Goal: Task Accomplishment & Management: Use online tool/utility

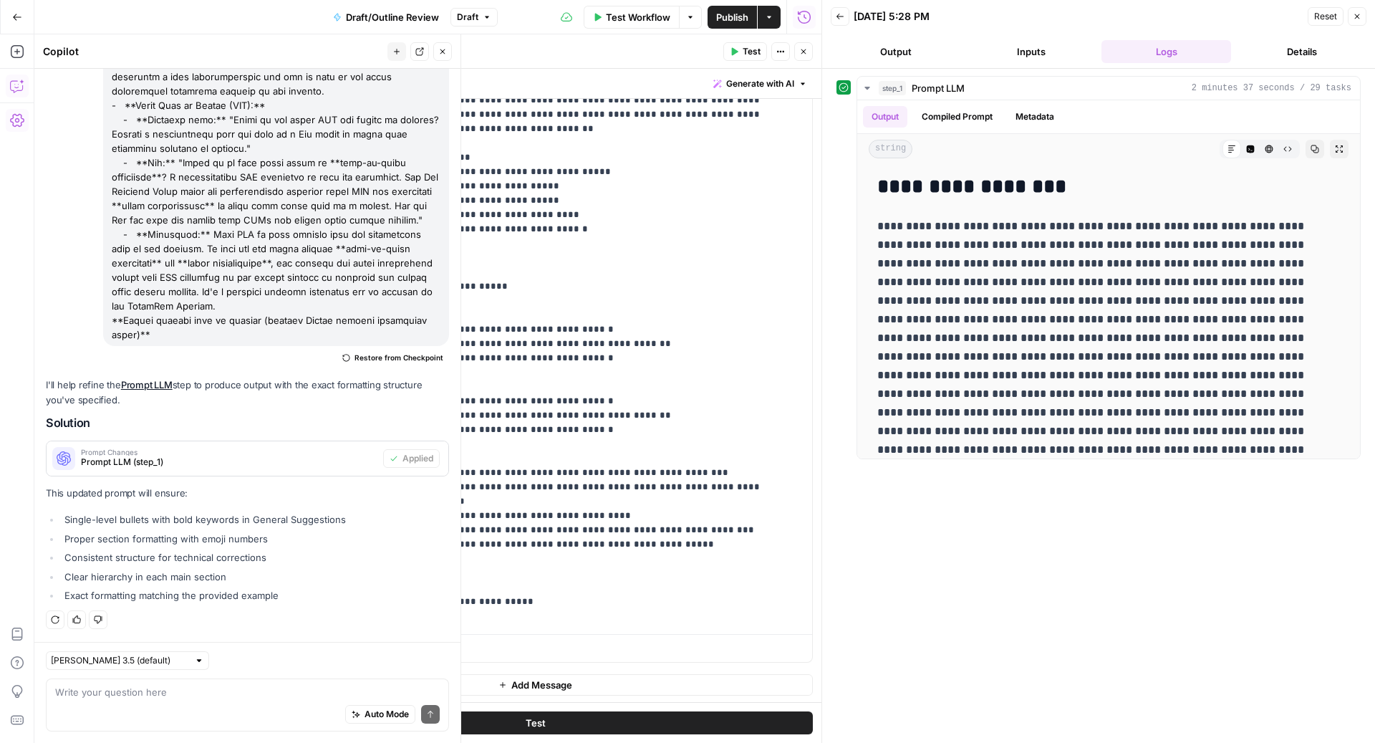
scroll to position [44, 0]
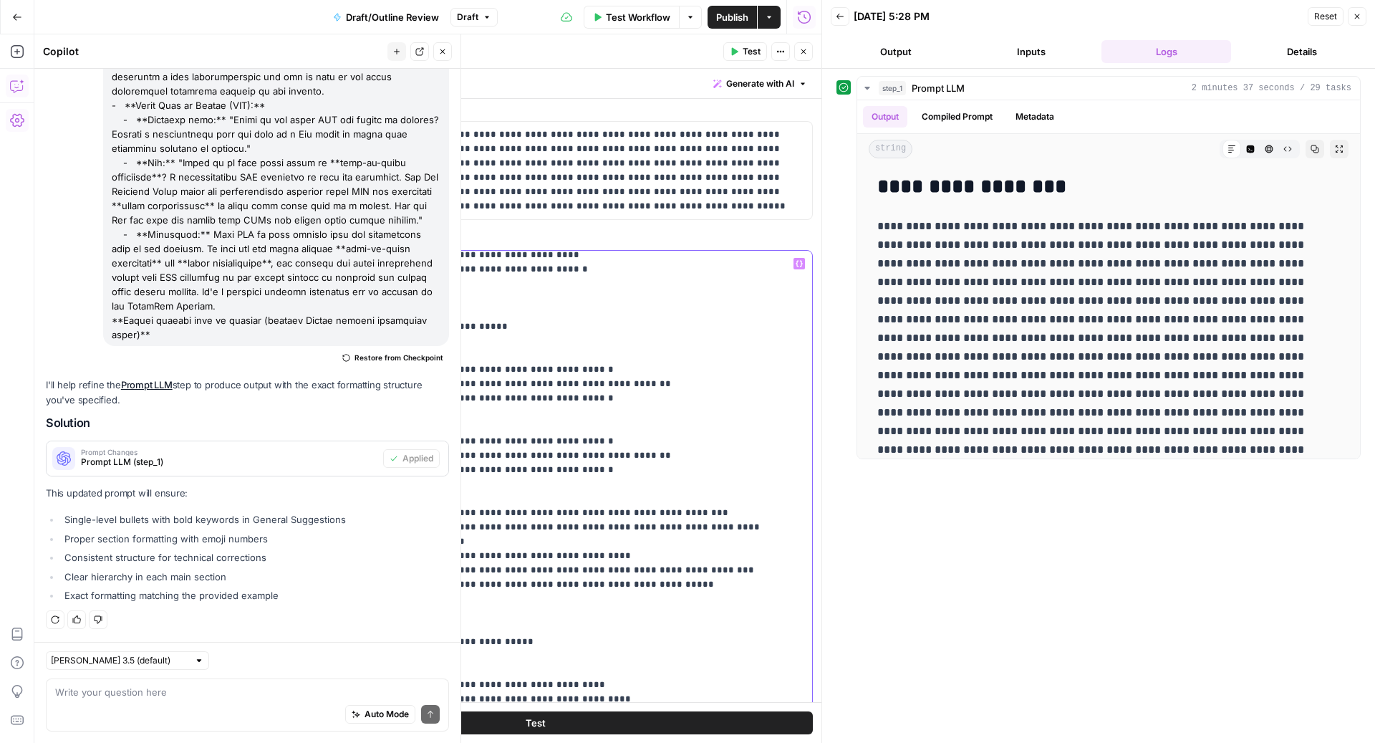
scroll to position [239, 0]
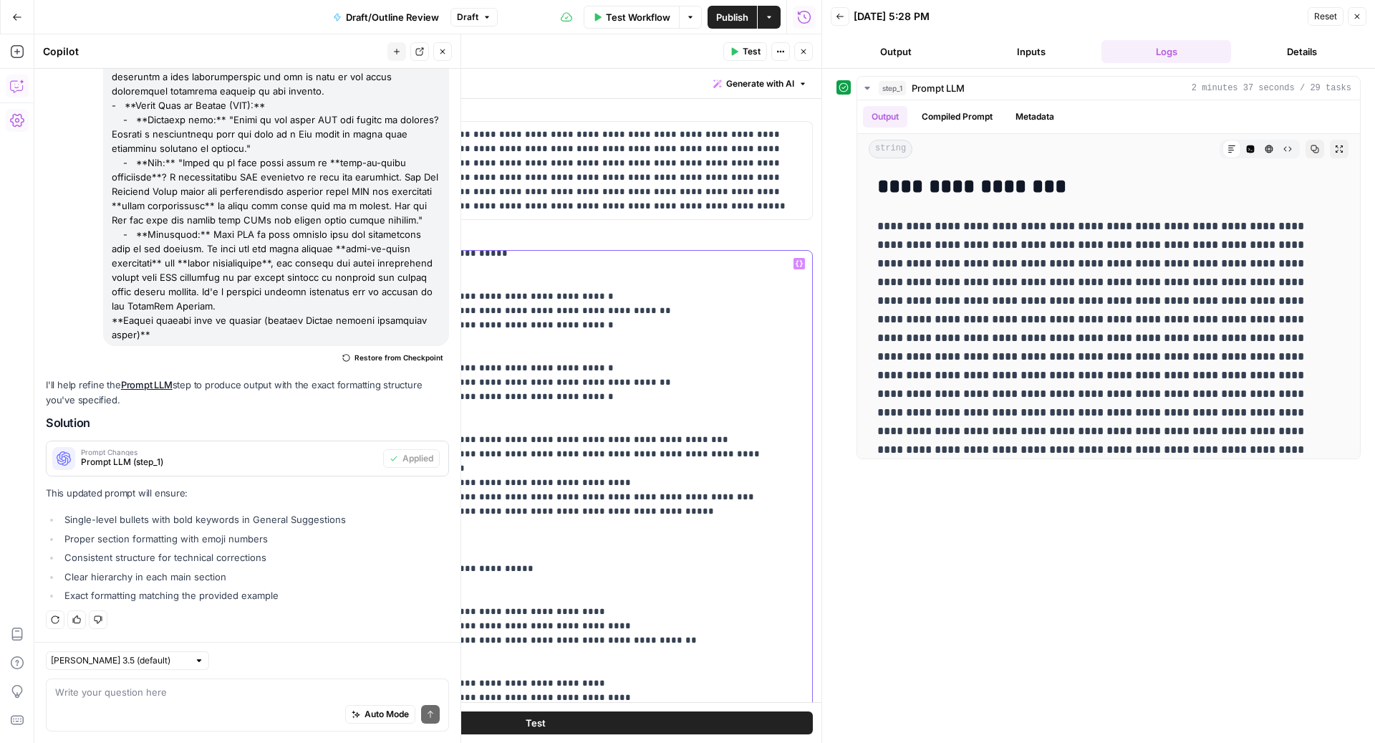
click at [517, 415] on p "**********" at bounding box center [562, 661] width 425 height 1289
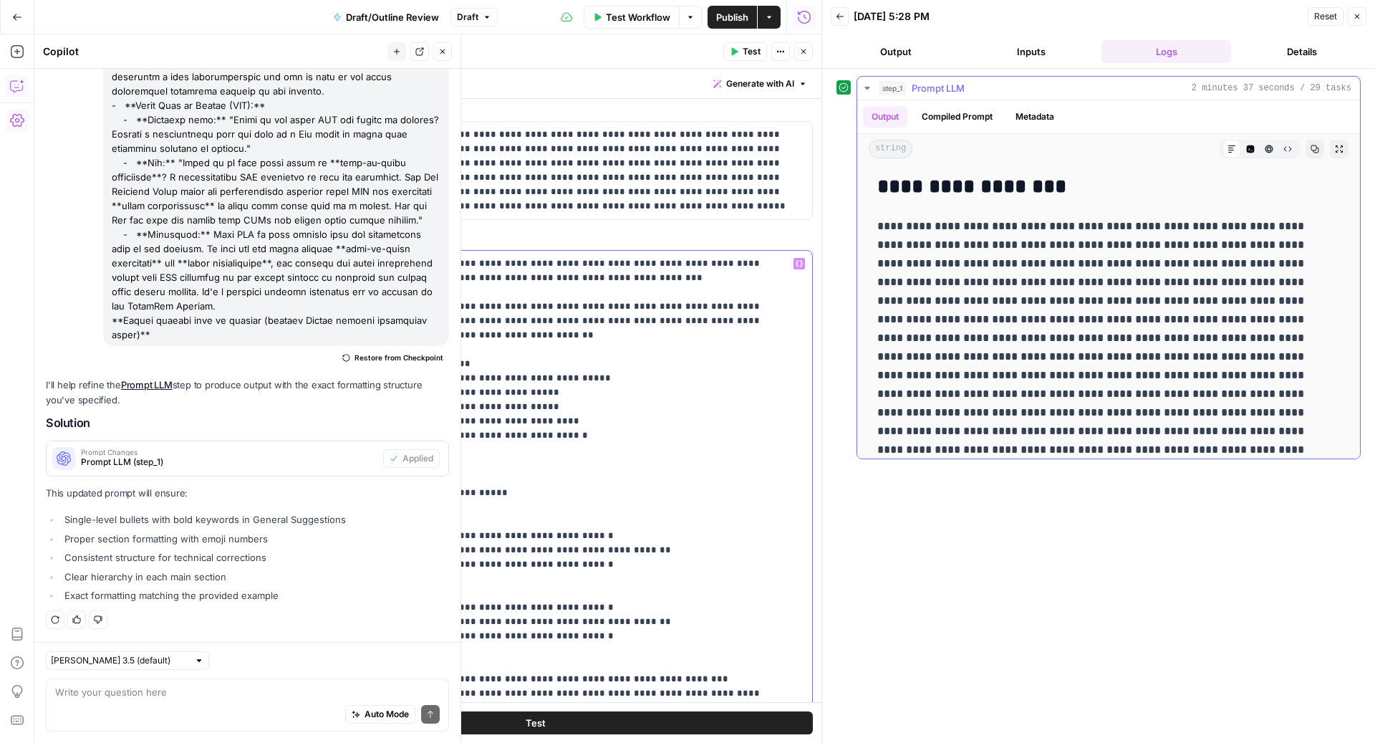
scroll to position [232, 0]
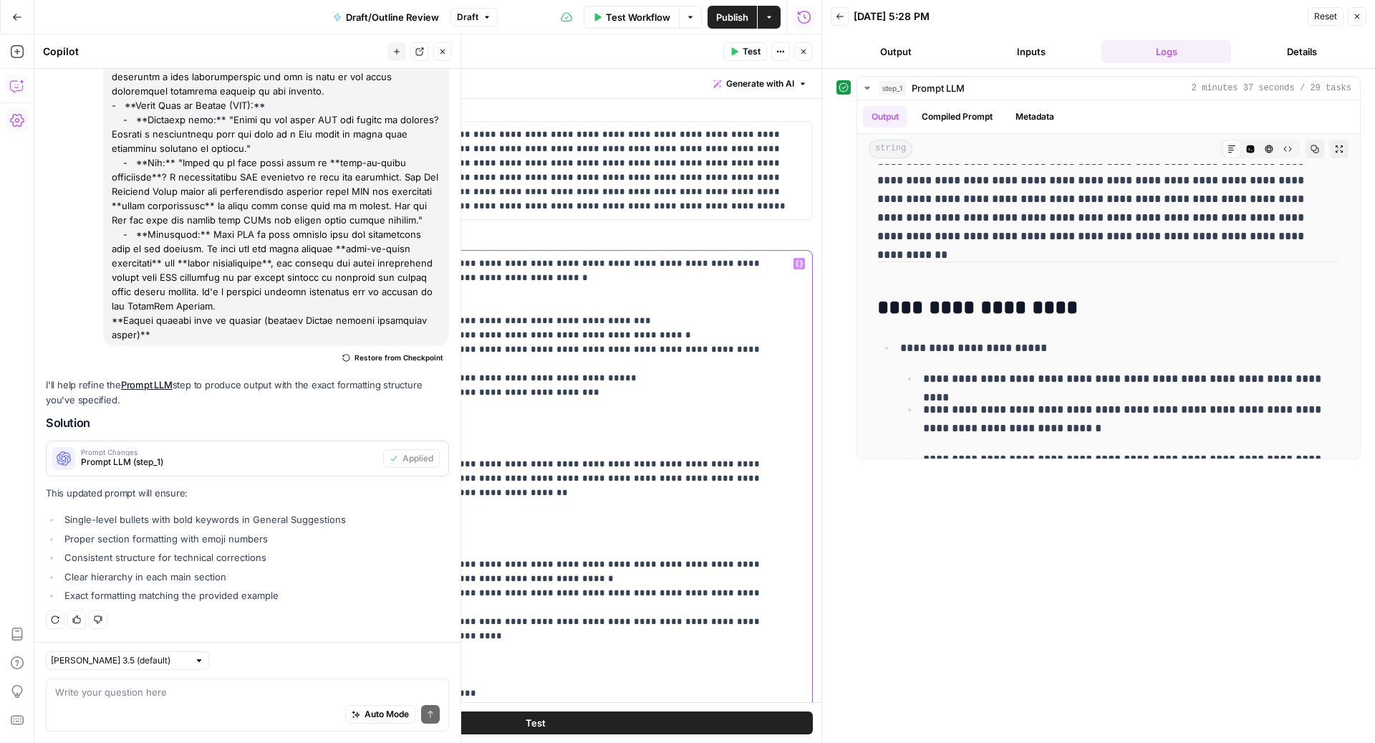
scroll to position [0, 0]
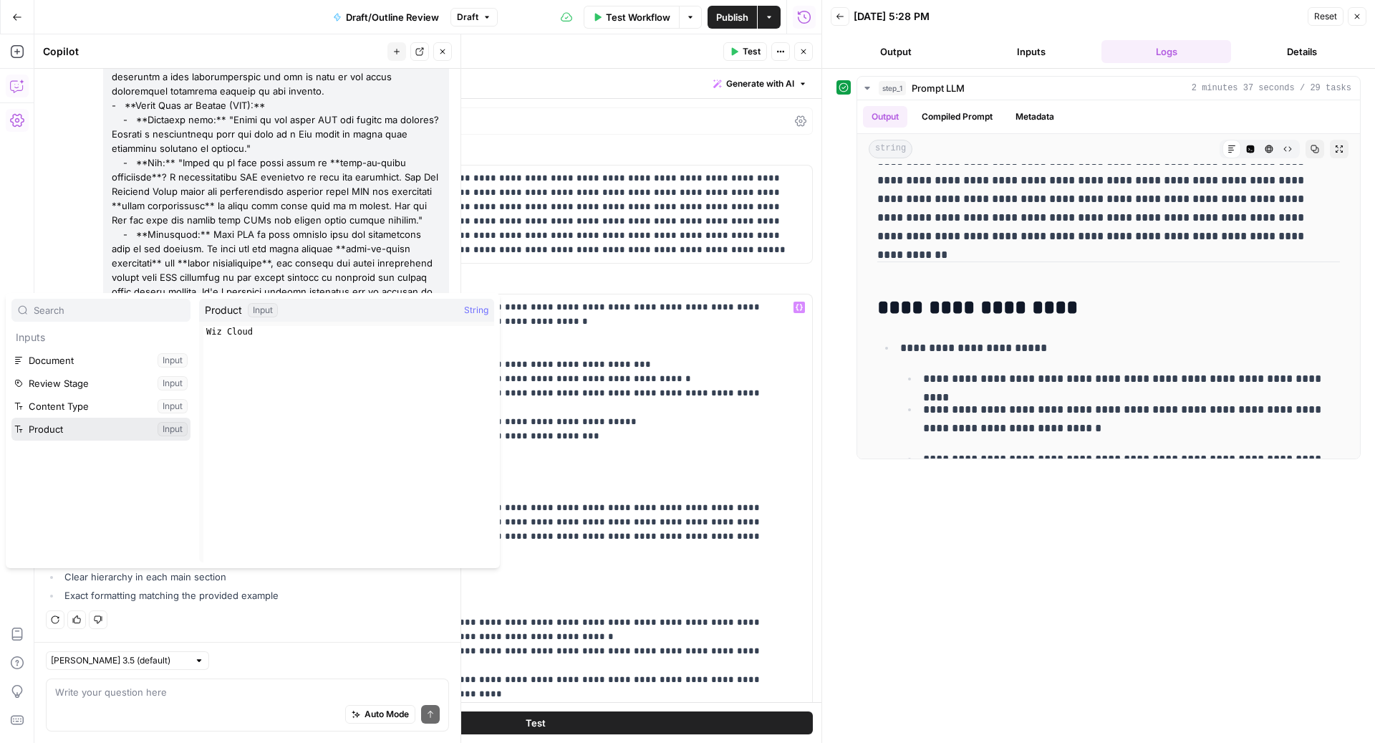
click at [92, 423] on button "Select variable Product" at bounding box center [100, 429] width 179 height 23
click at [83, 375] on button "Select variable Review Stage" at bounding box center [100, 383] width 179 height 23
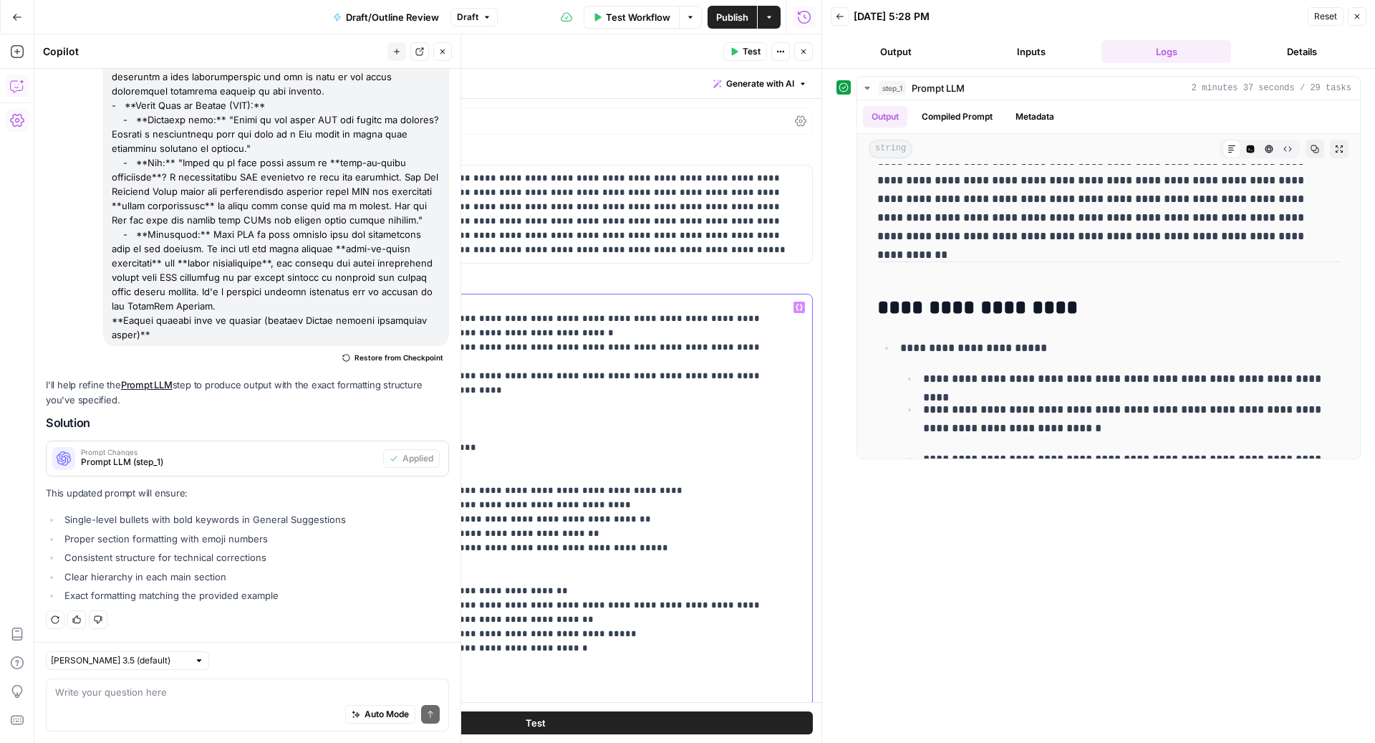
scroll to position [225, 0]
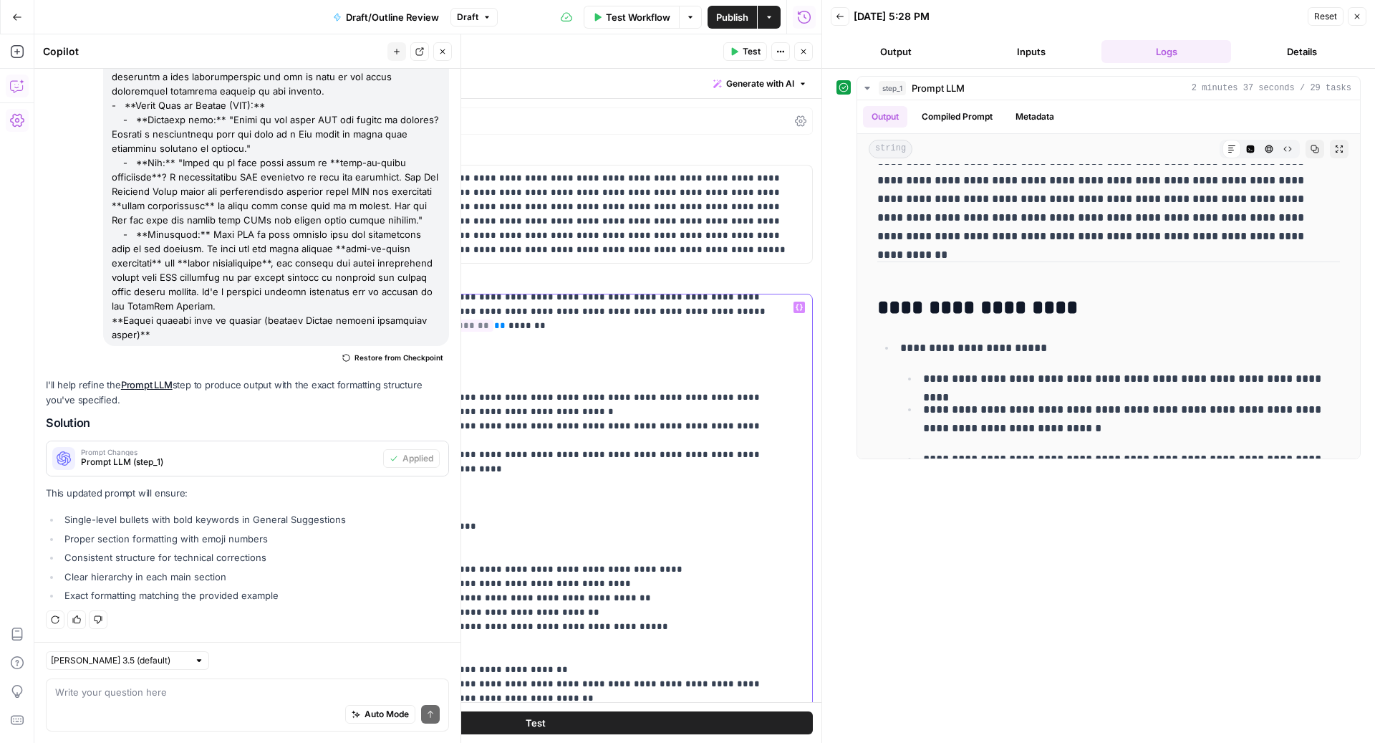
click at [346, 366] on div "**********" at bounding box center [570, 586] width 457 height 584
copy p "***"
drag, startPoint x: 355, startPoint y: 514, endPoint x: 316, endPoint y: 514, distance: 39.4
click at [318, 514] on div "**********" at bounding box center [536, 602] width 554 height 617
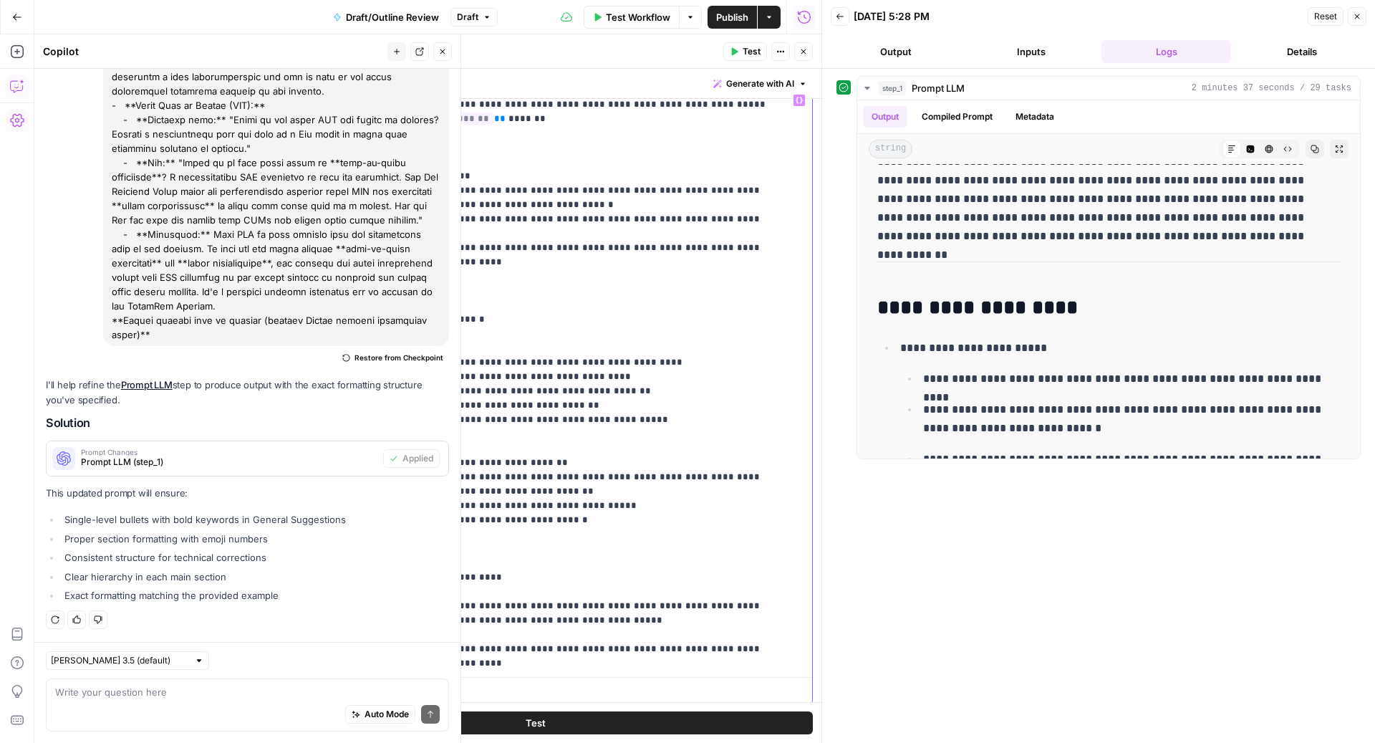
scroll to position [250, 0]
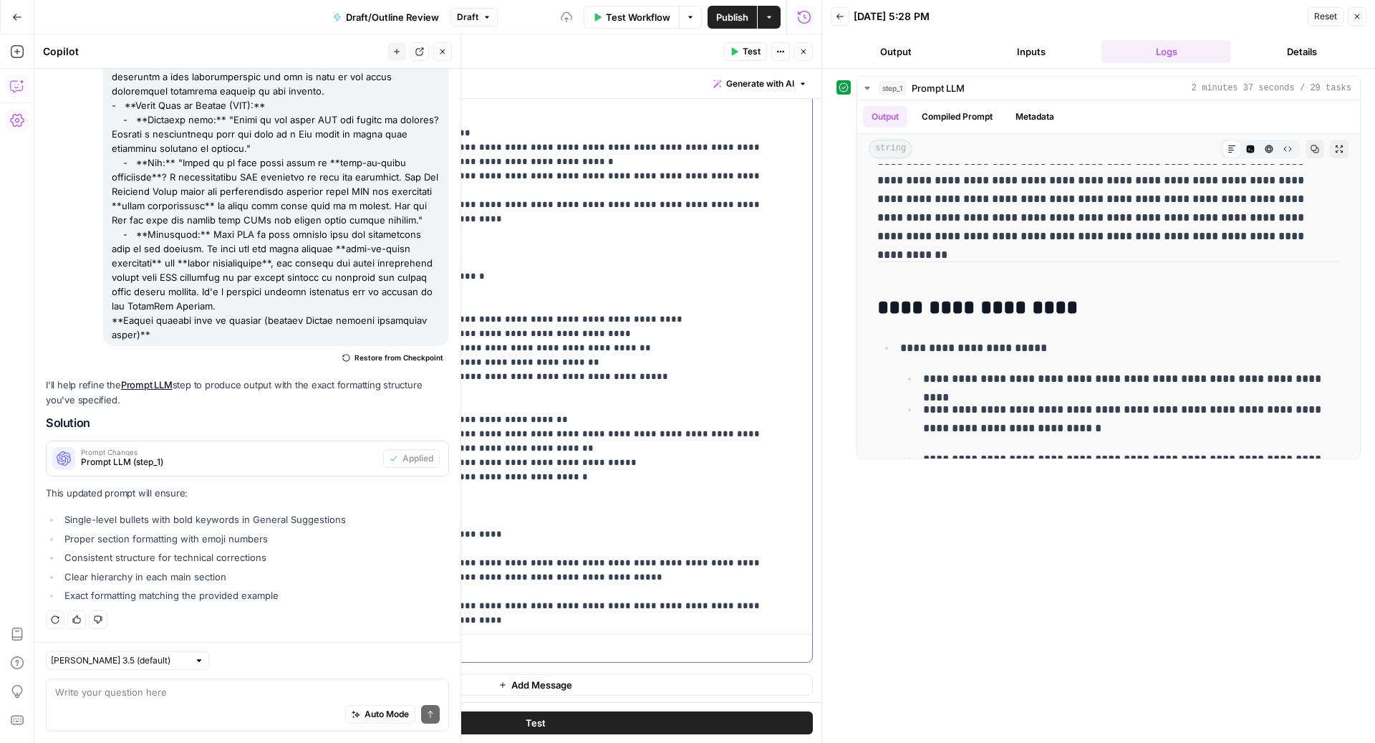
drag, startPoint x: 353, startPoint y: 523, endPoint x: 324, endPoint y: 523, distance: 28.7
click at [325, 523] on div "**********" at bounding box center [536, 352] width 554 height 617
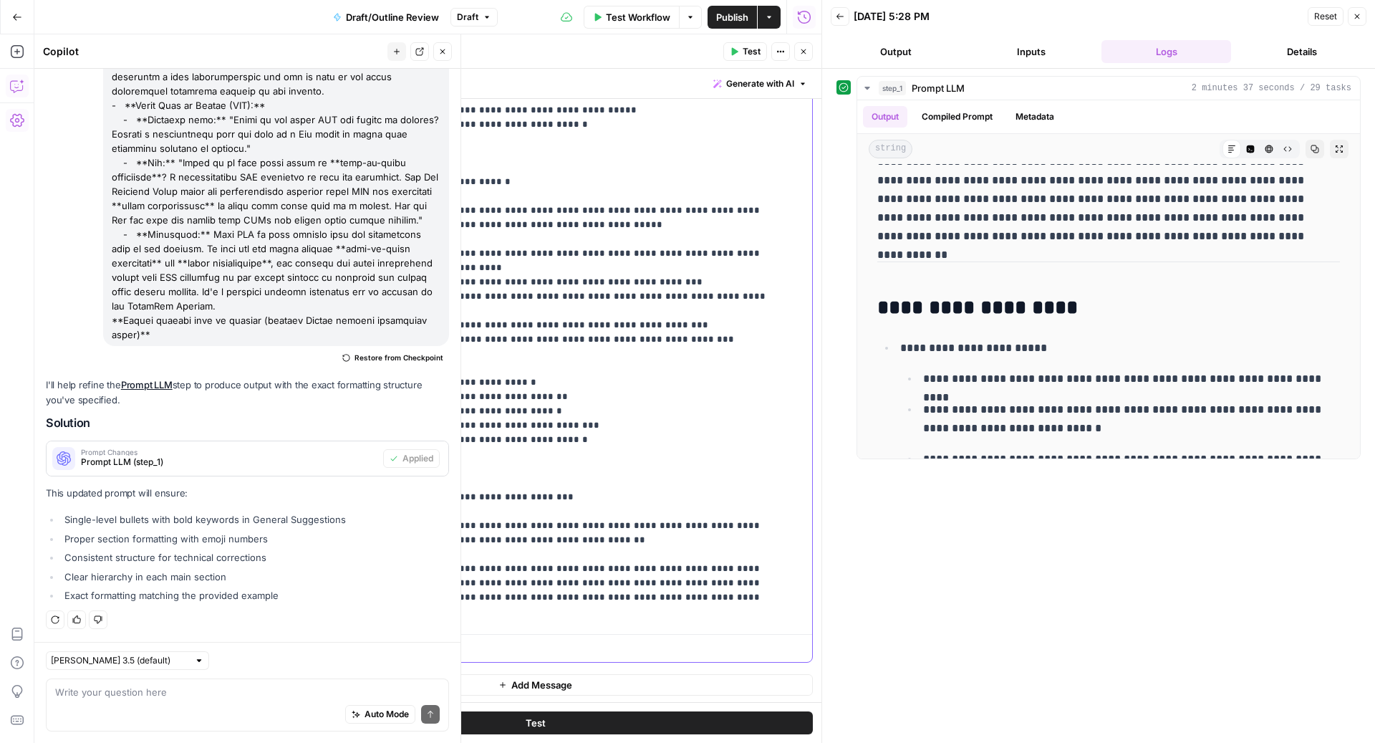
scroll to position [682, 0]
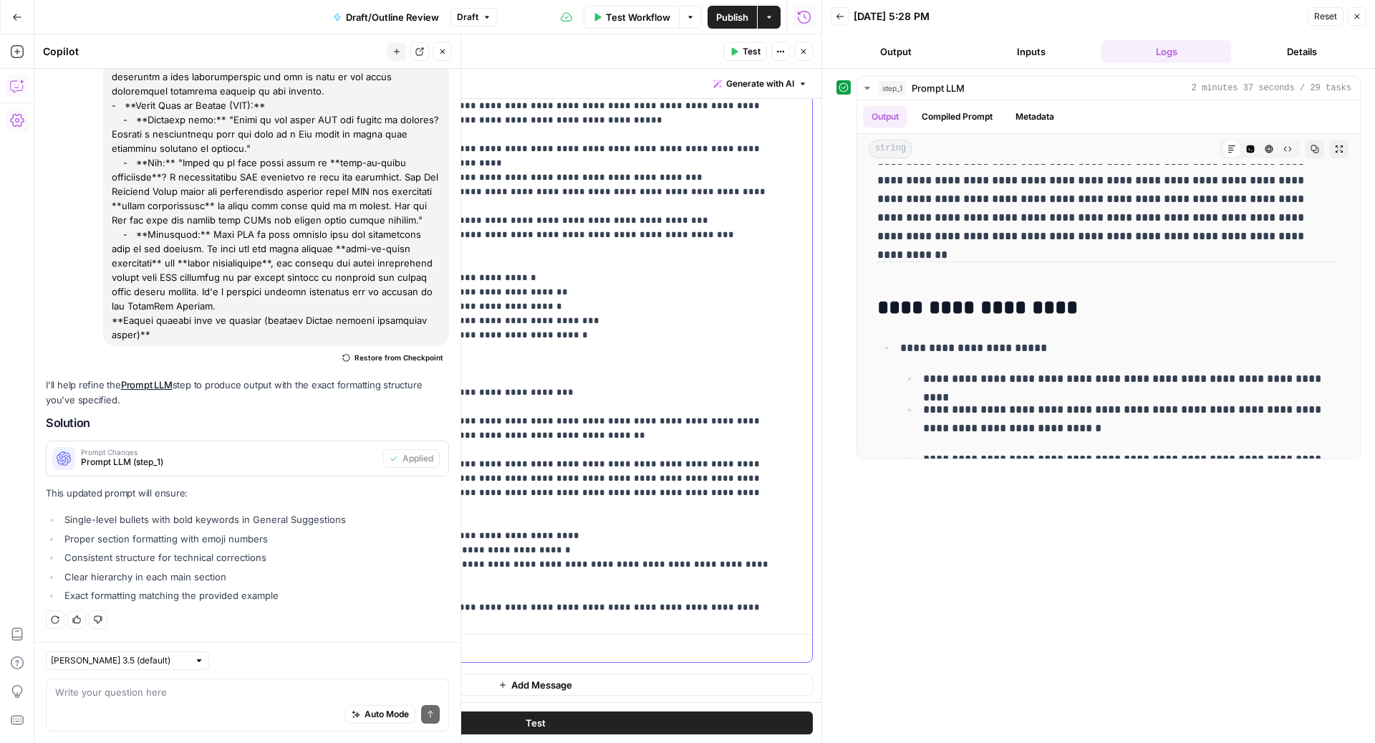
drag, startPoint x: 355, startPoint y: 357, endPoint x: 310, endPoint y: 357, distance: 44.4
click at [310, 357] on div "**********" at bounding box center [536, 352] width 554 height 617
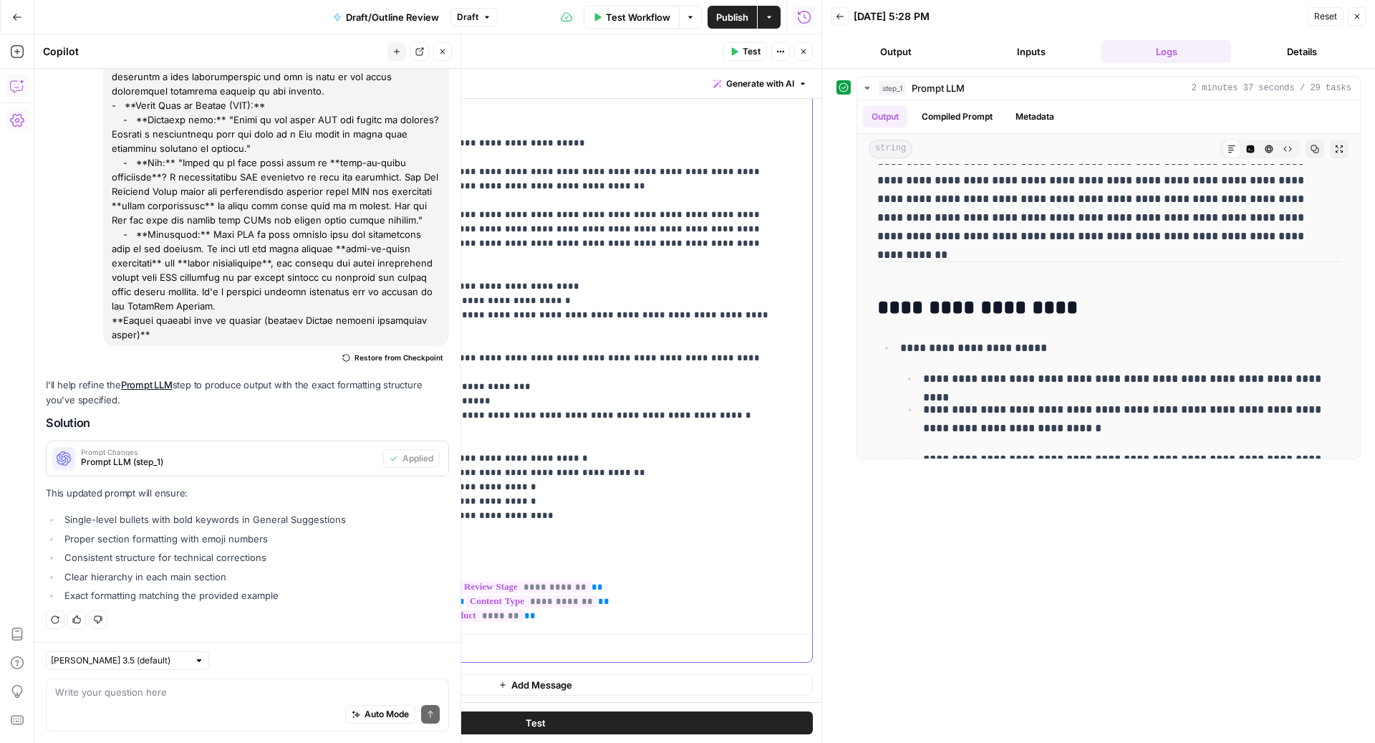
scroll to position [932, 0]
click at [730, 17] on span "Publish" at bounding box center [732, 17] width 32 height 14
click at [738, 49] on icon "button" at bounding box center [734, 51] width 9 height 9
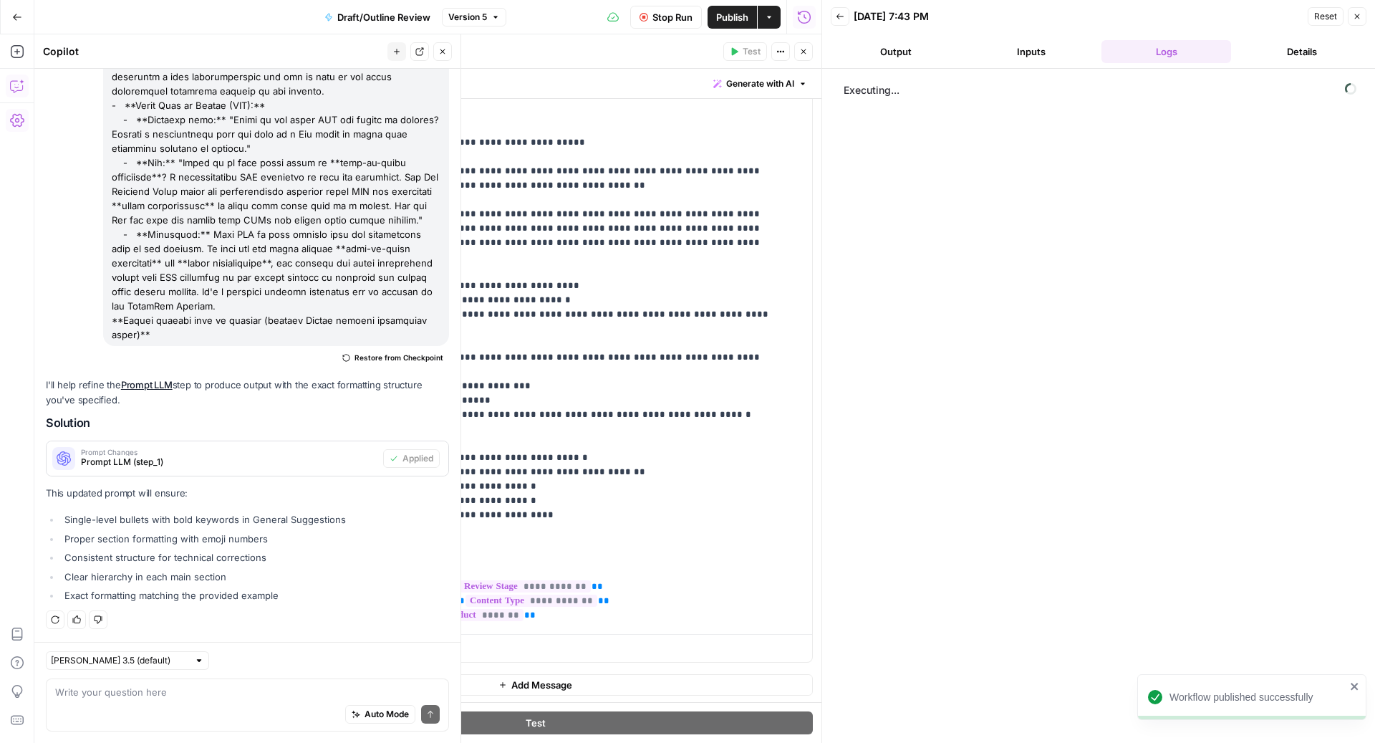
click at [446, 50] on icon "button" at bounding box center [442, 51] width 9 height 9
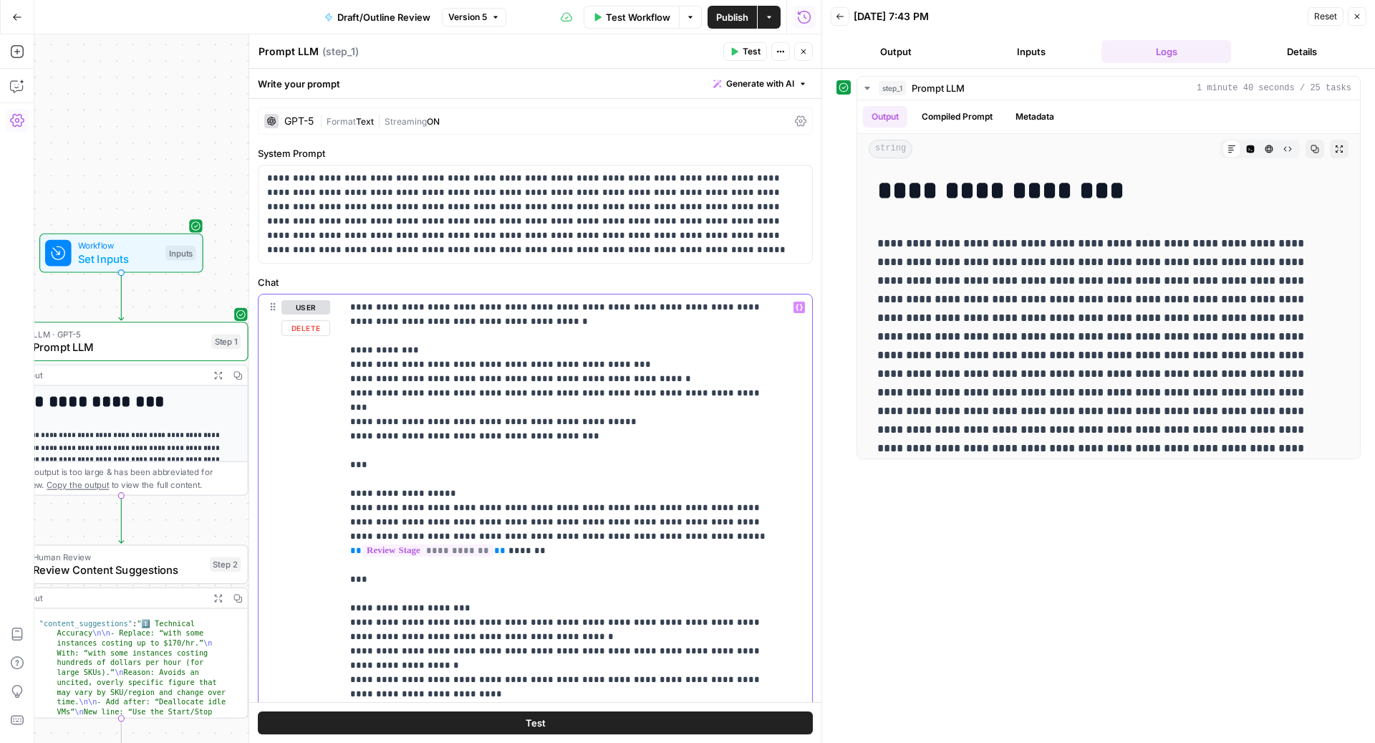
drag, startPoint x: 444, startPoint y: 472, endPoint x: 319, endPoint y: 468, distance: 125.4
click at [319, 468] on div "**********" at bounding box center [536, 602] width 554 height 617
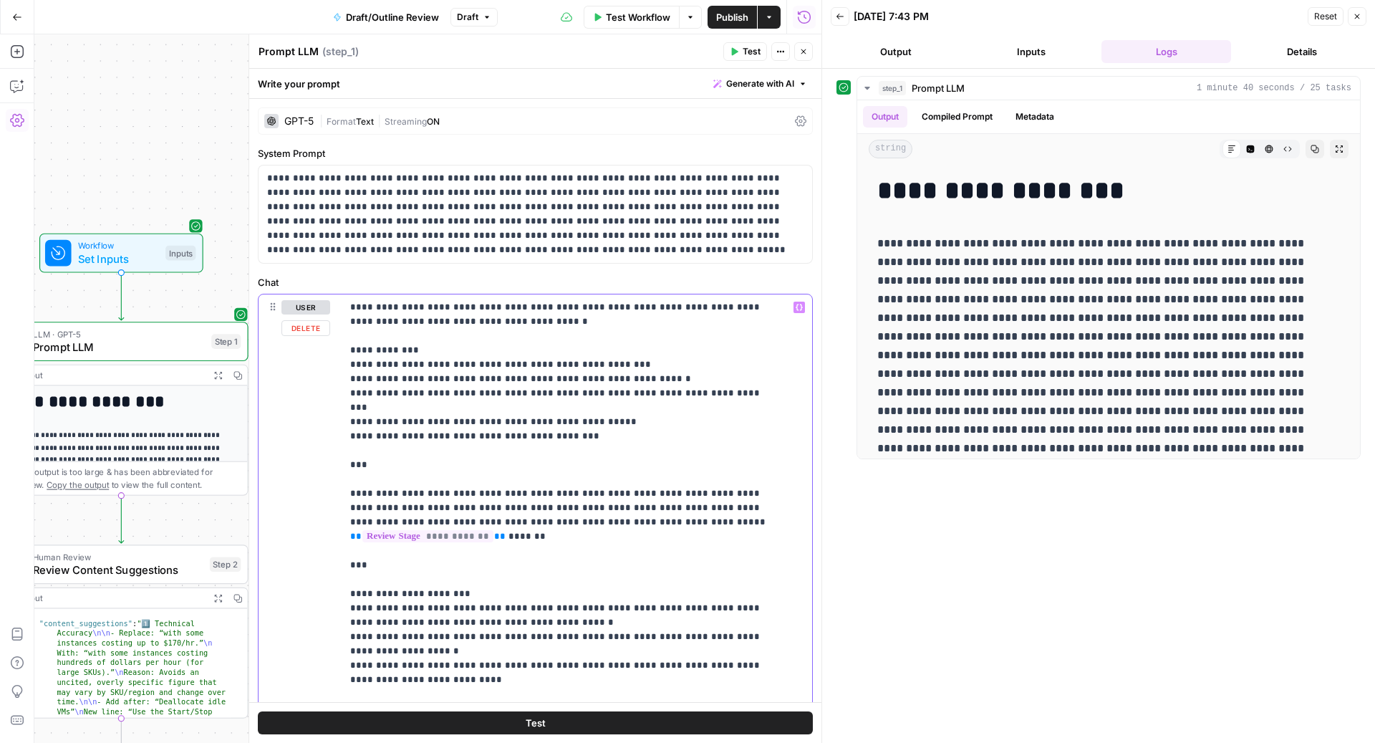
drag, startPoint x: 372, startPoint y: 446, endPoint x: 324, endPoint y: 446, distance: 48.7
click at [324, 446] on div "**********" at bounding box center [536, 602] width 554 height 617
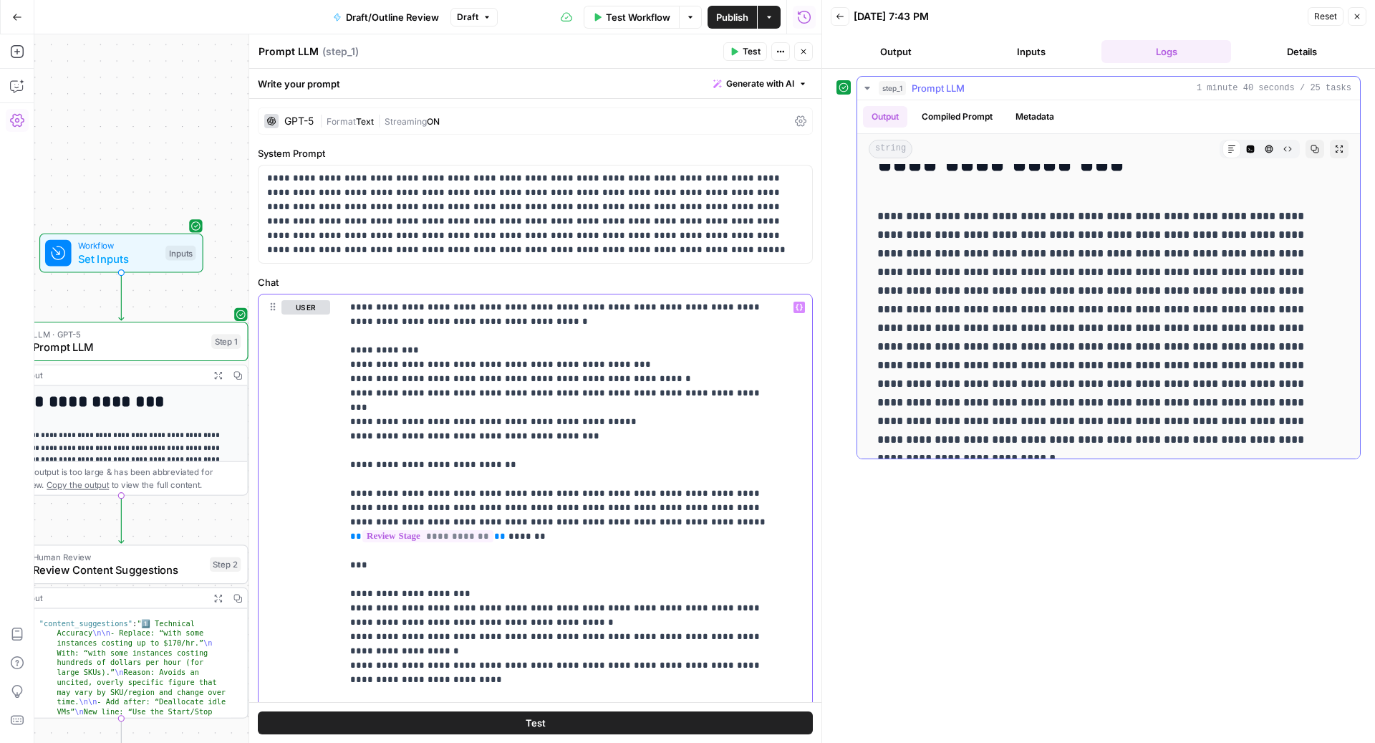
scroll to position [115, 0]
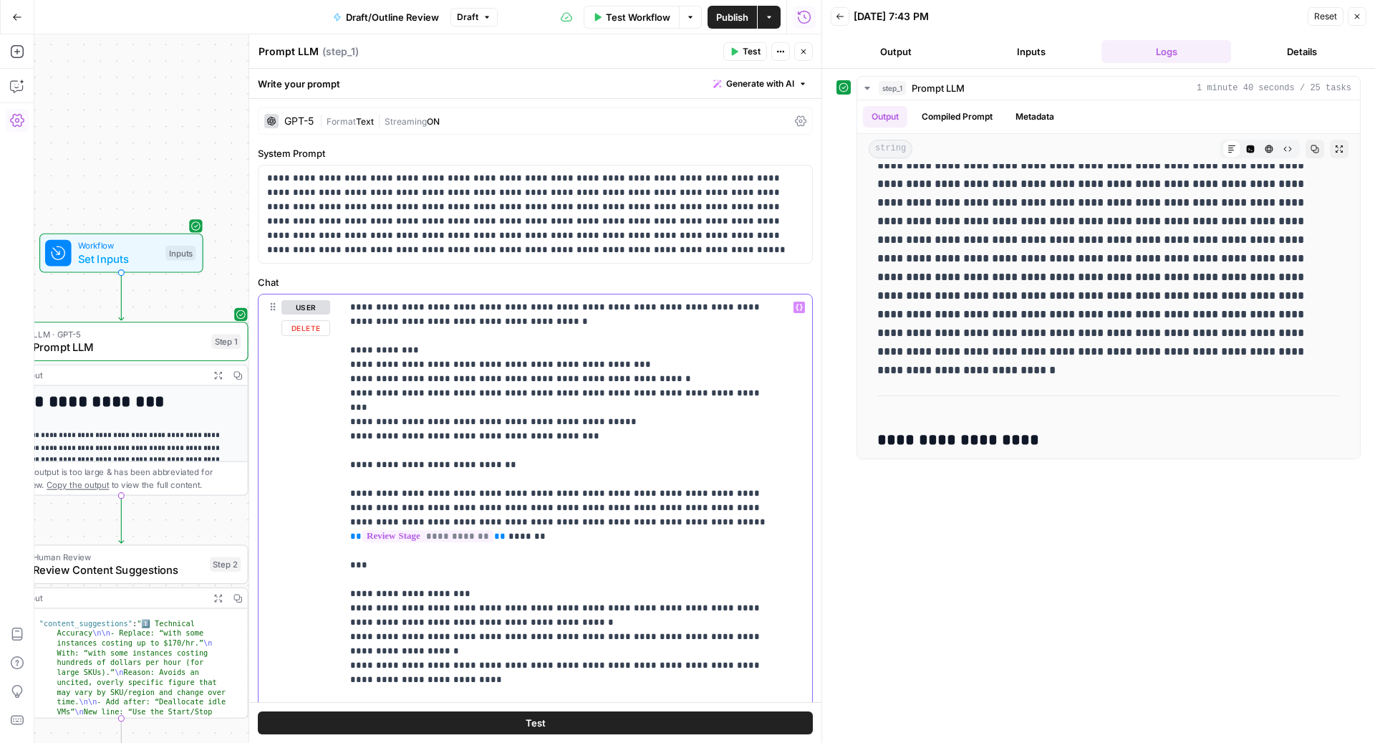
click at [506, 531] on span "**" at bounding box center [499, 535] width 11 height 9
click at [347, 520] on div "**********" at bounding box center [577, 586] width 471 height 584
copy p "**********"
drag, startPoint x: 531, startPoint y: 526, endPoint x: 325, endPoint y: 527, distance: 206.3
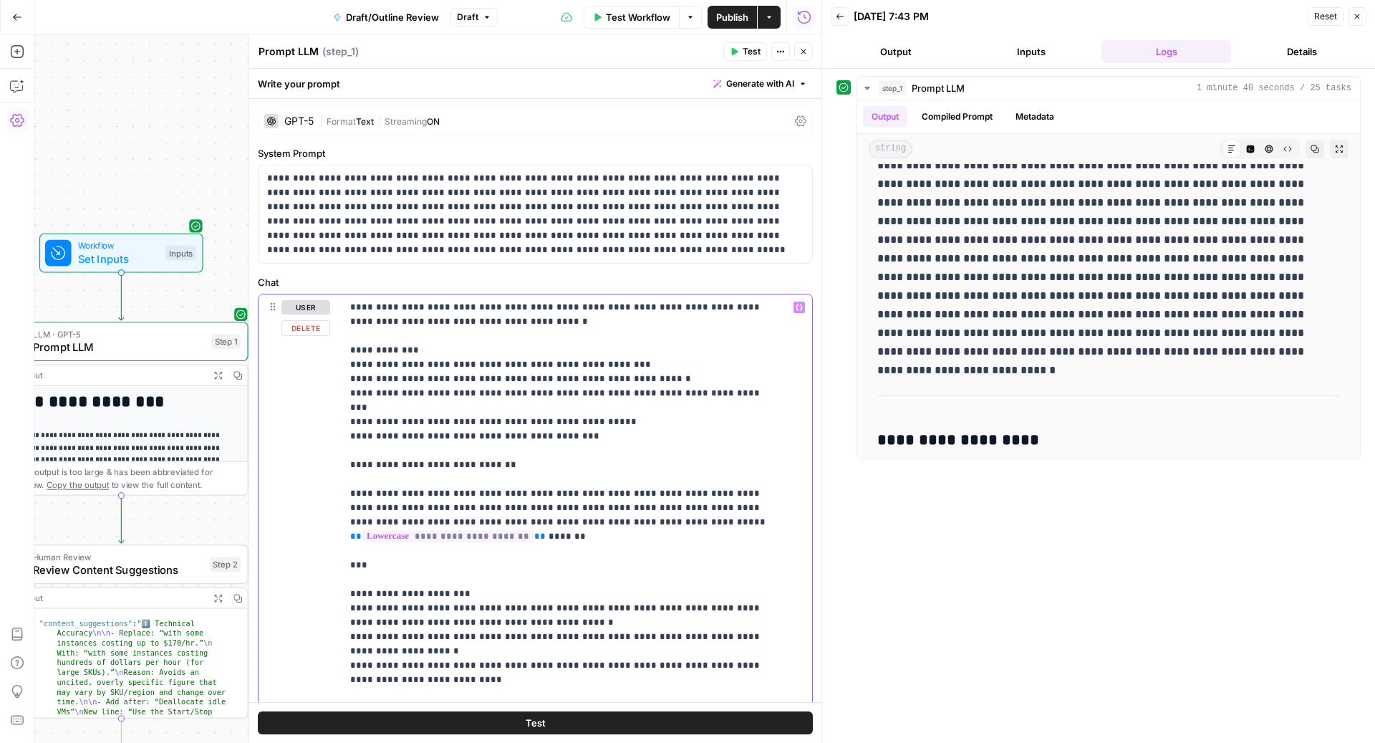
click at [325, 527] on div "**********" at bounding box center [536, 602] width 554 height 617
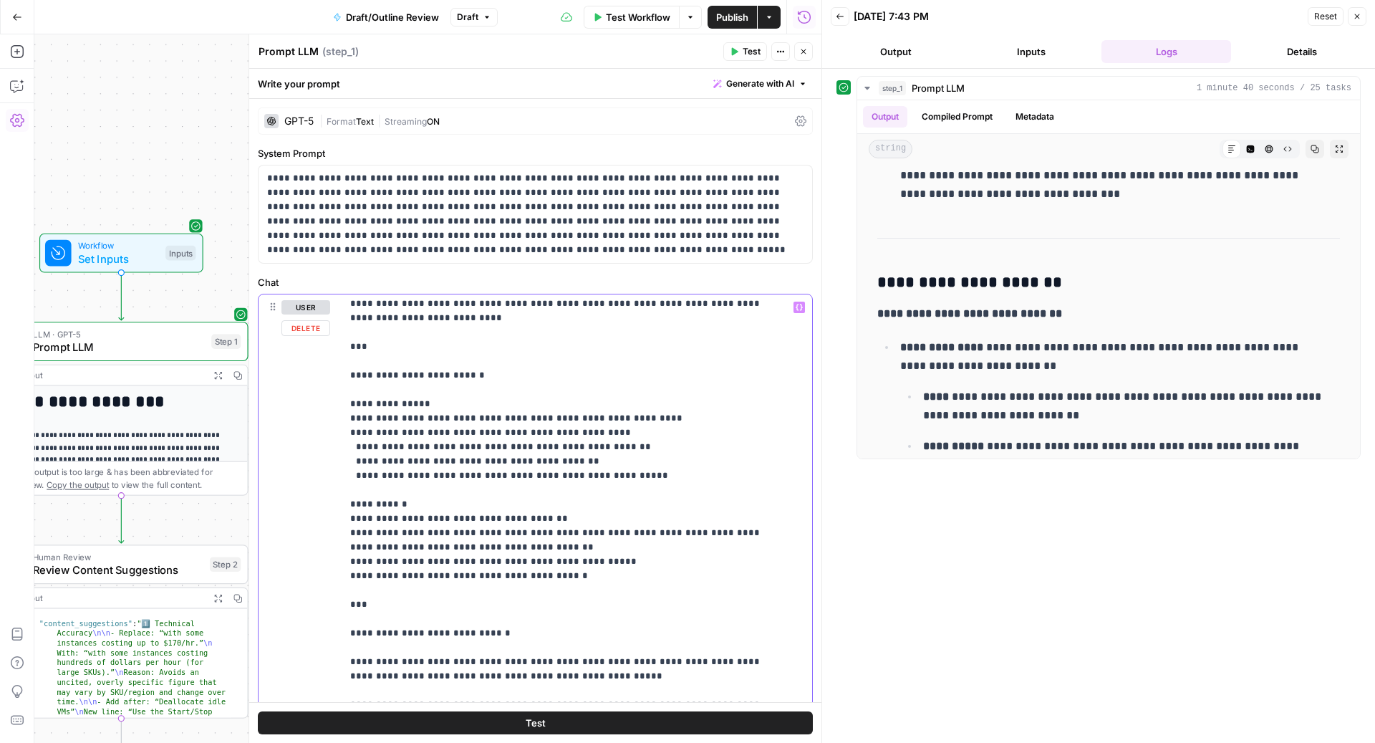
scroll to position [367, 0]
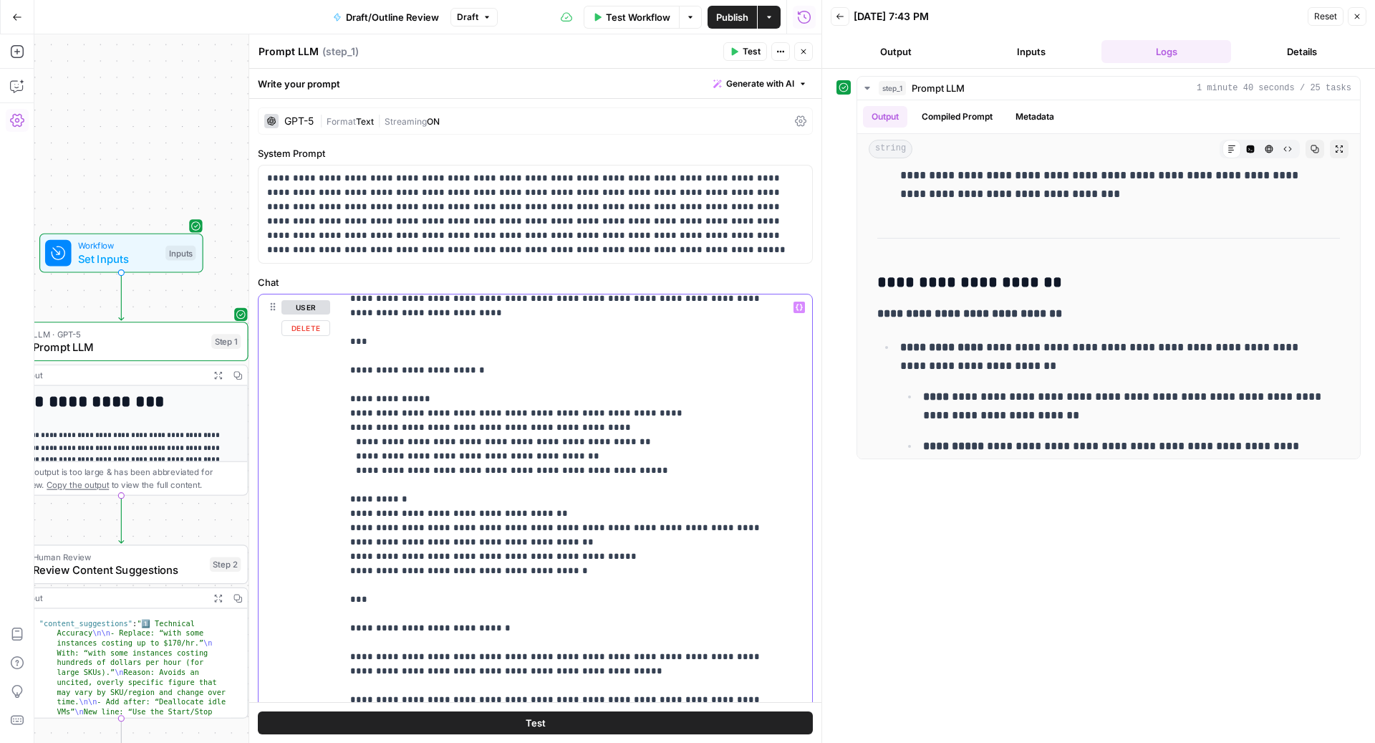
click at [605, 400] on p "**********" at bounding box center [562, 671] width 425 height 1476
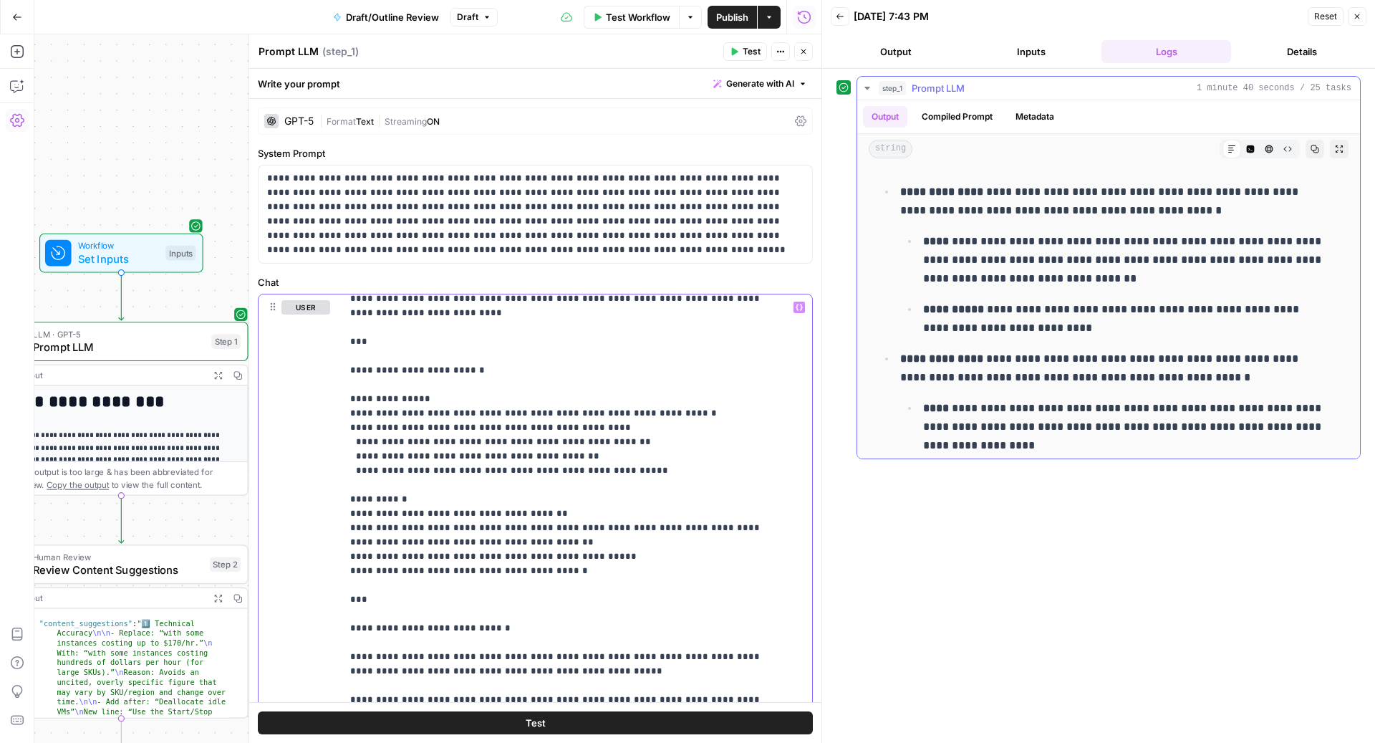
scroll to position [2654, 0]
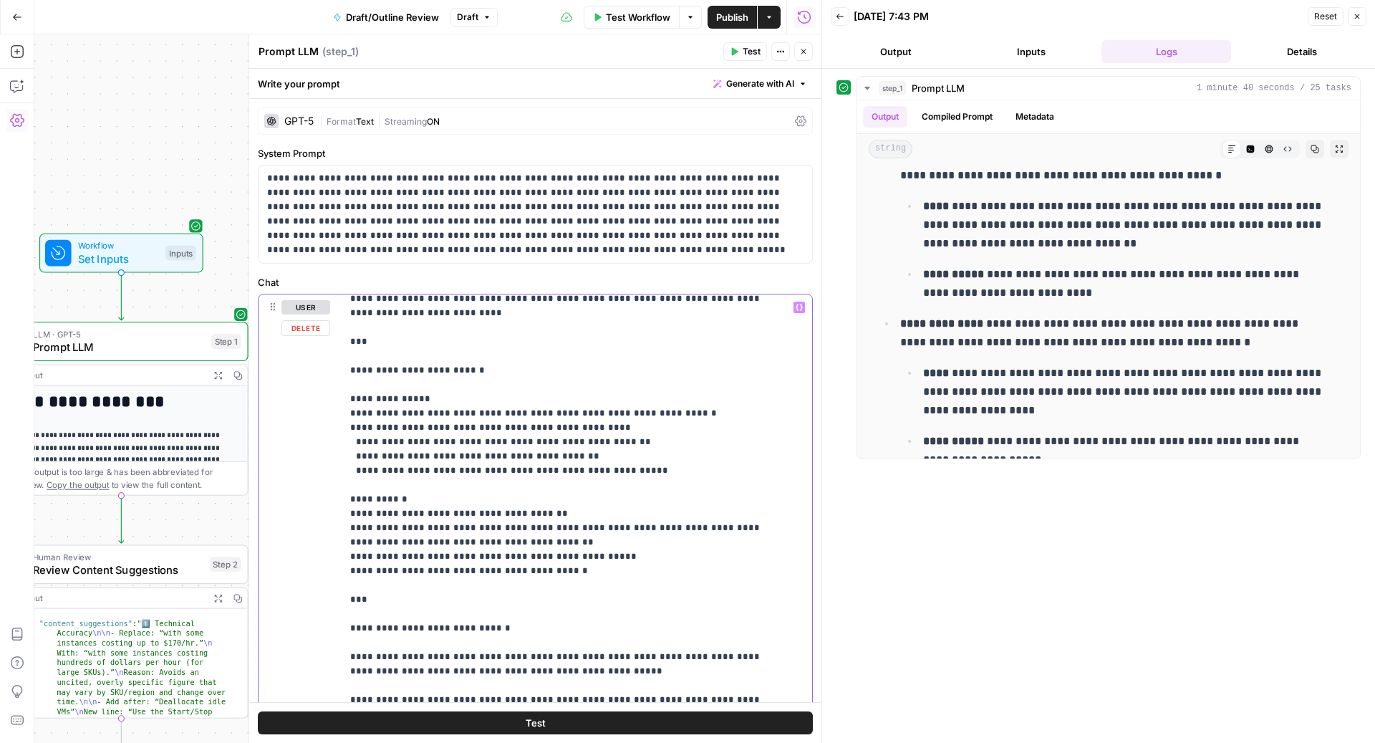
click at [455, 452] on p "**********" at bounding box center [562, 671] width 425 height 1476
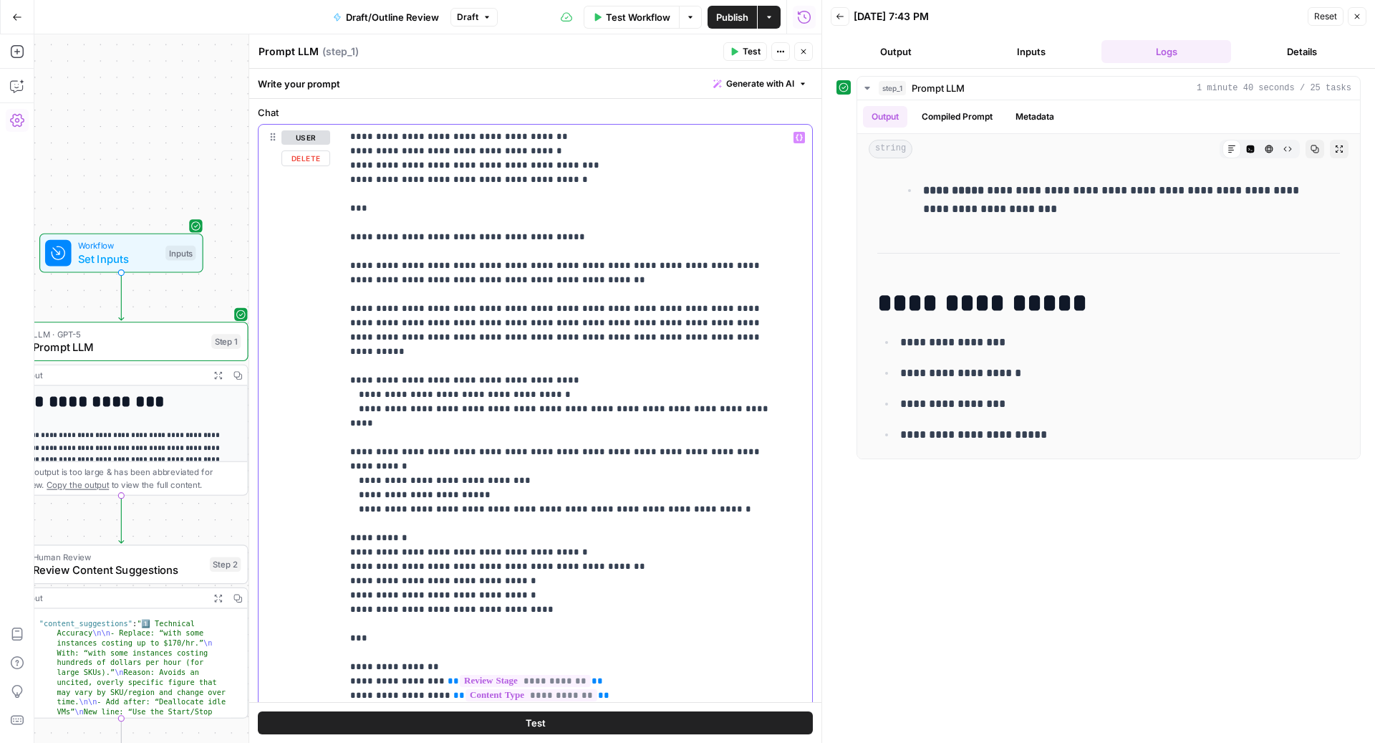
scroll to position [250, 0]
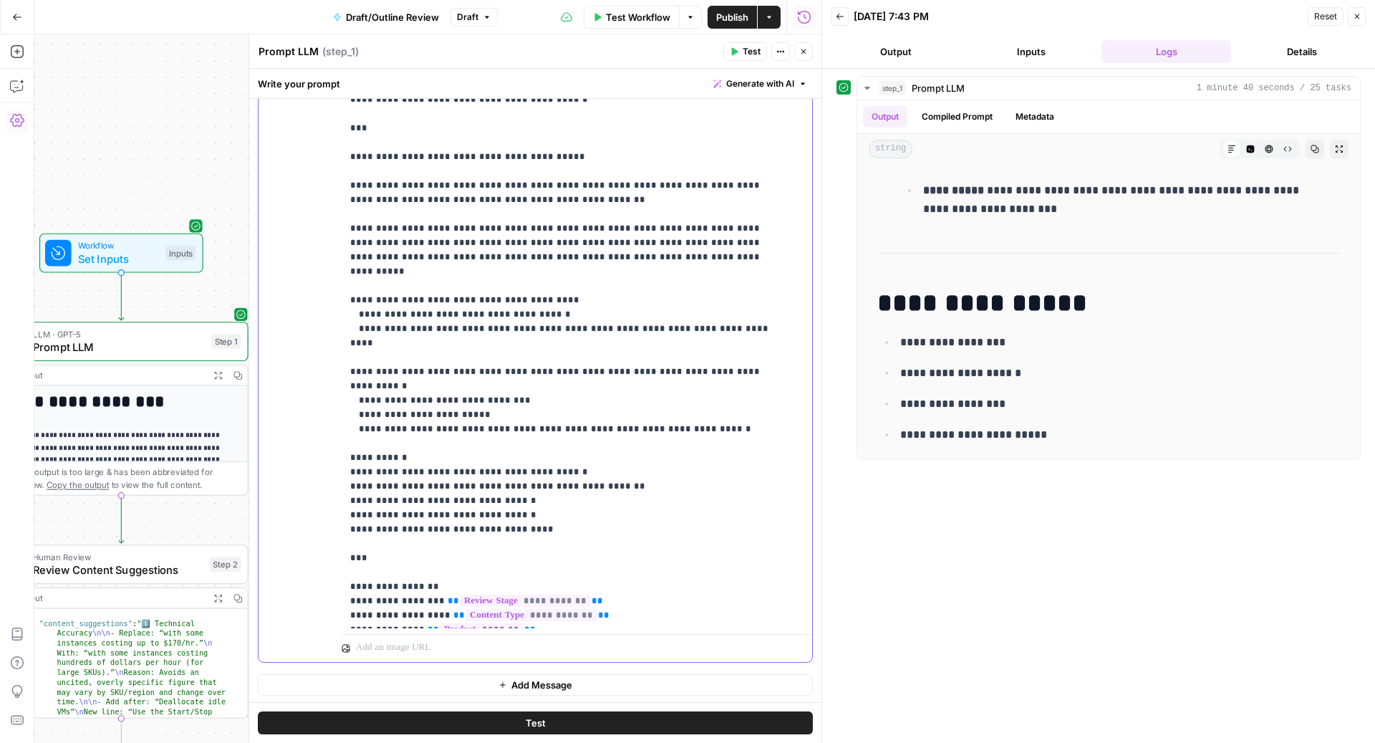
drag, startPoint x: 415, startPoint y: 613, endPoint x: 340, endPoint y: 485, distance: 148.6
click at [340, 485] on div "**********" at bounding box center [536, 352] width 554 height 617
copy p "**********"
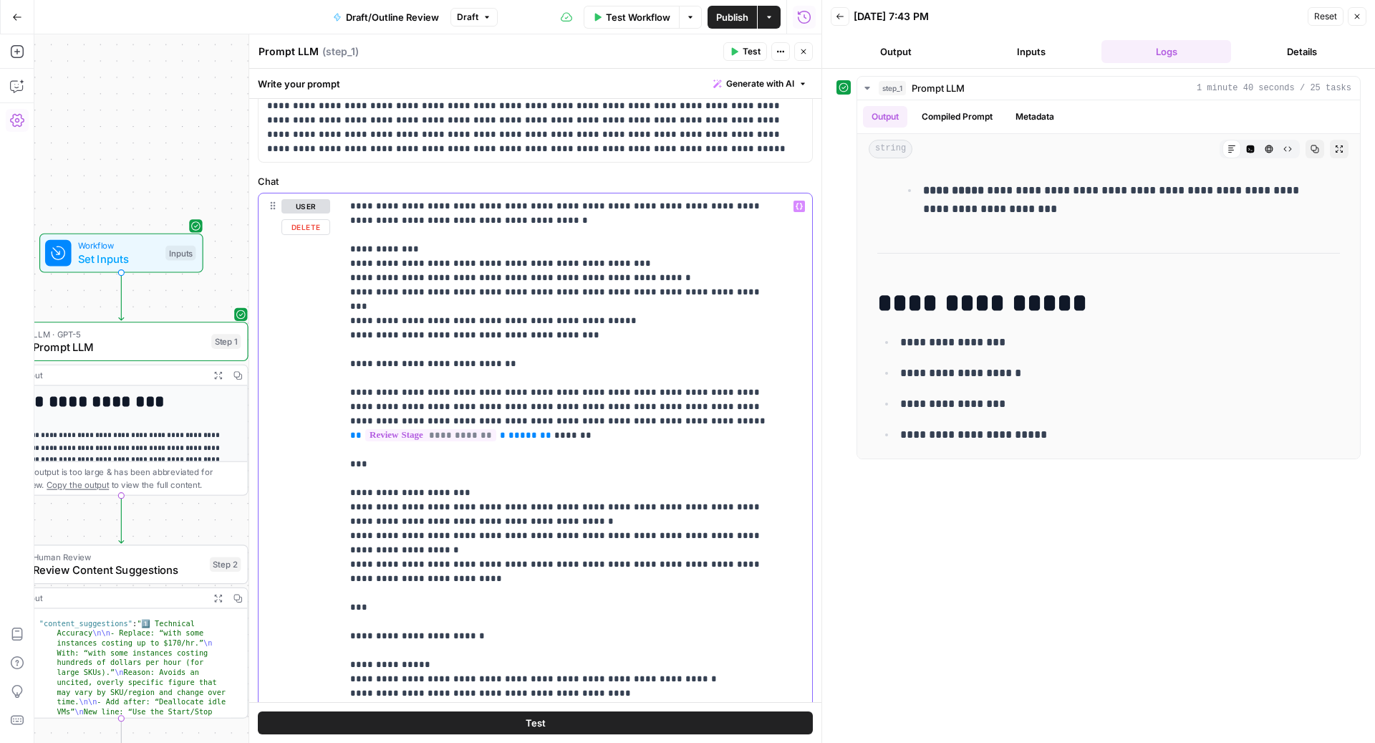
scroll to position [73, 0]
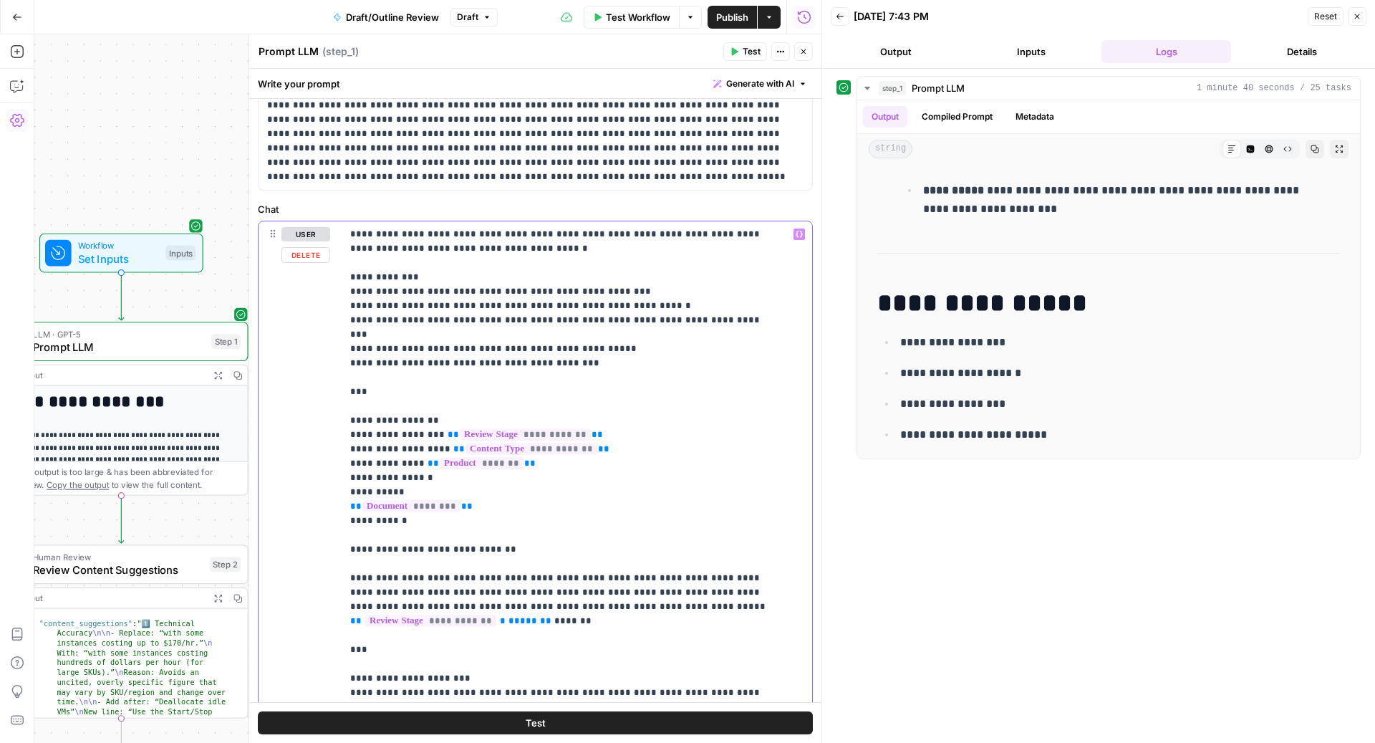
drag, startPoint x: 348, startPoint y: 403, endPoint x: 347, endPoint y: 378, distance: 24.4
click at [347, 378] on div "**********" at bounding box center [570, 513] width 457 height 584
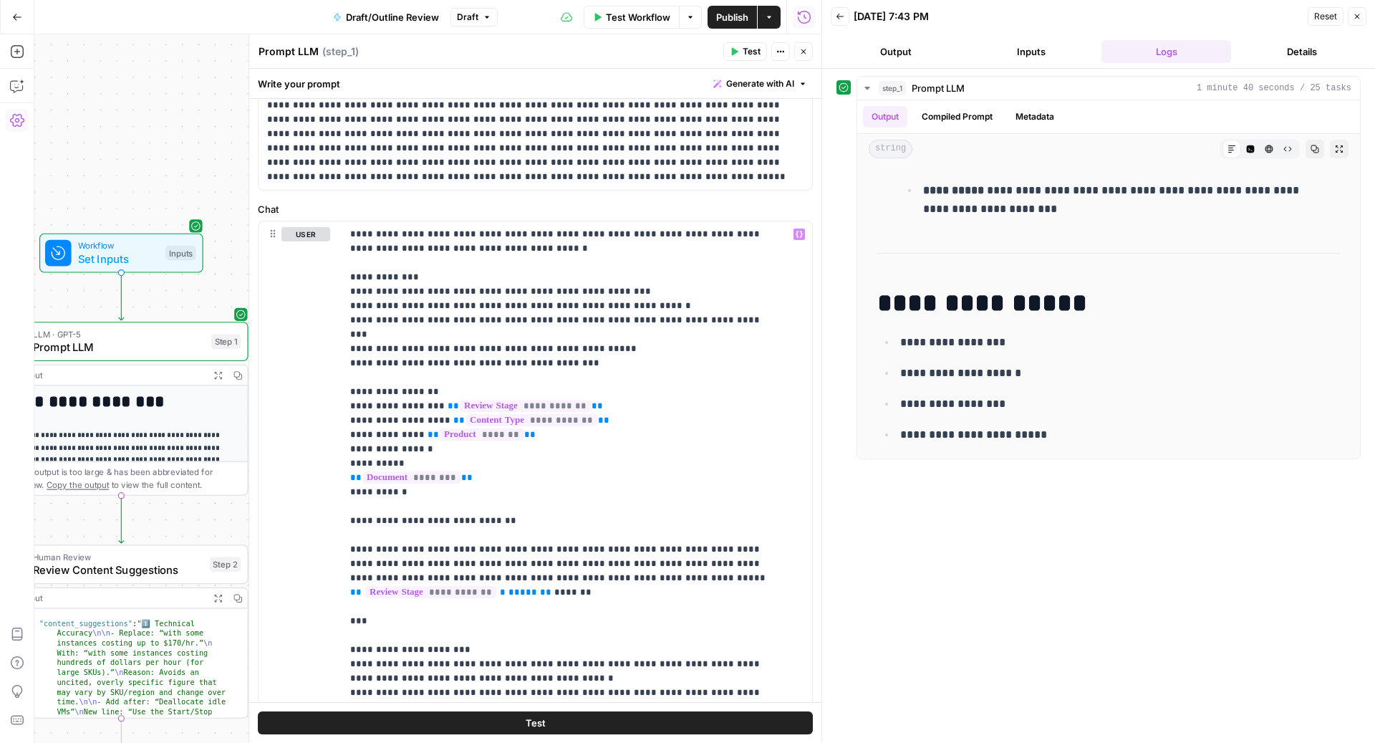
click at [746, 53] on span "Test" at bounding box center [752, 51] width 18 height 13
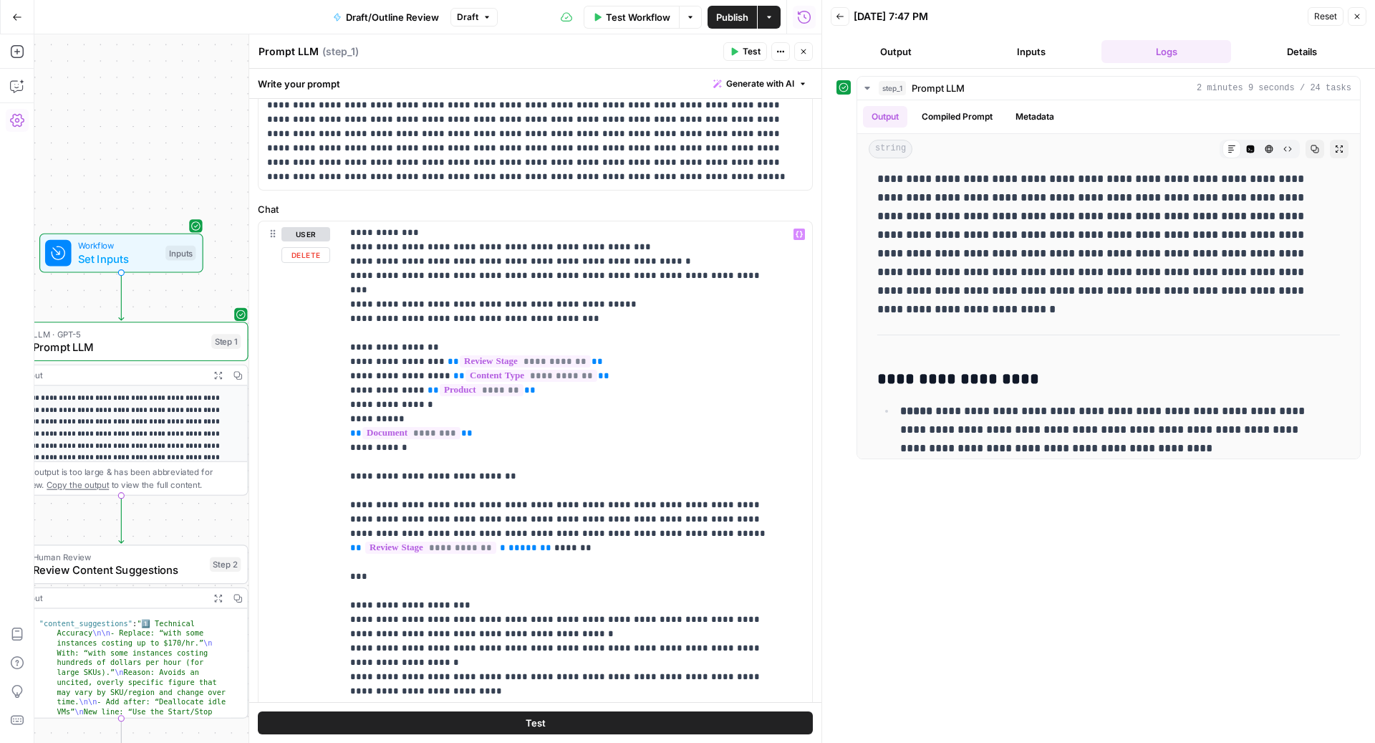
scroll to position [79, 0]
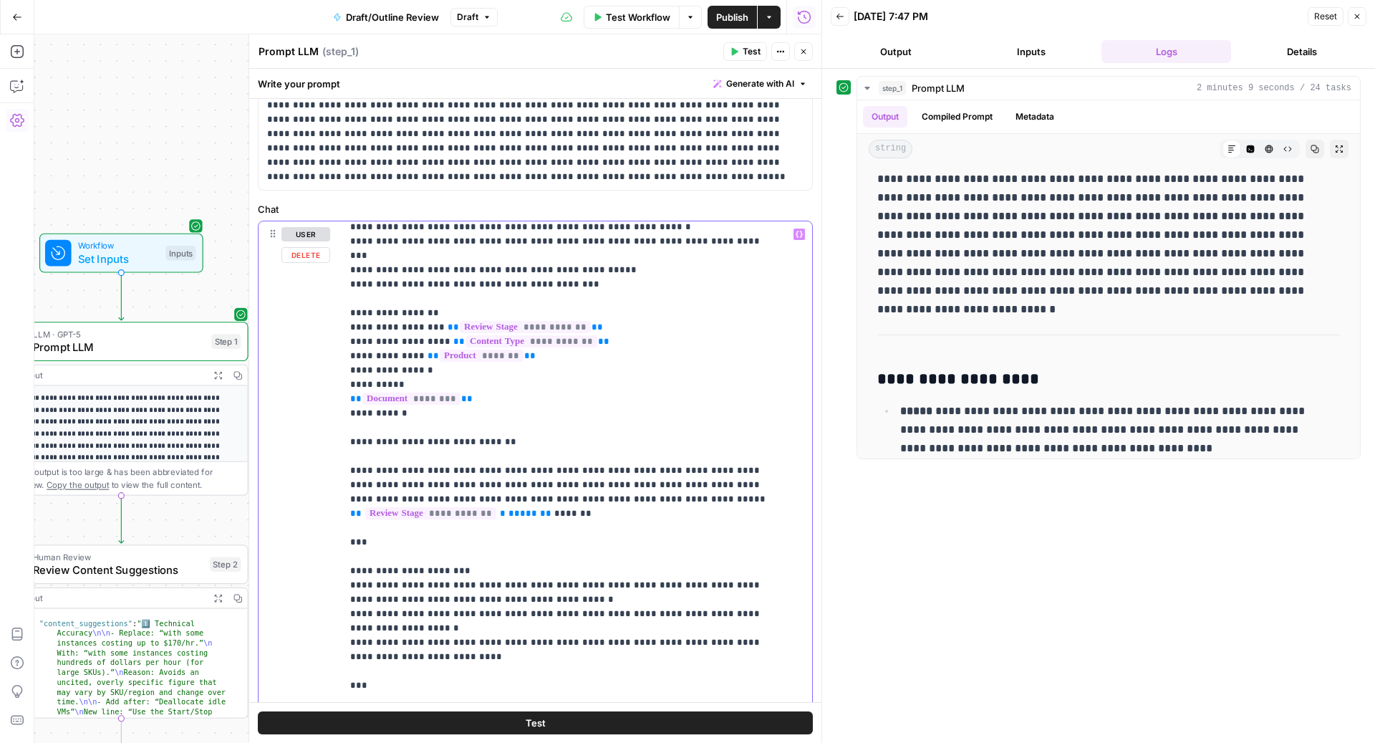
drag, startPoint x: 367, startPoint y: 521, endPoint x: 315, endPoint y: 520, distance: 51.6
click at [315, 520] on div "**********" at bounding box center [536, 529] width 554 height 617
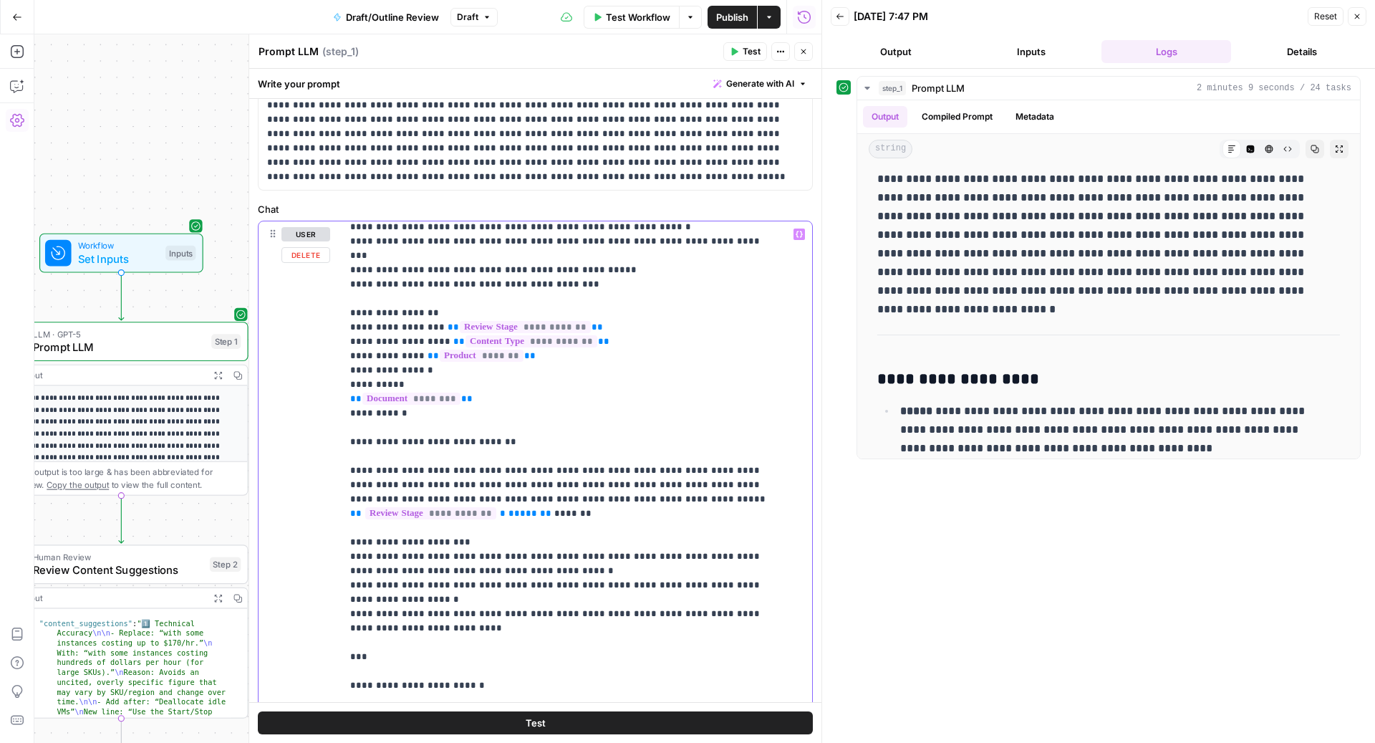
drag, startPoint x: 370, startPoint y: 523, endPoint x: 318, endPoint y: 523, distance: 52.3
click at [318, 523] on div "**********" at bounding box center [536, 529] width 554 height 617
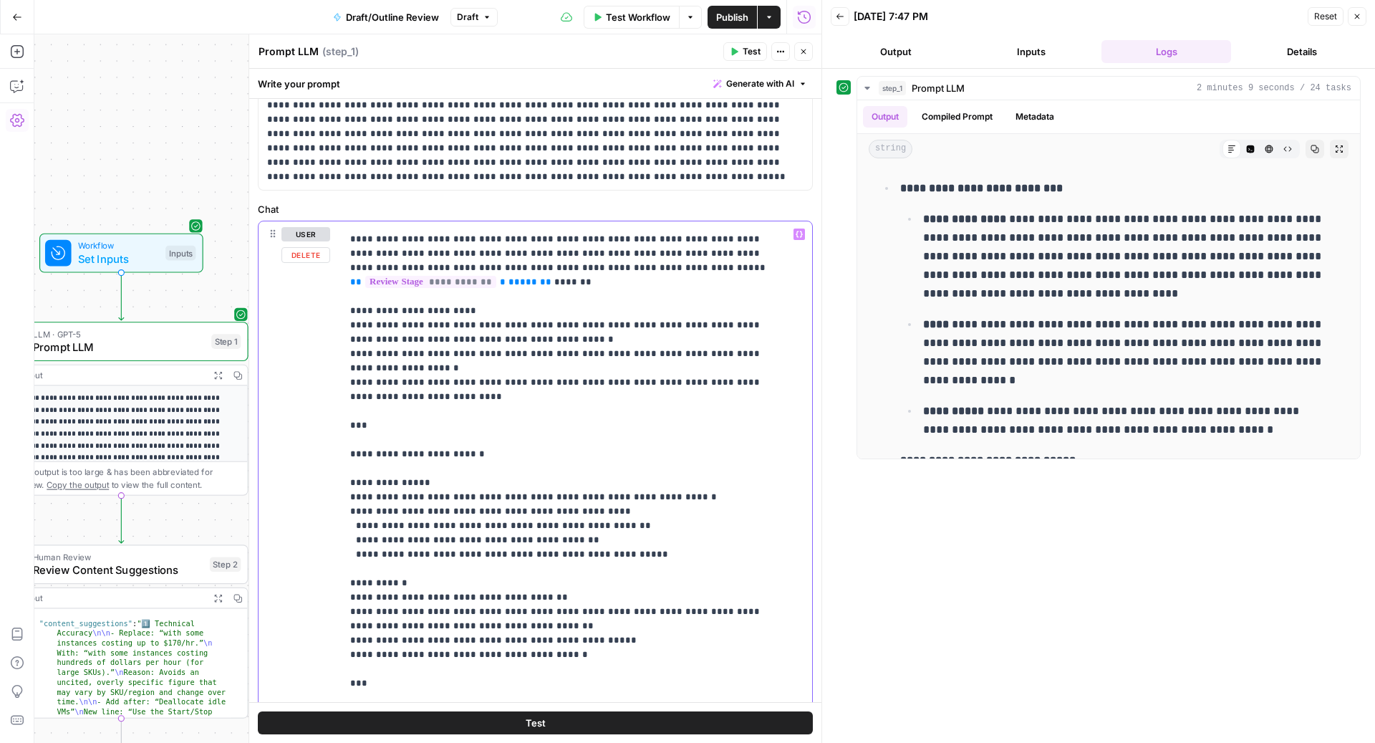
scroll to position [312, 0]
click at [557, 564] on p "**********" at bounding box center [562, 631] width 425 height 1433
click at [642, 482] on p "**********" at bounding box center [562, 631] width 425 height 1433
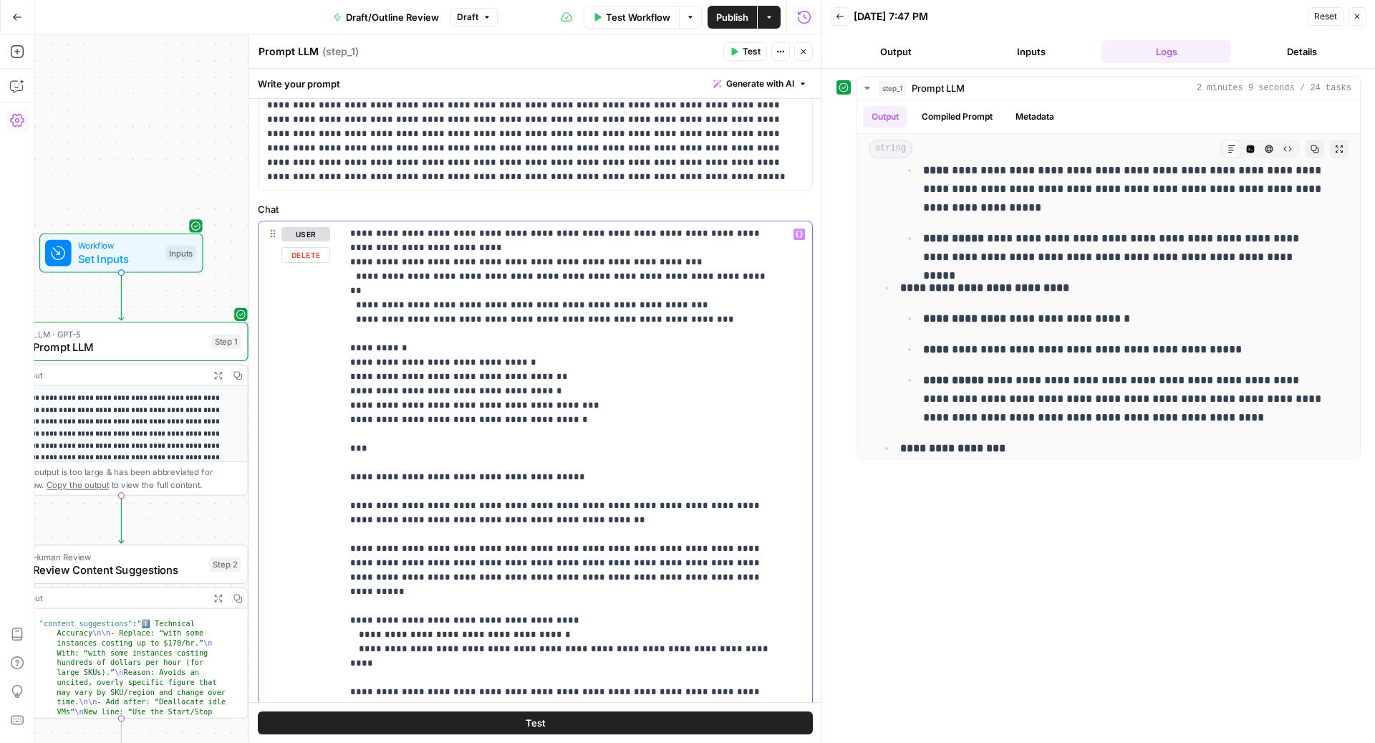
scroll to position [250, 0]
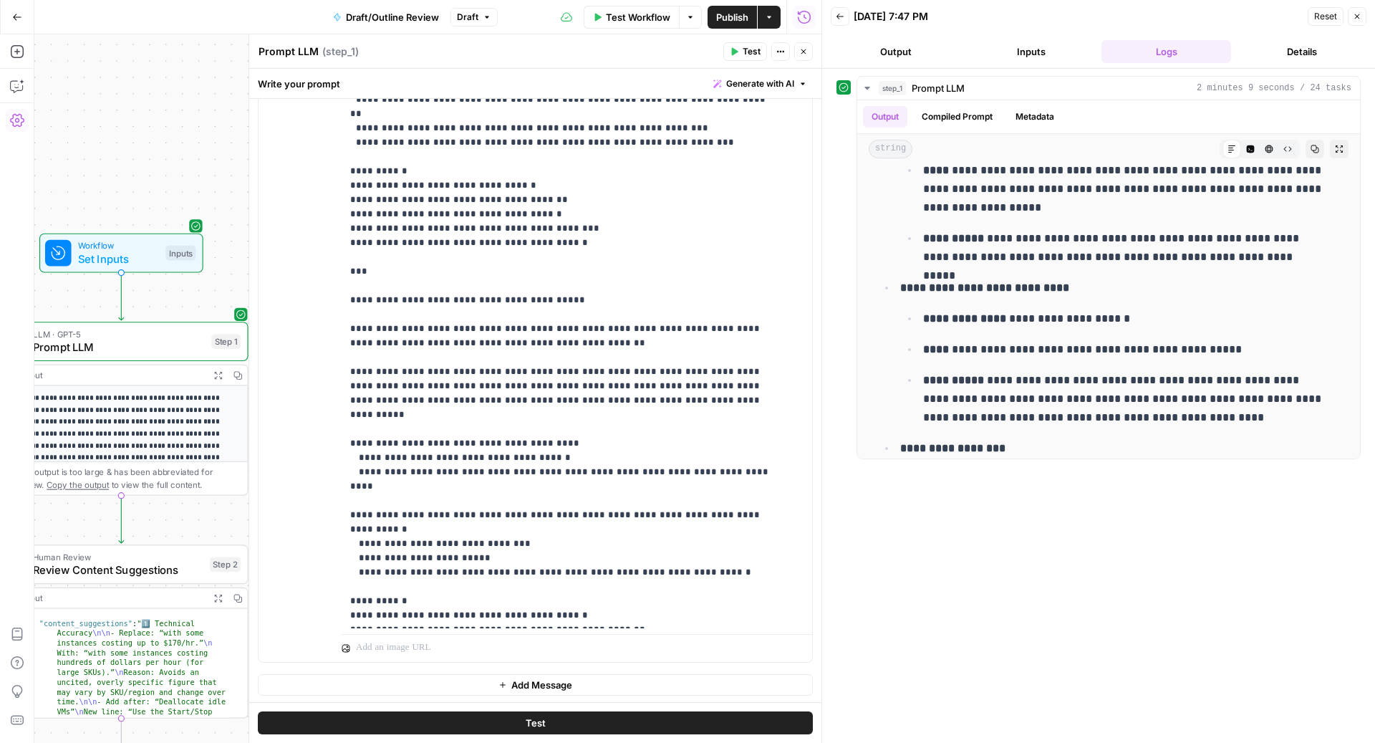
click at [582, 723] on button "Test" at bounding box center [535, 722] width 555 height 23
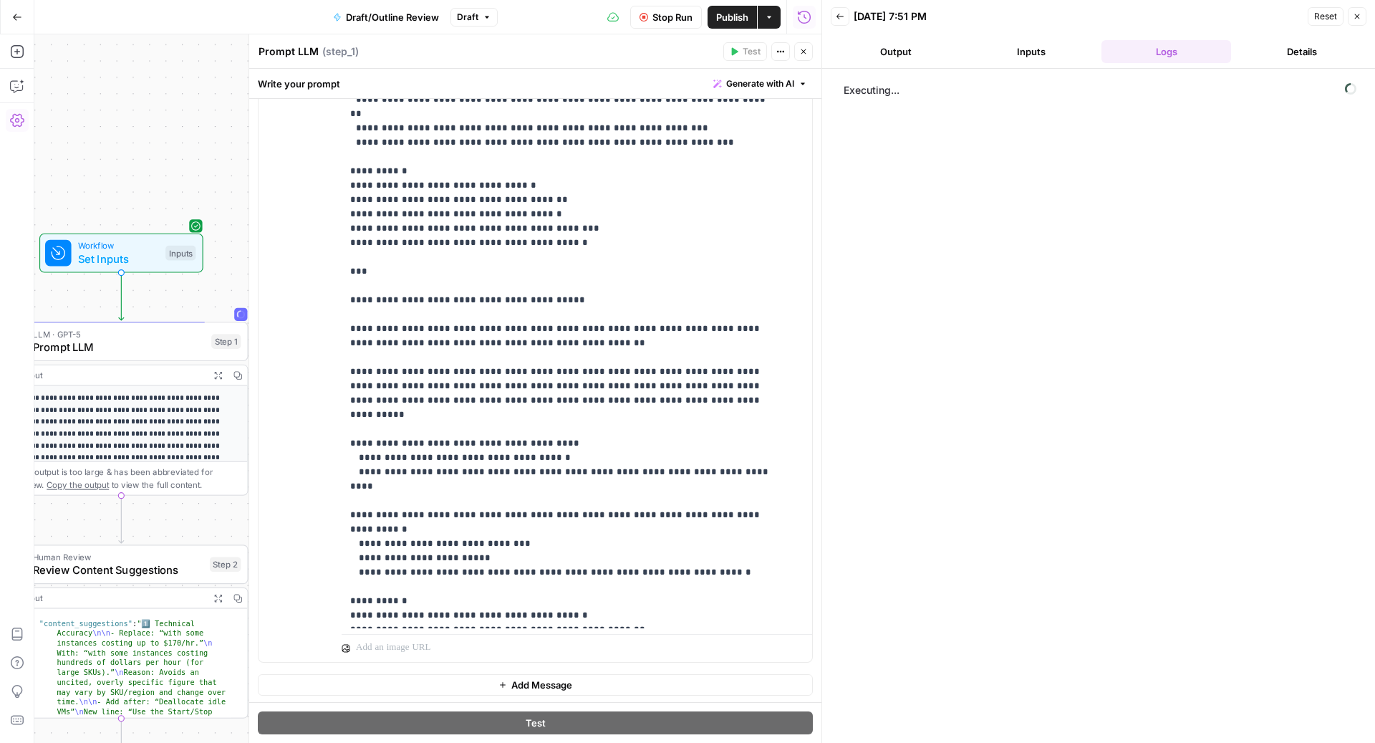
click at [806, 47] on icon "button" at bounding box center [803, 51] width 9 height 9
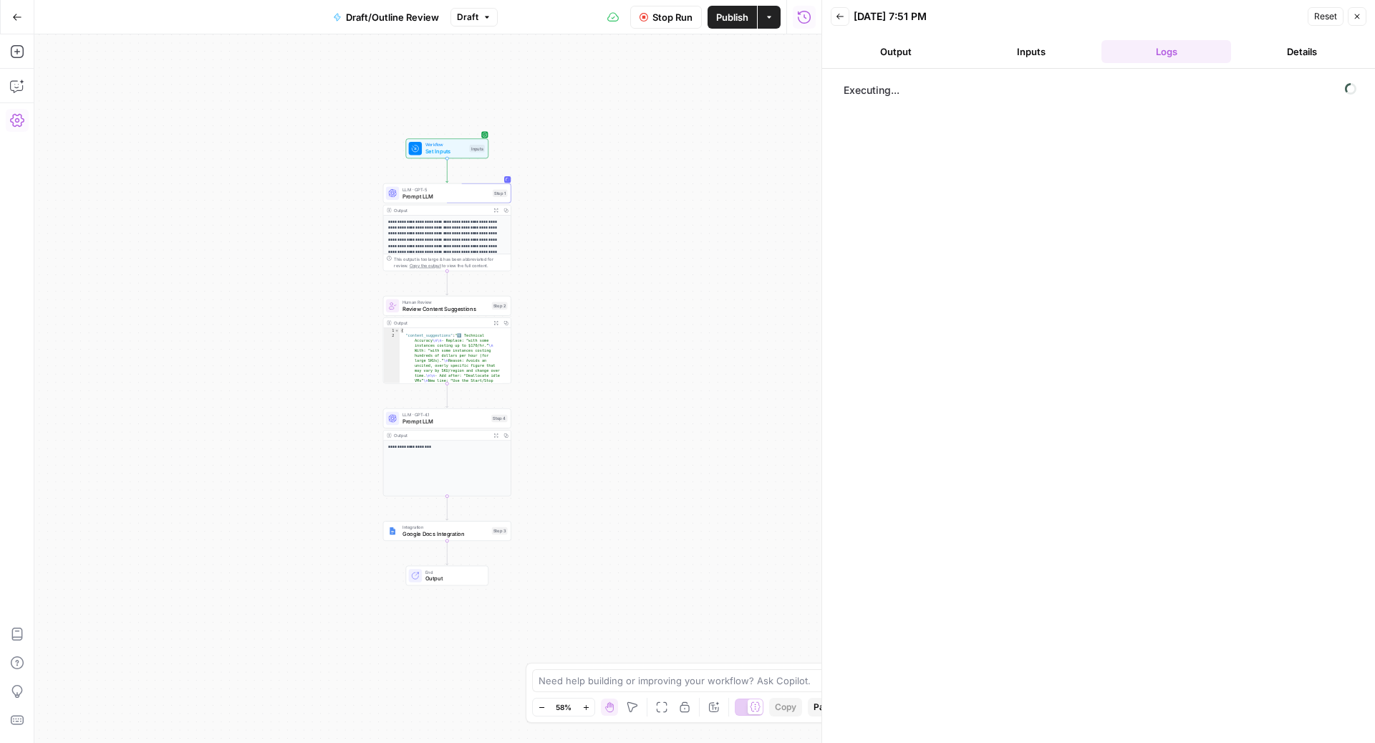
click at [714, 706] on icon "button" at bounding box center [713, 707] width 9 height 9
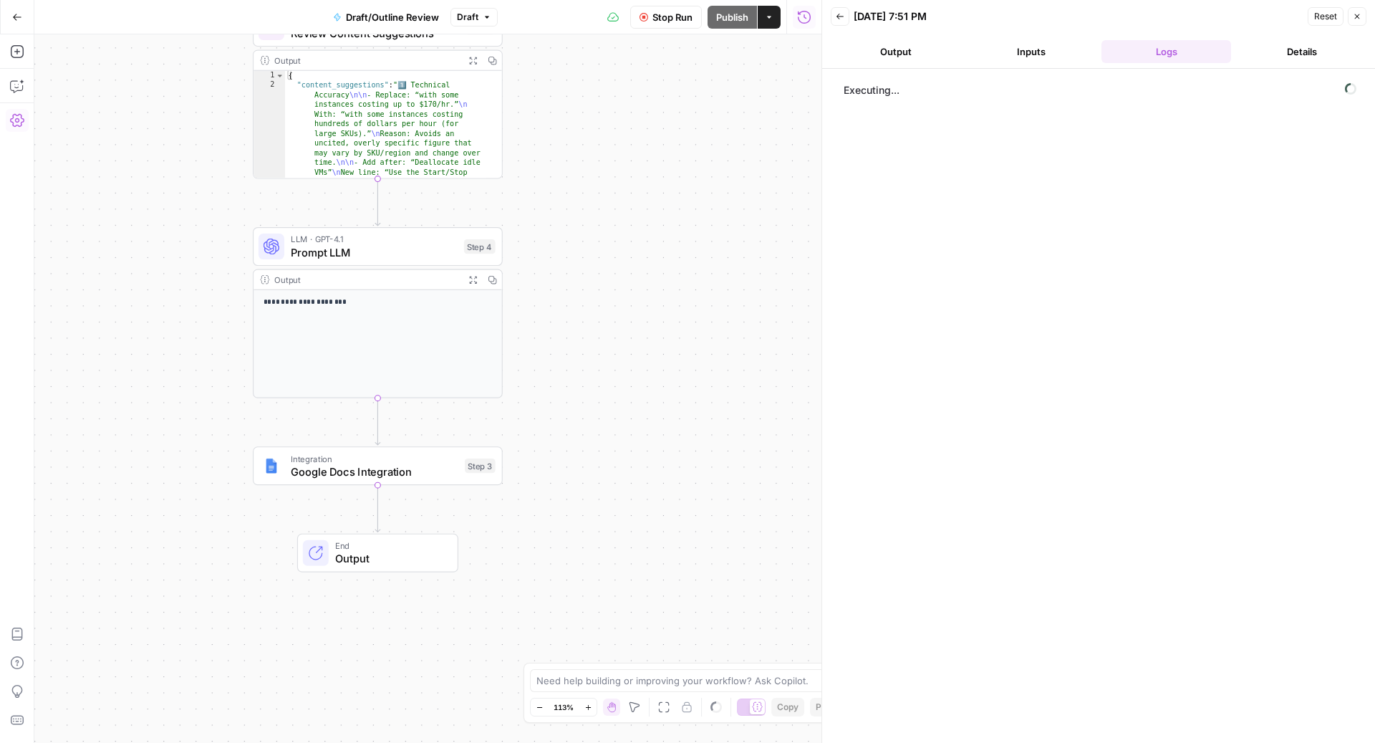
click at [407, 468] on span "Google Docs Integration" at bounding box center [375, 471] width 168 height 16
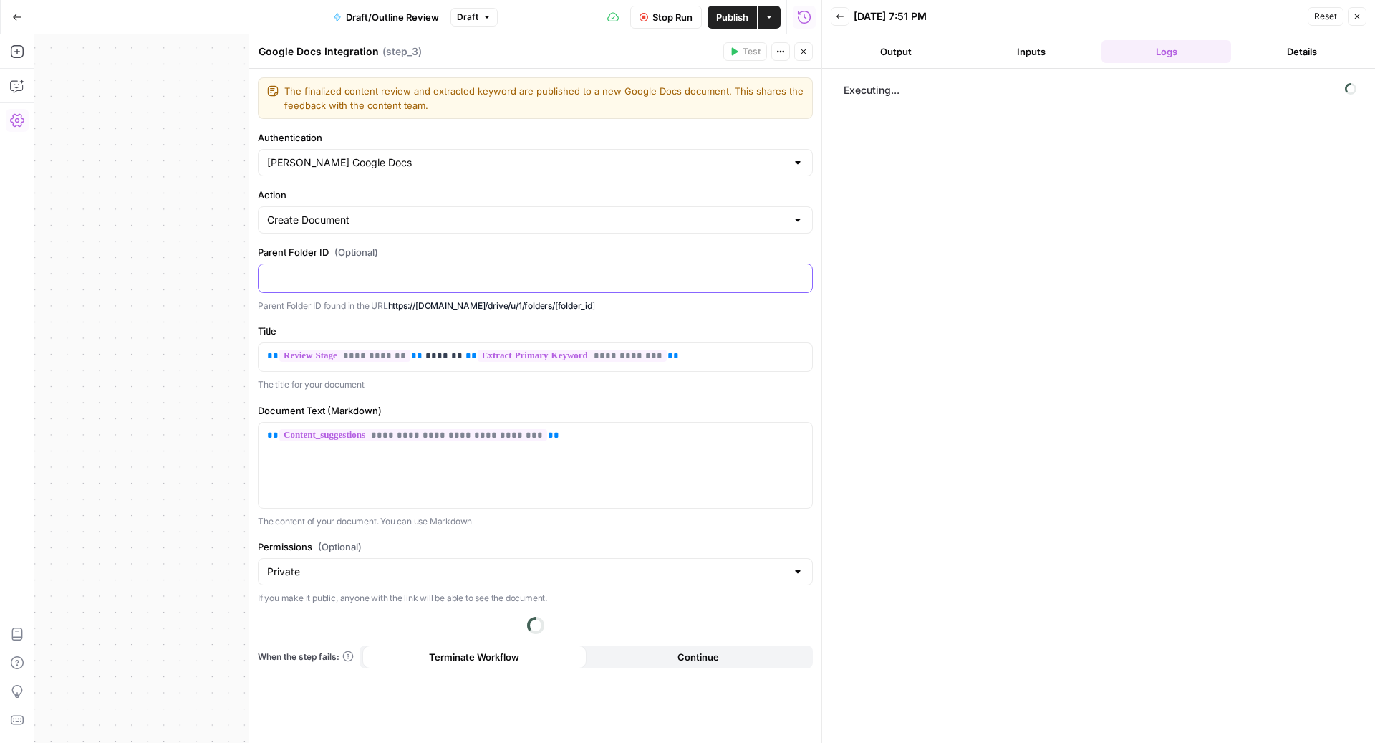
click at [428, 273] on p at bounding box center [535, 277] width 536 height 14
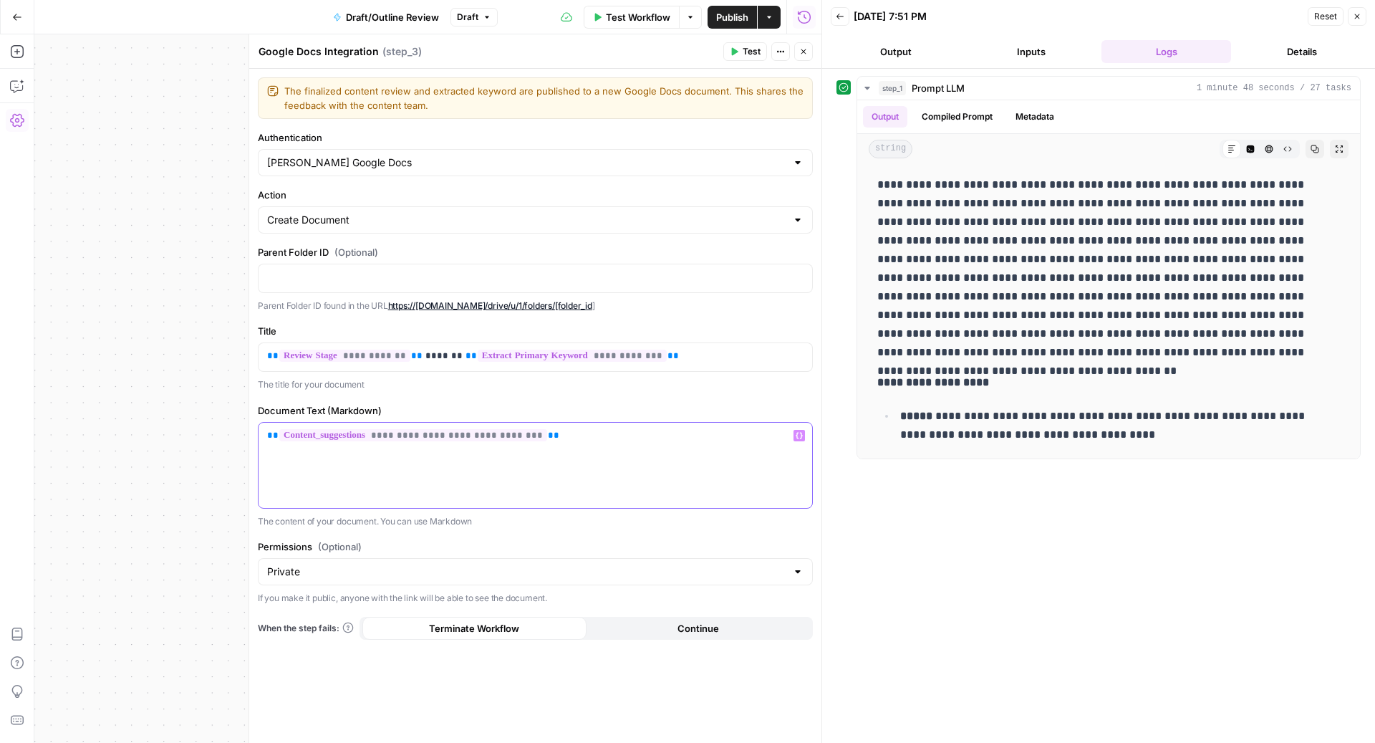
drag, startPoint x: 569, startPoint y: 429, endPoint x: 244, endPoint y: 423, distance: 324.5
click at [249, 423] on div "**********" at bounding box center [535, 388] width 573 height 708
click at [419, 153] on div "Melanie Google Docs" at bounding box center [535, 162] width 555 height 27
type input "Melanie Google Docs"
click at [441, 143] on label "Authentication" at bounding box center [535, 137] width 555 height 14
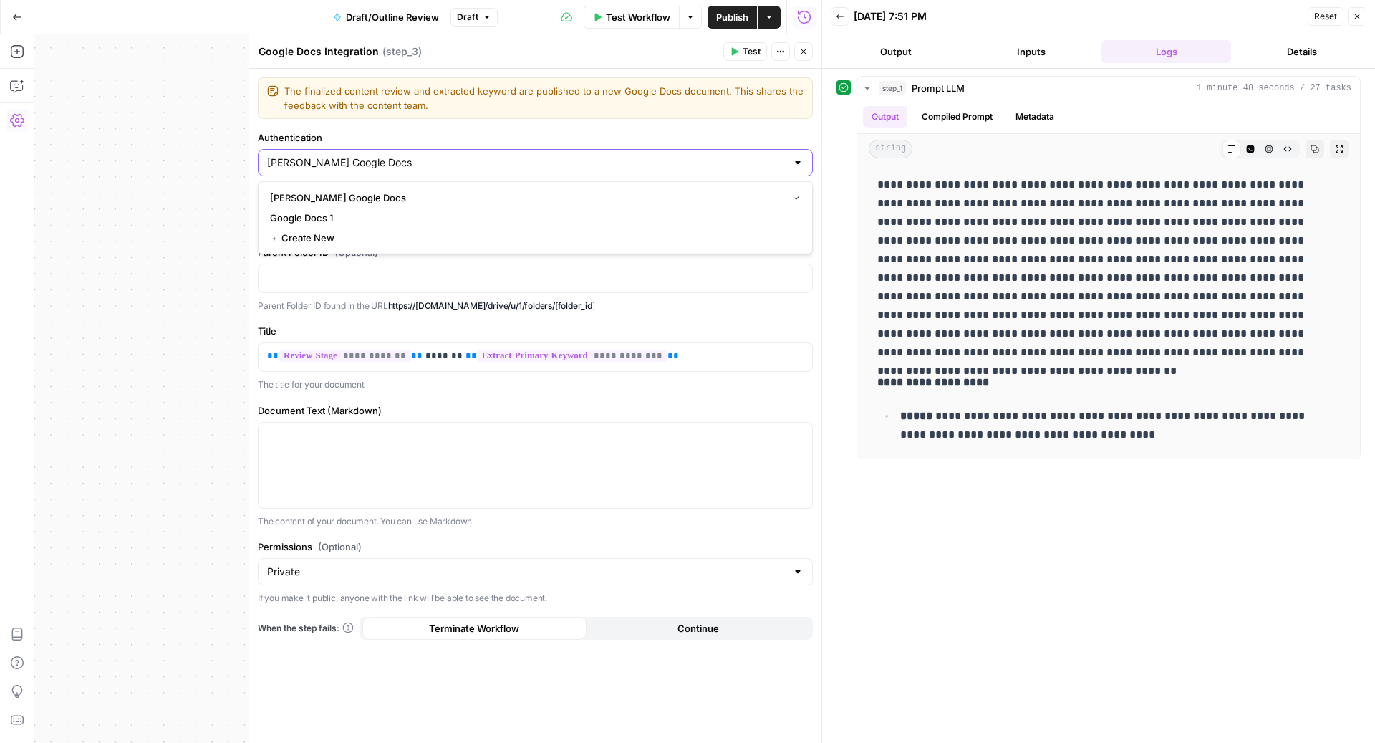
click at [441, 155] on input "Melanie Google Docs" at bounding box center [526, 162] width 519 height 14
click at [406, 189] on button "Melanie Google Docs" at bounding box center [535, 198] width 542 height 20
type input "Melanie Google Docs"
click at [807, 60] on button "Close" at bounding box center [803, 51] width 19 height 19
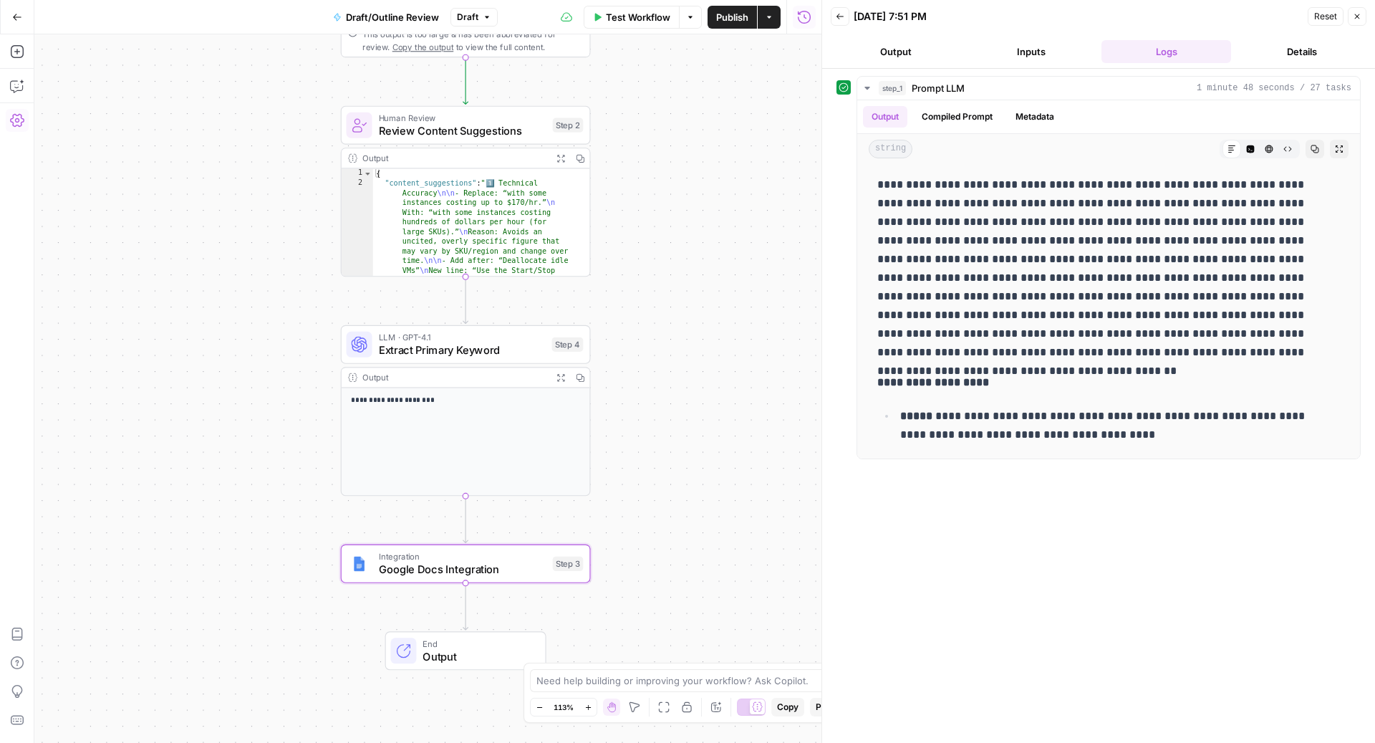
click at [509, 562] on span "Google Docs Integration" at bounding box center [463, 569] width 168 height 16
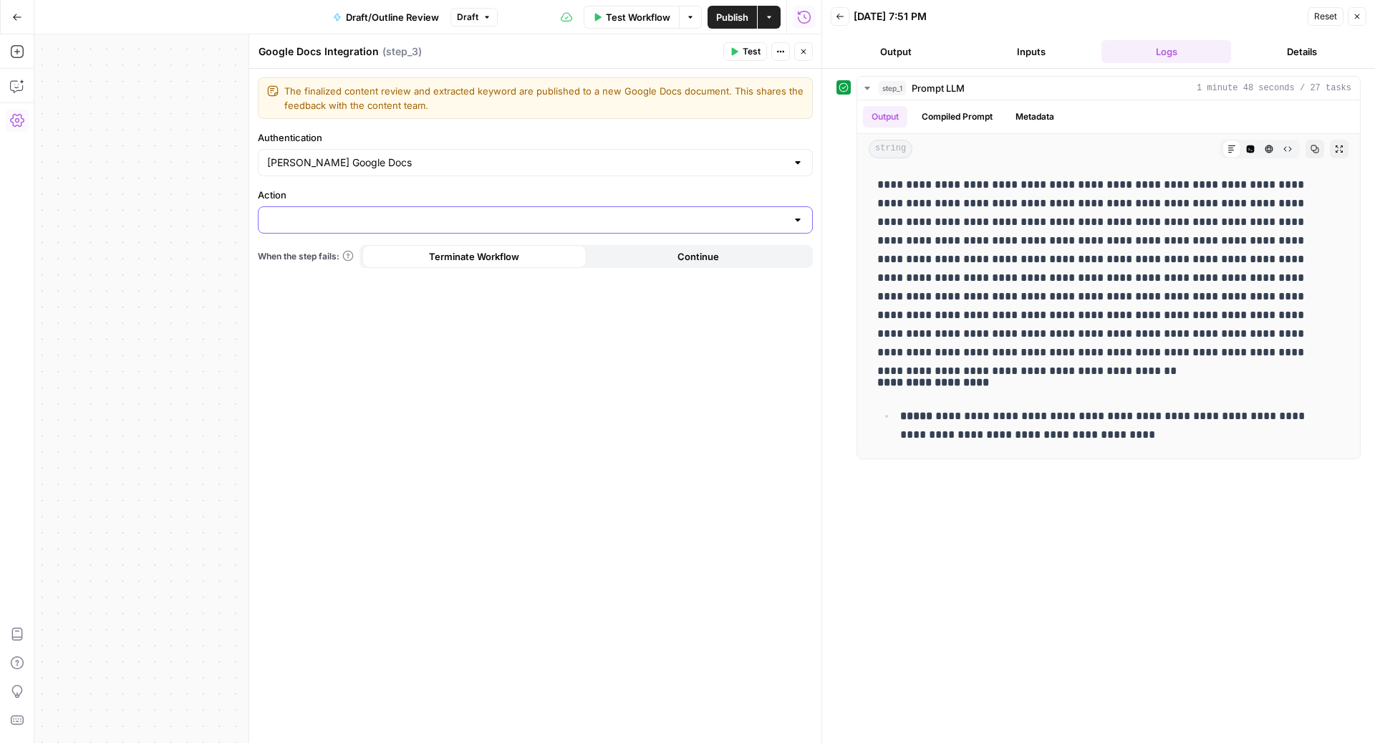
click at [696, 213] on input "Action" at bounding box center [526, 220] width 519 height 14
click at [340, 257] on span "Create Document" at bounding box center [532, 254] width 525 height 14
type input "Create Document"
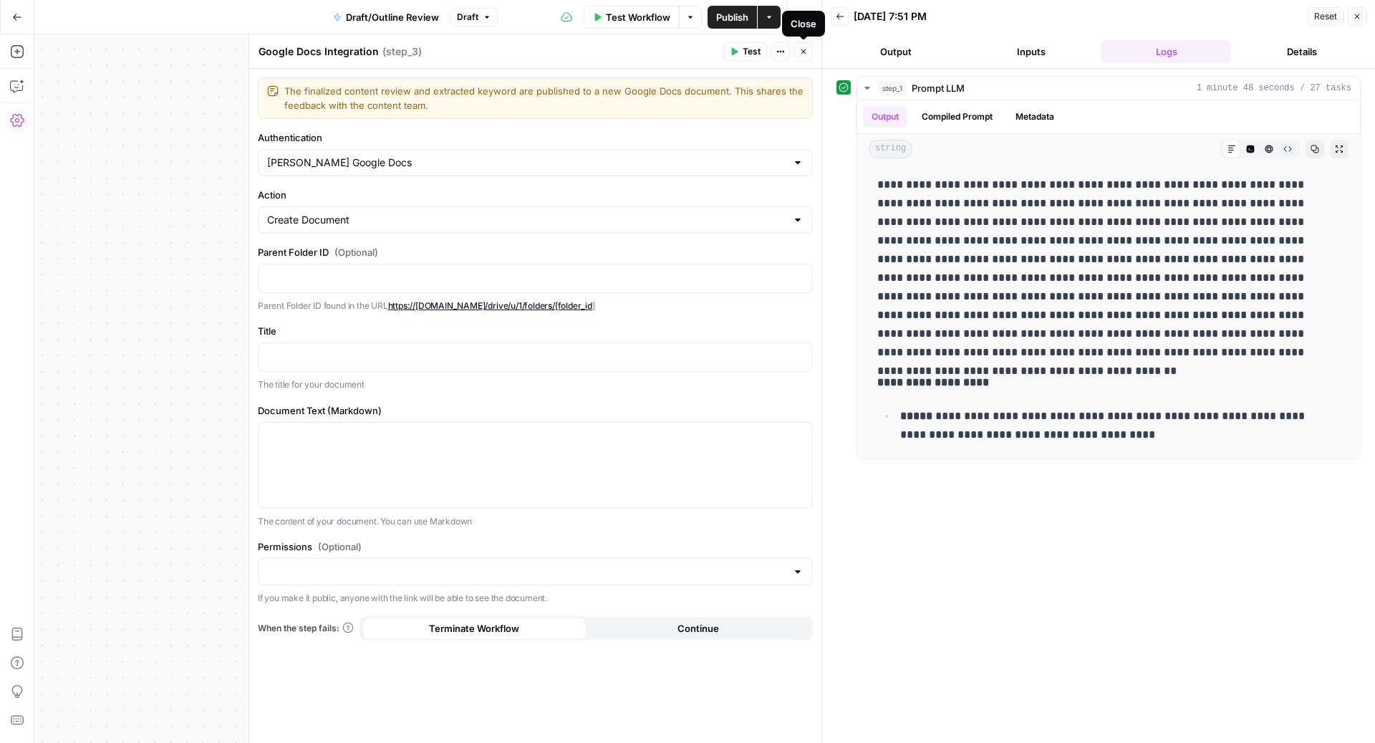
click at [805, 48] on icon "button" at bounding box center [803, 51] width 9 height 9
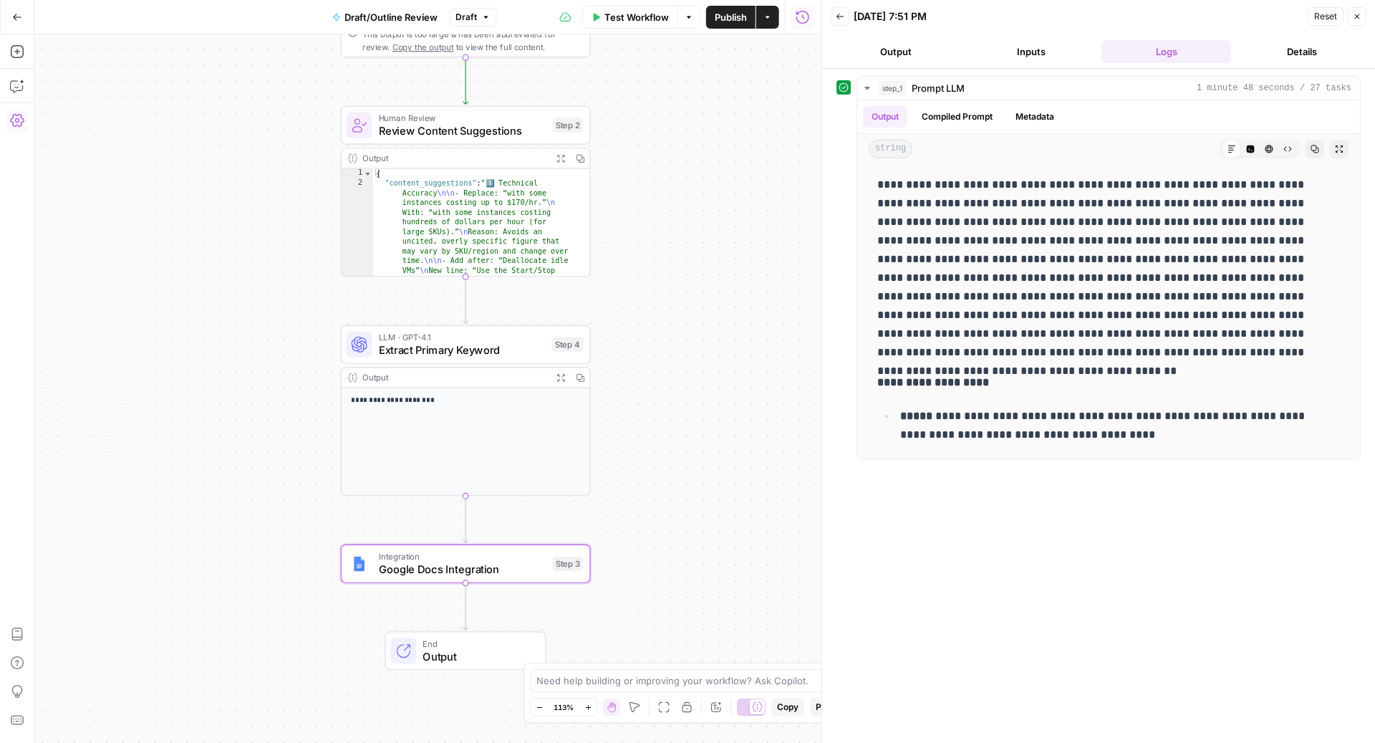
click at [805, 48] on div "**********" at bounding box center [427, 388] width 787 height 708
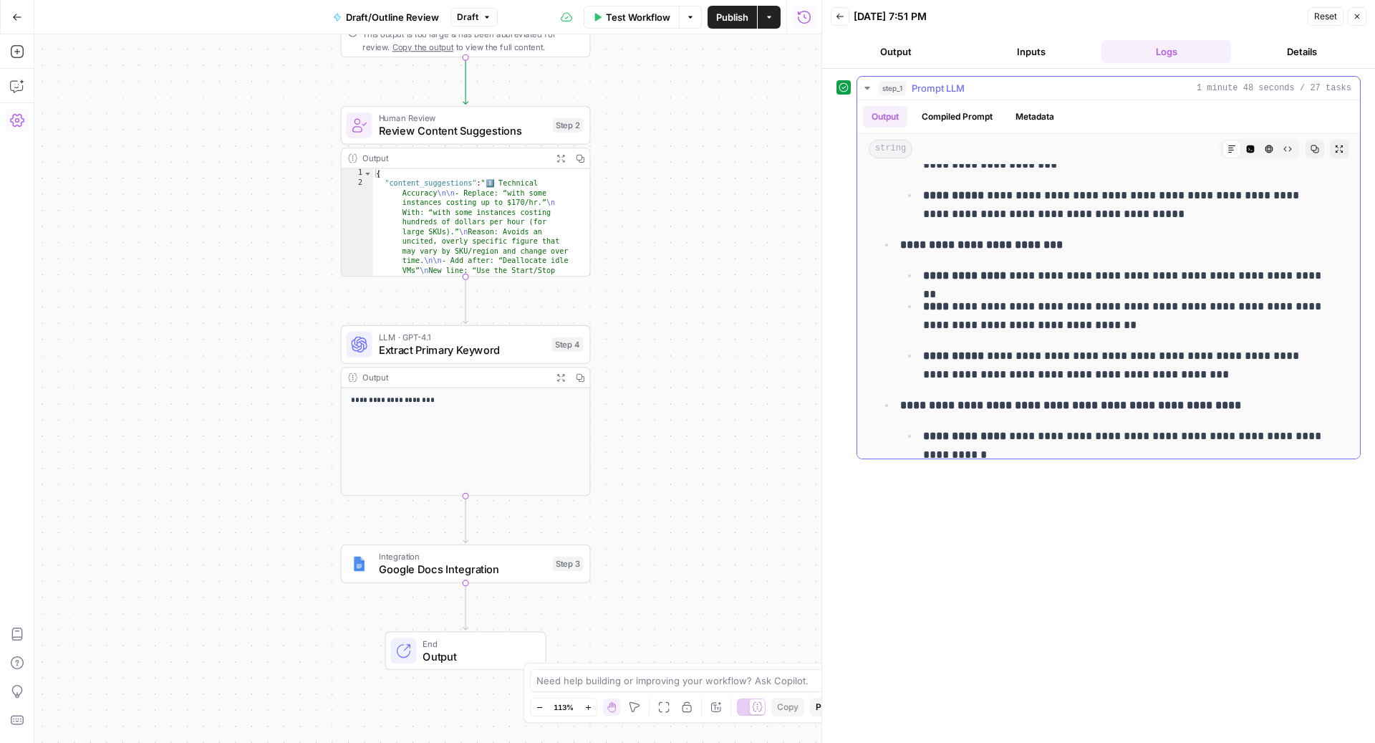
scroll to position [1207, 0]
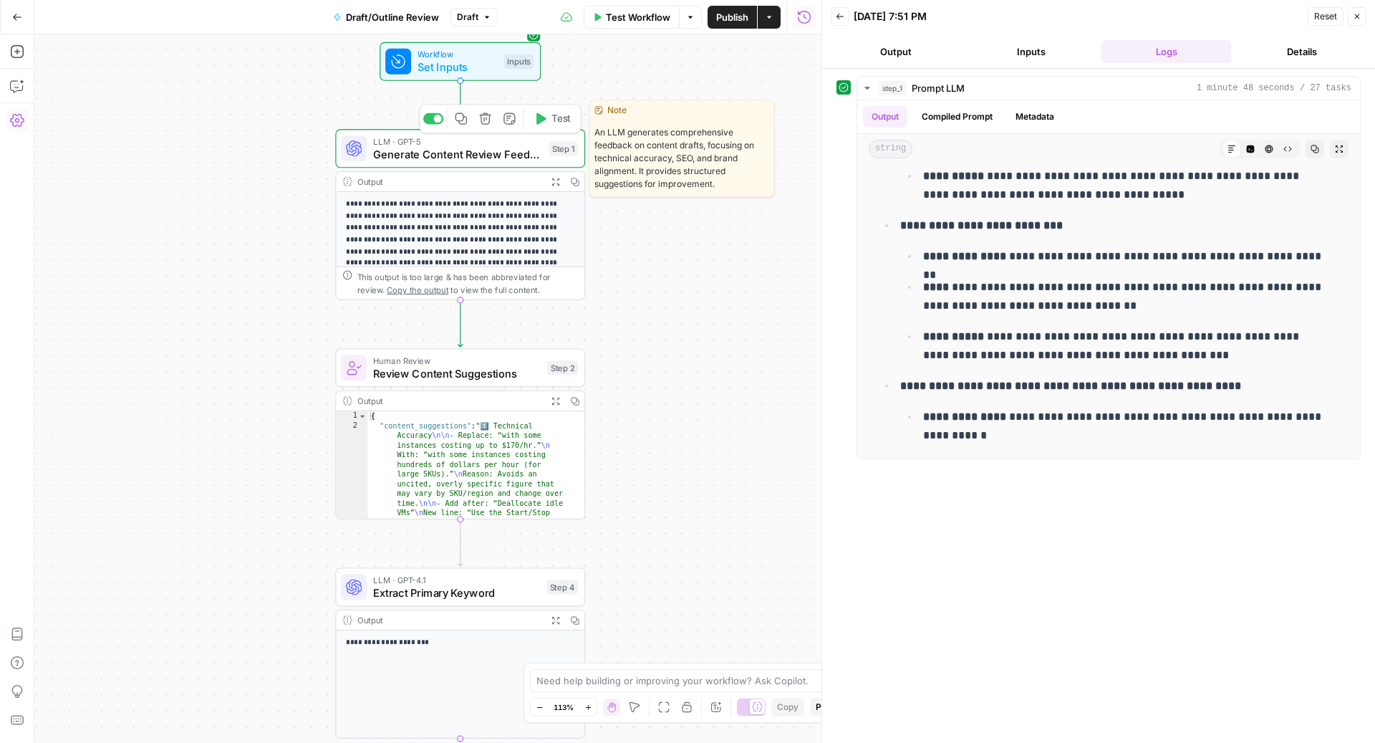
click at [474, 153] on span "Generate Content Review Feedback" at bounding box center [457, 154] width 169 height 16
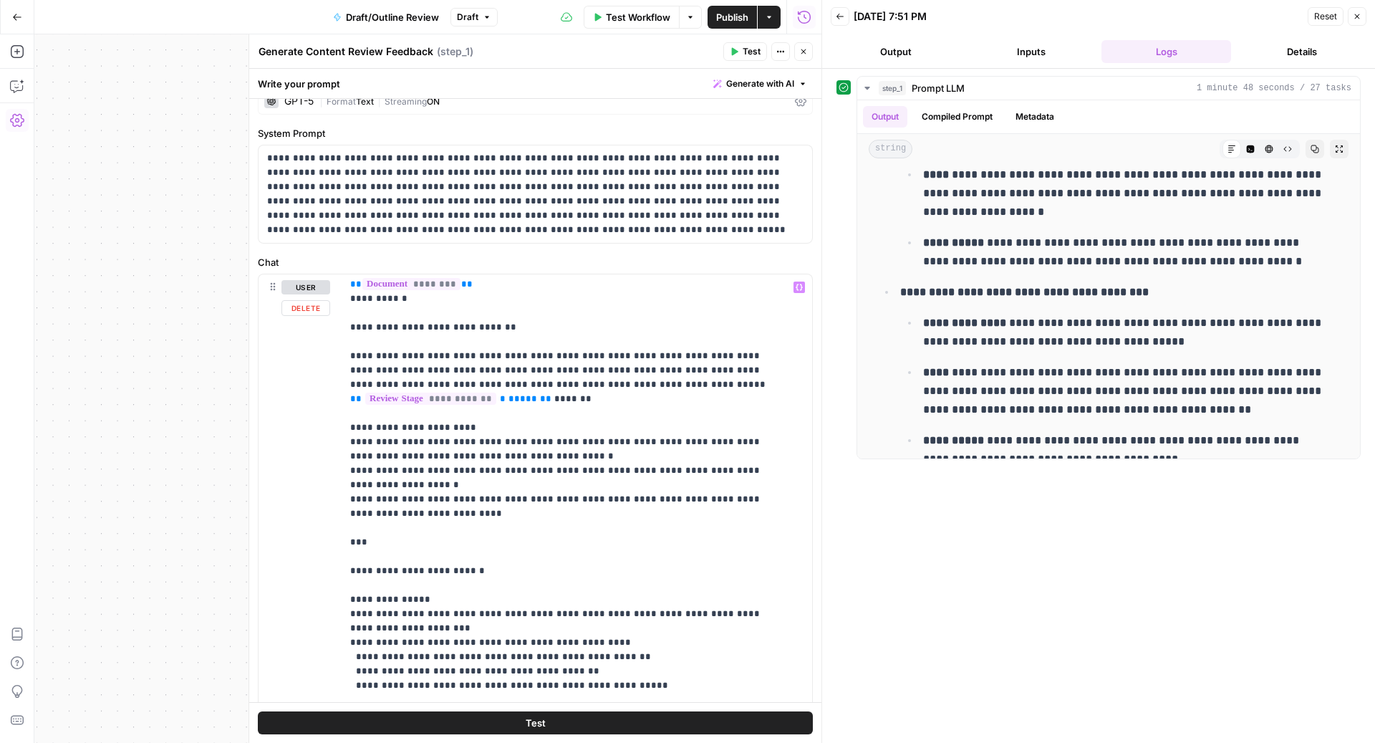
scroll to position [281, 0]
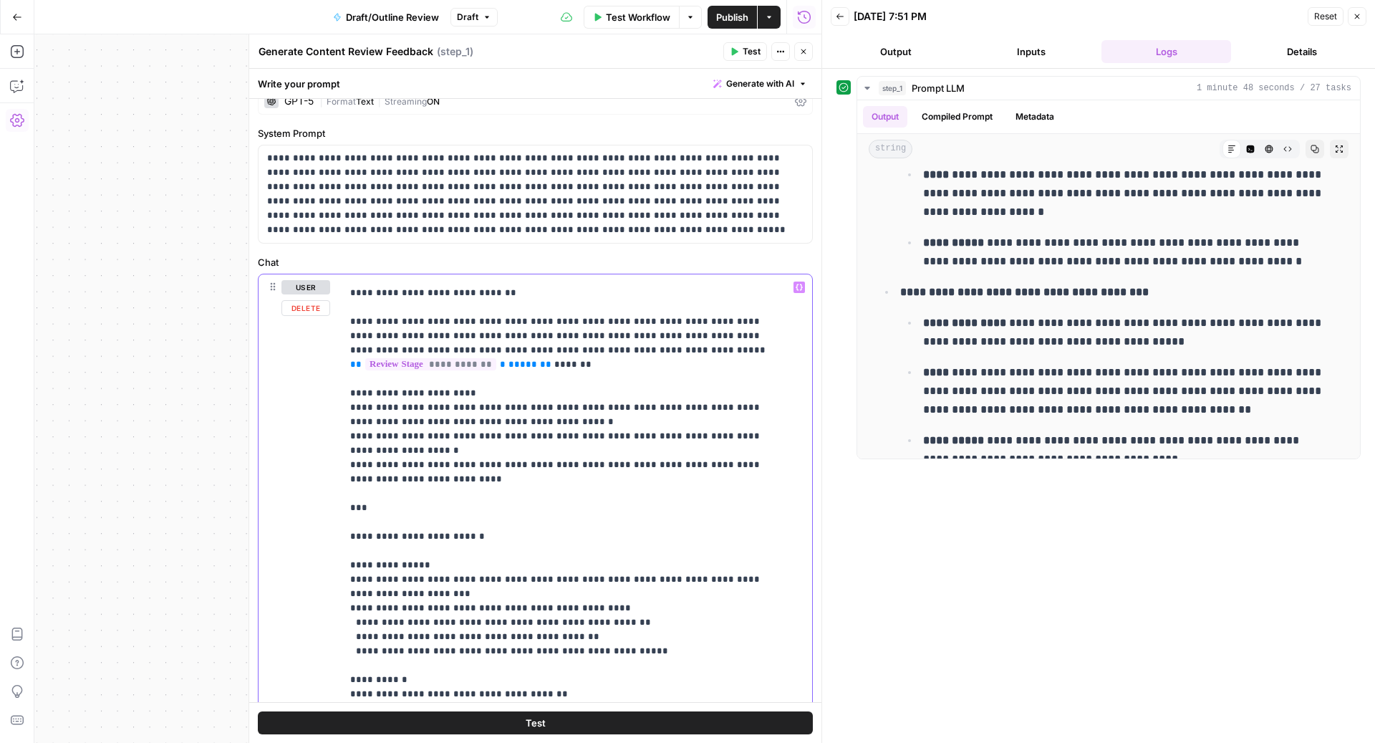
click at [385, 577] on p "**********" at bounding box center [562, 715] width 425 height 1433
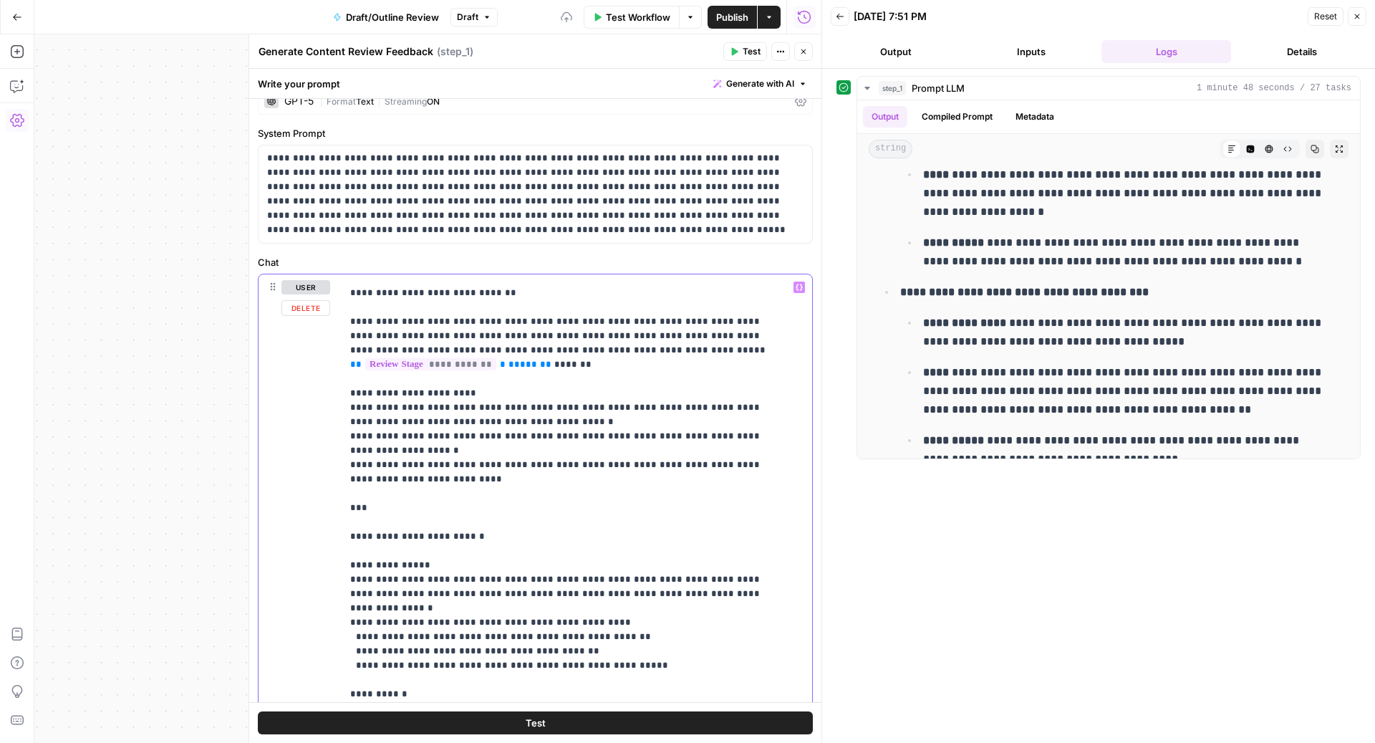
click at [600, 583] on p "**********" at bounding box center [562, 715] width 425 height 1433
click at [741, 57] on button "Test" at bounding box center [745, 51] width 44 height 19
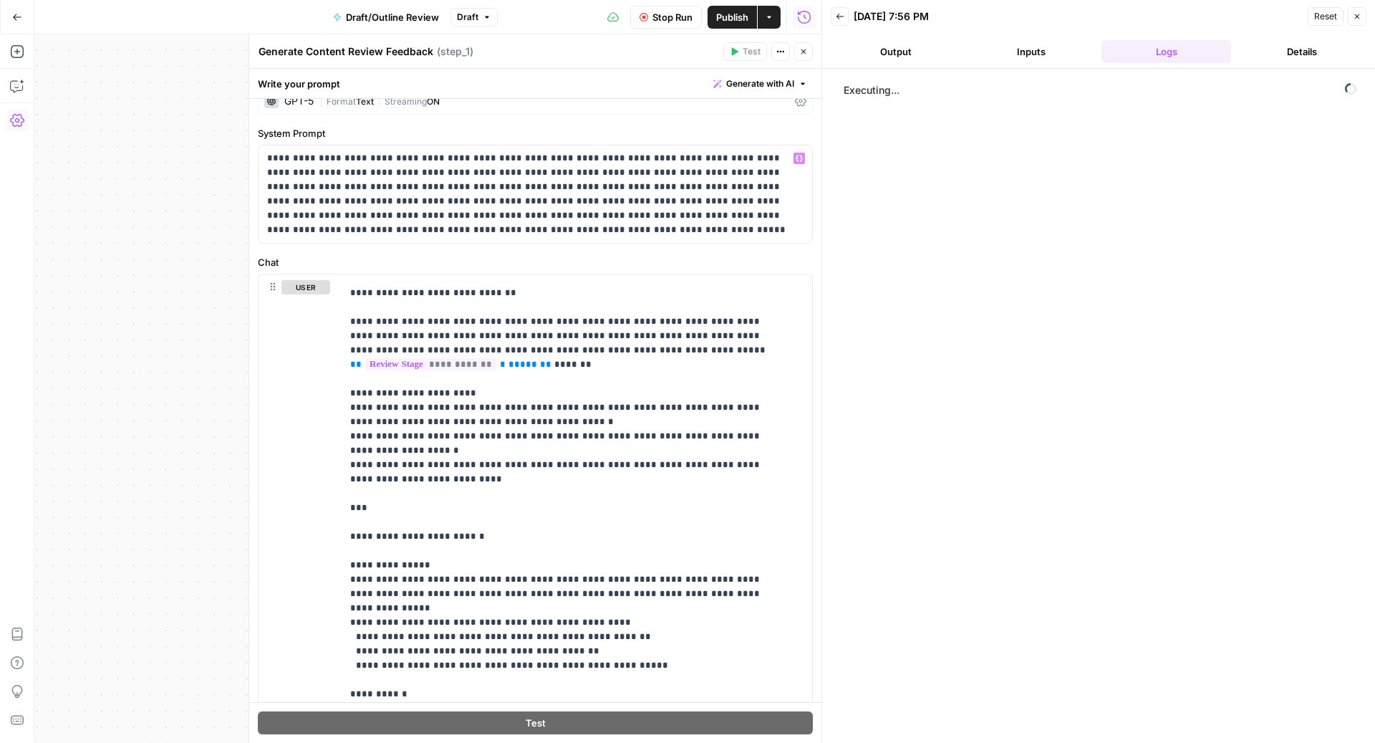
scroll to position [0, 0]
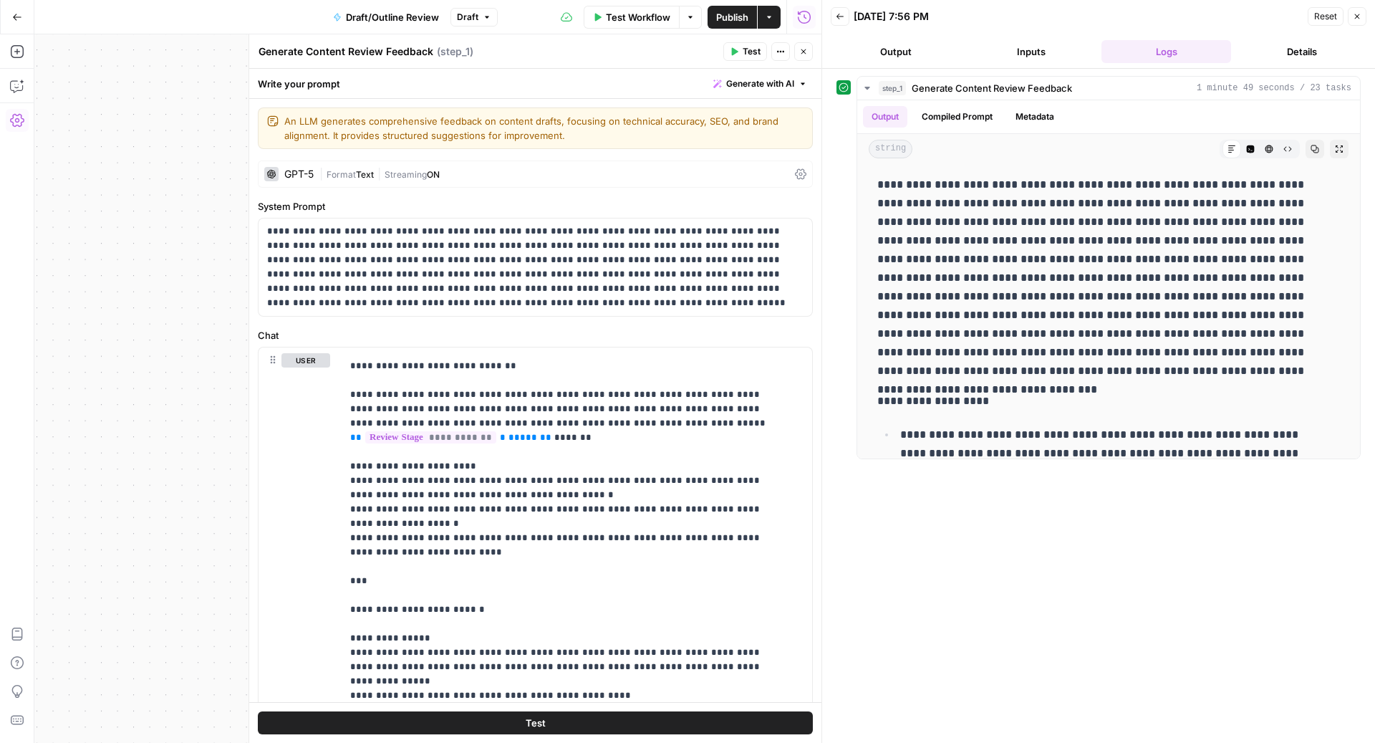
click at [804, 49] on icon "button" at bounding box center [803, 51] width 9 height 9
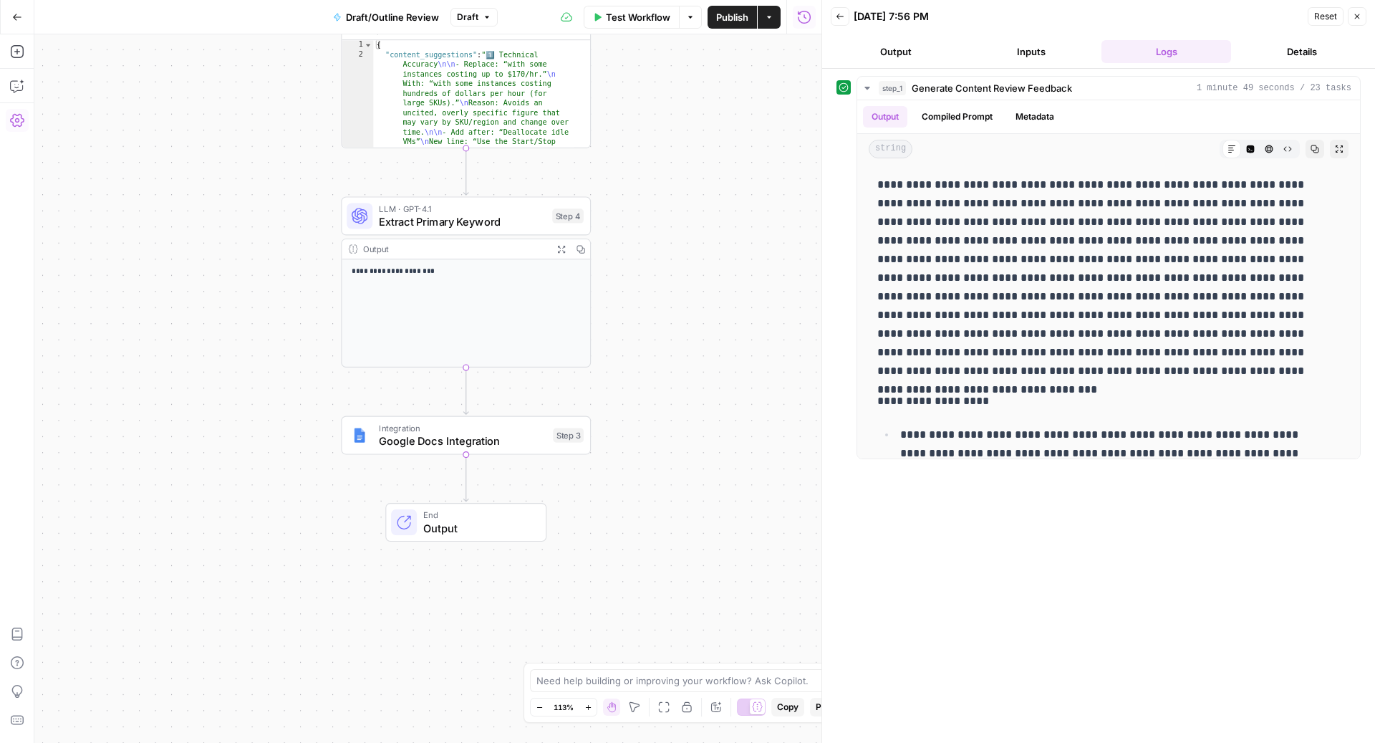
click at [403, 430] on span "Integration" at bounding box center [463, 427] width 168 height 13
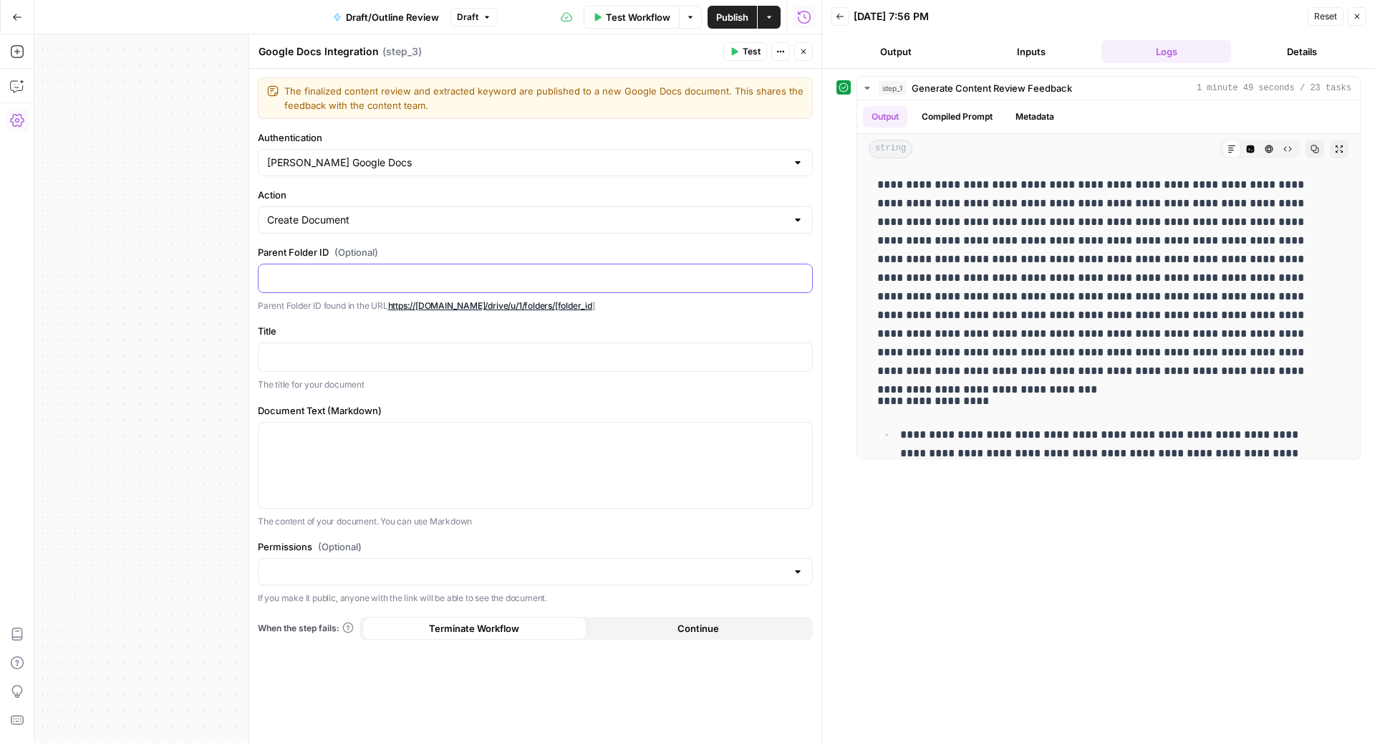
click at [325, 276] on p at bounding box center [535, 277] width 536 height 14
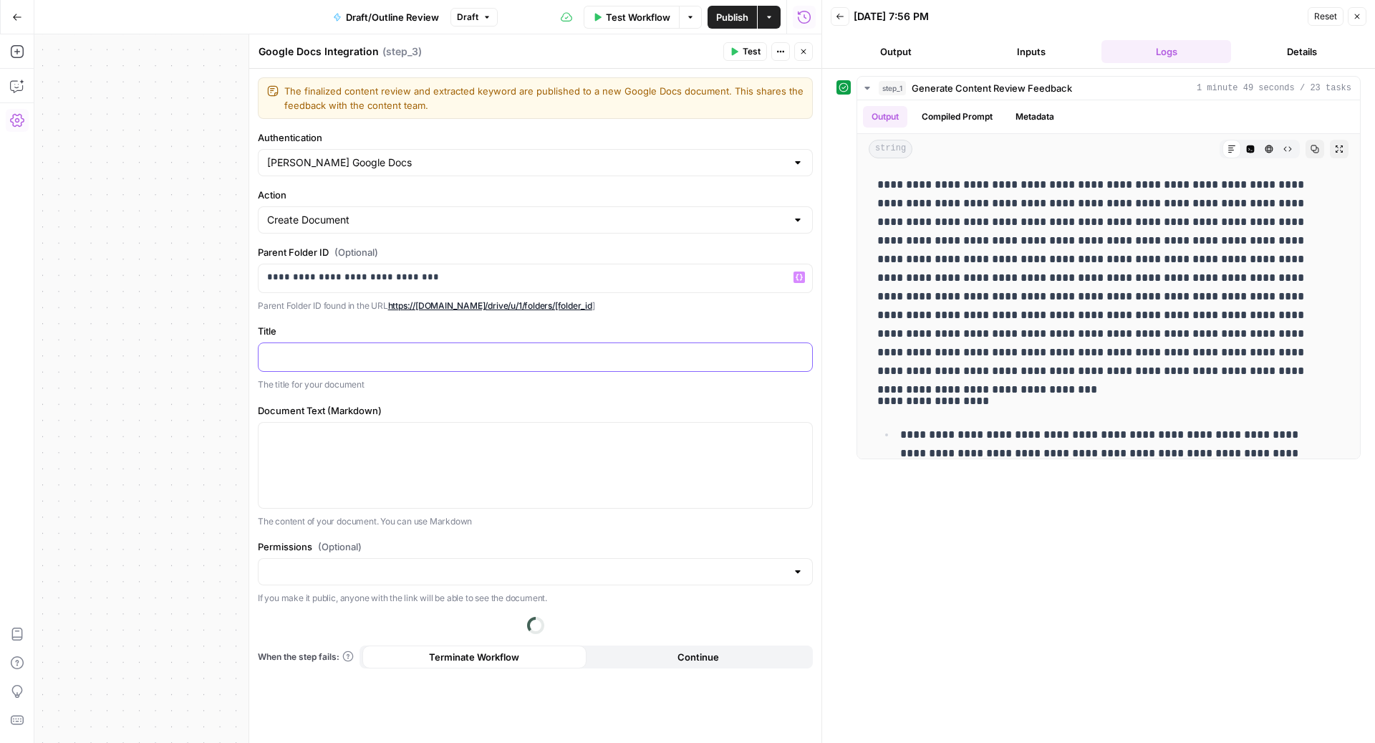
click at [309, 358] on p at bounding box center [535, 356] width 536 height 14
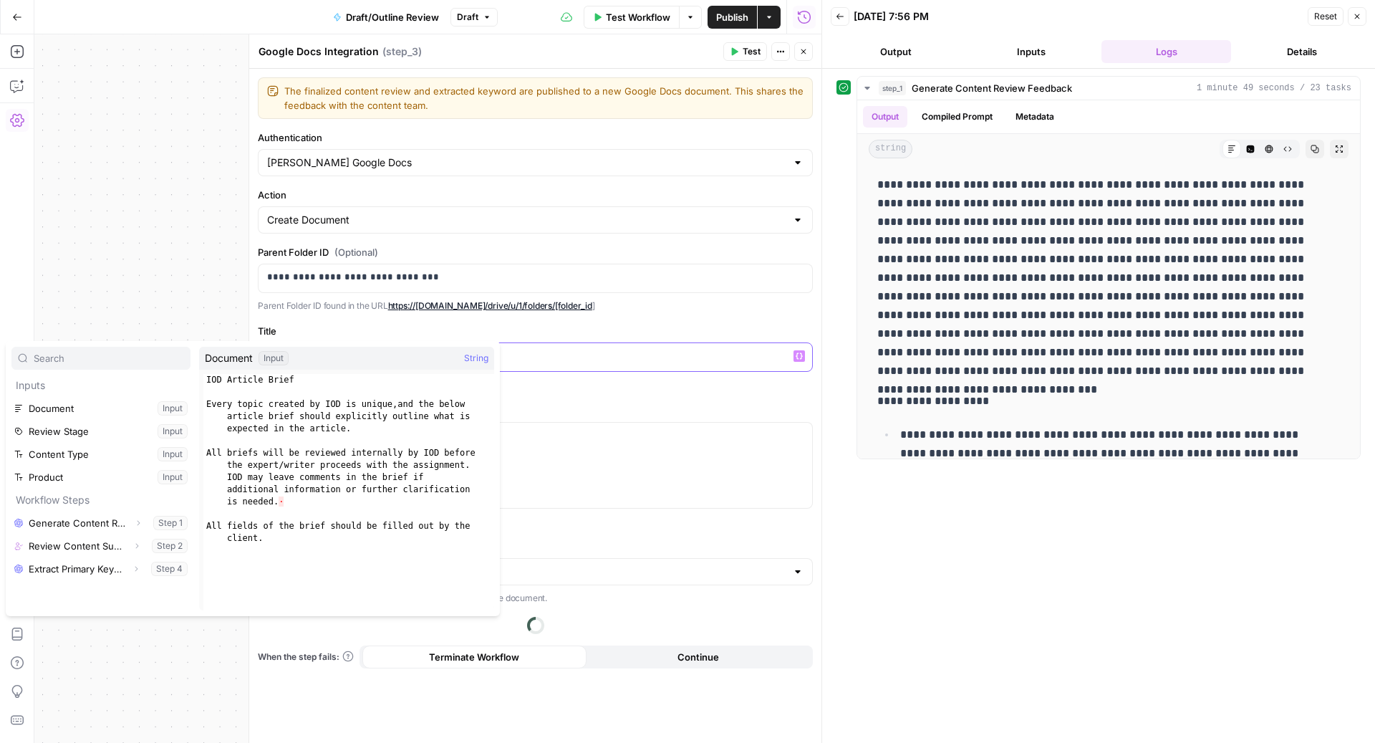
click at [512, 351] on p "*" at bounding box center [535, 356] width 537 height 14
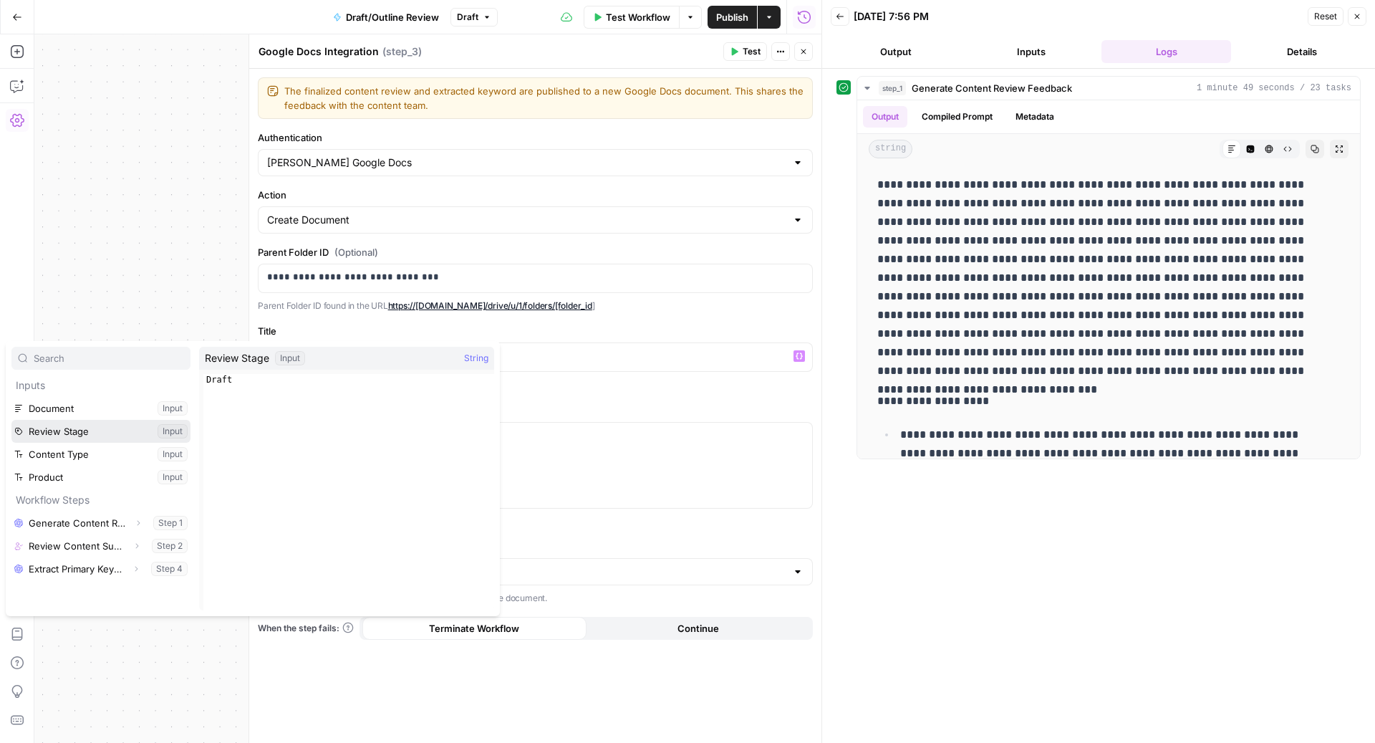
click at [90, 433] on button "Select variable Review Stage" at bounding box center [100, 431] width 179 height 23
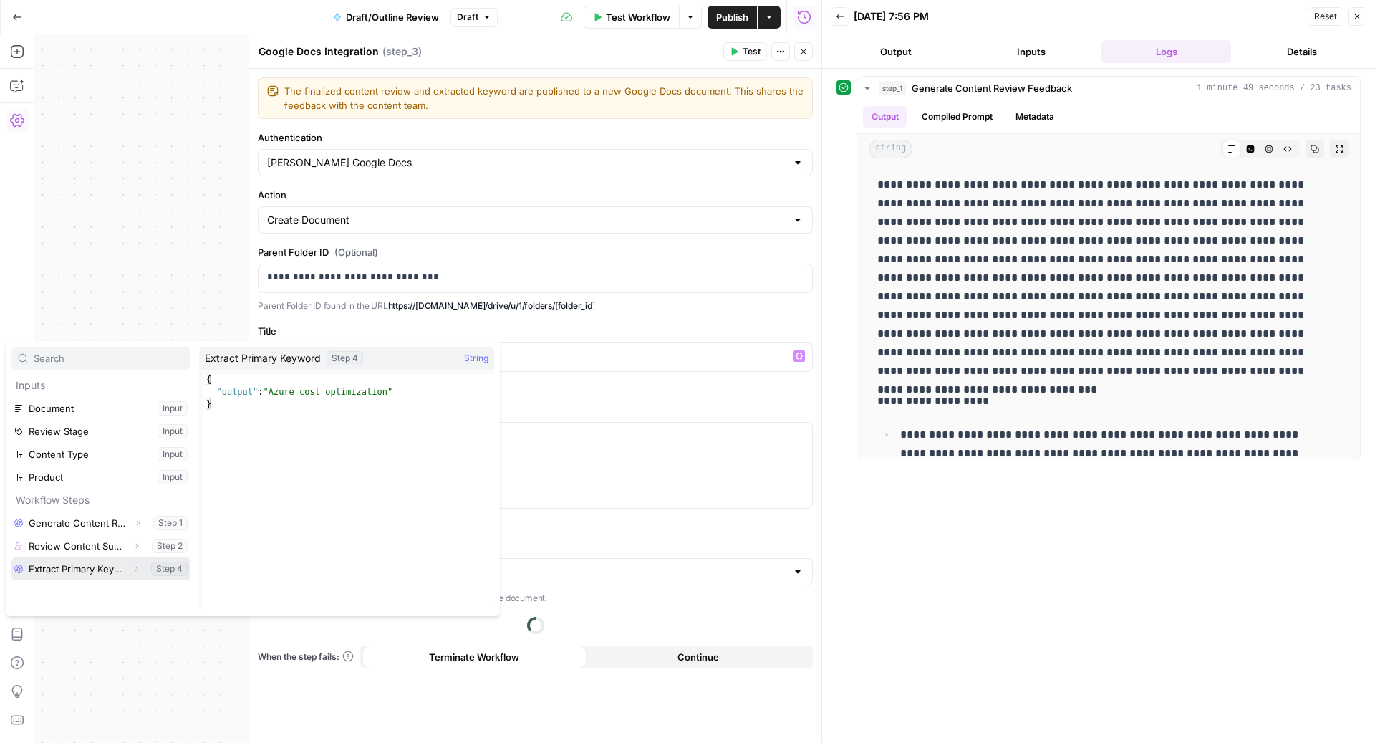
click at [137, 568] on icon "button" at bounding box center [136, 568] width 9 height 9
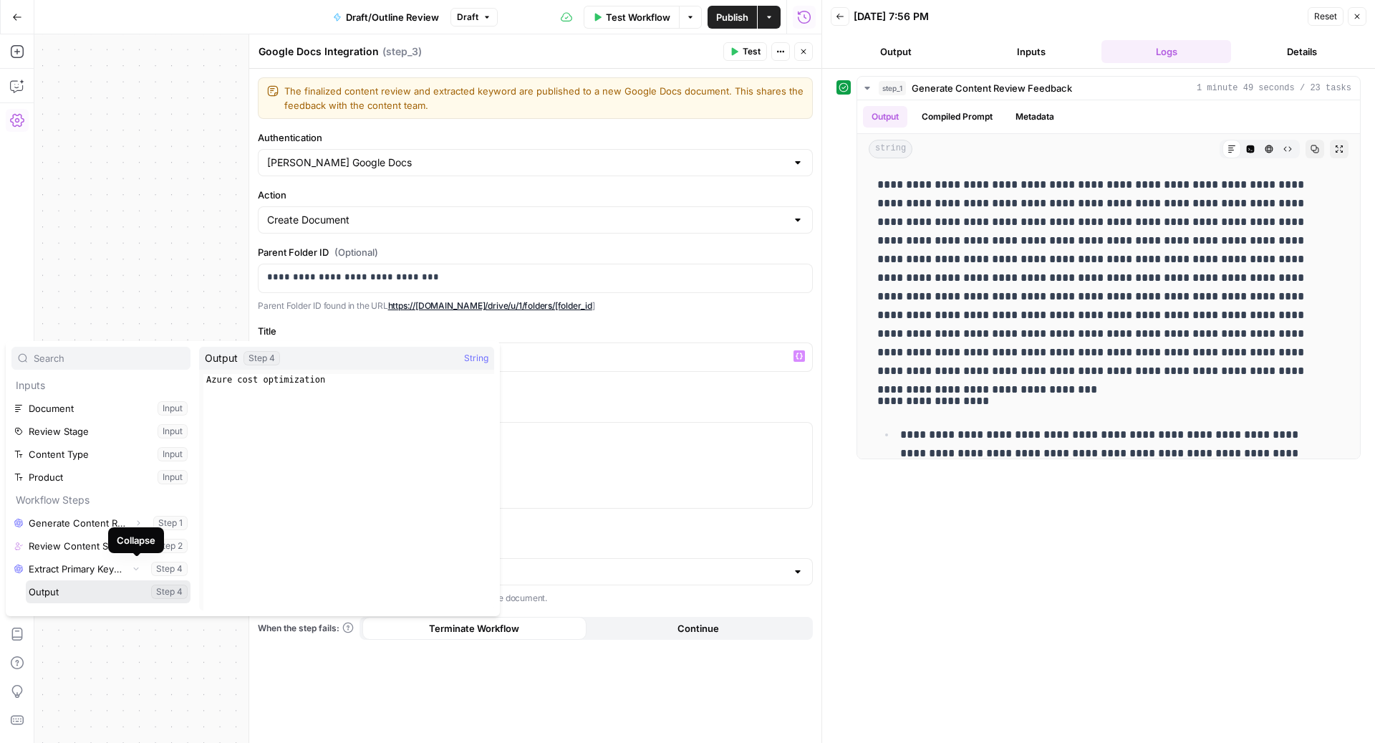
click at [88, 584] on button "Select variable Output" at bounding box center [108, 591] width 165 height 23
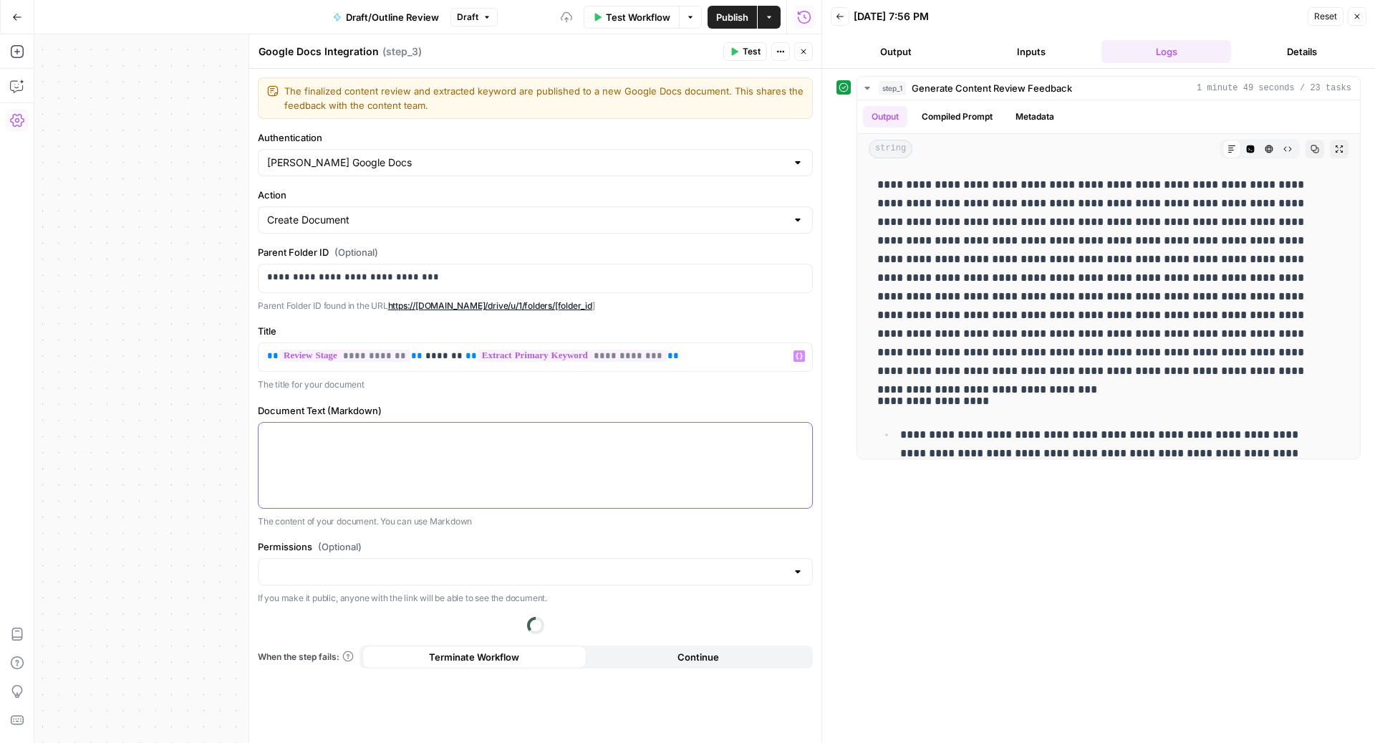
click at [418, 478] on div at bounding box center [536, 465] width 554 height 85
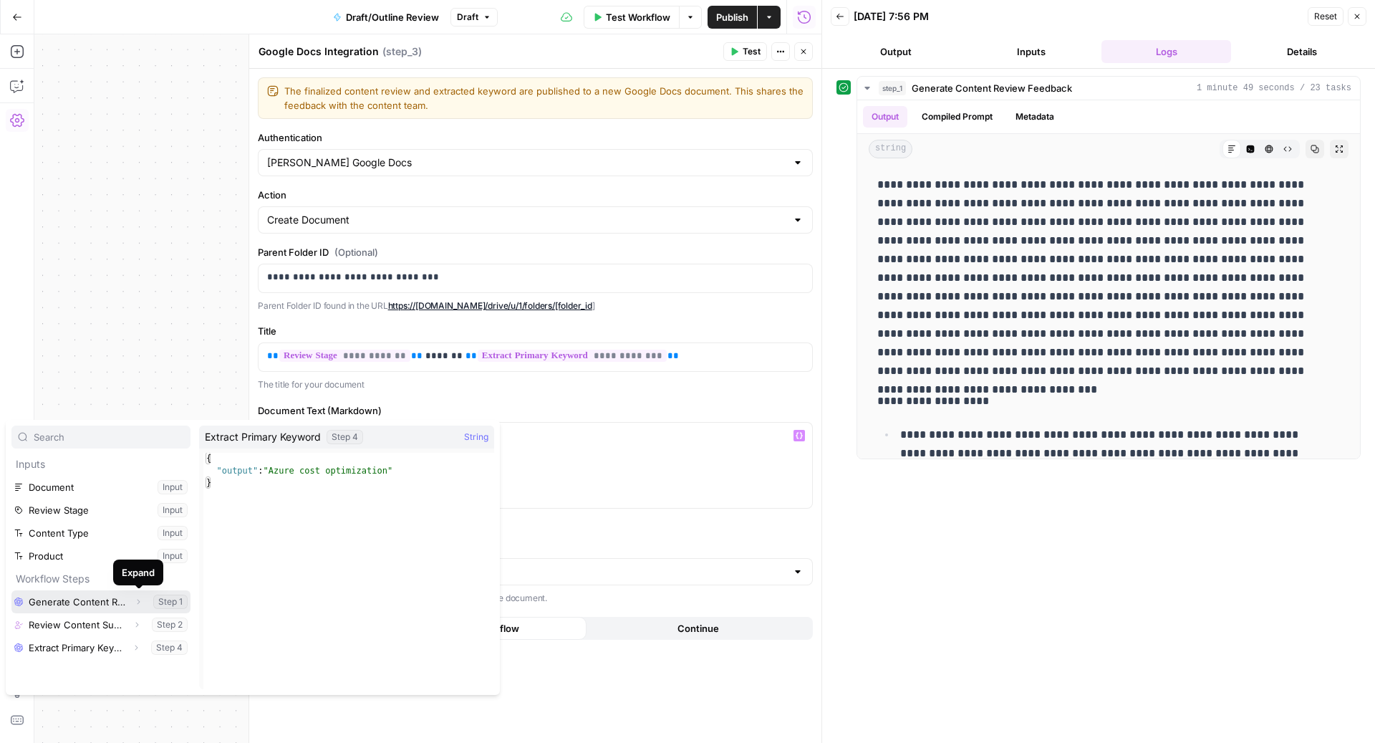
click at [138, 597] on icon "button" at bounding box center [138, 601] width 9 height 9
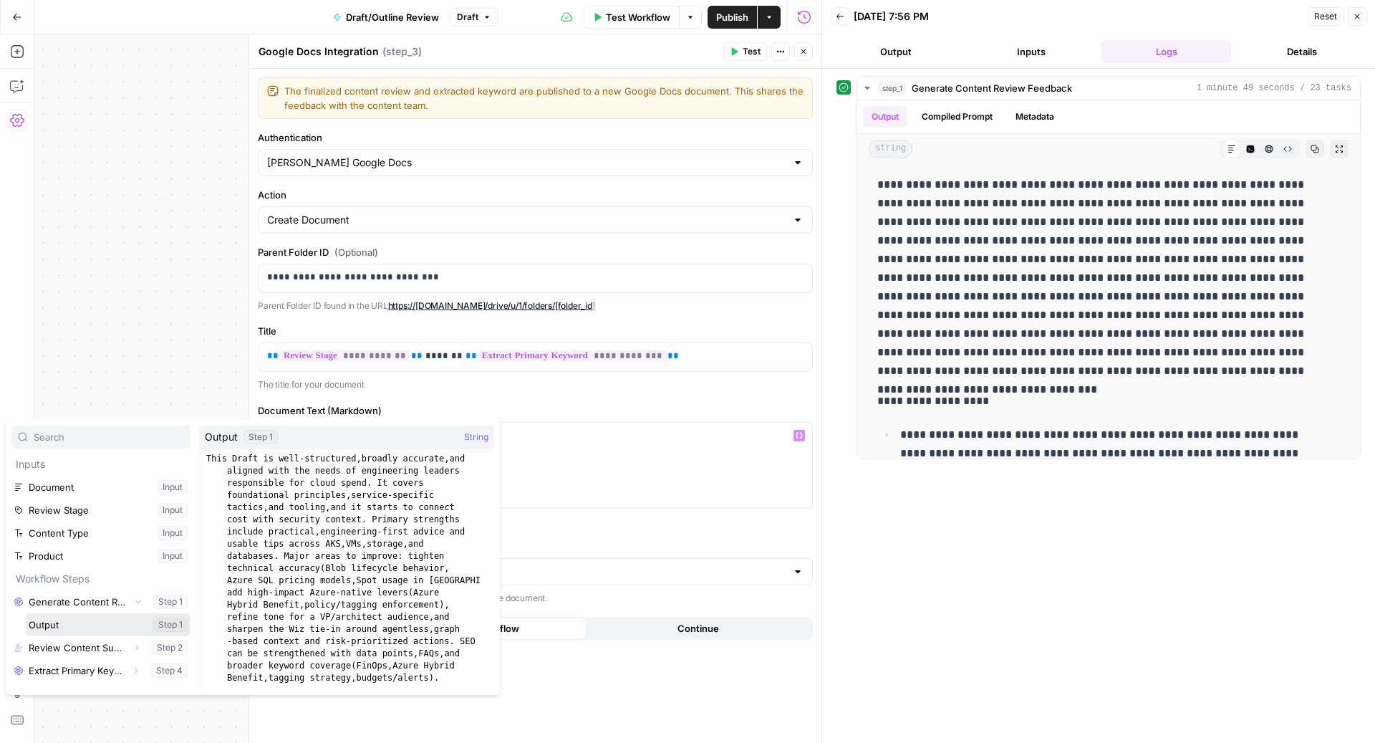
click at [102, 621] on button "Select variable Output" at bounding box center [108, 624] width 165 height 23
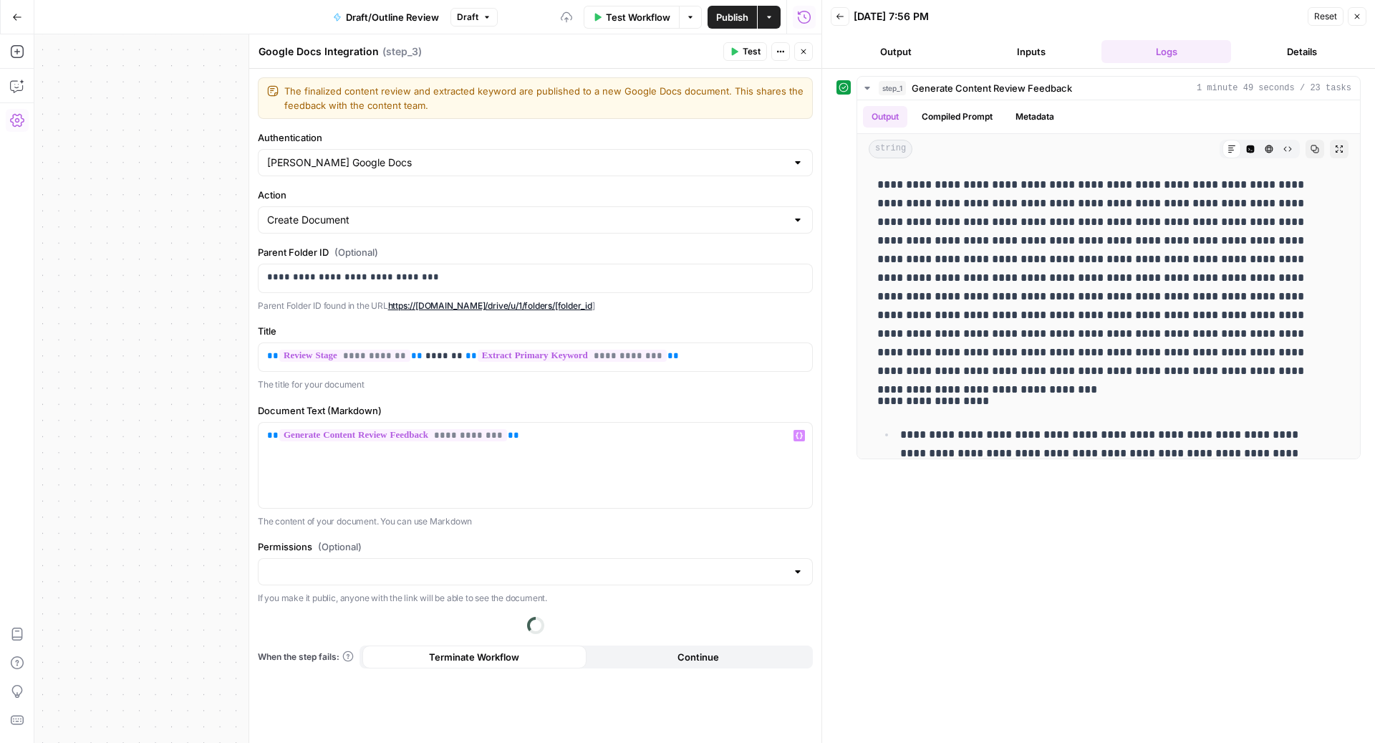
click at [425, 582] on div "Permissions (Optional) If you make it public, anyone with the link will be able…" at bounding box center [535, 572] width 555 height 66
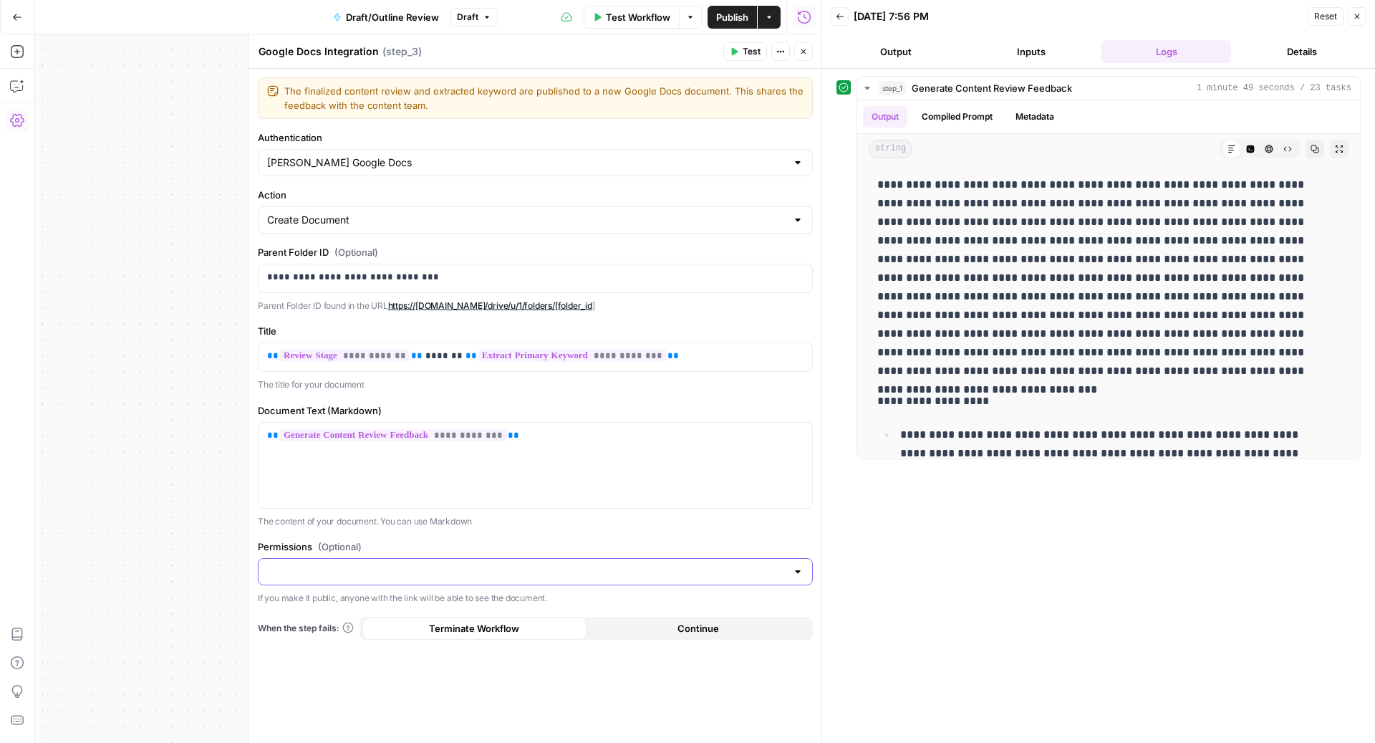
click at [393, 574] on input "Permissions (Optional)" at bounding box center [526, 571] width 519 height 14
click at [321, 599] on span "Private" at bounding box center [532, 604] width 525 height 14
type input "Private"
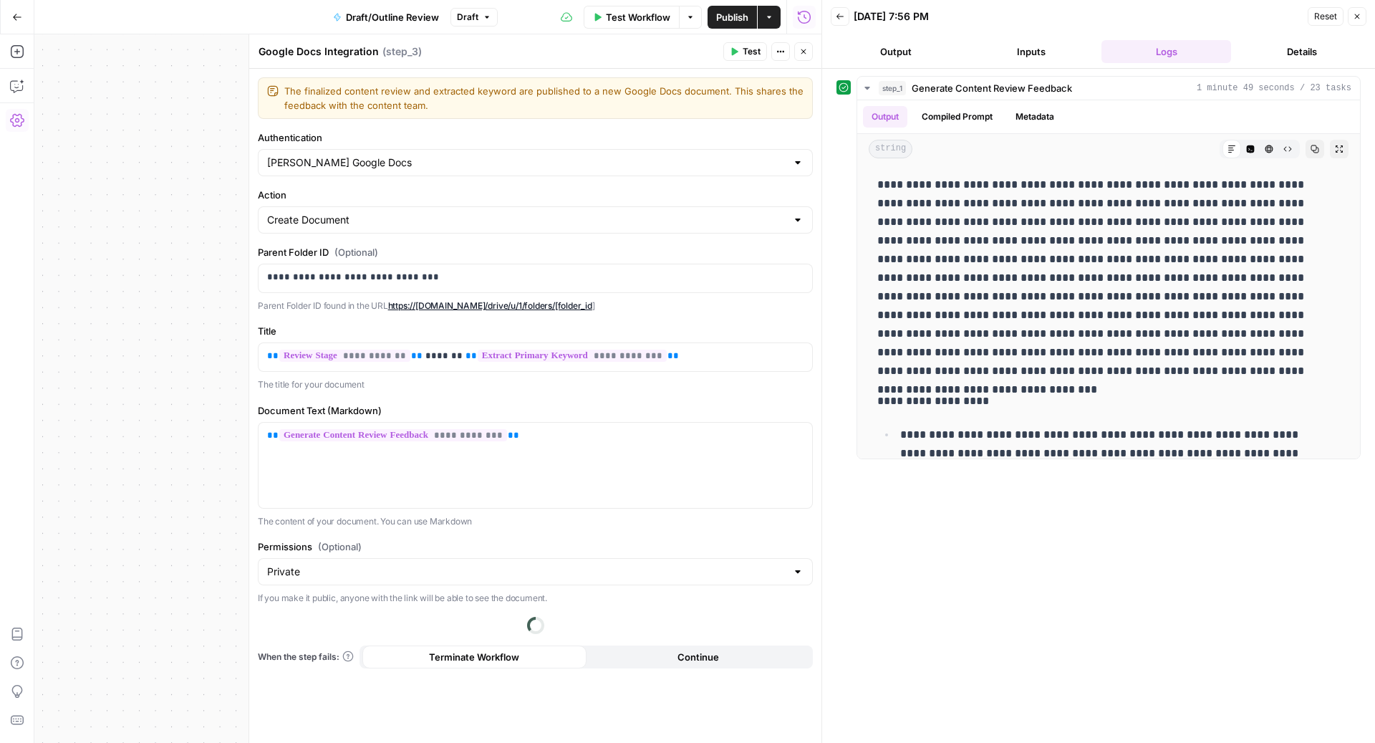
click at [801, 62] on header "Google Docs Integration Google Docs Integration ( step_3 ) Test Actions Close" at bounding box center [535, 51] width 572 height 34
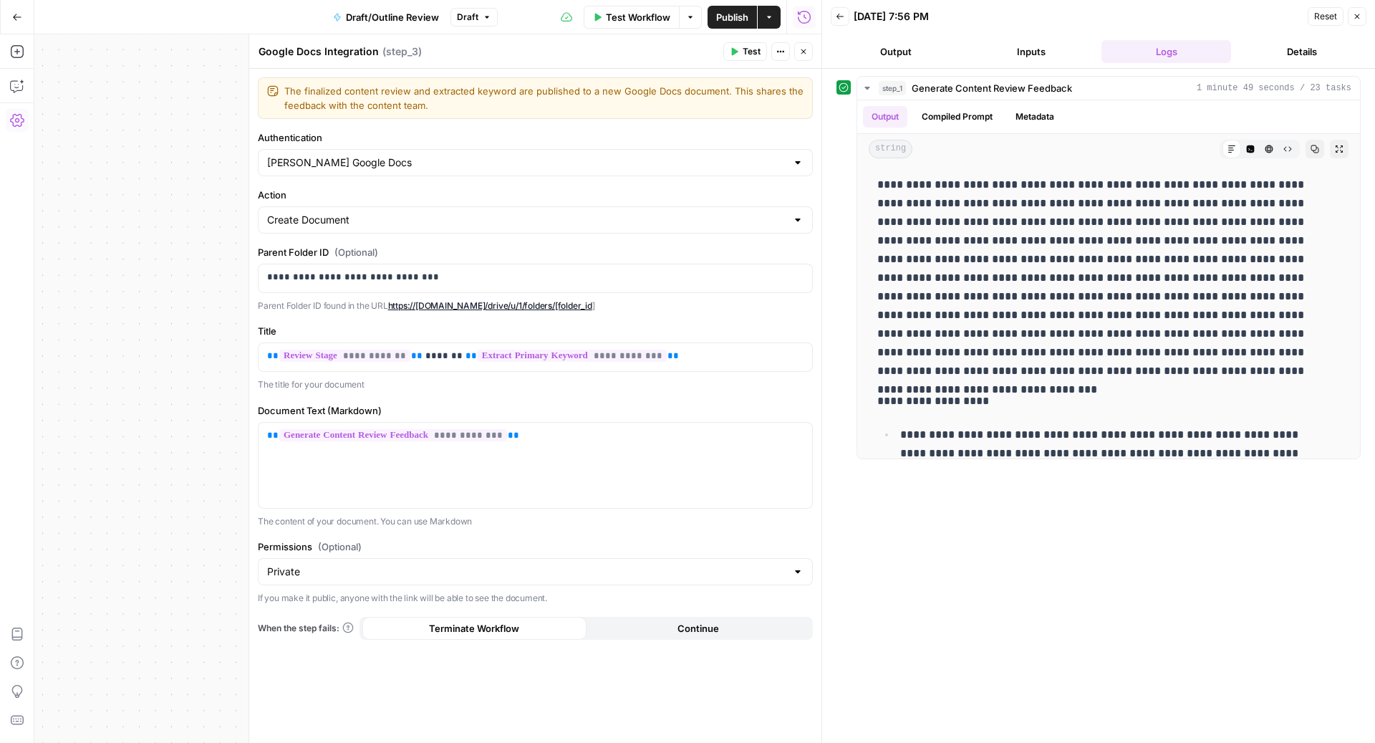
click at [804, 52] on icon "button" at bounding box center [804, 51] width 5 height 5
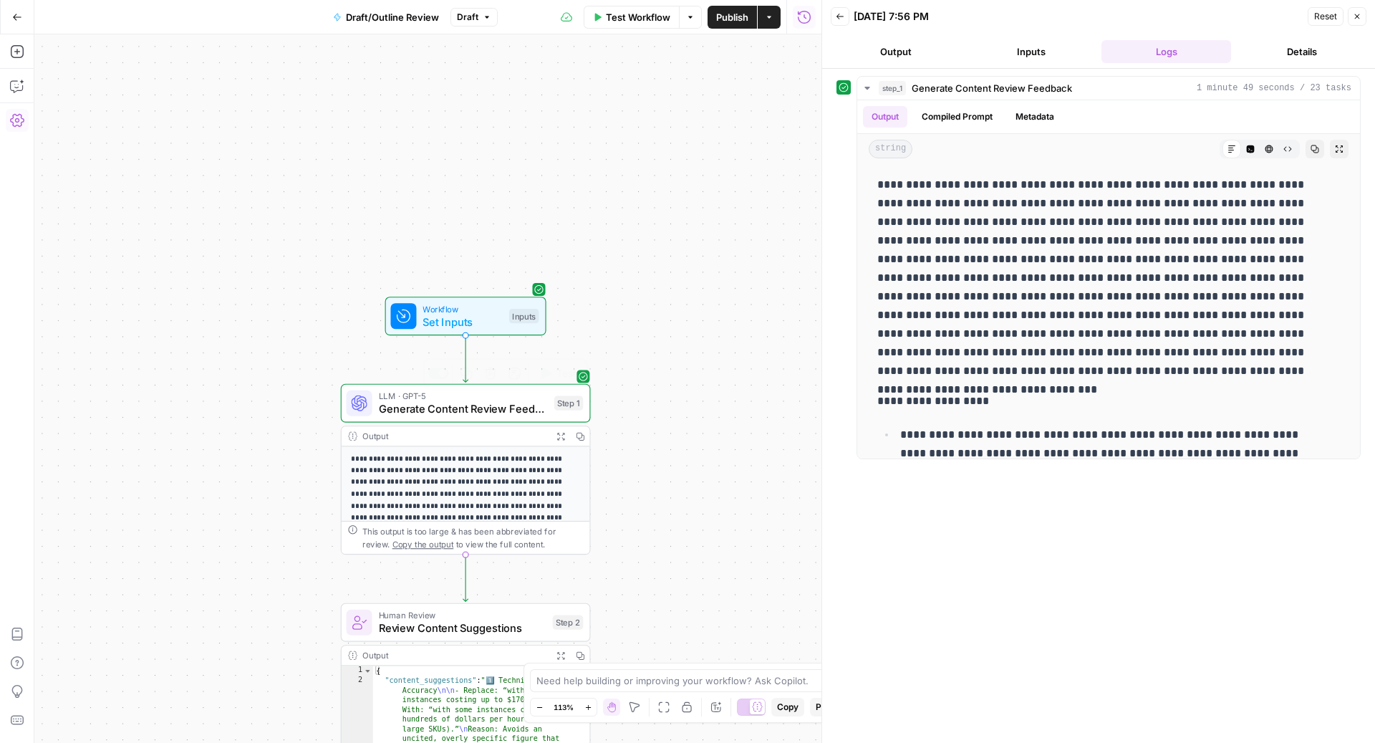
click at [379, 398] on span "LLM · GPT-5" at bounding box center [463, 396] width 169 height 13
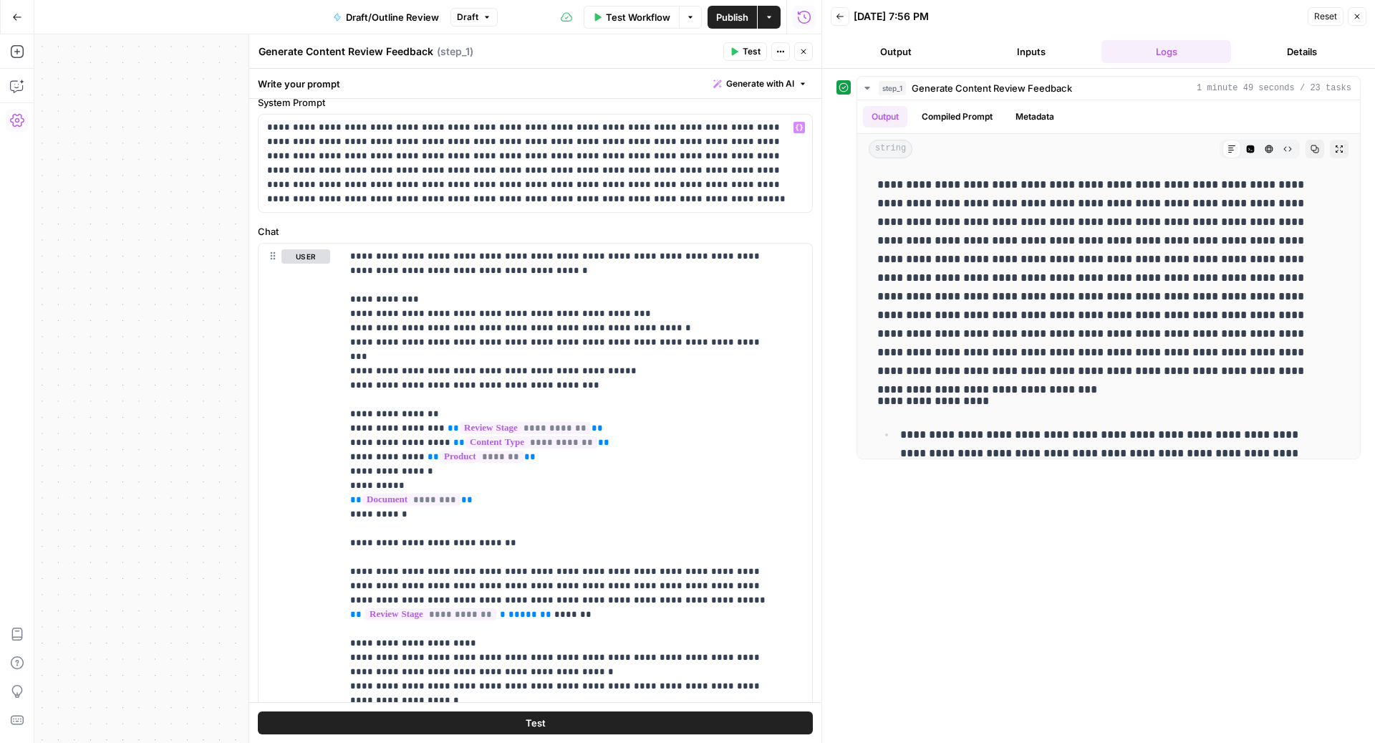
scroll to position [127, 0]
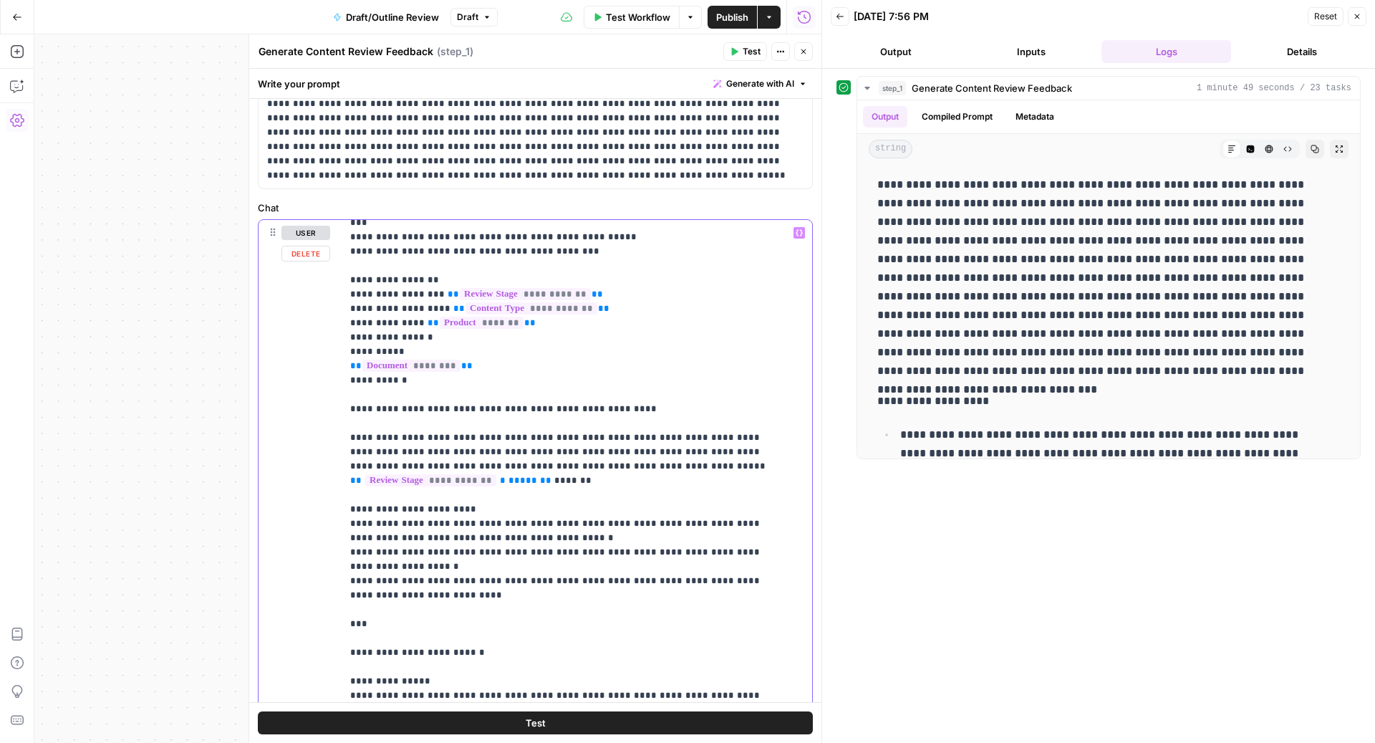
scroll to position [135, 0]
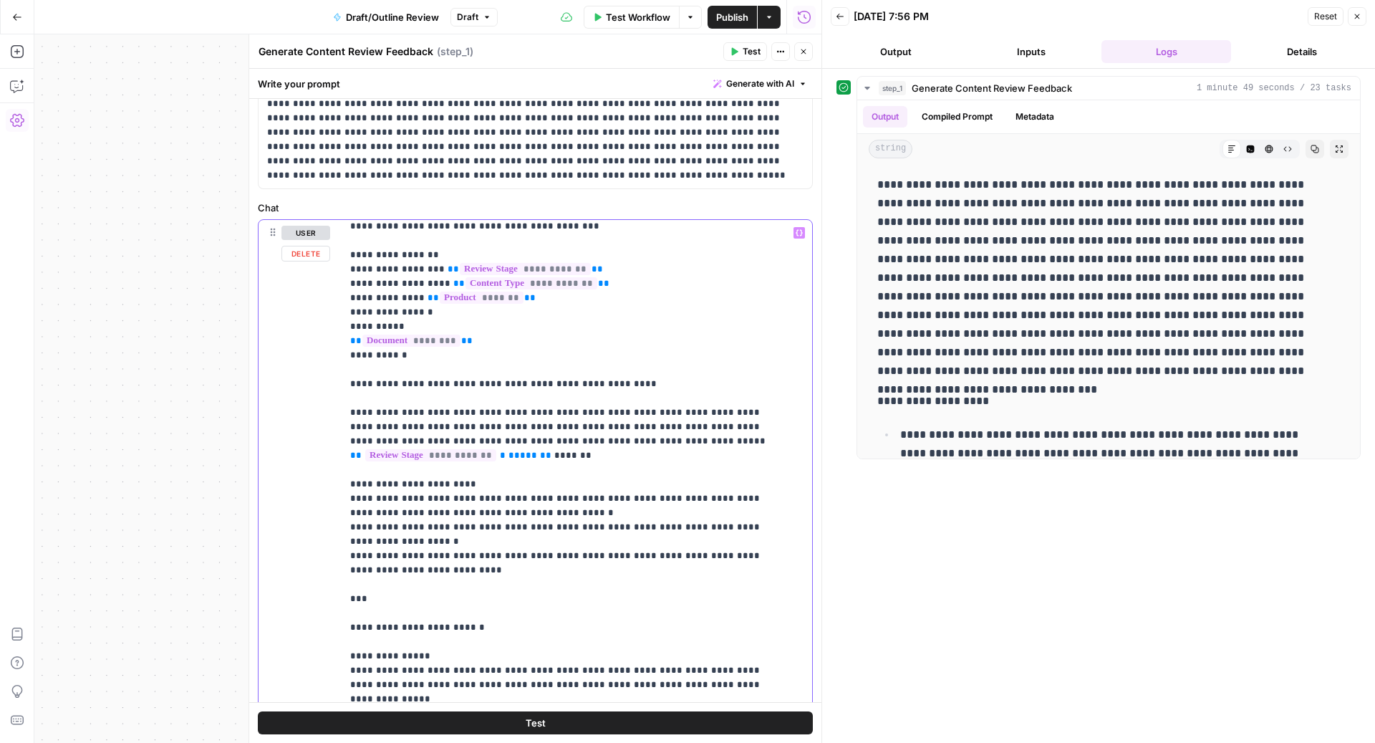
click at [347, 481] on div "**********" at bounding box center [570, 512] width 457 height 584
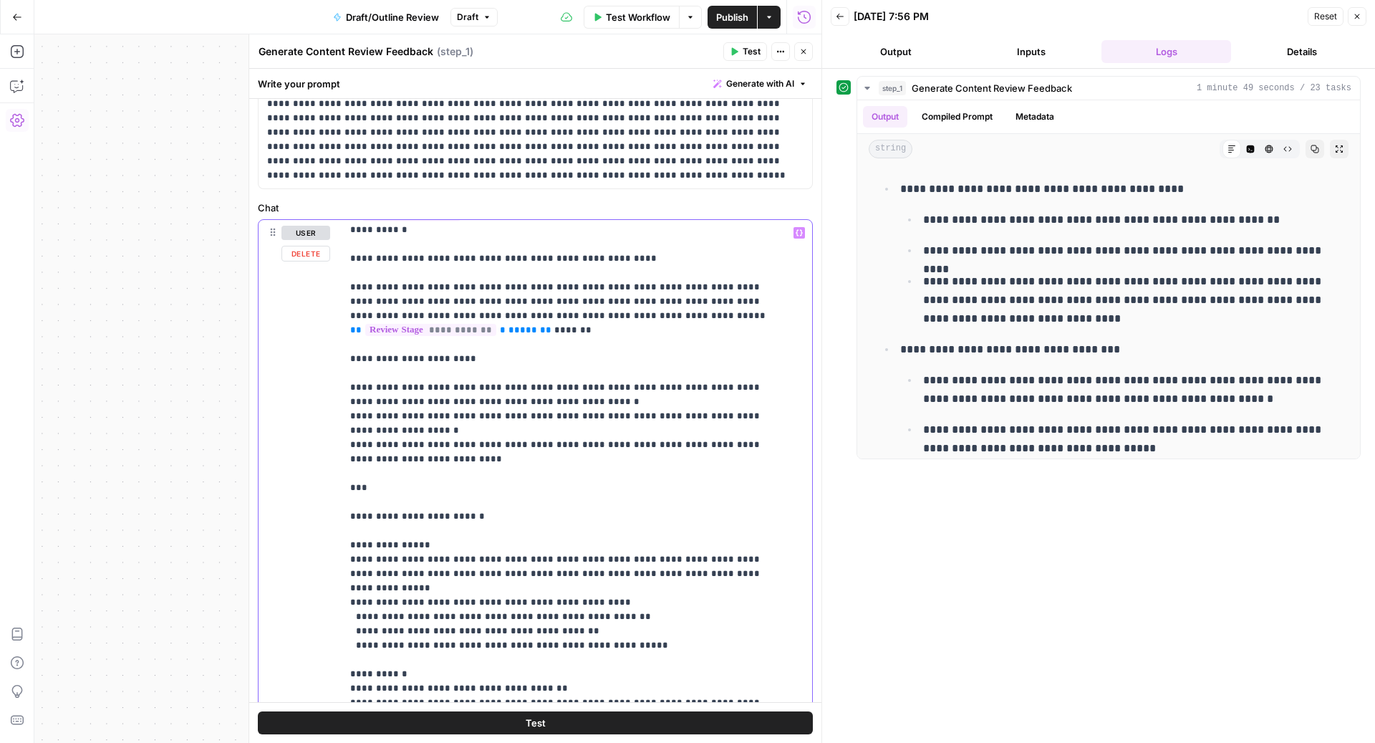
scroll to position [253, 0]
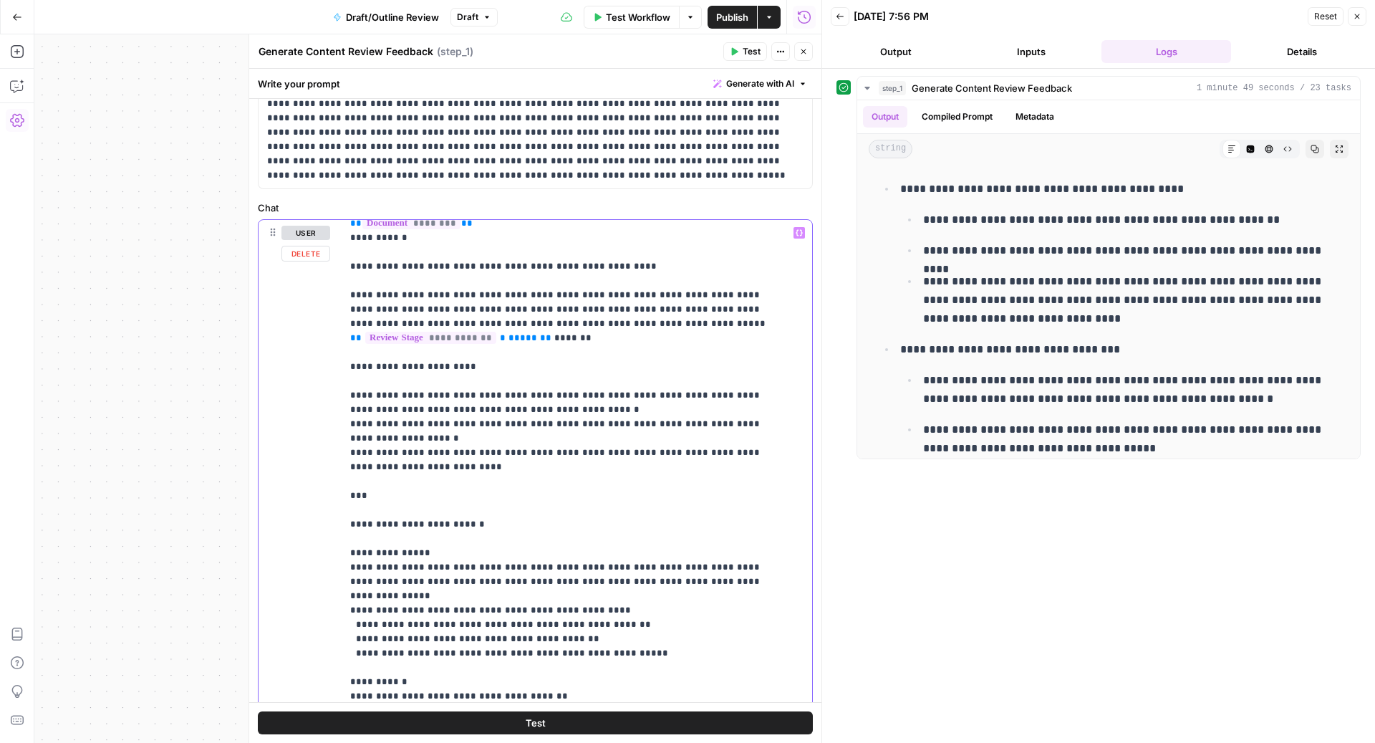
click at [396, 364] on p "**********" at bounding box center [562, 696] width 425 height 1447
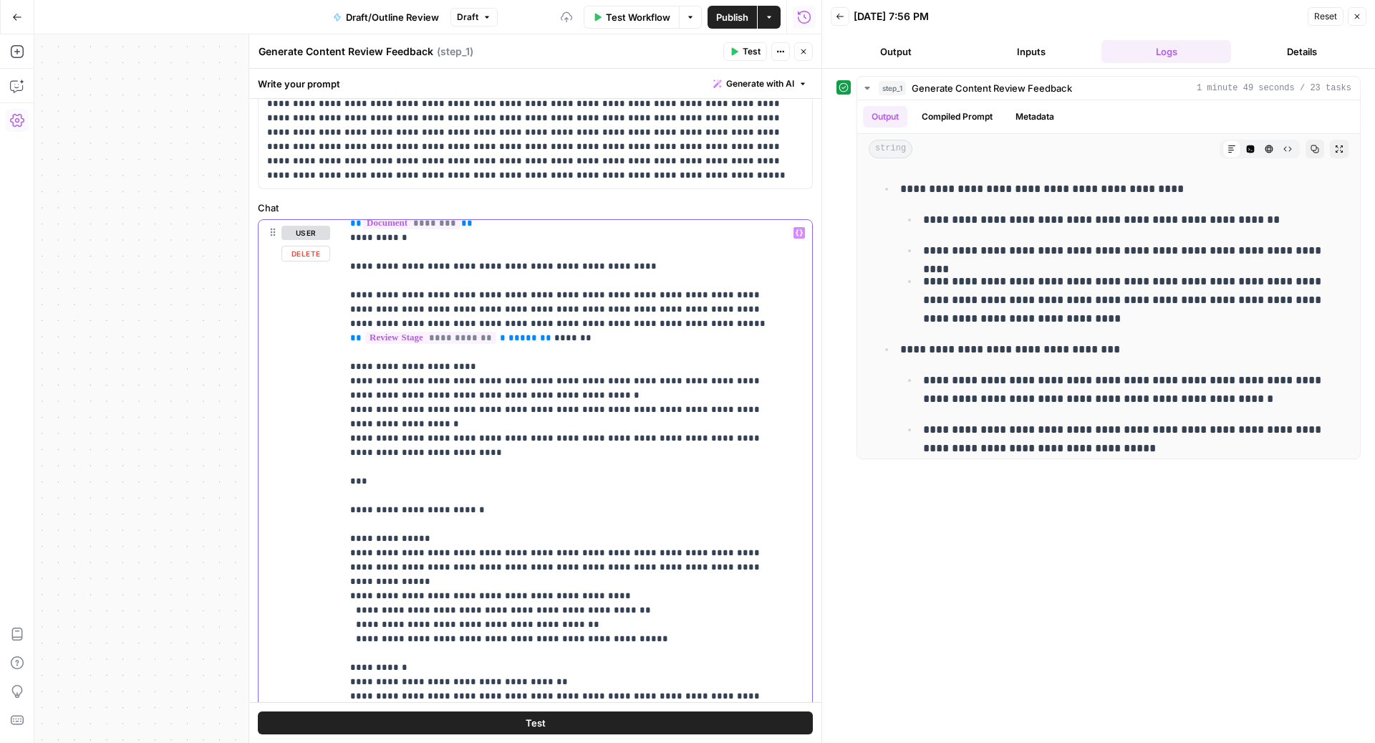
click at [558, 246] on p "**********" at bounding box center [562, 689] width 425 height 1433
click at [619, 246] on p "**********" at bounding box center [562, 689] width 425 height 1433
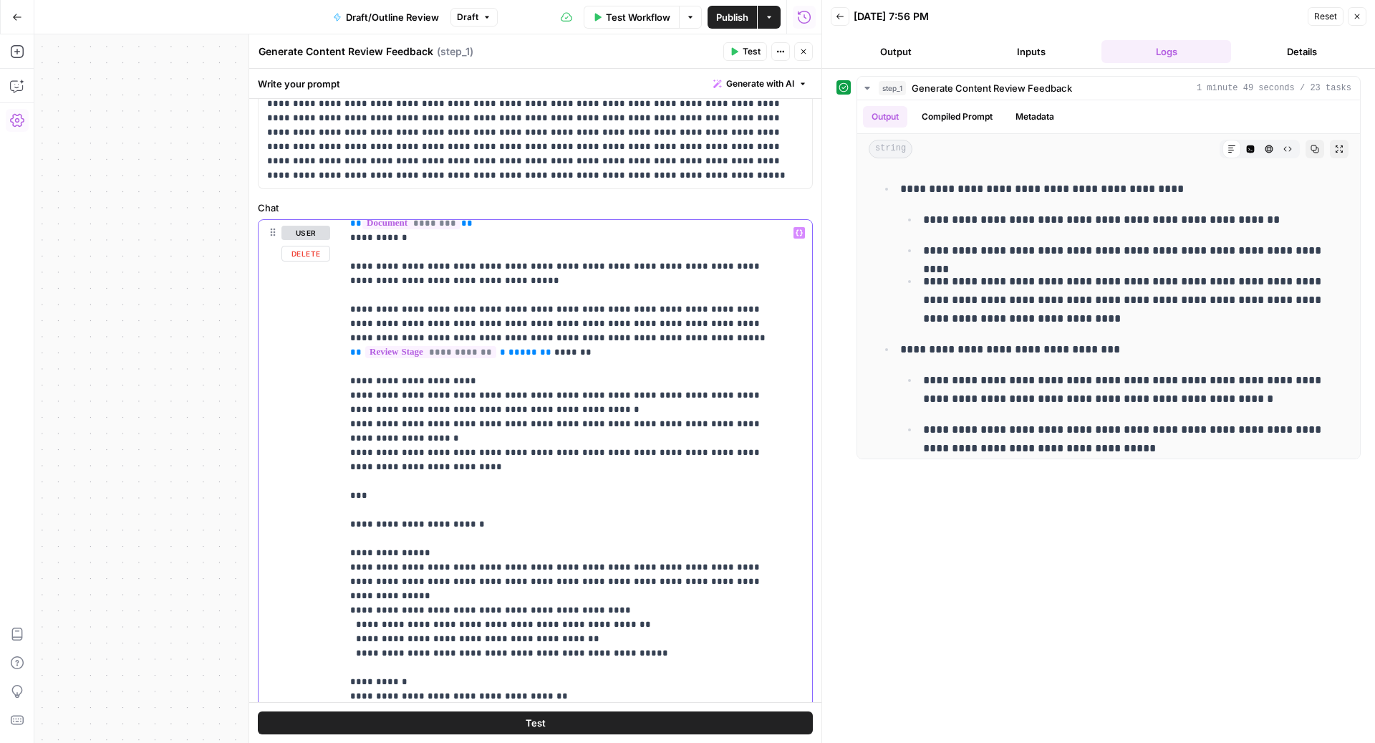
click at [557, 249] on p "**********" at bounding box center [562, 696] width 425 height 1447
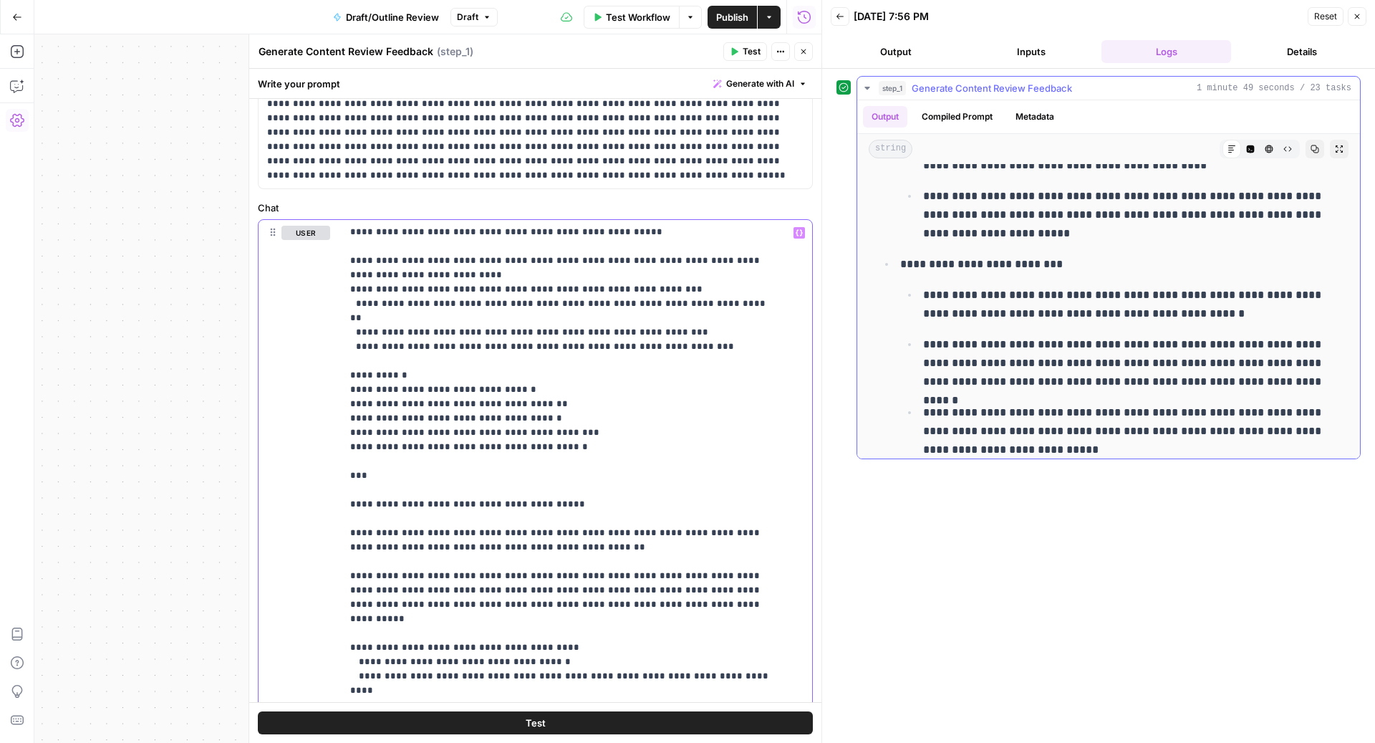
scroll to position [1241, 0]
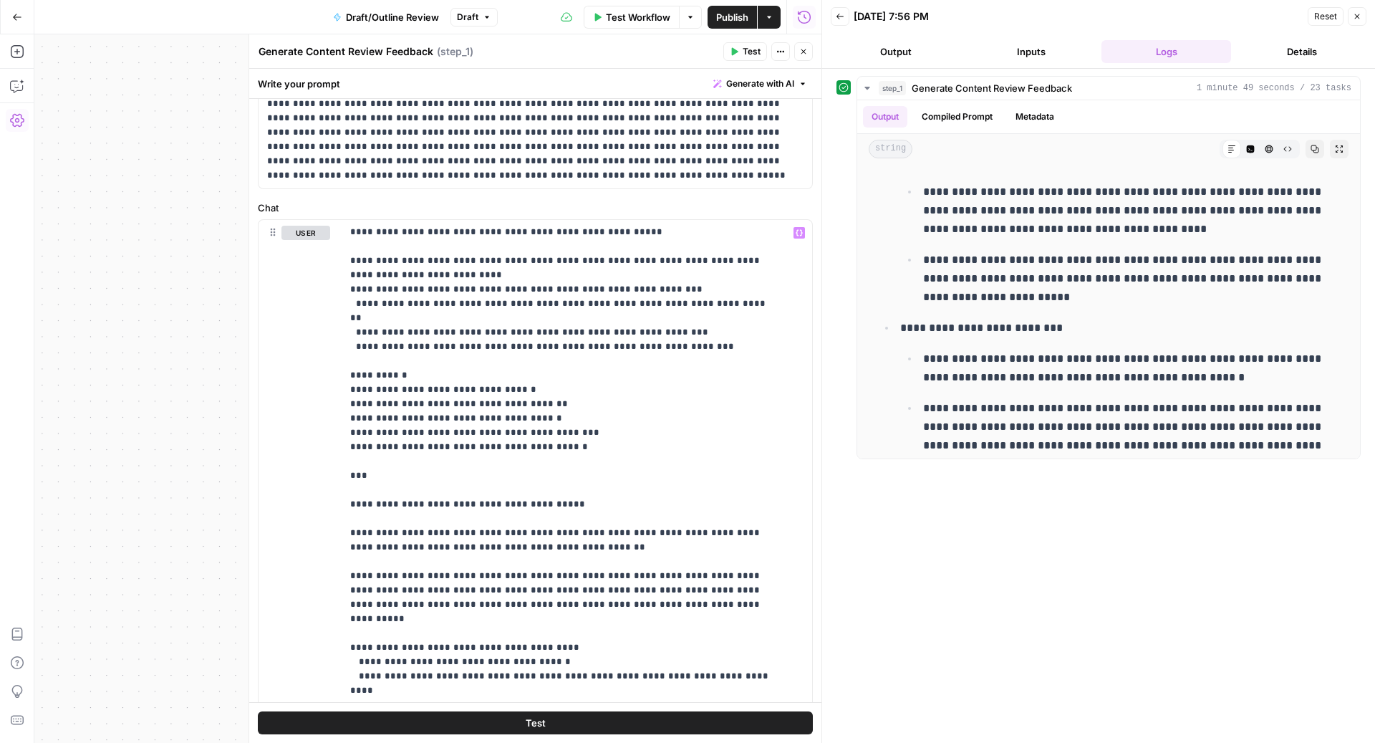
click at [544, 724] on button "Test" at bounding box center [535, 722] width 555 height 23
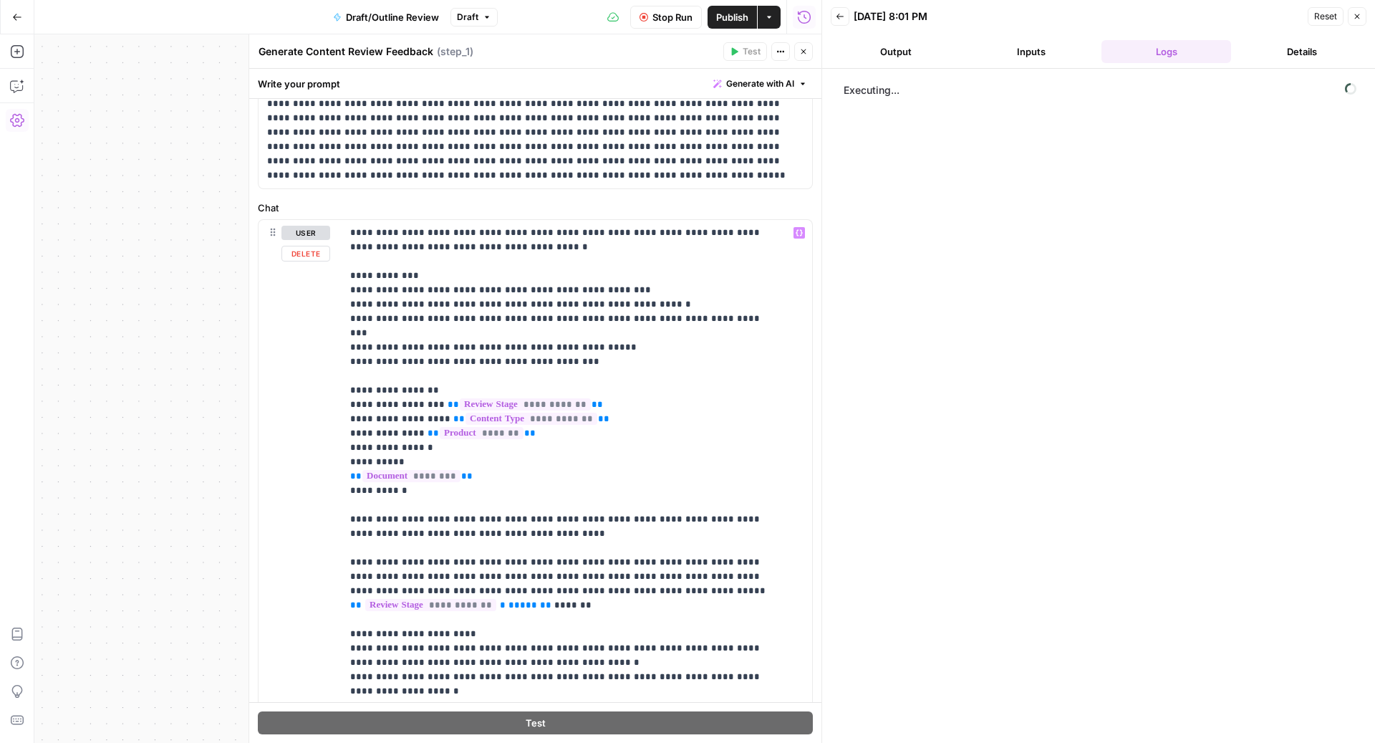
scroll to position [0, 0]
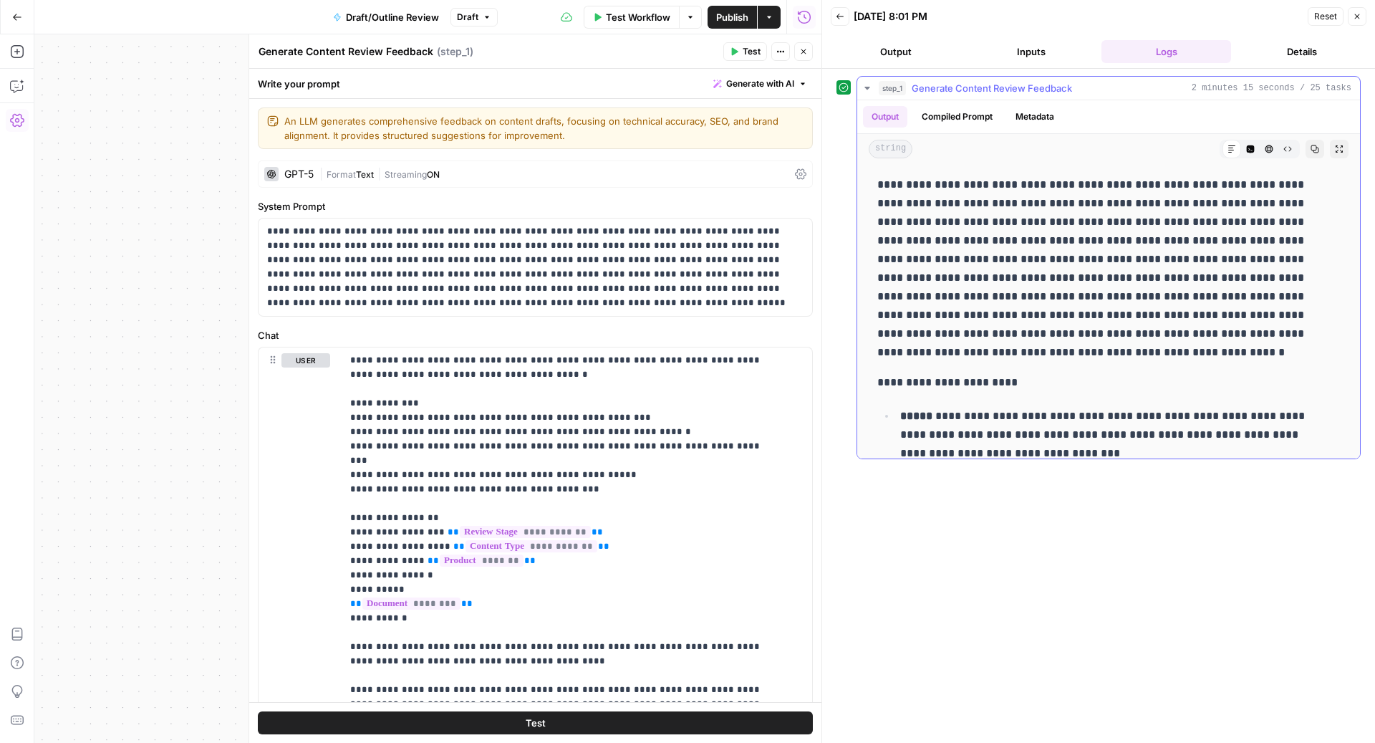
click at [1228, 150] on icon at bounding box center [1232, 149] width 9 height 9
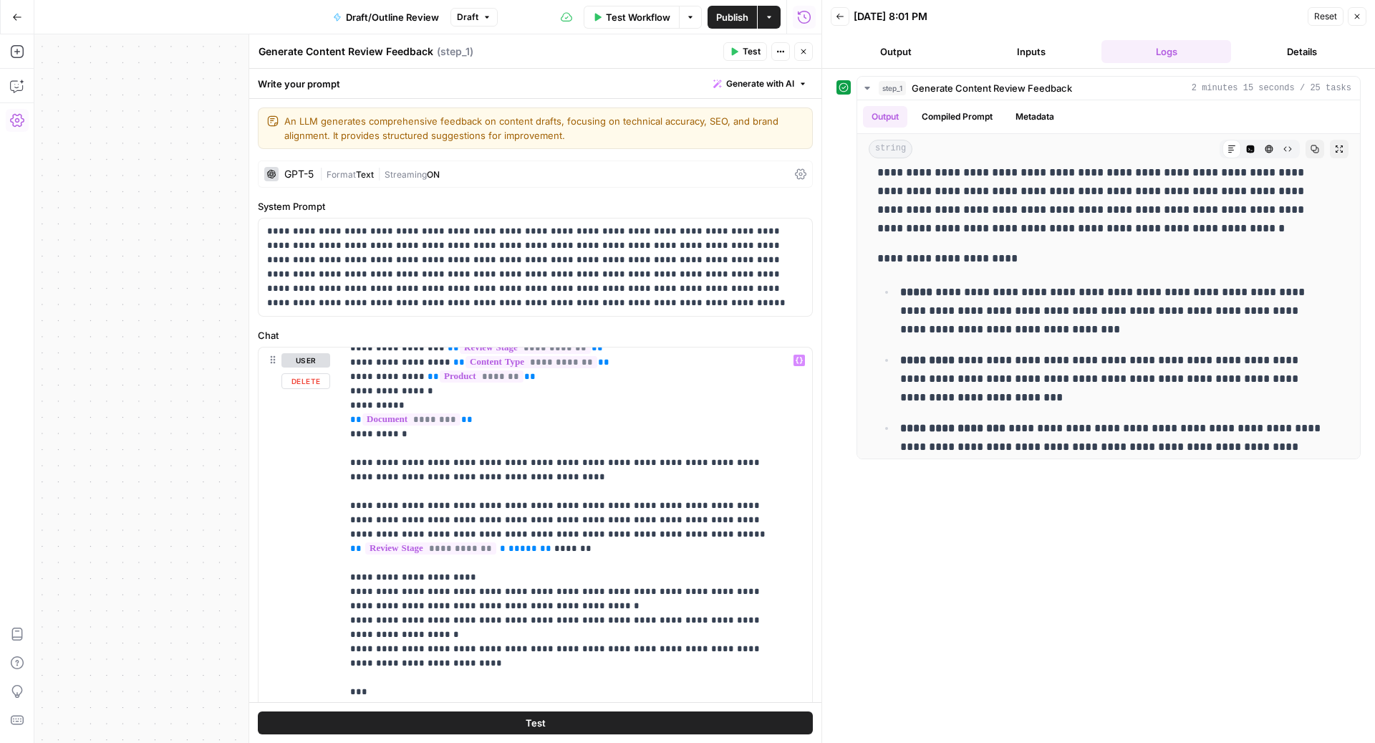
scroll to position [186, 0]
click at [976, 259] on p "**********" at bounding box center [1101, 258] width 449 height 19
click at [1246, 145] on icon "button" at bounding box center [1250, 149] width 9 height 9
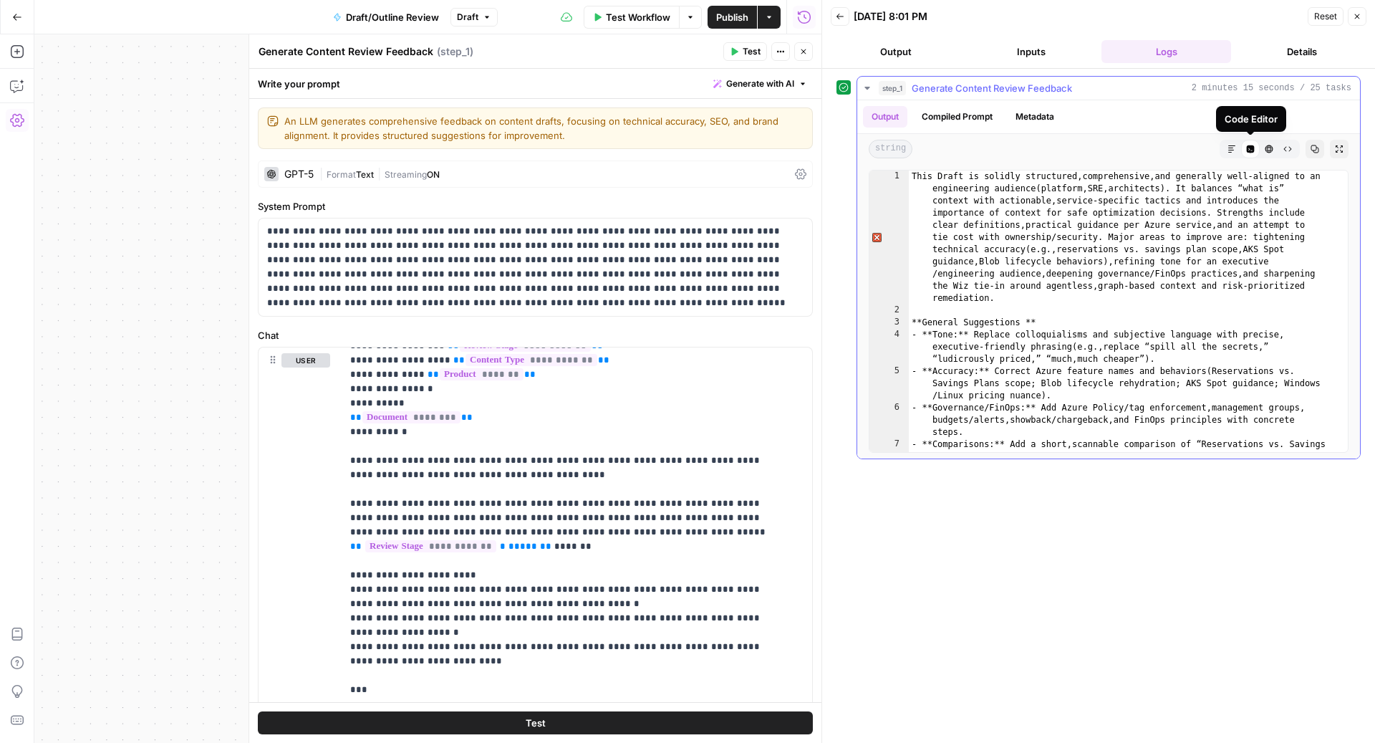
click at [1228, 149] on span "Markdown" at bounding box center [1227, 149] width 1 height 1
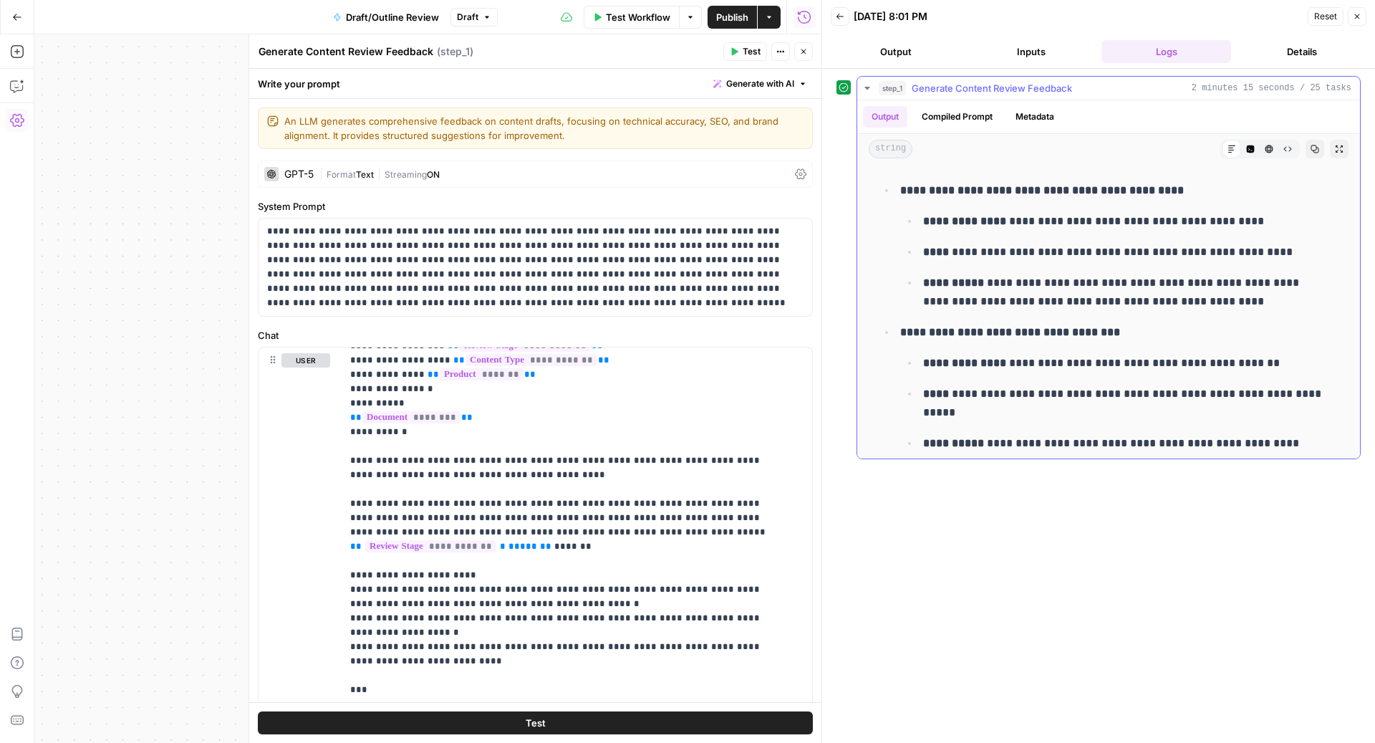
scroll to position [970, 0]
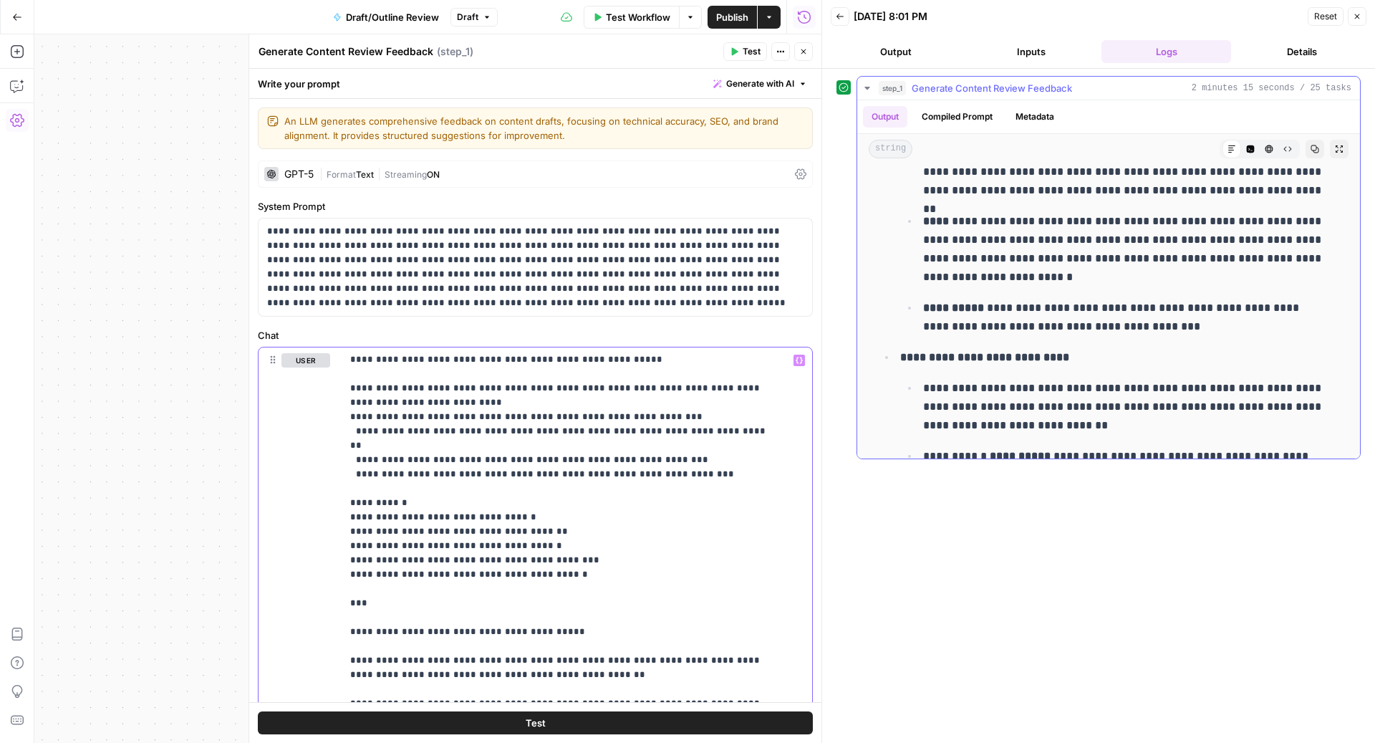
scroll to position [6090, 0]
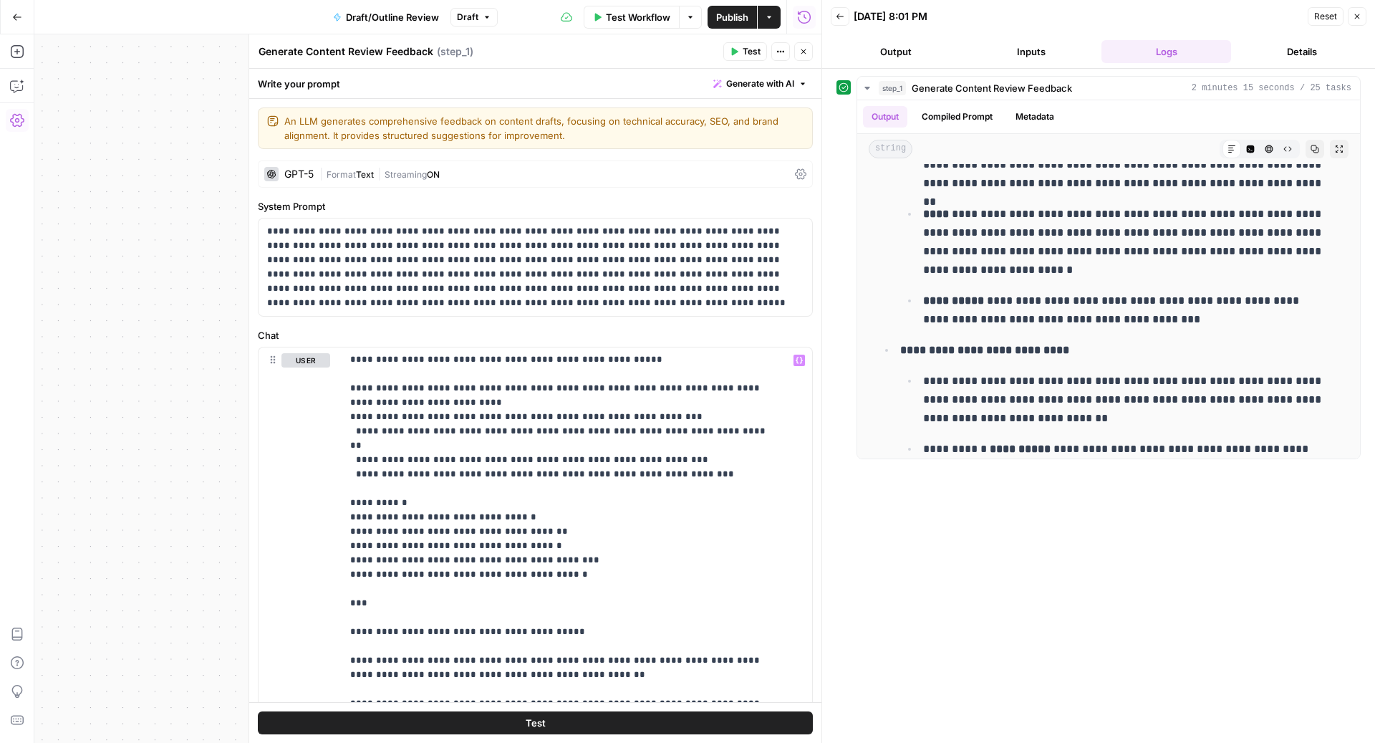
click at [728, 21] on span "Publish" at bounding box center [732, 17] width 32 height 14
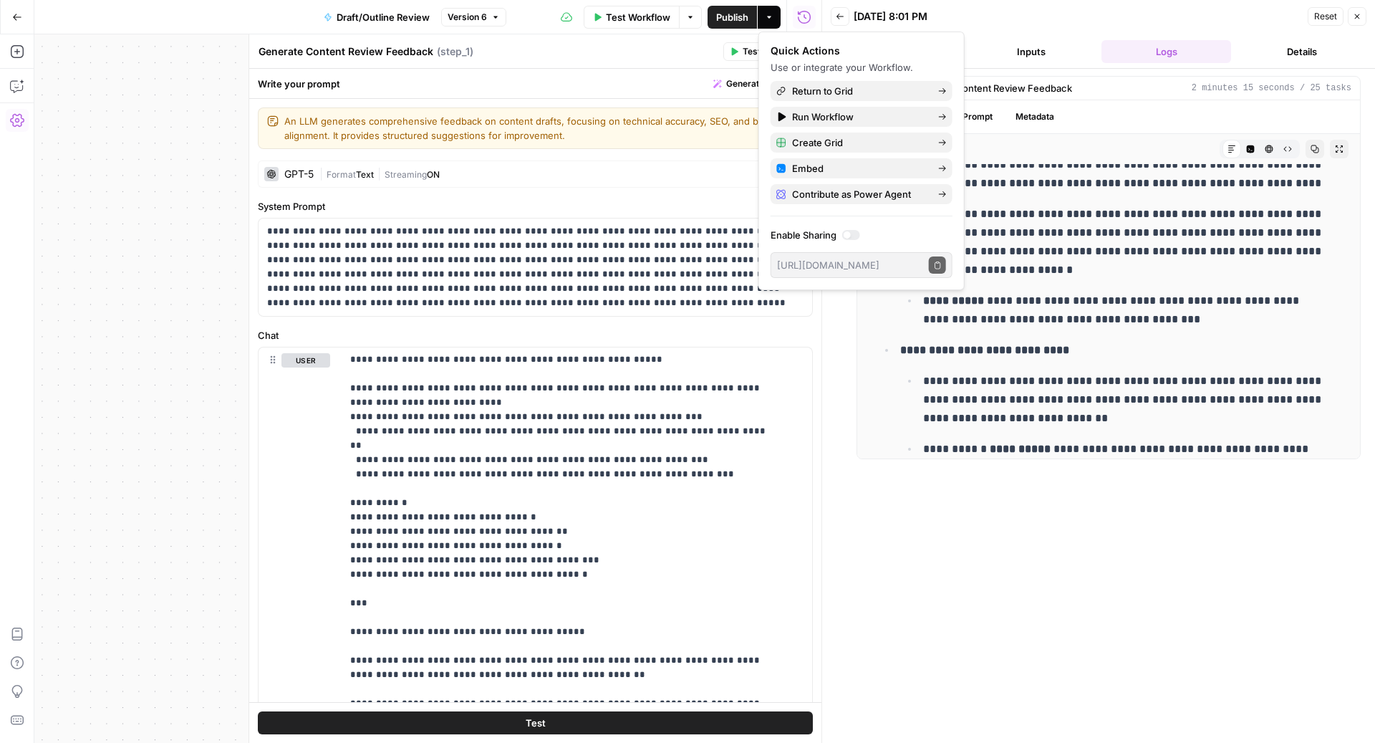
click at [510, 44] on div "Generate Content Review Feedback Generate Content Review Feedback ( step_1 )" at bounding box center [488, 52] width 461 height 16
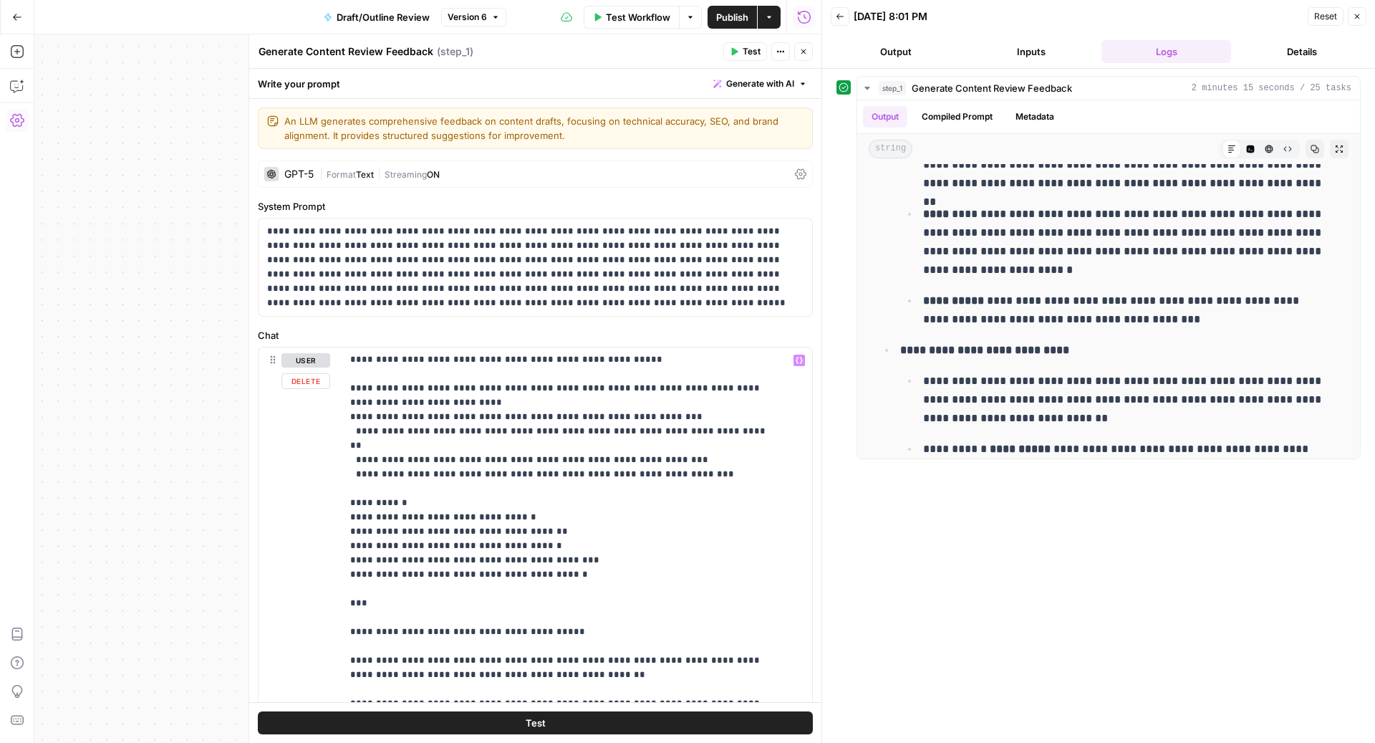
click at [557, 728] on button "Test" at bounding box center [535, 722] width 555 height 23
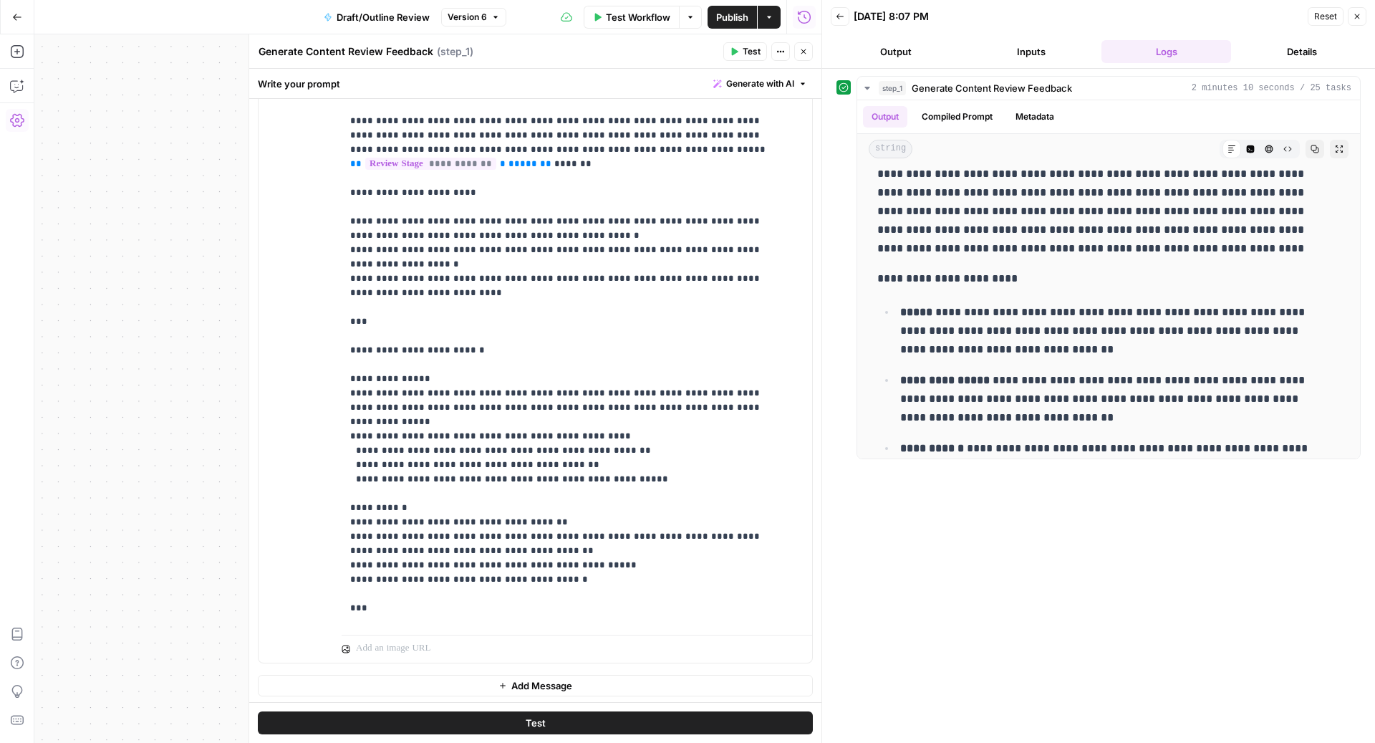
scroll to position [100, 0]
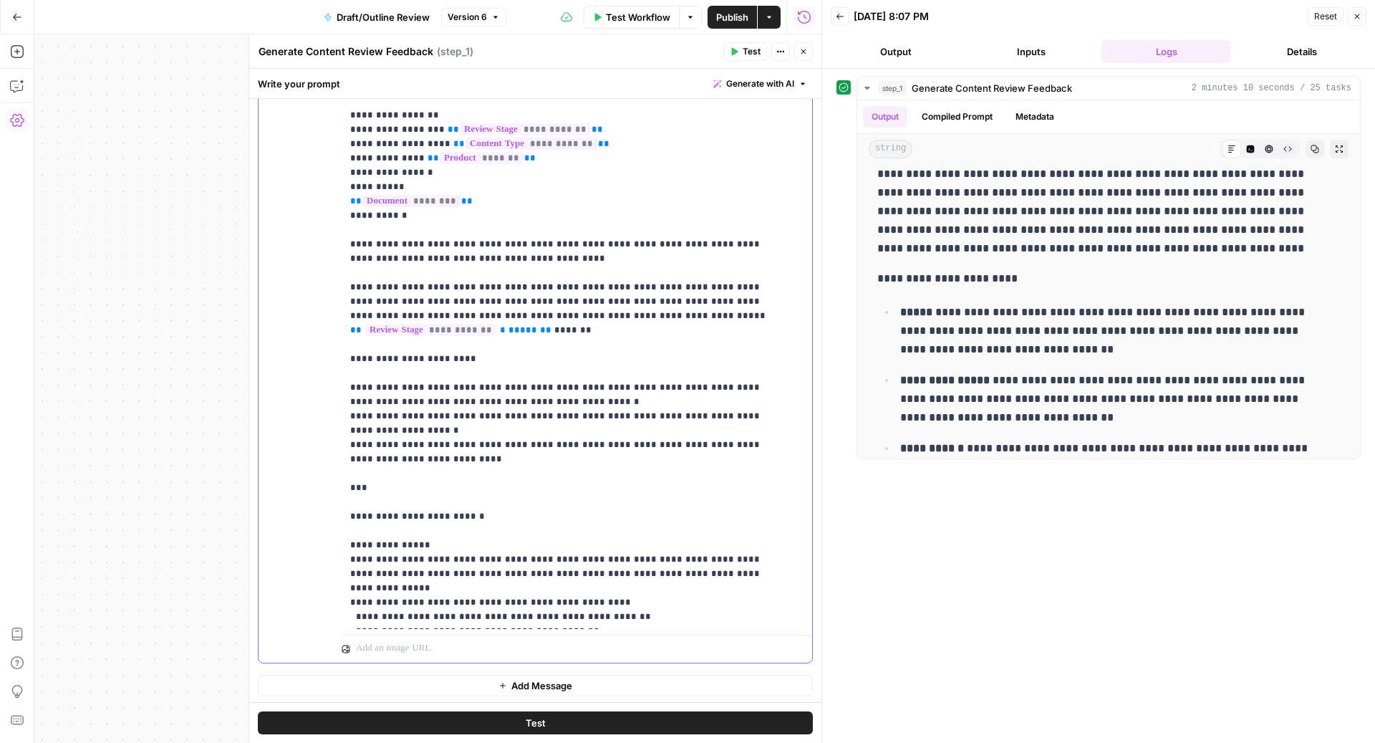
drag, startPoint x: 675, startPoint y: 373, endPoint x: 667, endPoint y: 373, distance: 7.9
click at [667, 373] on p "**********" at bounding box center [562, 681] width 425 height 1461
copy p "**"
drag, startPoint x: 358, startPoint y: 338, endPoint x: 337, endPoint y: 338, distance: 20.8
click at [337, 338] on div "**********" at bounding box center [536, 353] width 554 height 617
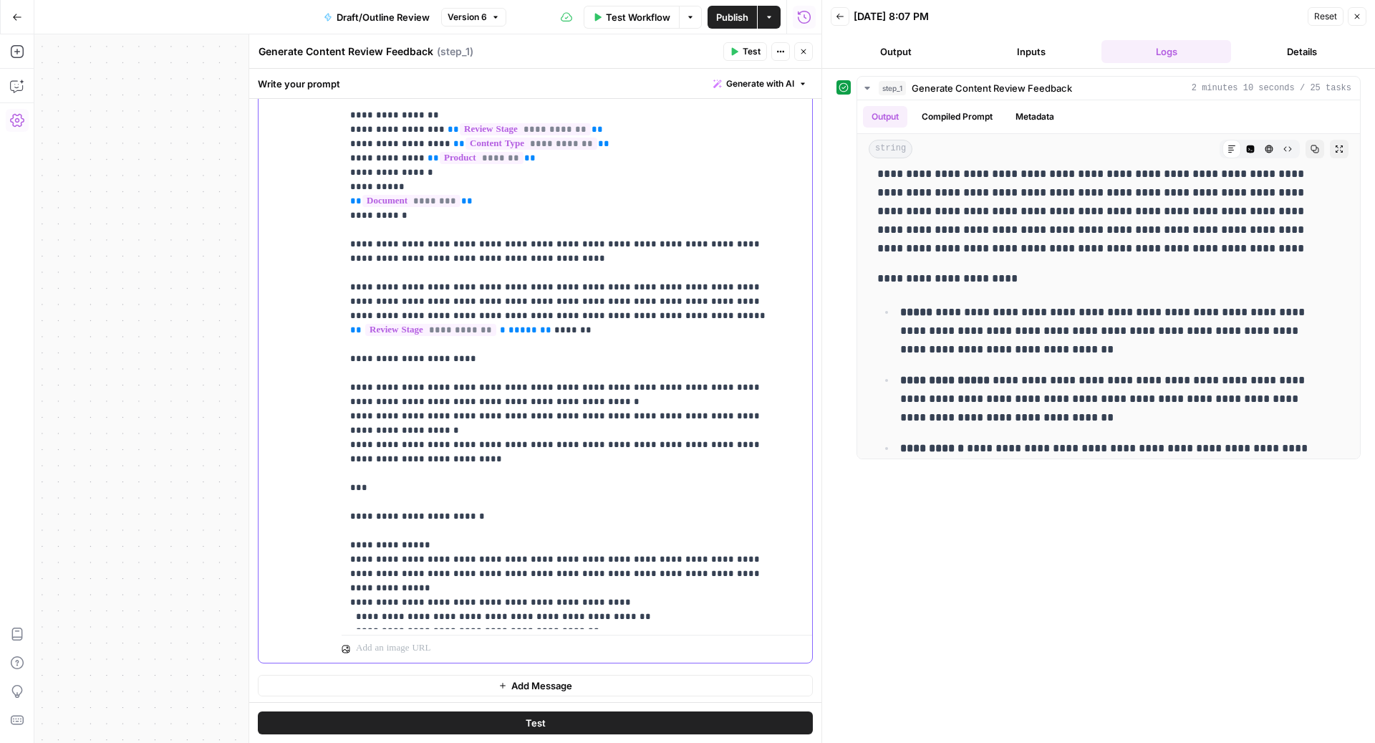
click at [487, 340] on p "**********" at bounding box center [562, 681] width 425 height 1461
click at [999, 279] on p "**********" at bounding box center [1101, 278] width 449 height 19
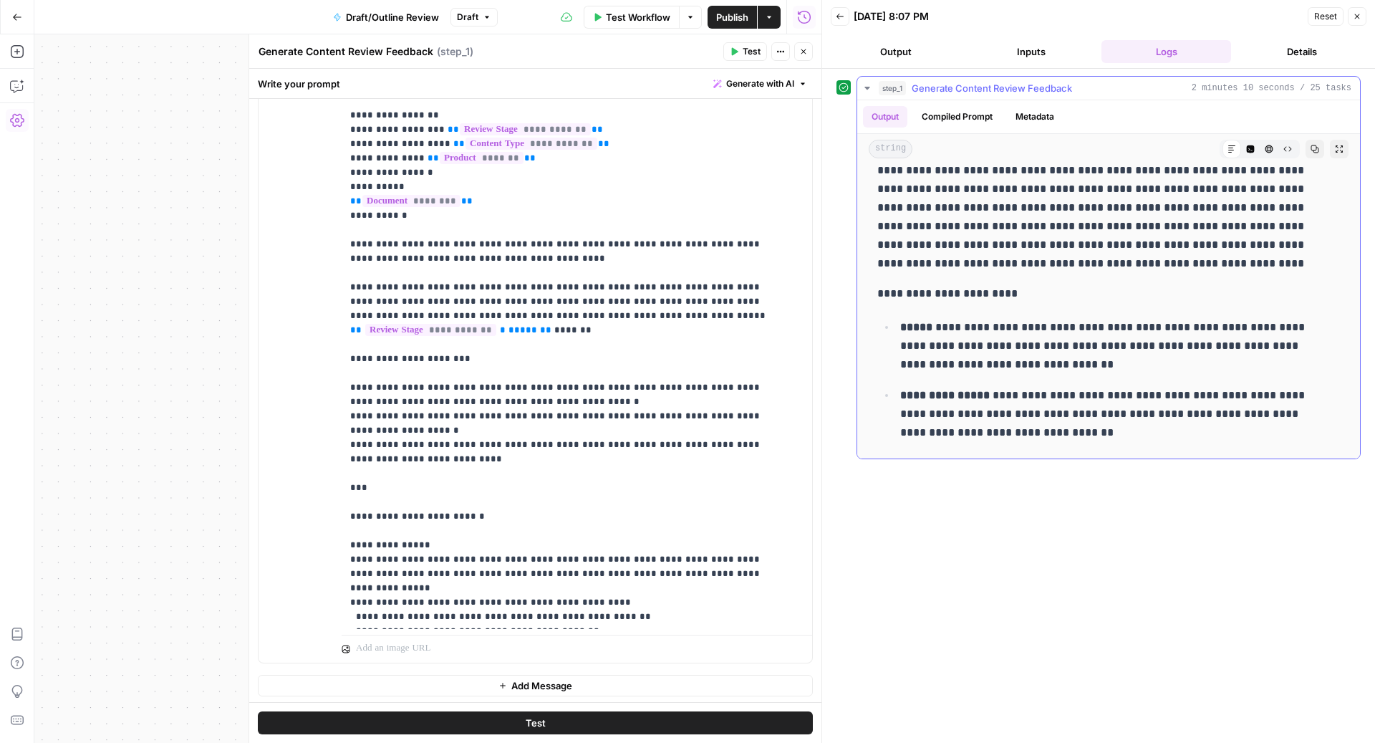
scroll to position [78, 0]
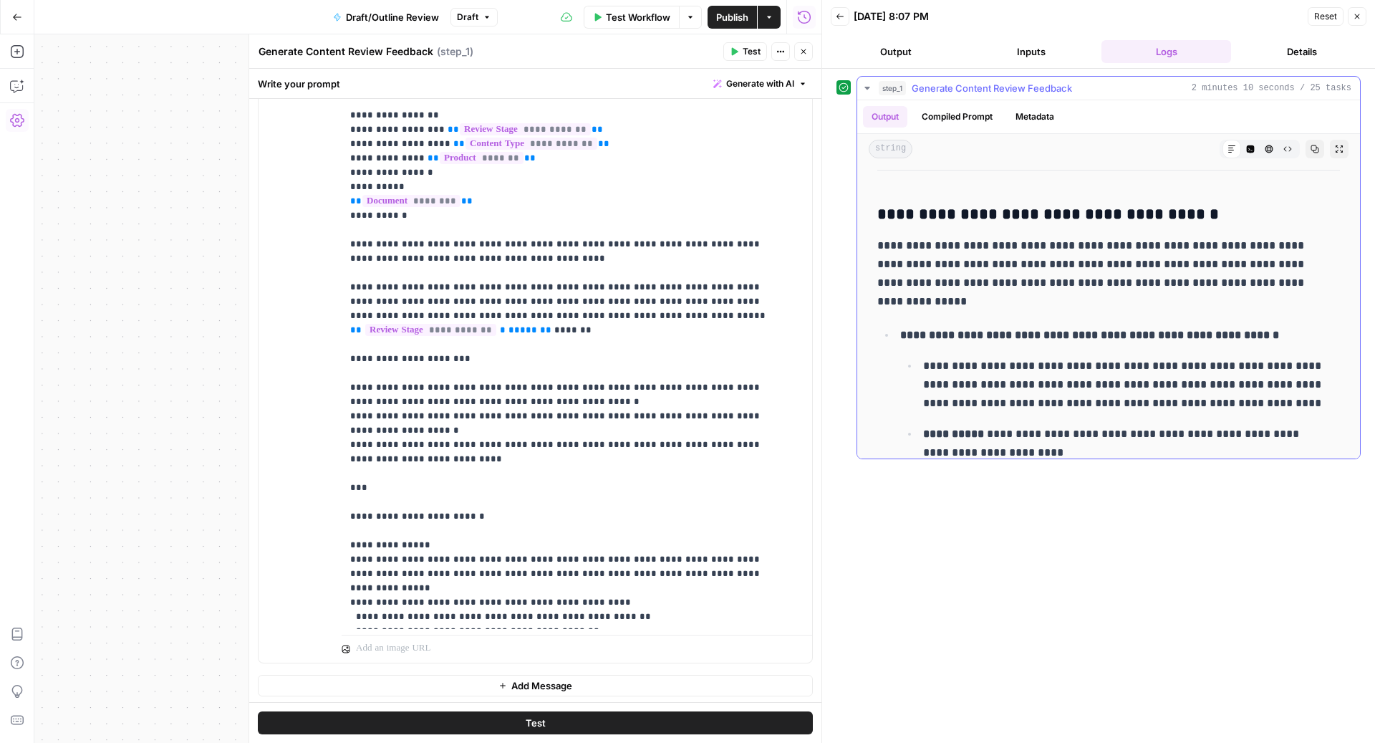
scroll to position [5038, 0]
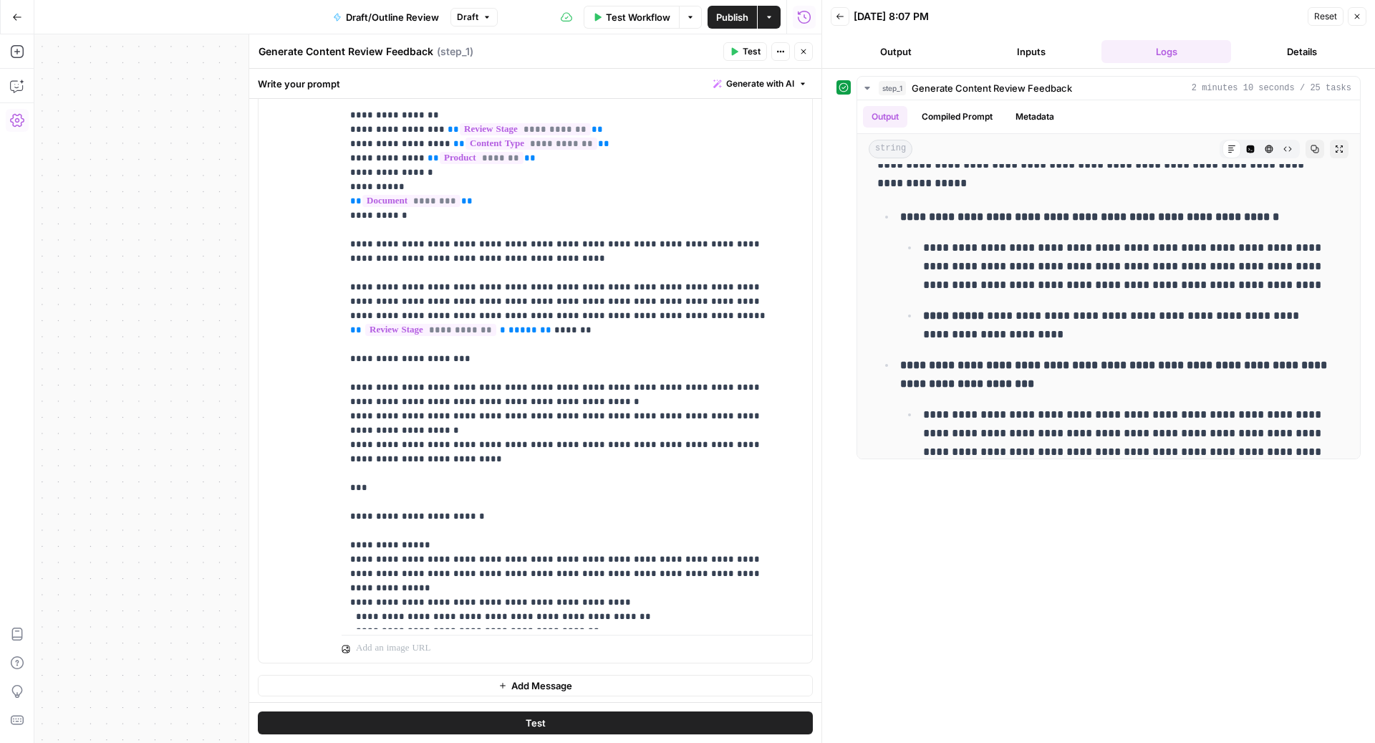
click at [741, 57] on div "Publish P" at bounding box center [732, 48] width 59 height 24
click at [737, 53] on icon "button" at bounding box center [734, 51] width 9 height 9
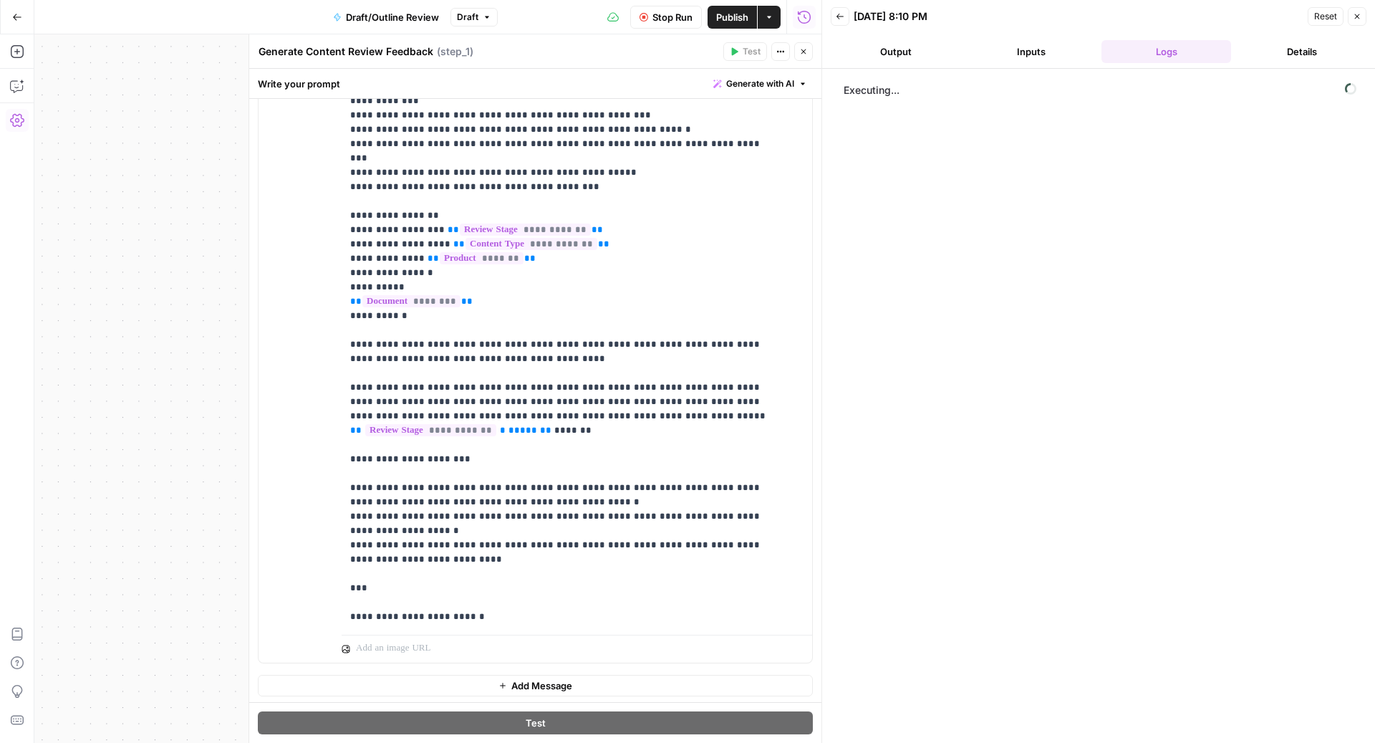
scroll to position [0, 0]
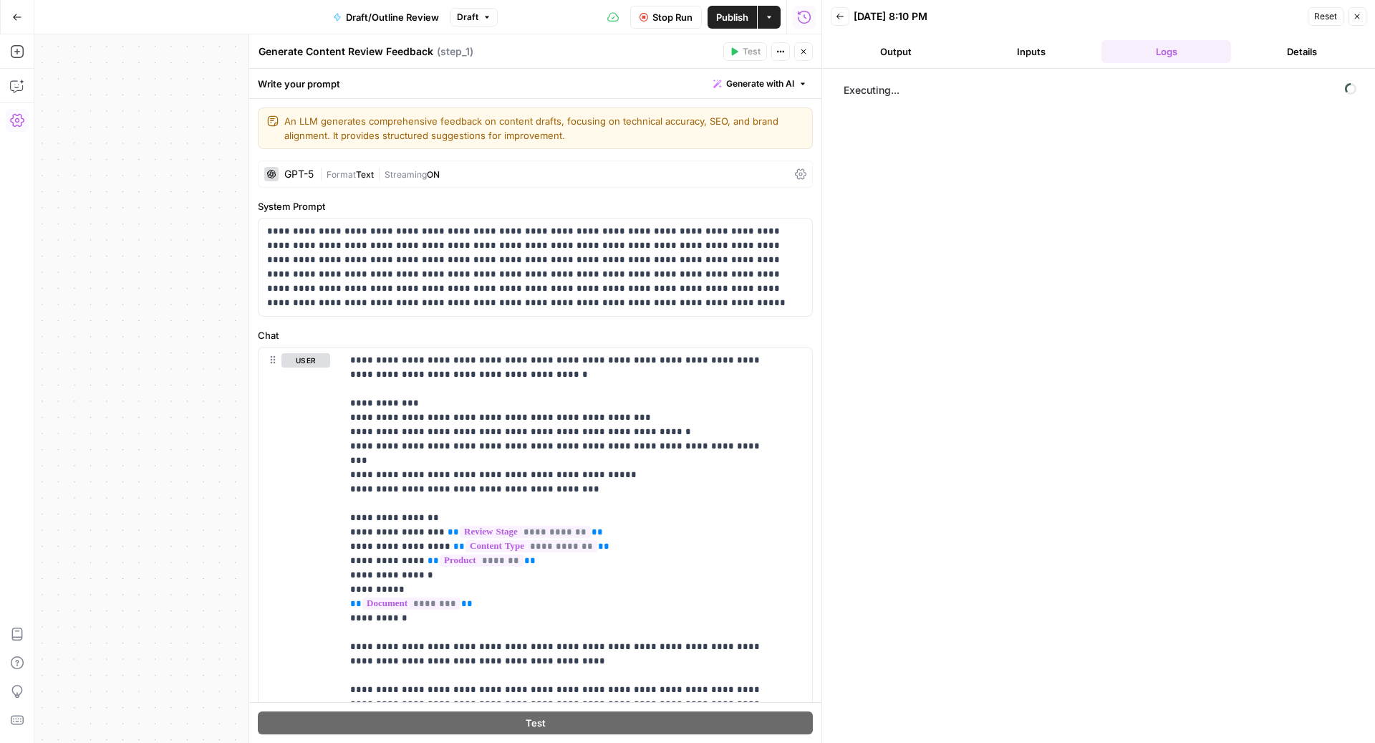
click at [690, 164] on div "GPT-5 | Format Text | Streaming ON" at bounding box center [535, 173] width 555 height 27
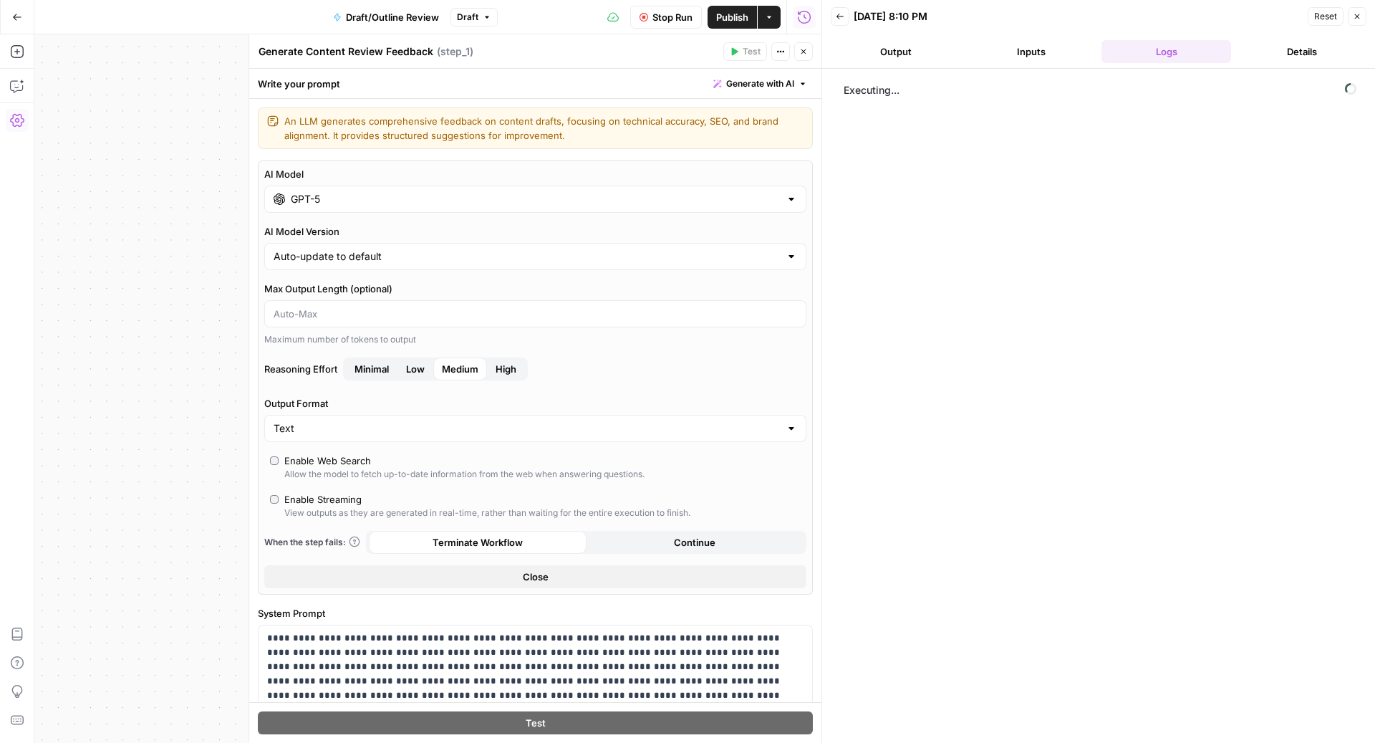
click at [698, 569] on button "Close" at bounding box center [535, 576] width 542 height 23
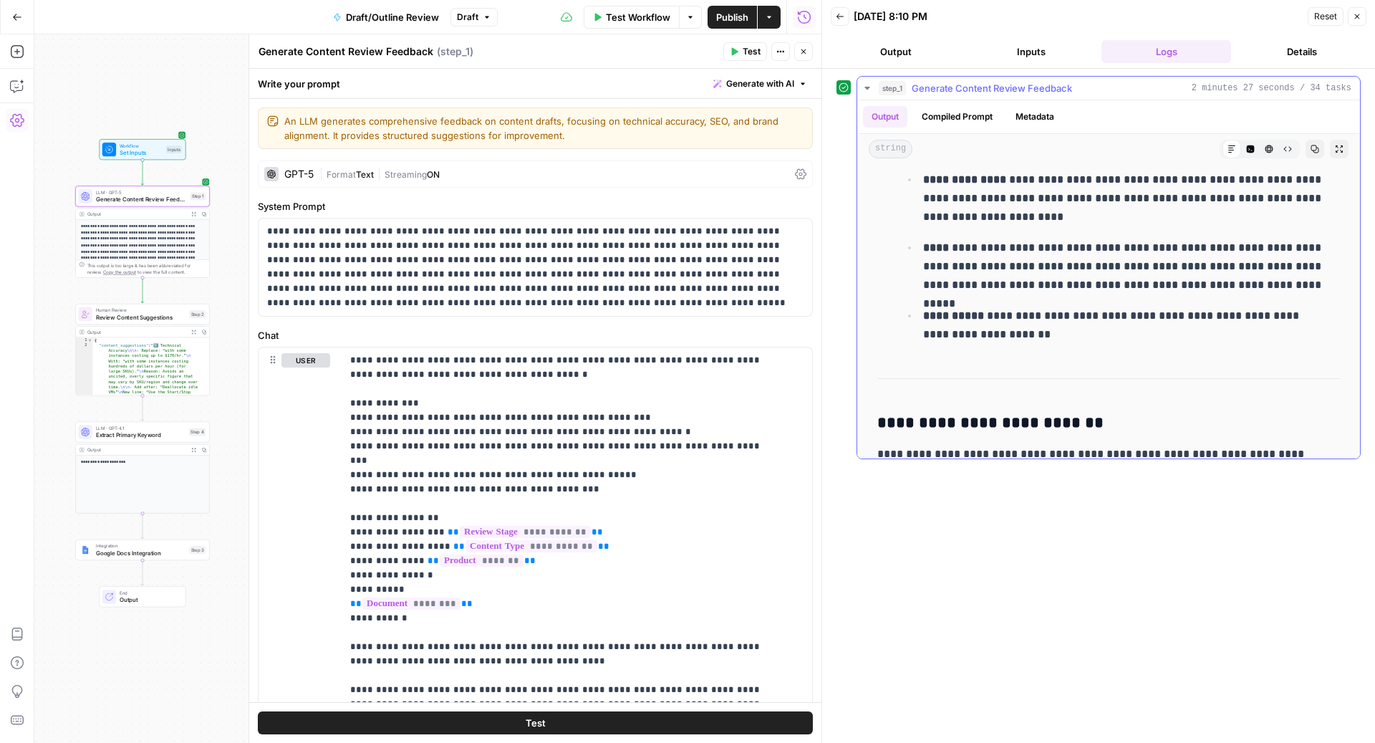
scroll to position [5196, 0]
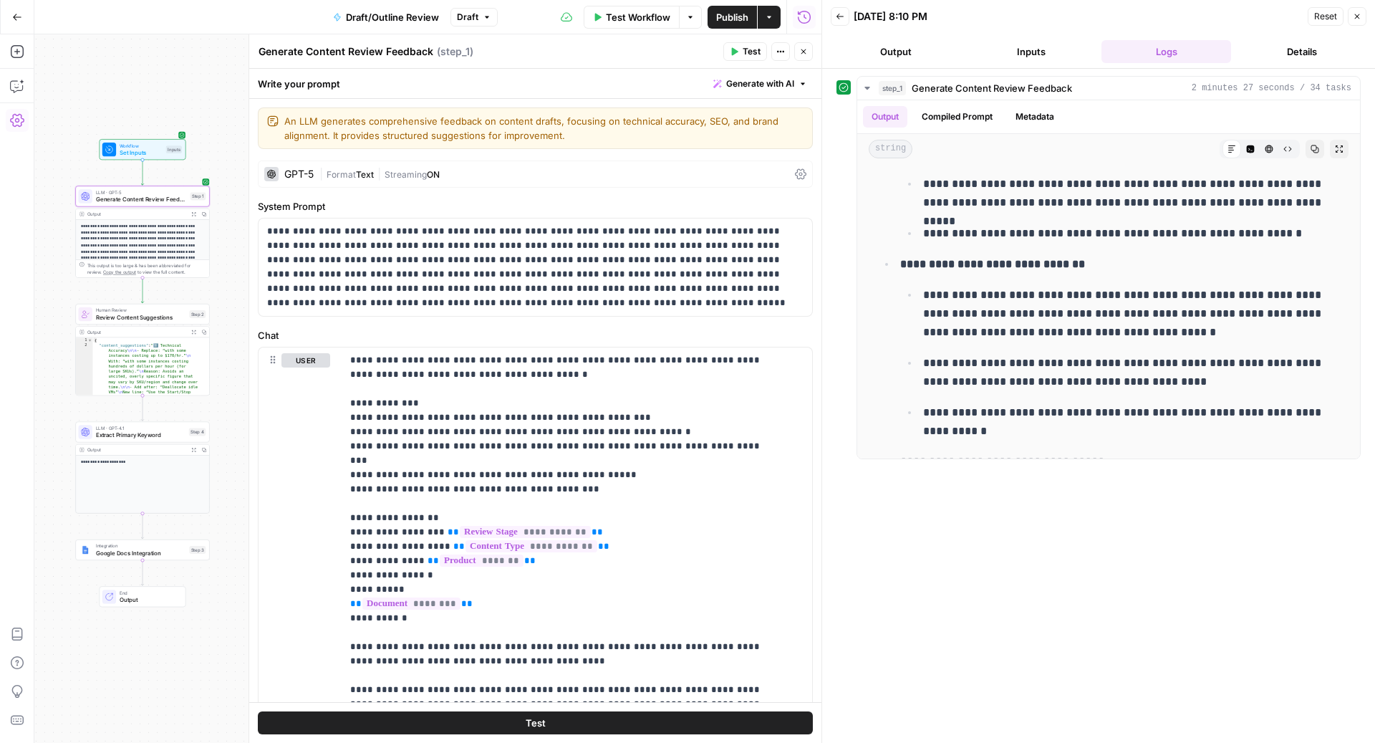
click at [806, 52] on icon "button" at bounding box center [803, 51] width 9 height 9
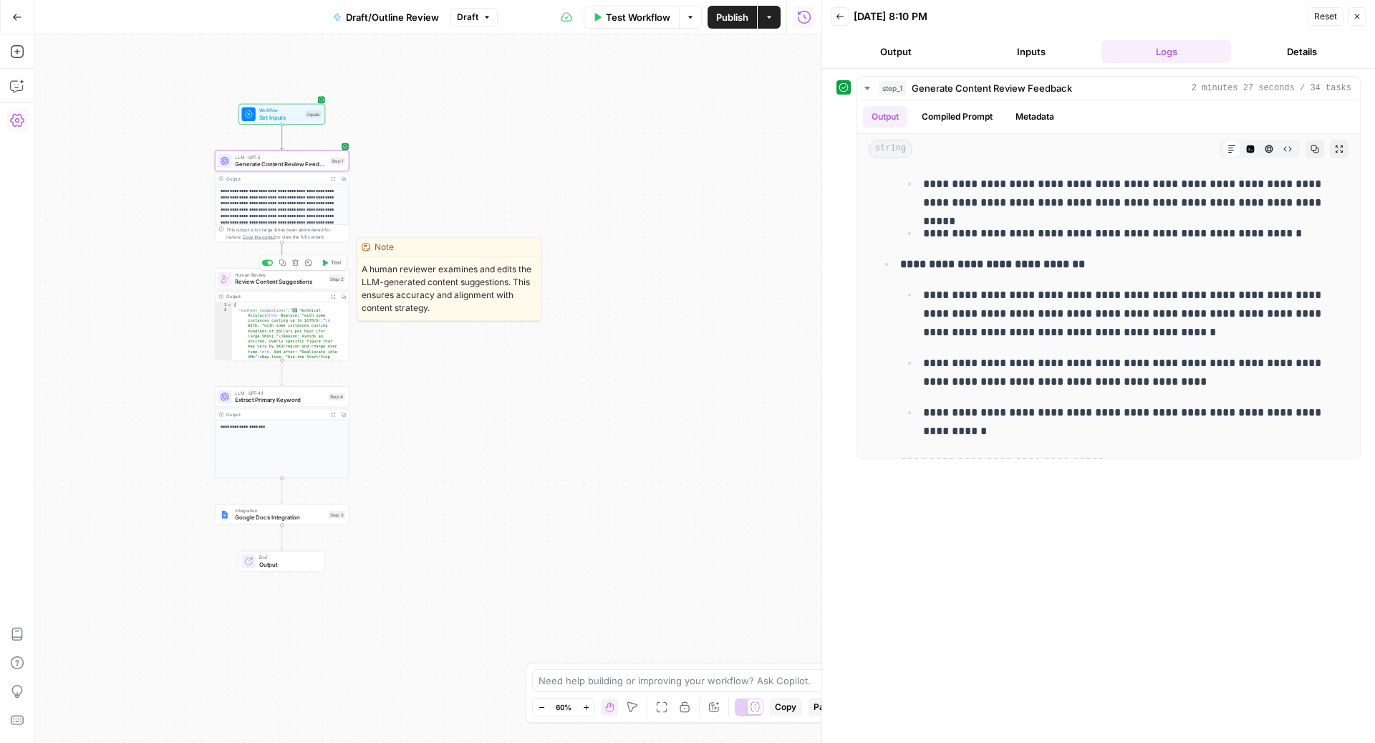
click at [324, 266] on icon "button" at bounding box center [325, 262] width 7 height 7
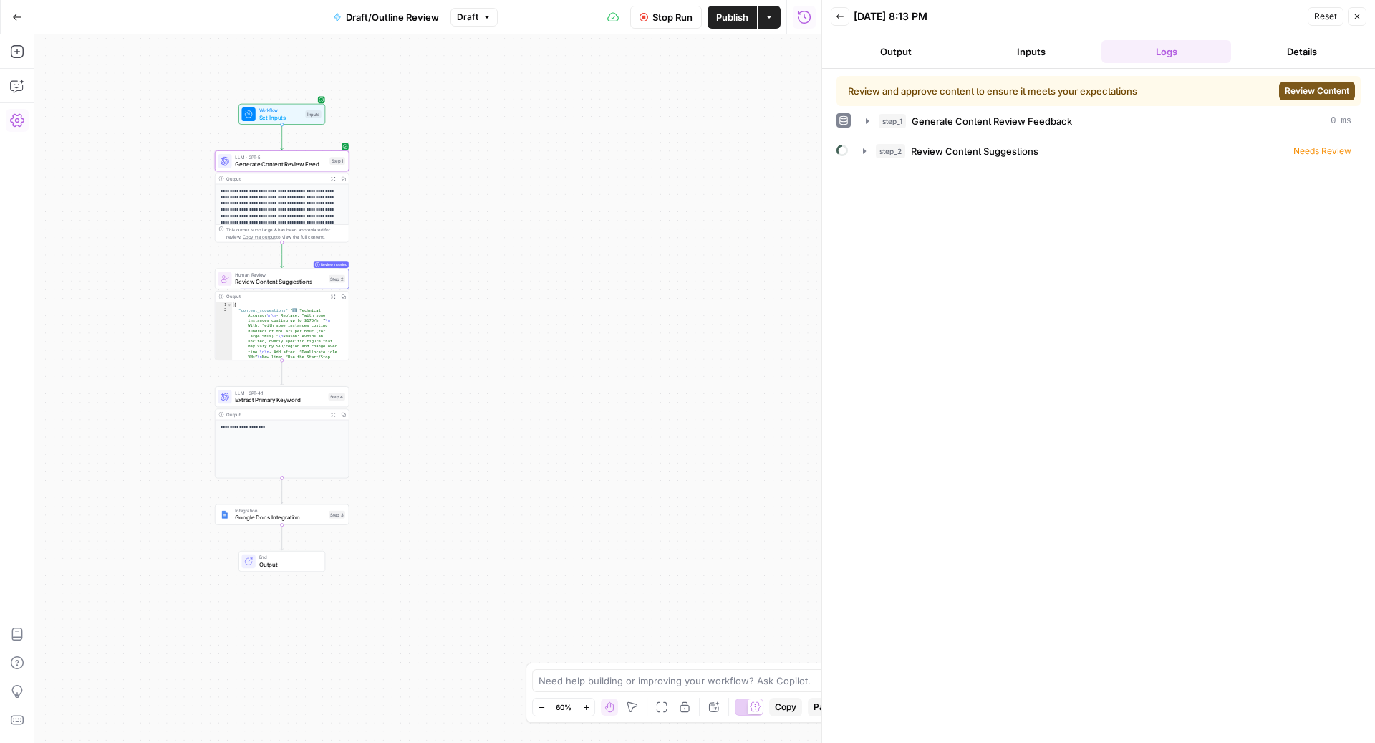
click at [1311, 87] on span "Review Content" at bounding box center [1317, 91] width 64 height 13
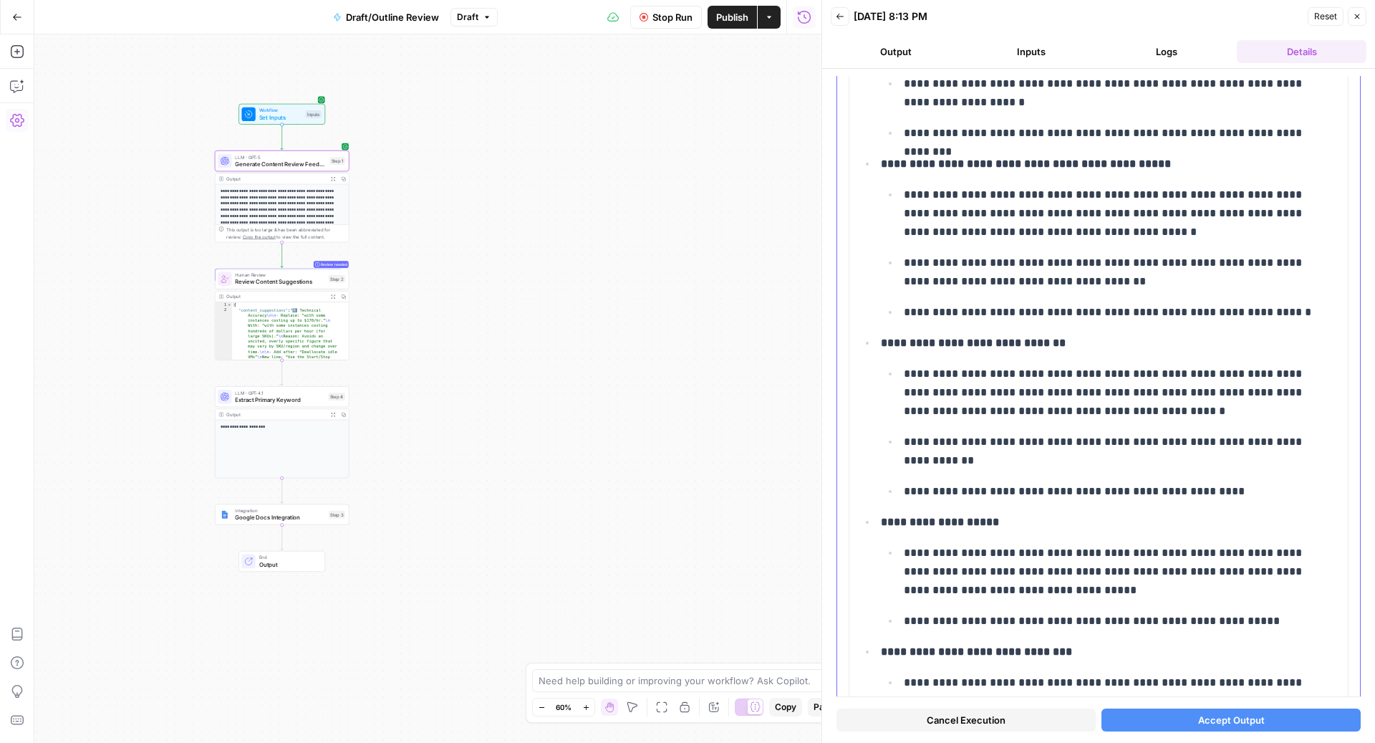
scroll to position [4745, 0]
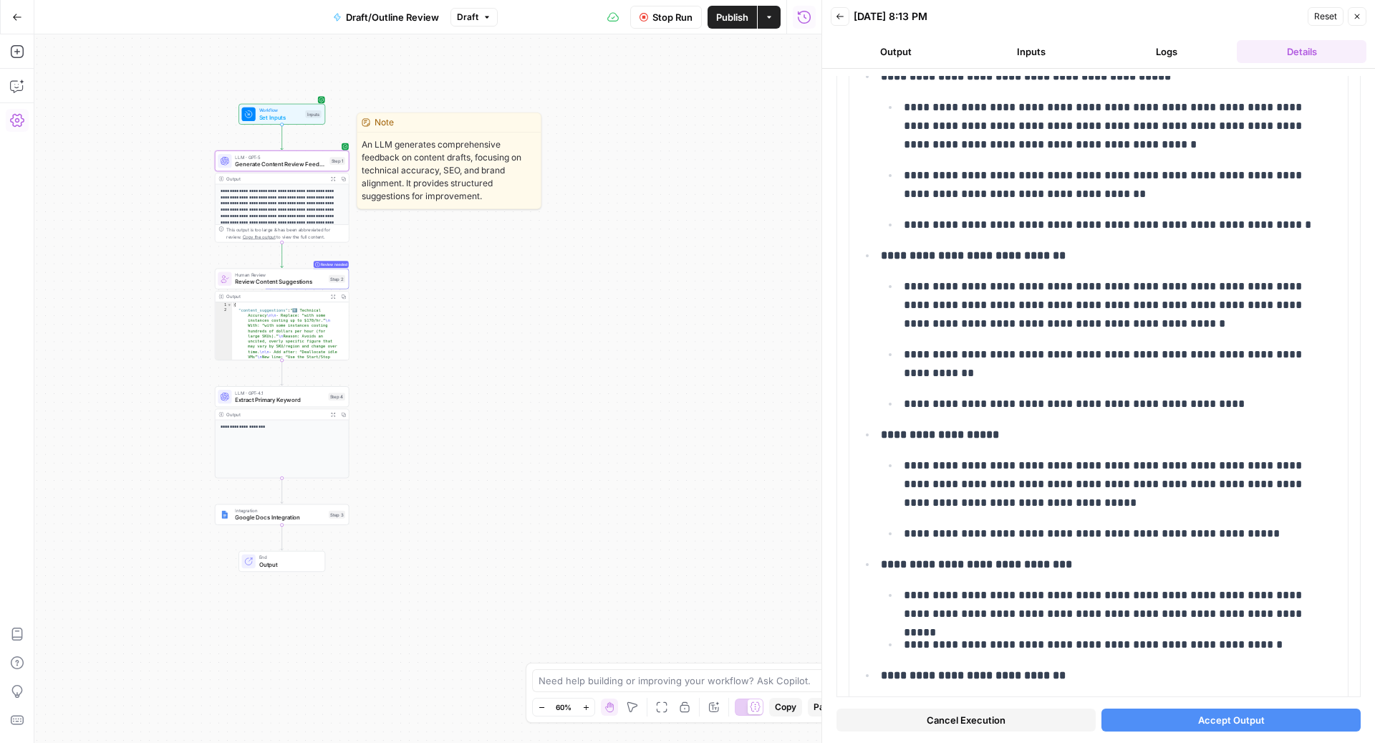
click at [252, 160] on span "Generate Content Review Feedback" at bounding box center [280, 164] width 91 height 9
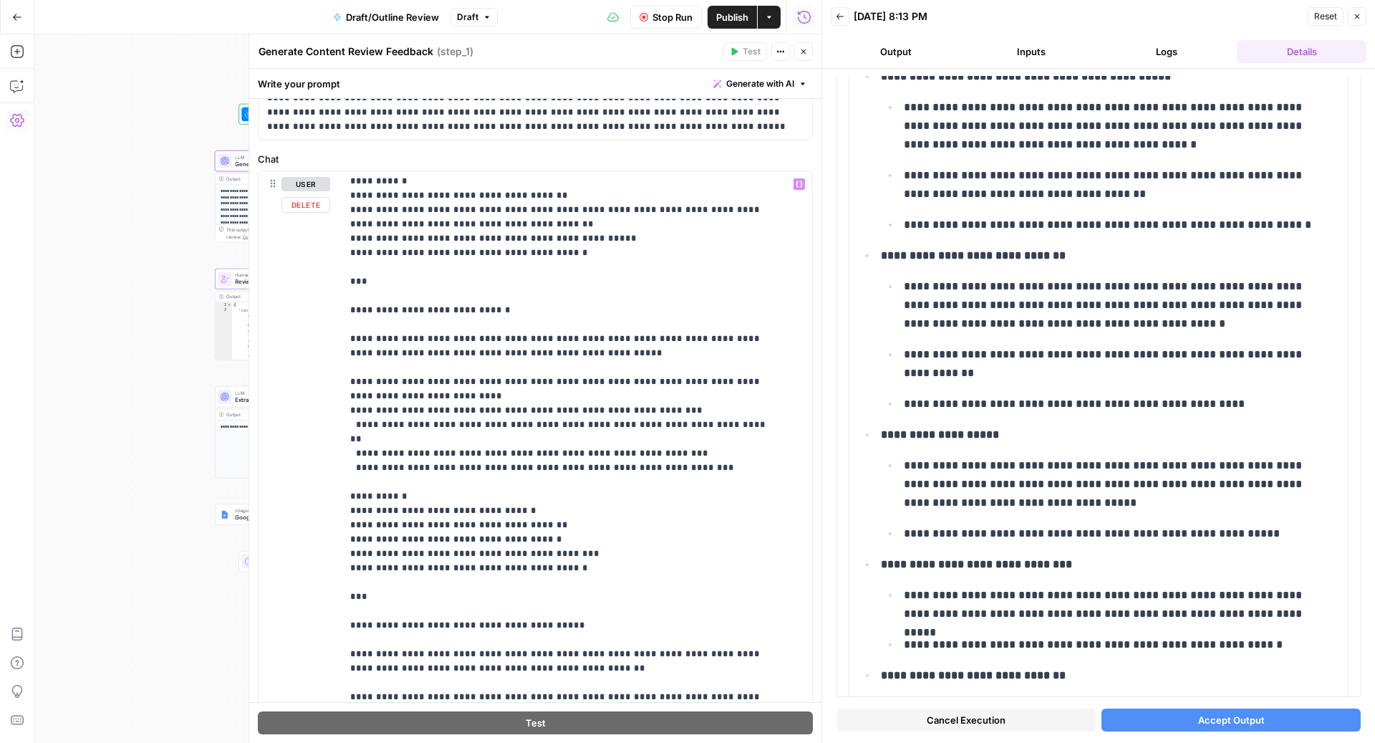
scroll to position [726, 0]
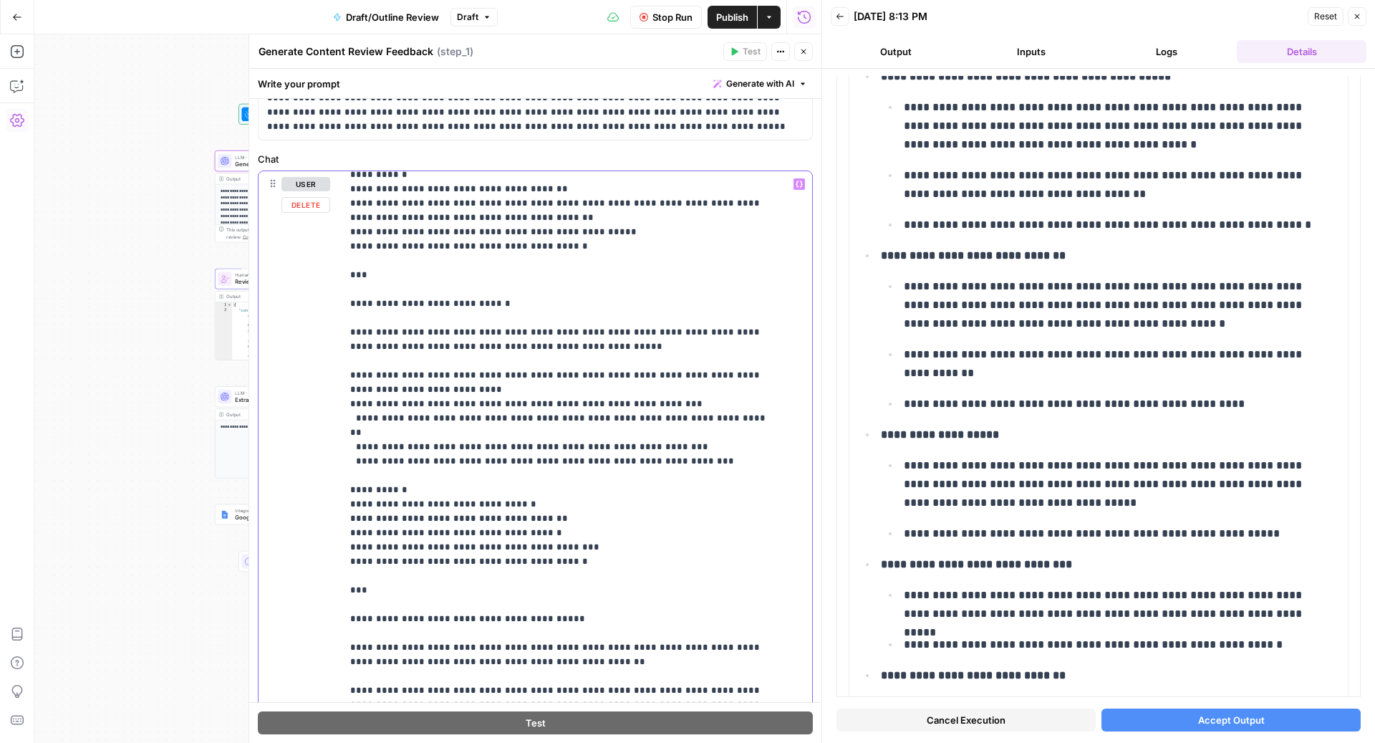
click at [363, 385] on p "**********" at bounding box center [562, 181] width 425 height 1461
click at [454, 390] on p "**********" at bounding box center [562, 181] width 425 height 1461
click at [766, 385] on p "**********" at bounding box center [562, 181] width 425 height 1461
click at [453, 390] on p "**********" at bounding box center [562, 181] width 425 height 1461
click at [363, 385] on p "**********" at bounding box center [562, 181] width 425 height 1461
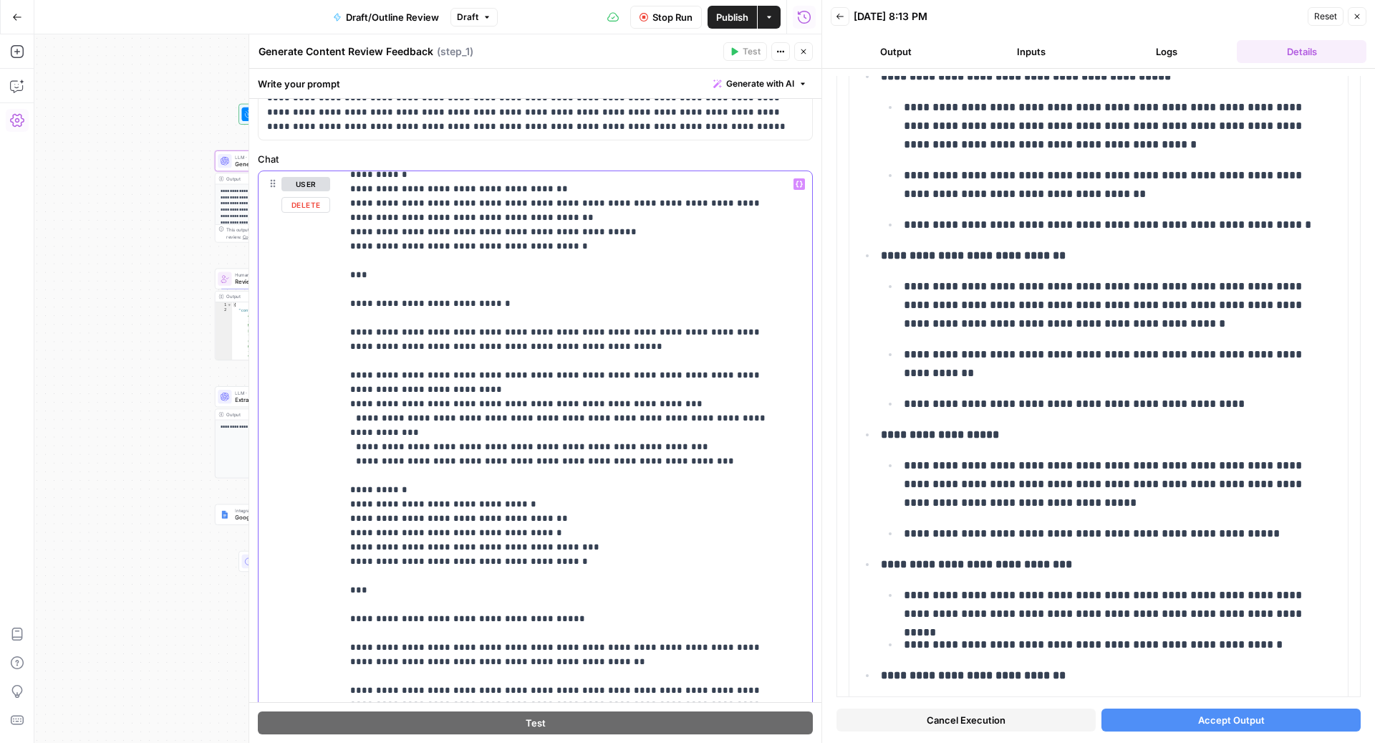
copy p "**********"
drag, startPoint x: 414, startPoint y: 398, endPoint x: 363, endPoint y: 396, distance: 50.9
click at [363, 396] on p "**********" at bounding box center [562, 181] width 425 height 1461
drag, startPoint x: 415, startPoint y: 419, endPoint x: 363, endPoint y: 419, distance: 52.3
click at [363, 419] on p "**********" at bounding box center [562, 181] width 425 height 1461
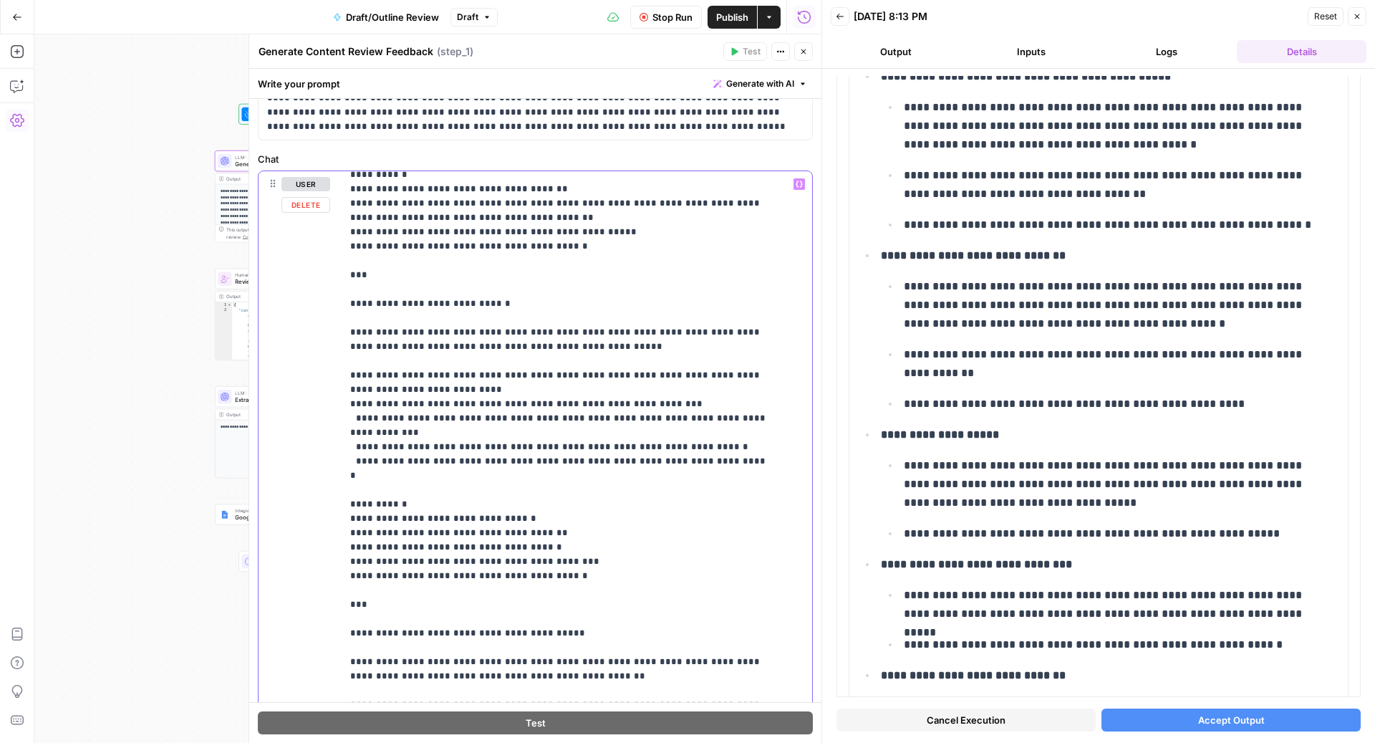
drag, startPoint x: 453, startPoint y: 402, endPoint x: 764, endPoint y: 402, distance: 310.9
click at [764, 402] on p "**********" at bounding box center [562, 181] width 425 height 1461
drag, startPoint x: 451, startPoint y: 417, endPoint x: 722, endPoint y: 418, distance: 270.8
click at [722, 418] on p "**********" at bounding box center [562, 181] width 425 height 1461
click at [605, 433] on p "**********" at bounding box center [562, 181] width 425 height 1461
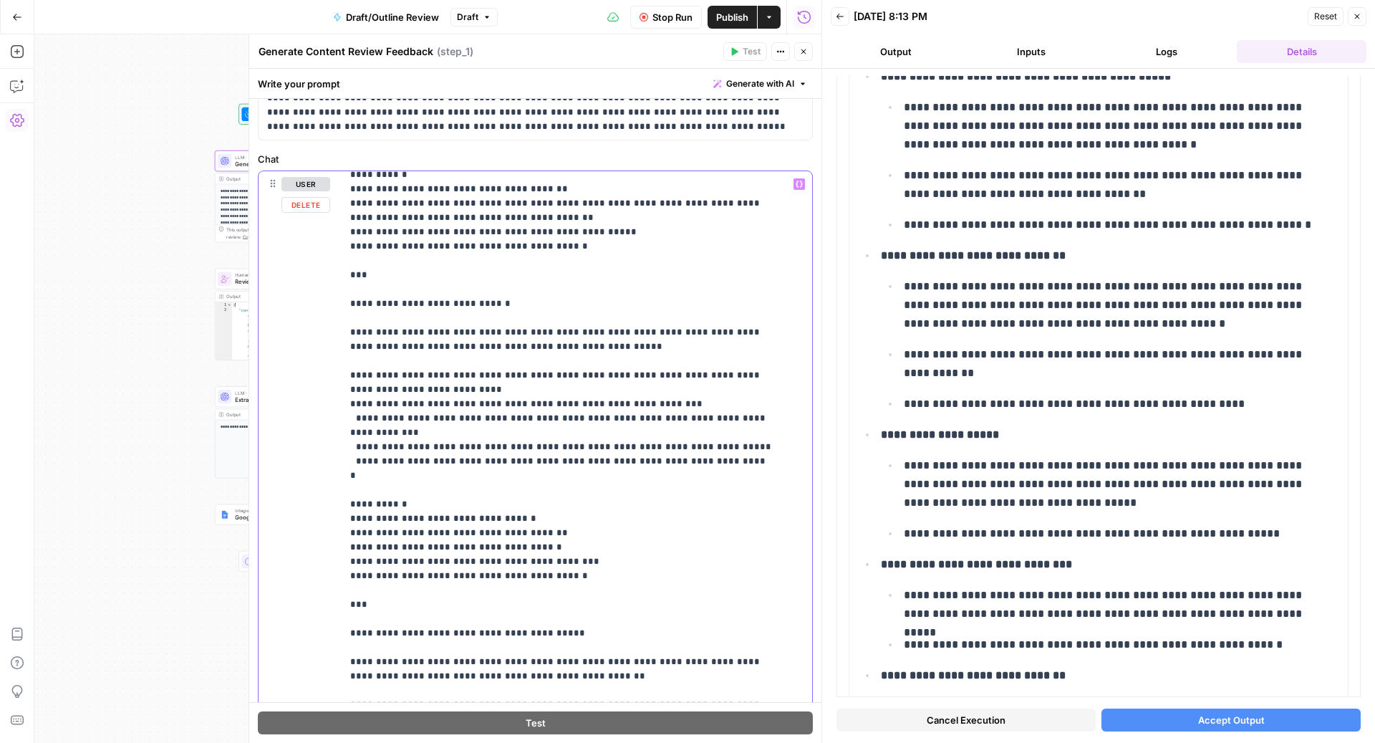
drag, startPoint x: 455, startPoint y: 414, endPoint x: 408, endPoint y: 413, distance: 47.3
click at [408, 413] on p "**********" at bounding box center [562, 181] width 425 height 1461
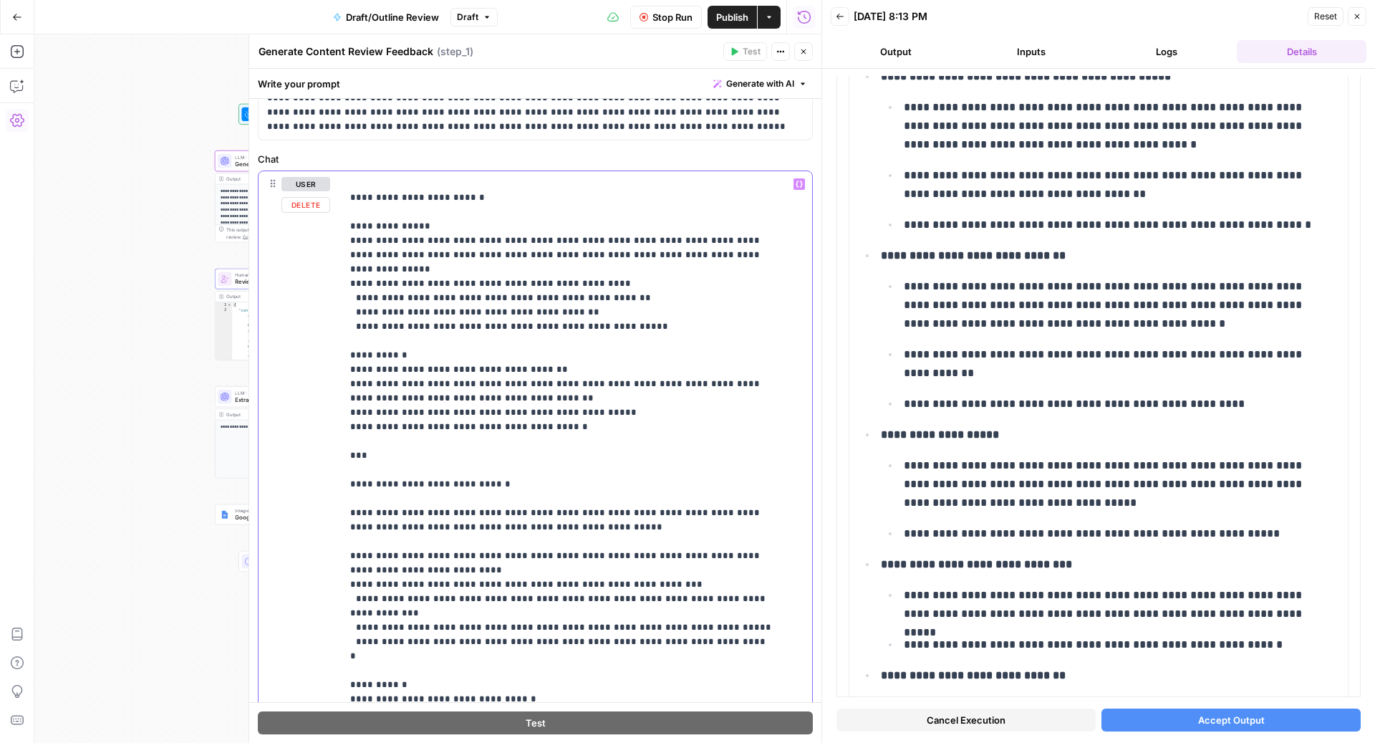
scroll to position [511, 0]
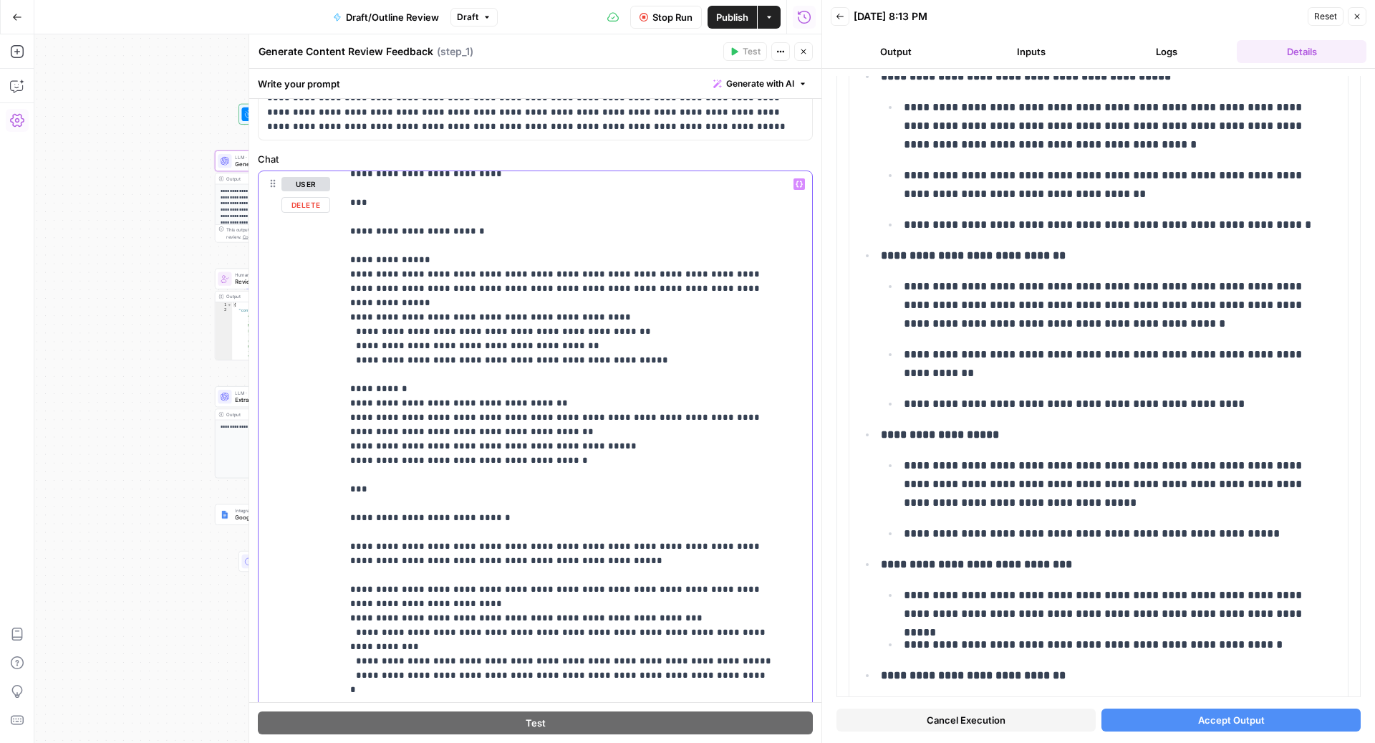
drag, startPoint x: 602, startPoint y: 285, endPoint x: 345, endPoint y: 289, distance: 257.2
click at [345, 289] on div "**********" at bounding box center [570, 463] width 457 height 584
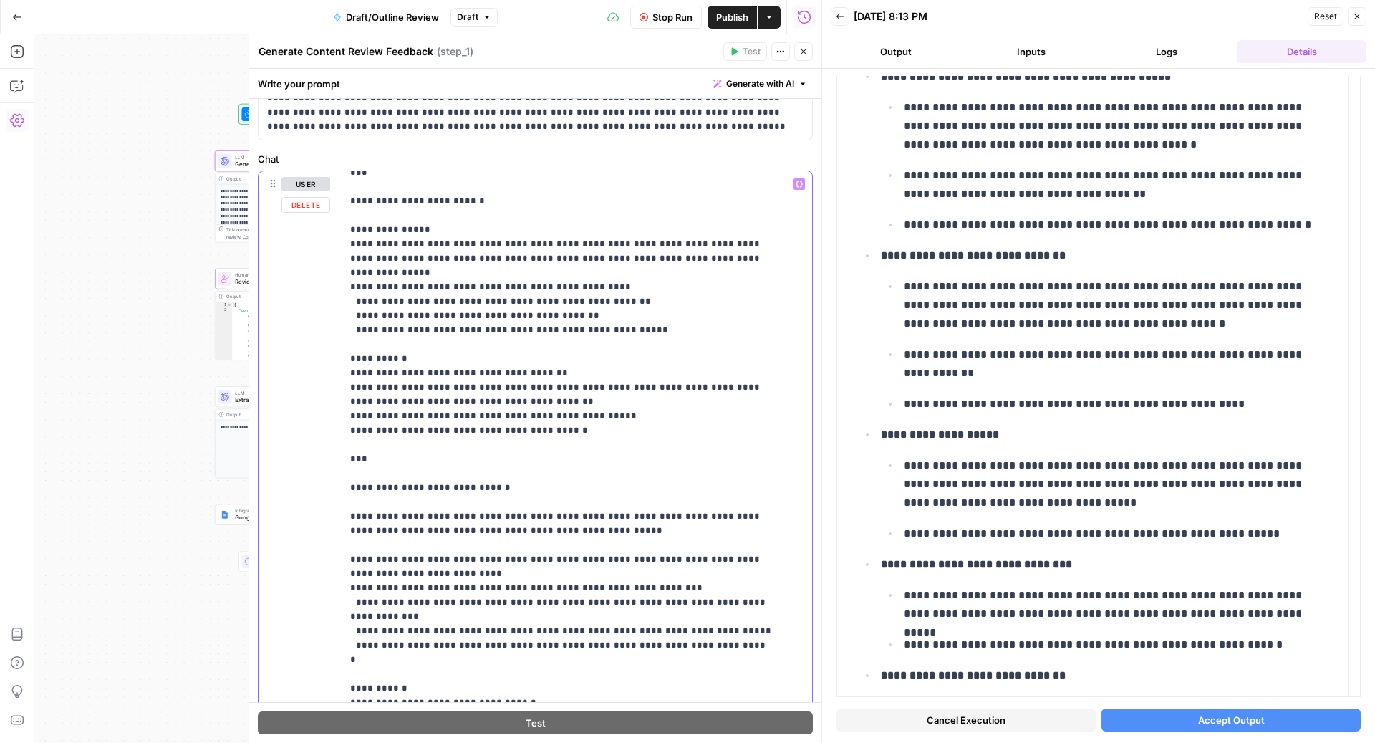
scroll to position [552, 0]
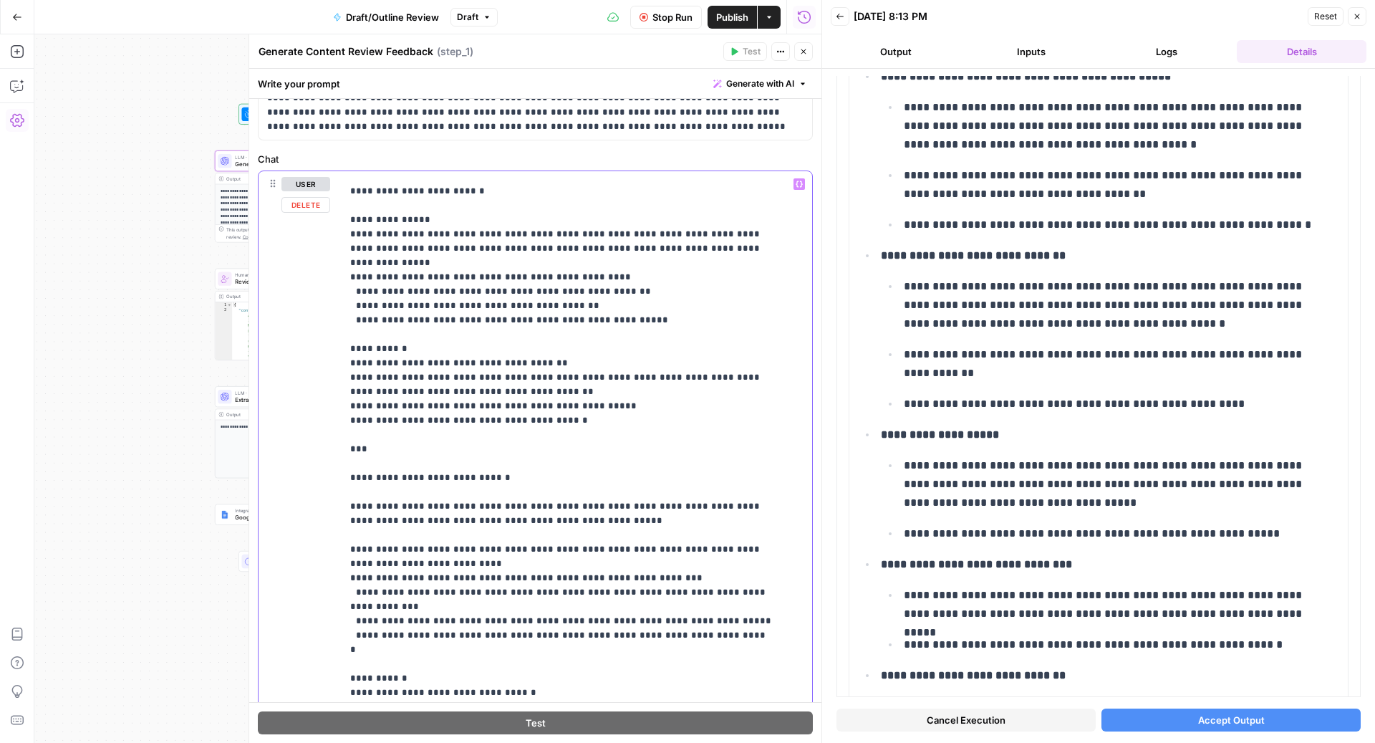
click at [673, 545] on p "**********" at bounding box center [562, 355] width 425 height 1461
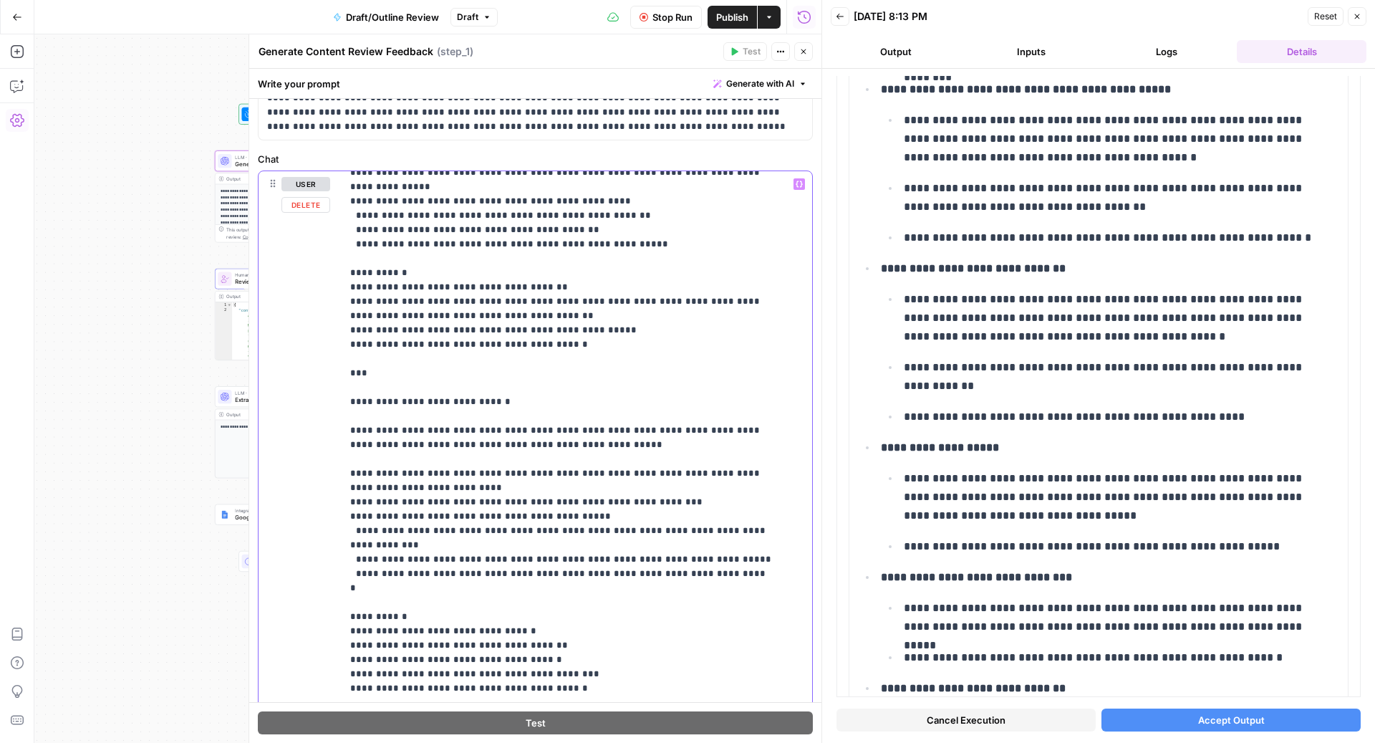
scroll to position [573, 0]
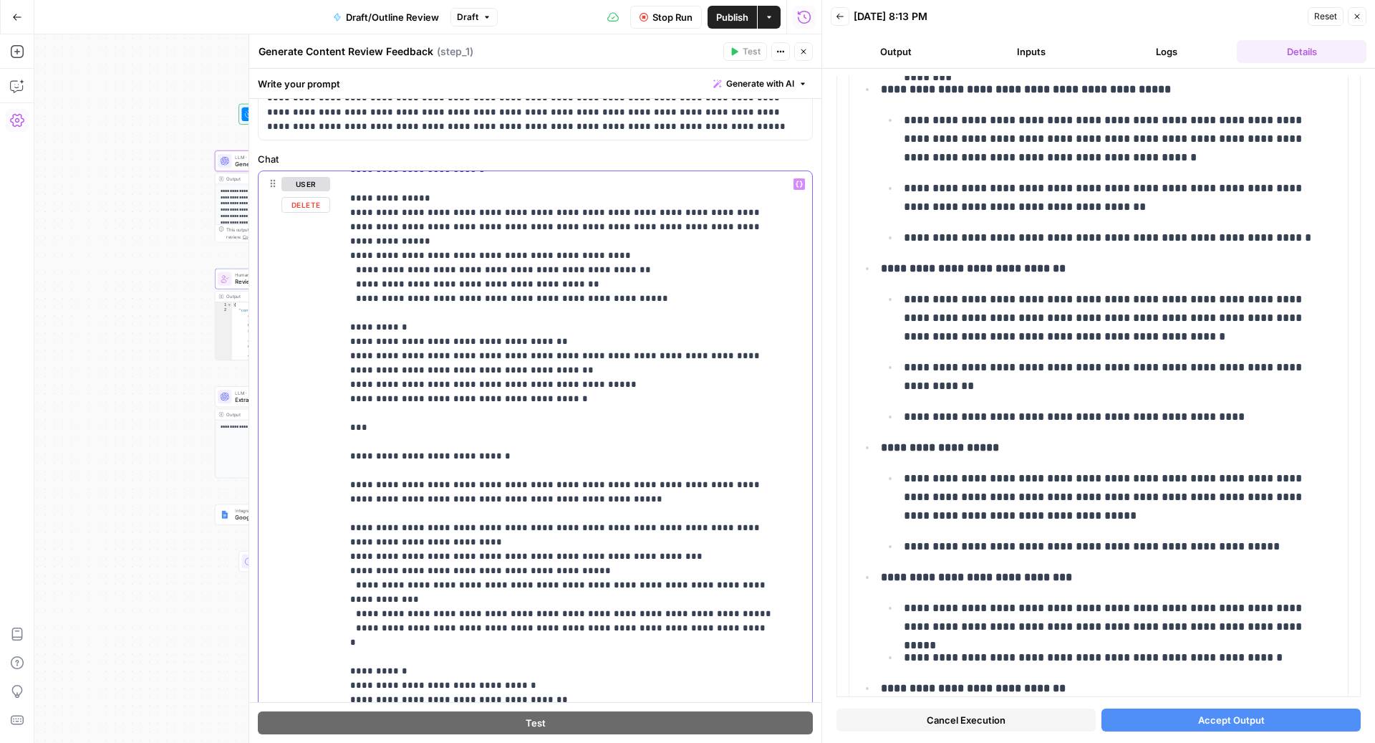
drag, startPoint x: 632, startPoint y: 269, endPoint x: 345, endPoint y: 239, distance: 288.7
click at [345, 239] on div "**********" at bounding box center [570, 463] width 457 height 584
click at [417, 288] on p "**********" at bounding box center [562, 342] width 425 height 1476
drag, startPoint x: 523, startPoint y: 263, endPoint x: 327, endPoint y: 226, distance: 199.8
click at [326, 226] on div "**********" at bounding box center [536, 479] width 554 height 617
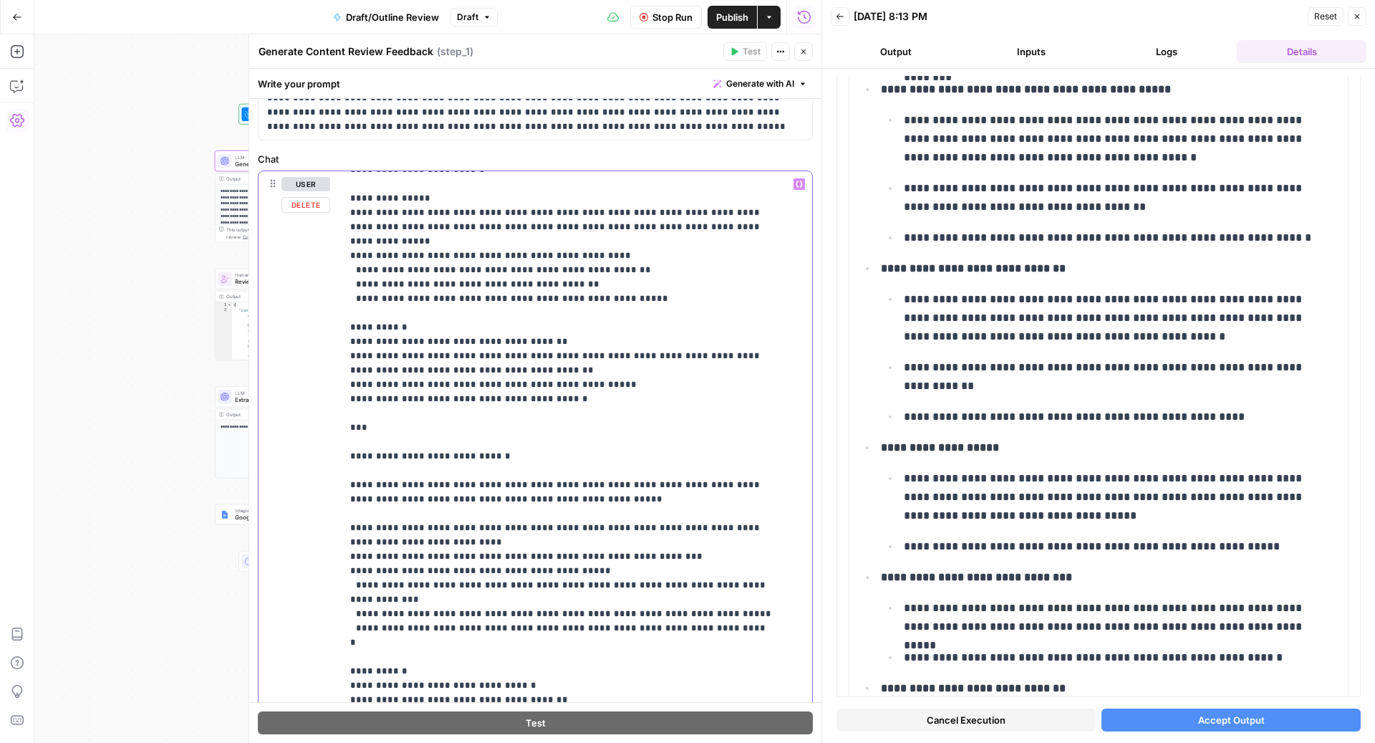
drag, startPoint x: 732, startPoint y: 586, endPoint x: 344, endPoint y: 536, distance: 391.4
click at [344, 536] on div "**********" at bounding box center [570, 463] width 457 height 584
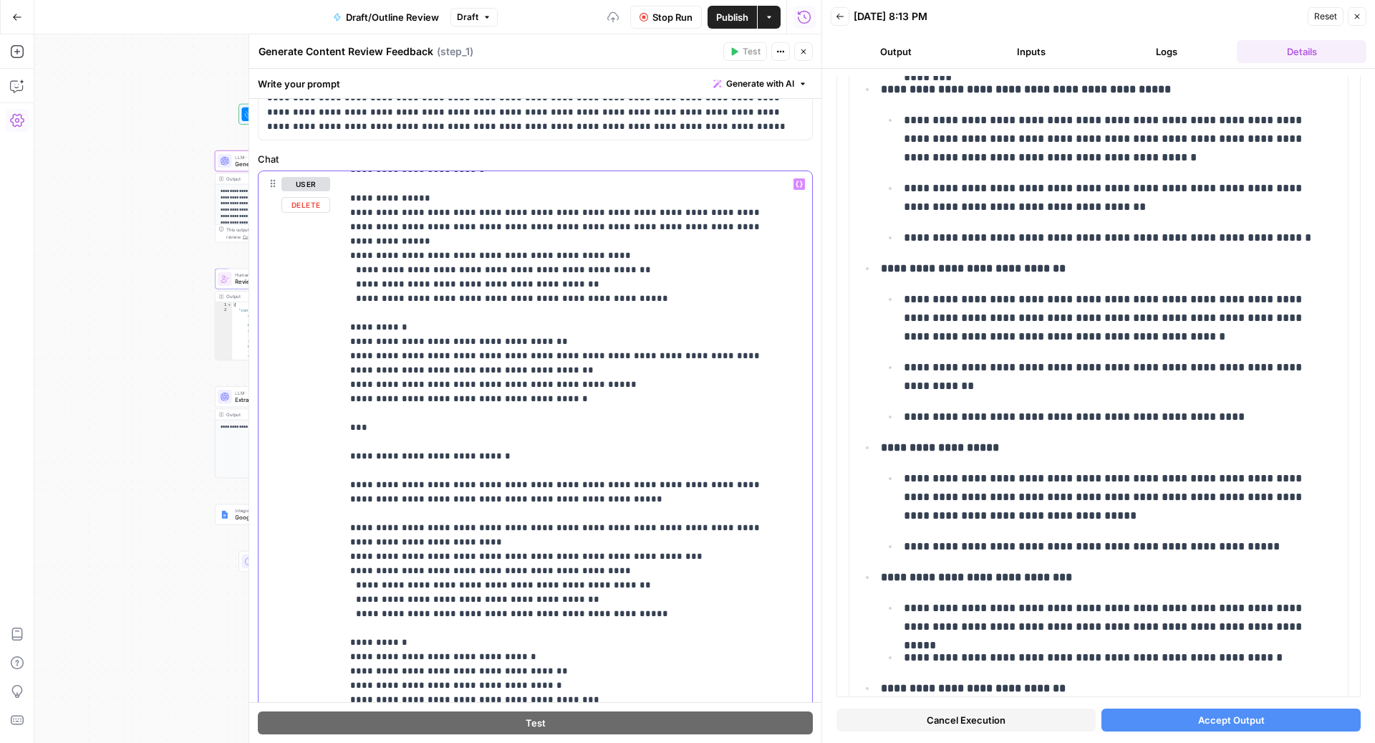
click at [468, 548] on p "**********" at bounding box center [562, 342] width 425 height 1476
drag, startPoint x: 371, startPoint y: 552, endPoint x: 425, endPoint y: 552, distance: 53.7
click at [425, 552] on p "**********" at bounding box center [562, 342] width 425 height 1476
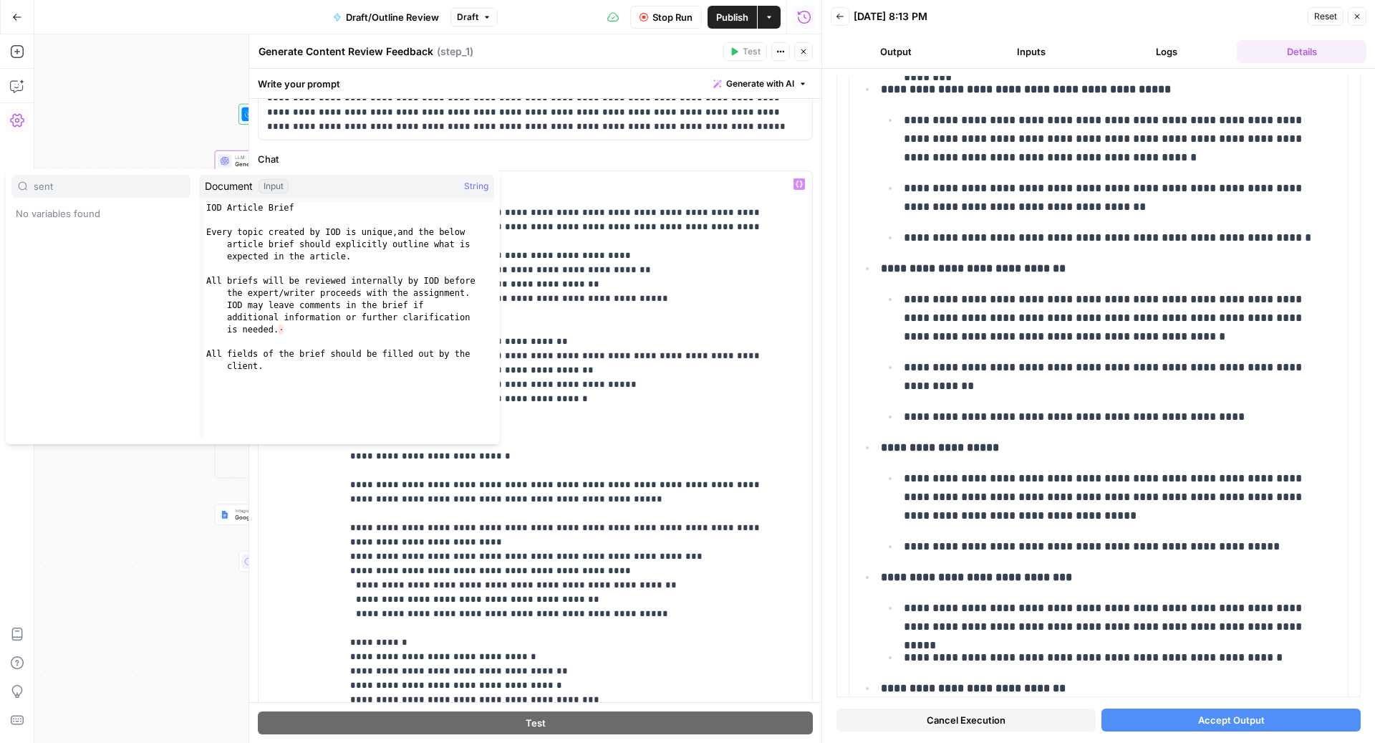
type input "sent"
click at [457, 551] on p "**********" at bounding box center [562, 342] width 425 height 1476
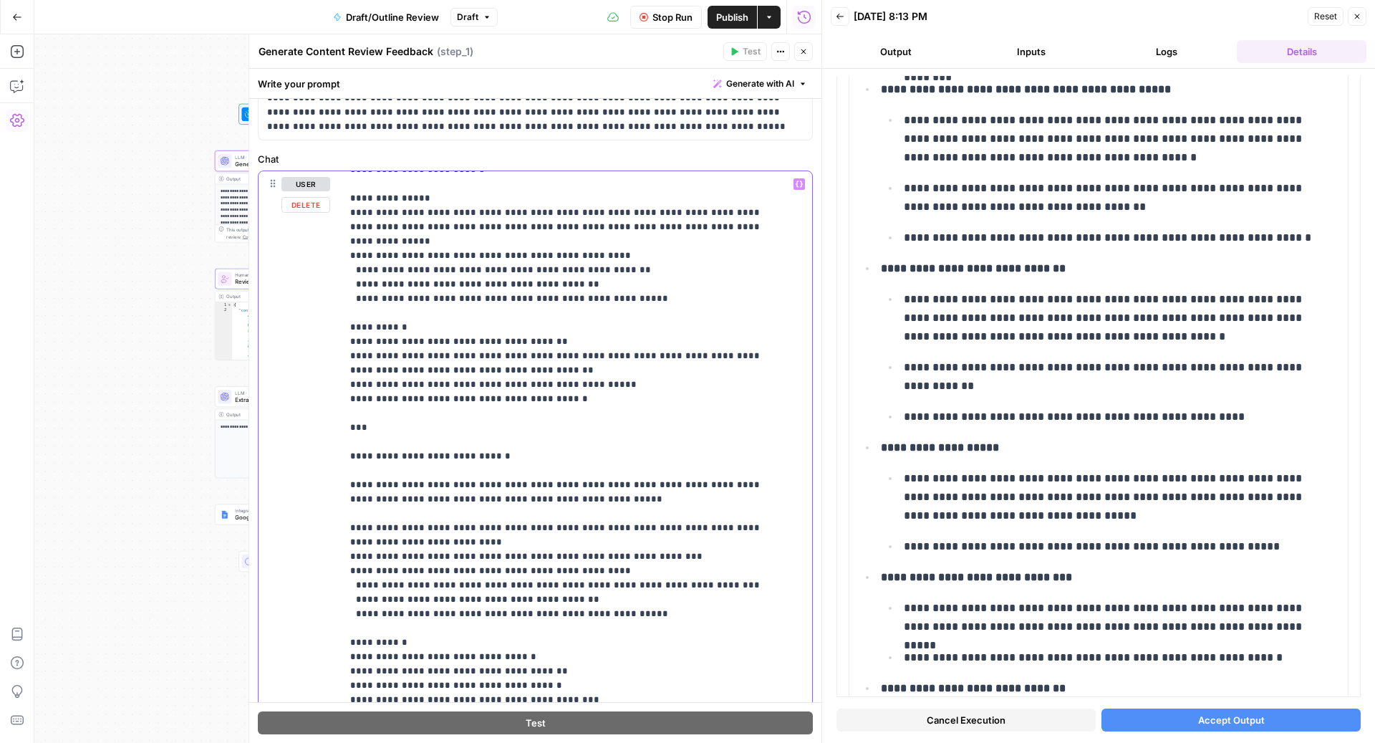
drag, startPoint x: 544, startPoint y: 550, endPoint x: 703, endPoint y: 547, distance: 158.3
click at [703, 547] on p "**********" at bounding box center [562, 342] width 425 height 1476
drag, startPoint x: 650, startPoint y: 582, endPoint x: 331, endPoint y: 567, distance: 319.1
click at [331, 567] on div "**********" at bounding box center [536, 479] width 554 height 617
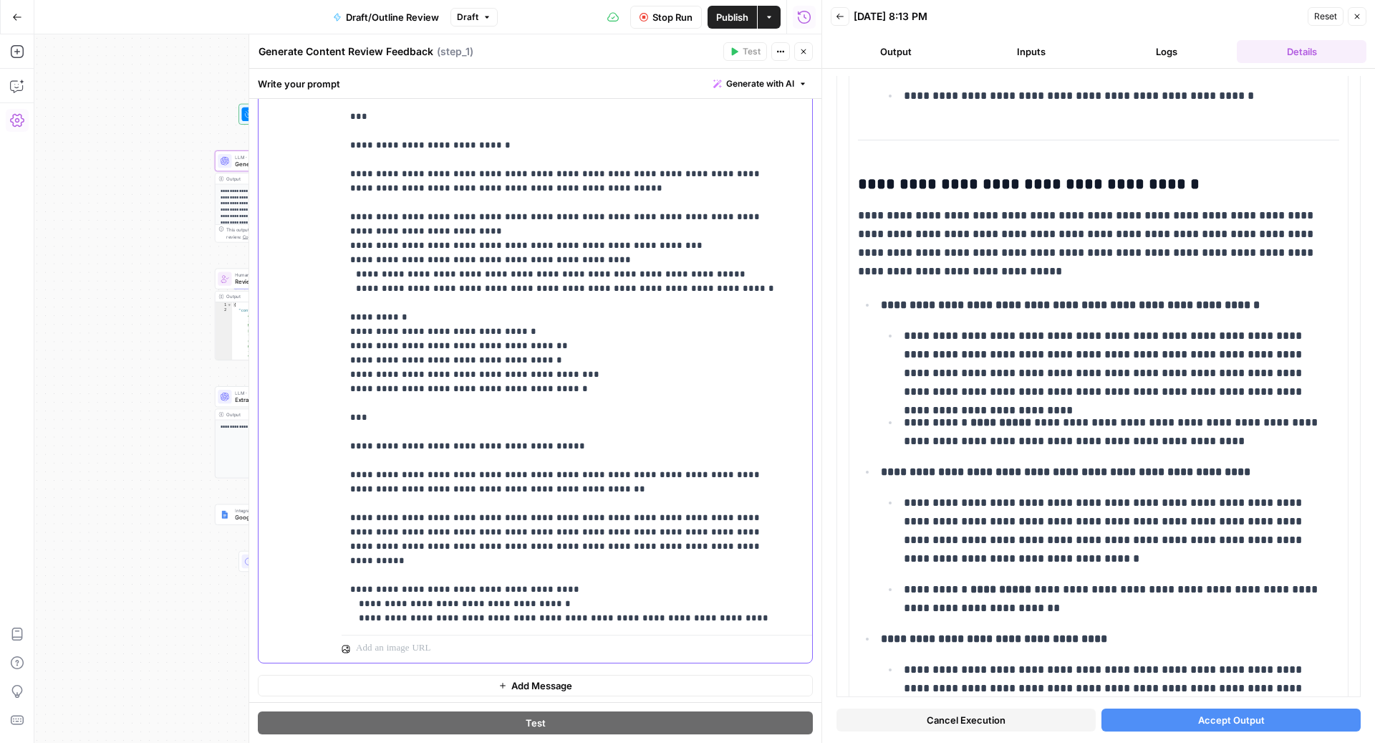
scroll to position [754, 0]
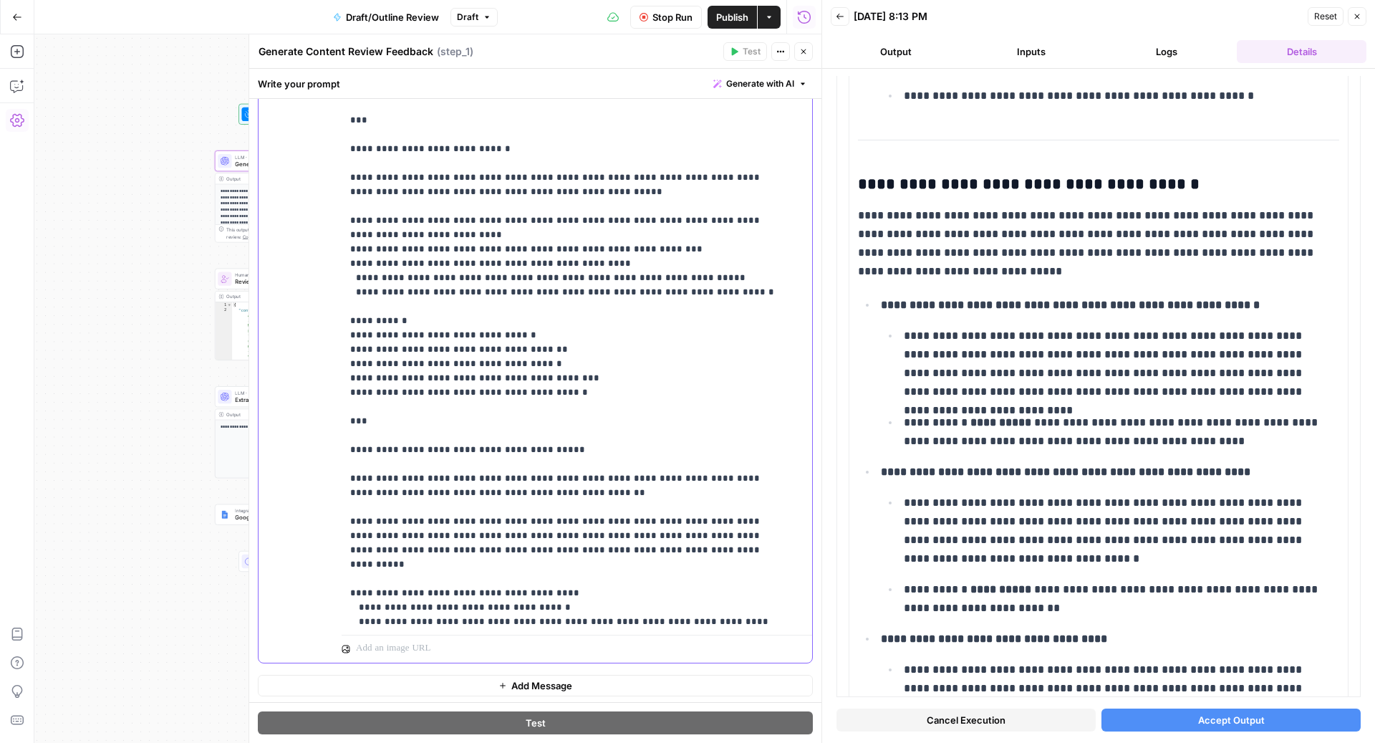
drag, startPoint x: 589, startPoint y: 232, endPoint x: 254, endPoint y: 232, distance: 335.2
click at [254, 232] on div "**********" at bounding box center [535, 388] width 573 height 708
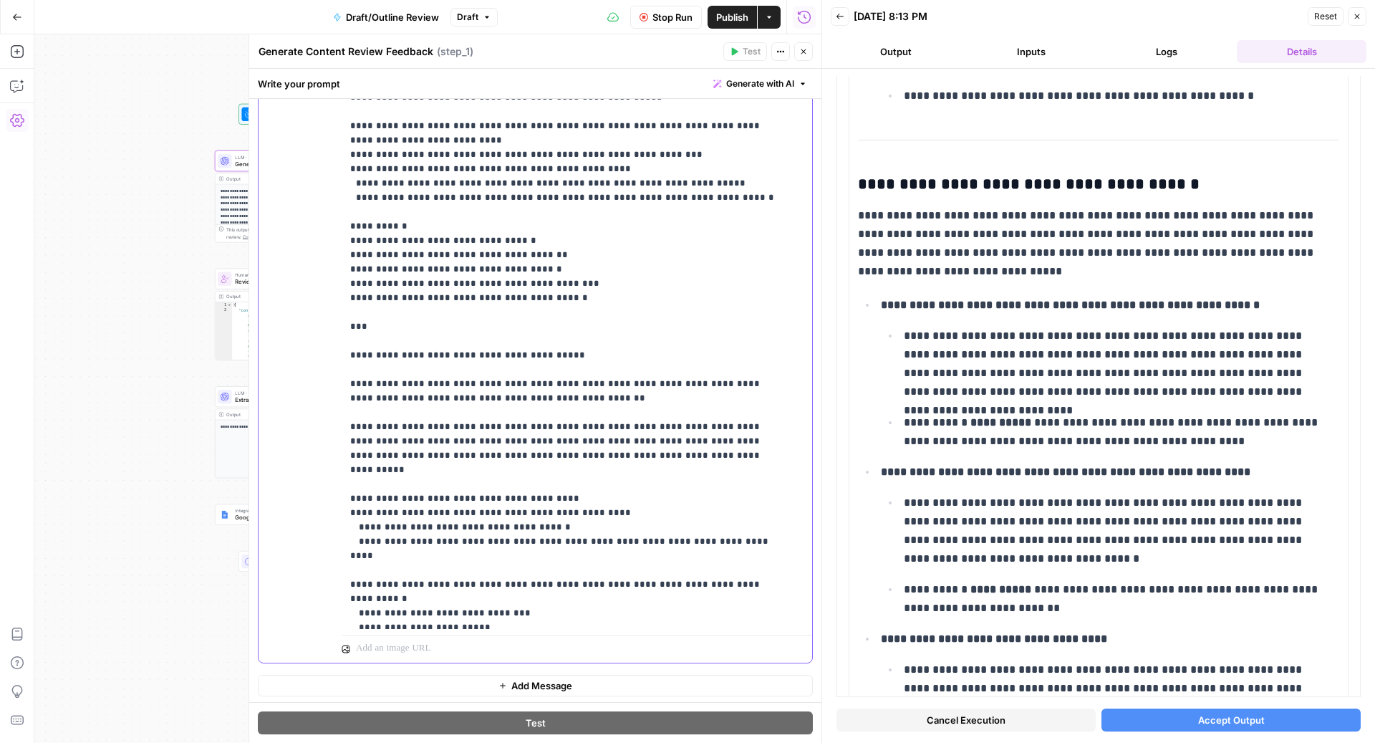
scroll to position [871, 0]
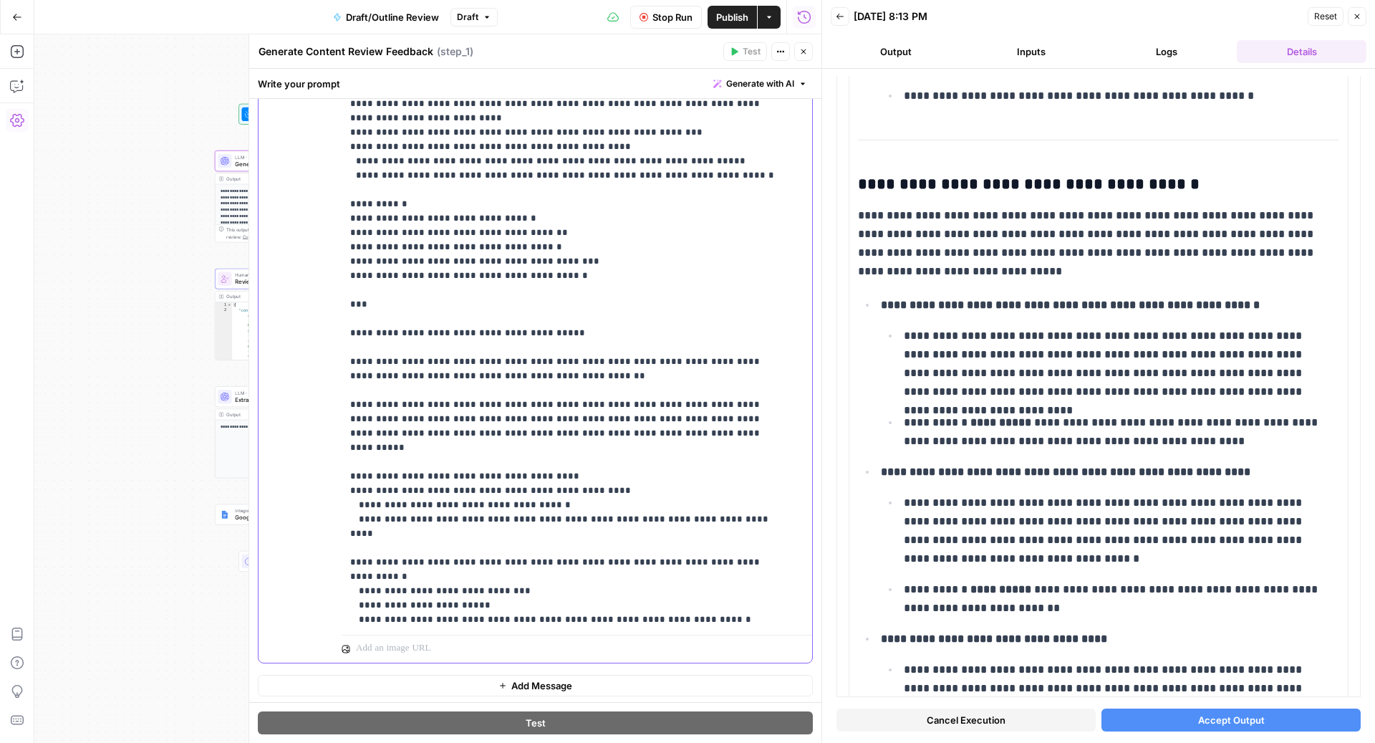
drag, startPoint x: 418, startPoint y: 460, endPoint x: 367, endPoint y: 462, distance: 50.9
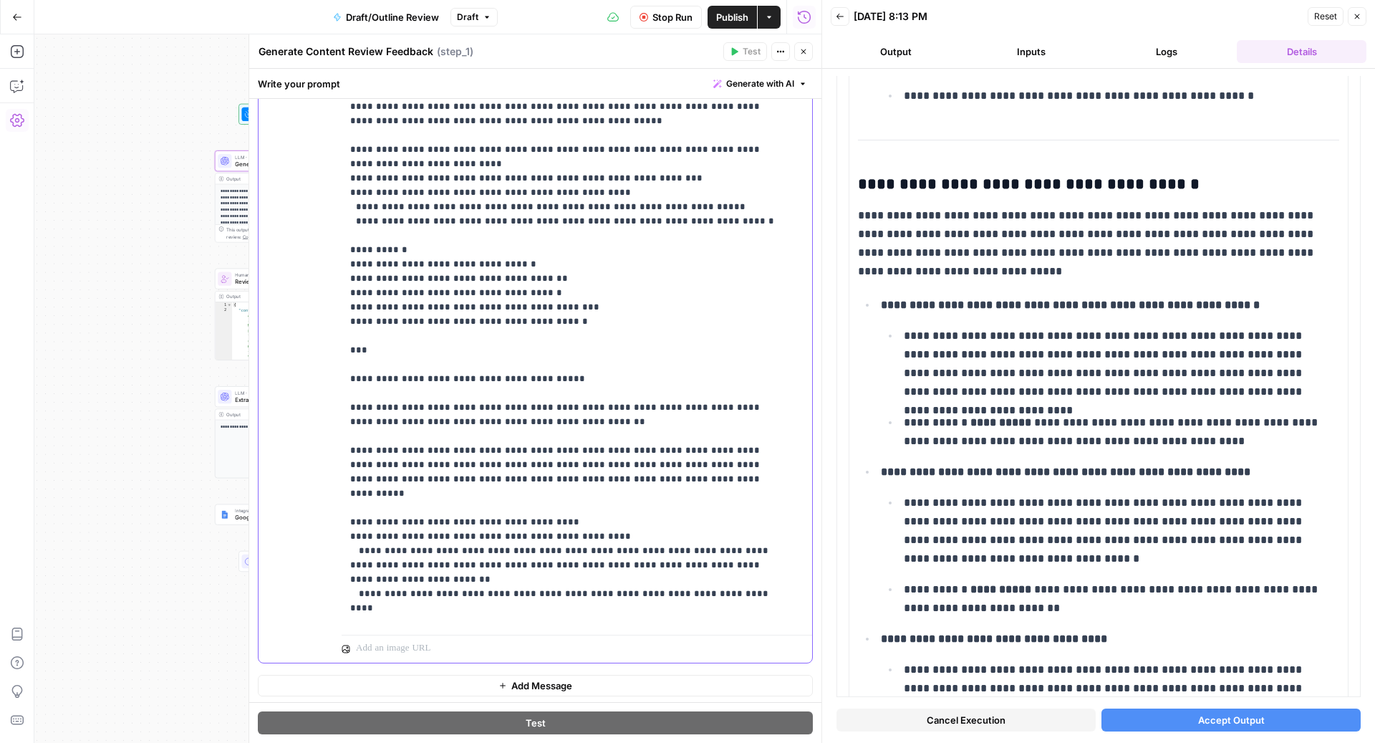
scroll to position [771, 0]
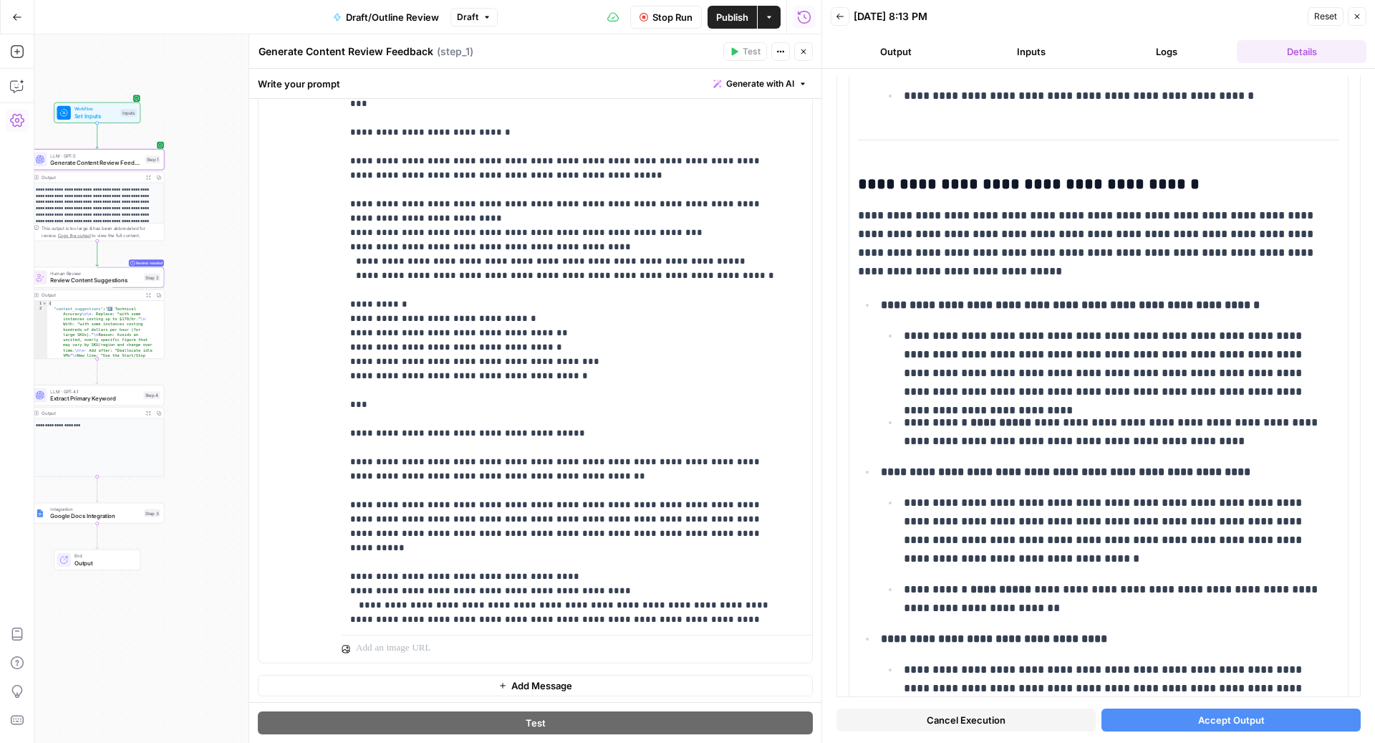
click at [649, 16] on button "Stop Run" at bounding box center [666, 17] width 72 height 23
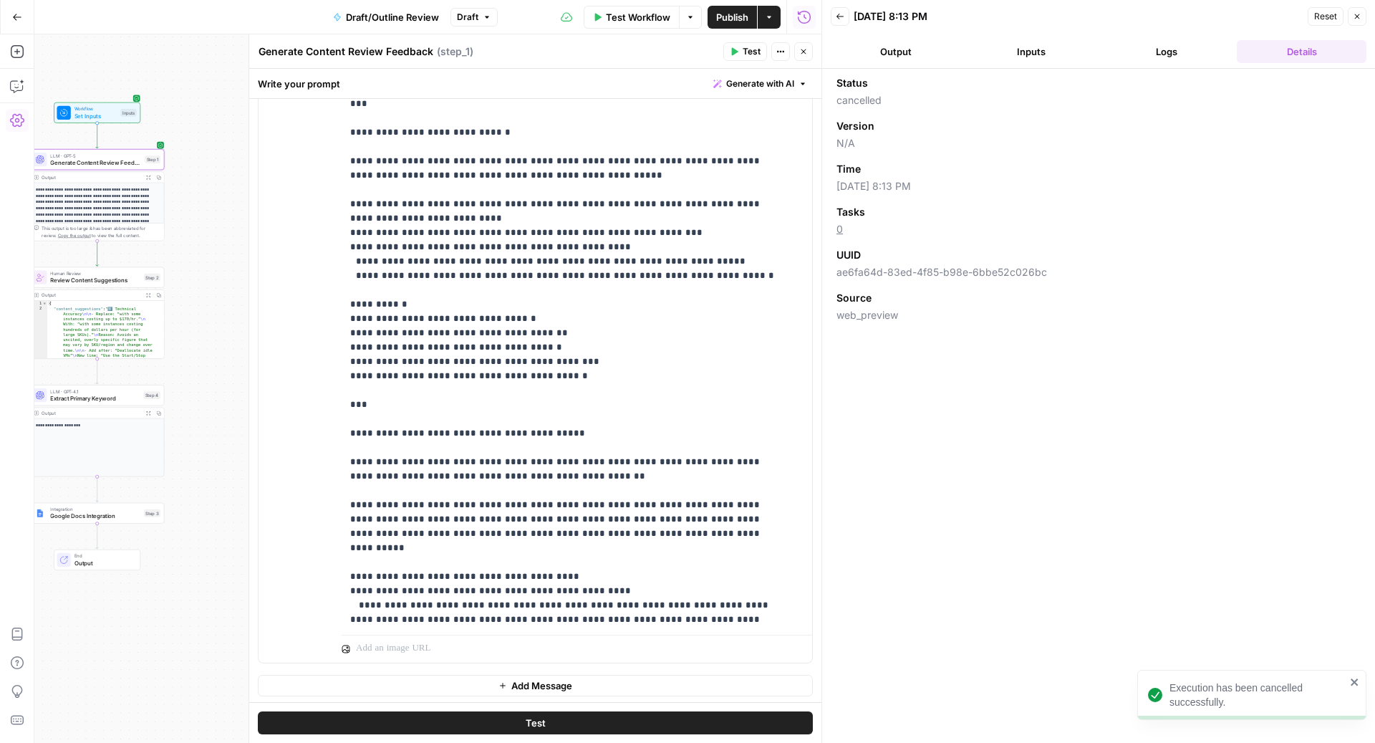
click at [526, 722] on span "Test" at bounding box center [536, 723] width 20 height 14
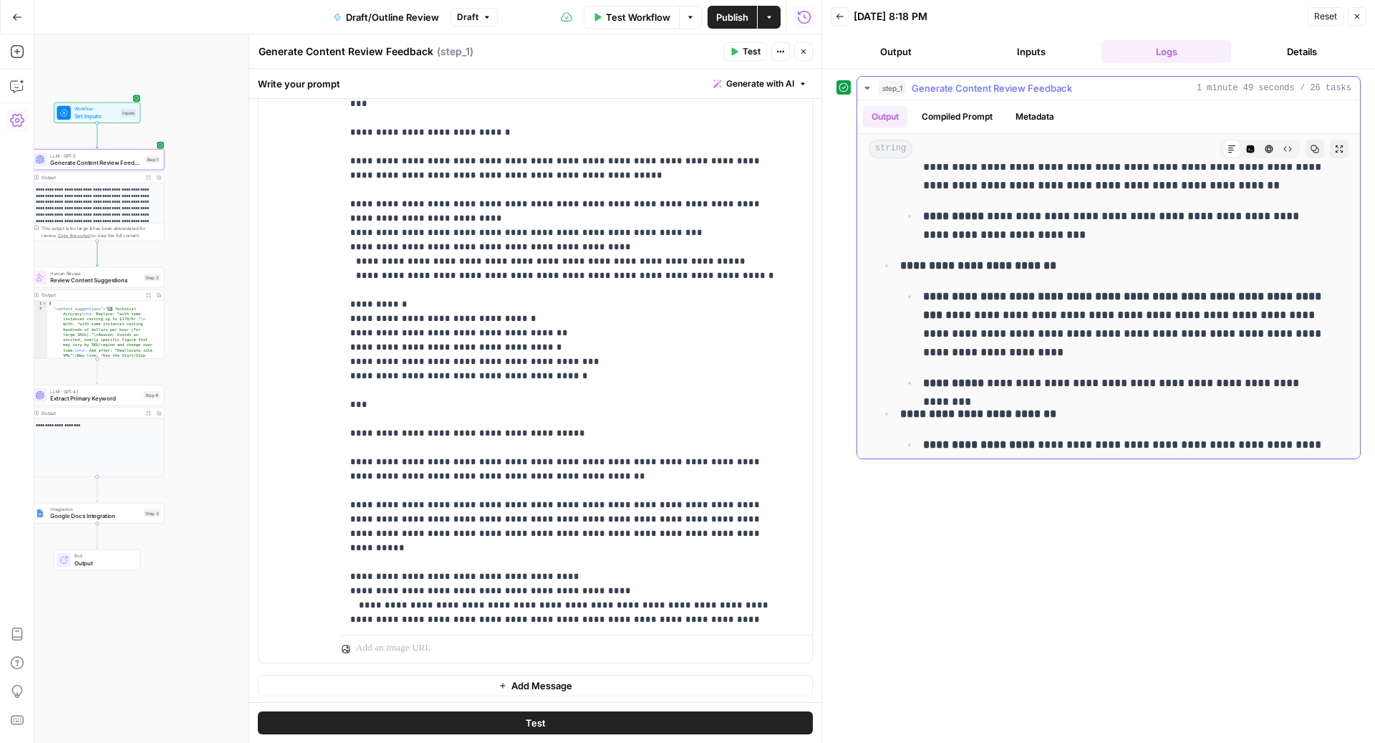
scroll to position [6025, 0]
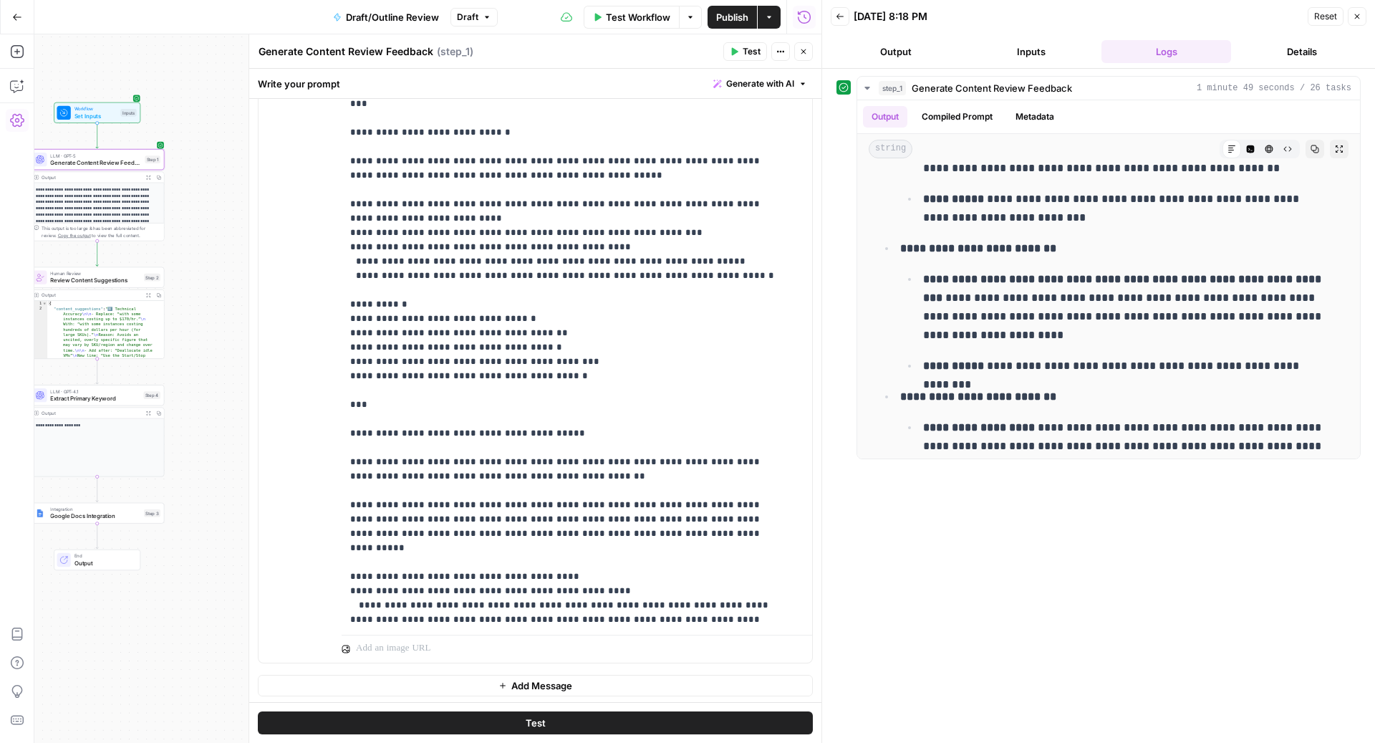
click at [802, 50] on icon "button" at bounding box center [804, 51] width 5 height 5
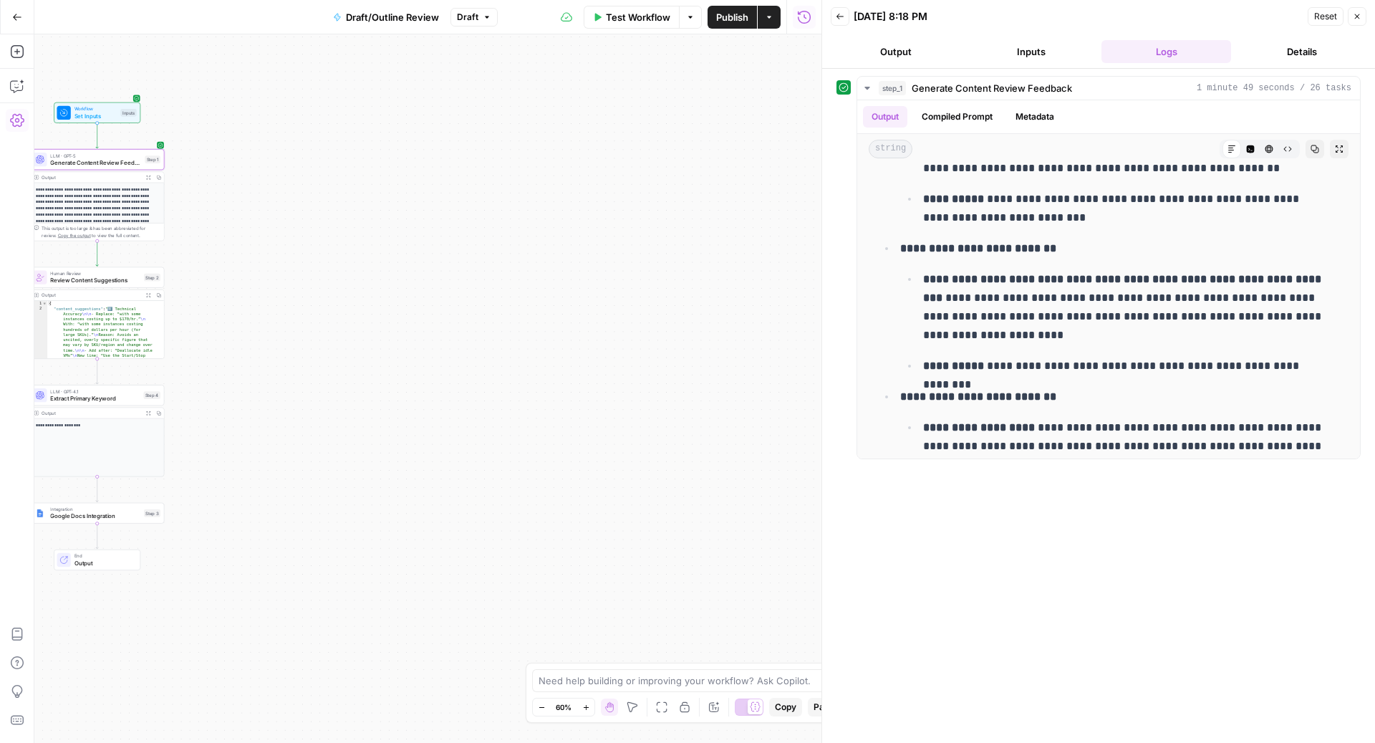
click at [700, 9] on button "Options" at bounding box center [690, 17] width 23 height 23
click at [717, 13] on span "Publish" at bounding box center [732, 17] width 32 height 14
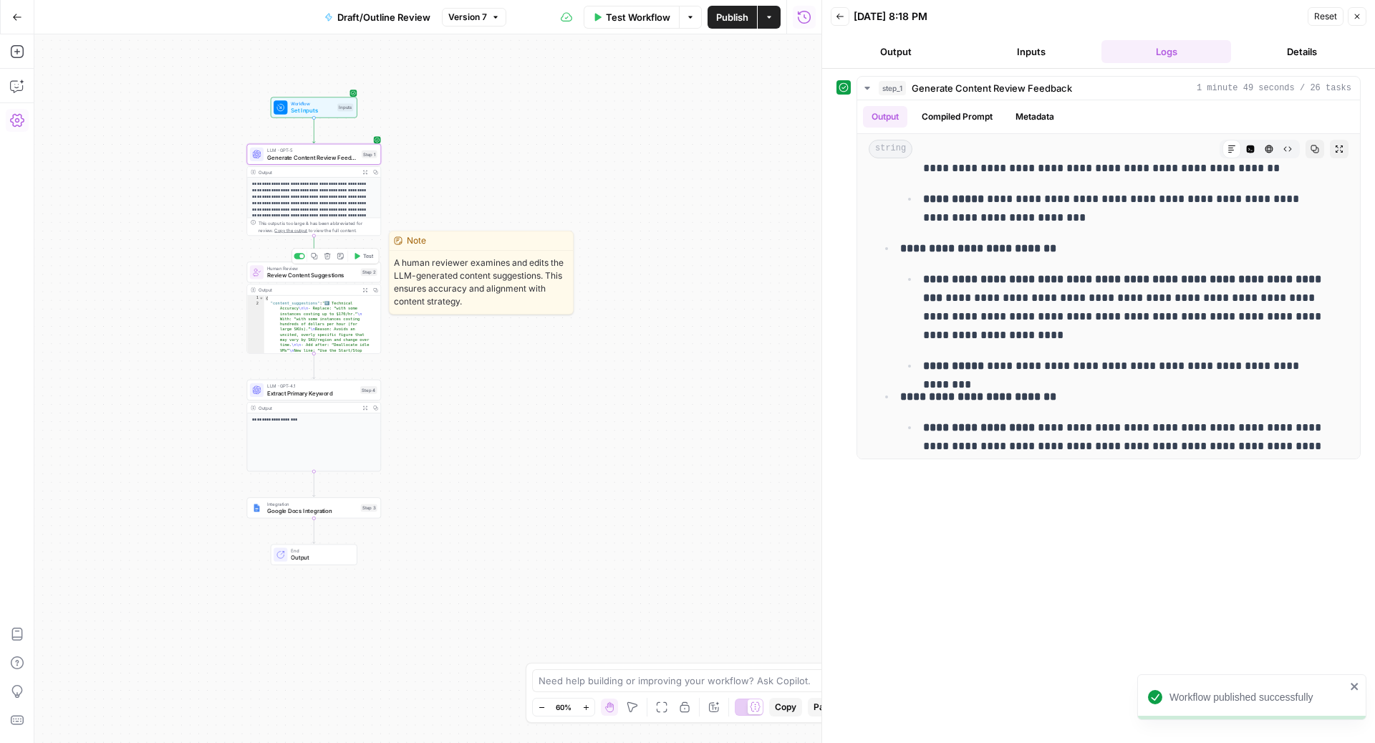
click at [357, 256] on icon "button" at bounding box center [357, 256] width 5 height 6
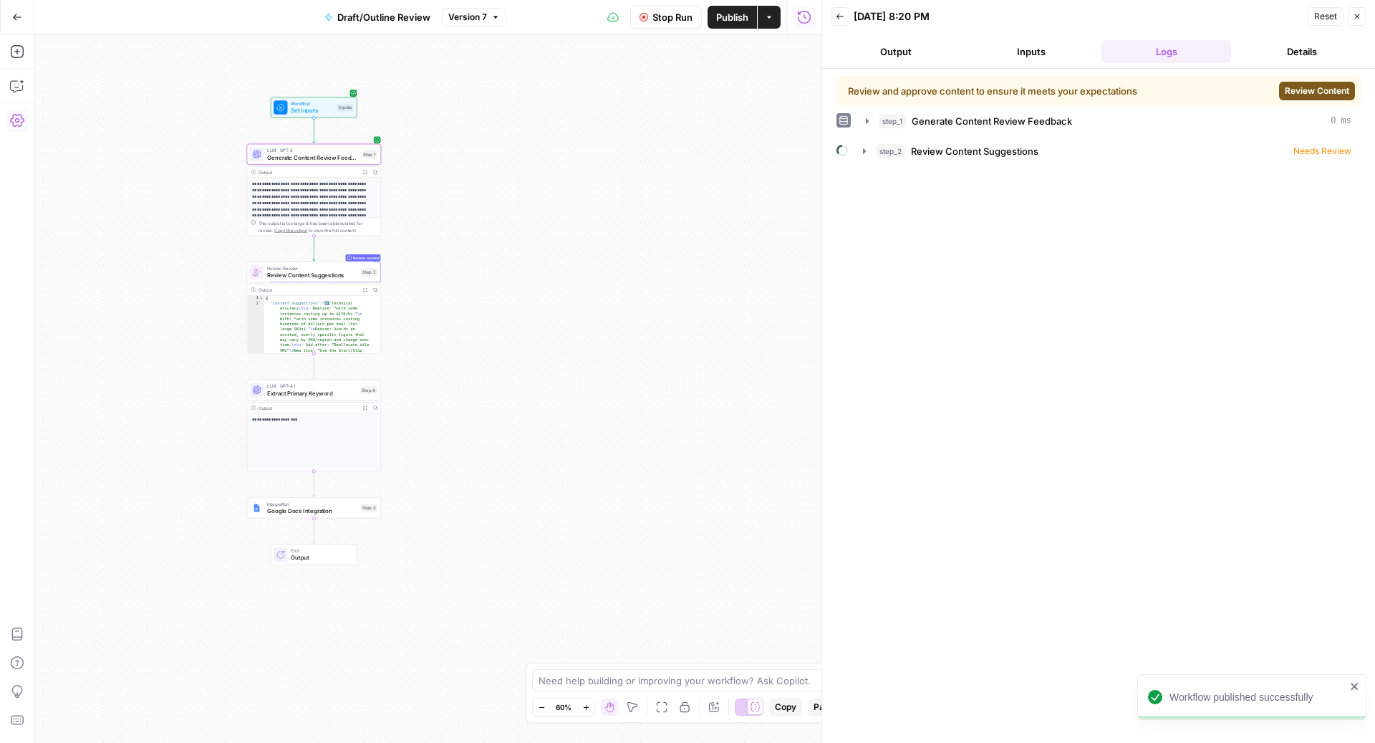
click at [1324, 93] on span "Review Content" at bounding box center [1317, 91] width 64 height 13
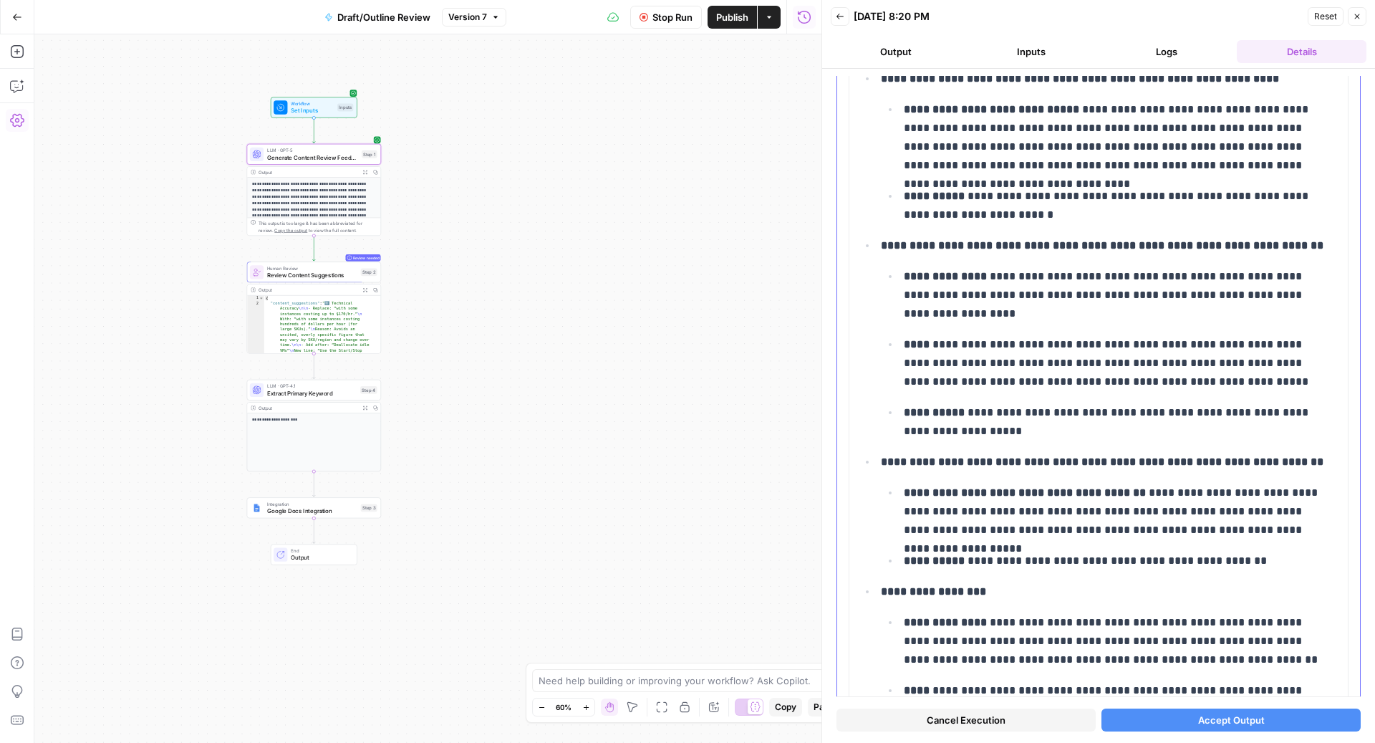
scroll to position [5676, 0]
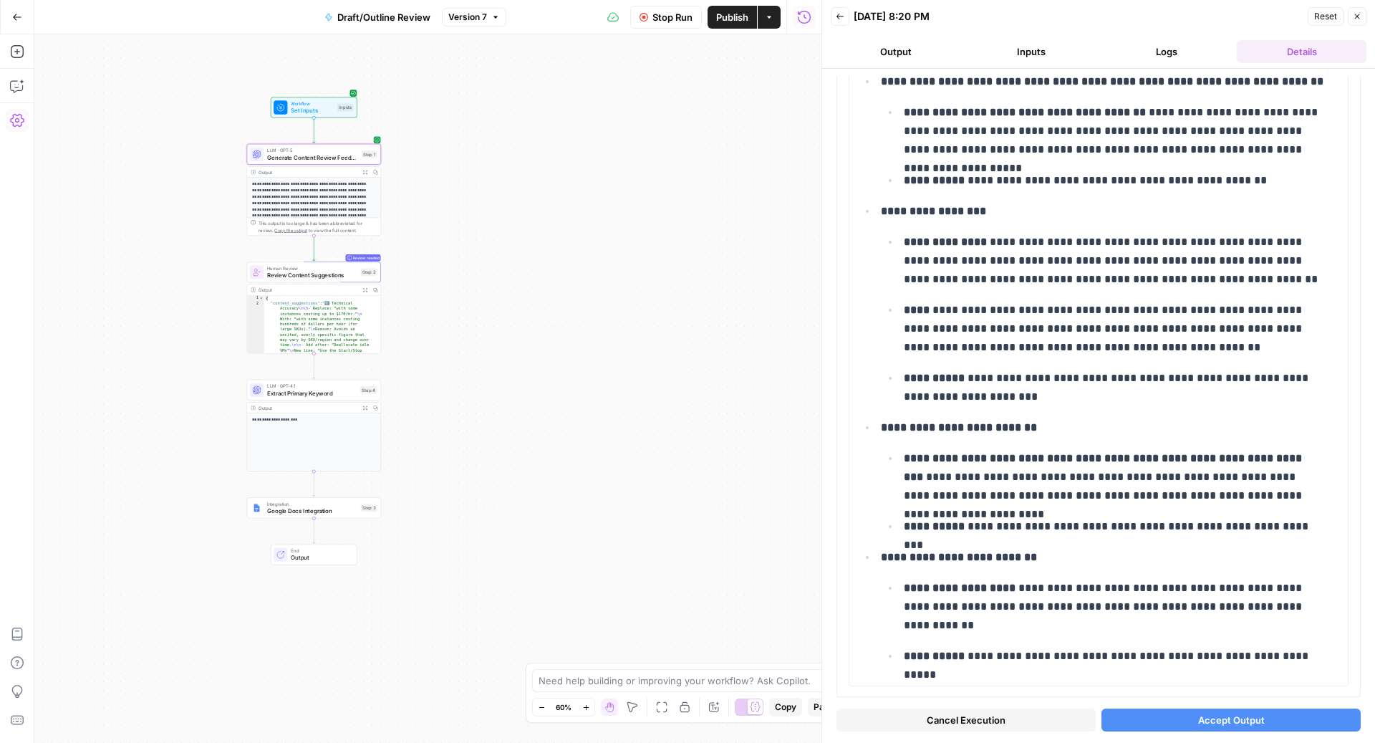
click at [1168, 716] on button "Accept Output" at bounding box center [1231, 719] width 259 height 23
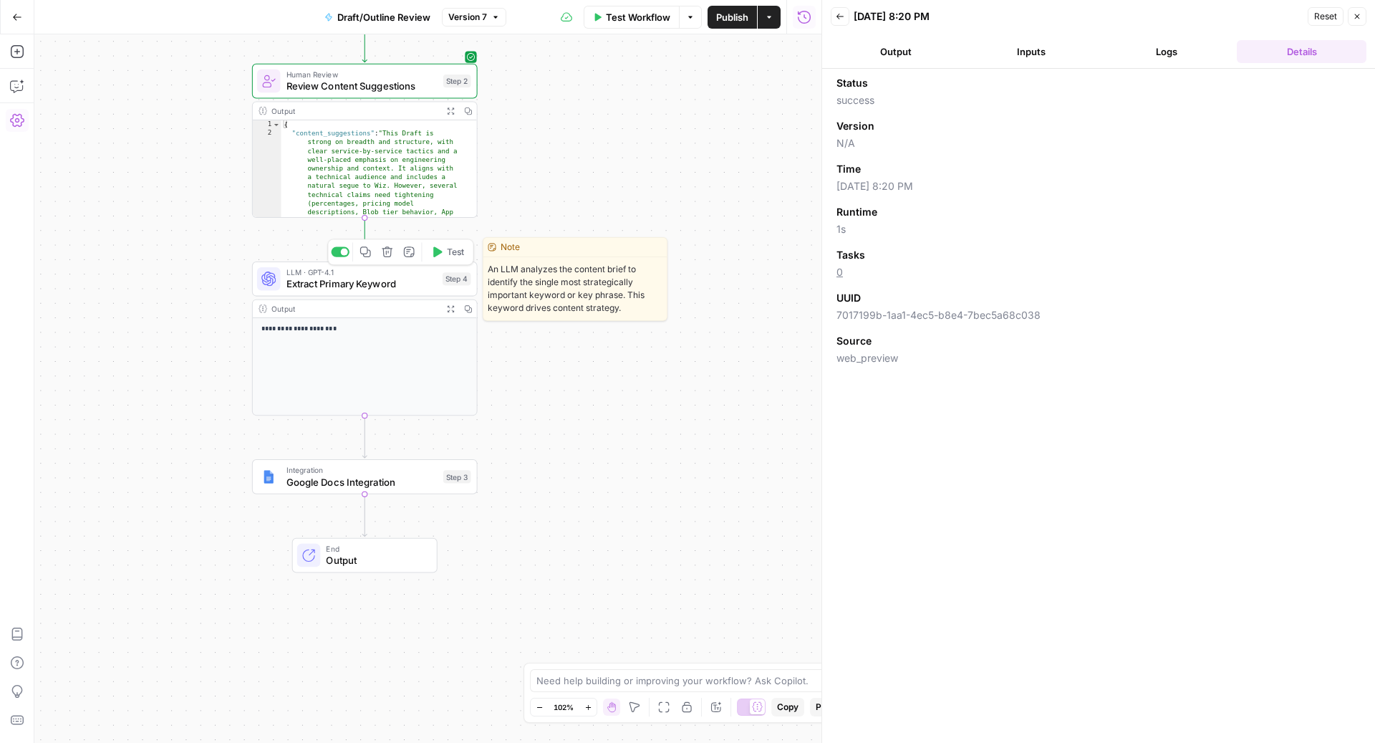
click at [452, 254] on span "Test" at bounding box center [455, 252] width 17 height 13
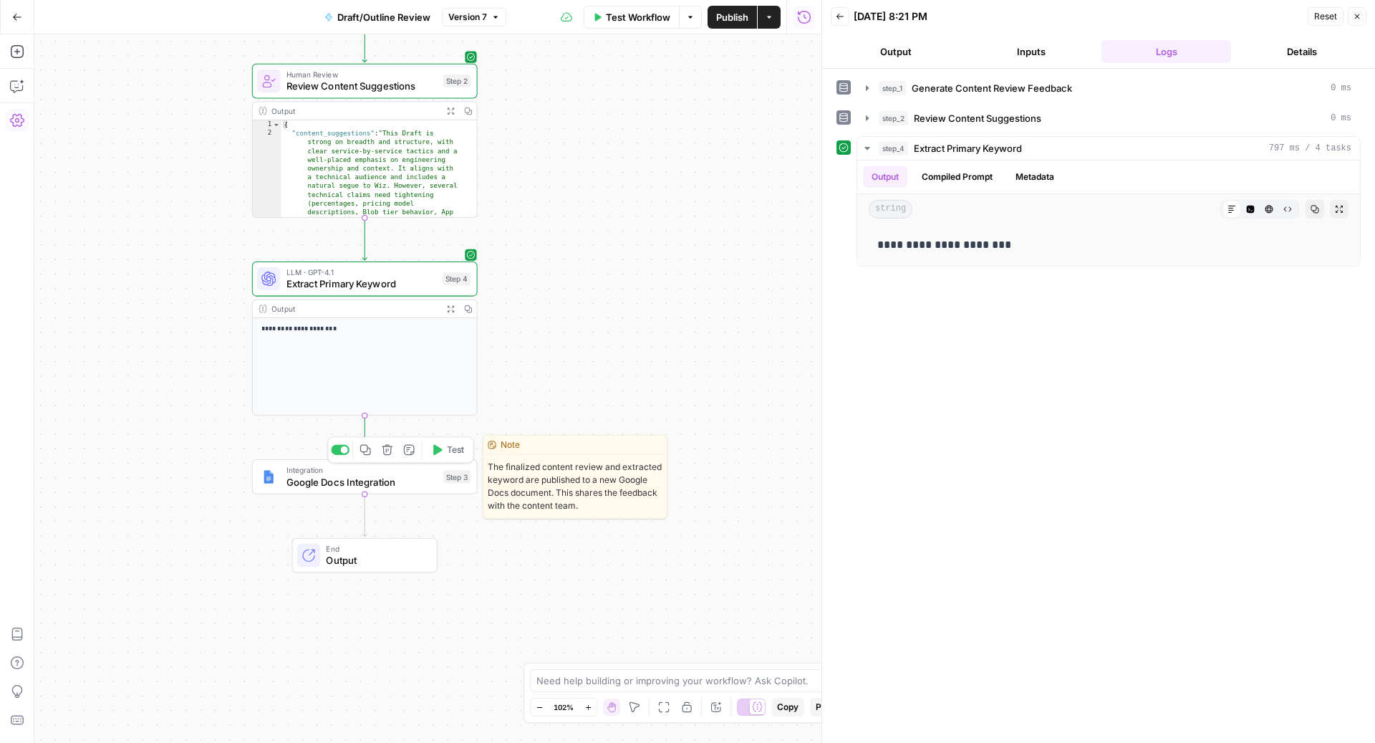
click at [446, 446] on button "Test" at bounding box center [447, 450] width 45 height 19
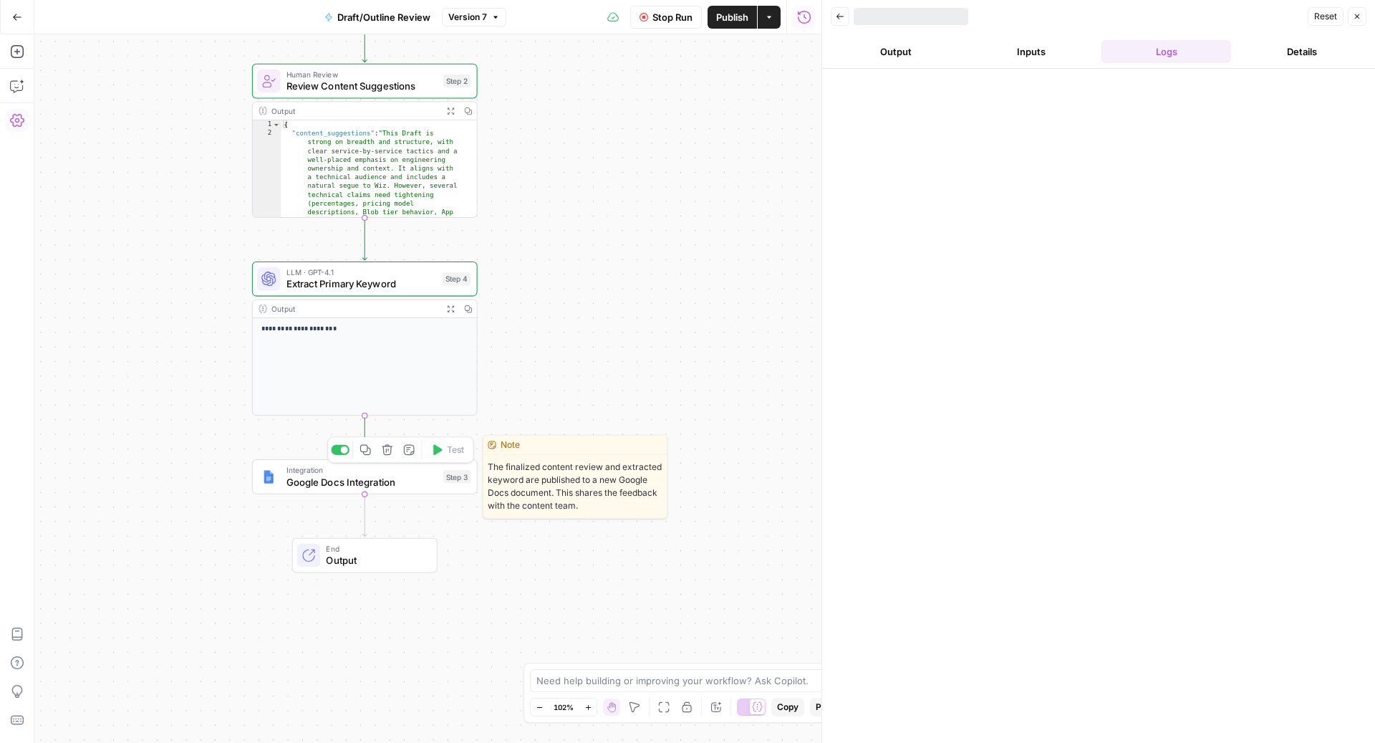
click at [410, 482] on span "Google Docs Integration" at bounding box center [362, 481] width 151 height 14
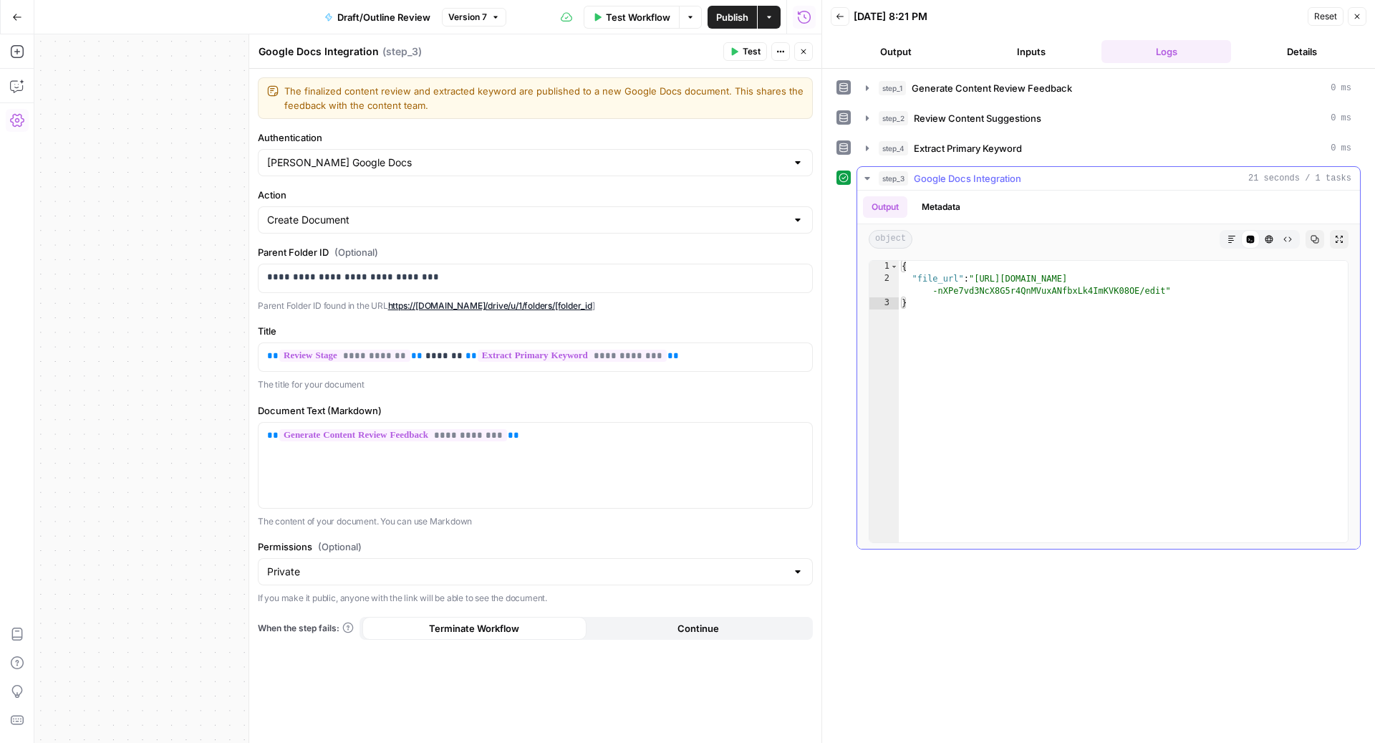
type textarea "**********"
drag, startPoint x: 978, startPoint y: 271, endPoint x: 1164, endPoint y: 284, distance: 186.0
click at [1164, 284] on div "{ "file_url" : "https://docs.google.com/document/d/1r19 -nXPe7vd3NcX8G5r4QnMVux…" at bounding box center [1124, 414] width 451 height 307
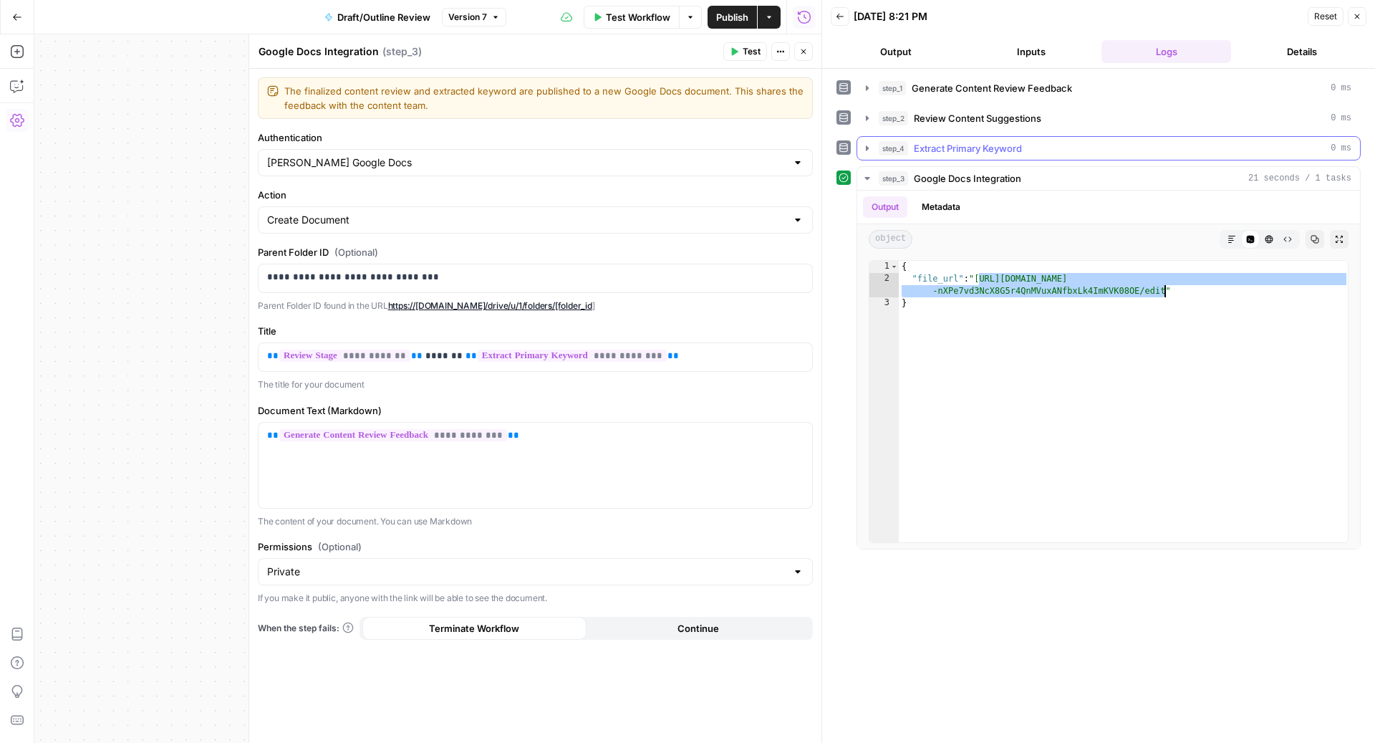
click at [1016, 145] on span "Extract Primary Keyword" at bounding box center [968, 148] width 108 height 14
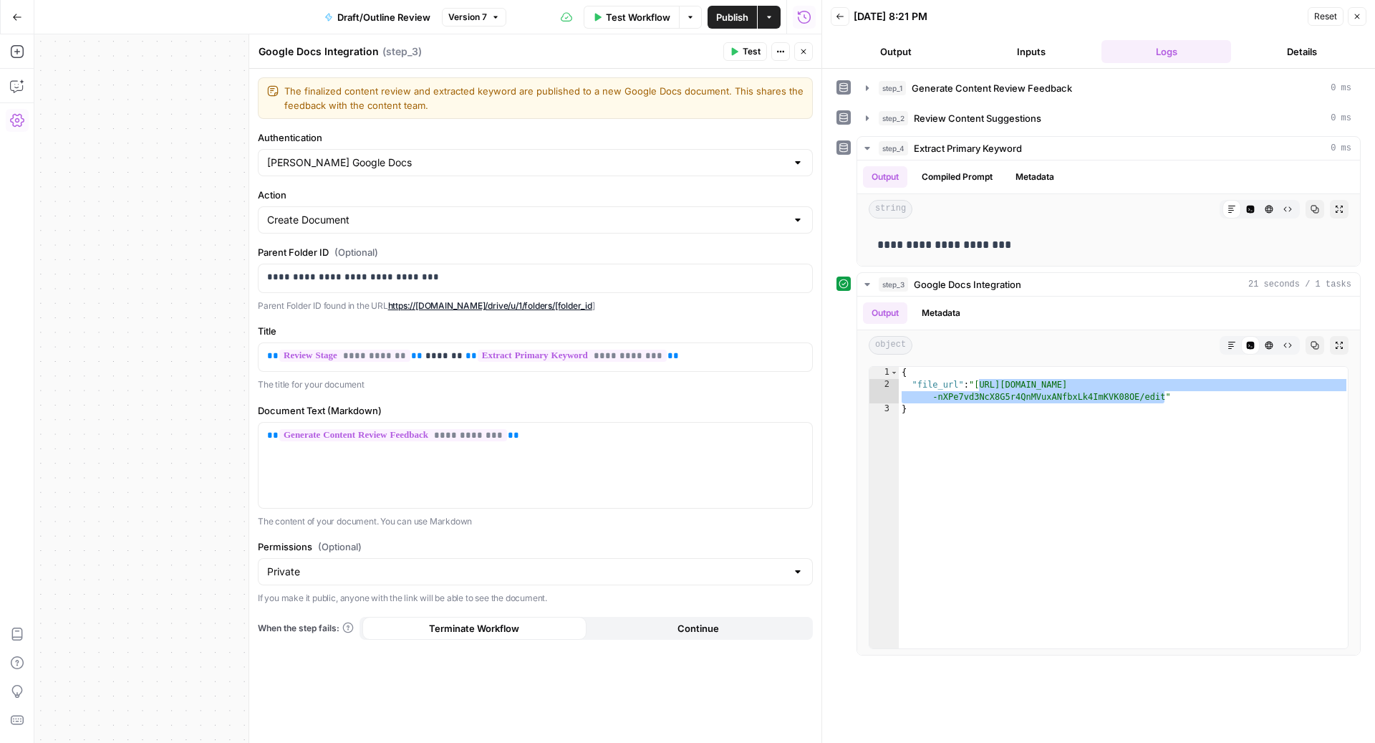
click at [1049, 103] on div "**********" at bounding box center [1099, 365] width 524 height 579
click at [1039, 107] on button "step_2 Review Content Suggestions 0 ms" at bounding box center [1108, 118] width 503 height 23
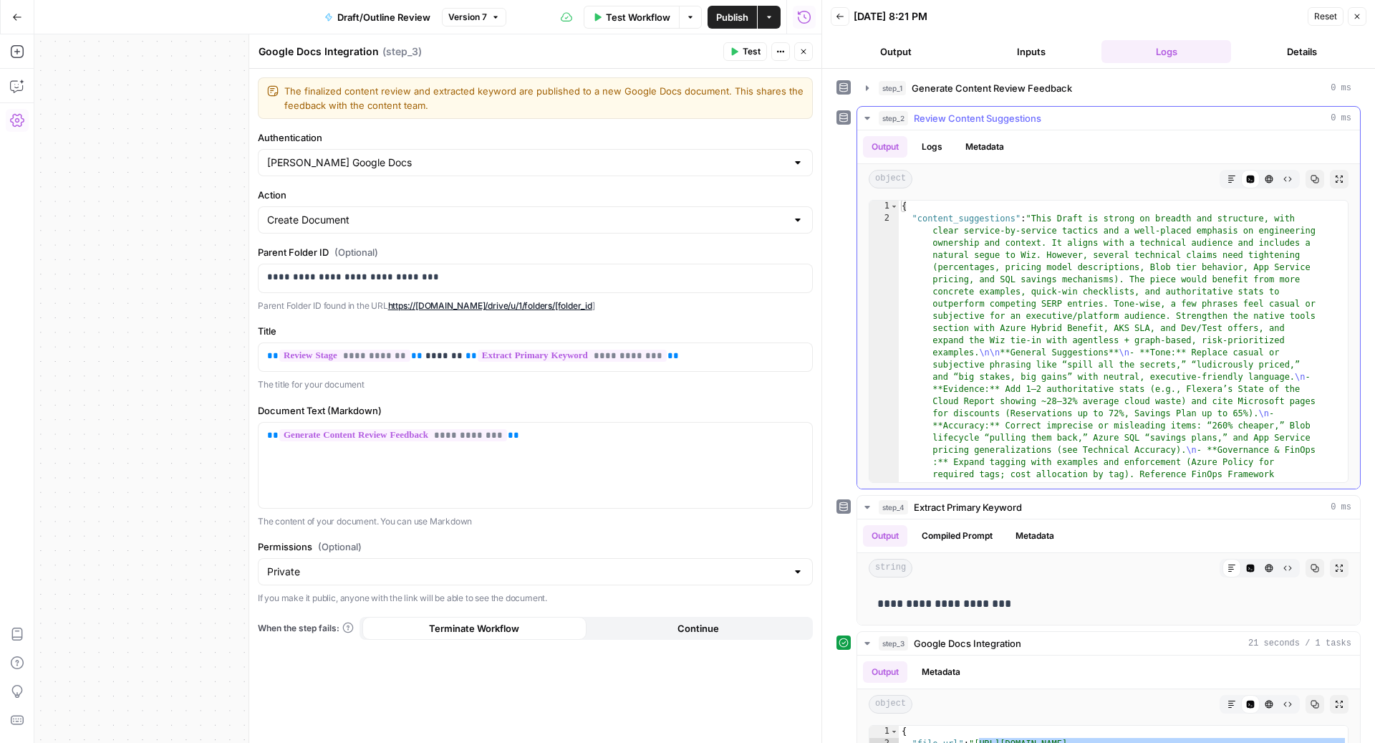
click at [1223, 178] on button "Markdown" at bounding box center [1232, 179] width 19 height 19
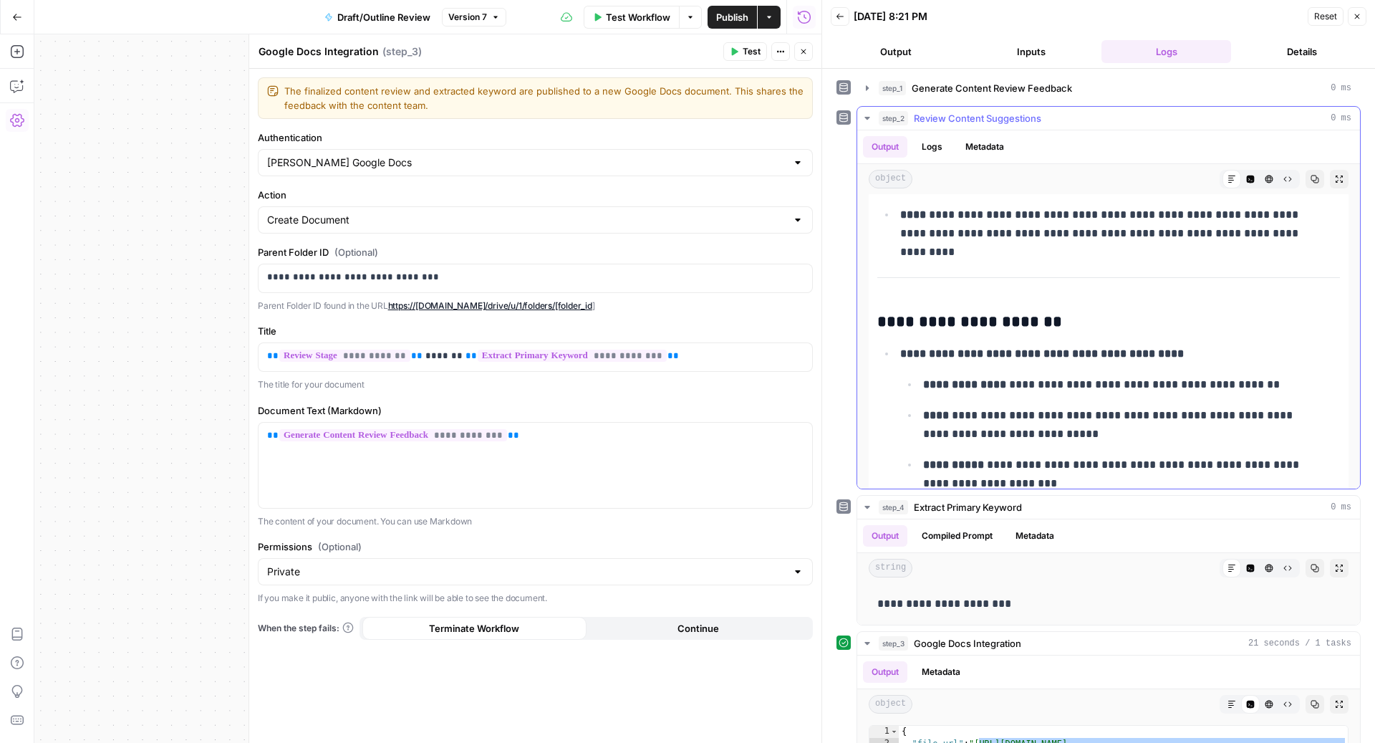
scroll to position [998, 0]
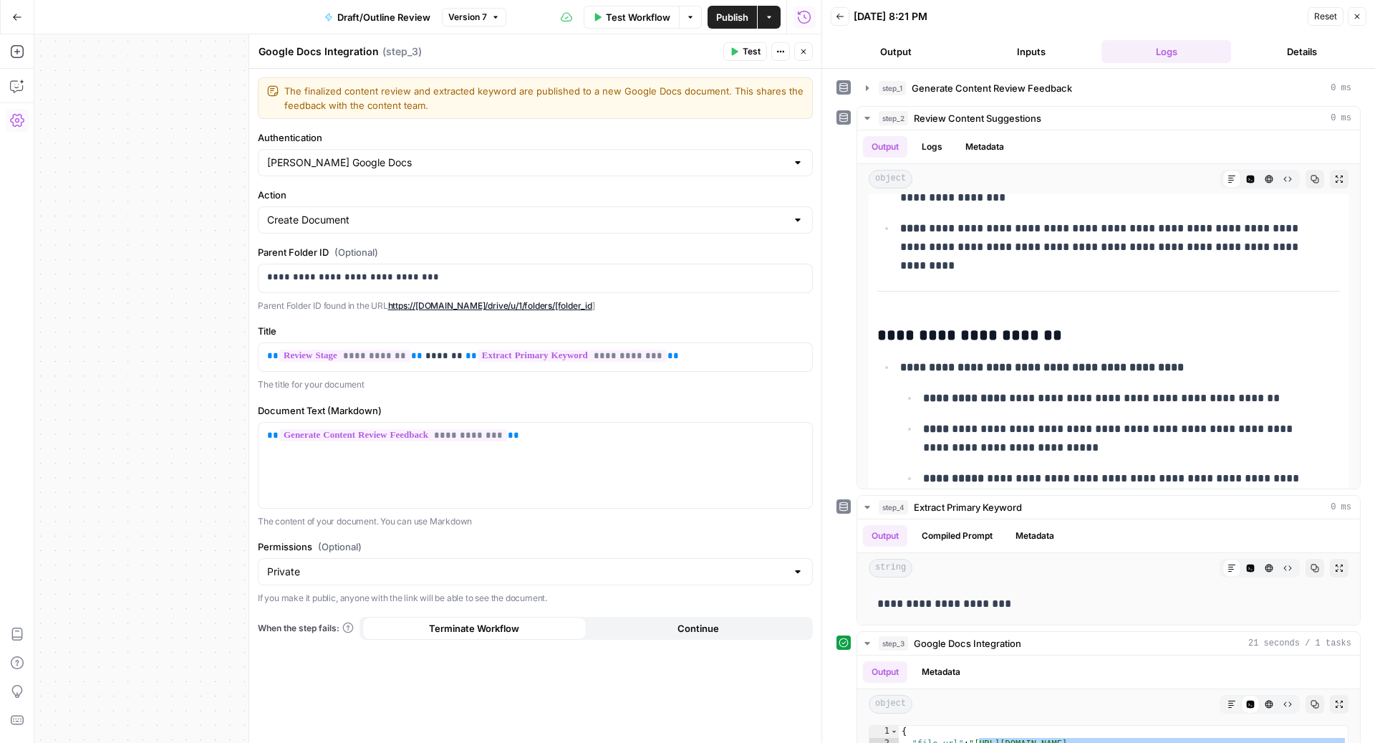
click at [809, 51] on button "Close" at bounding box center [803, 51] width 19 height 19
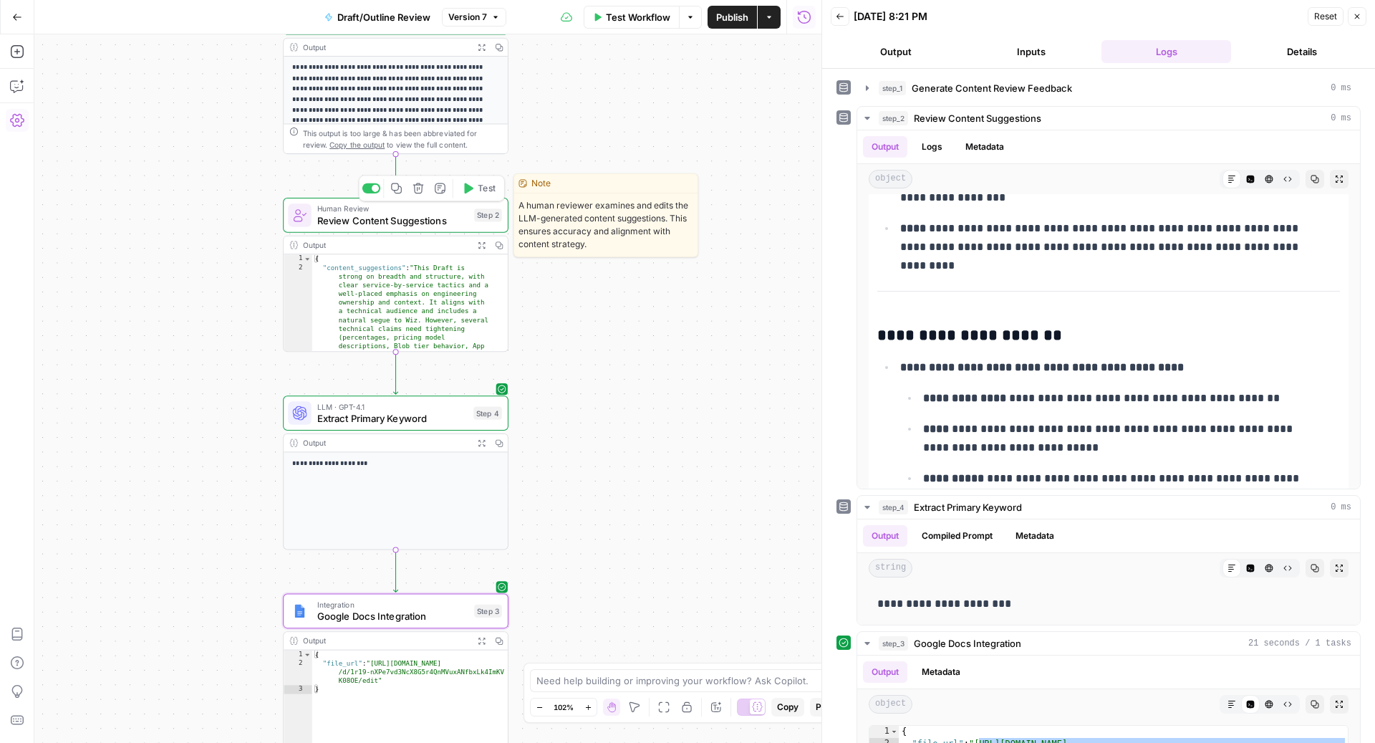
click at [369, 215] on span "Review Content Suggestions" at bounding box center [392, 220] width 151 height 14
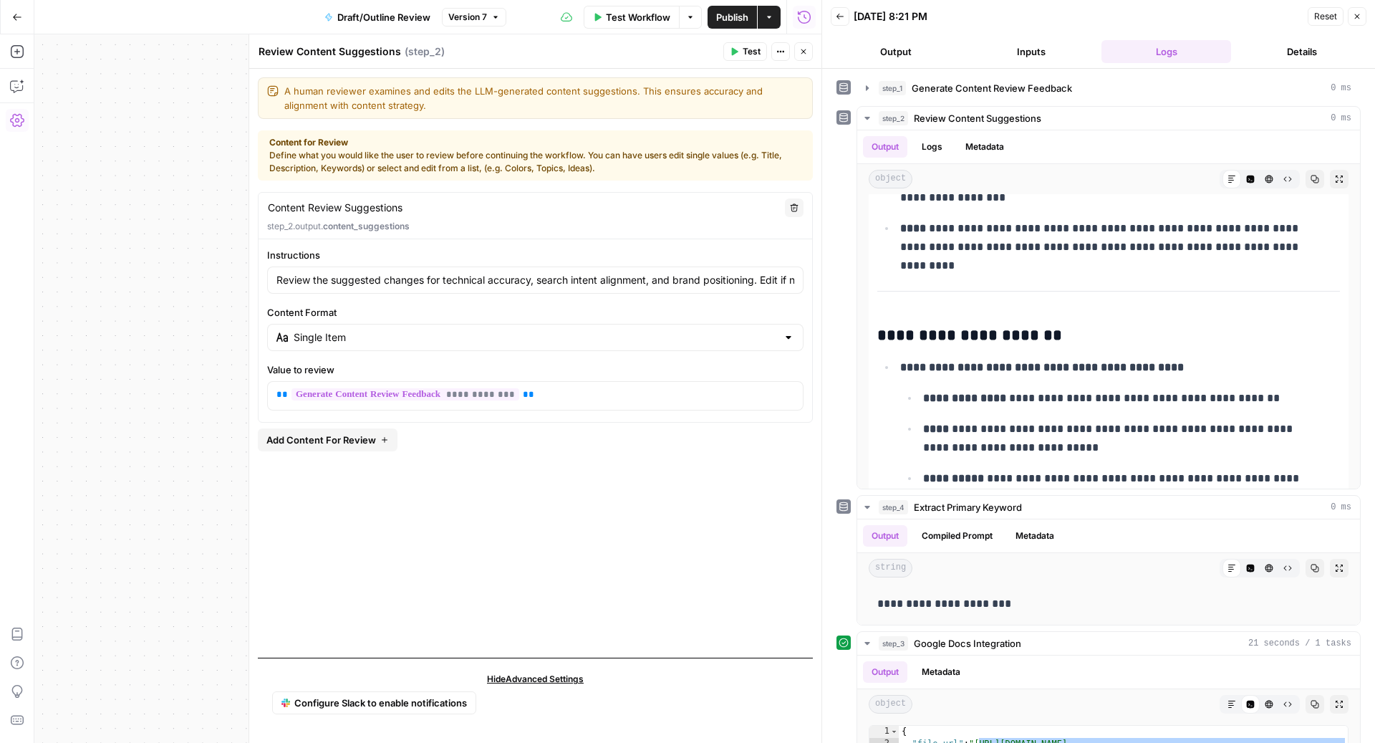
click at [804, 50] on icon "button" at bounding box center [803, 51] width 9 height 9
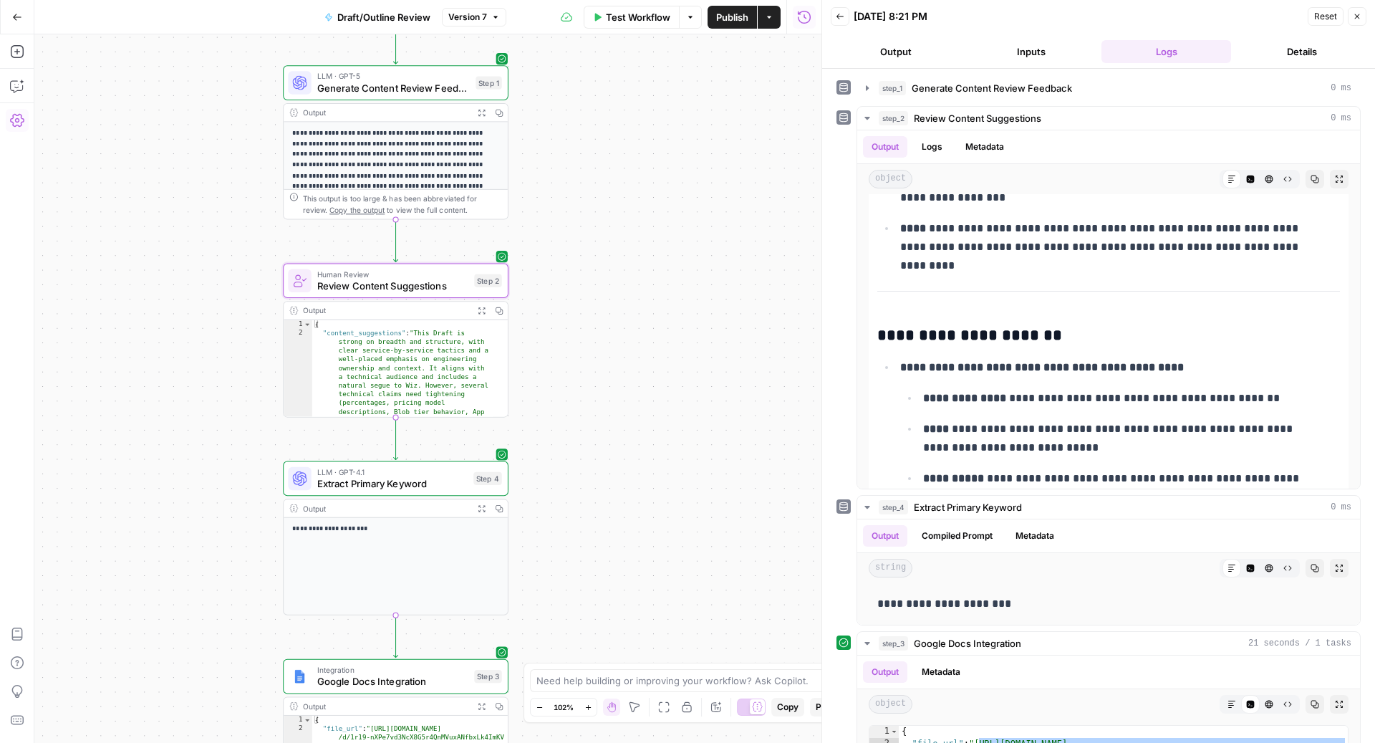
click at [364, 81] on span "Generate Content Review Feedback" at bounding box center [393, 88] width 153 height 14
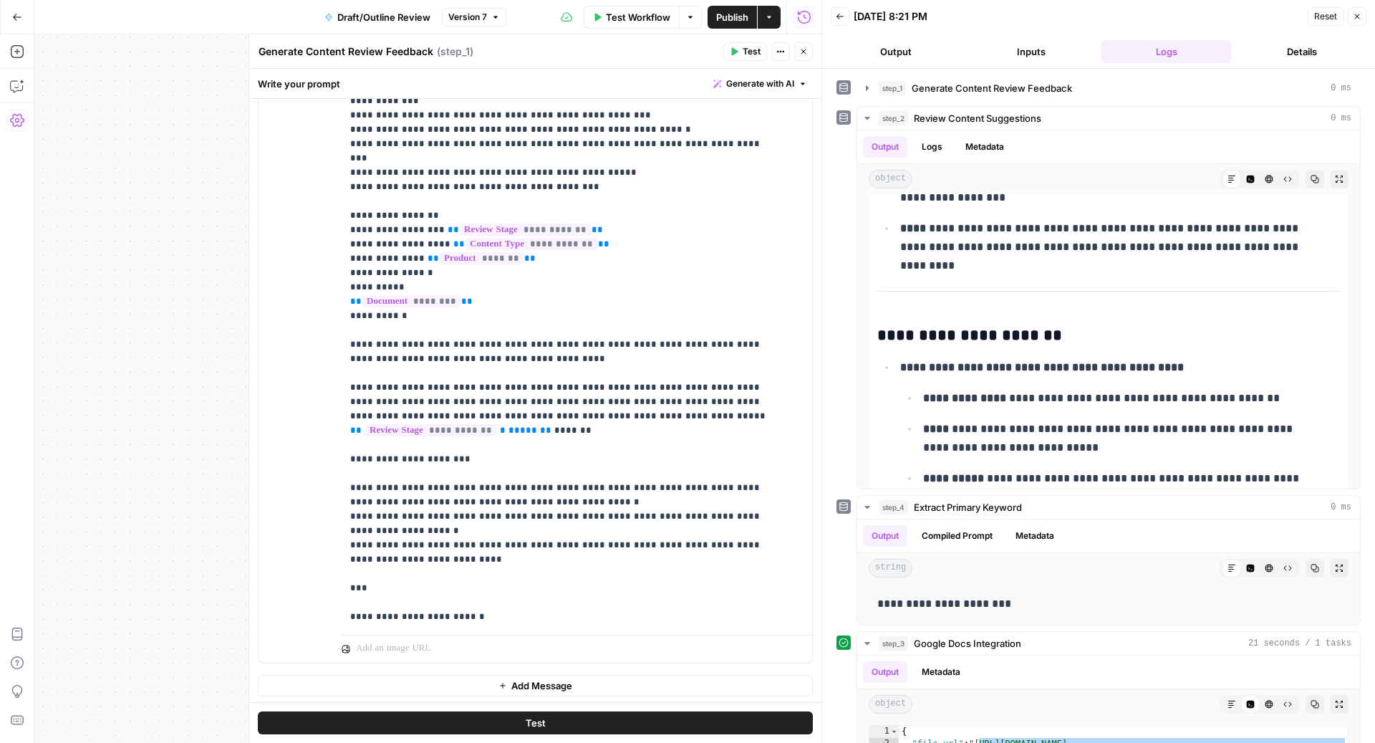
scroll to position [253, 0]
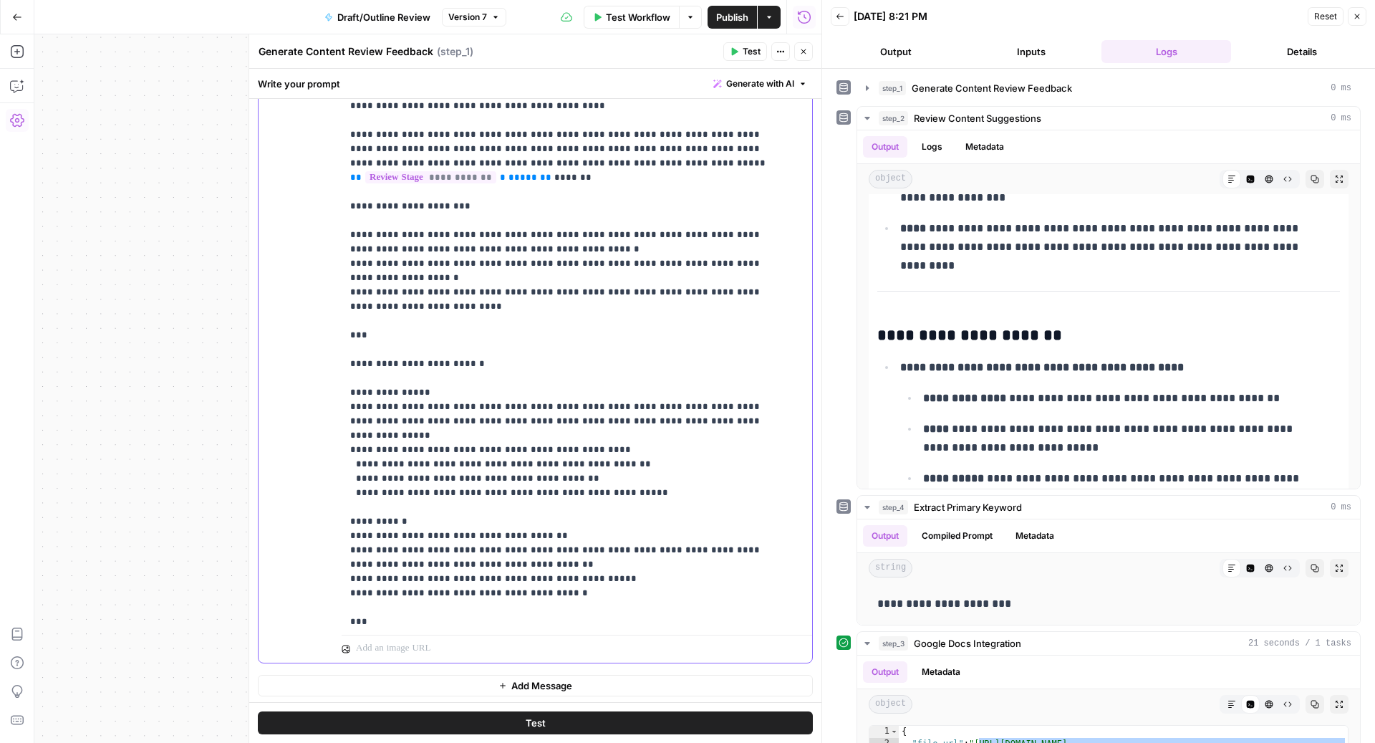
click at [347, 319] on div "**********" at bounding box center [570, 337] width 457 height 584
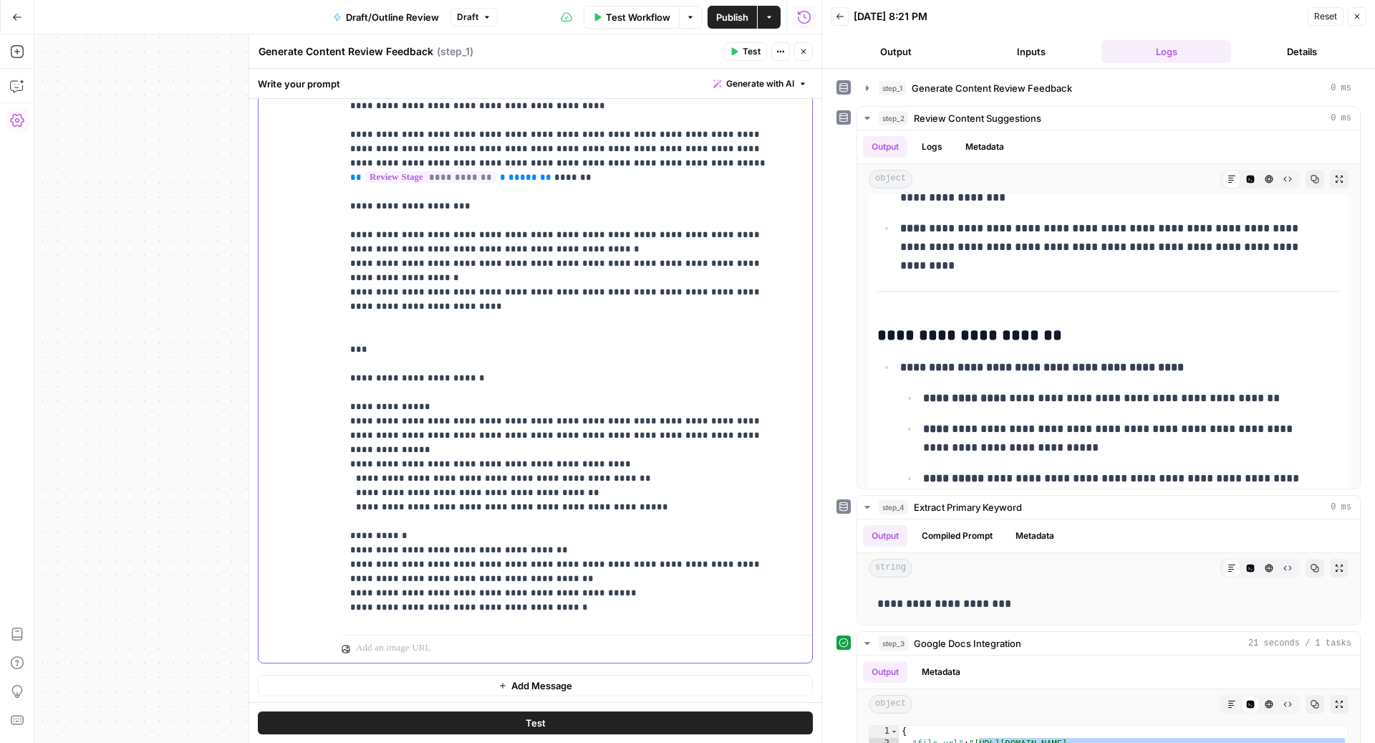
click at [453, 203] on p "**********" at bounding box center [562, 550] width 425 height 1504
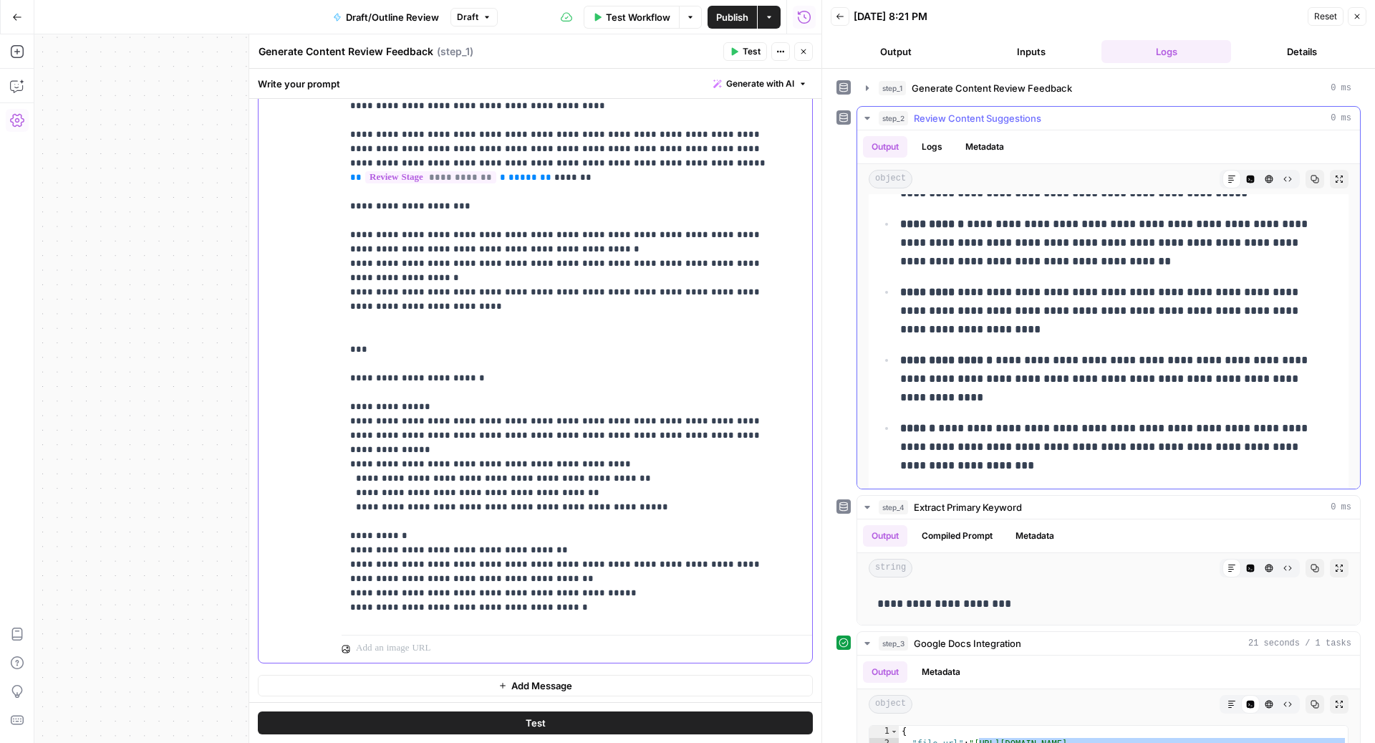
scroll to position [0, 0]
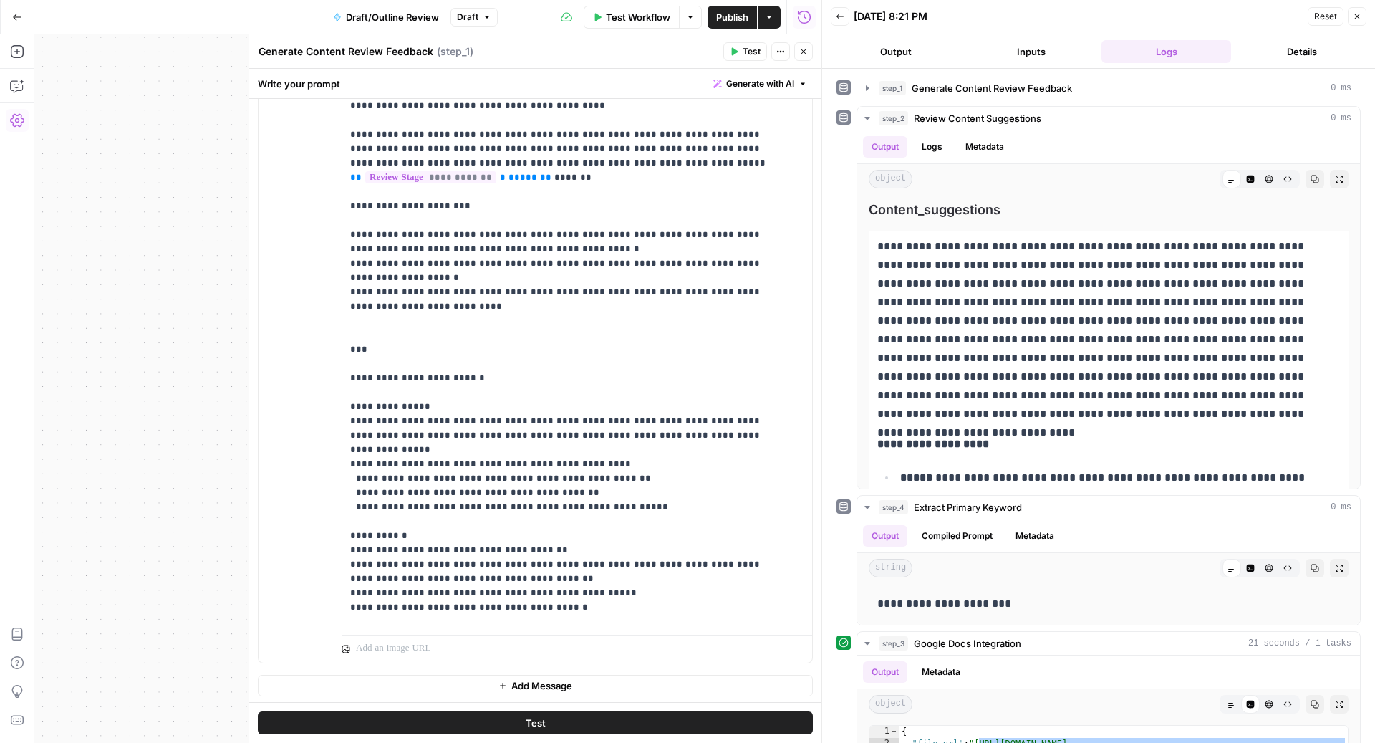
click at [807, 54] on icon "button" at bounding box center [803, 51] width 9 height 9
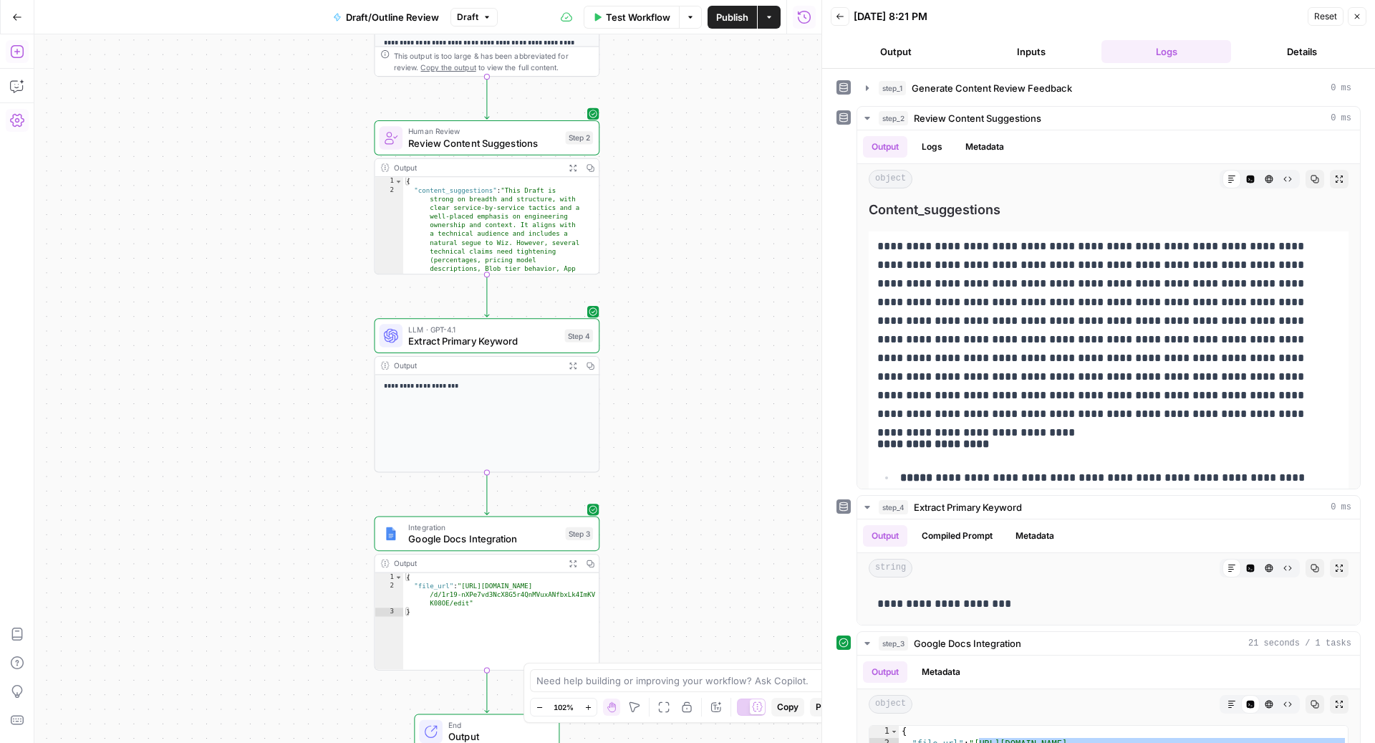
click at [23, 62] on button "Add Steps" at bounding box center [17, 51] width 23 height 23
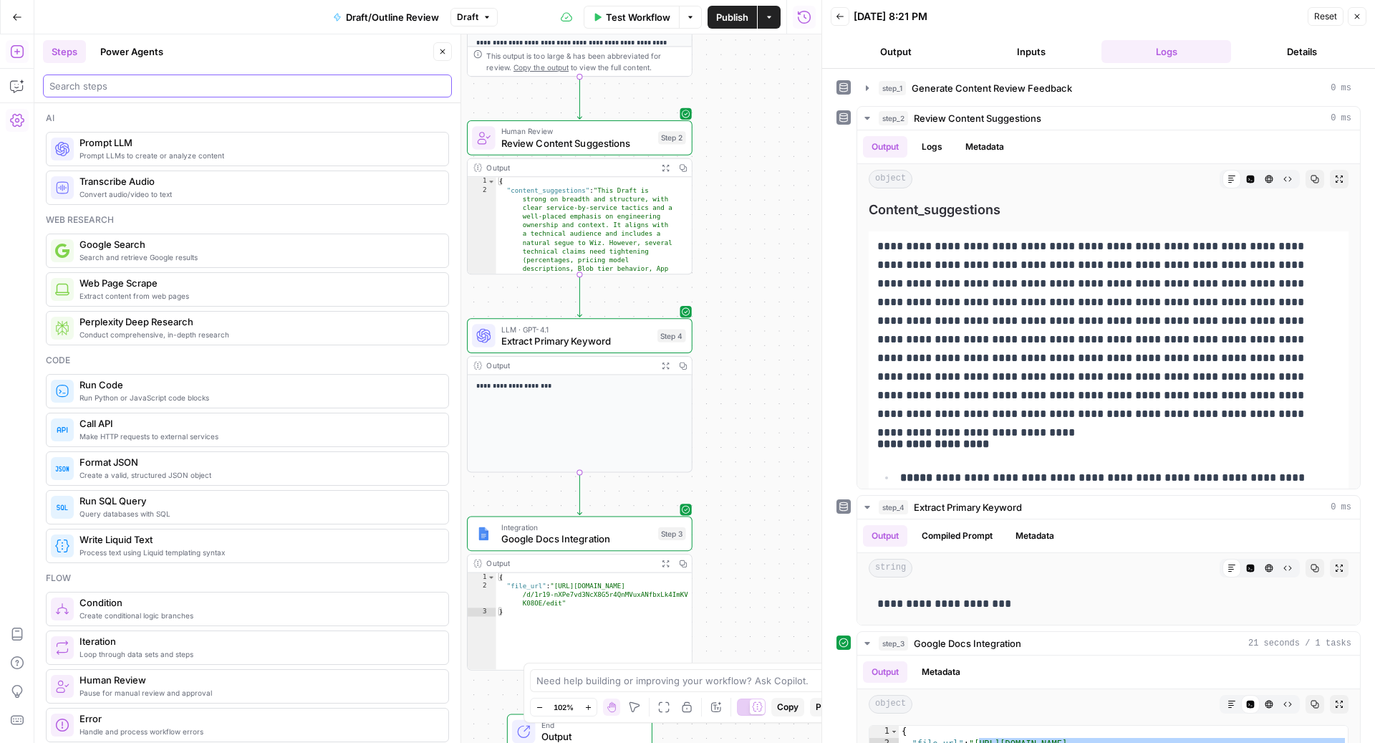
click at [179, 80] on input "search" at bounding box center [247, 86] width 396 height 14
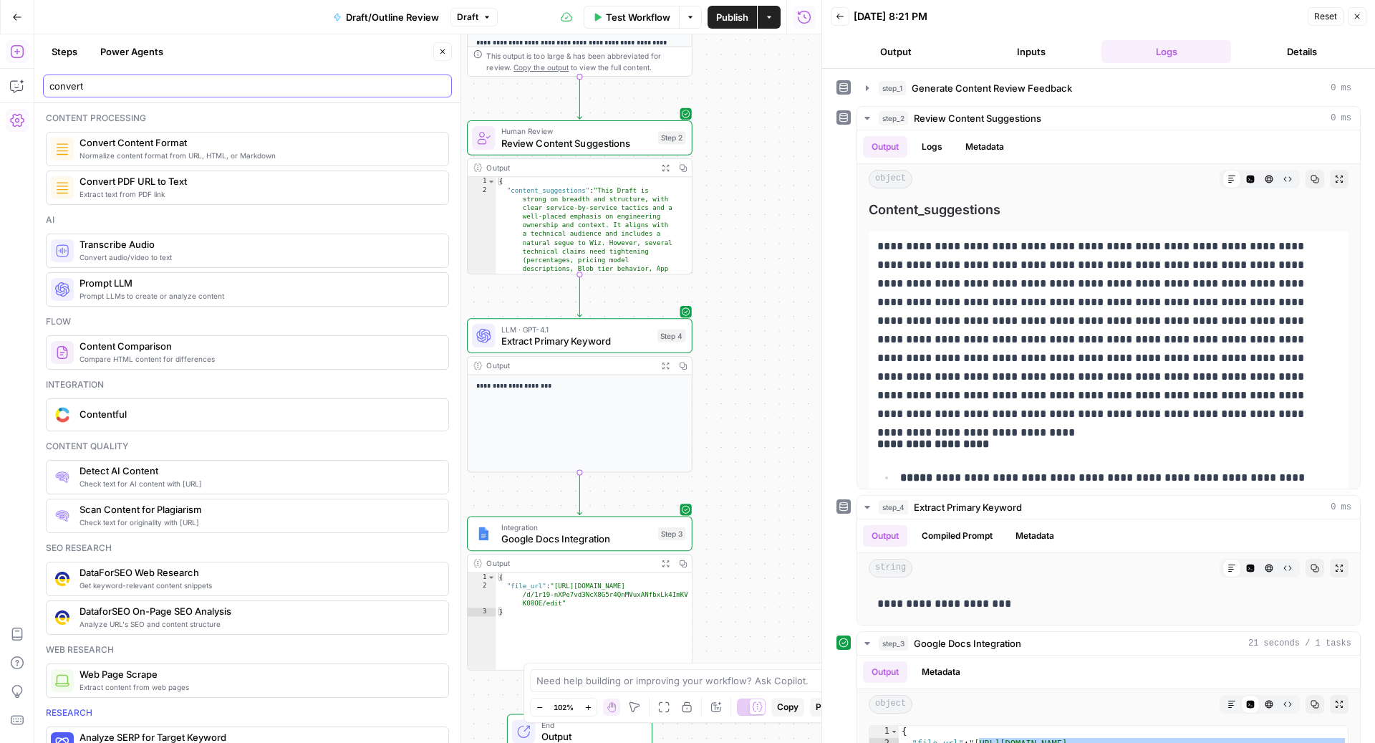
type input "convert"
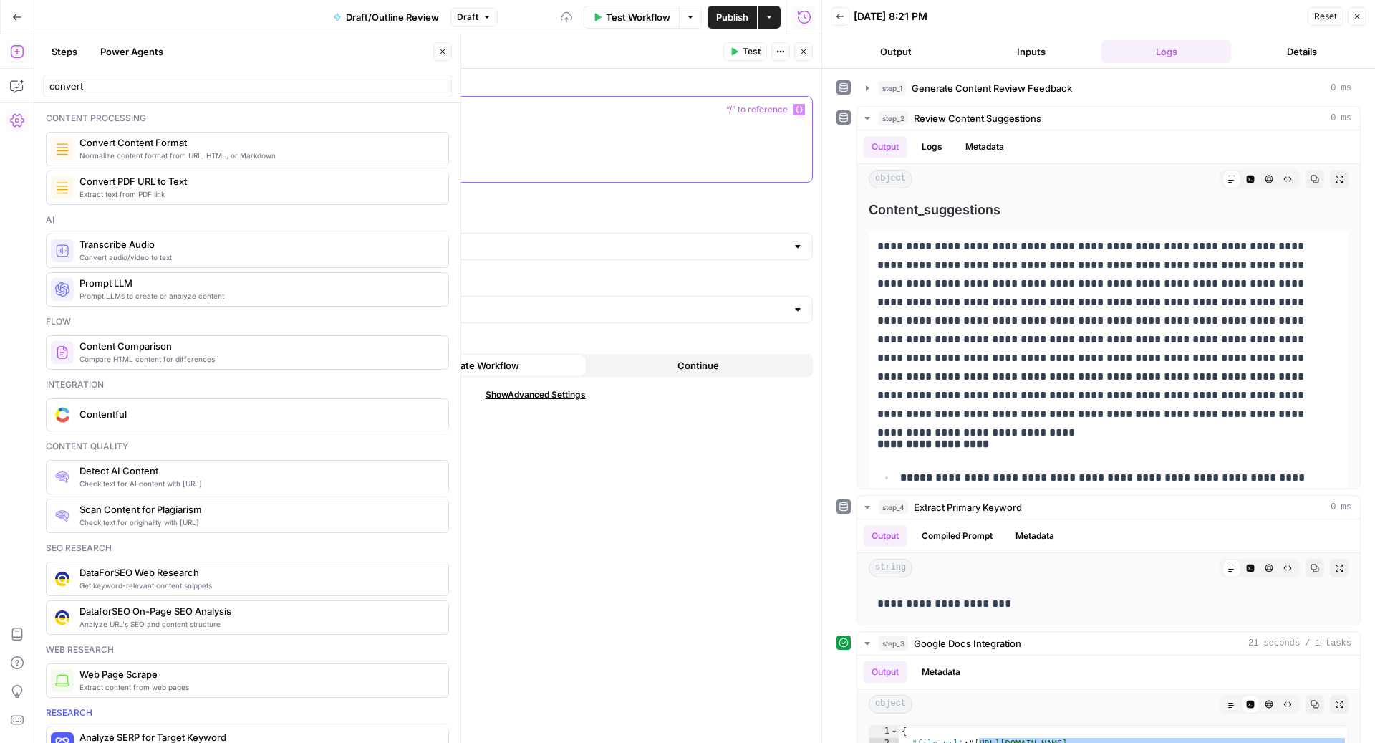
click at [427, 140] on div at bounding box center [536, 139] width 554 height 85
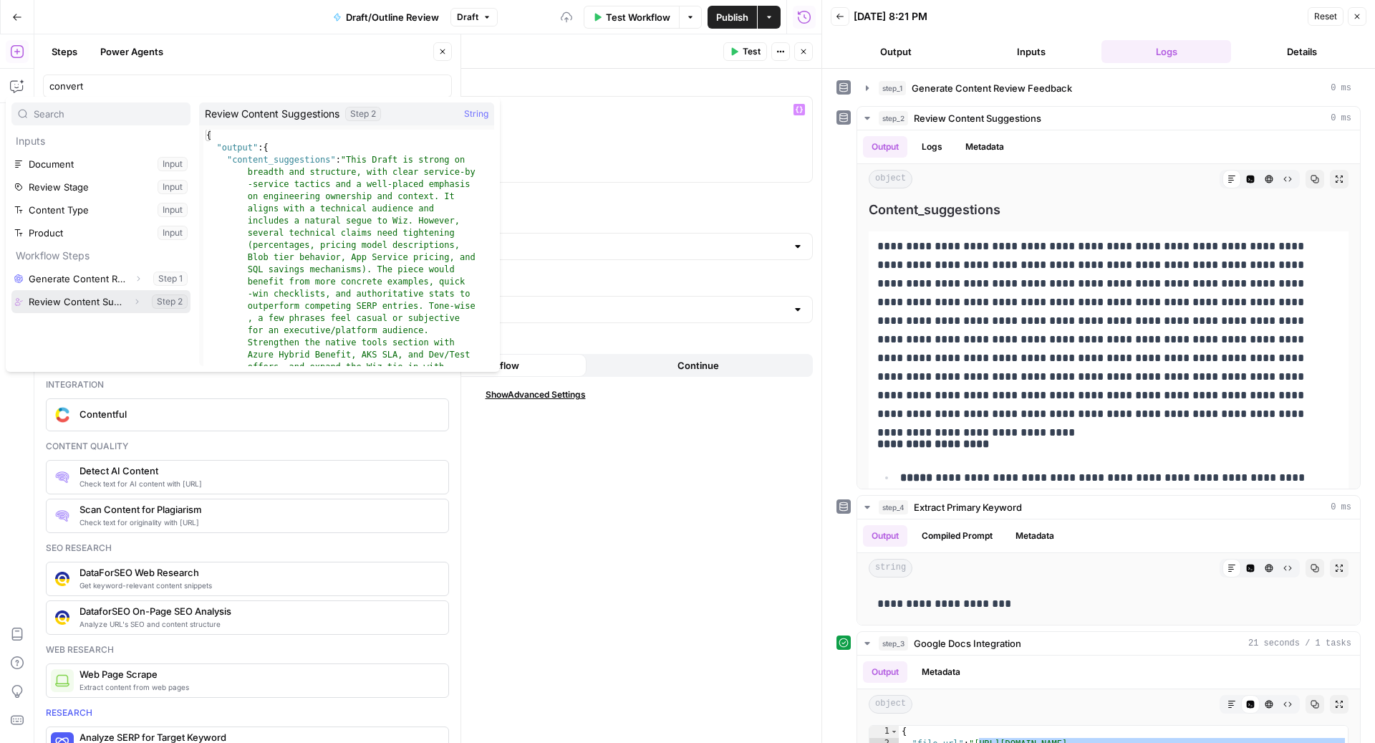
click at [141, 297] on button "Expand" at bounding box center [136, 301] width 19 height 19
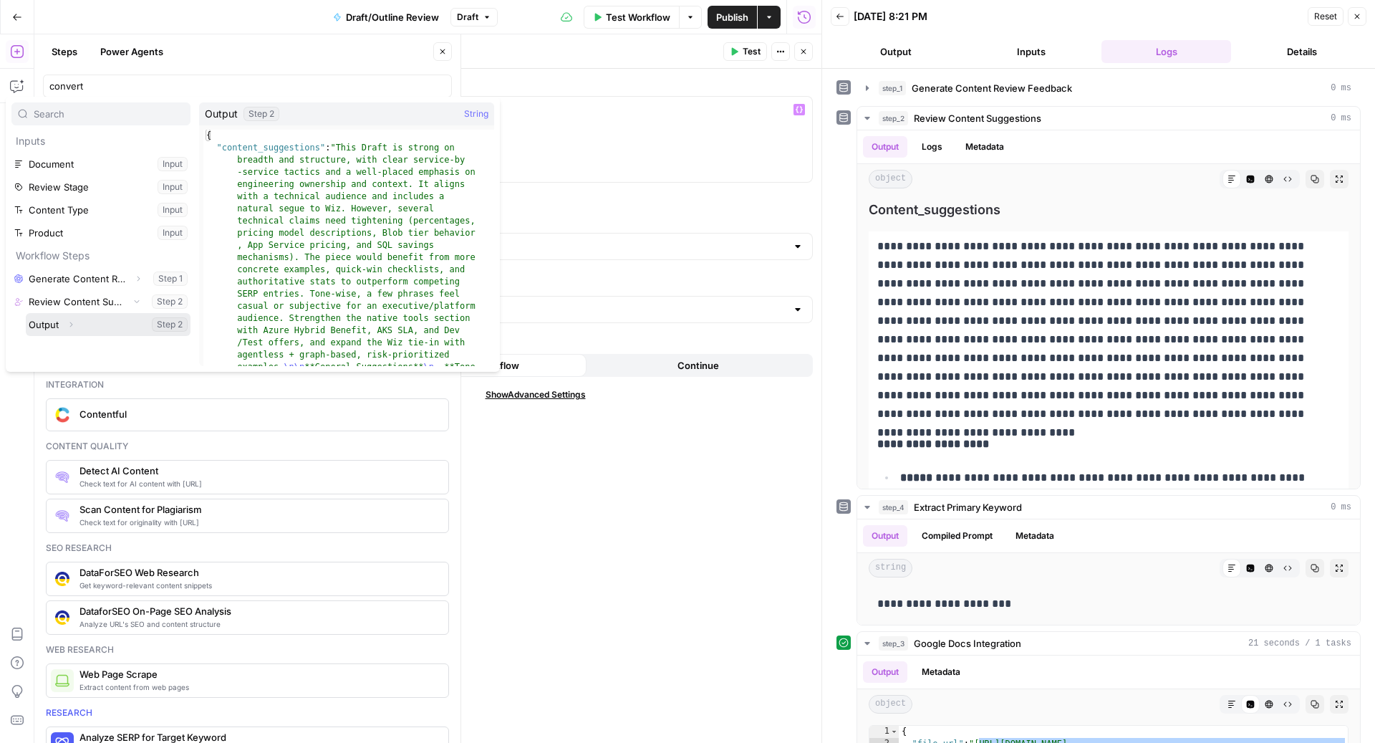
click at [69, 324] on icon "button" at bounding box center [71, 324] width 9 height 9
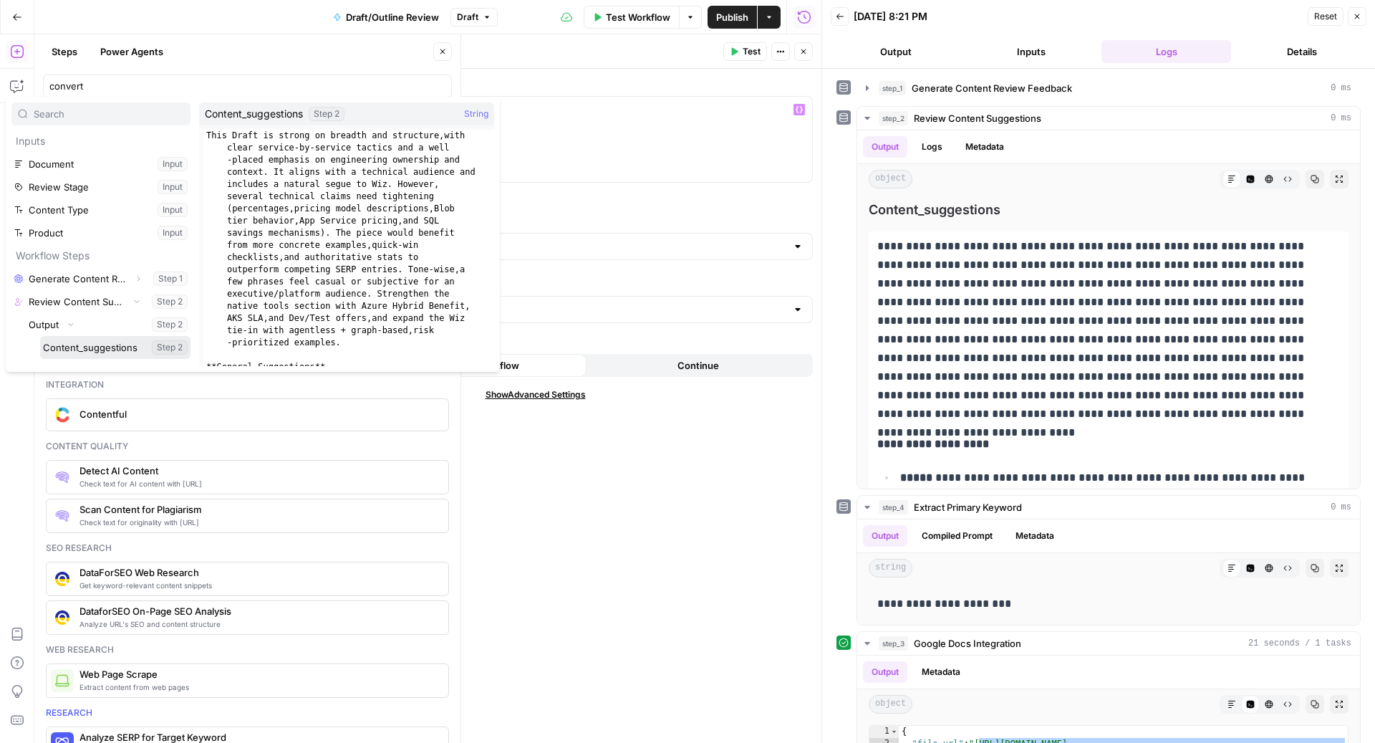
click at [98, 350] on button "Select variable Content_suggestions" at bounding box center [115, 347] width 150 height 23
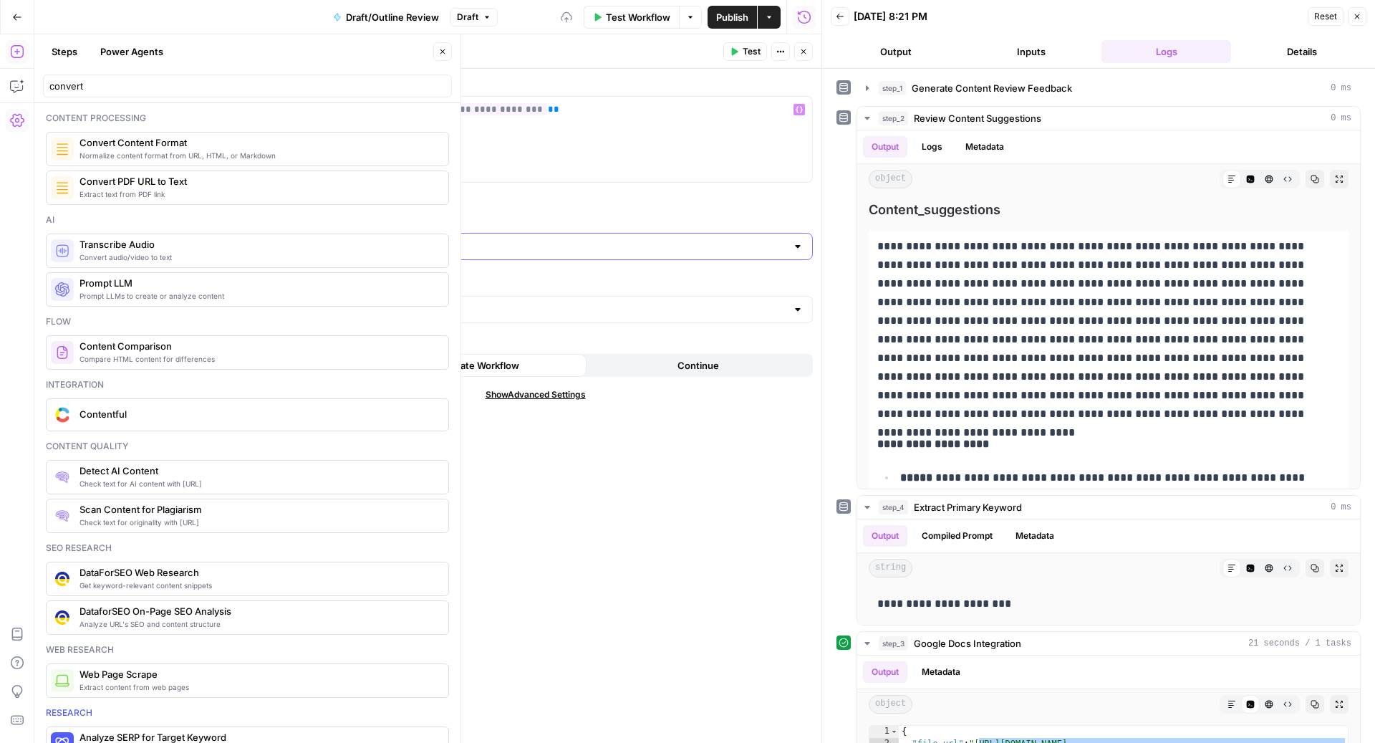
click at [382, 241] on input "Output Format" at bounding box center [526, 246] width 519 height 14
click at [350, 278] on span "HTML" at bounding box center [532, 281] width 525 height 14
type input "HTML"
click at [501, 307] on input "Extract Content (Optional)" at bounding box center [526, 309] width 519 height 14
click at [493, 281] on label "Extract Content (Optional)" at bounding box center [535, 284] width 555 height 14
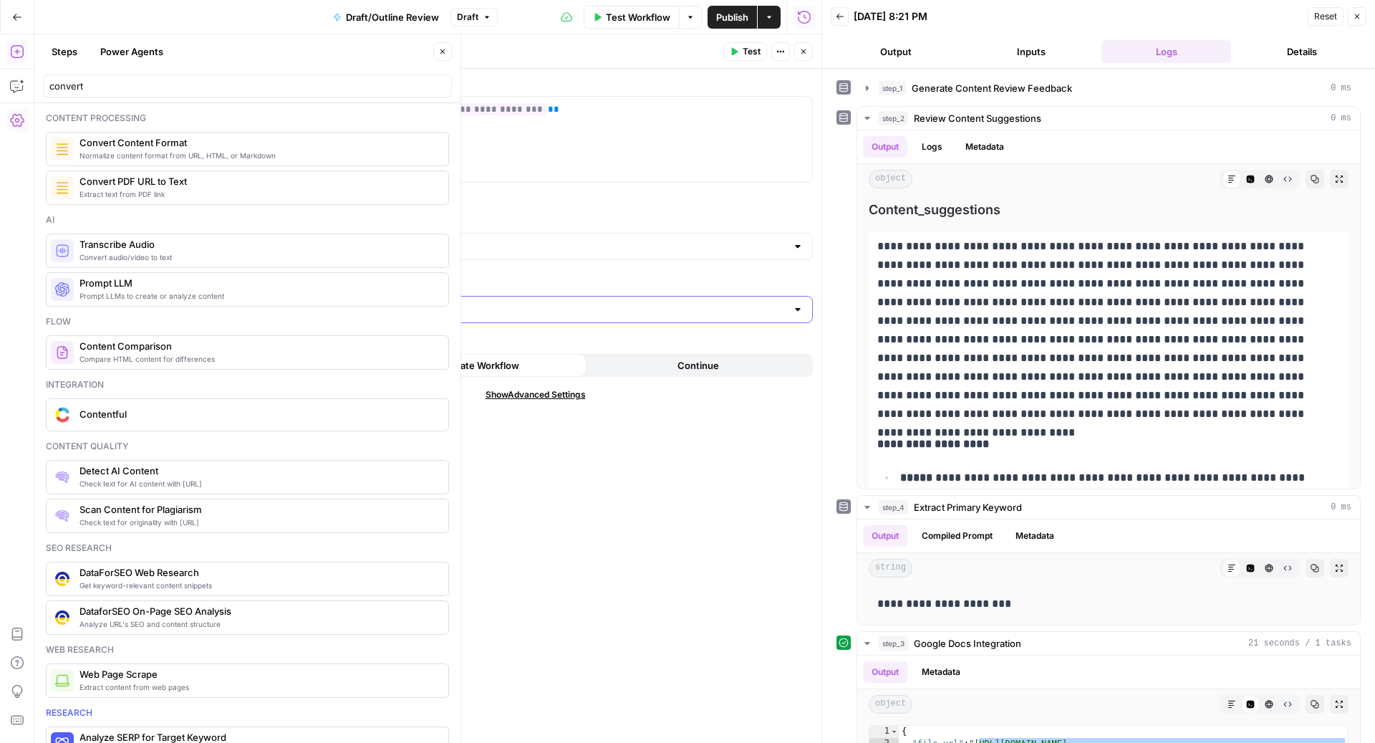
click at [493, 302] on input "Extract Content (Optional)" at bounding box center [526, 309] width 519 height 14
click at [493, 281] on label "Extract Content (Optional)" at bounding box center [535, 284] width 555 height 14
click at [493, 302] on input "Extract Content (Optional)" at bounding box center [526, 309] width 519 height 14
click at [390, 447] on div "Content quality" at bounding box center [247, 446] width 403 height 13
click at [809, 54] on button "Close" at bounding box center [803, 51] width 19 height 19
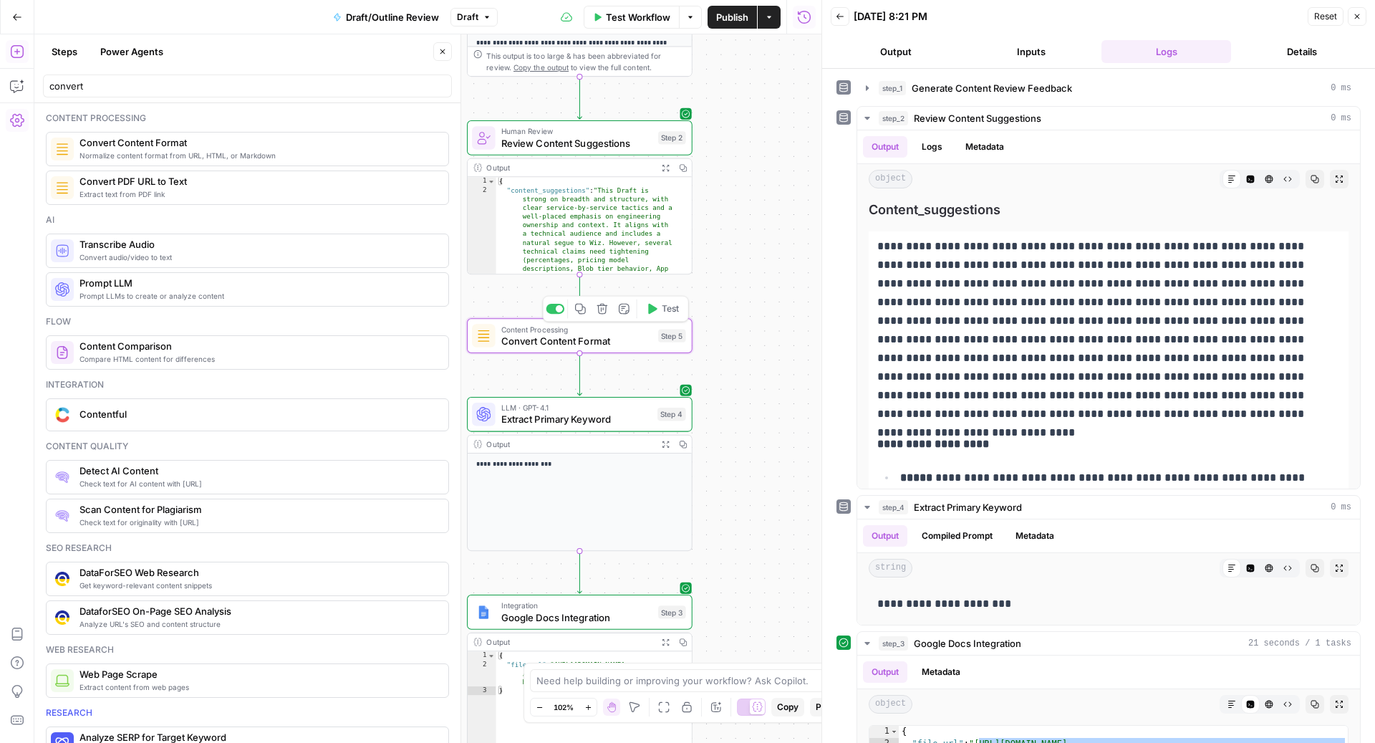
click at [665, 305] on span "Test" at bounding box center [670, 308] width 17 height 13
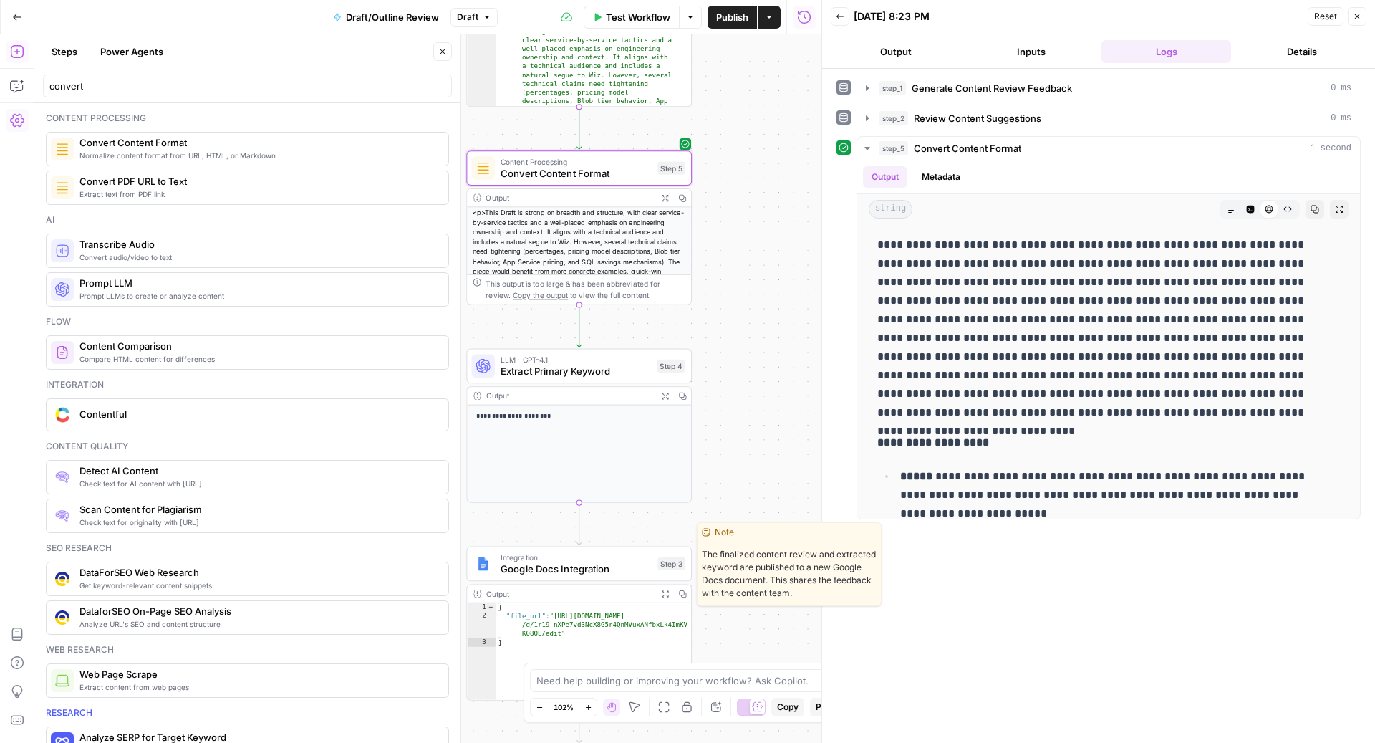
click at [607, 569] on span "Google Docs Integration" at bounding box center [576, 569] width 151 height 14
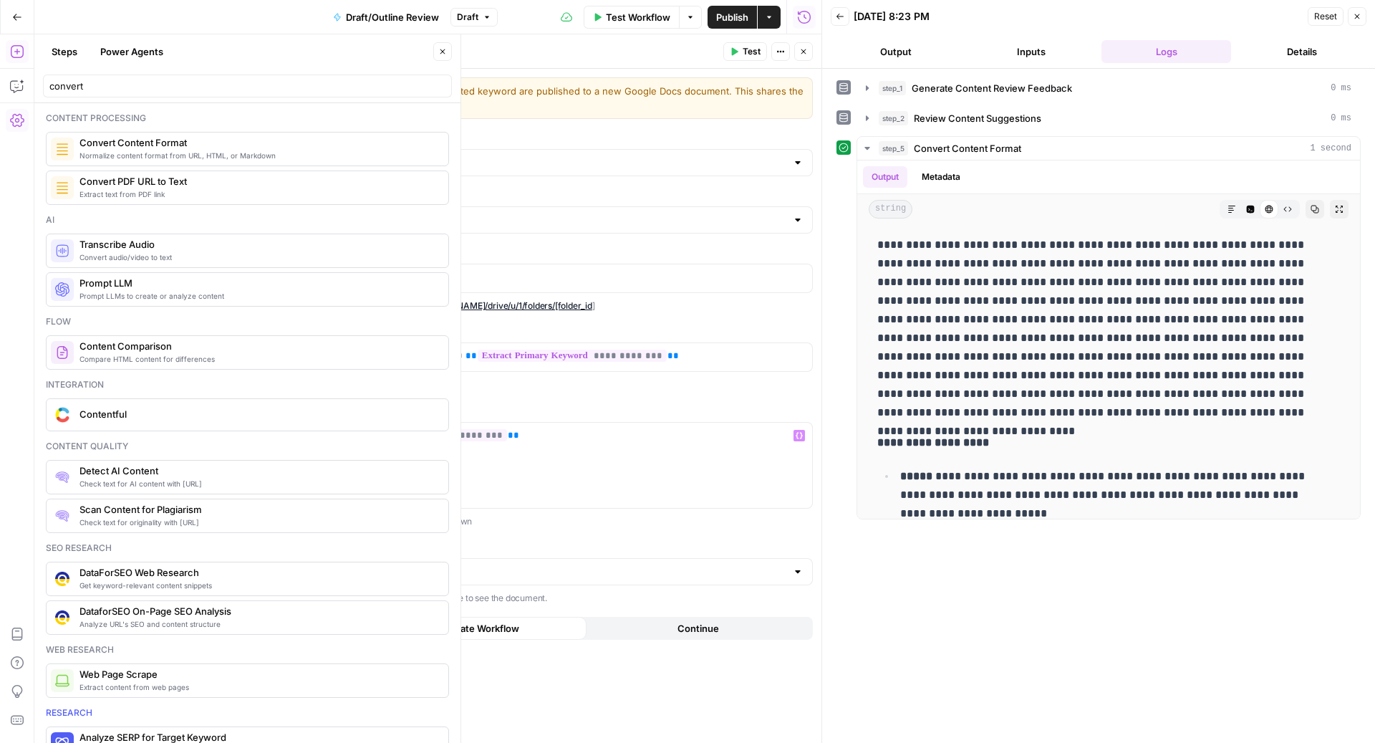
click at [473, 435] on span "**********" at bounding box center [393, 435] width 228 height 12
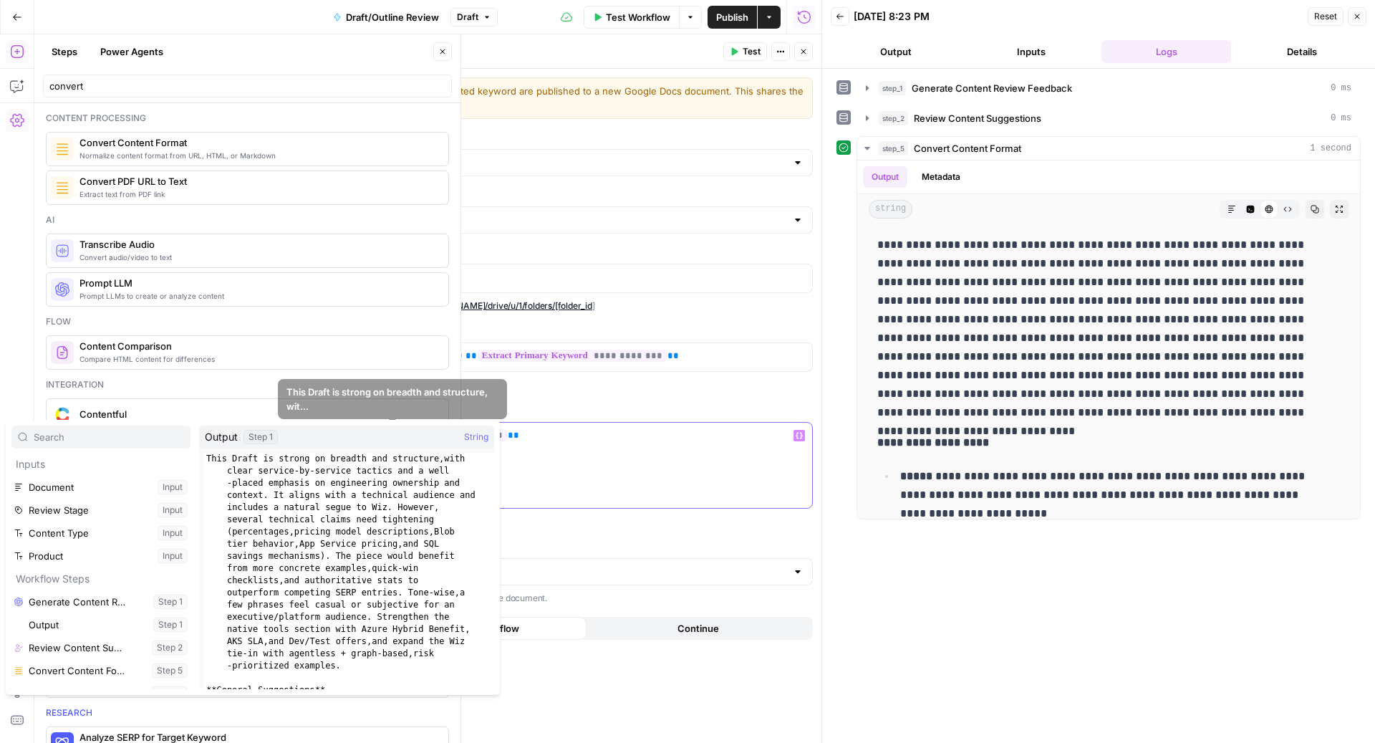
click at [564, 435] on p "**********" at bounding box center [535, 435] width 536 height 14
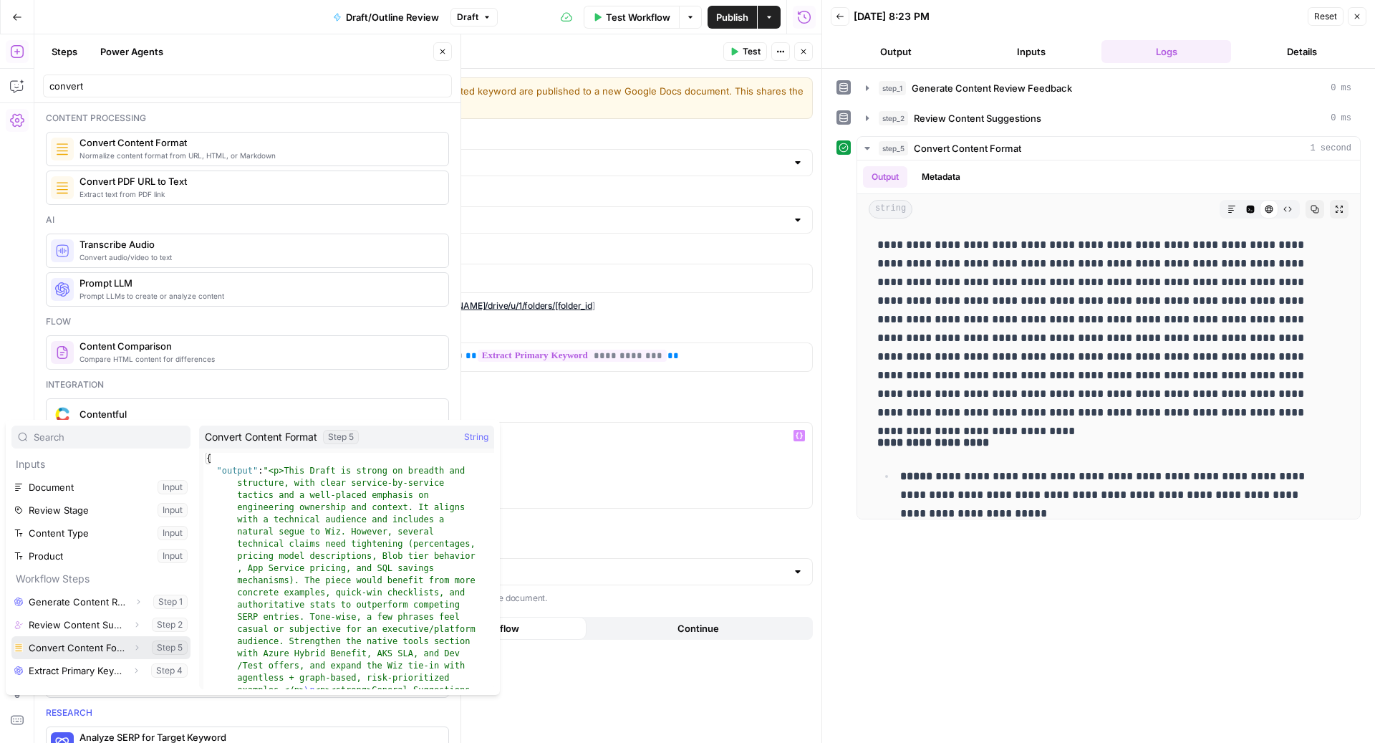
click at [134, 645] on icon "button" at bounding box center [137, 647] width 9 height 9
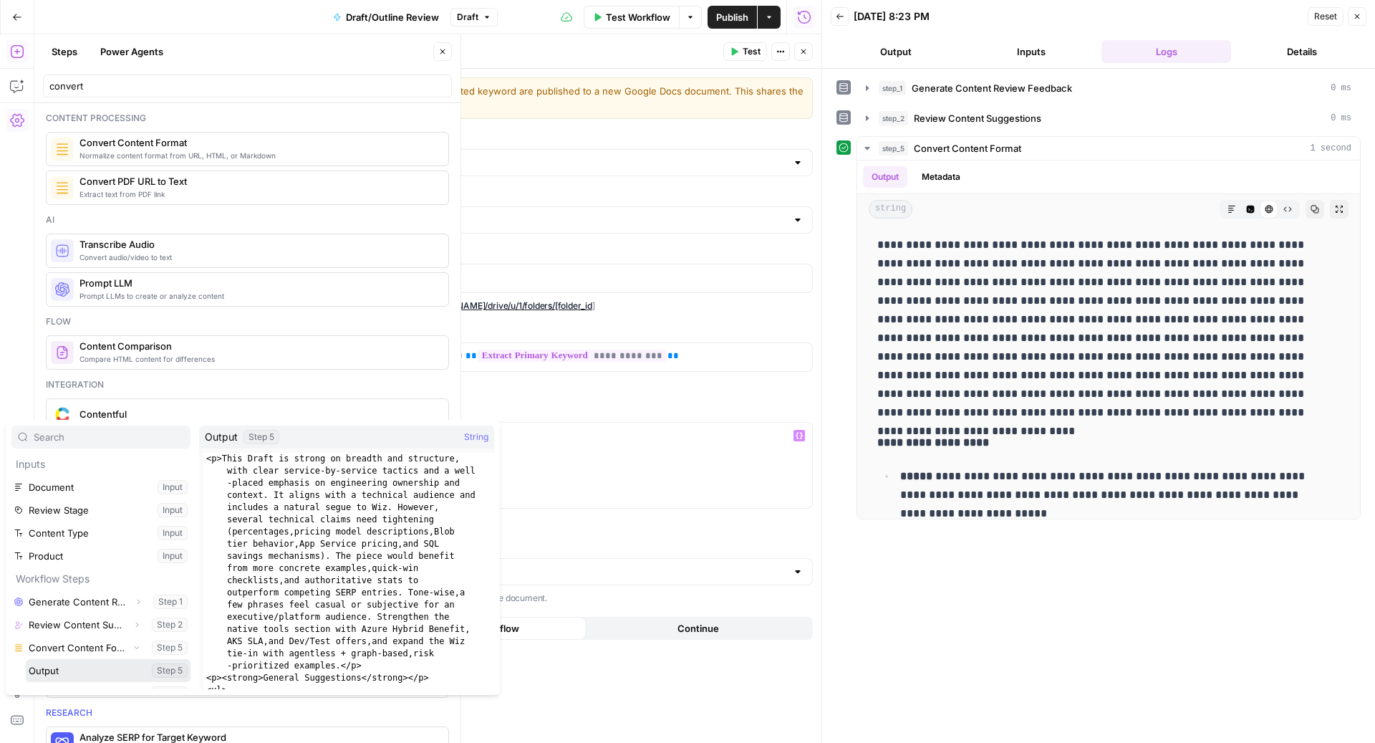
click at [86, 664] on button "Select variable Output" at bounding box center [108, 670] width 165 height 23
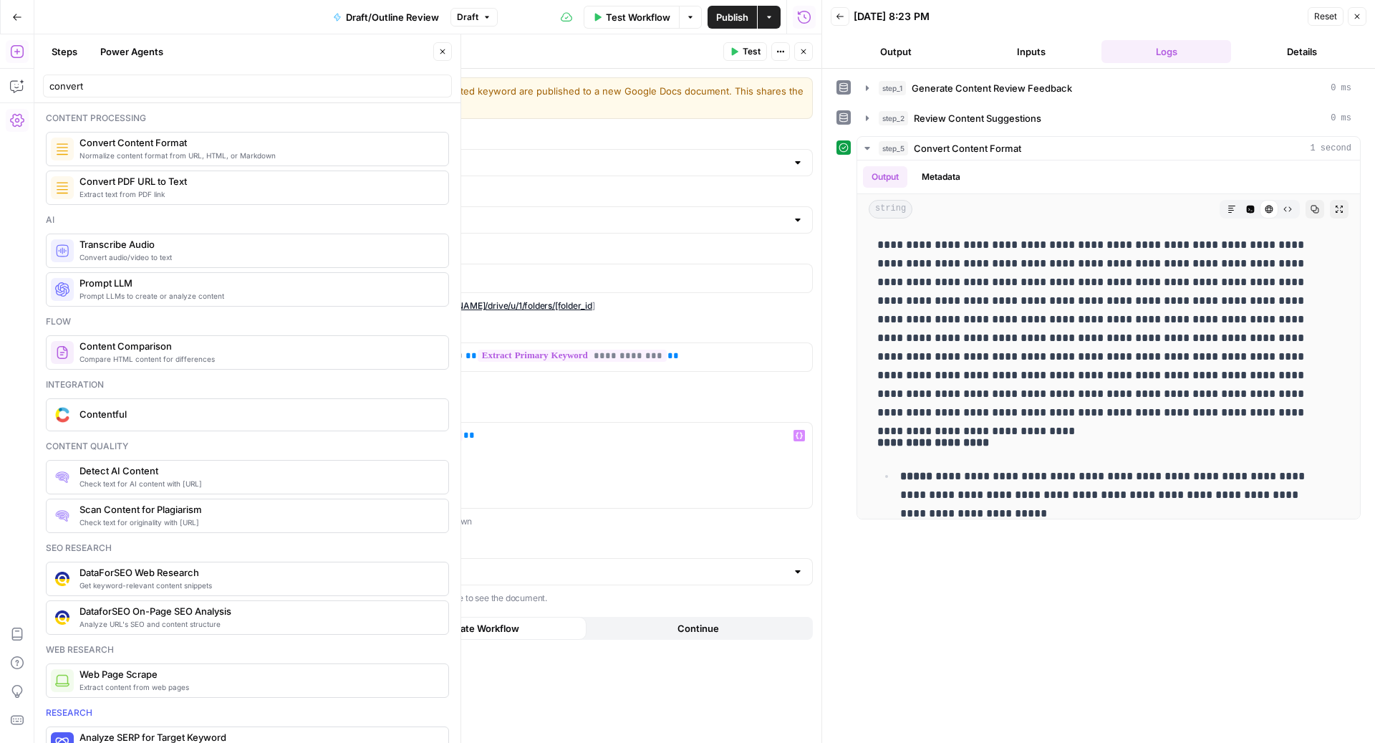
click at [748, 51] on span "Test" at bounding box center [752, 51] width 18 height 13
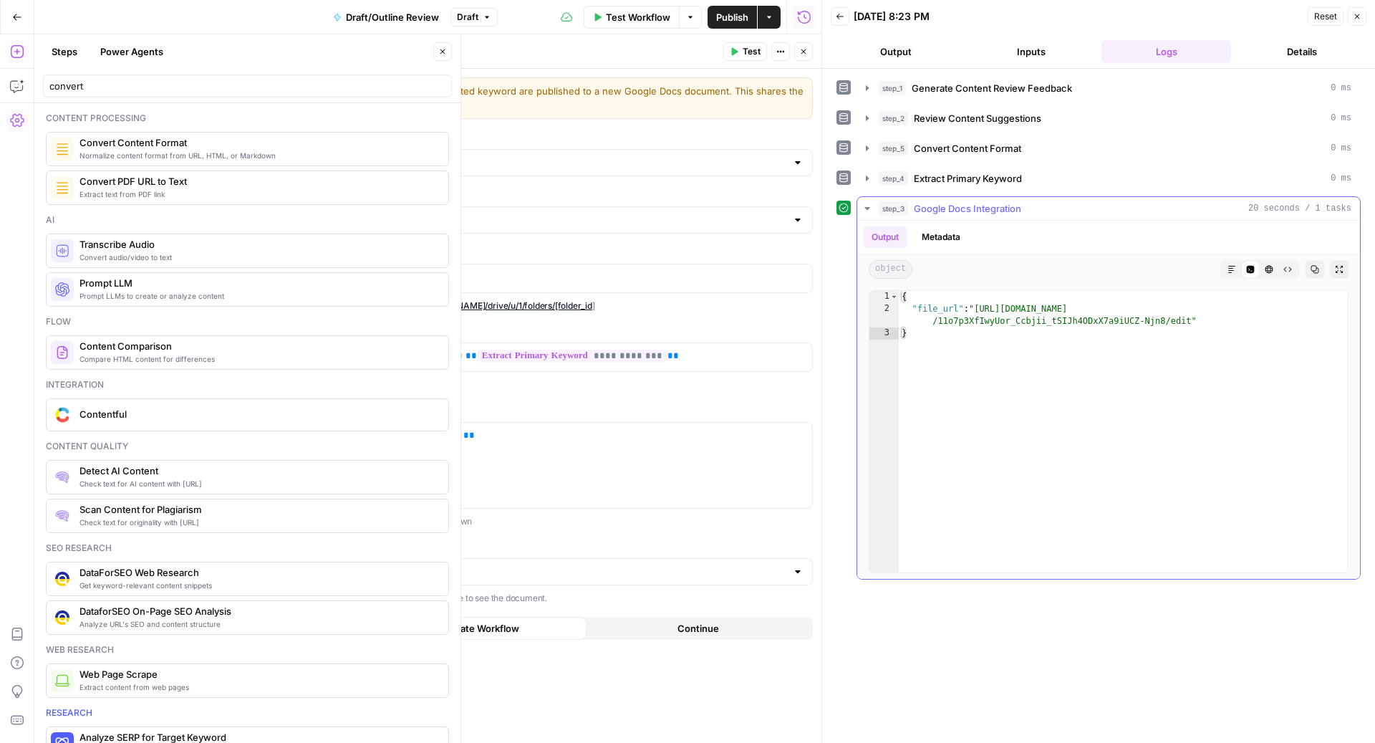
type textarea "**********"
drag, startPoint x: 978, startPoint y: 307, endPoint x: 1188, endPoint y: 319, distance: 209.5
click at [1188, 319] on div "{ "file_url" : "https://docs.google.com/document/d /11o7p3XfIwyUor_Ccbjii_tSIJh…" at bounding box center [1124, 444] width 451 height 307
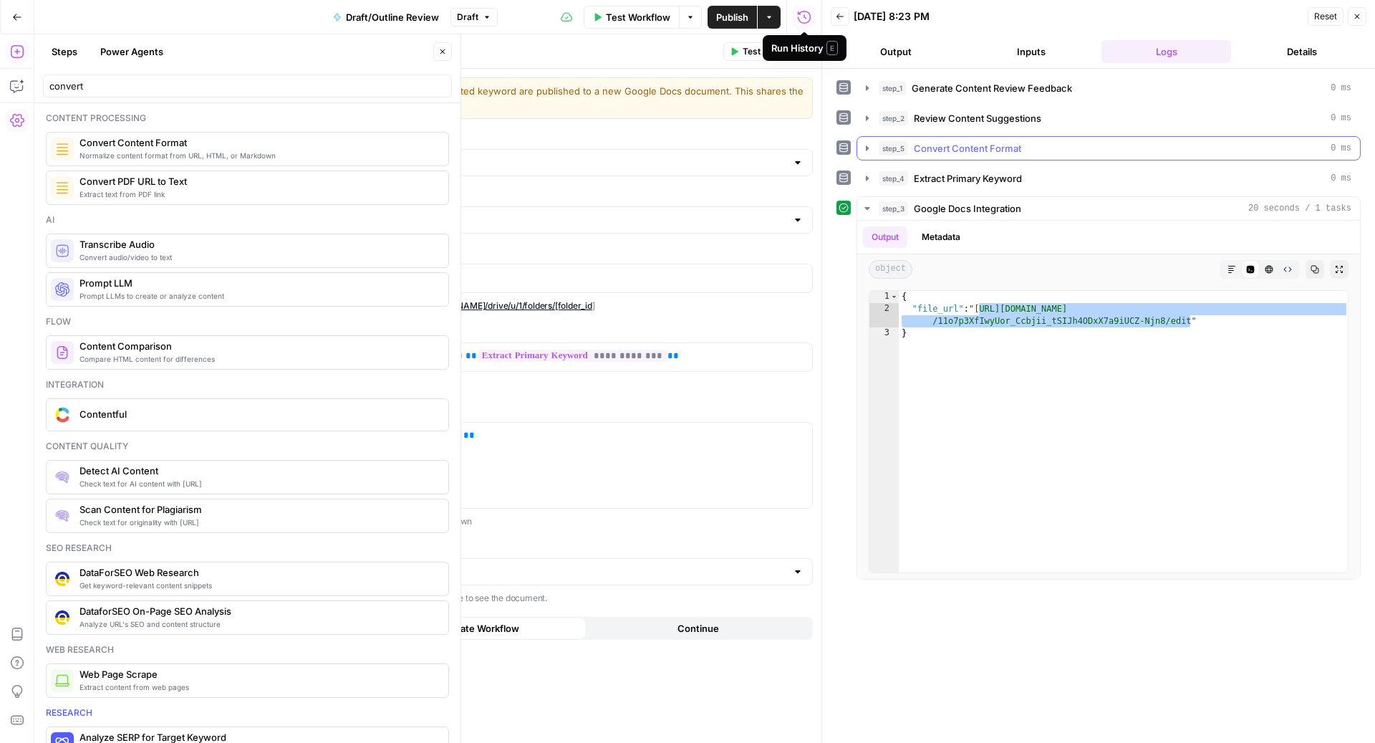
click at [993, 150] on span "Convert Content Format" at bounding box center [967, 148] width 107 height 14
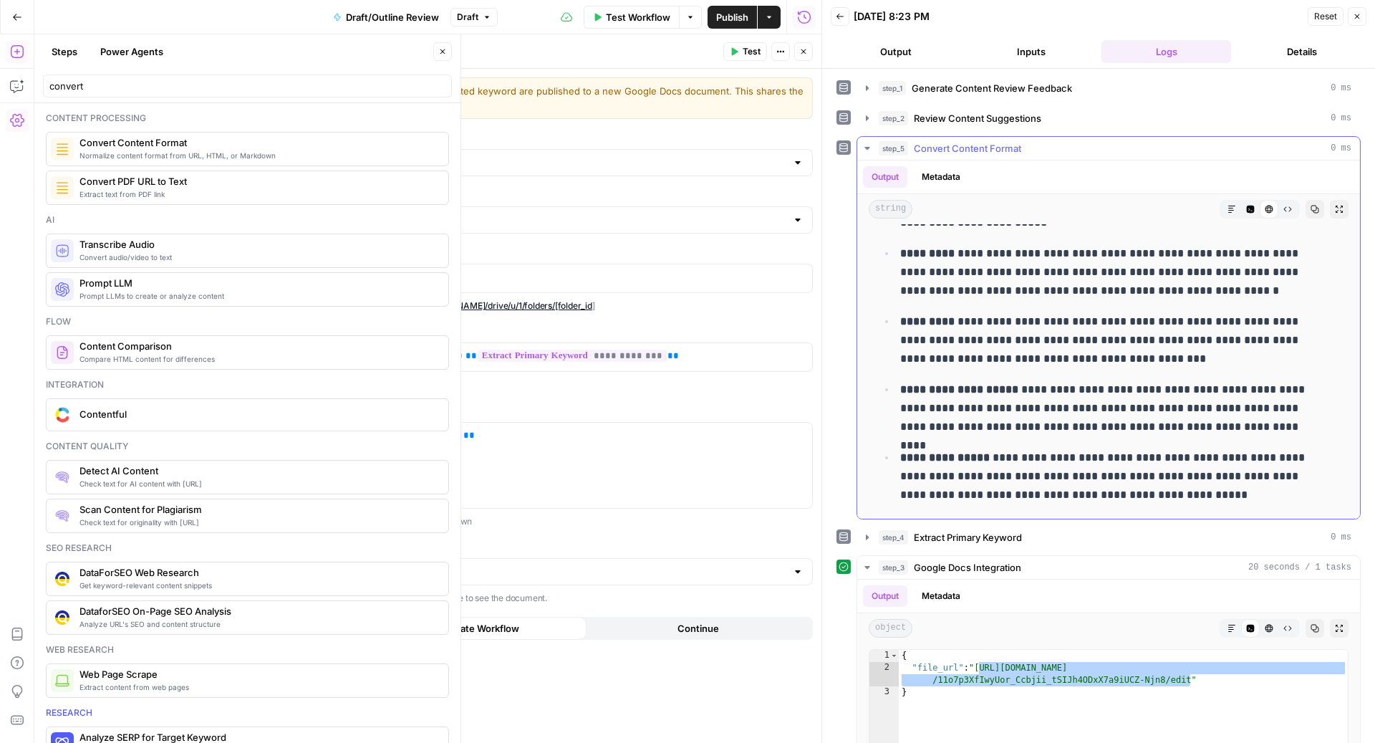
scroll to position [347, 0]
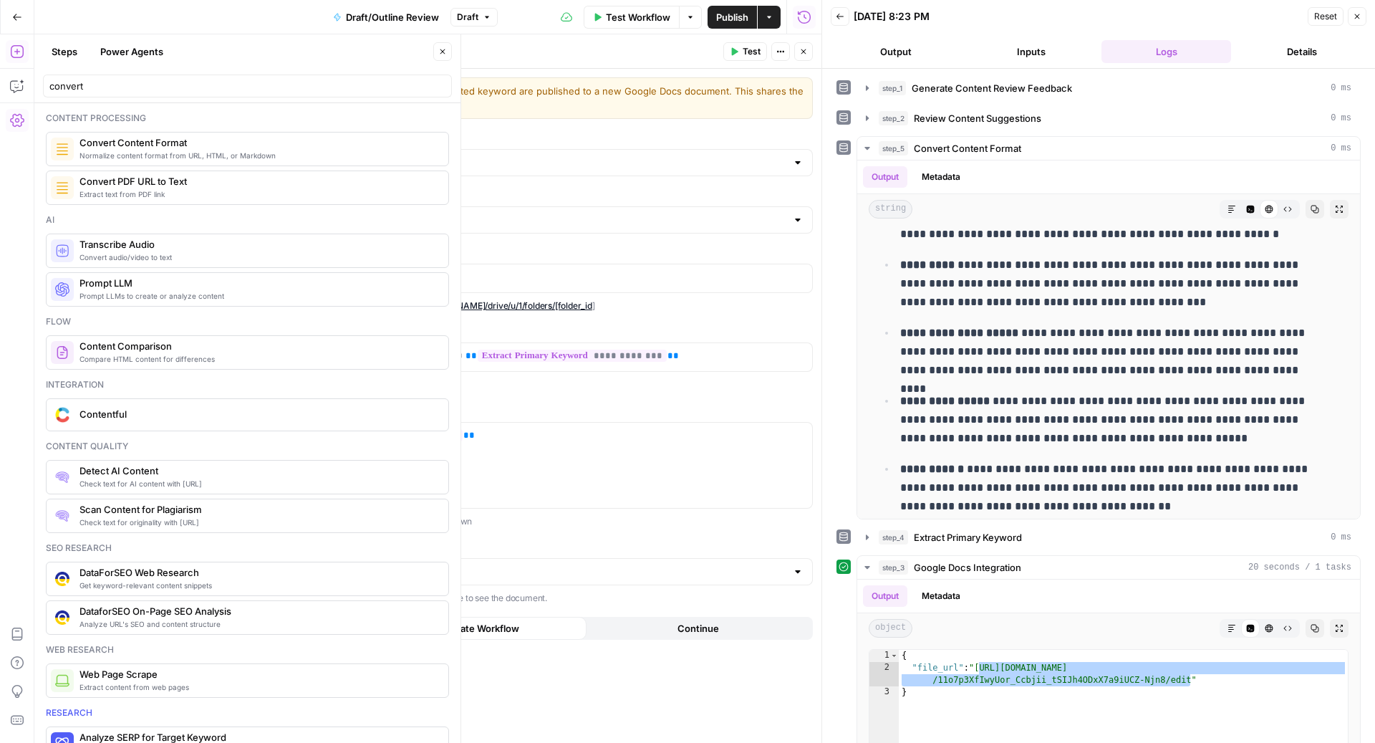
click at [807, 51] on icon "button" at bounding box center [803, 51] width 9 height 9
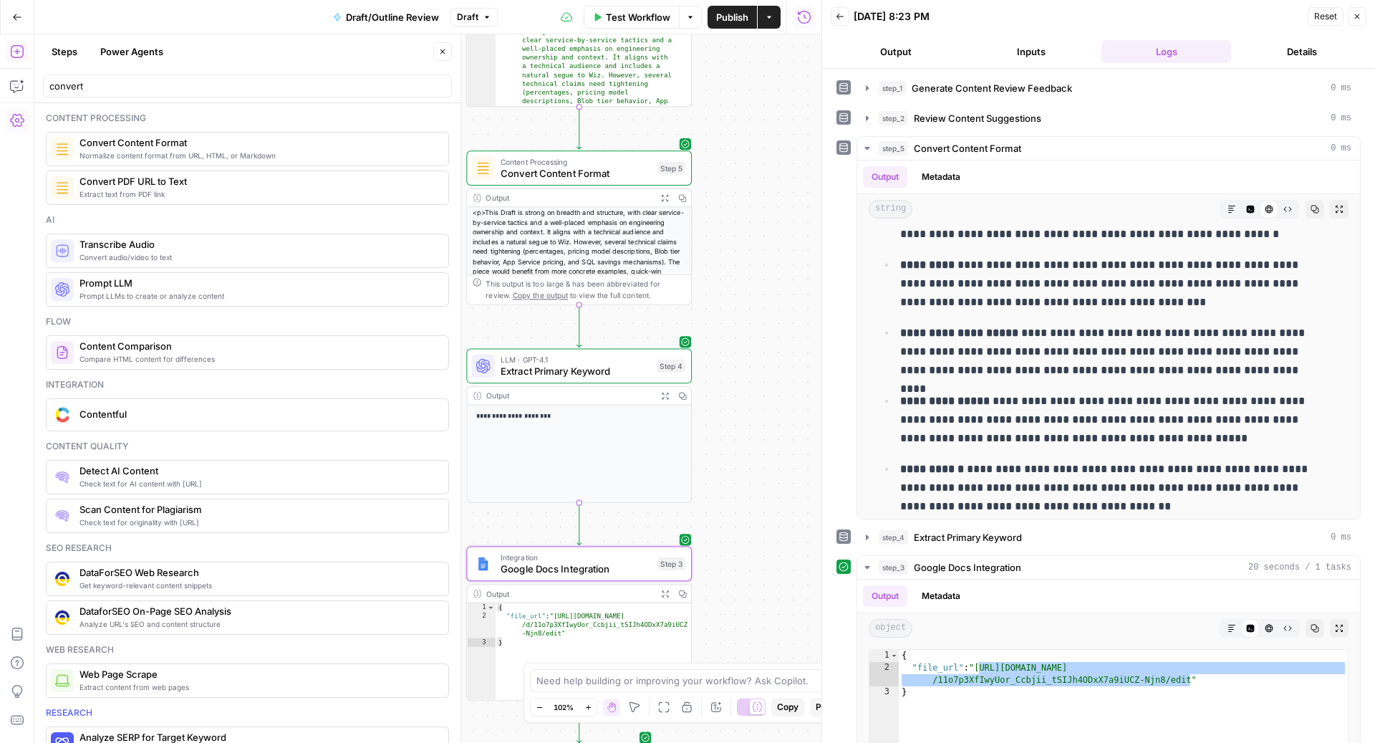
click at [448, 59] on button "Close" at bounding box center [442, 51] width 19 height 19
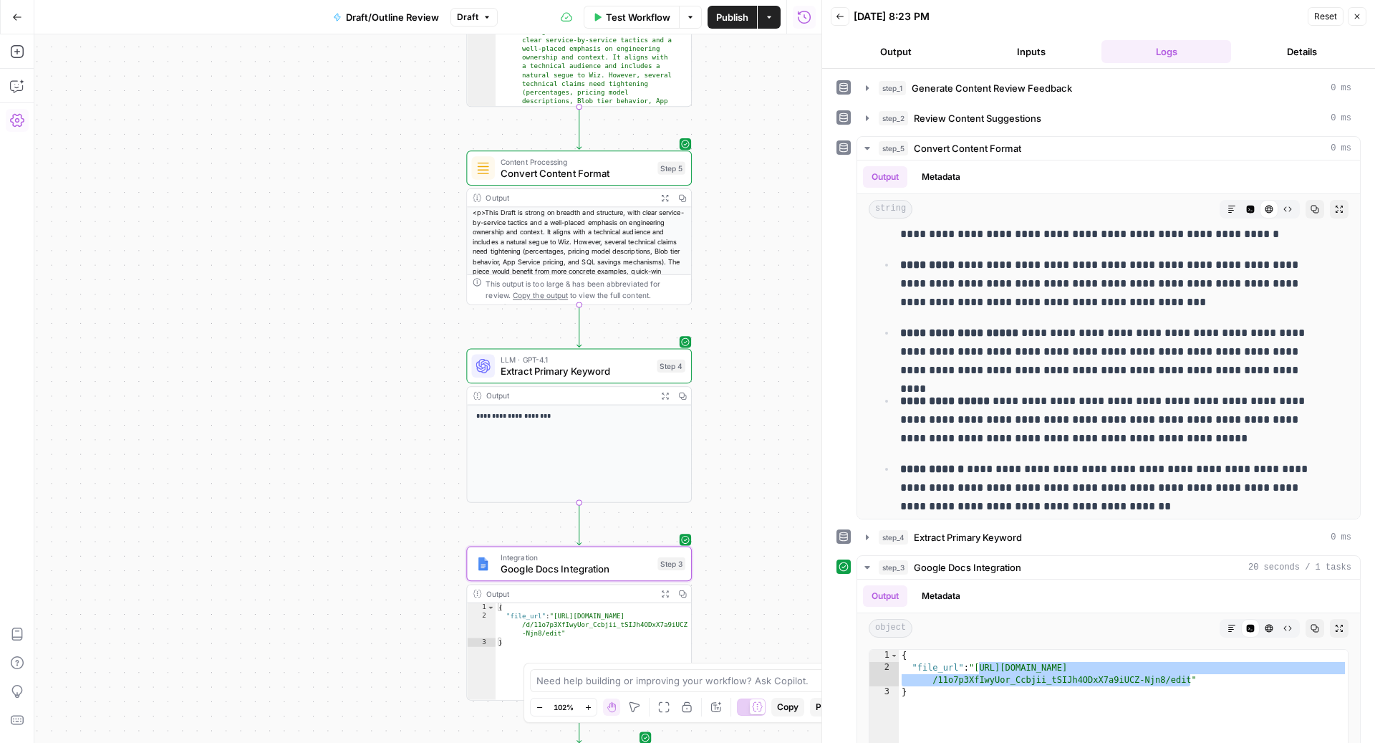
click at [1354, 19] on icon "button" at bounding box center [1357, 16] width 9 height 9
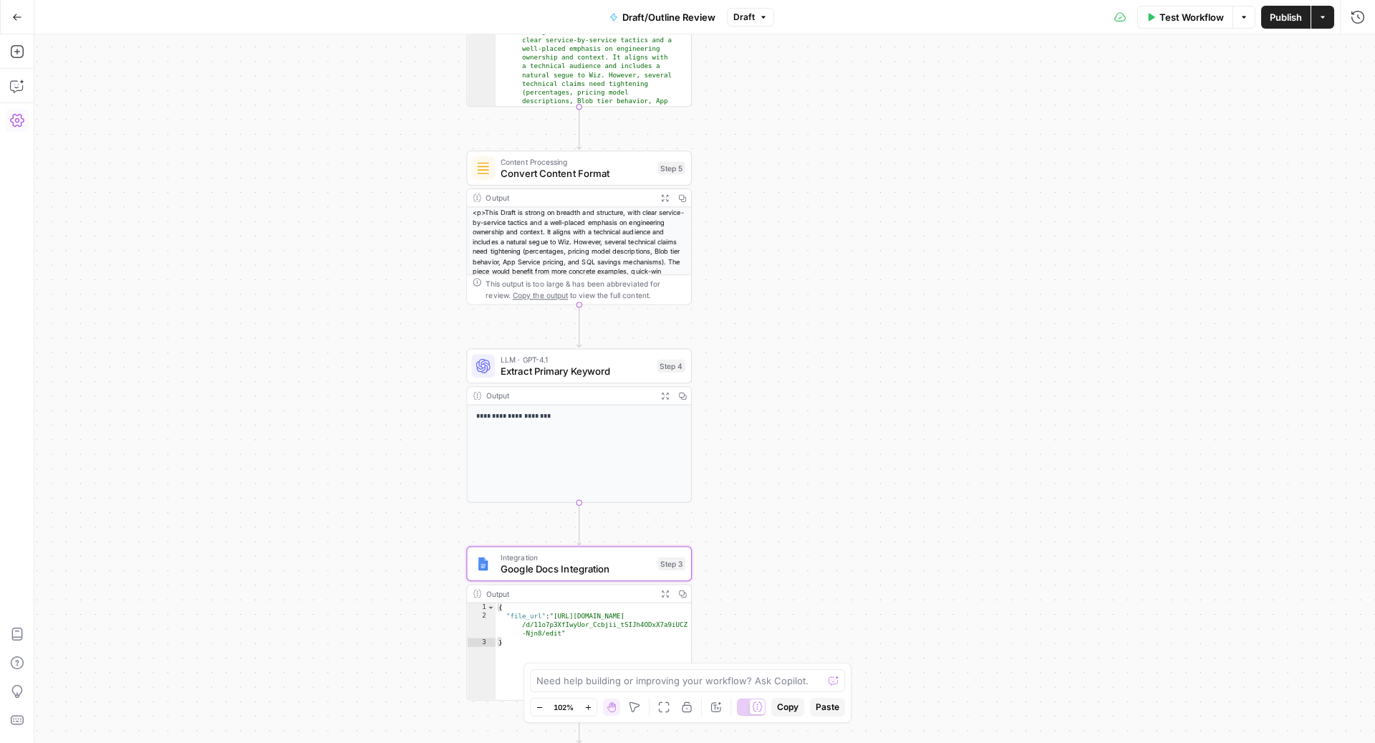
click at [1277, 16] on span "Publish" at bounding box center [1286, 17] width 32 height 14
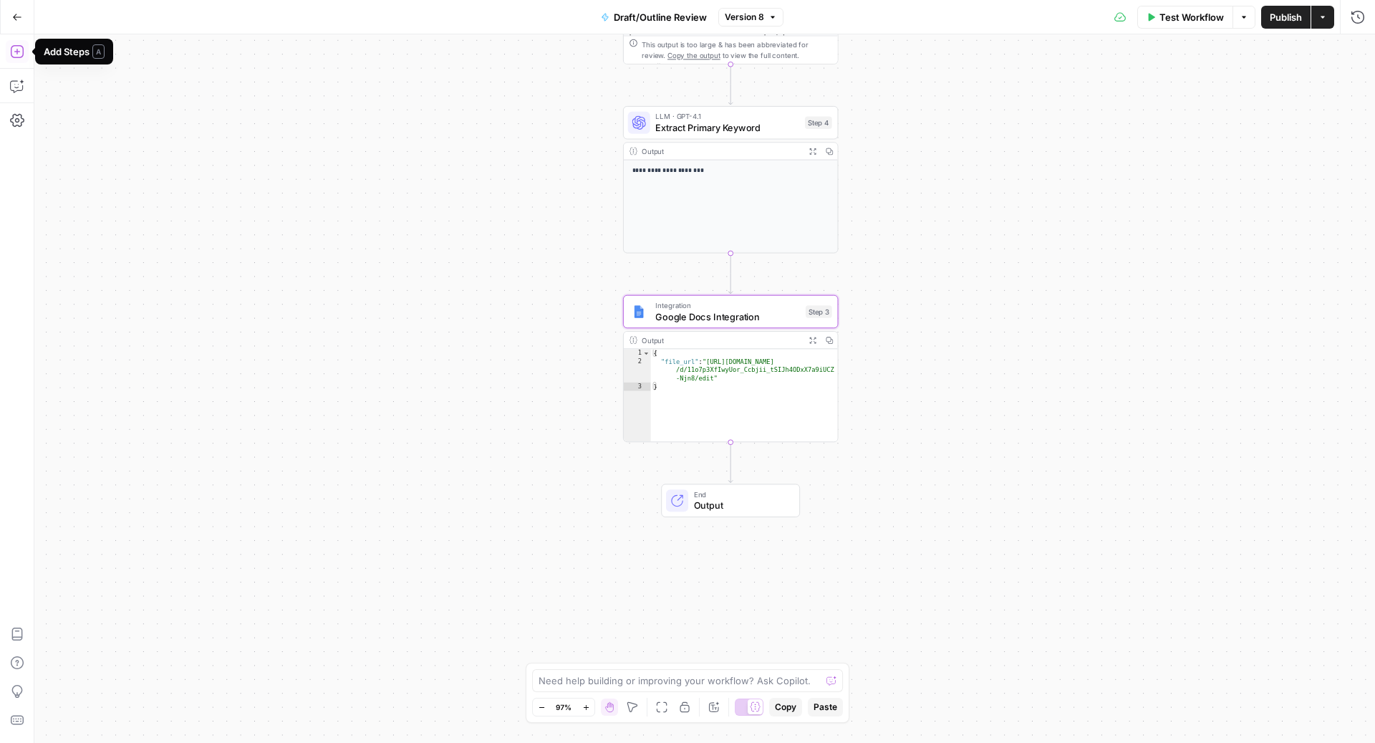
click at [13, 47] on icon "button" at bounding box center [17, 51] width 14 height 14
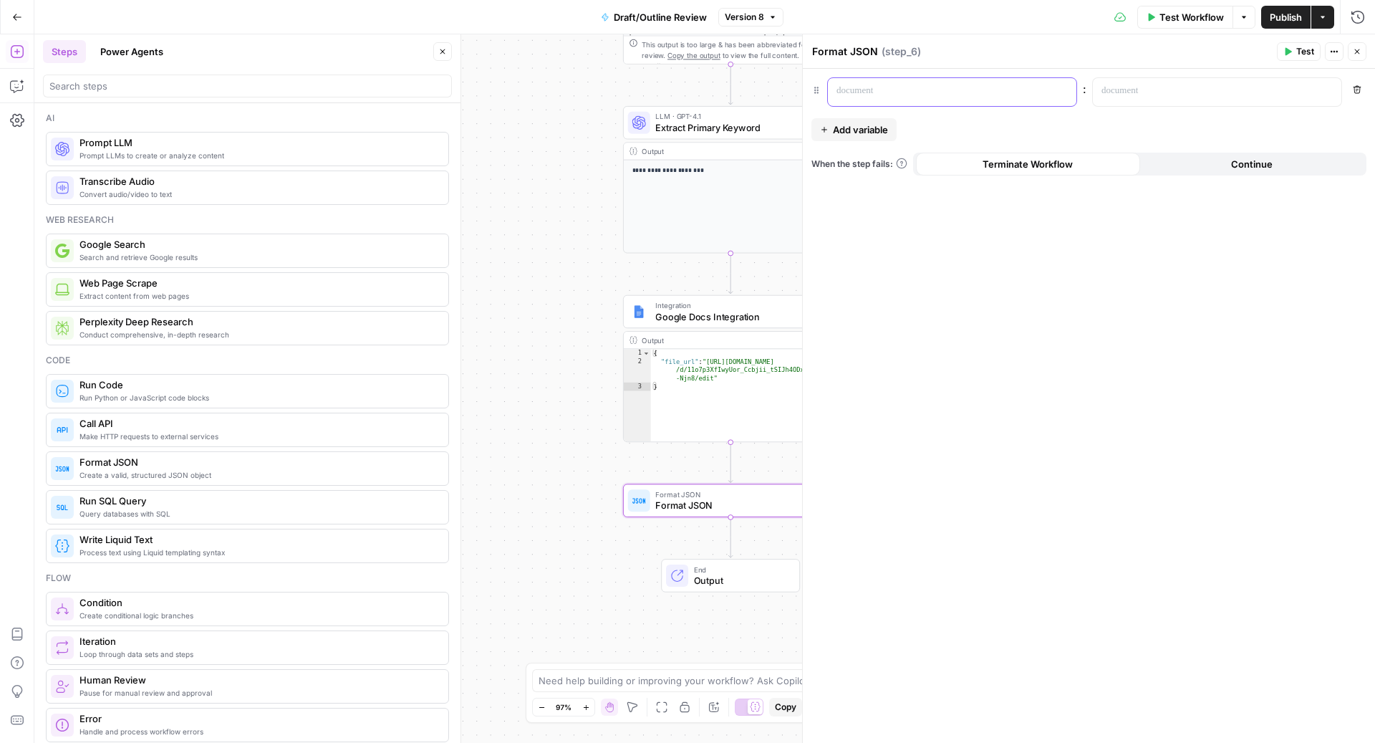
click at [937, 98] on div at bounding box center [941, 92] width 226 height 28
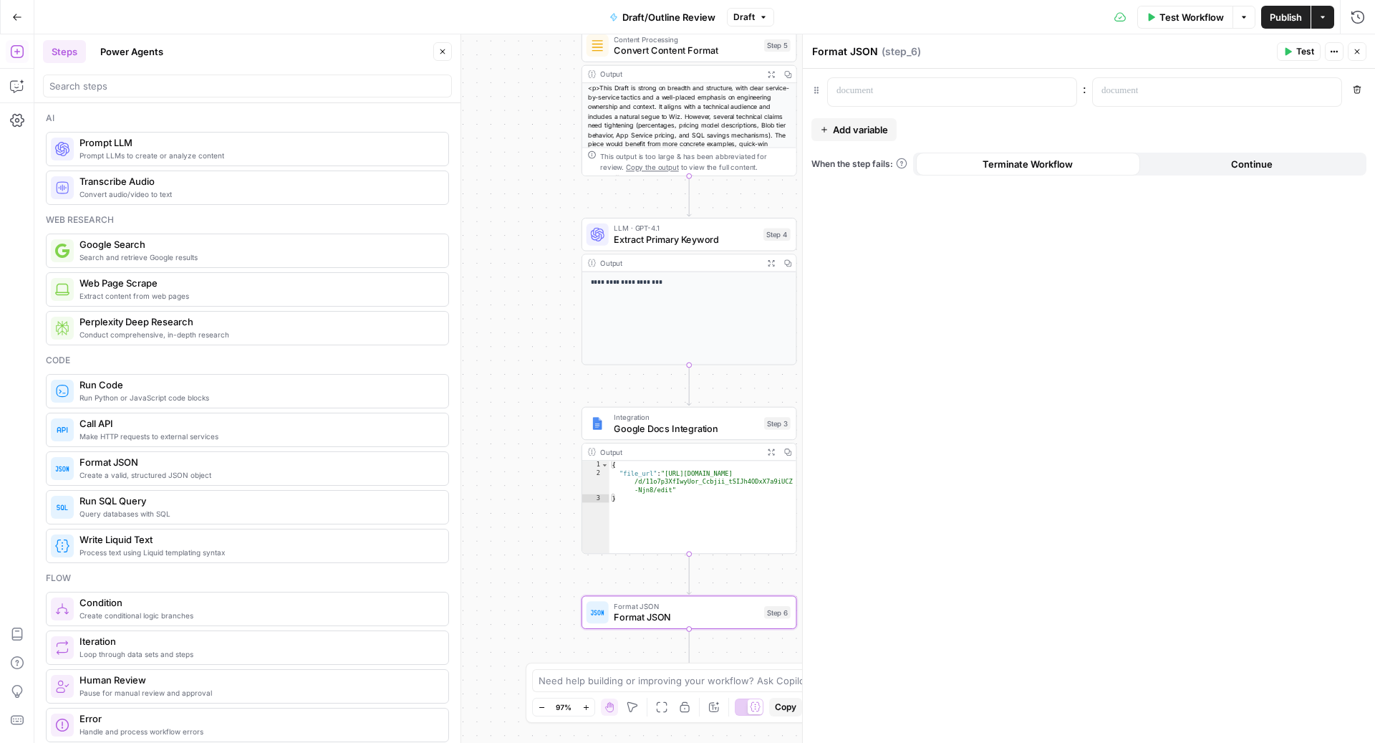
drag, startPoint x: 595, startPoint y: 159, endPoint x: 554, endPoint y: 271, distance: 119.2
click at [554, 271] on div "**********" at bounding box center [704, 388] width 1341 height 708
click at [919, 102] on div at bounding box center [941, 92] width 226 height 28
click at [868, 138] on button "Add variable" at bounding box center [854, 129] width 85 height 23
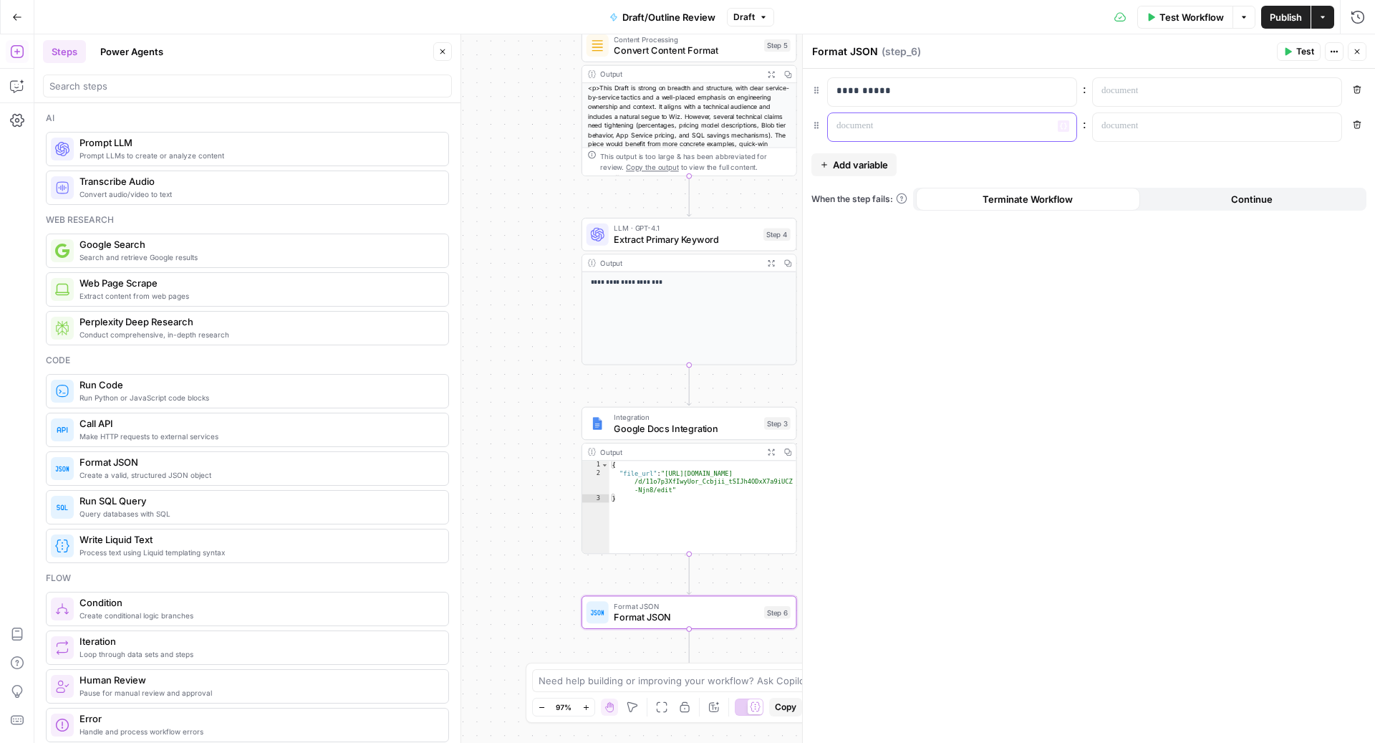
click at [881, 133] on div at bounding box center [941, 127] width 226 height 28
click at [941, 312] on div "**********" at bounding box center [1089, 406] width 572 height 674
click at [1135, 88] on p at bounding box center [1206, 91] width 208 height 14
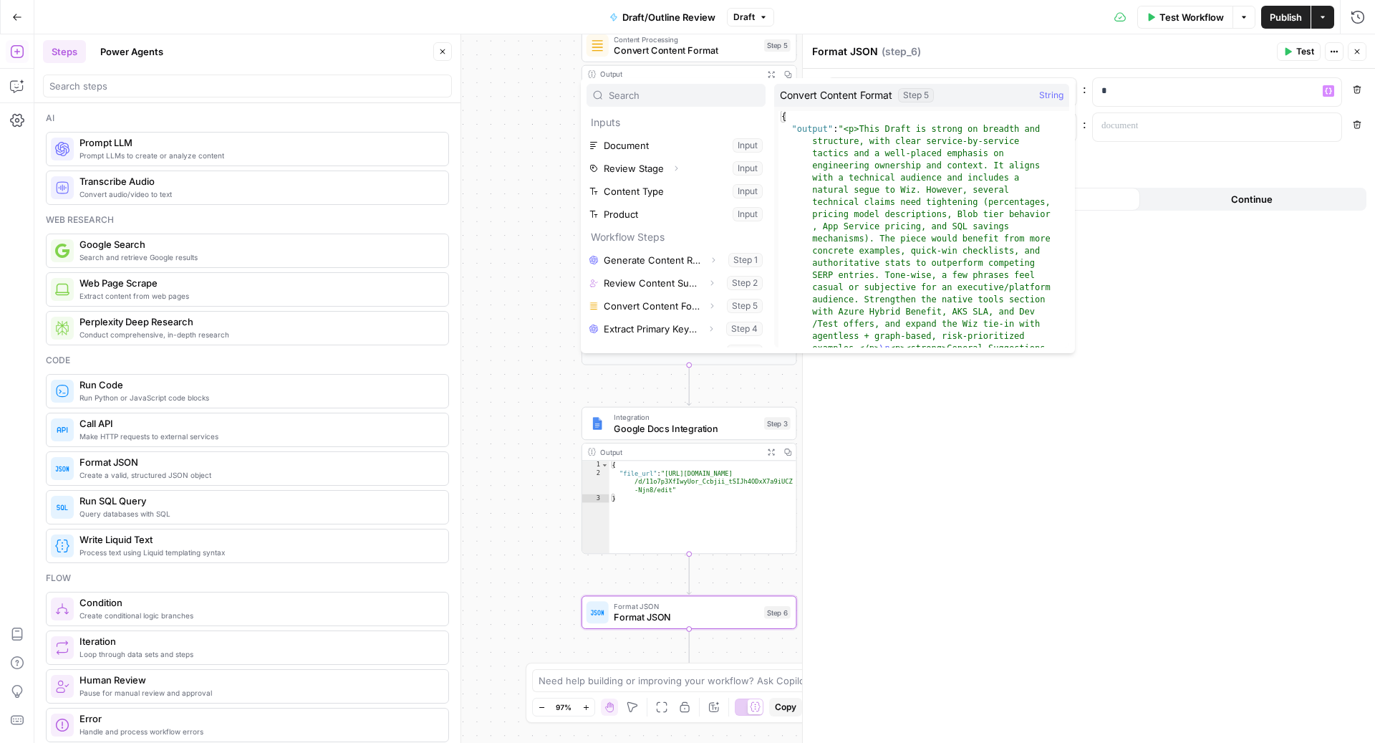
scroll to position [15, 0]
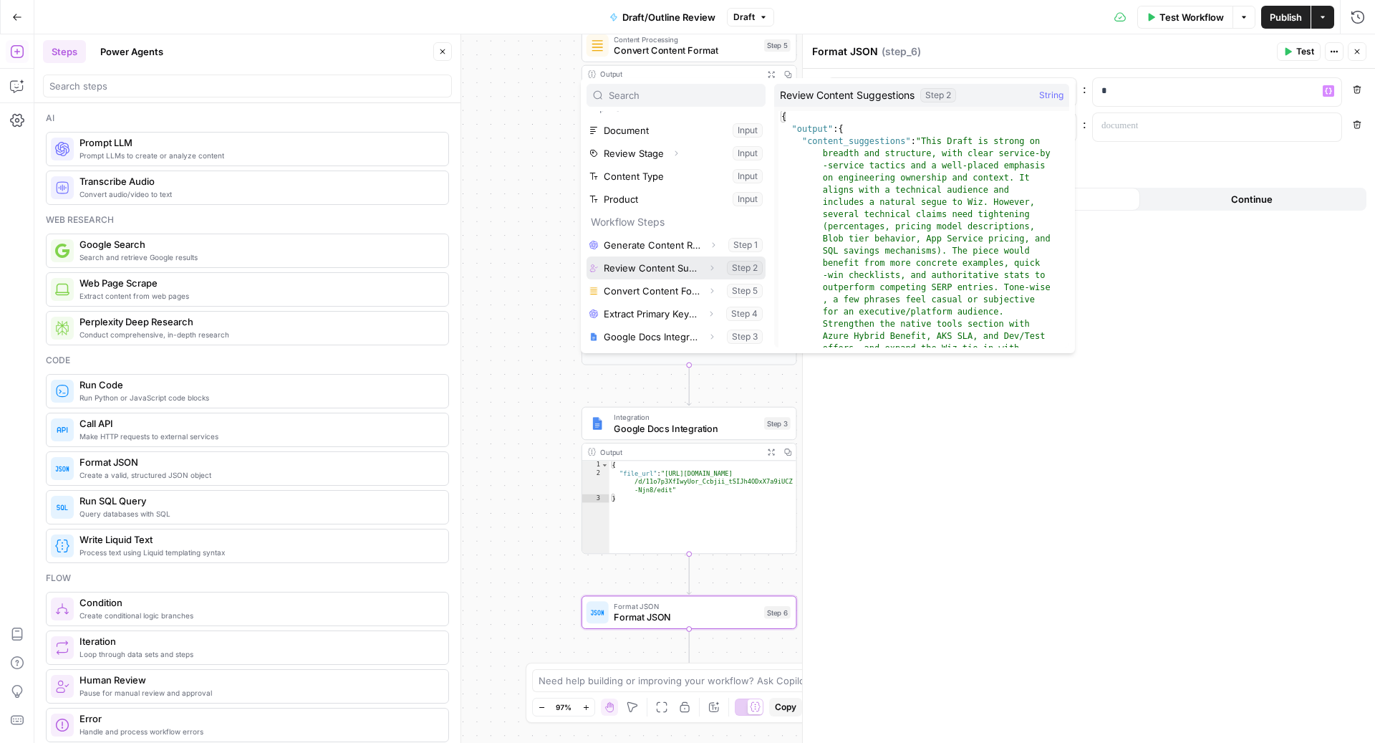
click at [708, 264] on icon "button" at bounding box center [712, 268] width 9 height 9
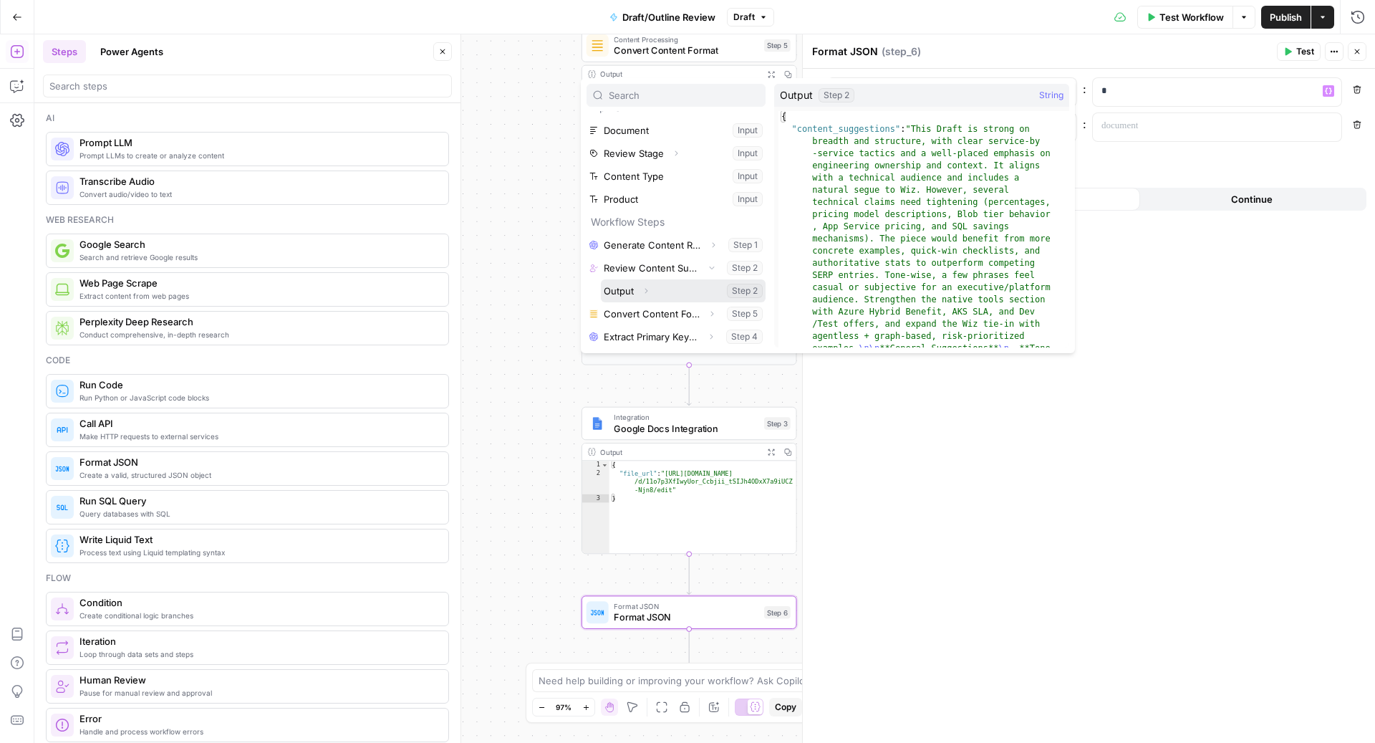
click at [648, 290] on icon "button" at bounding box center [646, 291] width 9 height 9
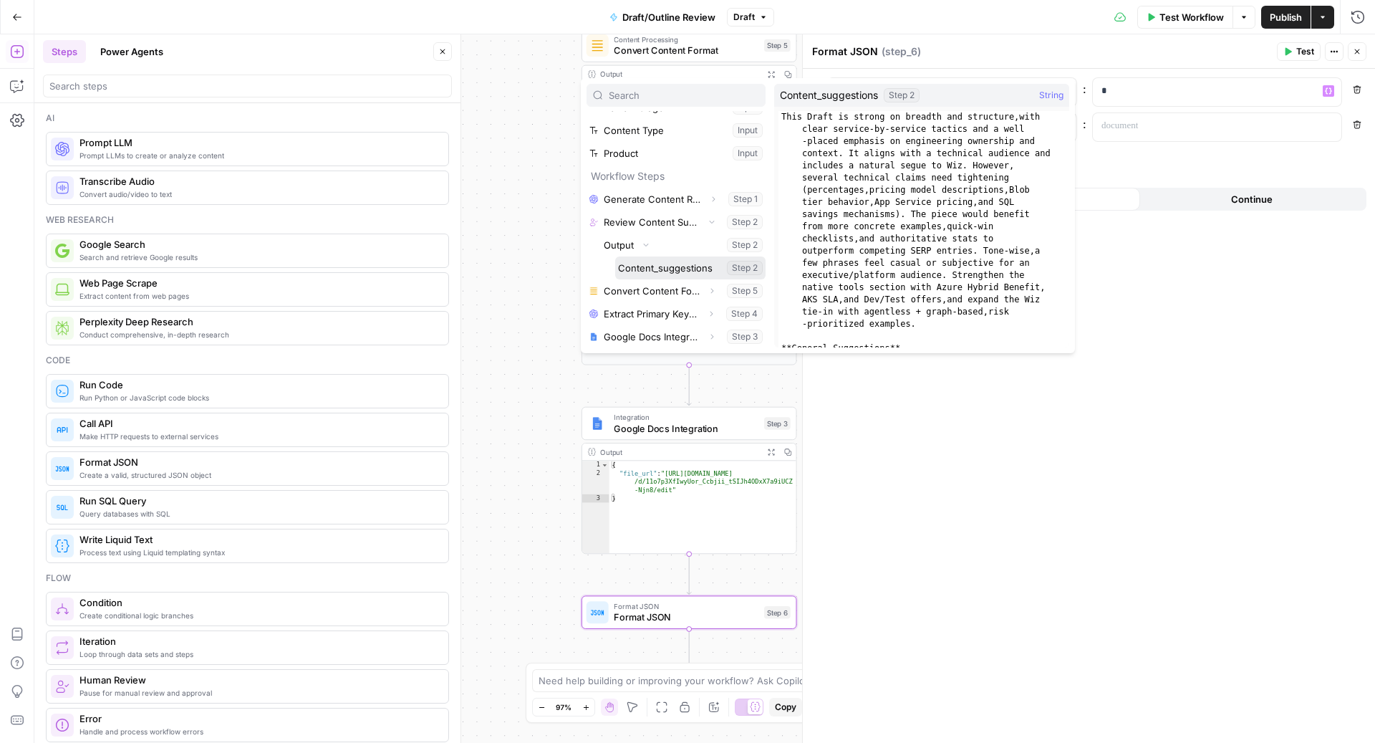
click at [676, 271] on button "Select variable Content_suggestions" at bounding box center [690, 267] width 150 height 23
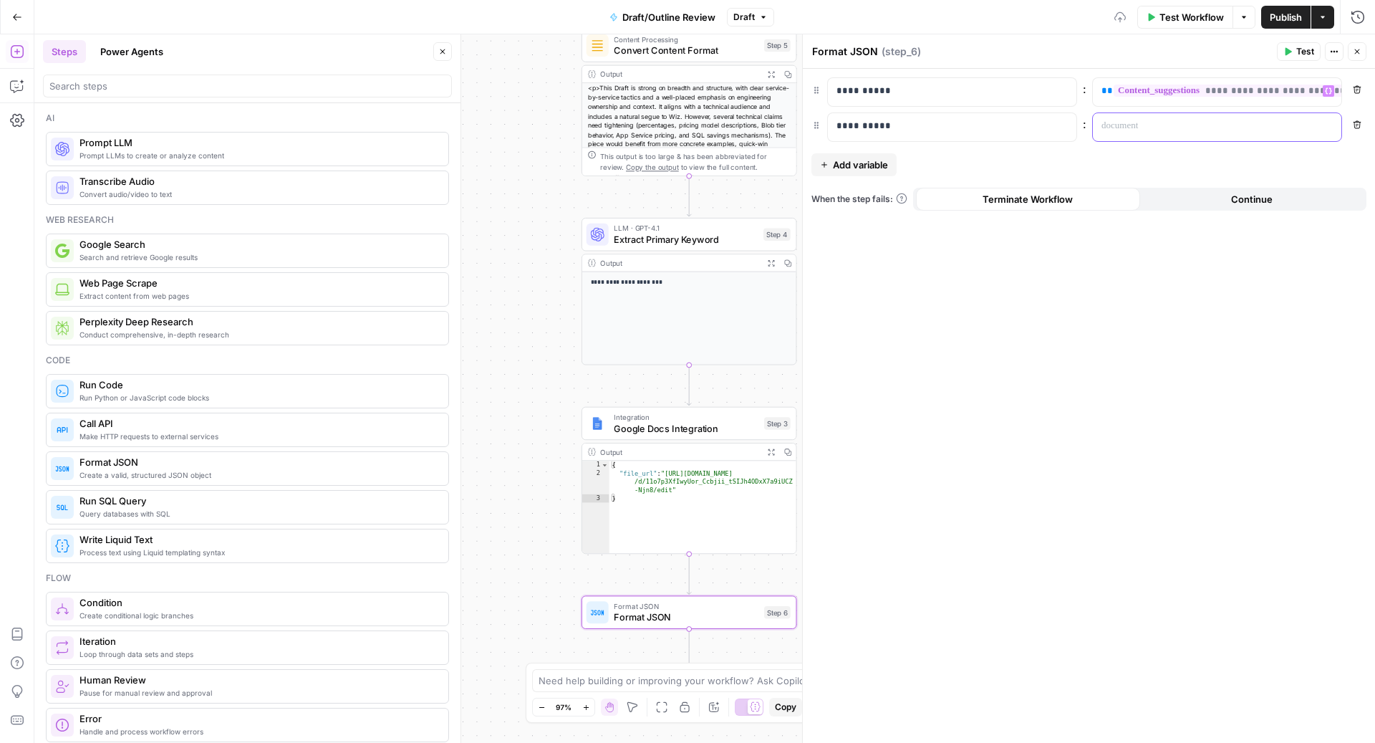
click at [1168, 125] on p at bounding box center [1206, 126] width 208 height 14
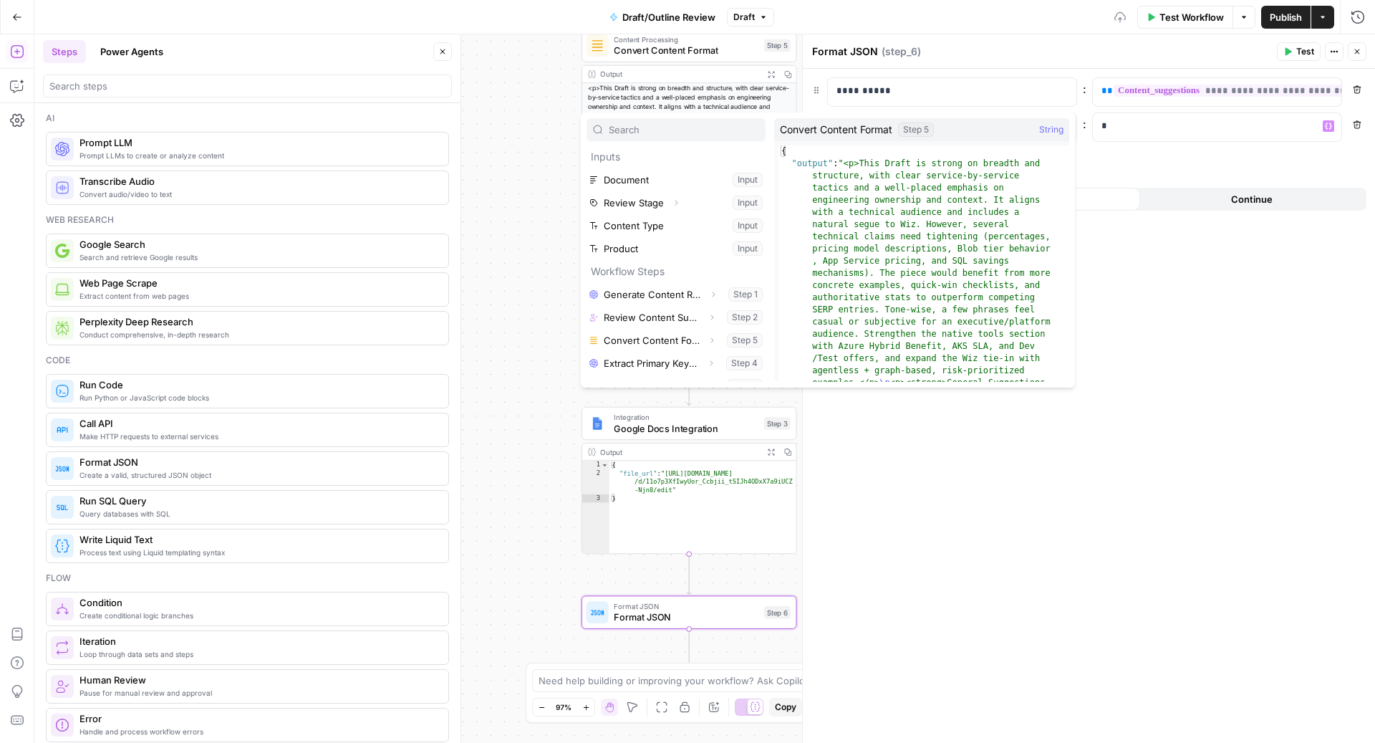
scroll to position [15, 0]
click at [708, 367] on icon "button" at bounding box center [712, 371] width 9 height 9
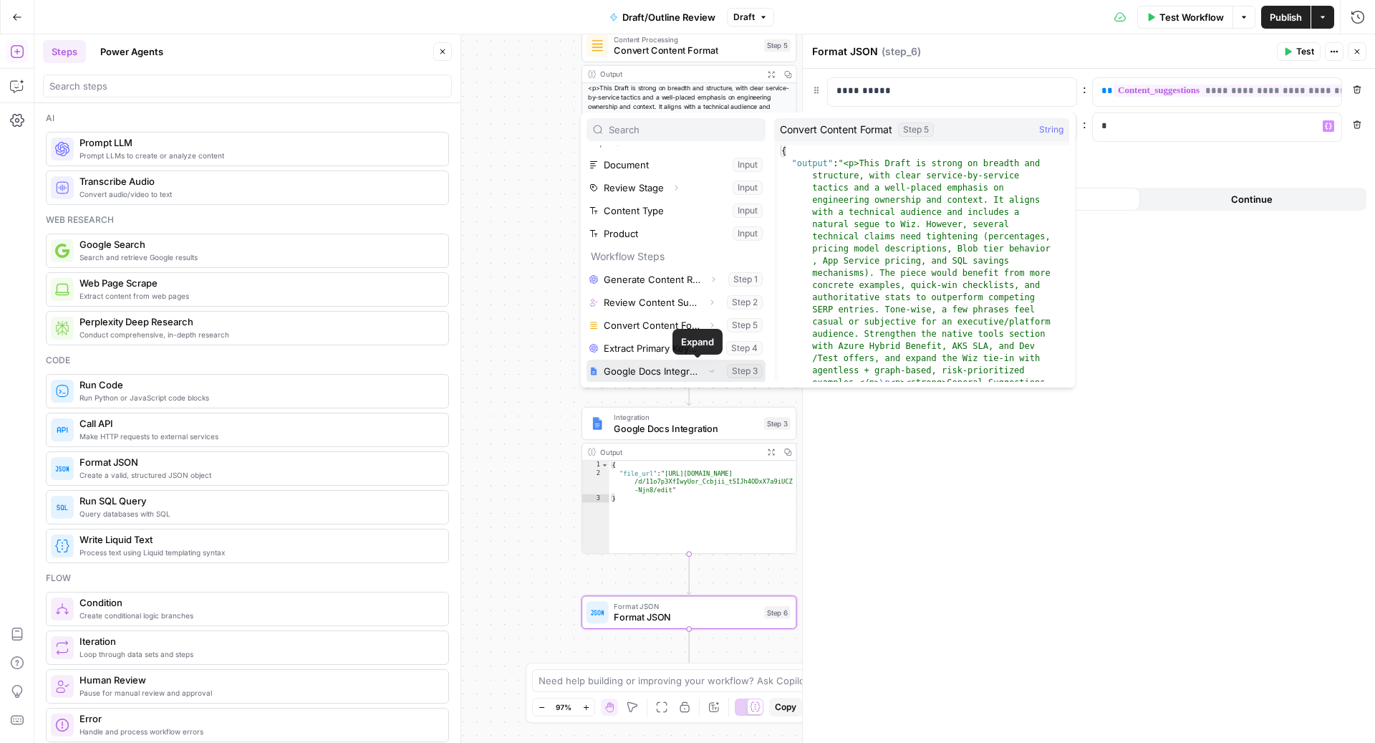
scroll to position [38, 0]
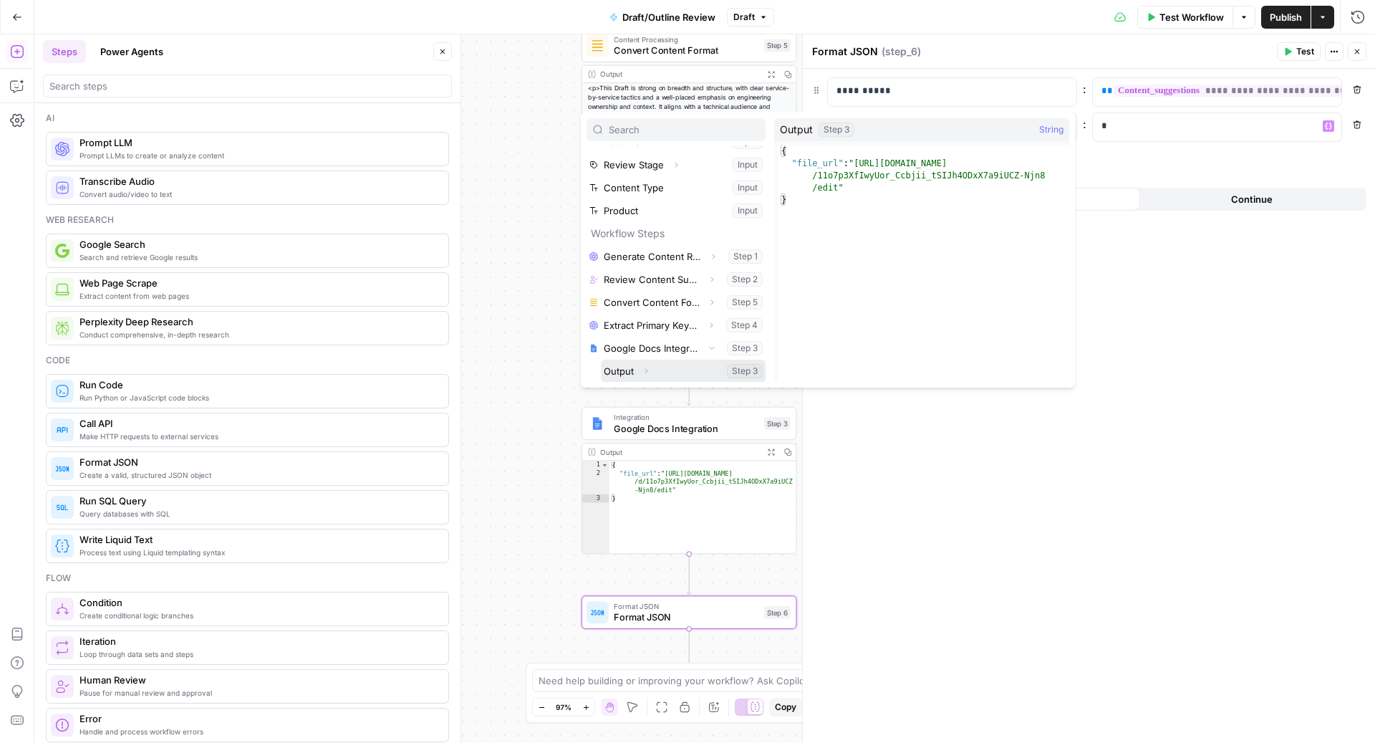
click at [650, 367] on icon "button" at bounding box center [646, 371] width 9 height 9
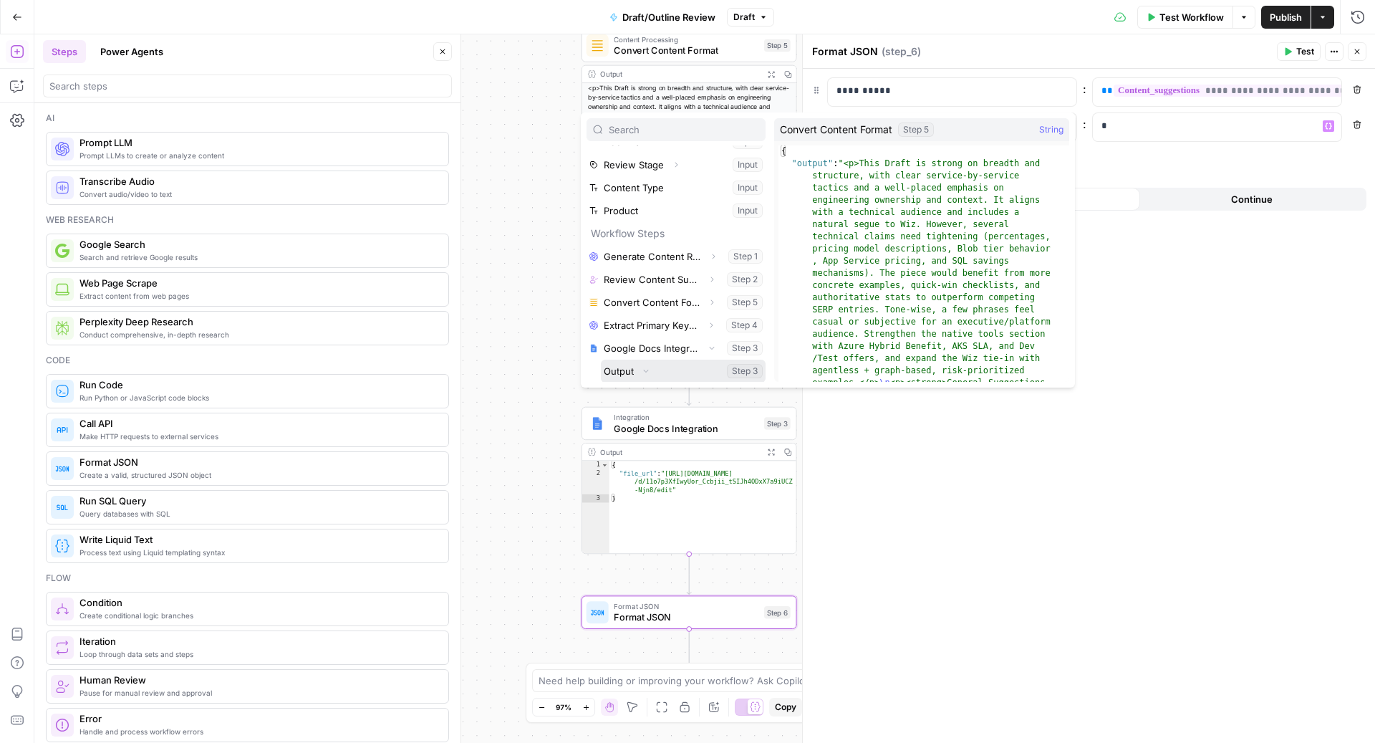
scroll to position [61, 0]
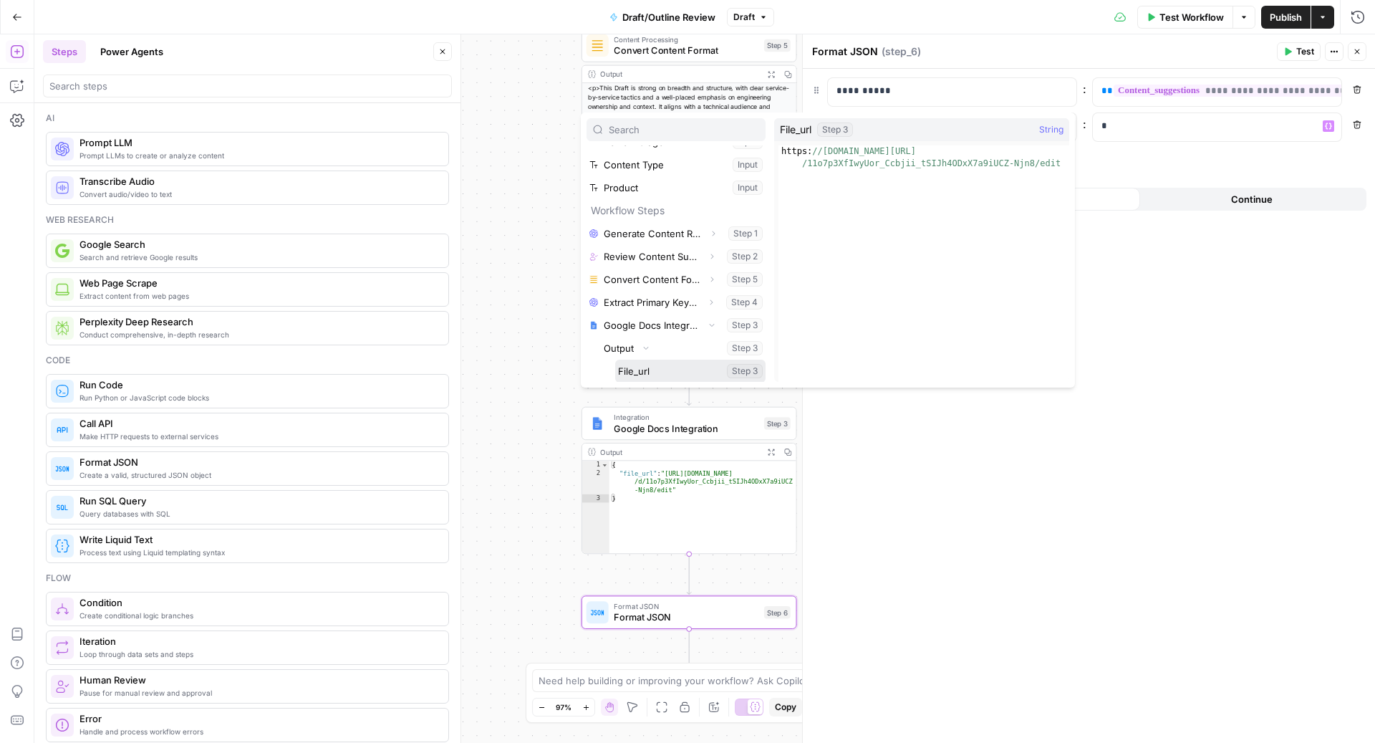
click at [678, 372] on button "Select variable File_url" at bounding box center [690, 371] width 150 height 23
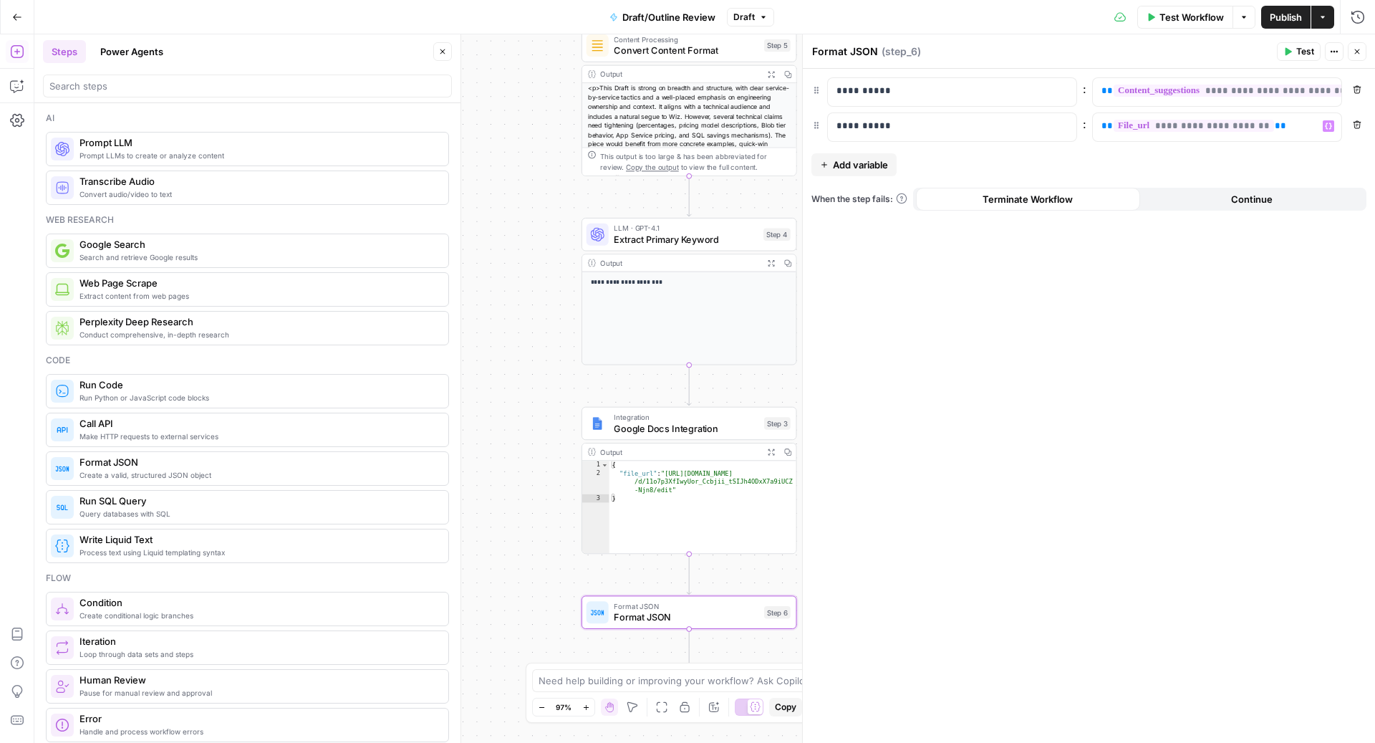
click at [443, 47] on icon "button" at bounding box center [442, 51] width 9 height 9
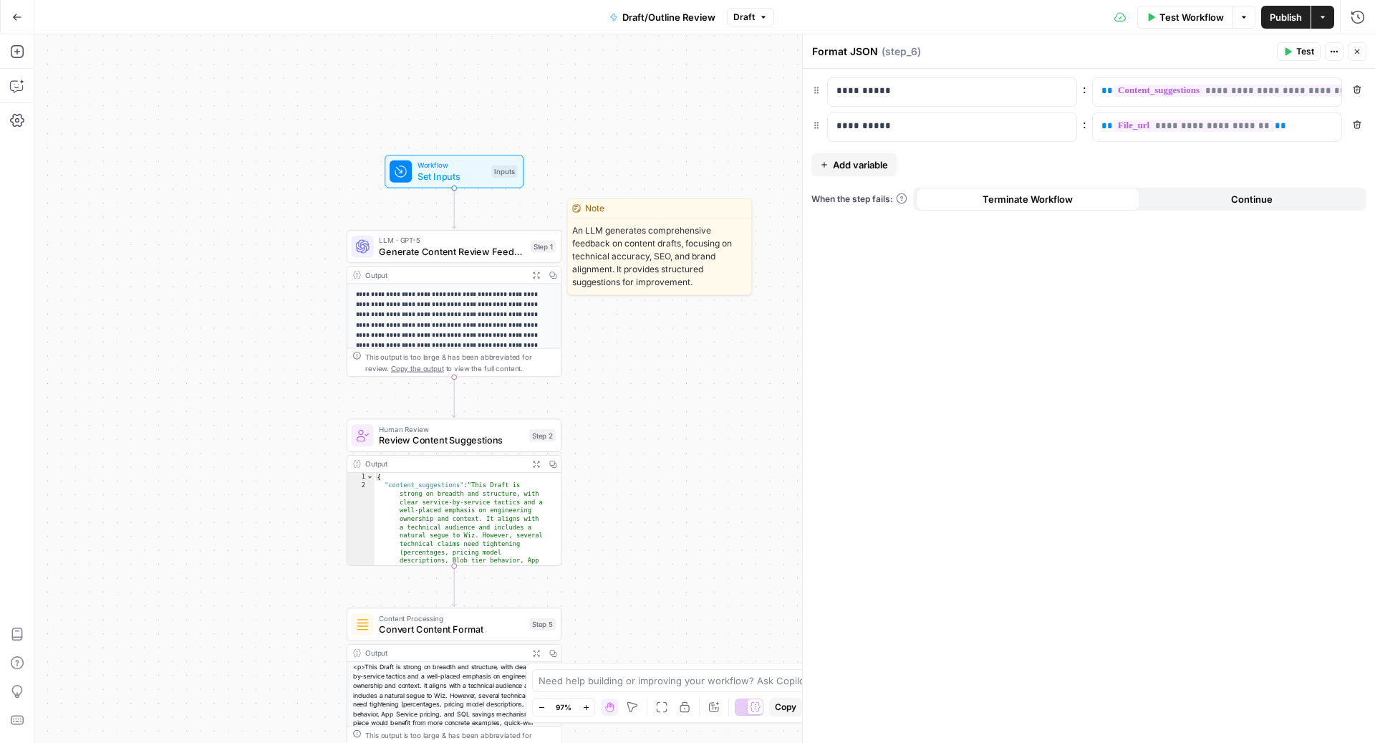
click at [423, 238] on span "LLM · GPT-5" at bounding box center [452, 240] width 146 height 11
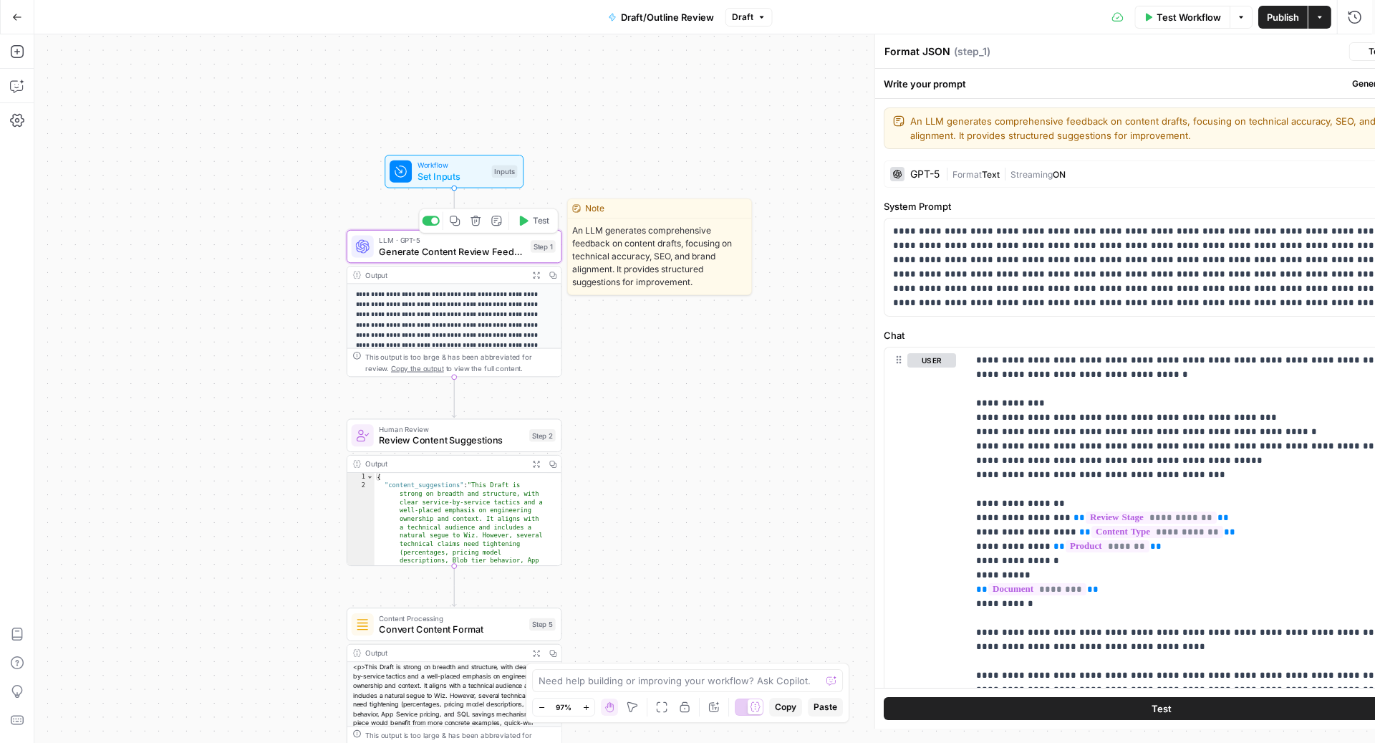
type textarea "Generate Content Review Feedback"
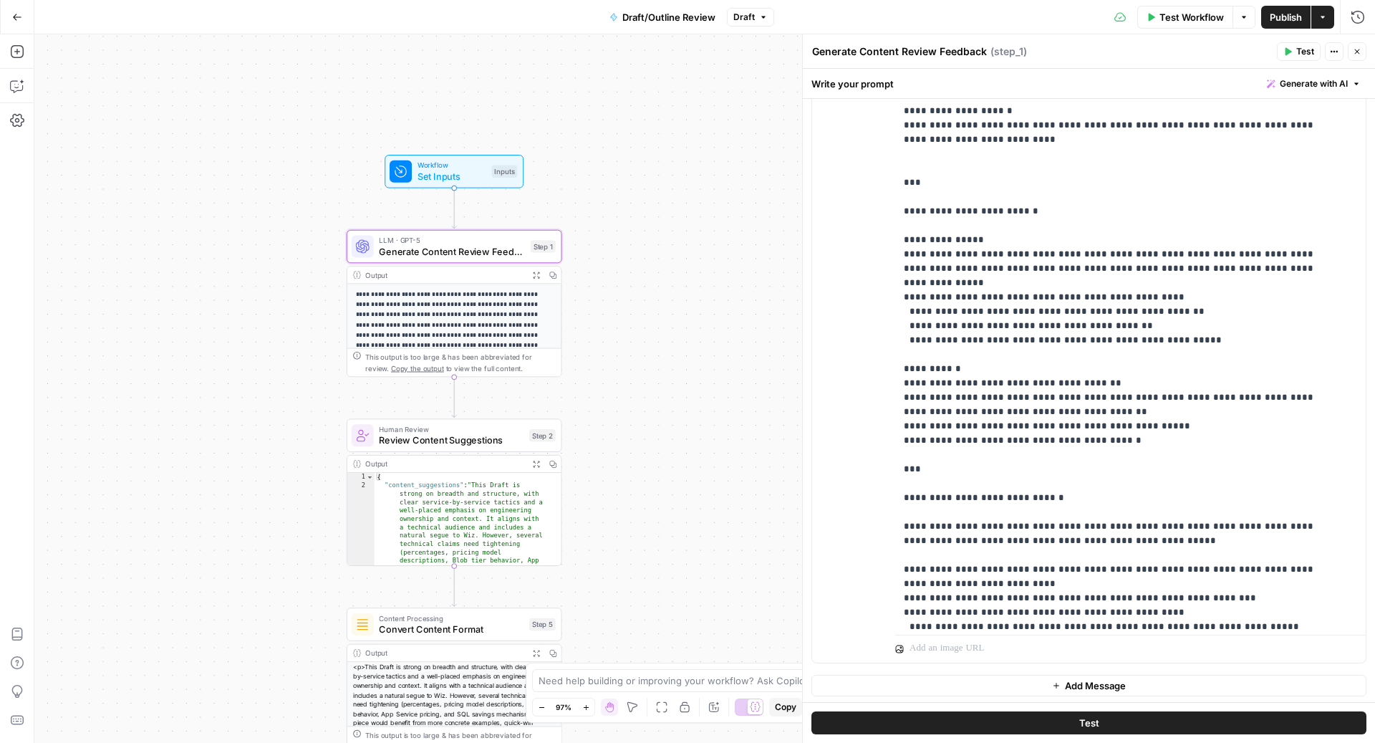
scroll to position [431, 0]
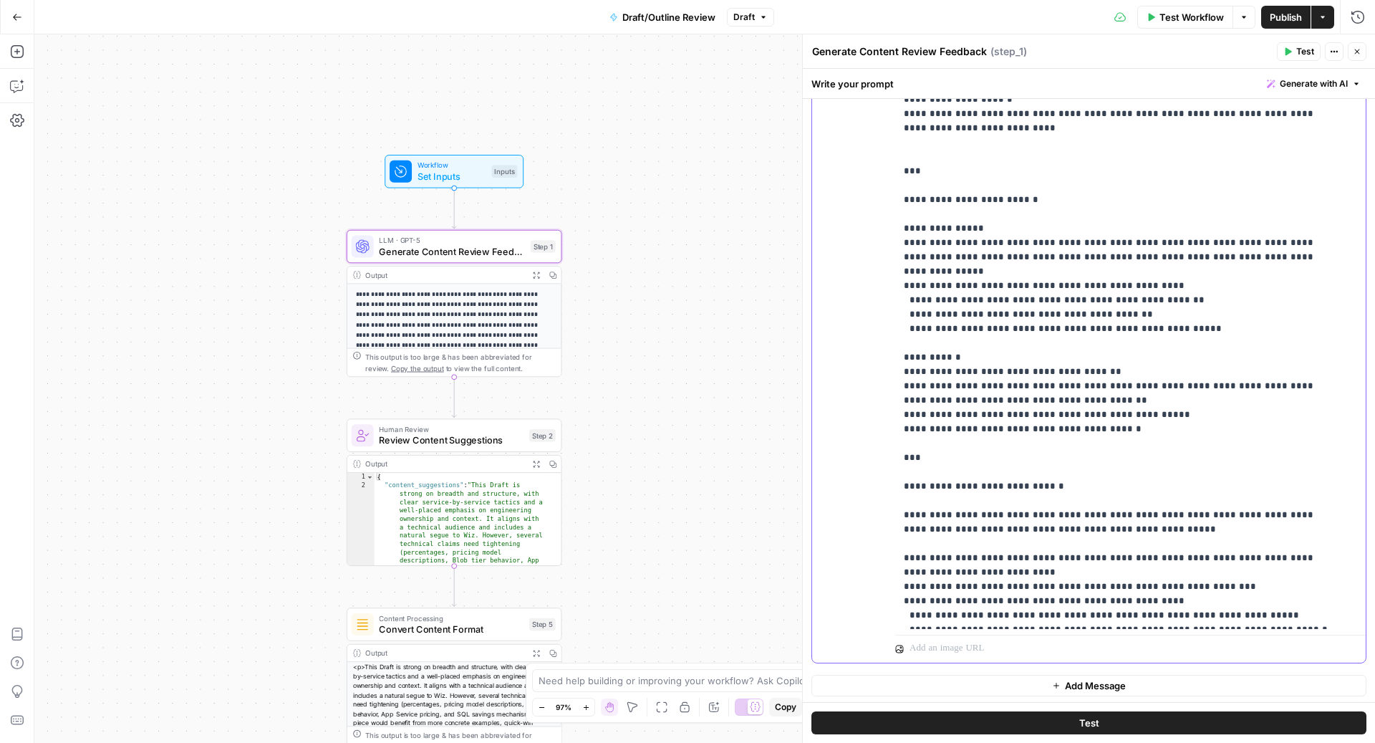
click at [1181, 297] on p "**********" at bounding box center [1116, 372] width 425 height 1504
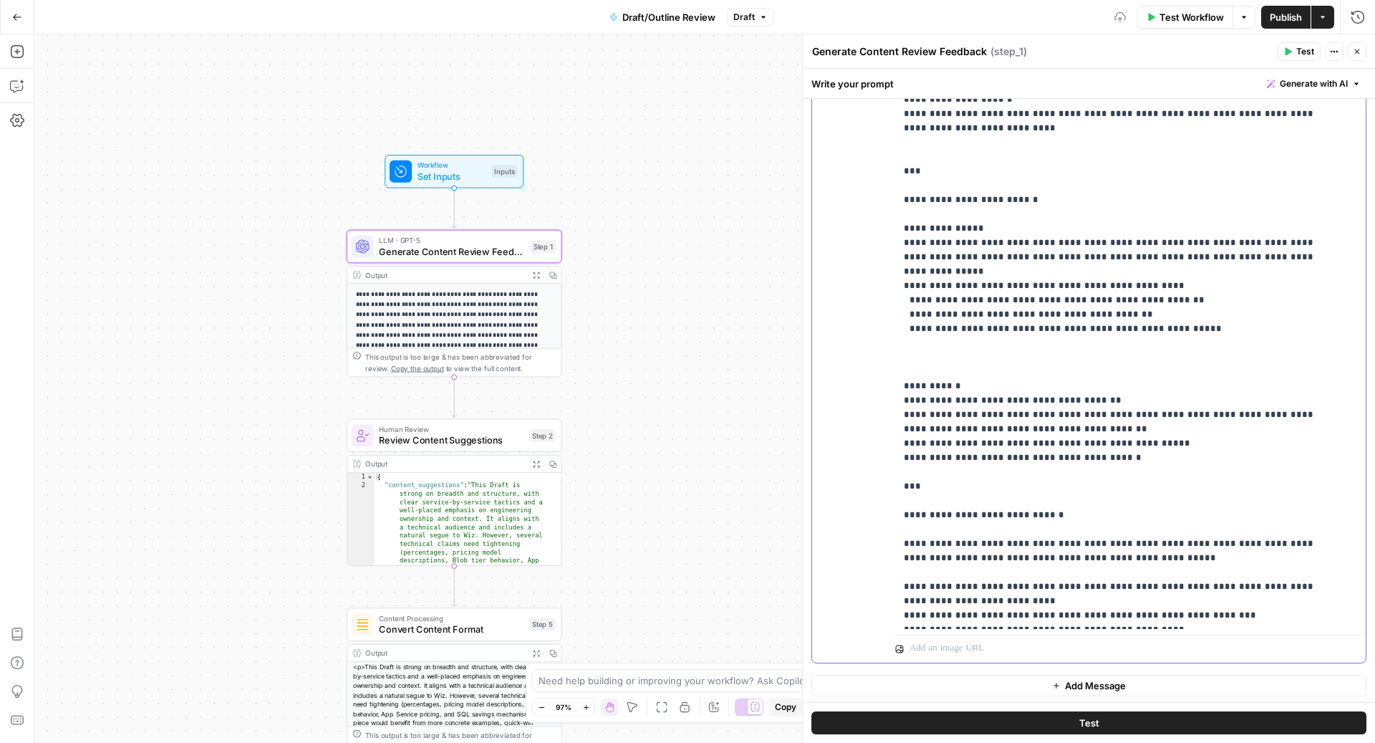
drag, startPoint x: 924, startPoint y: 326, endPoint x: 880, endPoint y: 326, distance: 43.7
click at [880, 326] on div "**********" at bounding box center [1089, 353] width 554 height 617
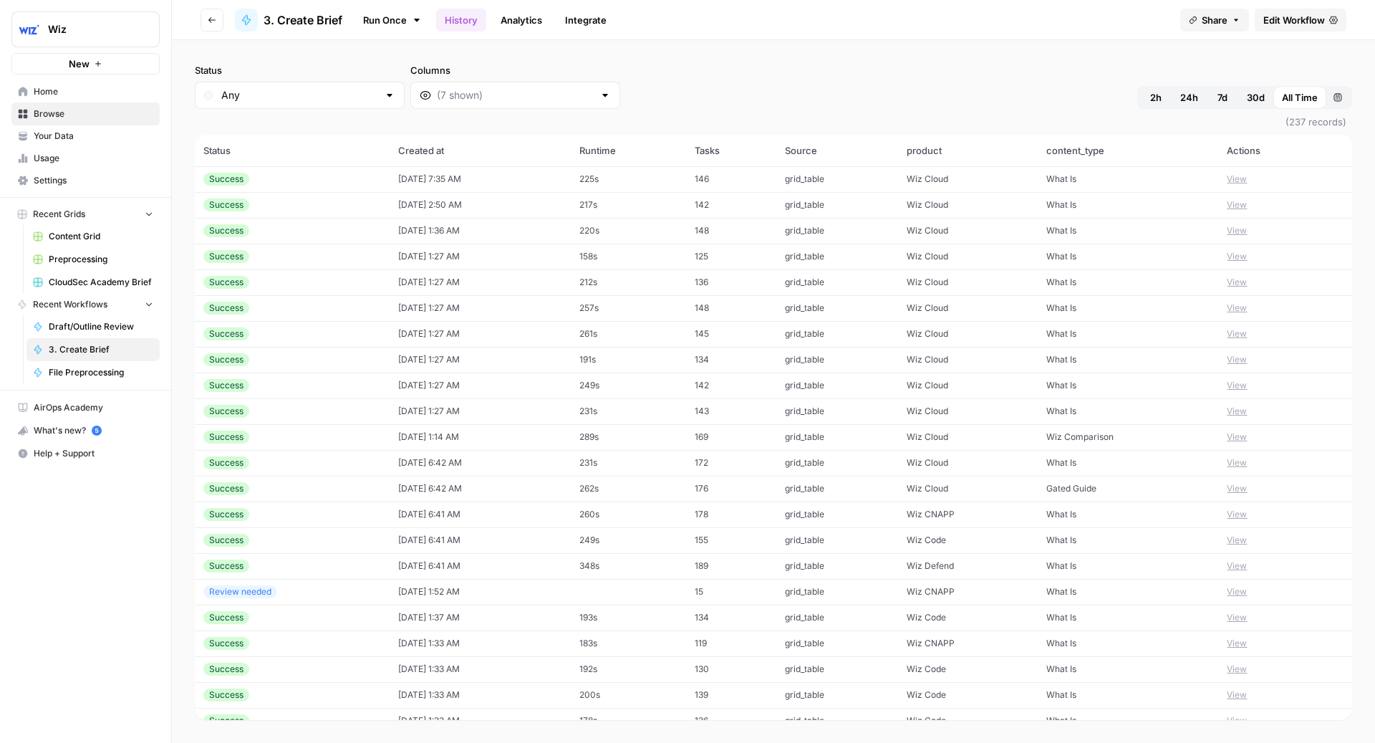
click at [1227, 178] on button "View" at bounding box center [1237, 179] width 20 height 13
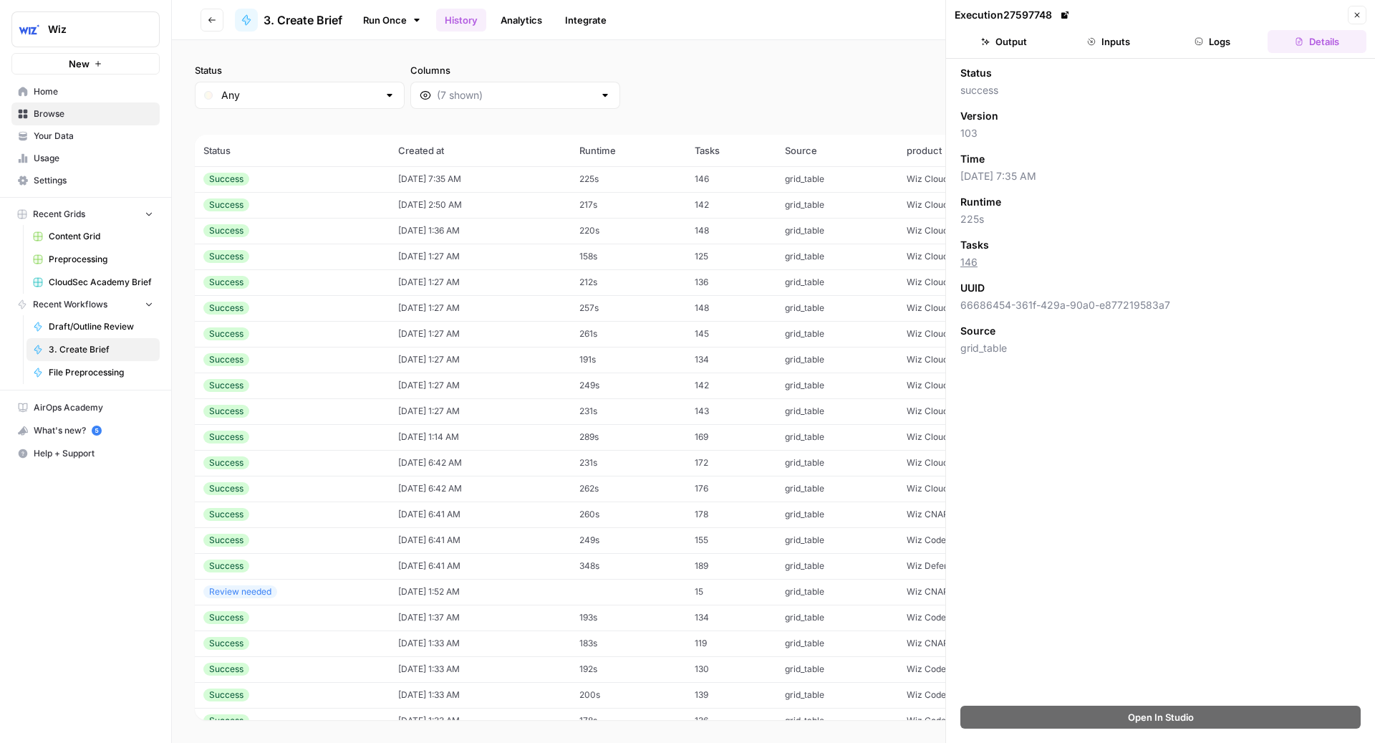
click at [1218, 47] on button "Logs" at bounding box center [1213, 41] width 99 height 23
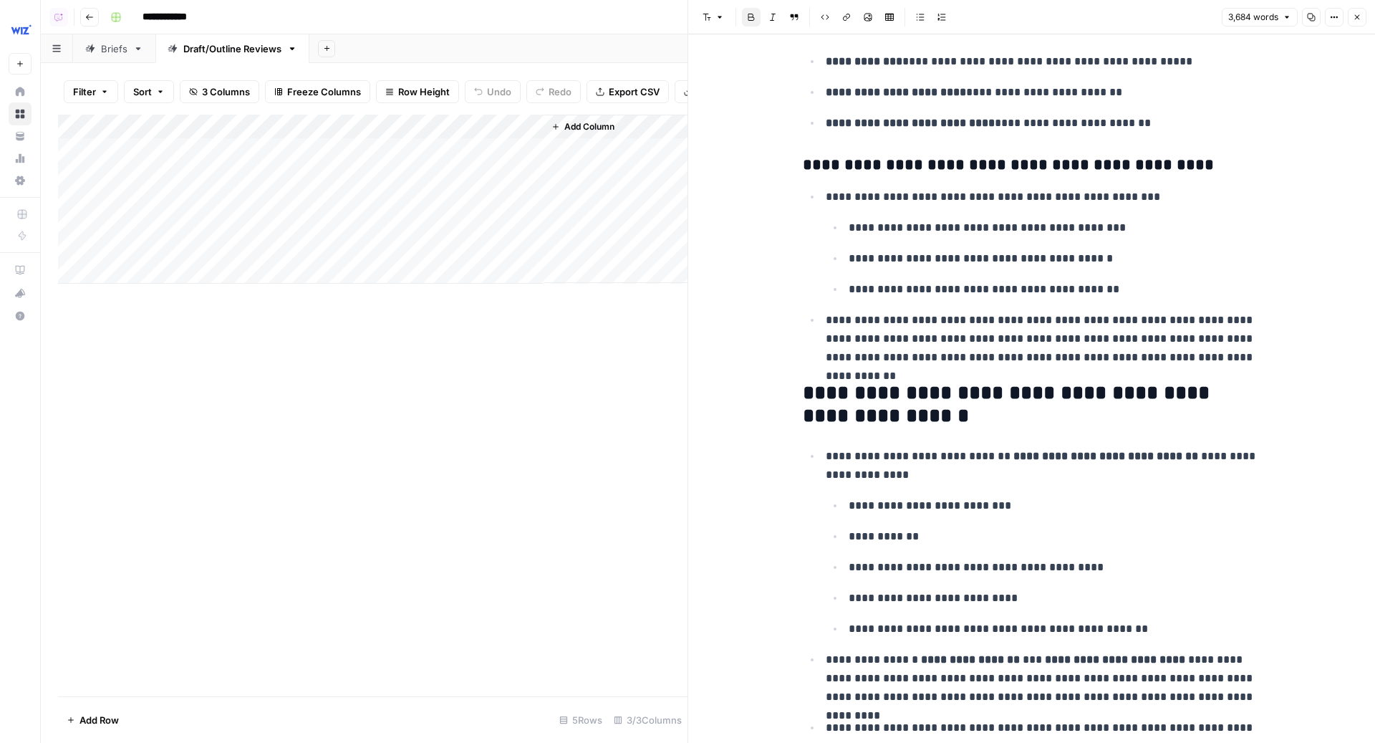
scroll to position [10477, 0]
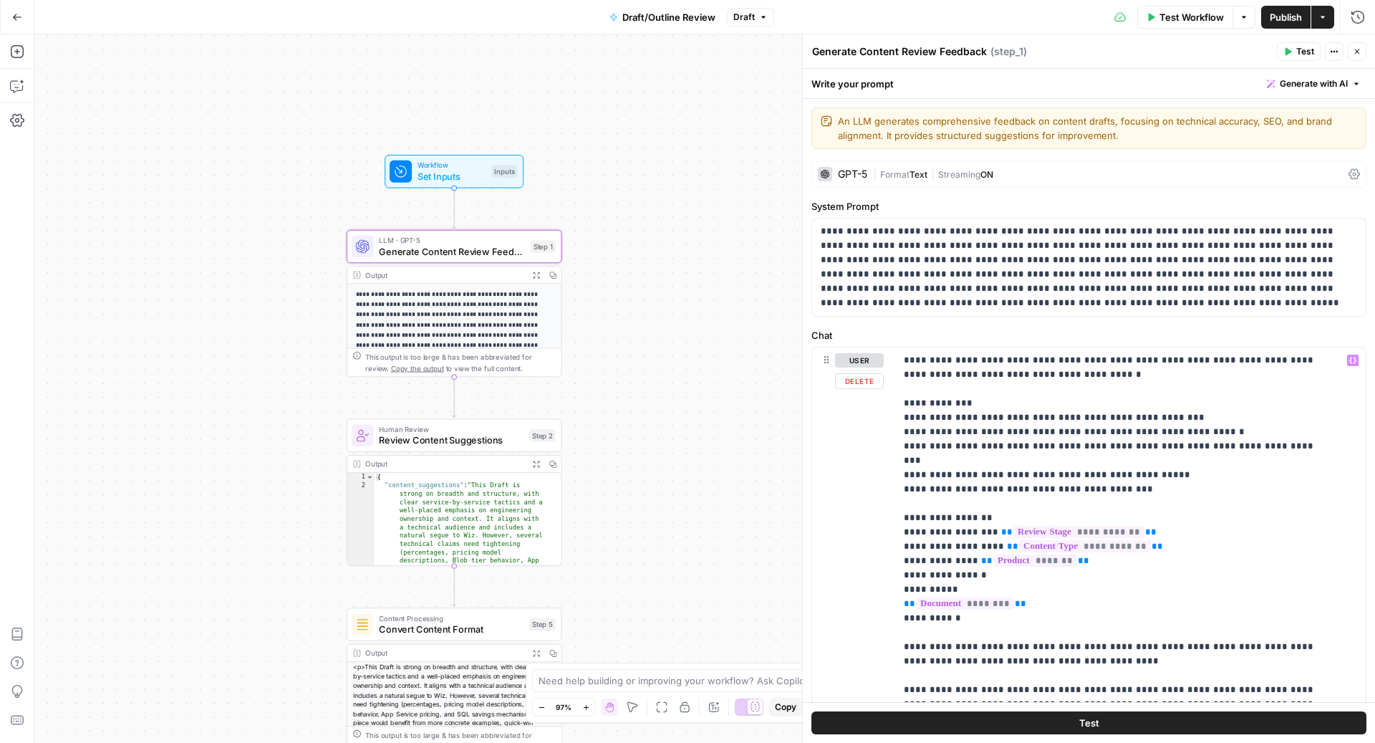
scroll to position [431, 0]
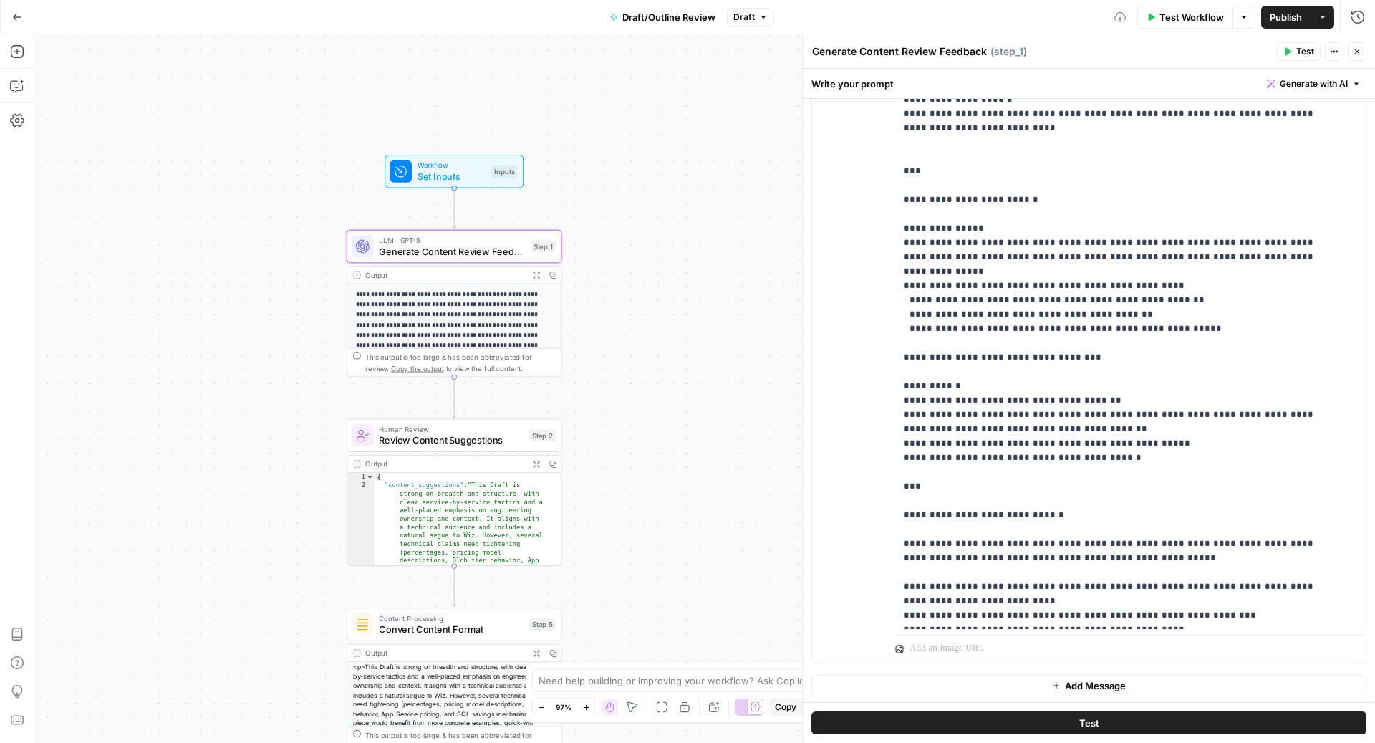
click at [890, 329] on div "**********" at bounding box center [1089, 353] width 554 height 617
click at [900, 326] on div "**********" at bounding box center [1123, 337] width 457 height 584
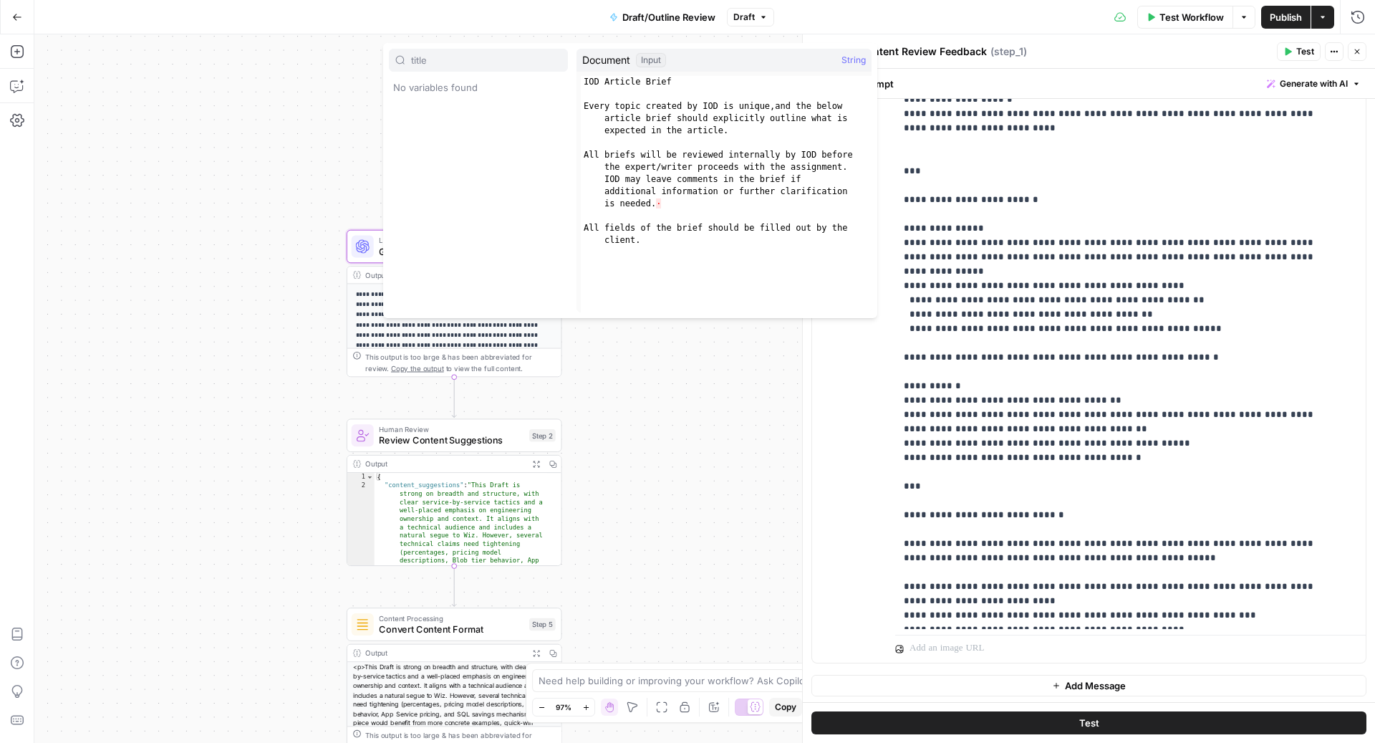
type input "title"
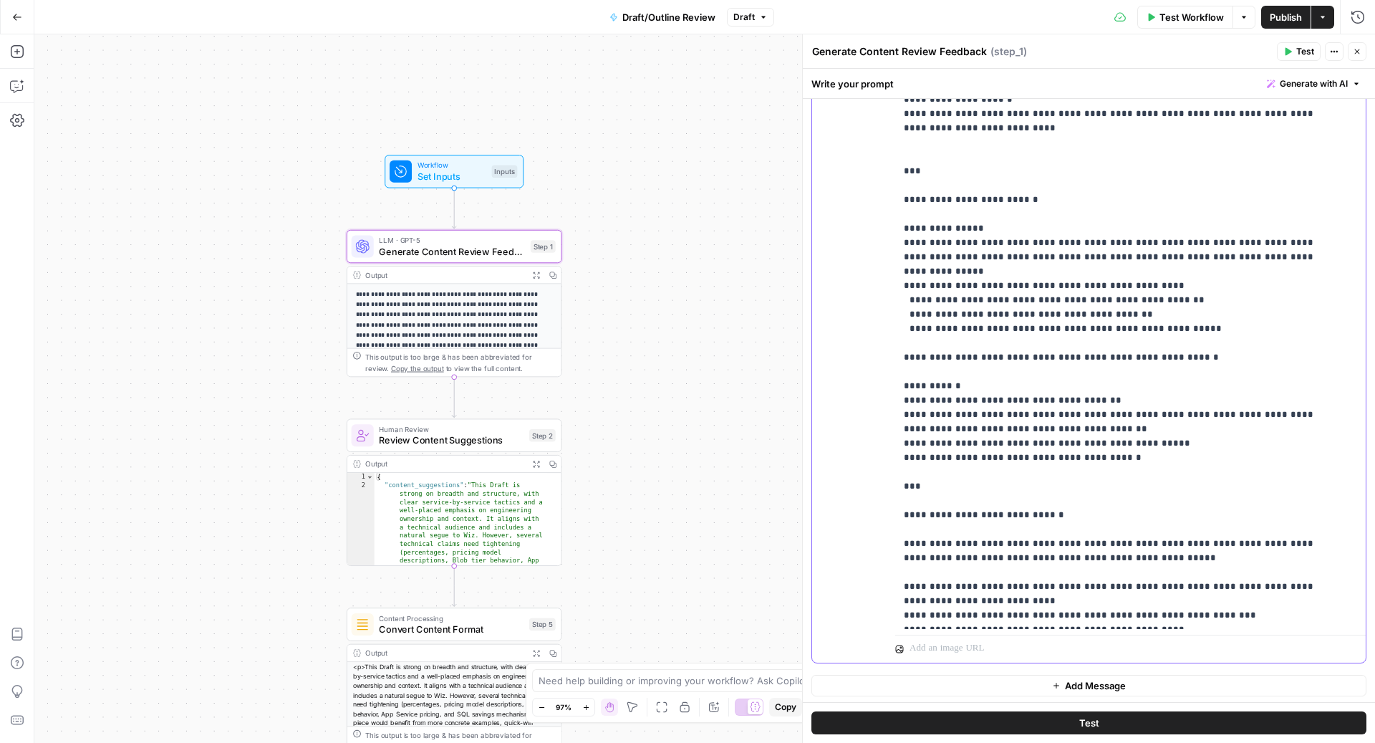
click at [1011, 332] on p "**********" at bounding box center [1116, 386] width 425 height 1533
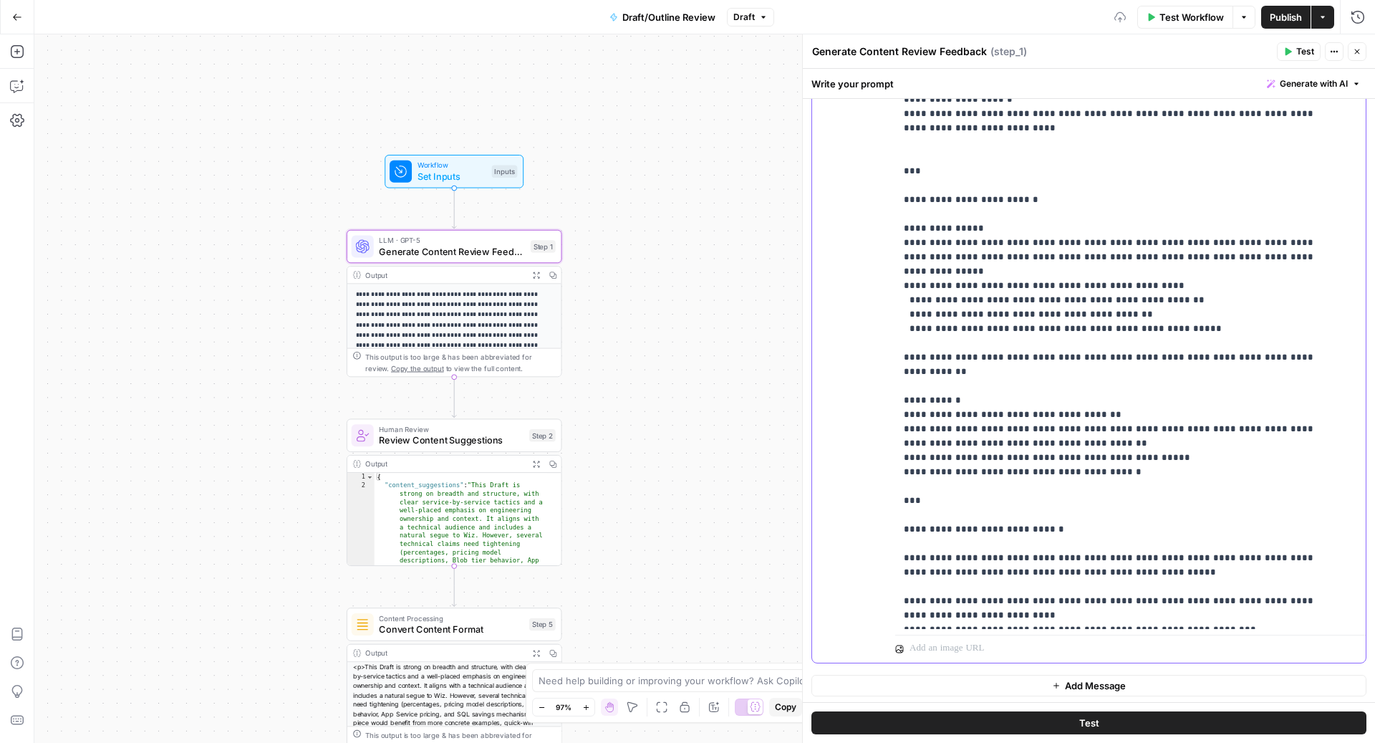
click at [1304, 325] on p "**********" at bounding box center [1116, 386] width 425 height 1533
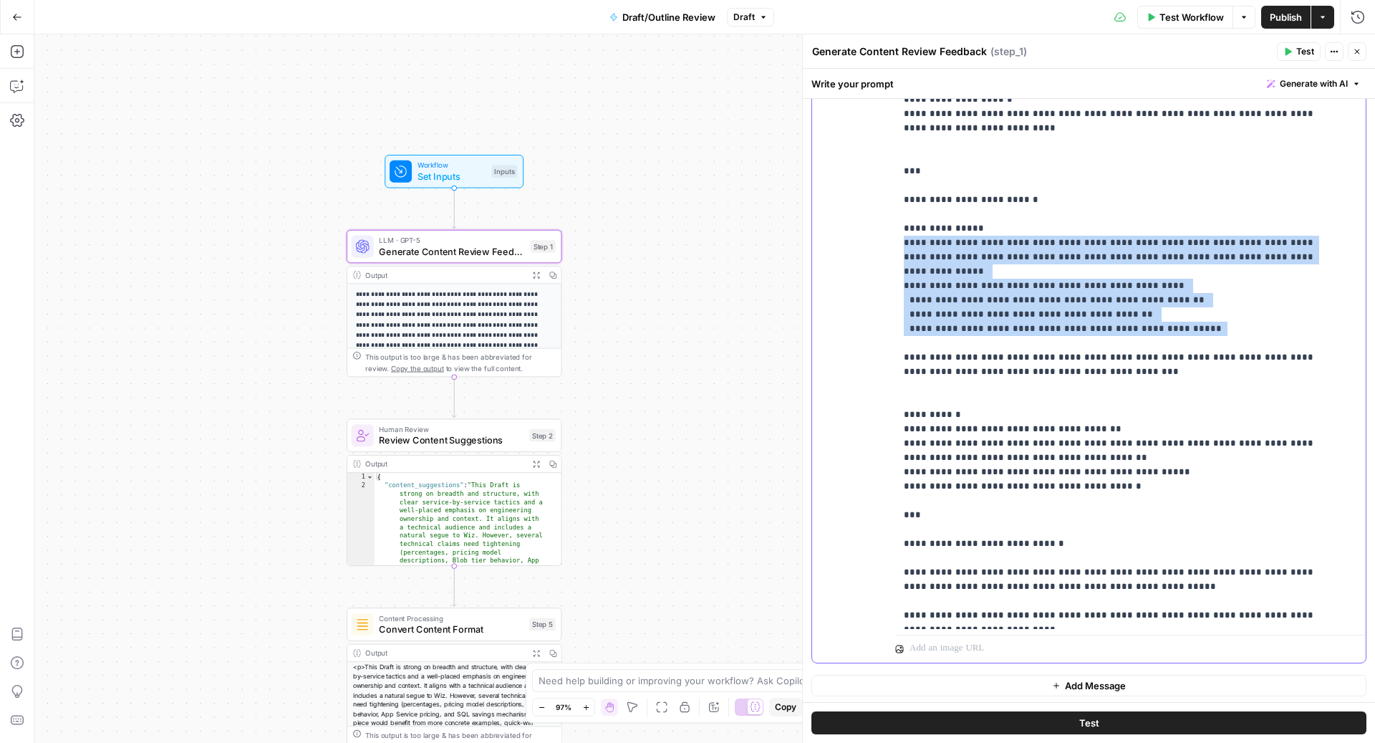
drag, startPoint x: 1227, startPoint y: 290, endPoint x: 897, endPoint y: 228, distance: 335.3
click at [897, 228] on div "**********" at bounding box center [1123, 337] width 457 height 584
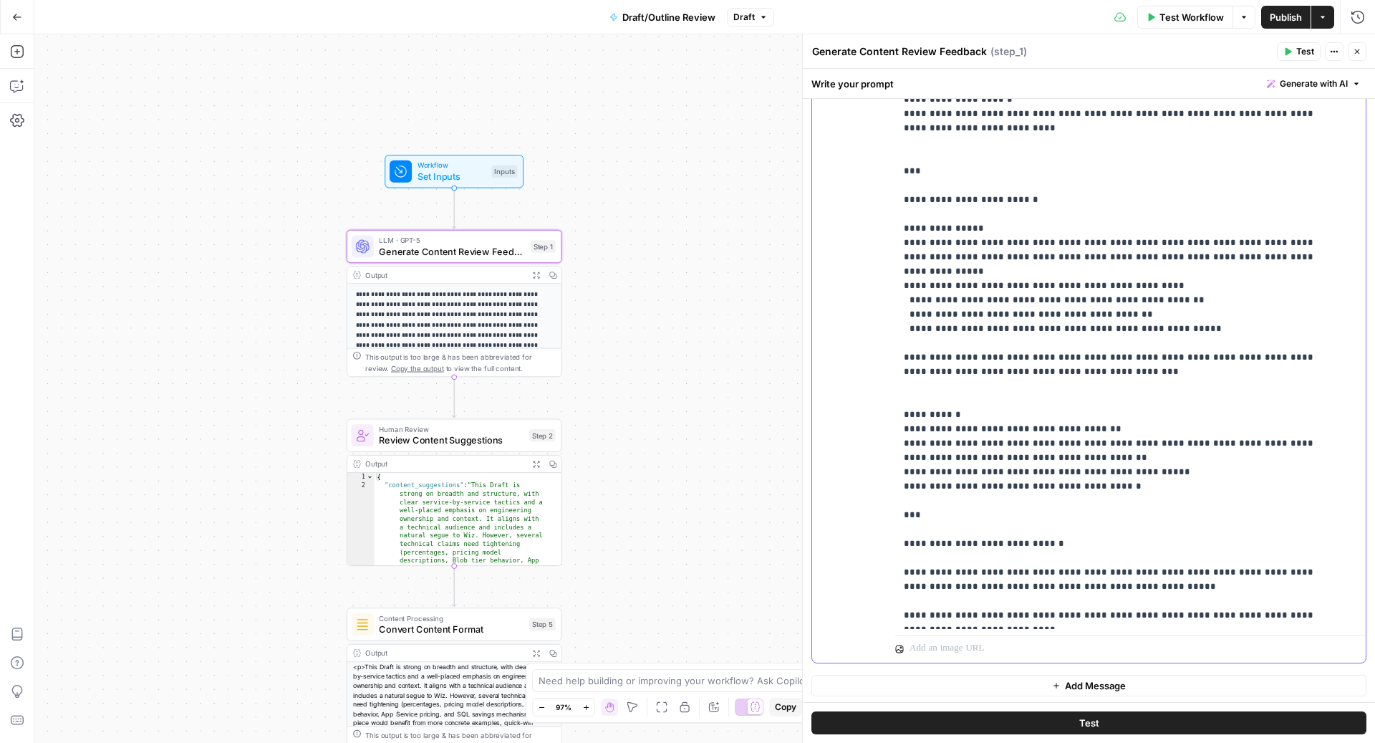
click at [911, 347] on p "**********" at bounding box center [1116, 400] width 425 height 1561
click at [907, 354] on p "**********" at bounding box center [1116, 400] width 425 height 1561
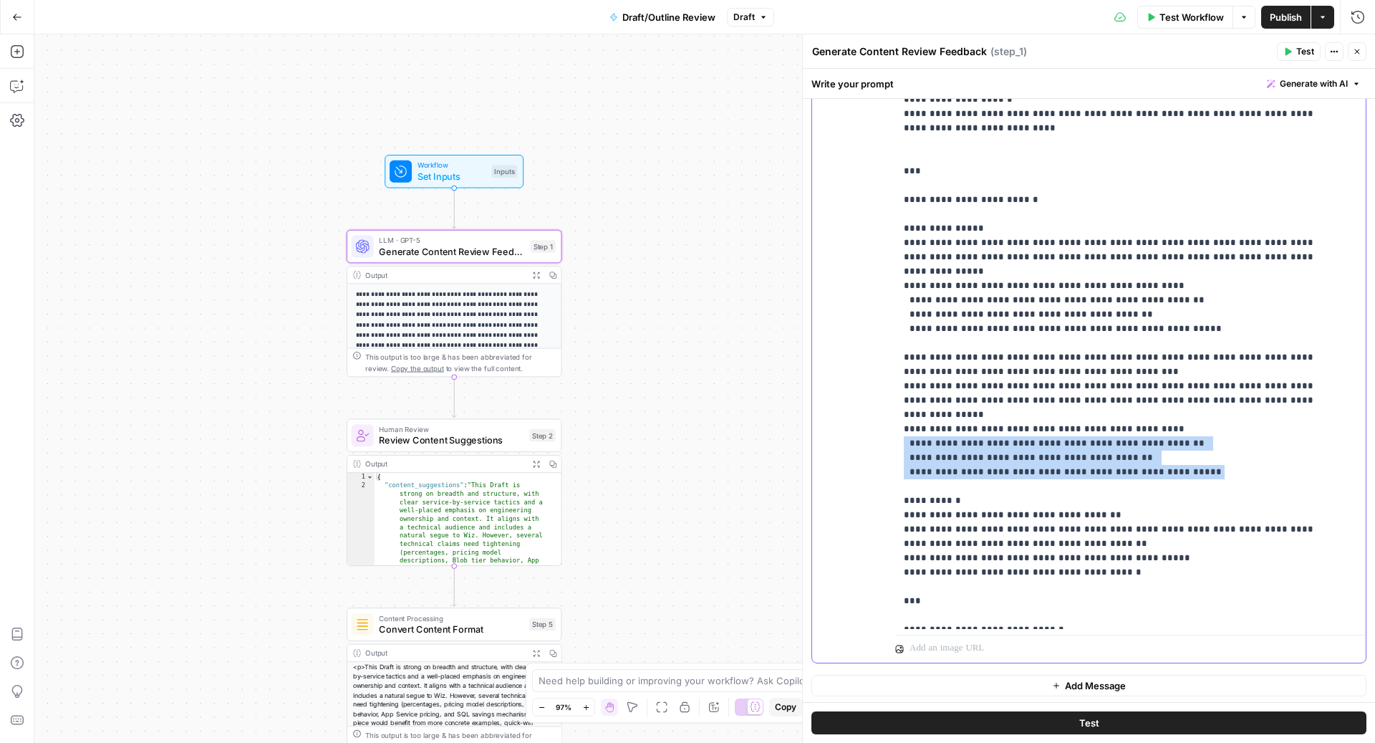
drag, startPoint x: 1179, startPoint y: 429, endPoint x: 895, endPoint y: 399, distance: 285.9
click at [895, 399] on div "**********" at bounding box center [1123, 337] width 457 height 584
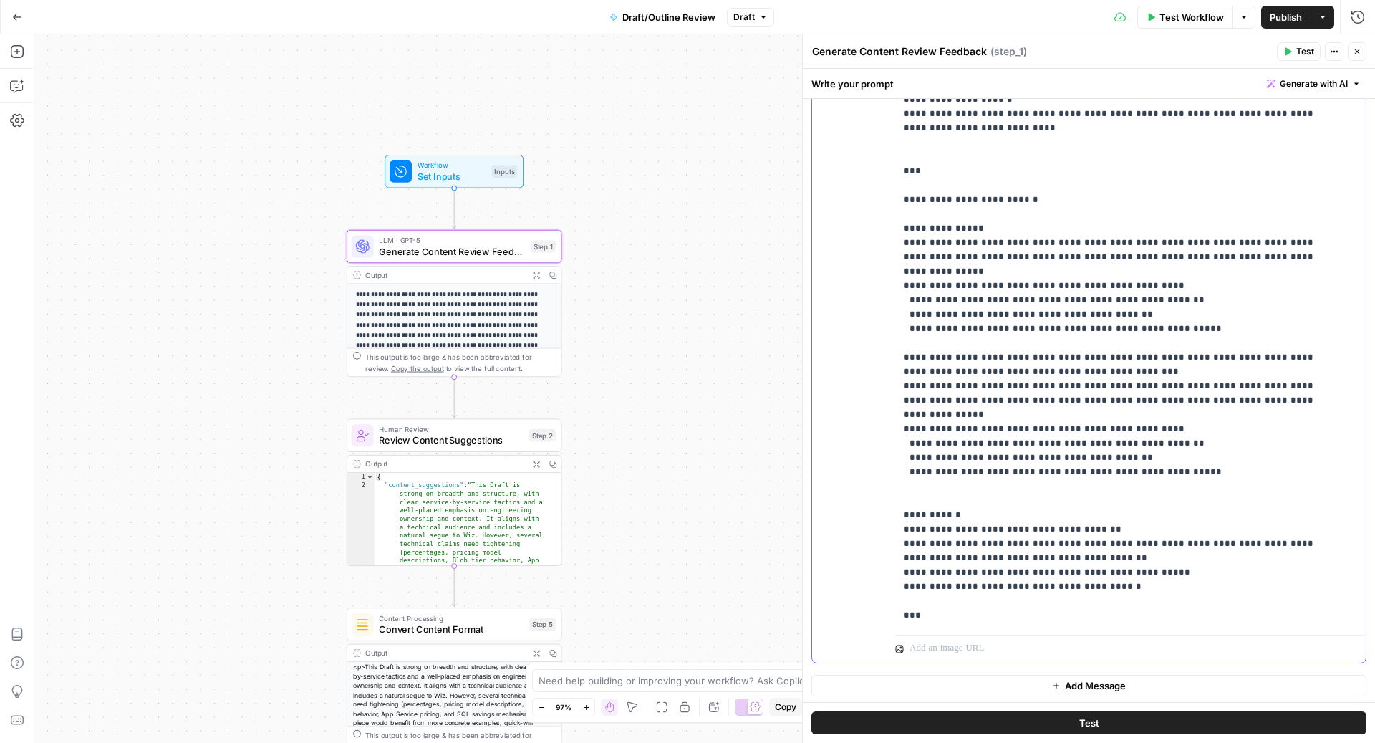
click at [910, 395] on p "**********" at bounding box center [1116, 443] width 425 height 1647
click at [911, 439] on p "**********" at bounding box center [1116, 443] width 425 height 1647
drag, startPoint x: 911, startPoint y: 438, endPoint x: 859, endPoint y: 438, distance: 52.3
click at [859, 438] on div "**********" at bounding box center [1089, 353] width 554 height 617
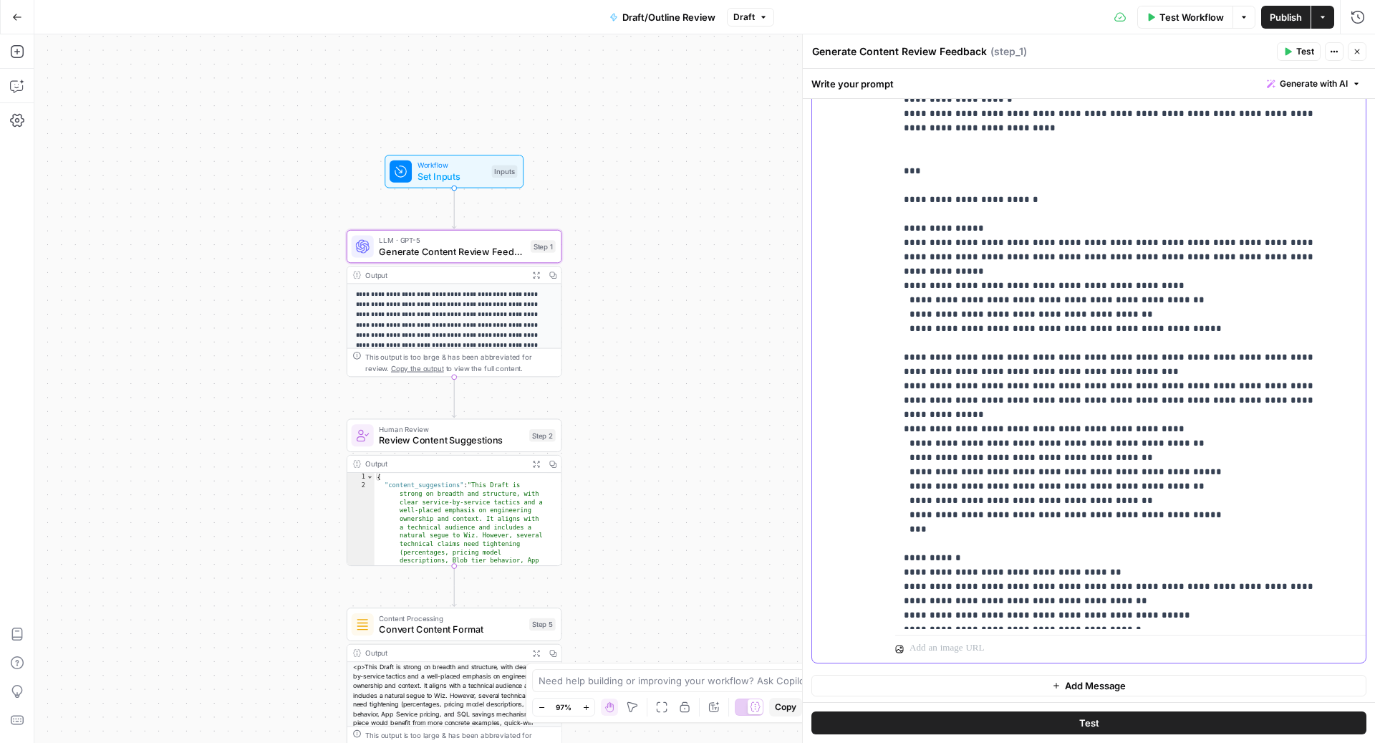
click at [1041, 446] on p "**********" at bounding box center [1116, 465] width 425 height 1690
click at [1135, 443] on p "**********" at bounding box center [1116, 465] width 425 height 1690
click at [1358, 44] on button "Close" at bounding box center [1357, 51] width 19 height 19
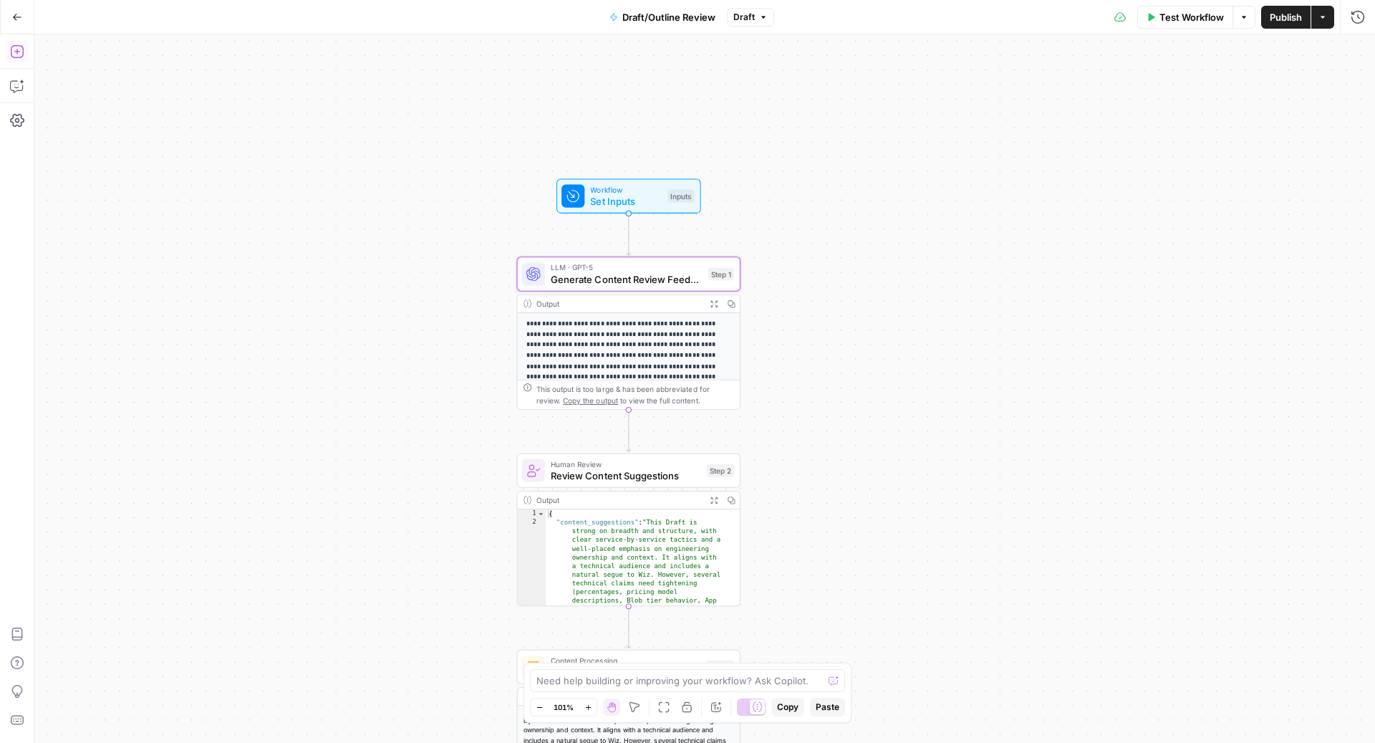
click at [14, 57] on icon "button" at bounding box center [17, 51] width 14 height 14
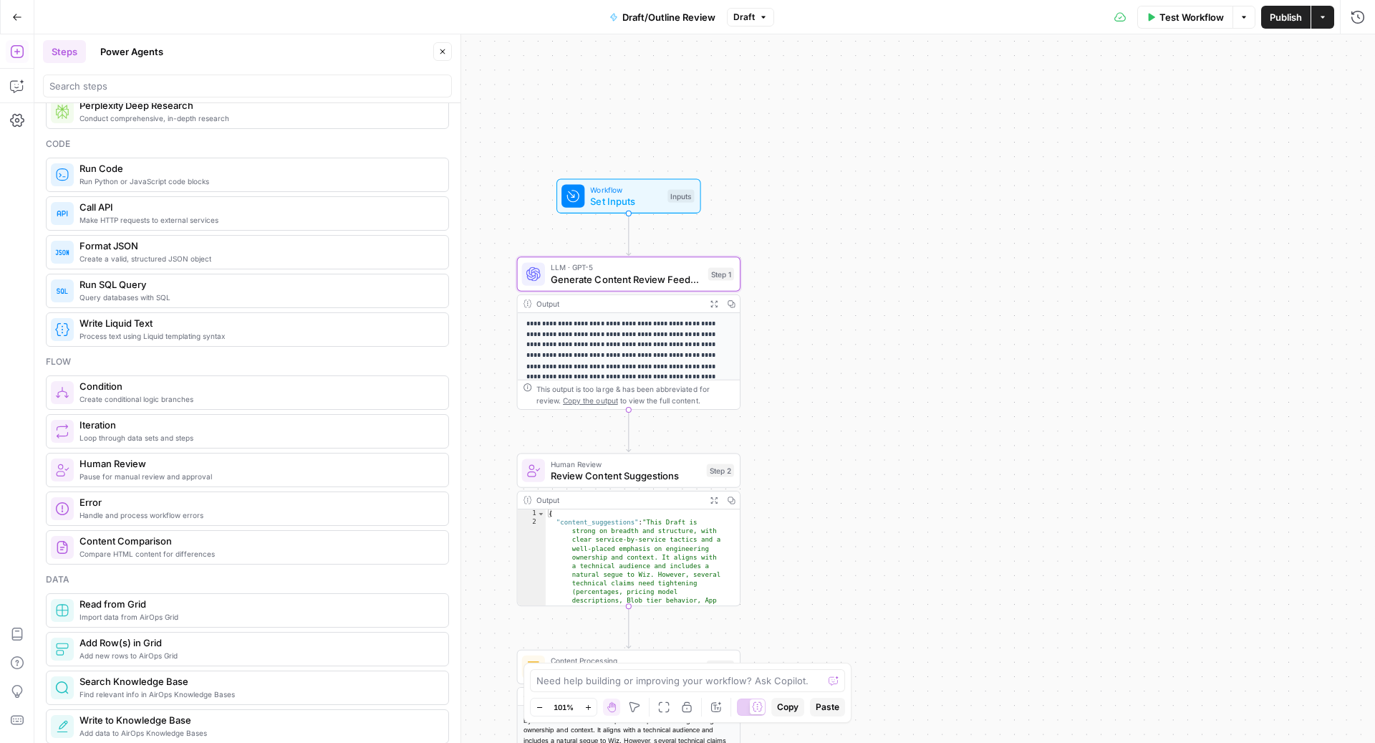
scroll to position [245, 0]
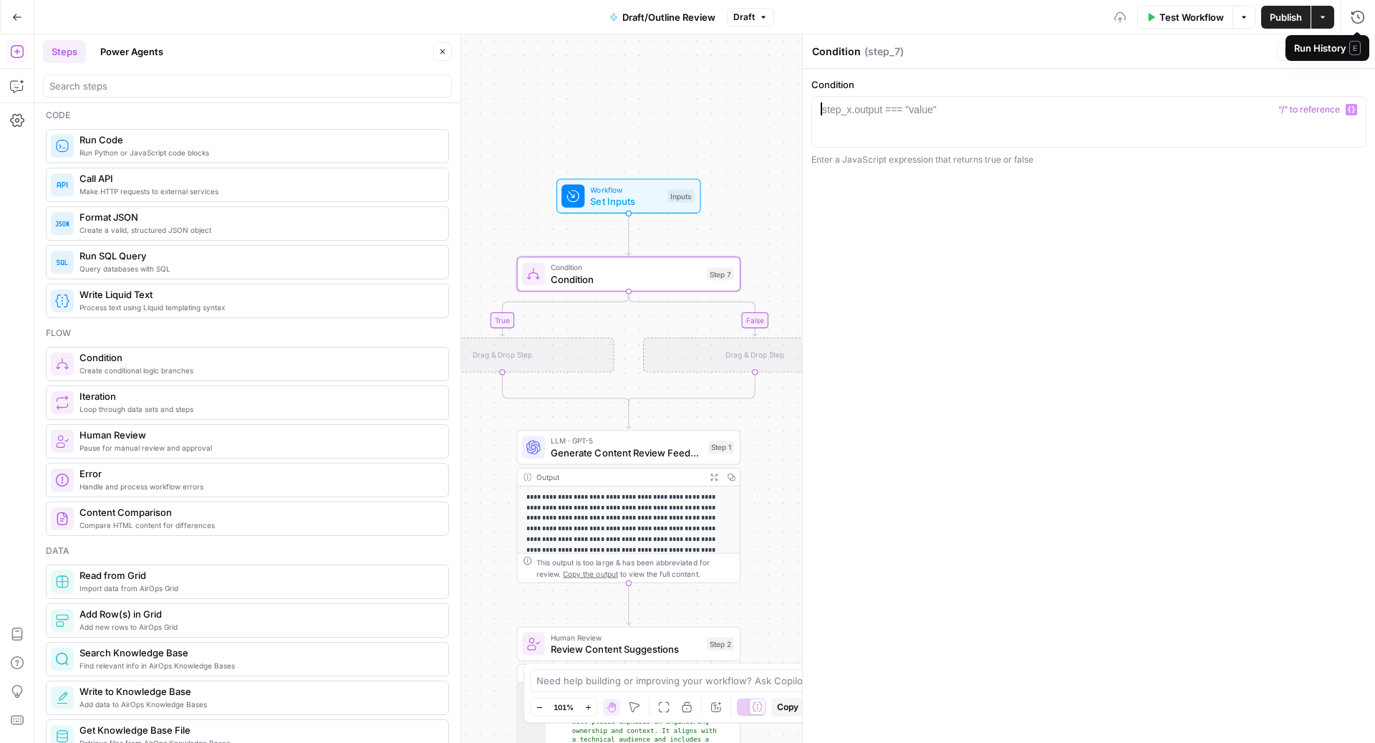
click at [1098, 120] on div at bounding box center [1089, 134] width 543 height 64
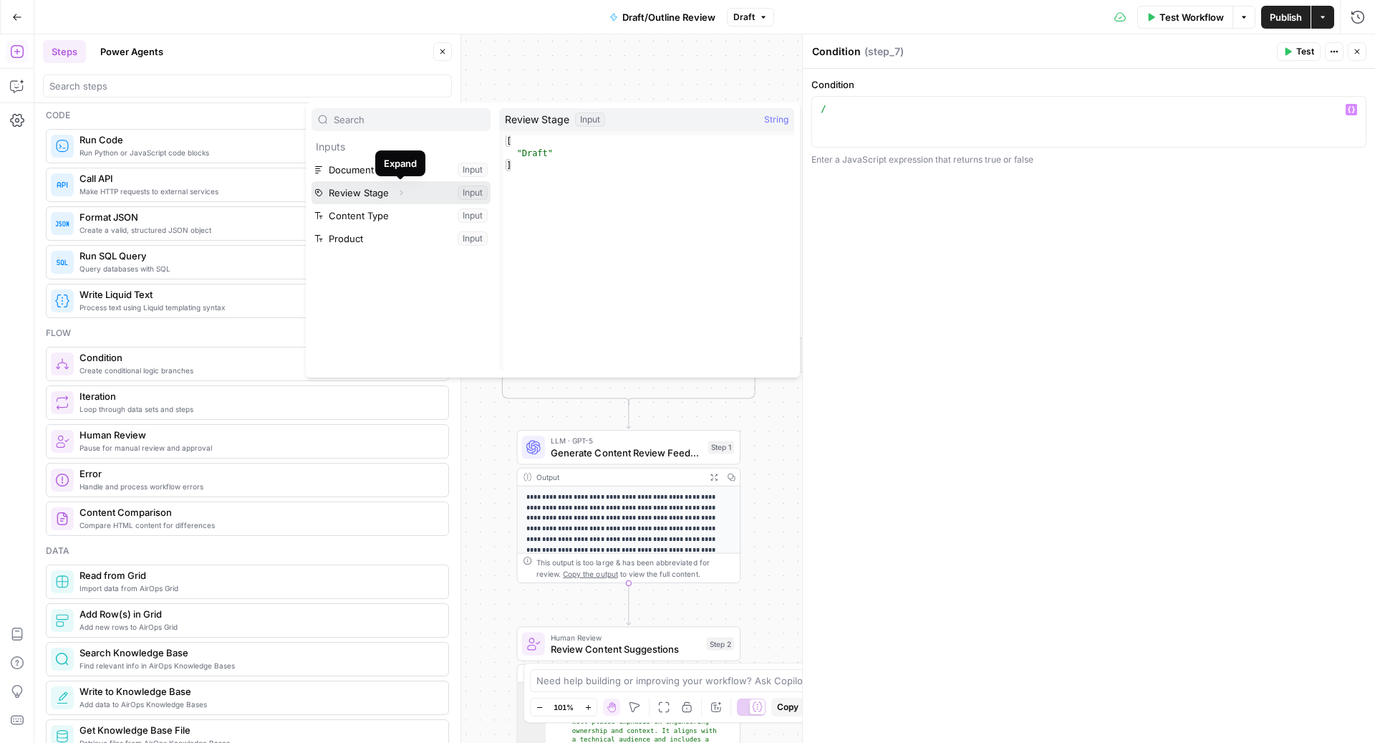
drag, startPoint x: 375, startPoint y: 198, endPoint x: 400, endPoint y: 190, distance: 26.3
click at [399, 190] on div "Review Stage Expand Input" at bounding box center [401, 192] width 179 height 23
click at [400, 190] on icon "button" at bounding box center [401, 192] width 9 height 9
click at [380, 219] on button "Select variable [0]" at bounding box center [408, 215] width 165 height 23
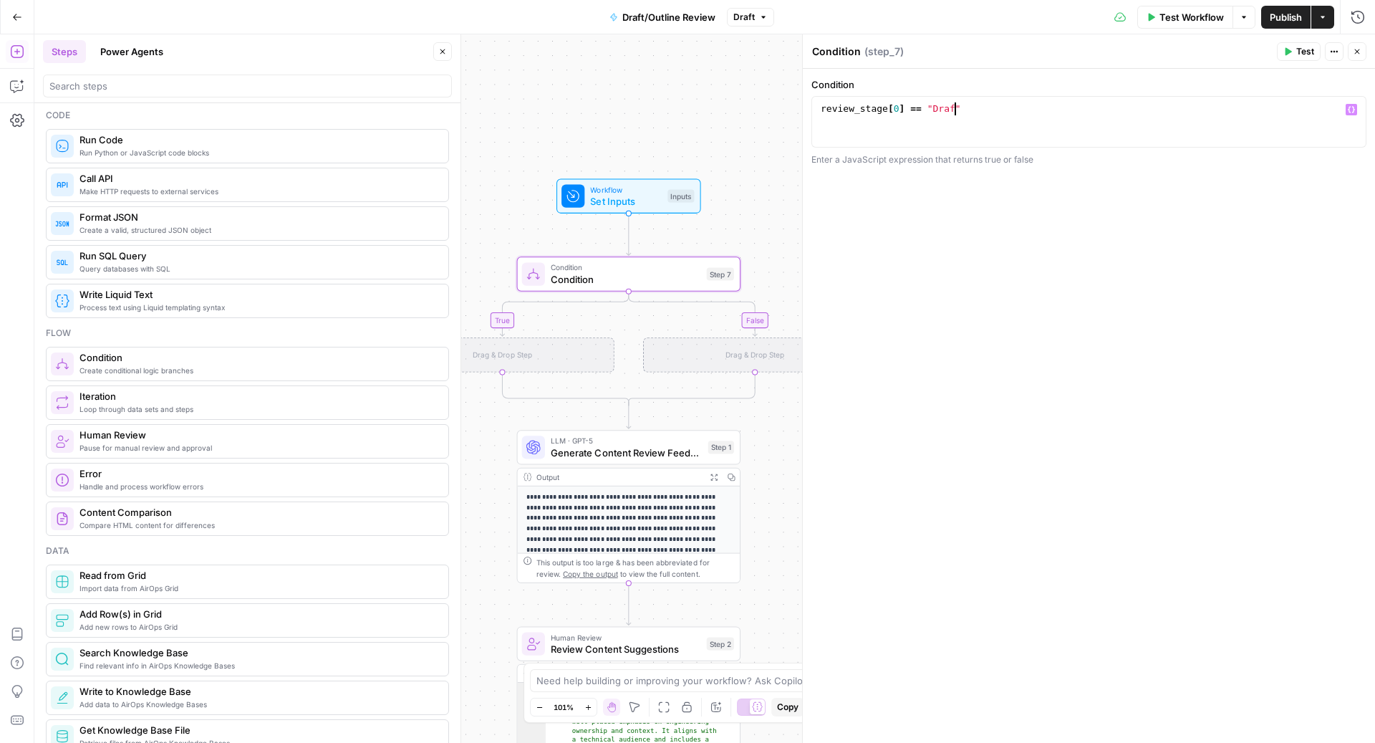
scroll to position [0, 10]
type textarea "**********"
click at [438, 47] on button "Close" at bounding box center [442, 51] width 19 height 19
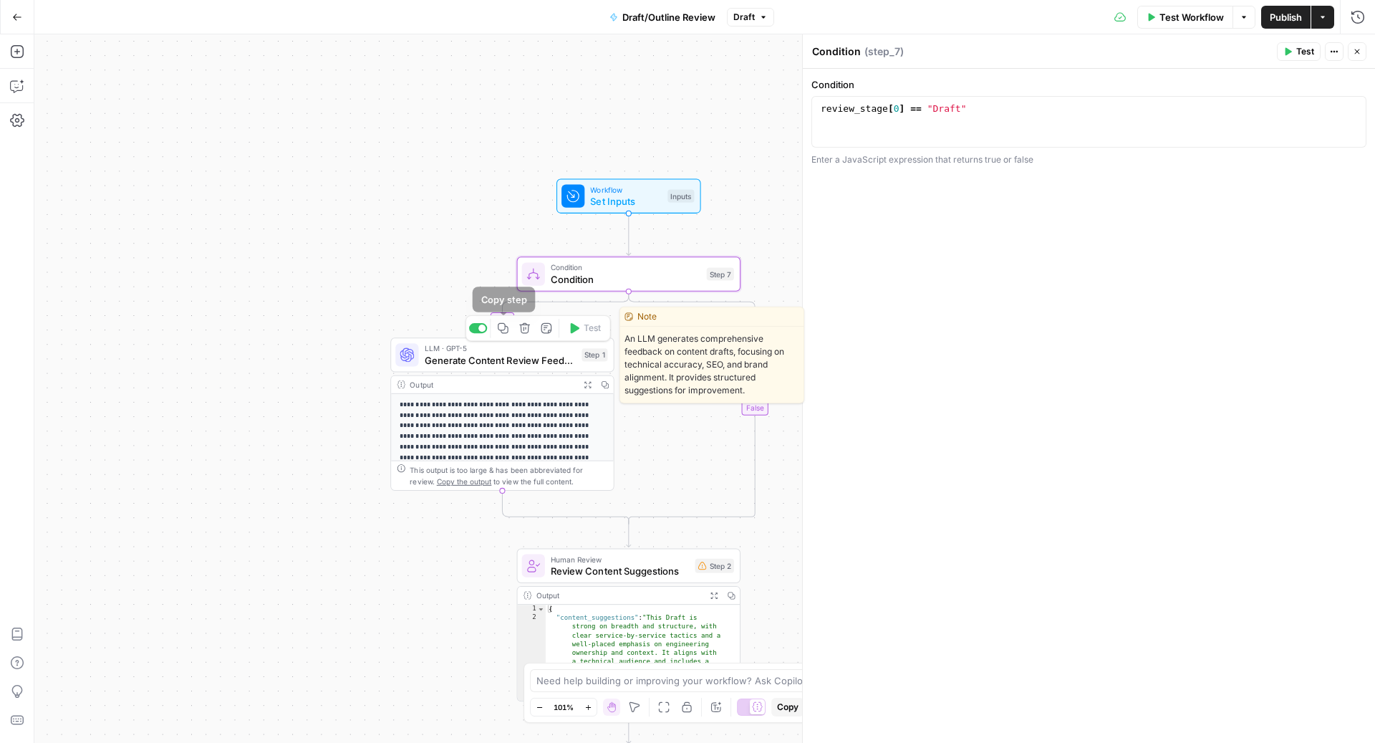
click at [505, 334] on button "Copy step" at bounding box center [503, 328] width 19 height 19
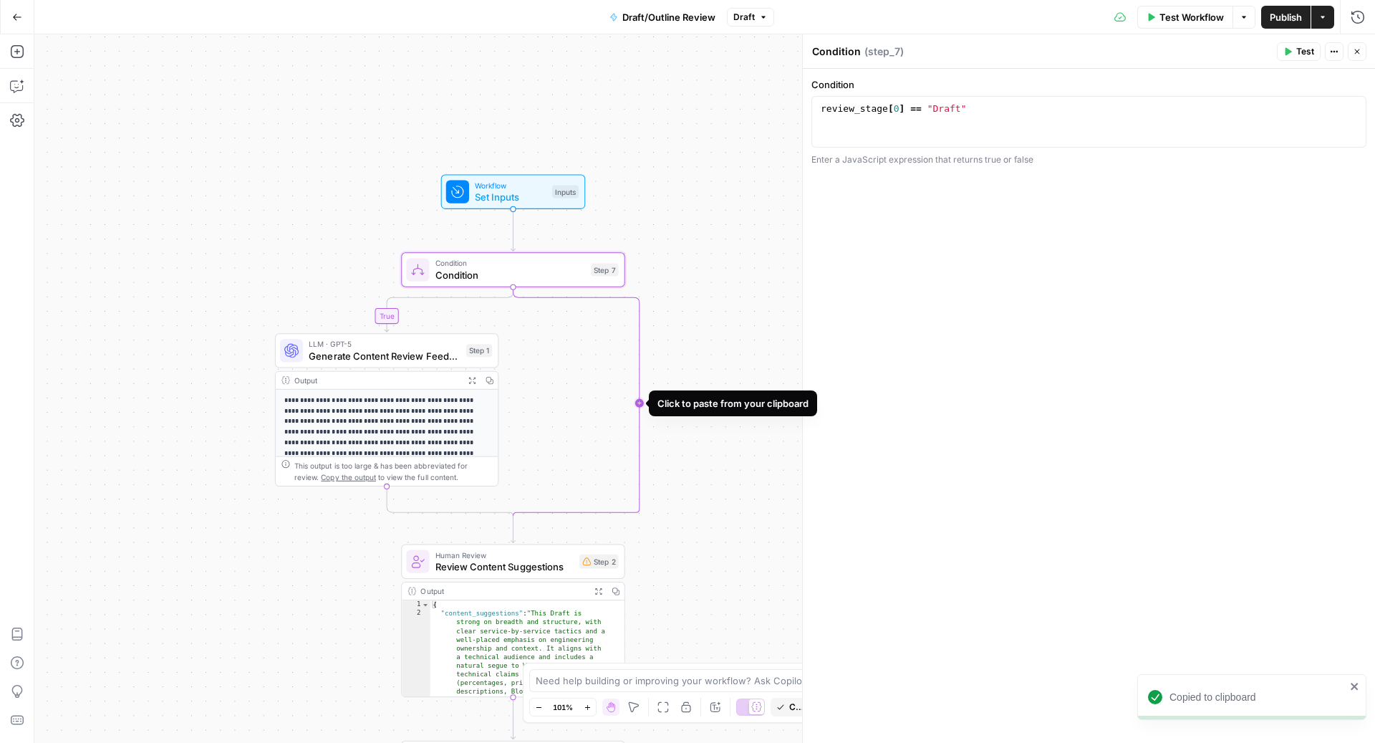
click at [639, 400] on icon "Edge from step_7 to step_7-conditional-end" at bounding box center [576, 403] width 126 height 233
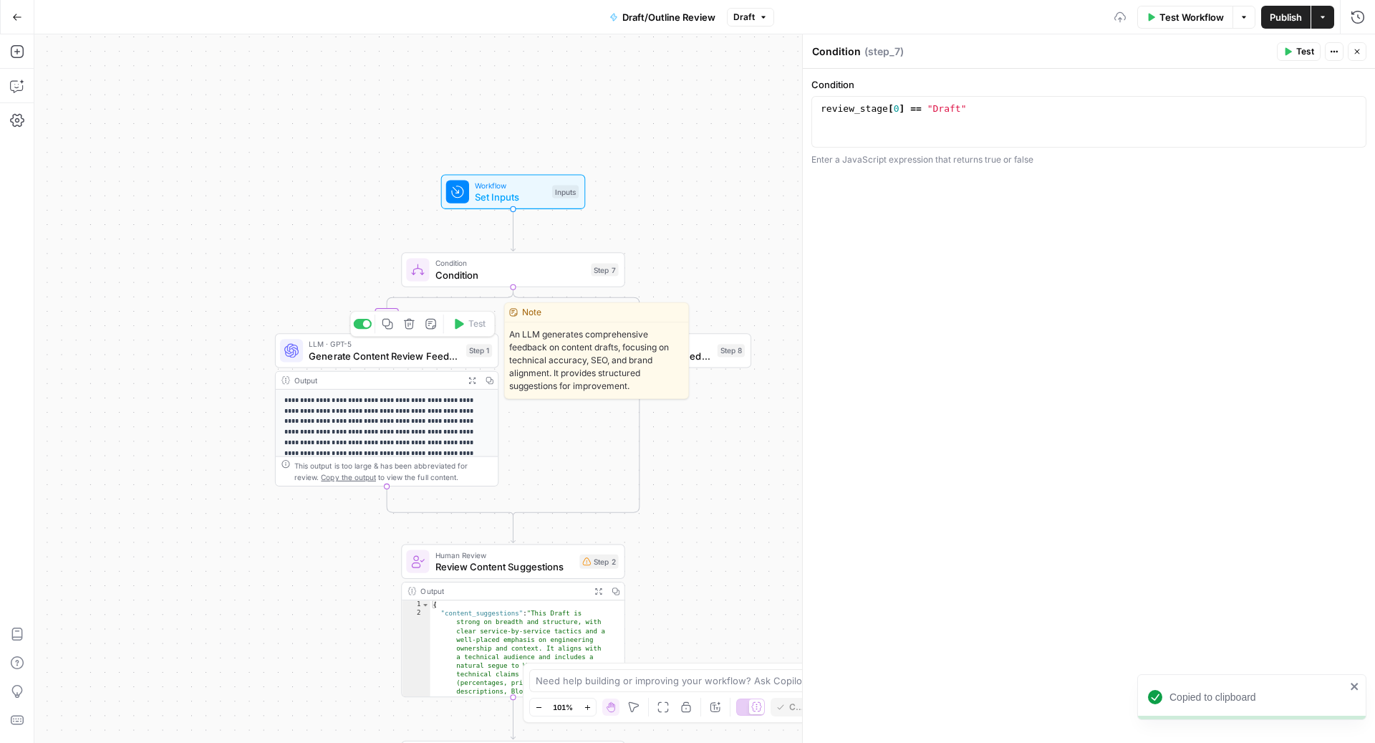
click at [357, 355] on span "Generate Content Review Feedback" at bounding box center [385, 355] width 152 height 14
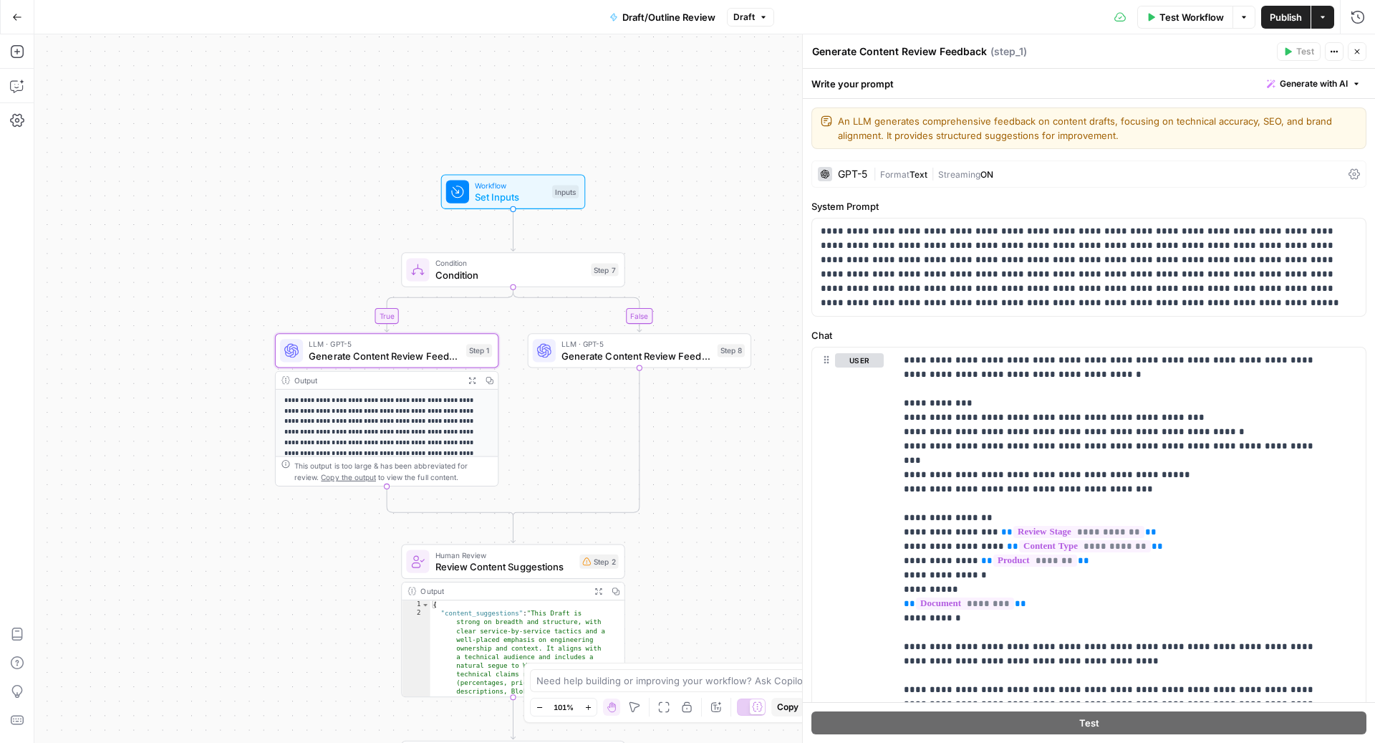
click at [835, 49] on textarea "Generate Content Review Feedback" at bounding box center [899, 51] width 175 height 14
click at [872, 54] on textarea "Generate Content Review Feedback" at bounding box center [899, 51] width 175 height 14
type textarea "Generate Draft Review Feedback"
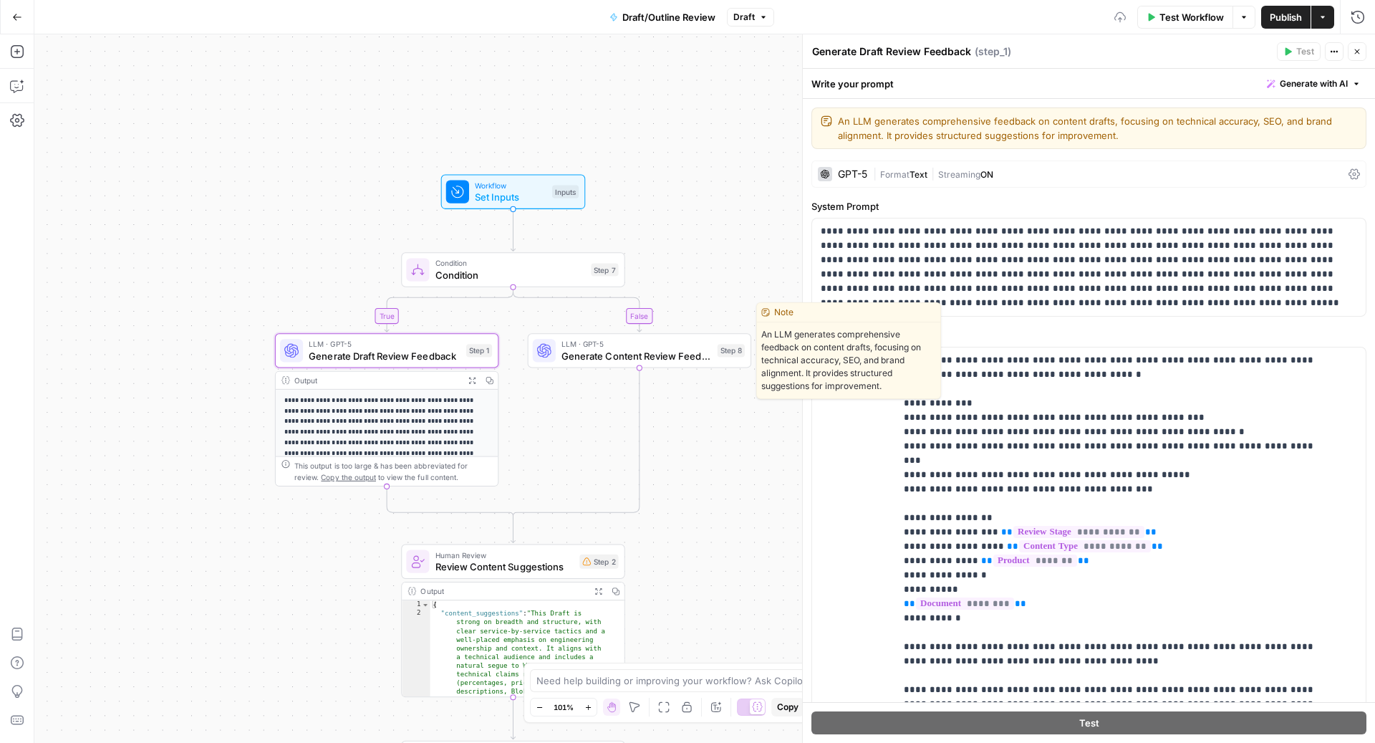
click at [635, 352] on span "Generate Content Review Feedback" at bounding box center [637, 355] width 150 height 14
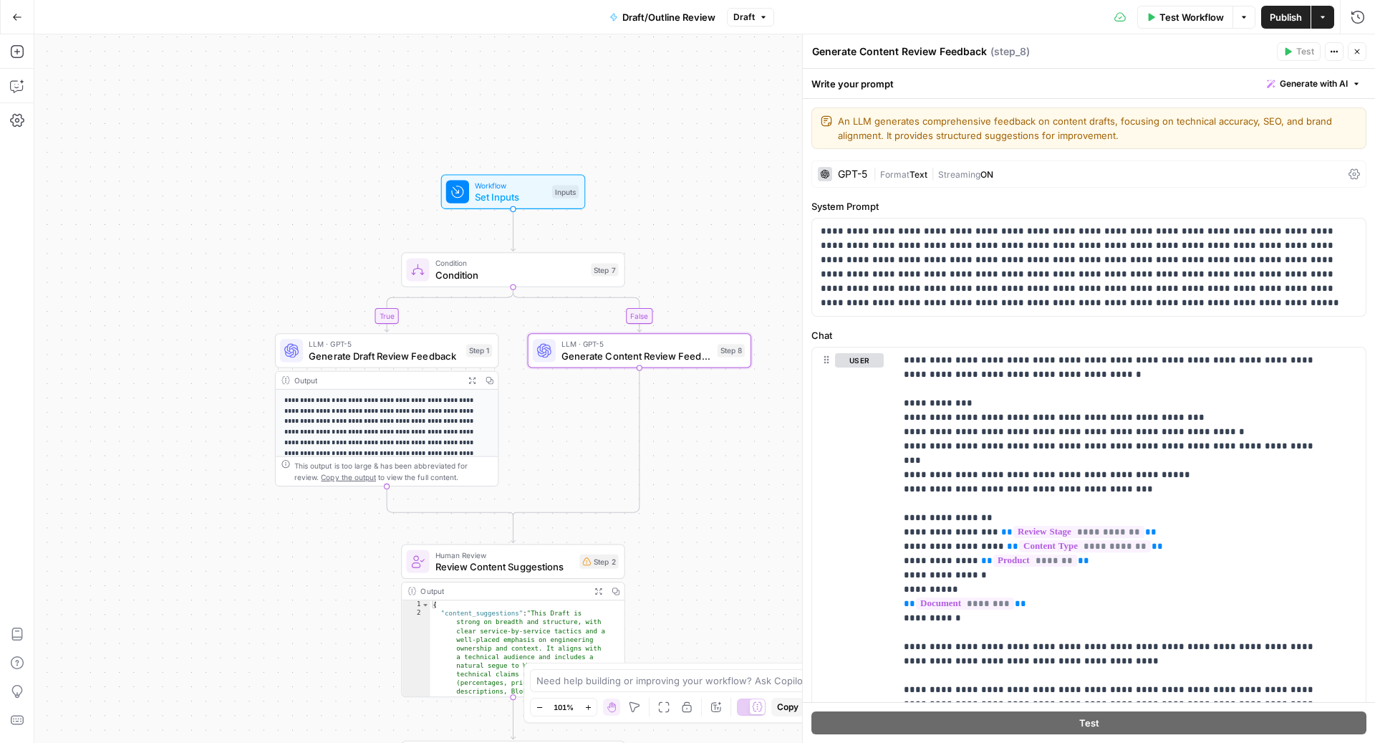
click at [876, 52] on textarea "Generate Content Review Feedback" at bounding box center [899, 51] width 175 height 14
type textarea "Generate Outline Review Feedback"
click at [1052, 73] on div "Write your prompt Generate with AI" at bounding box center [1089, 83] width 572 height 29
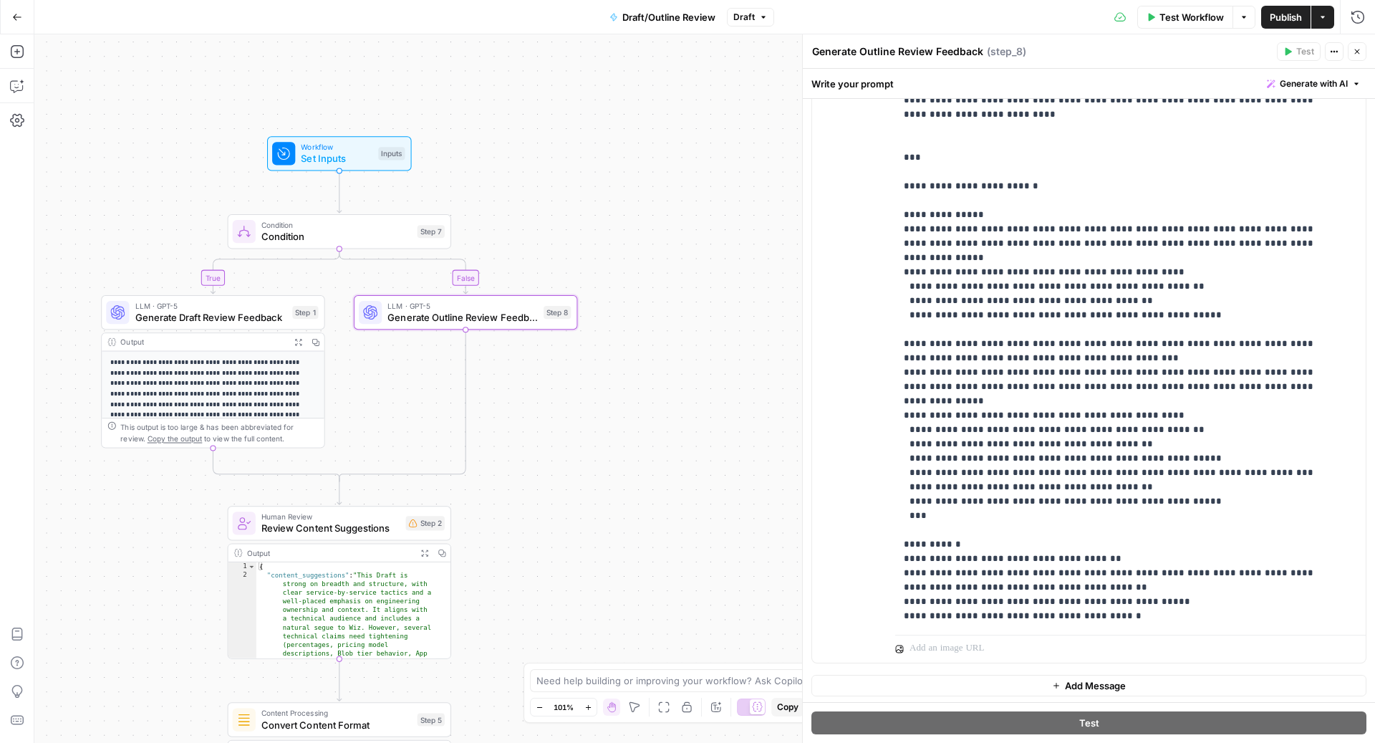
scroll to position [1118, 0]
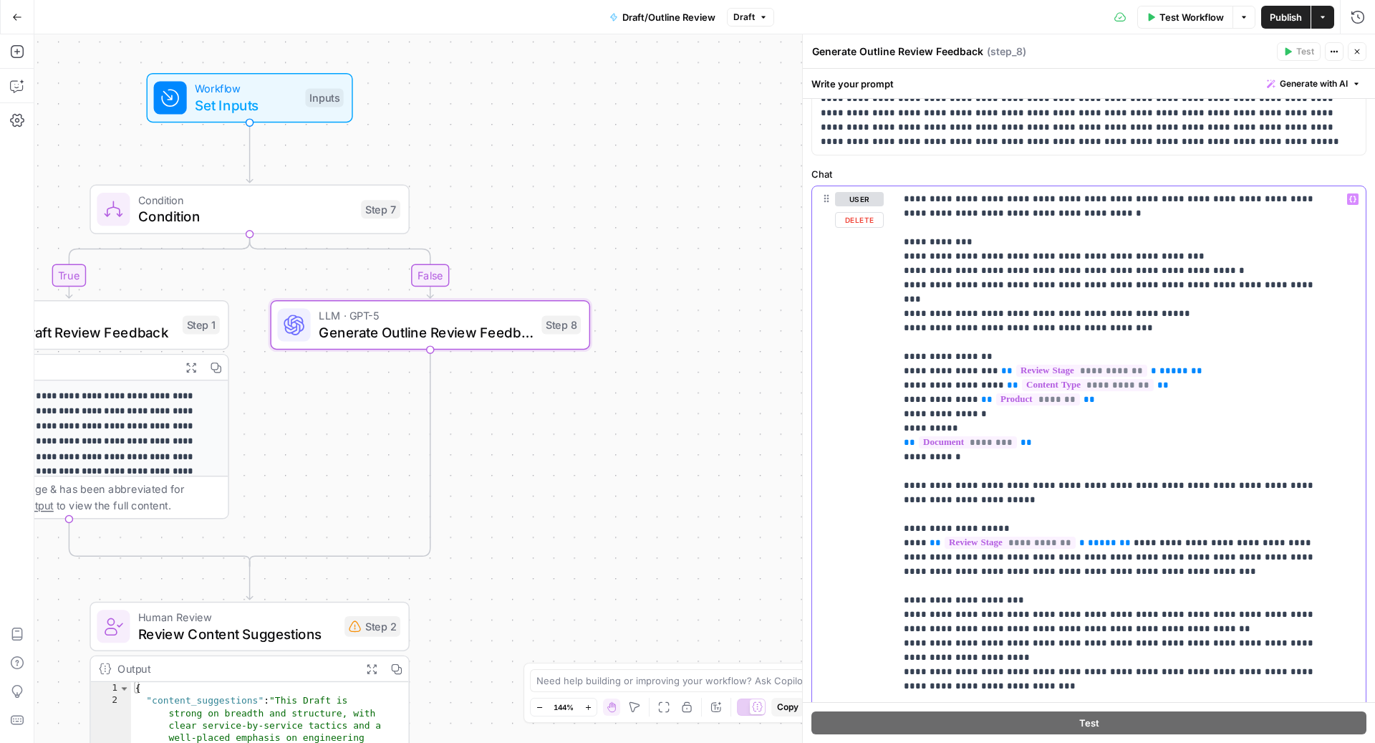
scroll to position [92, 0]
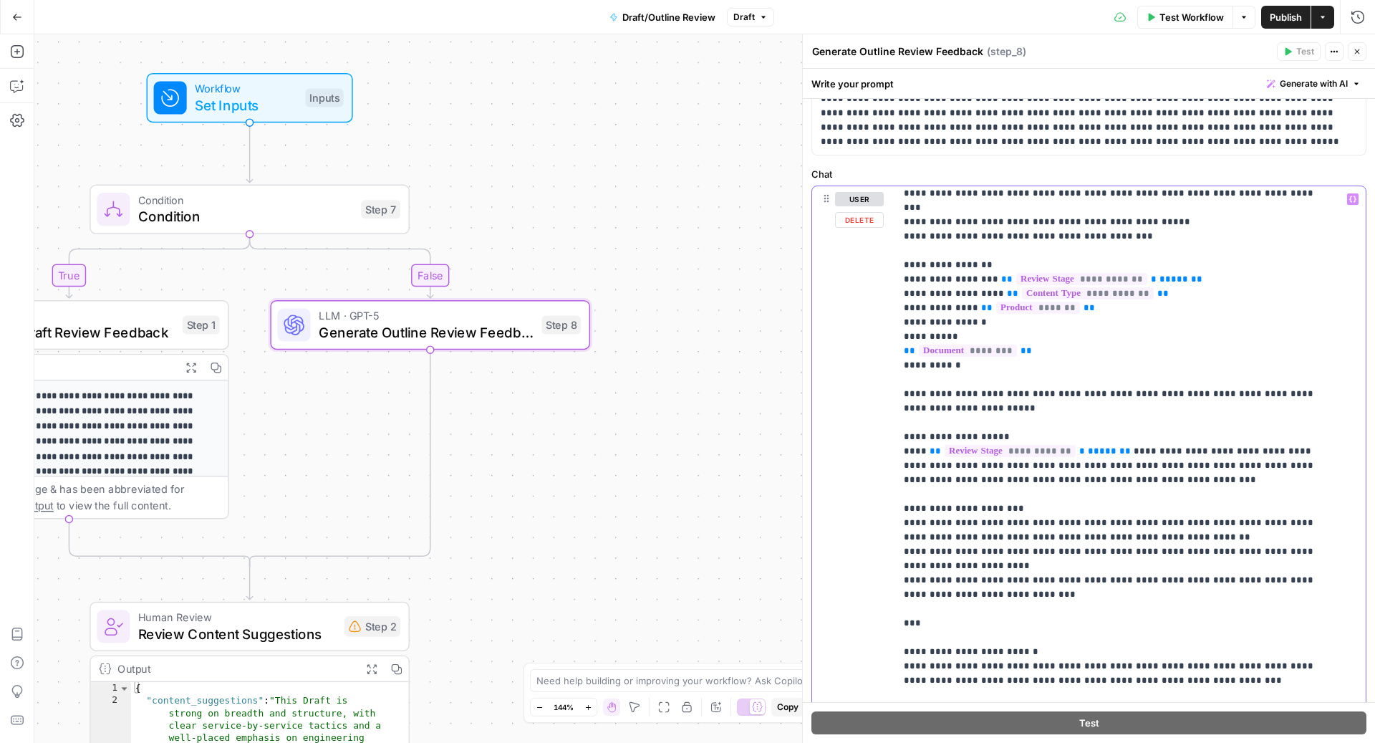
drag, startPoint x: 1001, startPoint y: 419, endPoint x: 875, endPoint y: 419, distance: 126.1
click at [875, 419] on div "**********" at bounding box center [1089, 494] width 554 height 617
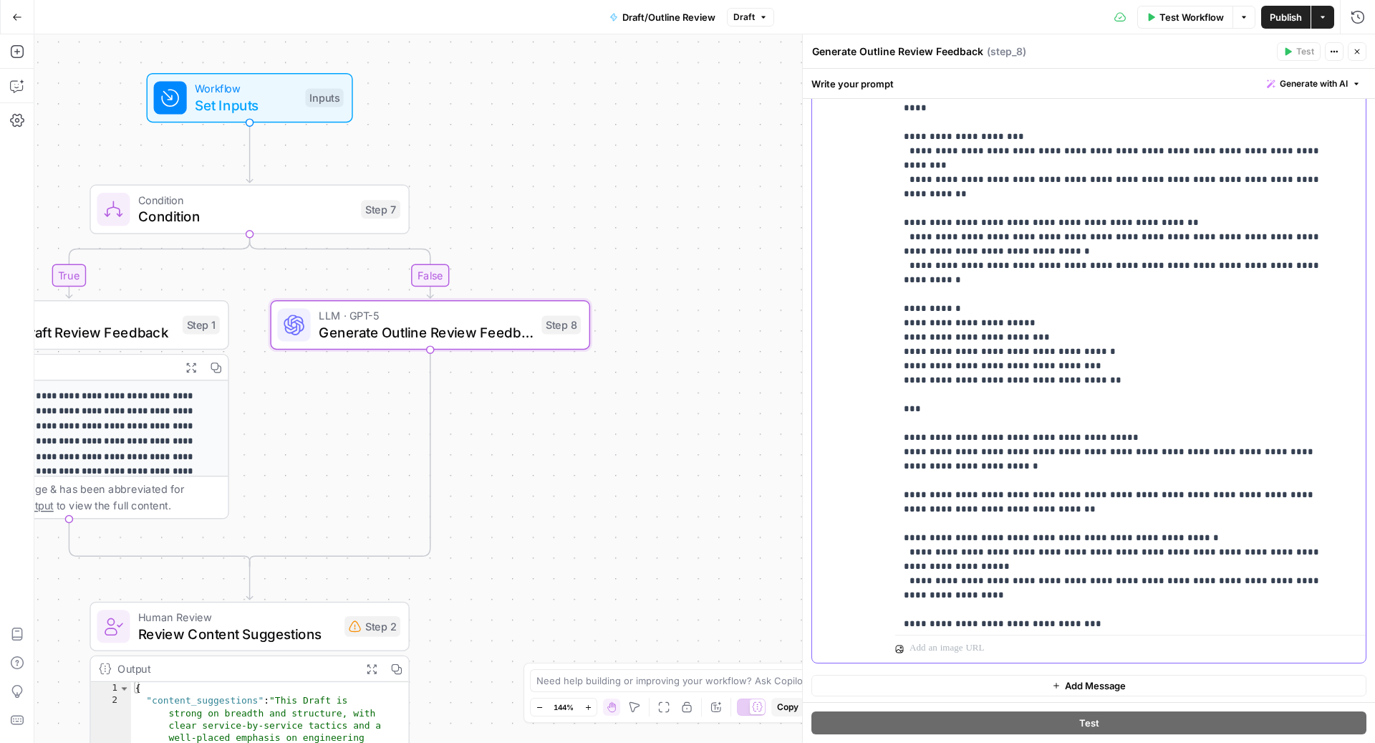
scroll to position [1089, 0]
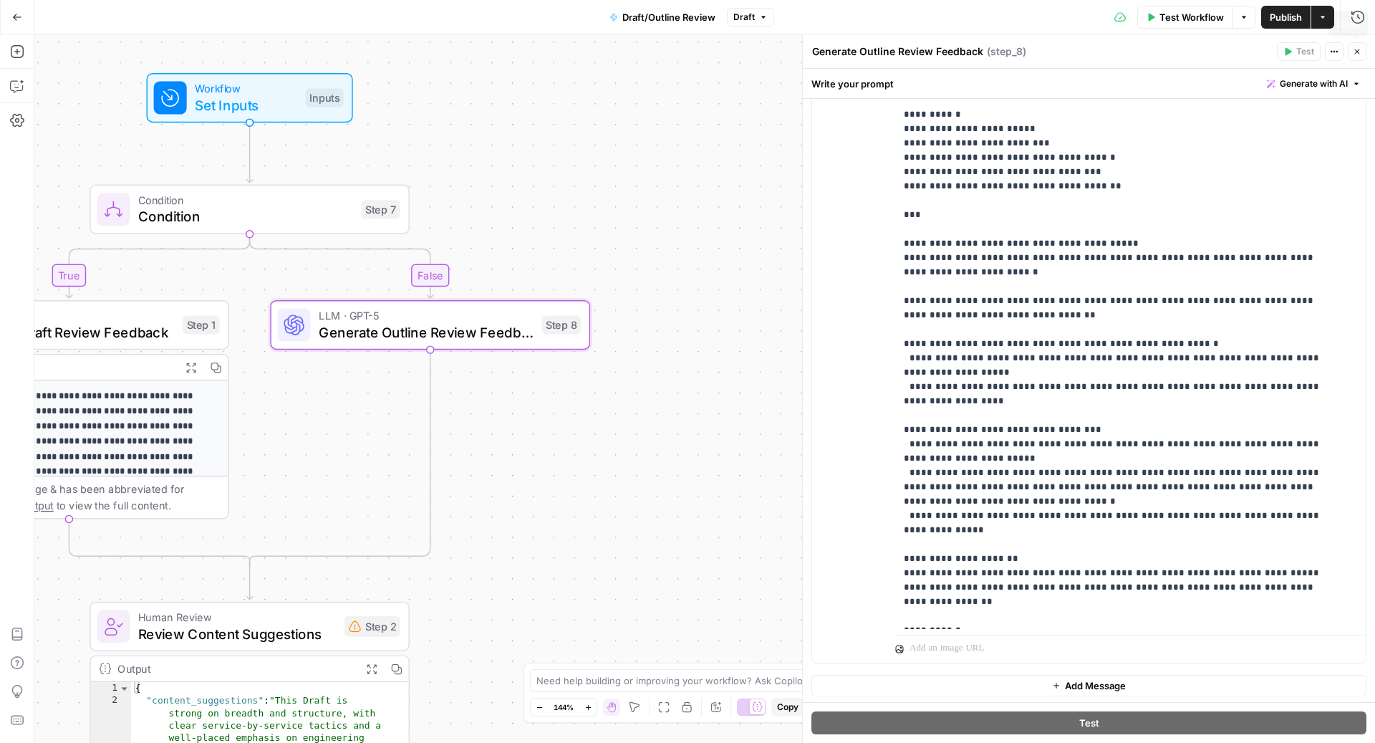
click at [1352, 58] on button "Close" at bounding box center [1357, 51] width 19 height 19
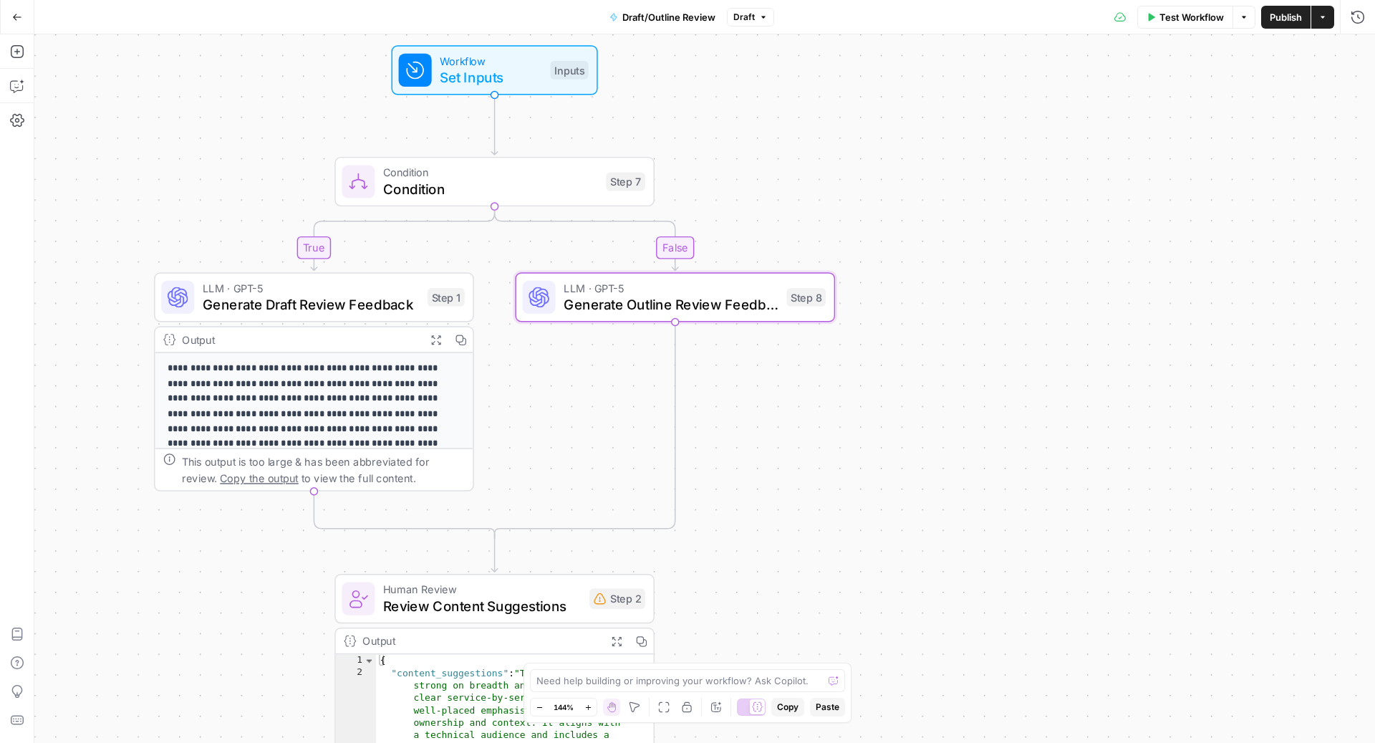
click at [1163, 16] on span "Test Workflow" at bounding box center [1192, 17] width 64 height 14
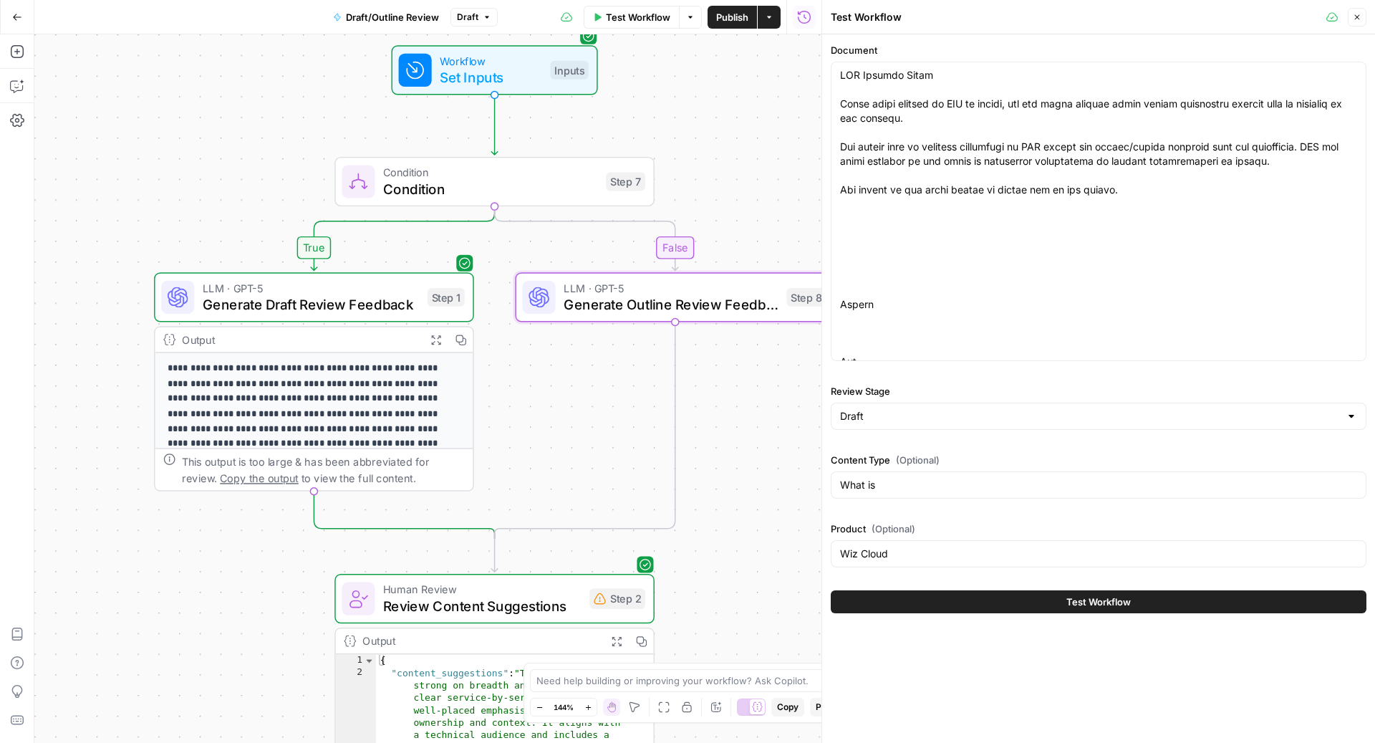
click at [950, 423] on div "Draft" at bounding box center [1099, 416] width 536 height 27
click at [950, 423] on div at bounding box center [1099, 416] width 536 height 27
type input "Outline"
click at [895, 417] on input "Outline" at bounding box center [1090, 416] width 500 height 14
click at [883, 448] on span "Draft" at bounding box center [1096, 451] width 506 height 14
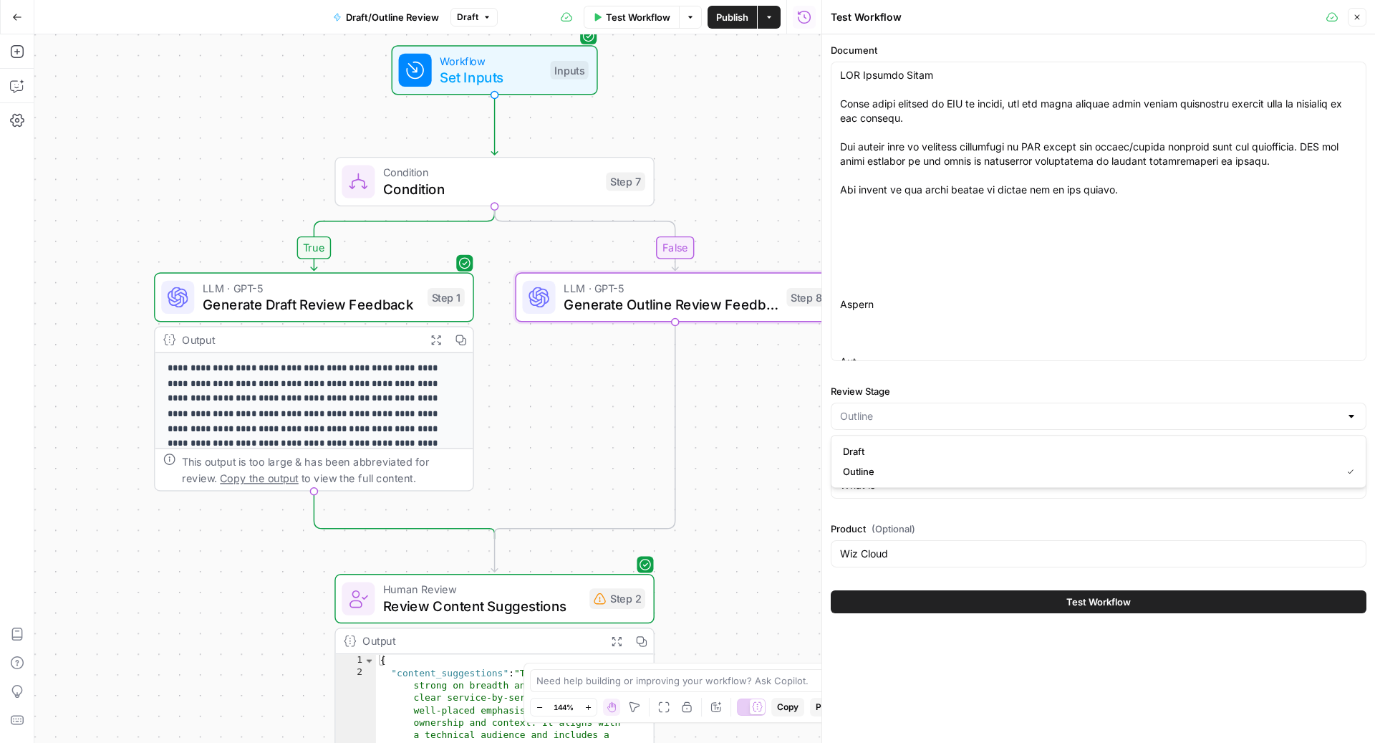
type input "Draft"
click at [884, 421] on input "Review Stage" at bounding box center [1090, 416] width 500 height 14
click at [871, 471] on span "Outline" at bounding box center [1096, 471] width 506 height 14
type input "Outline"
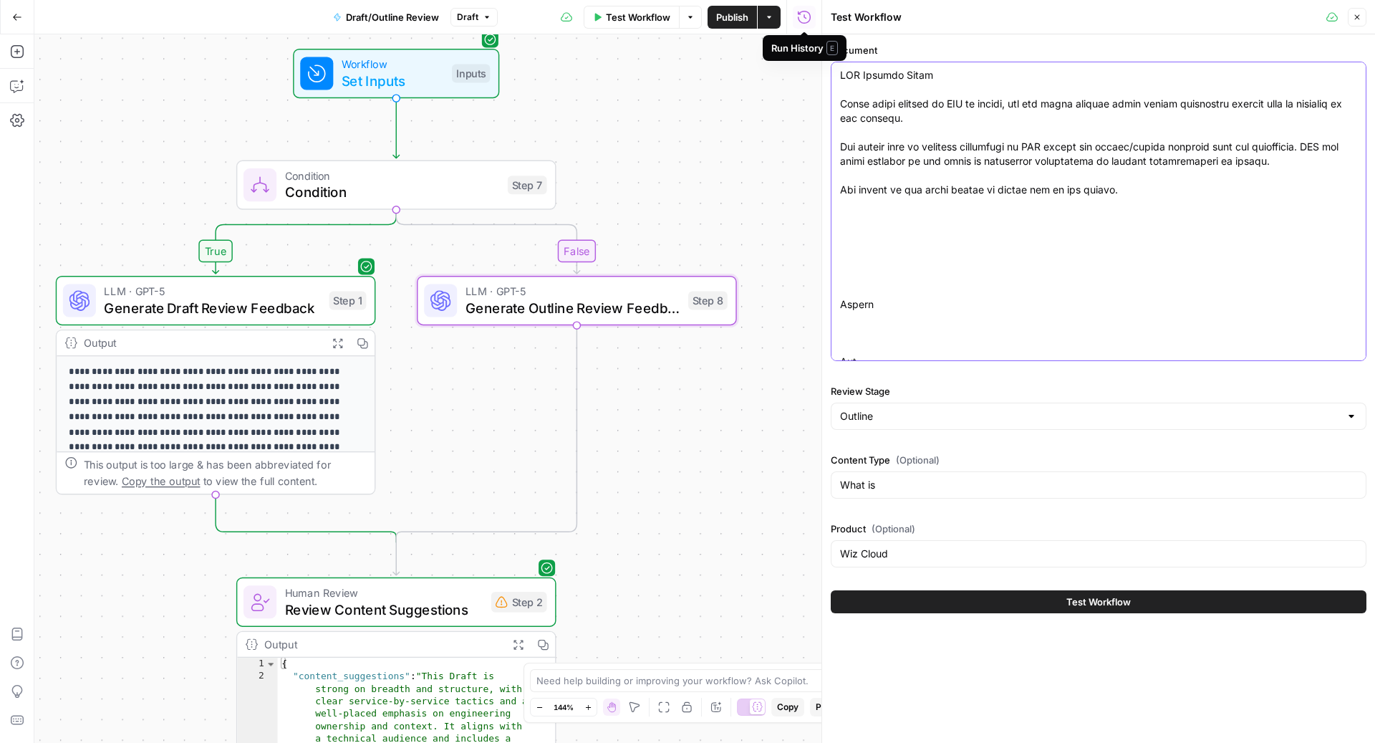
paste textarea "Kubernetes Cost Optimization: Best Practices for Controlling Container Spend Ar…"
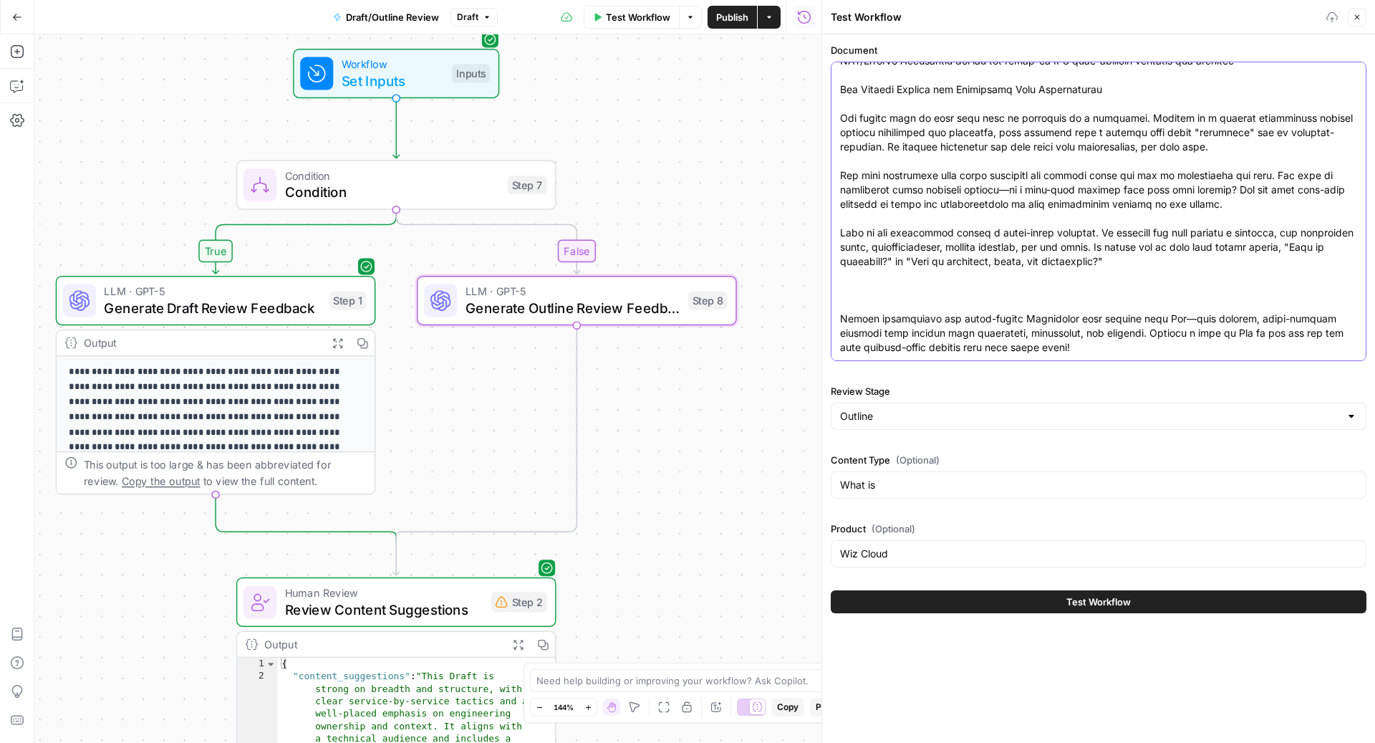
type textarea "IOD Article Brief Every topic created by IOD is unique, and the below article b…"
click at [989, 603] on button "Test Workflow" at bounding box center [1099, 601] width 536 height 23
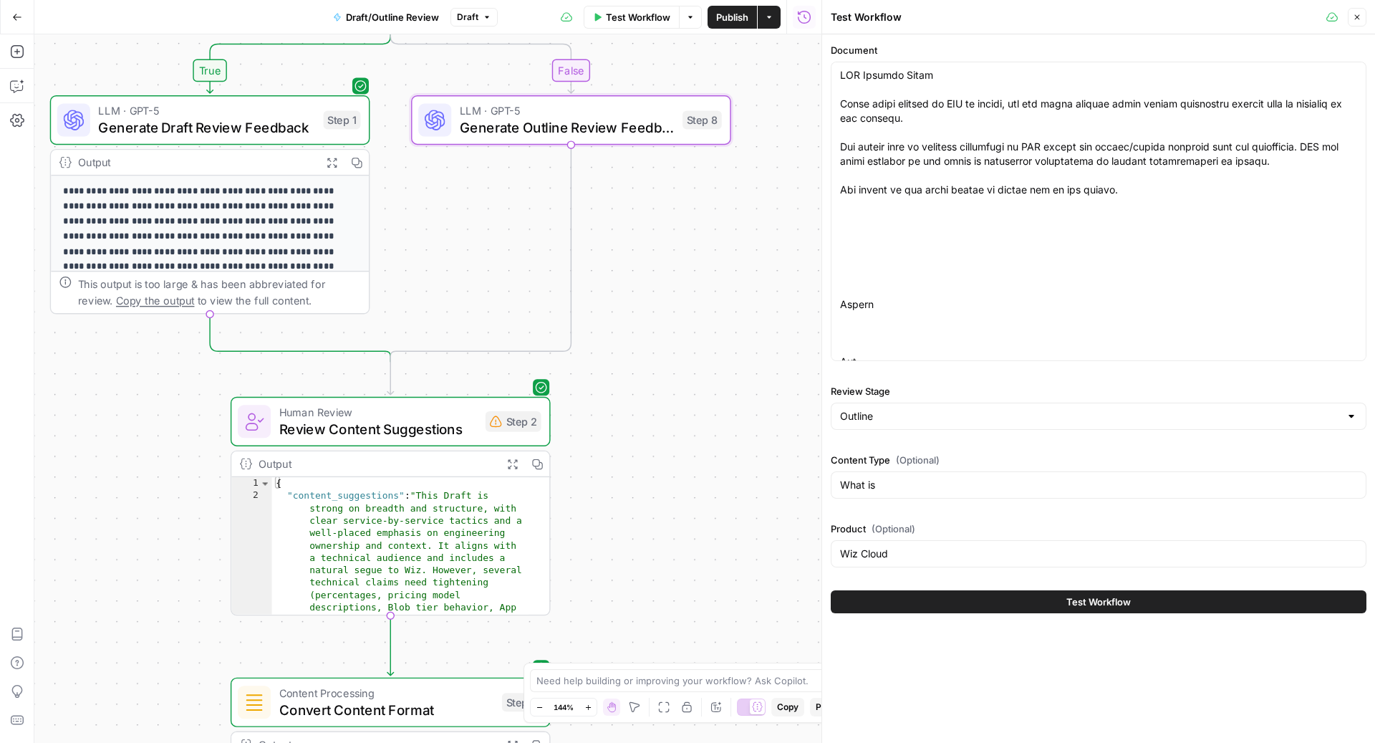
click at [1010, 603] on button "Test Workflow" at bounding box center [1099, 601] width 536 height 23
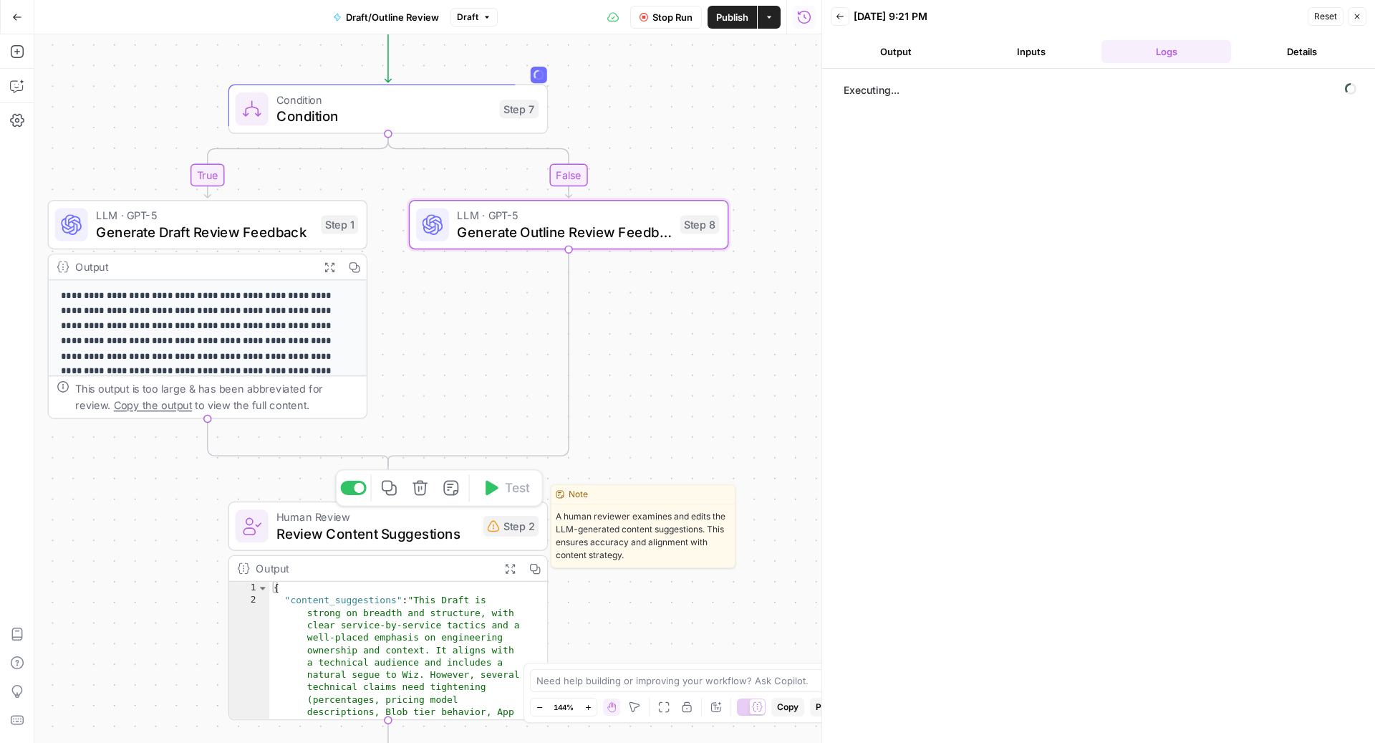
click at [449, 533] on span "Review Content Suggestions" at bounding box center [375, 533] width 198 height 21
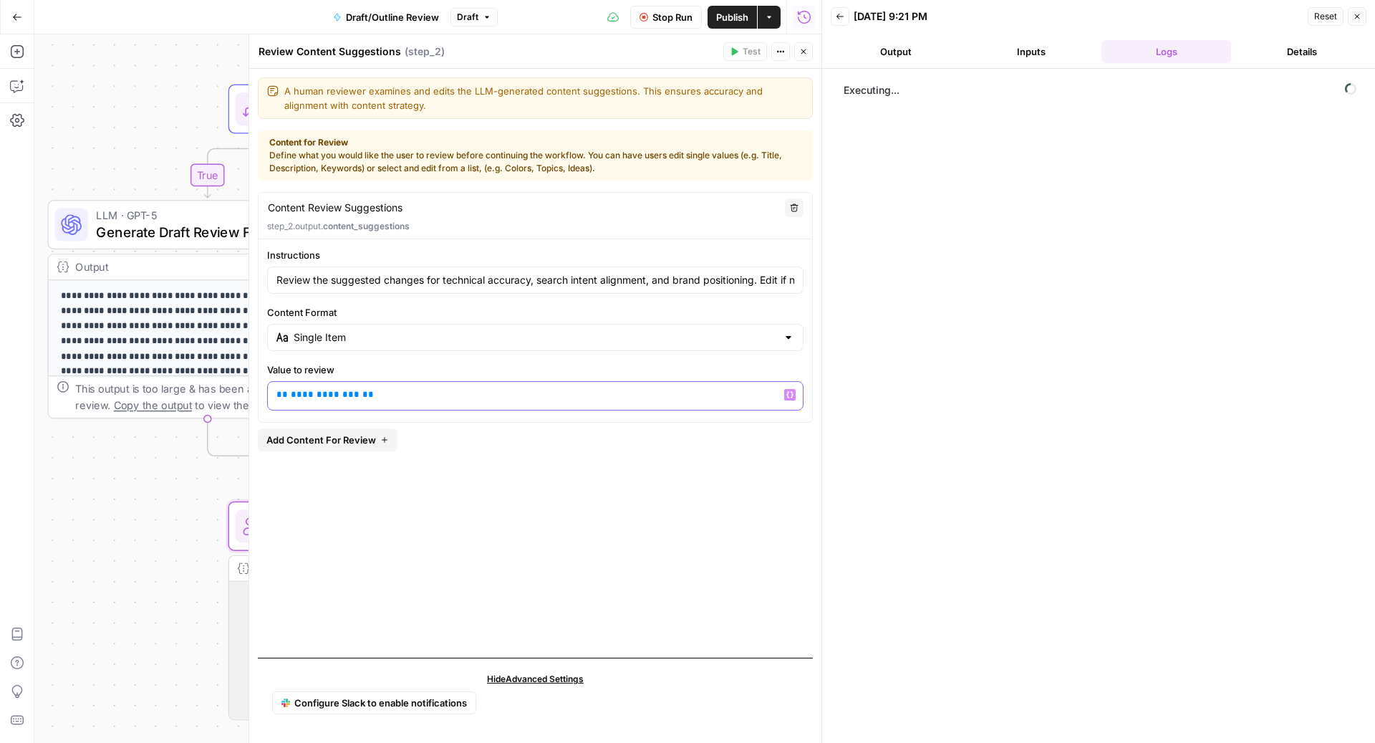
click at [311, 391] on span "**********" at bounding box center [325, 394] width 69 height 9
click at [803, 57] on button "Close" at bounding box center [803, 51] width 19 height 19
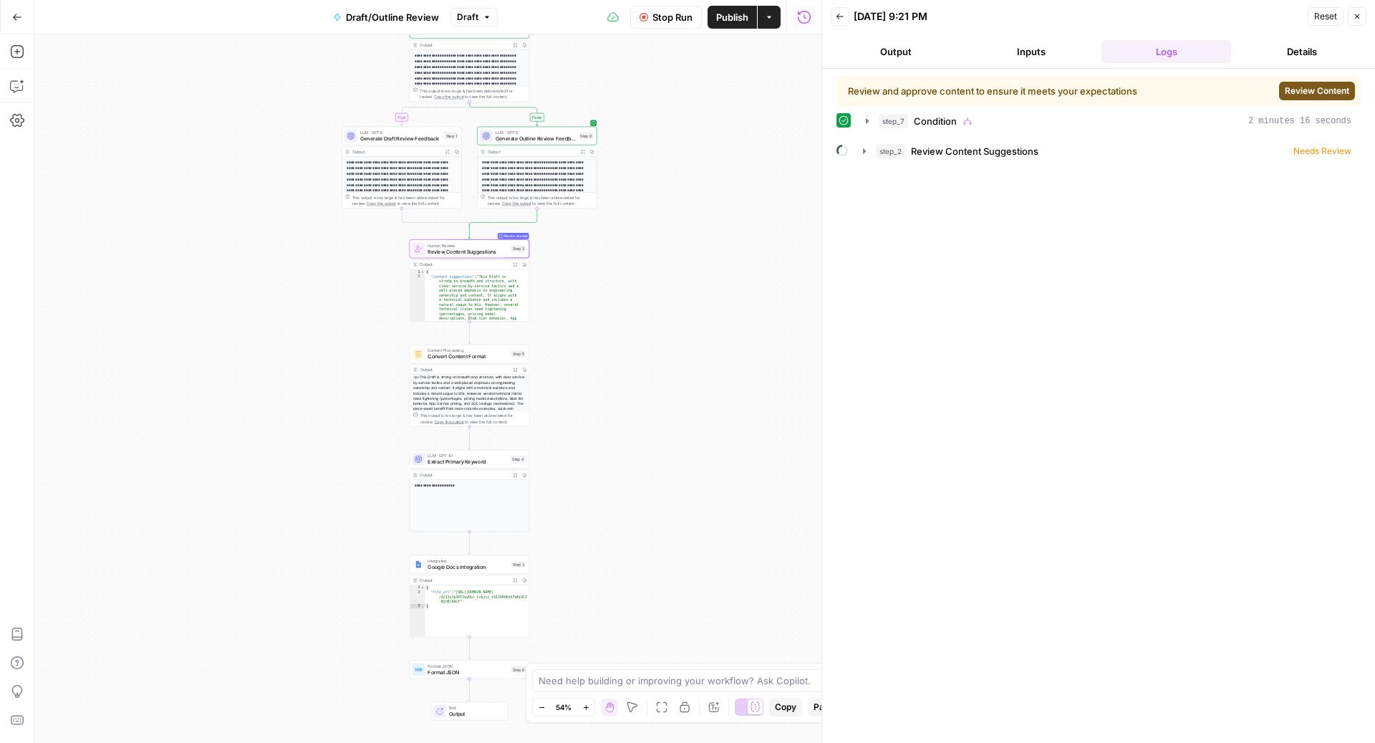
click at [1326, 97] on button "Review Content" at bounding box center [1317, 91] width 76 height 19
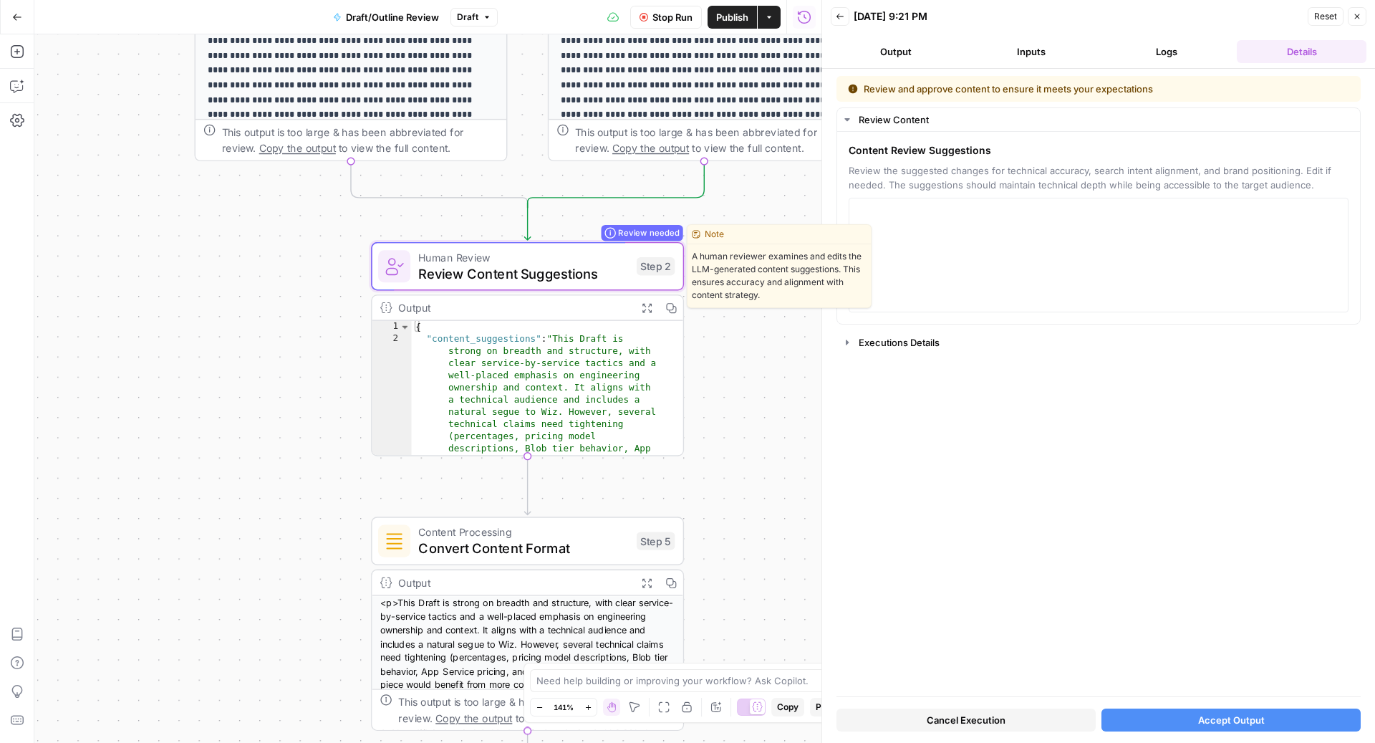
click at [523, 270] on span "Review Content Suggestions" at bounding box center [523, 273] width 210 height 20
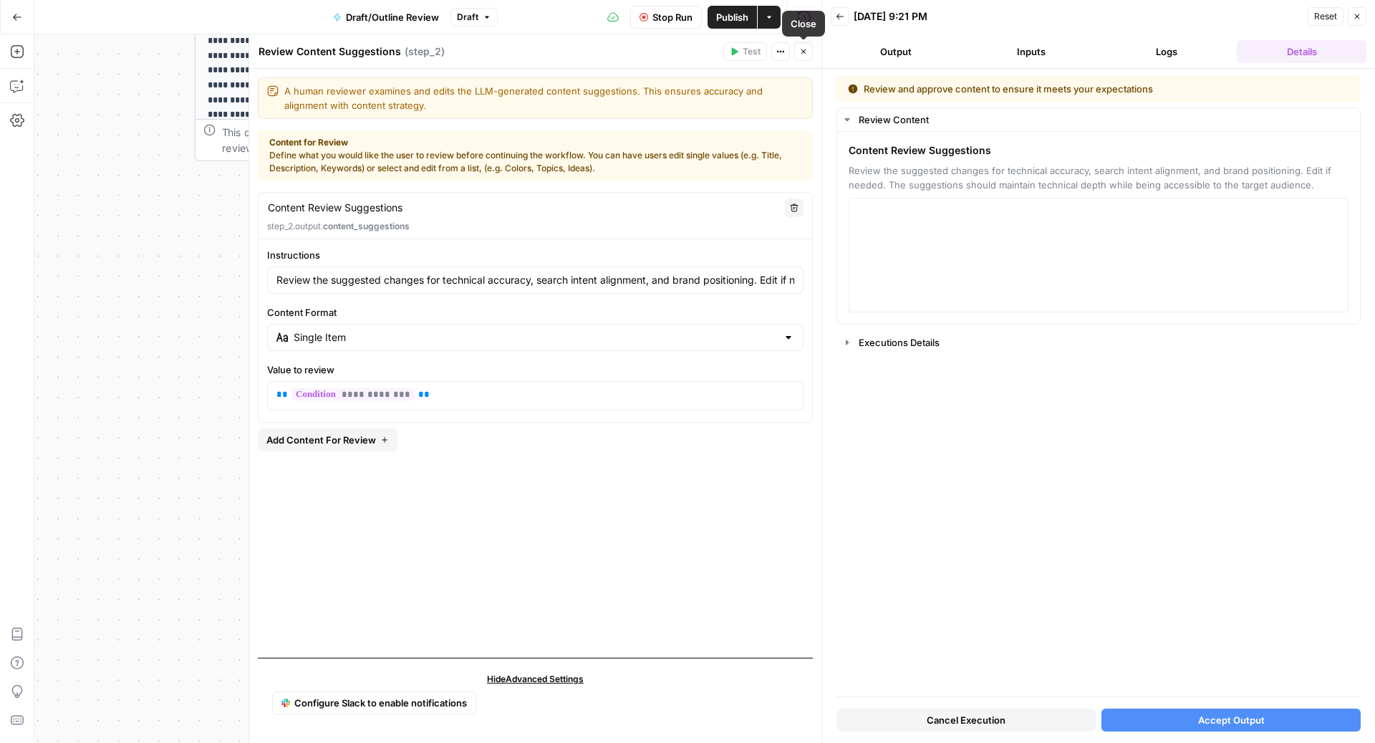
click at [1158, 52] on button "Logs" at bounding box center [1167, 51] width 130 height 23
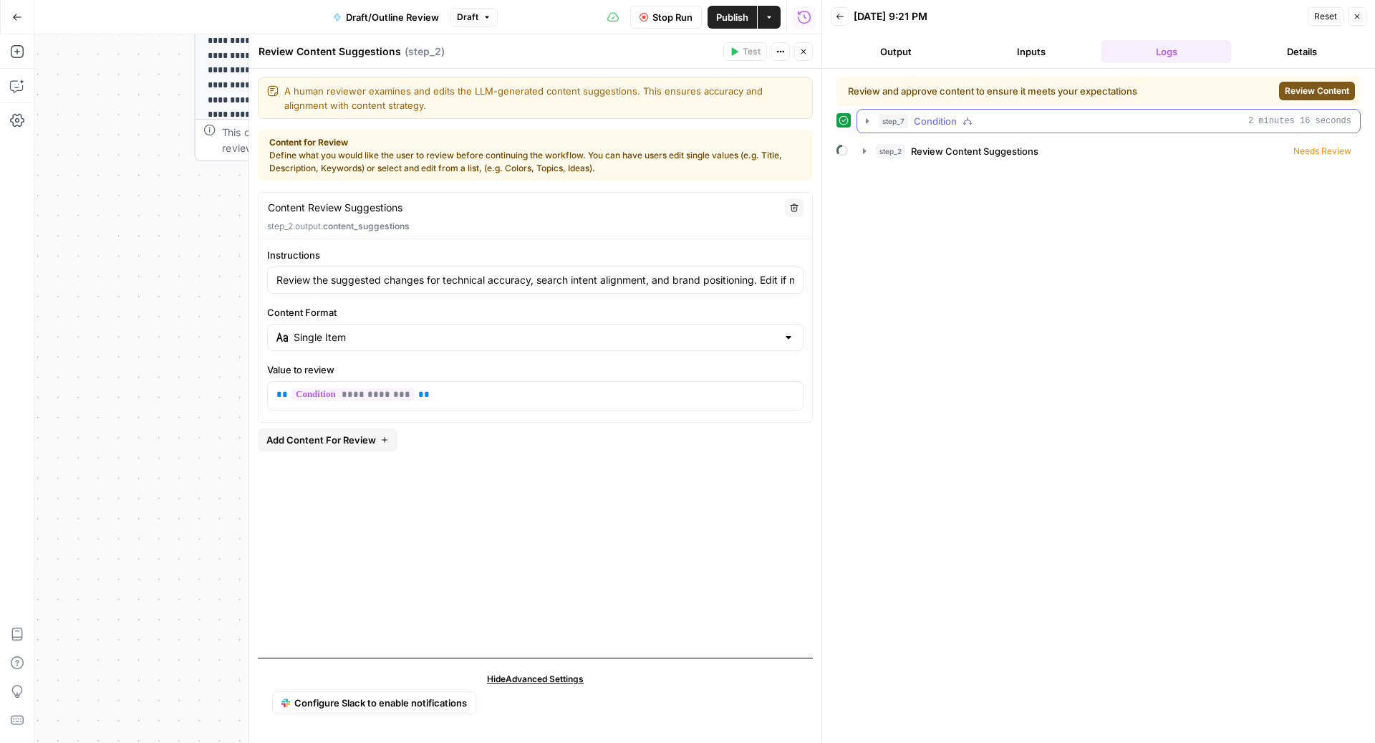
click at [974, 124] on div "step_7 Condition 2 minutes 16 seconds" at bounding box center [1115, 121] width 473 height 14
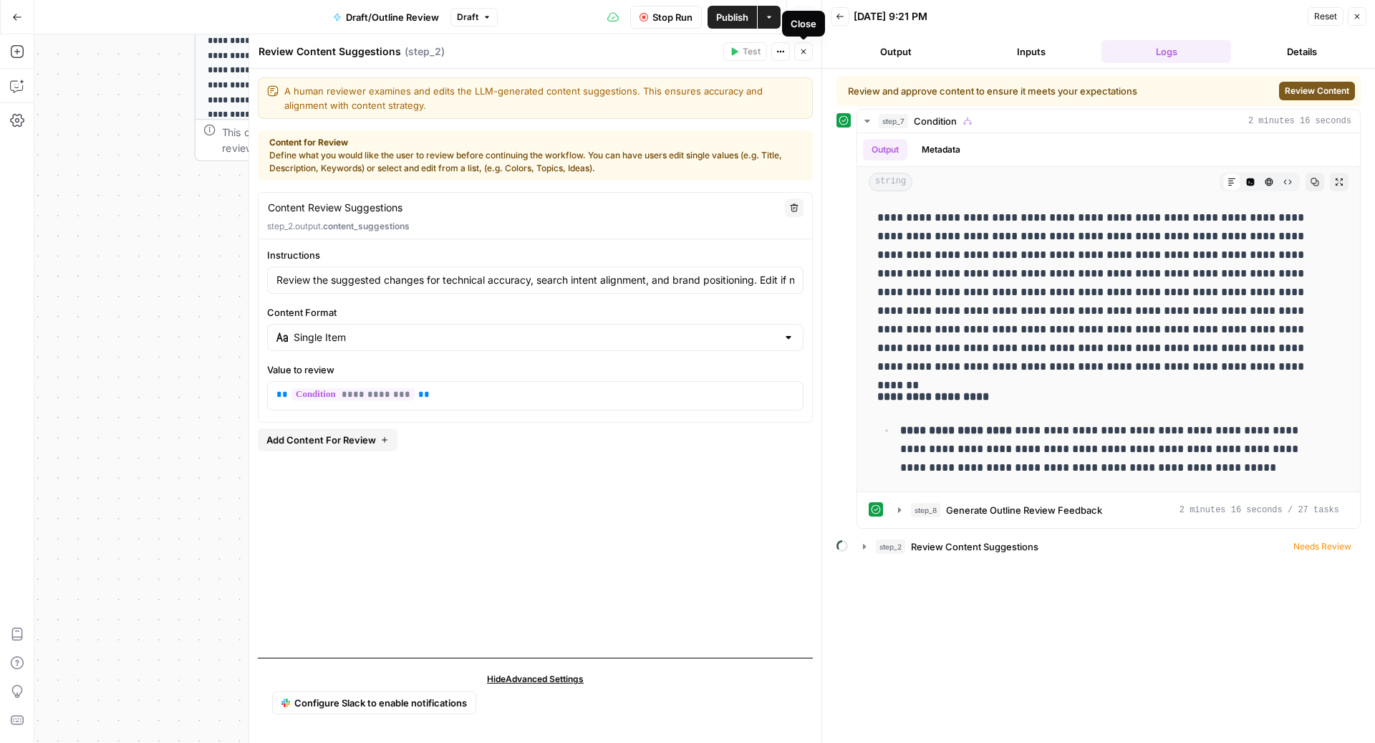
click at [808, 53] on button "Close" at bounding box center [803, 51] width 19 height 19
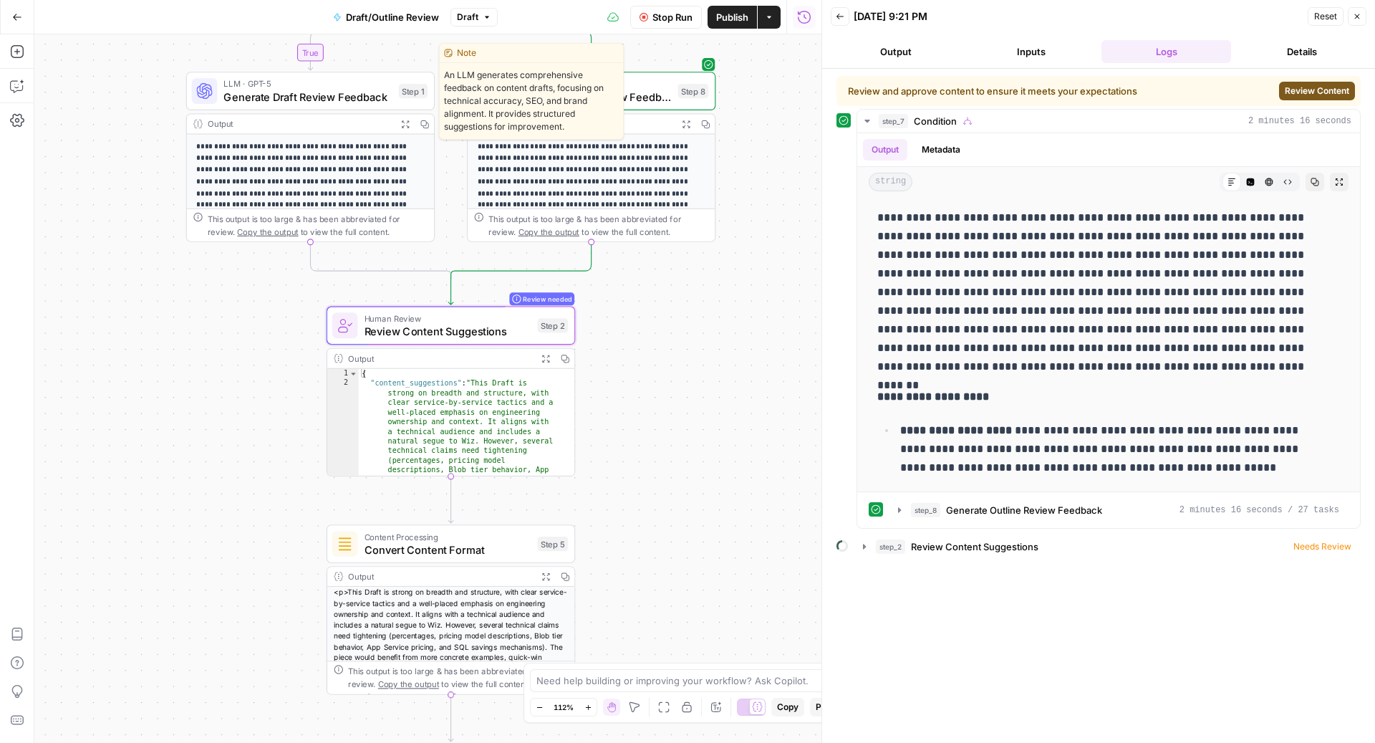
click at [279, 99] on span "Generate Draft Review Feedback" at bounding box center [307, 97] width 168 height 16
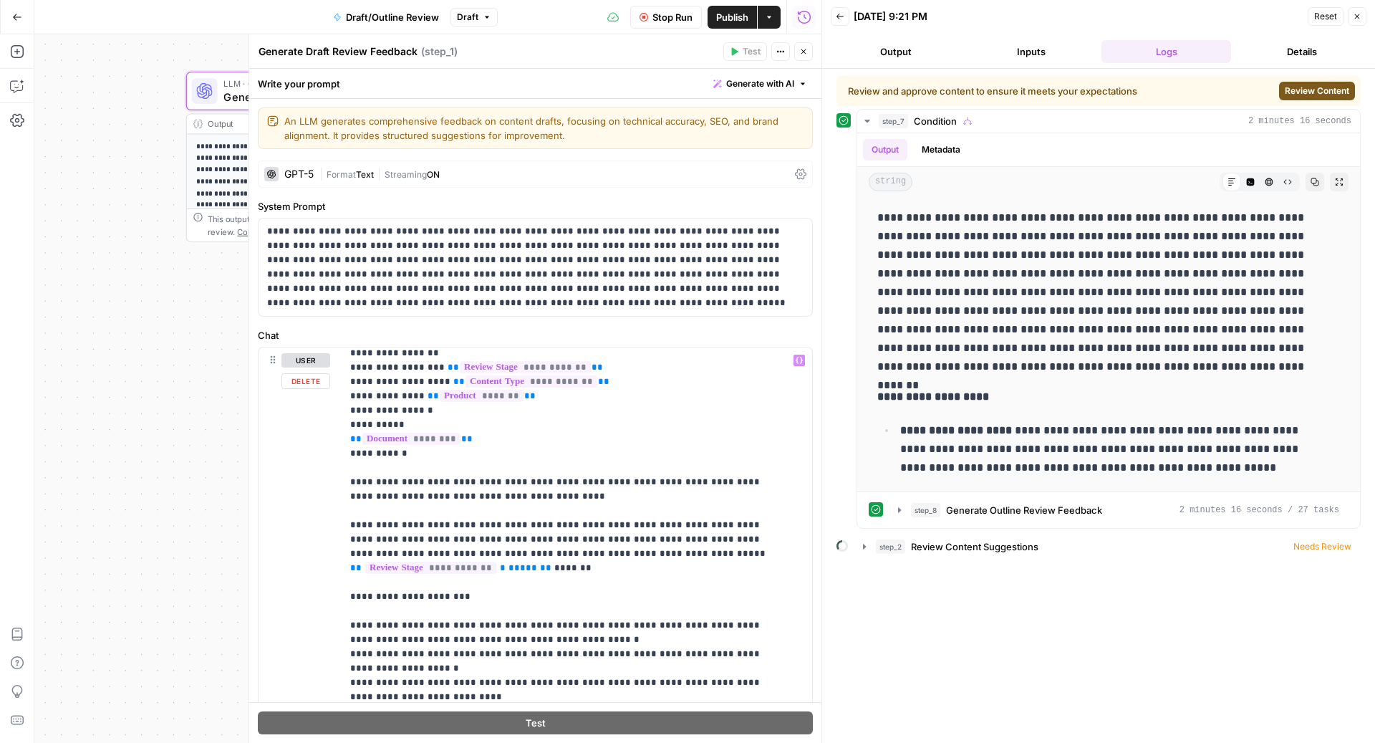
scroll to position [173, 0]
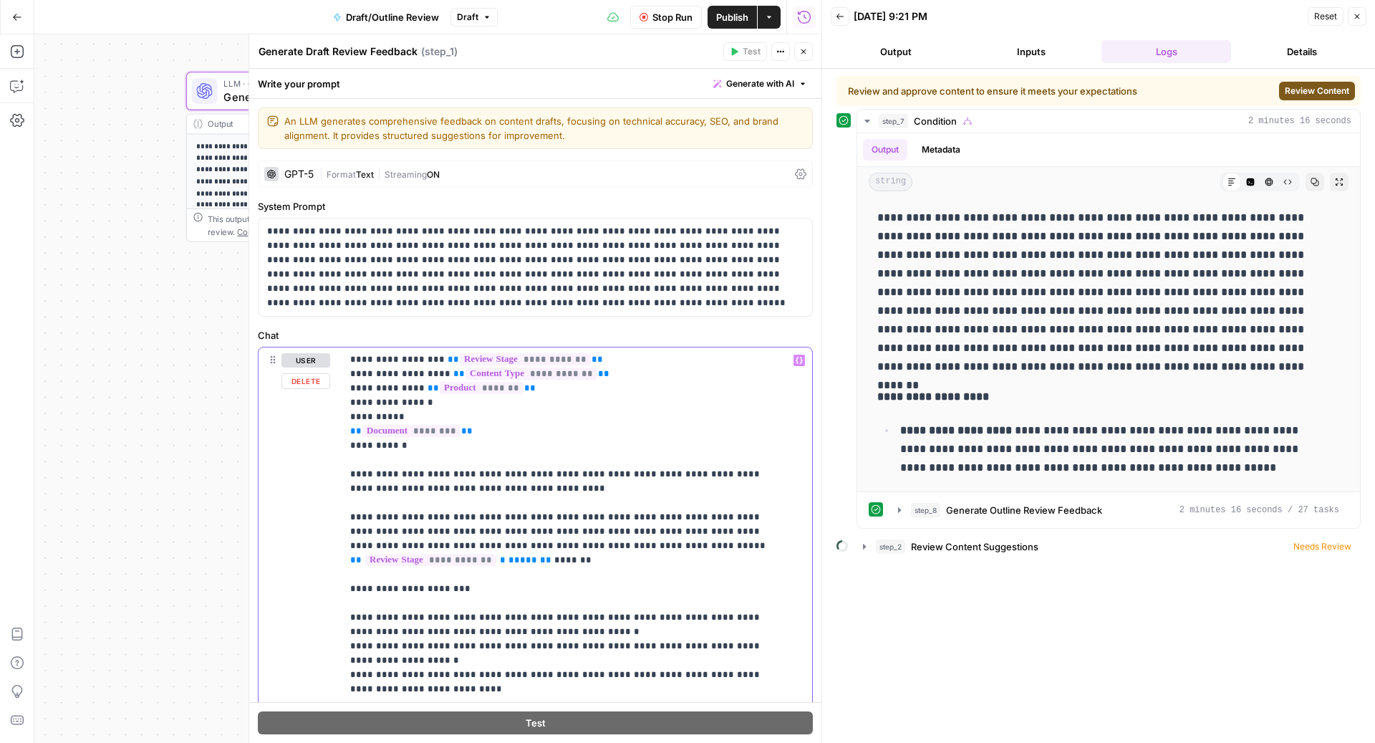
drag, startPoint x: 435, startPoint y: 539, endPoint x: 333, endPoint y: 501, distance: 109.2
click at [333, 501] on div "**********" at bounding box center [536, 655] width 554 height 617
click at [800, 52] on icon "button" at bounding box center [803, 51] width 9 height 9
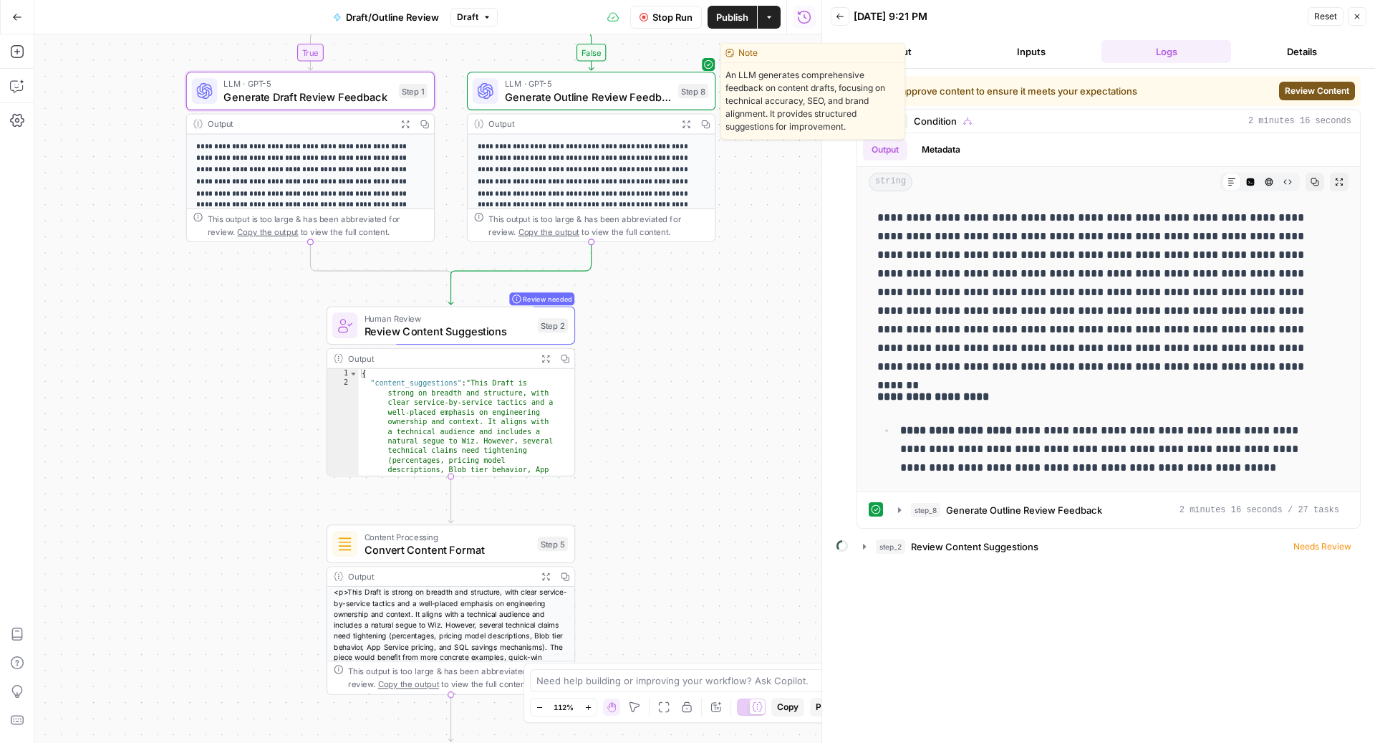
click at [583, 97] on span "Generate Outline Review Feedback" at bounding box center [588, 97] width 167 height 16
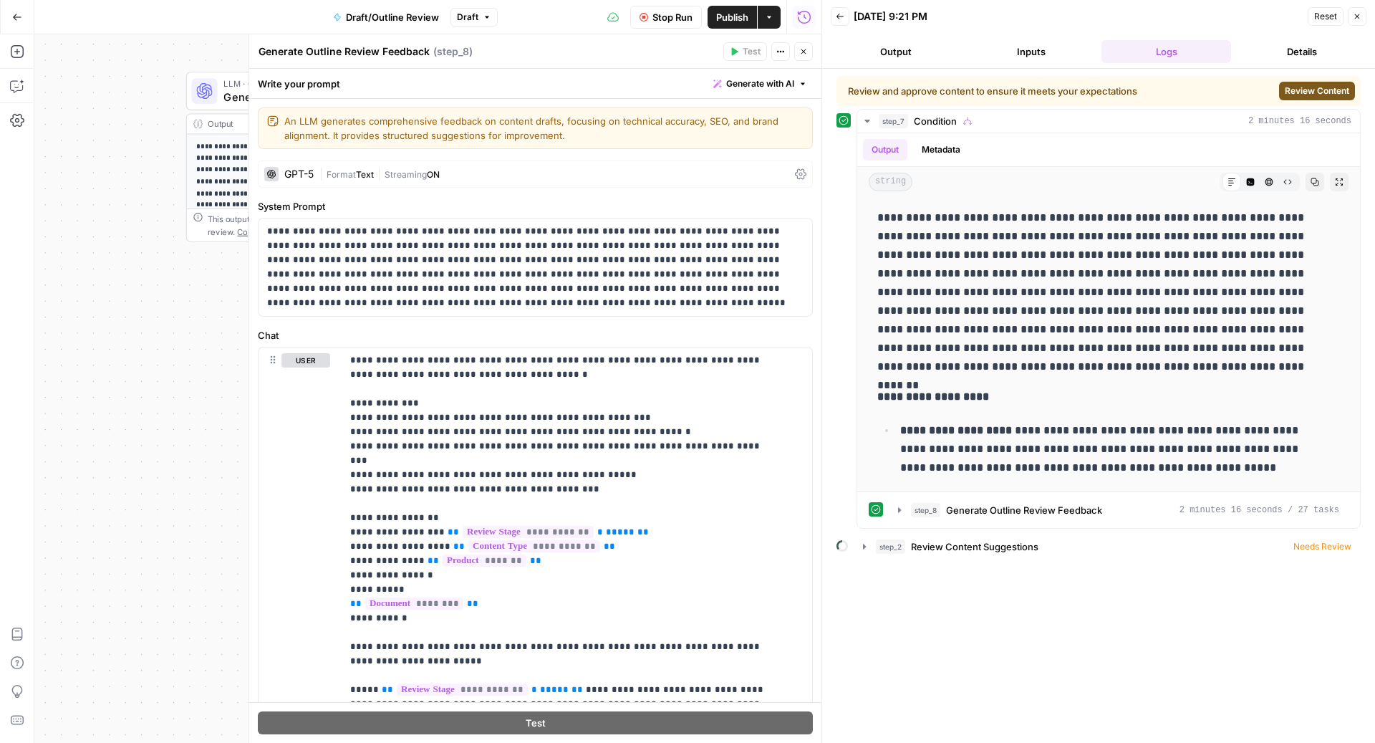
click at [657, 11] on span "Stop Run" at bounding box center [673, 17] width 40 height 14
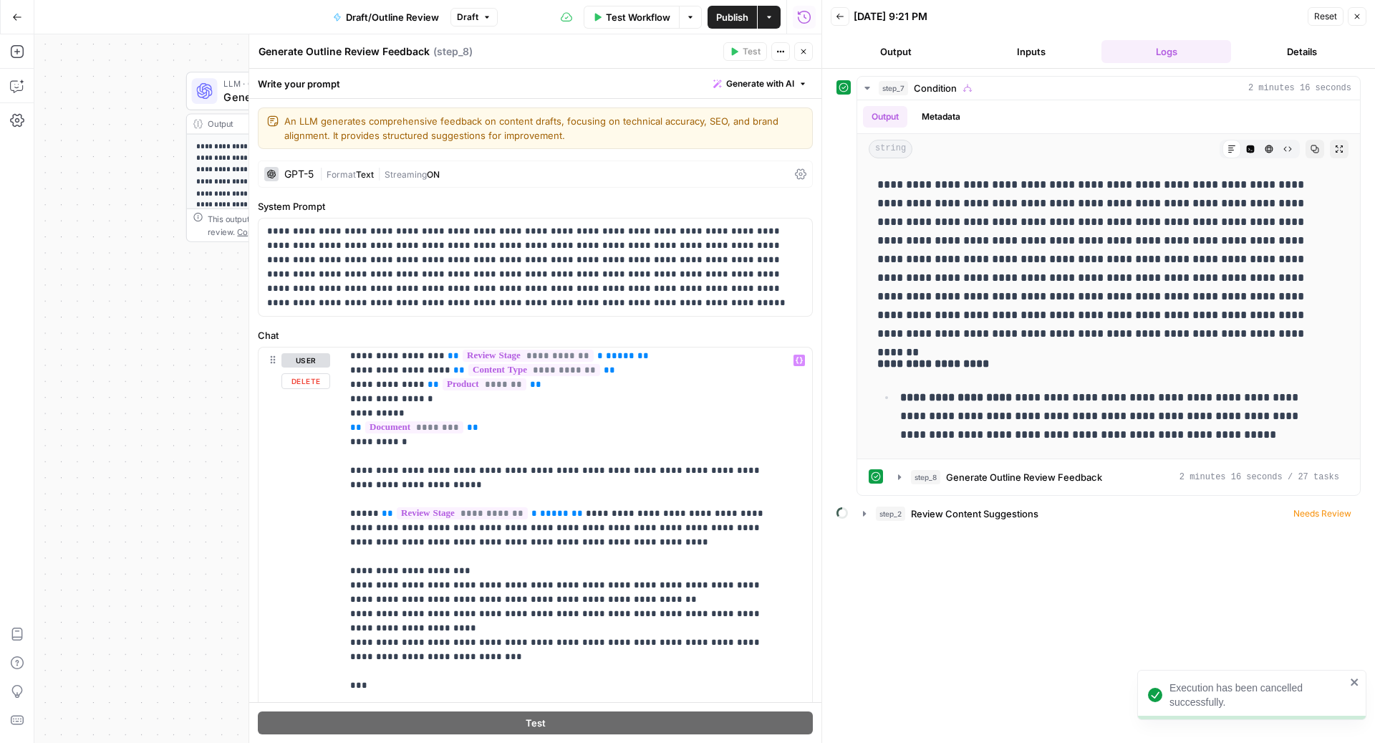
scroll to position [186, 0]
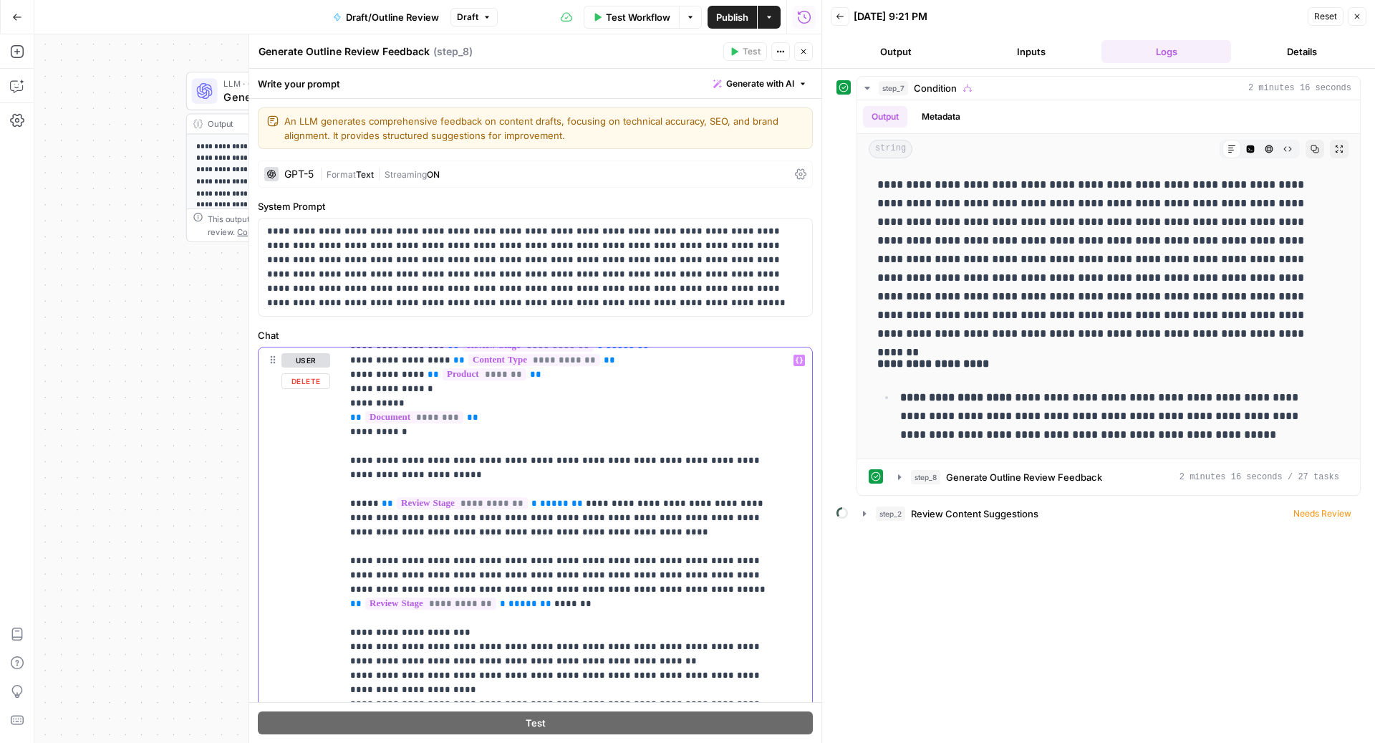
drag, startPoint x: 349, startPoint y: 551, endPoint x: 345, endPoint y: 486, distance: 64.6
click at [345, 486] on div "**********" at bounding box center [570, 639] width 457 height 584
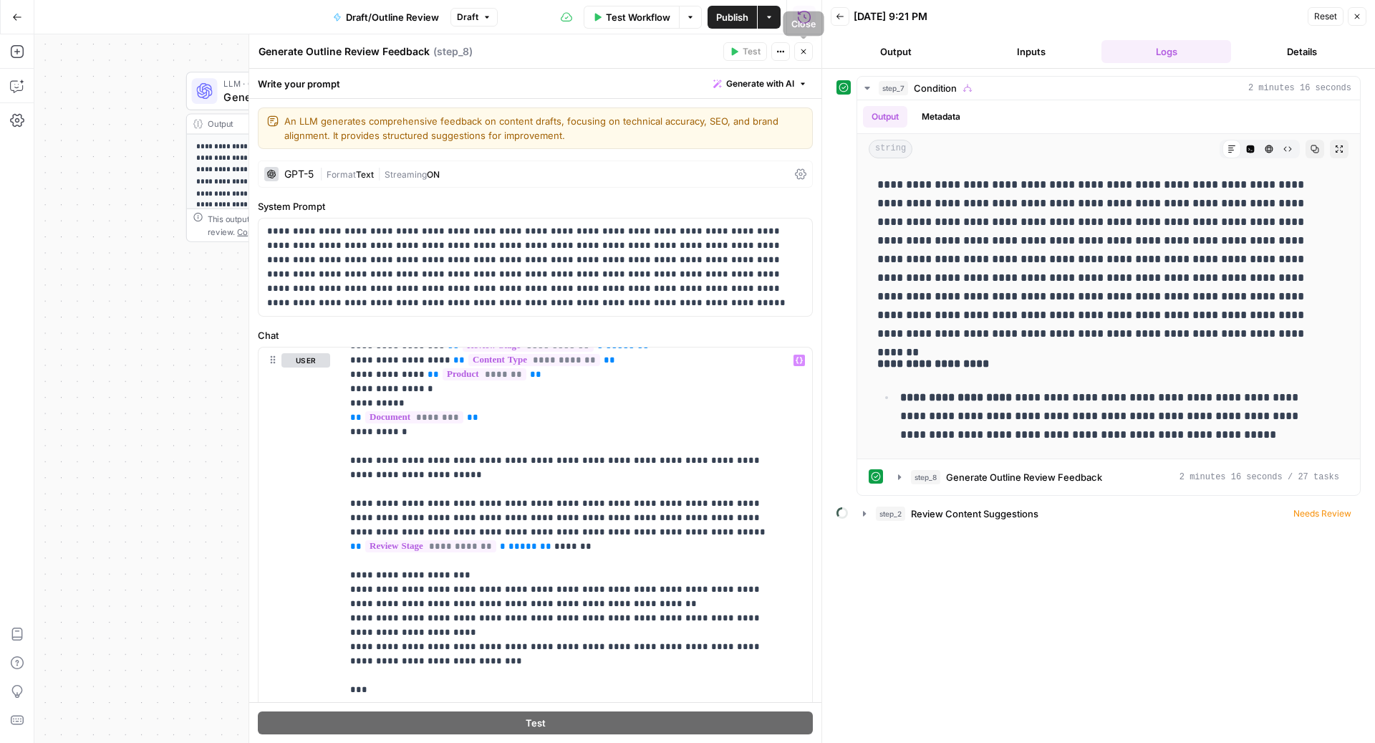
click at [800, 51] on icon "button" at bounding box center [803, 51] width 9 height 9
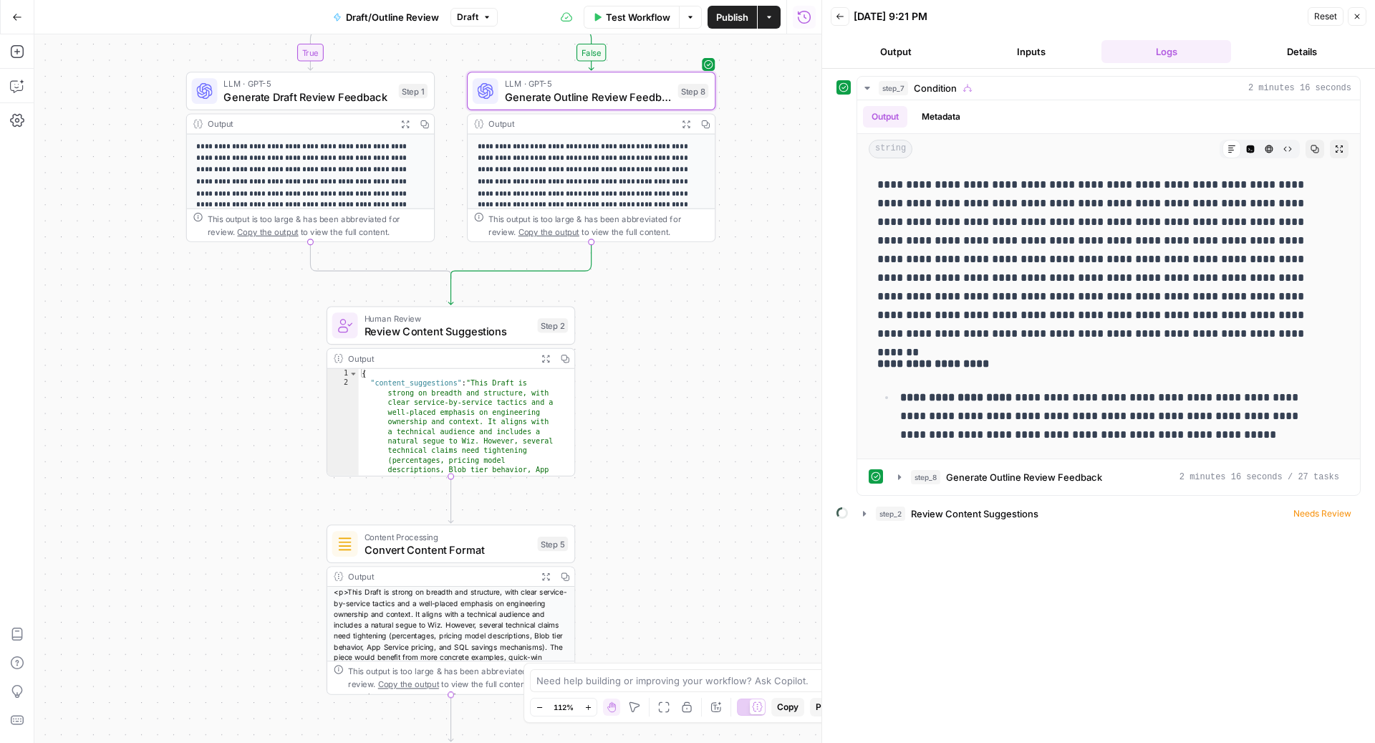
click at [1357, 18] on icon "button" at bounding box center [1357, 16] width 9 height 9
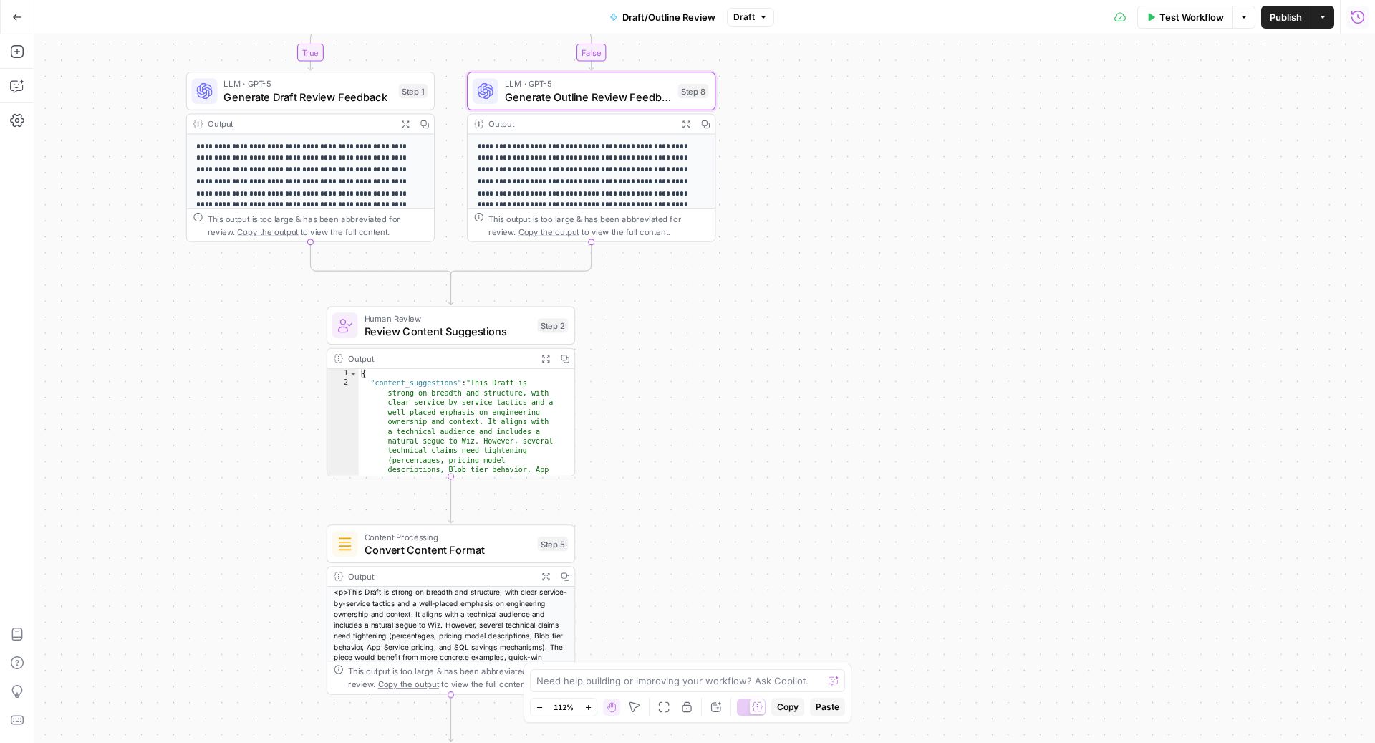
click at [1176, 18] on span "Test Workflow" at bounding box center [1192, 17] width 64 height 14
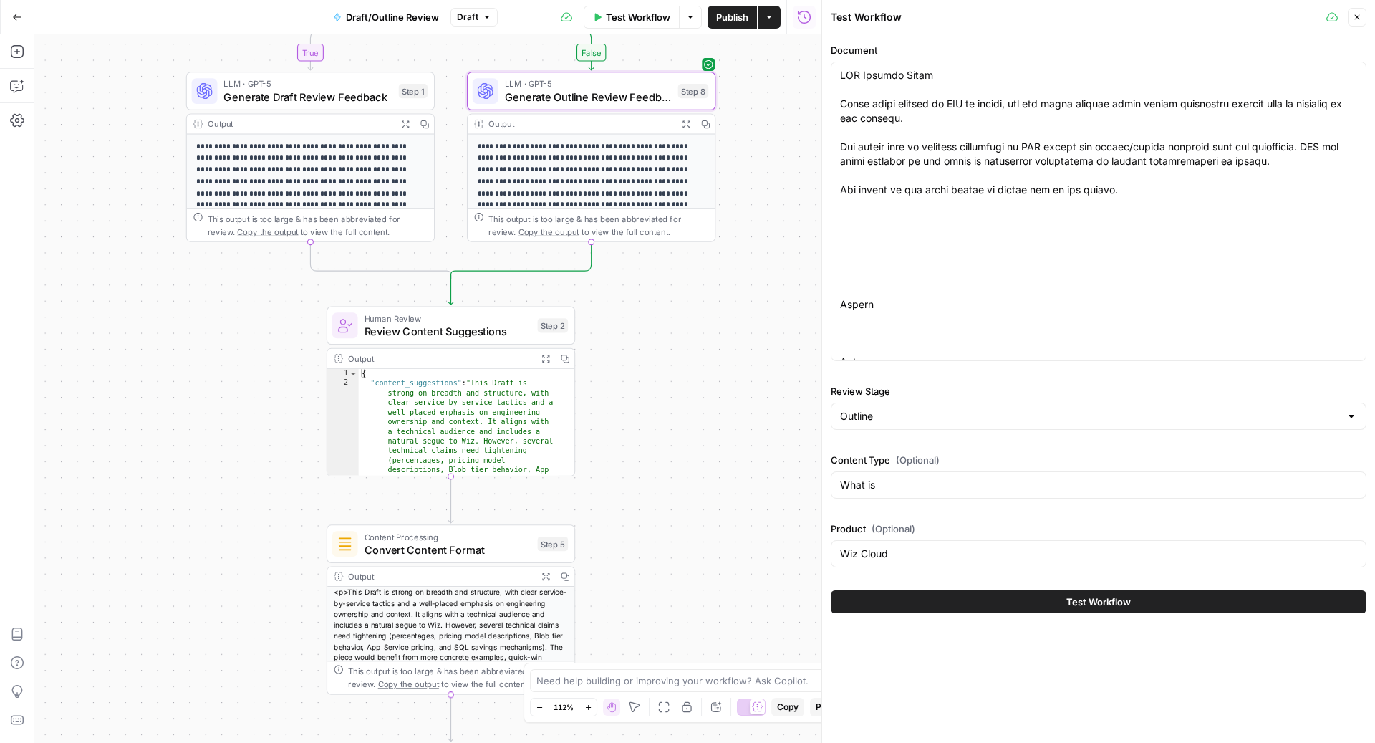
click at [1036, 600] on button "Test Workflow" at bounding box center [1099, 601] width 536 height 23
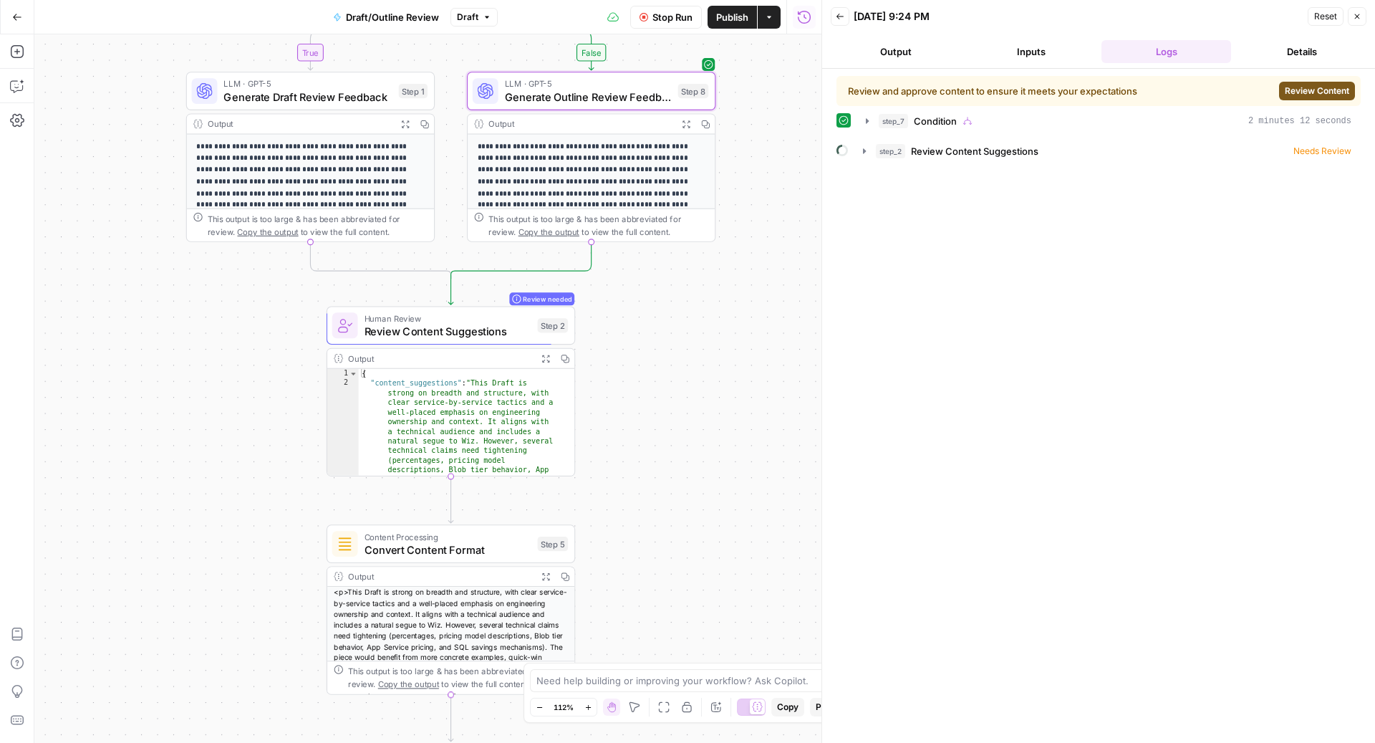
click at [1303, 85] on span "Review Content" at bounding box center [1317, 91] width 64 height 13
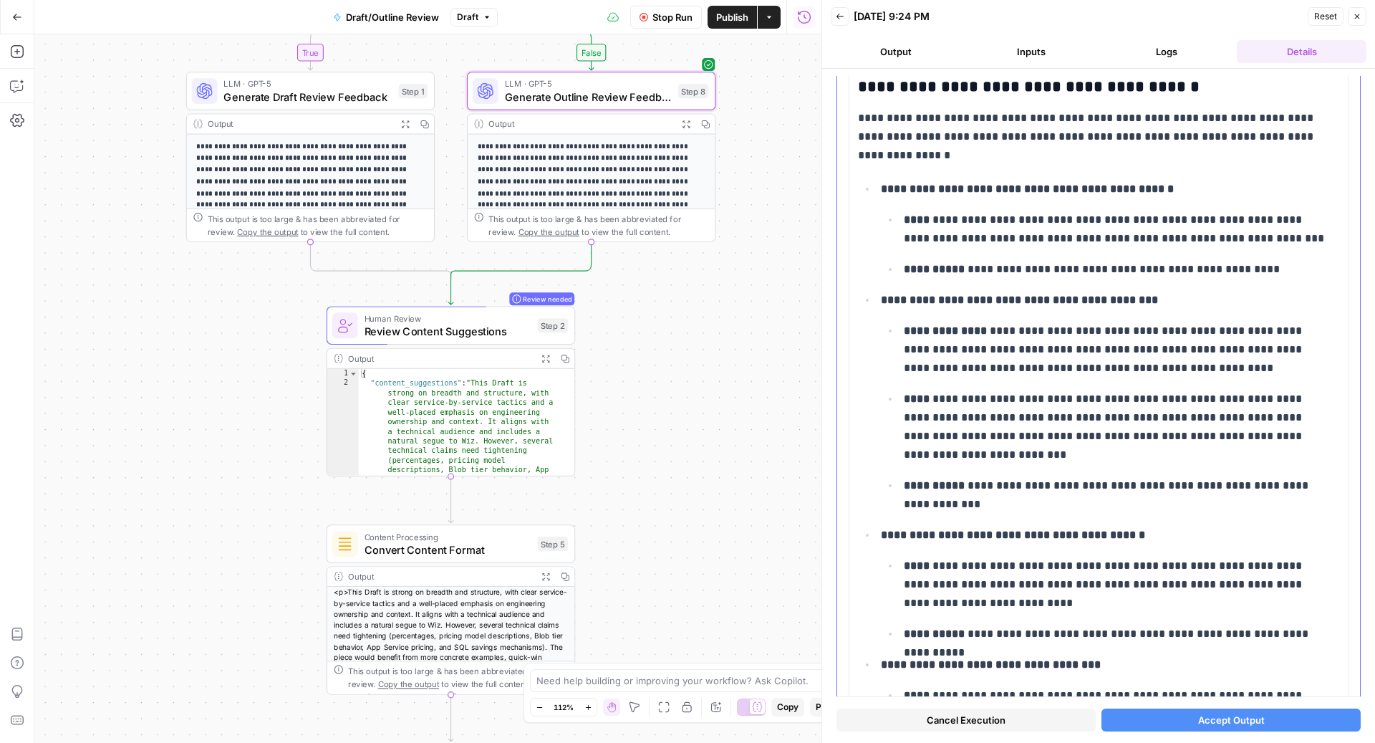
scroll to position [6994, 0]
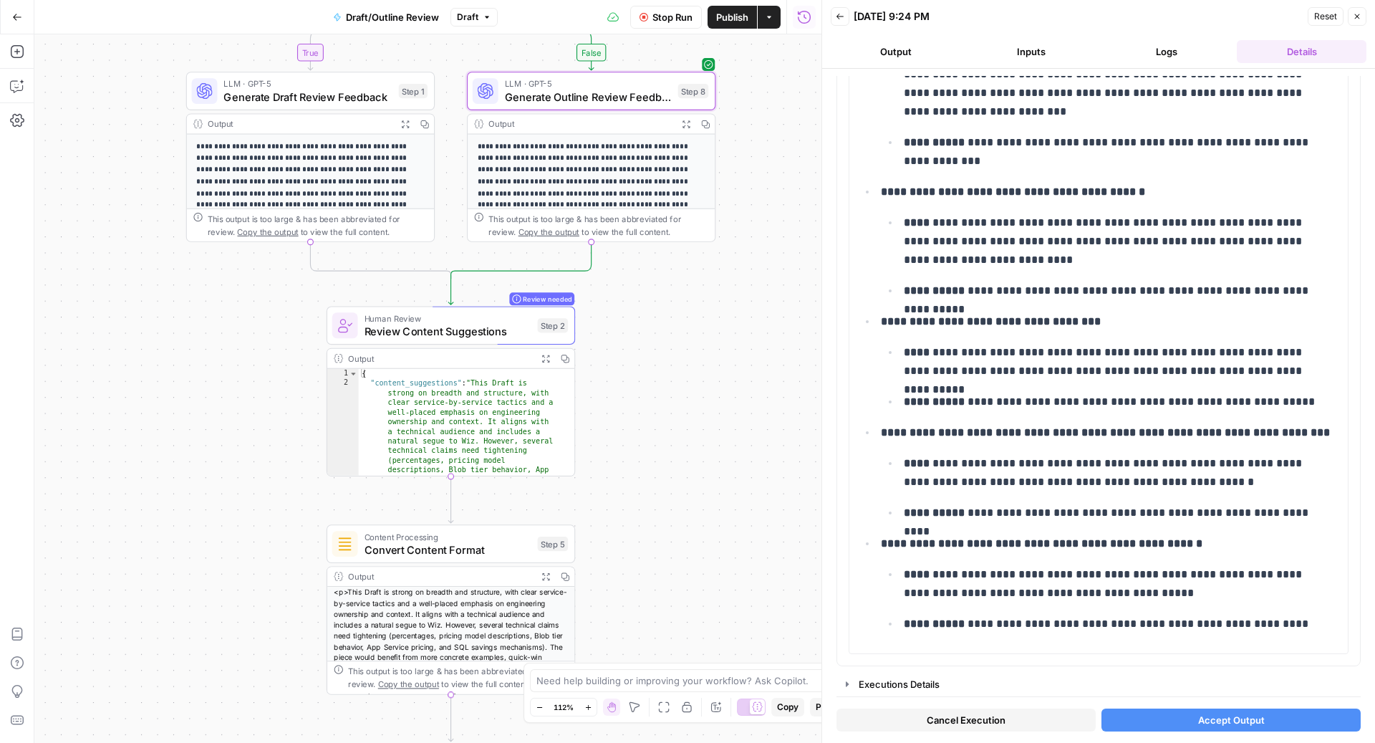
click at [1198, 718] on span "Accept Output" at bounding box center [1231, 720] width 67 height 14
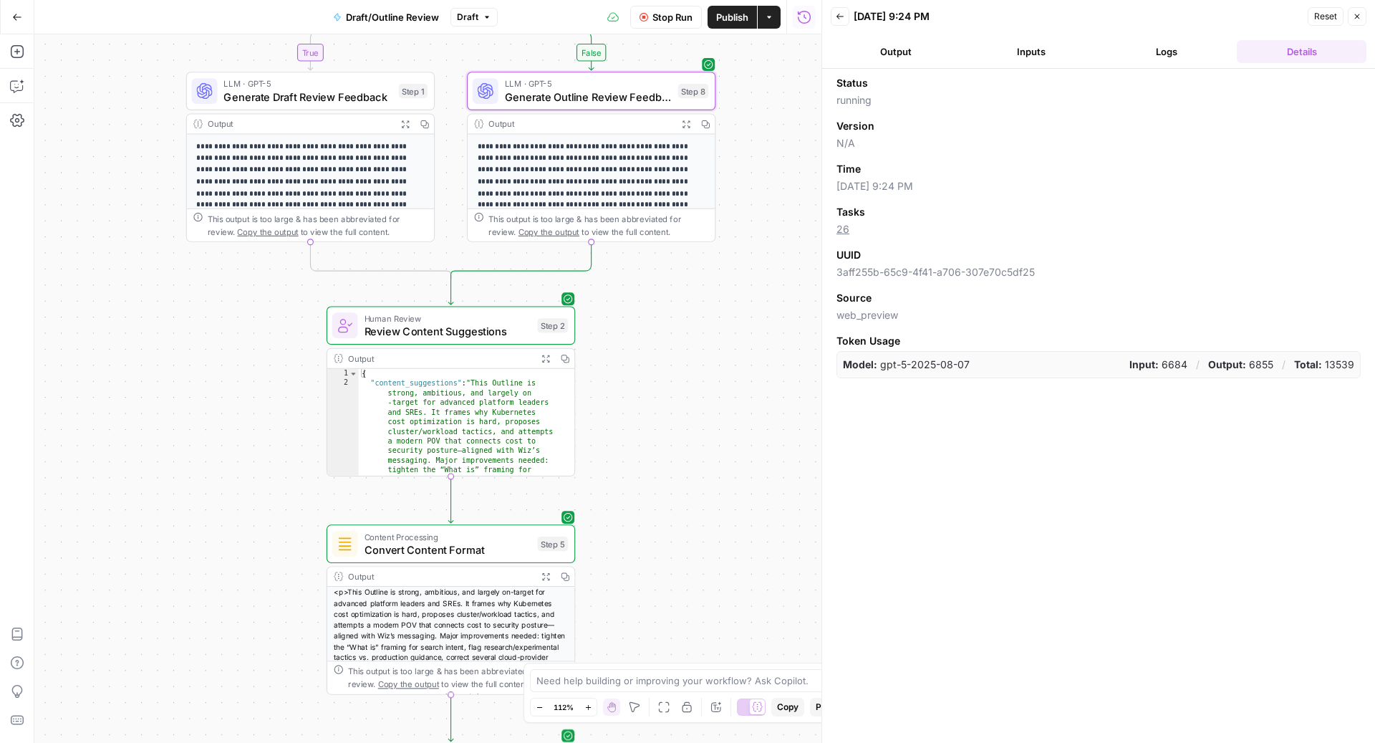
click at [1170, 54] on button "Logs" at bounding box center [1167, 51] width 130 height 23
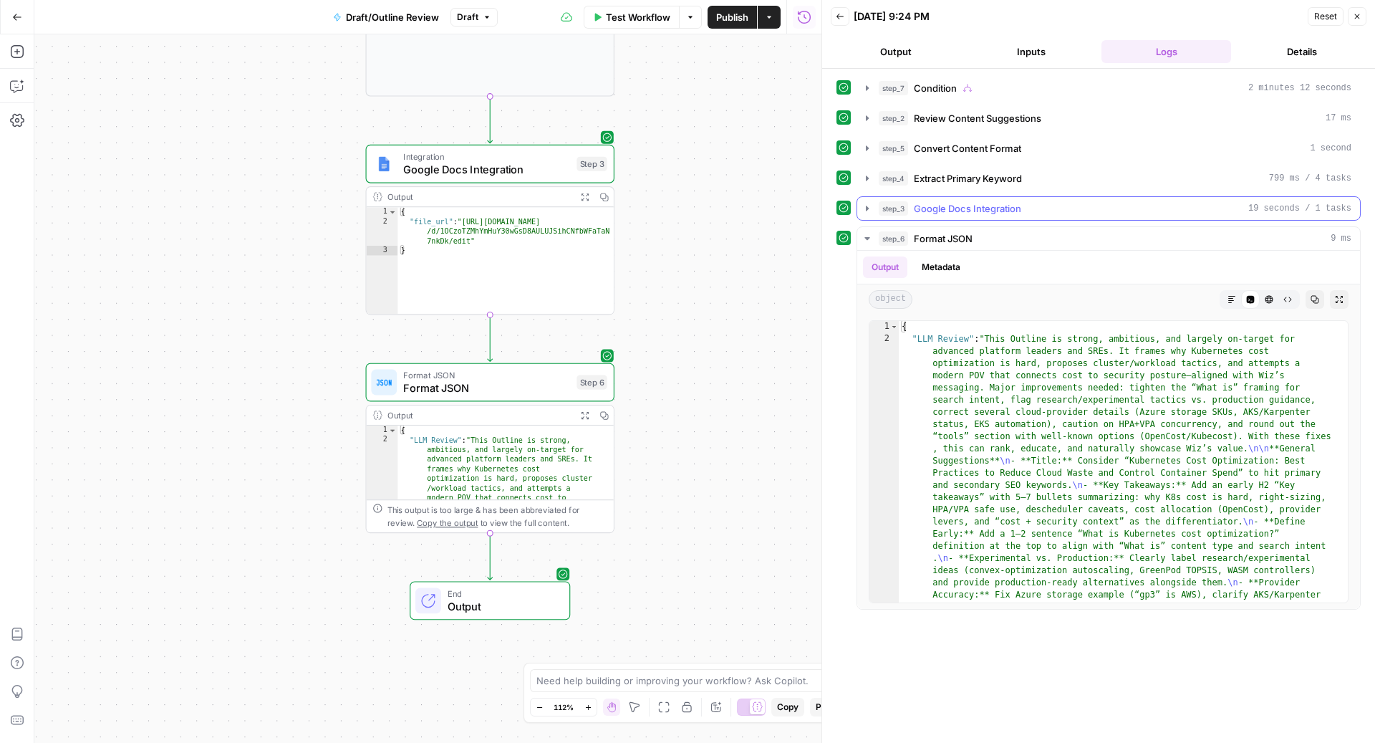
click at [996, 198] on button "step_3 Google Docs Integration 19 seconds / 1 tasks" at bounding box center [1108, 208] width 503 height 23
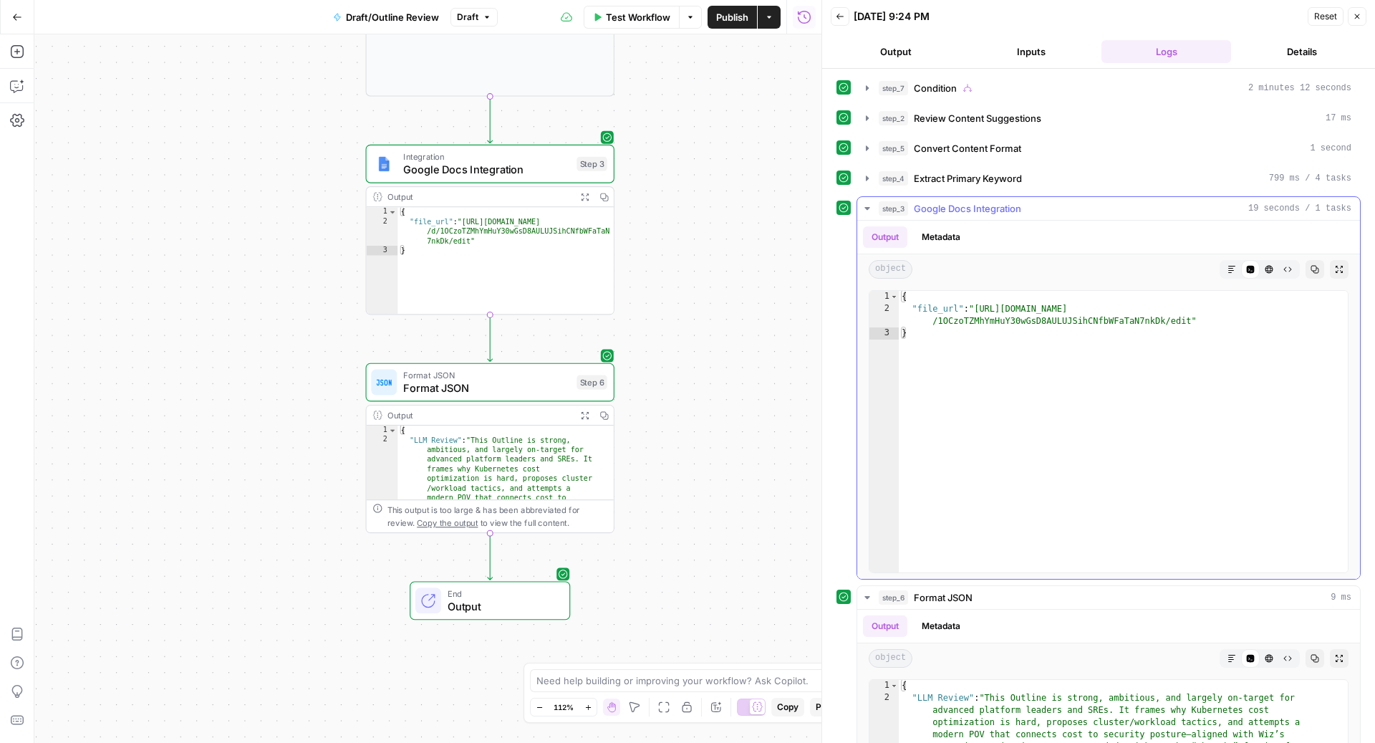
type textarea "**********"
drag, startPoint x: 979, startPoint y: 304, endPoint x: 1189, endPoint y: 318, distance: 210.4
click at [1189, 318] on div "{ "file_url" : "https://docs.google.com/document/d /1OCzoTZMhYmHuY30wGsD8AULUJS…" at bounding box center [1123, 444] width 449 height 307
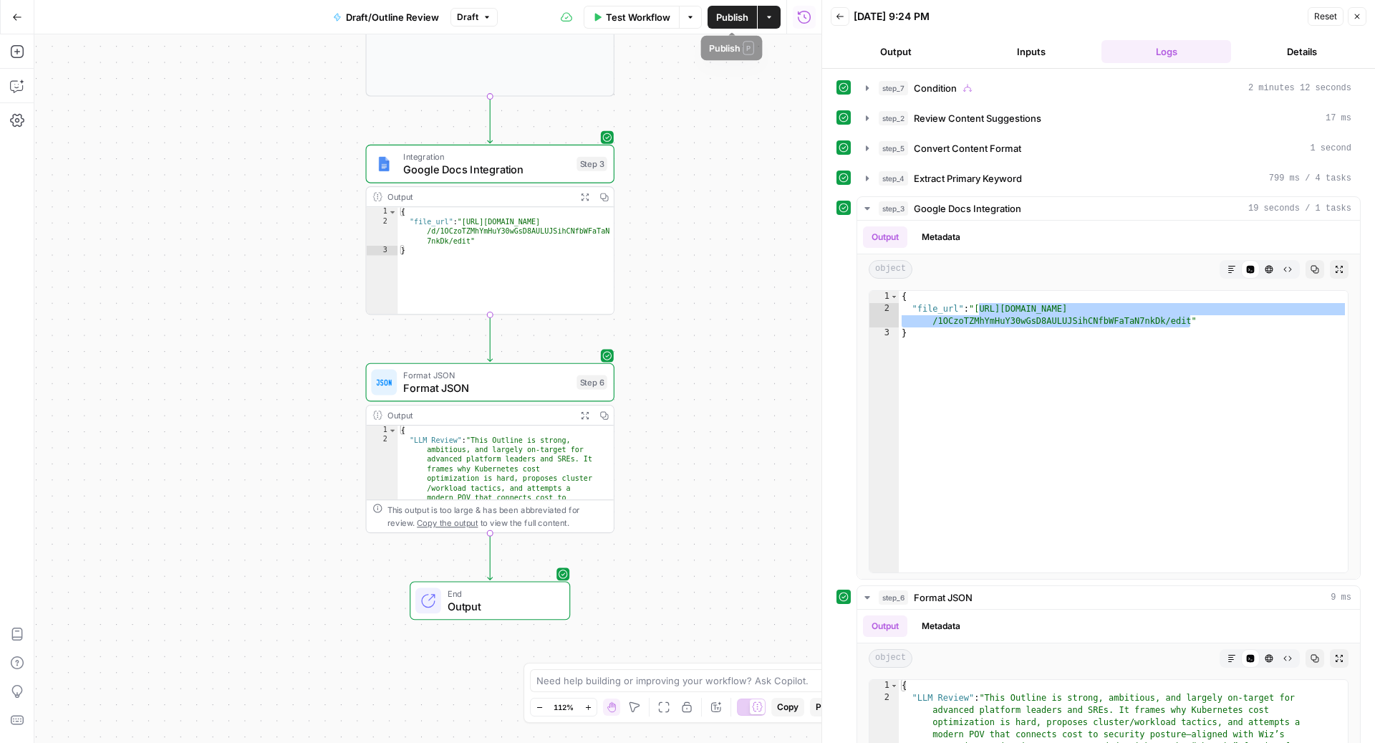
click at [718, 19] on span "Publish" at bounding box center [732, 17] width 32 height 14
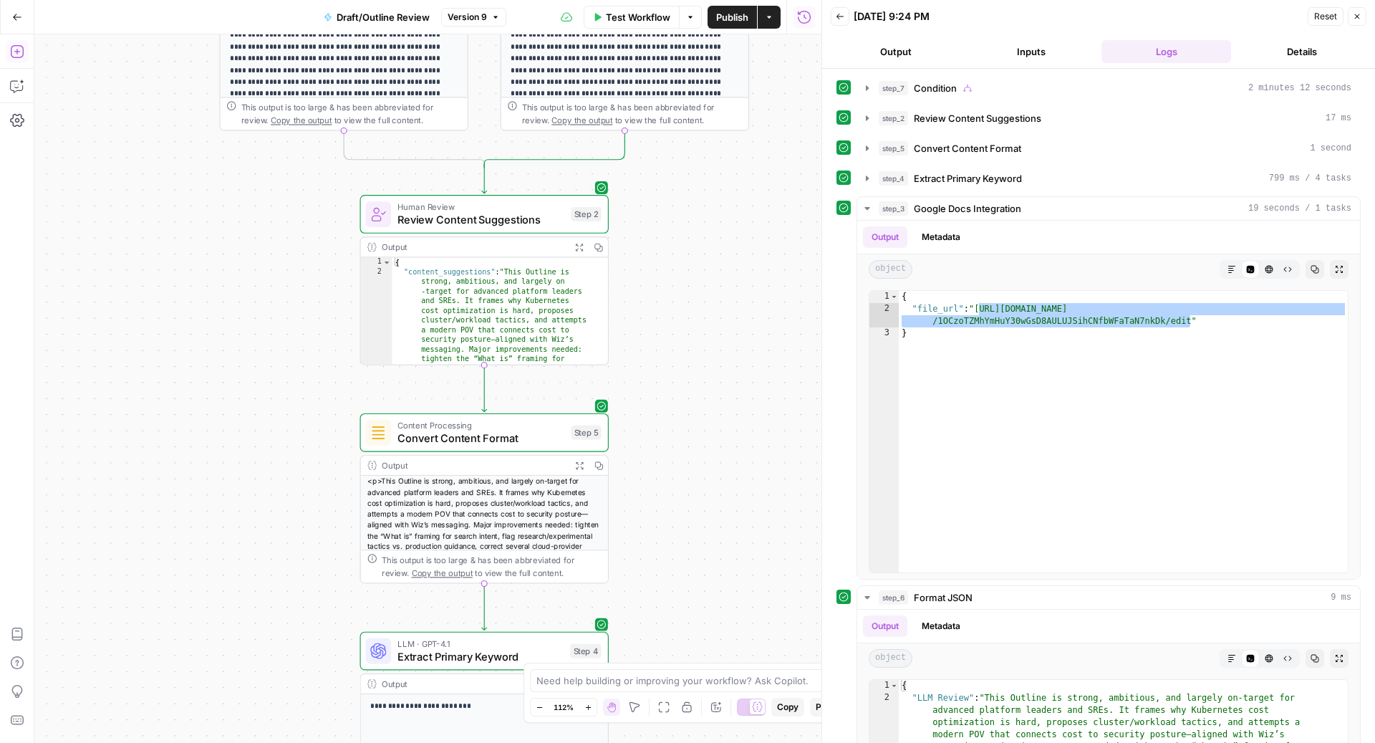
click at [11, 49] on icon "button" at bounding box center [16, 51] width 13 height 13
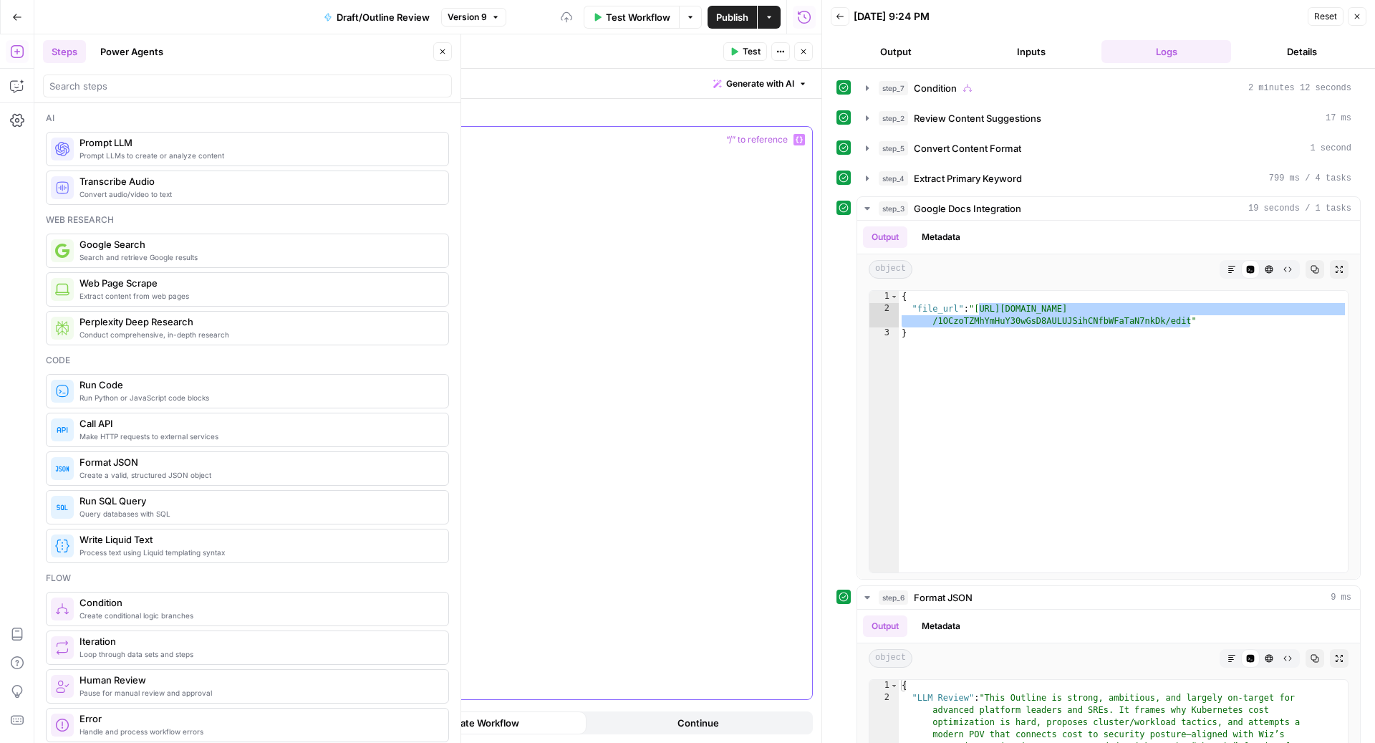
click at [409, 196] on div at bounding box center [536, 413] width 554 height 572
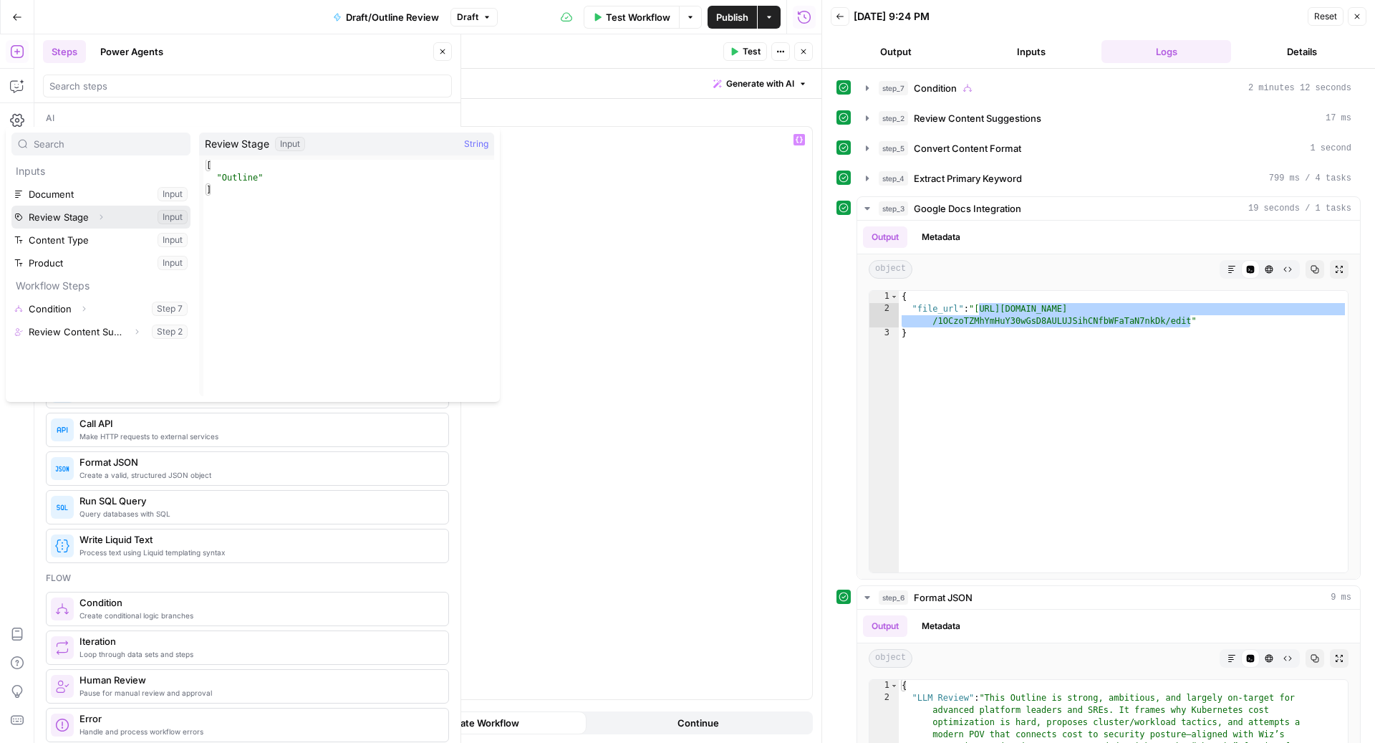
click at [99, 218] on icon "button" at bounding box center [101, 217] width 9 height 9
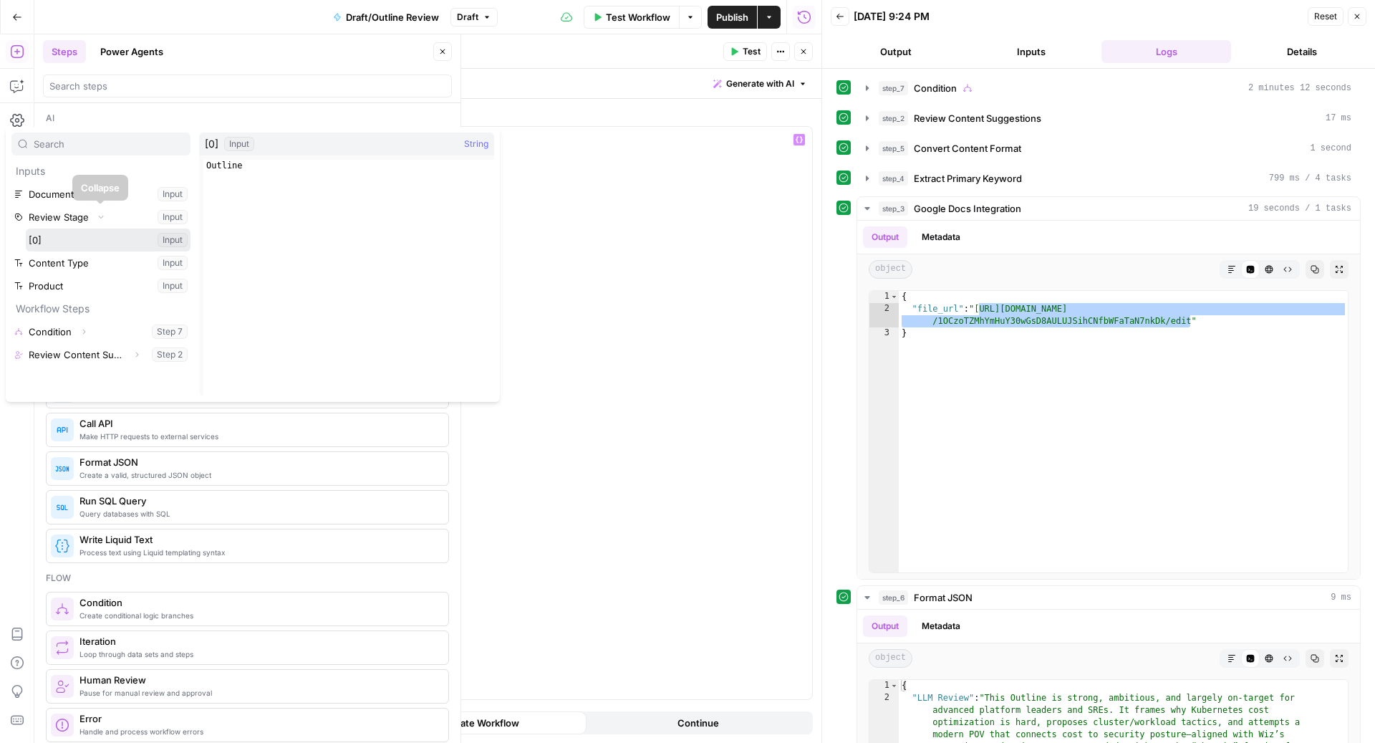
click at [65, 248] on button "Select variable [0]" at bounding box center [108, 239] width 165 height 23
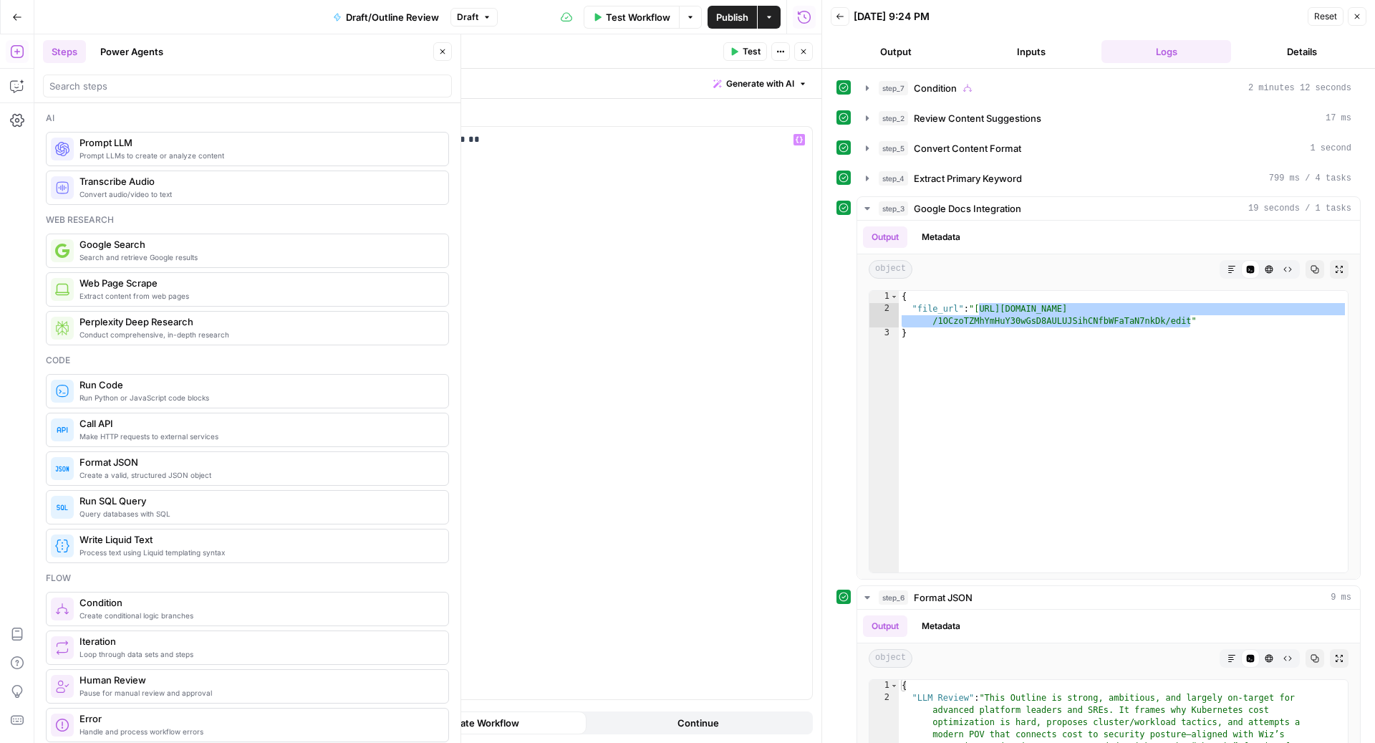
click at [810, 45] on button "Close" at bounding box center [803, 51] width 19 height 19
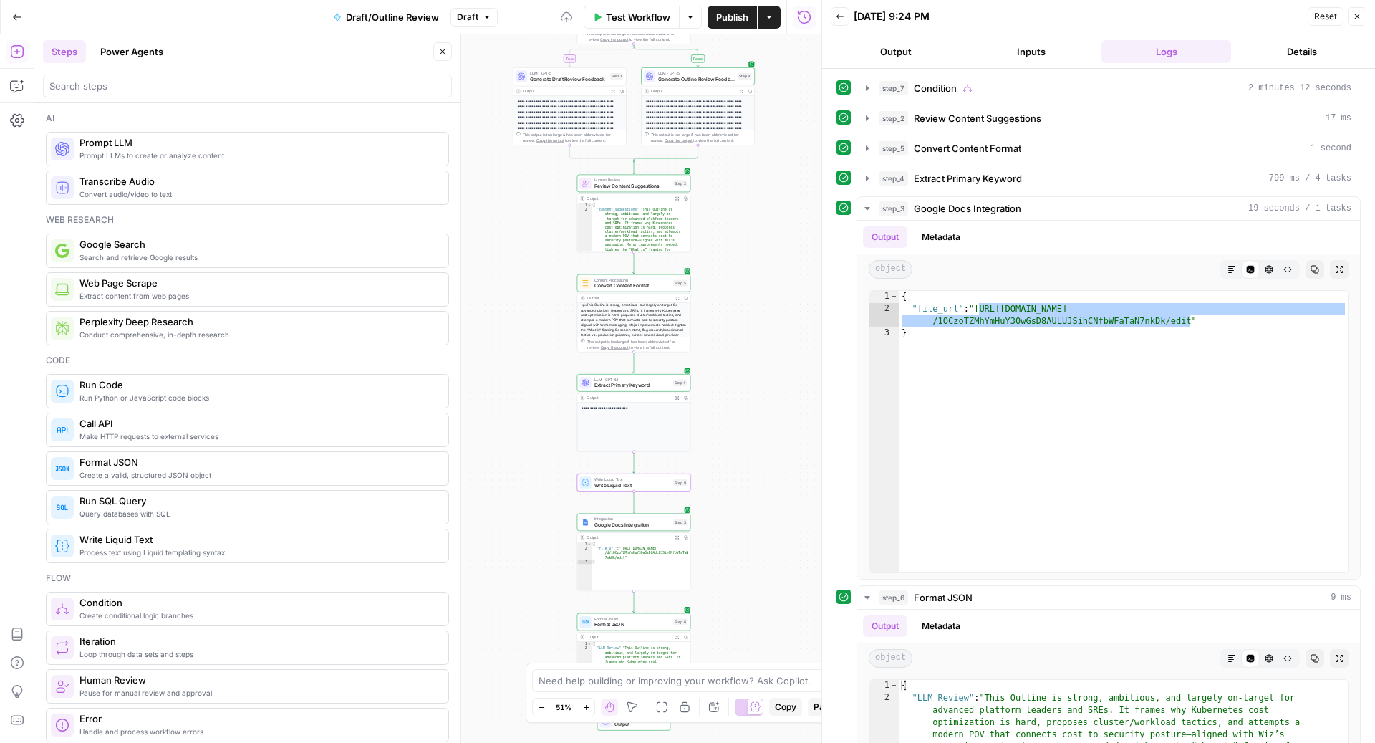
click at [607, 484] on span "Write Liquid Text" at bounding box center [633, 484] width 76 height 7
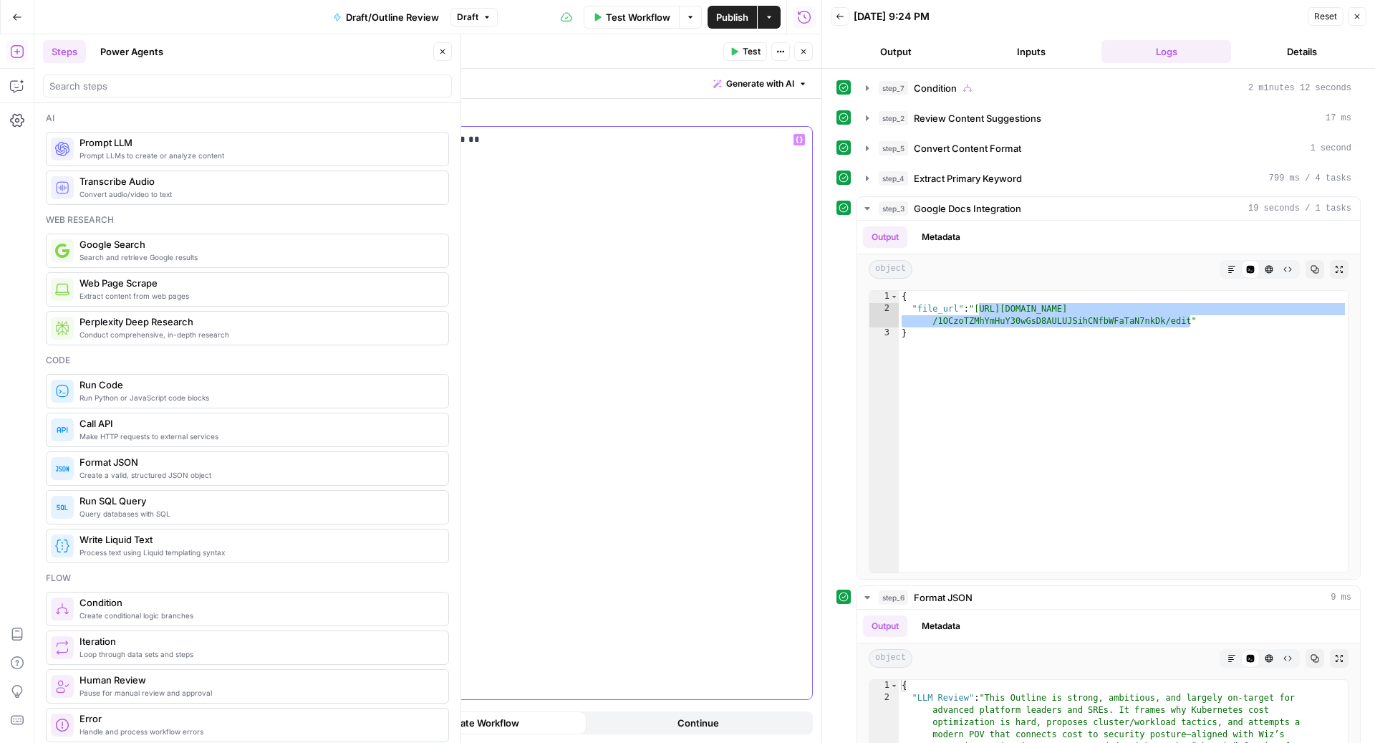
click at [516, 146] on p "**********" at bounding box center [535, 140] width 537 height 14
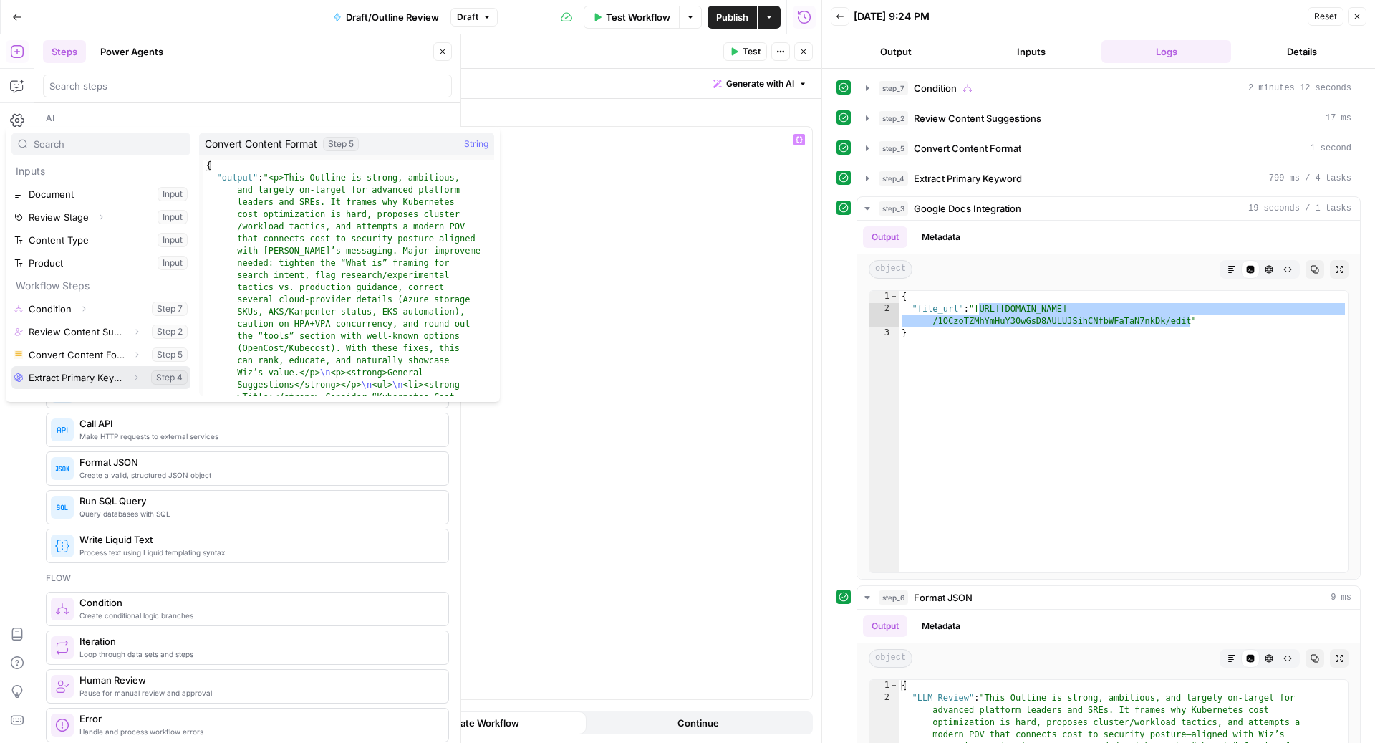
click at [136, 375] on icon "button" at bounding box center [136, 377] width 3 height 5
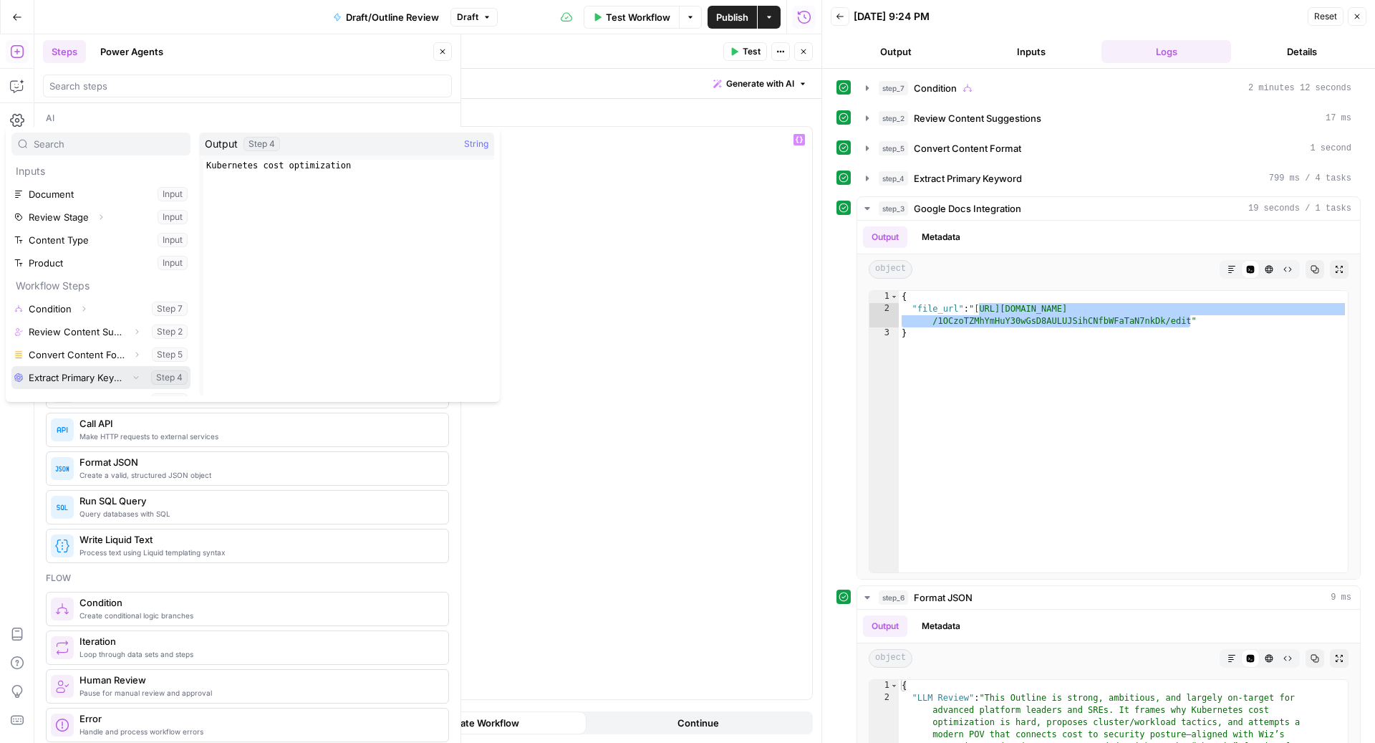
scroll to position [15, 0]
click at [80, 381] on button "Select variable Output" at bounding box center [108, 385] width 165 height 23
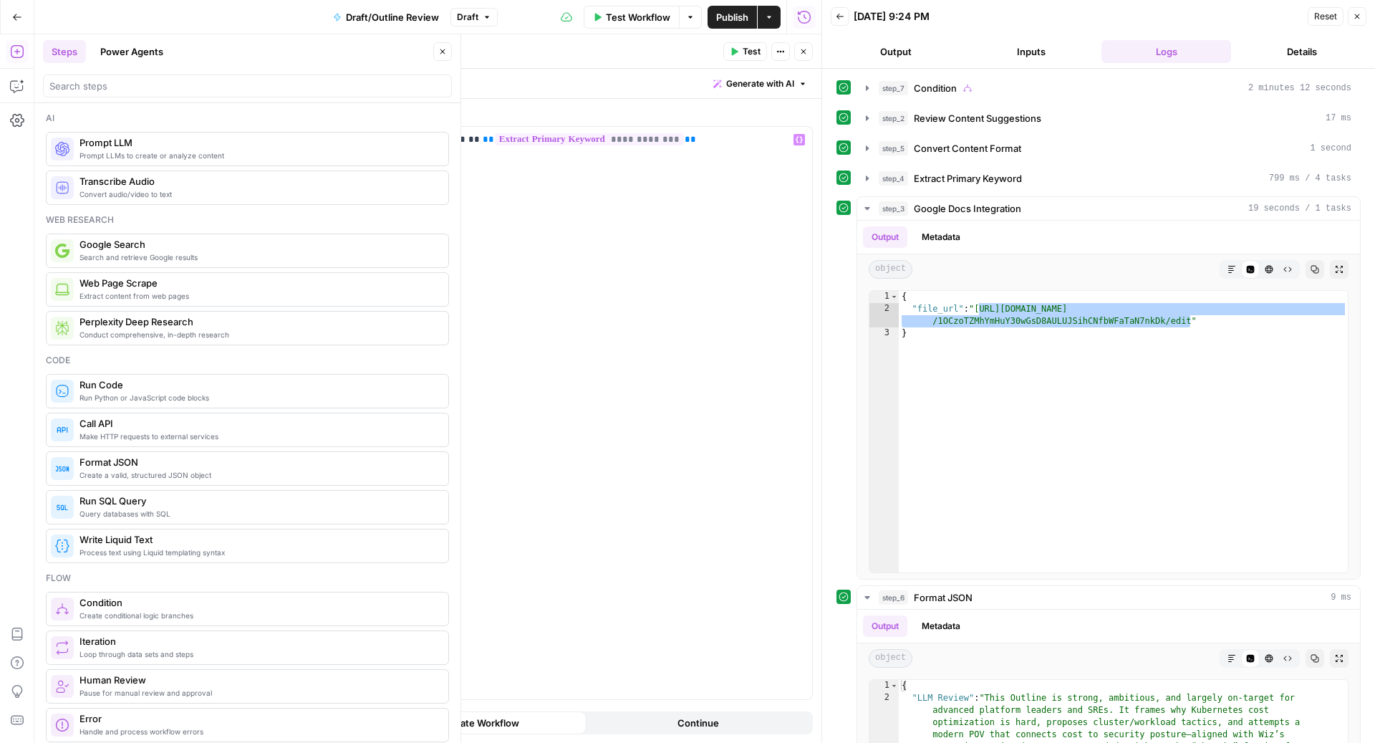
click at [796, 52] on button "Close" at bounding box center [803, 51] width 19 height 19
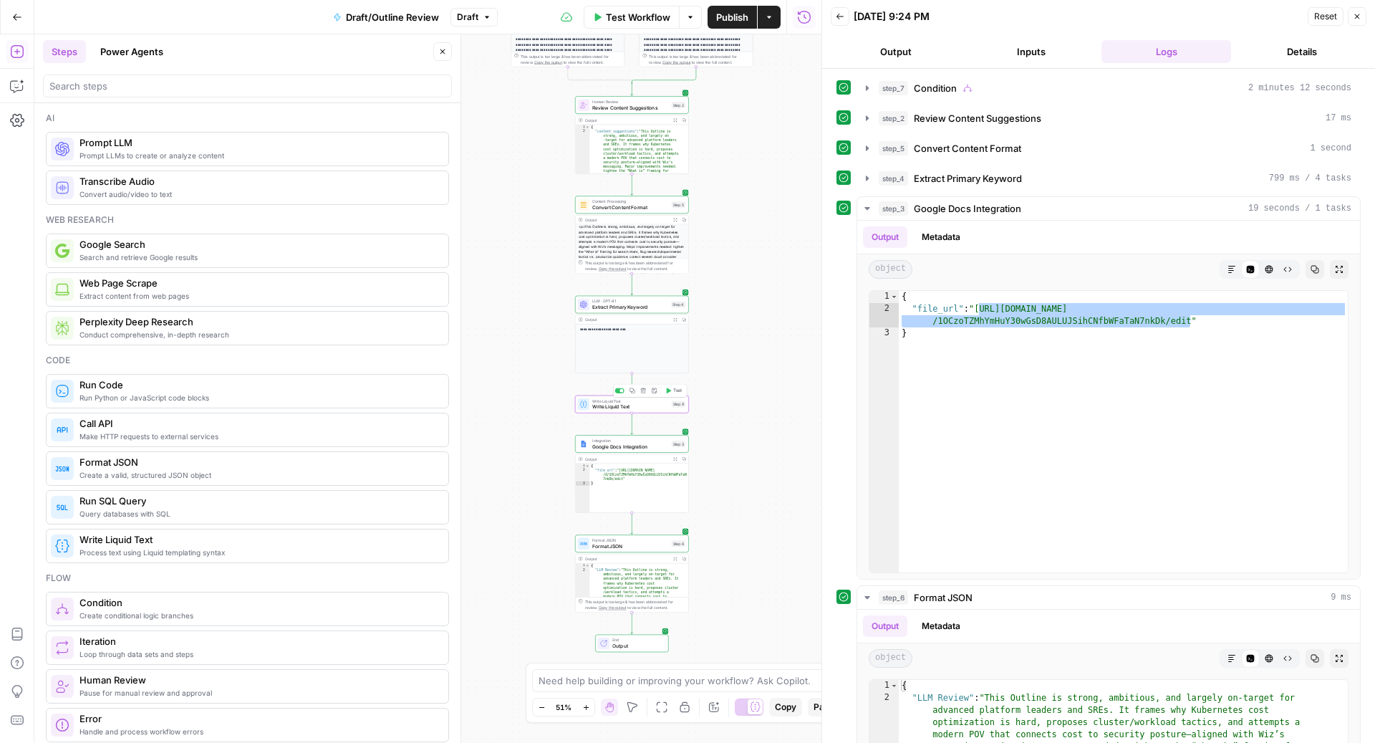
click at [597, 403] on span "Write Liquid Text" at bounding box center [630, 406] width 76 height 7
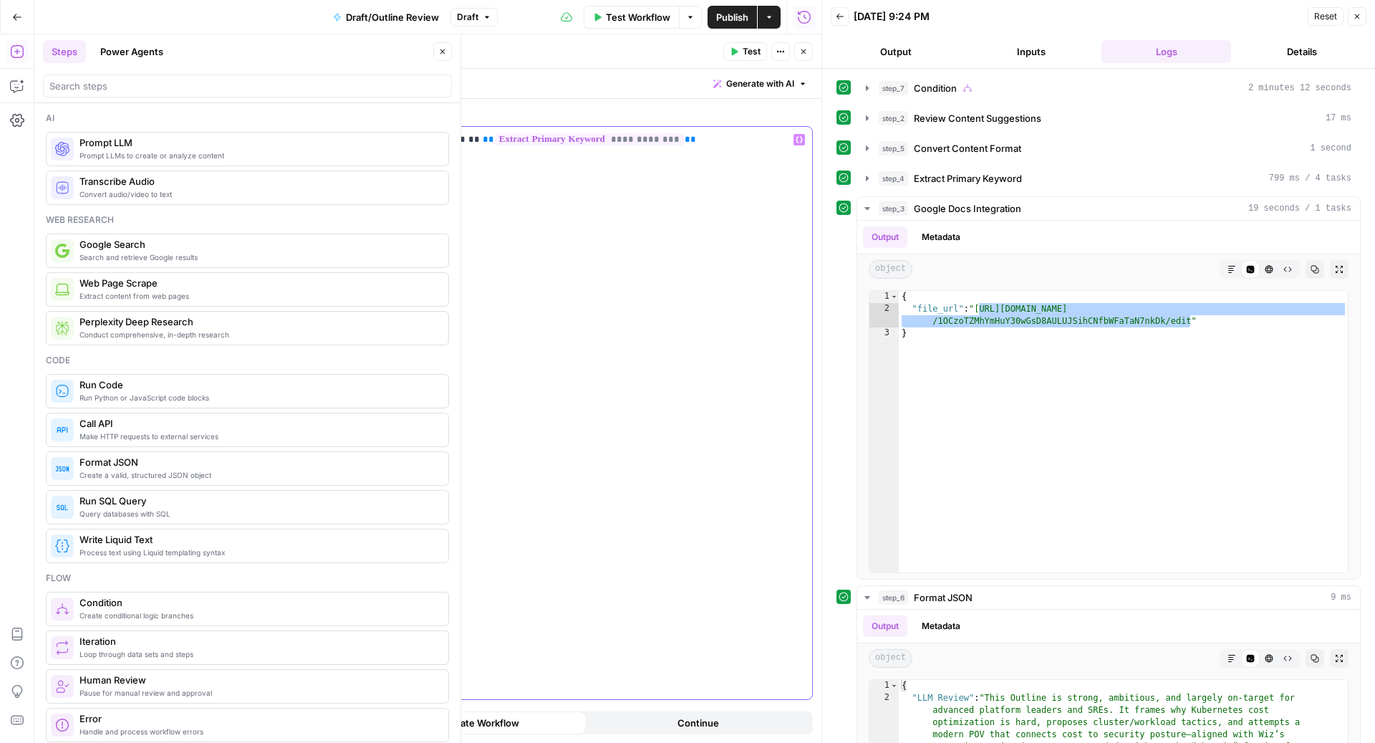
click at [695, 145] on p "**********" at bounding box center [535, 140] width 537 height 14
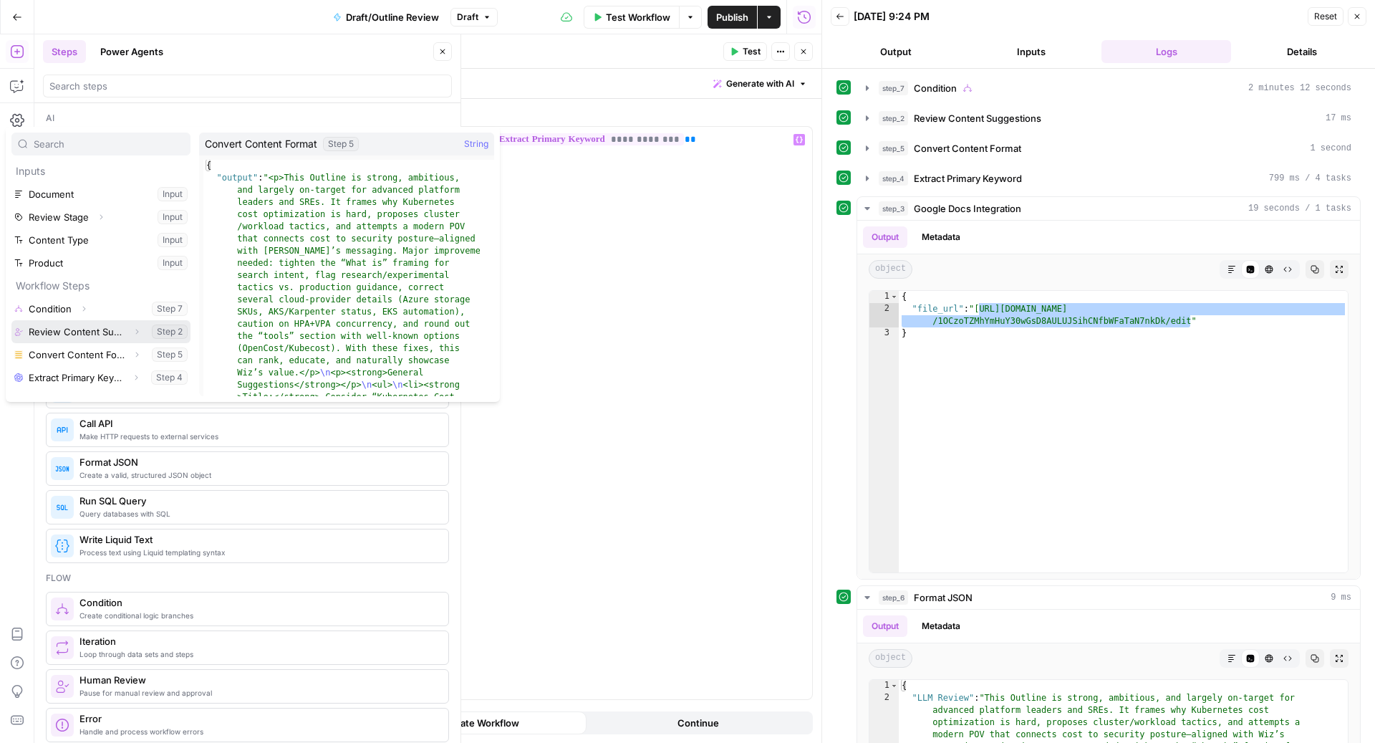
click at [139, 330] on icon "button" at bounding box center [137, 331] width 9 height 9
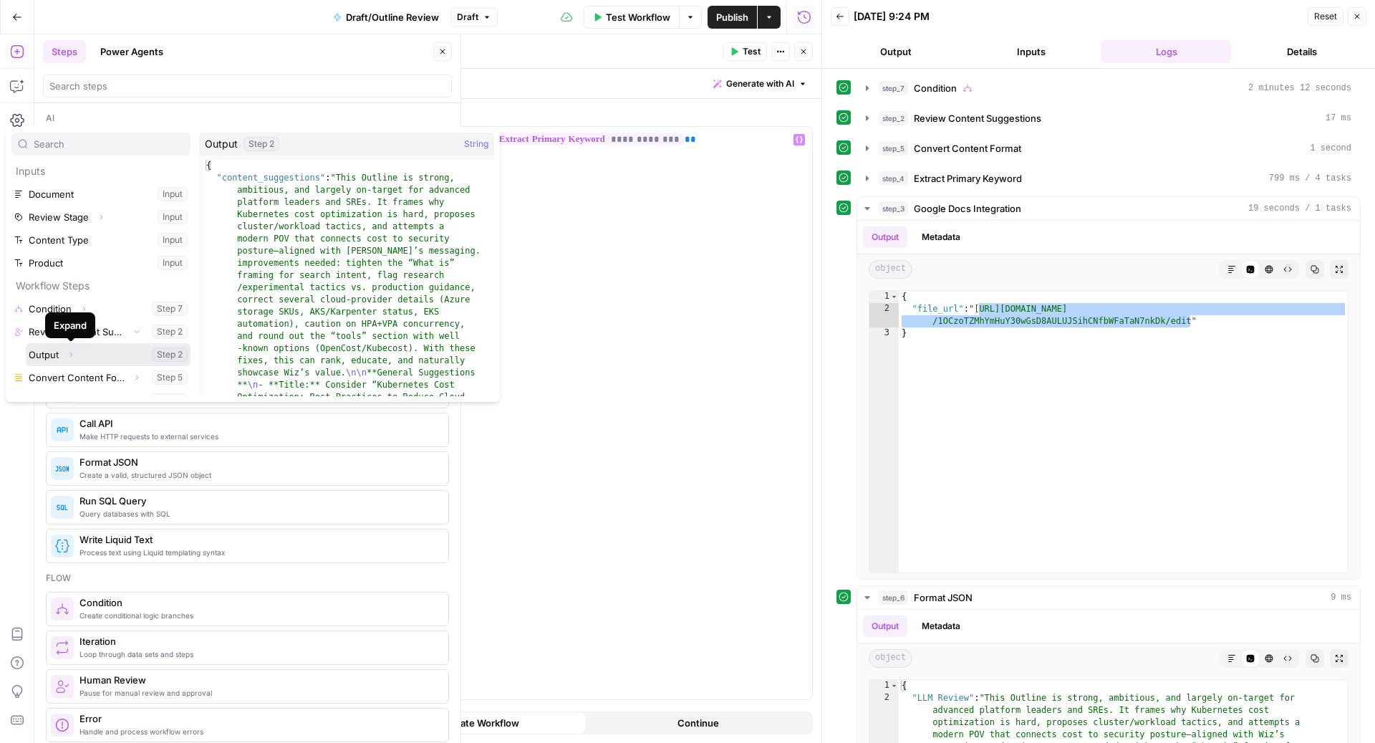
click at [74, 354] on span "Expand" at bounding box center [74, 354] width 1 height 1
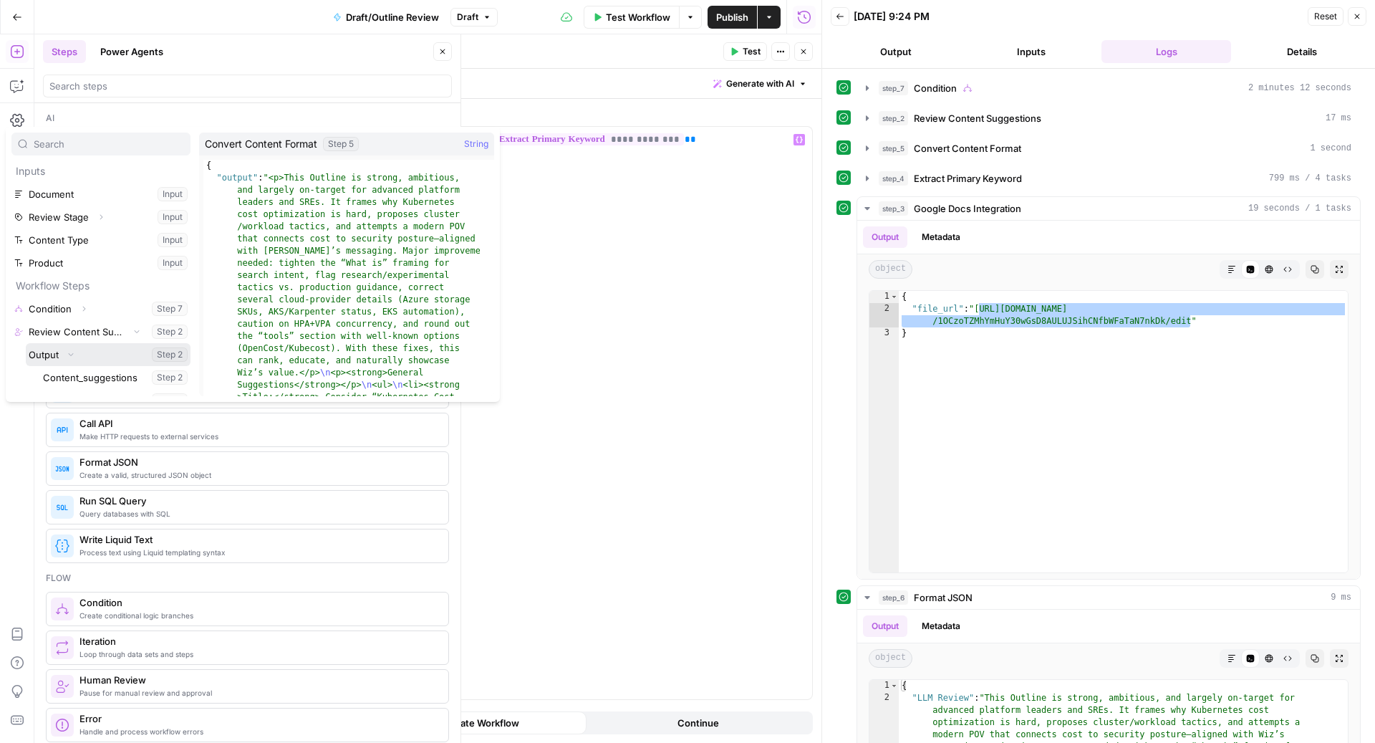
scroll to position [38, 0]
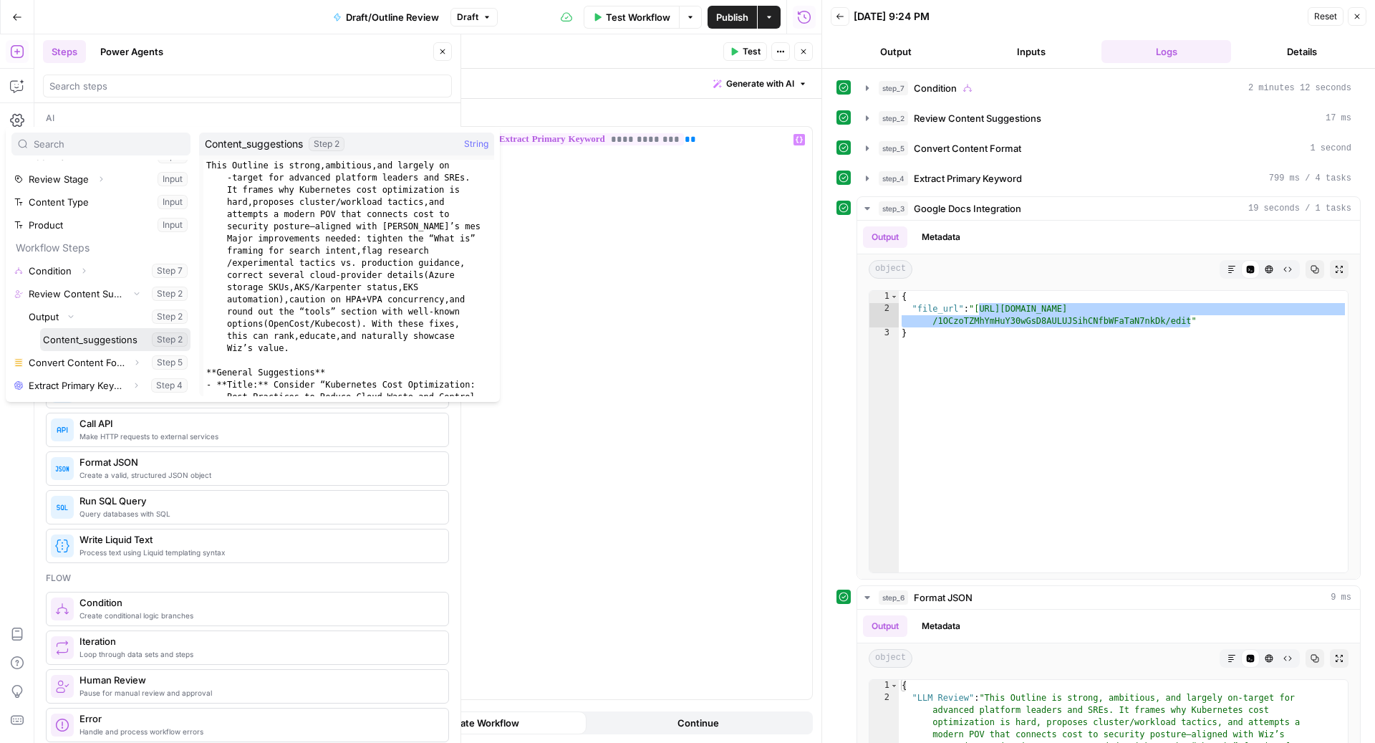
click at [87, 338] on button "Select variable Content_suggestions" at bounding box center [115, 339] width 150 height 23
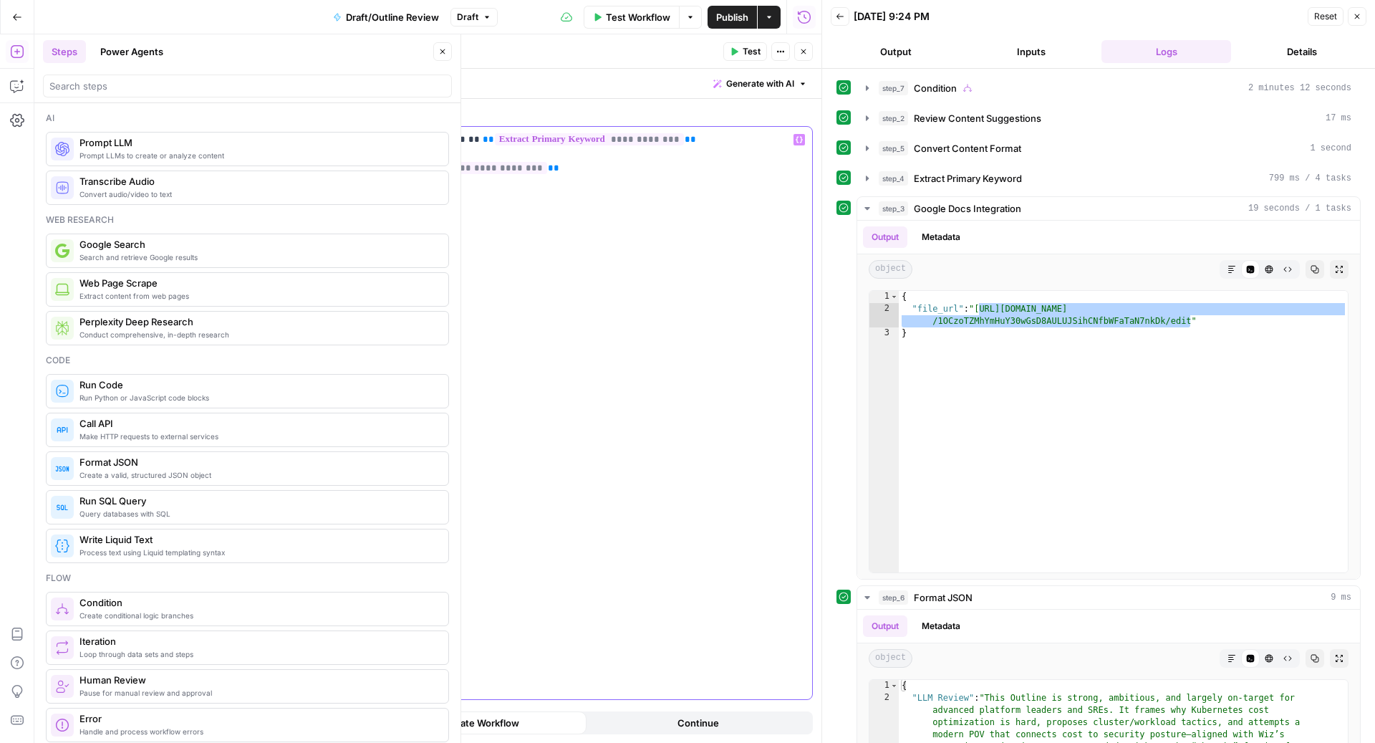
click at [264, 141] on div "**********" at bounding box center [536, 413] width 554 height 572
click at [807, 52] on icon "button" at bounding box center [803, 51] width 9 height 9
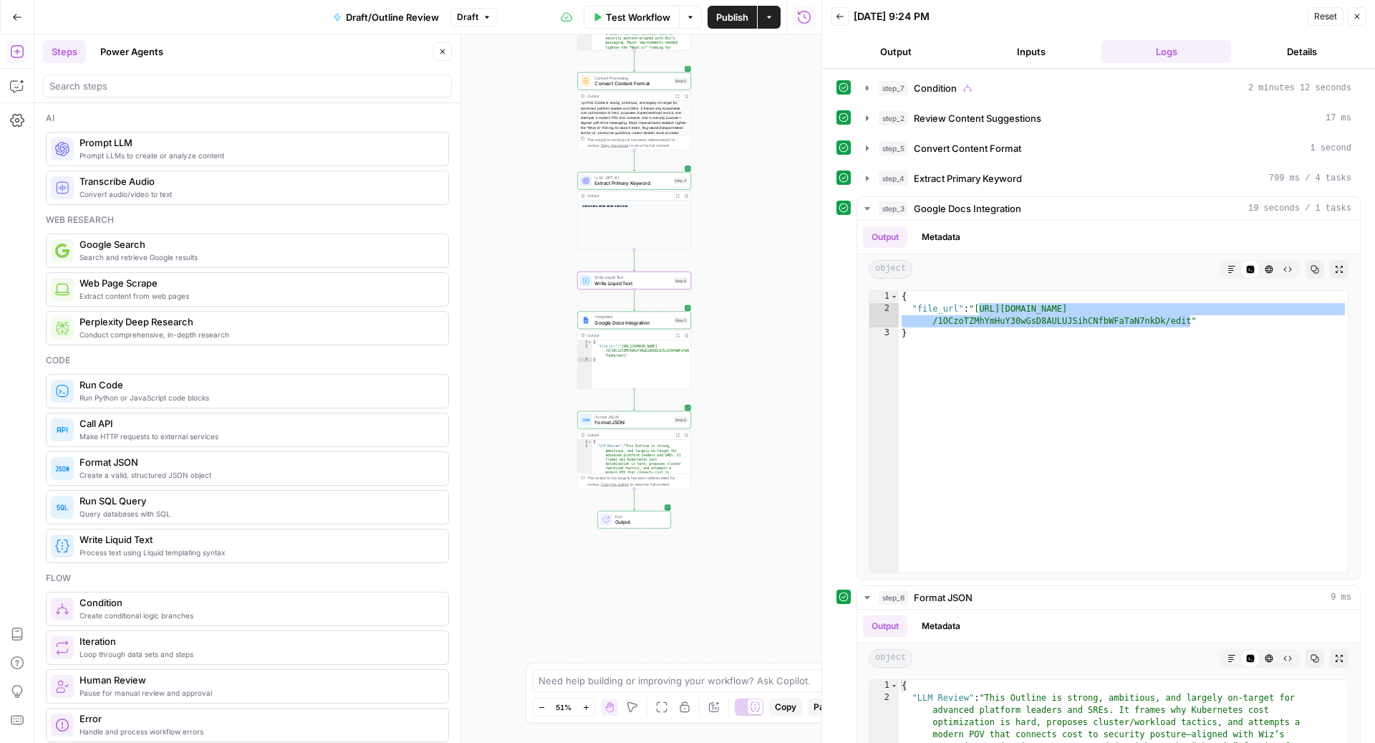
click at [640, 425] on span "Format JSON" at bounding box center [633, 422] width 76 height 7
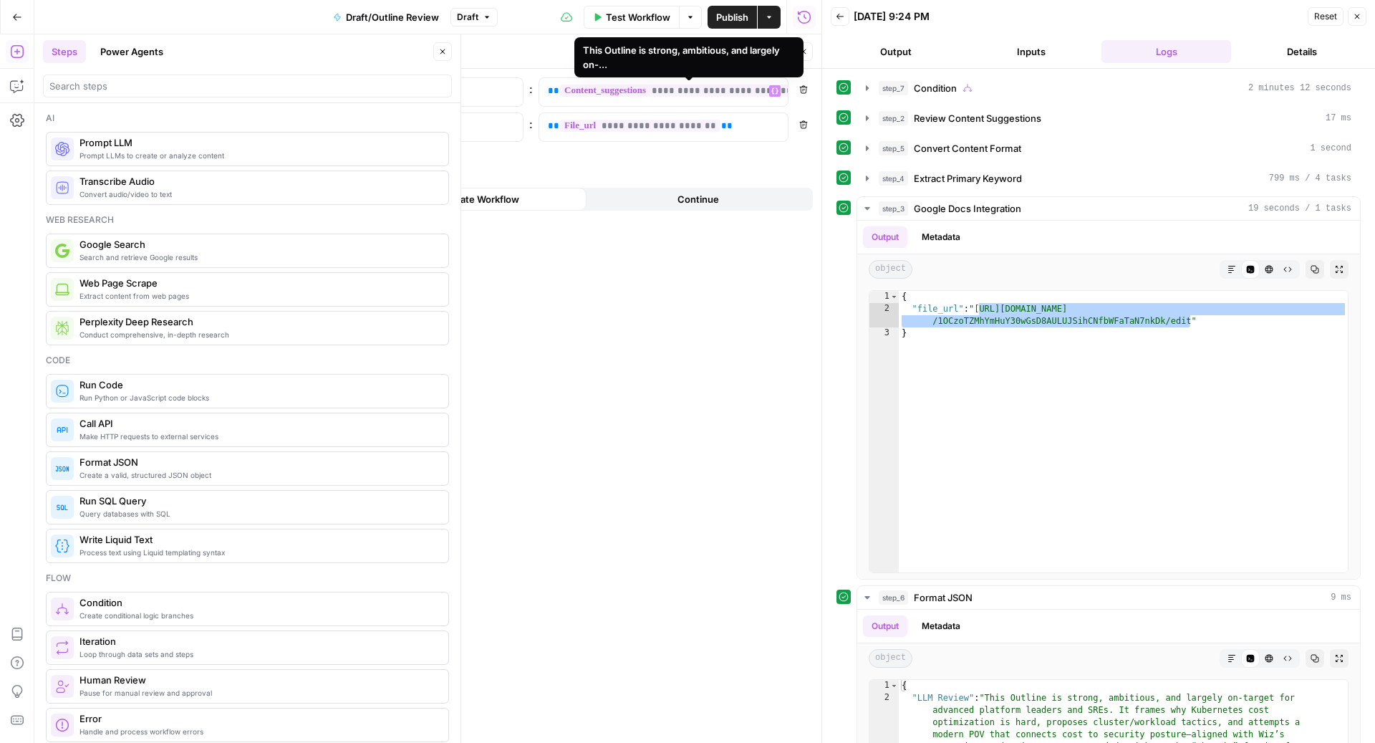
click at [744, 90] on span "**********" at bounding box center [694, 91] width 268 height 12
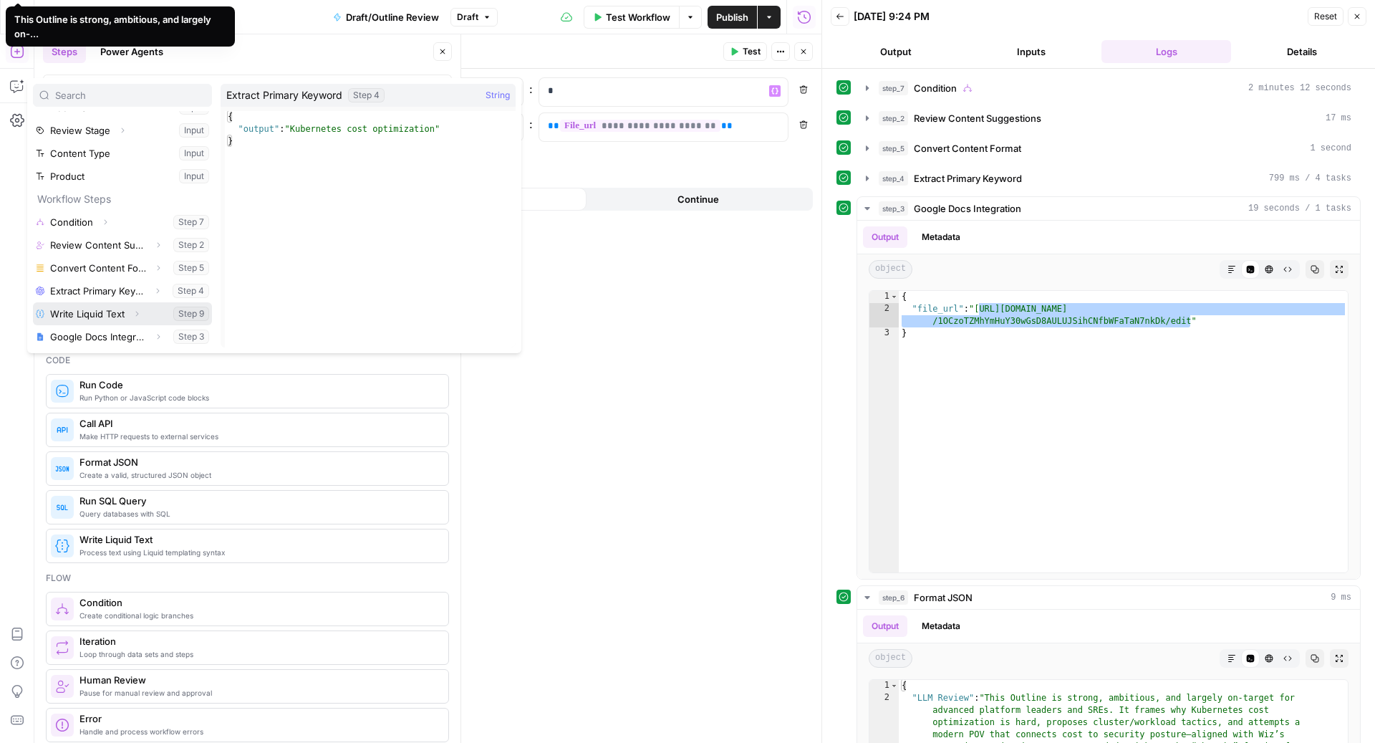
click at [136, 312] on icon "button" at bounding box center [137, 313] width 3 height 5
click at [125, 332] on button "Select variable Output" at bounding box center [129, 336] width 165 height 23
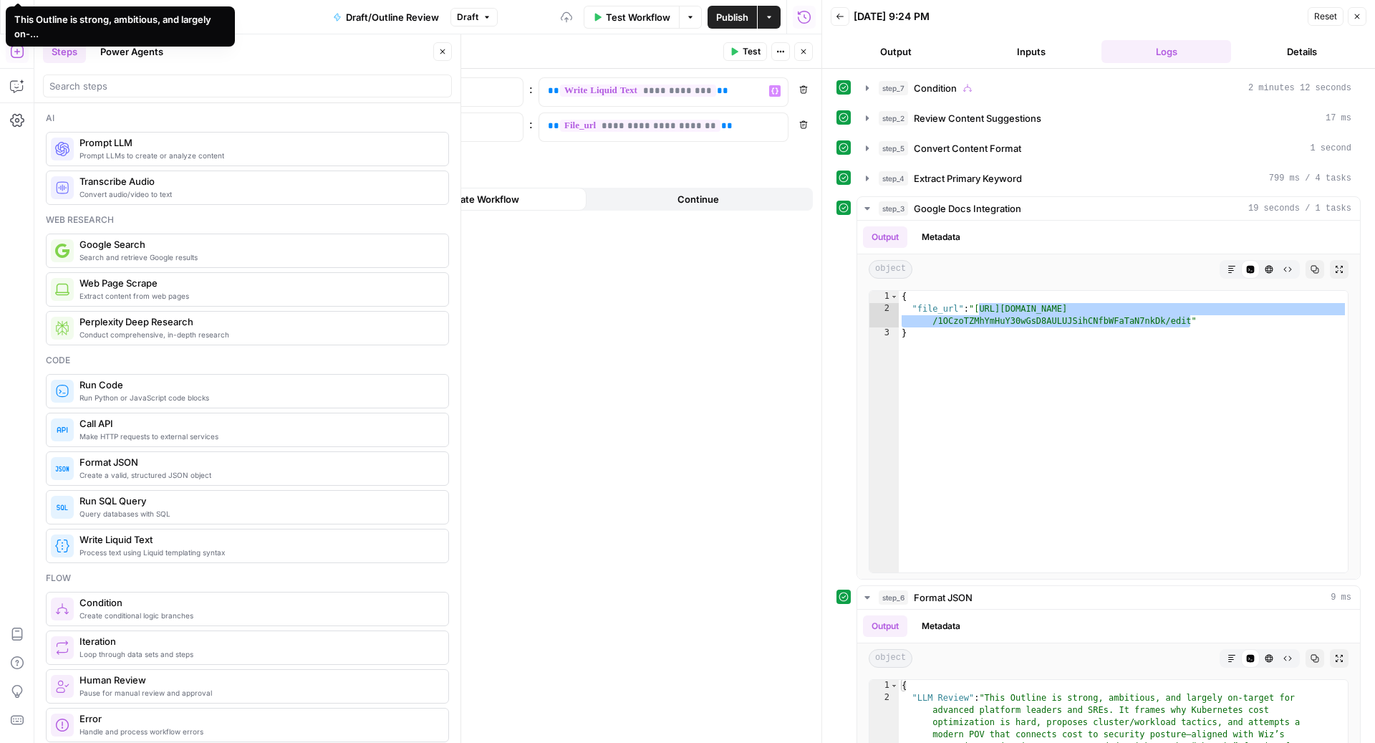
click at [811, 56] on button "Close" at bounding box center [803, 51] width 19 height 19
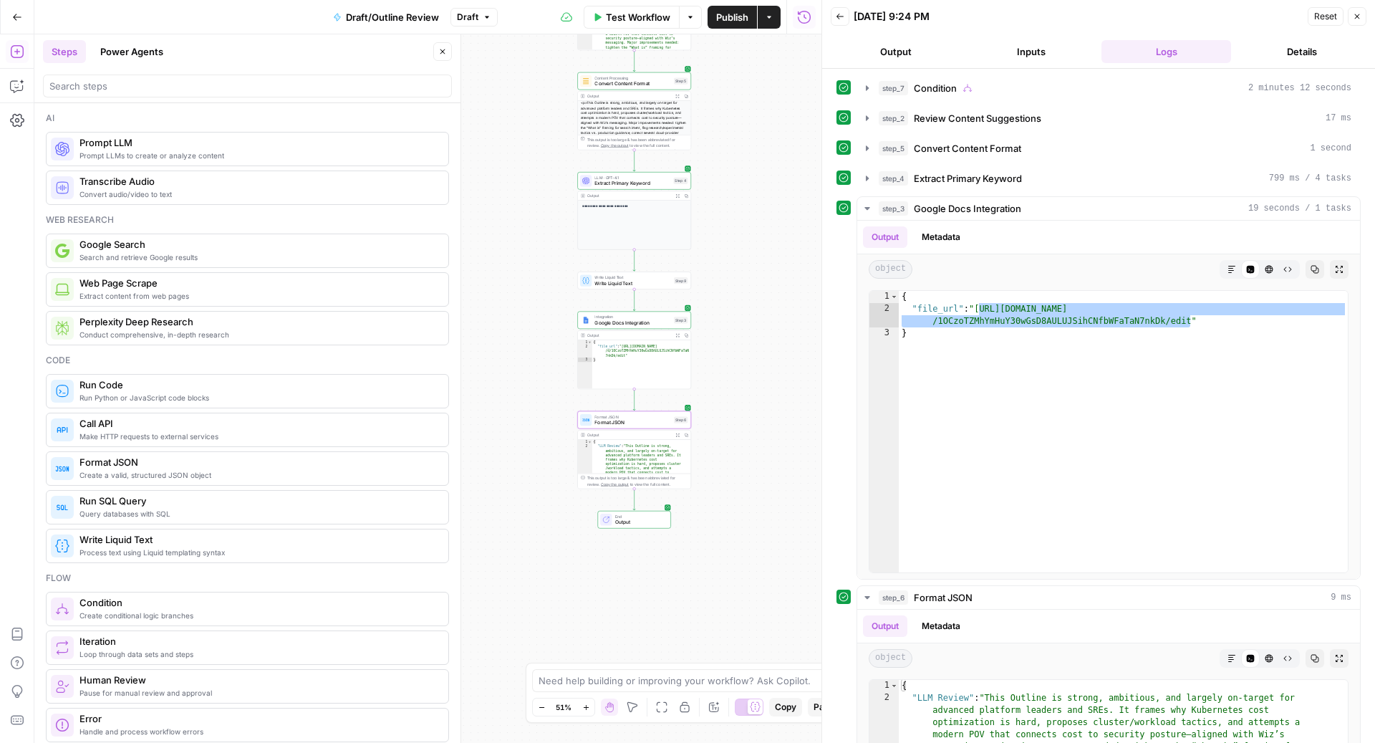
click at [728, 23] on span "Publish" at bounding box center [732, 17] width 32 height 14
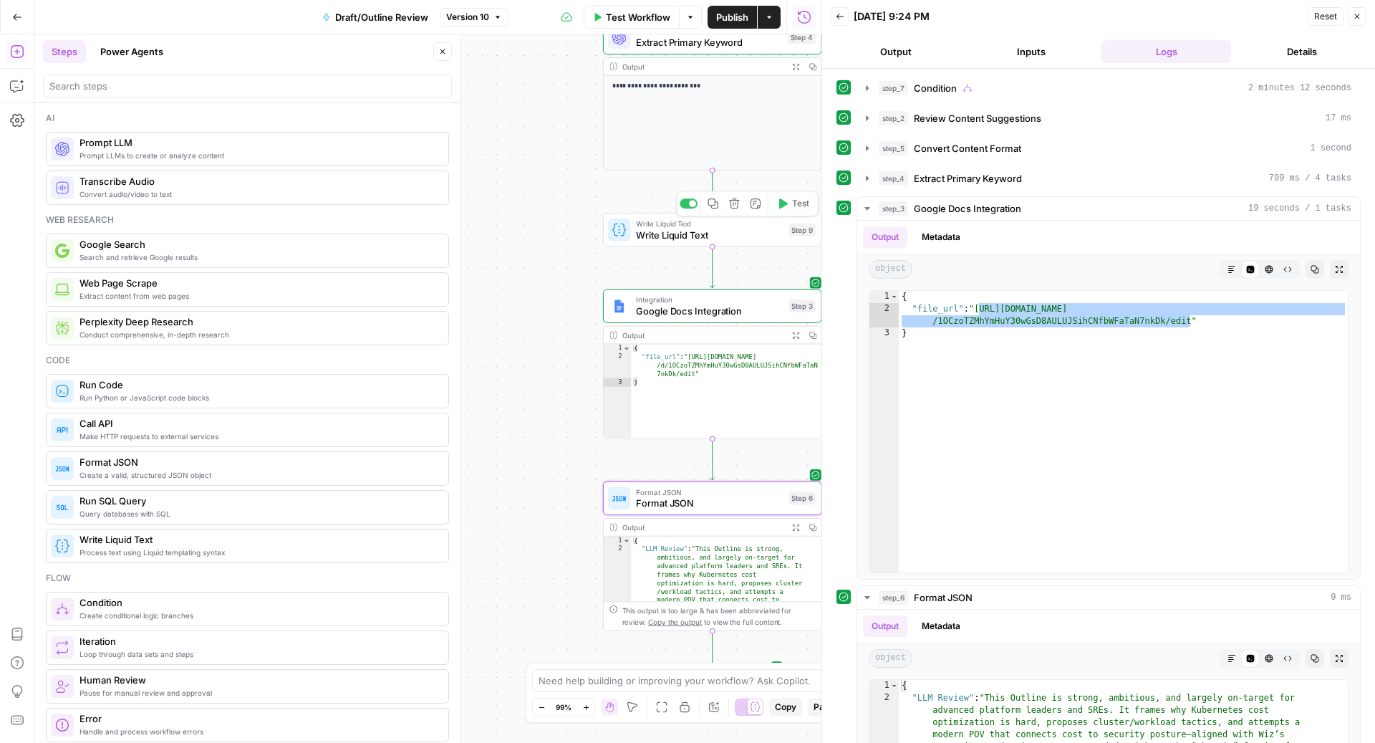
click at [788, 212] on button "Test" at bounding box center [793, 203] width 44 height 19
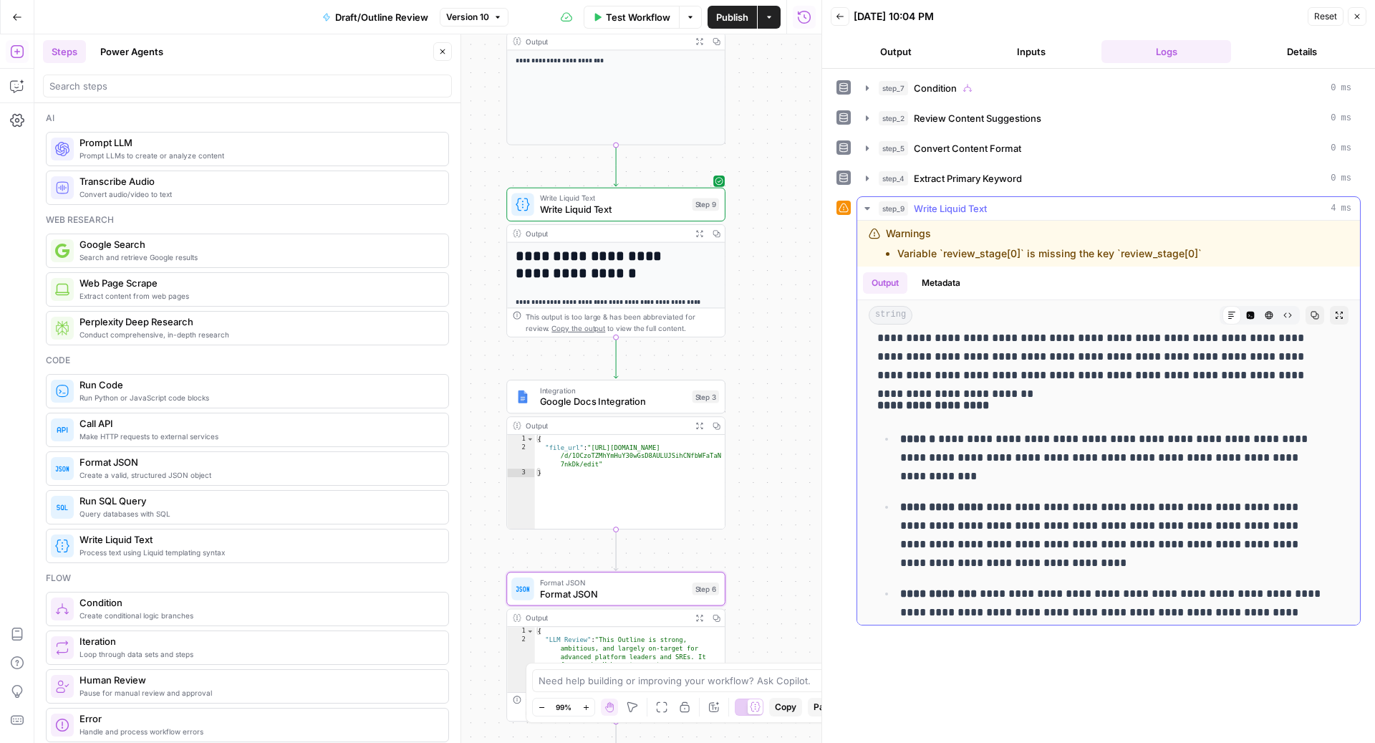
scroll to position [202, 0]
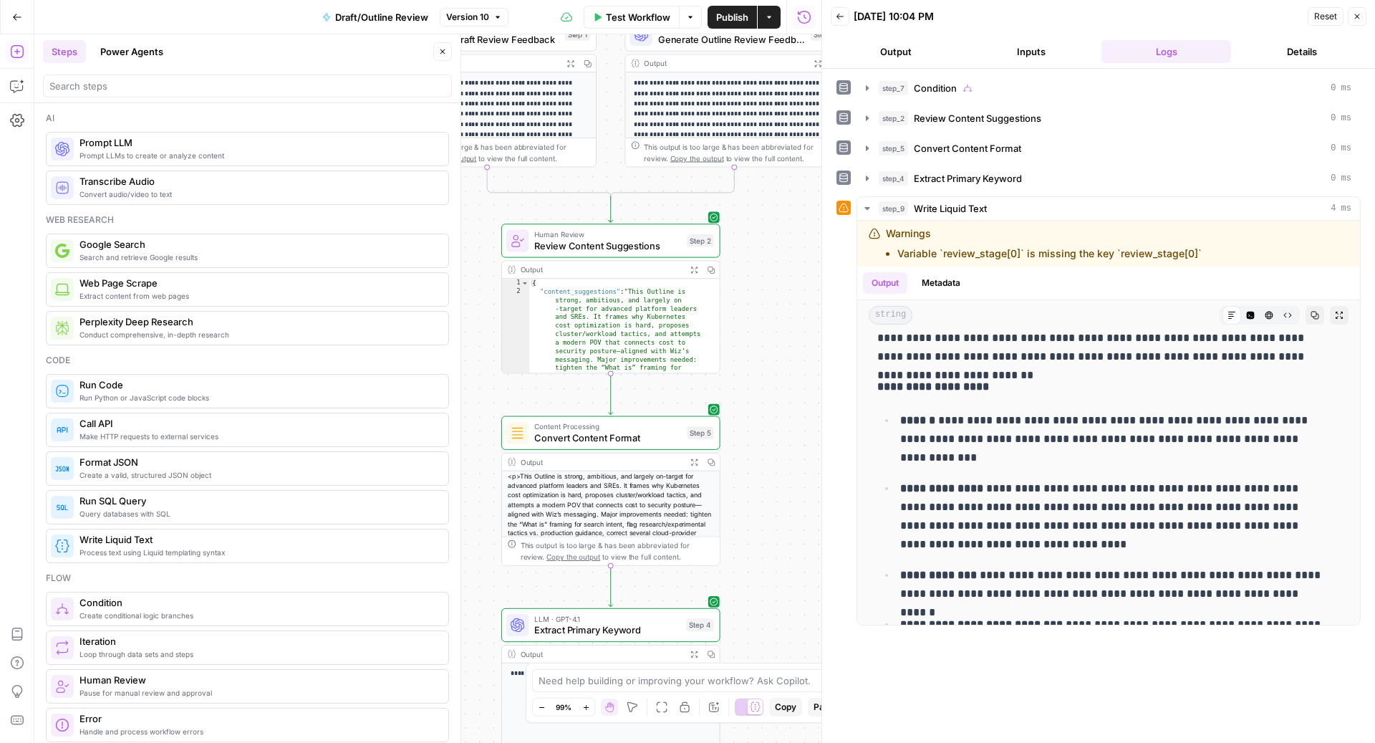
click at [438, 41] on div "Steps Power Agents Close" at bounding box center [247, 51] width 409 height 23
click at [439, 49] on icon "button" at bounding box center [442, 51] width 9 height 9
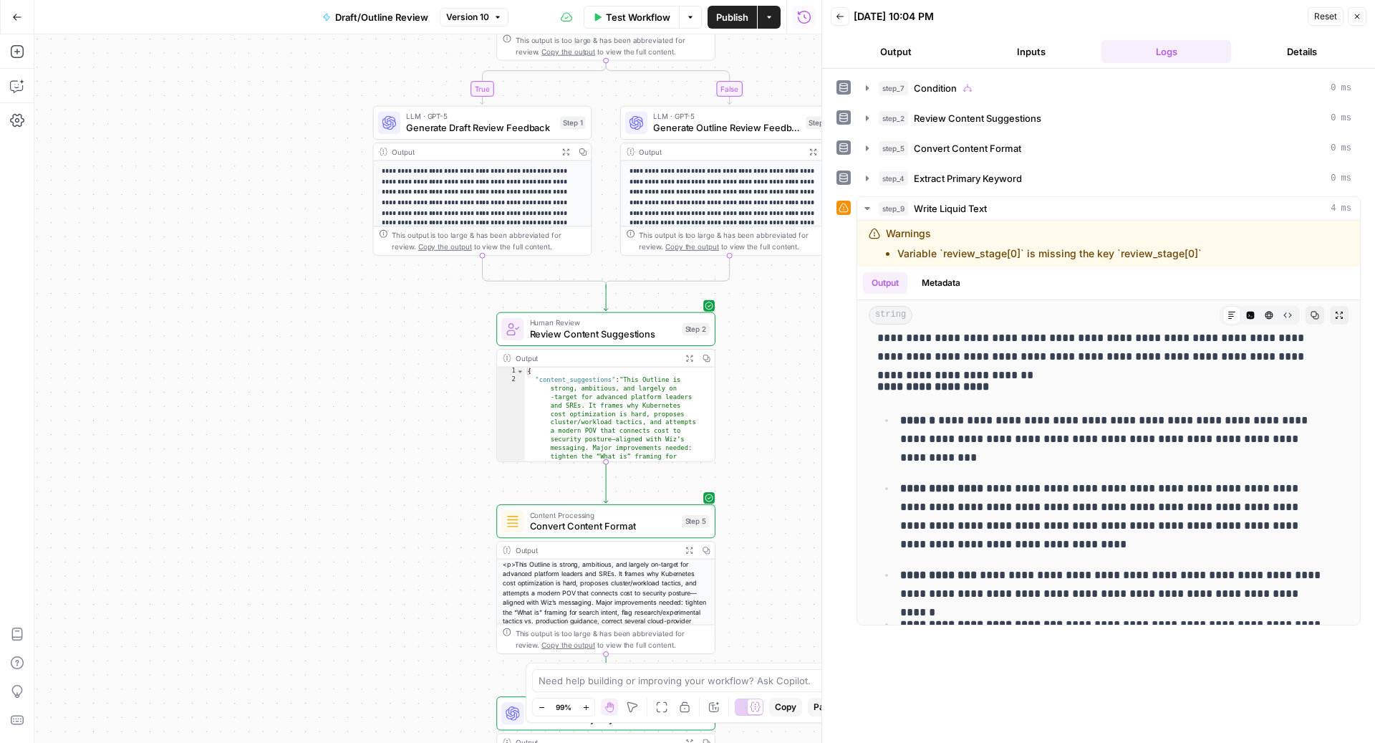
click at [456, 117] on span "LLM · GPT-5" at bounding box center [480, 116] width 148 height 11
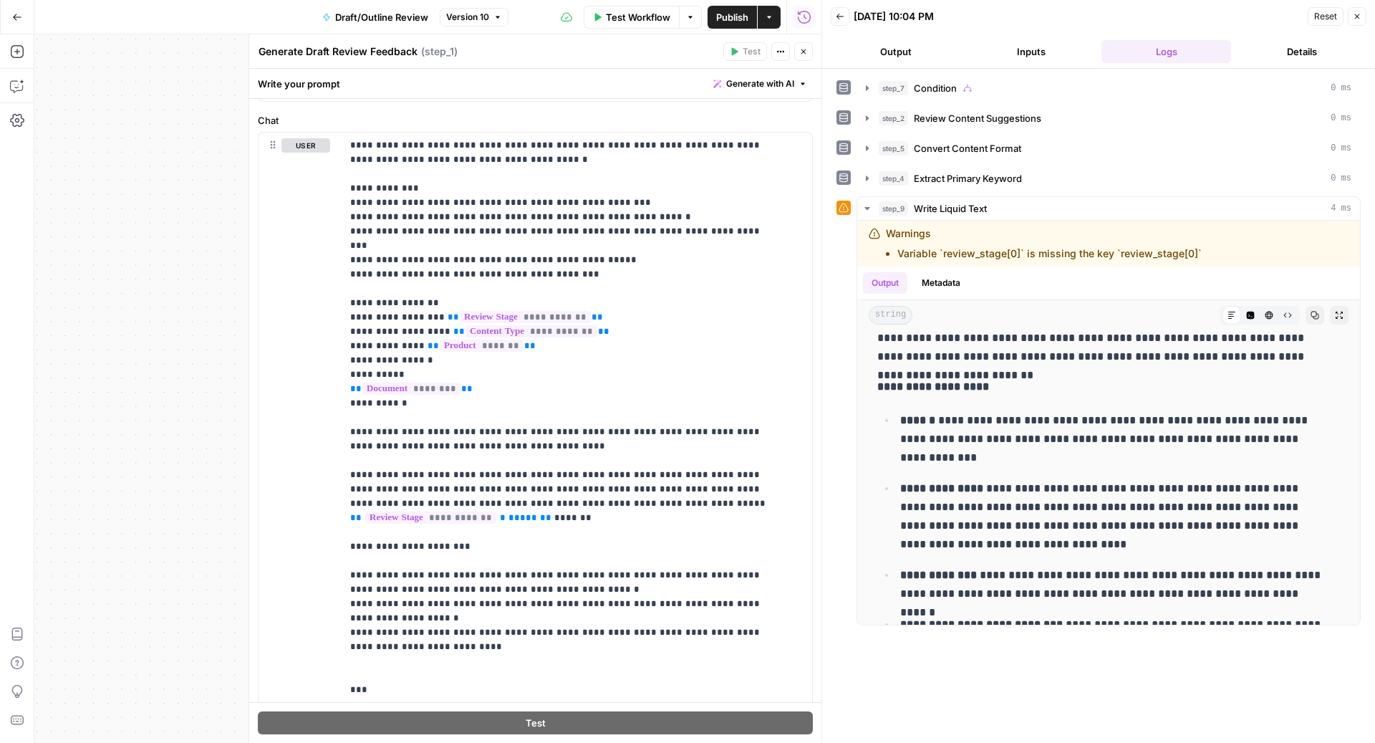
scroll to position [218, 0]
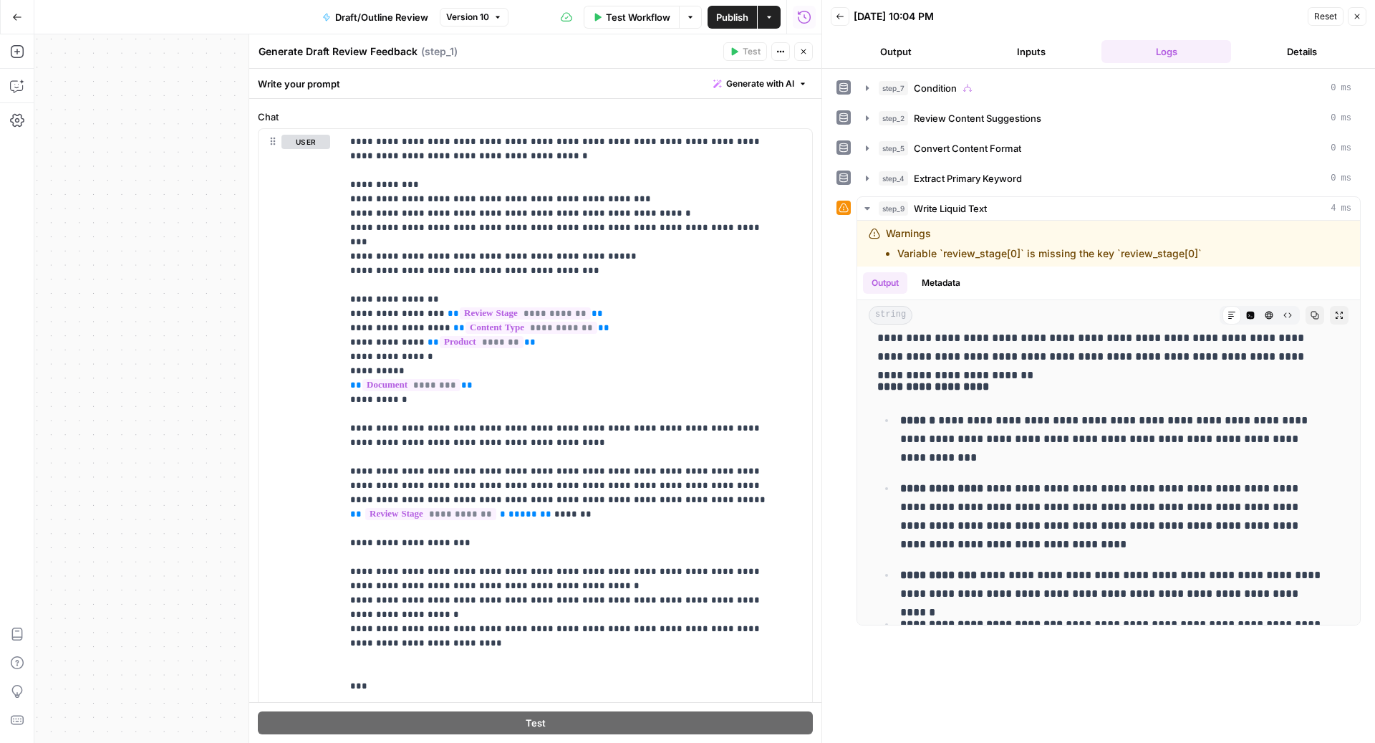
click at [806, 49] on icon "button" at bounding box center [803, 51] width 9 height 9
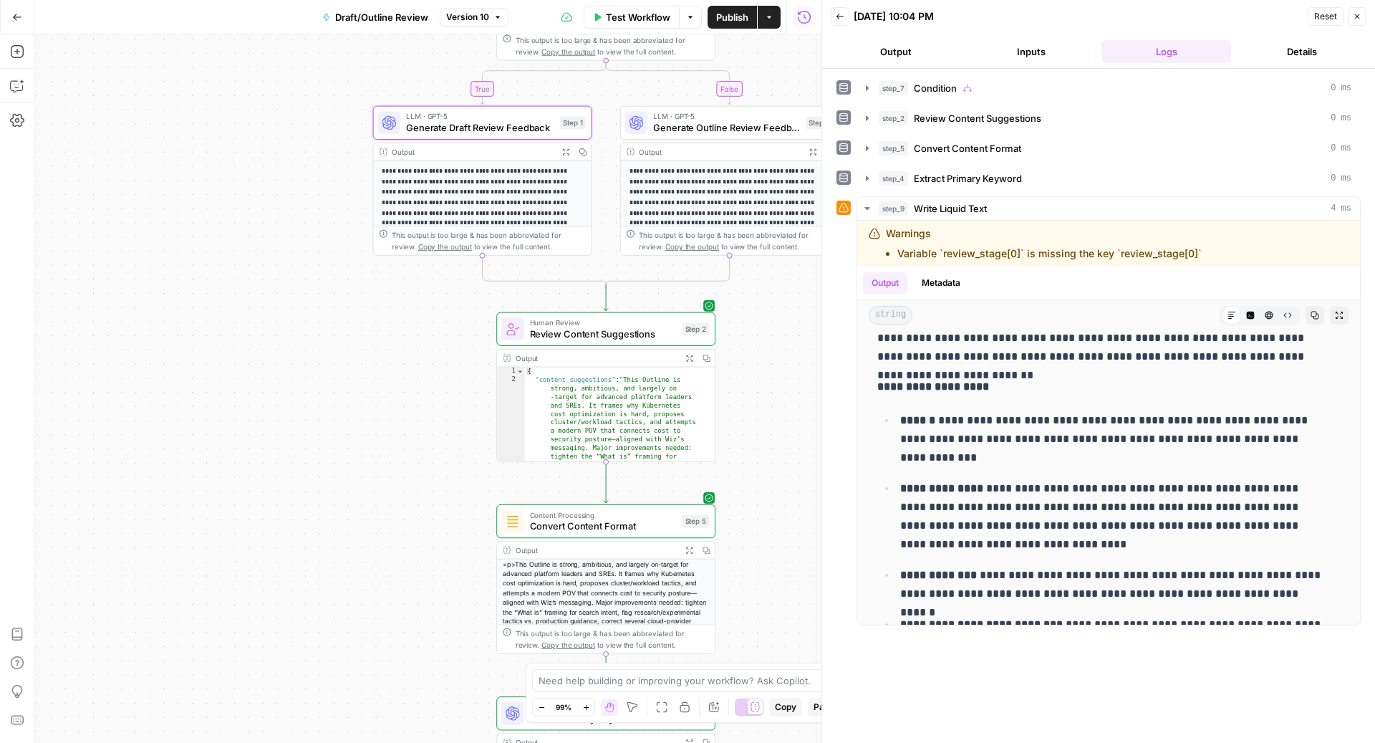
click at [693, 127] on span "Generate Outline Review Feedback" at bounding box center [726, 127] width 147 height 14
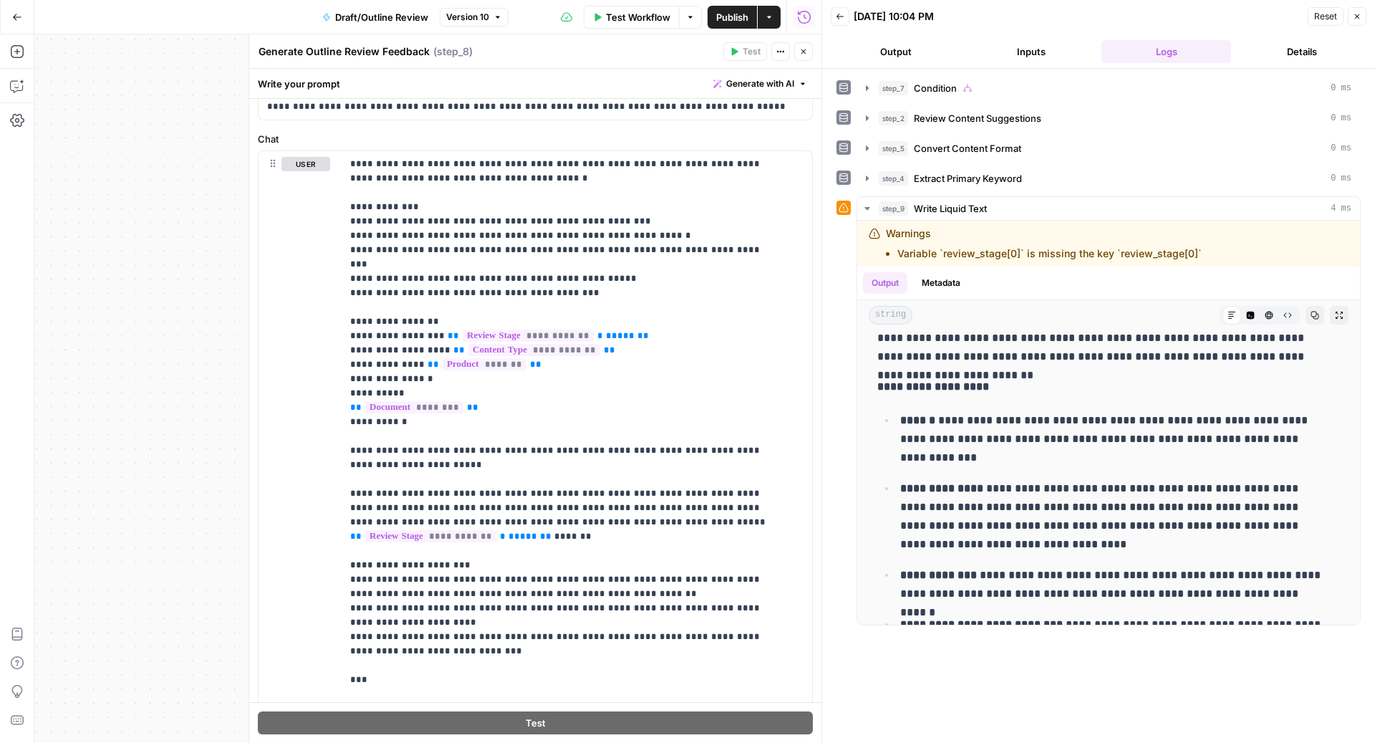
scroll to position [210, 0]
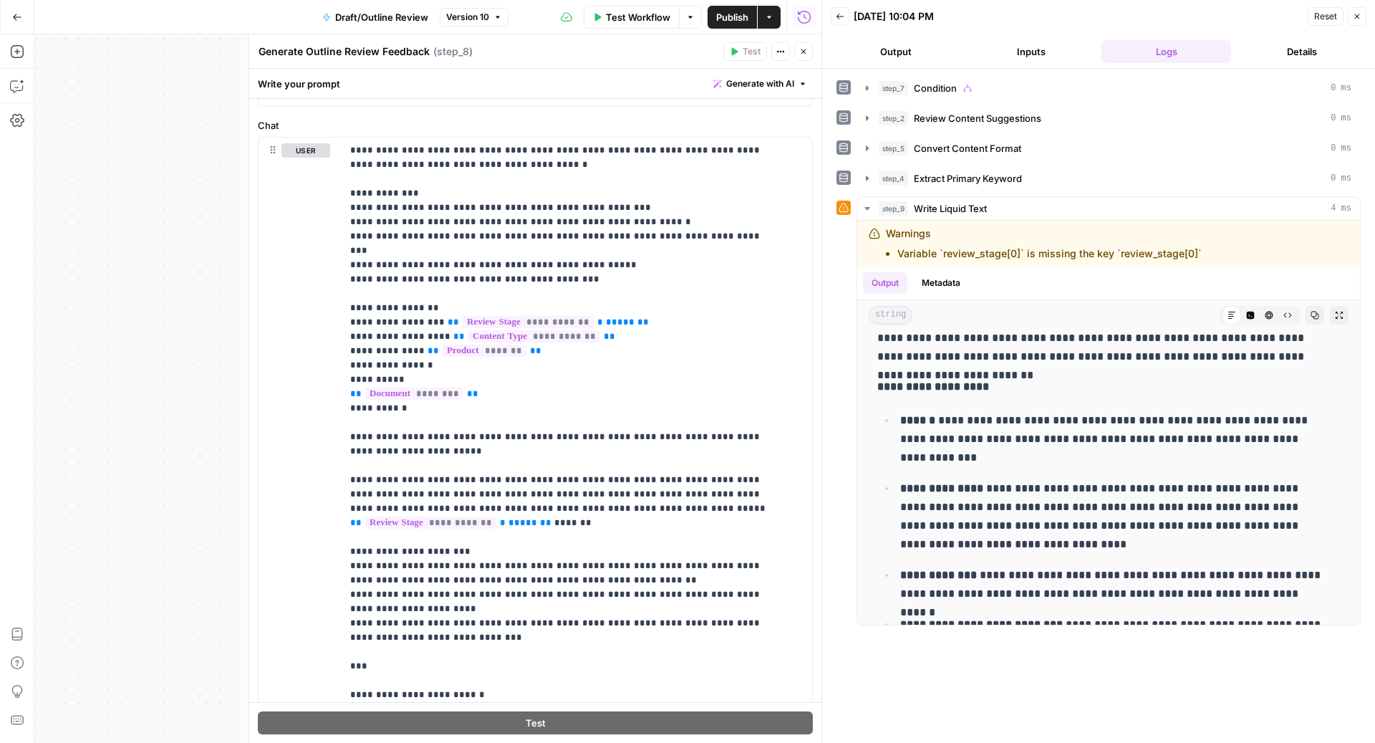
click at [802, 49] on icon "button" at bounding box center [803, 51] width 9 height 9
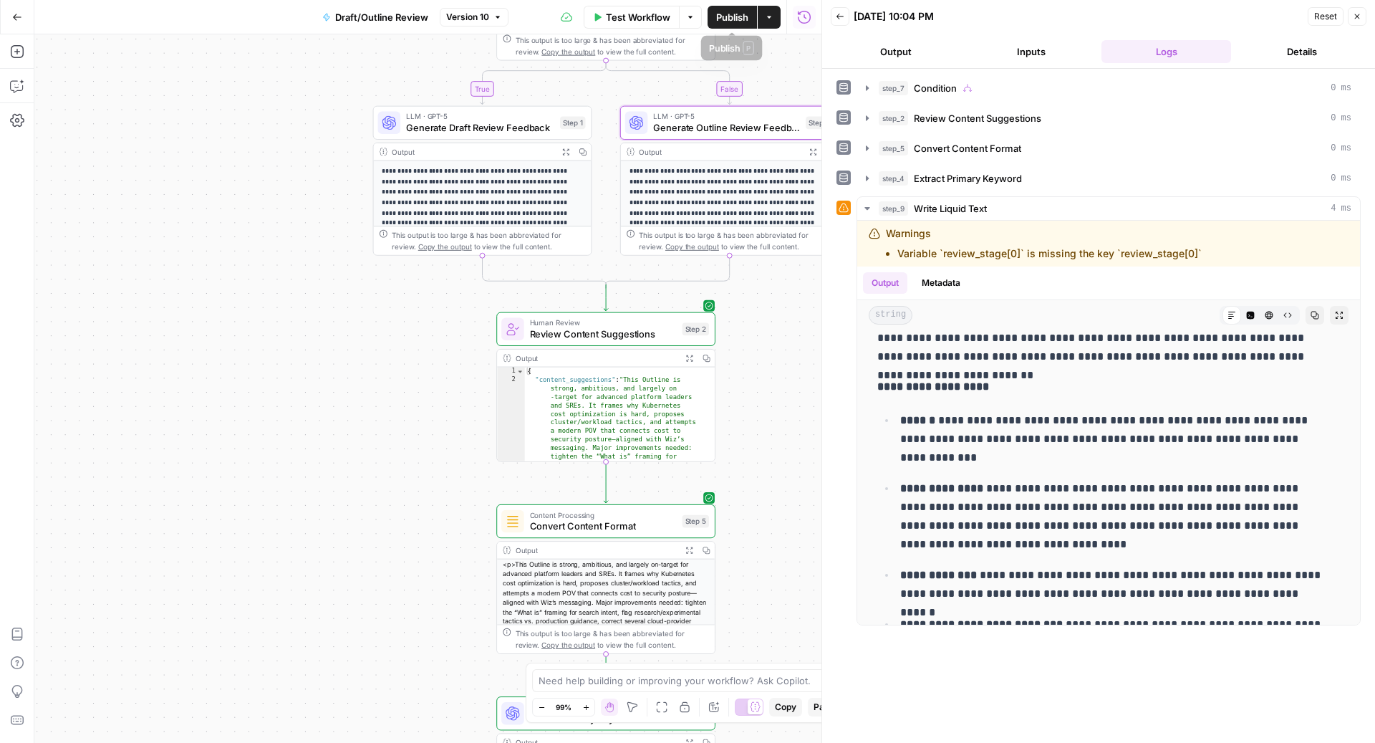
click at [736, 19] on span "Publish" at bounding box center [732, 17] width 32 height 14
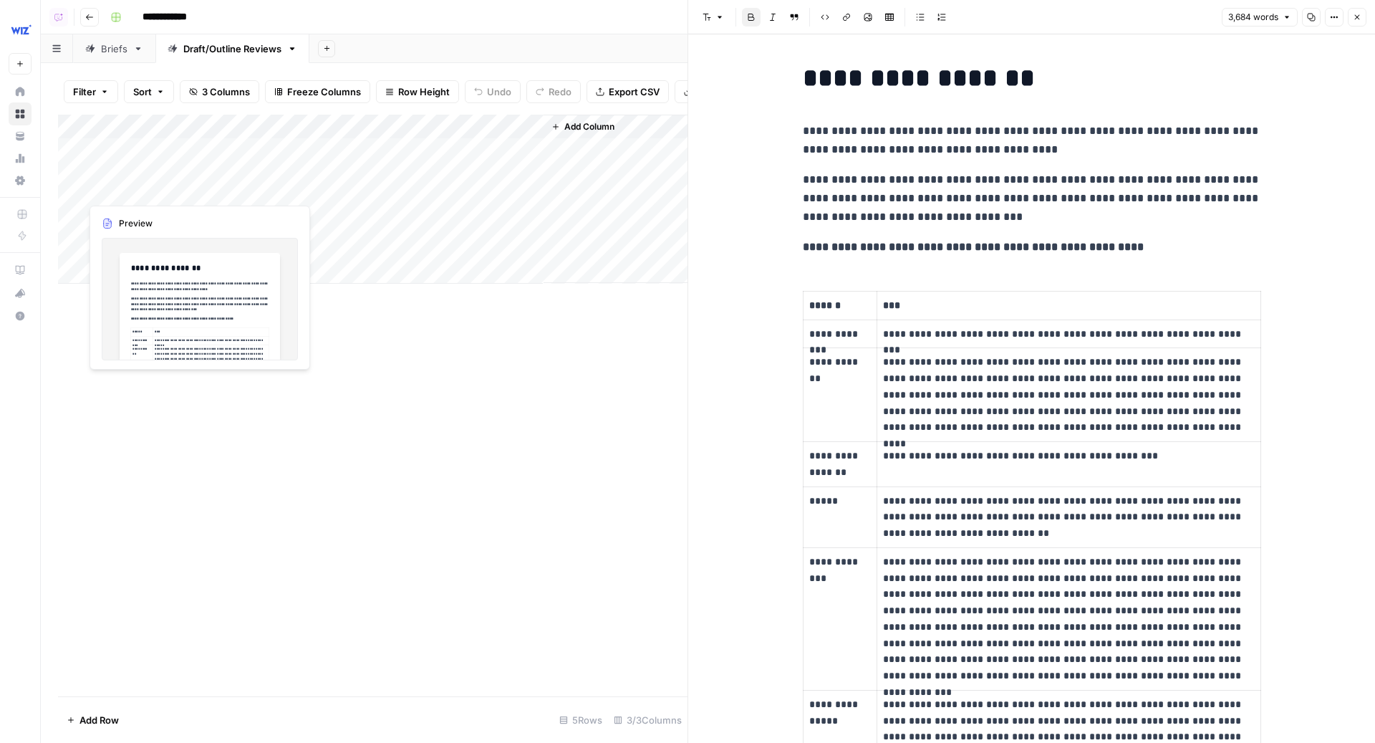
scroll to position [10477, 0]
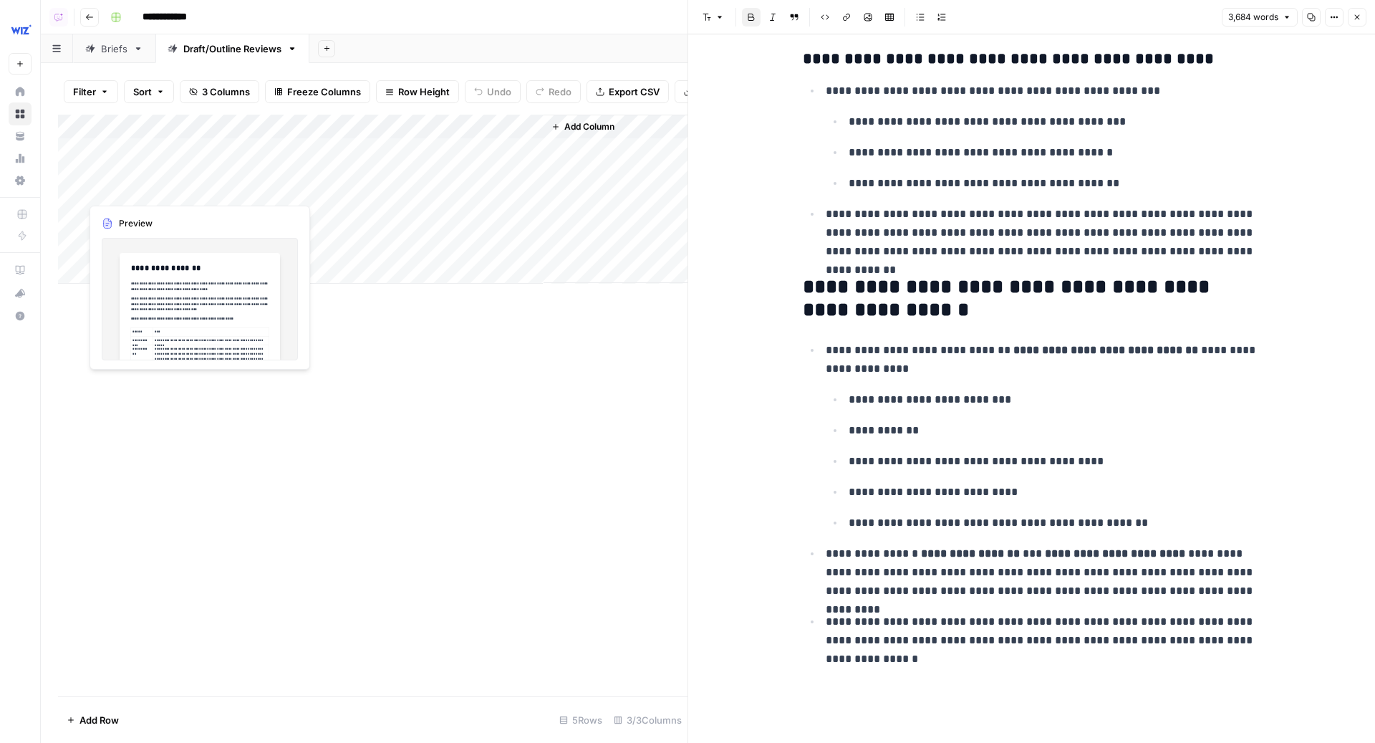
click at [206, 181] on div "Add Column" at bounding box center [373, 199] width 630 height 169
click at [274, 186] on div "Add Column" at bounding box center [373, 199] width 630 height 169
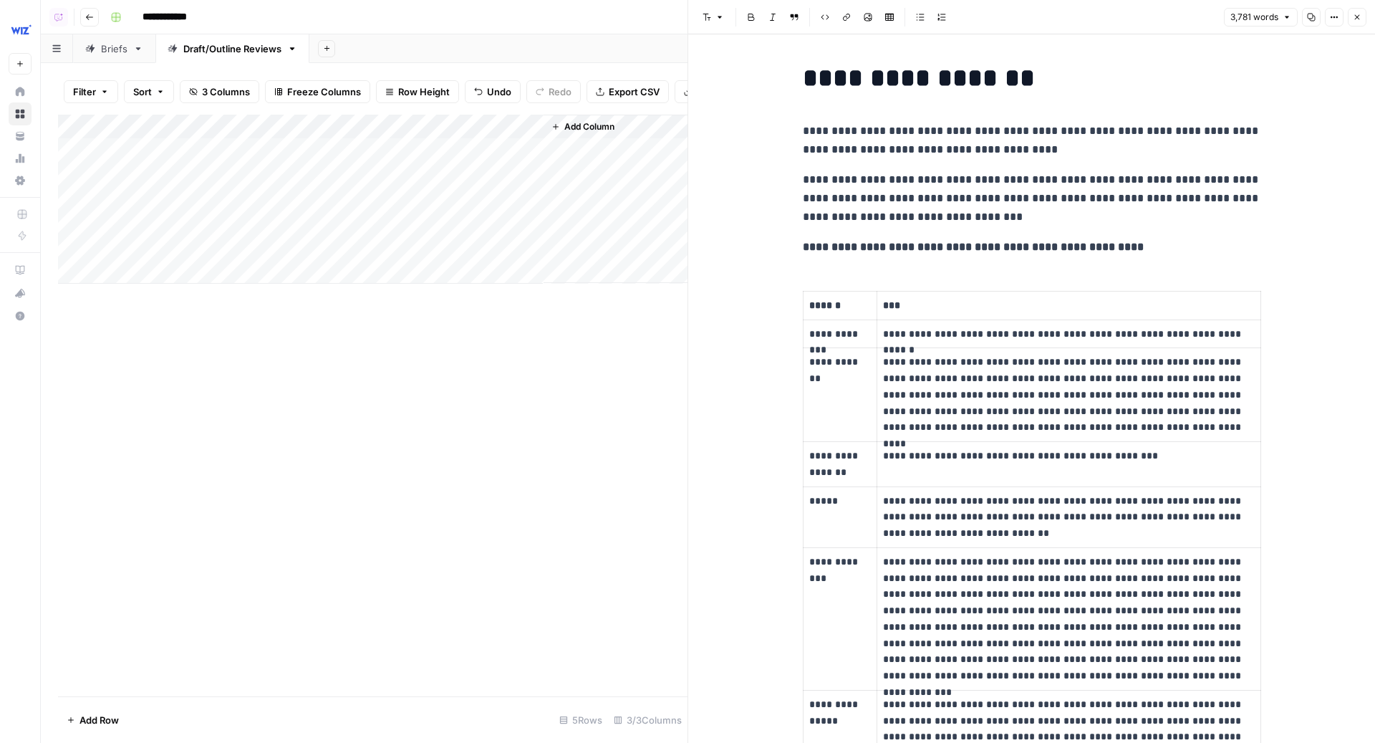
click at [948, 171] on p "**********" at bounding box center [1032, 198] width 458 height 56
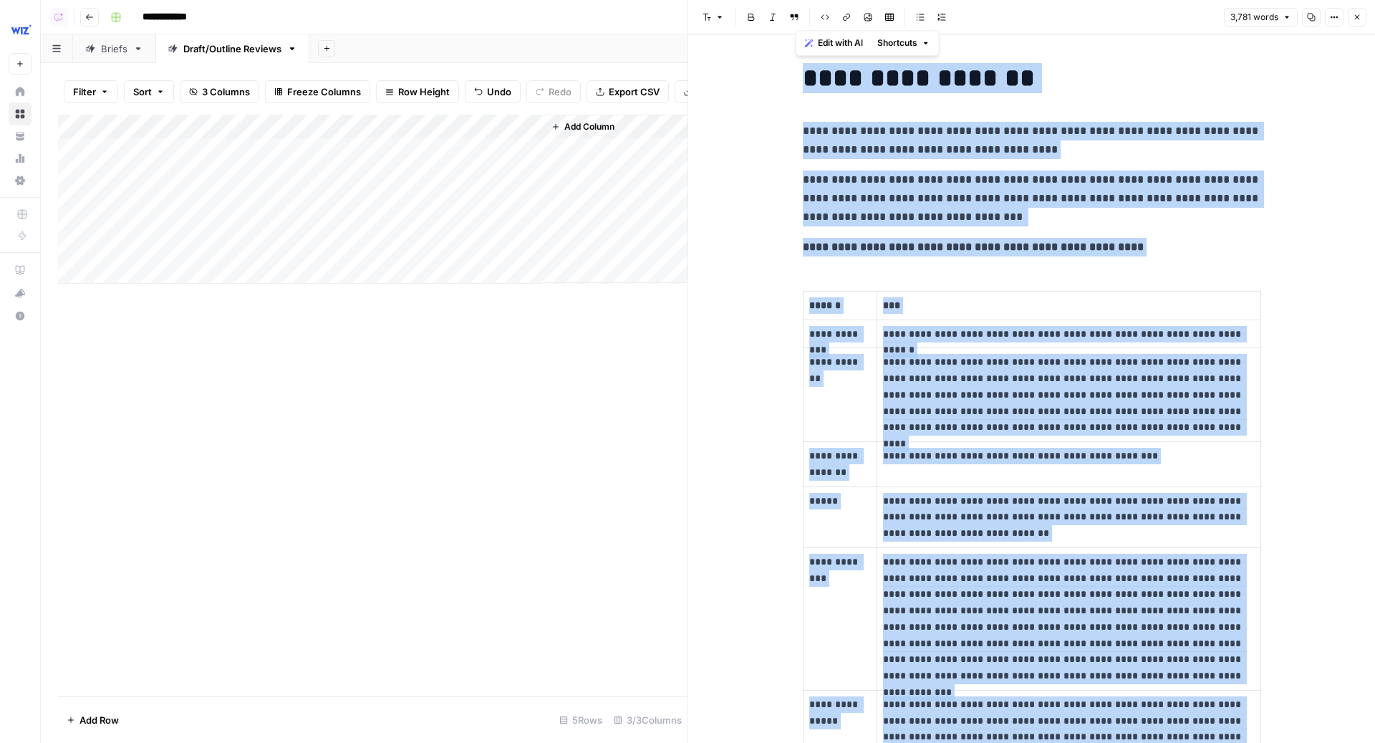
copy div "**********"
click at [483, 163] on div "Add Column" at bounding box center [373, 199] width 630 height 169
click at [480, 190] on div "Add Column" at bounding box center [373, 199] width 630 height 169
click at [539, 158] on div "Add Column" at bounding box center [373, 199] width 630 height 169
click at [534, 159] on div "Add Column" at bounding box center [373, 199] width 630 height 169
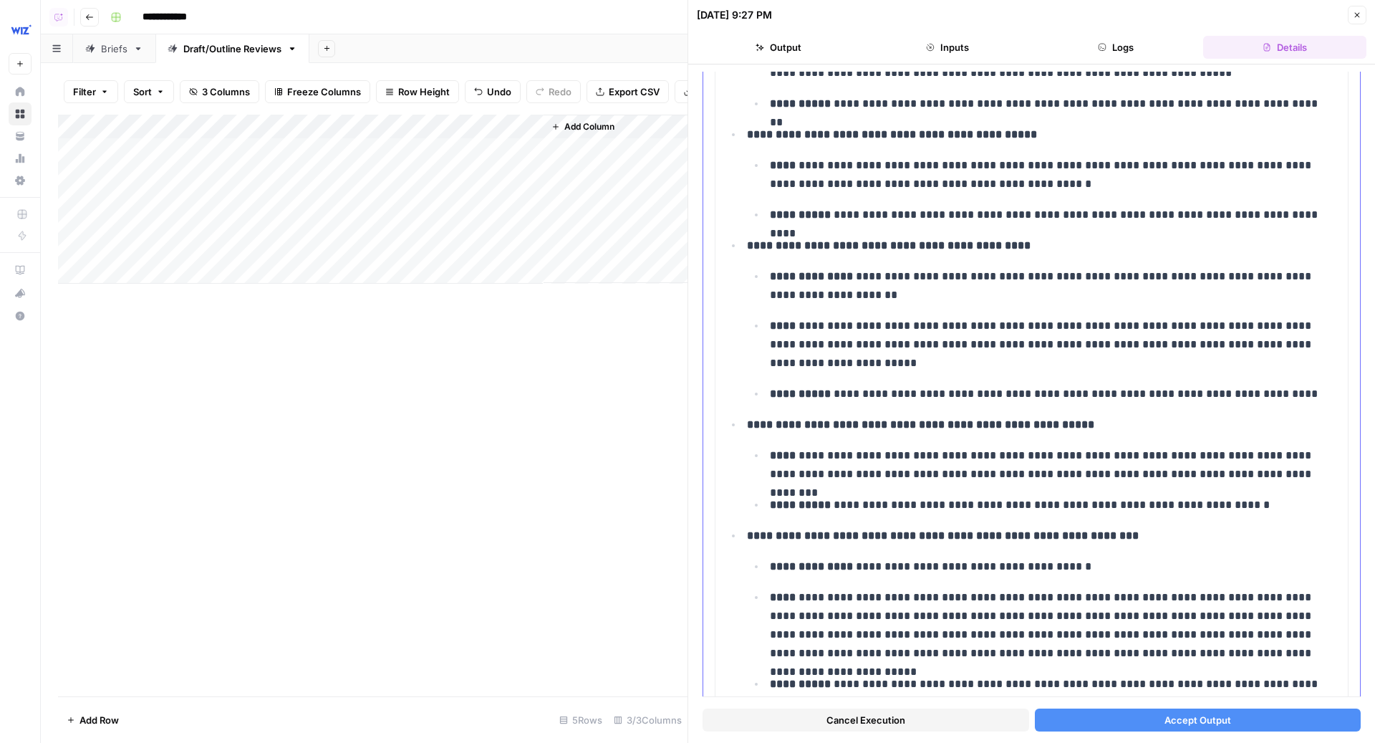
scroll to position [5230, 0]
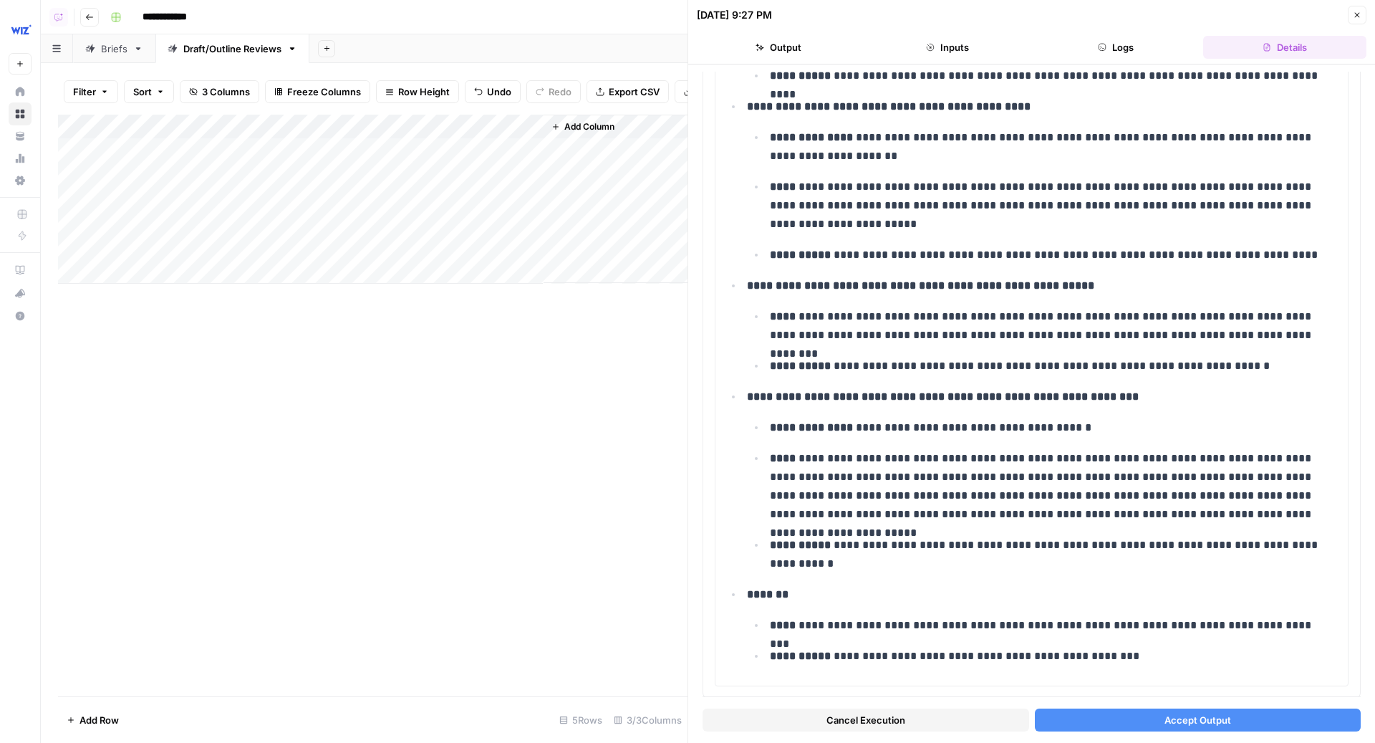
click at [1104, 713] on button "Accept Output" at bounding box center [1198, 719] width 327 height 23
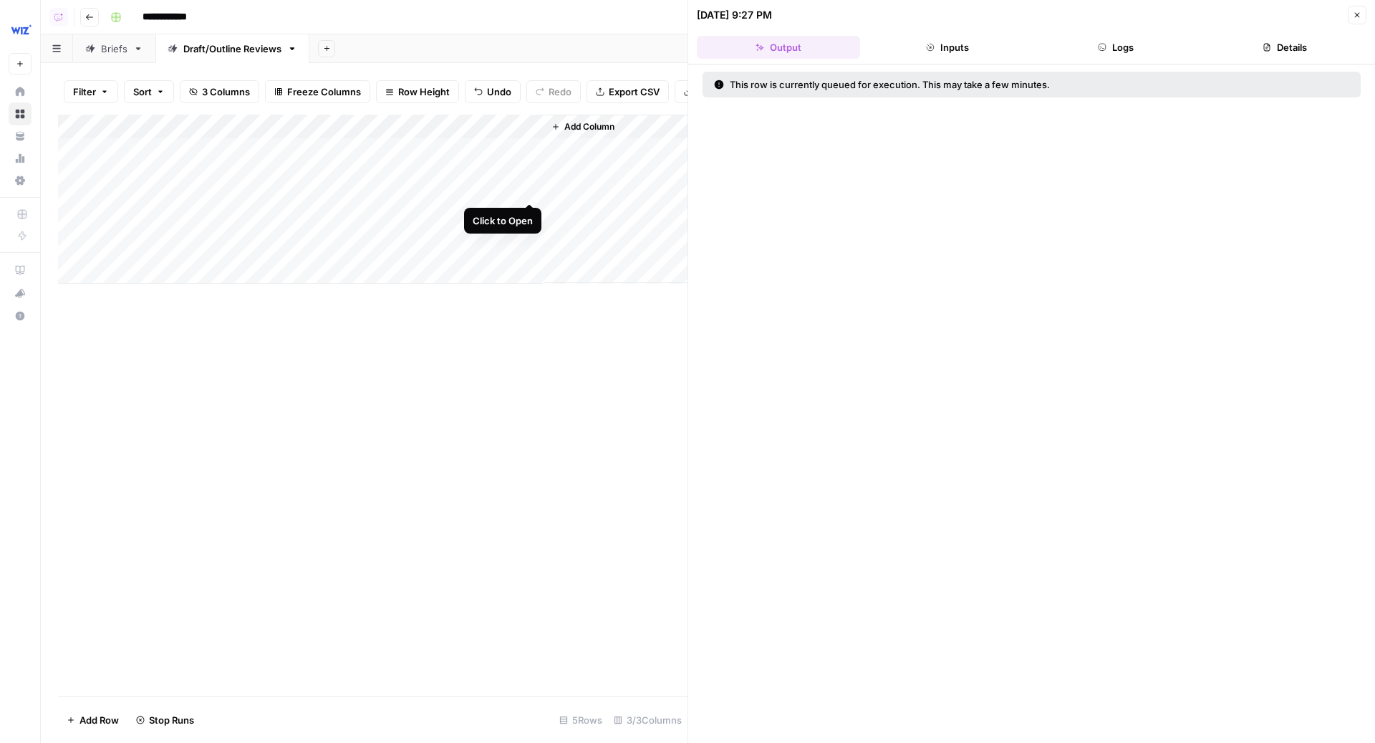
click at [531, 192] on div "Add Column" at bounding box center [373, 199] width 630 height 169
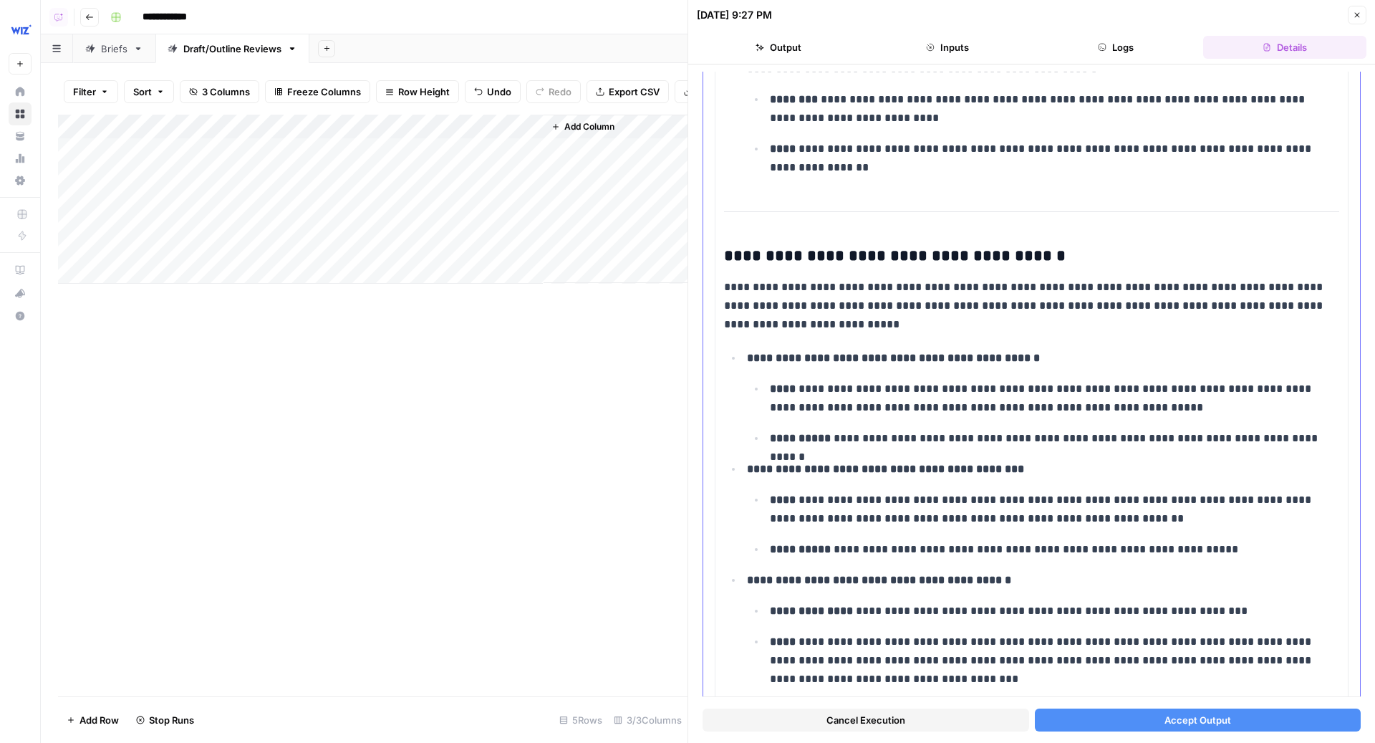
scroll to position [4793, 0]
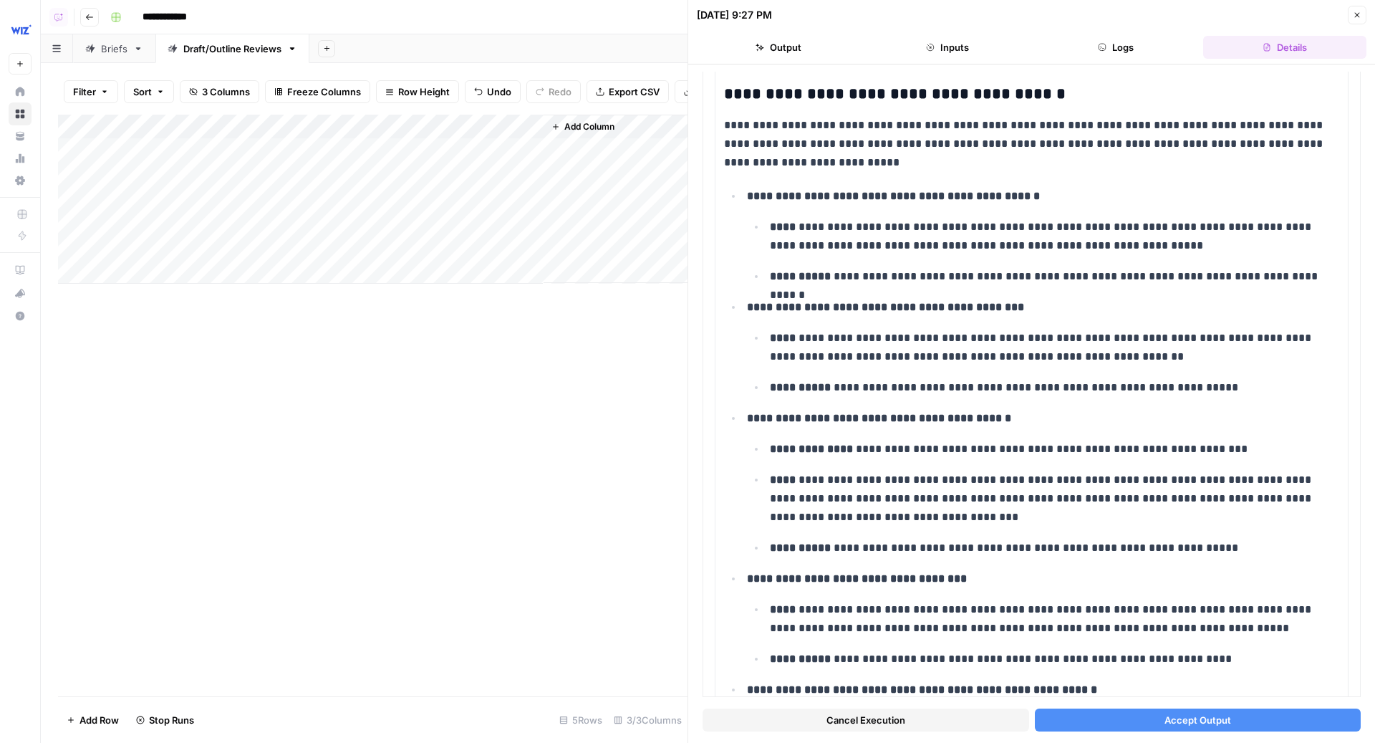
click at [1117, 727] on button "Accept Output" at bounding box center [1198, 719] width 327 height 23
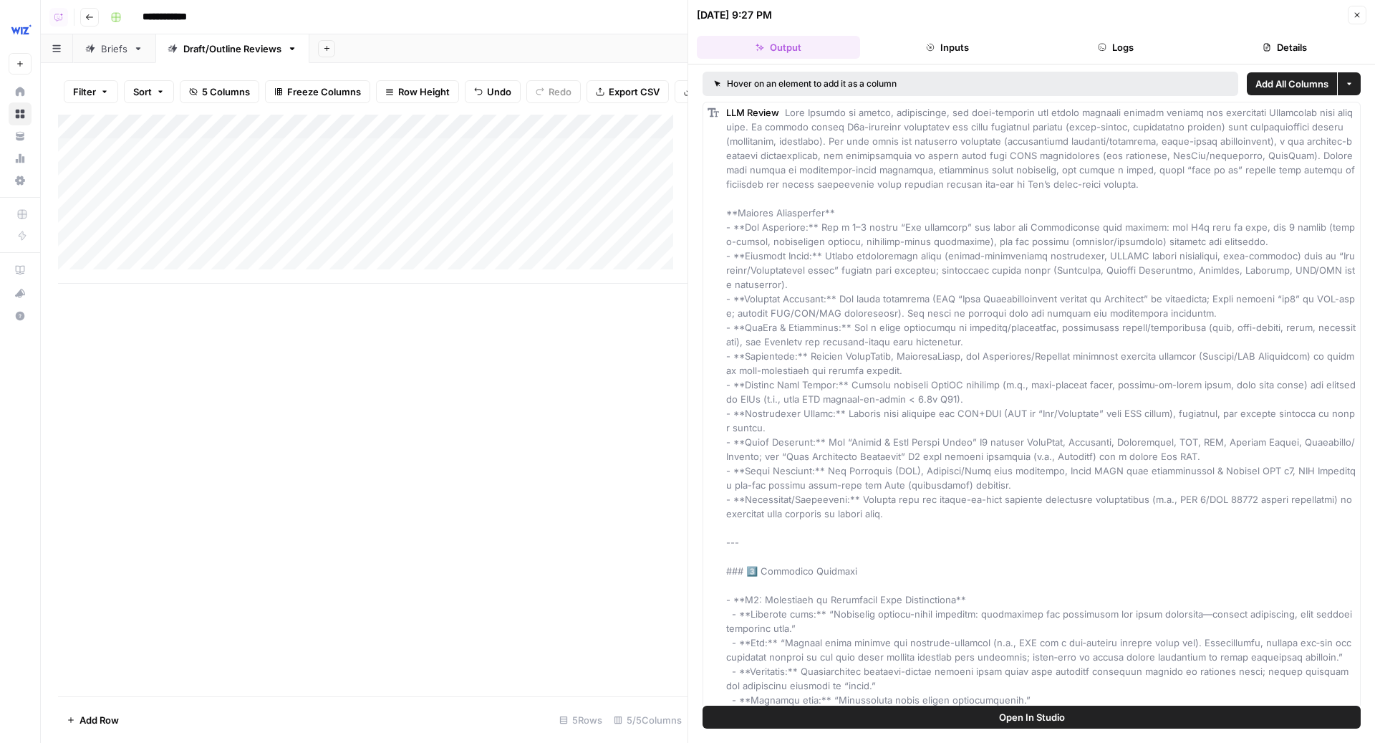
click at [1359, 16] on icon "button" at bounding box center [1357, 15] width 5 height 5
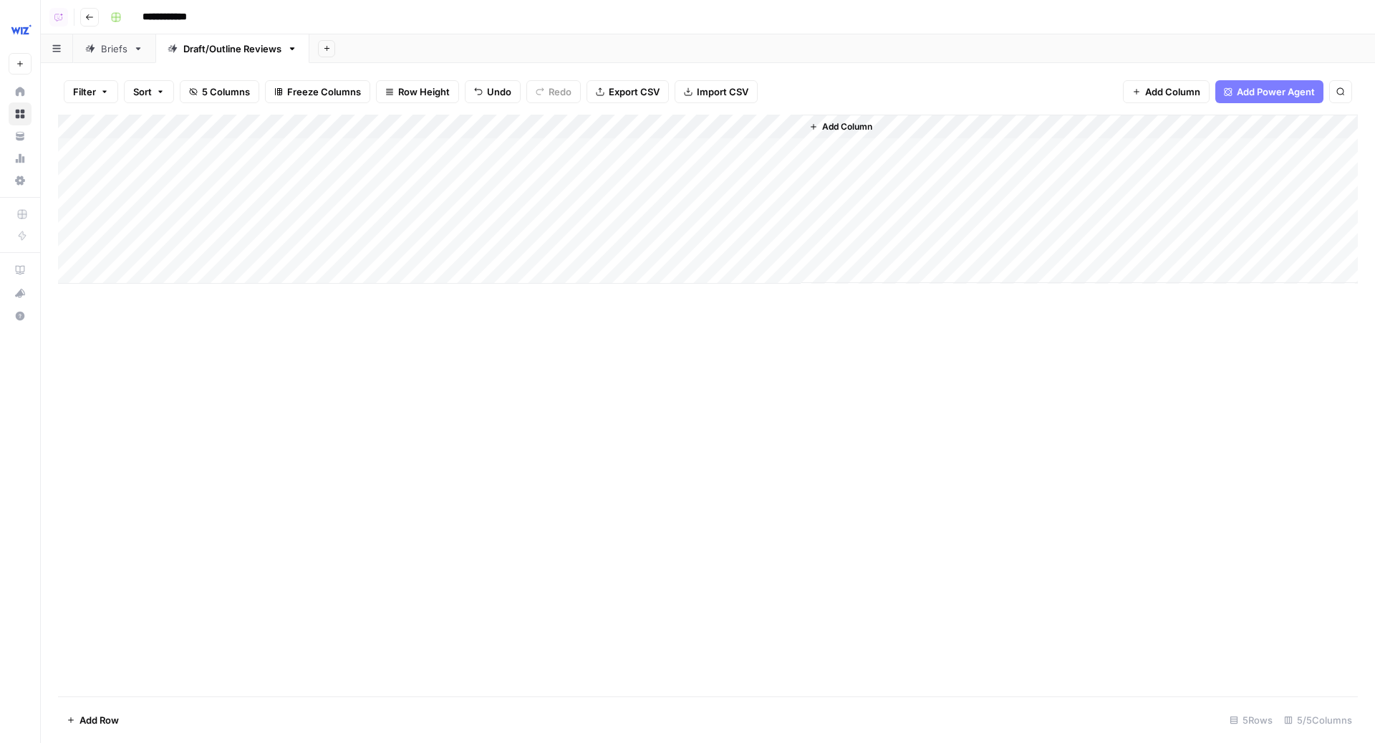
click at [630, 150] on div "Add Column" at bounding box center [708, 199] width 1300 height 169
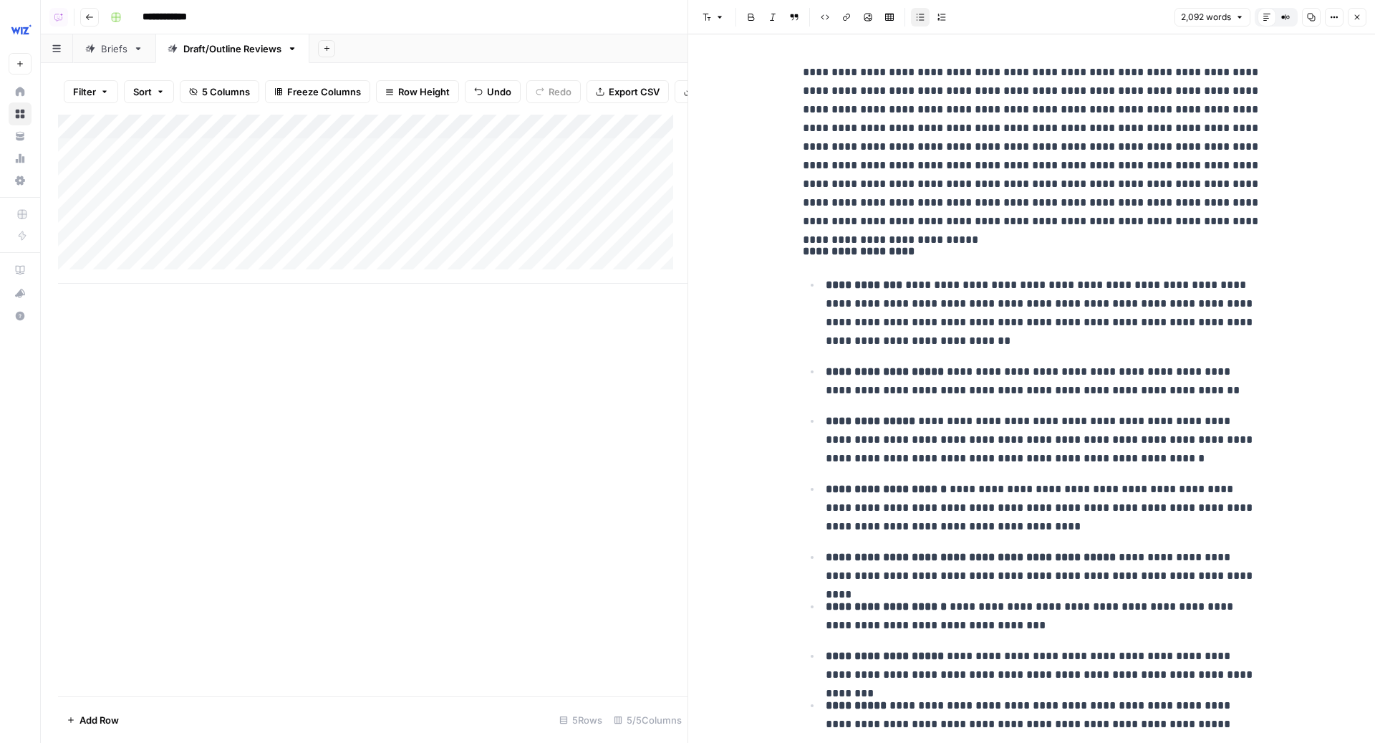
click at [1359, 14] on icon "button" at bounding box center [1357, 17] width 9 height 9
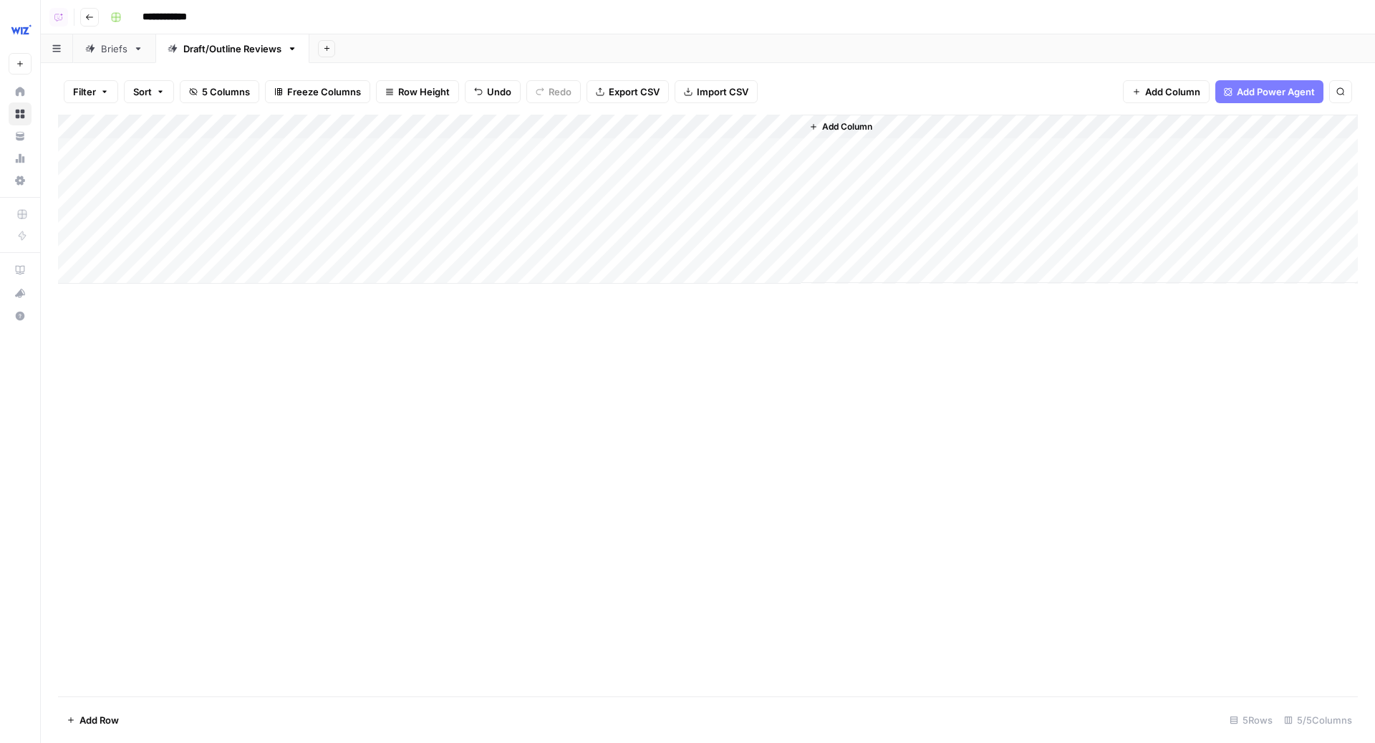
click at [528, 151] on div "Add Column" at bounding box center [708, 199] width 1300 height 169
click at [527, 174] on div "Add Column" at bounding box center [708, 199] width 1300 height 169
click at [530, 152] on div "Add Column" at bounding box center [708, 199] width 1300 height 169
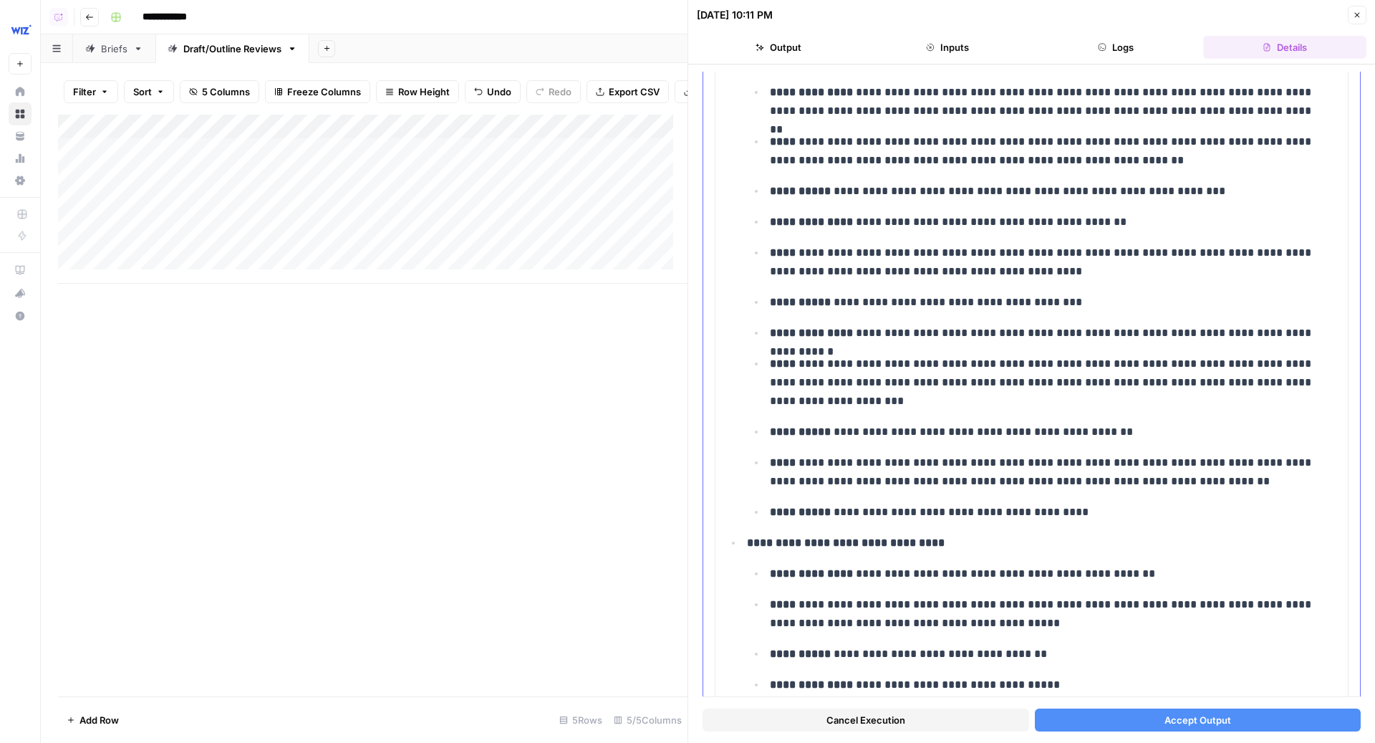
scroll to position [2173, 0]
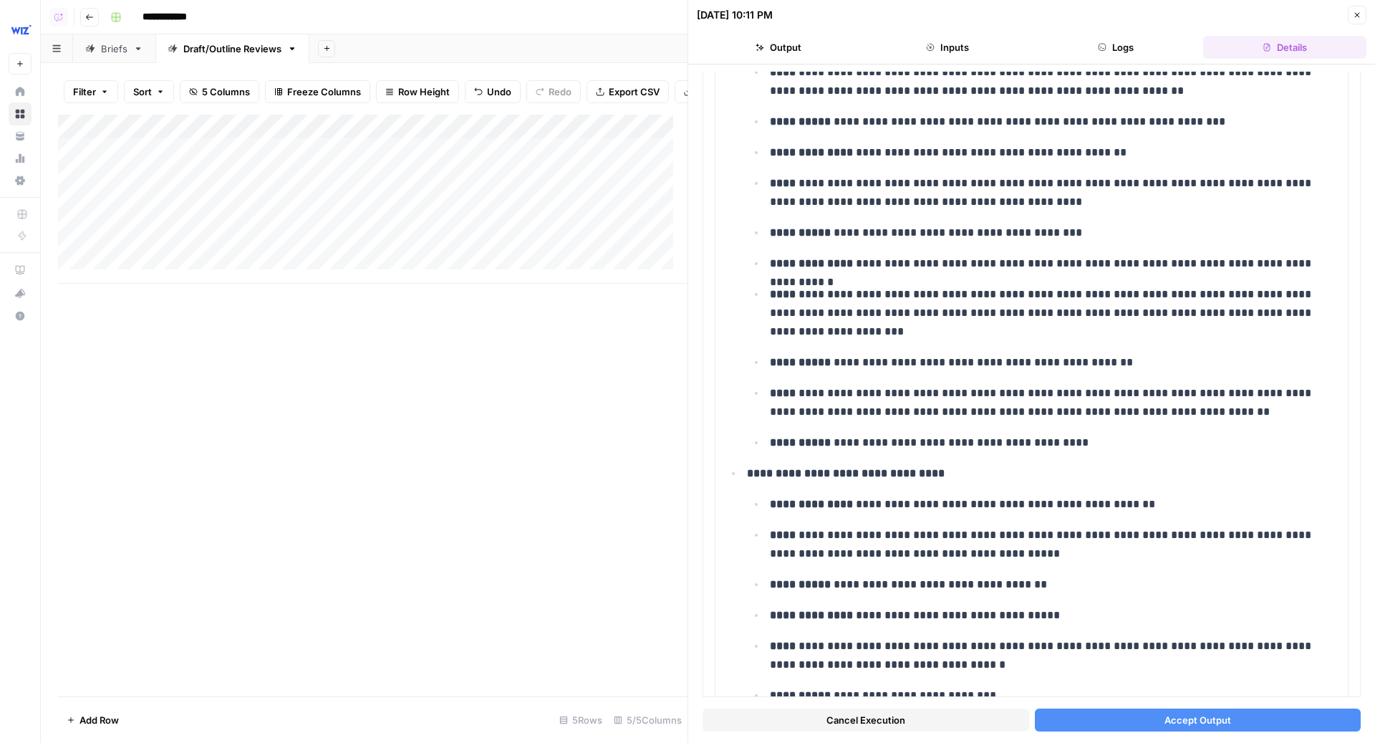
click at [1145, 720] on button "Accept Output" at bounding box center [1198, 719] width 327 height 23
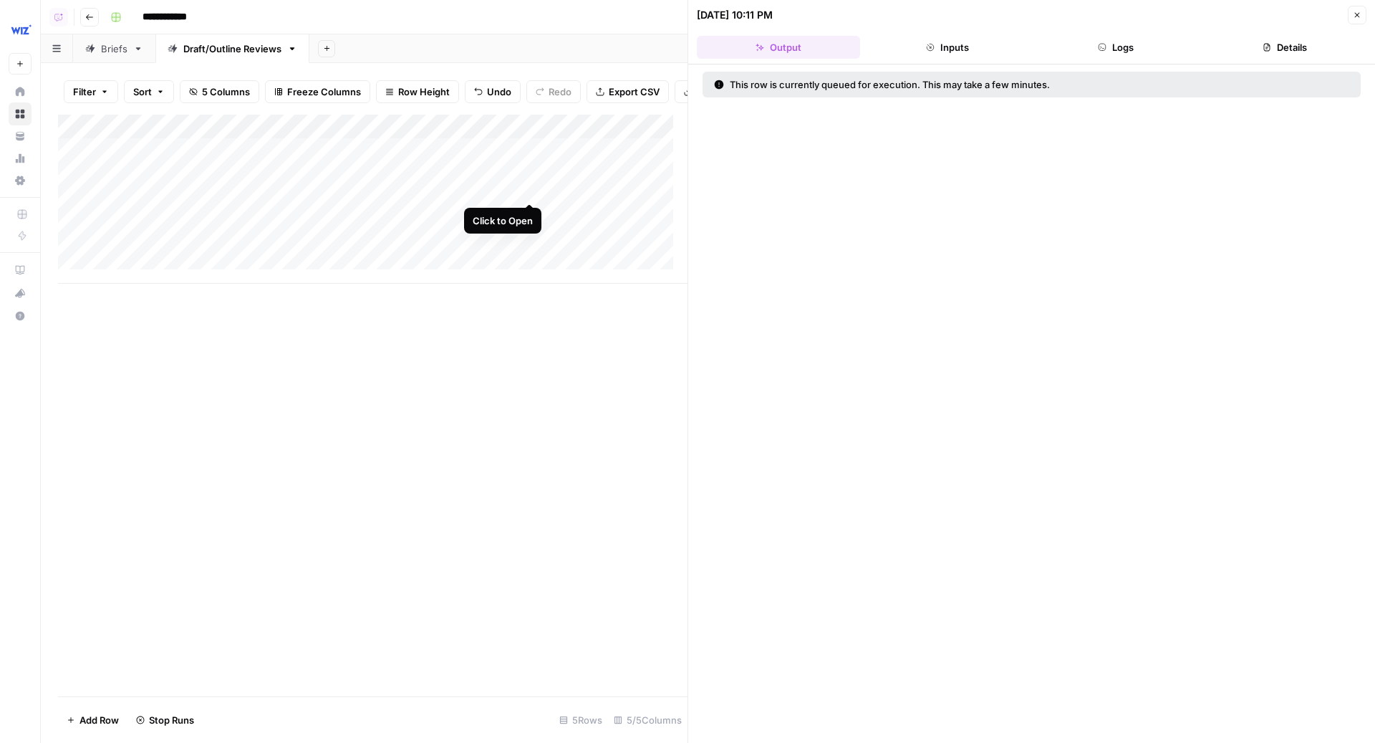
click at [529, 188] on div "Add Column" at bounding box center [373, 199] width 630 height 169
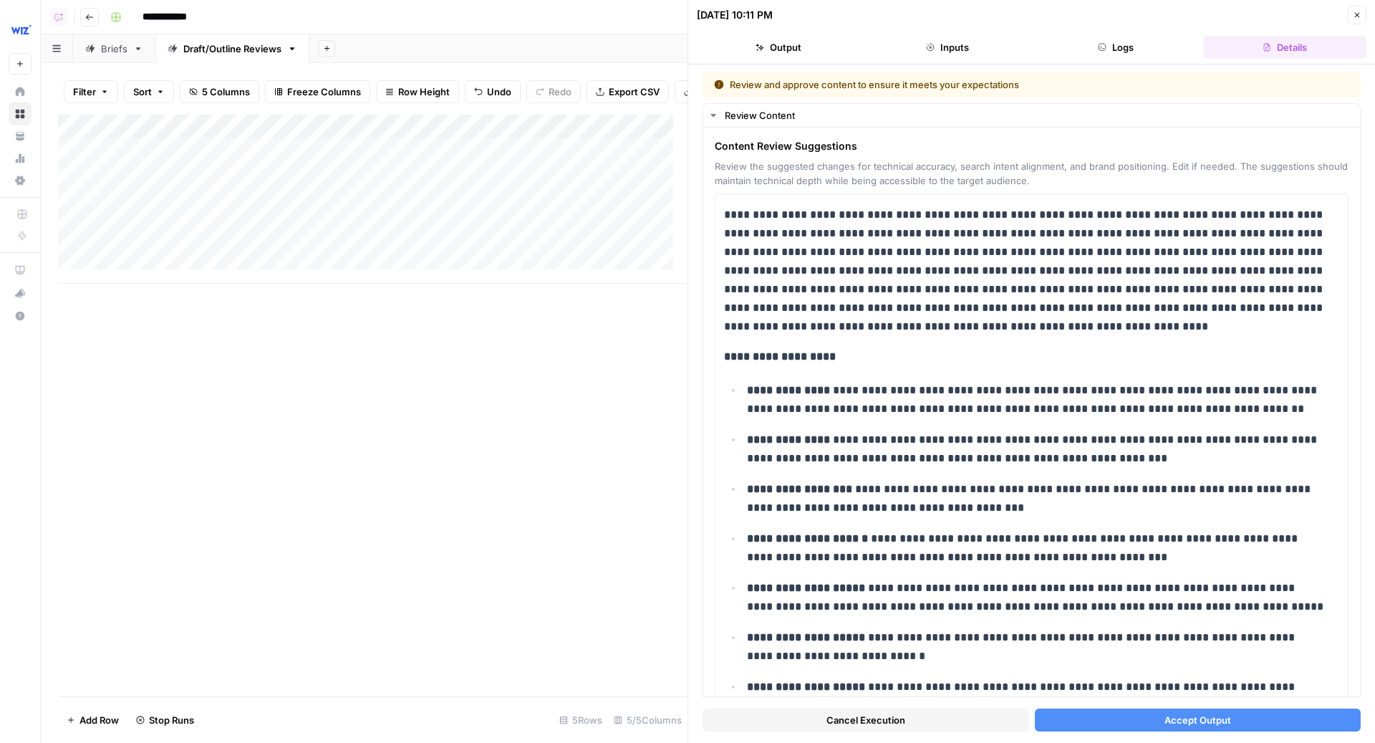
click at [1223, 722] on button "Accept Output" at bounding box center [1198, 719] width 327 height 23
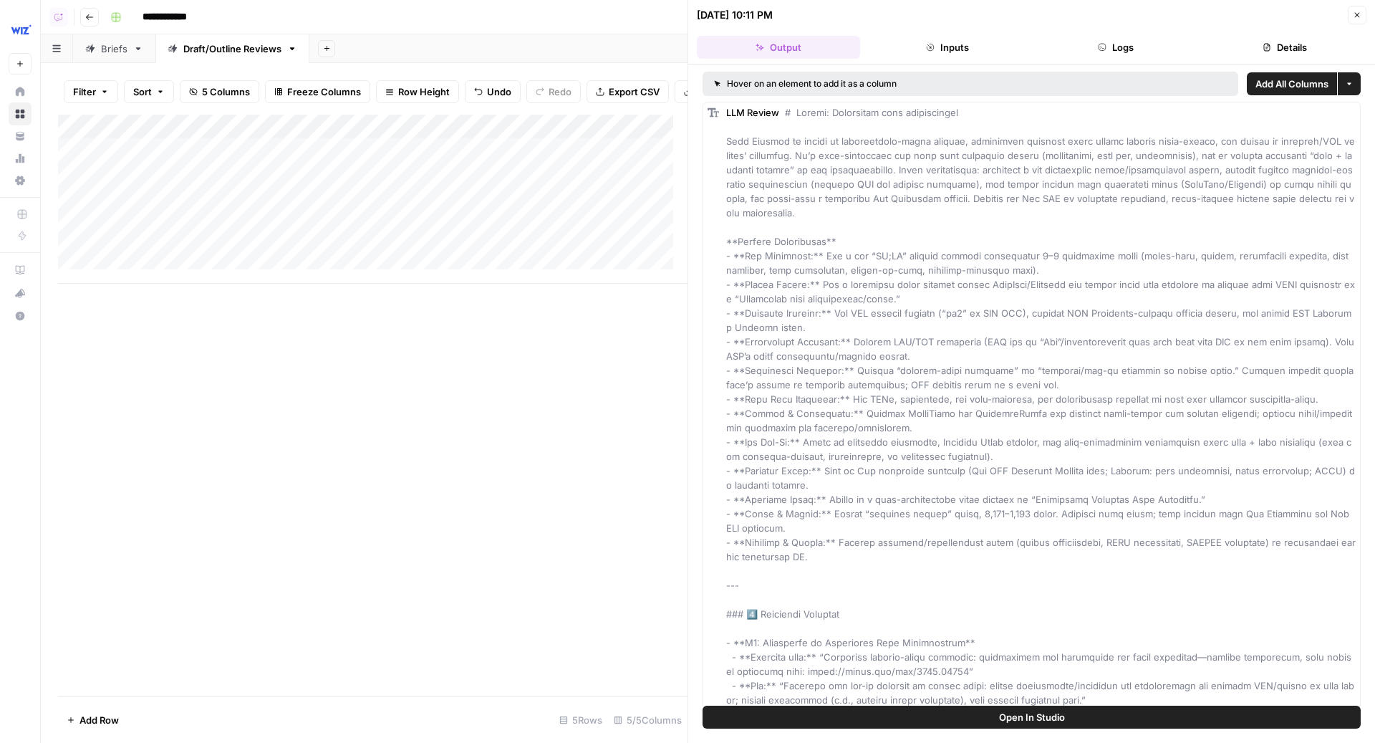
click at [1359, 15] on icon "button" at bounding box center [1357, 15] width 9 height 9
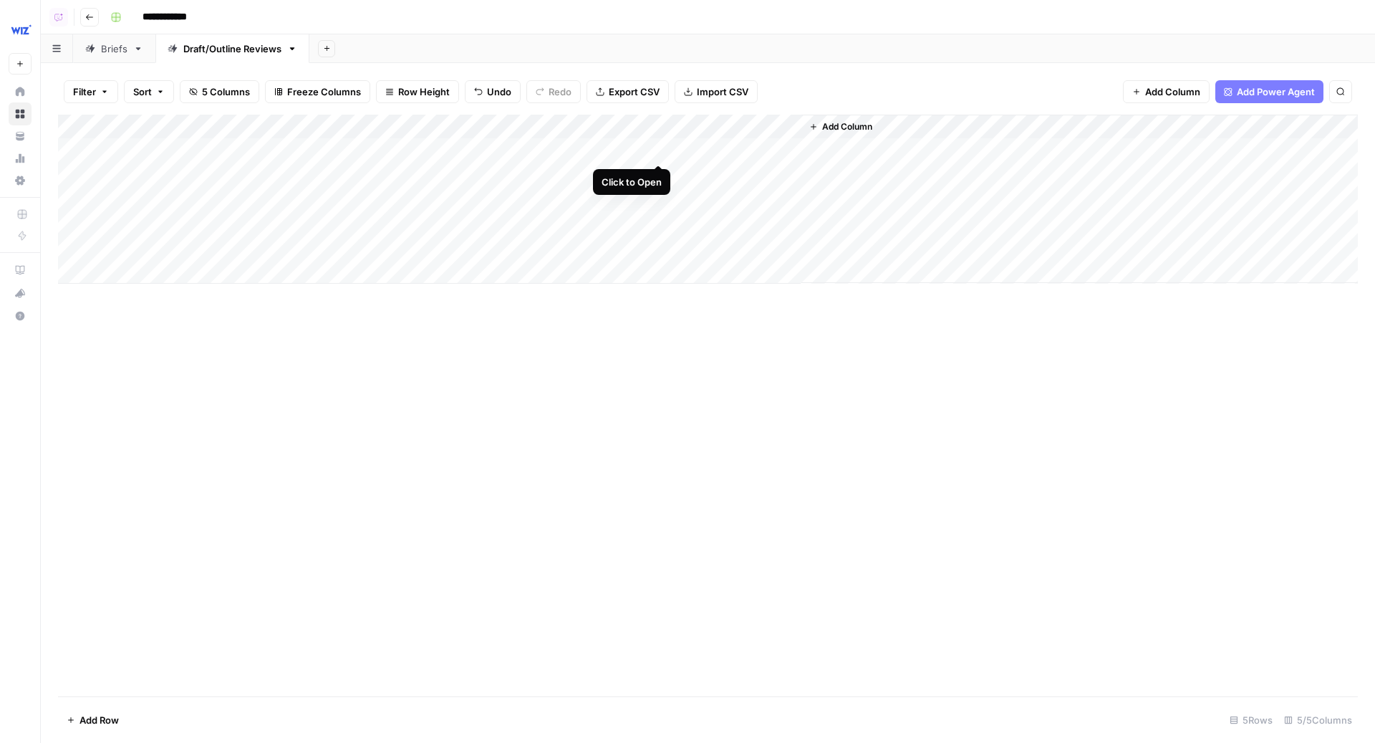
click at [655, 153] on div "Add Column" at bounding box center [708, 199] width 1300 height 169
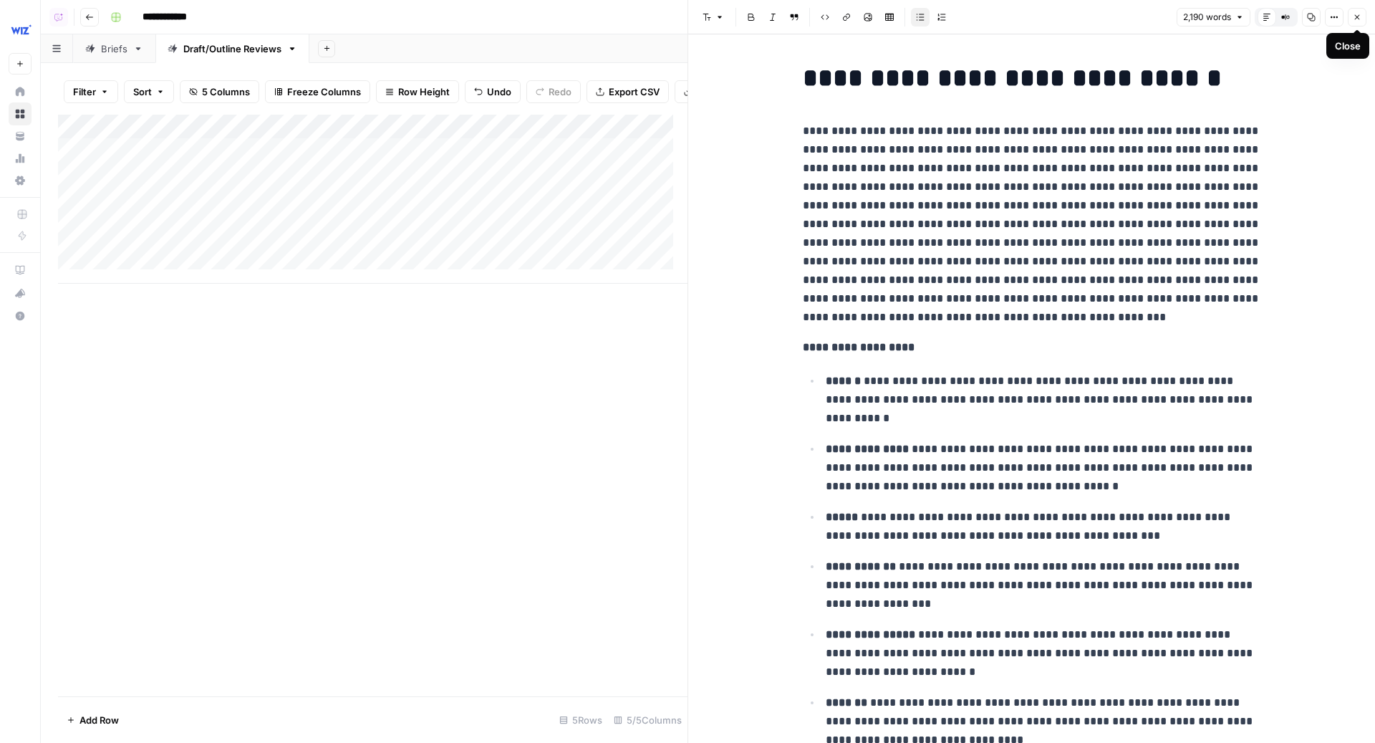
click at [1359, 15] on icon "button" at bounding box center [1357, 17] width 5 height 5
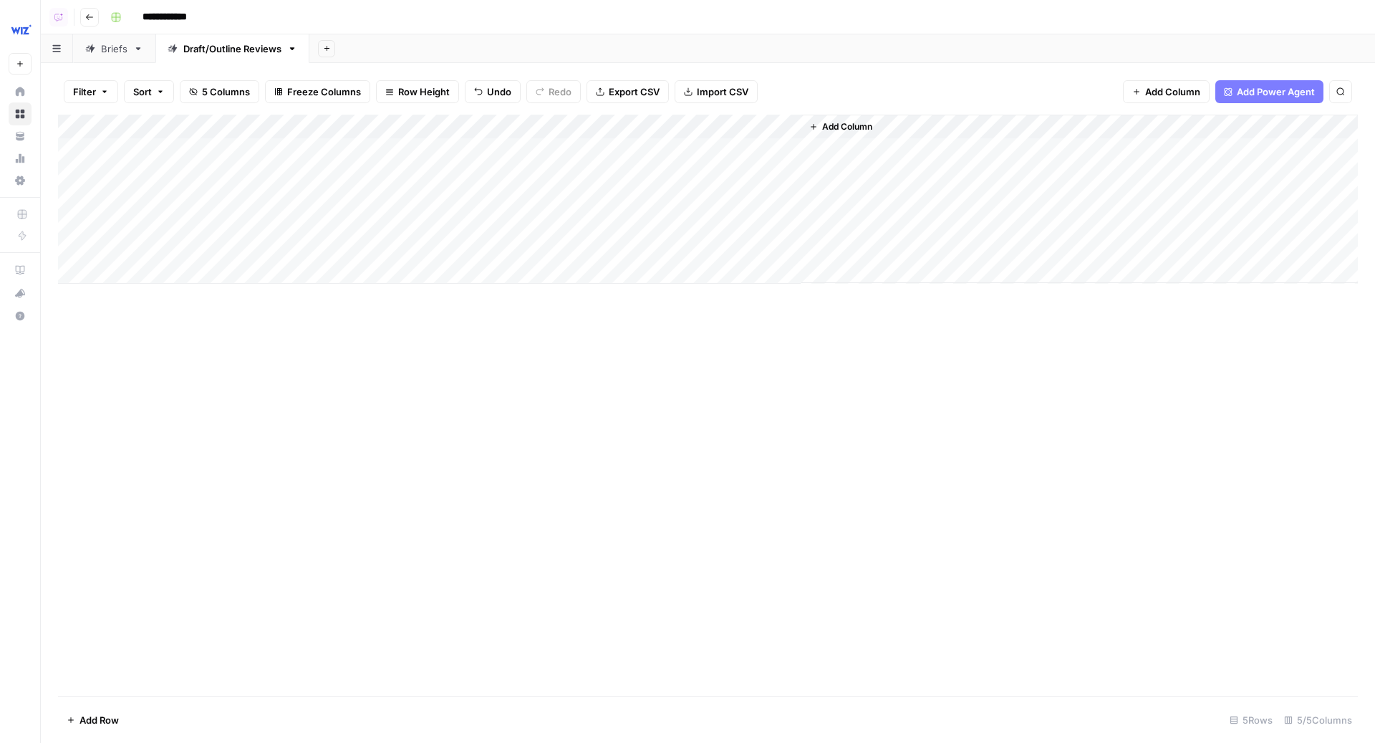
click at [464, 120] on div "Add Column" at bounding box center [708, 199] width 1300 height 169
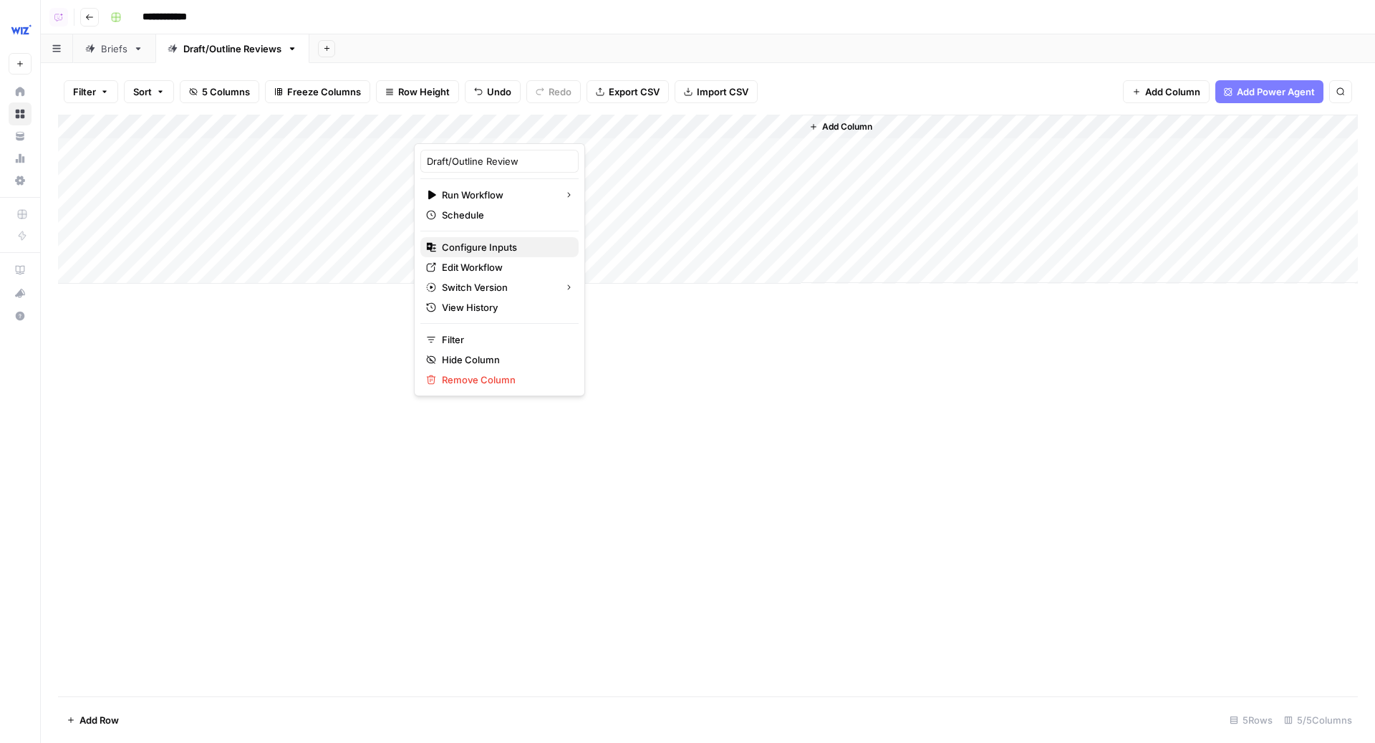
click at [472, 240] on span "Configure Inputs" at bounding box center [504, 247] width 125 height 14
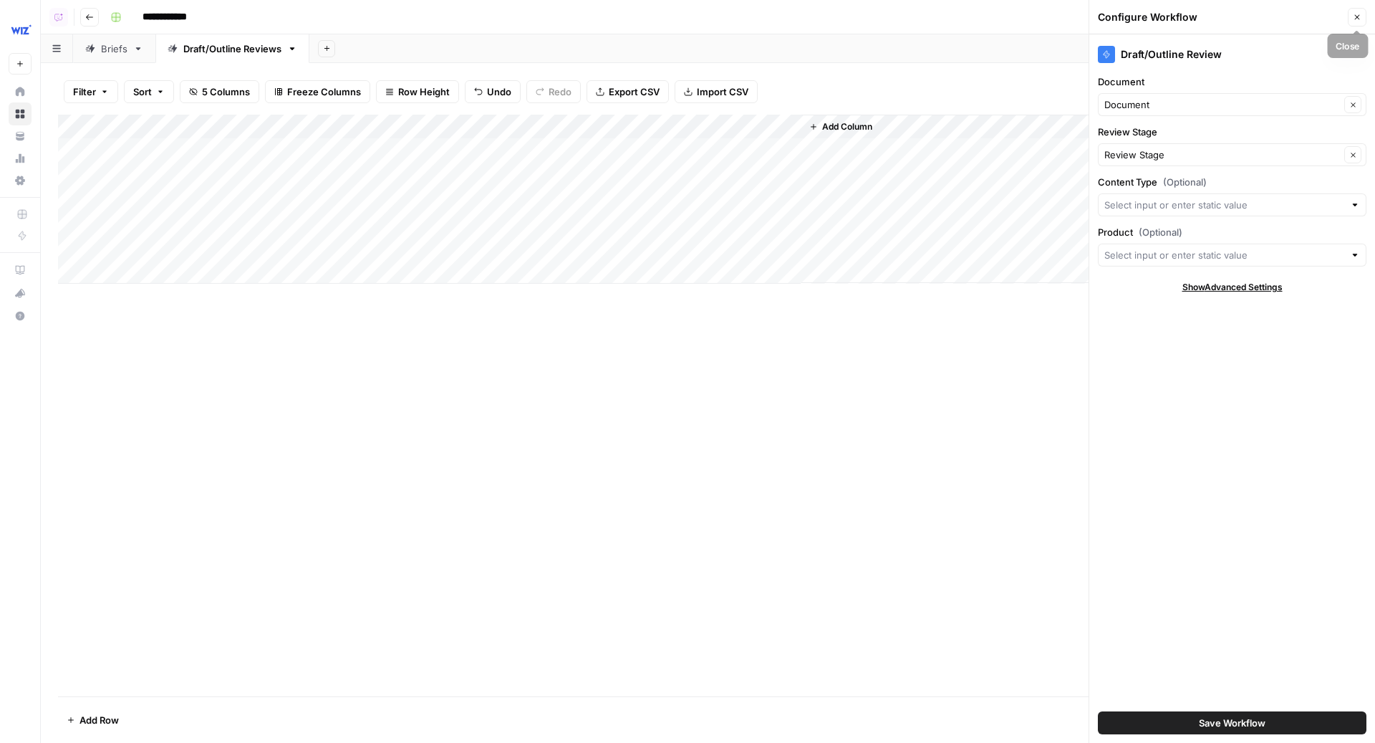
click at [1359, 16] on icon "button" at bounding box center [1357, 17] width 5 height 5
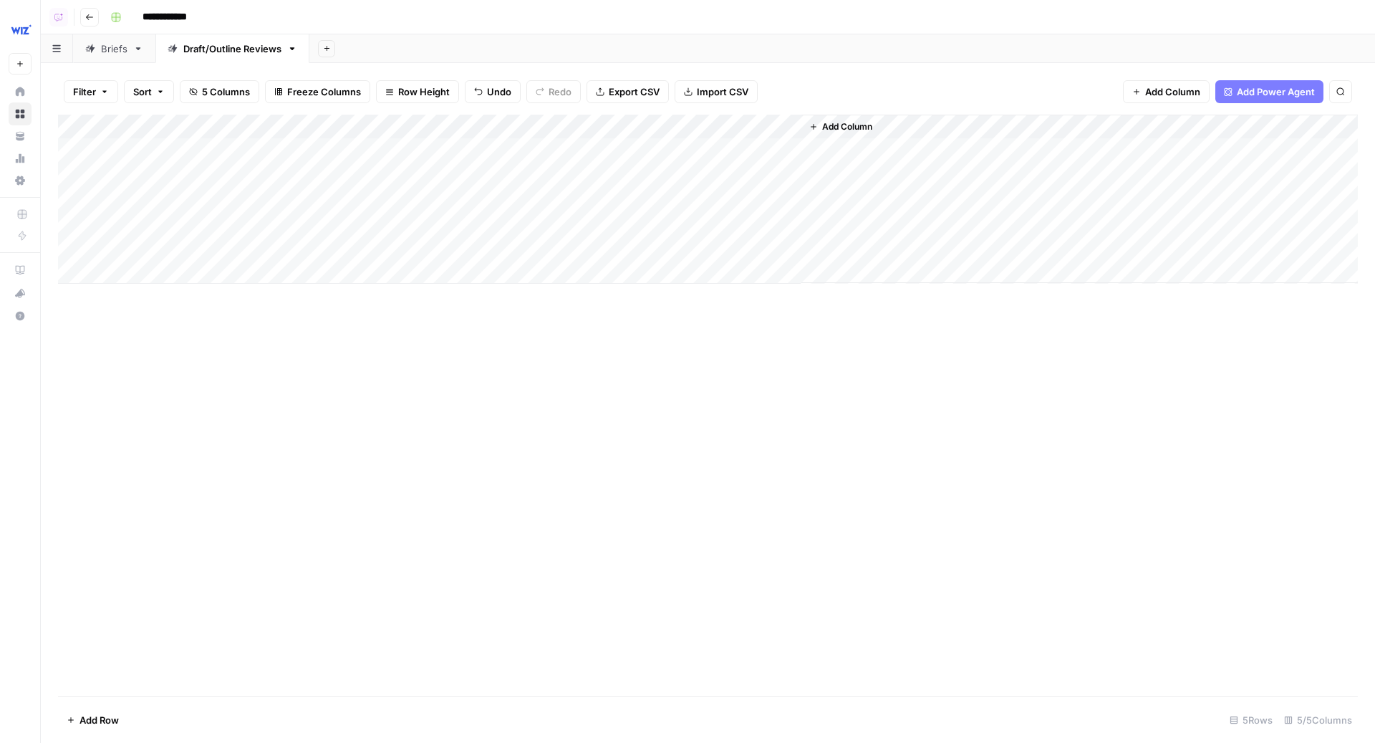
click at [854, 122] on span "Add Column" at bounding box center [847, 126] width 50 height 13
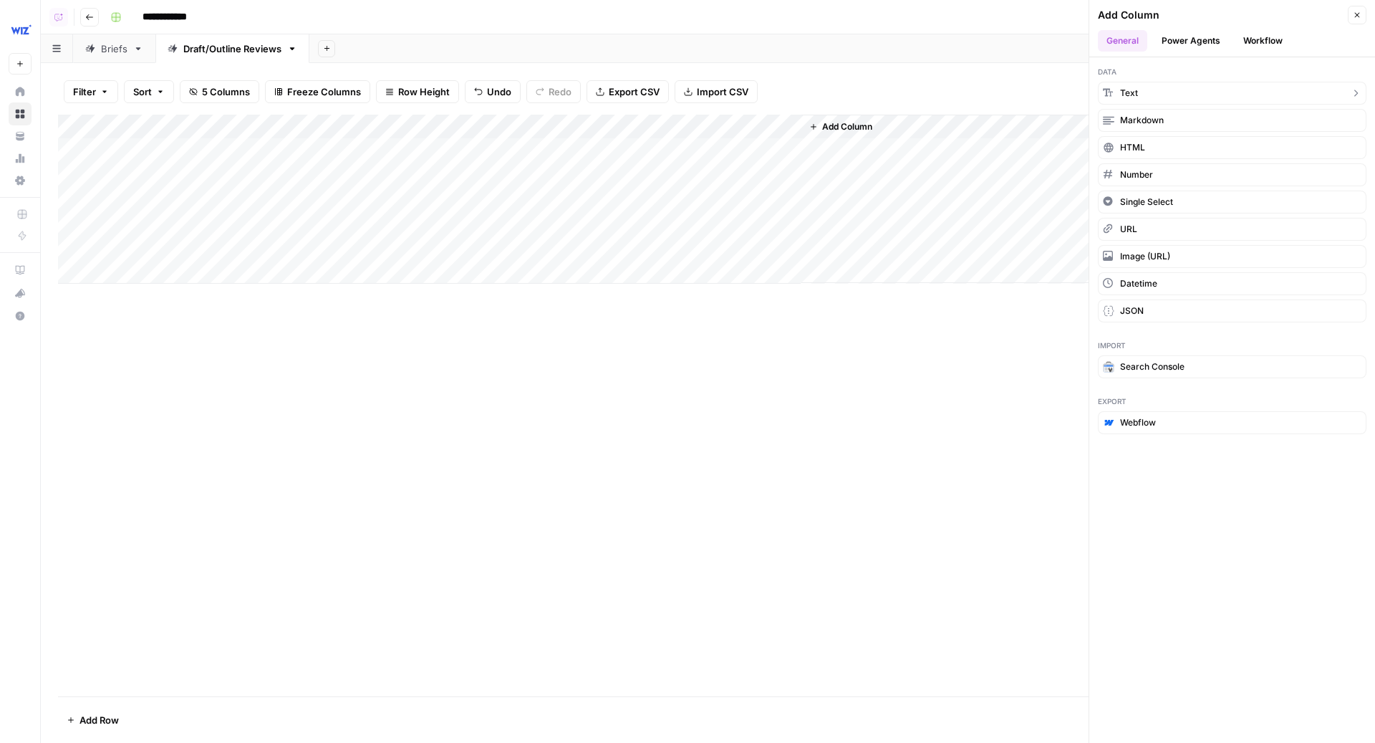
click at [1170, 98] on button "Text" at bounding box center [1232, 93] width 269 height 23
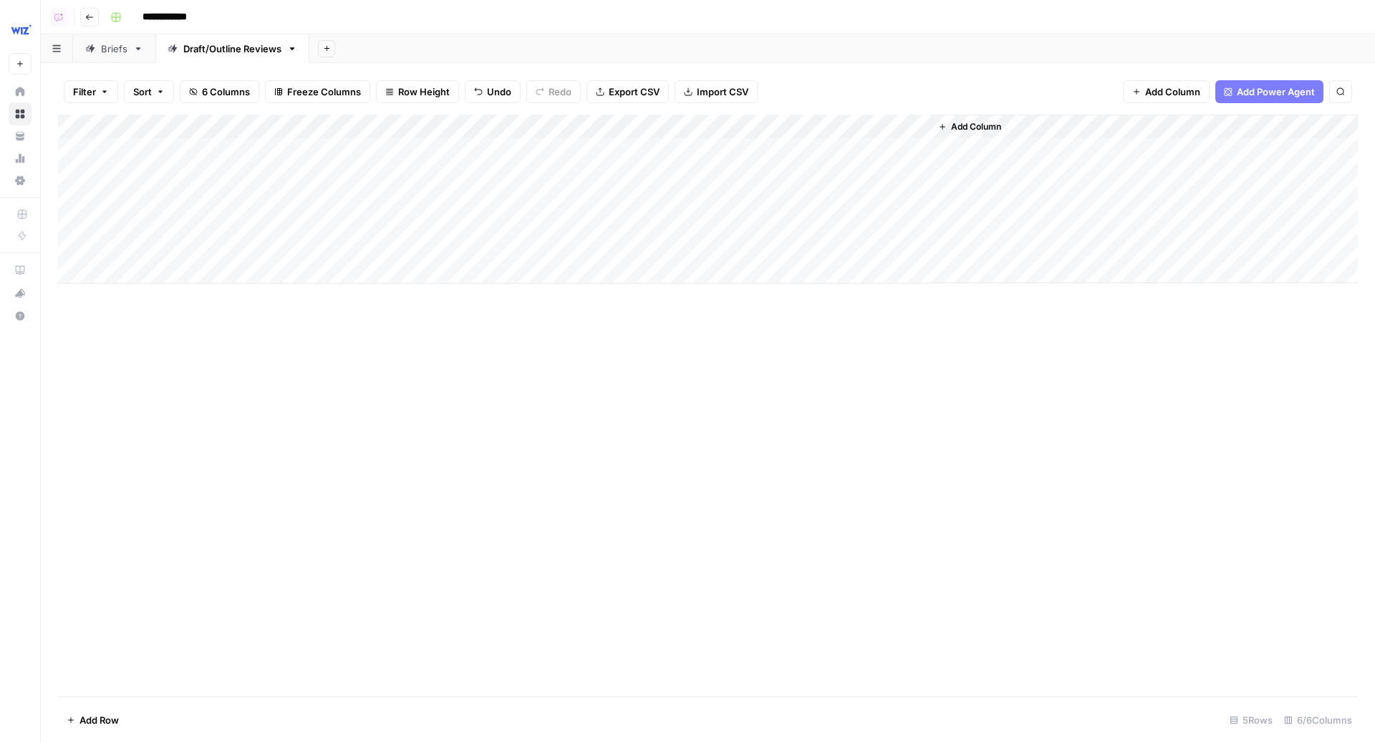
click at [984, 122] on span "Add Column" at bounding box center [976, 126] width 50 height 13
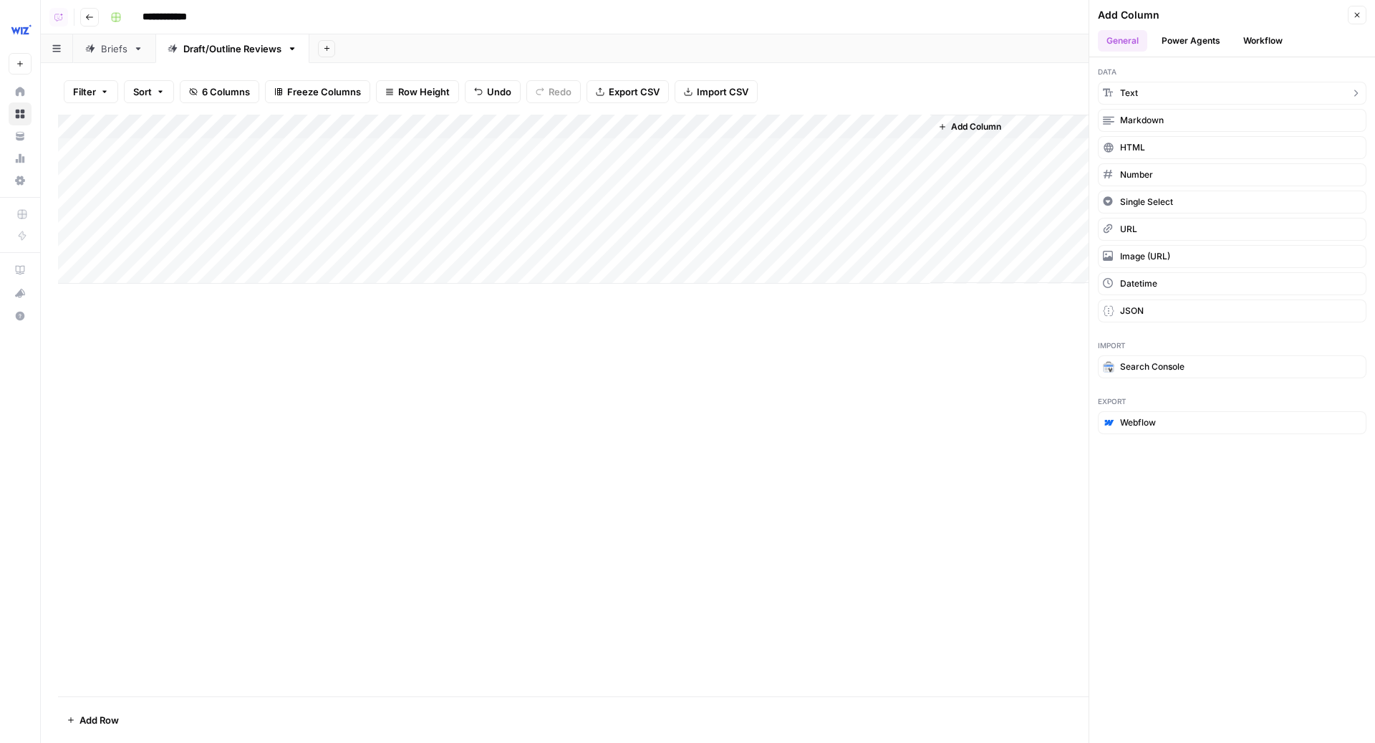
click at [1158, 92] on button "Text" at bounding box center [1232, 93] width 269 height 23
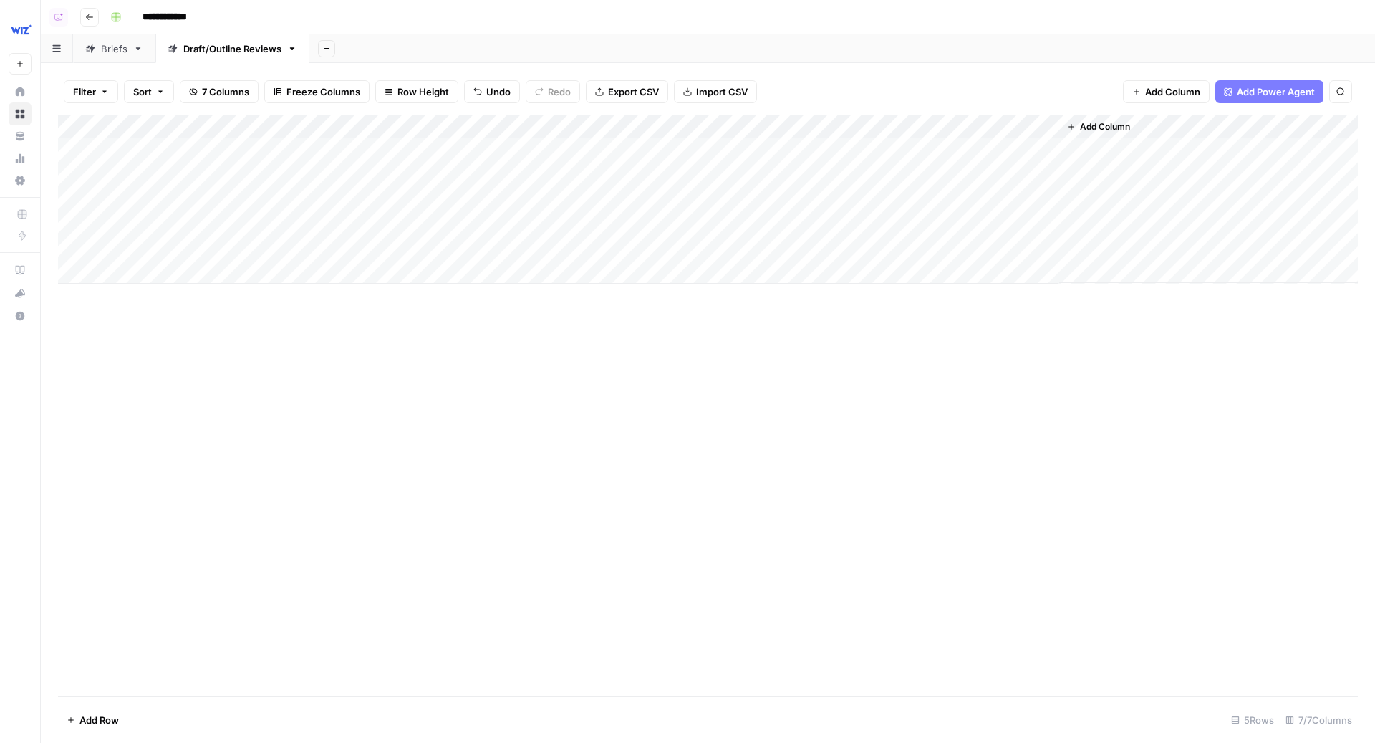
drag, startPoint x: 848, startPoint y: 128, endPoint x: 486, endPoint y: 128, distance: 361.7
click at [486, 128] on div "Add Column" at bounding box center [708, 199] width 1300 height 169
click at [494, 123] on div "Add Column" at bounding box center [708, 199] width 1300 height 169
click at [475, 161] on input "New Column" at bounding box center [499, 161] width 145 height 14
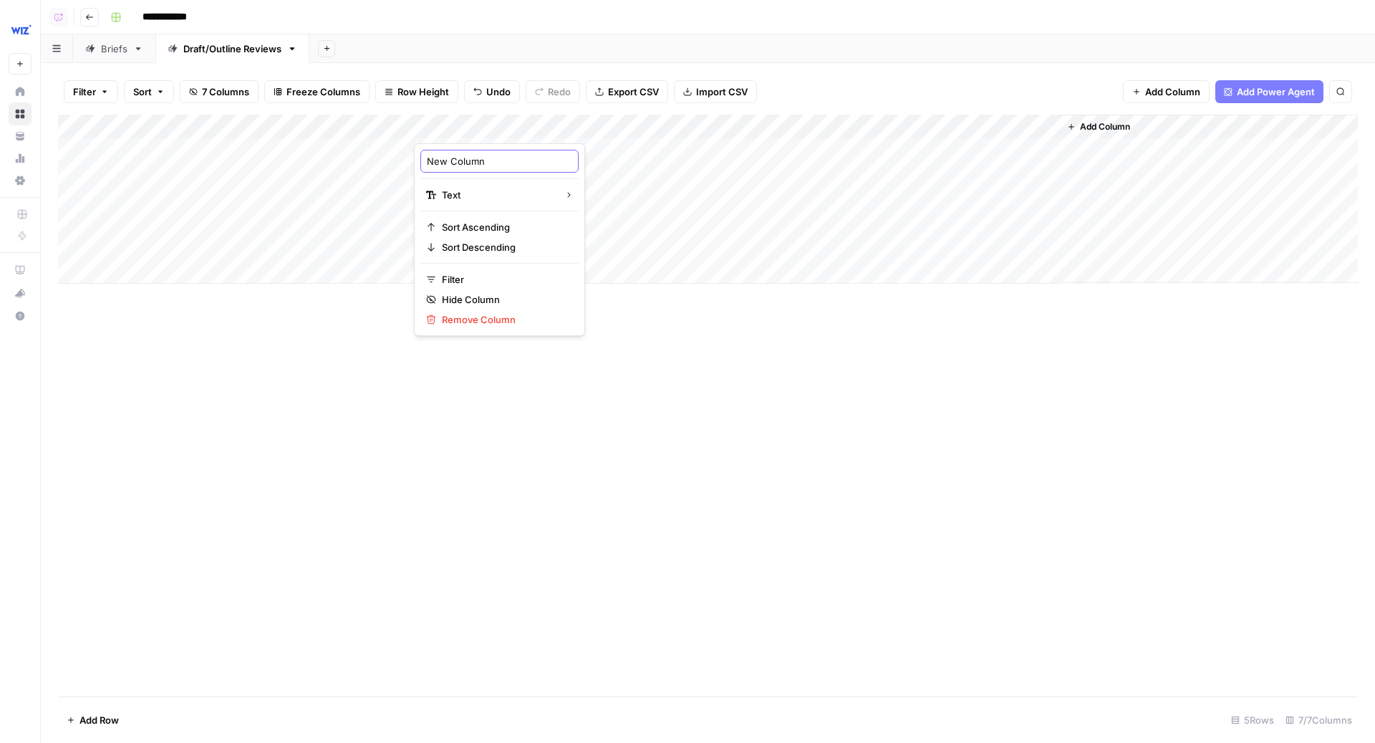
click at [475, 161] on input "New Column" at bounding box center [499, 161] width 145 height 14
type input "Content Type"
drag, startPoint x: 994, startPoint y: 125, endPoint x: 597, endPoint y: 115, distance: 397.6
click at [597, 115] on div "Add Column" at bounding box center [708, 199] width 1300 height 169
click at [584, 124] on div "Add Column" at bounding box center [708, 199] width 1300 height 169
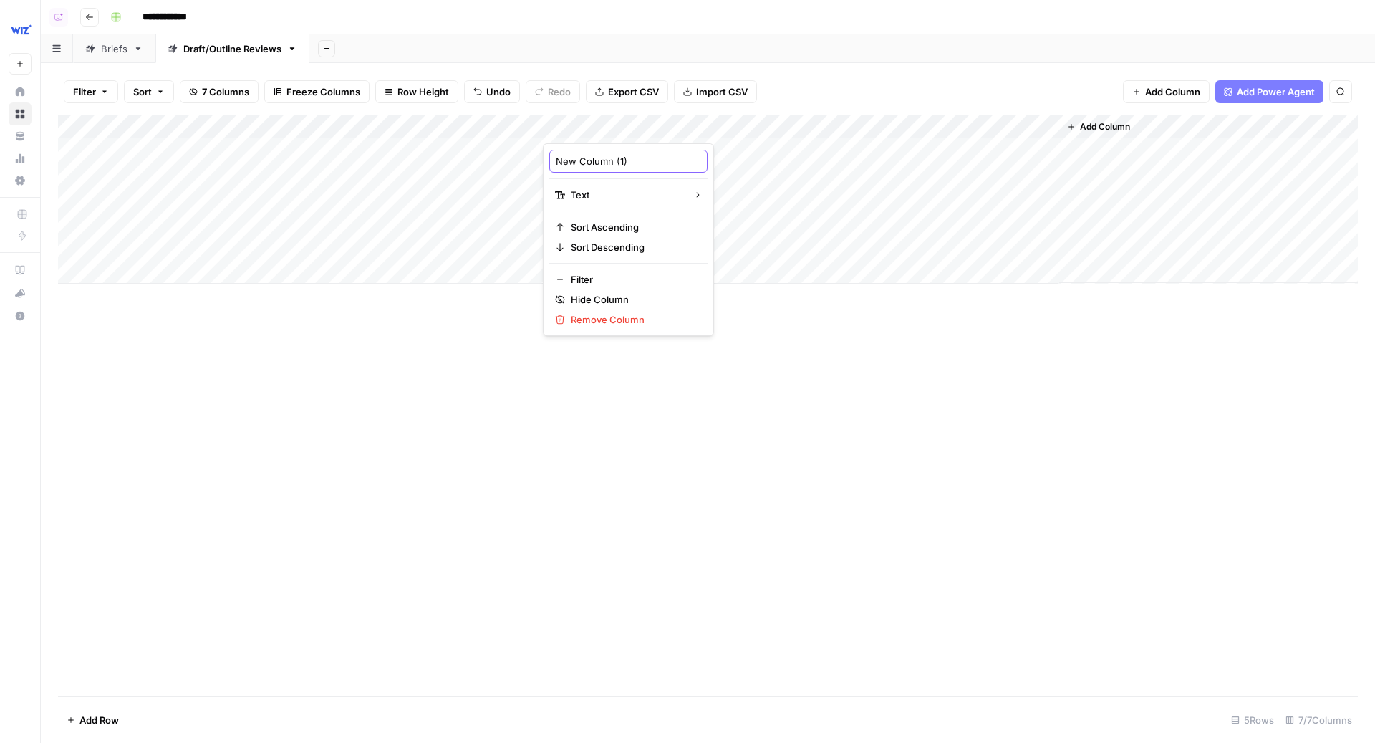
click at [600, 155] on input "New Column (1)" at bounding box center [628, 161] width 145 height 14
type input "Product"
click at [516, 375] on div "Add Column" at bounding box center [708, 406] width 1300 height 582
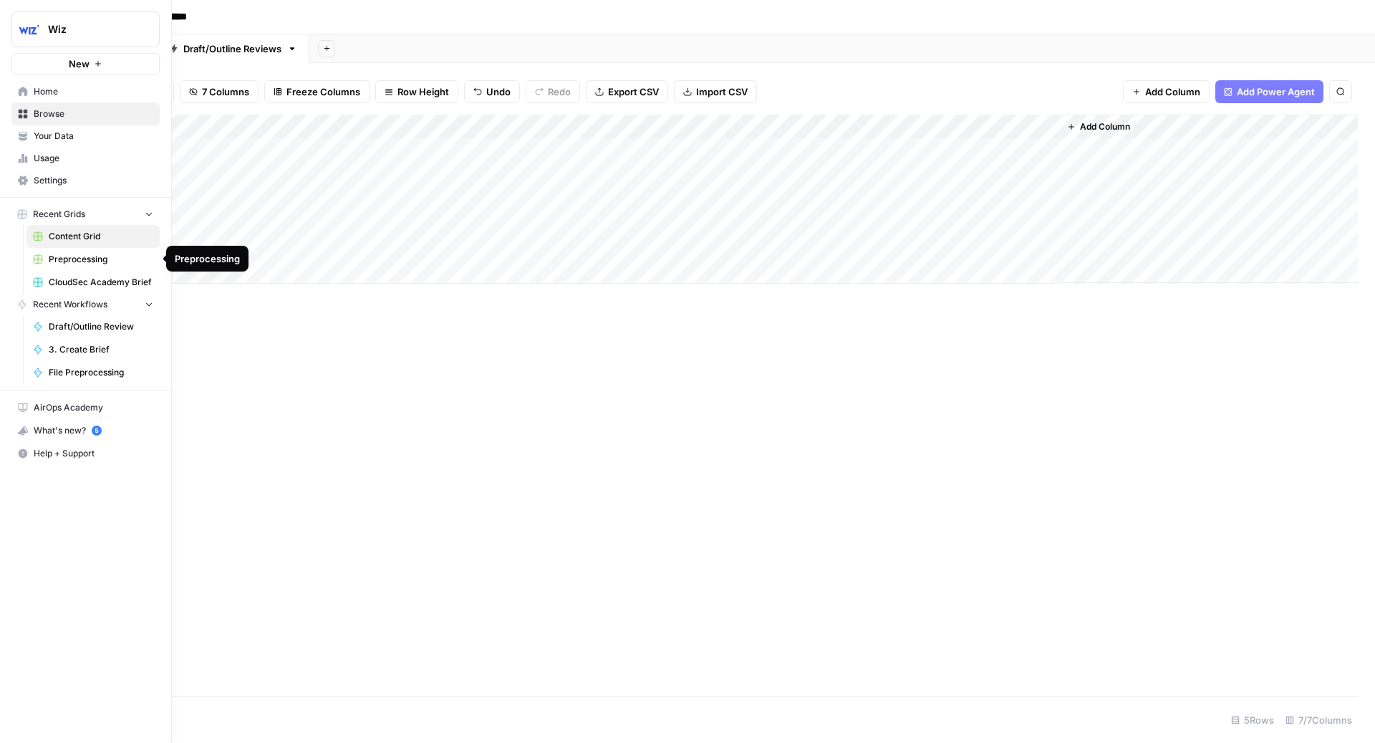
click at [99, 276] on span "CloudSec Academy Brief" at bounding box center [101, 282] width 105 height 13
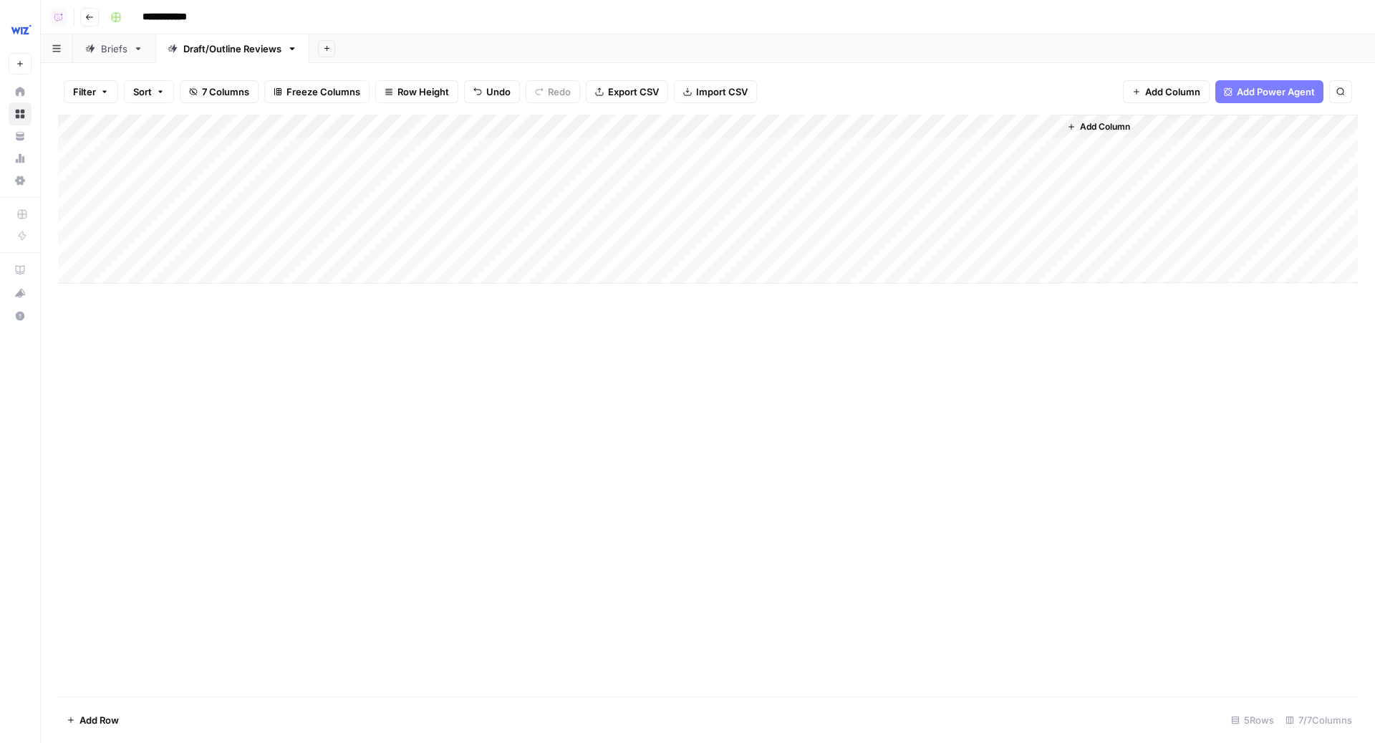
click at [492, 144] on div "Add Column" at bounding box center [708, 199] width 1300 height 169
type textarea "*******"
click at [626, 145] on div "Add Column" at bounding box center [708, 199] width 1300 height 169
type textarea "*********"
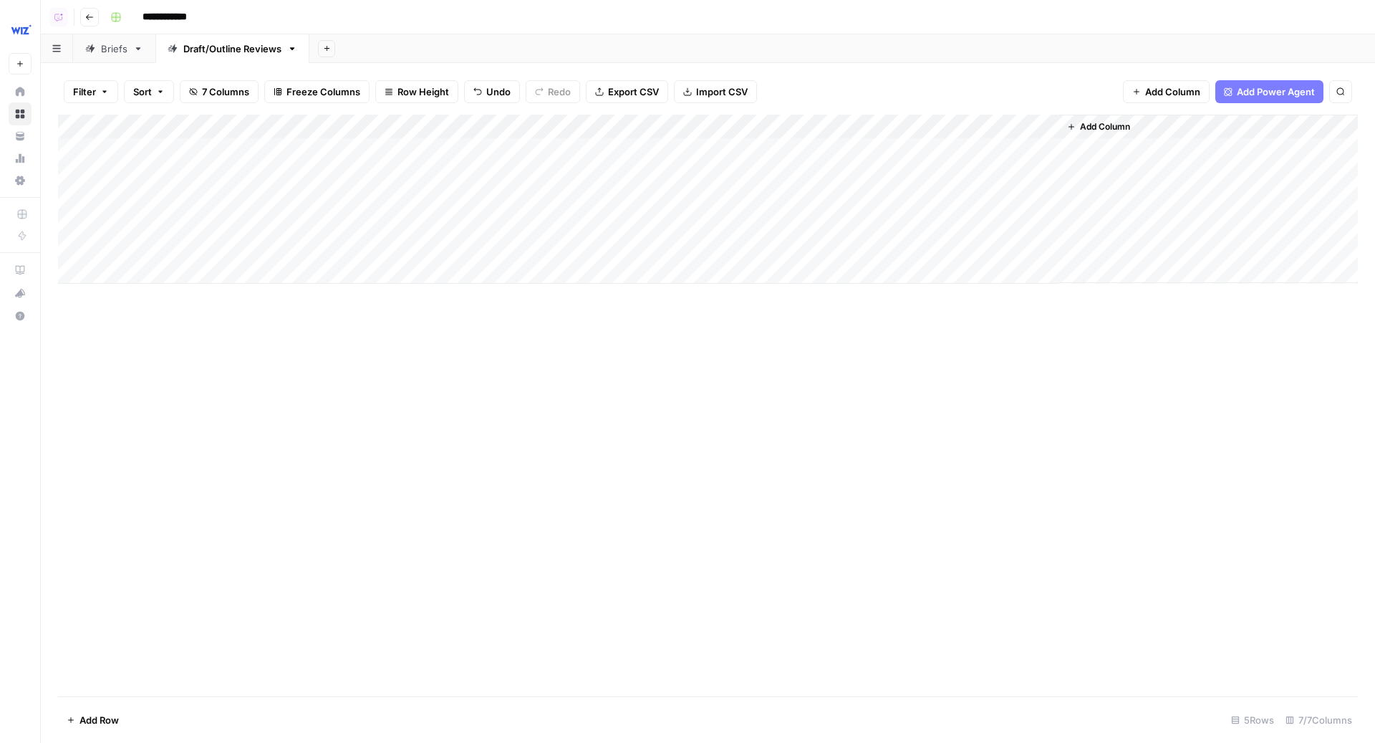
click at [650, 335] on div "Add Column" at bounding box center [708, 406] width 1300 height 582
click at [732, 122] on div "Add Column" at bounding box center [708, 199] width 1300 height 169
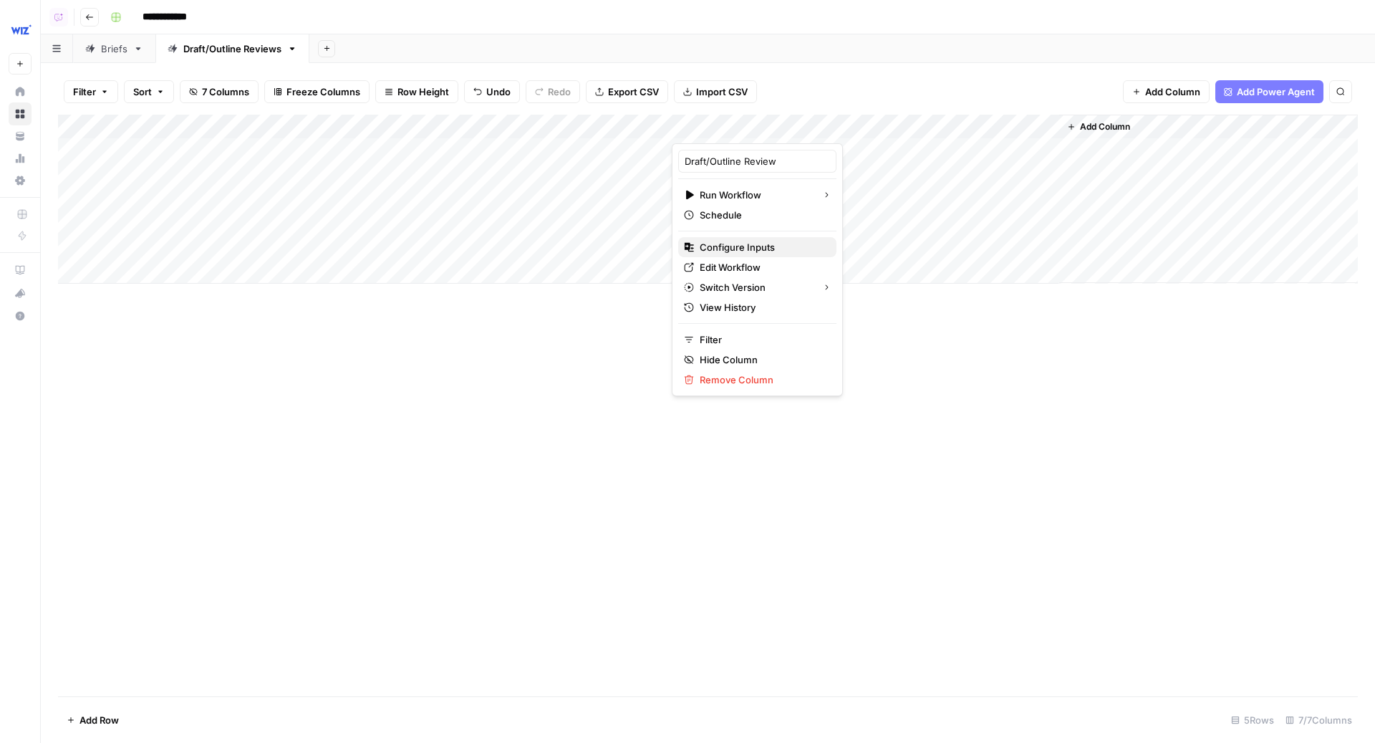
click at [711, 254] on button "Configure Inputs" at bounding box center [757, 247] width 158 height 20
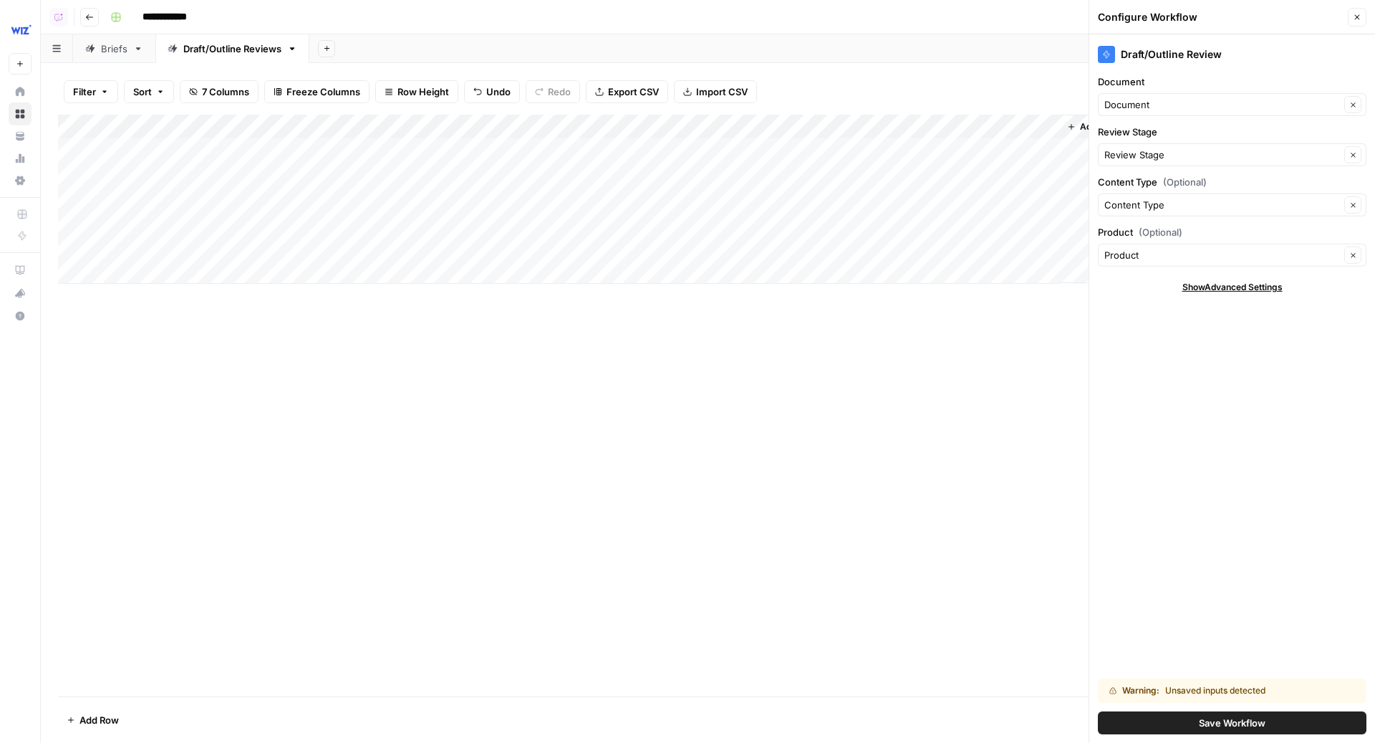
click at [1180, 717] on button "Save Workflow" at bounding box center [1232, 722] width 269 height 23
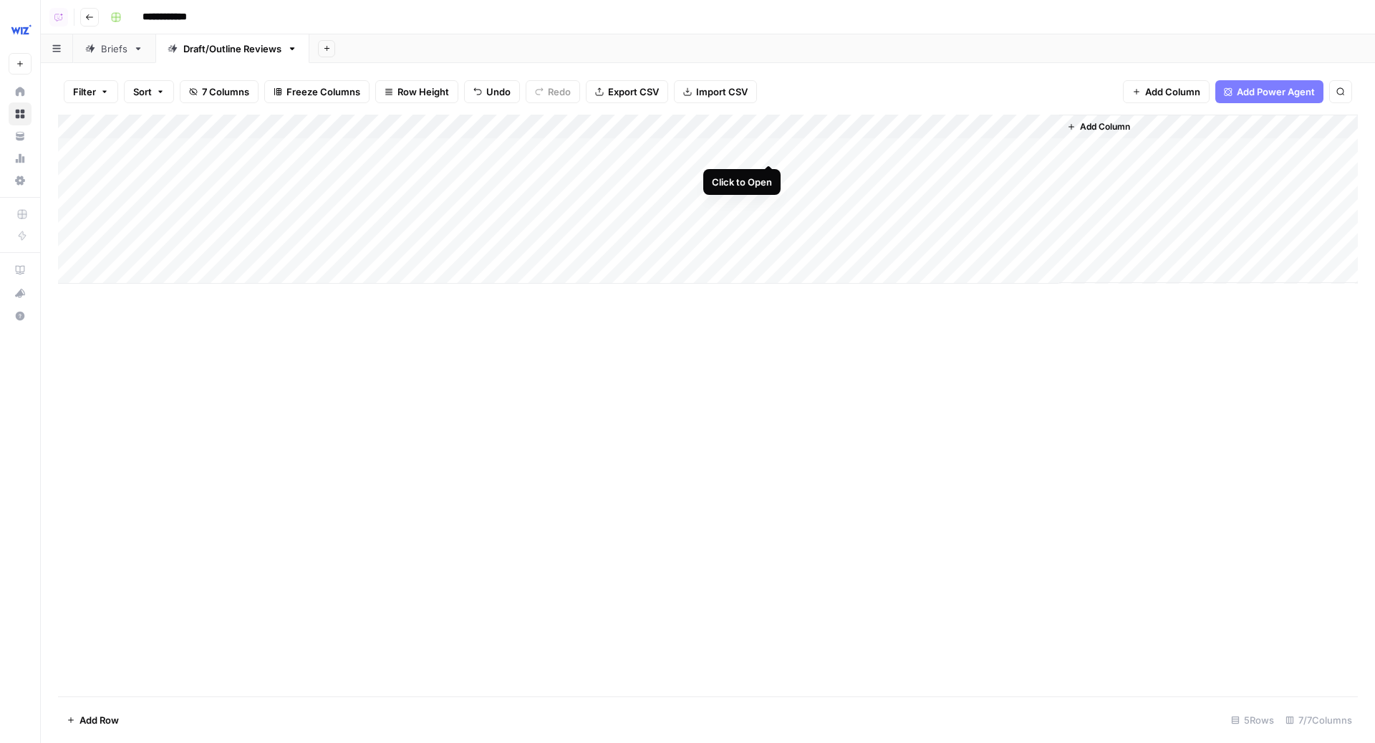
click at [772, 150] on div "Add Column" at bounding box center [708, 199] width 1300 height 169
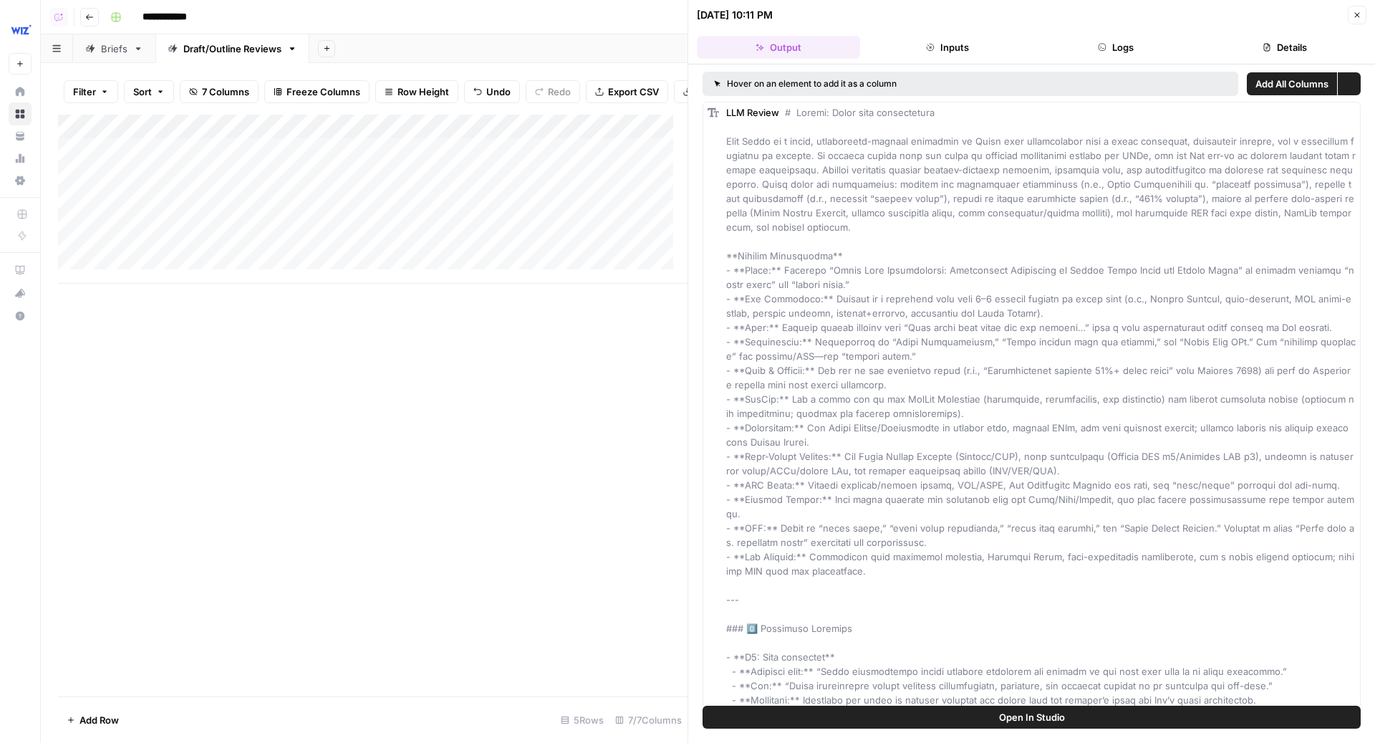
click at [1133, 52] on button "Logs" at bounding box center [1116, 47] width 163 height 23
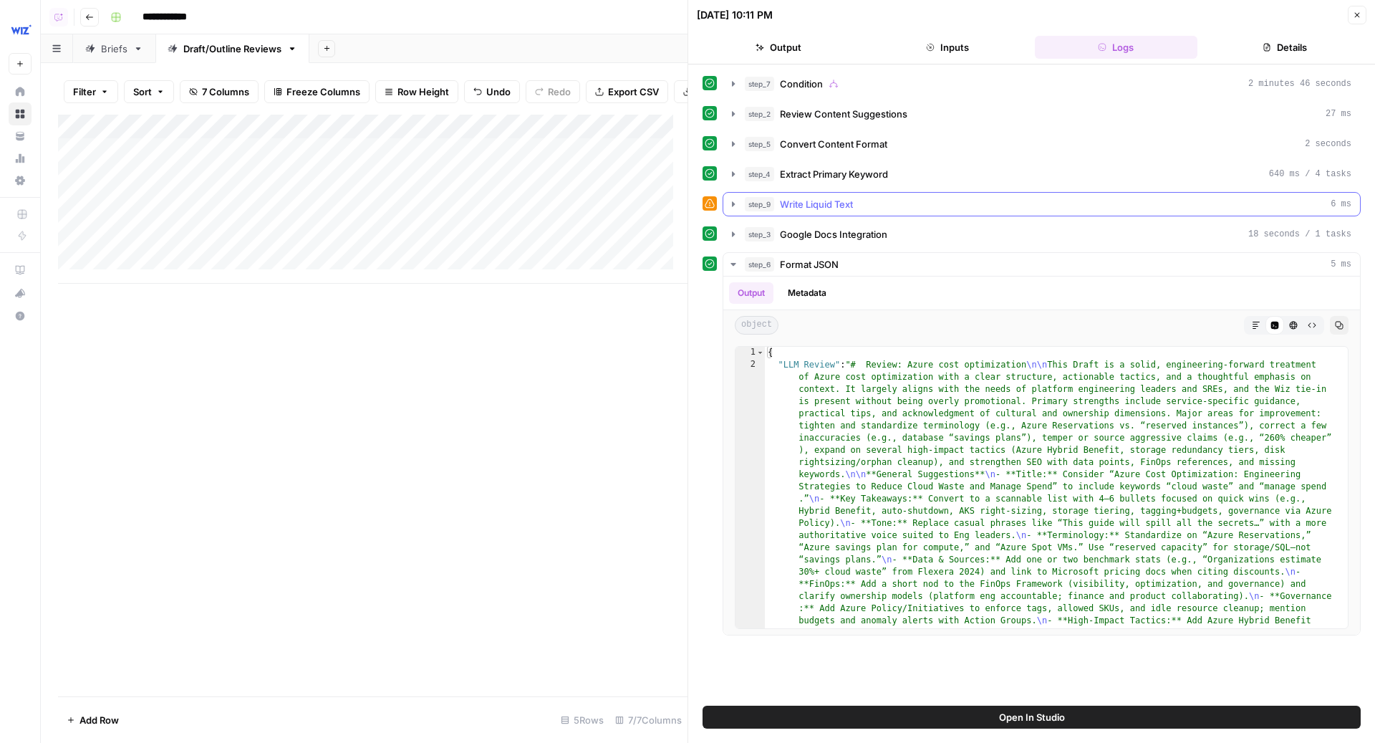
click at [859, 205] on div "step_9 Write Liquid Text 6 ms" at bounding box center [1048, 204] width 607 height 14
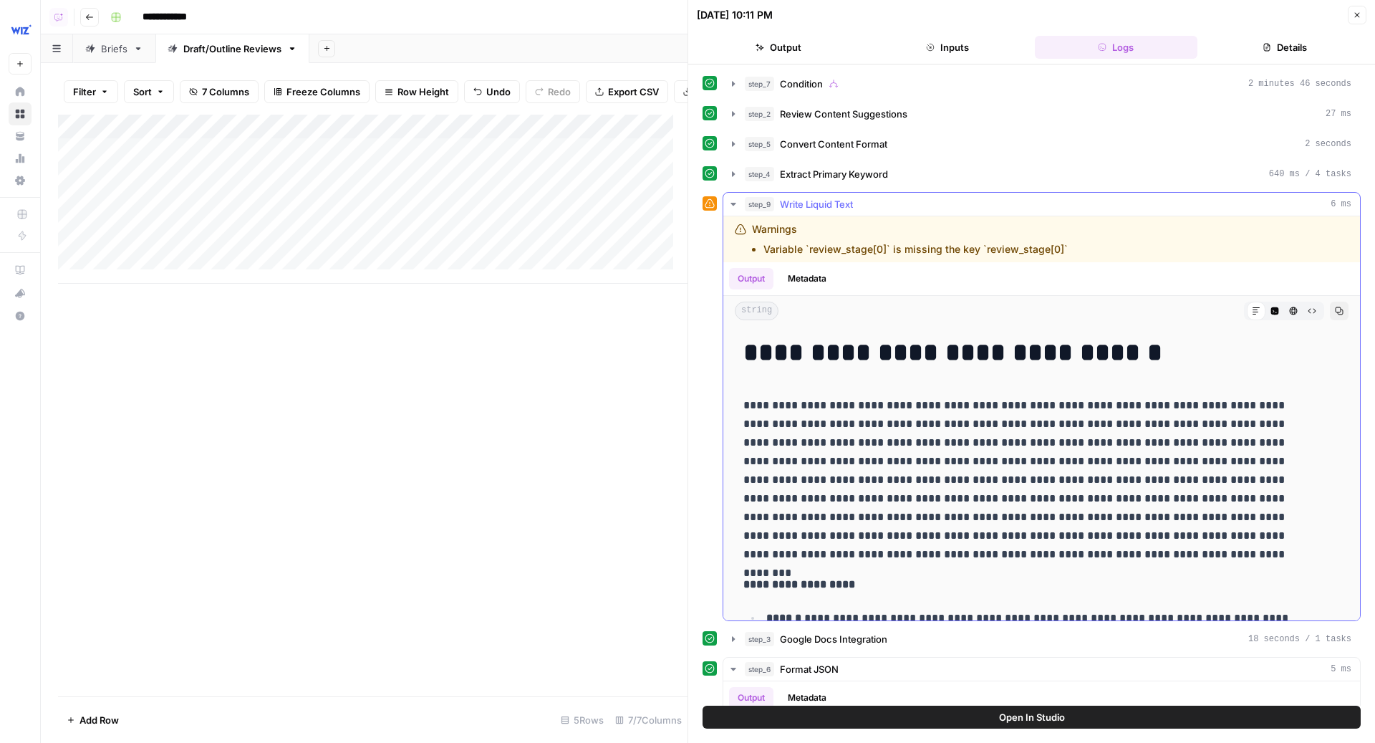
click at [859, 205] on div "step_9 Write Liquid Text 6 ms" at bounding box center [1048, 204] width 607 height 14
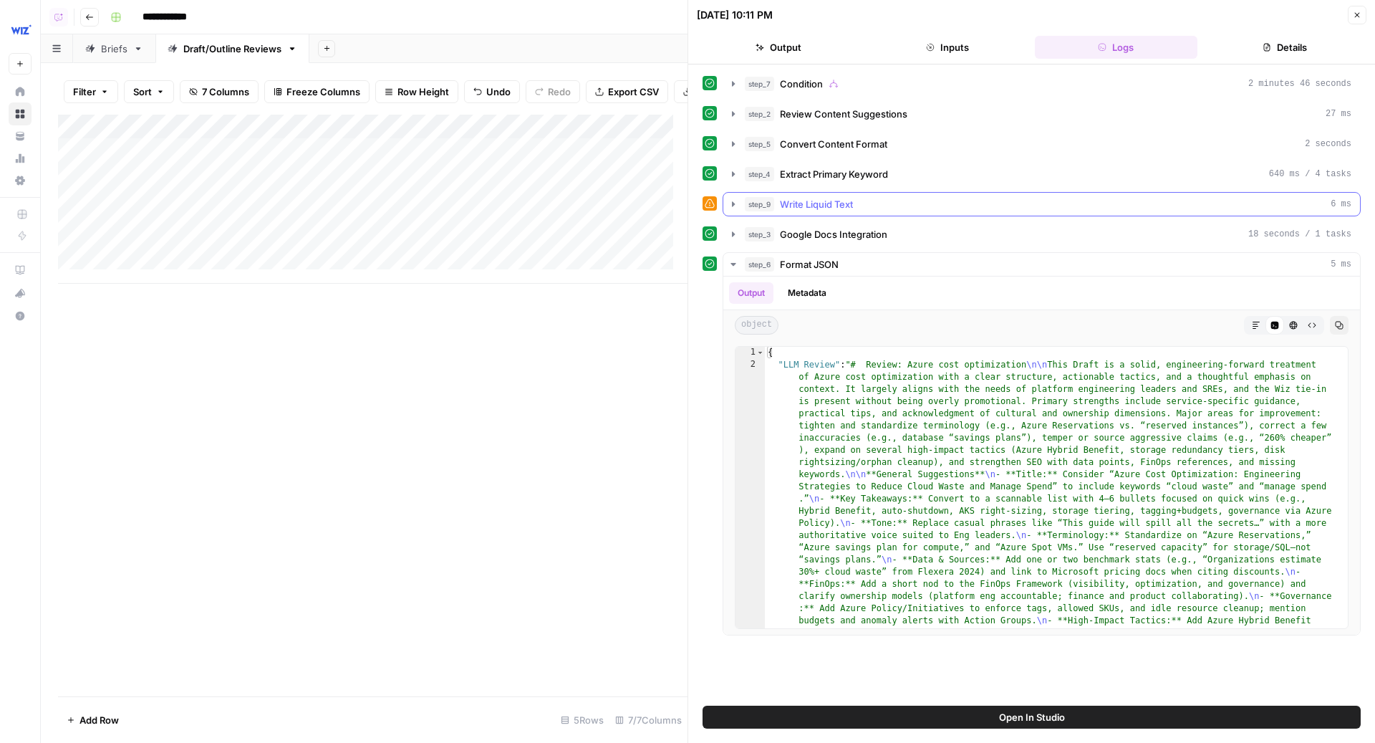
click at [859, 205] on div "step_9 Write Liquid Text 6 ms" at bounding box center [1048, 204] width 607 height 14
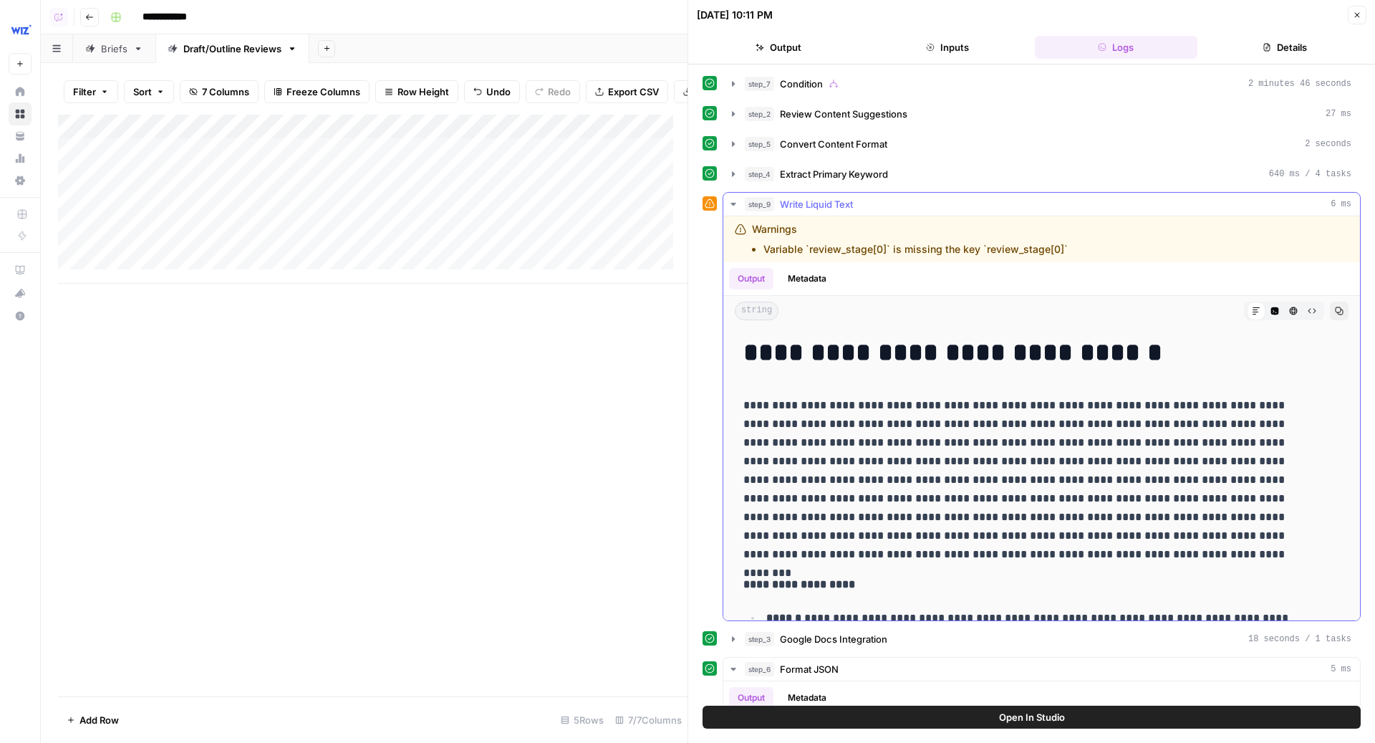
click at [795, 276] on button "Metadata" at bounding box center [807, 278] width 56 height 21
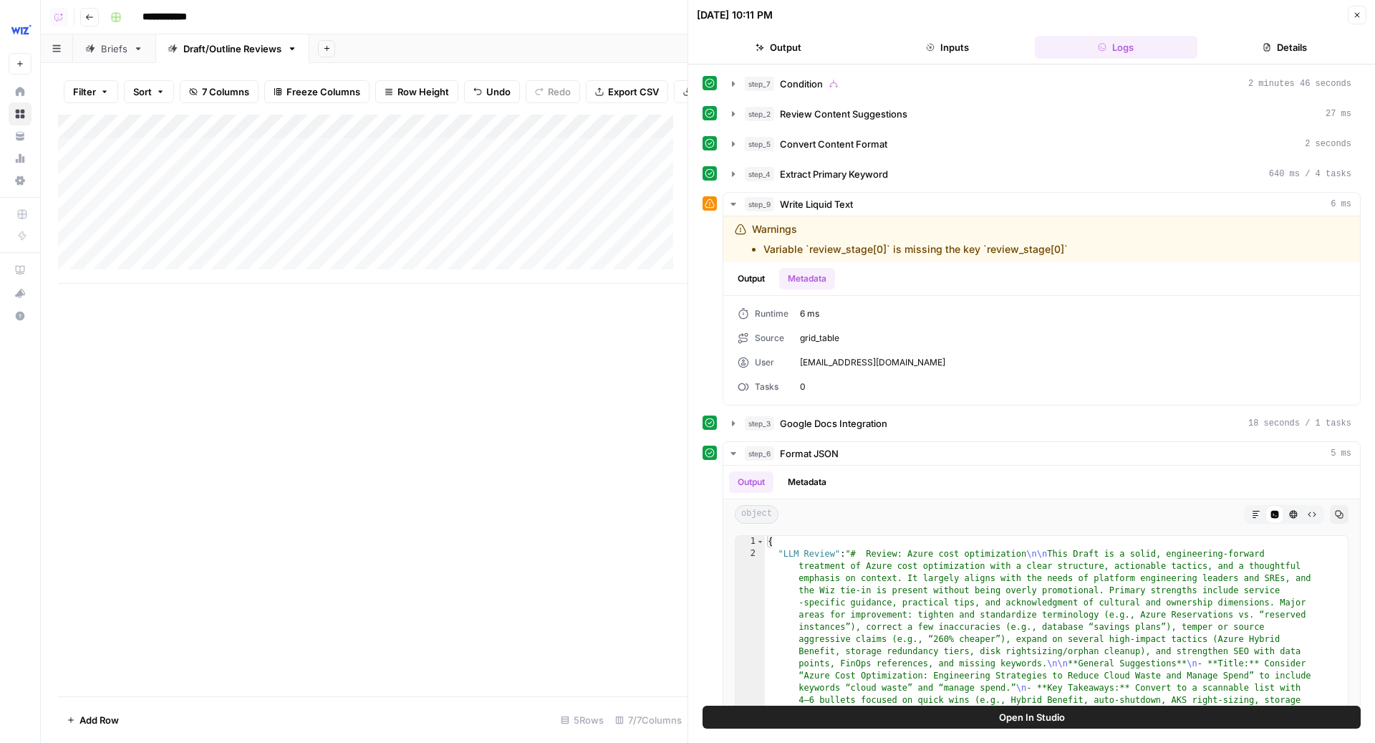
click at [933, 49] on icon "button" at bounding box center [930, 47] width 7 height 7
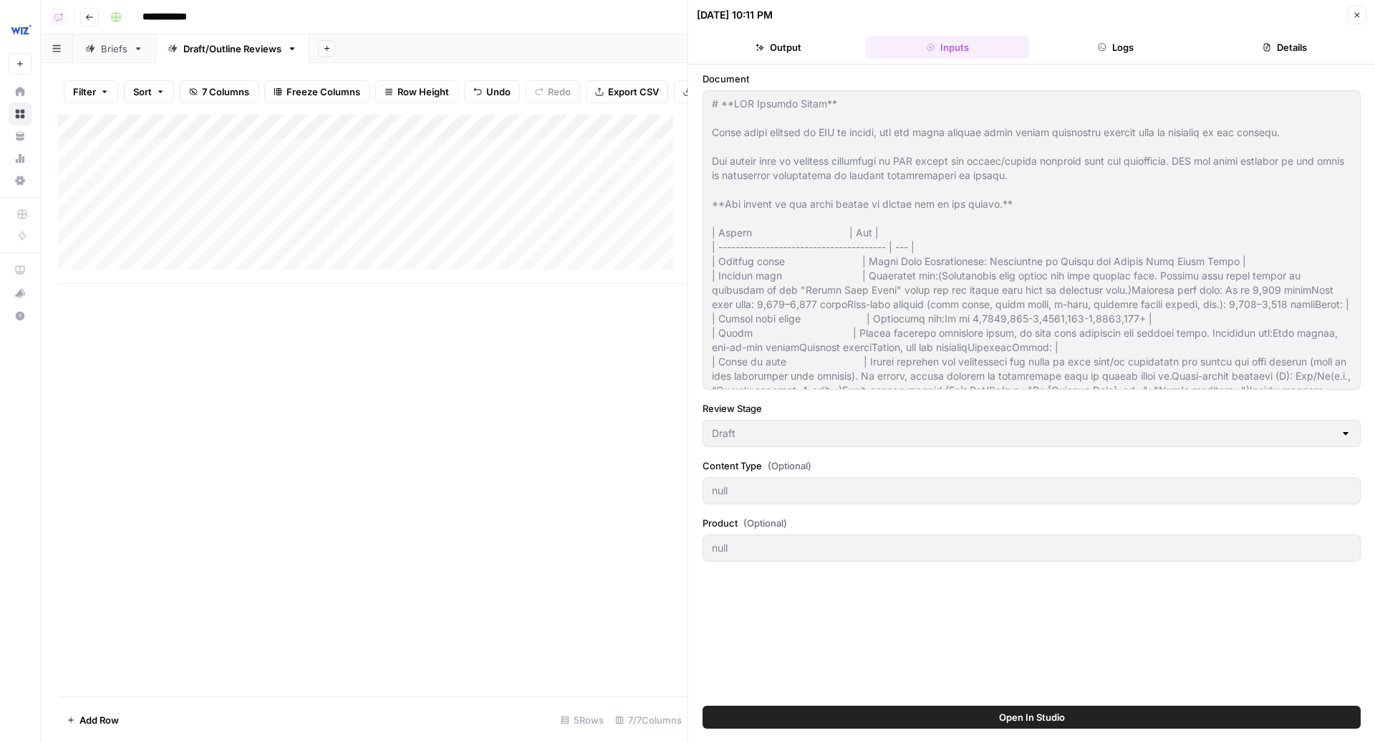
click at [1051, 54] on button "Logs" at bounding box center [1116, 47] width 163 height 23
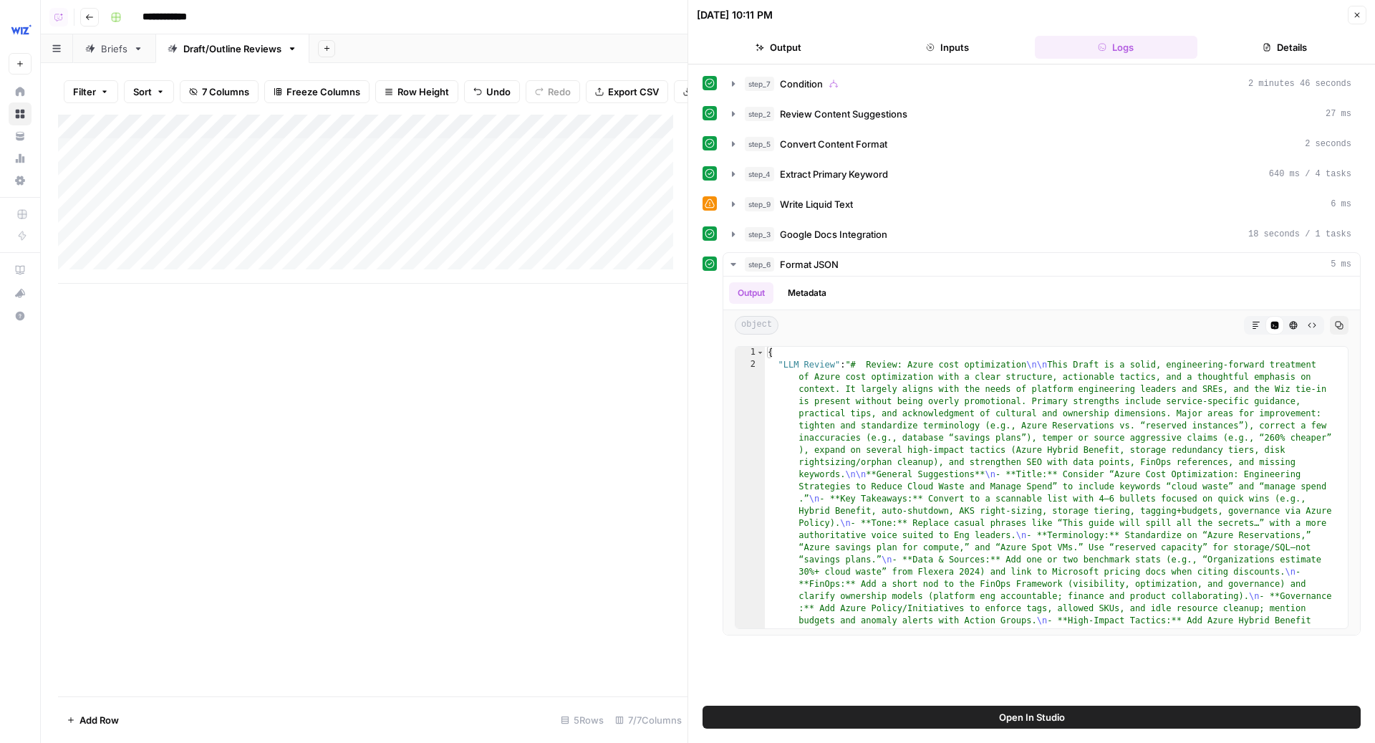
click at [815, 709] on button "Open In Studio" at bounding box center [1032, 717] width 658 height 23
click at [1355, 18] on icon "button" at bounding box center [1357, 15] width 9 height 9
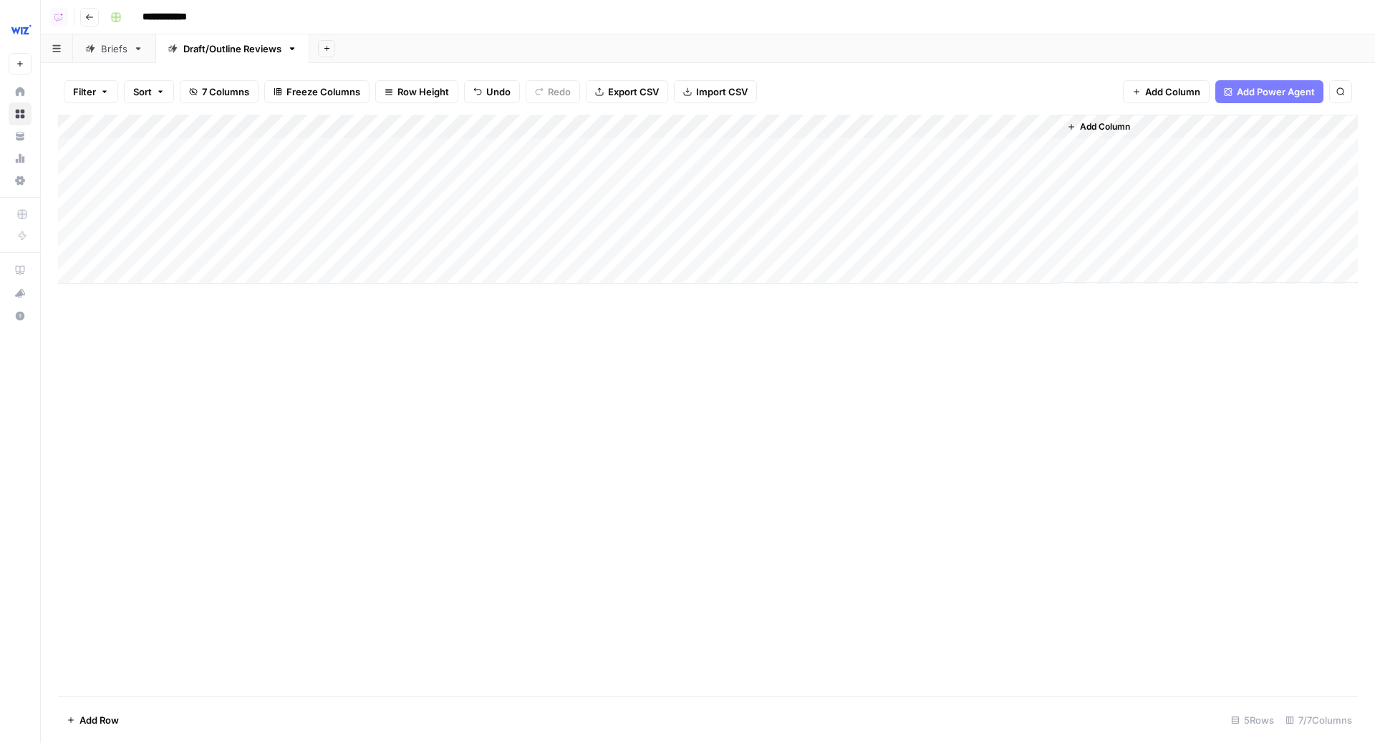
click at [1048, 152] on div "Add Column" at bounding box center [708, 199] width 1300 height 169
click at [786, 147] on div "Add Column" at bounding box center [708, 199] width 1300 height 169
click at [787, 177] on div "Add Column" at bounding box center [708, 199] width 1300 height 169
click at [786, 174] on div "Add Column" at bounding box center [708, 199] width 1300 height 169
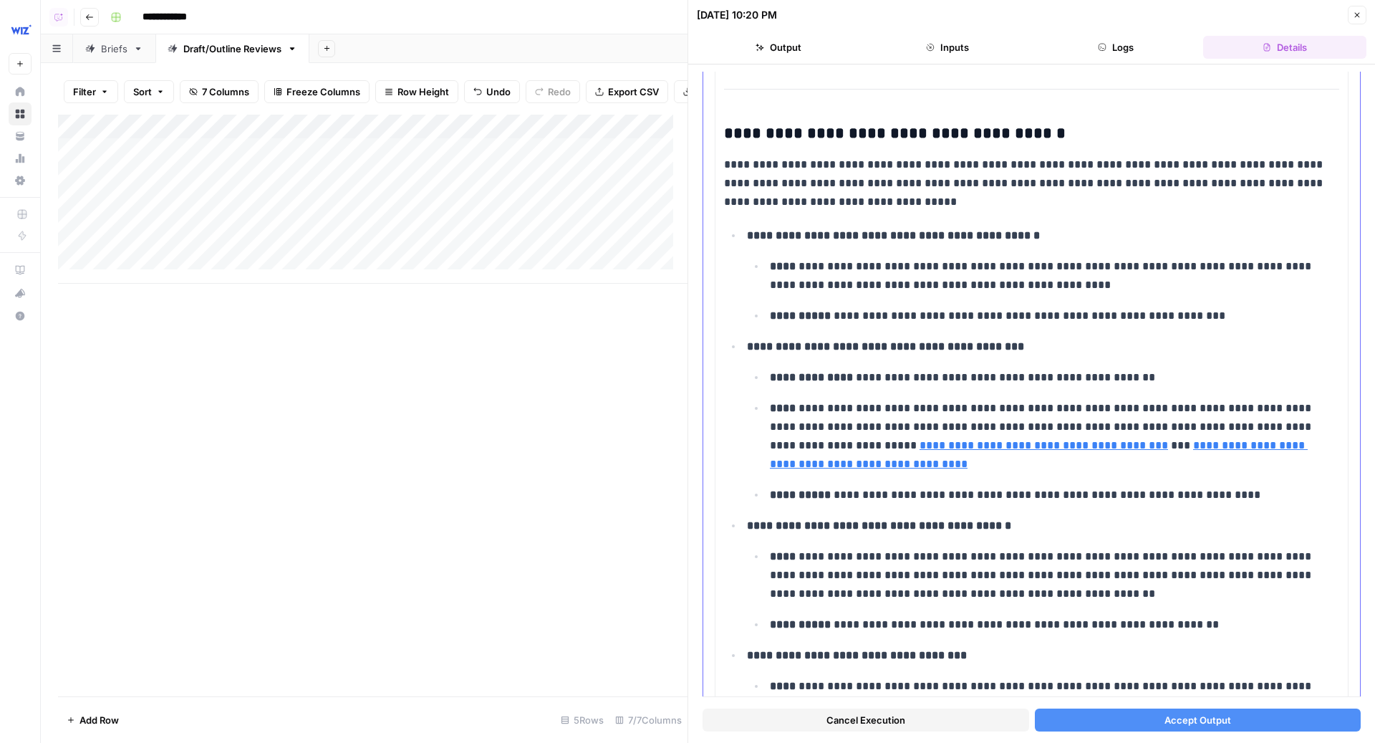
scroll to position [5605, 0]
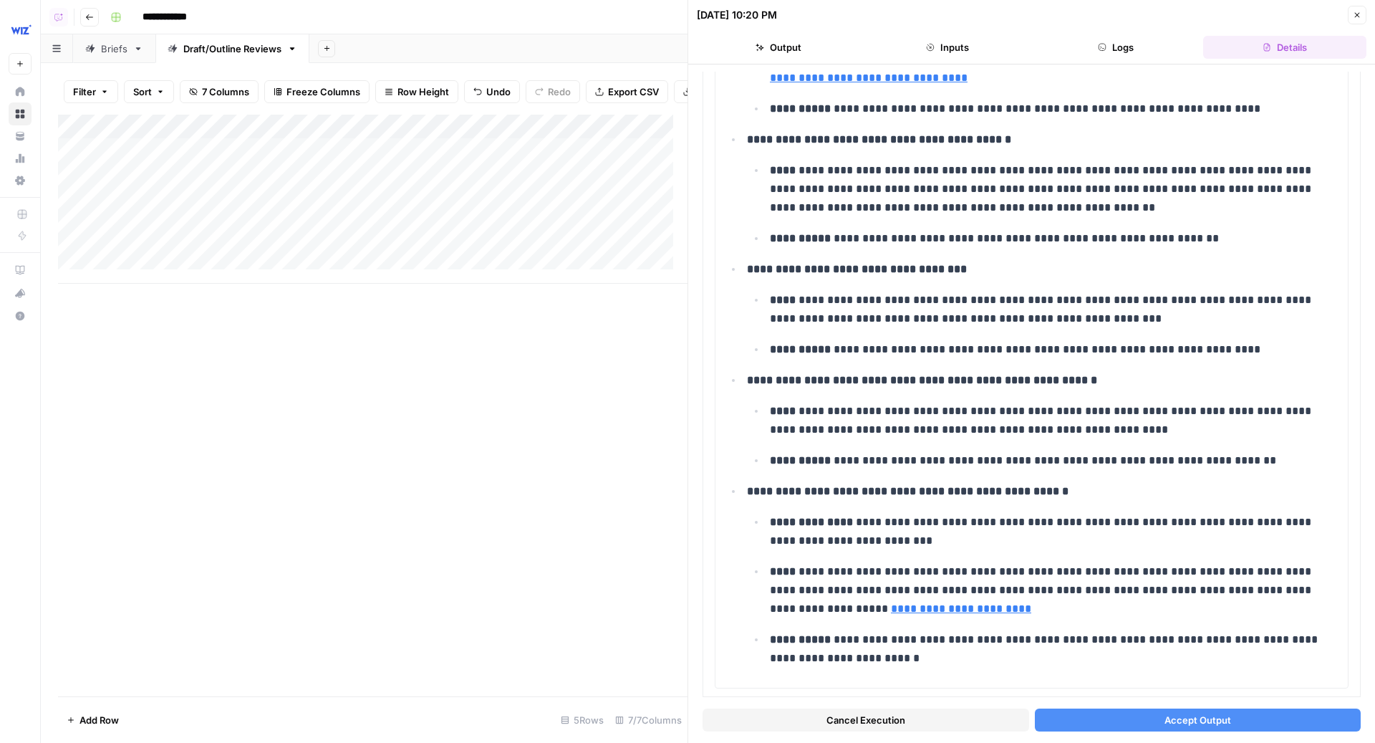
click at [1165, 719] on span "Accept Output" at bounding box center [1198, 720] width 67 height 14
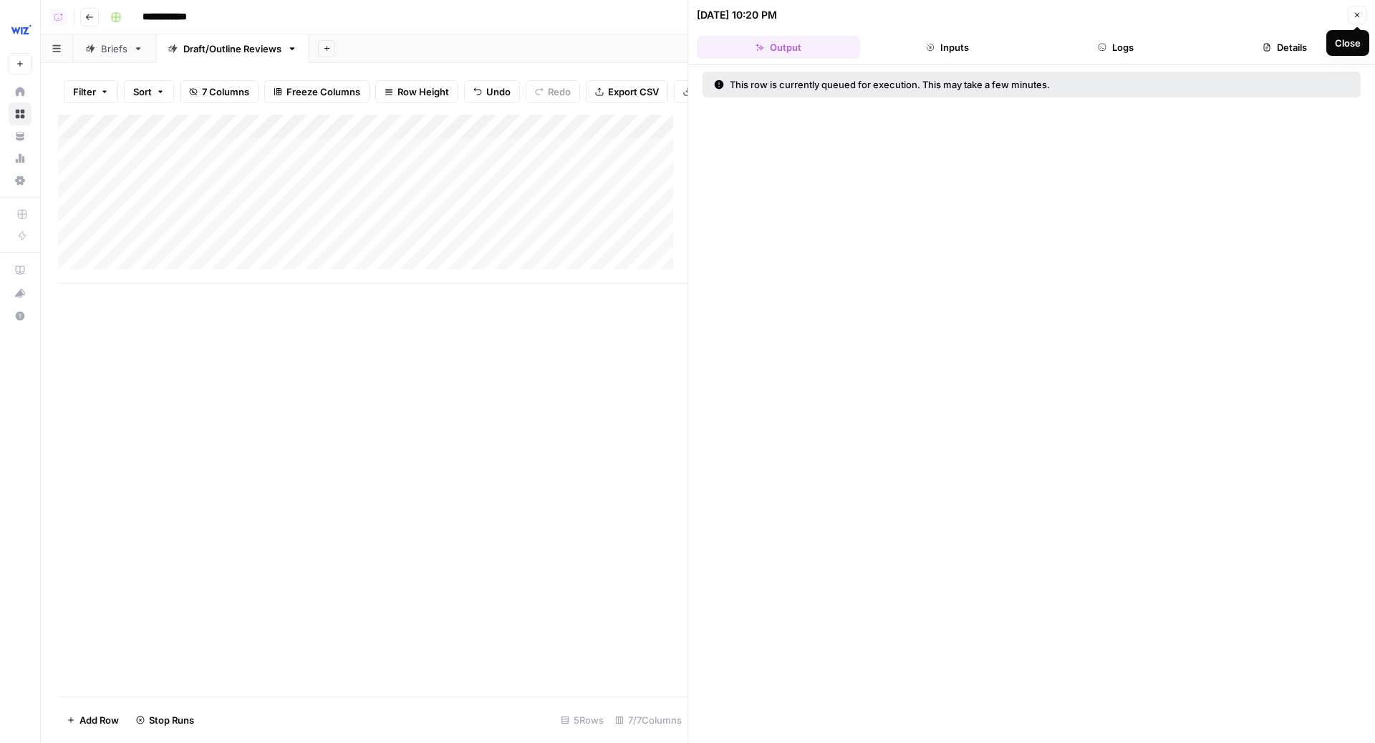
click at [1353, 12] on icon "button" at bounding box center [1357, 15] width 9 height 9
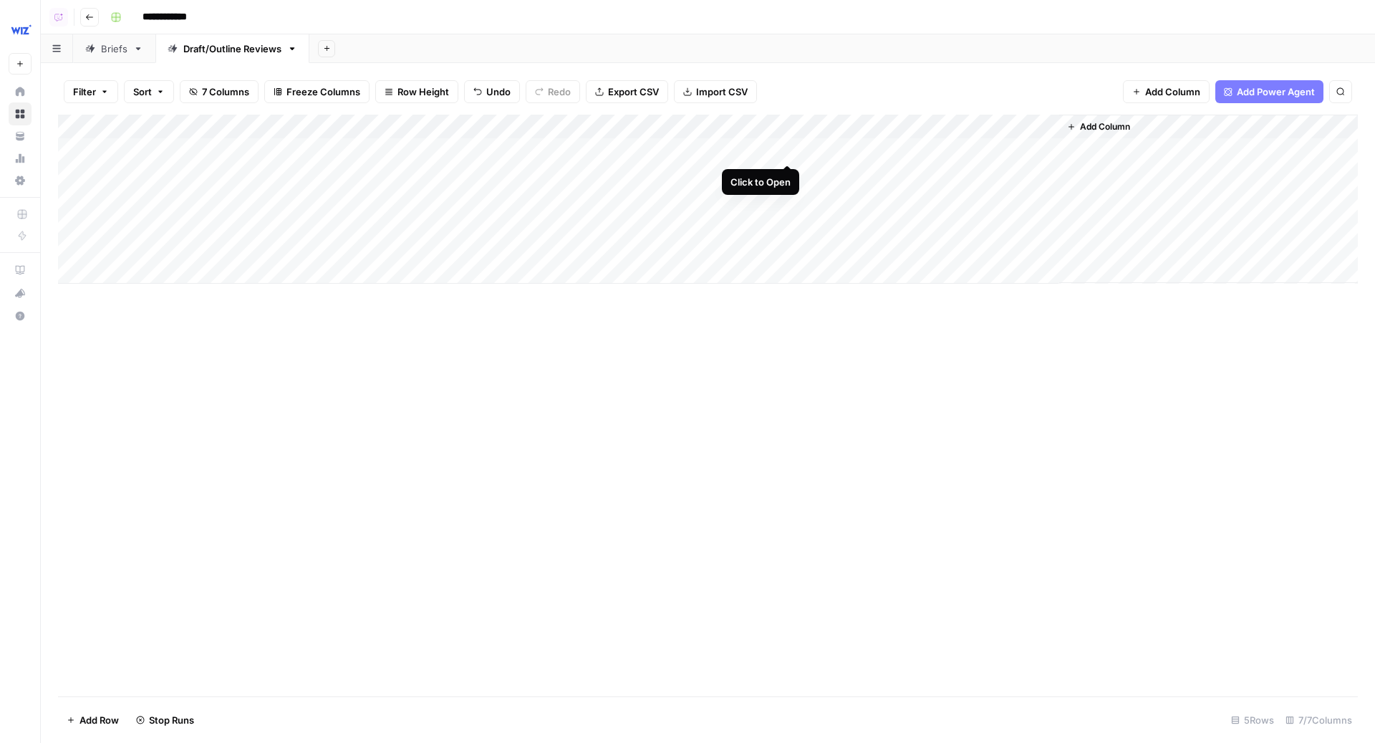
click at [787, 149] on div "Add Column" at bounding box center [708, 199] width 1300 height 169
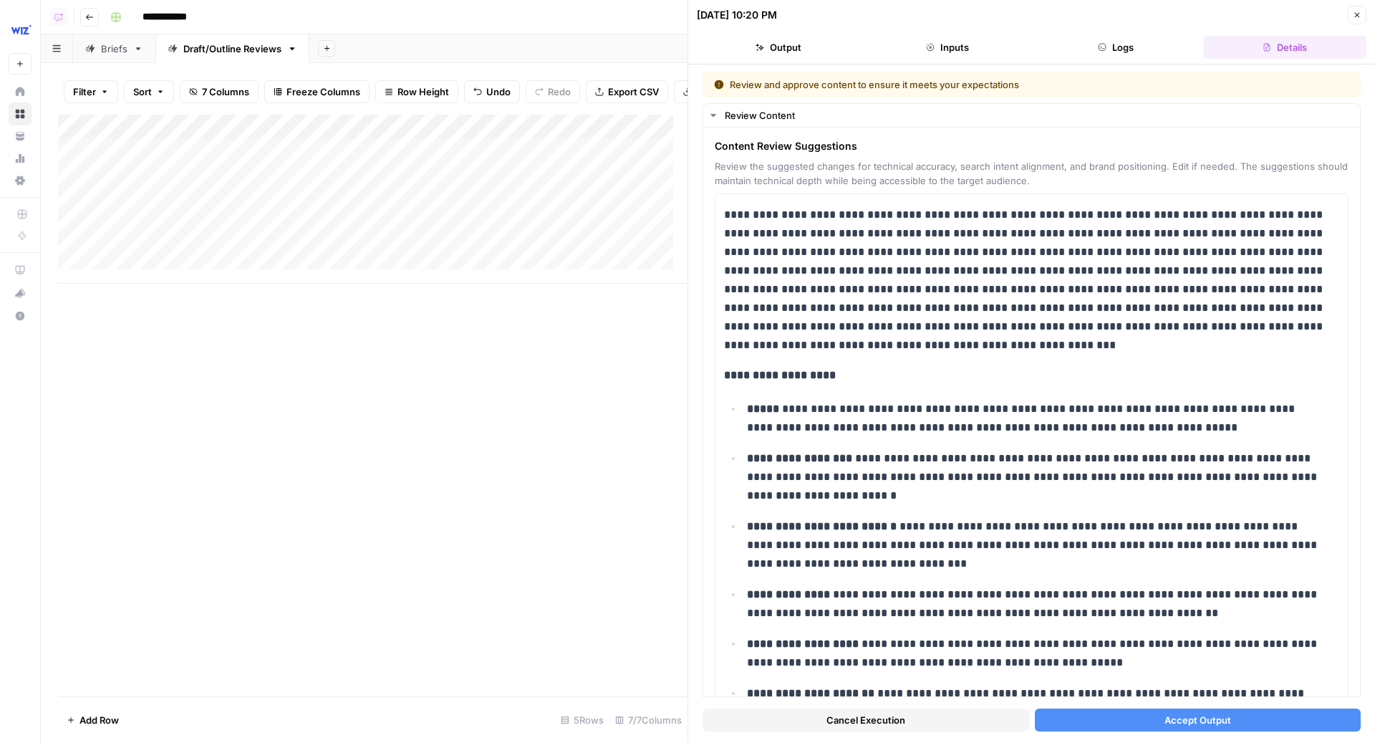
click at [1209, 715] on span "Accept Output" at bounding box center [1198, 720] width 67 height 14
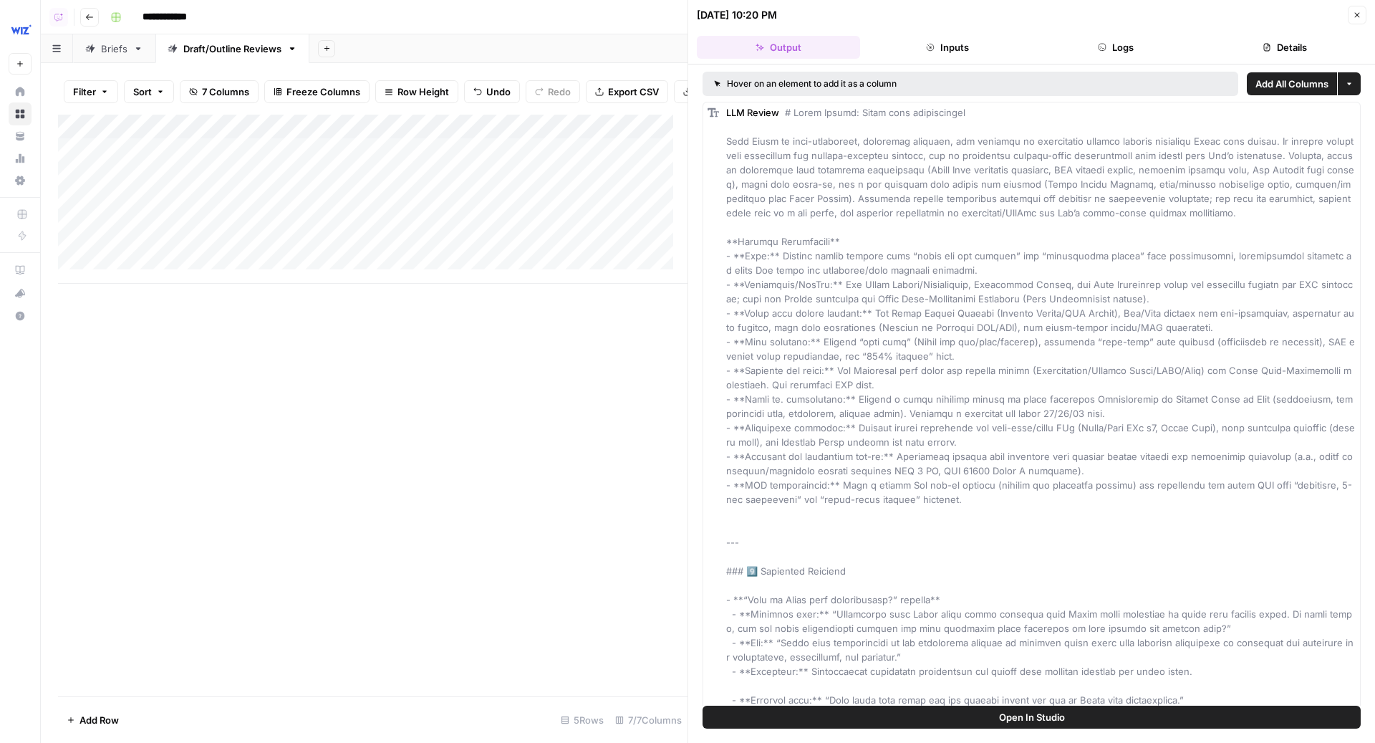
click at [1361, 19] on icon "button" at bounding box center [1357, 15] width 9 height 9
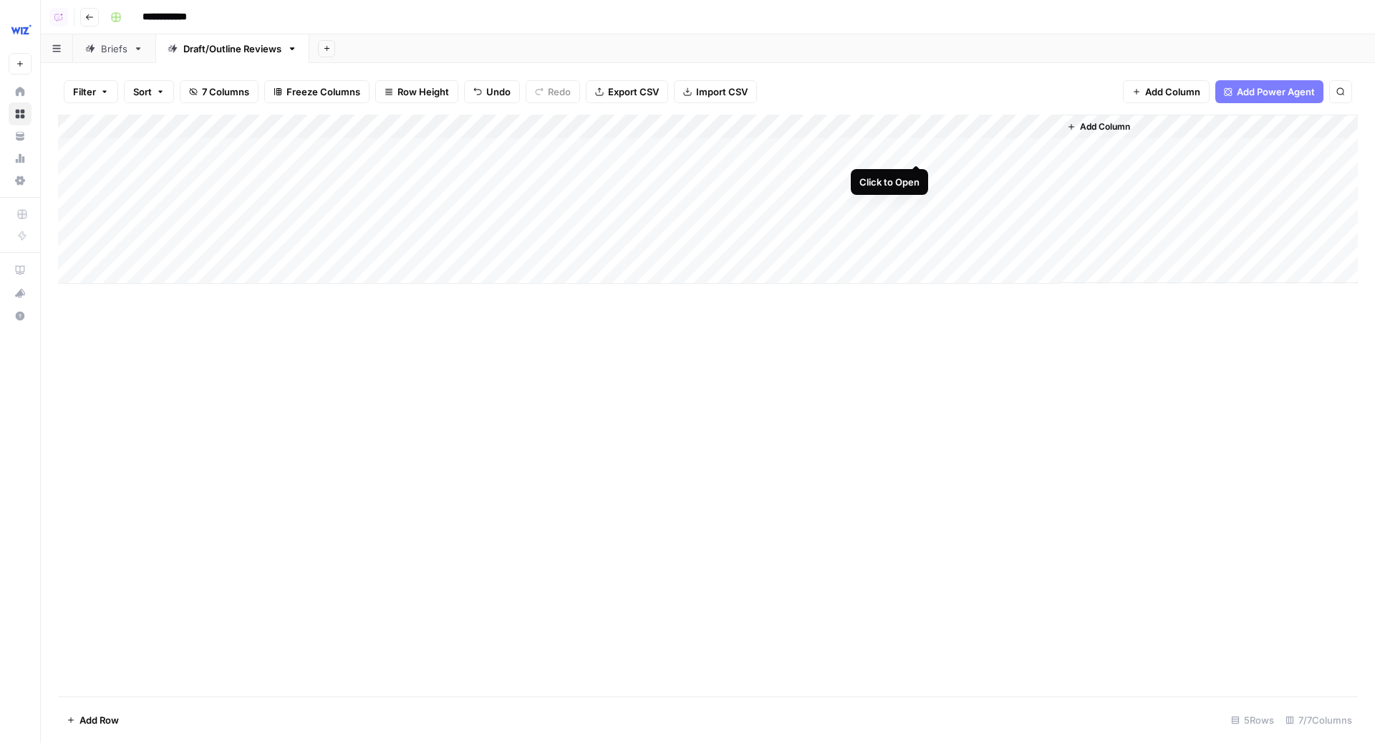
click at [914, 151] on div "Add Column" at bounding box center [708, 199] width 1300 height 169
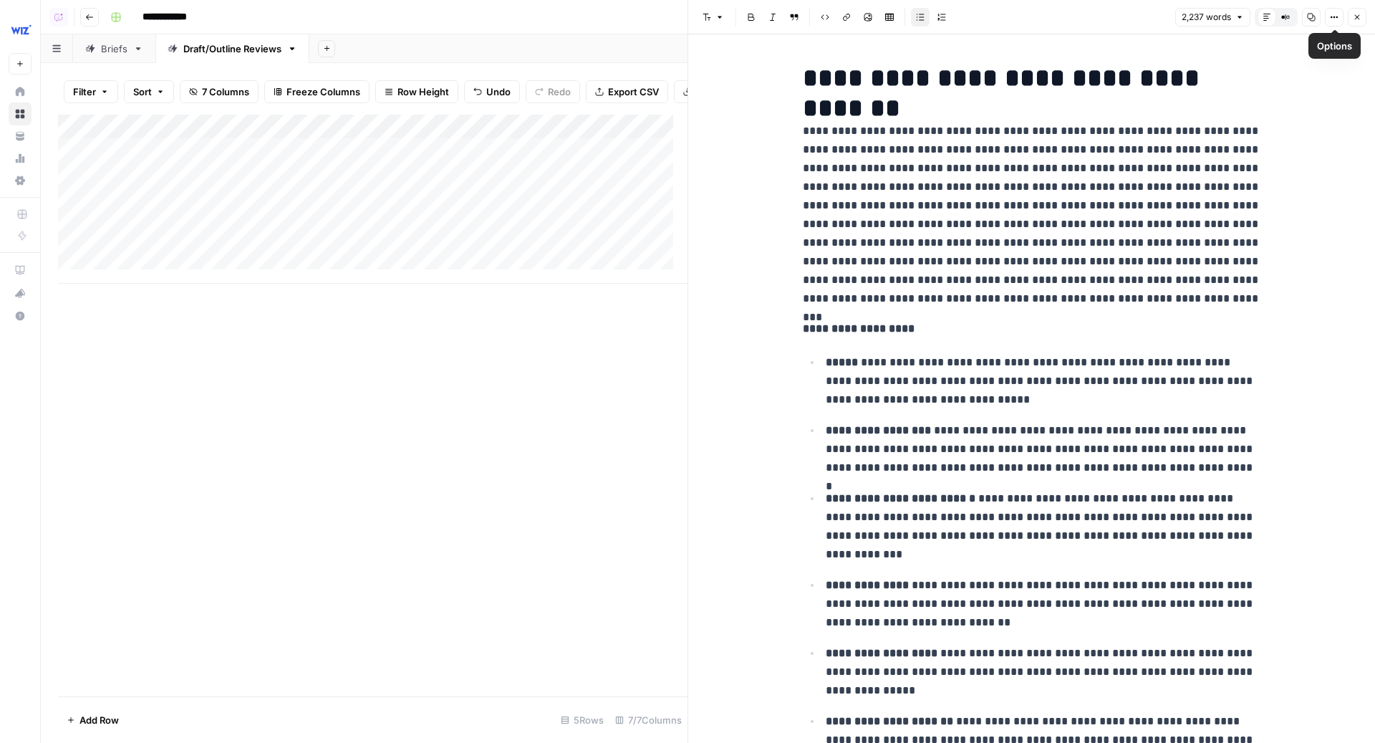
click at [1357, 15] on icon "button" at bounding box center [1357, 17] width 9 height 9
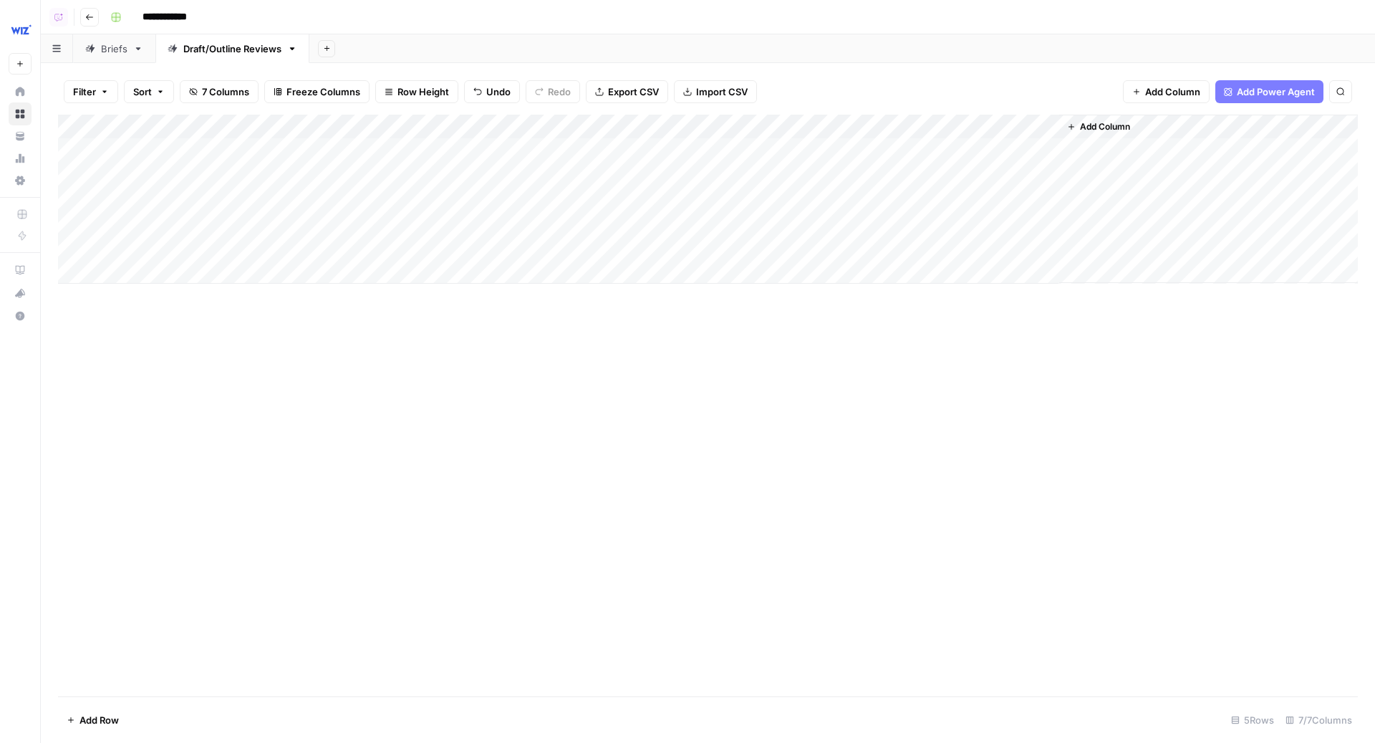
click at [1041, 148] on div "Add Column" at bounding box center [708, 199] width 1300 height 169
click at [1044, 171] on div "Add Column" at bounding box center [708, 199] width 1300 height 169
click at [755, 127] on div "Add Column" at bounding box center [708, 199] width 1300 height 169
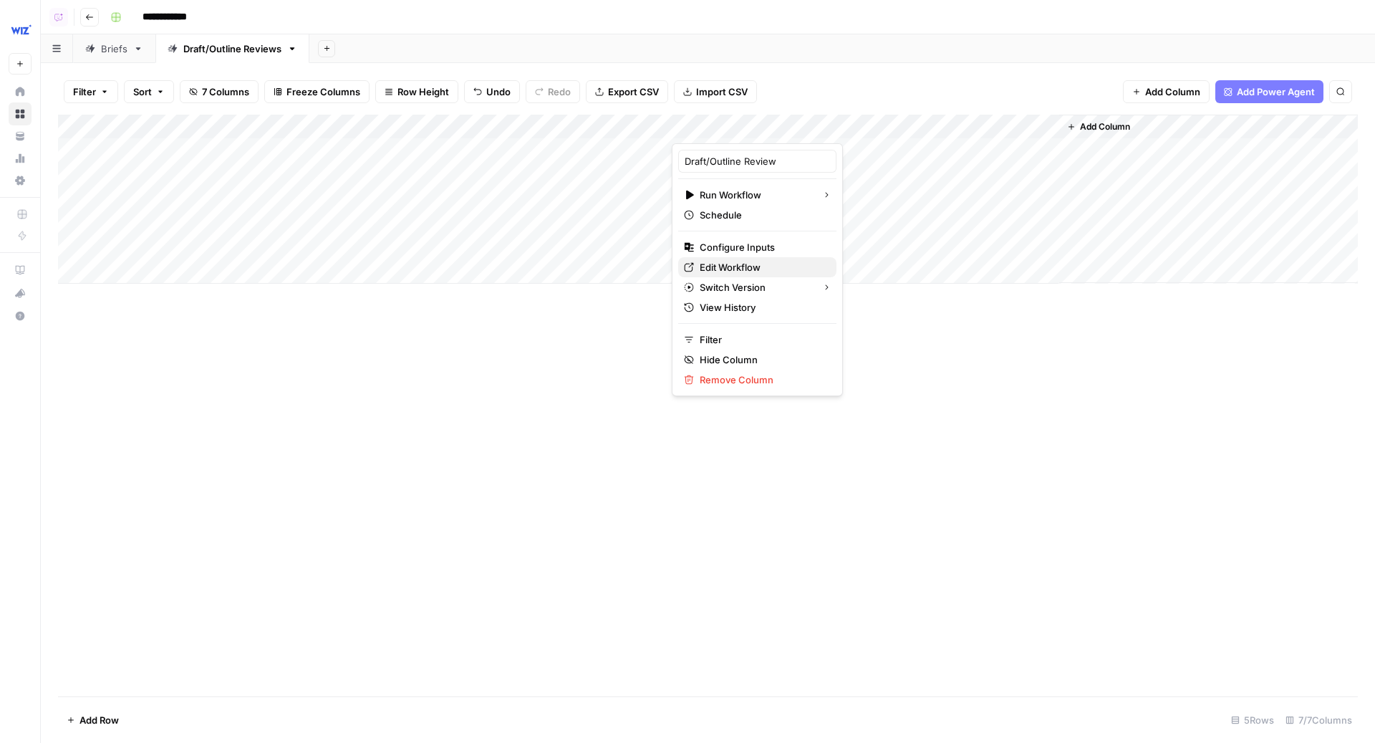
click at [754, 268] on span "Edit Workflow" at bounding box center [762, 267] width 125 height 14
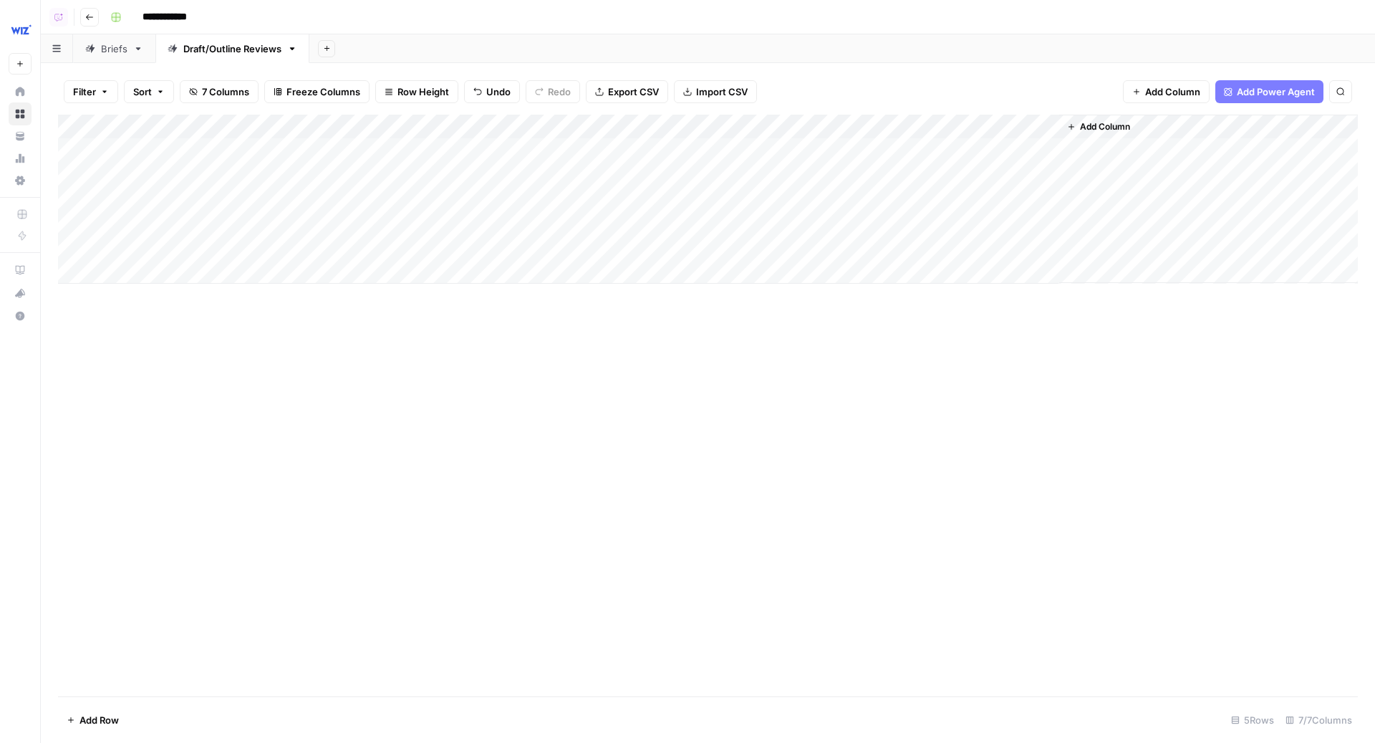
click at [847, 79] on div "Filter Sort 7 Columns Freeze Columns Row Height Undo Redo Export CSV Import CSV…" at bounding box center [708, 92] width 1300 height 46
click at [788, 153] on div "Add Column" at bounding box center [708, 199] width 1300 height 169
click at [786, 174] on div "Add Column" at bounding box center [708, 199] width 1300 height 169
click at [736, 39] on div "Add Sheet" at bounding box center [842, 48] width 1066 height 29
click at [678, 23] on div "**********" at bounding box center [733, 17] width 1256 height 23
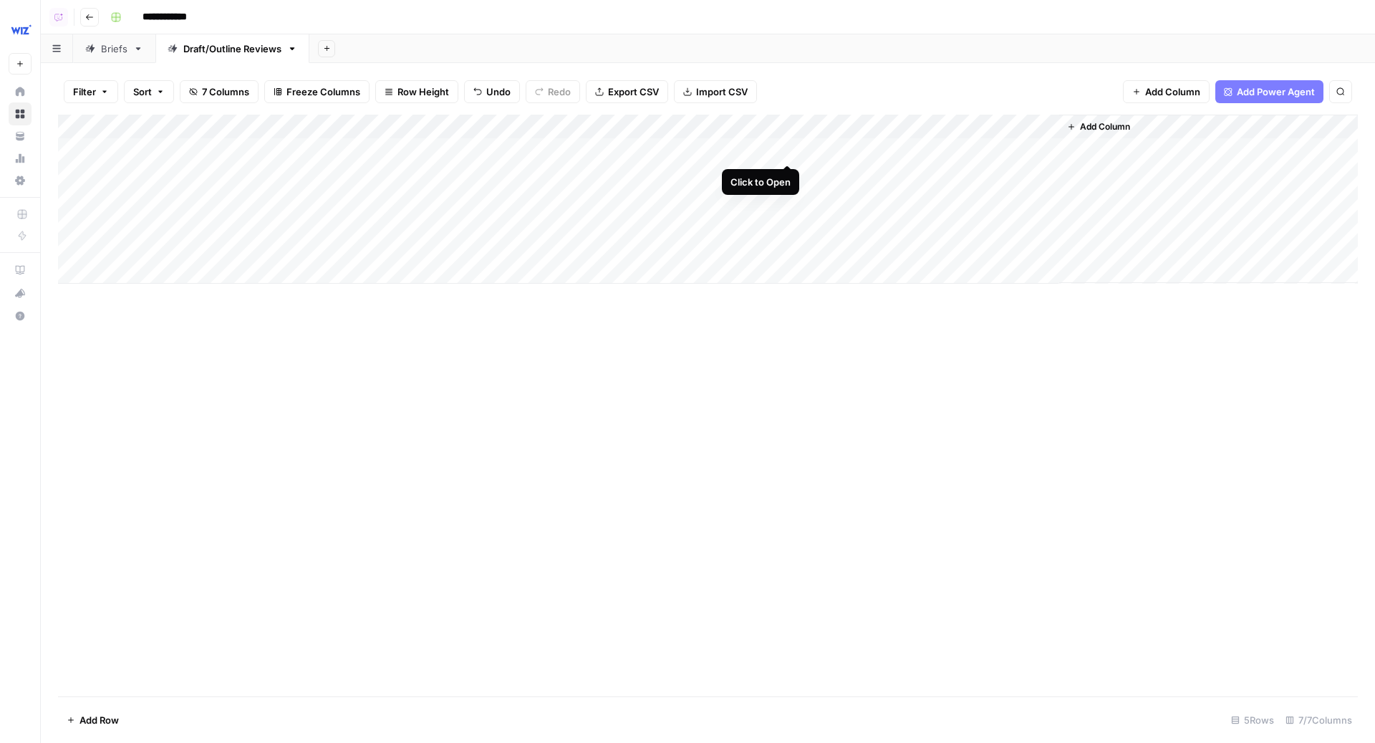
click at [787, 151] on div "Add Column" at bounding box center [708, 199] width 1300 height 169
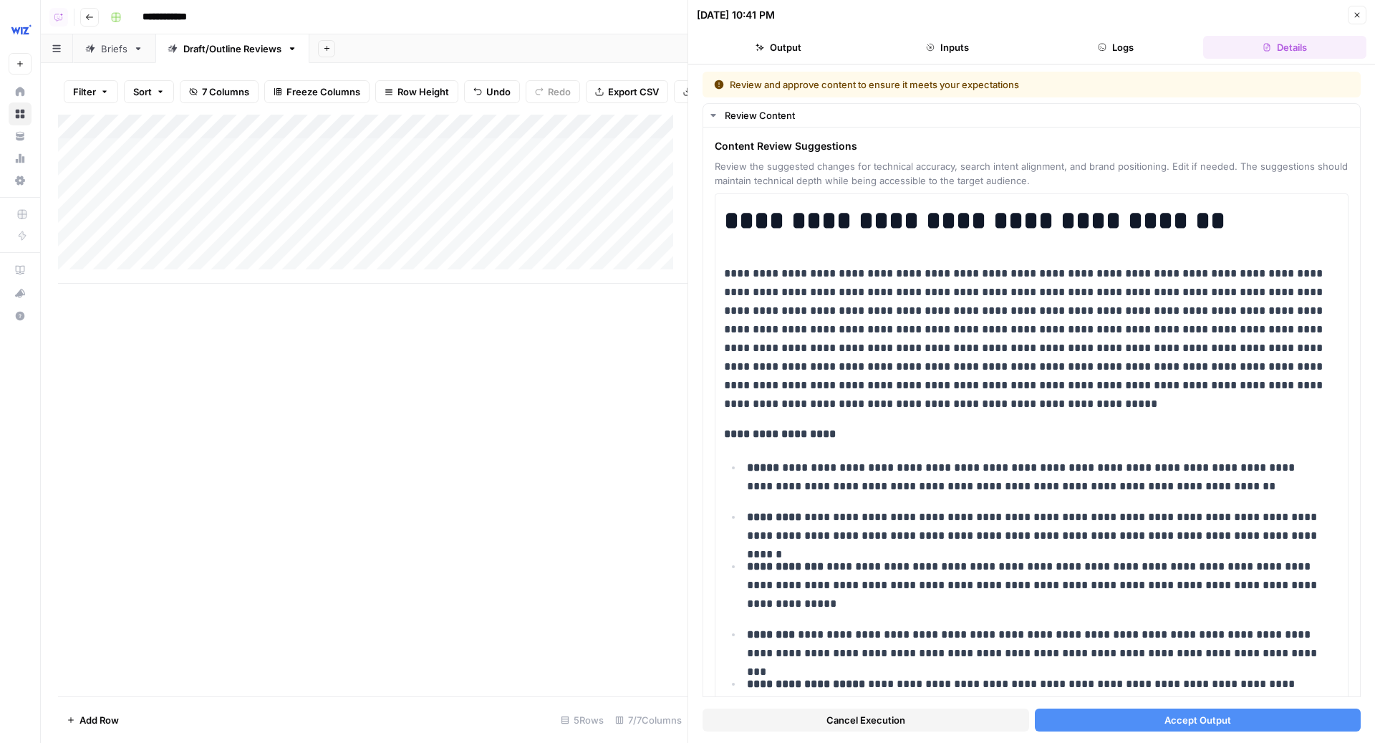
click at [1358, 14] on icon "button" at bounding box center [1357, 15] width 5 height 5
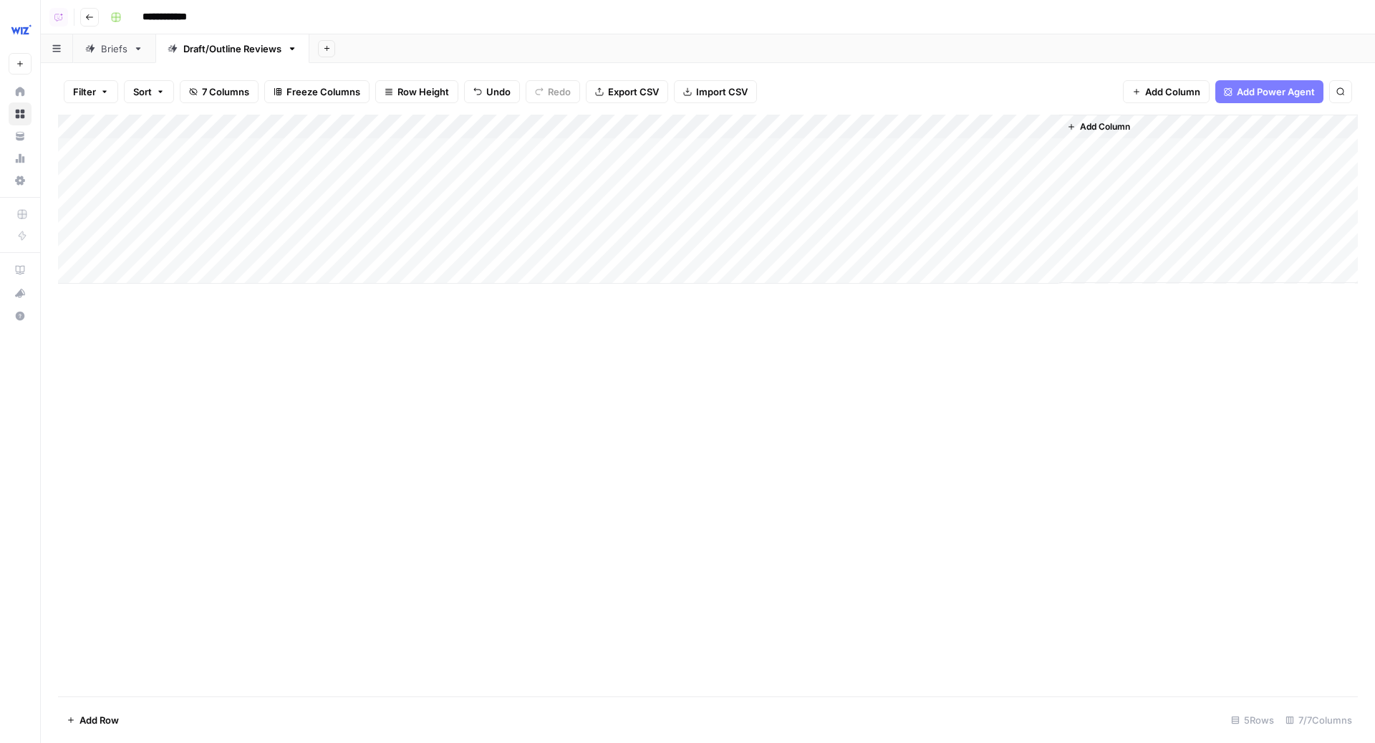
click at [788, 175] on div "Add Column" at bounding box center [708, 199] width 1300 height 169
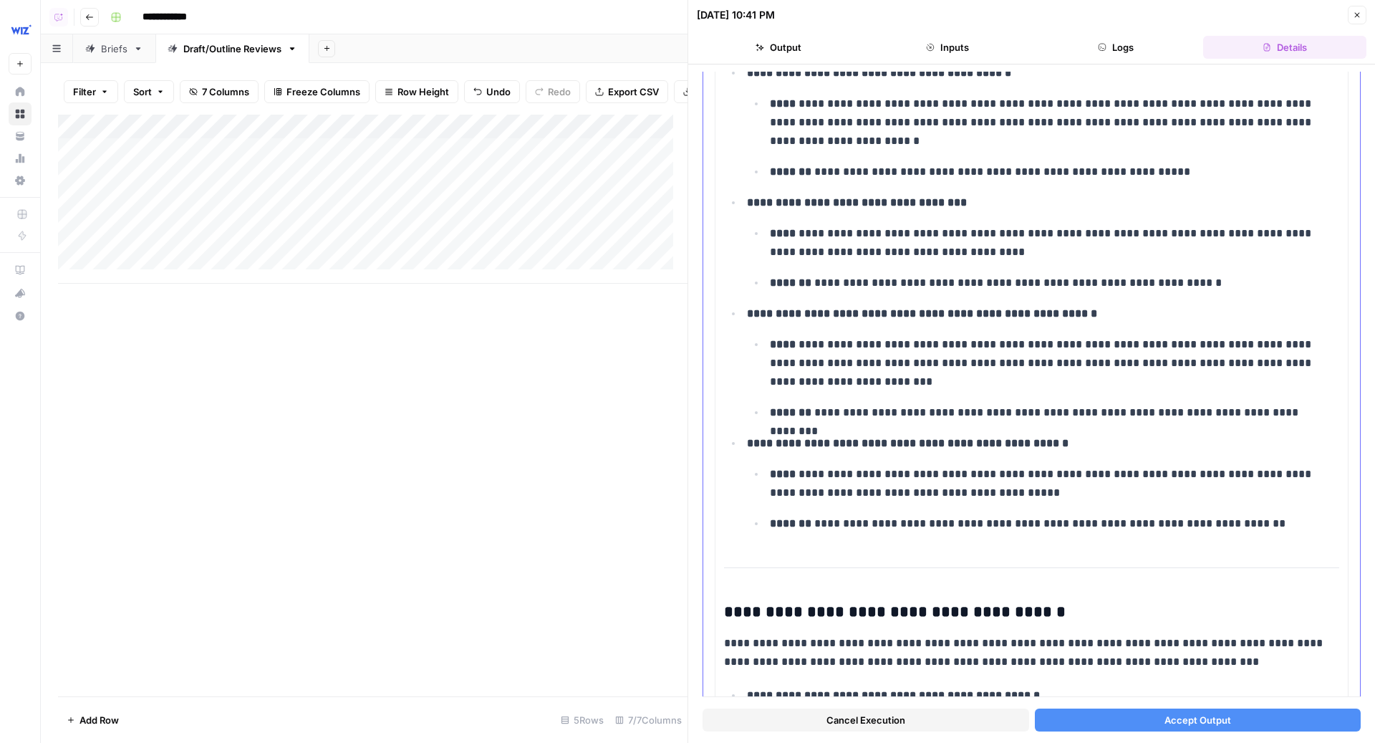
scroll to position [6163, 0]
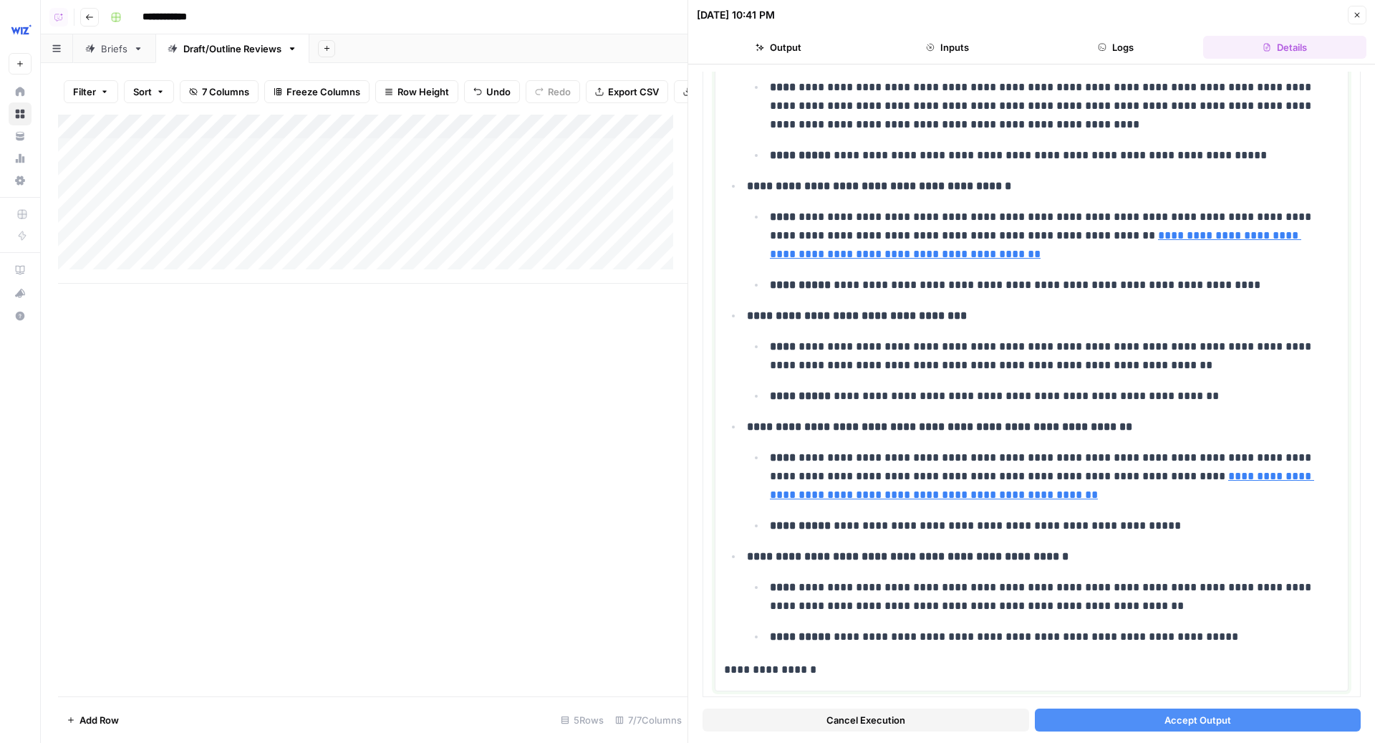
drag, startPoint x: 817, startPoint y: 636, endPoint x: 693, endPoint y: 636, distance: 123.2
click at [693, 636] on div "**********" at bounding box center [1032, 371] width 688 height 743
click at [1116, 726] on button "Accept Output" at bounding box center [1198, 719] width 327 height 23
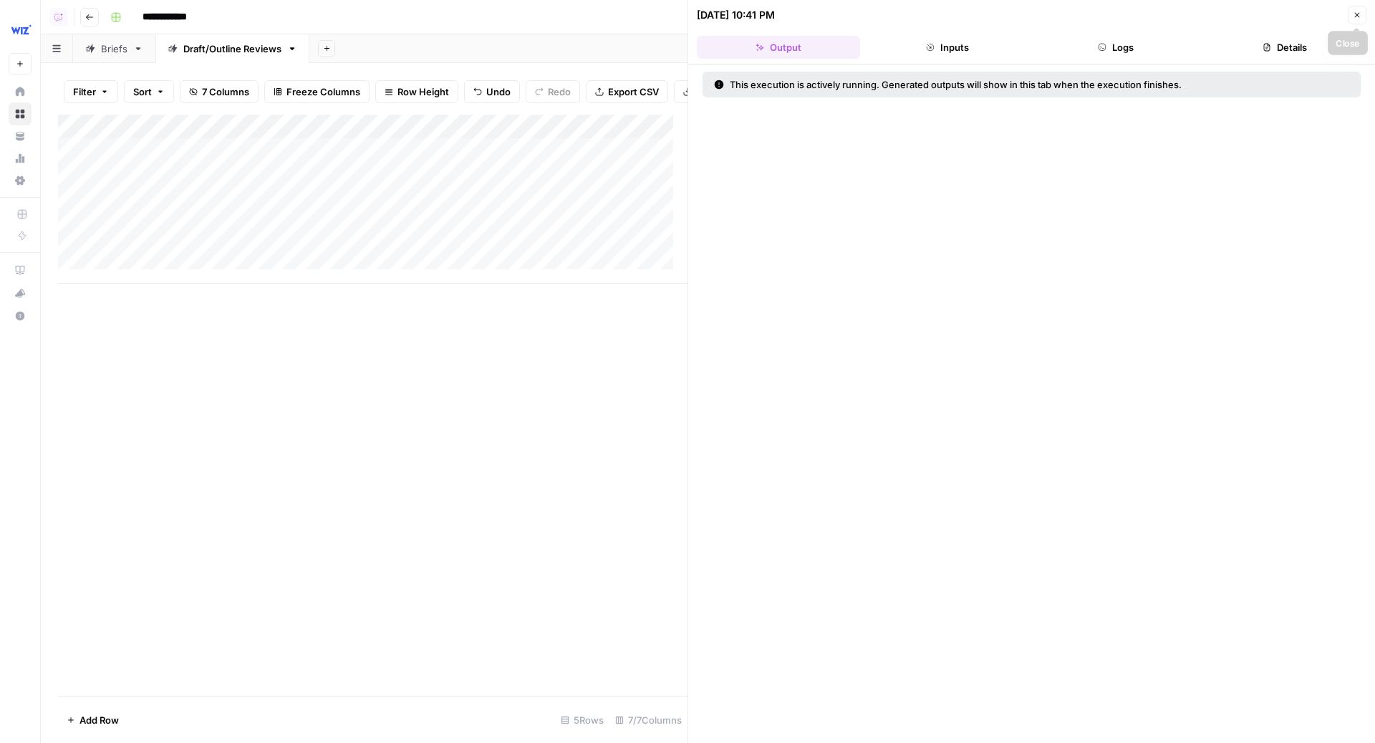
click at [1356, 13] on icon "button" at bounding box center [1357, 15] width 5 height 5
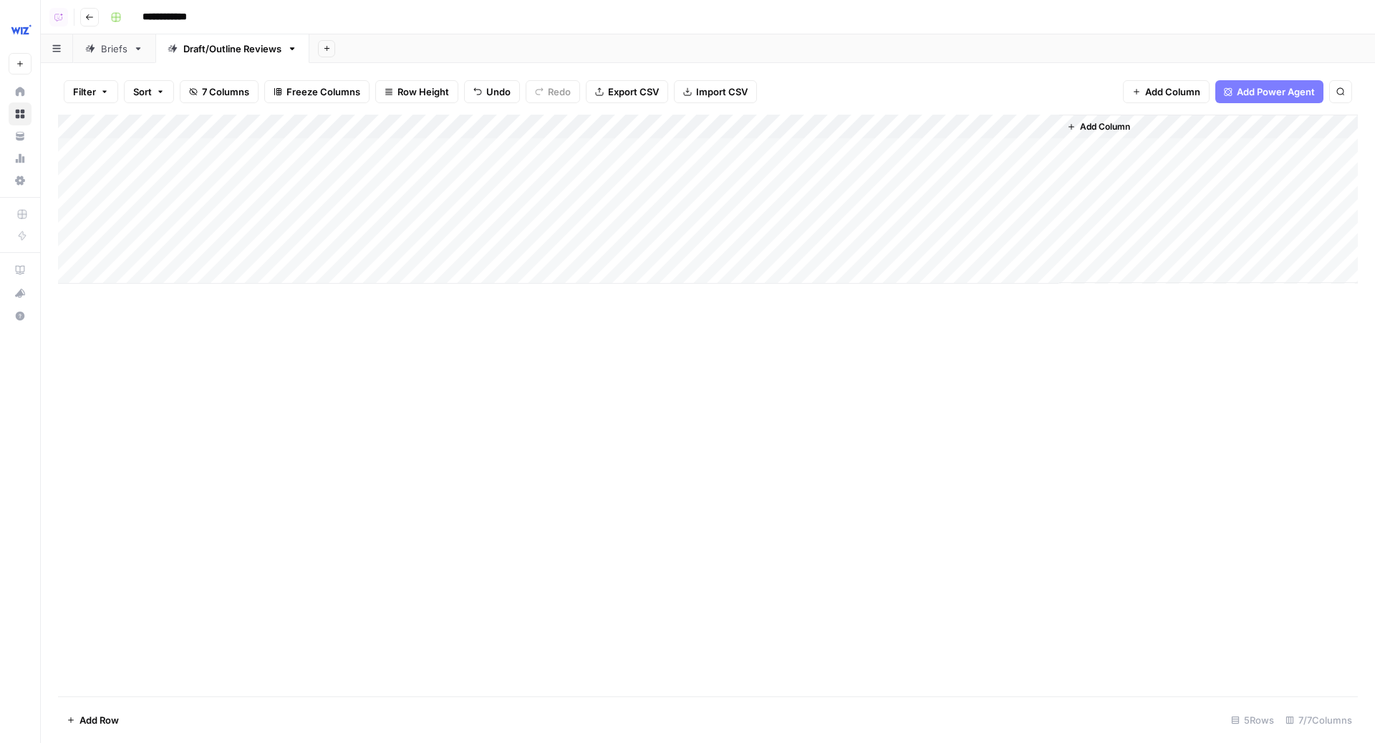
click at [789, 149] on div "Add Column" at bounding box center [708, 199] width 1300 height 169
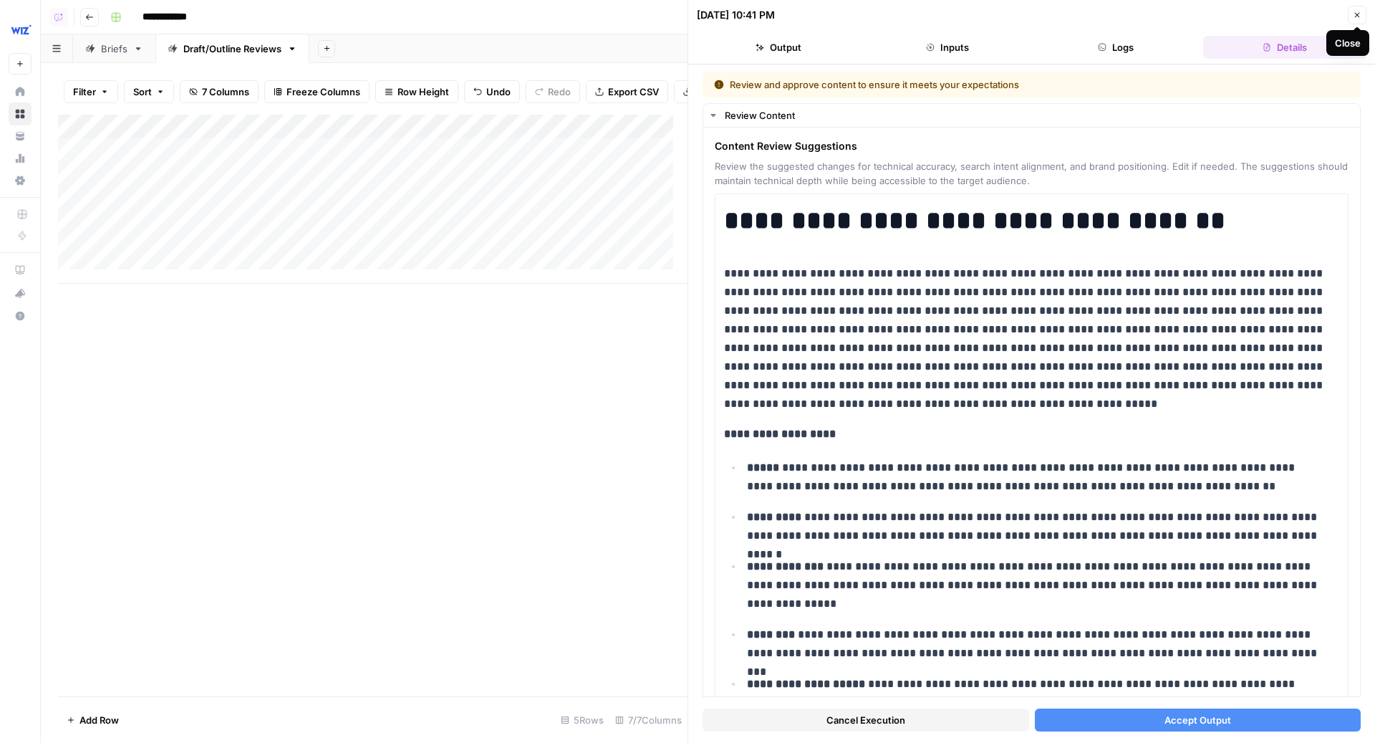
click at [1357, 11] on icon "button" at bounding box center [1357, 15] width 9 height 9
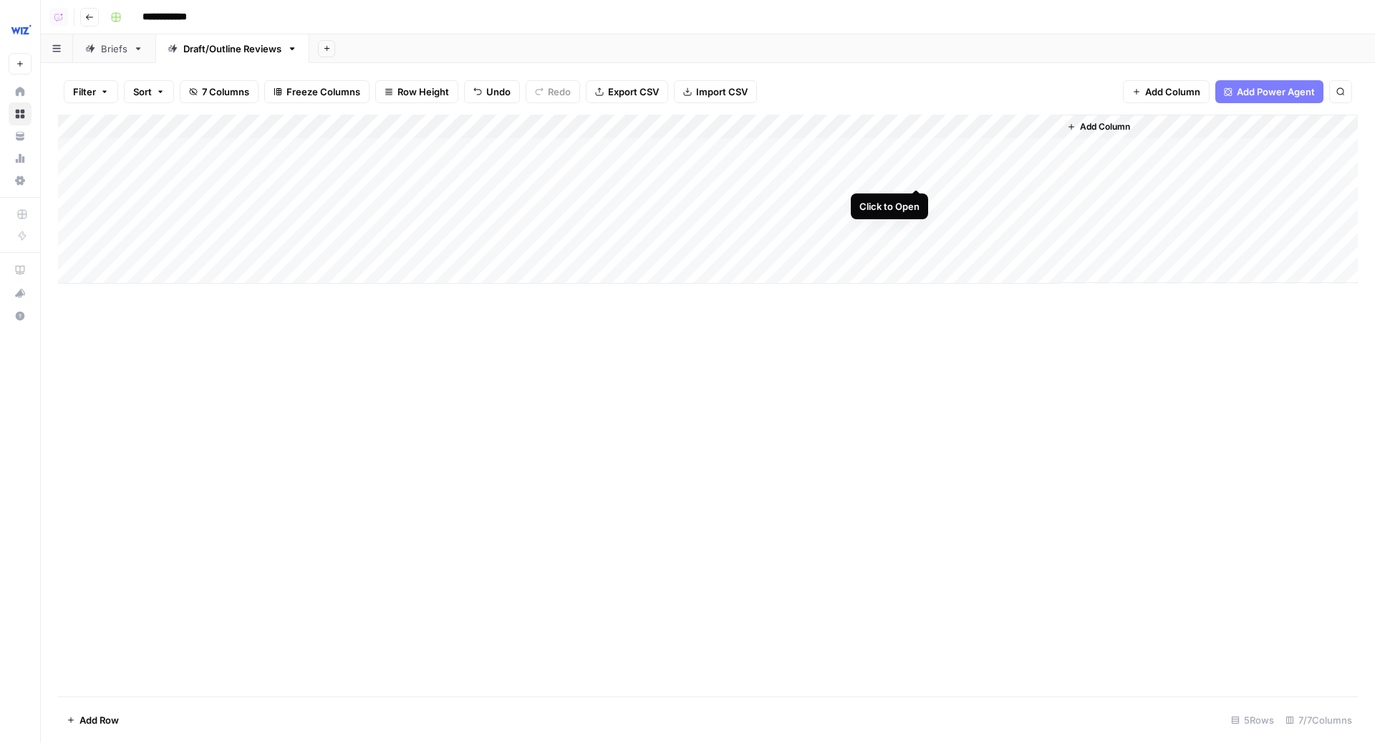
click at [915, 173] on div "Add Column" at bounding box center [708, 199] width 1300 height 169
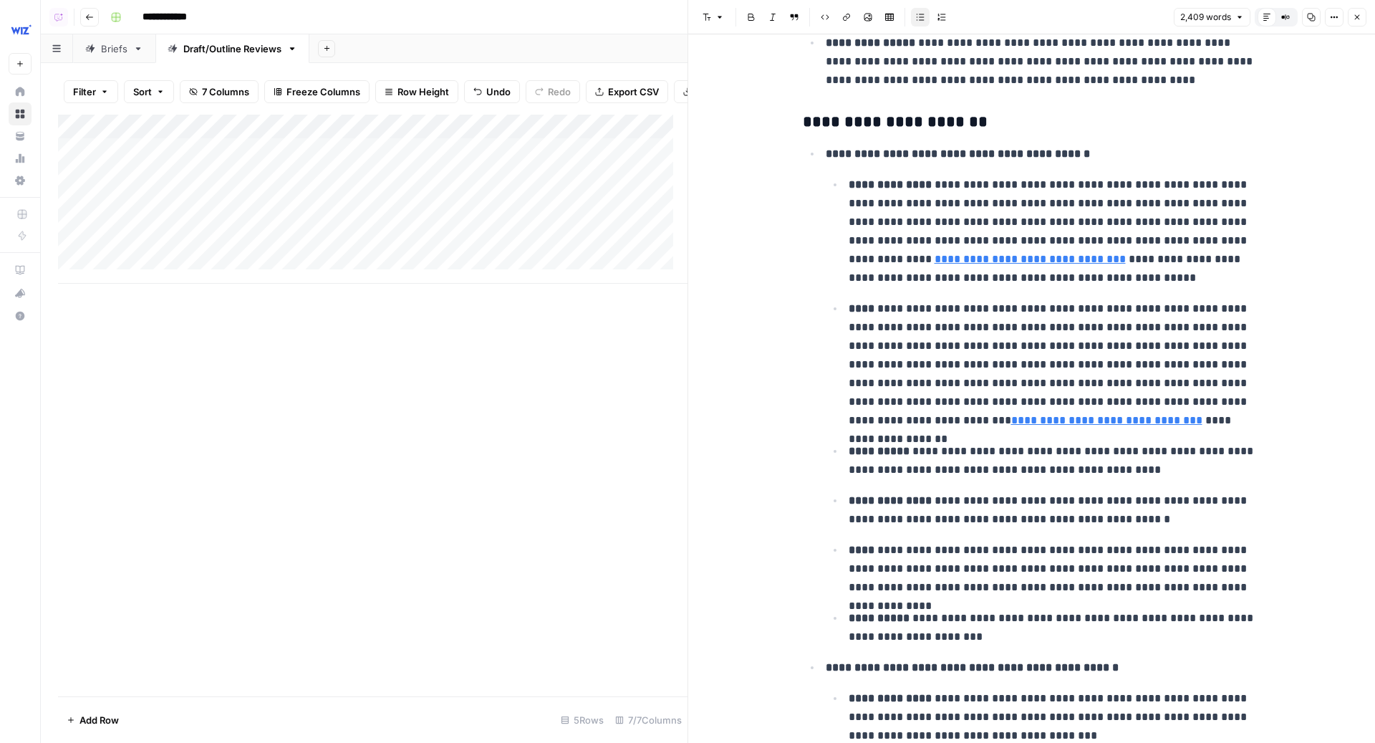
scroll to position [1137, 0]
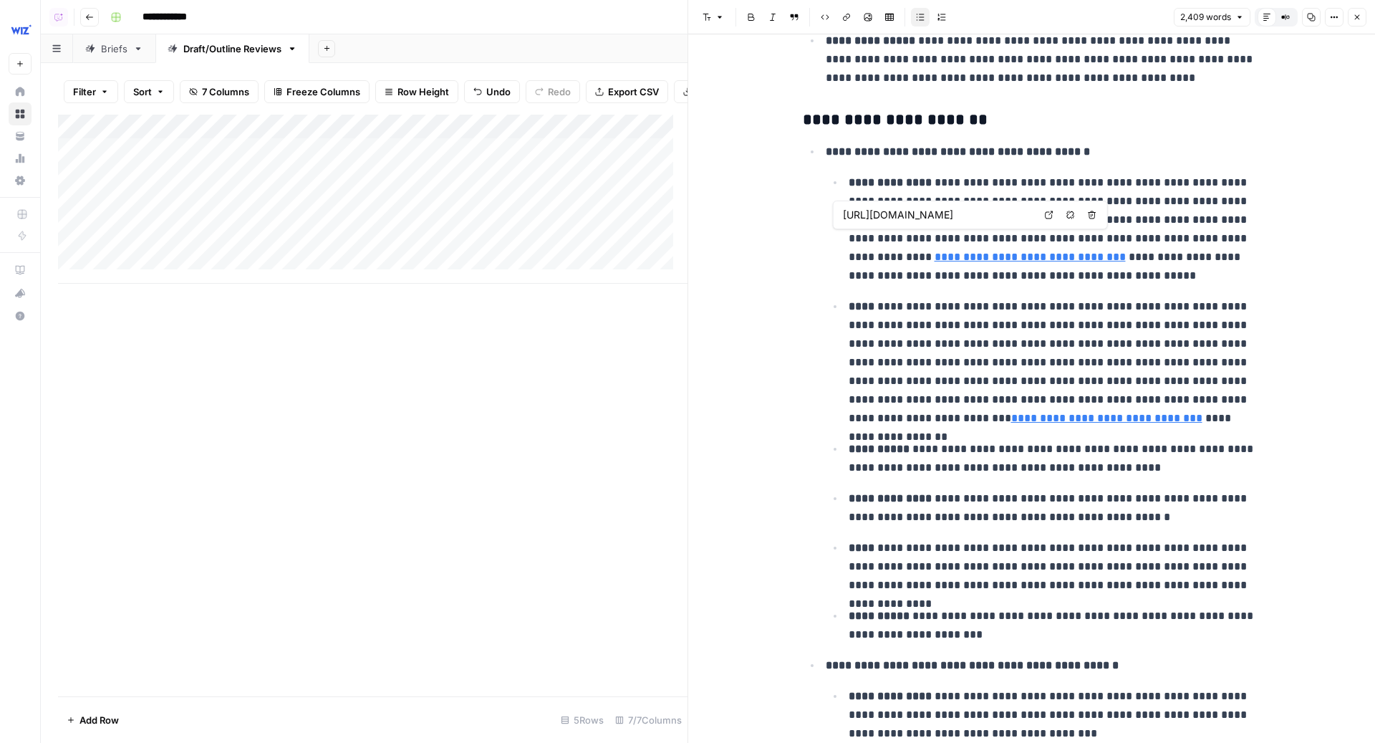
click at [1126, 251] on link "**********" at bounding box center [1030, 256] width 191 height 11
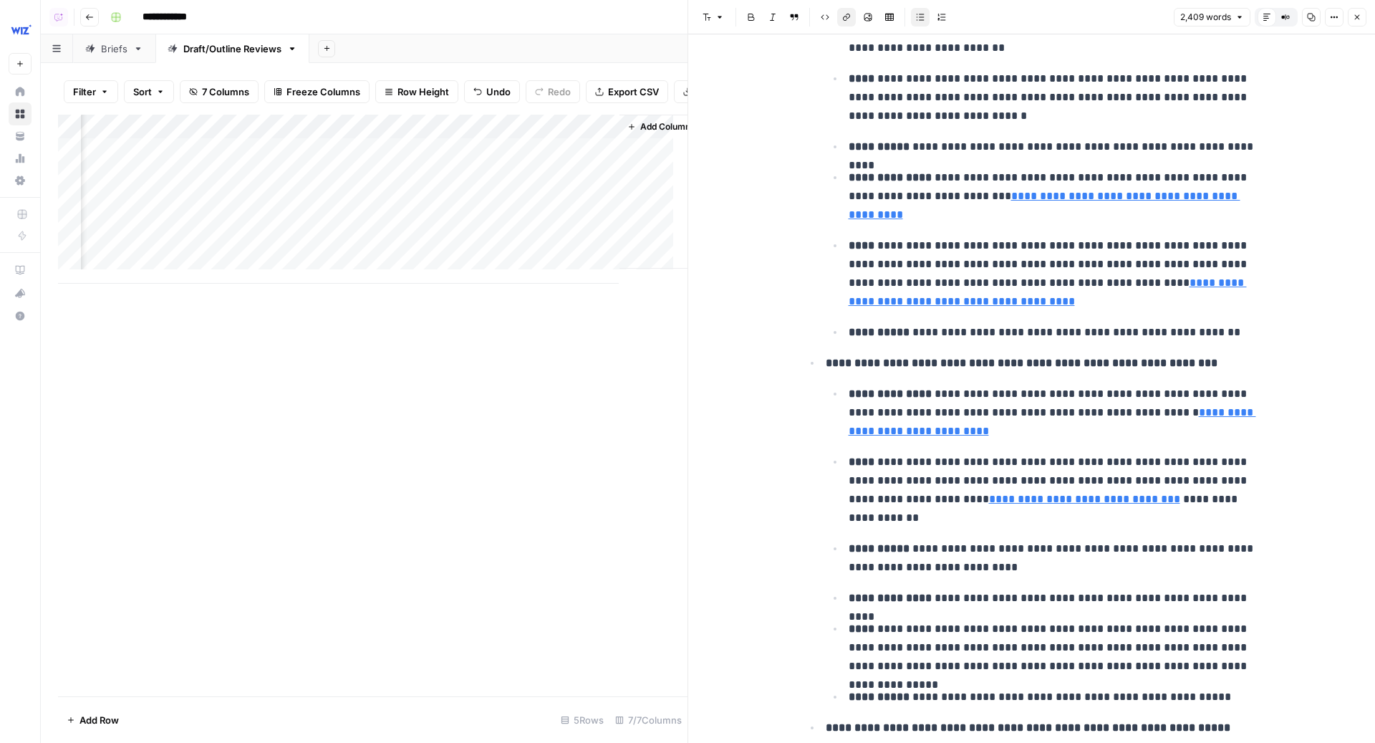
scroll to position [0, 466]
click at [304, 190] on div "Add Column" at bounding box center [373, 199] width 630 height 169
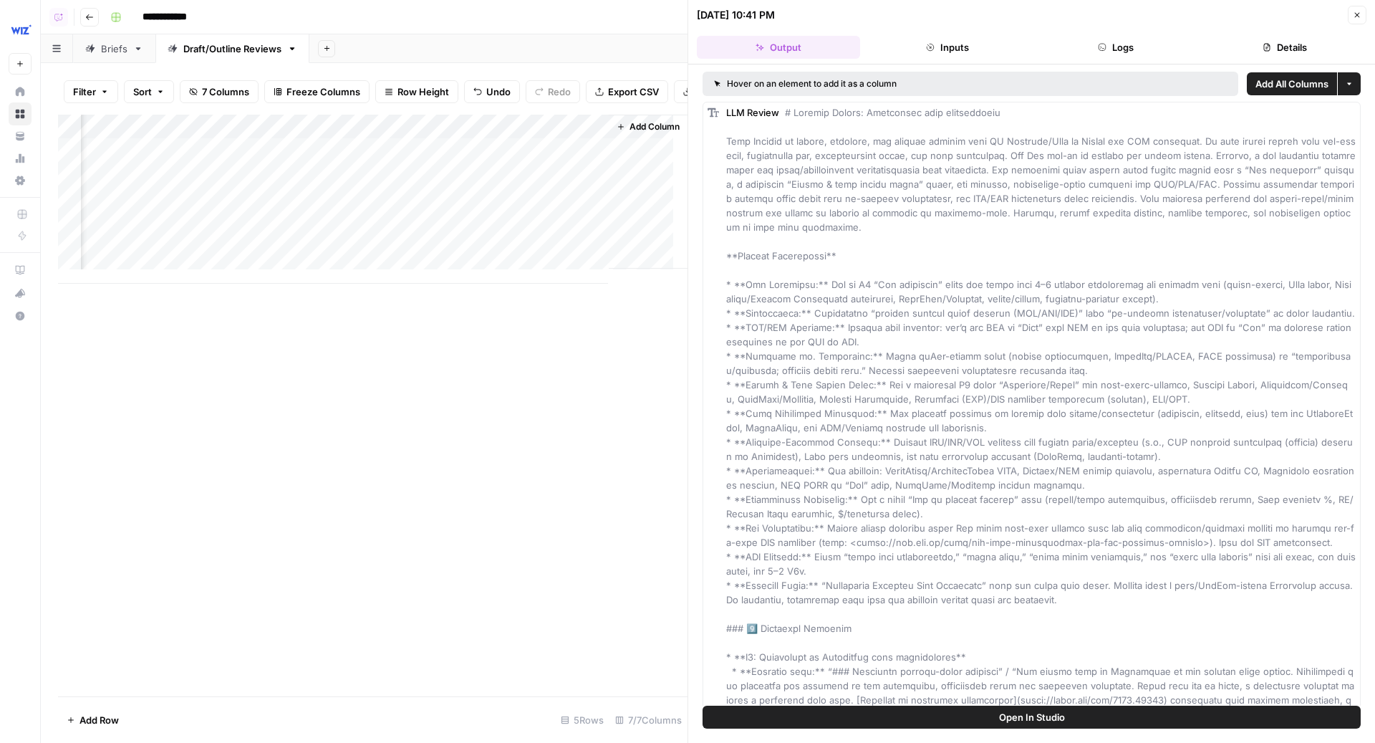
click at [971, 719] on button "Open In Studio" at bounding box center [1032, 717] width 658 height 23
click at [266, 189] on div "Add Column" at bounding box center [373, 199] width 630 height 169
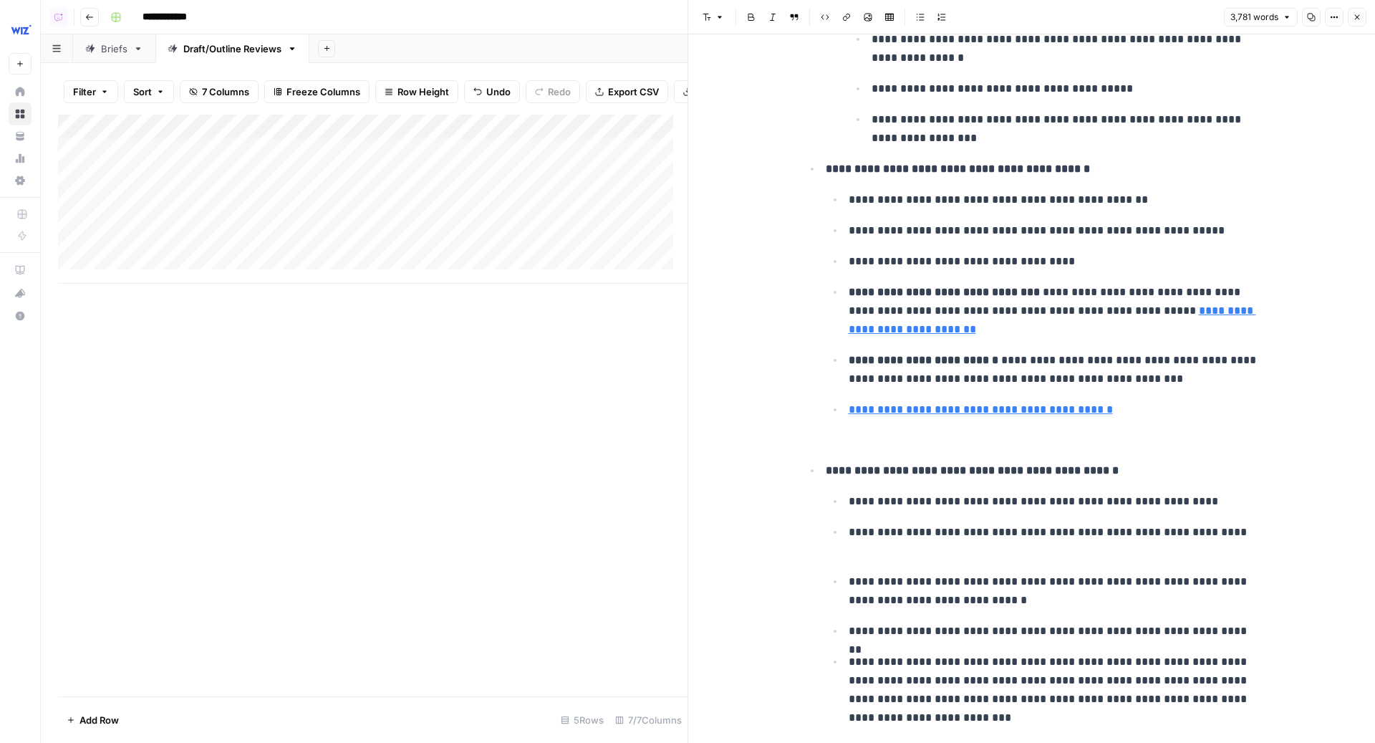
scroll to position [4095, 0]
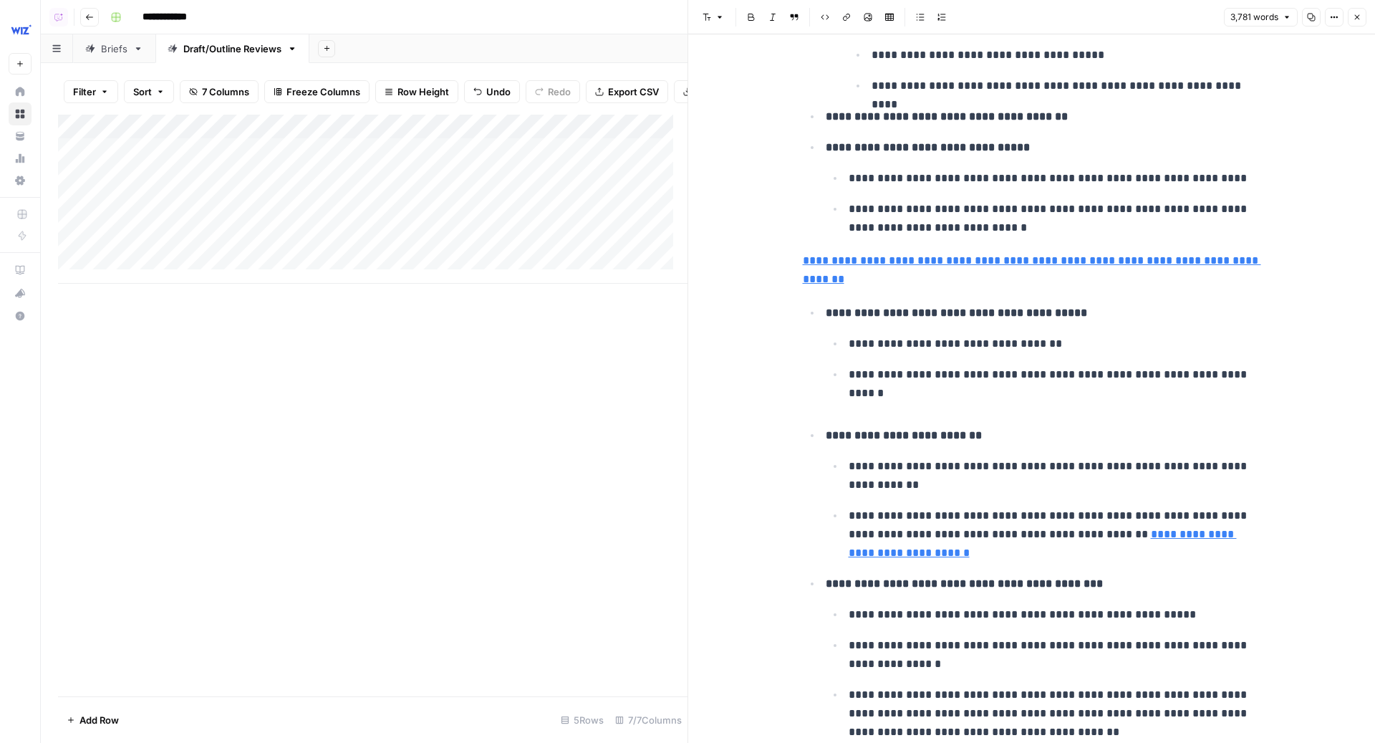
click at [990, 317] on li "**********" at bounding box center [1042, 358] width 440 height 111
click at [1157, 29] on input "use vpa" at bounding box center [1149, 23] width 84 height 14
type input "apply vertical"
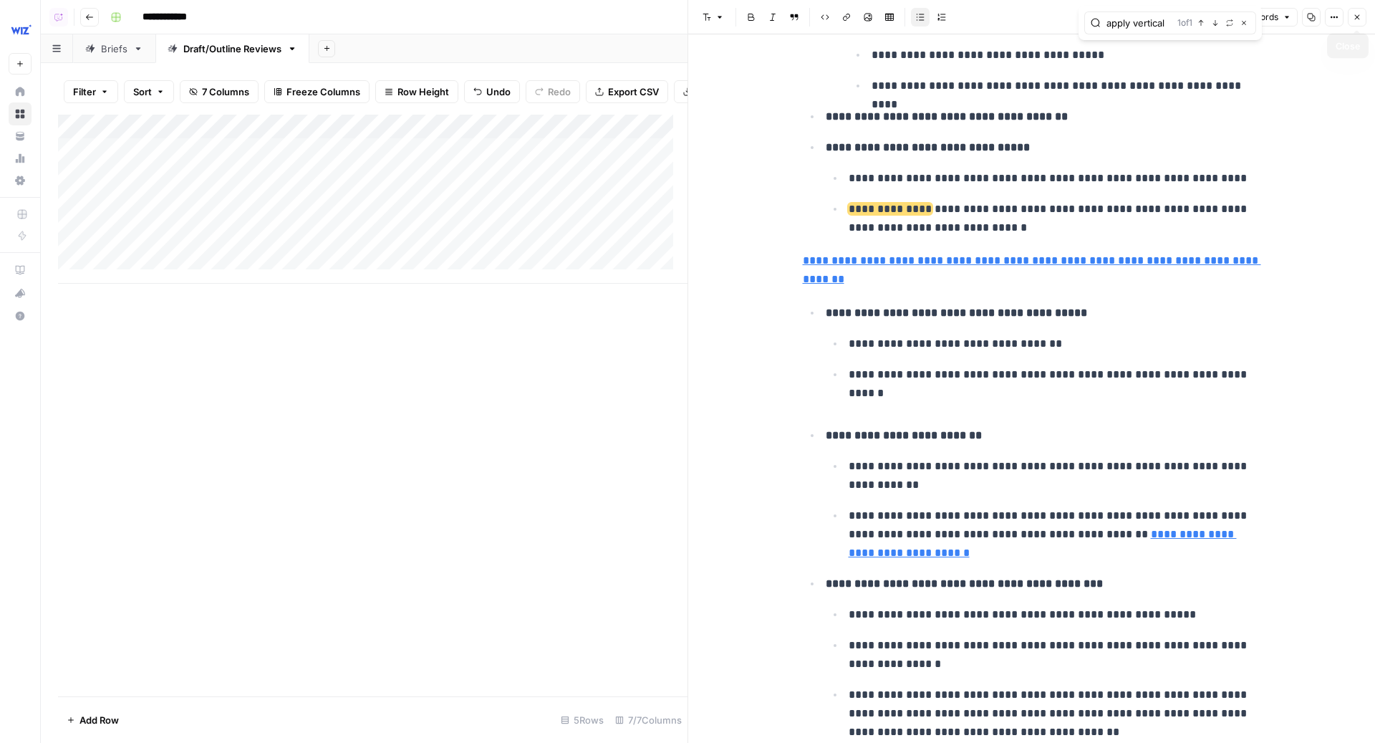
click at [1357, 14] on icon "button" at bounding box center [1357, 17] width 9 height 9
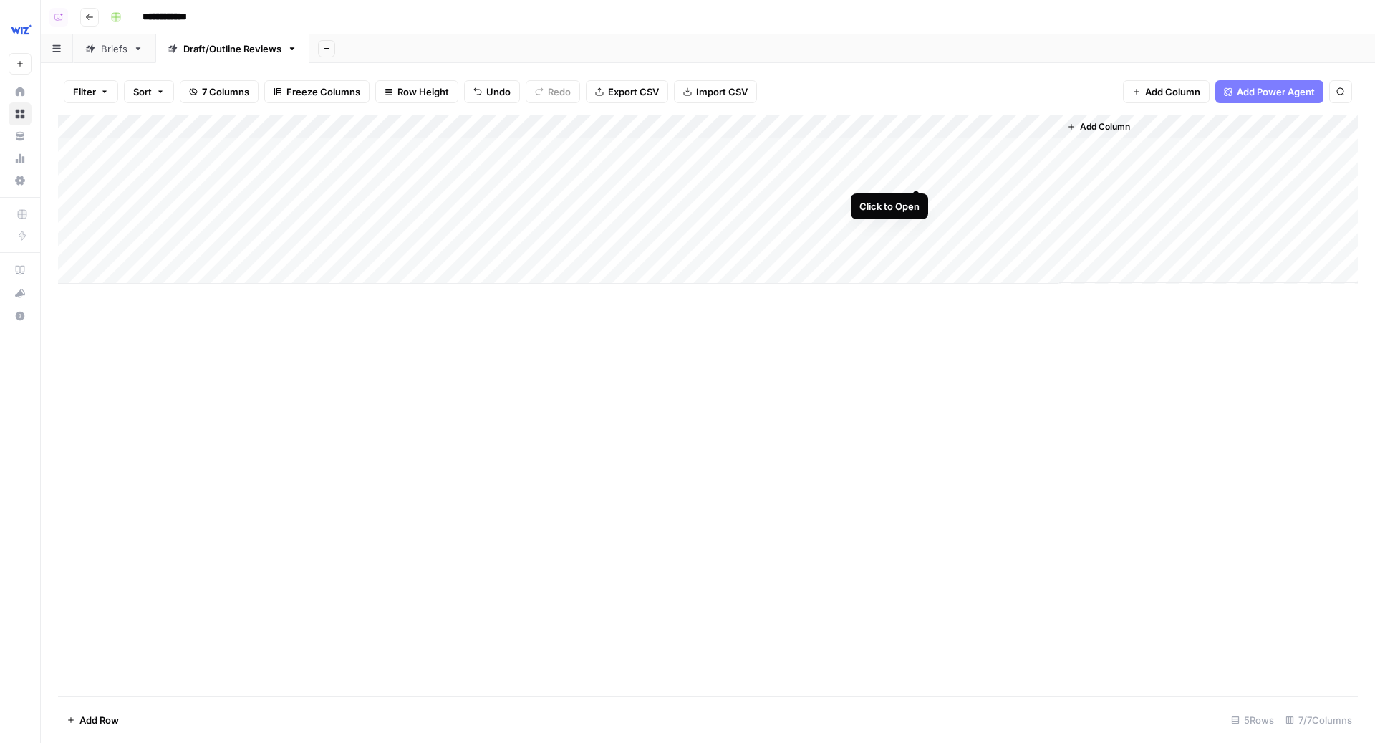
click at [920, 177] on div "Add Column" at bounding box center [708, 199] width 1300 height 169
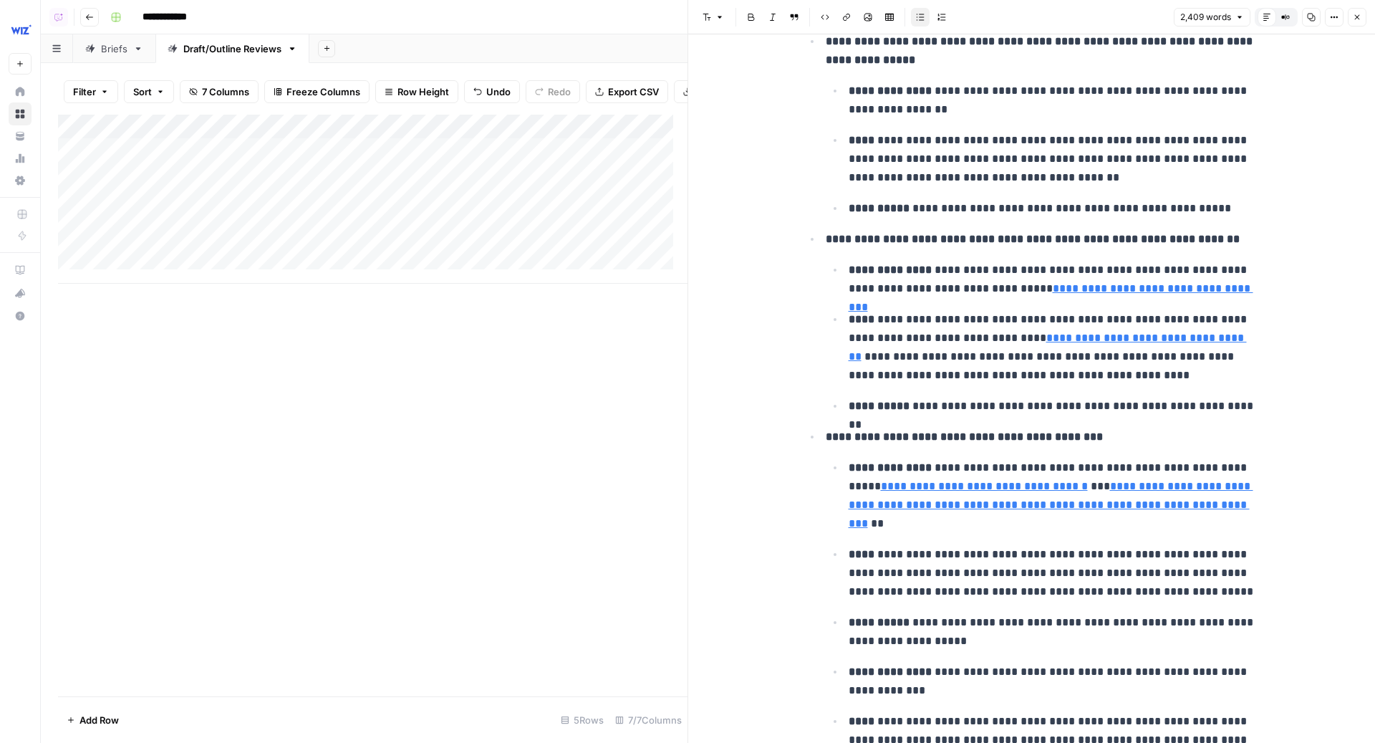
scroll to position [2561, 0]
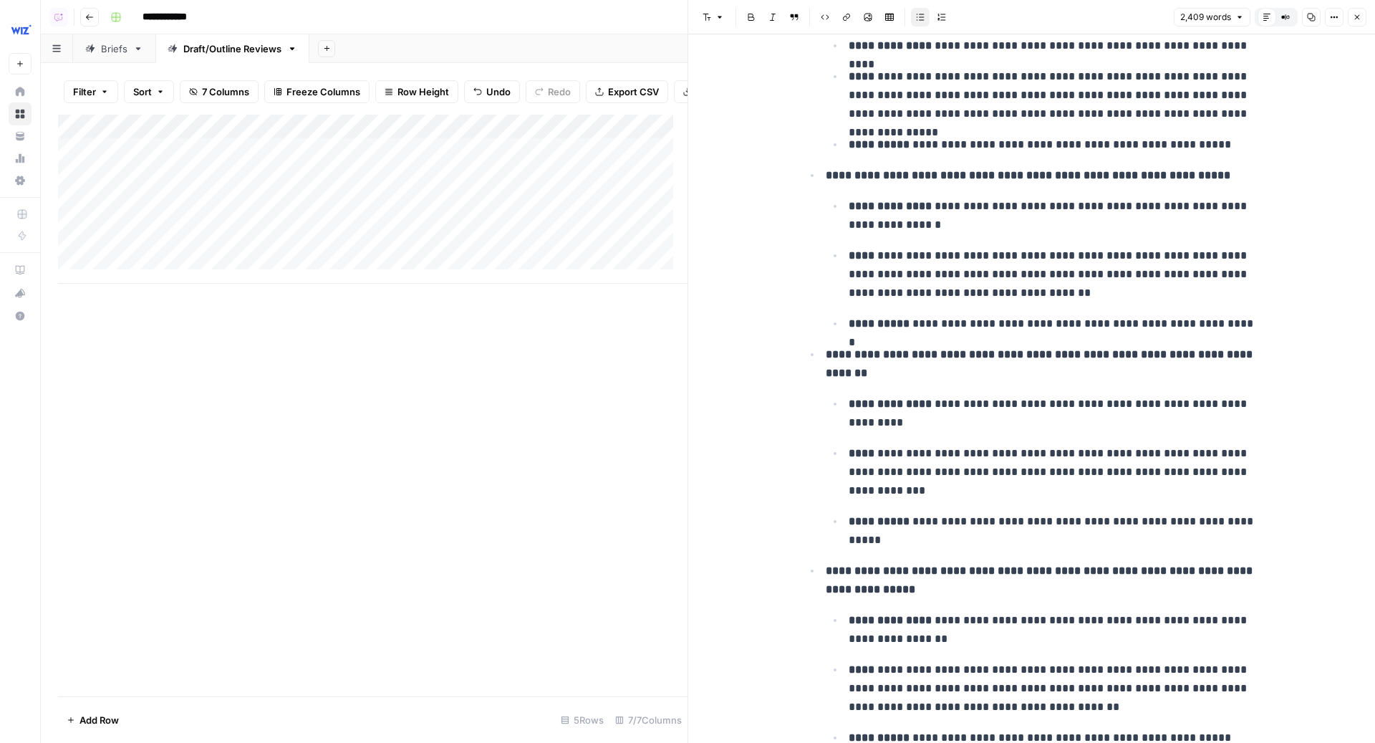
click at [1364, 17] on button "Close" at bounding box center [1357, 17] width 19 height 19
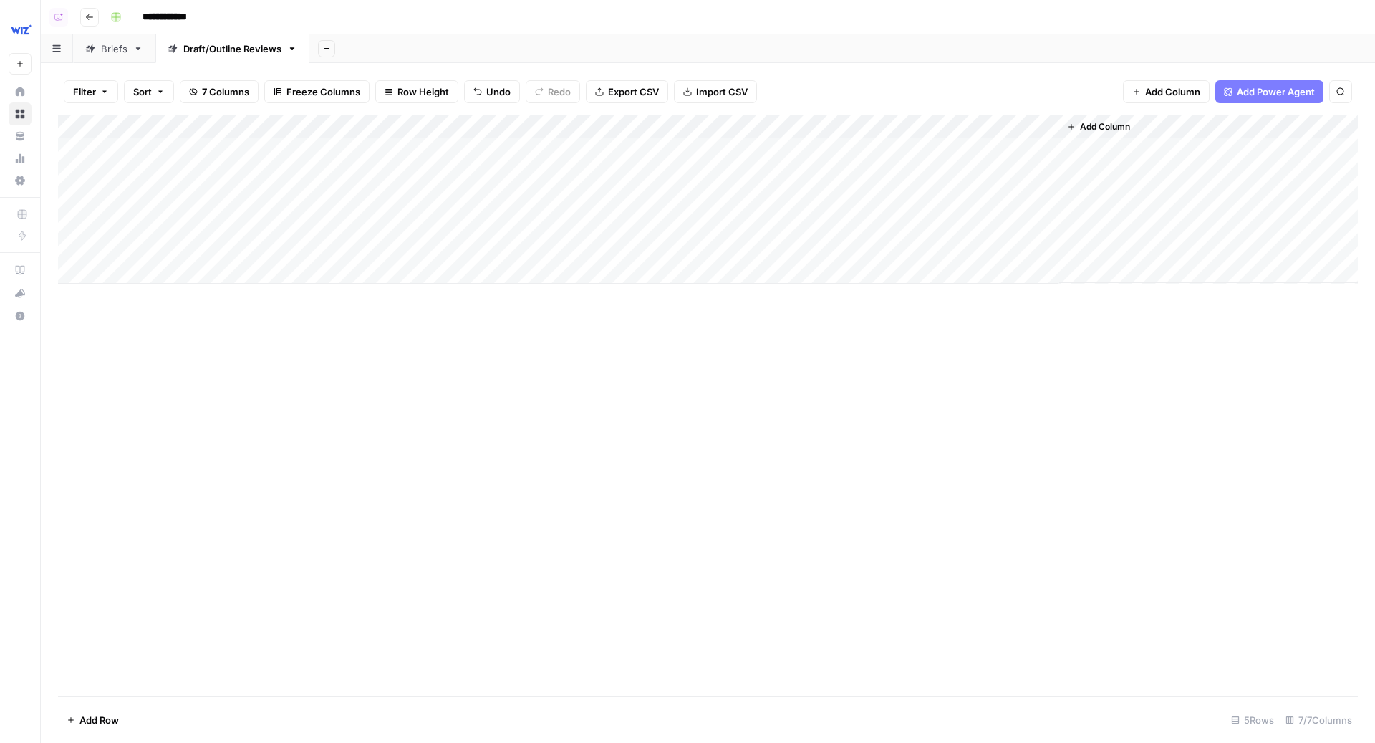
click at [789, 173] on div "Add Column" at bounding box center [708, 199] width 1300 height 169
click at [791, 170] on div "Add Column" at bounding box center [708, 199] width 1300 height 169
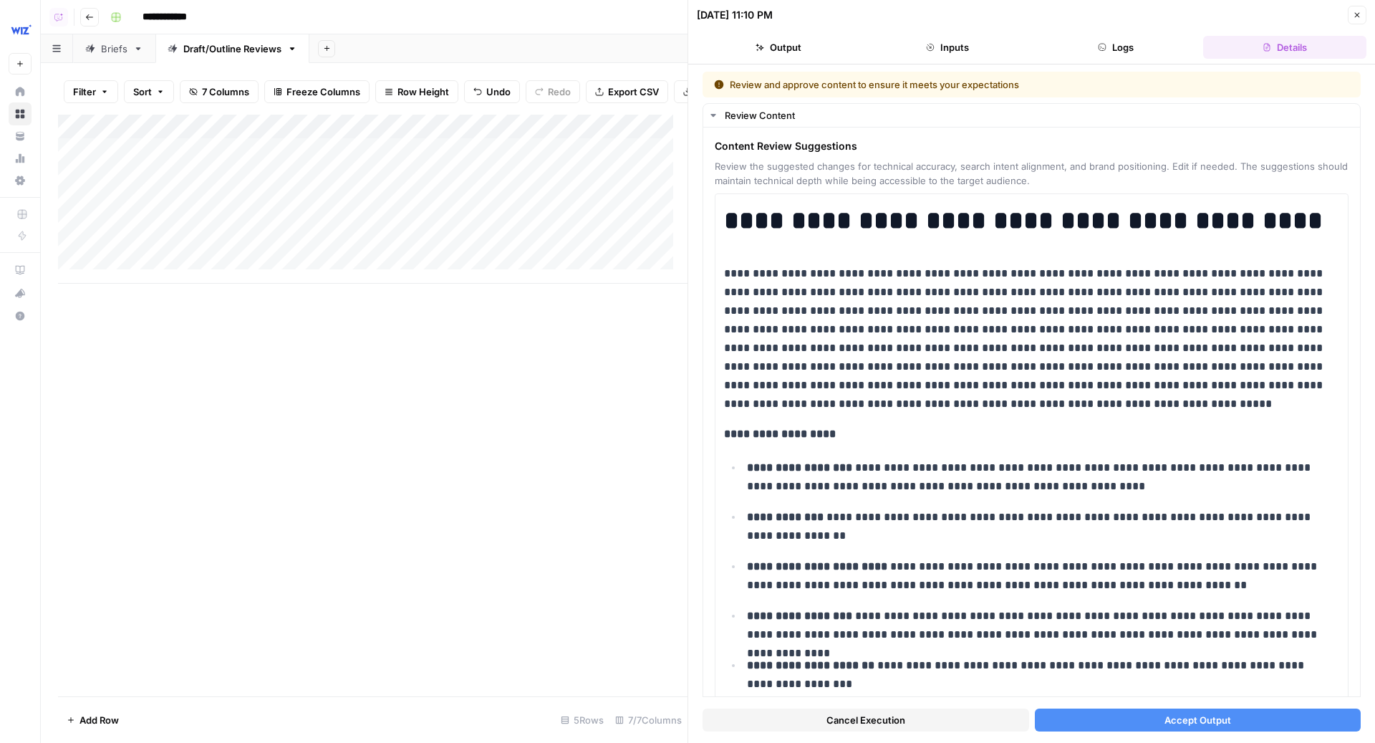
click at [1189, 721] on span "Accept Output" at bounding box center [1198, 720] width 67 height 14
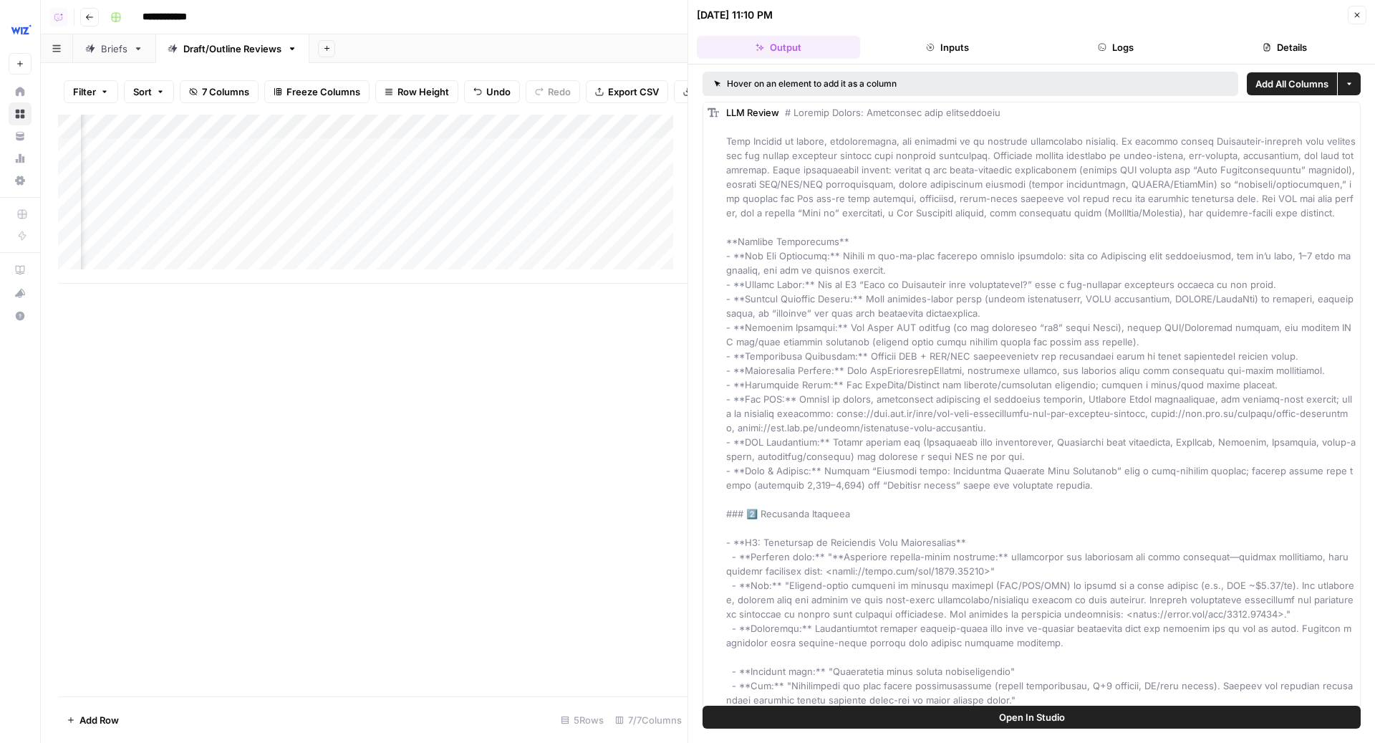
scroll to position [0, 466]
click at [448, 189] on div "Add Column" at bounding box center [373, 199] width 630 height 169
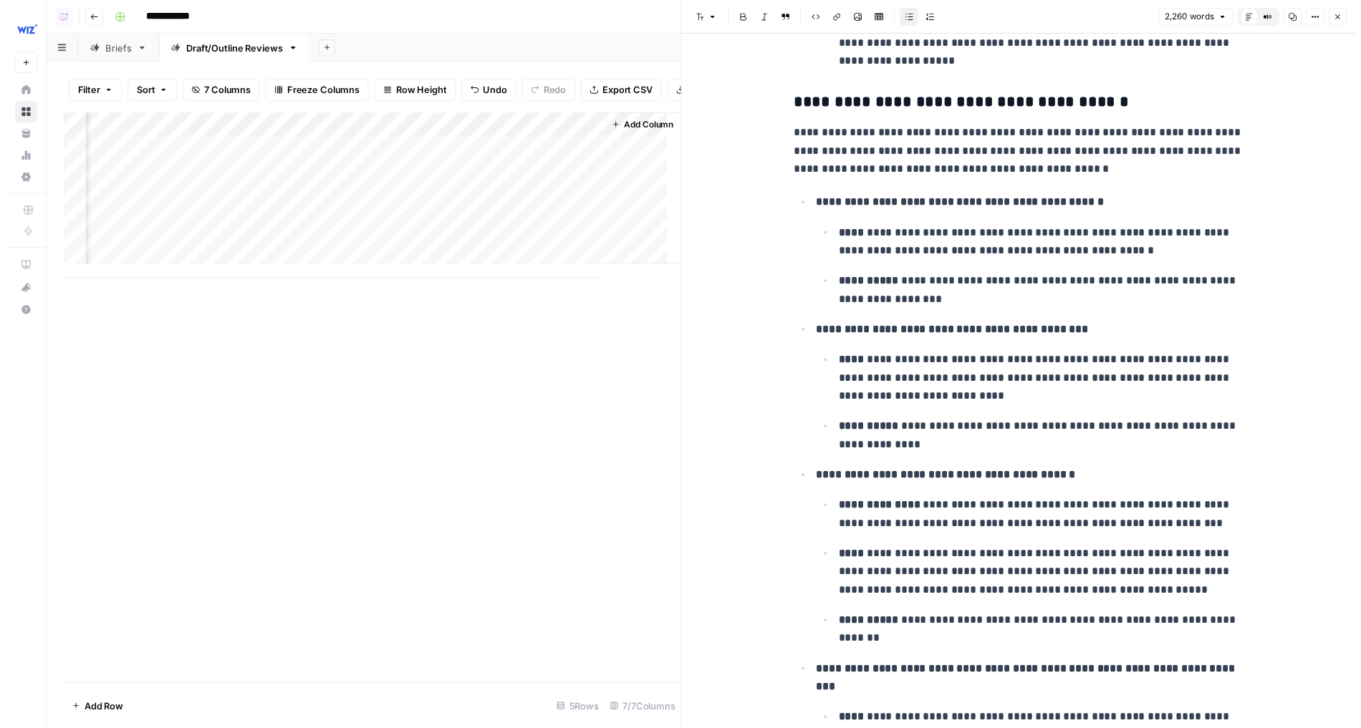
scroll to position [6946, 0]
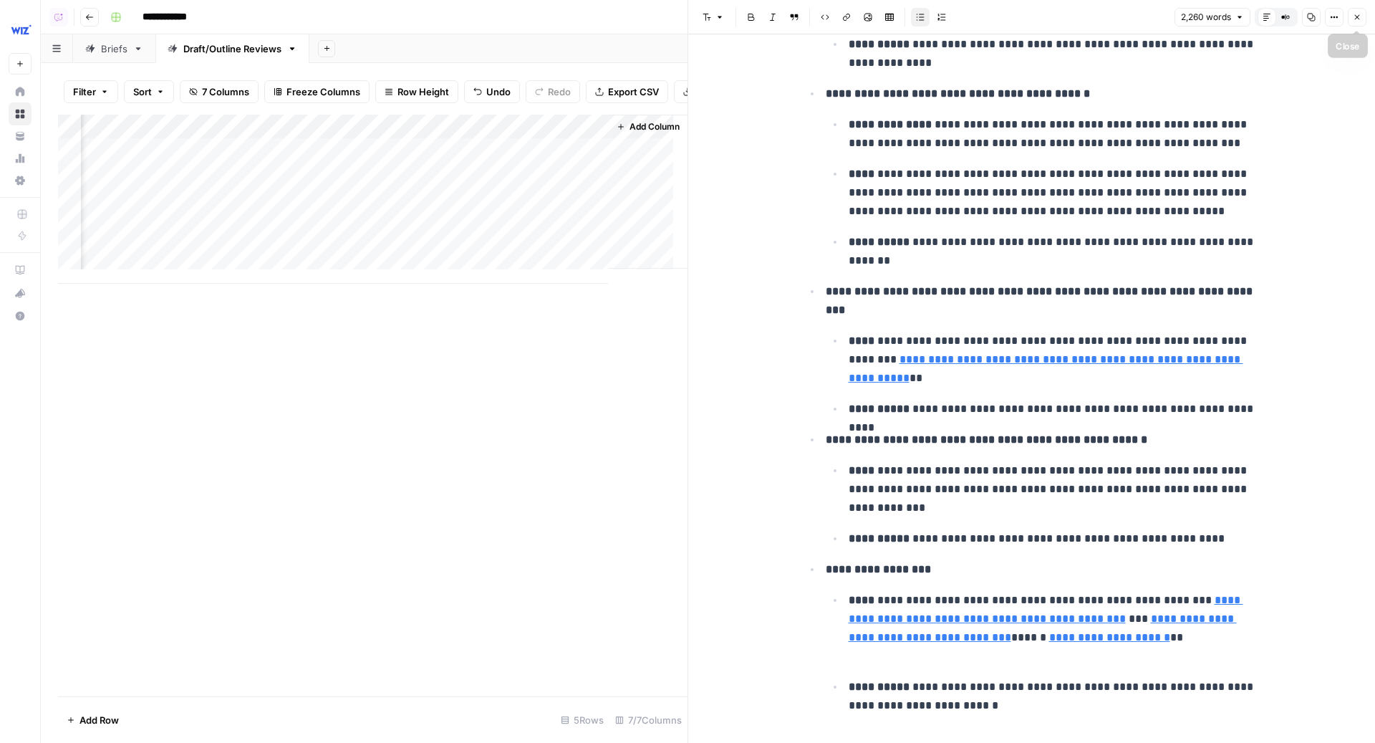
click at [1357, 11] on button "Close" at bounding box center [1357, 17] width 19 height 19
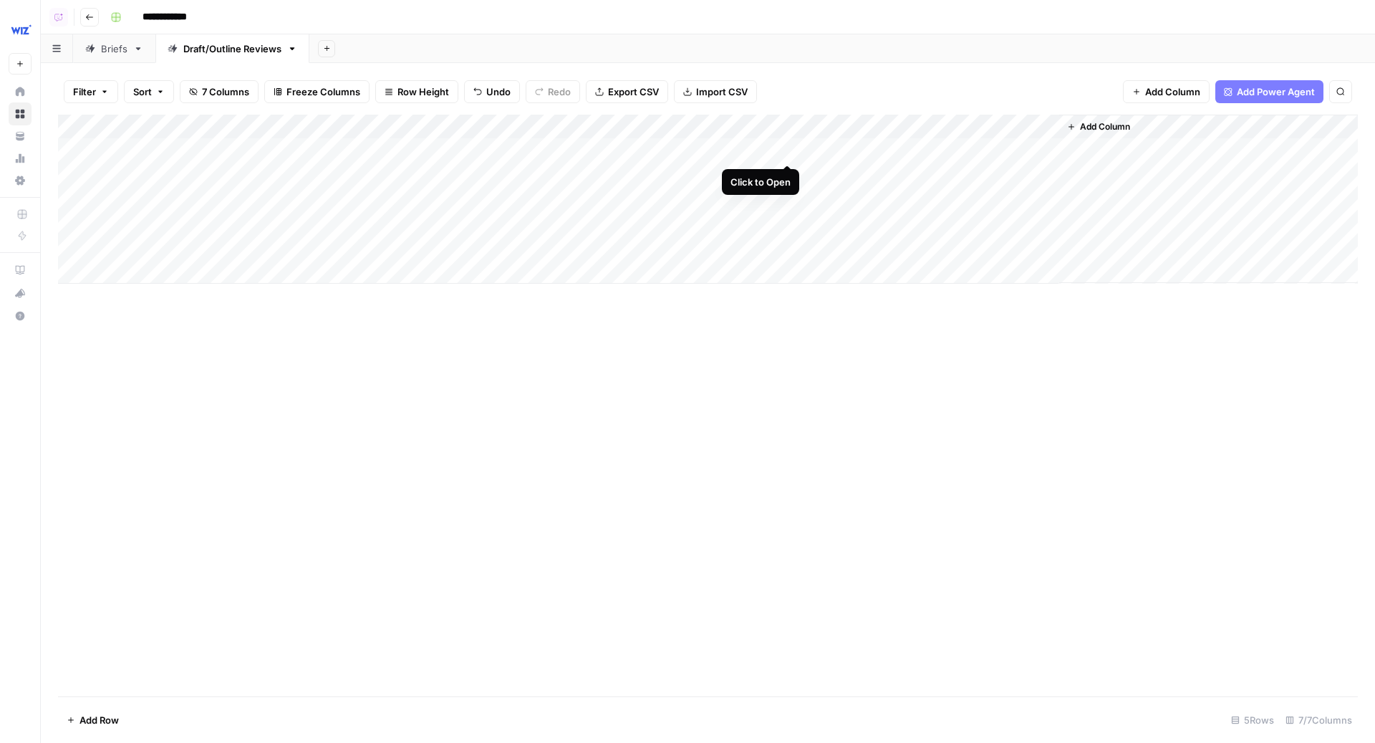
click at [786, 149] on div "Add Column" at bounding box center [708, 199] width 1300 height 169
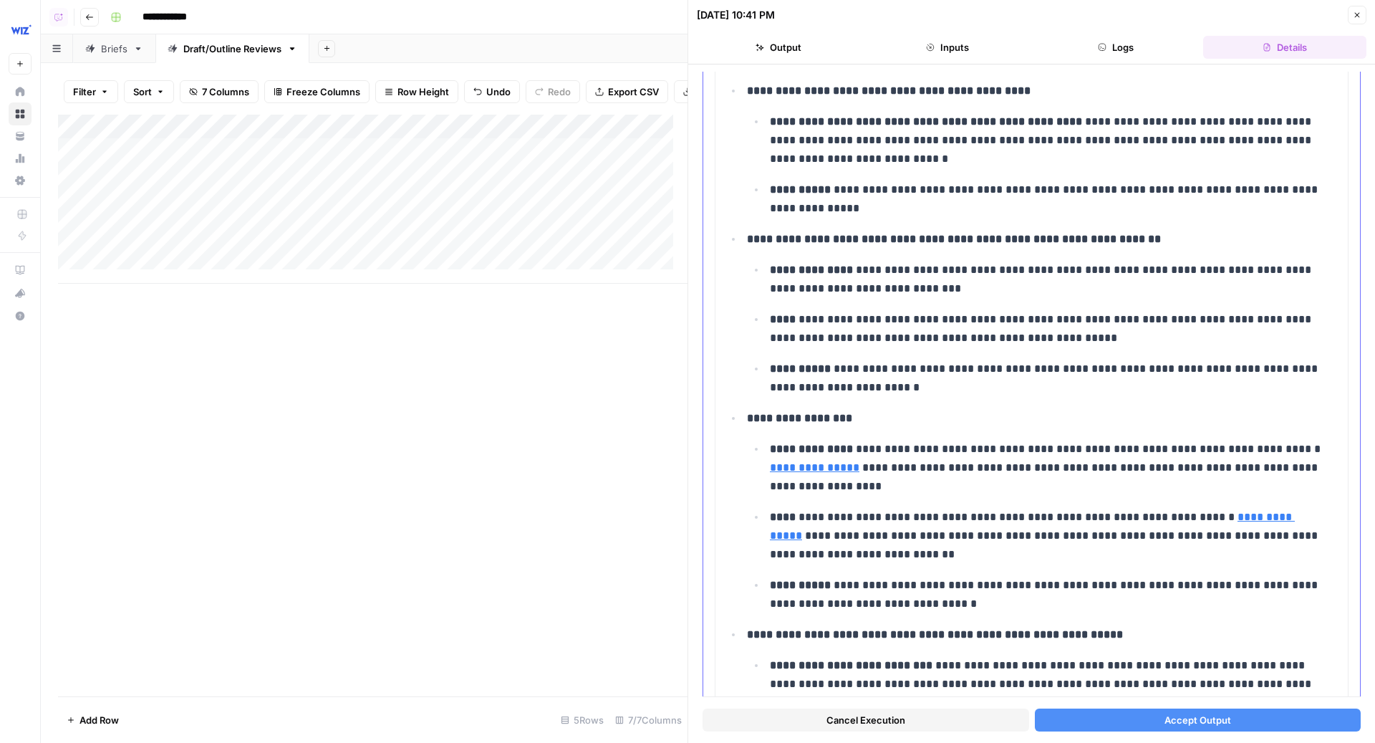
scroll to position [4843, 0]
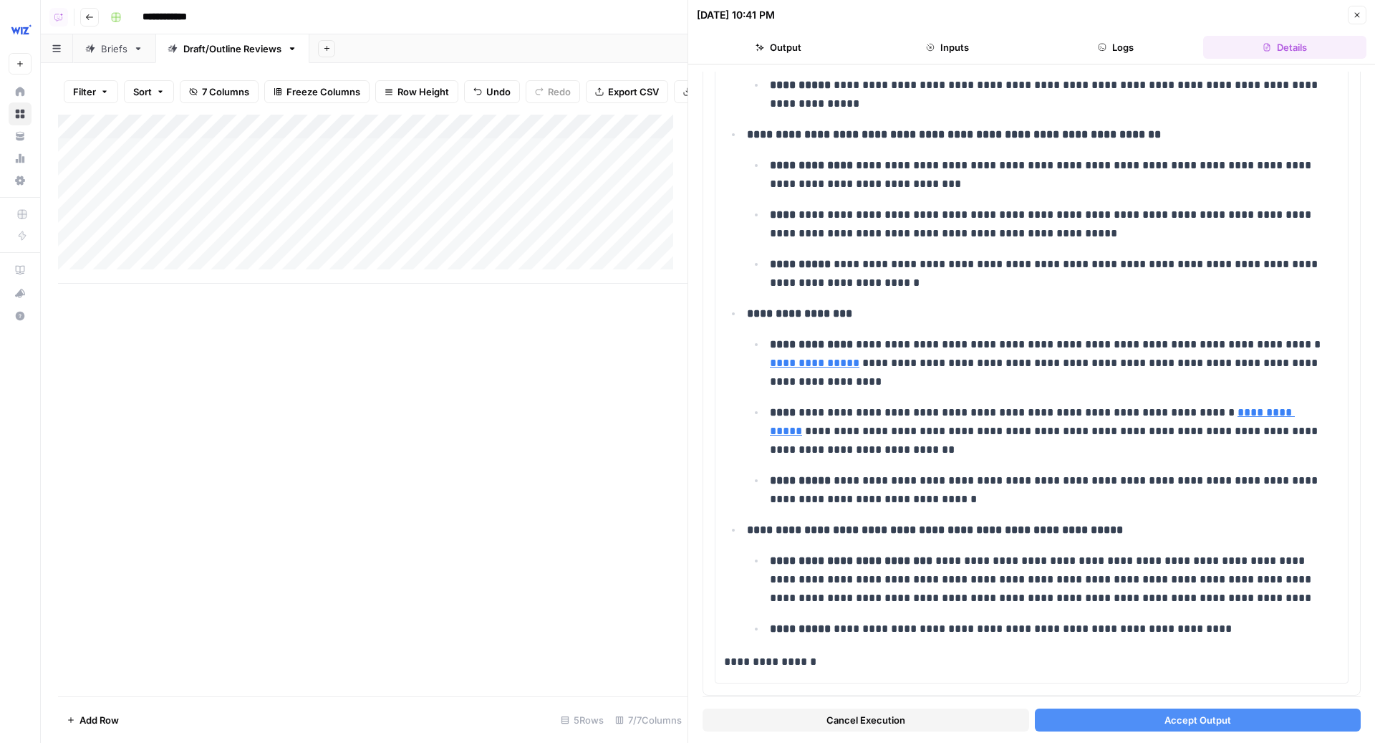
click at [1356, 11] on icon "button" at bounding box center [1357, 15] width 9 height 9
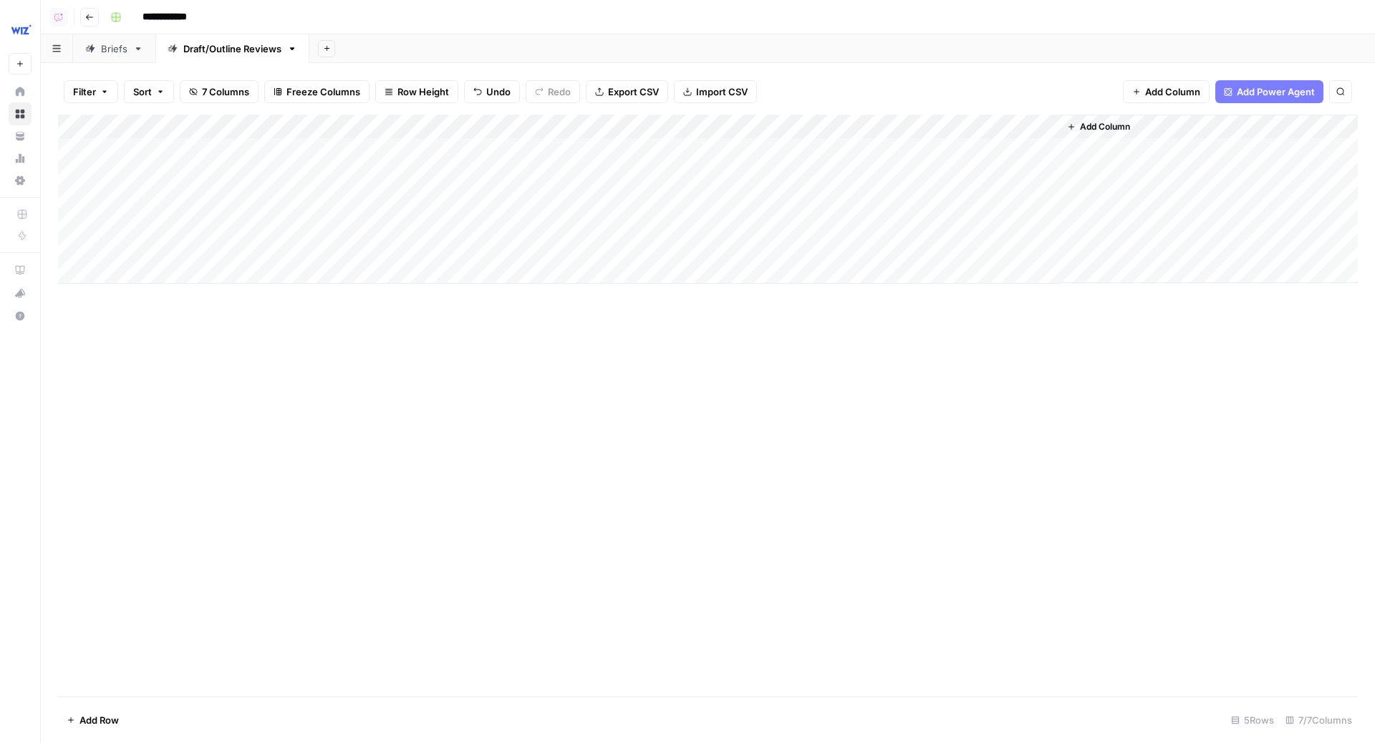
click at [821, 57] on div "Add Sheet" at bounding box center [842, 48] width 1066 height 29
click at [256, 86] on button "14 Columns" at bounding box center [222, 91] width 85 height 23
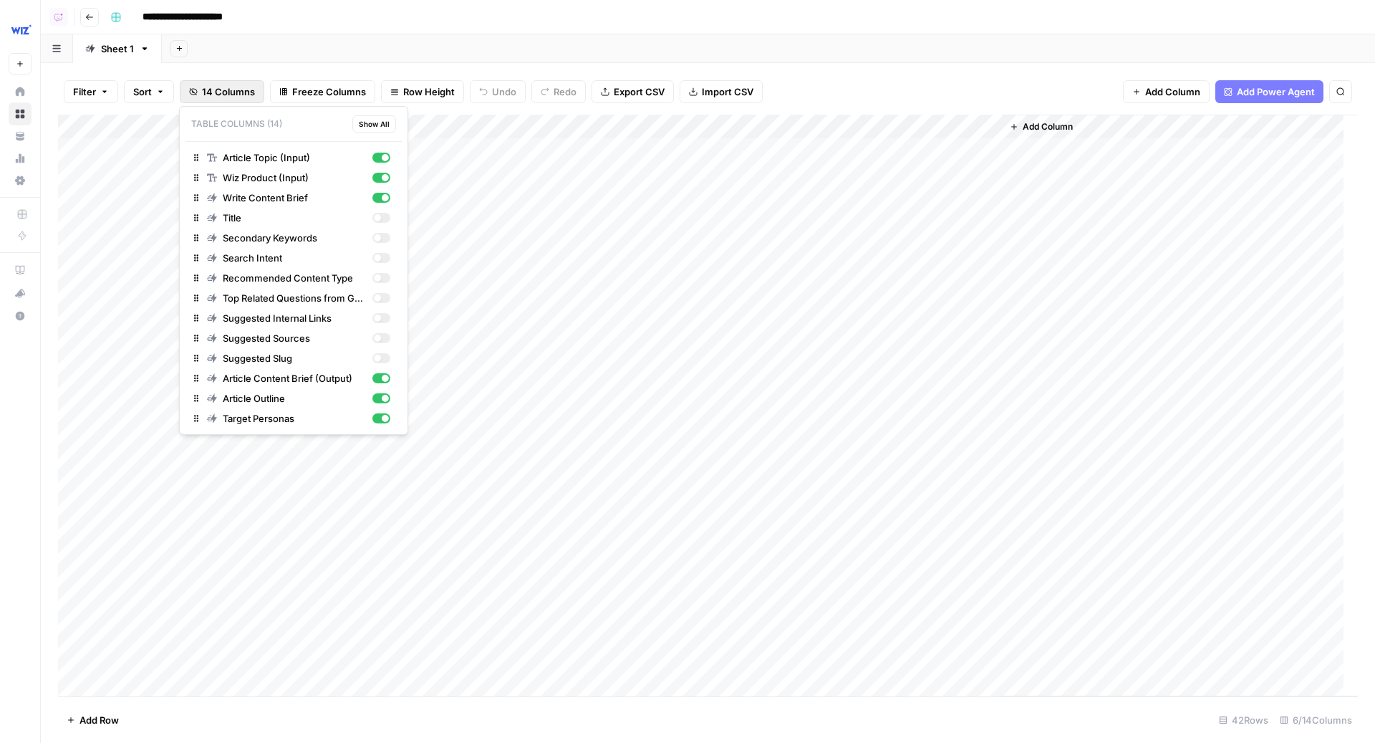
click at [683, 47] on div "Add Sheet" at bounding box center [768, 48] width 1213 height 29
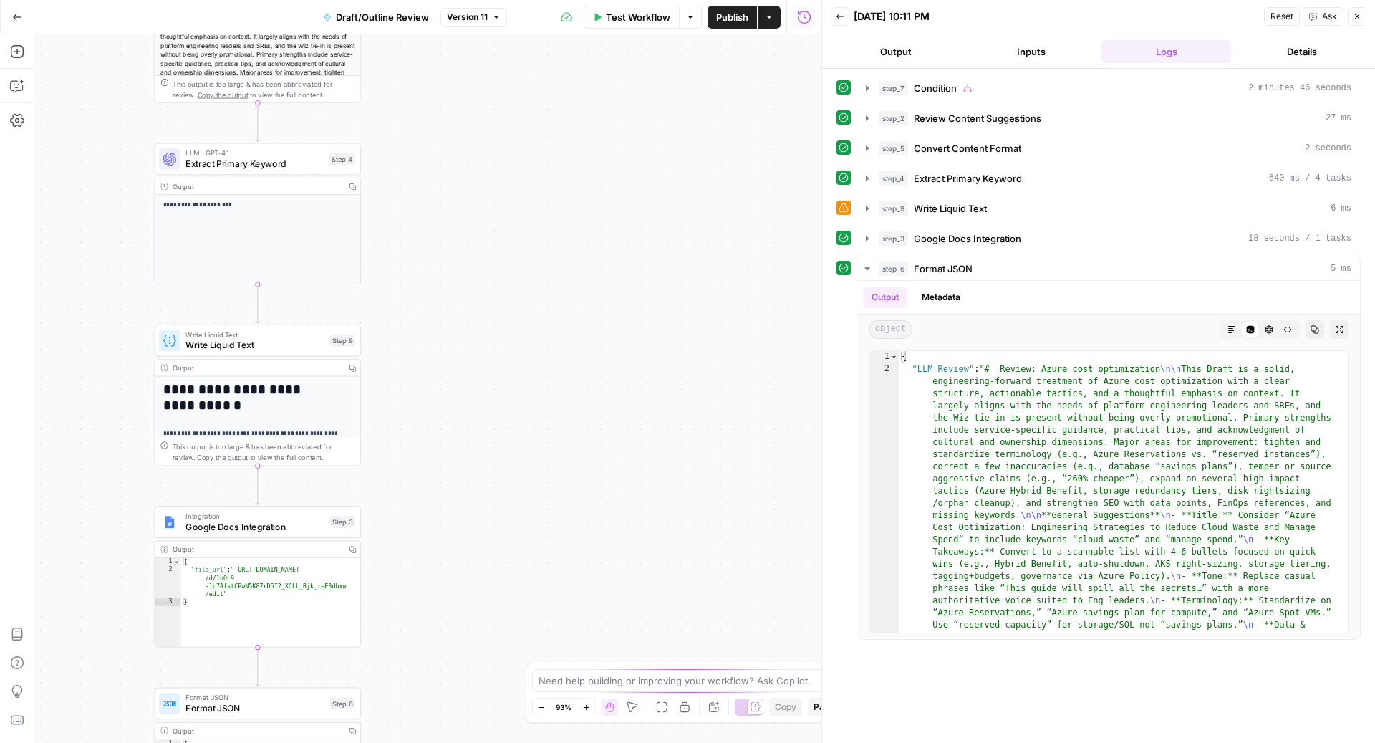
click at [278, 351] on span "Write Liquid Text" at bounding box center [255, 345] width 139 height 14
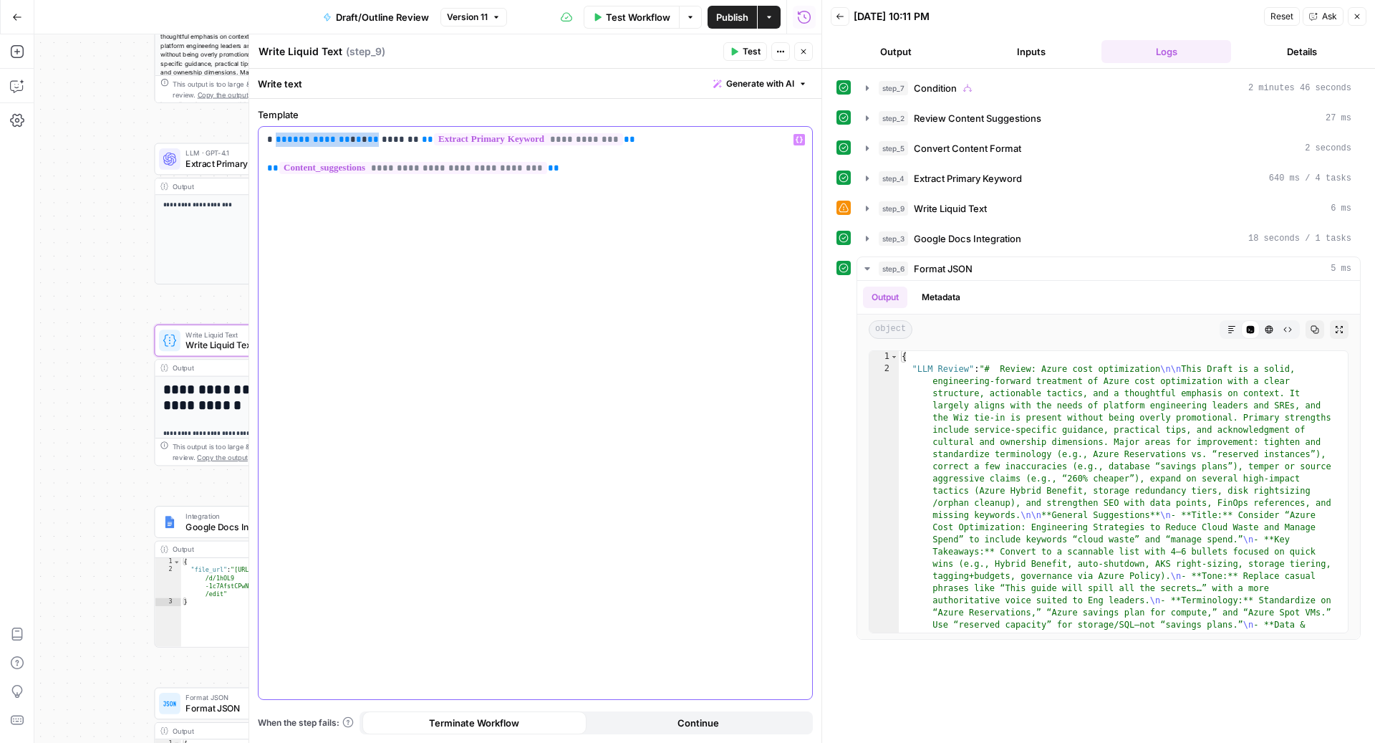
drag, startPoint x: 360, startPoint y: 143, endPoint x: 274, endPoint y: 143, distance: 86.0
click at [274, 143] on p "**********" at bounding box center [535, 154] width 537 height 43
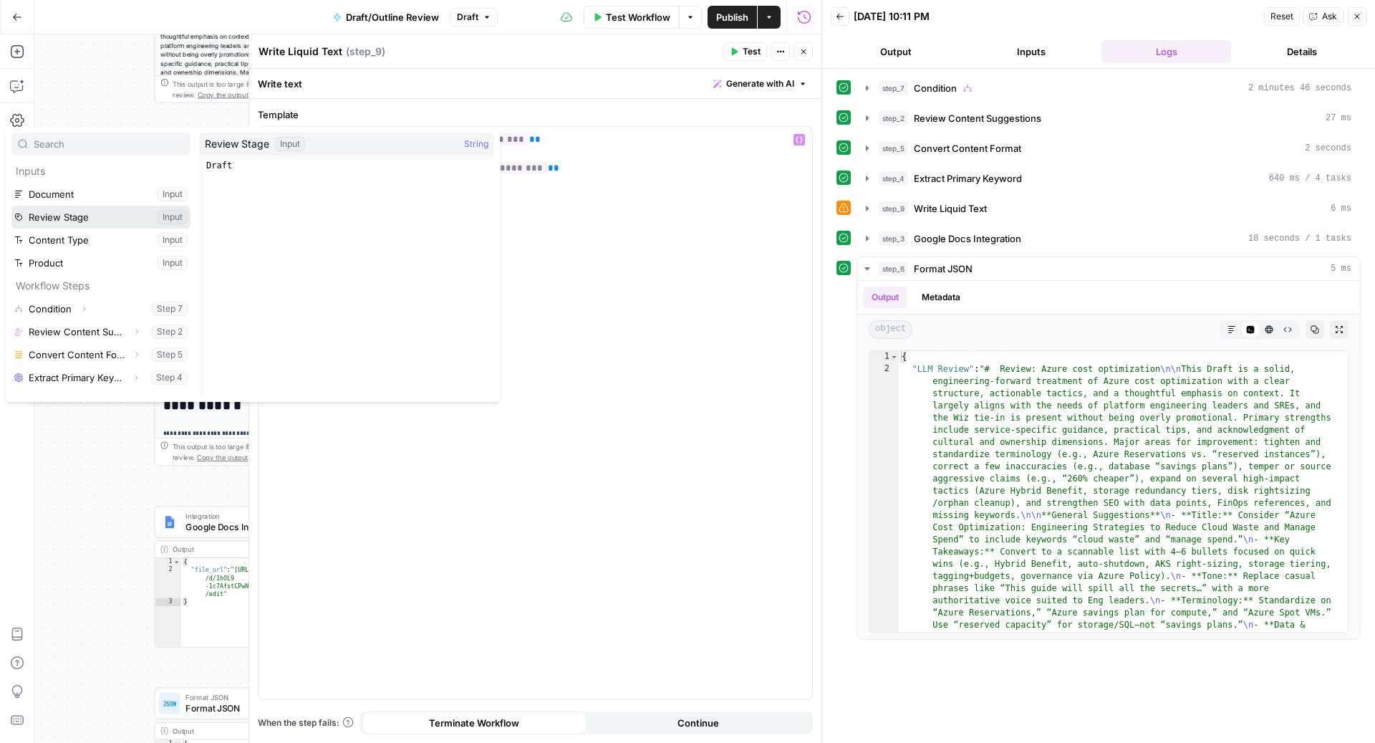
click at [105, 210] on button "Select variable Review Stage" at bounding box center [100, 217] width 179 height 23
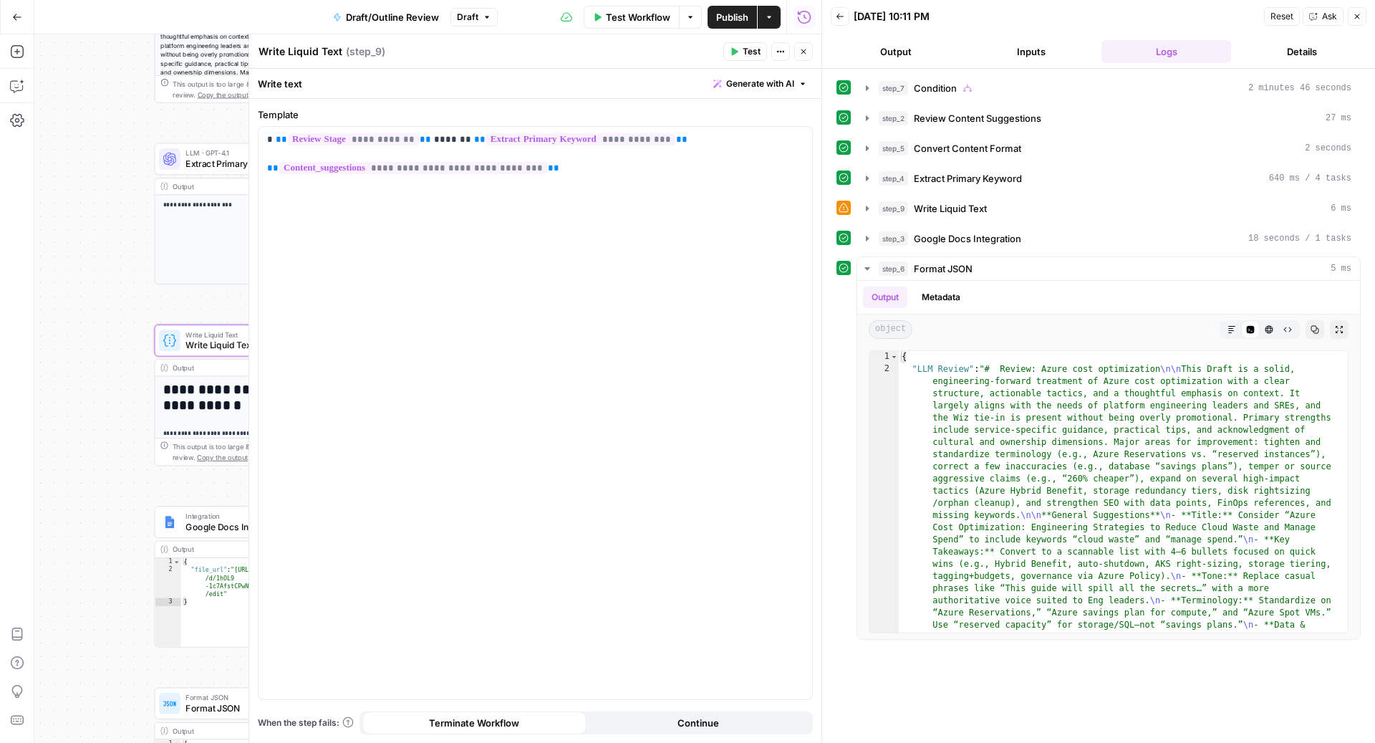
click at [809, 55] on button "Close" at bounding box center [803, 51] width 19 height 19
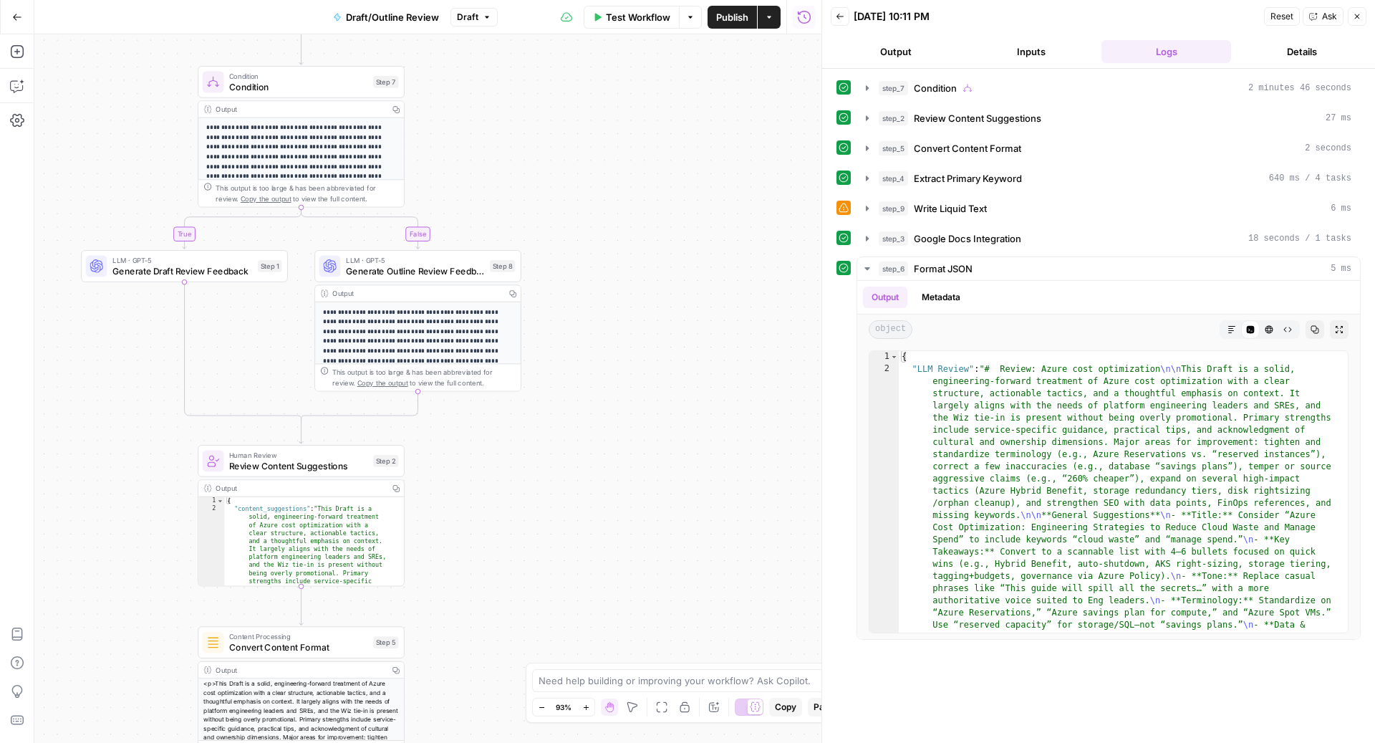
click at [262, 90] on span "Condition" at bounding box center [298, 87] width 139 height 14
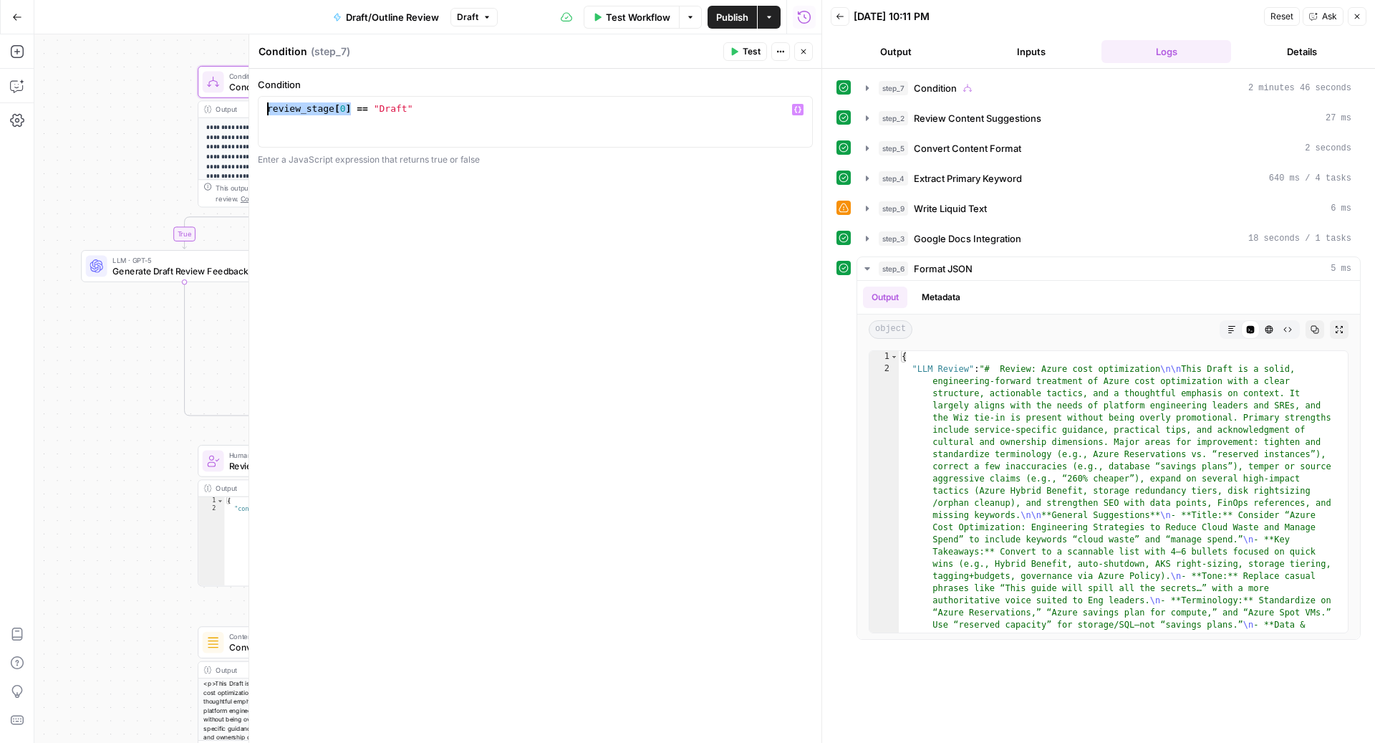
drag, startPoint x: 350, startPoint y: 112, endPoint x: 221, endPoint y: 112, distance: 128.9
click at [221, 112] on body "**********" at bounding box center [687, 371] width 1375 height 743
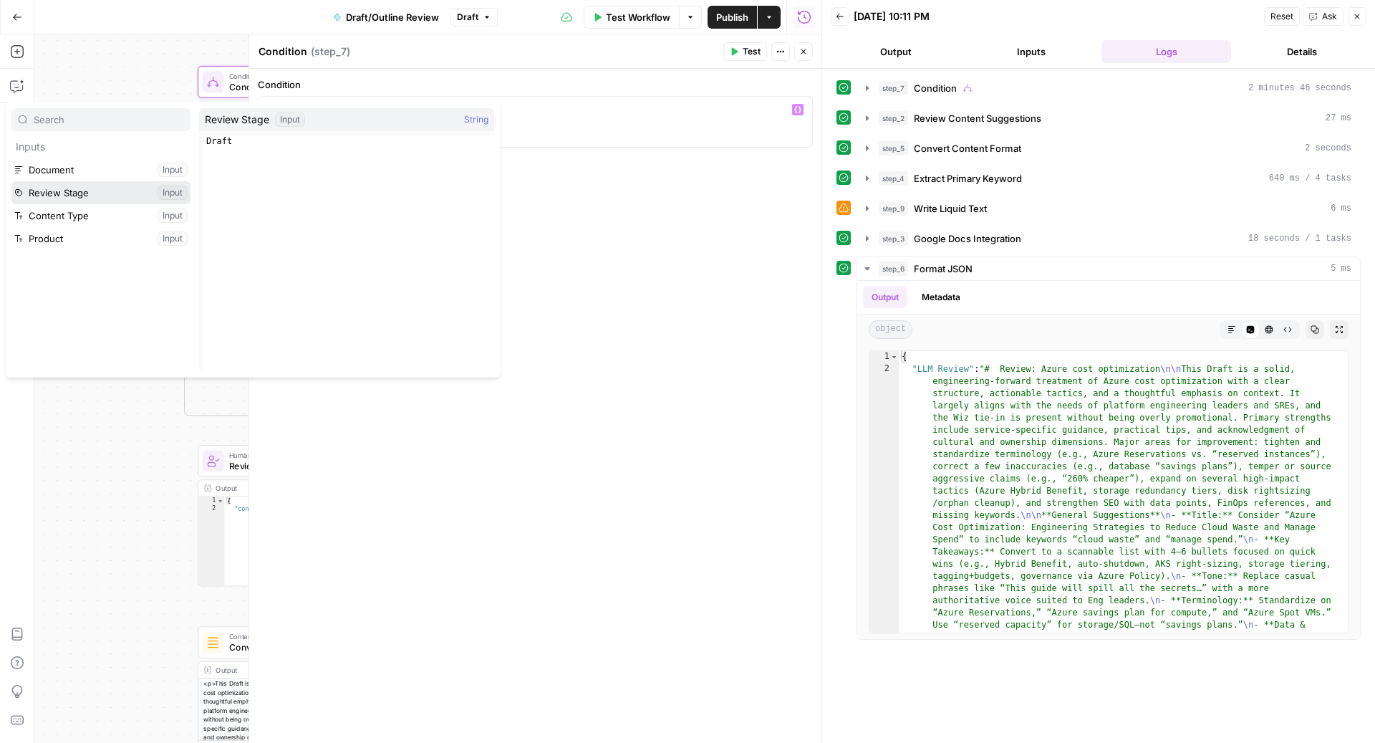
click at [105, 192] on button "Select variable Review Stage" at bounding box center [100, 192] width 179 height 23
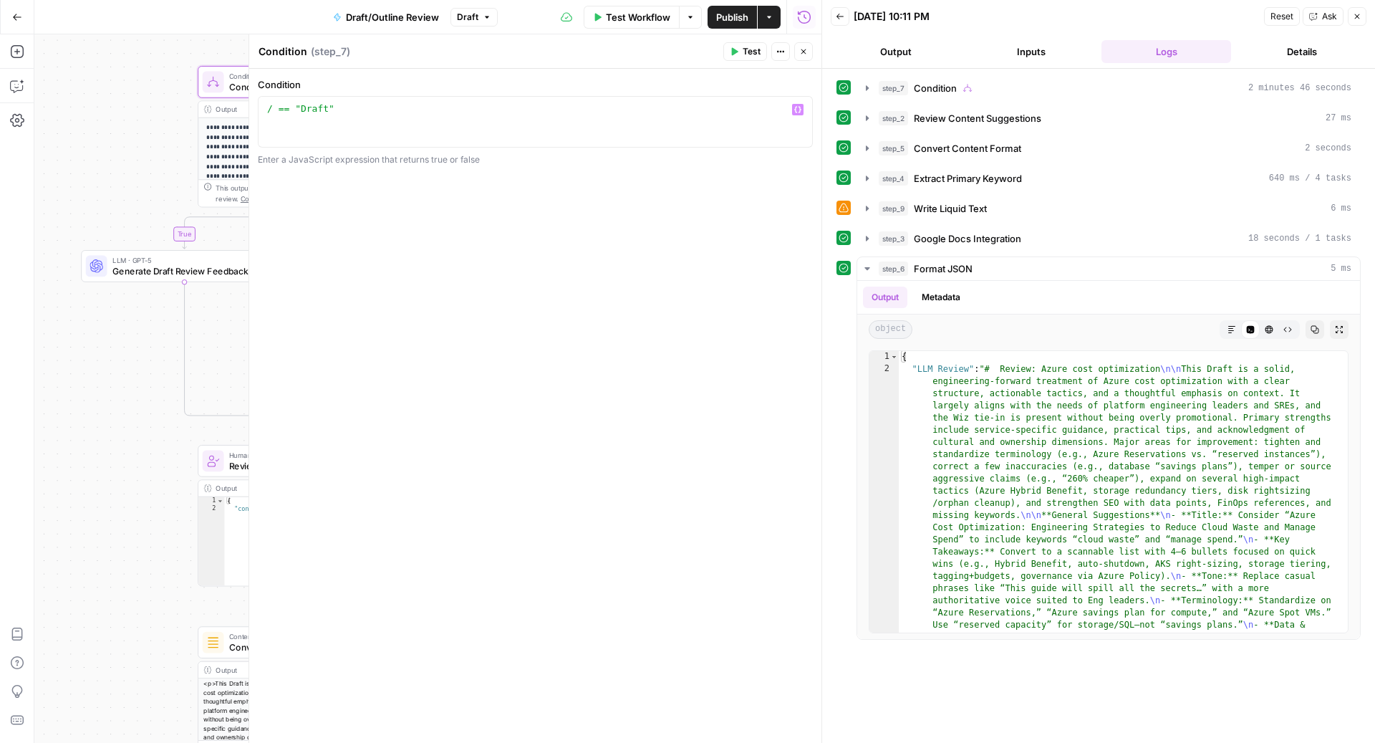
type textarea "**********"
click at [809, 56] on button "Close" at bounding box center [803, 51] width 19 height 19
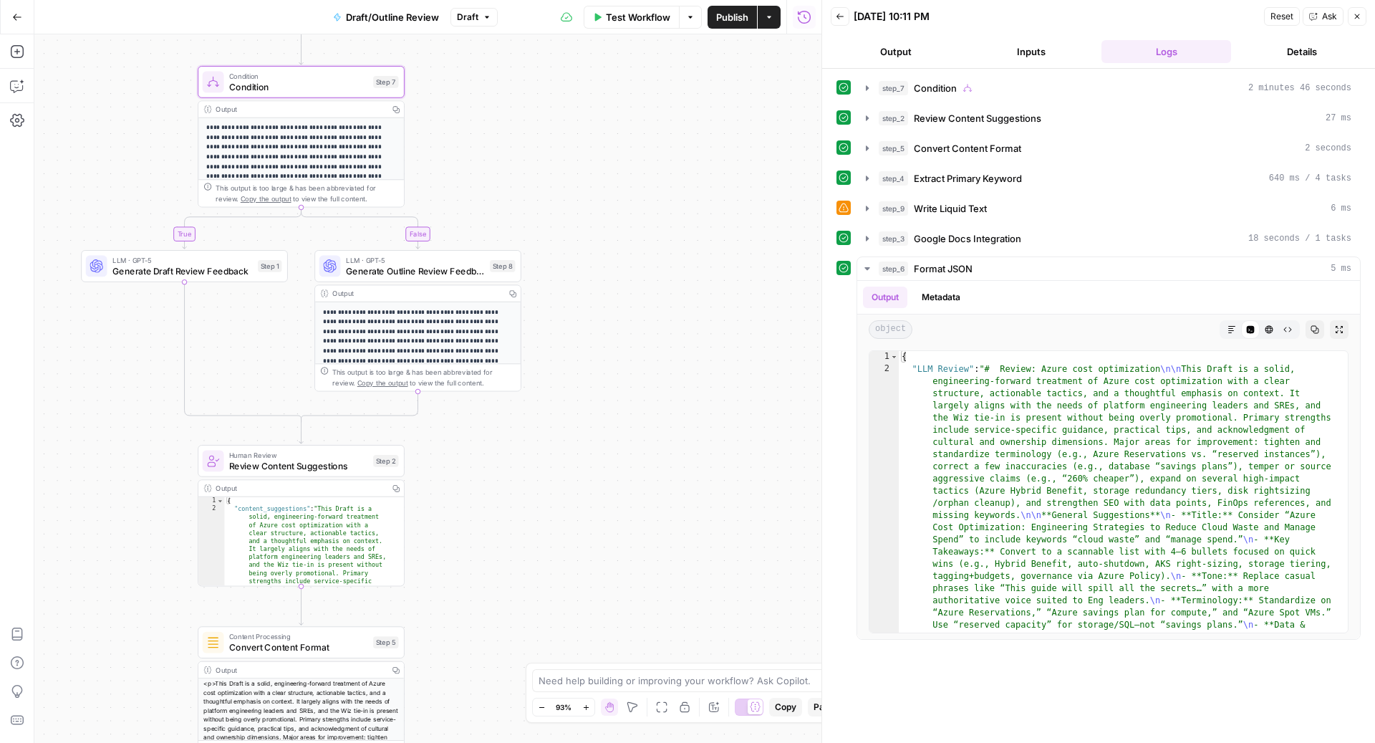
click at [1012, 59] on button "Inputs" at bounding box center [1031, 51] width 130 height 23
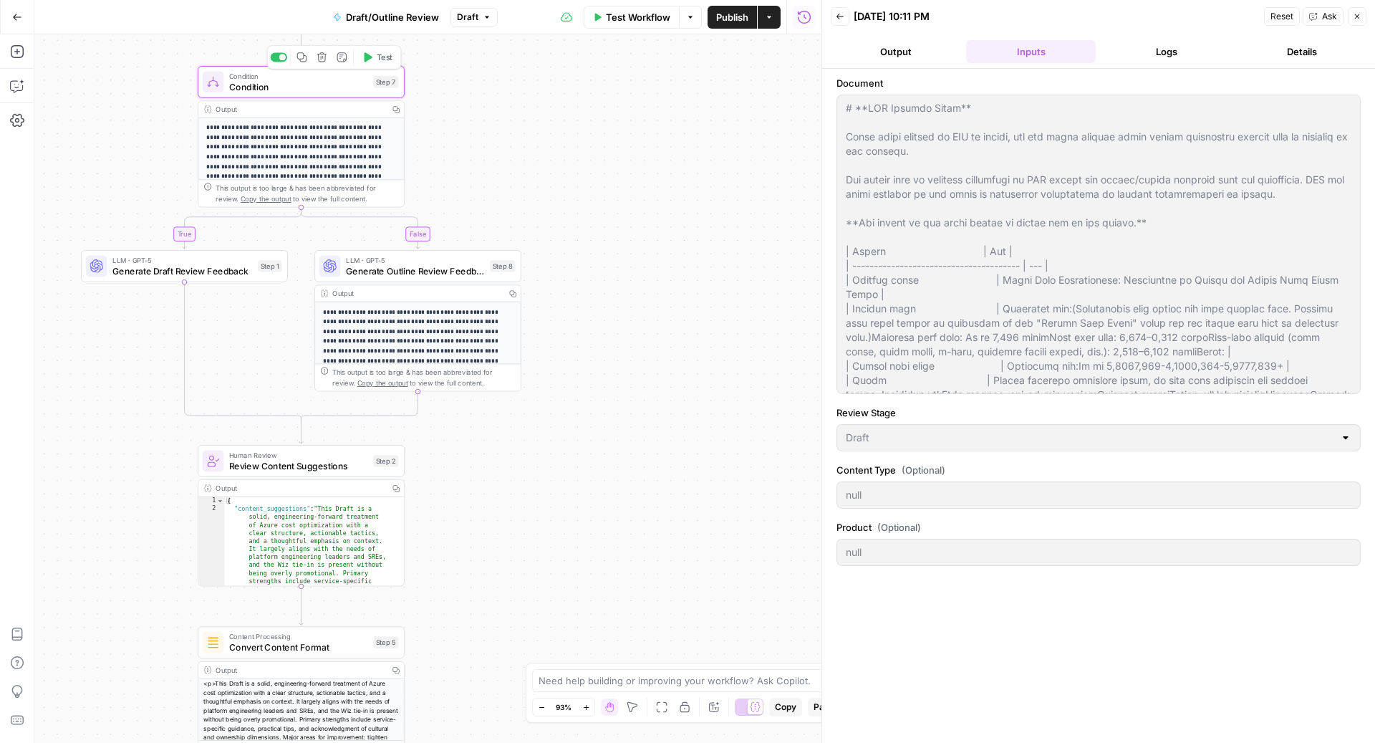
click at [301, 84] on span "Condition" at bounding box center [298, 87] width 139 height 14
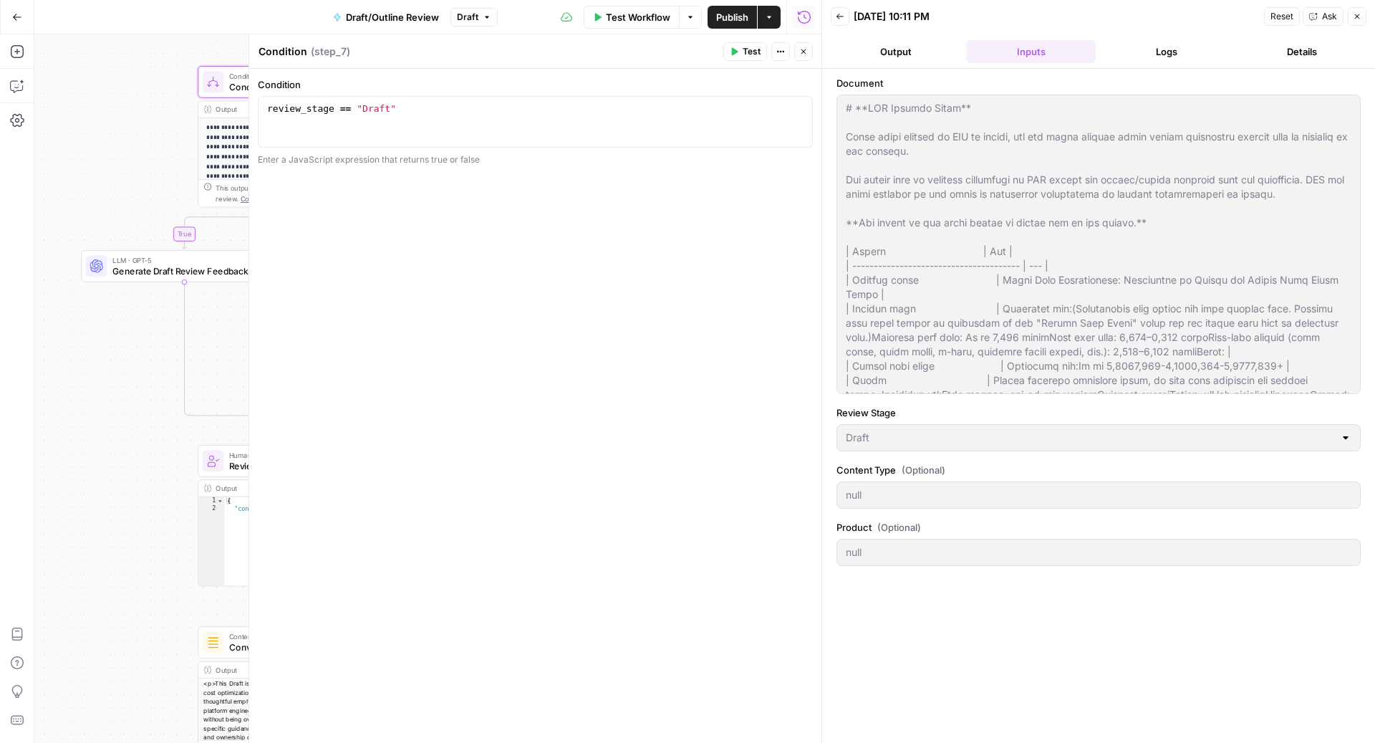
click at [809, 51] on button "Close" at bounding box center [803, 51] width 19 height 19
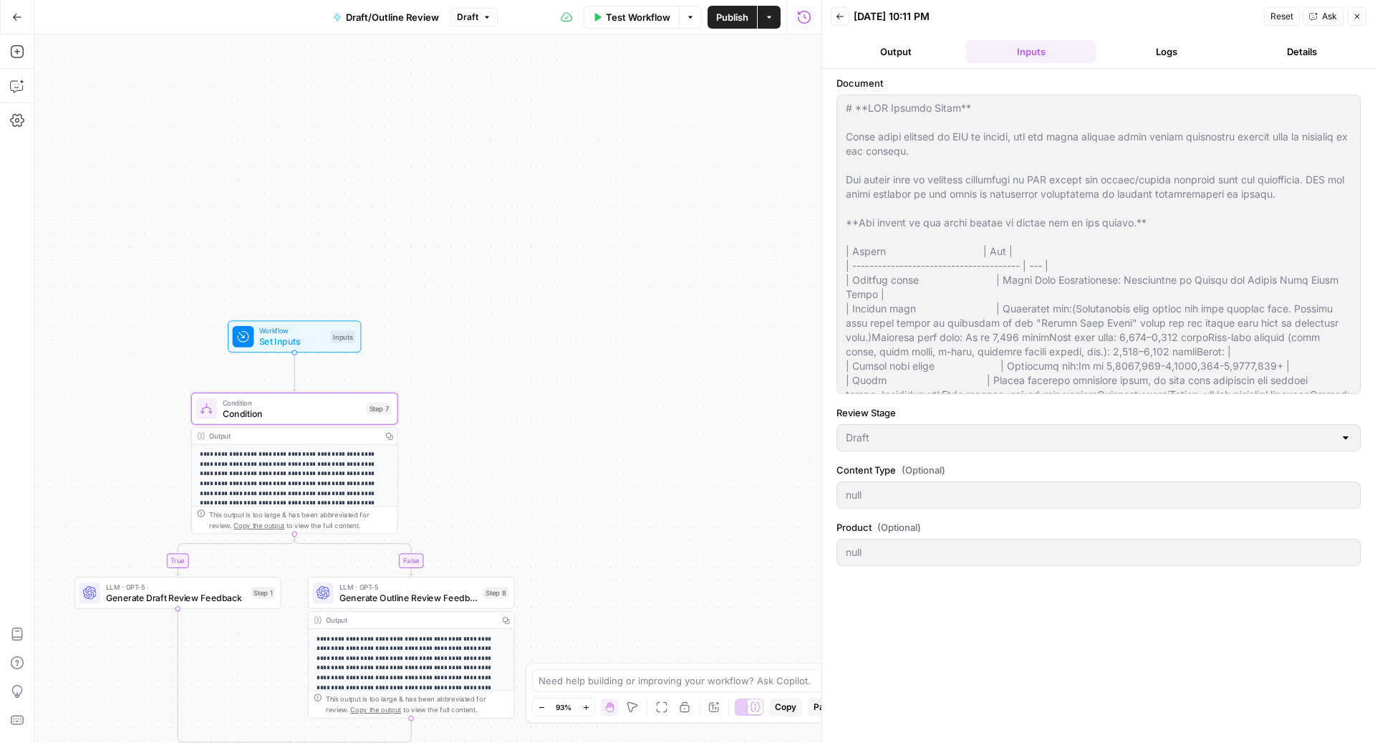
click at [303, 342] on span "Set Inputs" at bounding box center [292, 341] width 66 height 14
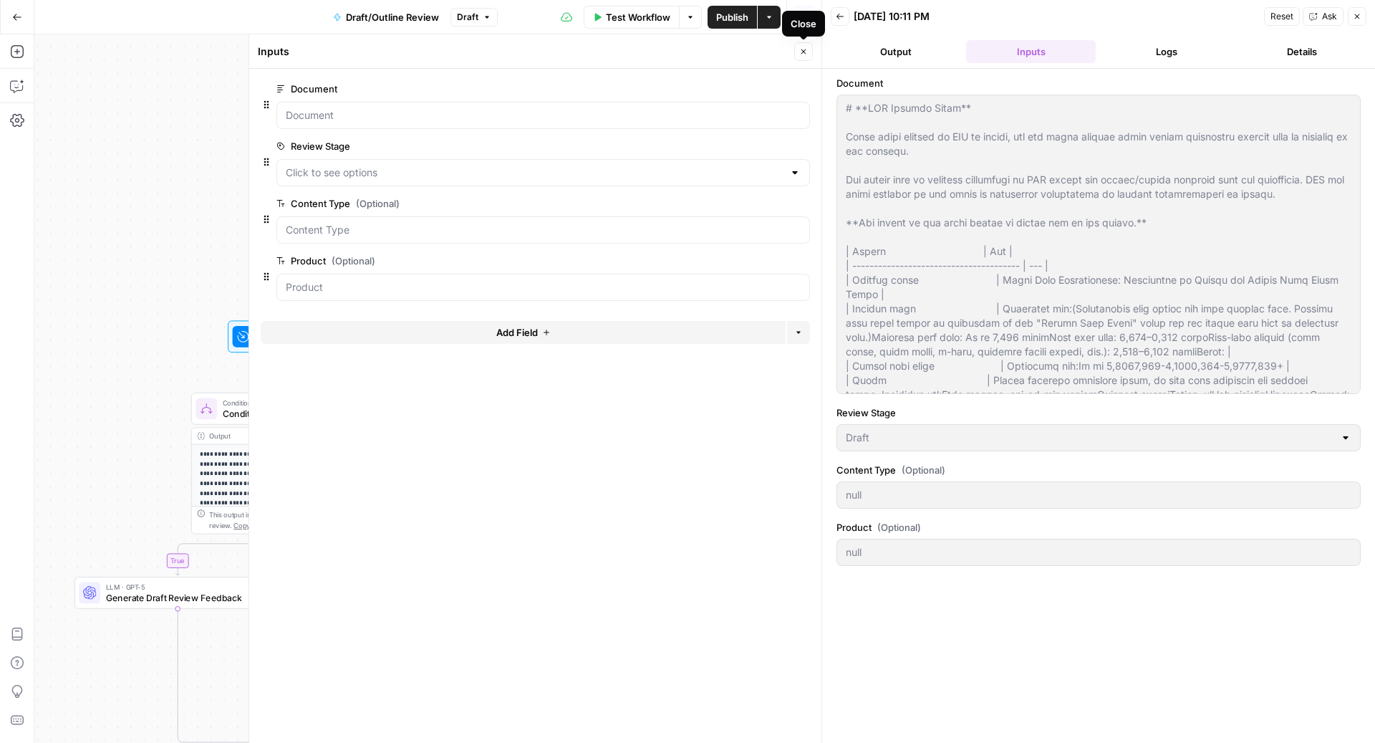
click at [804, 46] on button "Close" at bounding box center [803, 51] width 19 height 19
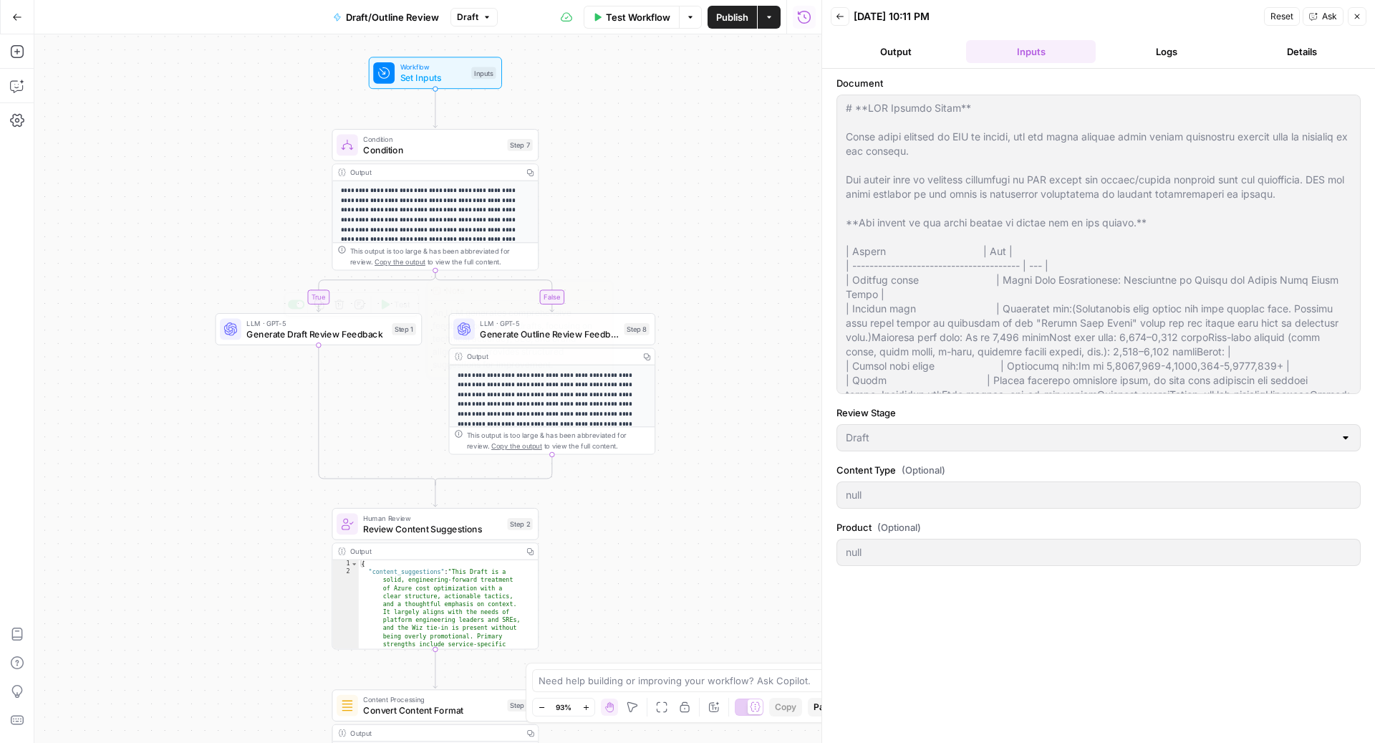
click at [252, 335] on span "Generate Draft Review Feedback" at bounding box center [316, 334] width 140 height 14
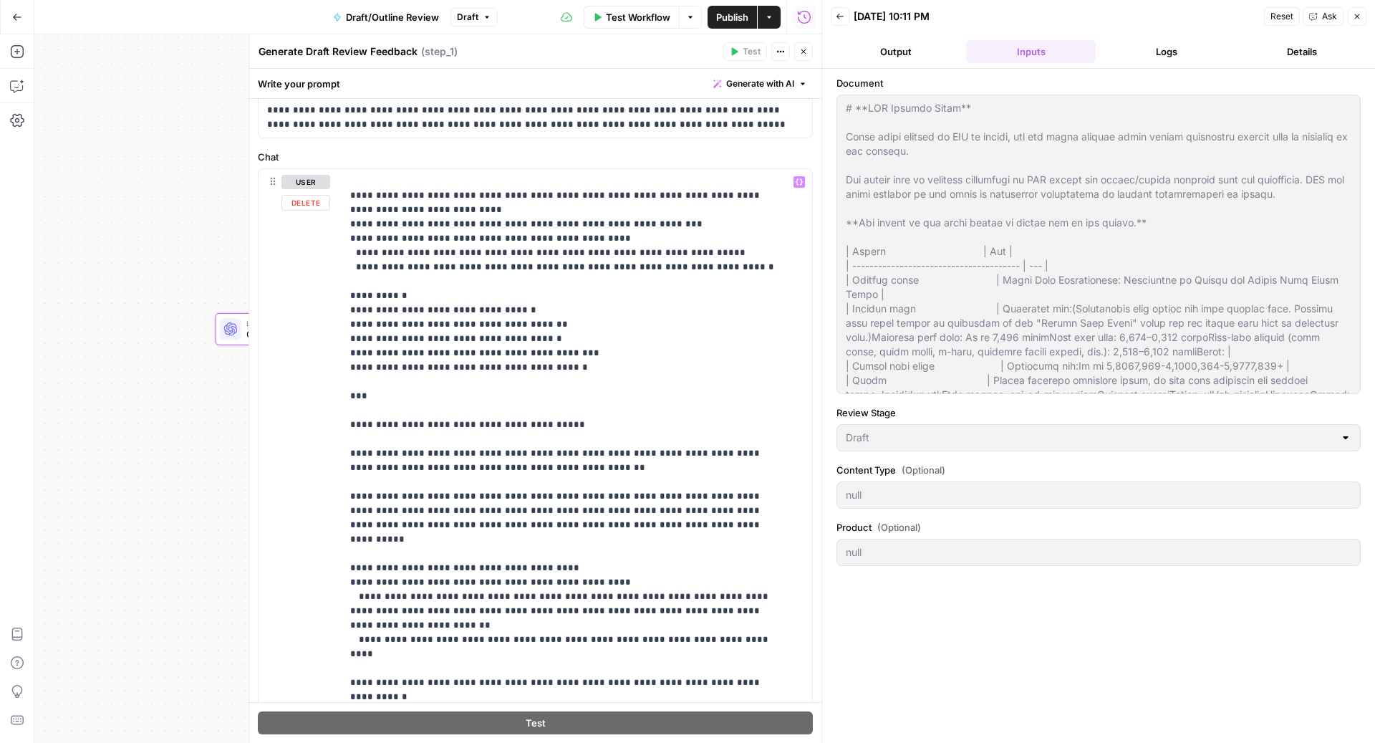
scroll to position [302, 0]
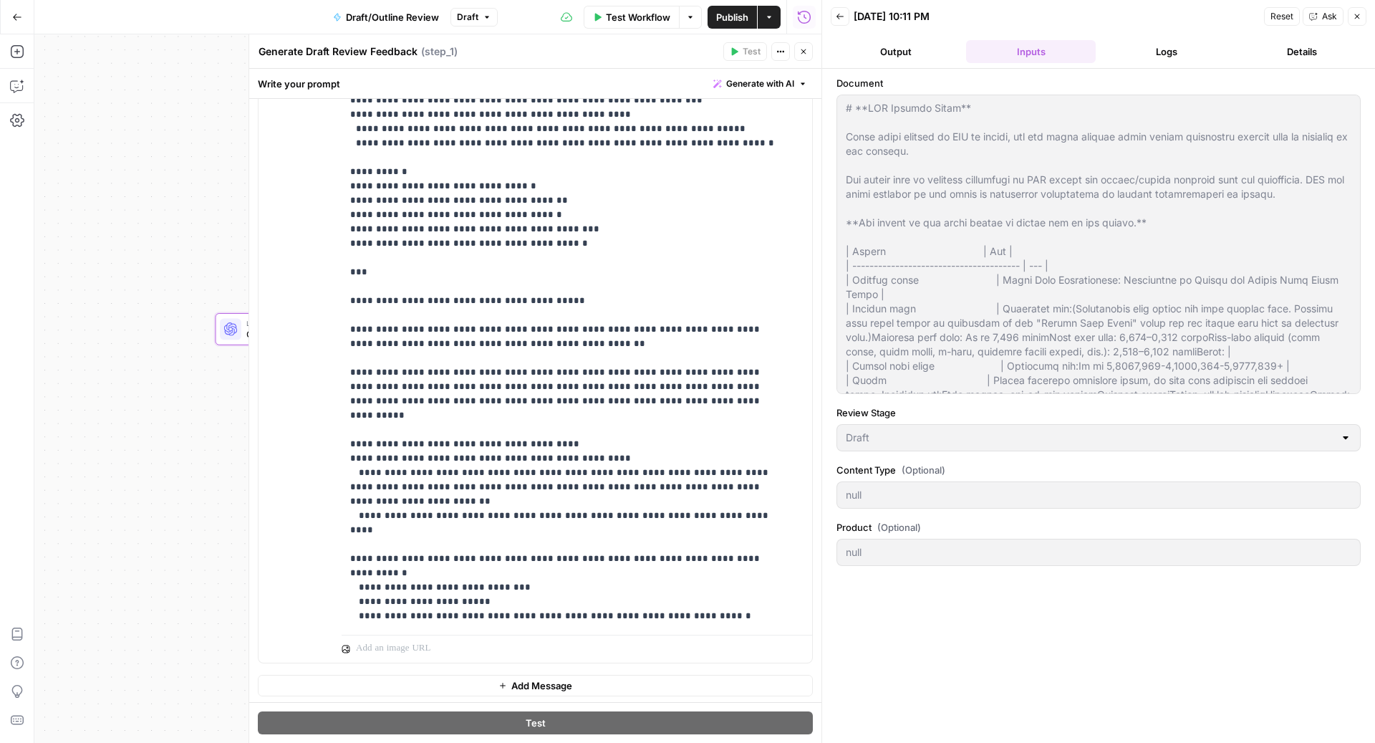
click at [804, 50] on icon "button" at bounding box center [804, 51] width 5 height 5
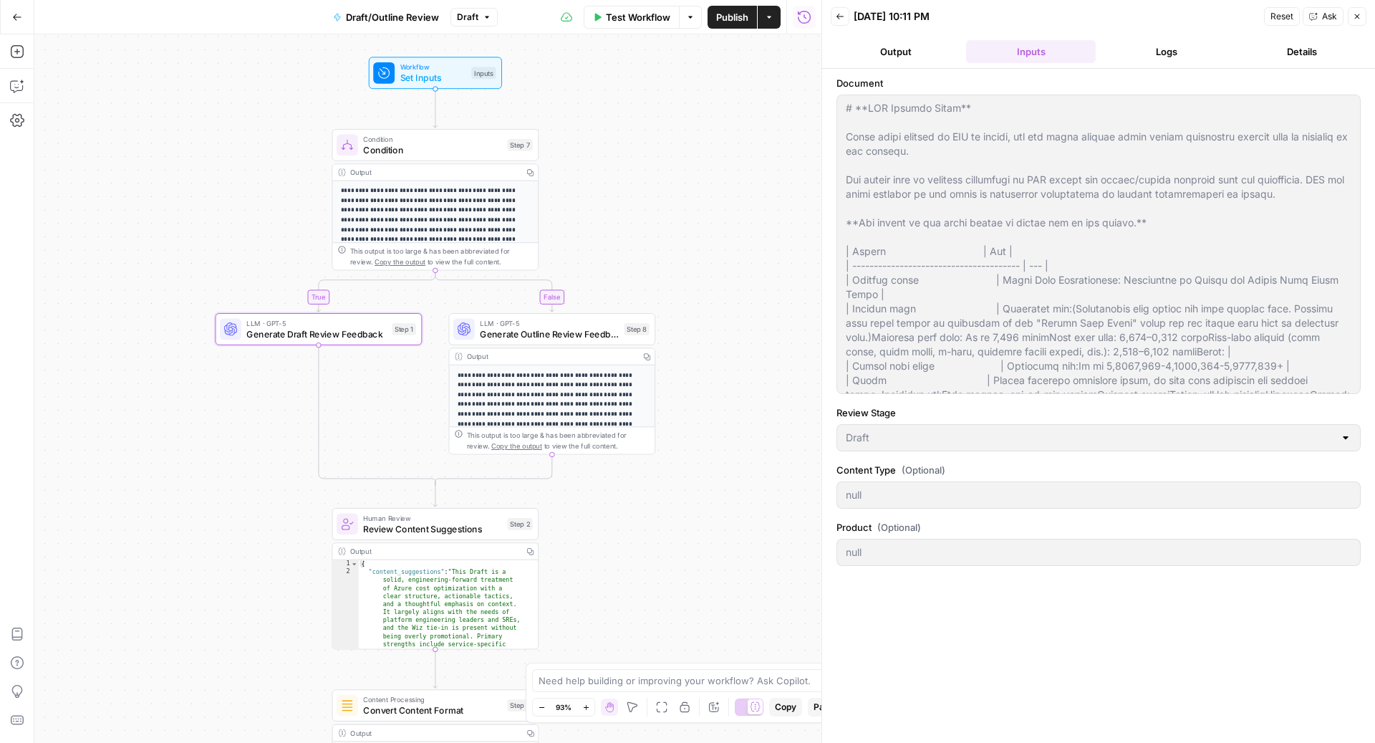
click at [547, 334] on span "Generate Outline Review Feedback" at bounding box center [549, 334] width 139 height 14
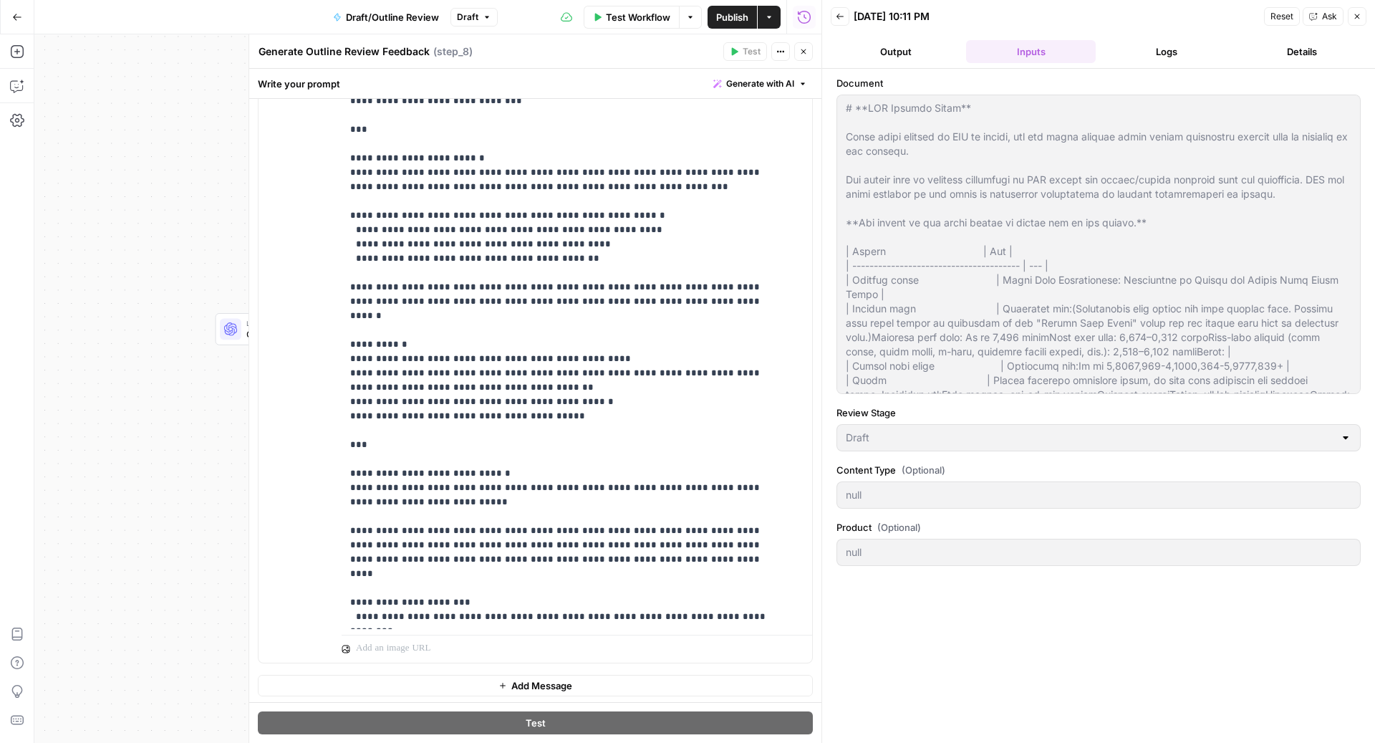
scroll to position [1104, 0]
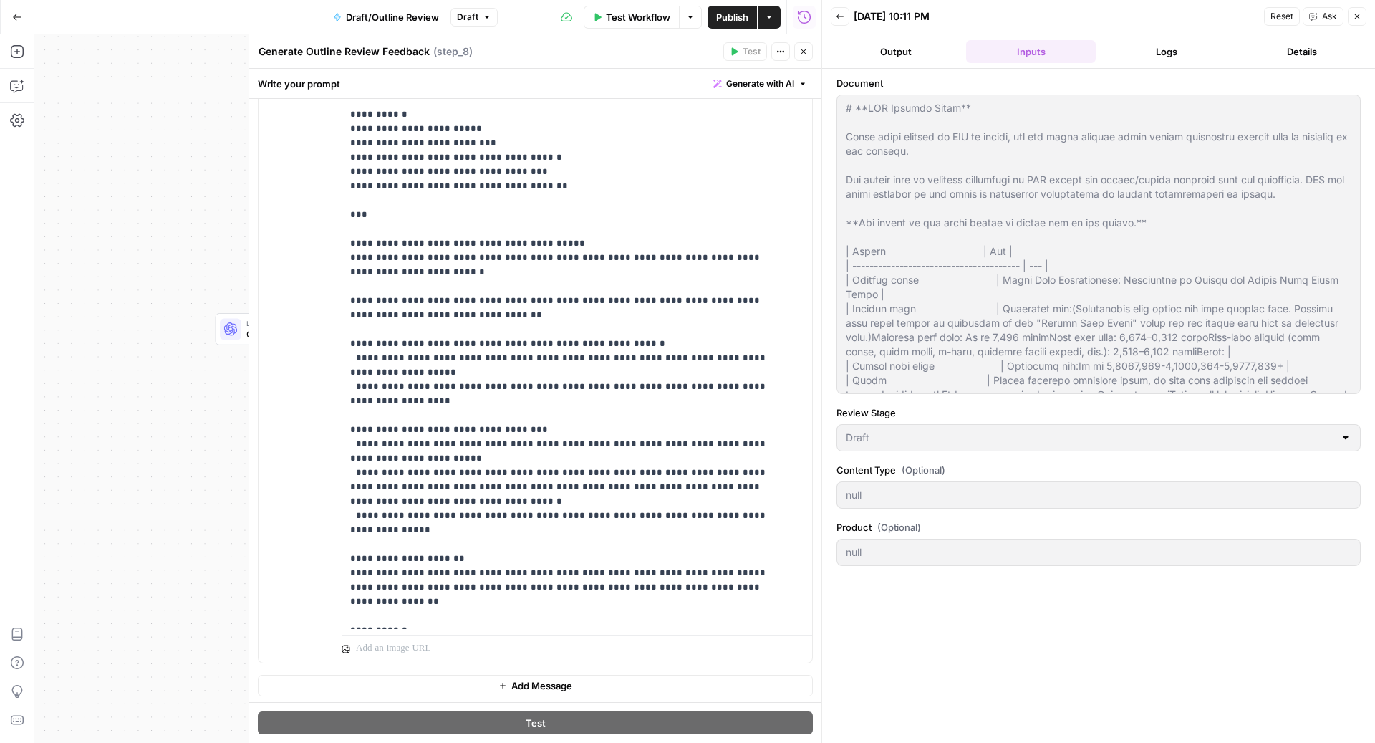
click at [802, 55] on icon "button" at bounding box center [803, 51] width 9 height 9
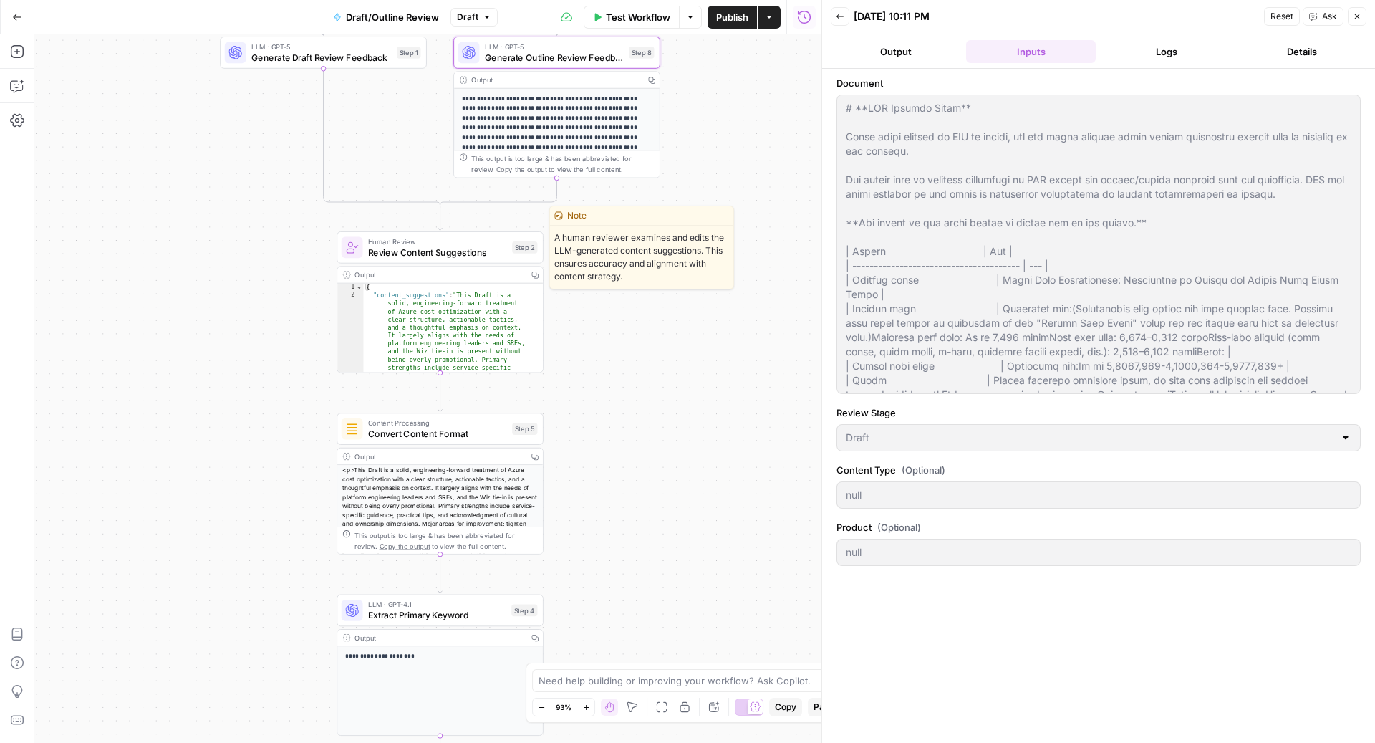
click at [443, 256] on span "Review Content Suggestions" at bounding box center [437, 253] width 139 height 14
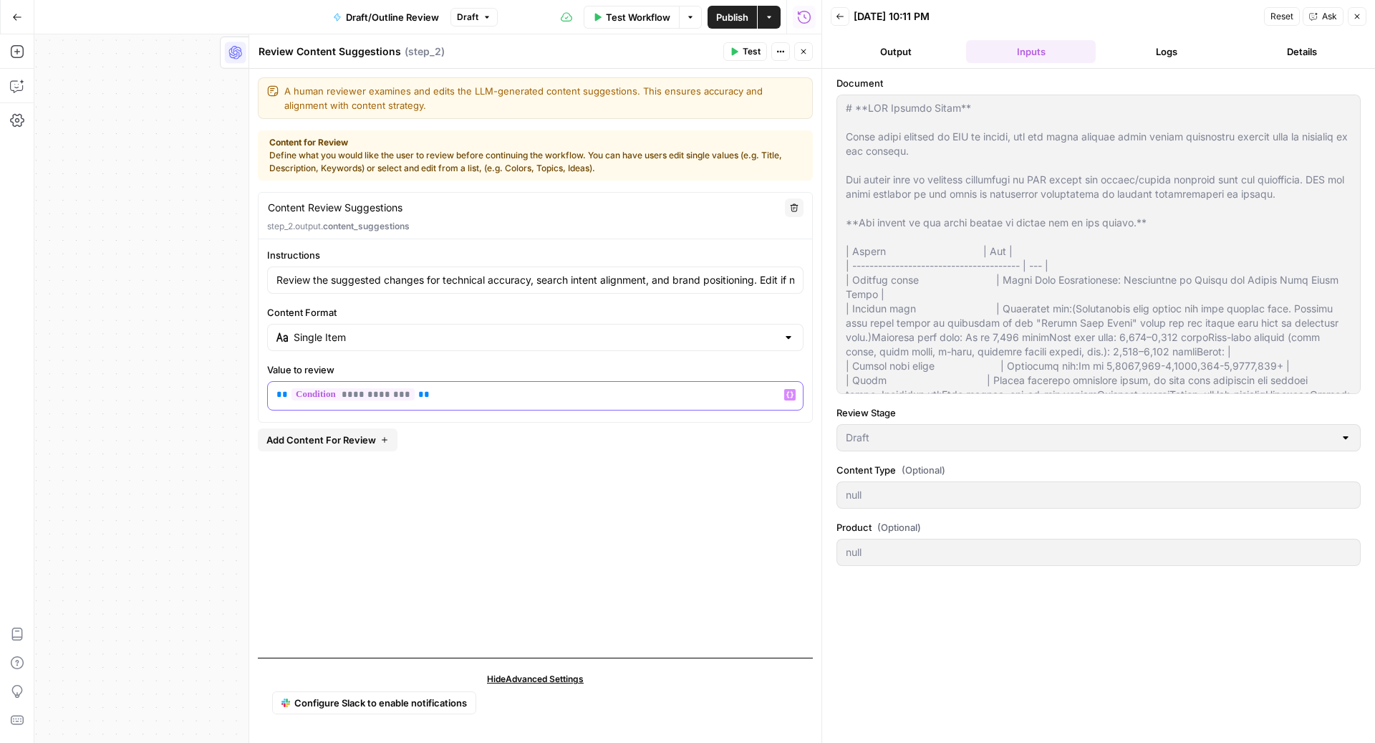
click at [276, 392] on span "**" at bounding box center [281, 394] width 11 height 9
click at [809, 59] on button "Close" at bounding box center [803, 51] width 19 height 19
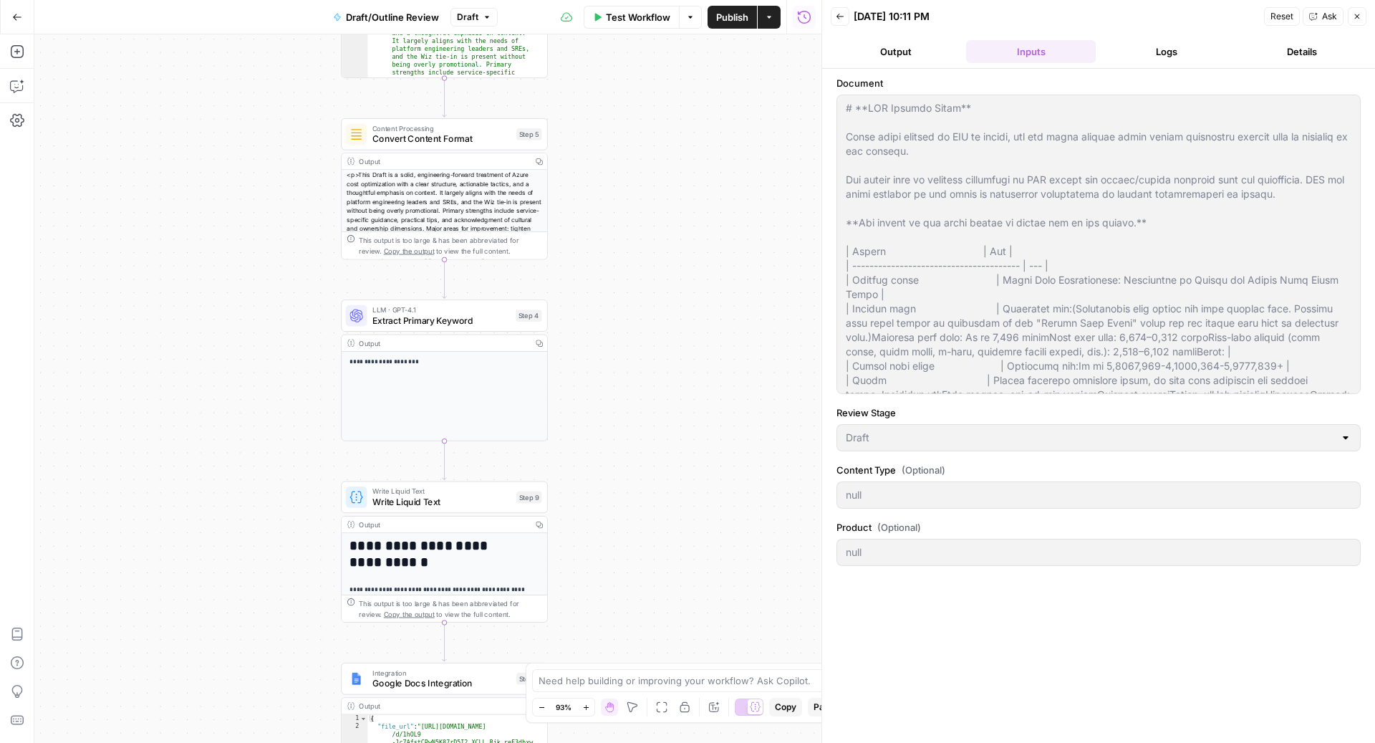
click at [423, 500] on span "Write Liquid Text" at bounding box center [441, 502] width 139 height 14
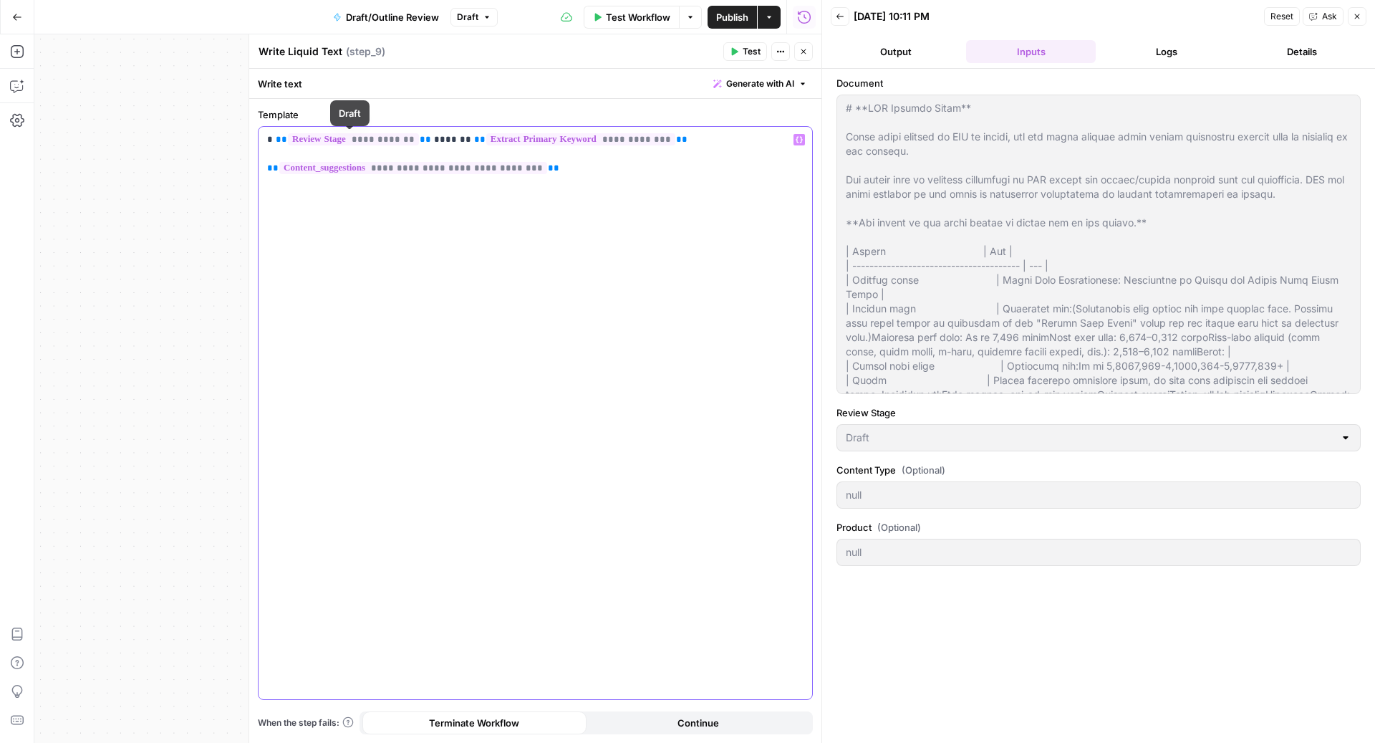
drag, startPoint x: 676, startPoint y: 144, endPoint x: 242, endPoint y: 143, distance: 434.1
click at [249, 143] on div "**********" at bounding box center [535, 388] width 573 height 708
copy p "**********"
click at [801, 46] on button "Close" at bounding box center [803, 51] width 19 height 19
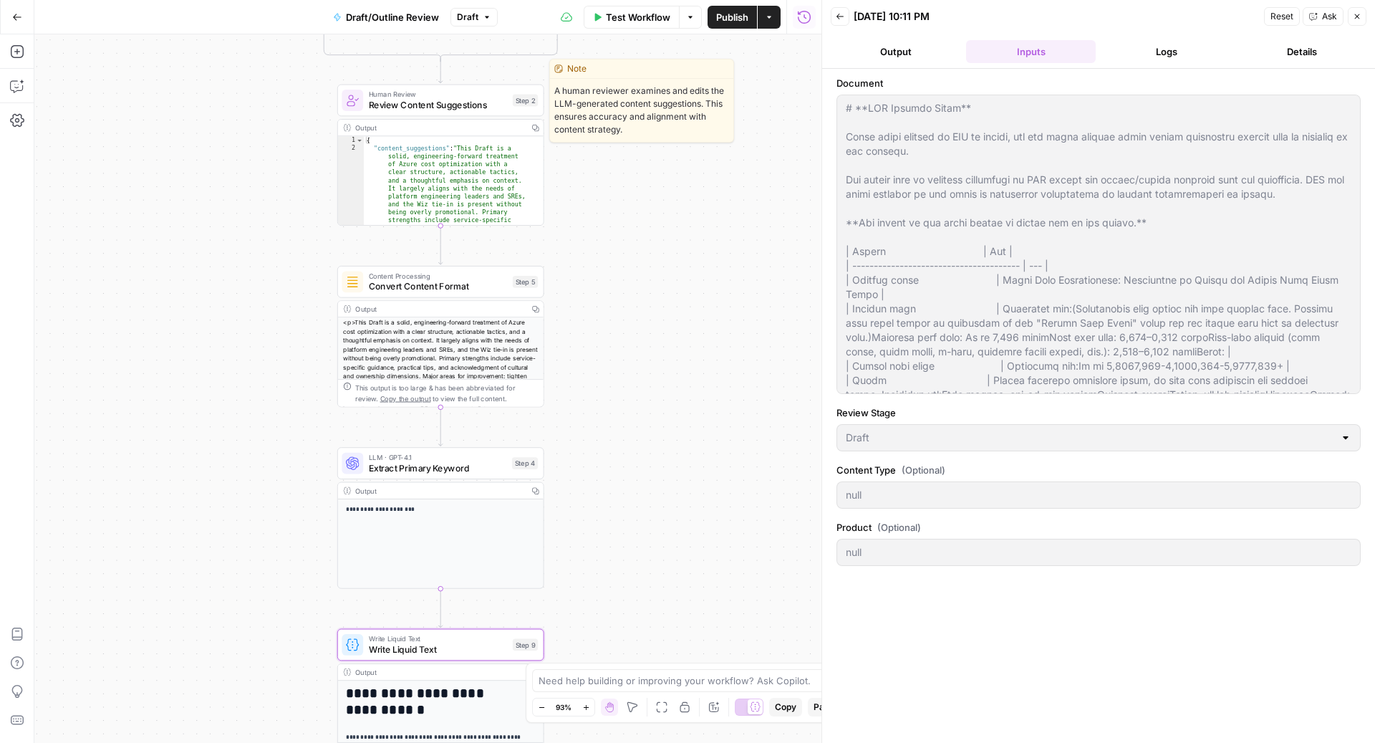
click at [440, 107] on span "Review Content Suggestions" at bounding box center [438, 105] width 139 height 14
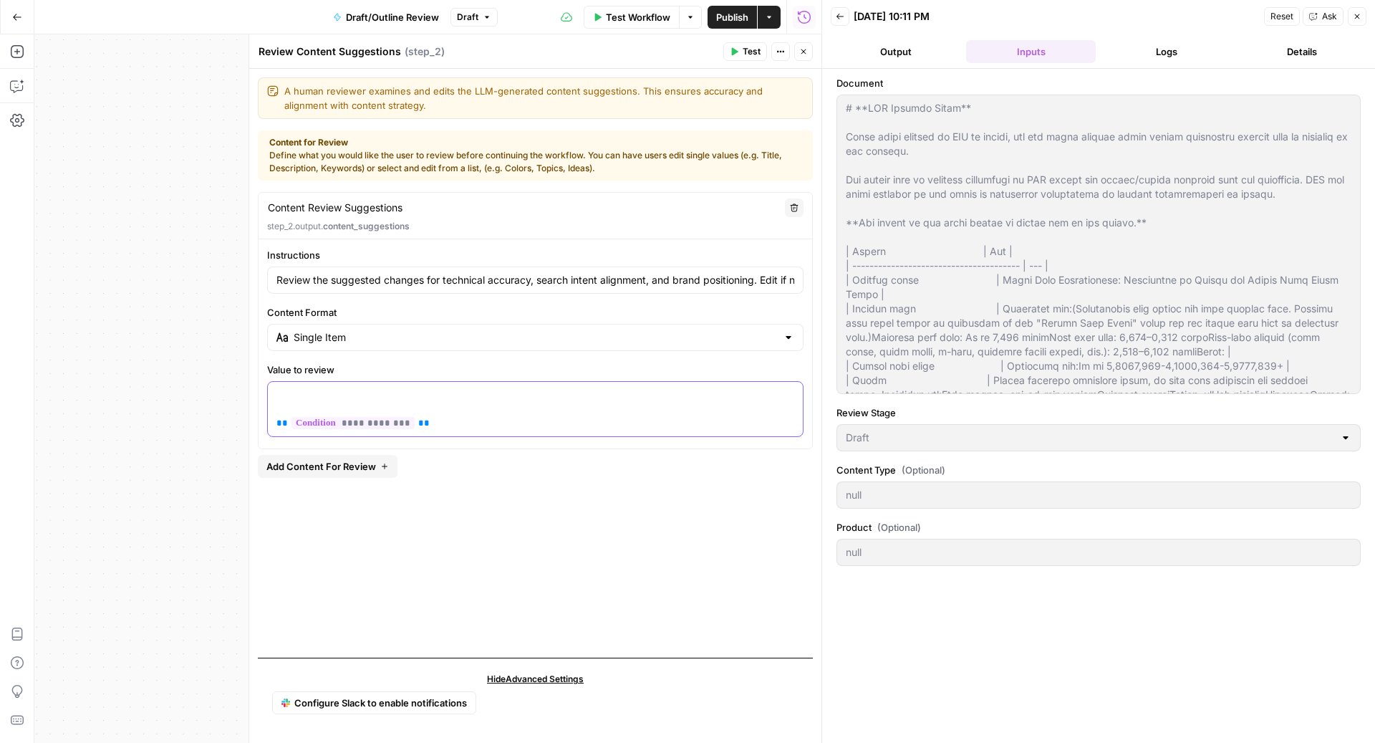
click at [329, 388] on p "**********" at bounding box center [535, 409] width 519 height 43
click at [804, 42] on header "Review Content Suggestions Review Content Suggestions ( step_2 ) Test Actions C…" at bounding box center [535, 51] width 572 height 34
click at [804, 47] on icon "button" at bounding box center [803, 51] width 9 height 9
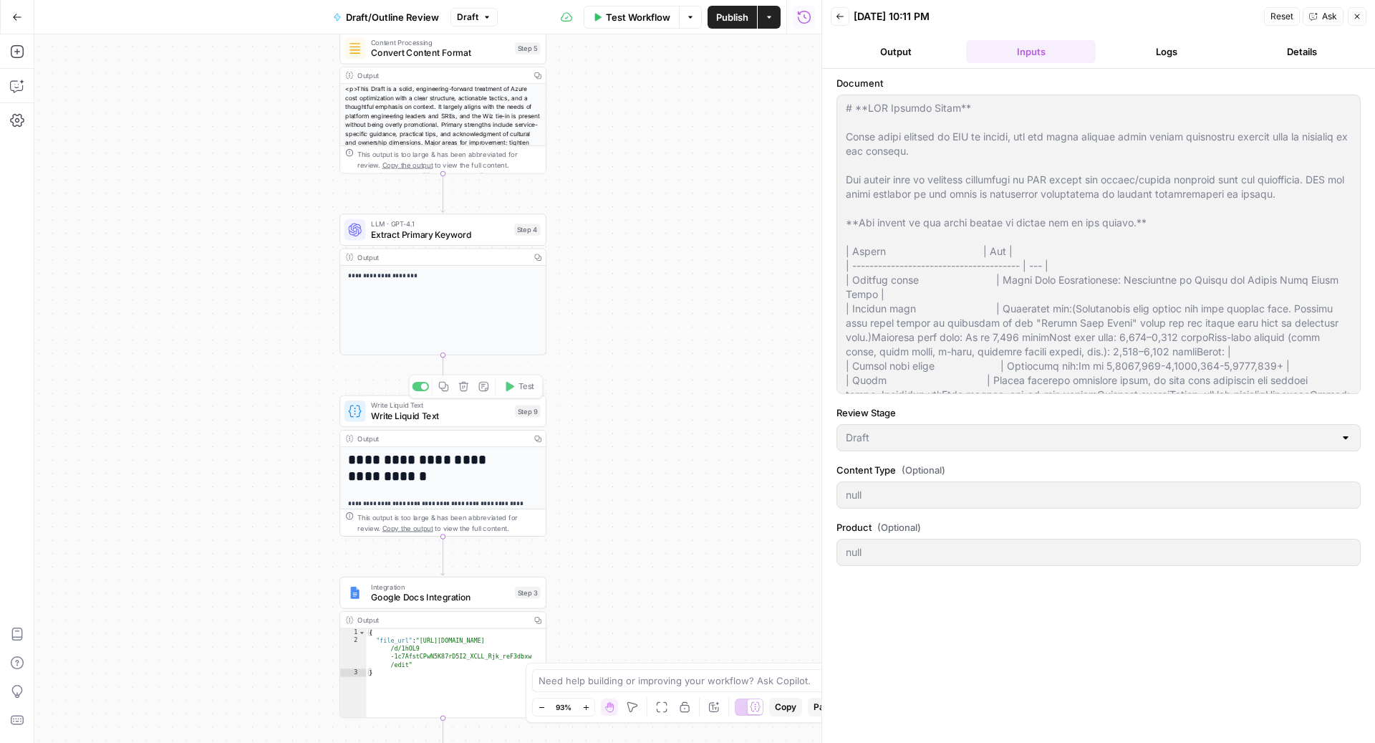
click at [421, 385] on div at bounding box center [421, 386] width 16 height 9
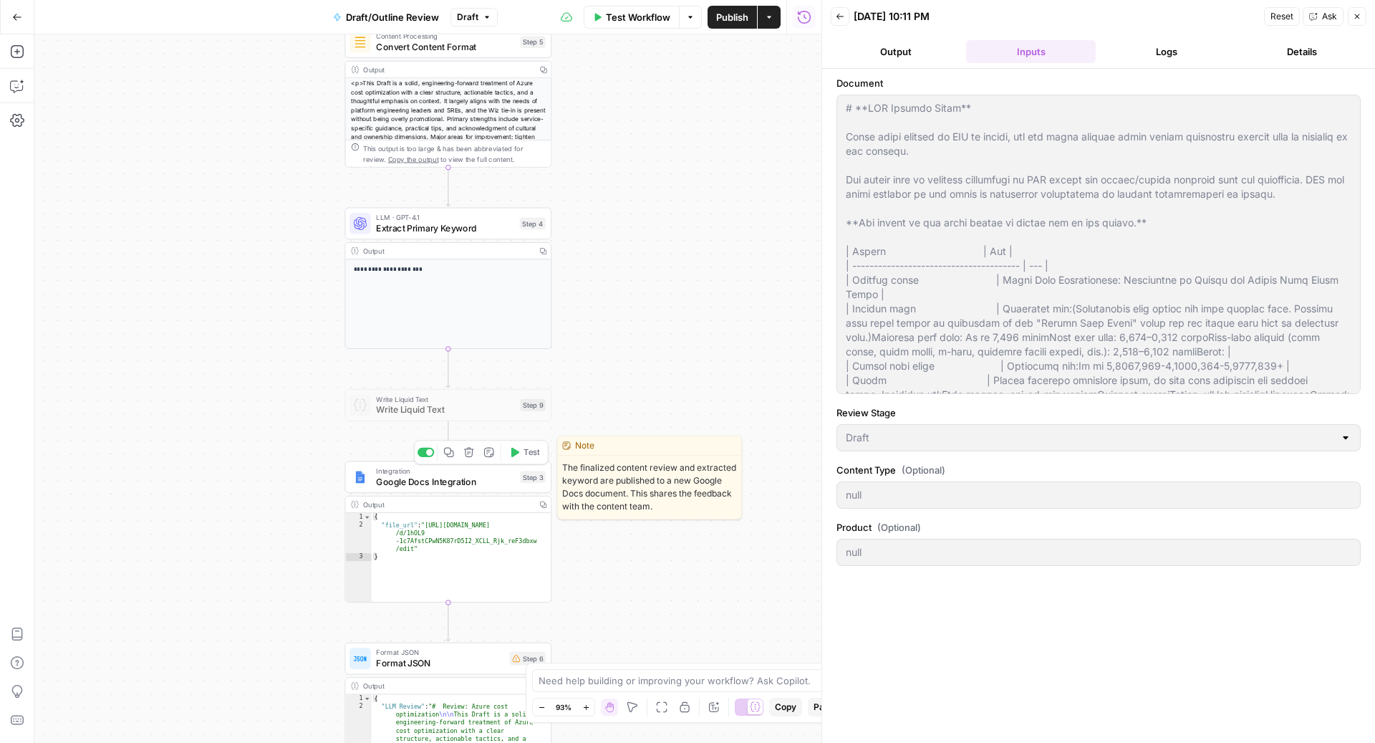
click at [398, 482] on span "Google Docs Integration" at bounding box center [445, 482] width 139 height 14
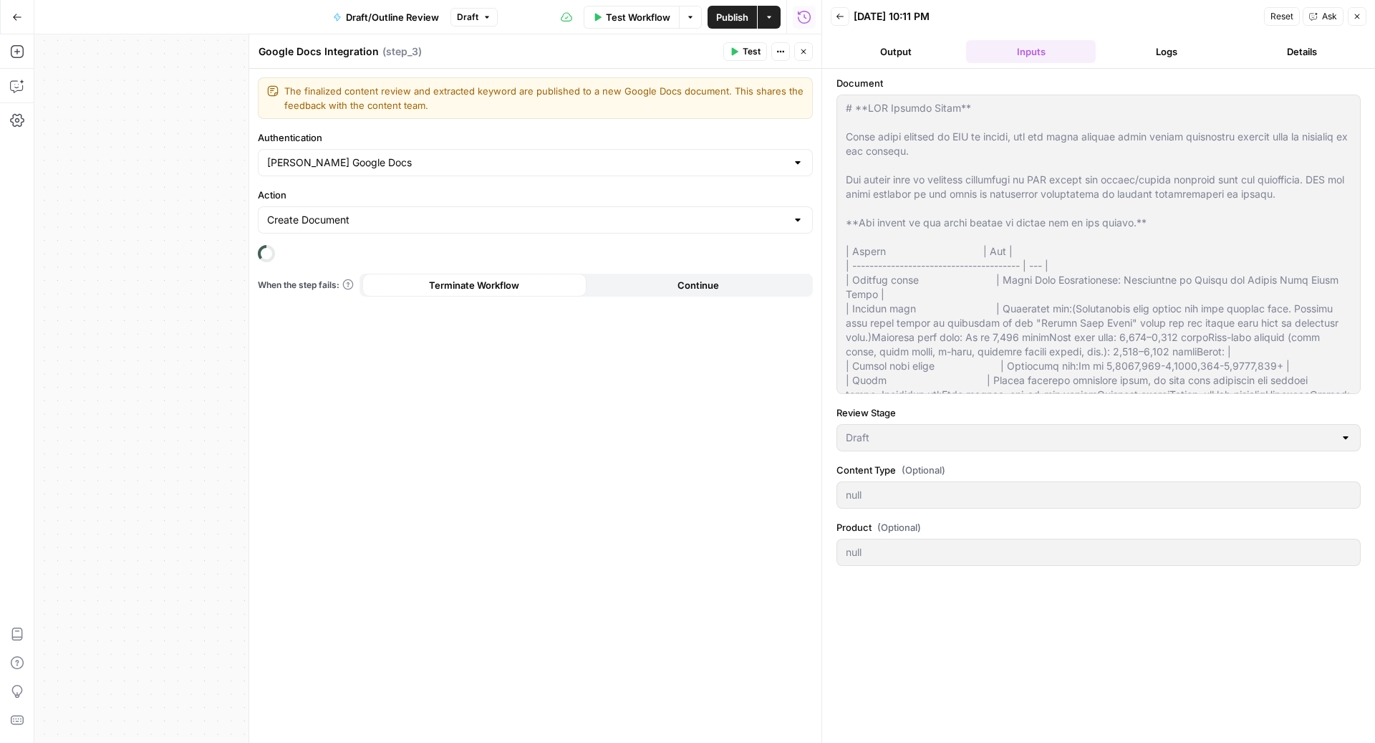
click at [1146, 56] on button "Logs" at bounding box center [1167, 51] width 130 height 23
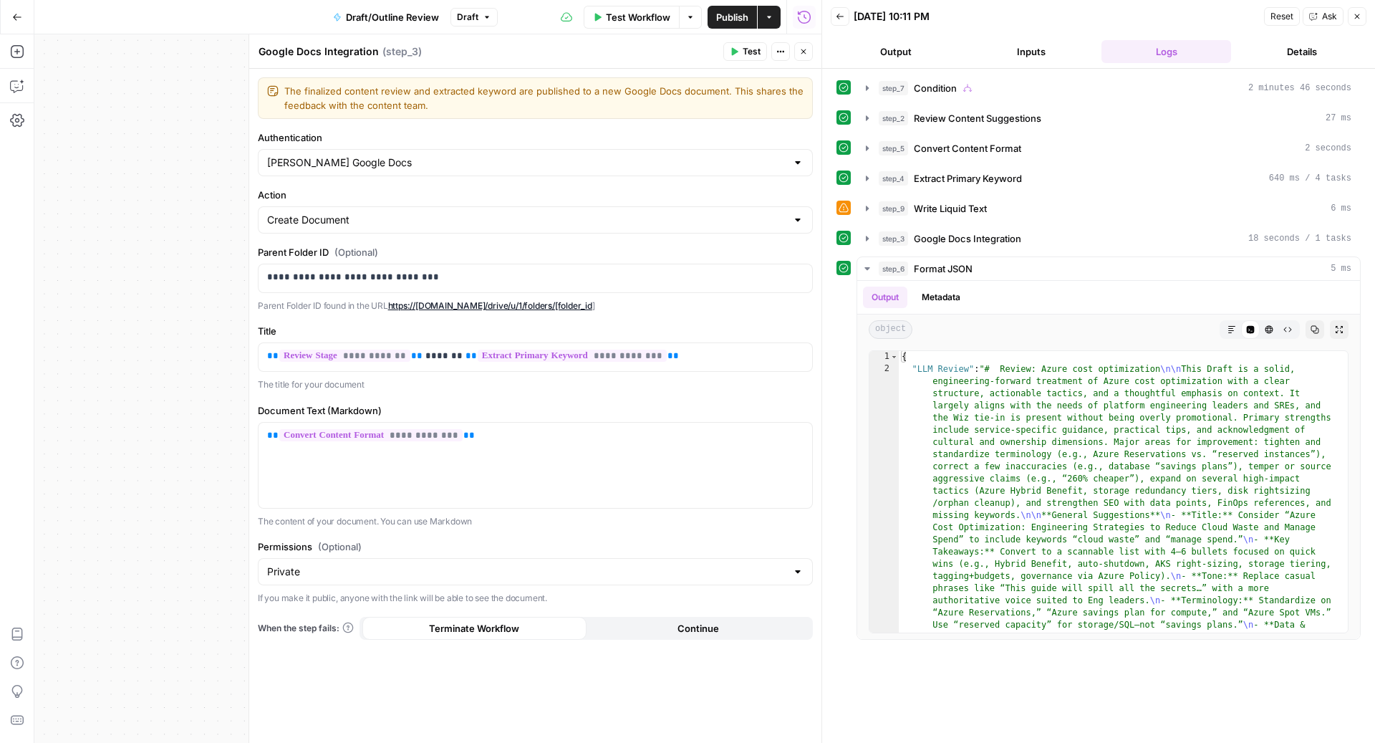
click at [803, 49] on icon "button" at bounding box center [803, 51] width 9 height 9
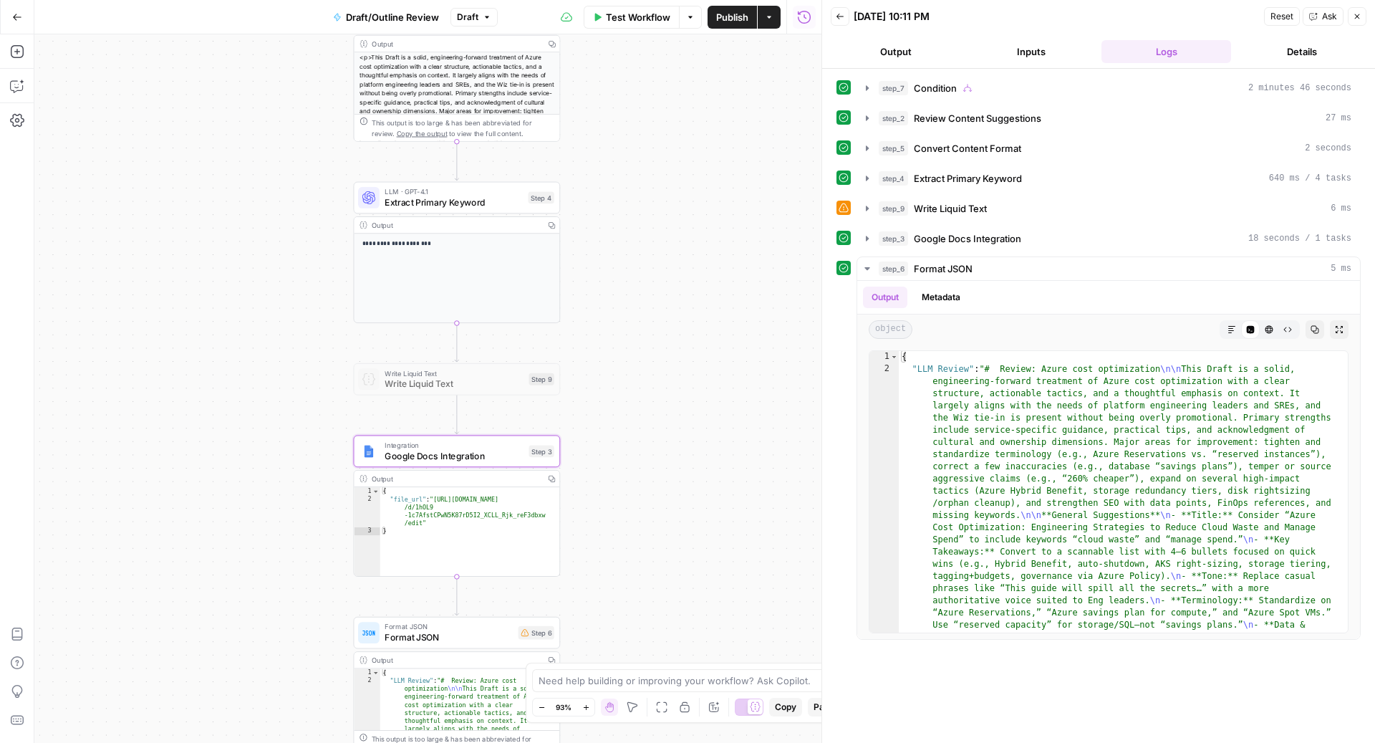
click at [430, 641] on span "Format JSON" at bounding box center [449, 637] width 128 height 14
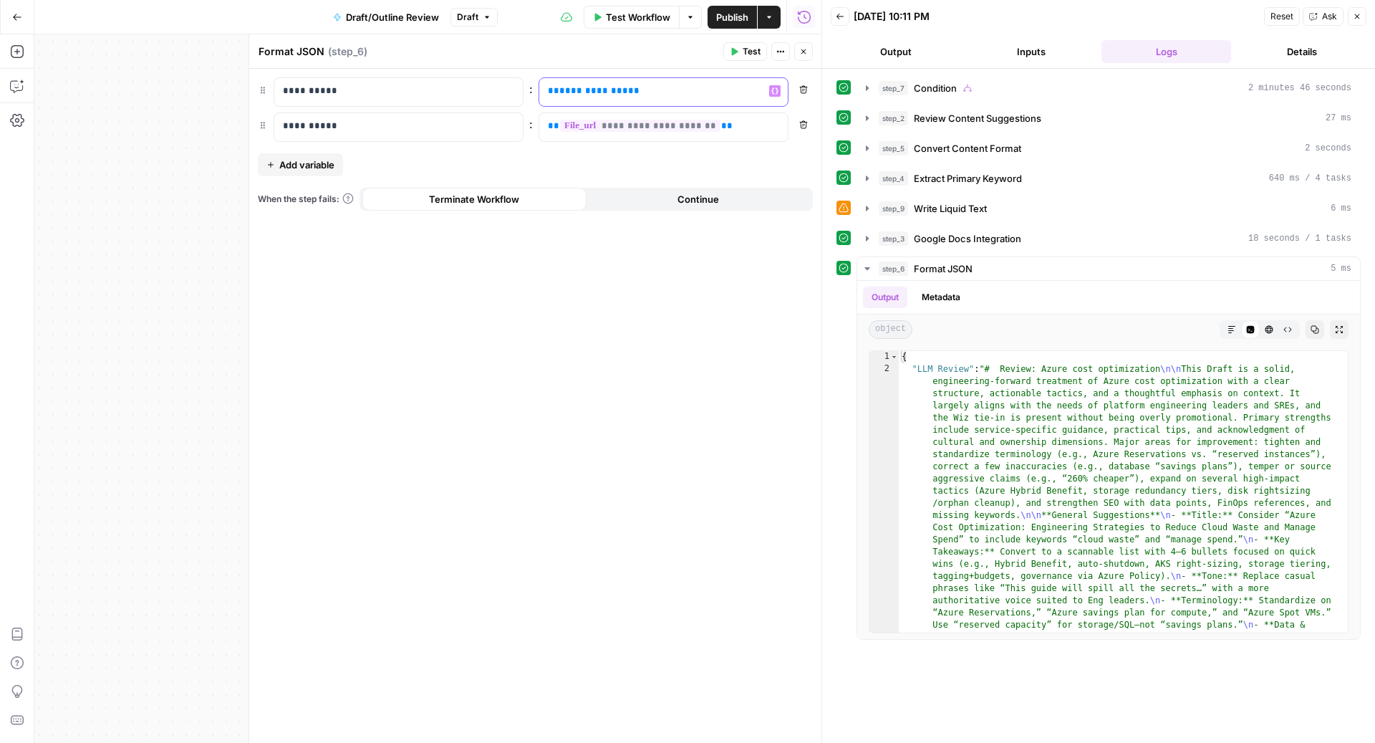
click at [675, 94] on p "**********" at bounding box center [652, 91] width 208 height 14
click at [582, 92] on span "**********" at bounding box center [593, 90] width 69 height 9
click at [810, 52] on button "Close" at bounding box center [803, 51] width 19 height 19
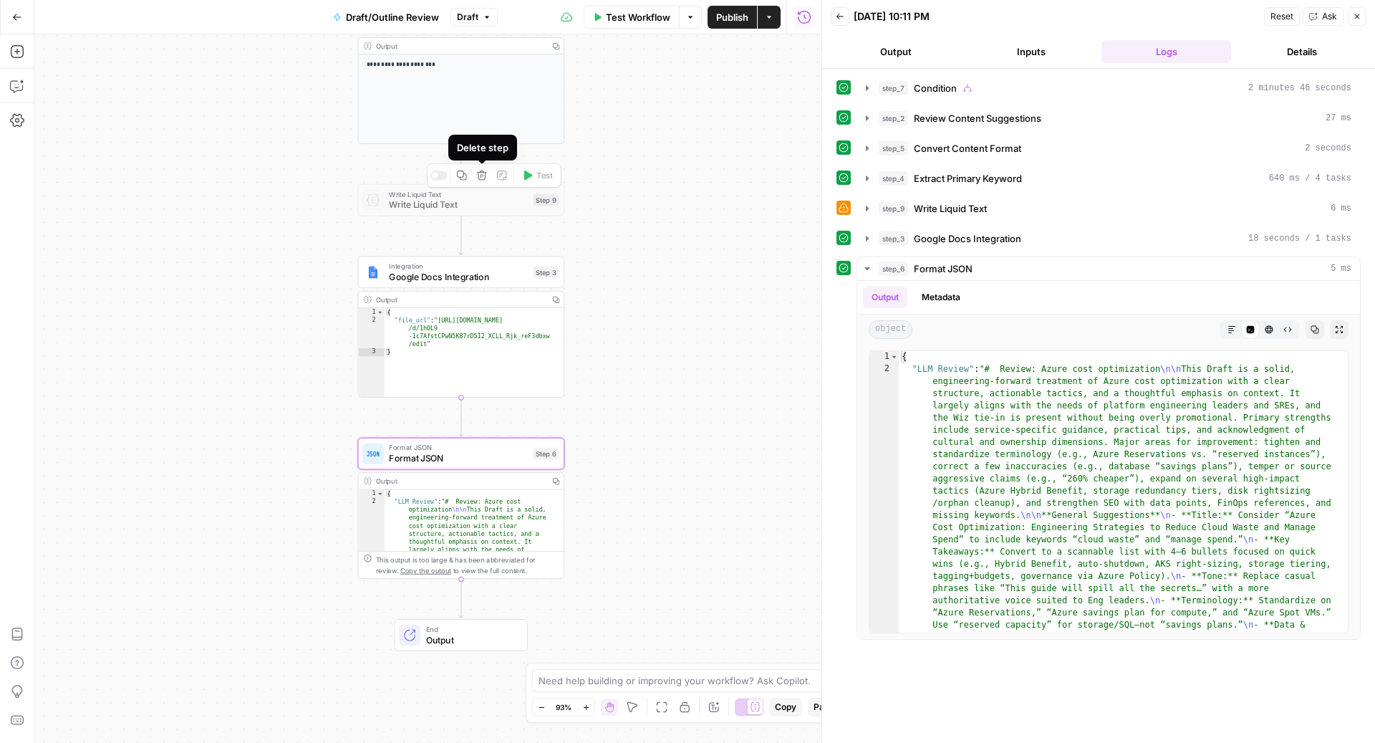
click at [483, 173] on icon "button" at bounding box center [481, 175] width 11 height 11
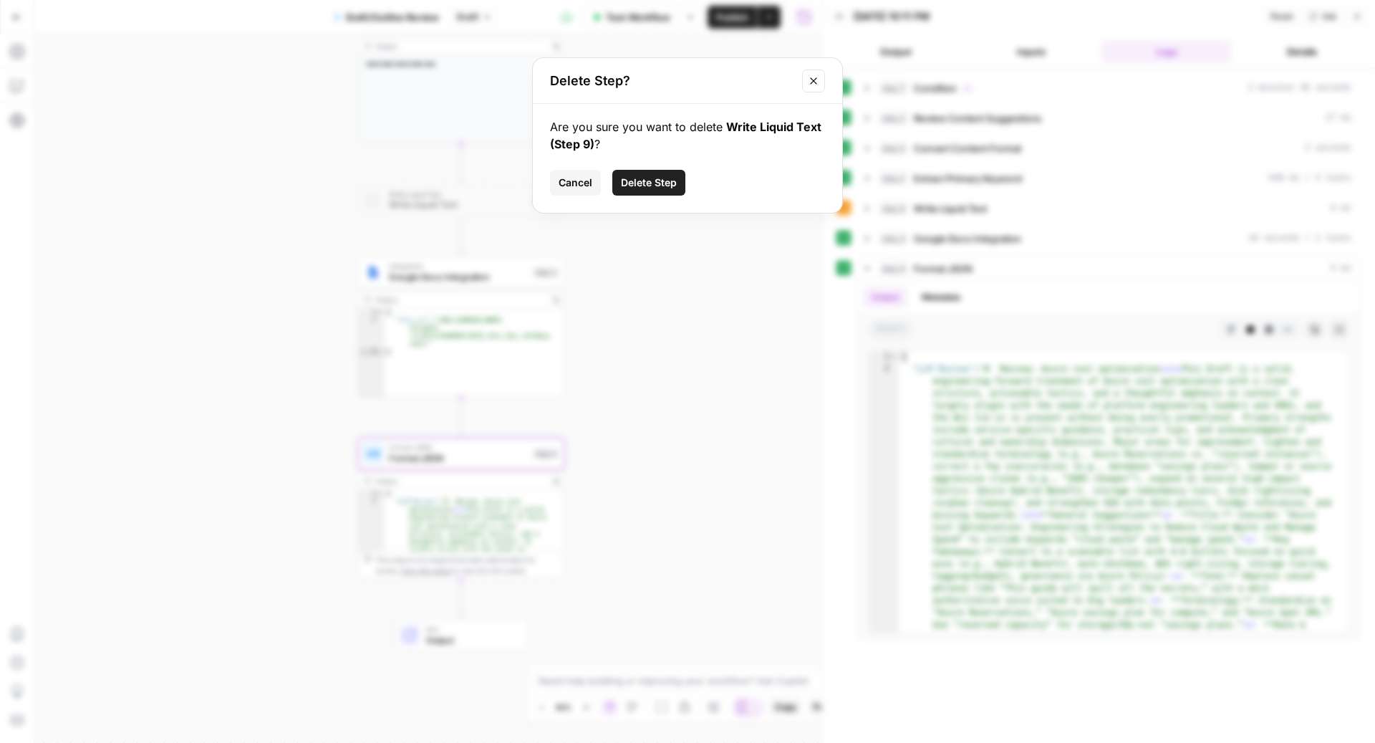
click at [642, 184] on span "Delete Step" at bounding box center [649, 182] width 56 height 14
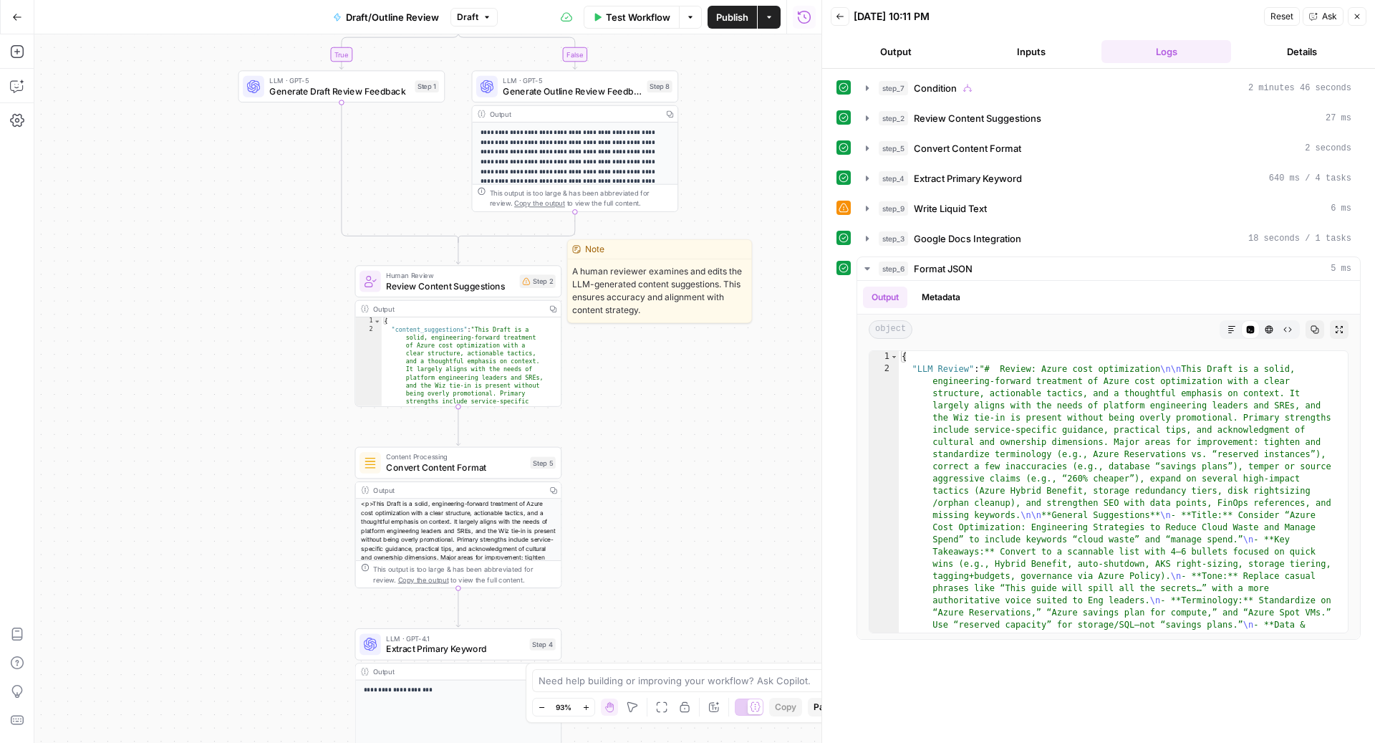
click at [451, 293] on div "Human Review Review Content Suggestions Step 2 Copy step Delete step Edit Note …" at bounding box center [458, 281] width 207 height 32
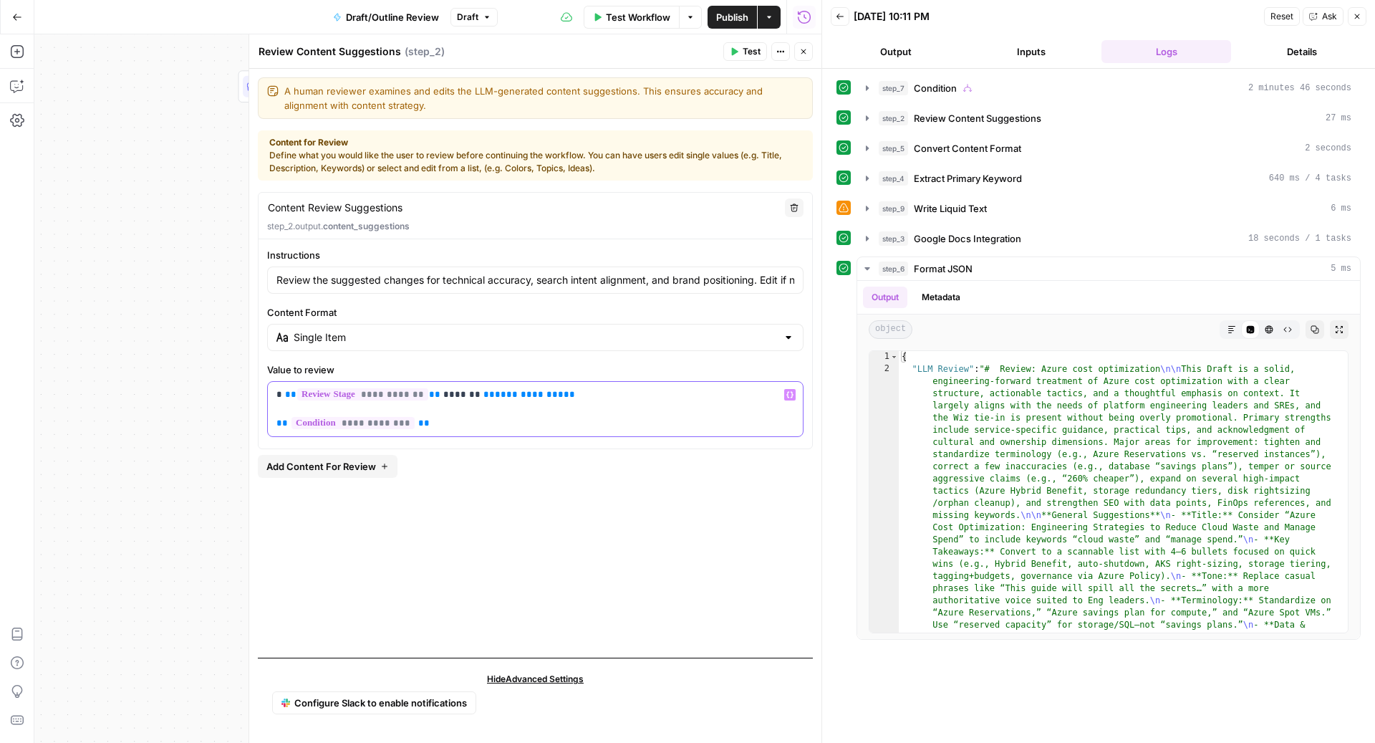
drag, startPoint x: 473, startPoint y: 396, endPoint x: 568, endPoint y: 396, distance: 94.5
click at [568, 396] on p "**********" at bounding box center [535, 409] width 519 height 43
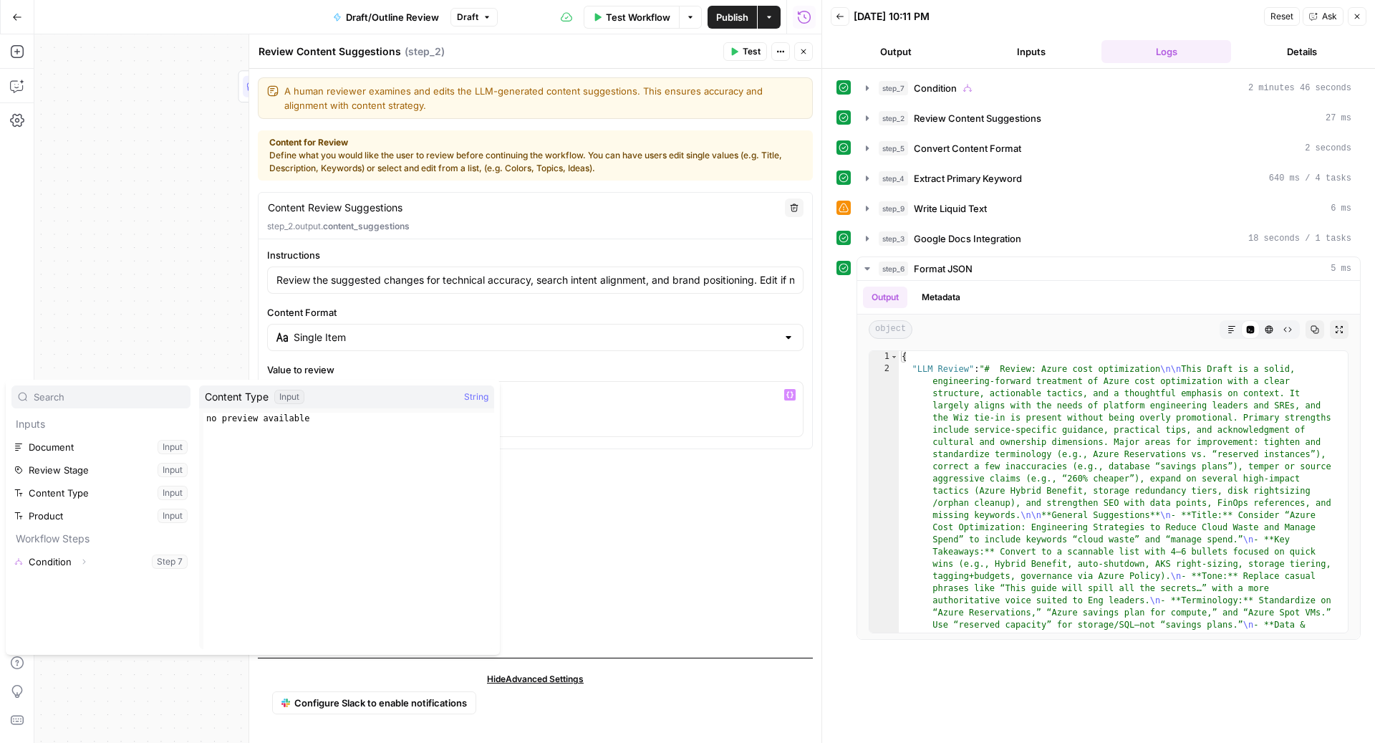
click at [579, 347] on div "Single Item" at bounding box center [535, 337] width 536 height 27
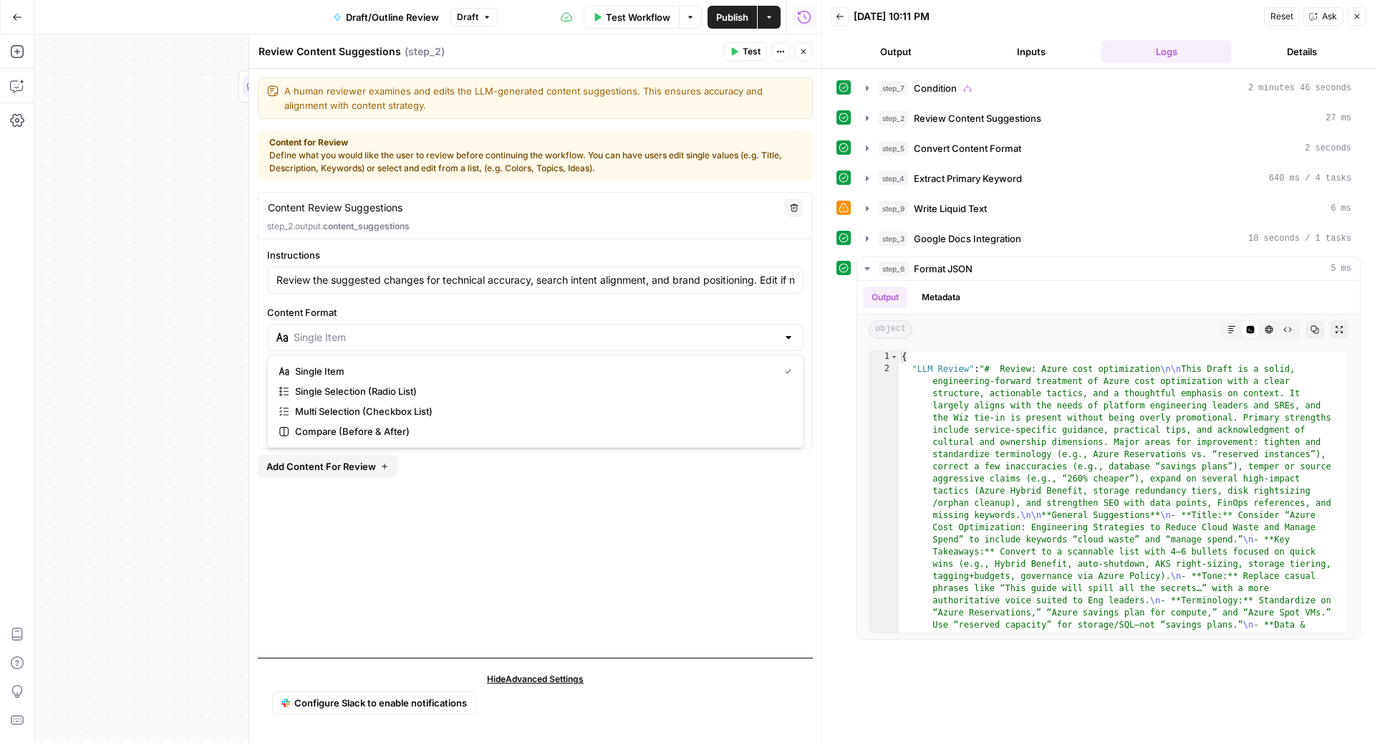
type input "Single Item"
click at [614, 305] on label "Content Format" at bounding box center [535, 312] width 536 height 14
click at [614, 330] on input "Single Item" at bounding box center [535, 337] width 483 height 14
type input "Single Item"
click at [576, 569] on div "**********" at bounding box center [535, 419] width 555 height 454
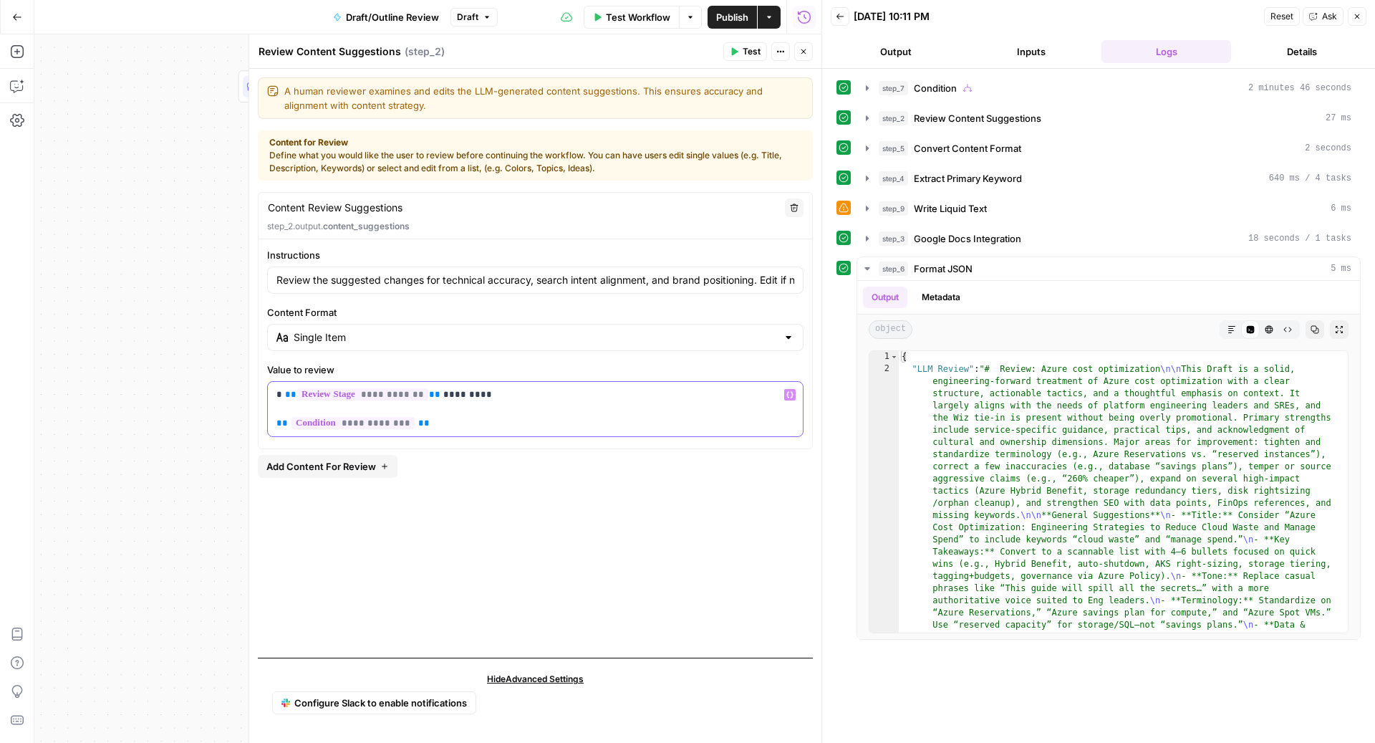
drag, startPoint x: 271, startPoint y: 426, endPoint x: 269, endPoint y: 390, distance: 35.9
click at [269, 390] on div "**********" at bounding box center [535, 409] width 535 height 54
click at [802, 47] on icon "button" at bounding box center [803, 51] width 9 height 9
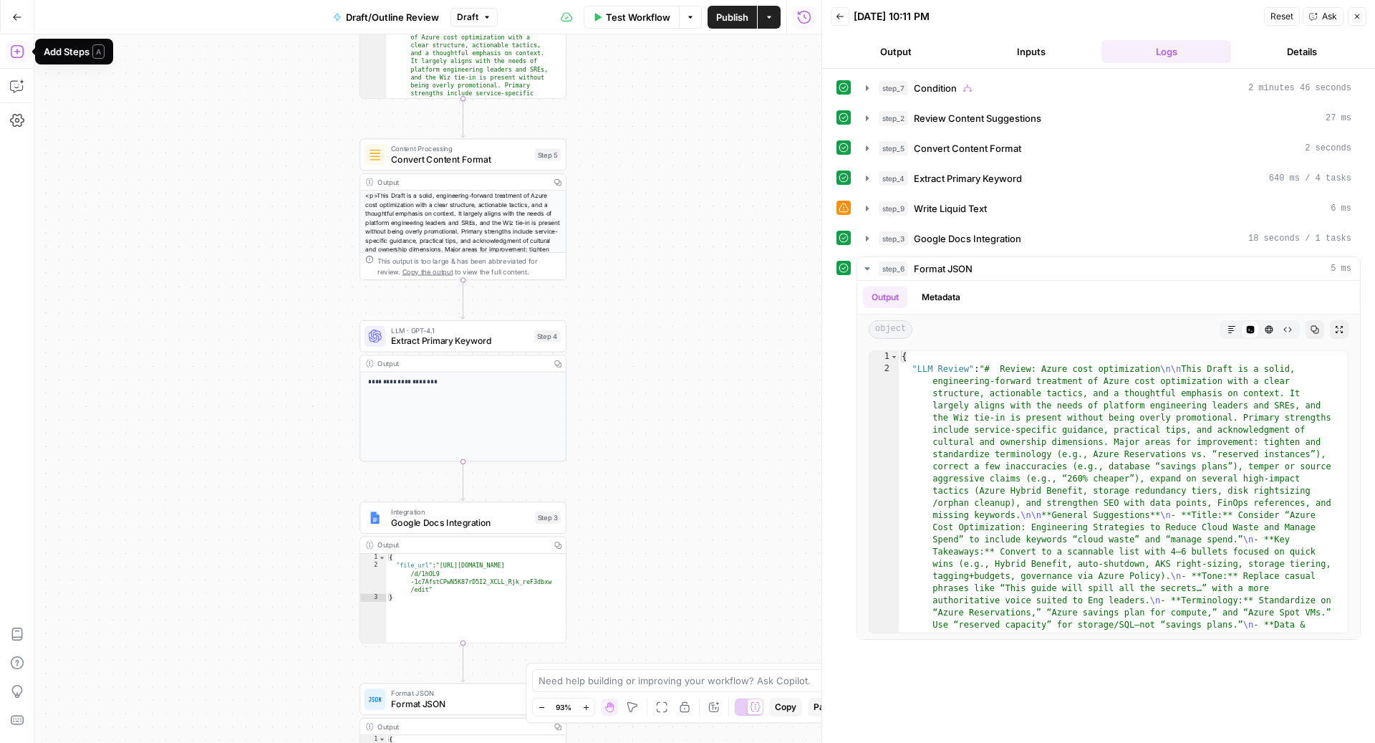
click at [18, 47] on icon "button" at bounding box center [17, 51] width 14 height 14
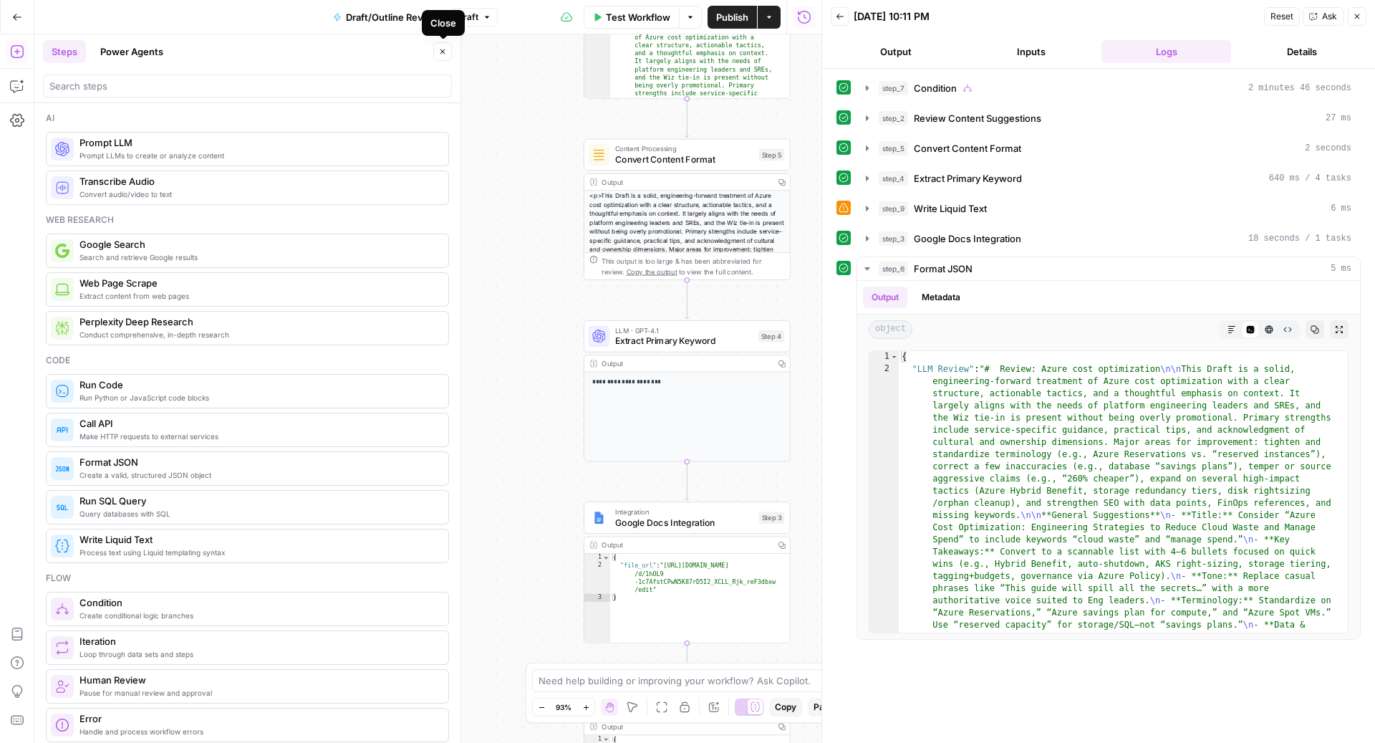
click at [440, 54] on icon "button" at bounding box center [442, 51] width 9 height 9
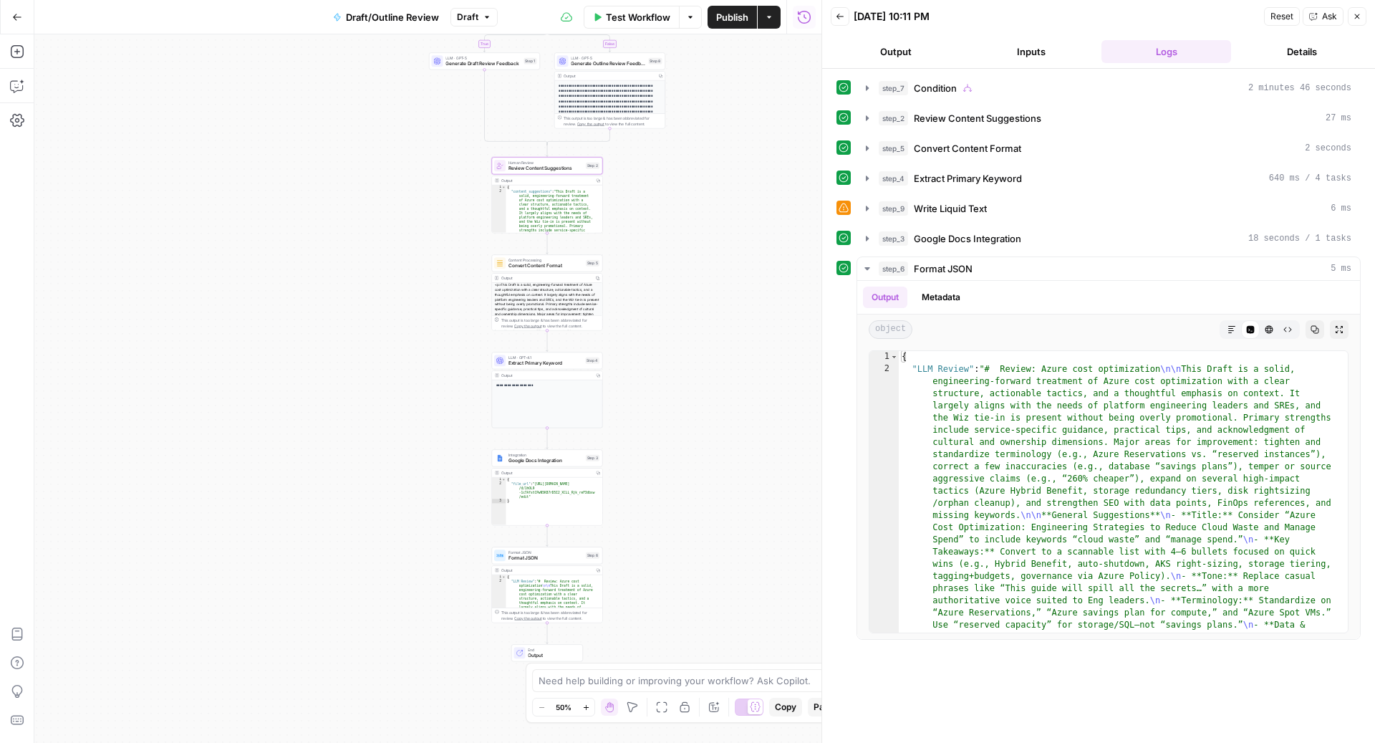
click at [486, 20] on icon "button" at bounding box center [487, 17] width 9 height 9
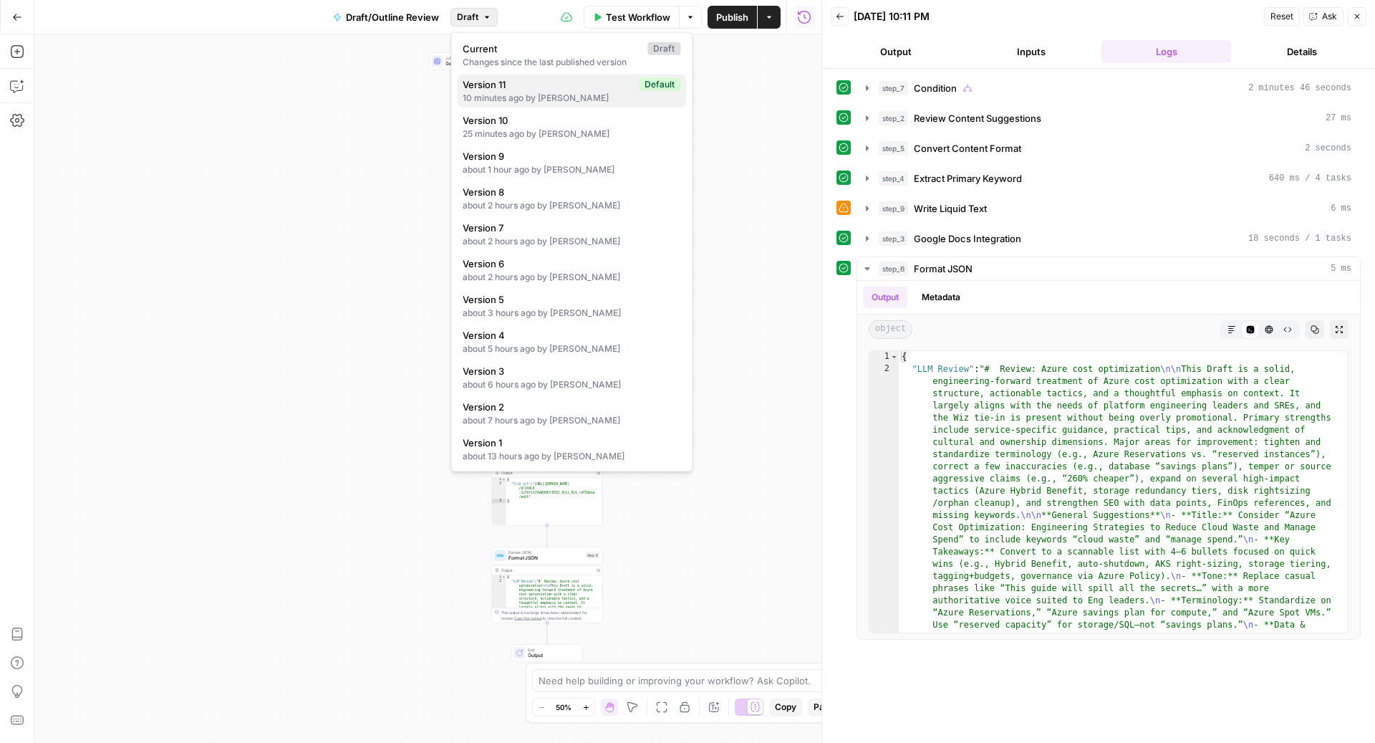
click at [512, 82] on span "Version 11" at bounding box center [548, 84] width 170 height 14
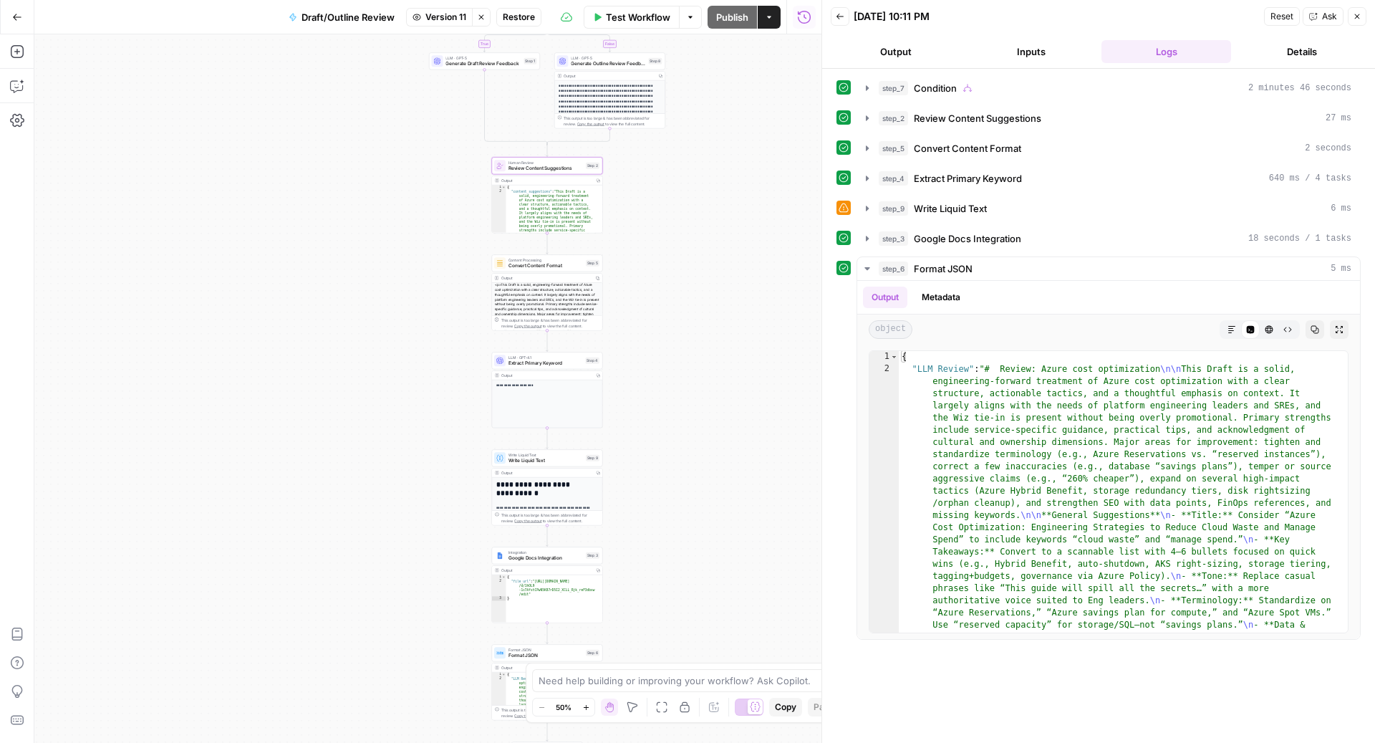
click at [531, 17] on span "Restore" at bounding box center [519, 17] width 32 height 13
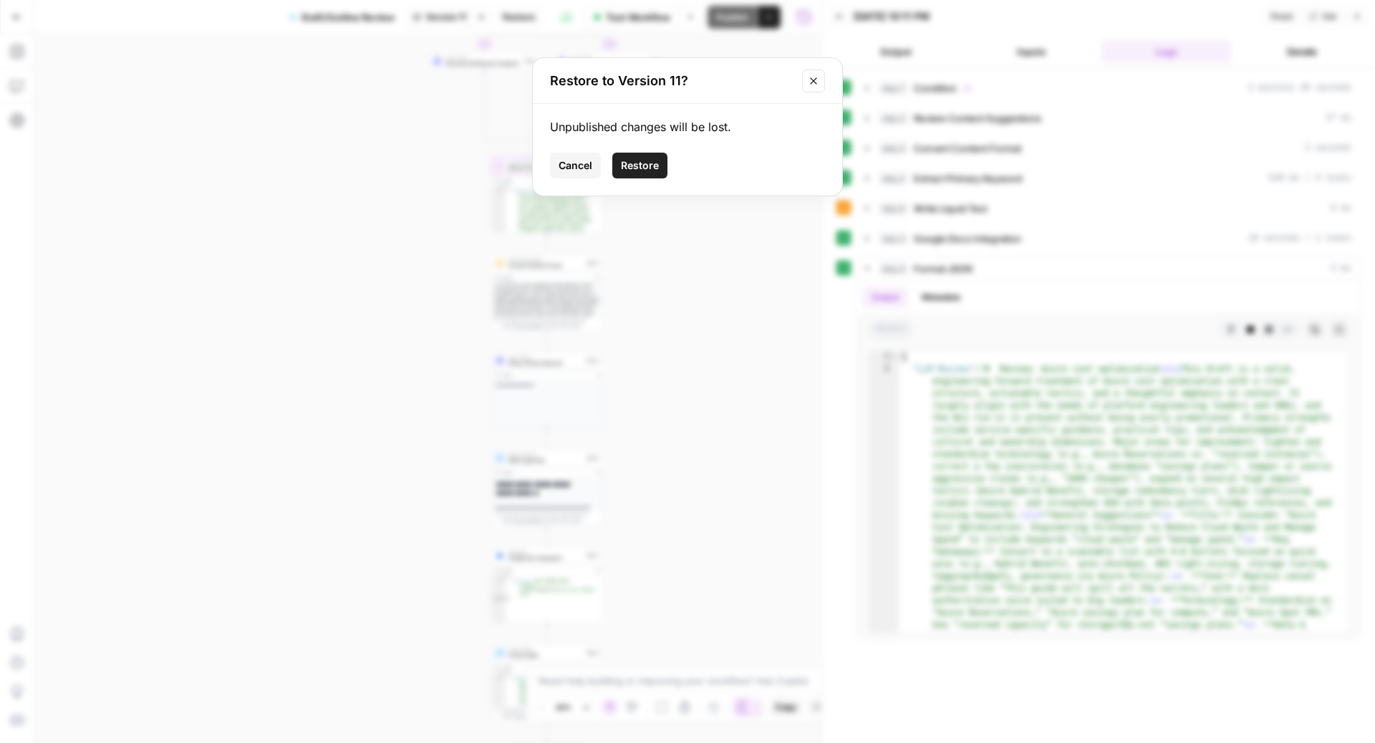
click at [645, 163] on span "Restore" at bounding box center [640, 165] width 38 height 14
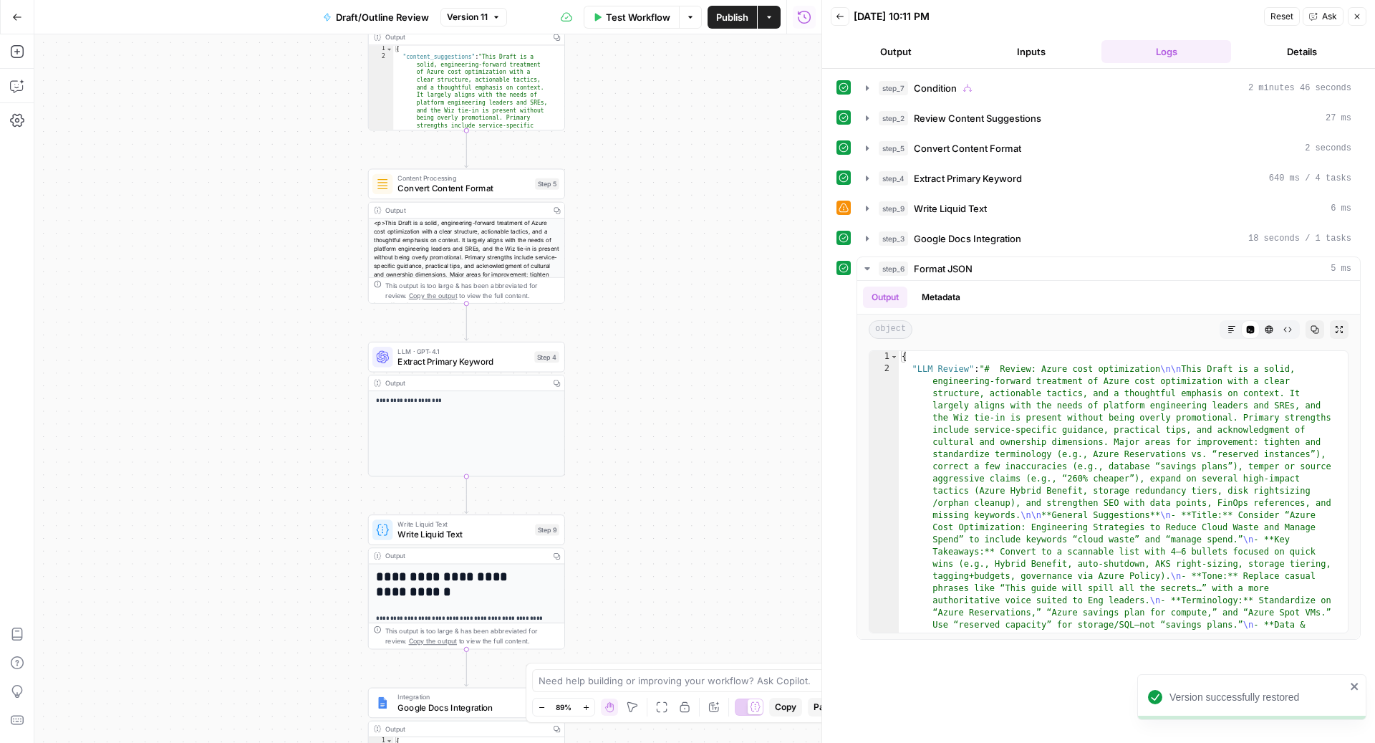
click at [483, 532] on span "Write Liquid Text" at bounding box center [464, 534] width 133 height 13
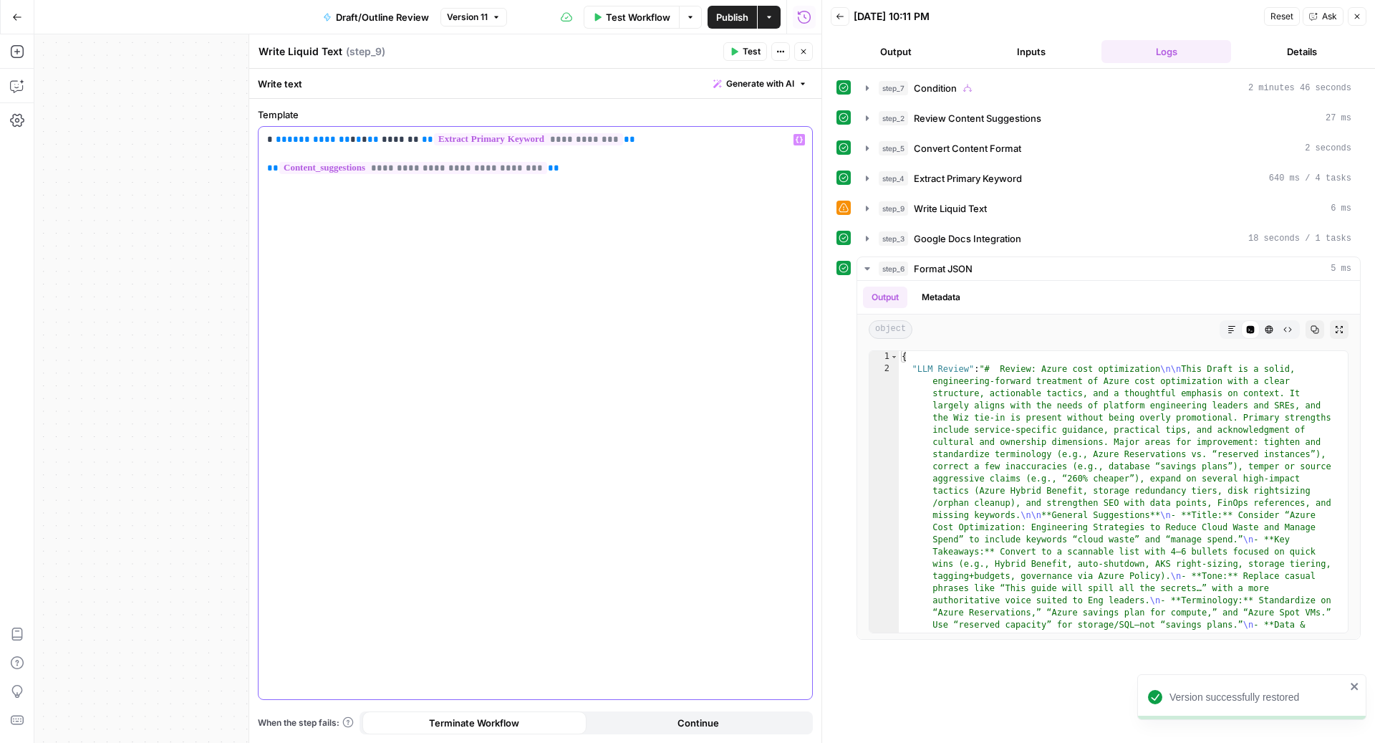
drag, startPoint x: 360, startPoint y: 140, endPoint x: 276, endPoint y: 138, distance: 83.9
click at [276, 138] on p "**********" at bounding box center [535, 154] width 537 height 43
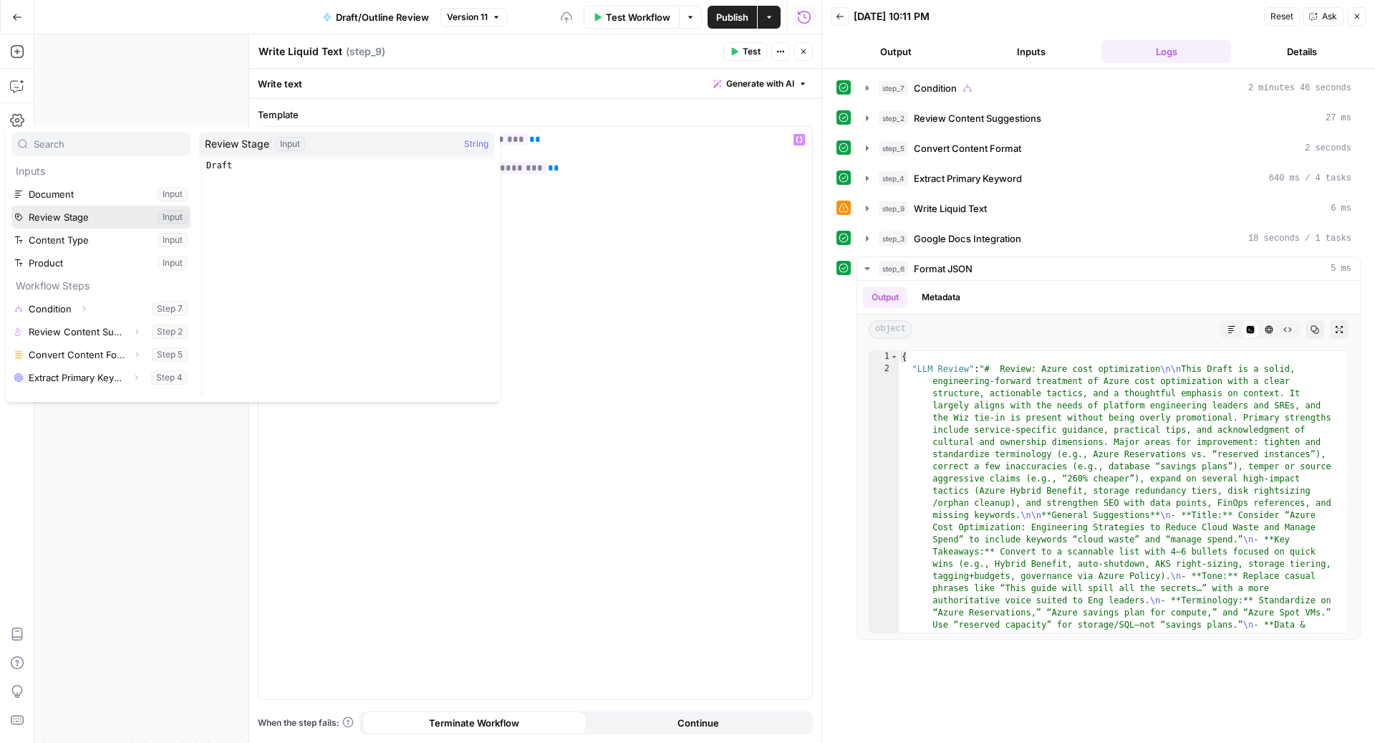
click at [97, 219] on button "Select variable Review Stage" at bounding box center [100, 217] width 179 height 23
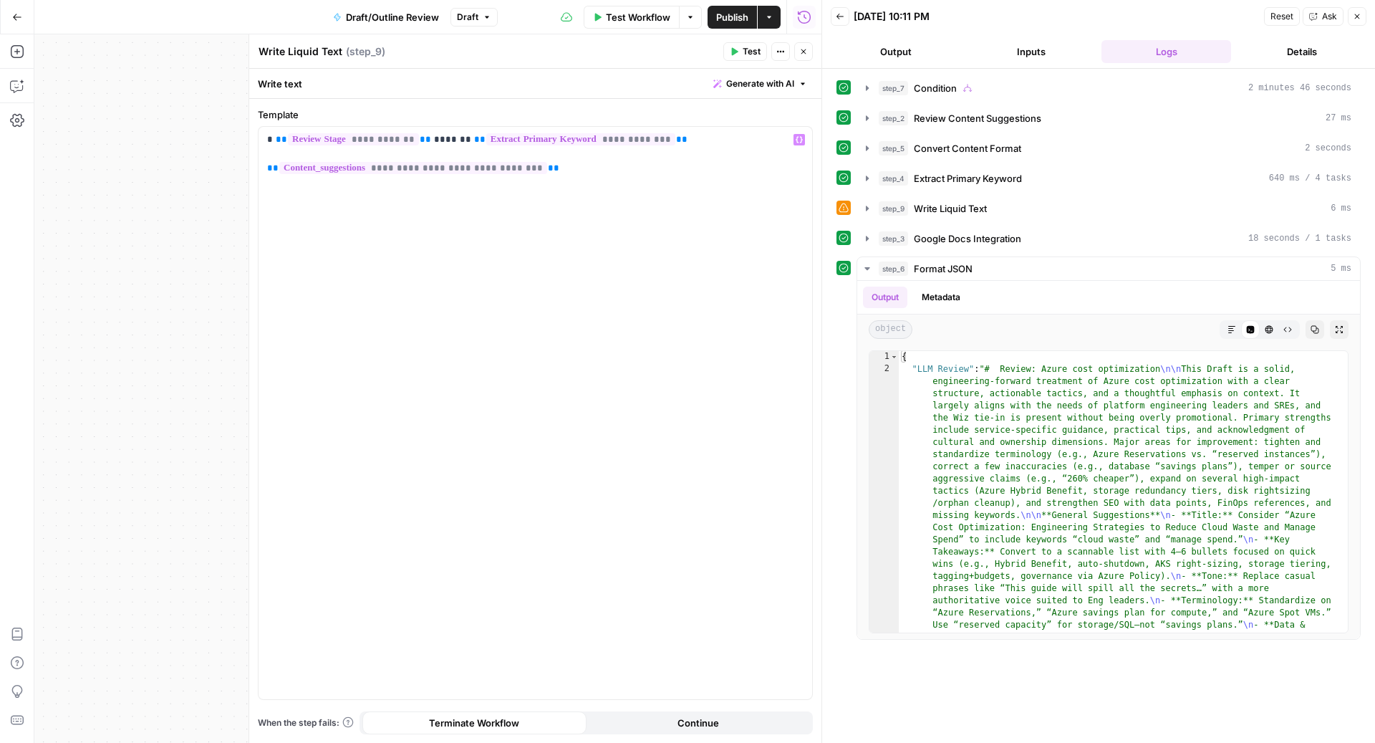
click at [807, 52] on span "Close" at bounding box center [807, 52] width 1 height 1
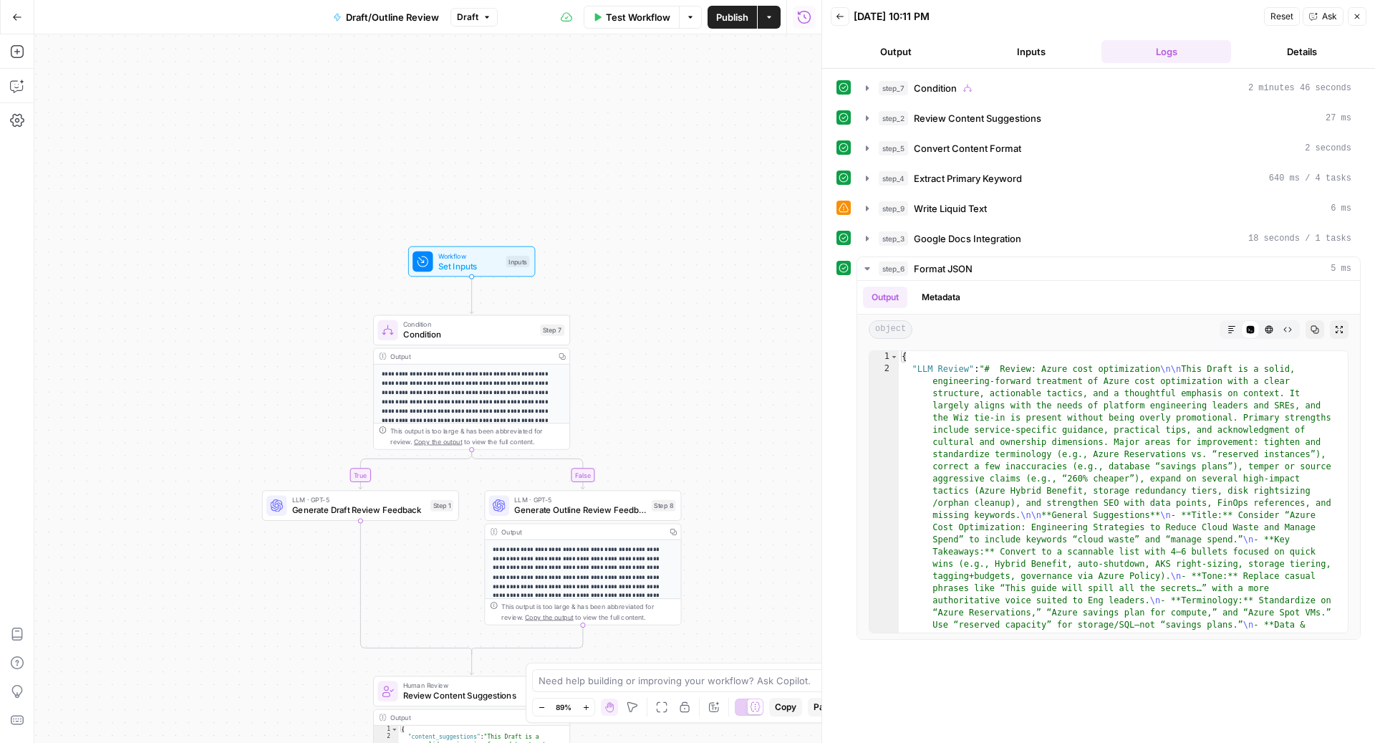
click at [482, 329] on span "Condition" at bounding box center [469, 334] width 133 height 13
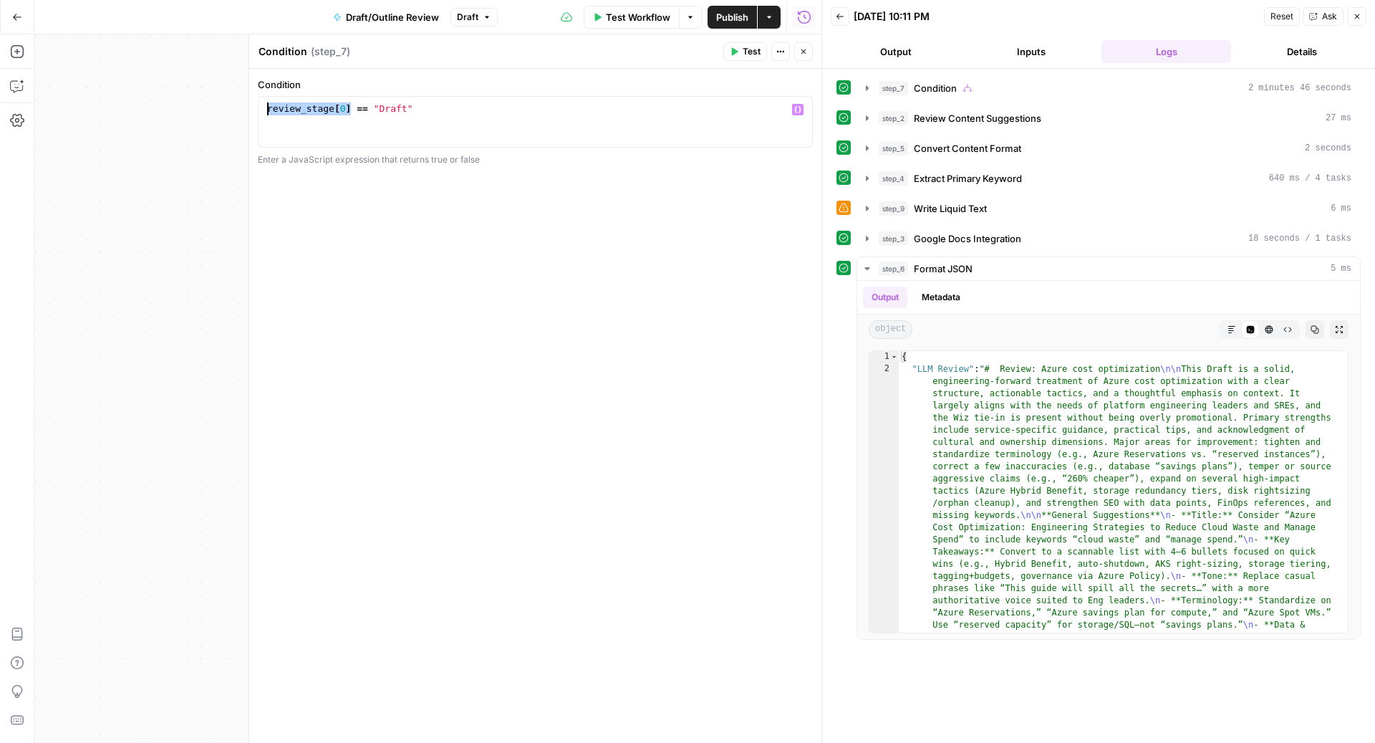
drag, startPoint x: 350, startPoint y: 102, endPoint x: 236, endPoint y: 102, distance: 114.6
click at [236, 102] on body "**********" at bounding box center [687, 371] width 1375 height 743
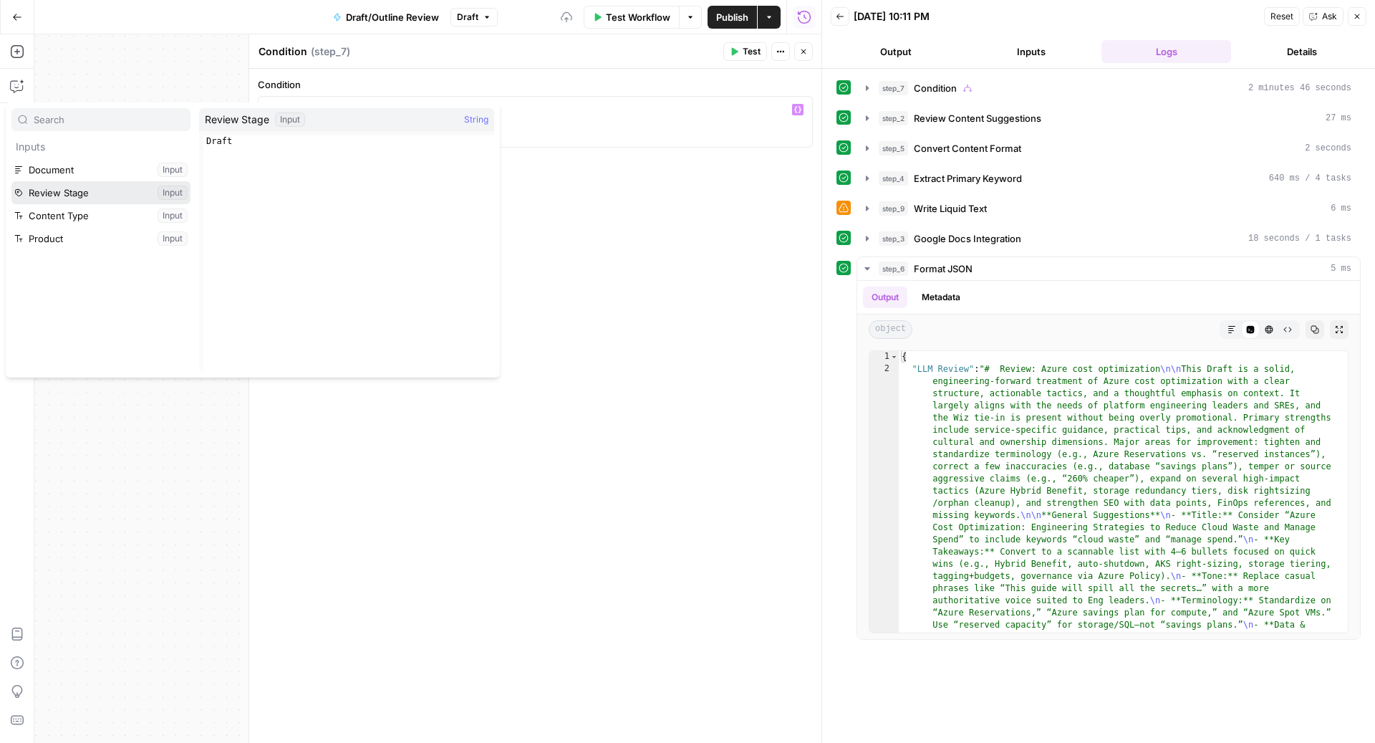
click at [137, 188] on button "Select variable Review Stage" at bounding box center [100, 192] width 179 height 23
type textarea "**********"
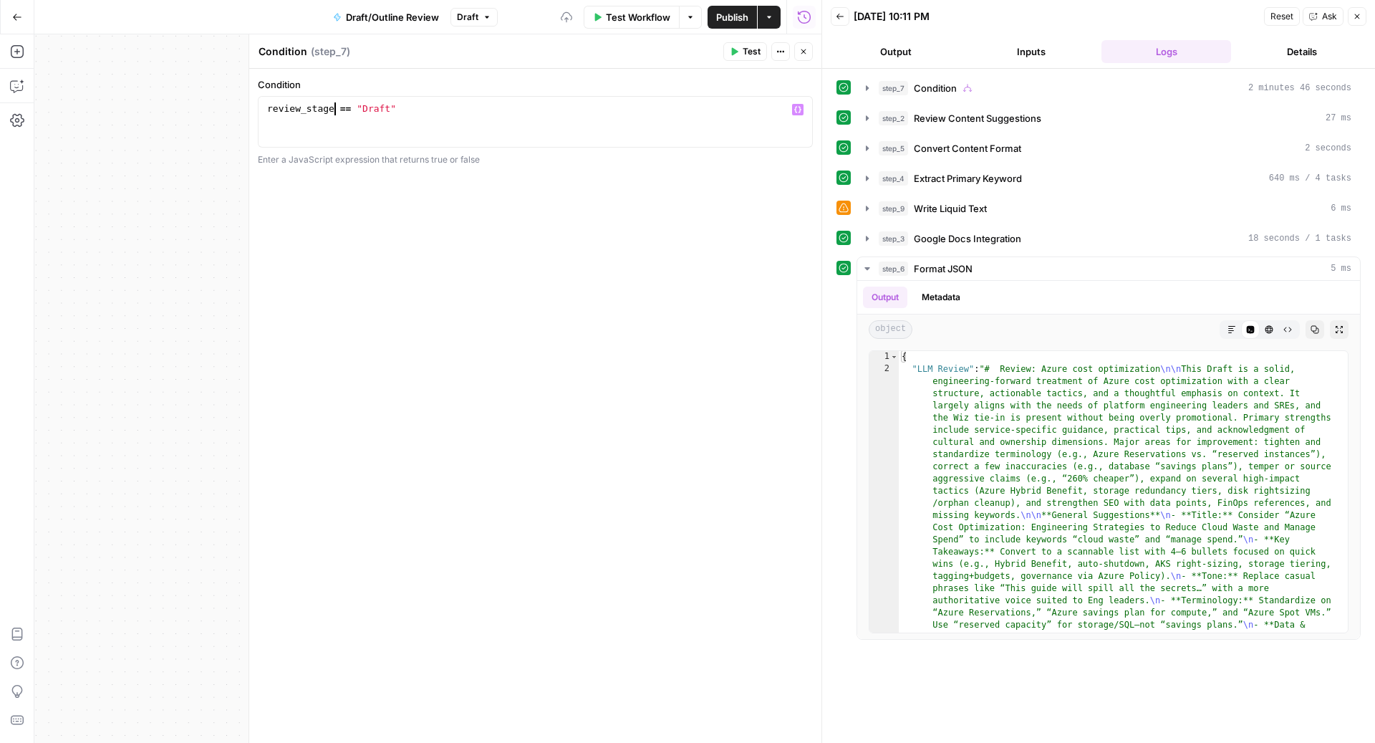
click at [803, 55] on icon "button" at bounding box center [803, 51] width 9 height 9
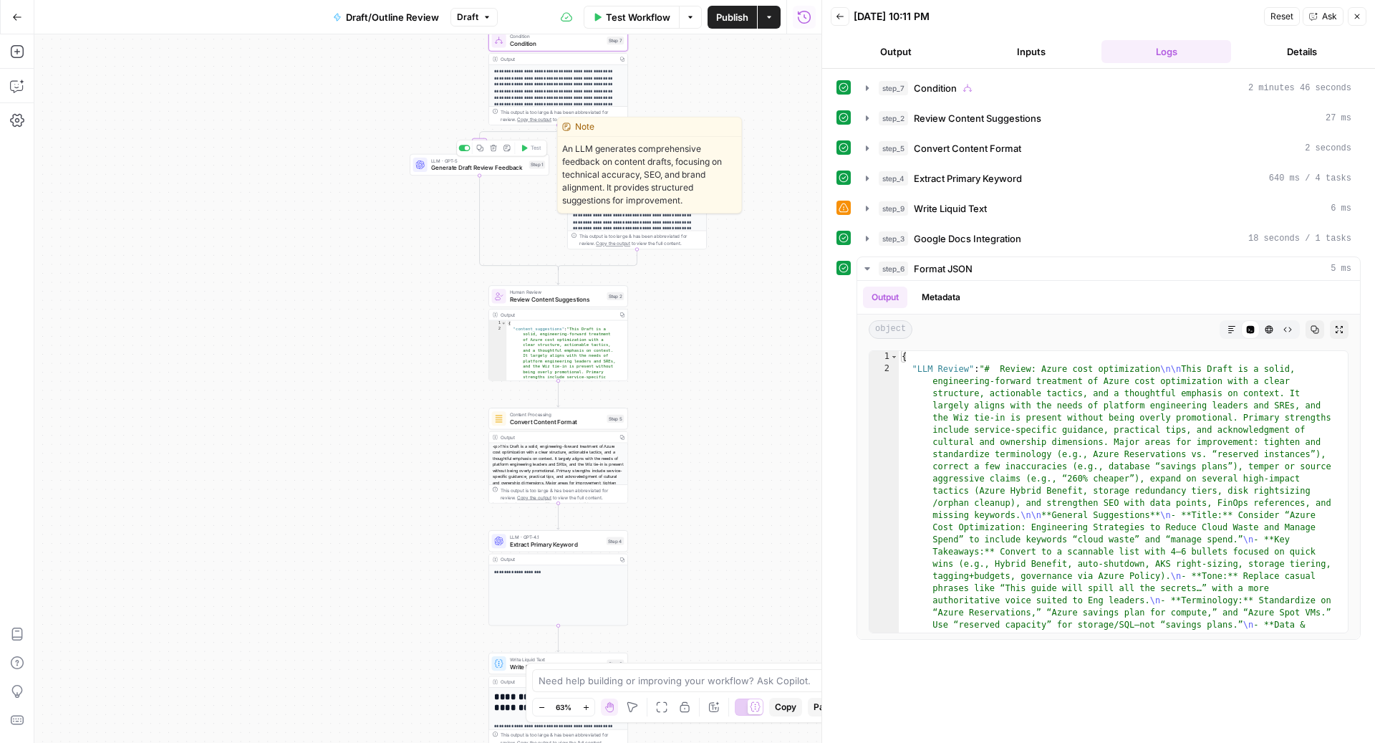
click at [493, 171] on span "Generate Draft Review Feedback" at bounding box center [478, 167] width 95 height 9
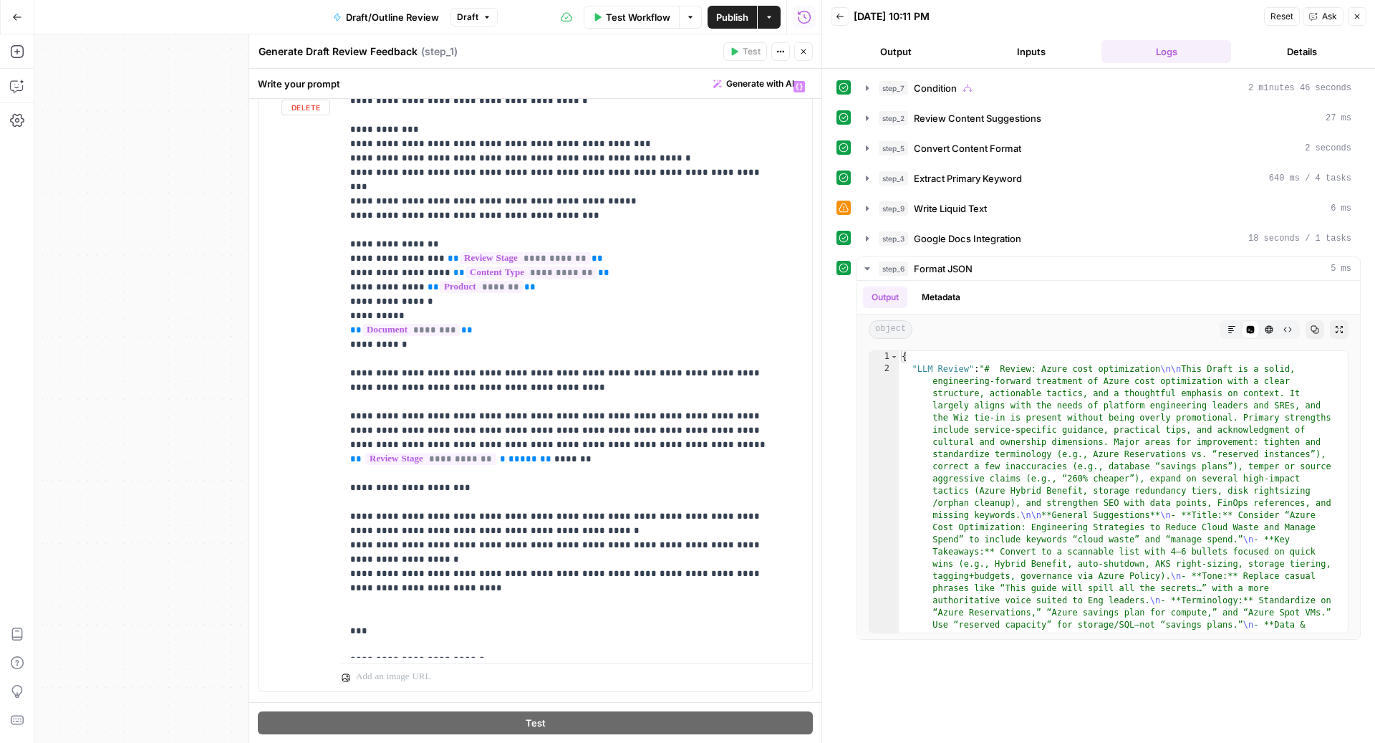
scroll to position [1118, 0]
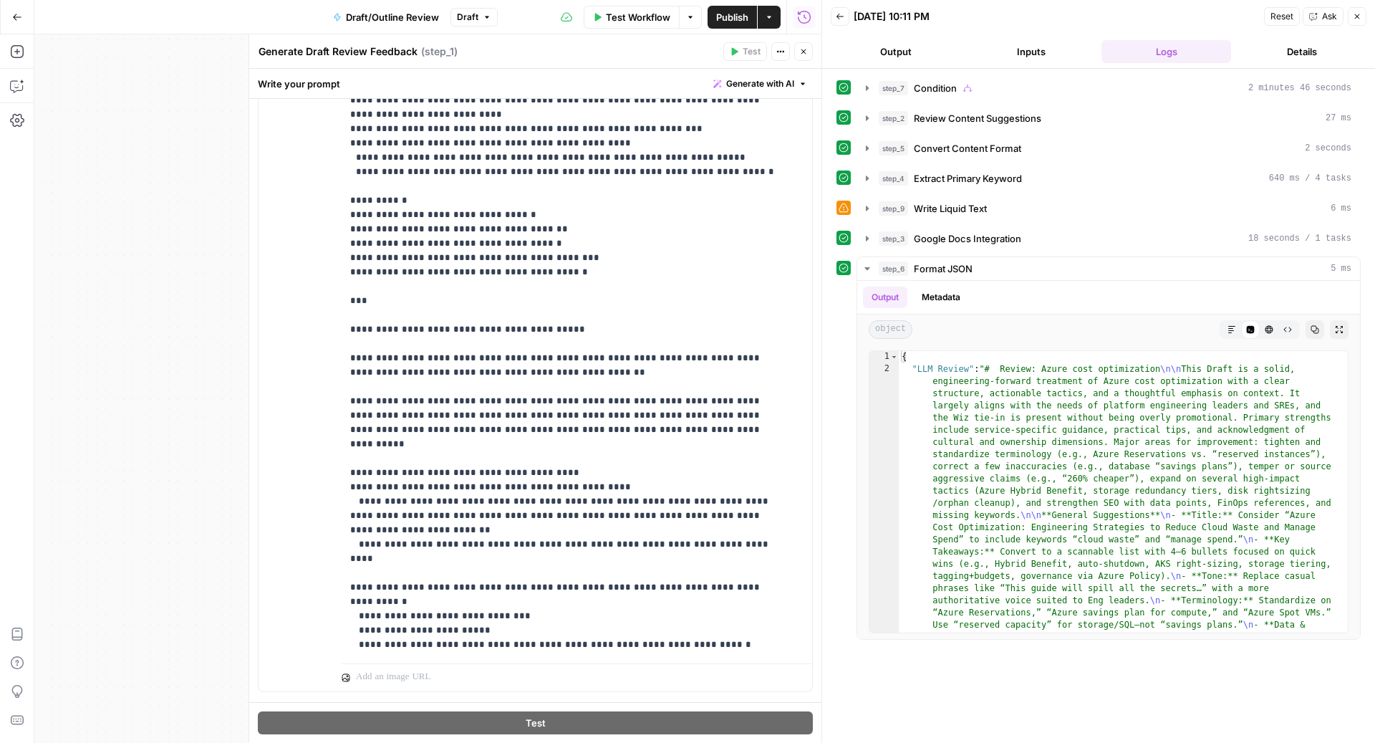
click at [799, 55] on icon "button" at bounding box center [803, 51] width 9 height 9
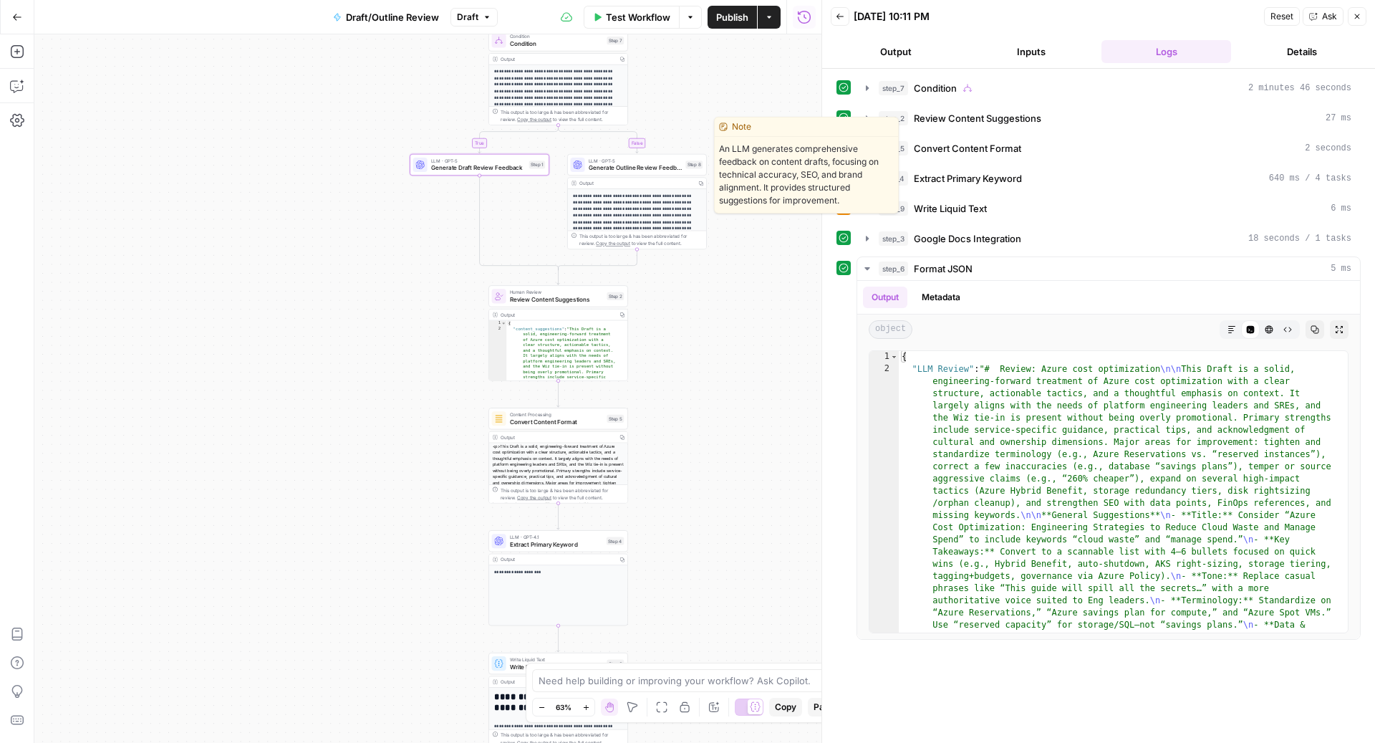
click at [625, 170] on span "Generate Outline Review Feedback" at bounding box center [636, 167] width 94 height 9
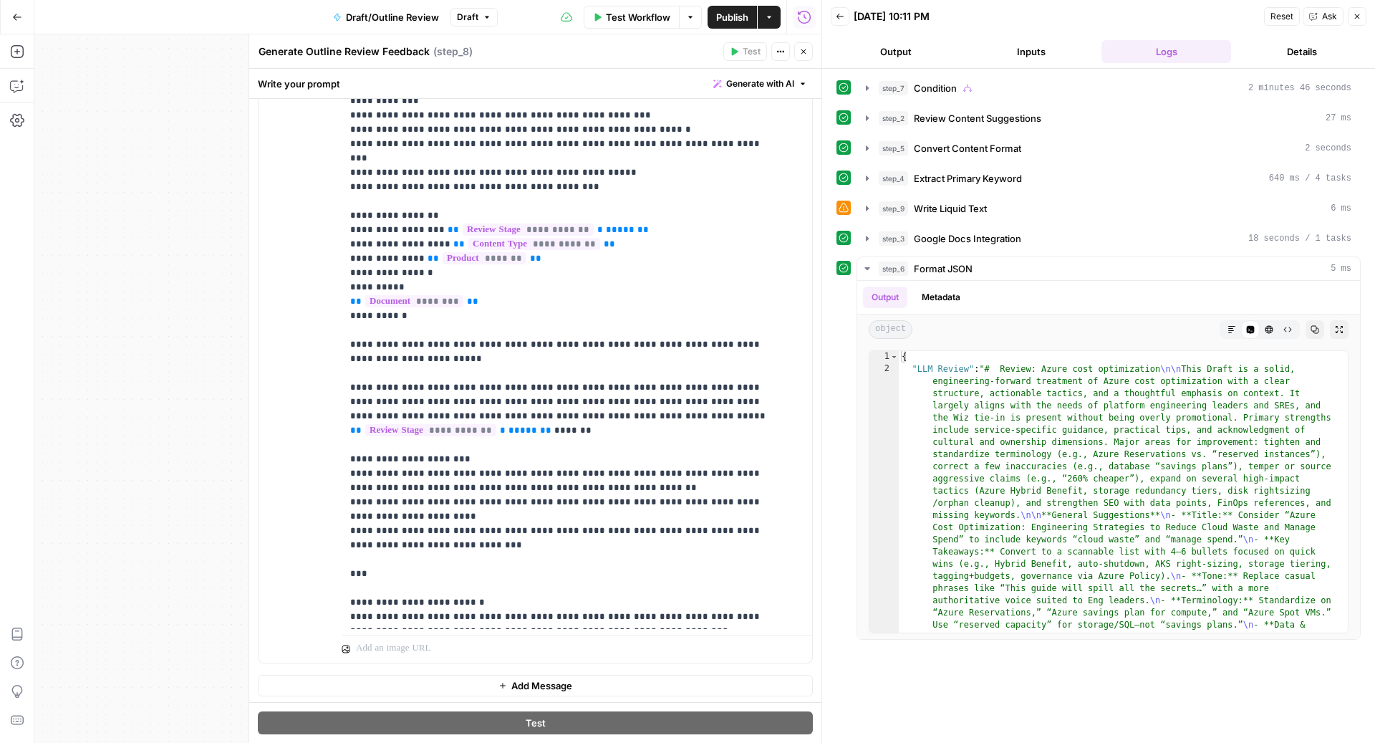
scroll to position [1104, 0]
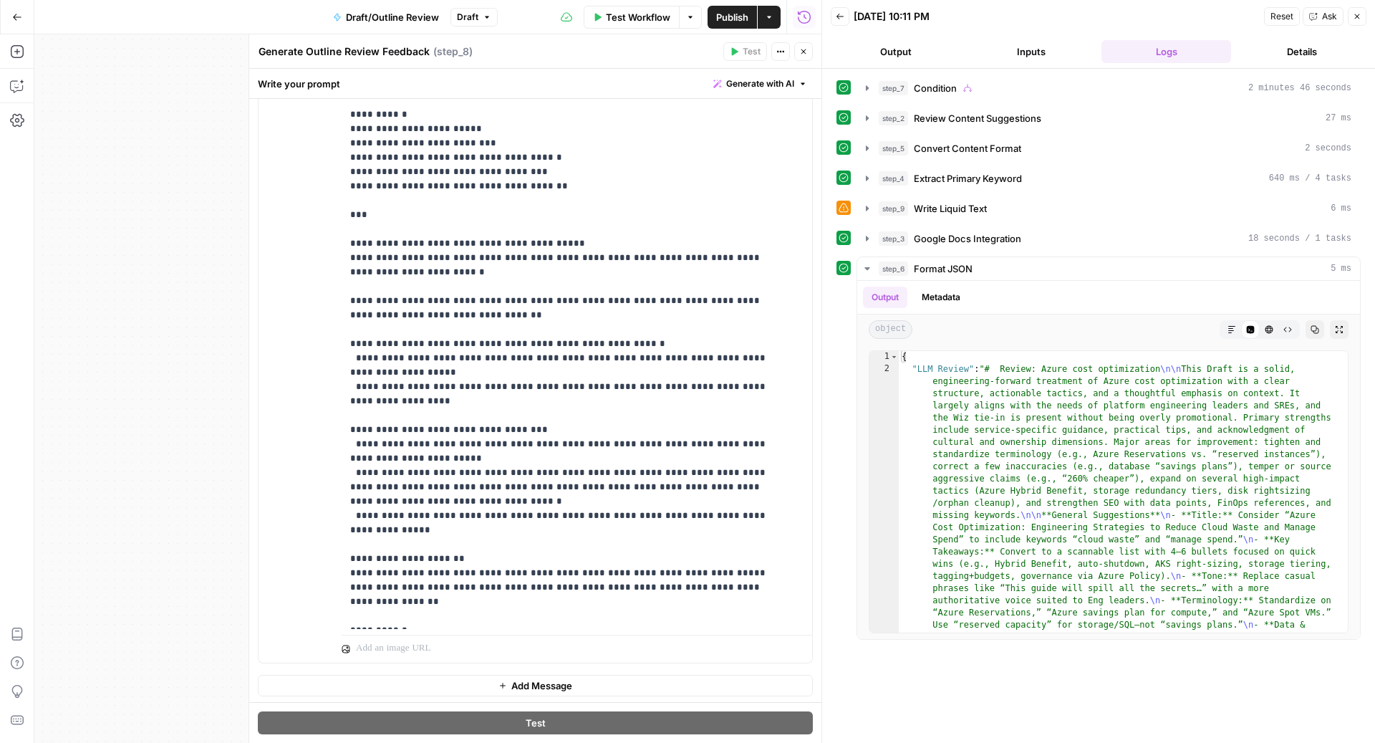
click at [808, 49] on button "Close" at bounding box center [803, 51] width 19 height 19
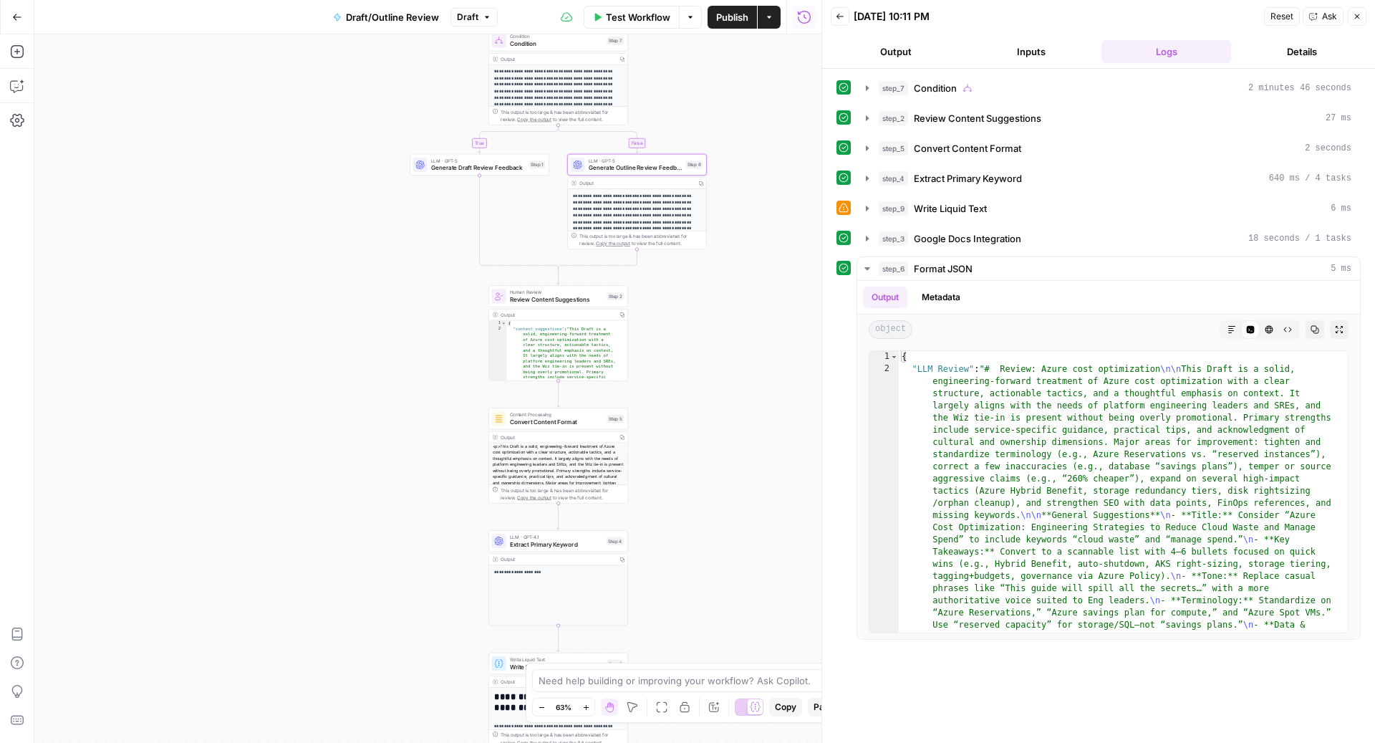
click at [733, 23] on span "Publish" at bounding box center [732, 17] width 32 height 14
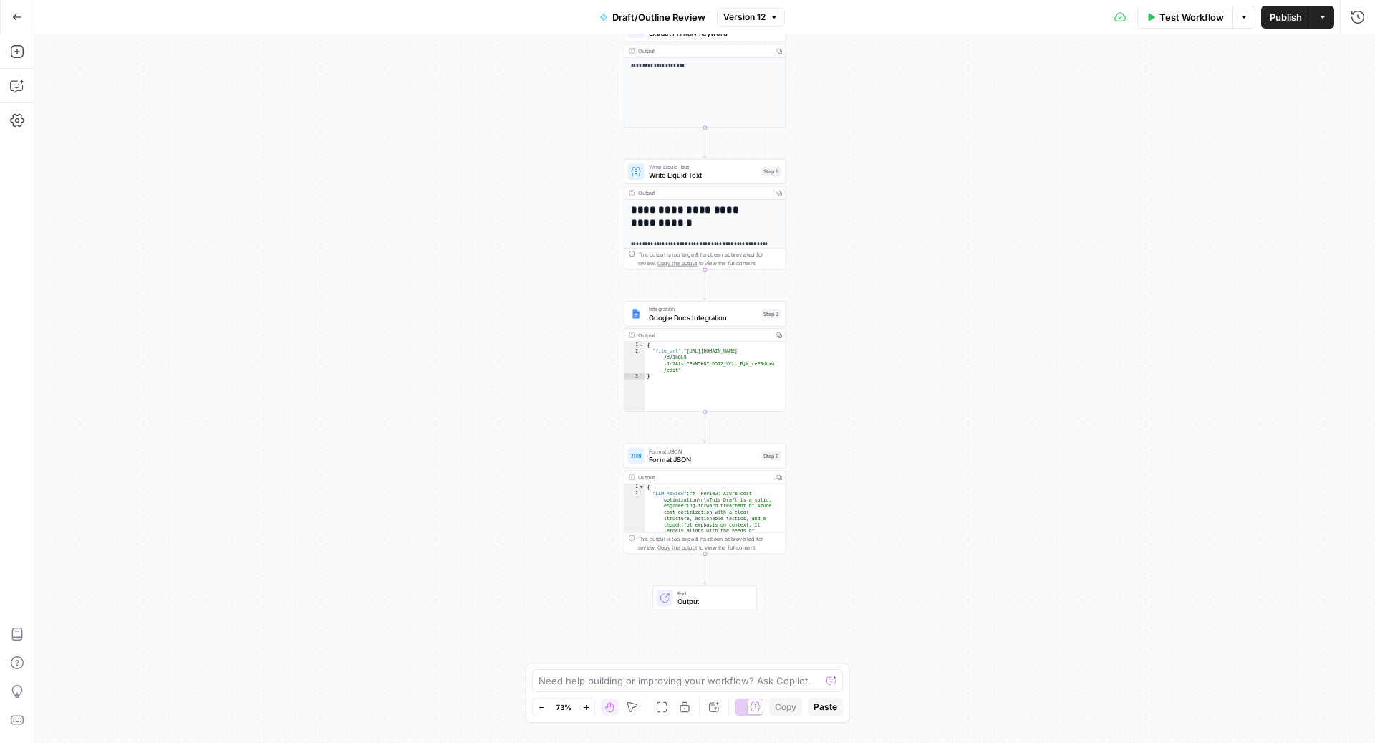
click at [887, 279] on div "**********" at bounding box center [704, 388] width 1341 height 708
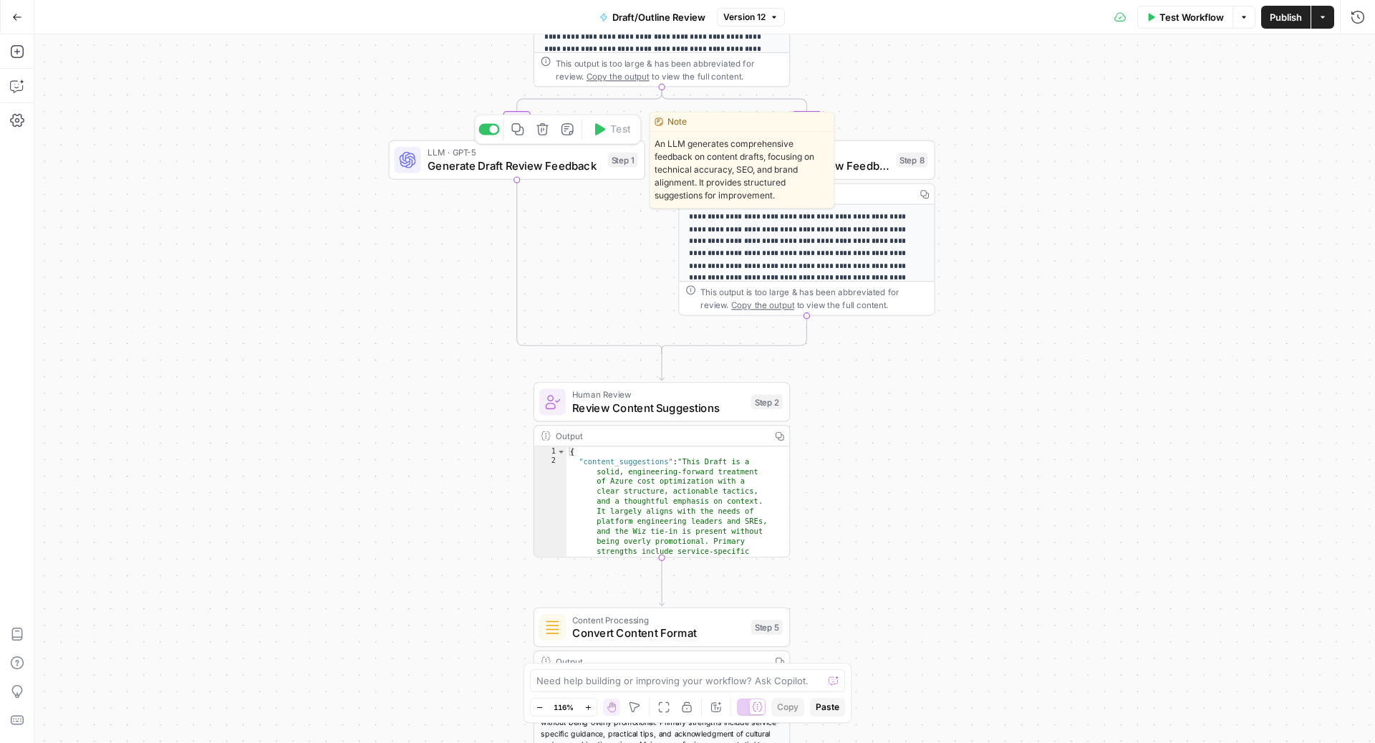
click at [553, 159] on span "Generate Draft Review Feedback" at bounding box center [515, 166] width 174 height 16
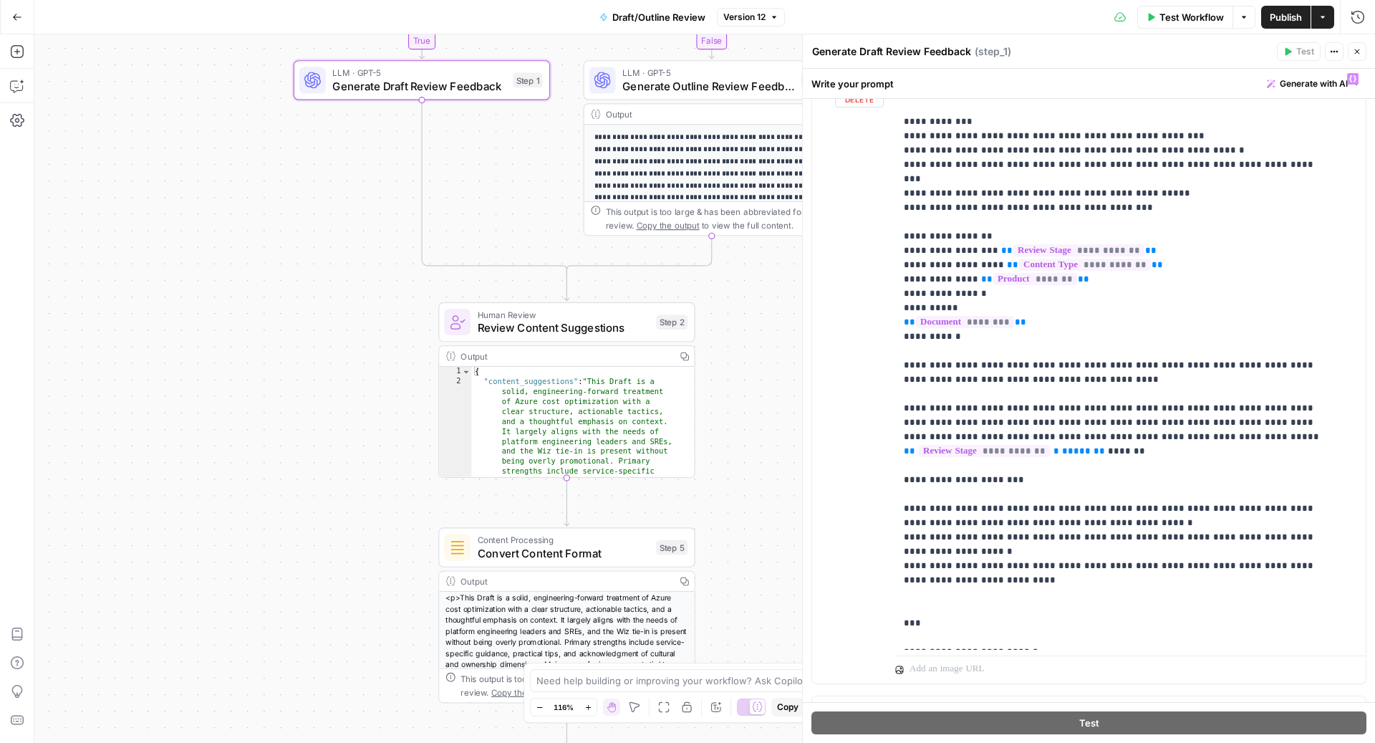
scroll to position [279, 0]
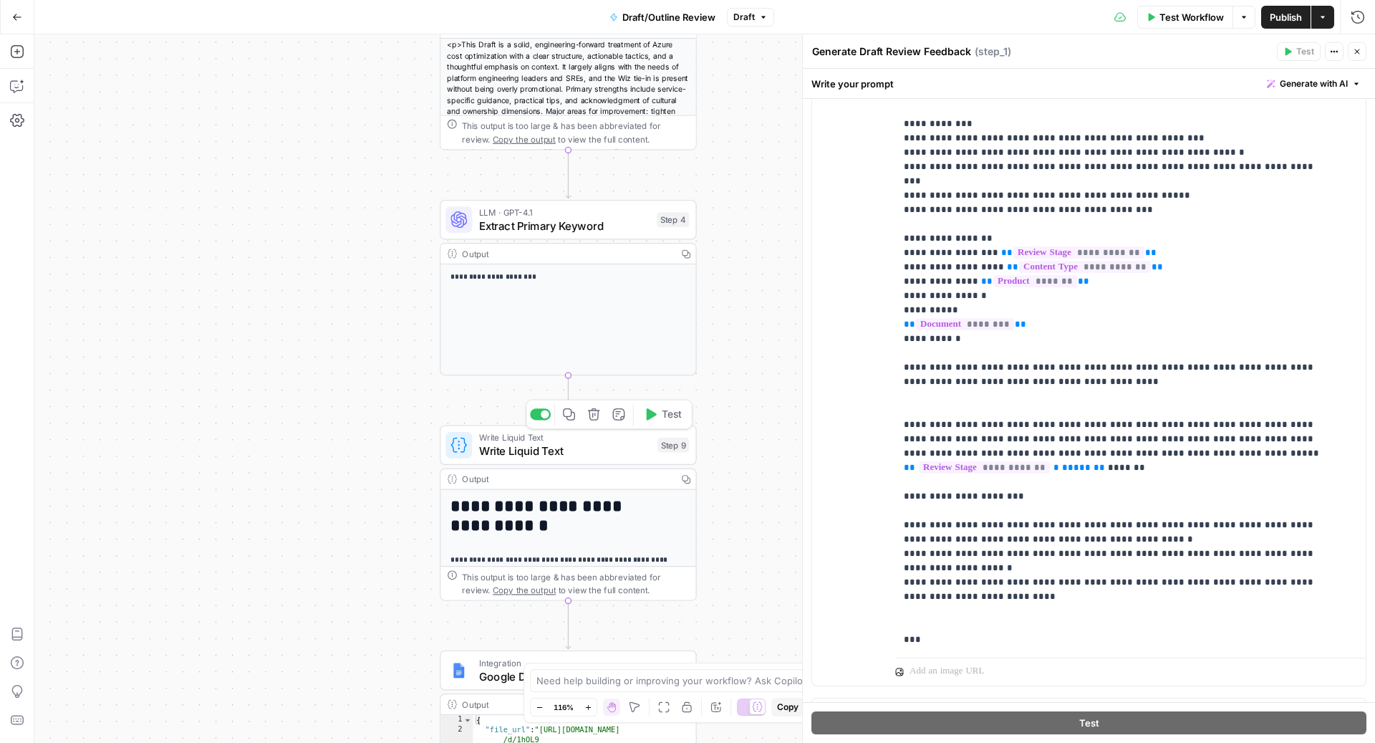
click at [521, 461] on div "Write Liquid Text Write Liquid Text Step 9 Copy step Delete step Add Note Test" at bounding box center [568, 445] width 256 height 40
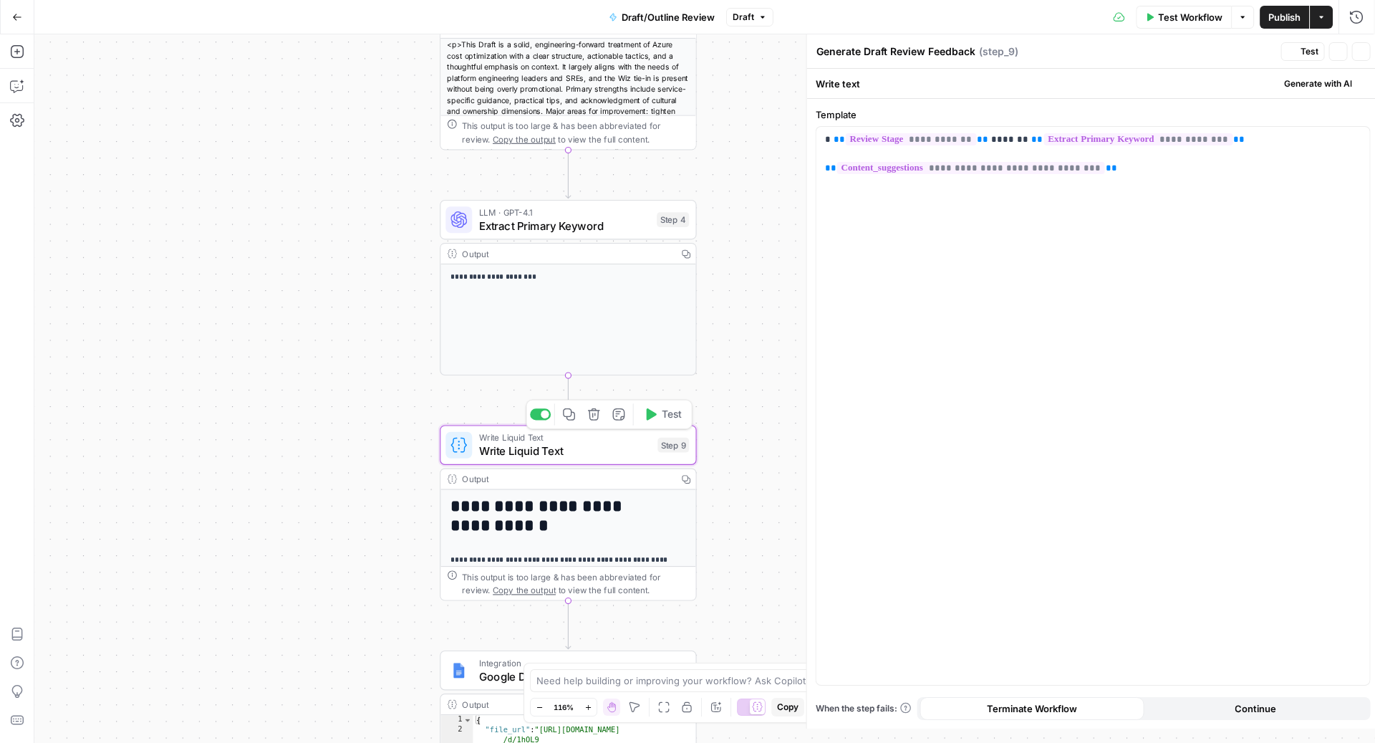
type textarea "Write Liquid Text"
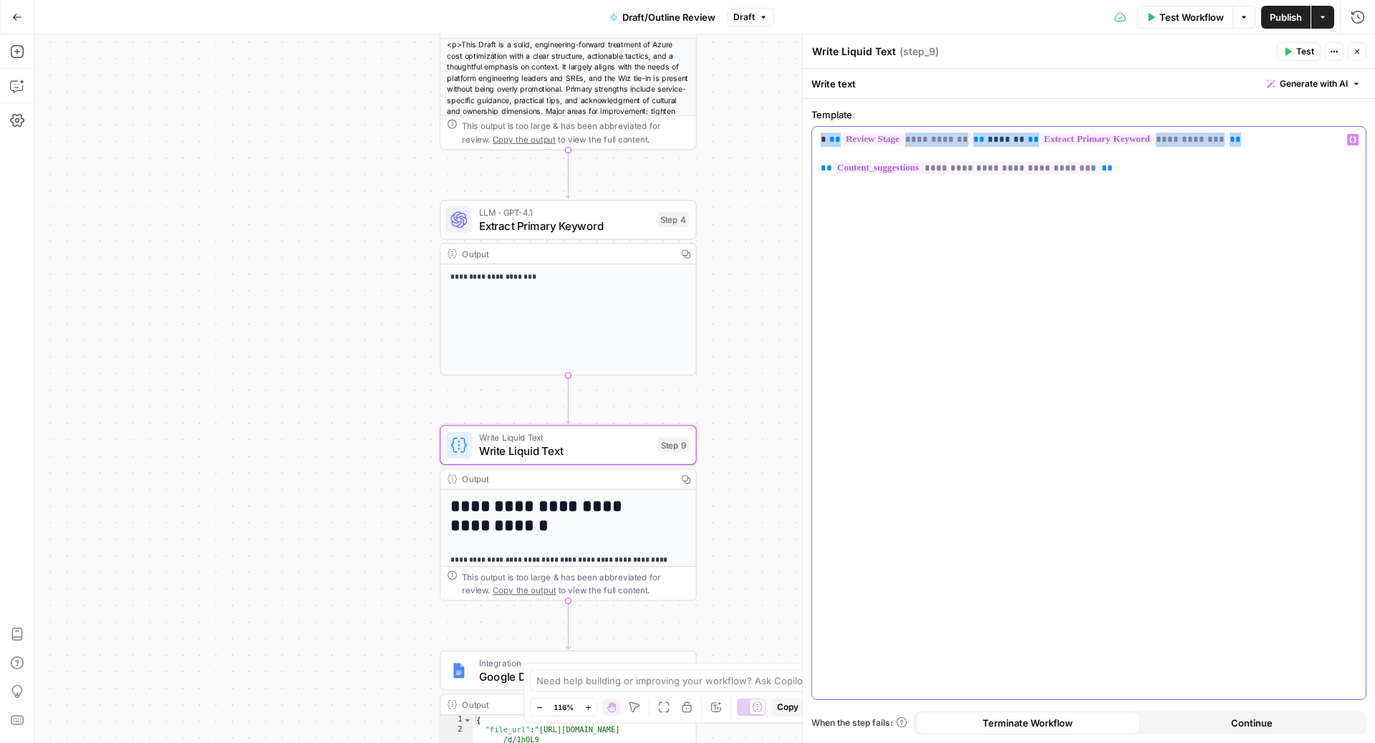
drag, startPoint x: 1235, startPoint y: 135, endPoint x: 801, endPoint y: 132, distance: 434.1
click at [802, 133] on div "**********" at bounding box center [1088, 388] width 573 height 708
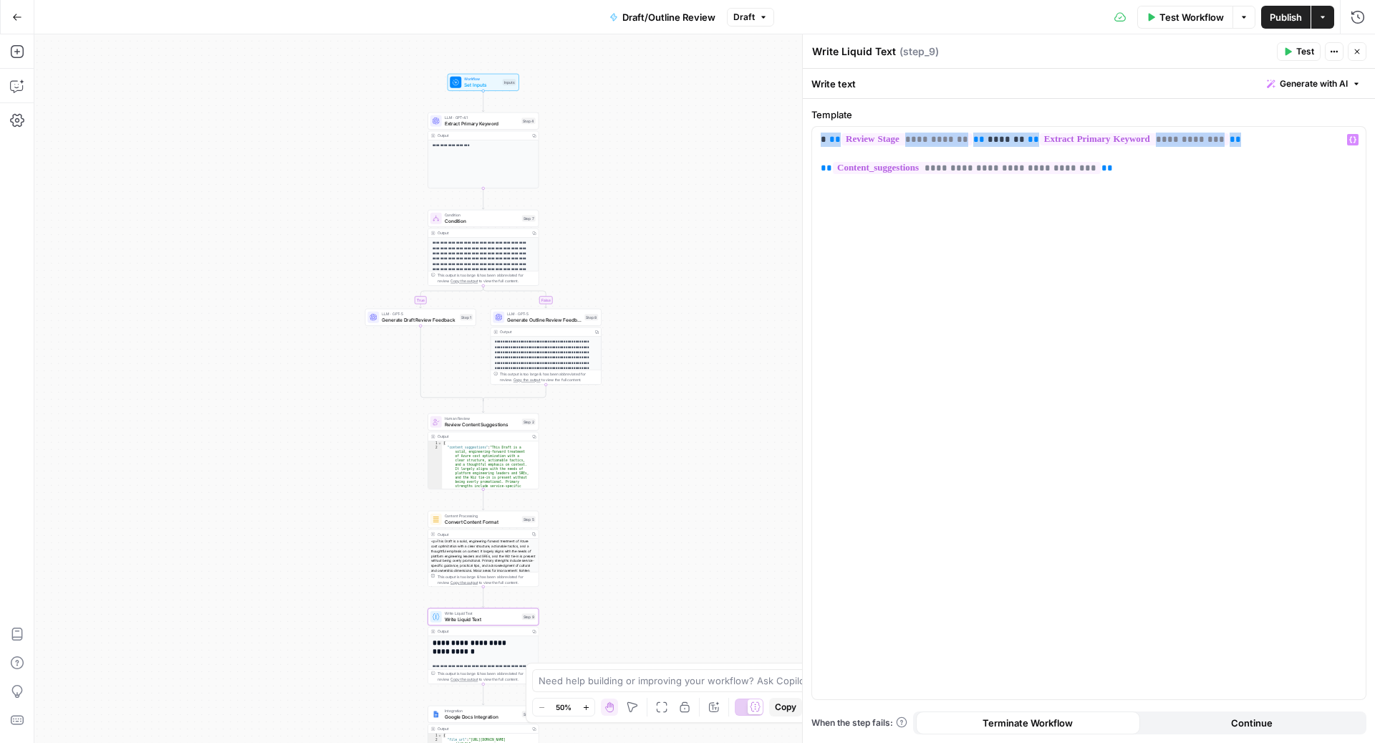
copy p "**********"
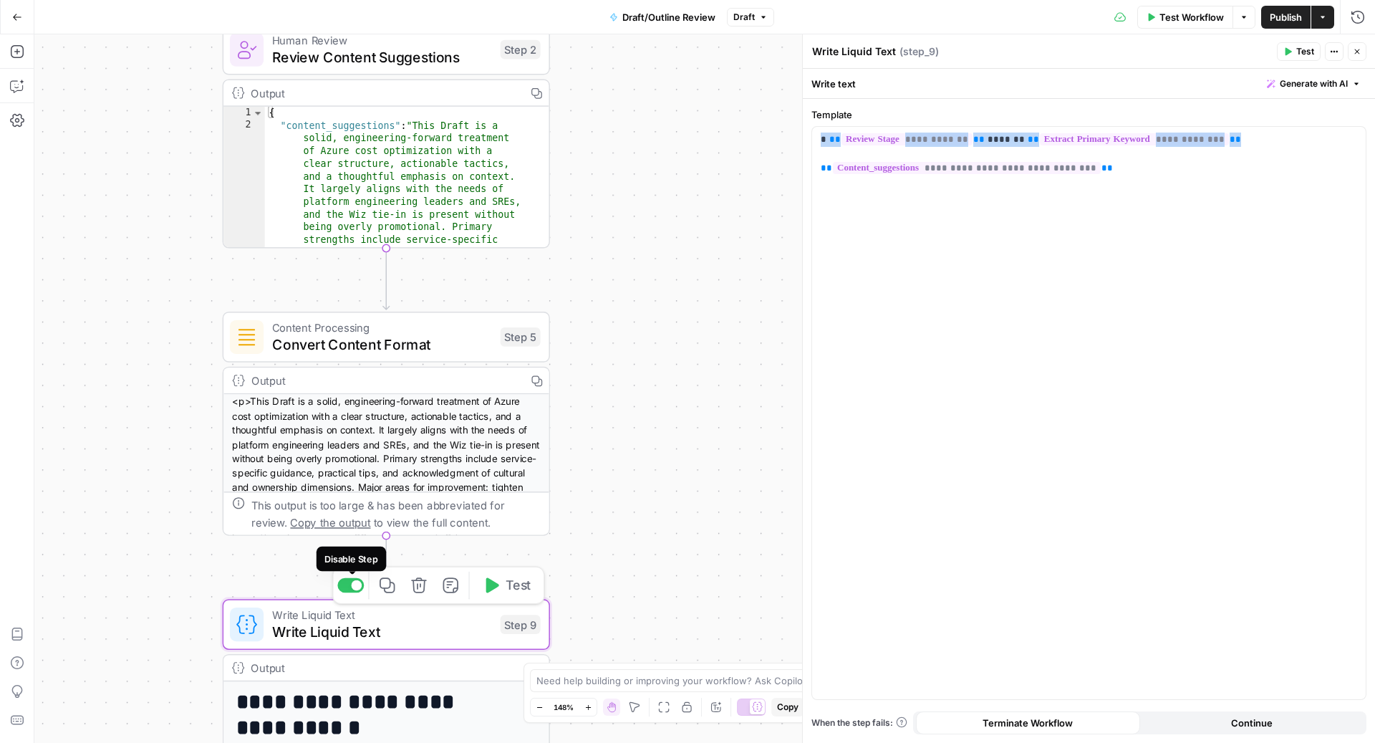
click at [350, 589] on div at bounding box center [350, 585] width 27 height 15
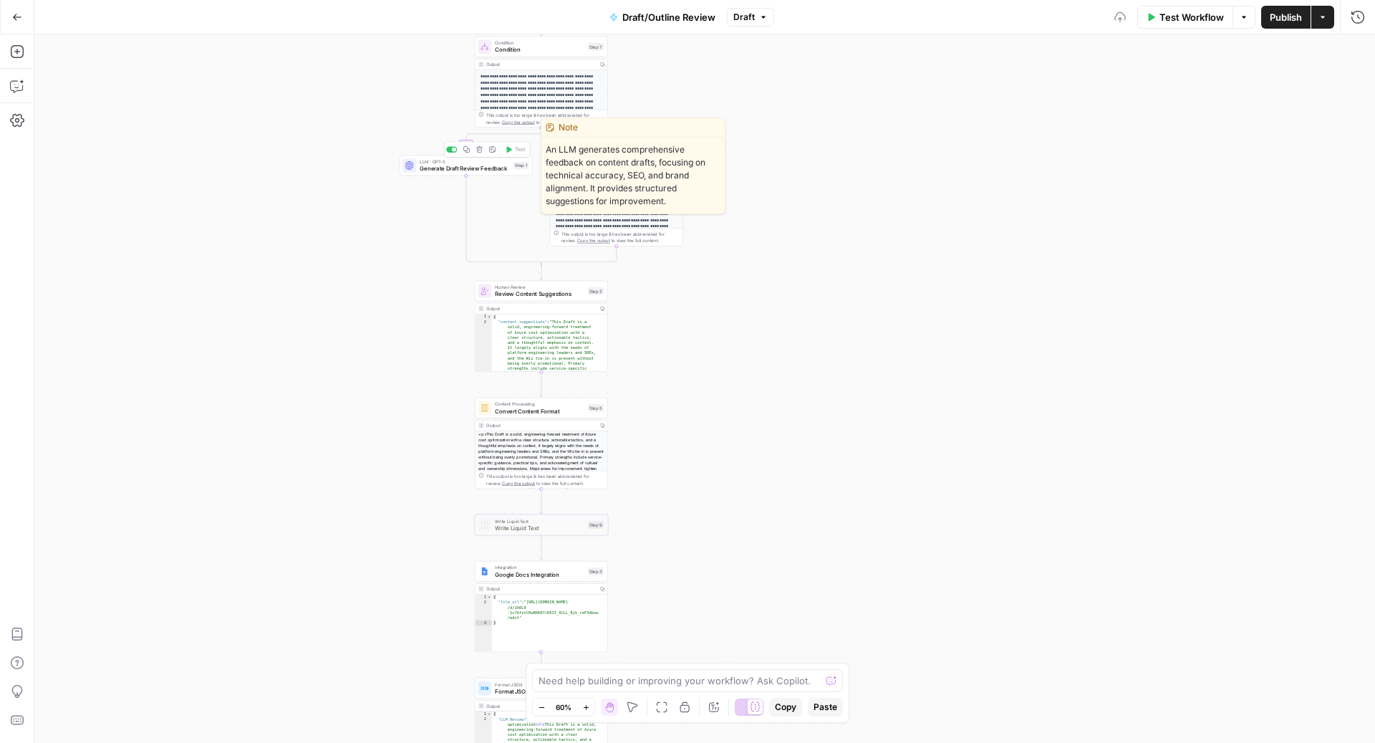
click at [456, 168] on span "Generate Draft Review Feedback" at bounding box center [465, 168] width 90 height 9
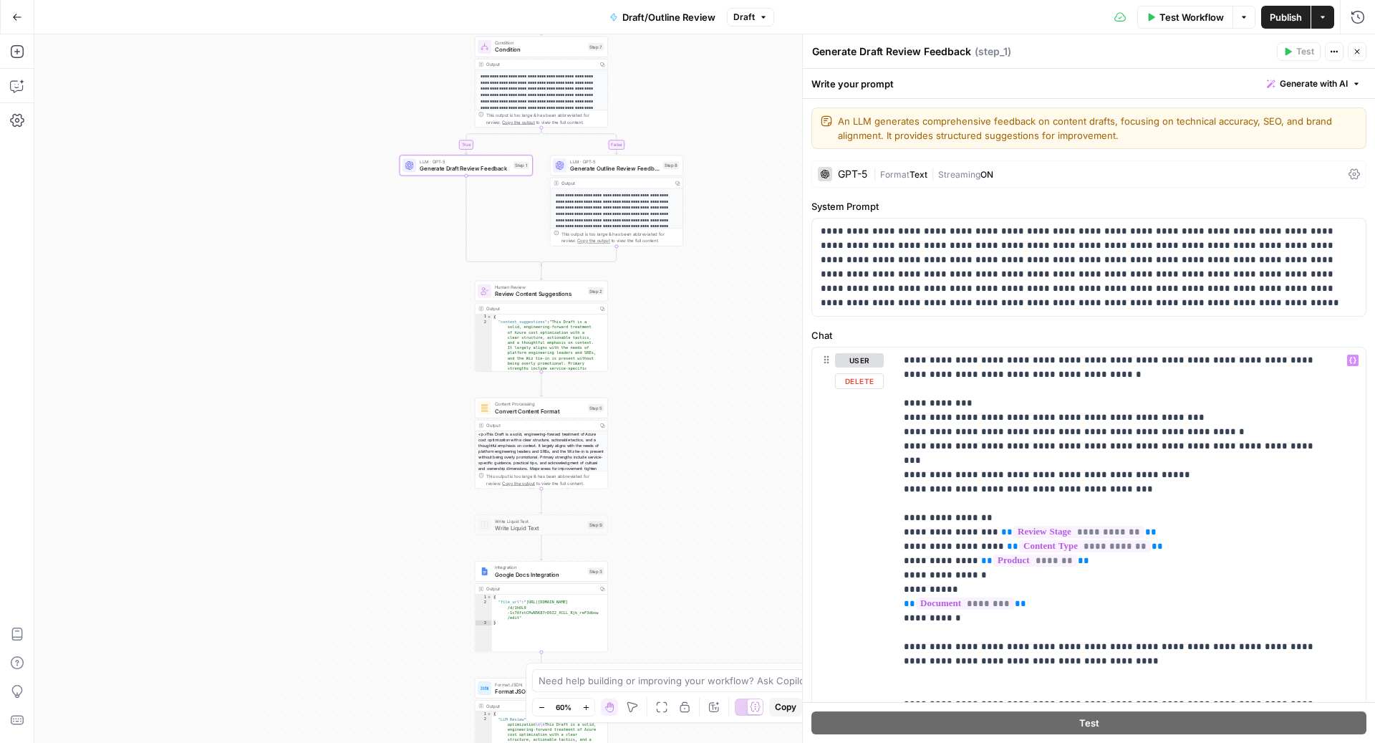
scroll to position [133, 0]
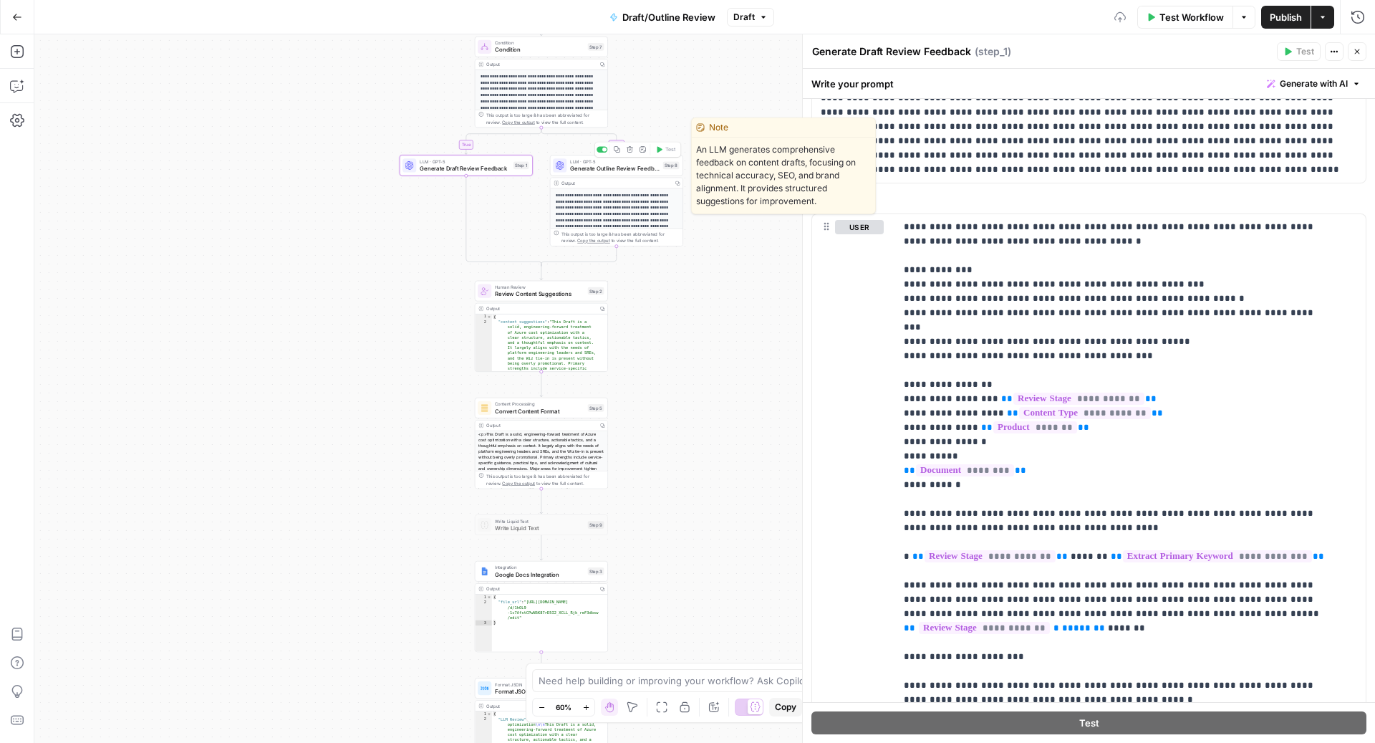
click at [608, 167] on span "Generate Outline Review Feedback" at bounding box center [615, 168] width 90 height 9
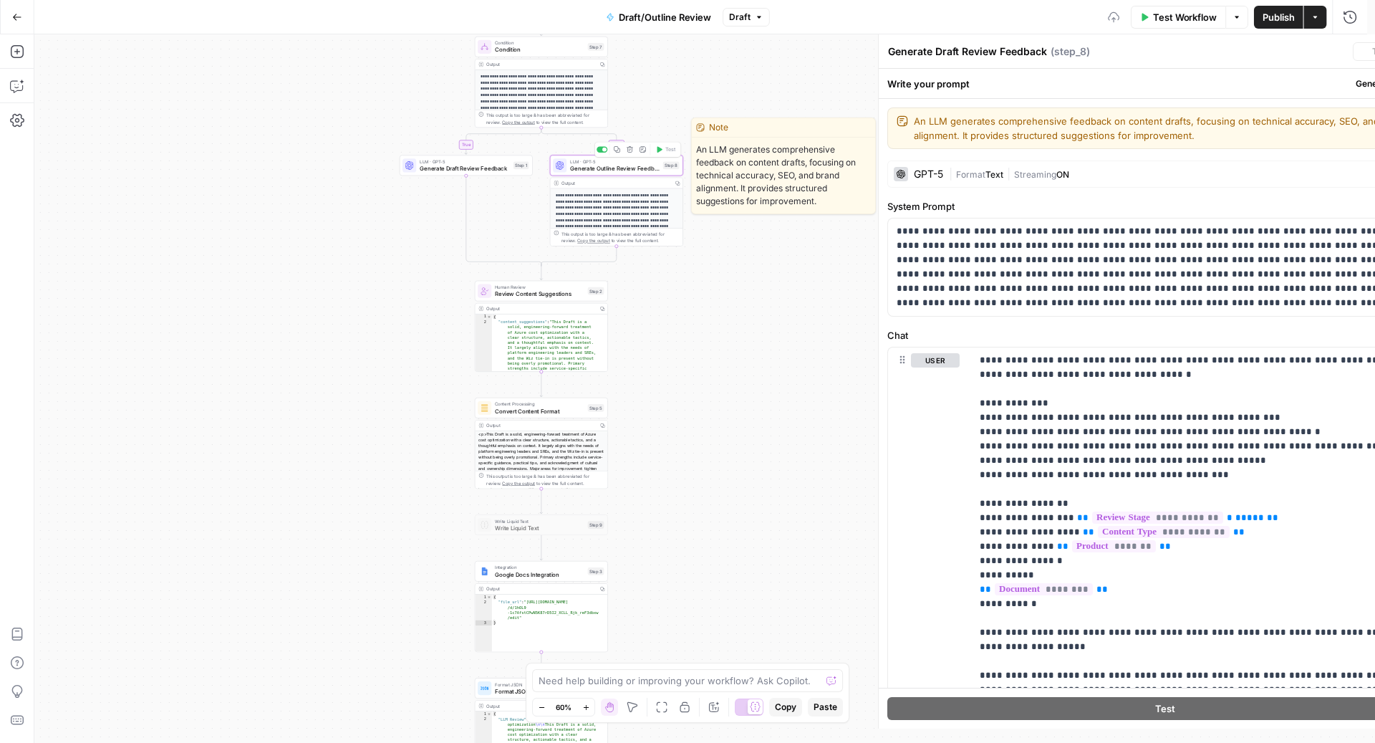
type textarea "Generate Outline Review Feedback"
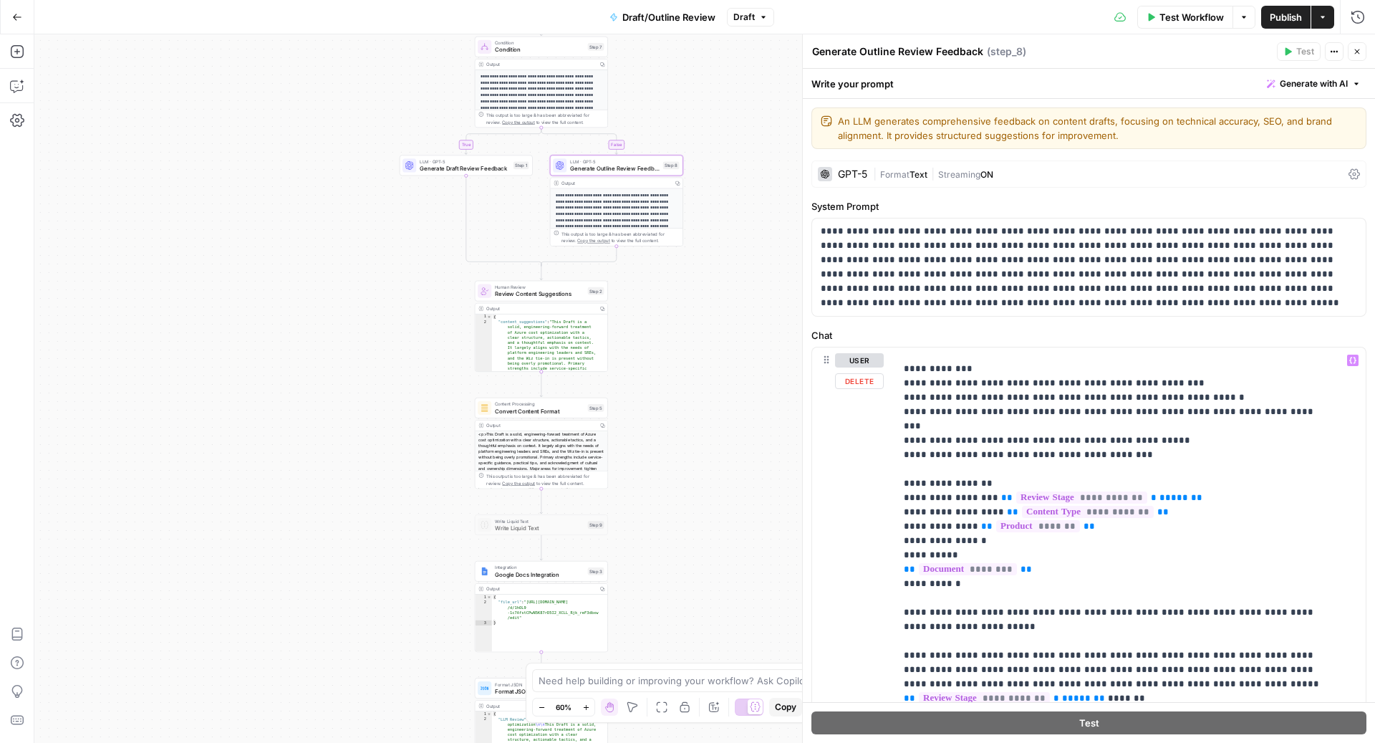
scroll to position [69, 0]
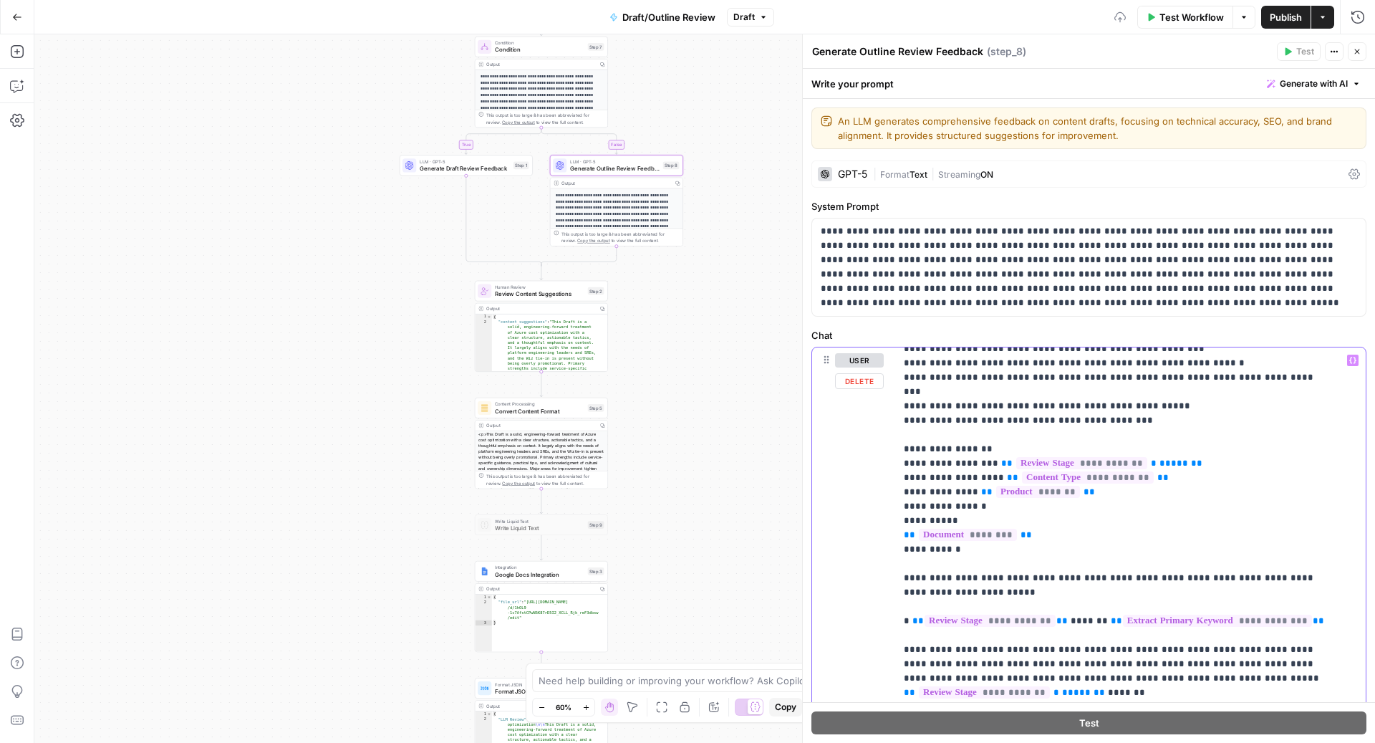
scroll to position [213, 0]
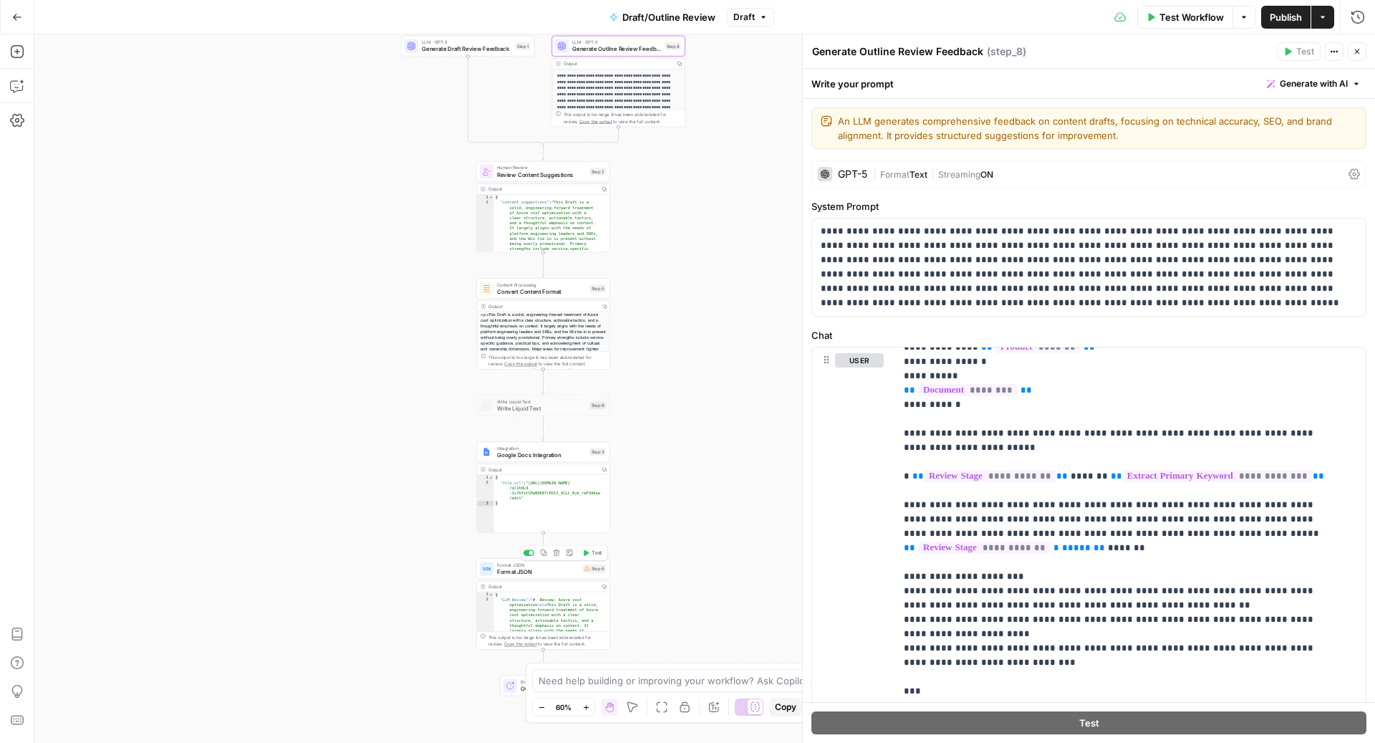
click at [566, 571] on span "Format JSON" at bounding box center [538, 571] width 82 height 9
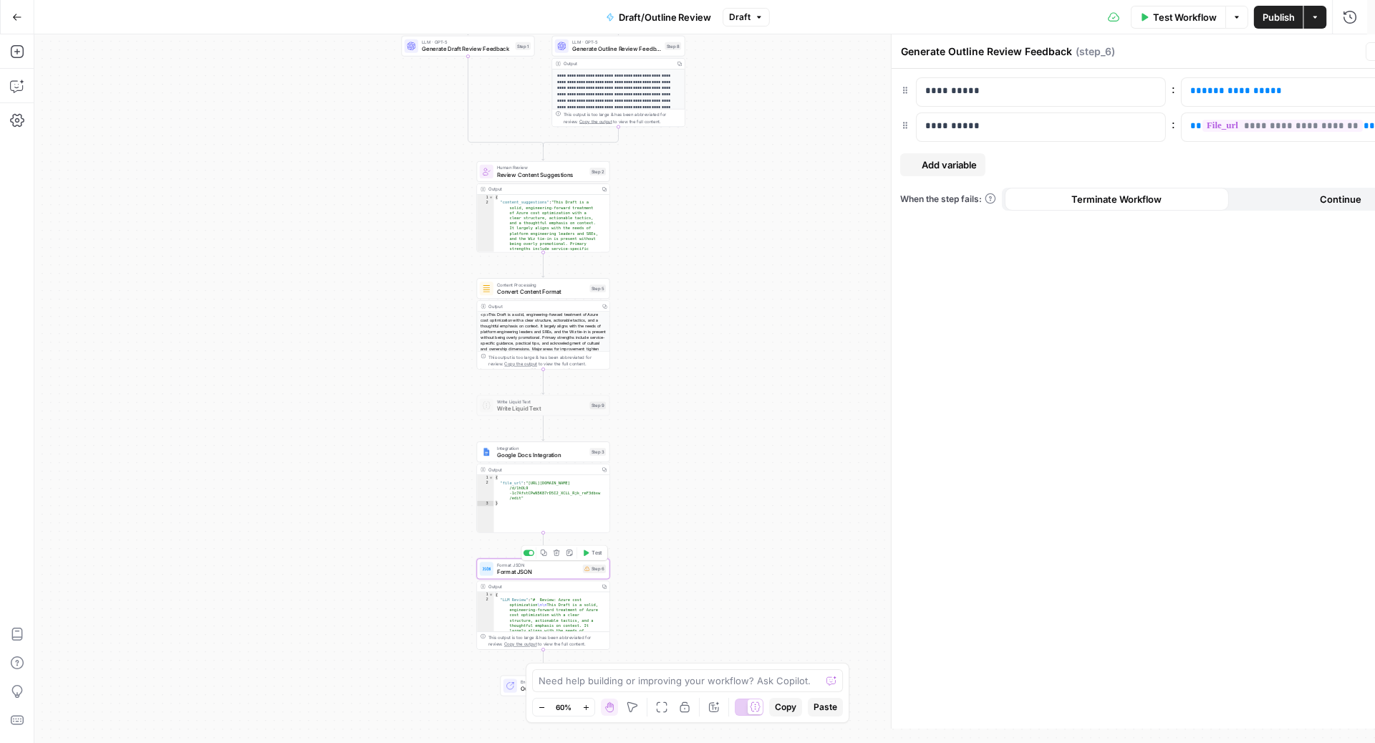
type textarea "Format JSON"
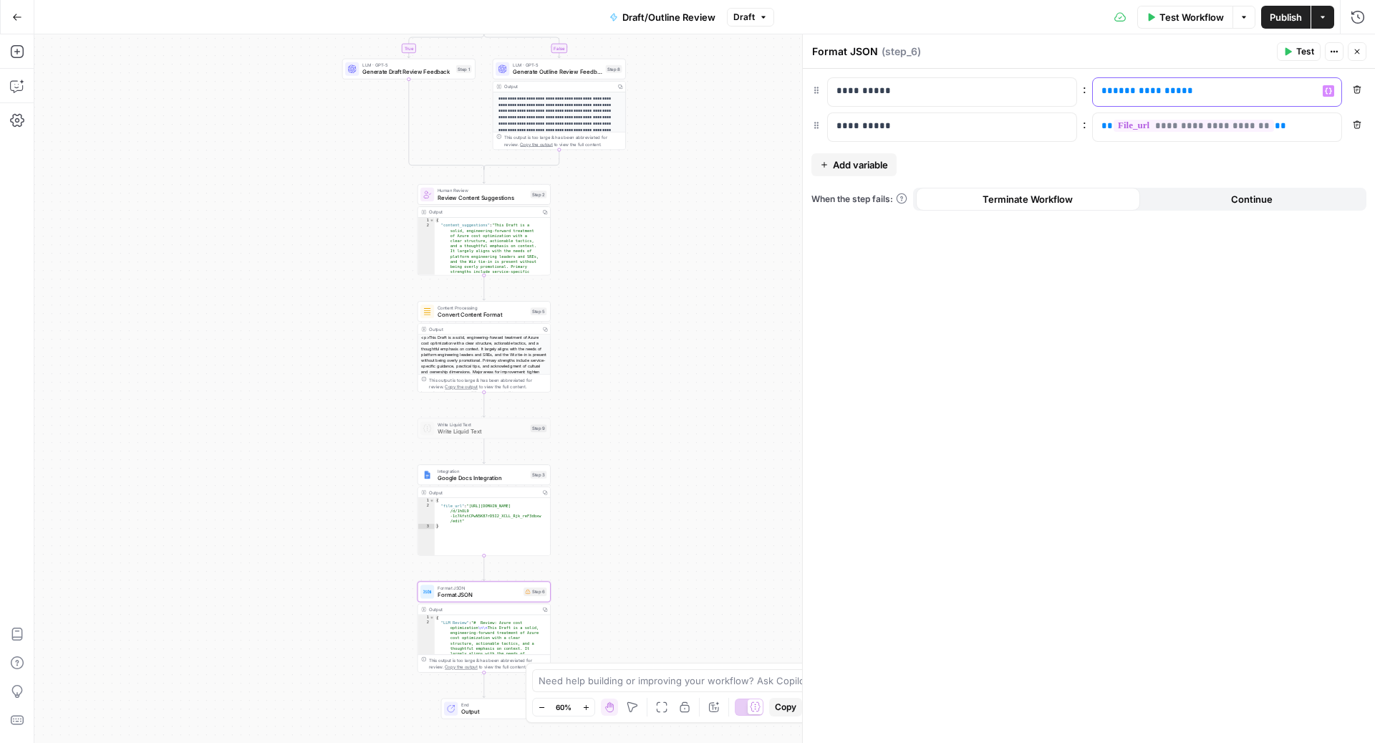
click at [1186, 90] on p "**********" at bounding box center [1206, 91] width 208 height 14
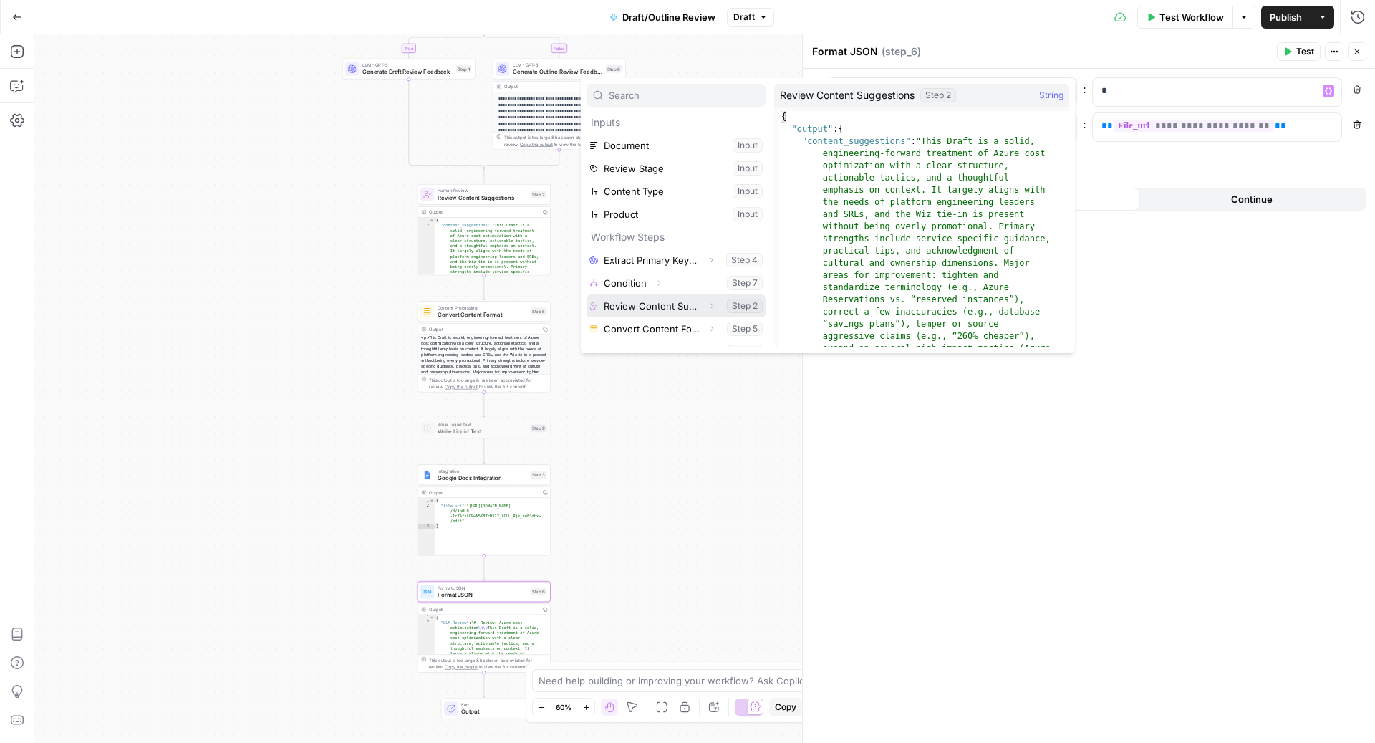
click at [708, 306] on icon "button" at bounding box center [712, 306] width 9 height 9
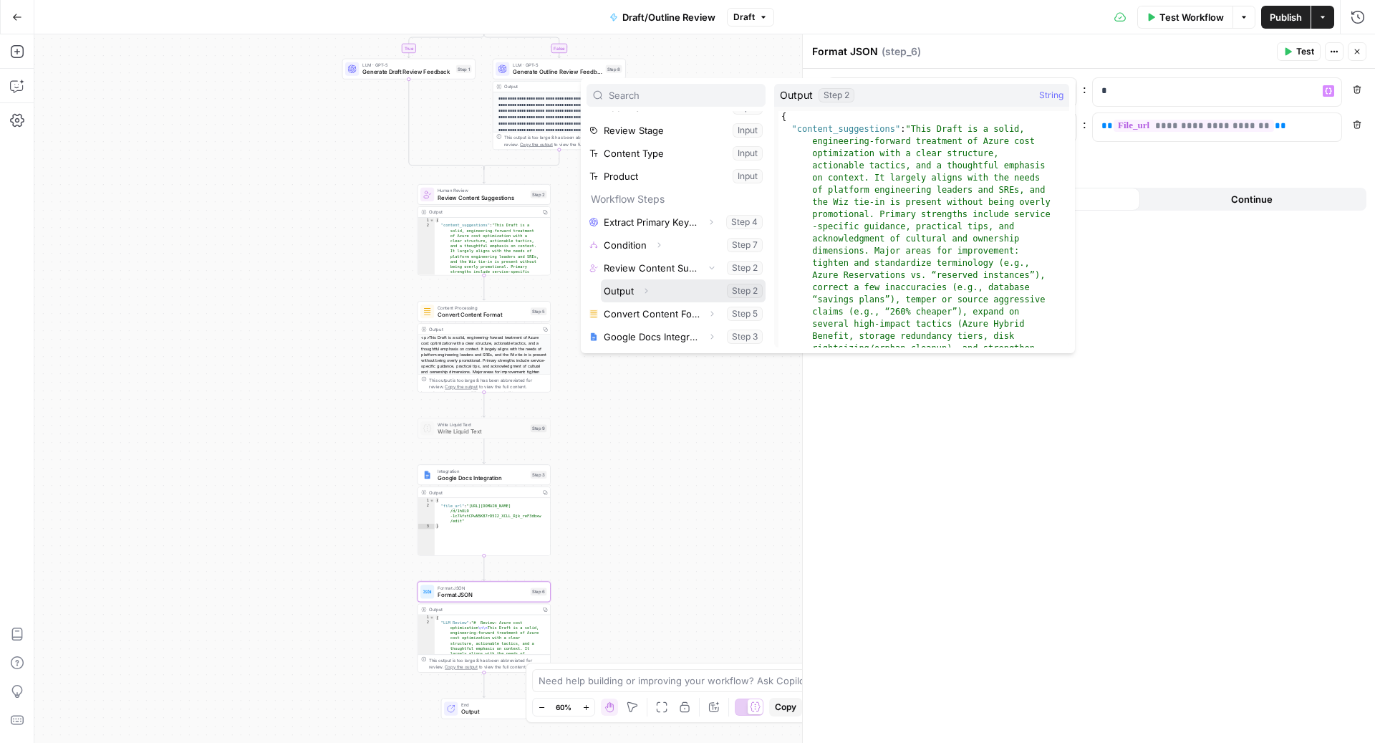
click at [646, 287] on icon "button" at bounding box center [646, 291] width 9 height 9
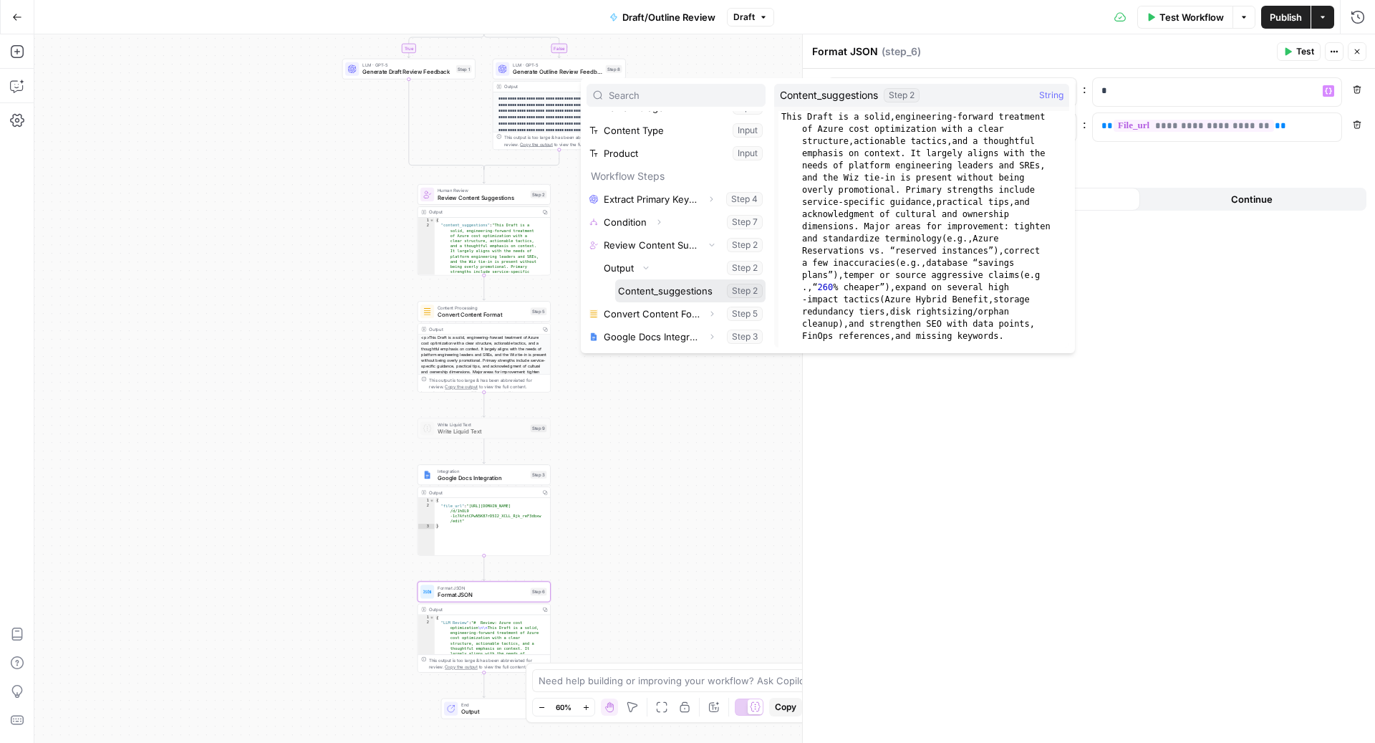
click at [665, 283] on button "Select variable Content_suggestions" at bounding box center [690, 290] width 150 height 23
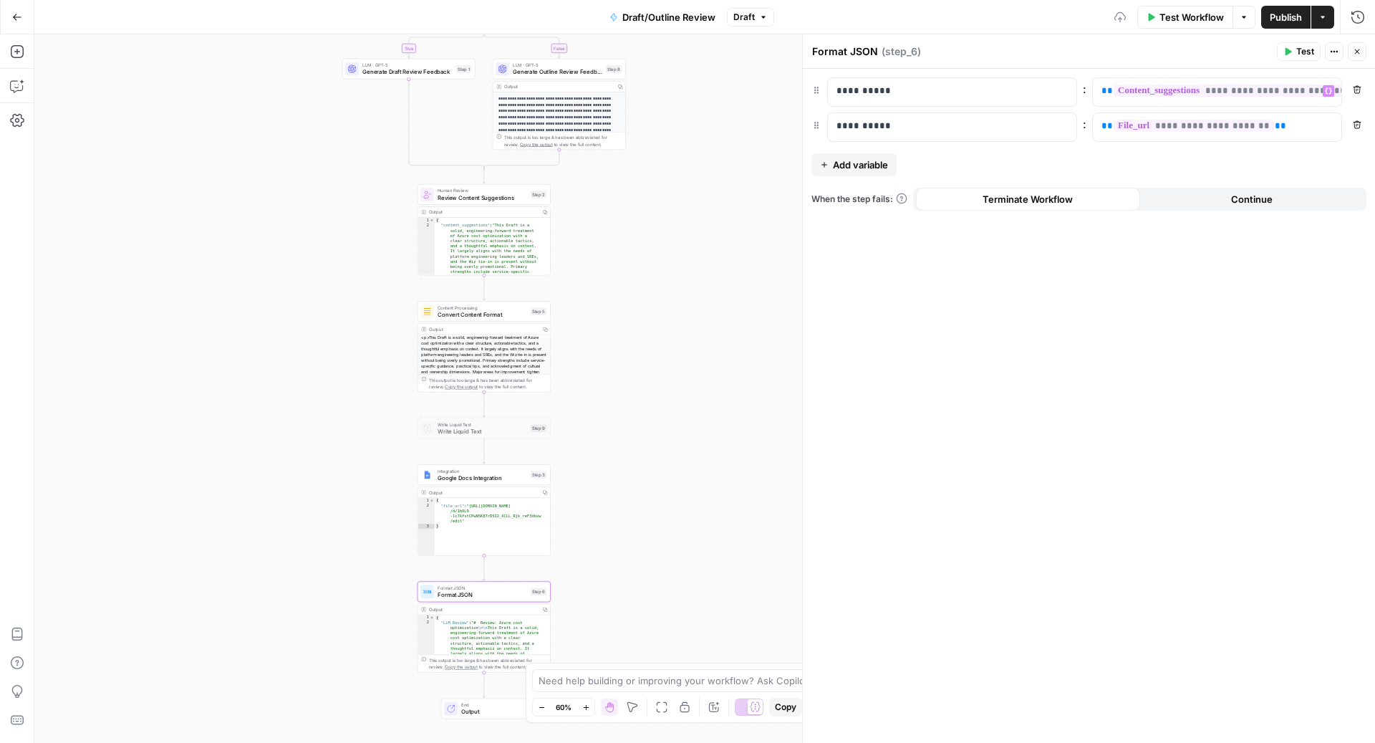
click at [1357, 54] on icon "button" at bounding box center [1357, 51] width 9 height 9
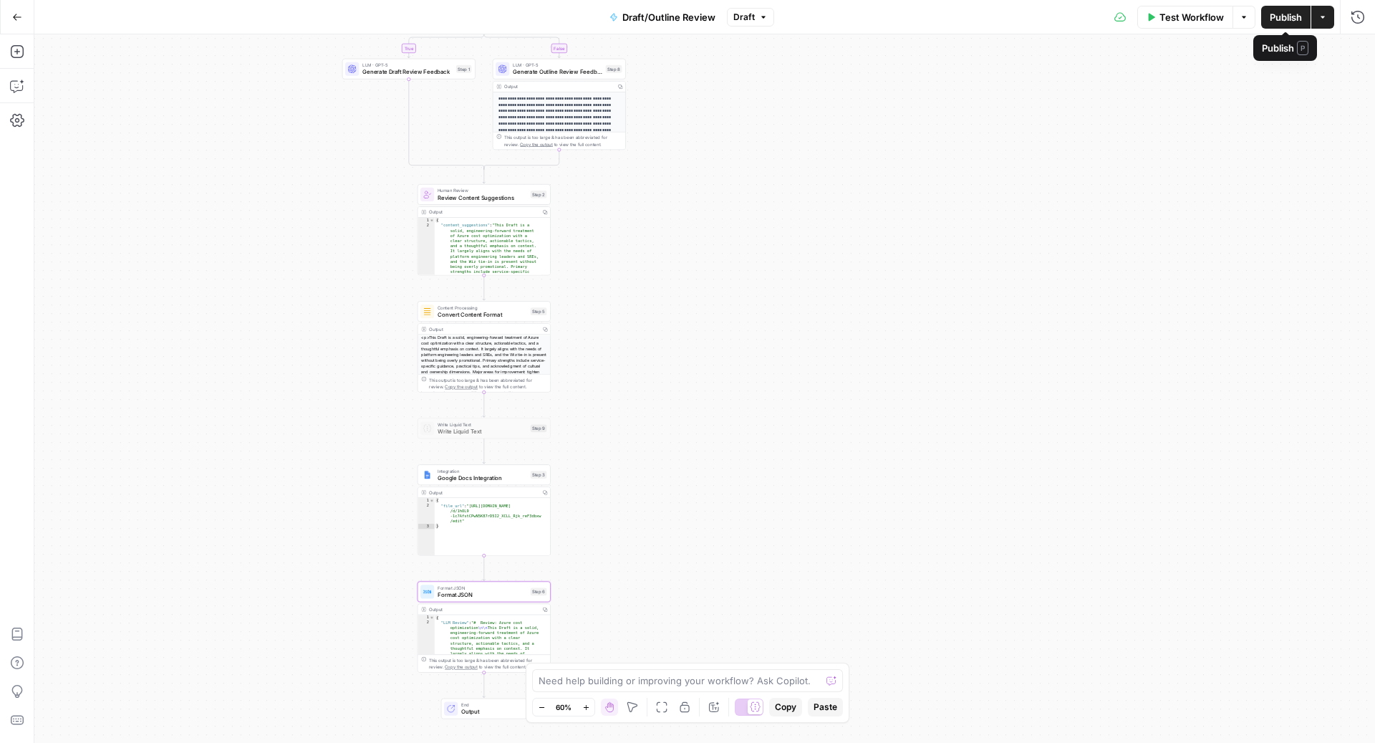
click at [1190, 16] on span "Test Workflow" at bounding box center [1192, 17] width 64 height 14
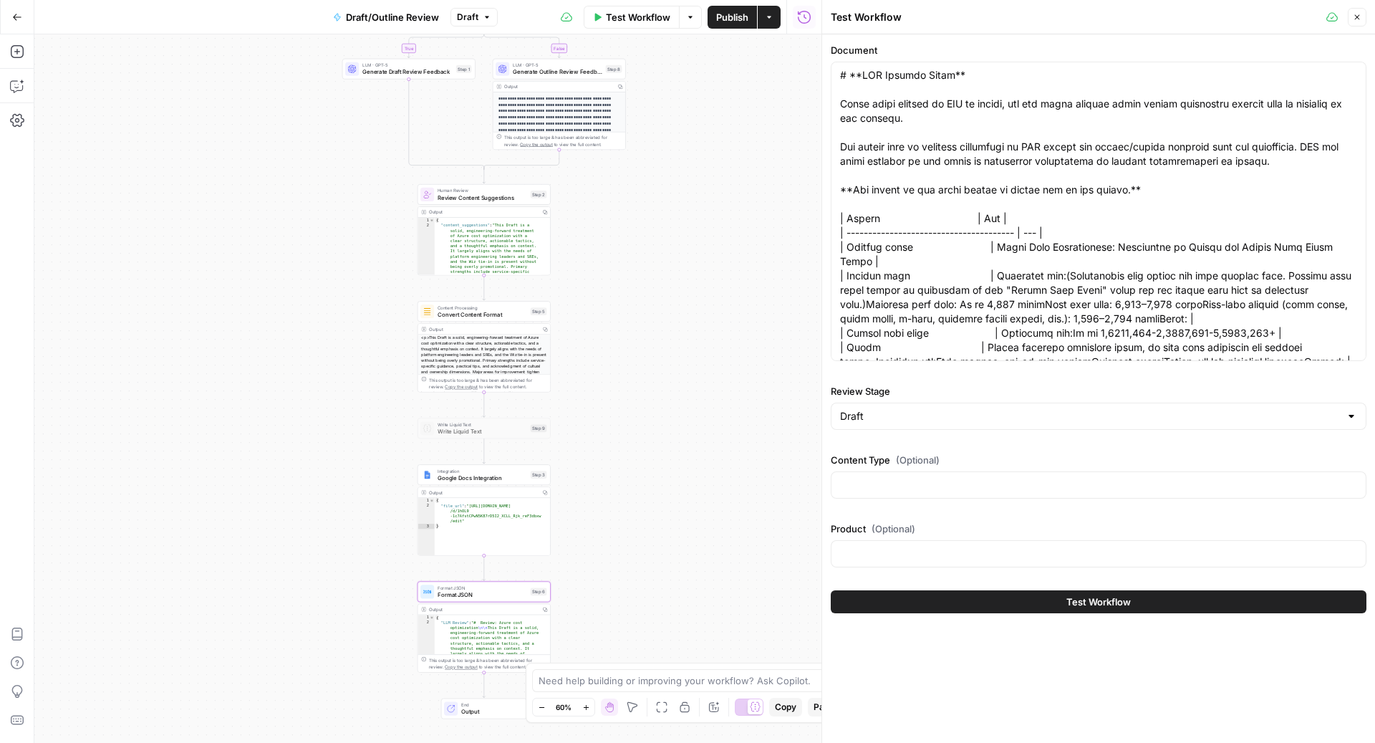
click at [1062, 602] on button "Test Workflow" at bounding box center [1099, 601] width 536 height 23
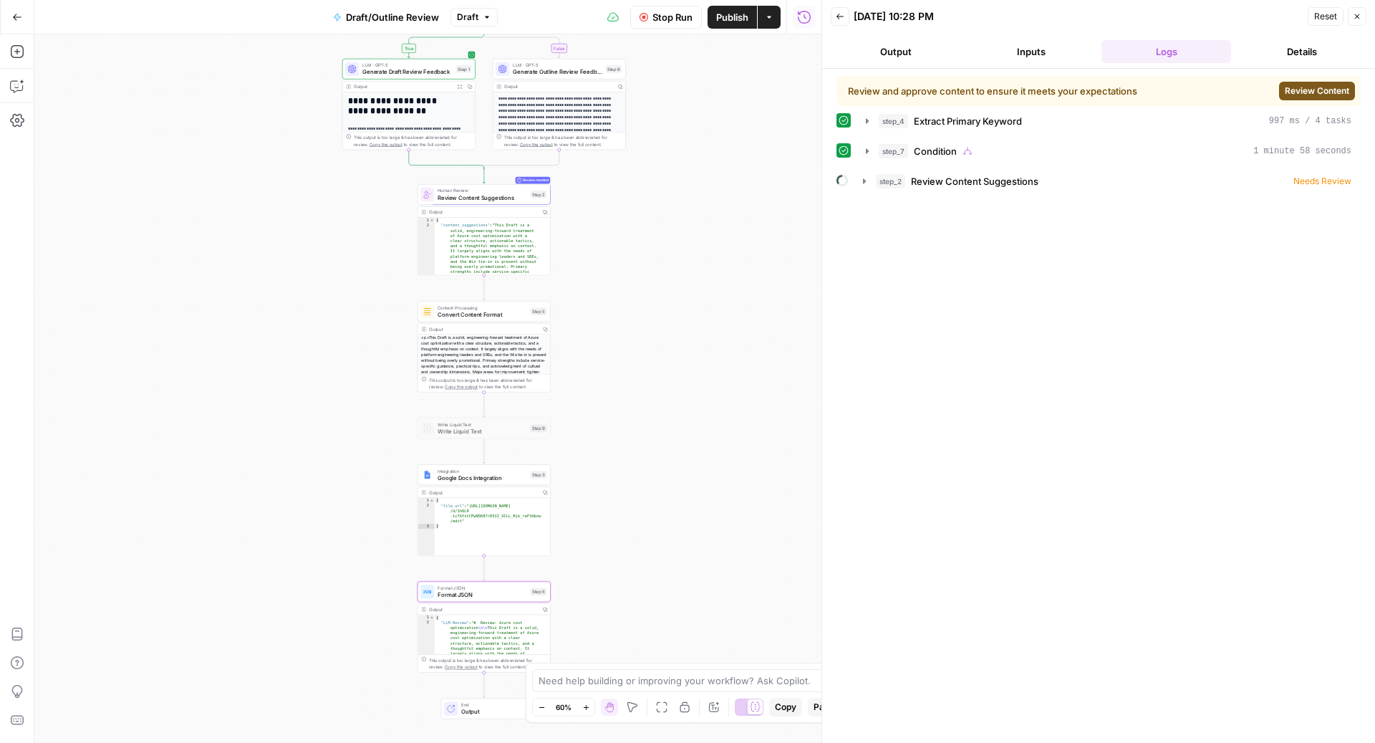
click at [1324, 90] on span "Review Content" at bounding box center [1317, 91] width 64 height 13
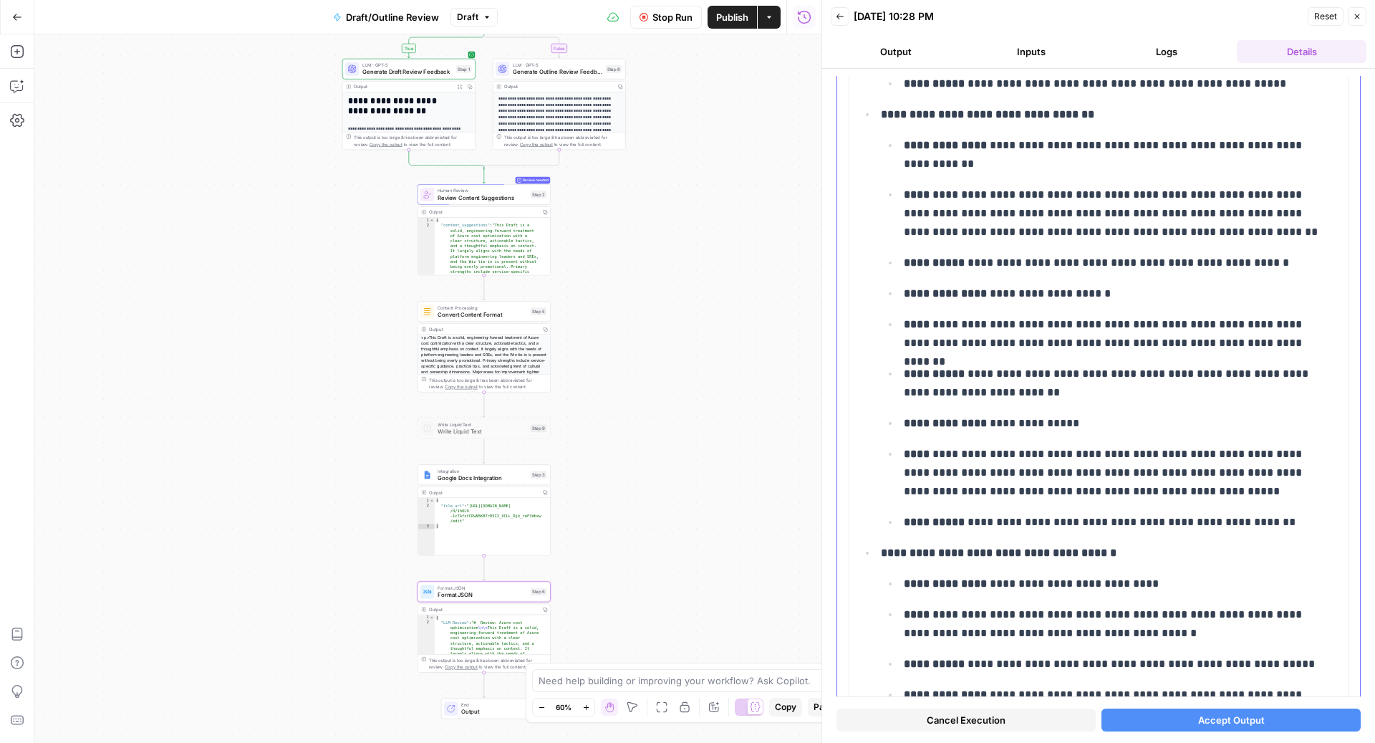
scroll to position [3014, 0]
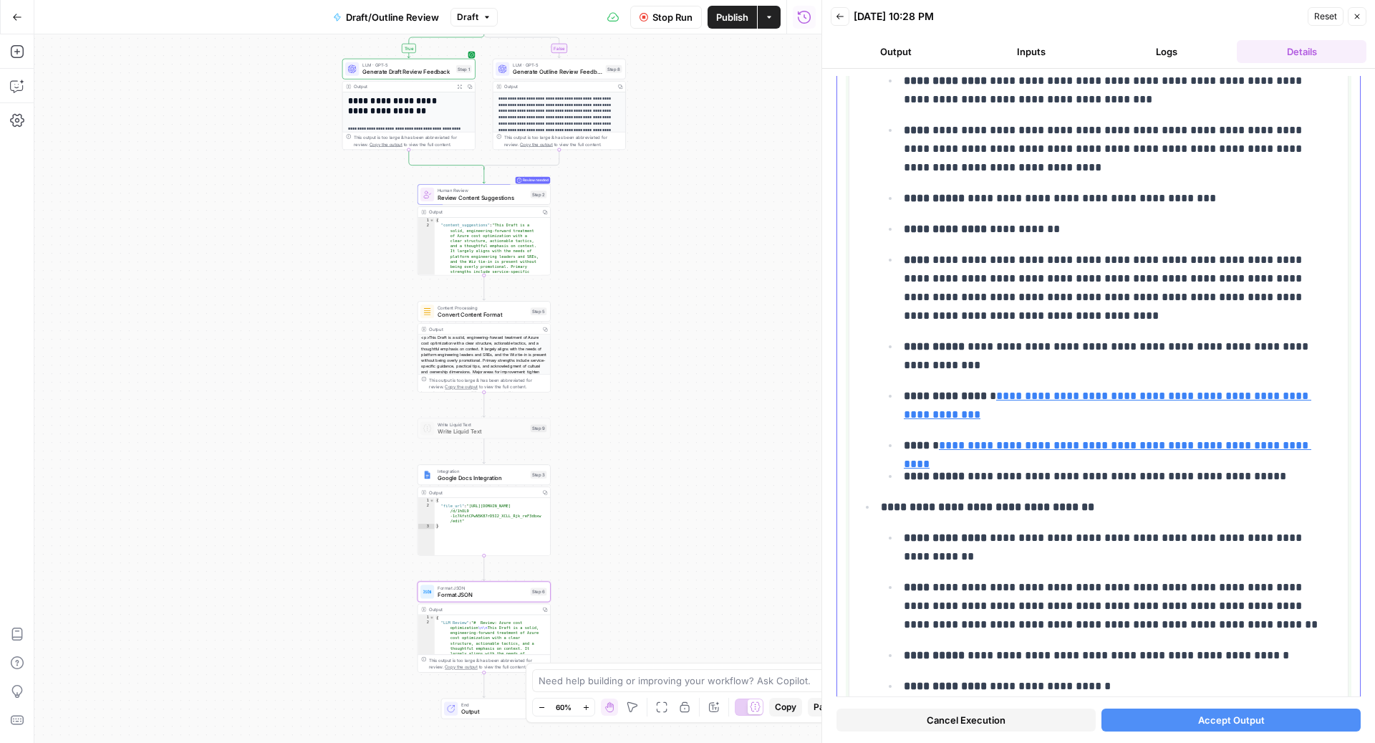
click at [1175, 440] on link "**********" at bounding box center [1108, 454] width 408 height 29
click at [1140, 415] on link "Open in a new tab" at bounding box center [1138, 409] width 19 height 19
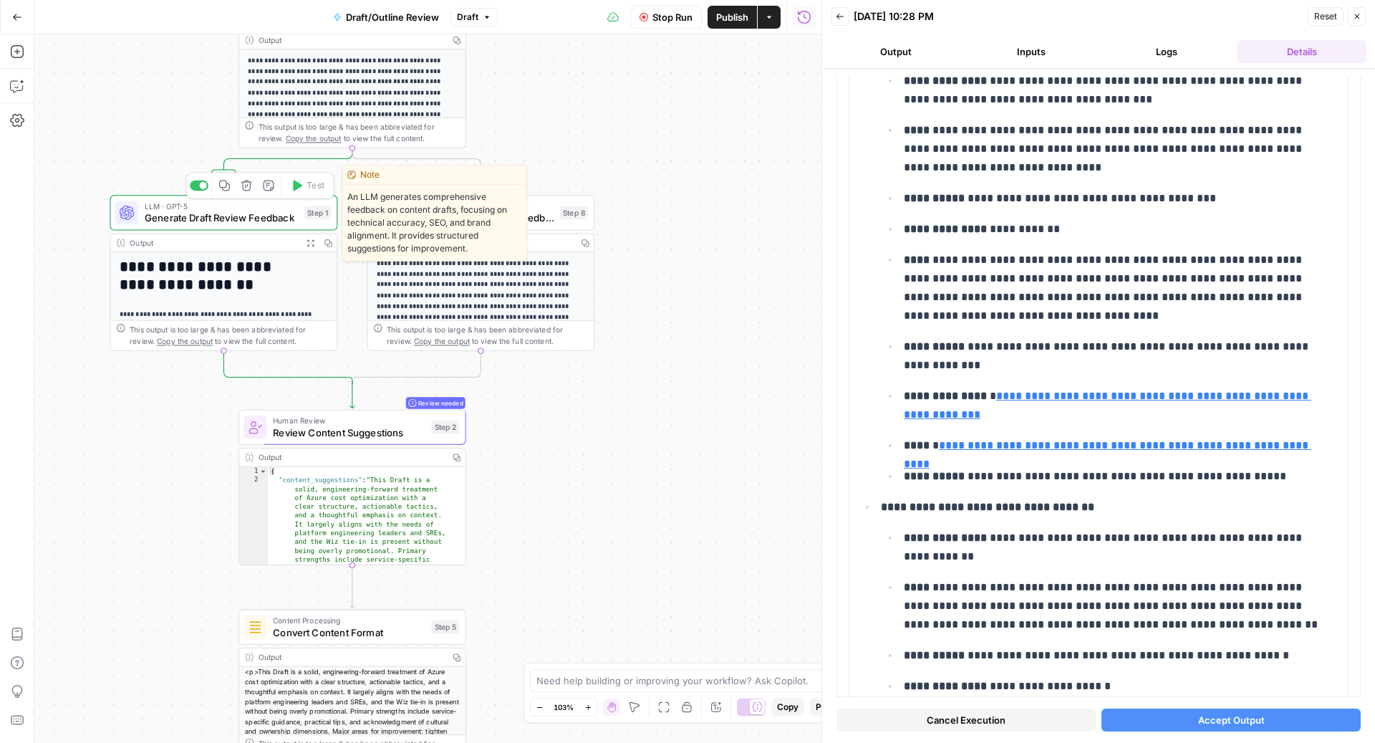
click at [248, 218] on span "Generate Draft Review Feedback" at bounding box center [222, 218] width 154 height 15
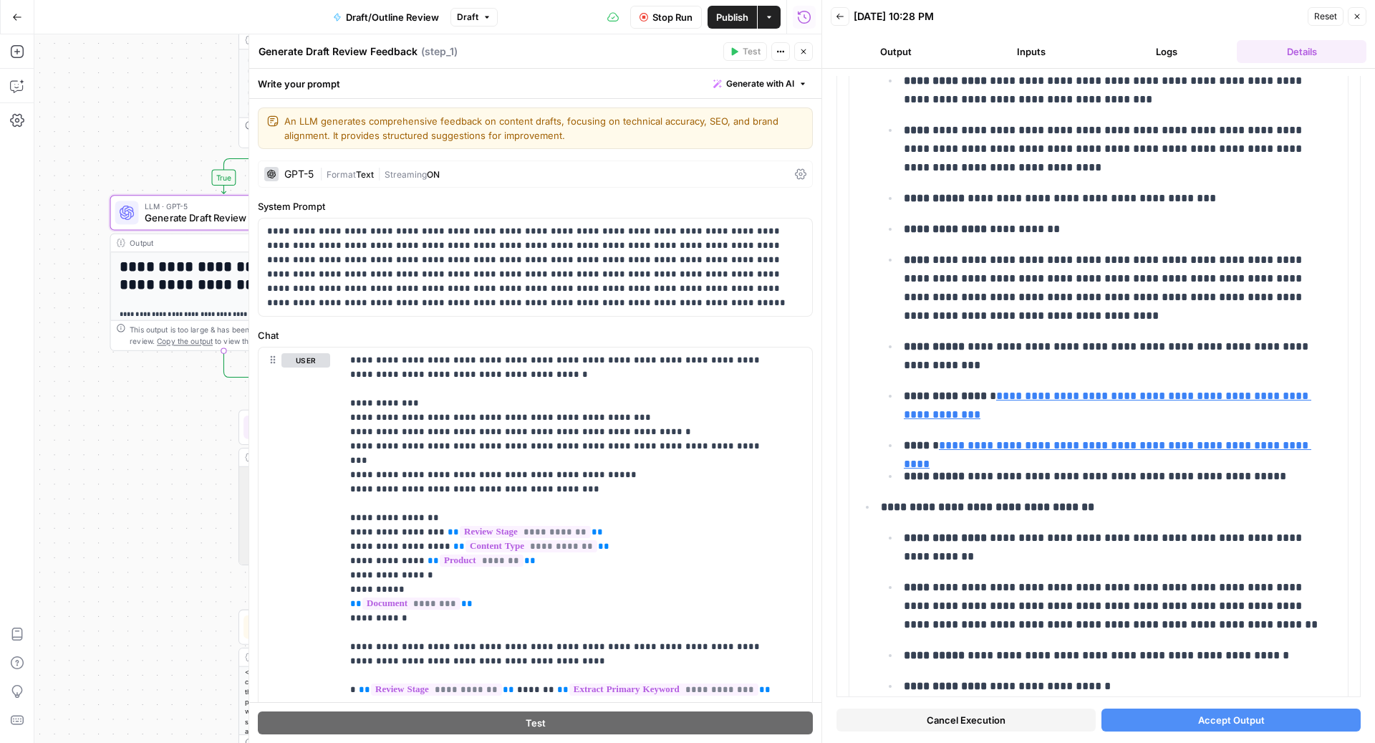
click at [756, 86] on span "Generate with AI" at bounding box center [760, 83] width 68 height 13
click at [698, 143] on span "Refine" at bounding box center [724, 148] width 114 height 14
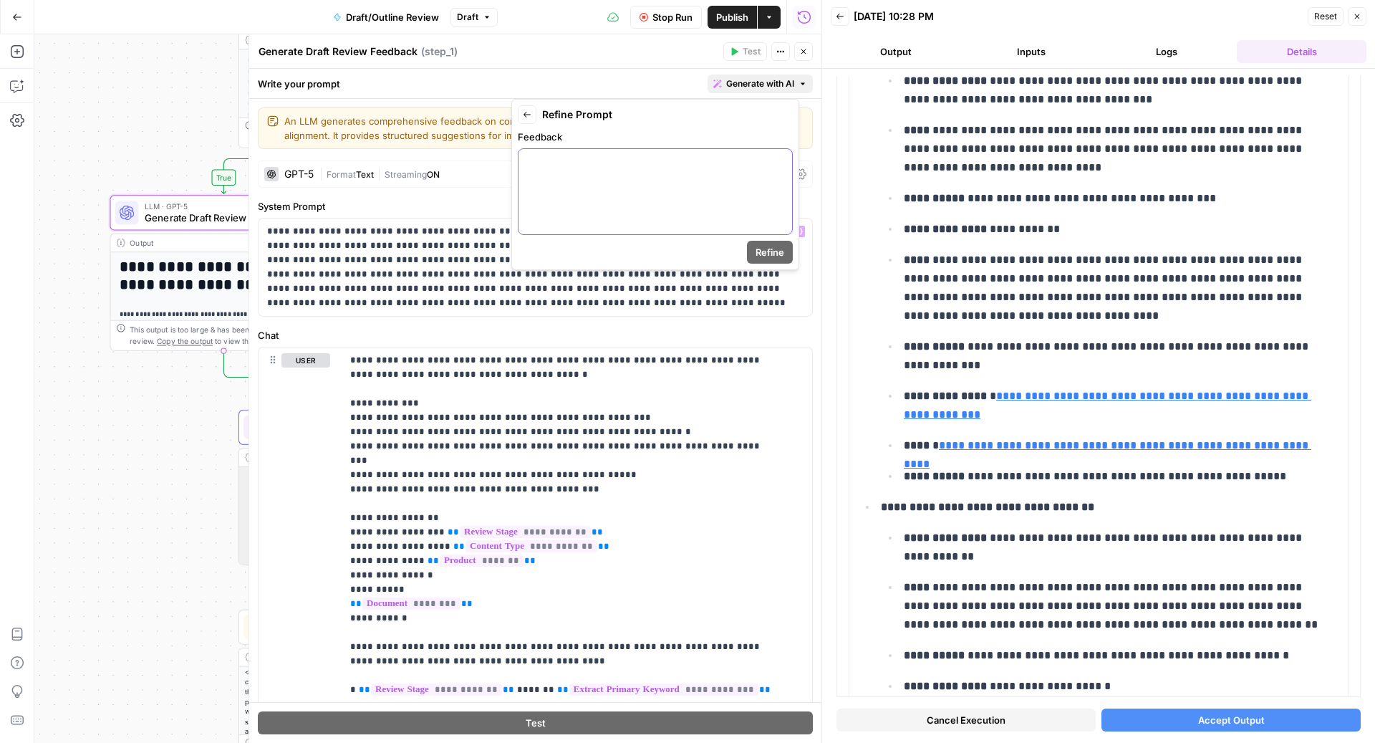
click at [617, 194] on div at bounding box center [656, 191] width 274 height 85
click at [754, 163] on p "**********" at bounding box center [655, 169] width 257 height 29
click at [775, 252] on span "Refine" at bounding box center [770, 252] width 29 height 14
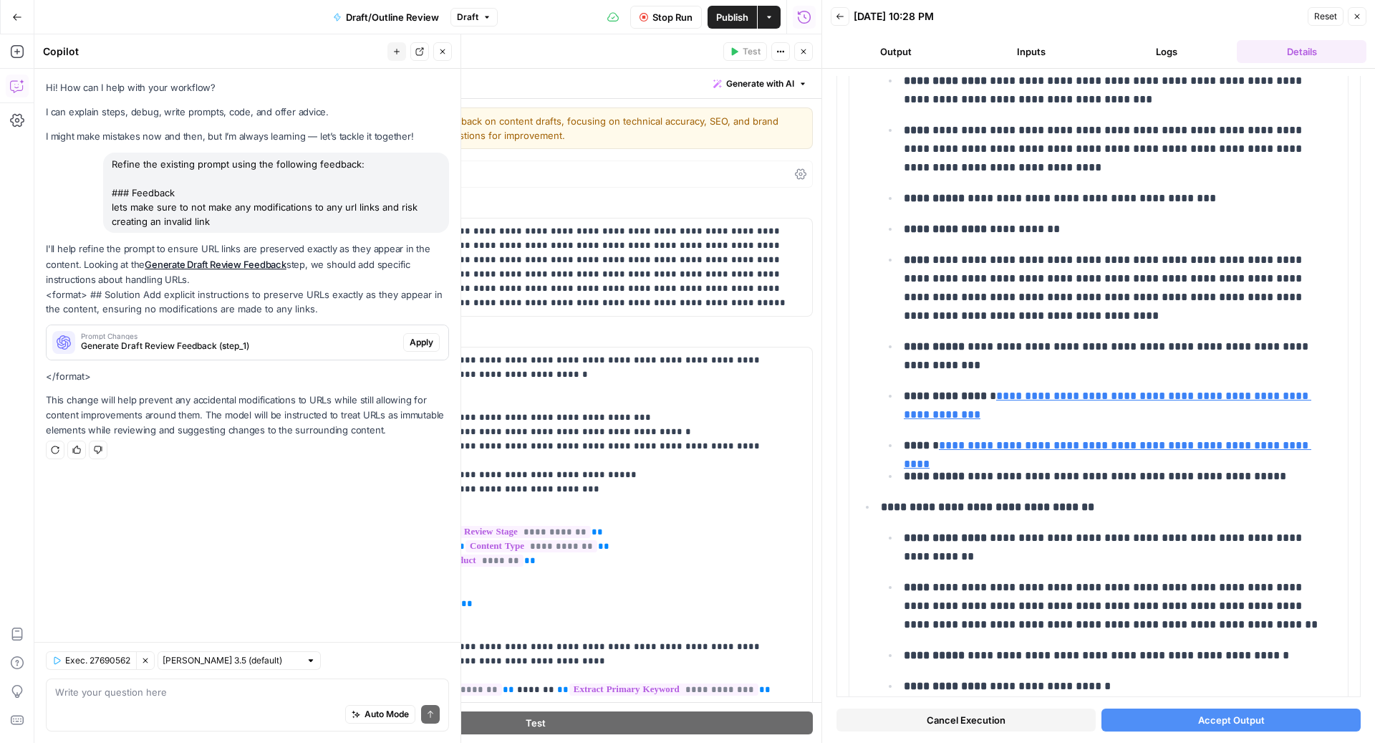
click at [420, 347] on span "Apply" at bounding box center [422, 342] width 24 height 13
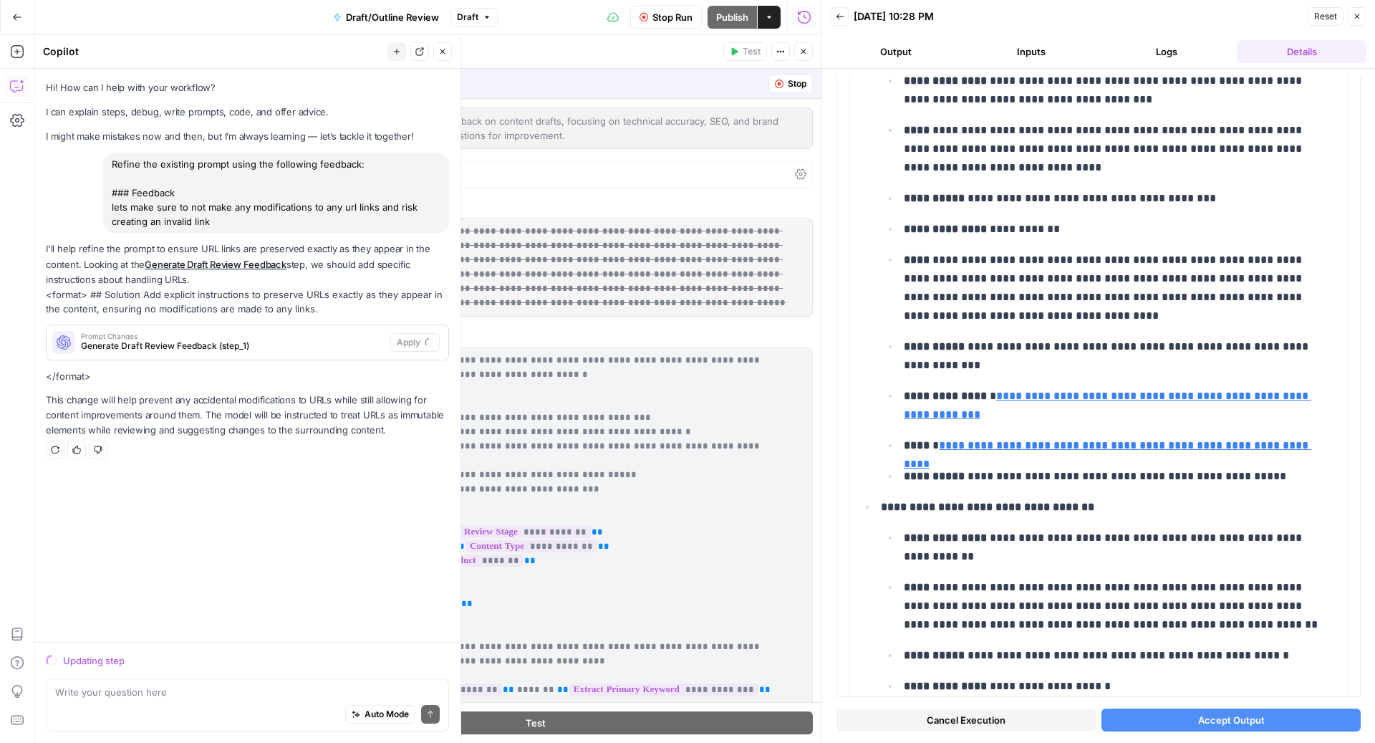
click at [996, 714] on span "Cancel Execution" at bounding box center [966, 720] width 79 height 14
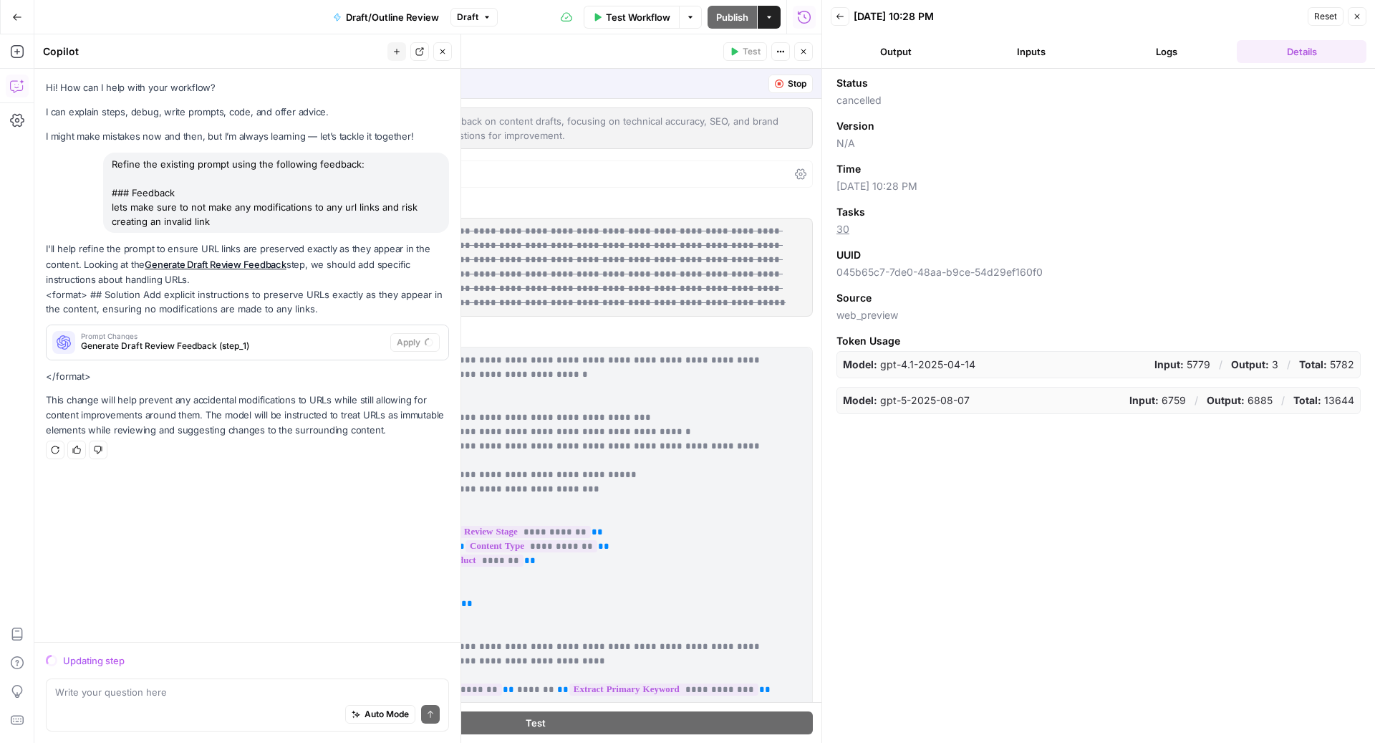
click at [1358, 10] on button "Close" at bounding box center [1357, 16] width 19 height 19
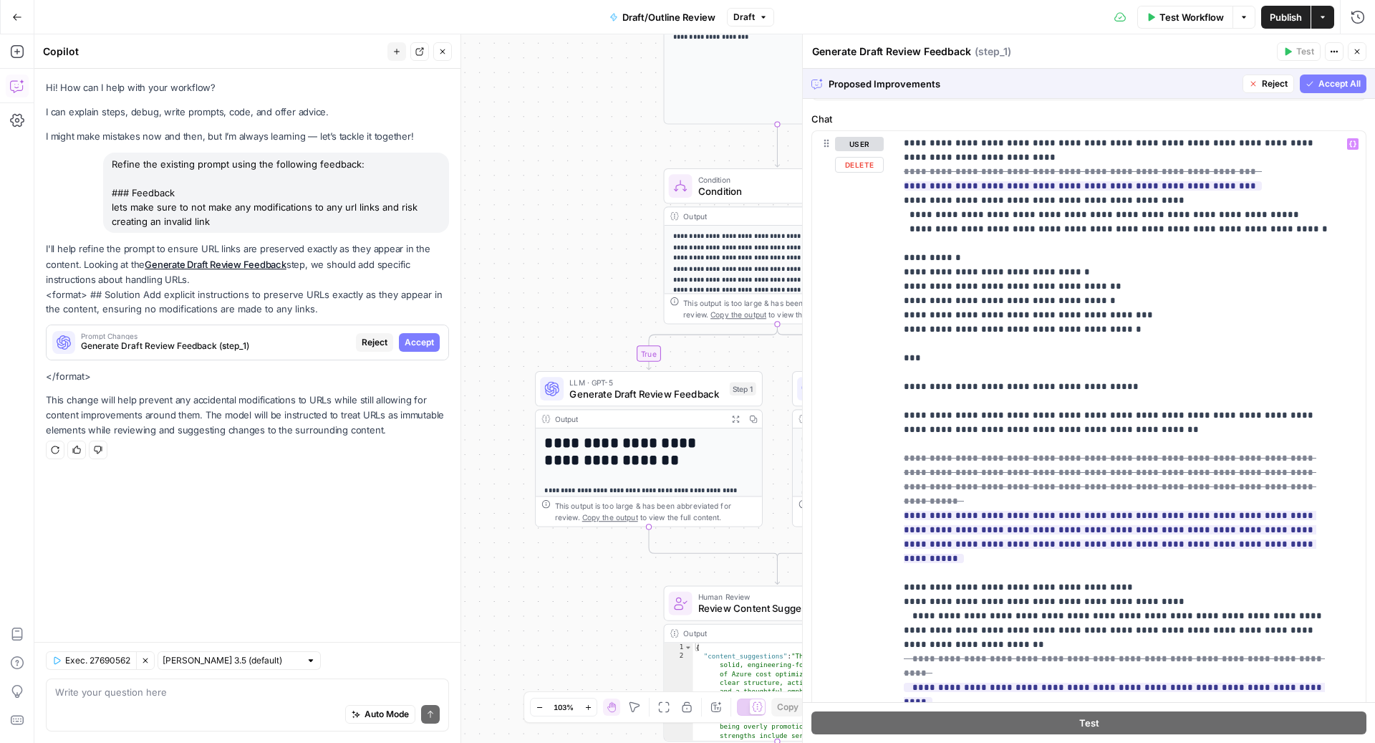
scroll to position [302, 0]
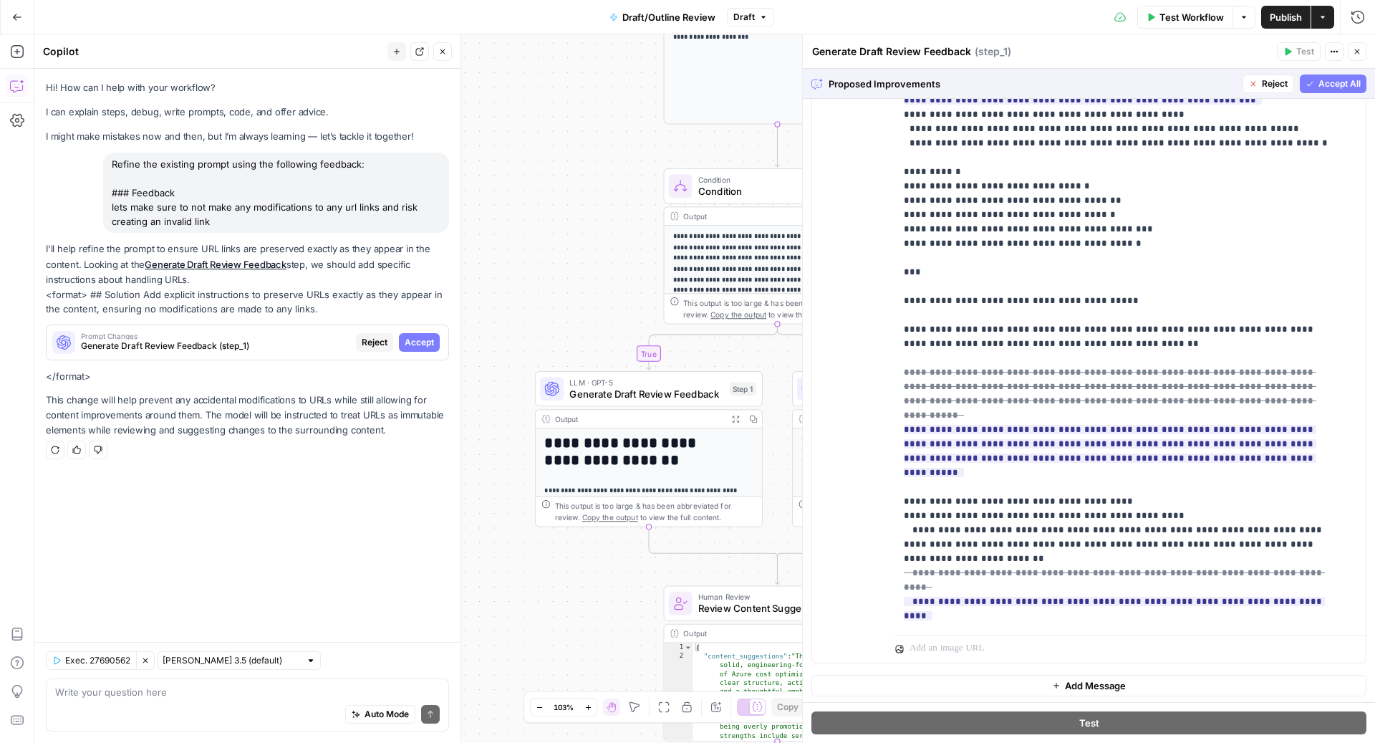
click at [1319, 87] on span "Accept All" at bounding box center [1340, 83] width 42 height 13
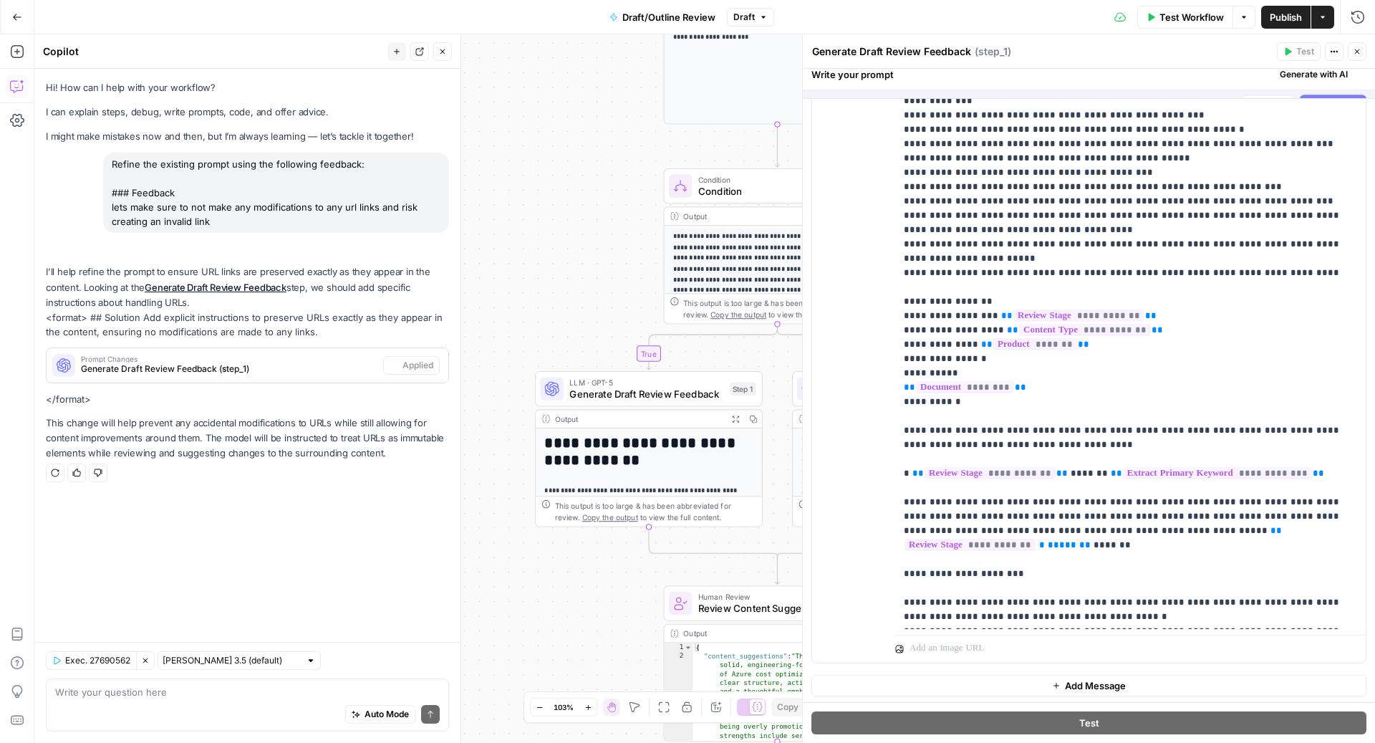
scroll to position [0, 0]
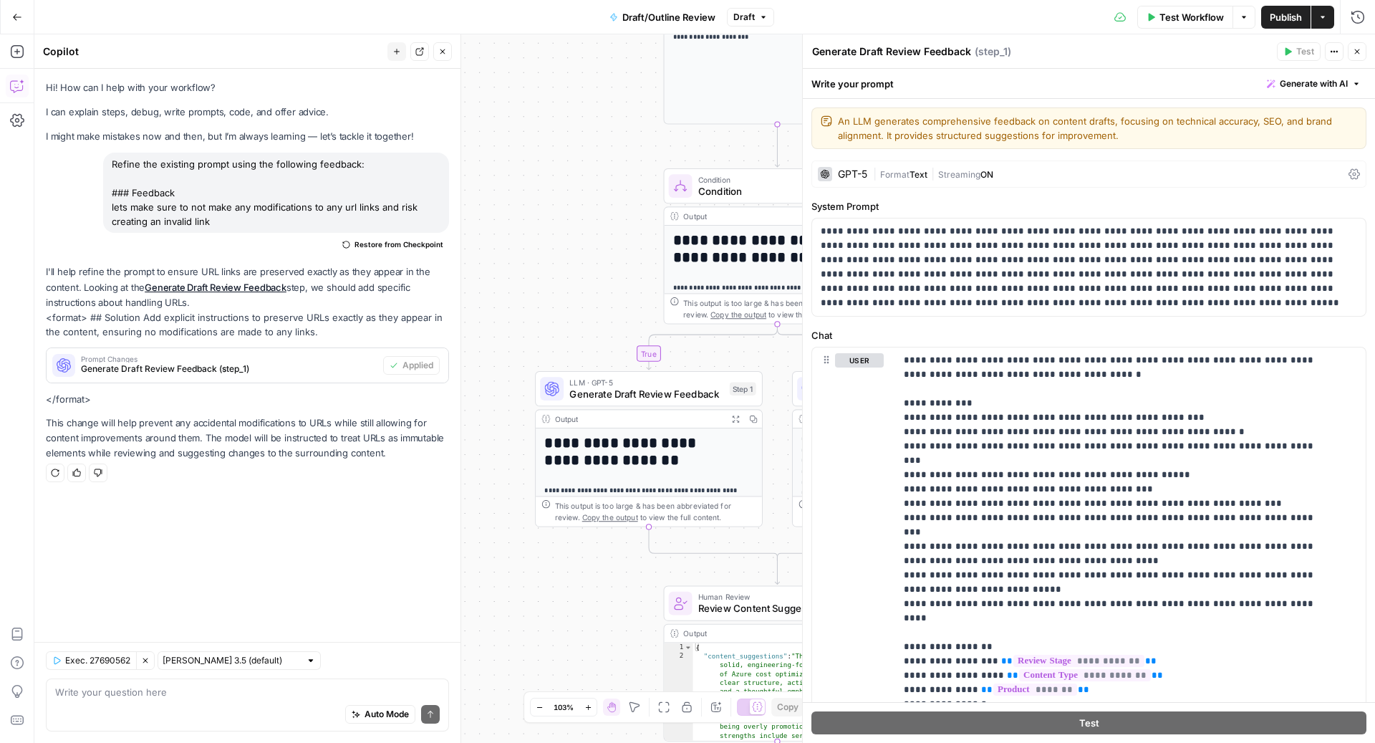
click at [1360, 50] on icon "button" at bounding box center [1357, 51] width 9 height 9
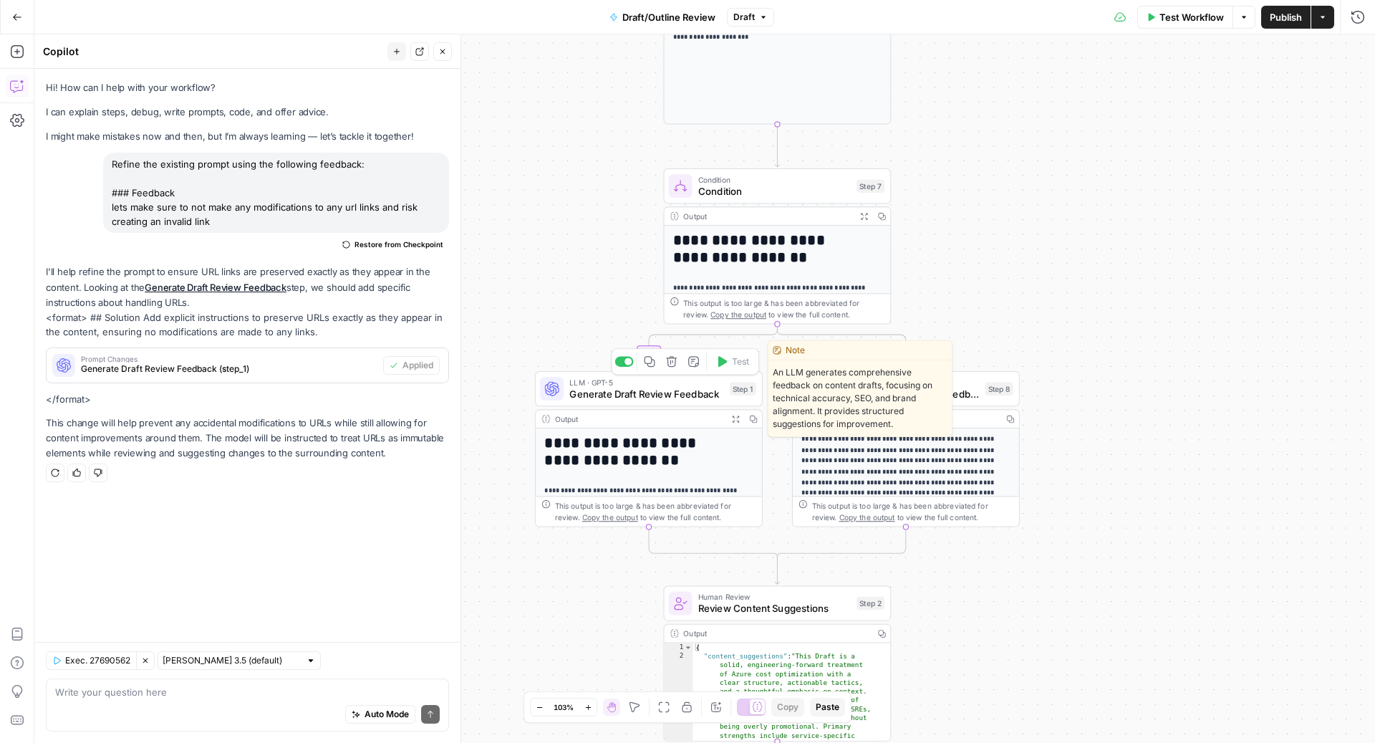
click at [635, 388] on span "Generate Draft Review Feedback" at bounding box center [646, 394] width 154 height 15
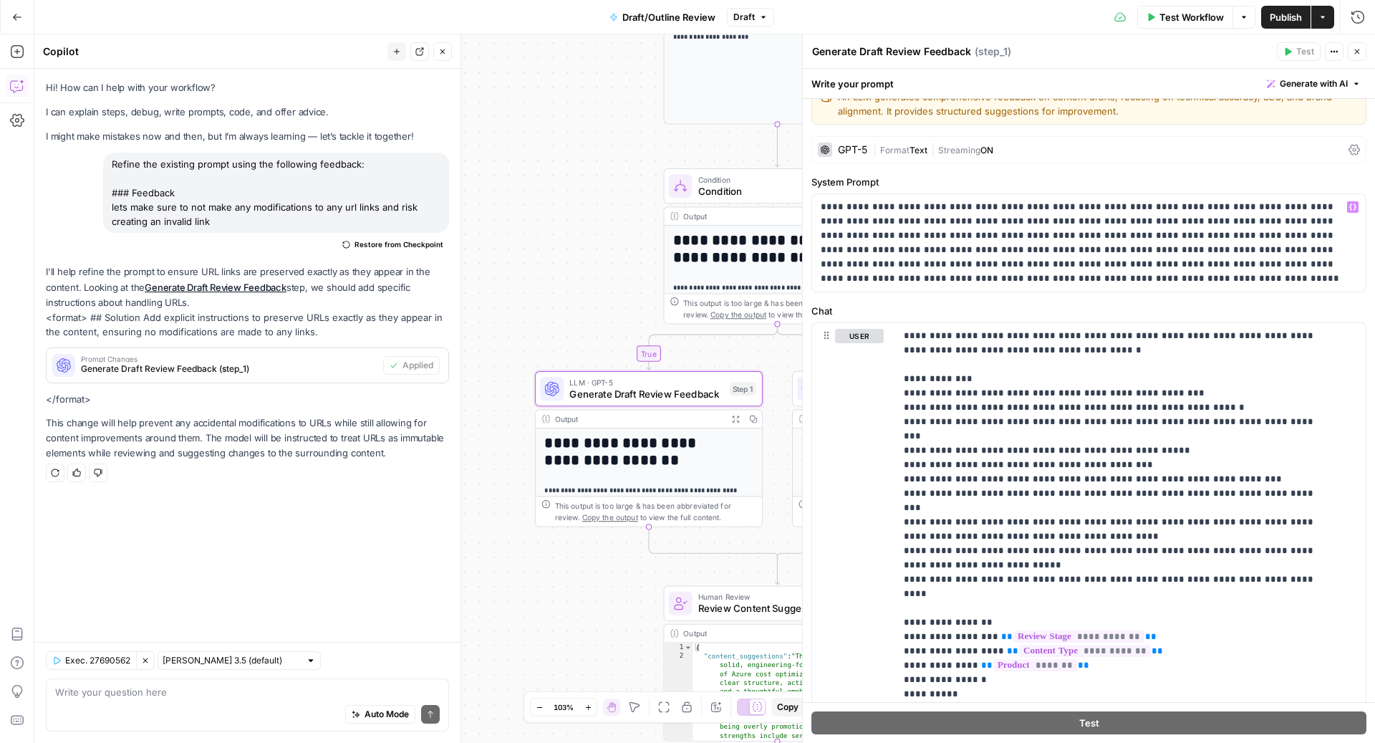
scroll to position [27, 0]
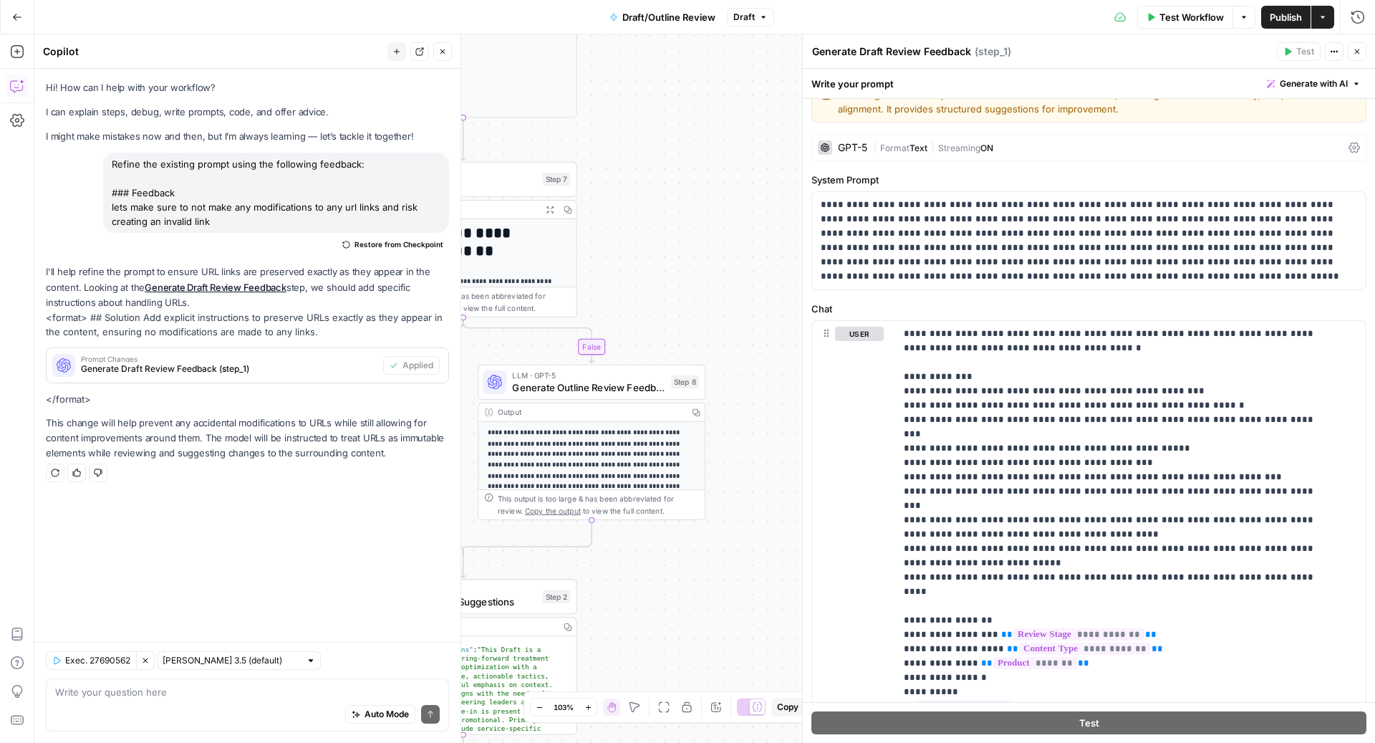
click at [208, 702] on div "Auto Mode Send" at bounding box center [247, 715] width 385 height 32
type textarea "can you apply the same thing for step_8"
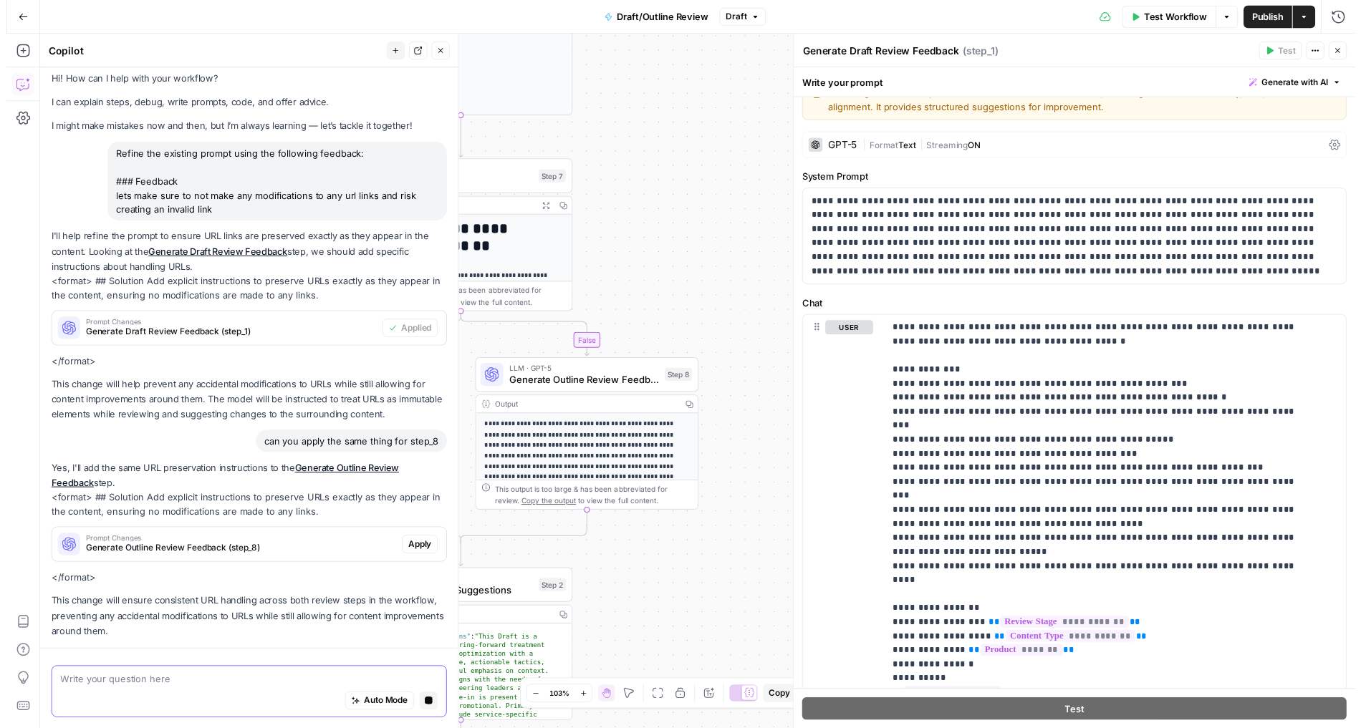
scroll to position [72, 0]
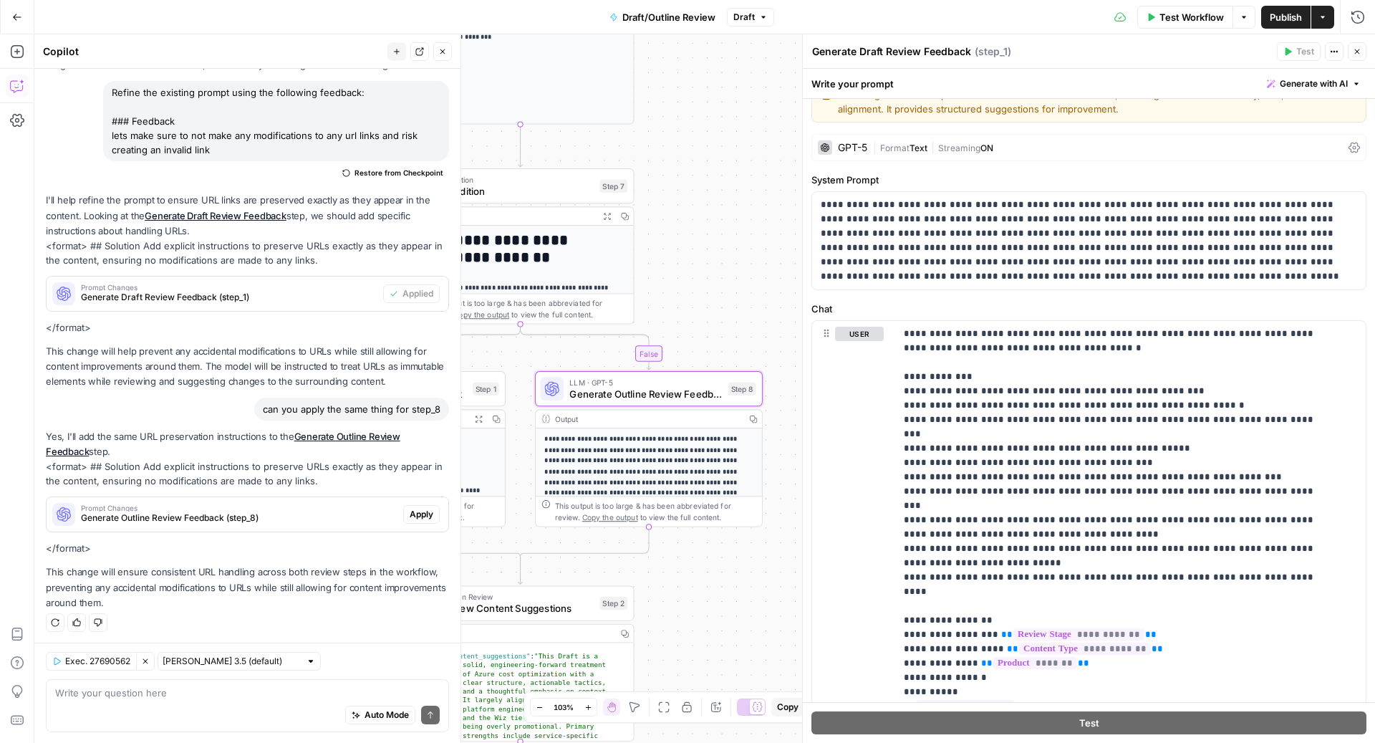
click at [424, 509] on button "Apply" at bounding box center [421, 514] width 37 height 19
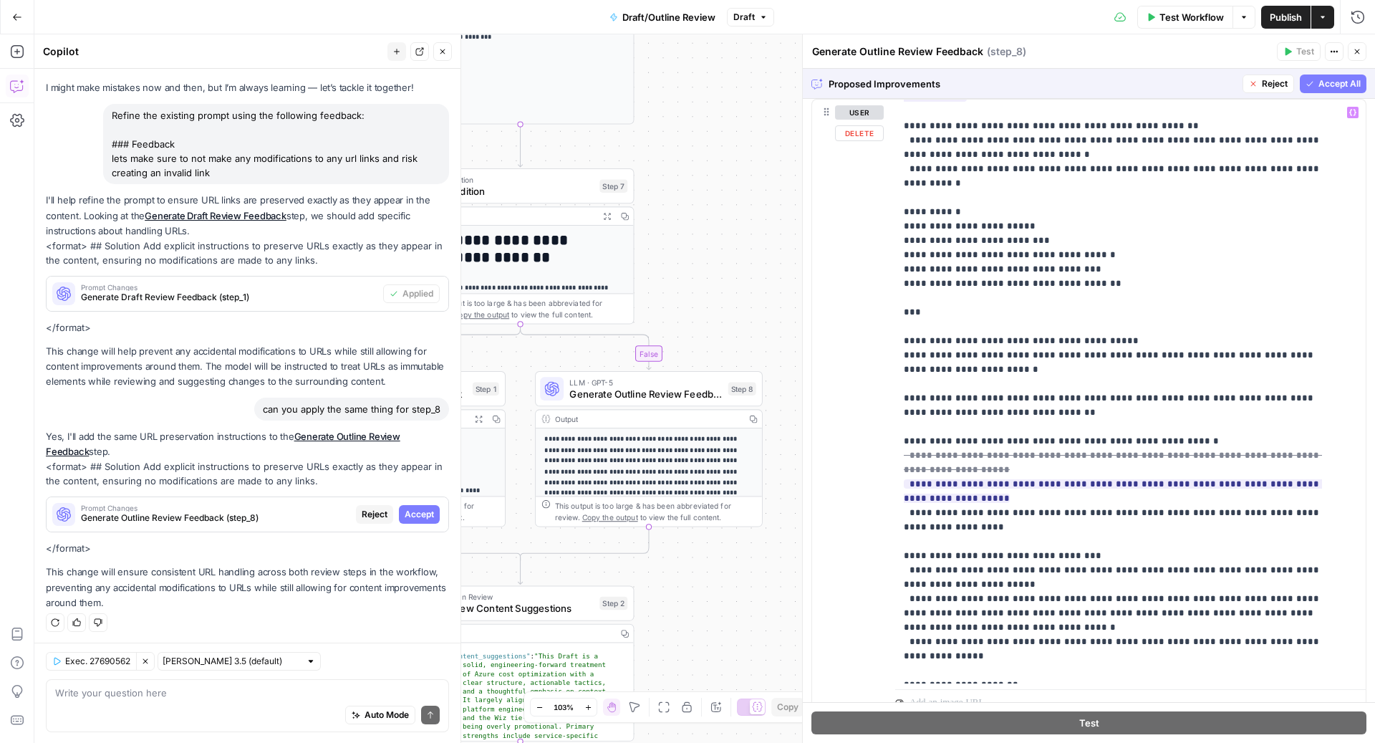
scroll to position [302, 0]
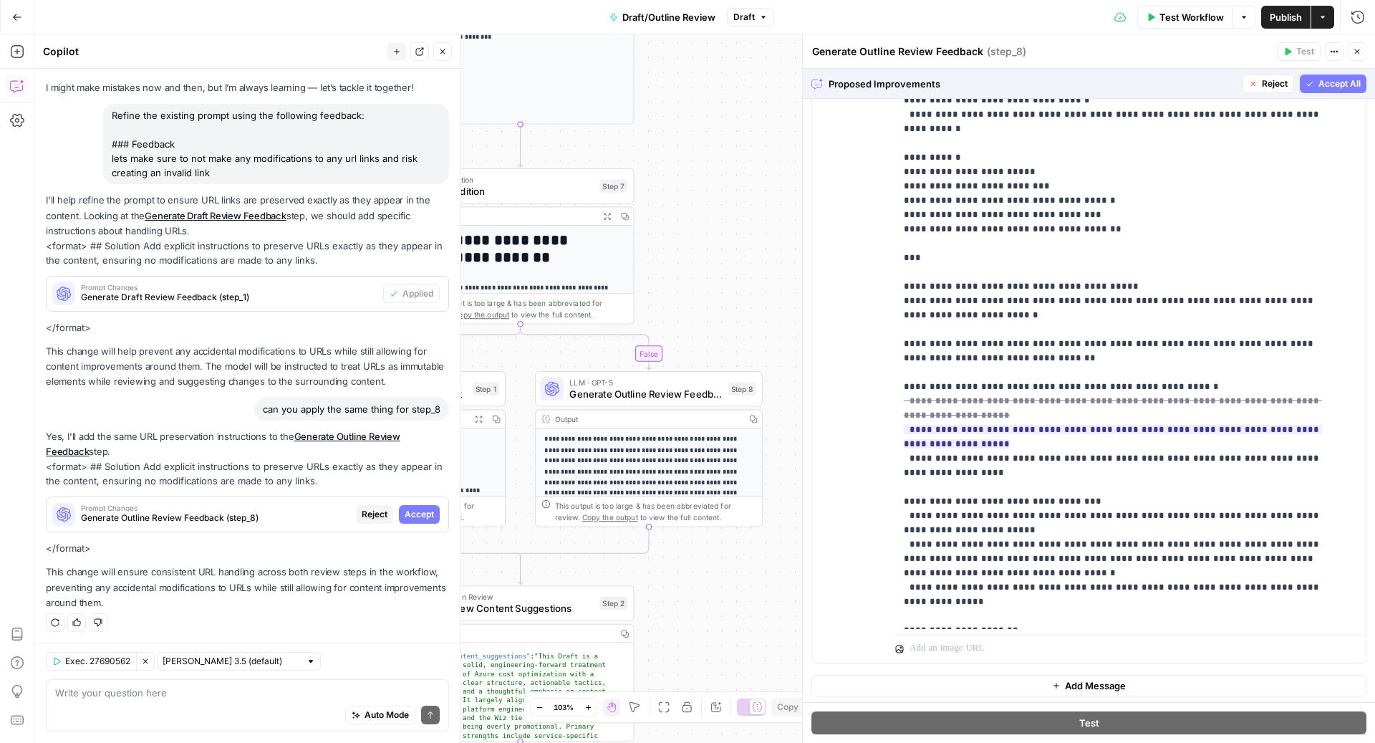
click at [1309, 90] on button "Accept All" at bounding box center [1333, 83] width 67 height 19
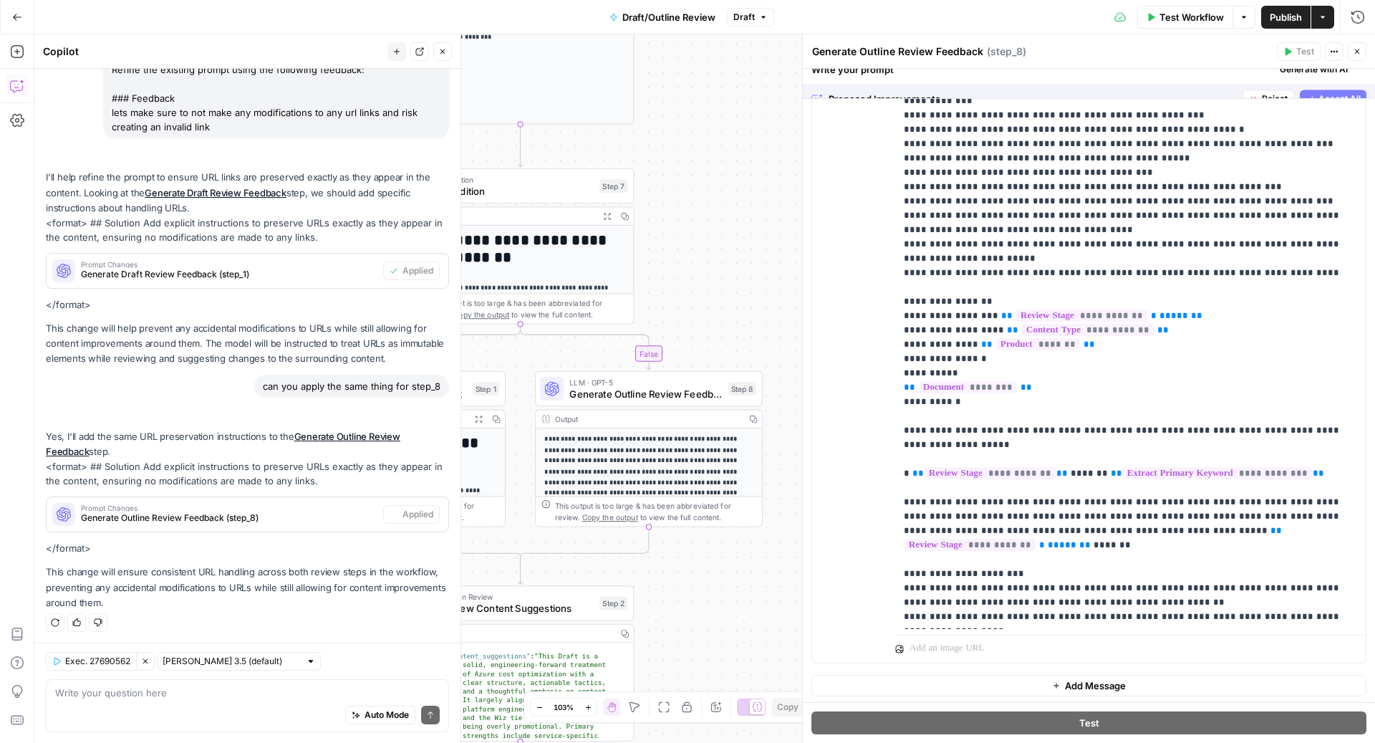
scroll to position [0, 0]
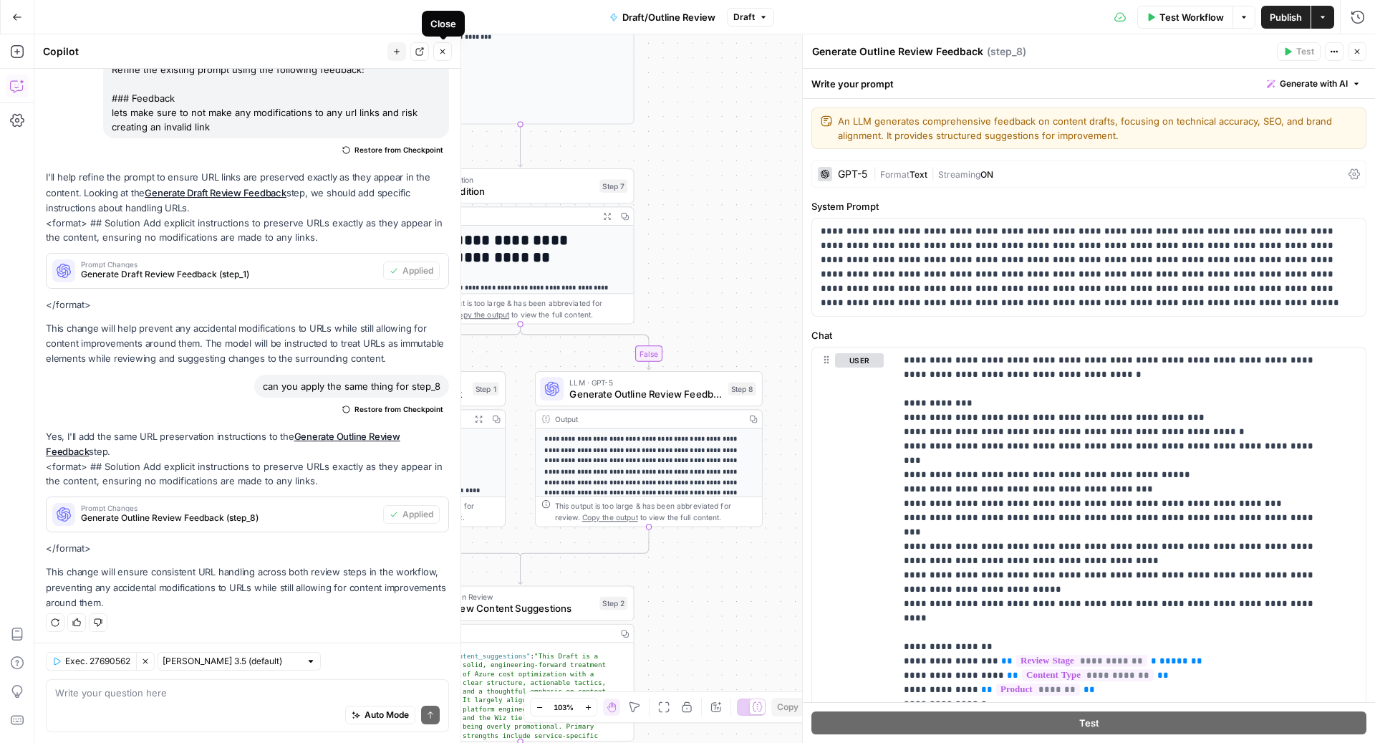
click at [443, 48] on icon "button" at bounding box center [442, 51] width 9 height 9
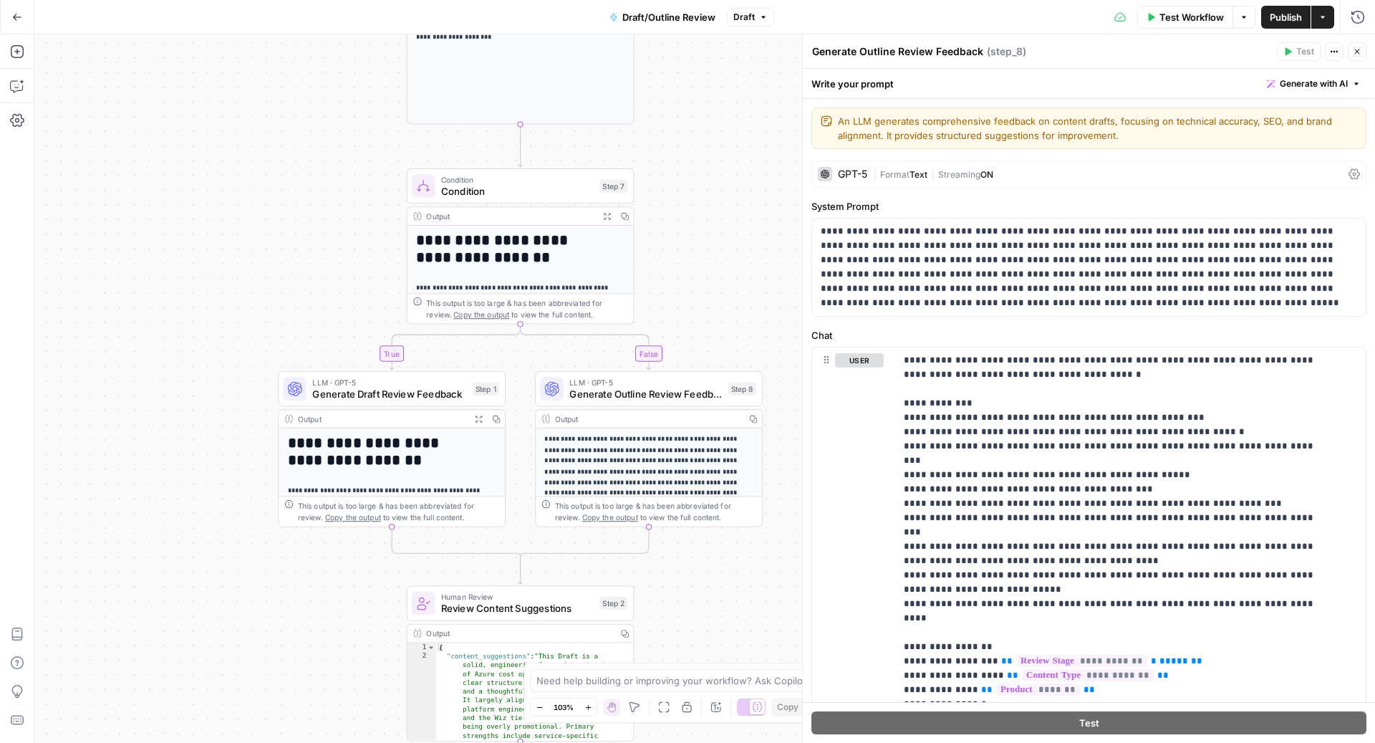
click at [1189, 15] on span "Test Workflow" at bounding box center [1192, 17] width 64 height 14
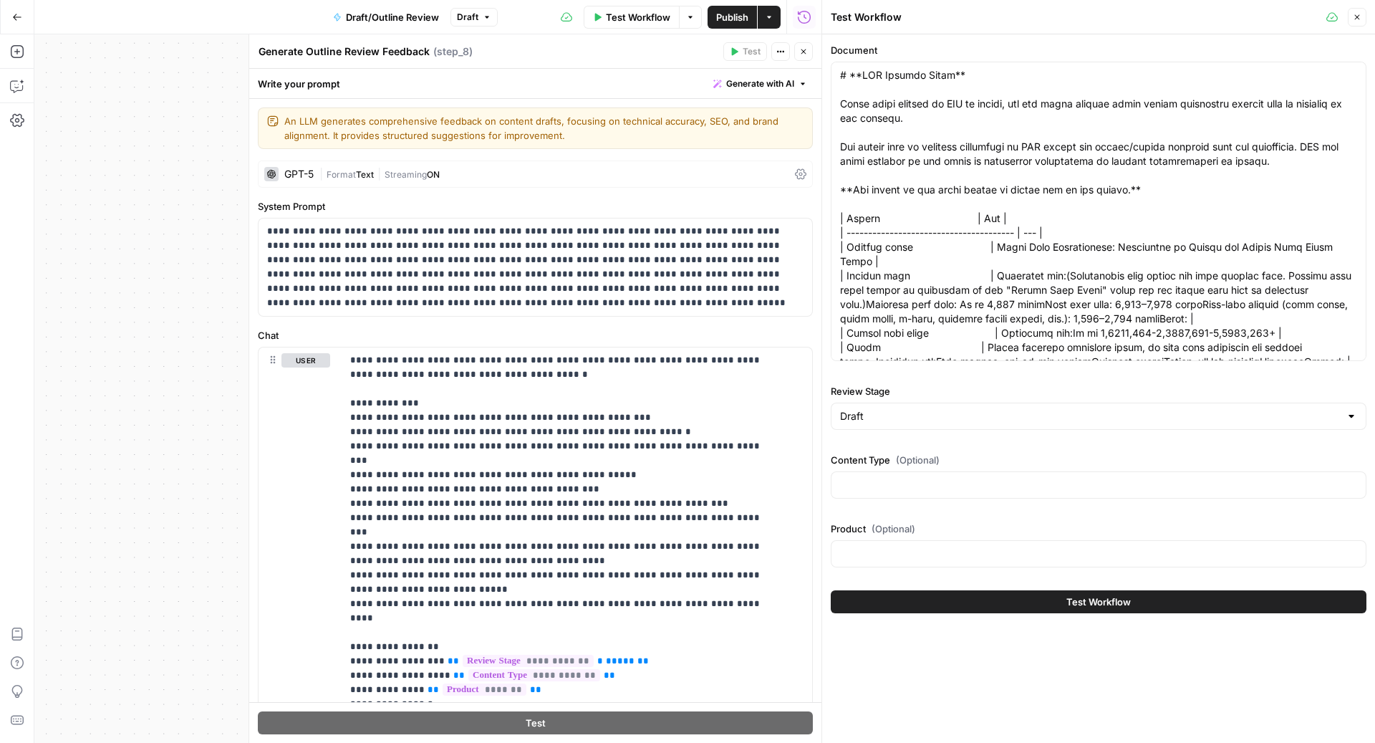
click at [996, 475] on div at bounding box center [1099, 484] width 536 height 27
type input "What is"
click at [983, 547] on input "Product (Optional)" at bounding box center [1098, 554] width 517 height 14
type input "Wiz Cloud"
click at [941, 605] on button "Test Workflow" at bounding box center [1099, 601] width 536 height 23
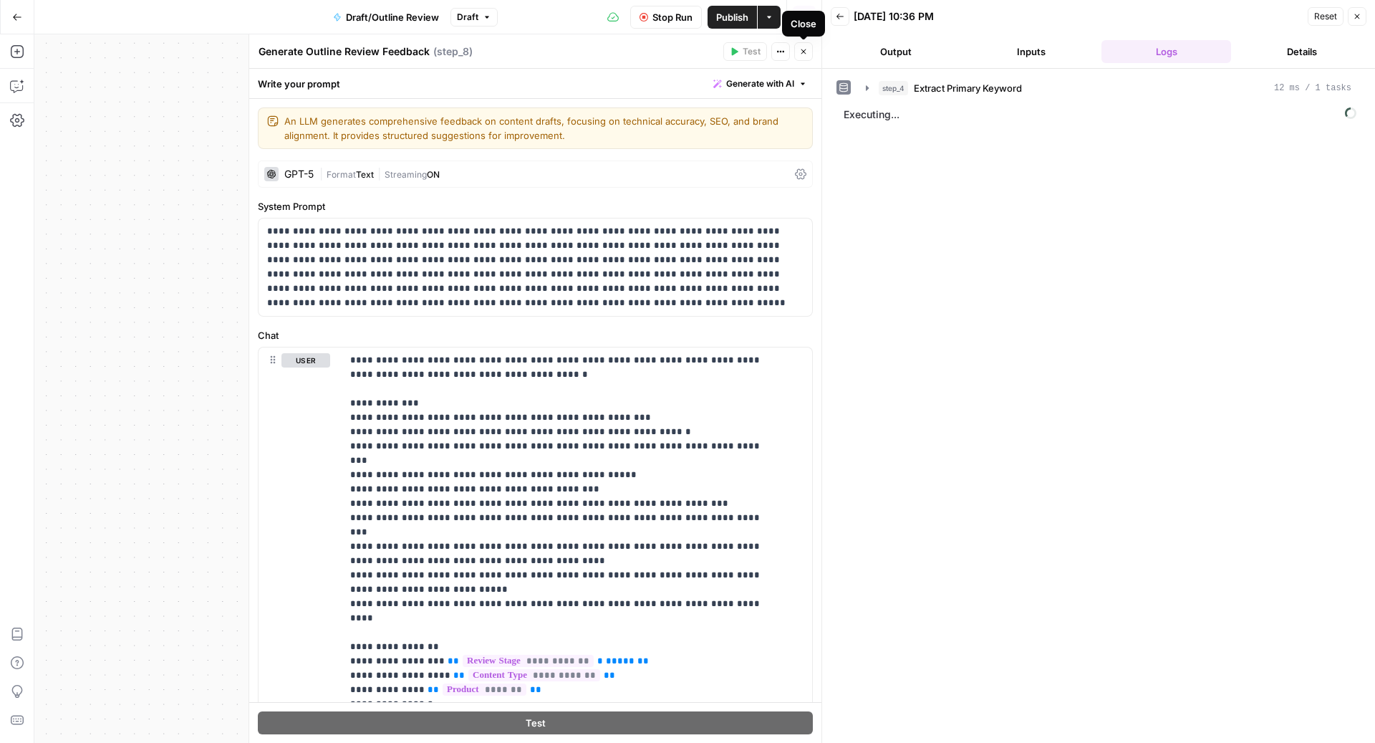
click at [799, 57] on button "Close" at bounding box center [803, 51] width 19 height 19
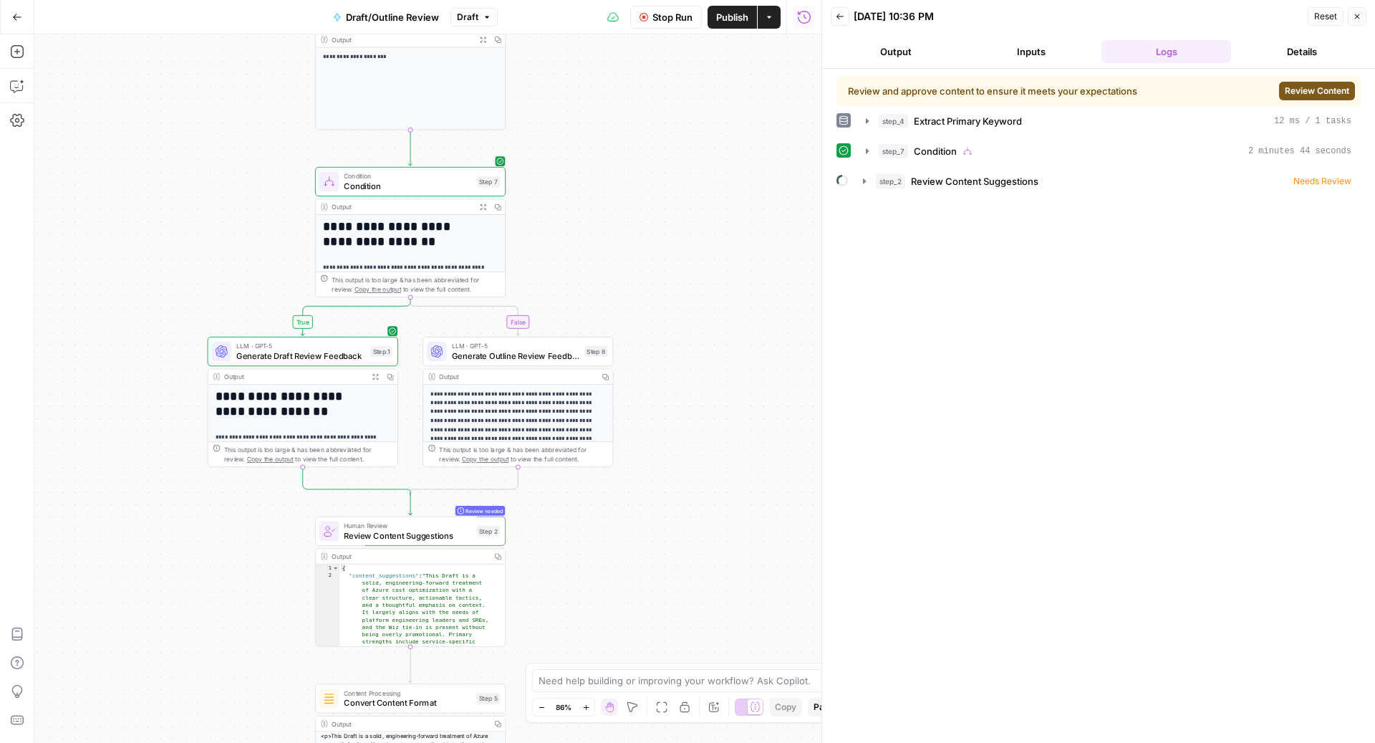
click at [1340, 87] on span "Review Content" at bounding box center [1317, 91] width 64 height 13
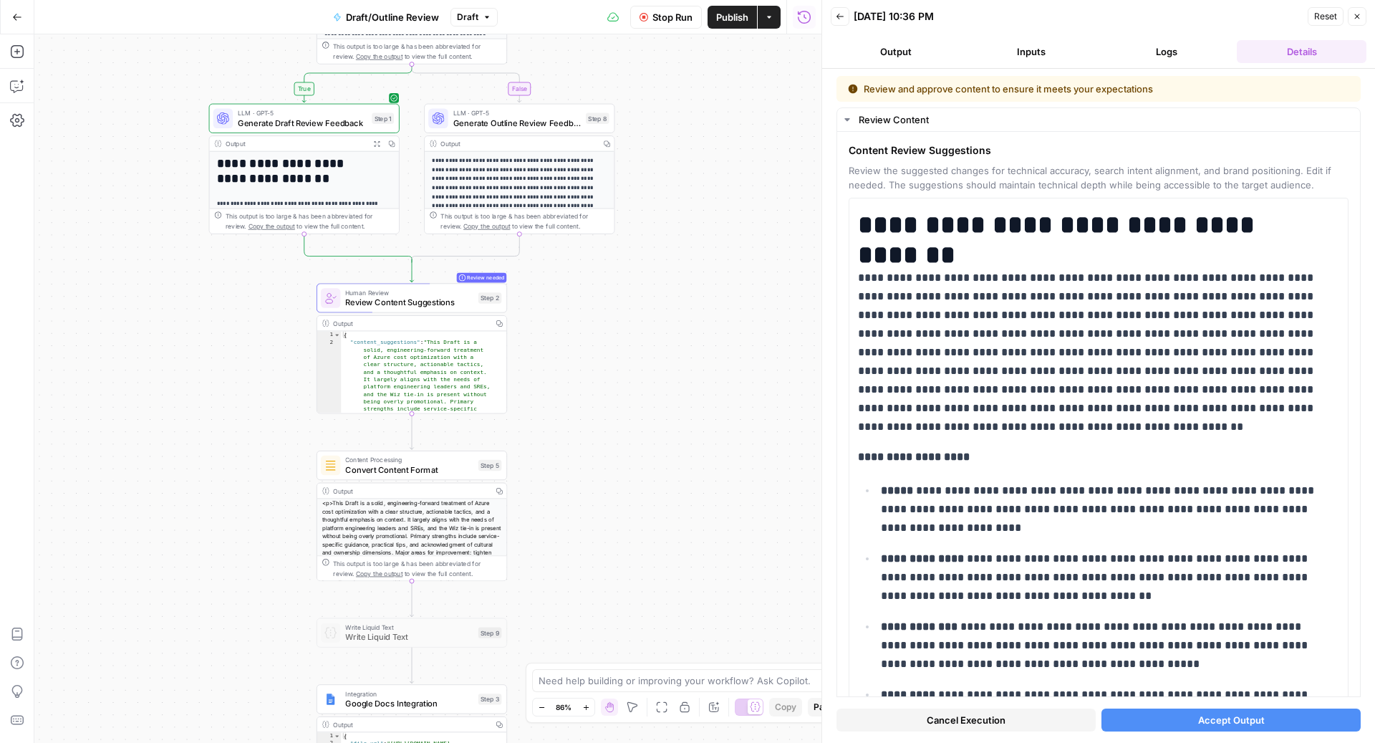
click at [1011, 59] on button "Inputs" at bounding box center [1031, 51] width 130 height 23
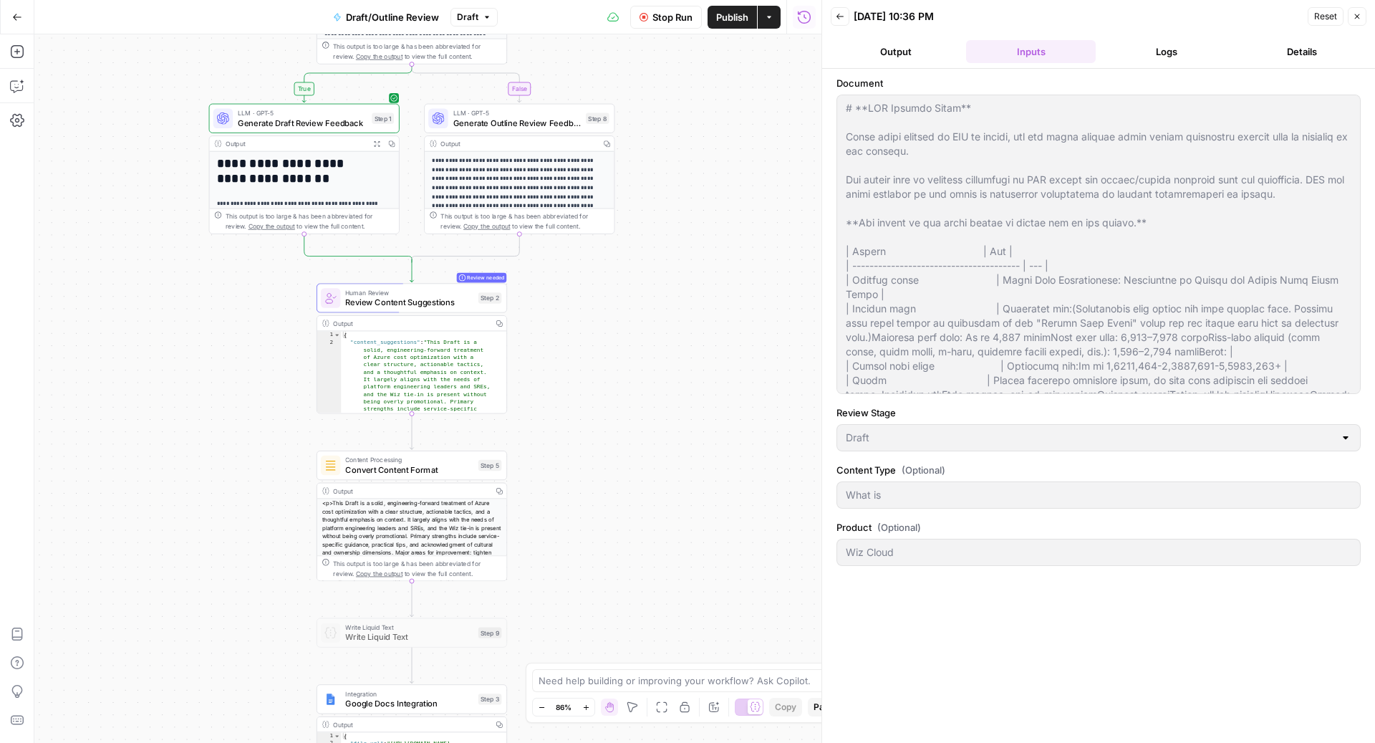
click at [1289, 47] on button "Details" at bounding box center [1302, 51] width 130 height 23
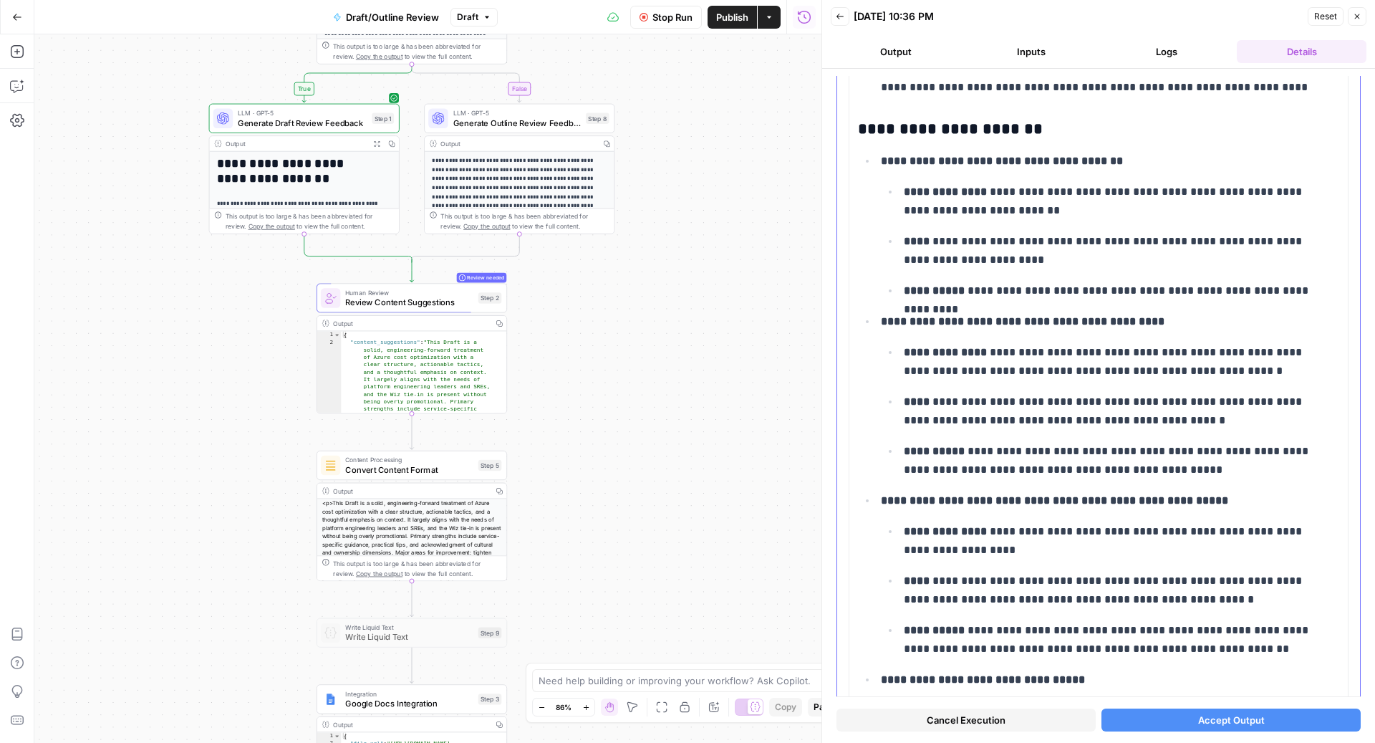
scroll to position [1398, 0]
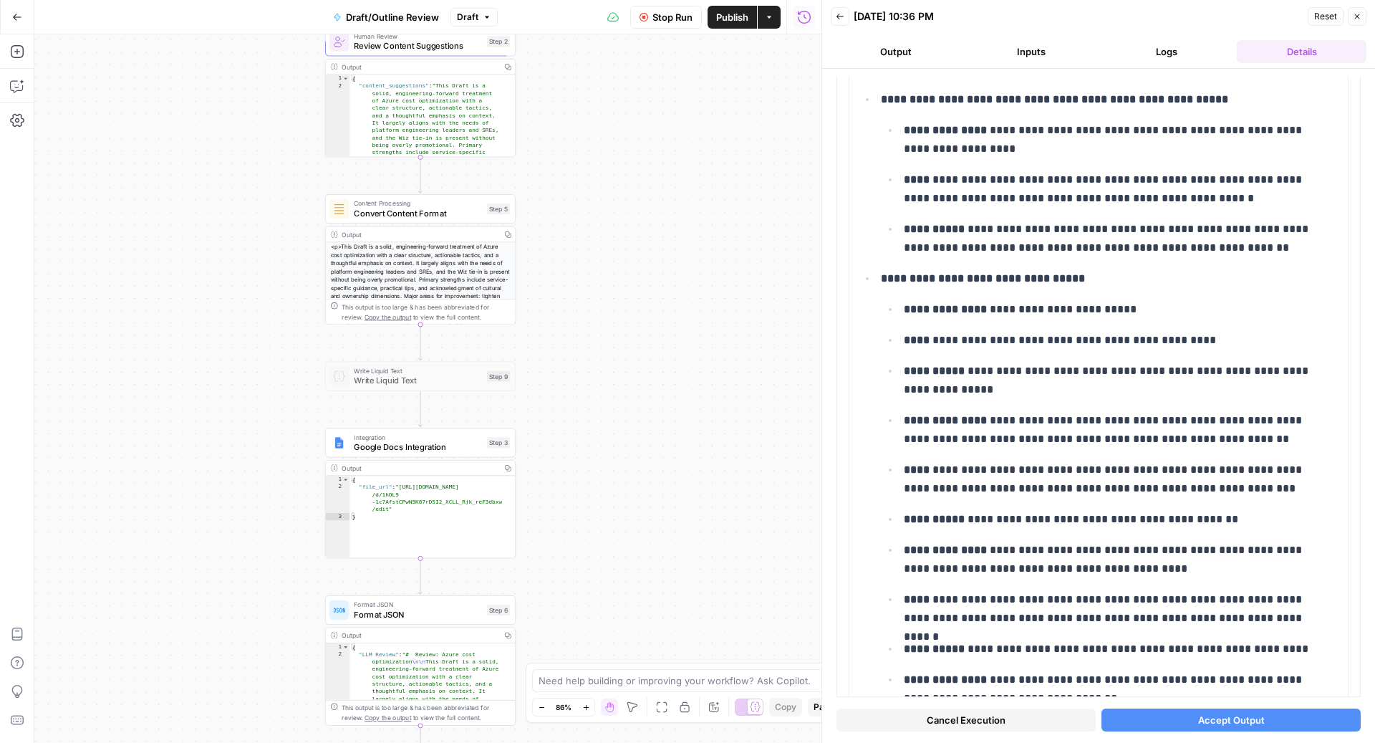
click at [1157, 728] on button "Accept Output" at bounding box center [1231, 719] width 259 height 23
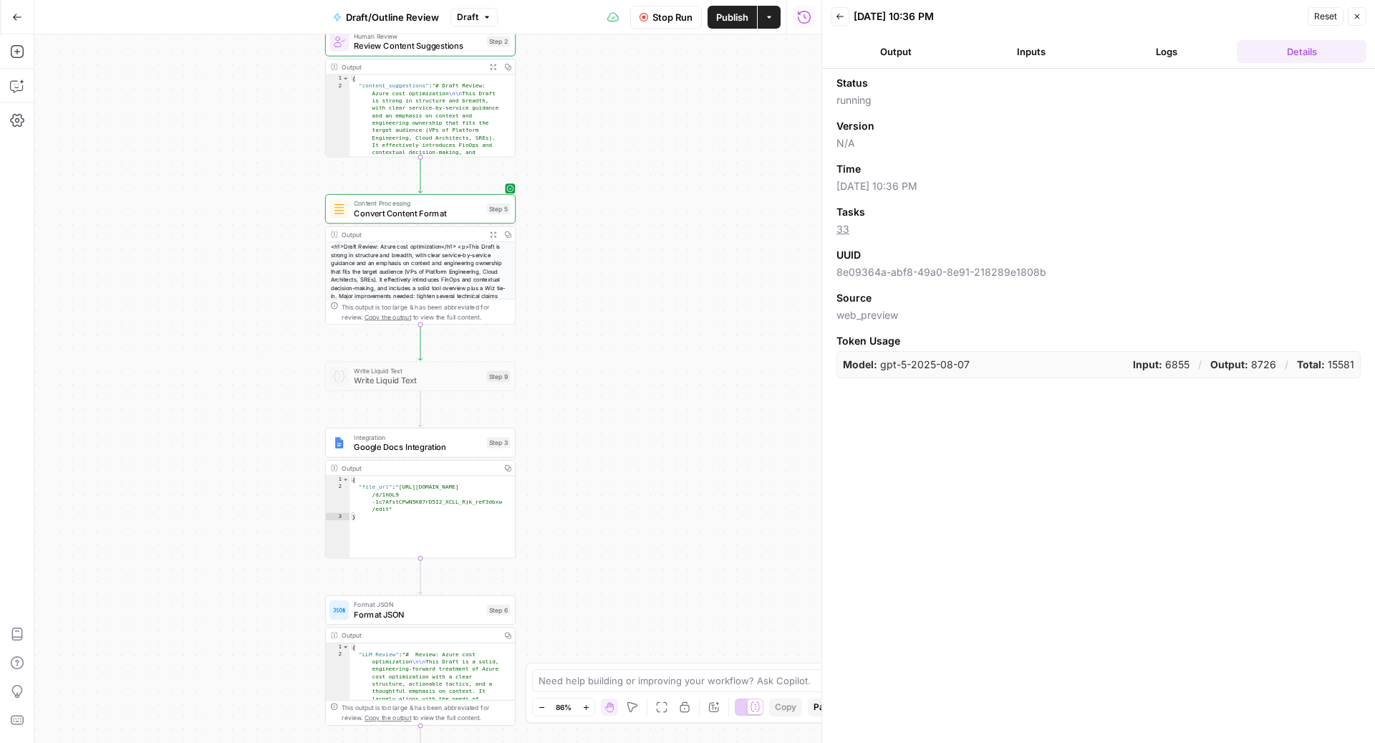
click at [1154, 49] on button "Logs" at bounding box center [1167, 51] width 130 height 23
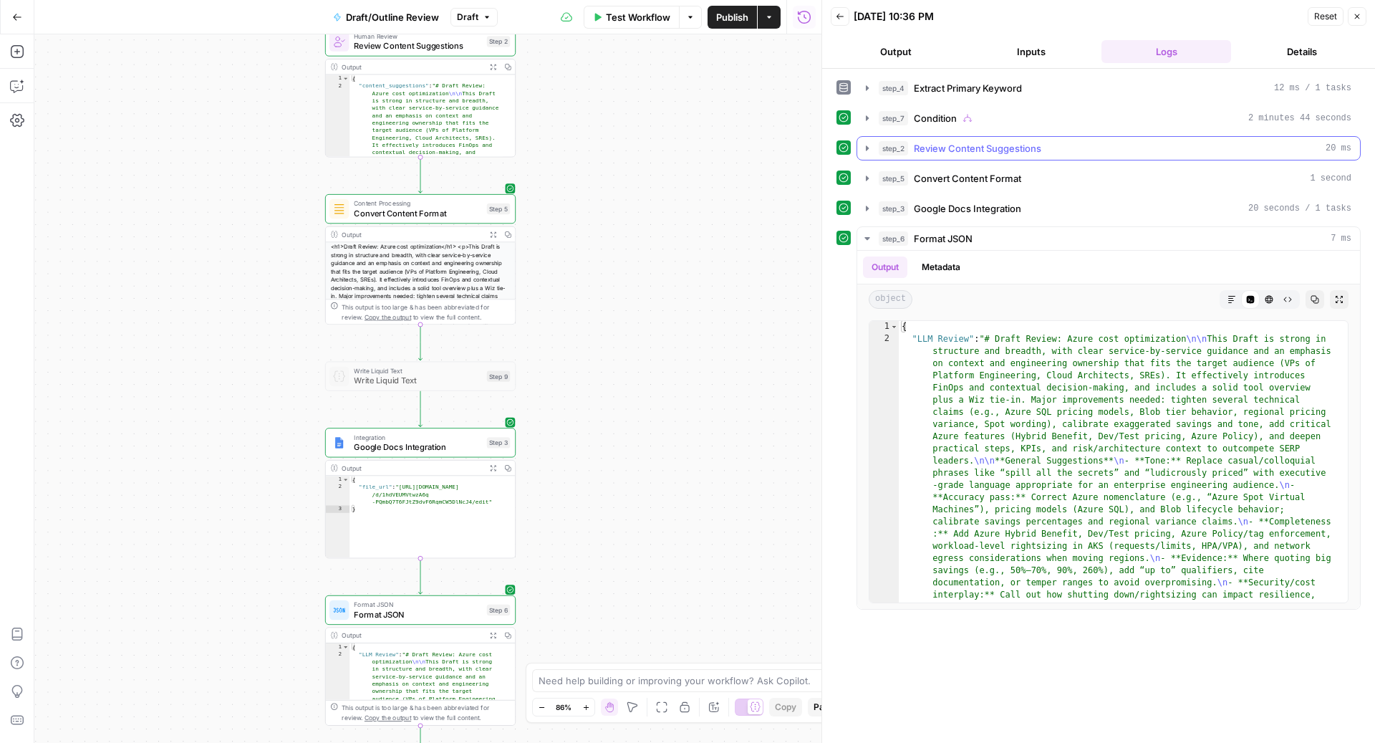
click at [1067, 148] on div "step_2 Review Content Suggestions 20 ms" at bounding box center [1115, 148] width 473 height 14
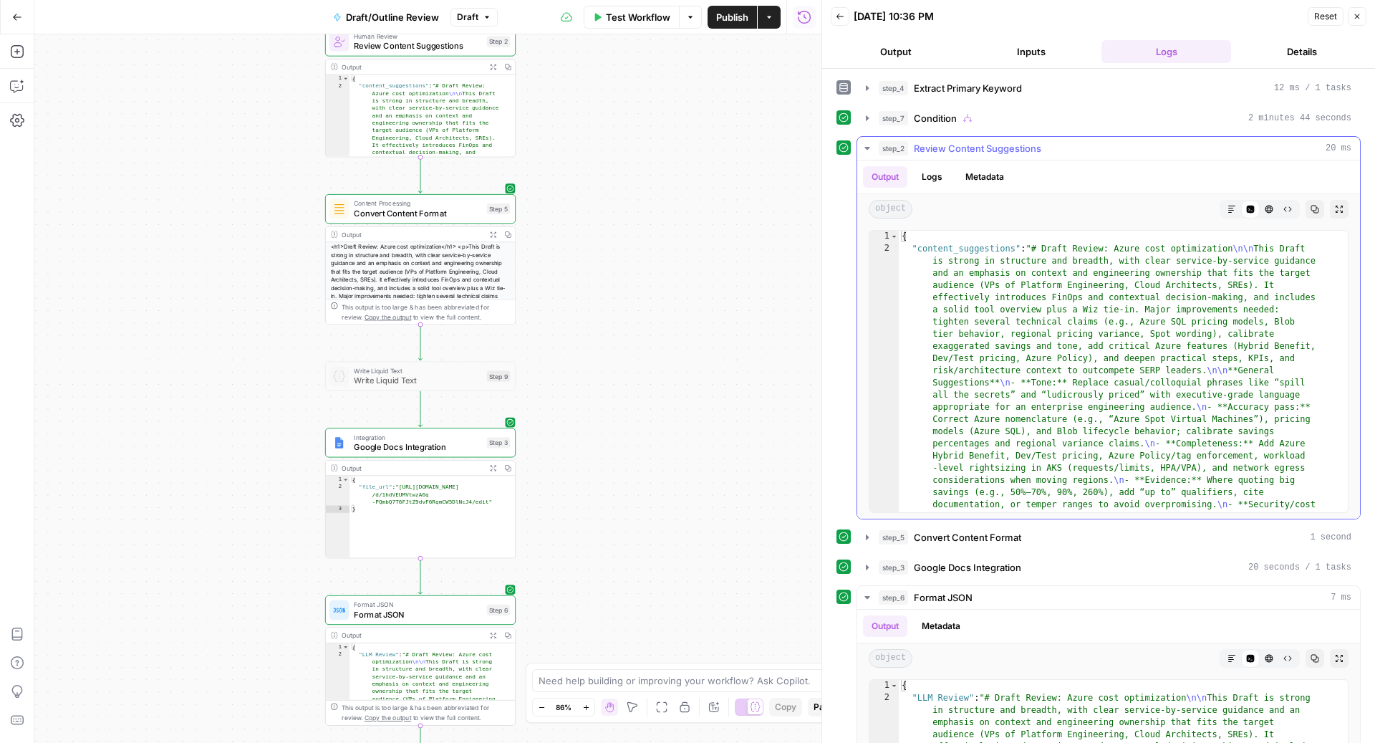
click at [1067, 148] on div "step_2 Review Content Suggestions 20 ms" at bounding box center [1115, 148] width 473 height 14
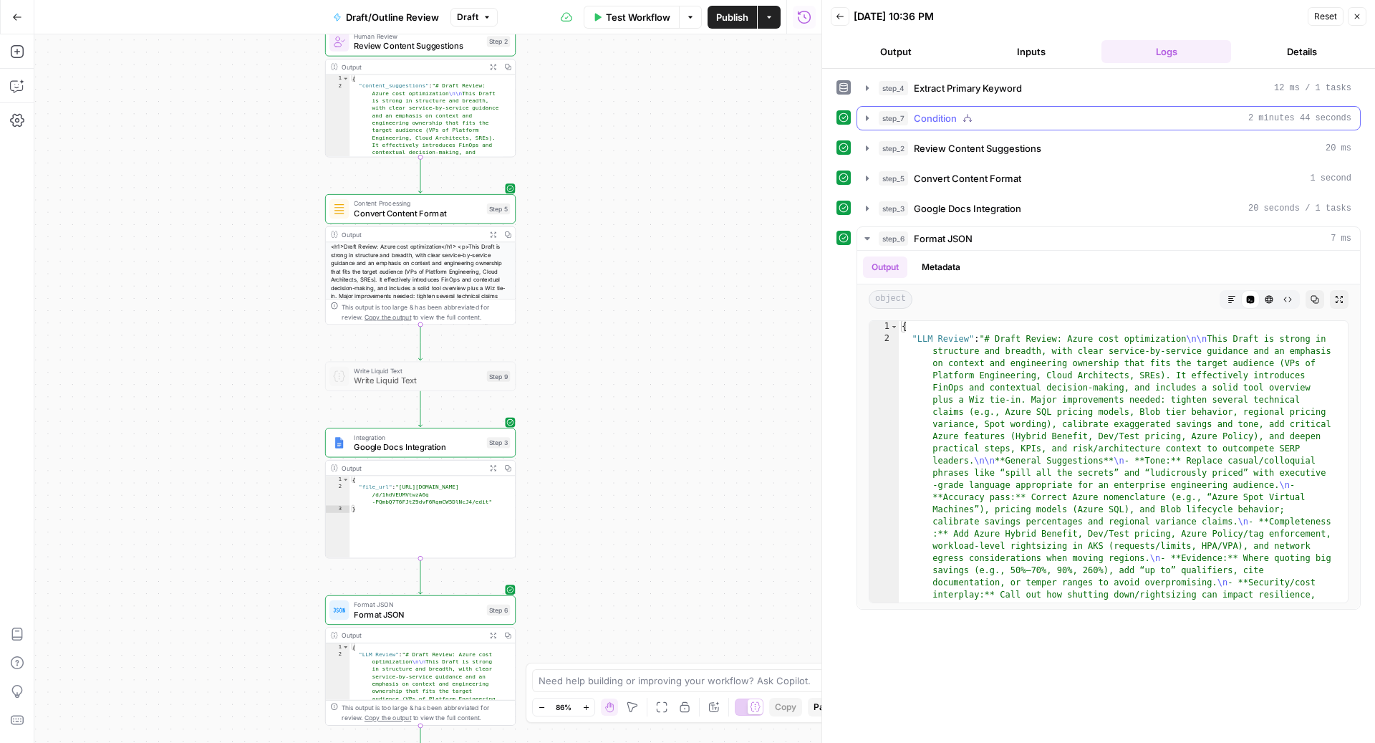
click at [1047, 120] on div "step_7 Condition 2 minutes 44 seconds" at bounding box center [1115, 118] width 473 height 14
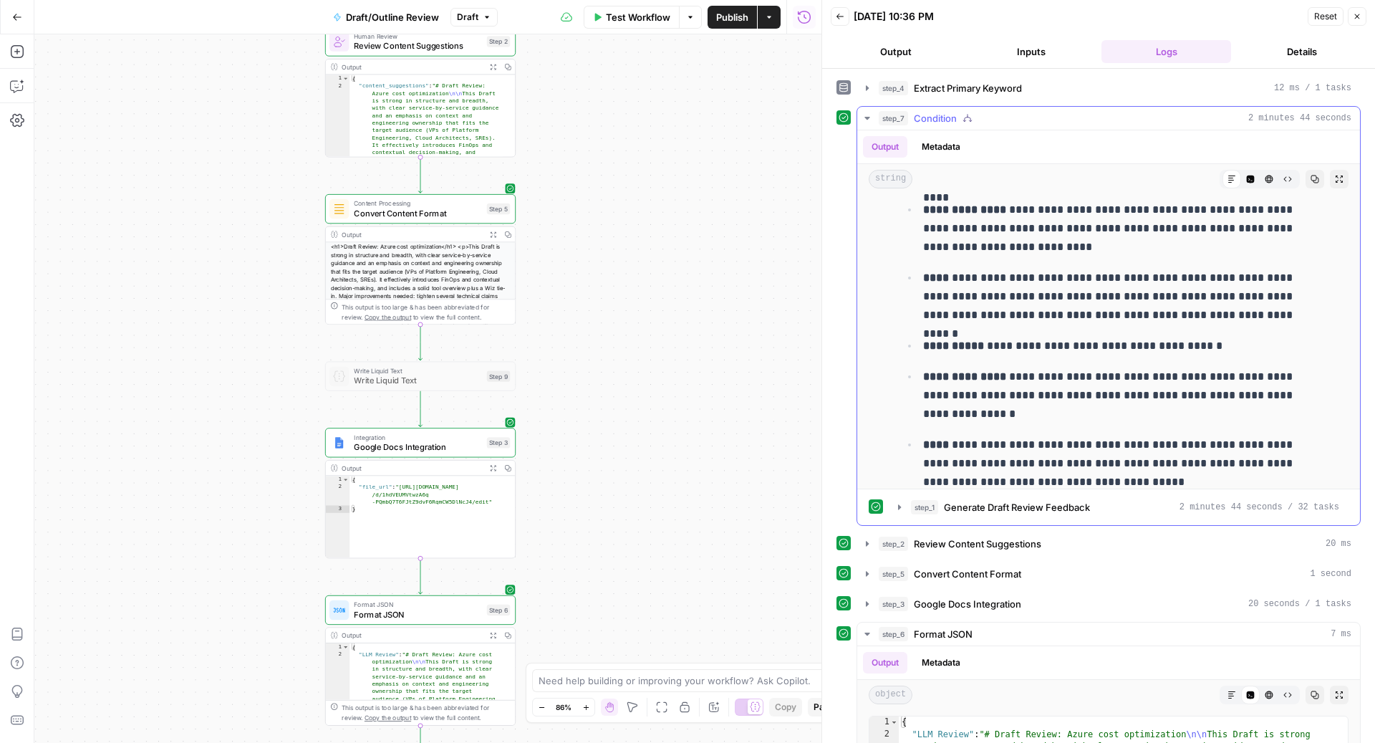
scroll to position [7484, 0]
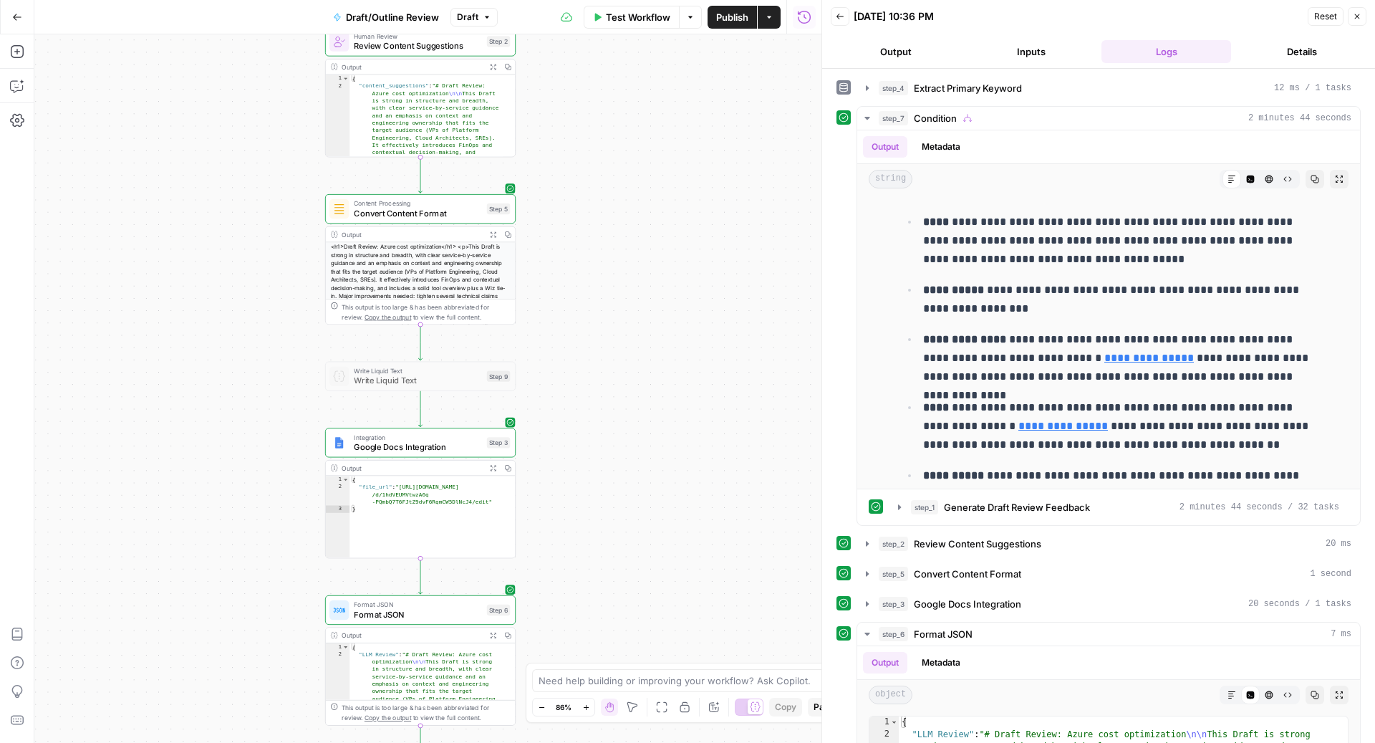
click at [723, 16] on span "Publish" at bounding box center [732, 17] width 32 height 14
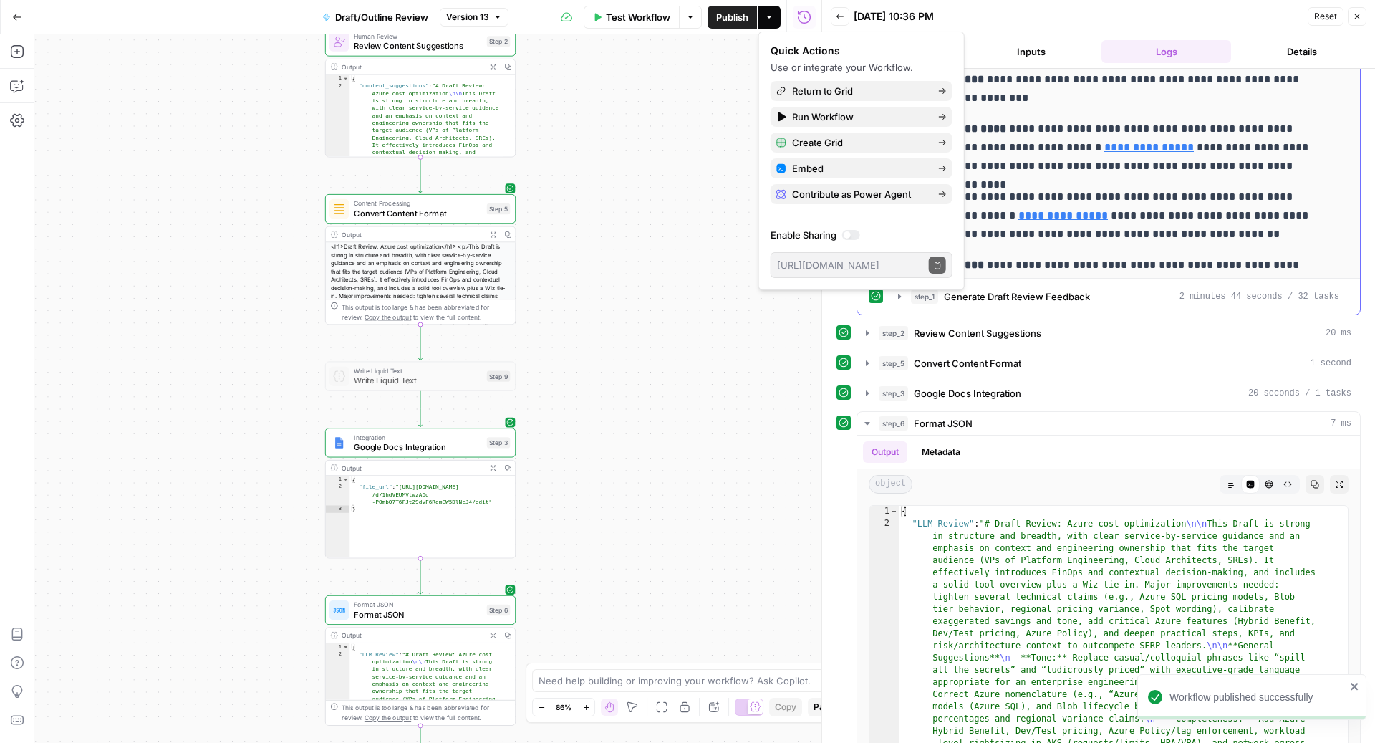
scroll to position [264, 0]
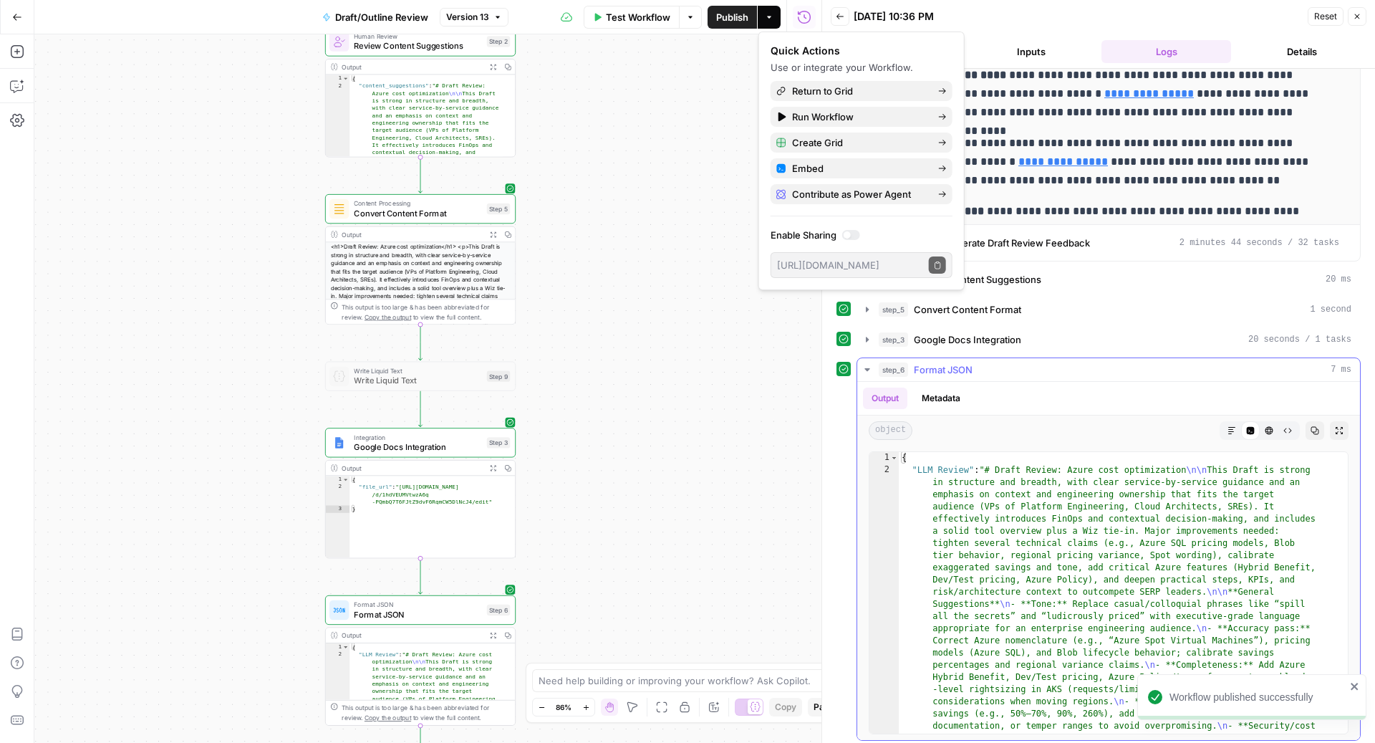
click at [1228, 428] on icon "button" at bounding box center [1232, 430] width 9 height 9
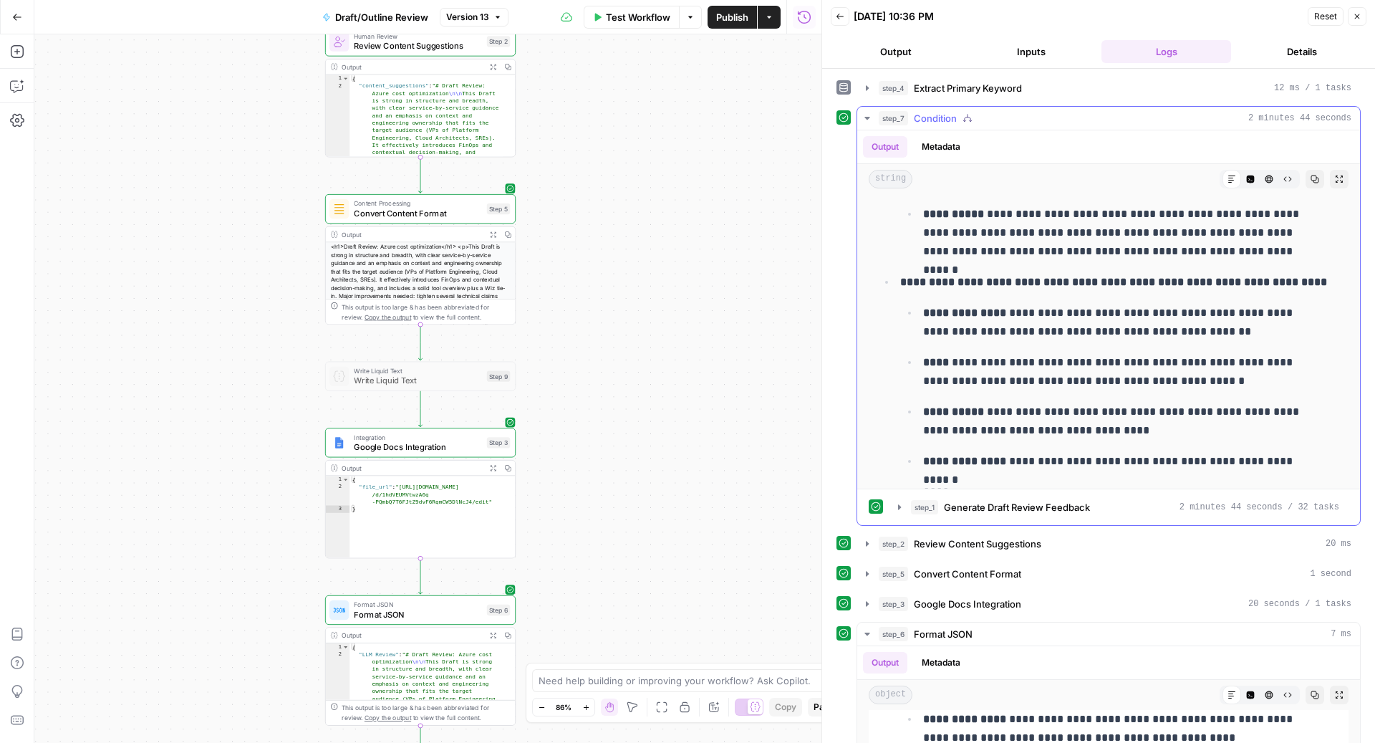
scroll to position [4295, 0]
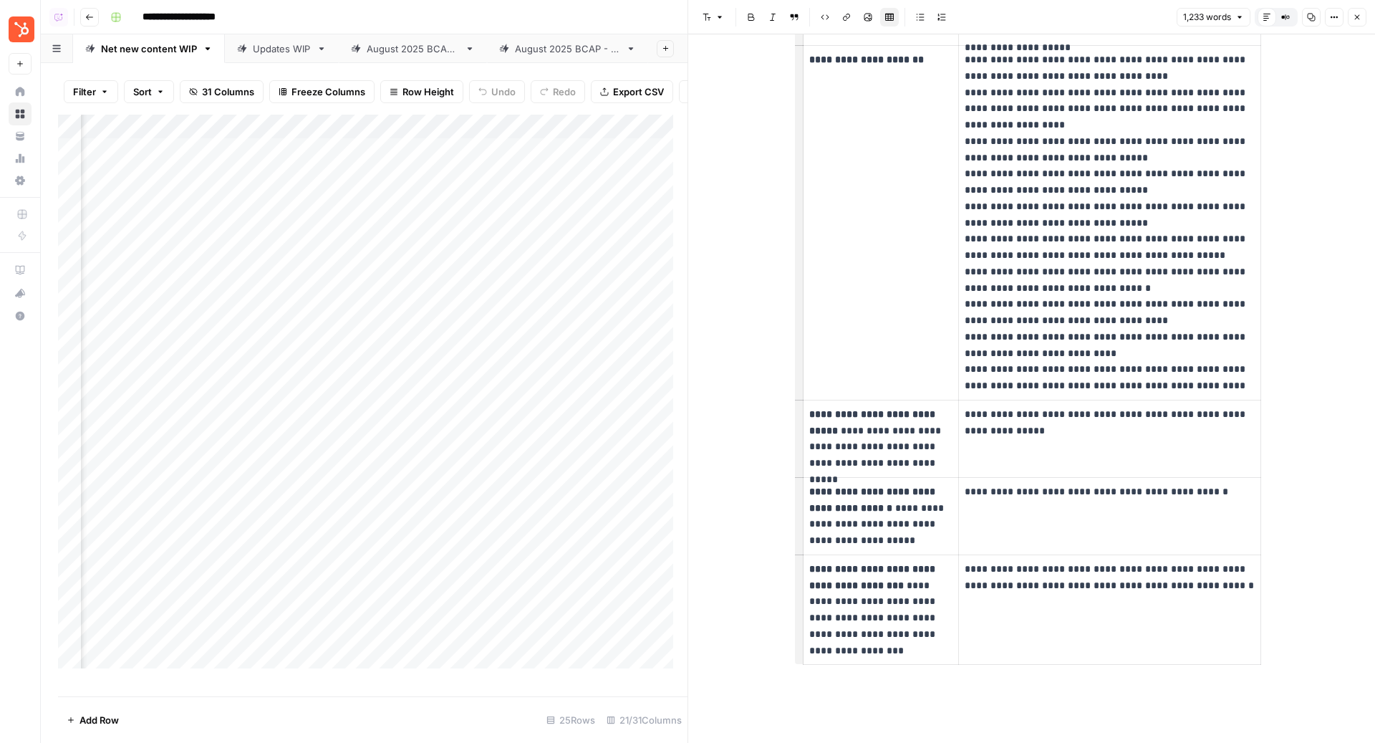
scroll to position [0, 1837]
click at [284, 47] on div "Updates WIP" at bounding box center [282, 49] width 58 height 14
click at [452, 140] on div "Add Column" at bounding box center [373, 399] width 630 height 568
click at [397, 282] on span "Edit Workflow" at bounding box center [442, 281] width 125 height 14
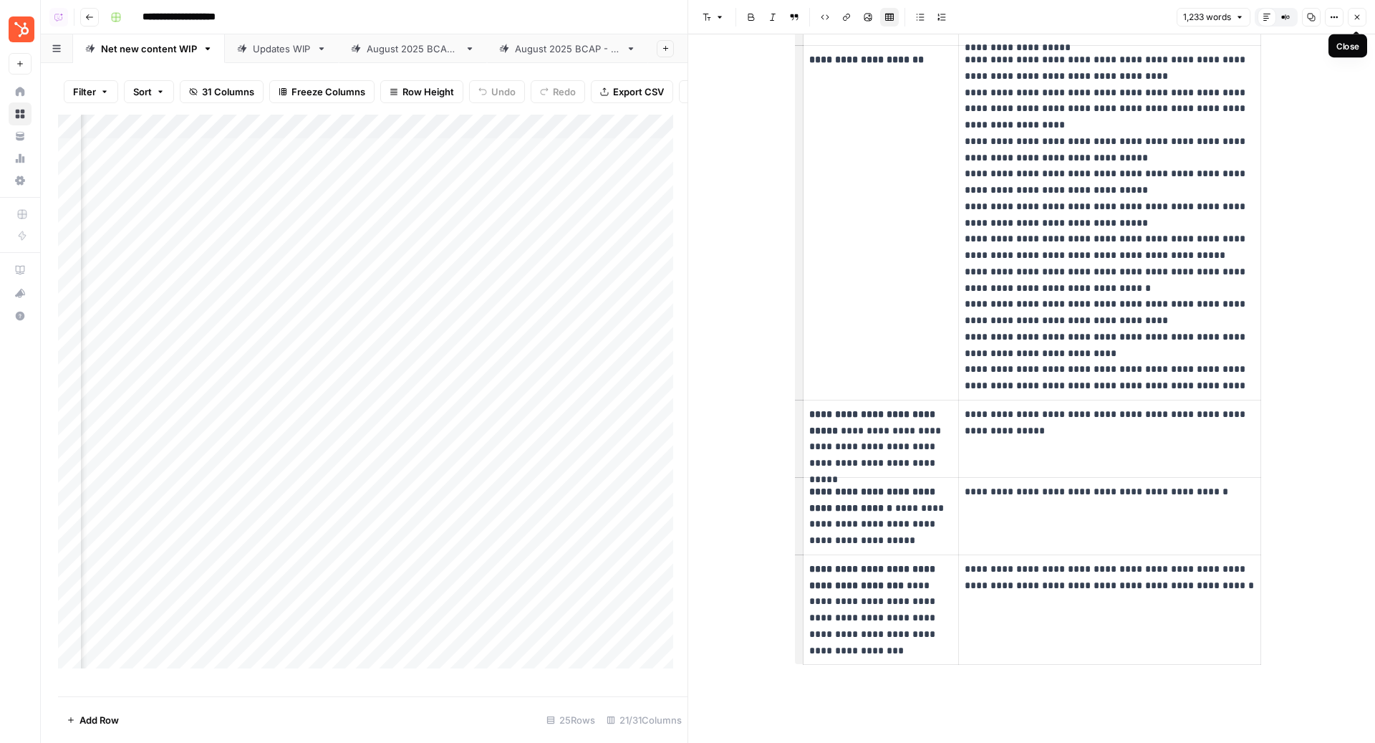
click at [1363, 13] on button "Close" at bounding box center [1357, 17] width 19 height 19
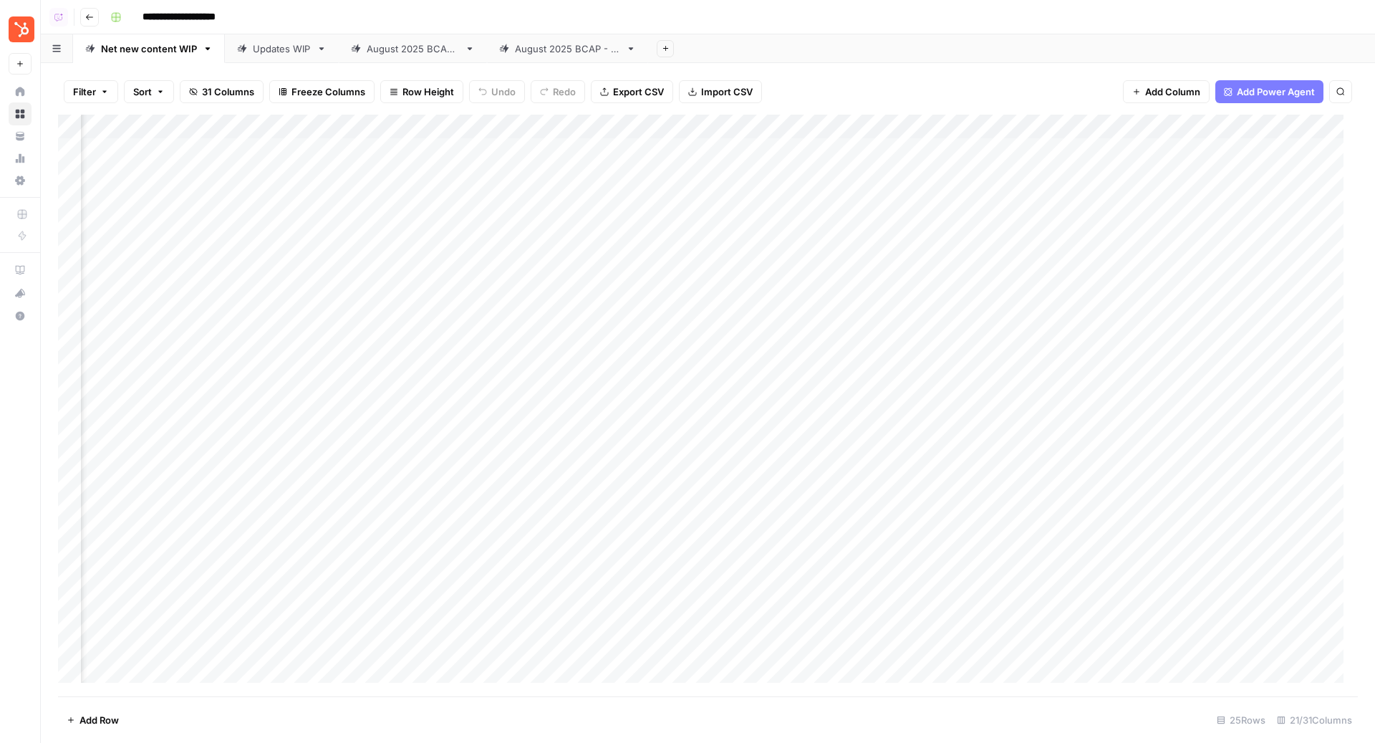
scroll to position [0, 1420]
click at [442, 221] on div "Add Column" at bounding box center [708, 406] width 1300 height 582
drag, startPoint x: 441, startPoint y: 259, endPoint x: 441, endPoint y: 244, distance: 15.0
click at [441, 244] on div "Add Column" at bounding box center [708, 406] width 1300 height 582
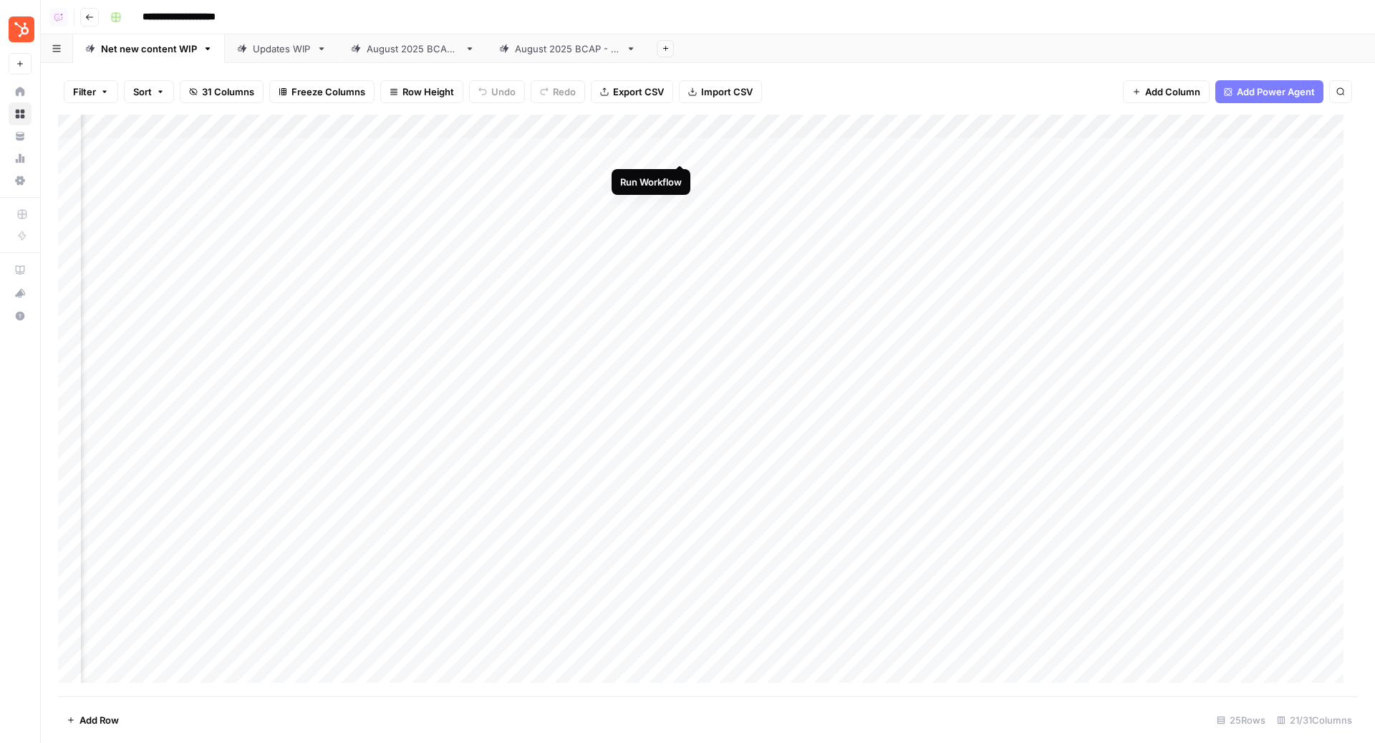
click at [681, 147] on div "Add Column" at bounding box center [708, 406] width 1300 height 582
click at [680, 175] on div "Add Column" at bounding box center [708, 406] width 1300 height 582
click at [683, 197] on div "Add Column" at bounding box center [708, 406] width 1300 height 582
click at [468, 173] on div "Add Column" at bounding box center [708, 406] width 1300 height 582
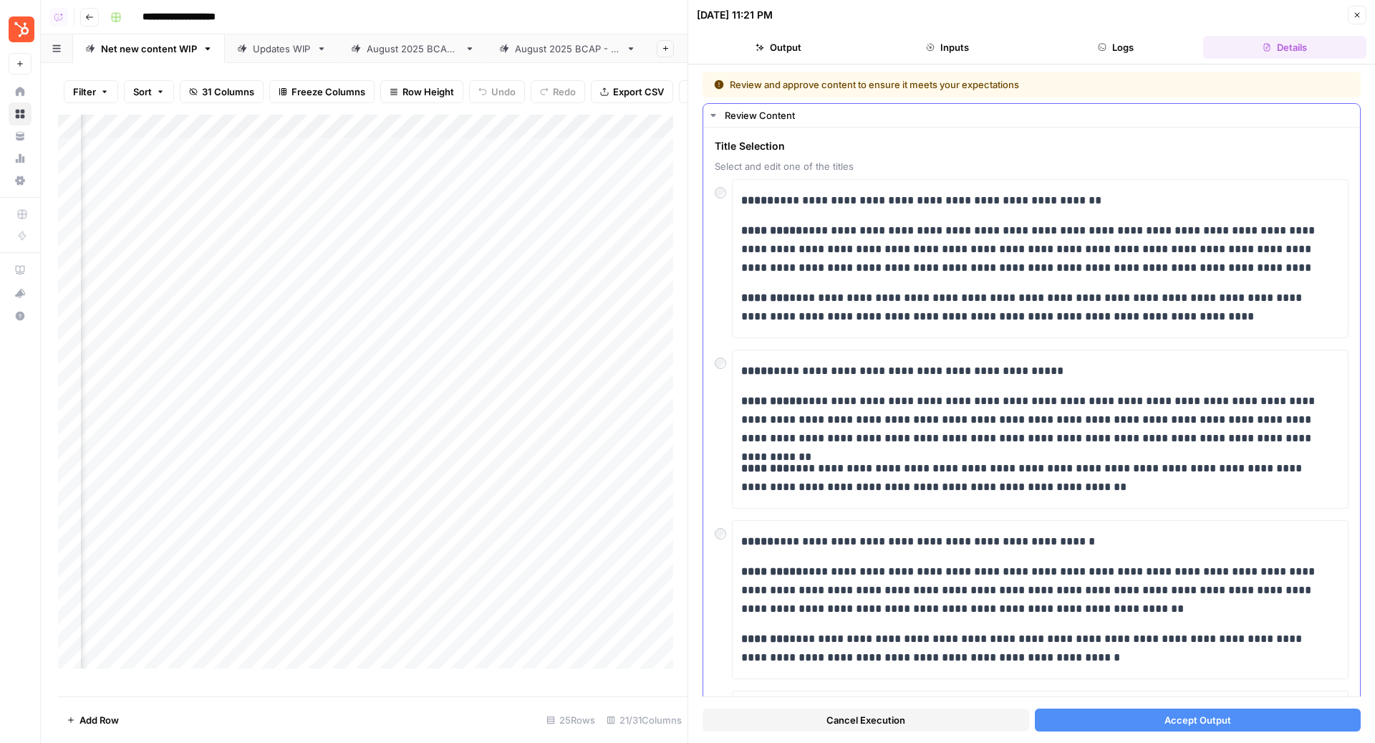
scroll to position [361, 0]
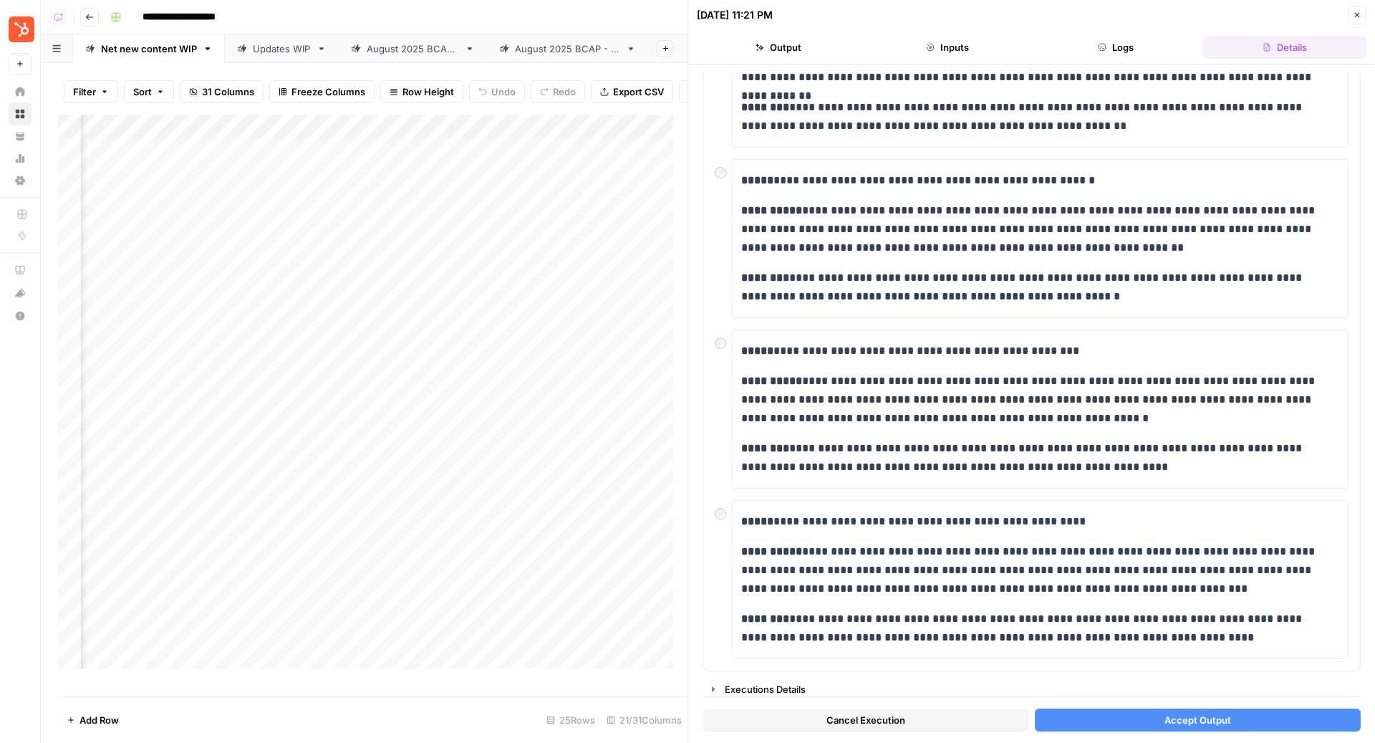
click at [1208, 726] on span "Accept Output" at bounding box center [1198, 720] width 67 height 14
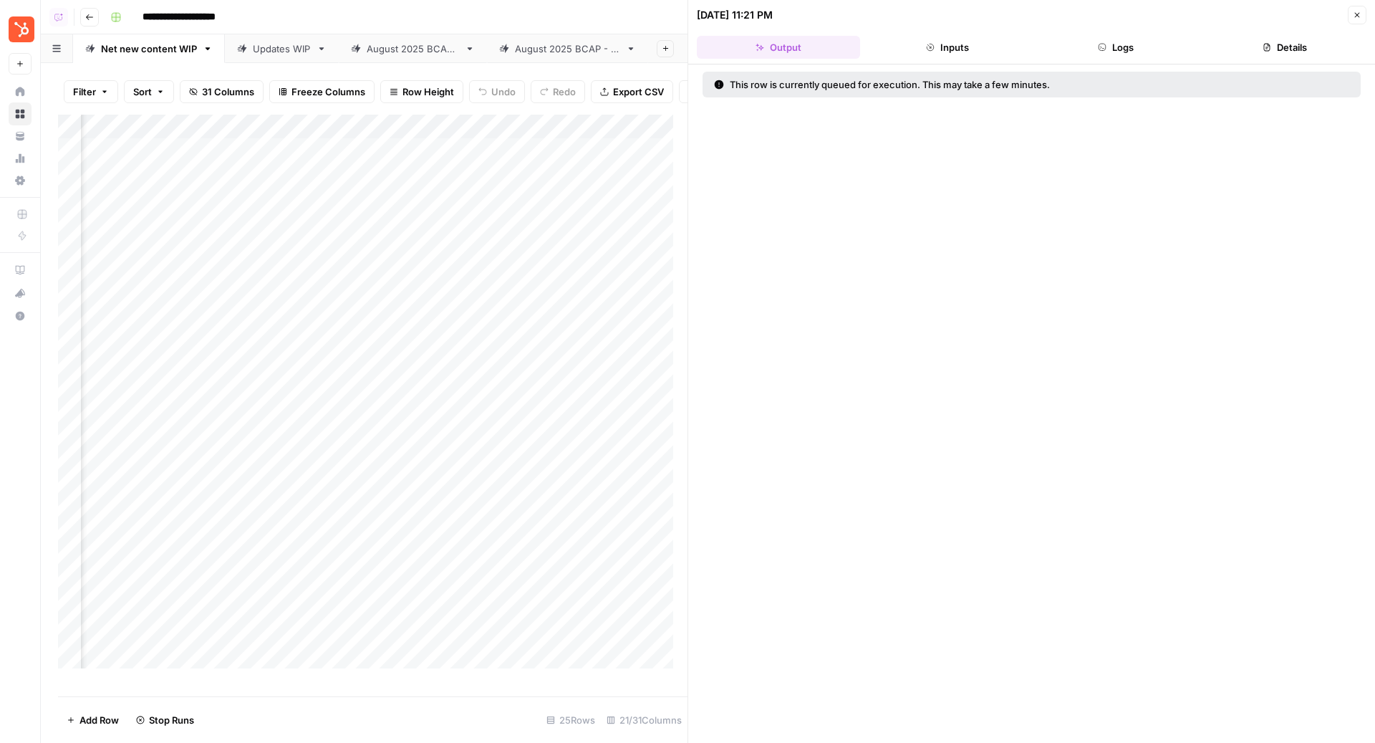
click at [1364, 11] on button "Close" at bounding box center [1357, 15] width 19 height 19
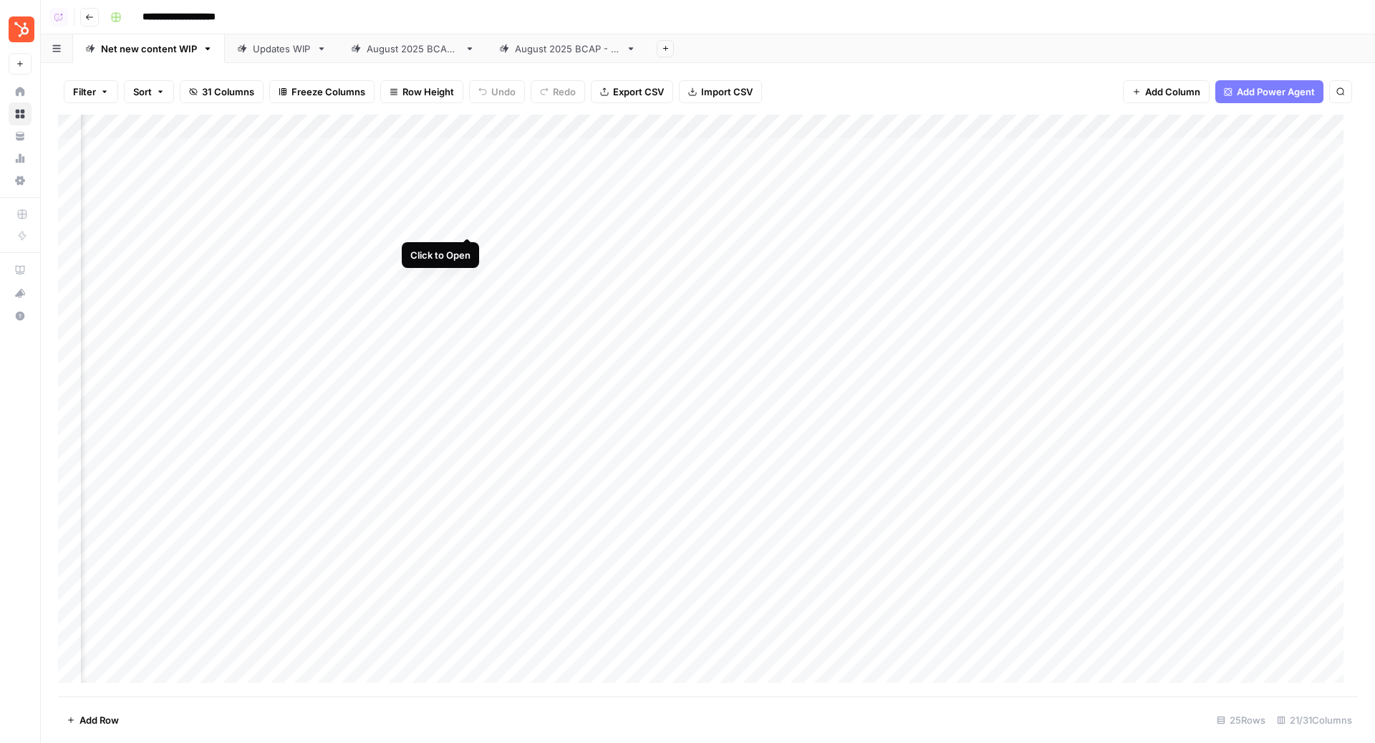
click at [466, 221] on div "Add Column" at bounding box center [708, 406] width 1300 height 582
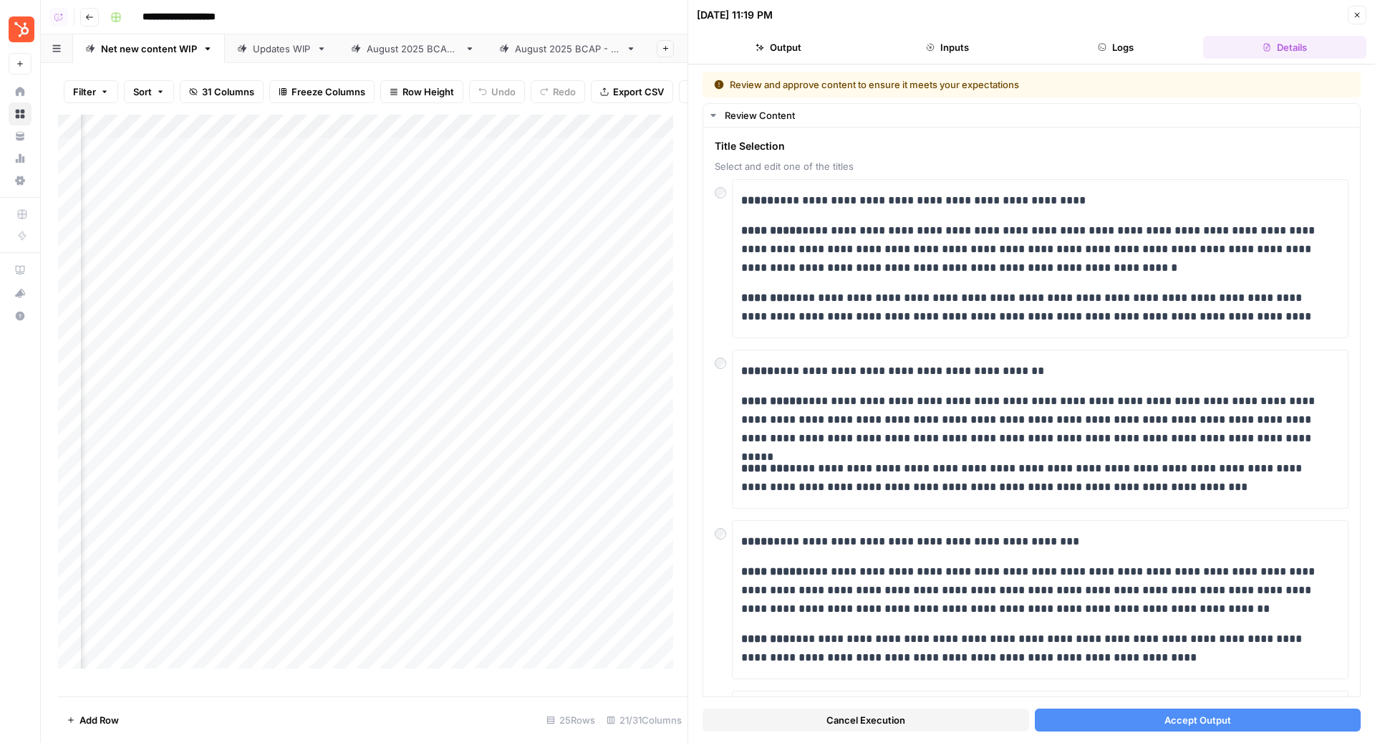
click at [1199, 727] on button "Accept Output" at bounding box center [1198, 719] width 327 height 23
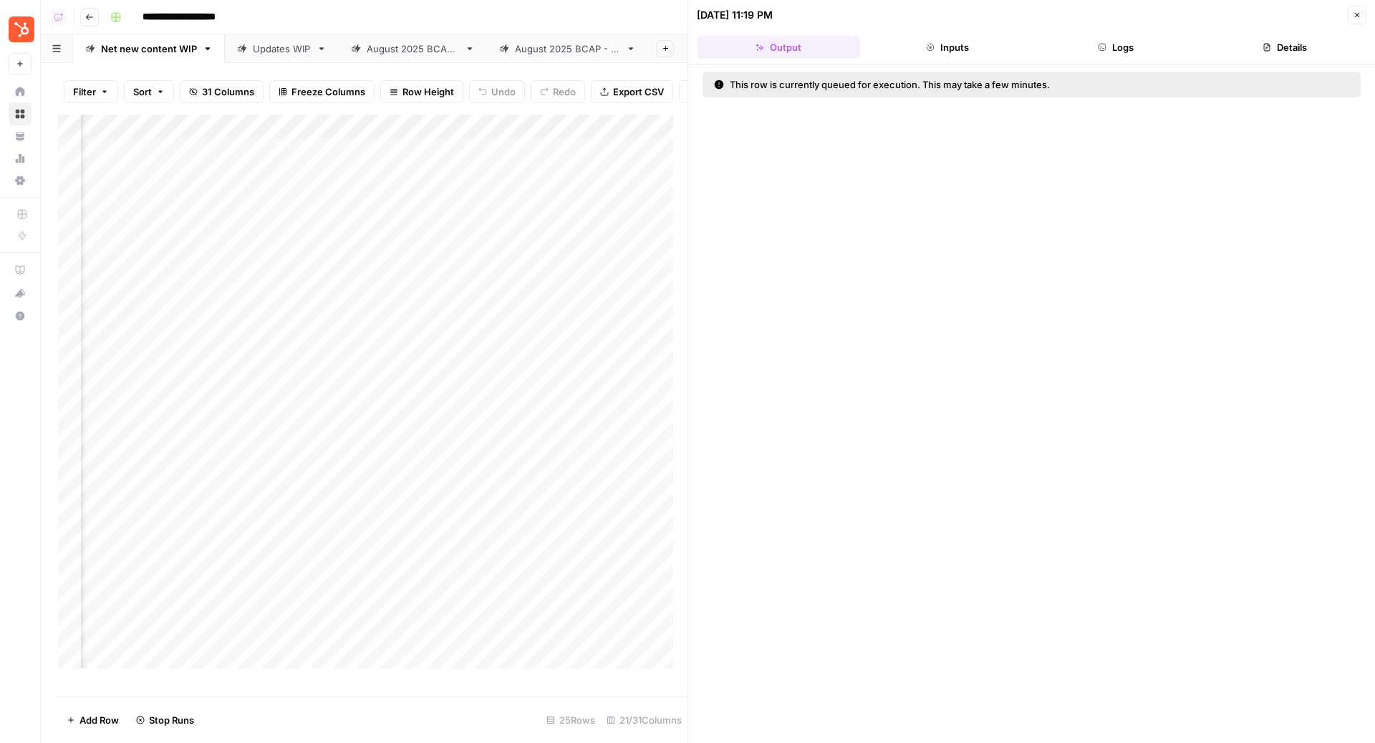
click at [1355, 8] on button "Close" at bounding box center [1357, 15] width 19 height 19
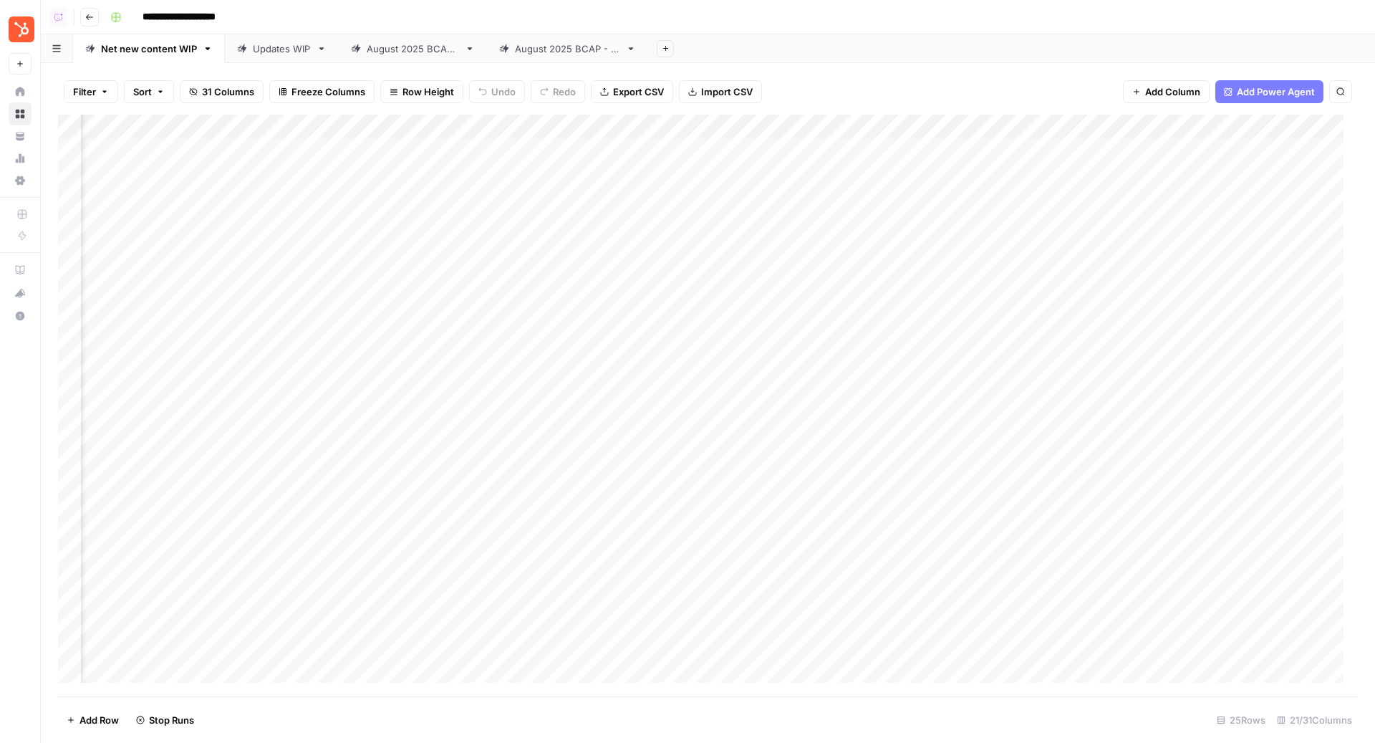
click at [837, 21] on div "**********" at bounding box center [733, 17] width 1256 height 23
click at [471, 198] on div "Add Column" at bounding box center [708, 406] width 1300 height 582
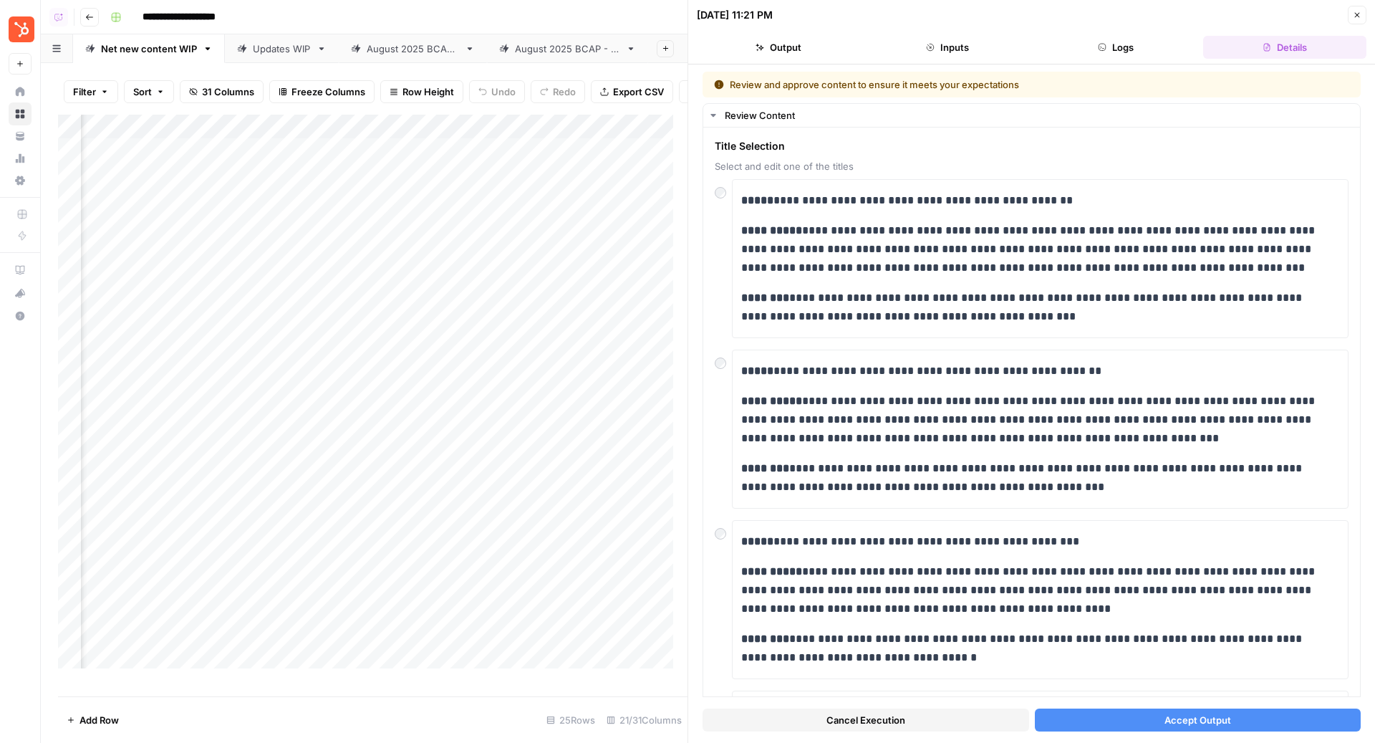
click at [1204, 718] on span "Accept Output" at bounding box center [1198, 720] width 67 height 14
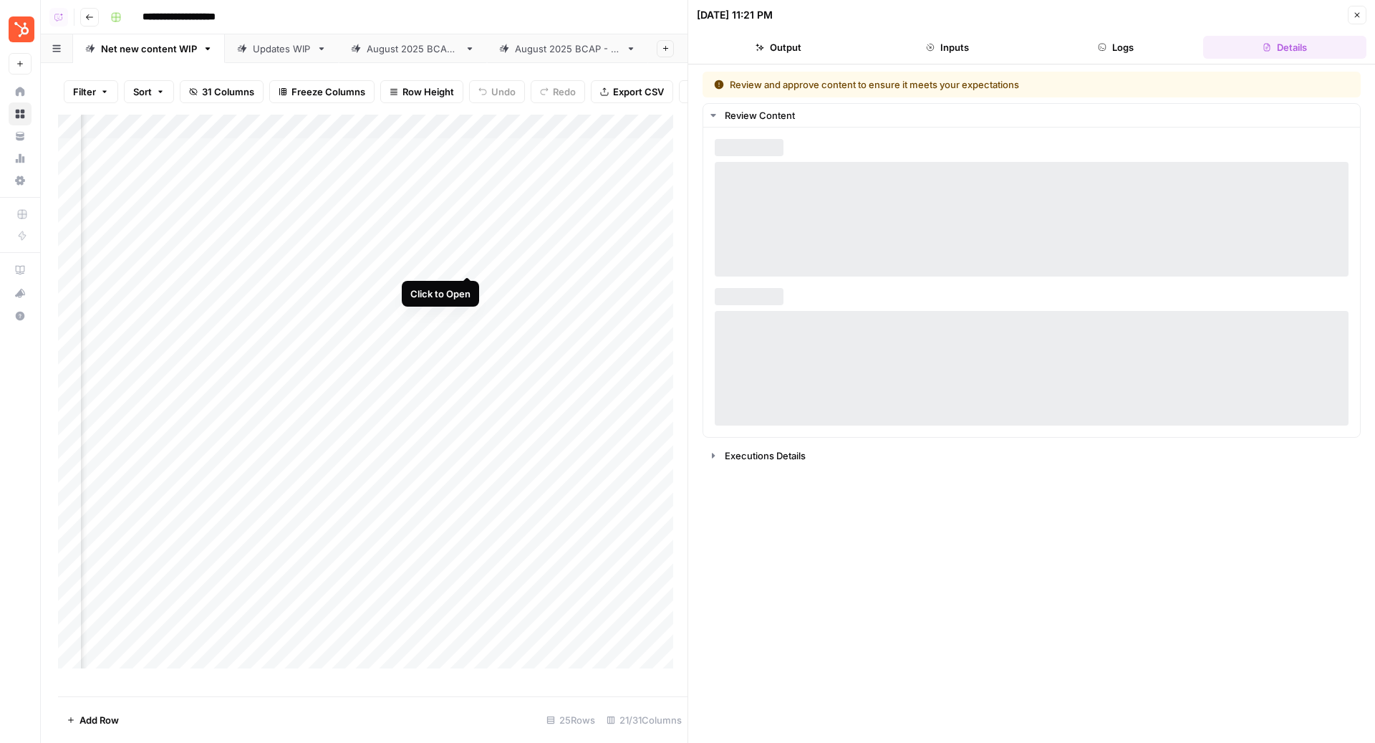
click at [469, 259] on div "Add Column" at bounding box center [373, 399] width 630 height 568
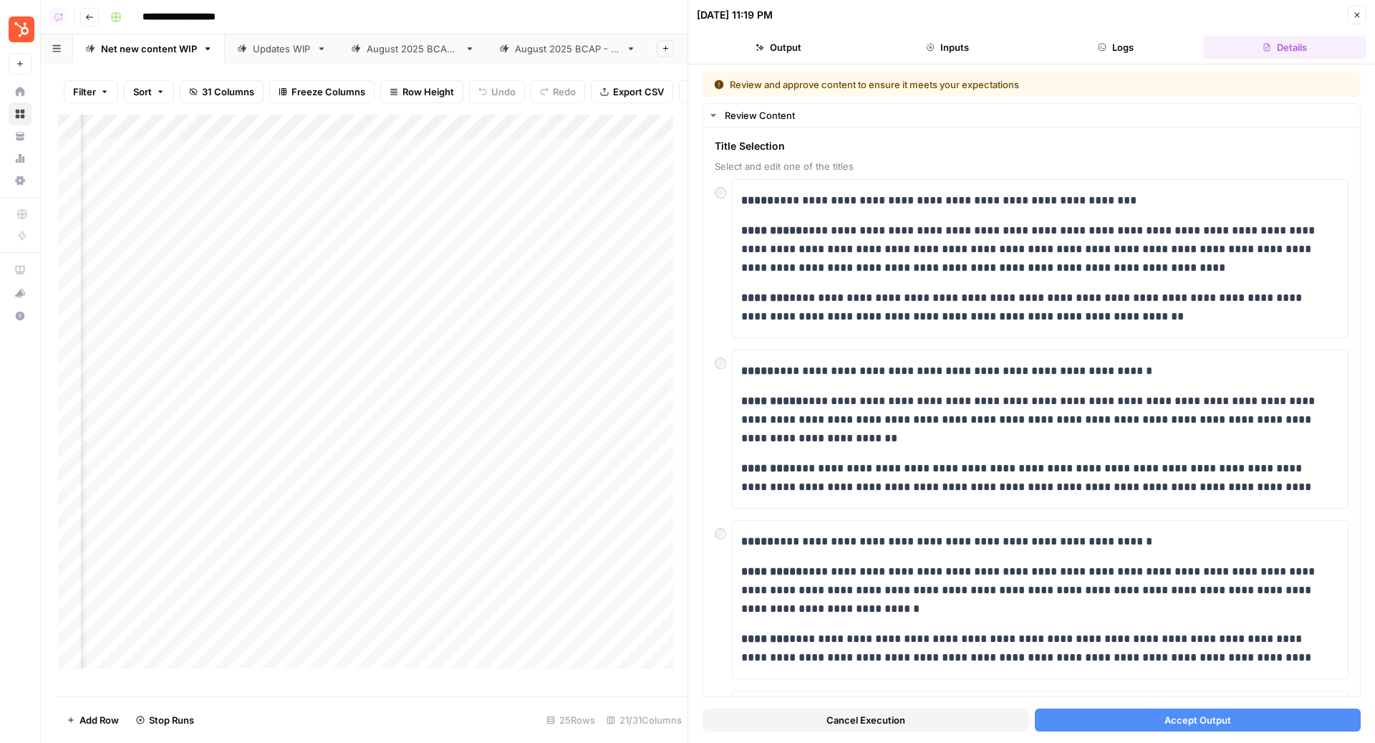
click at [1240, 719] on button "Accept Output" at bounding box center [1198, 719] width 327 height 23
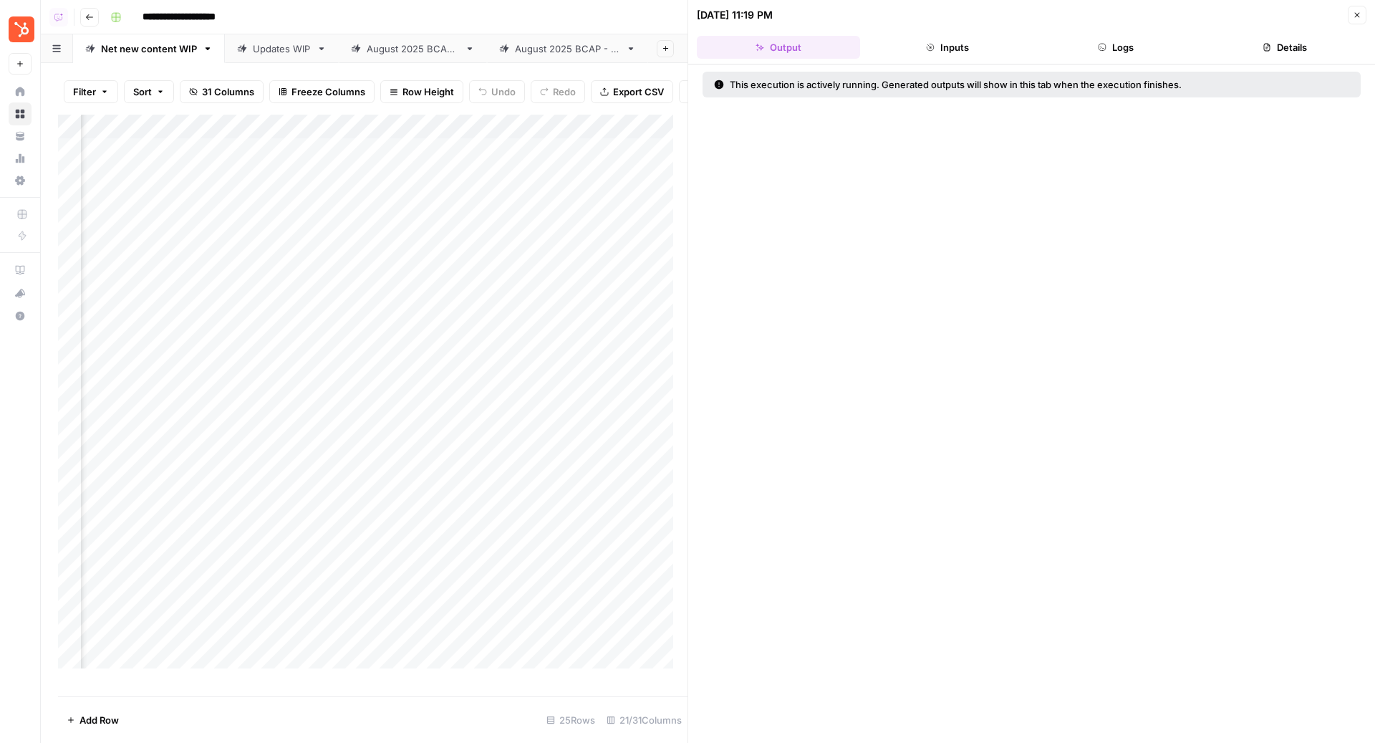
click at [467, 163] on div "Add Column" at bounding box center [373, 399] width 630 height 568
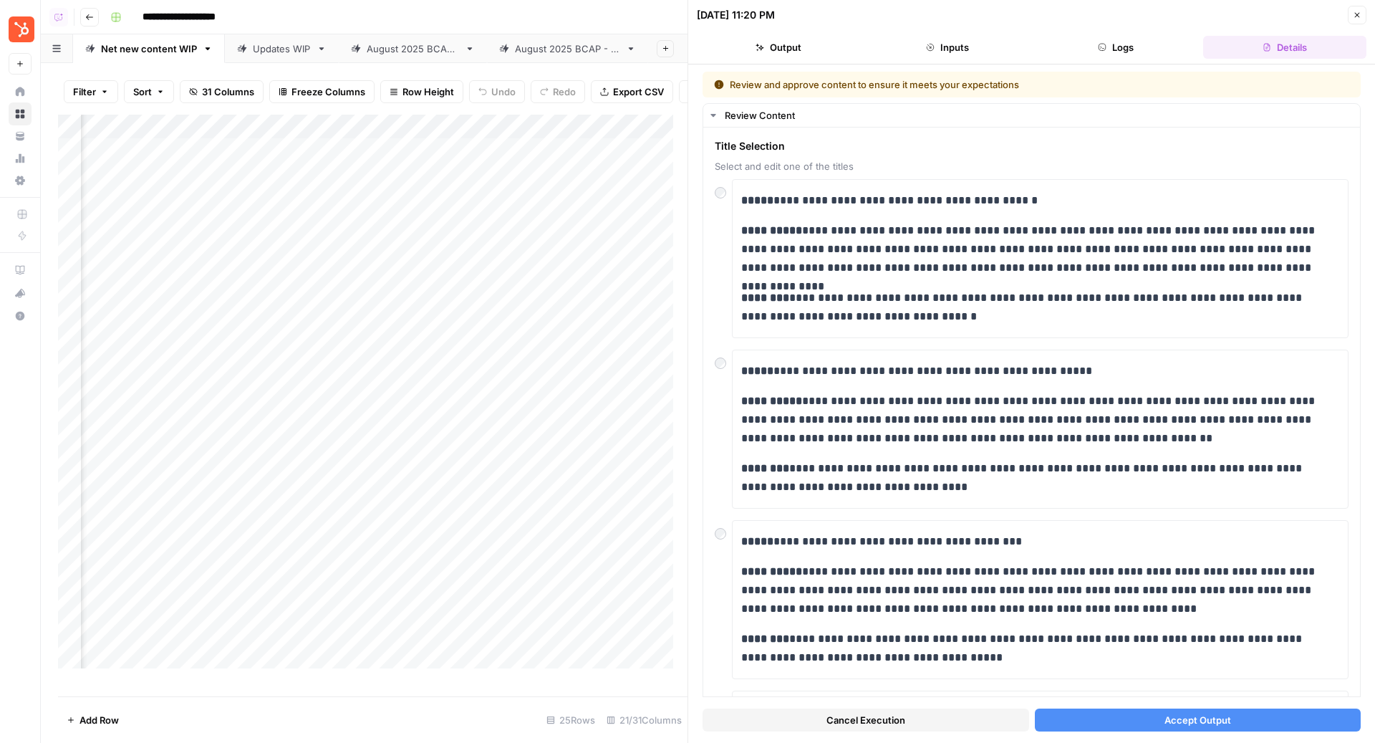
click at [1204, 721] on span "Accept Output" at bounding box center [1198, 720] width 67 height 14
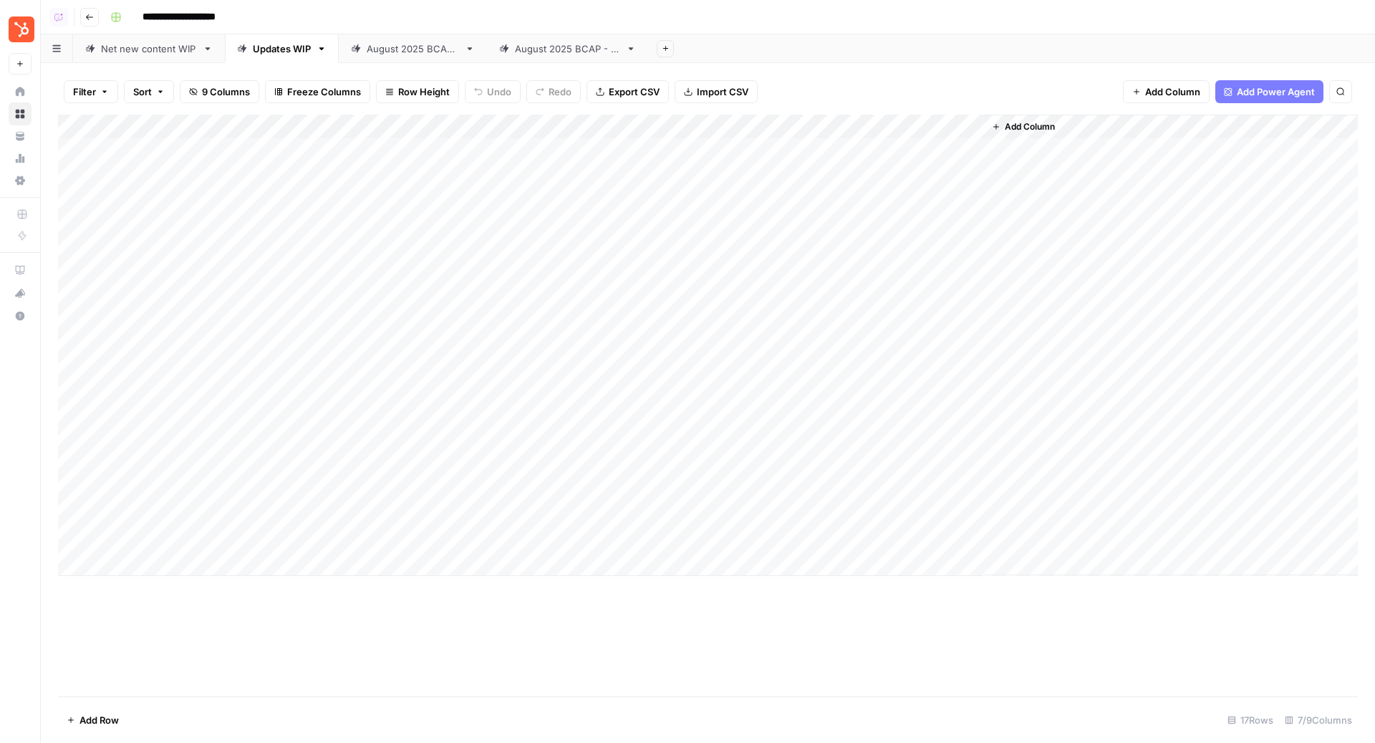
click at [507, 128] on div "Add Column" at bounding box center [708, 345] width 1300 height 461
click at [520, 272] on span "Edit Workflow" at bounding box center [558, 267] width 125 height 14
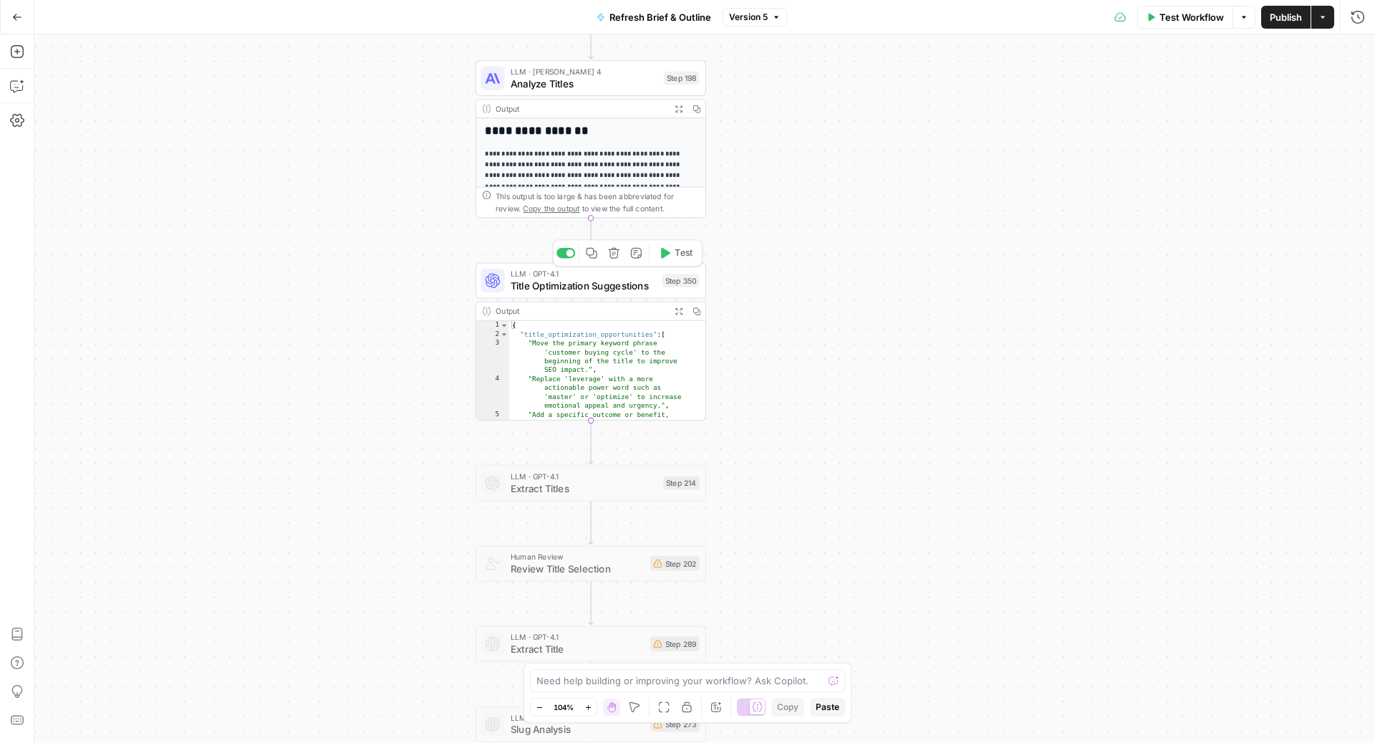
click at [595, 256] on icon "button" at bounding box center [592, 253] width 12 height 12
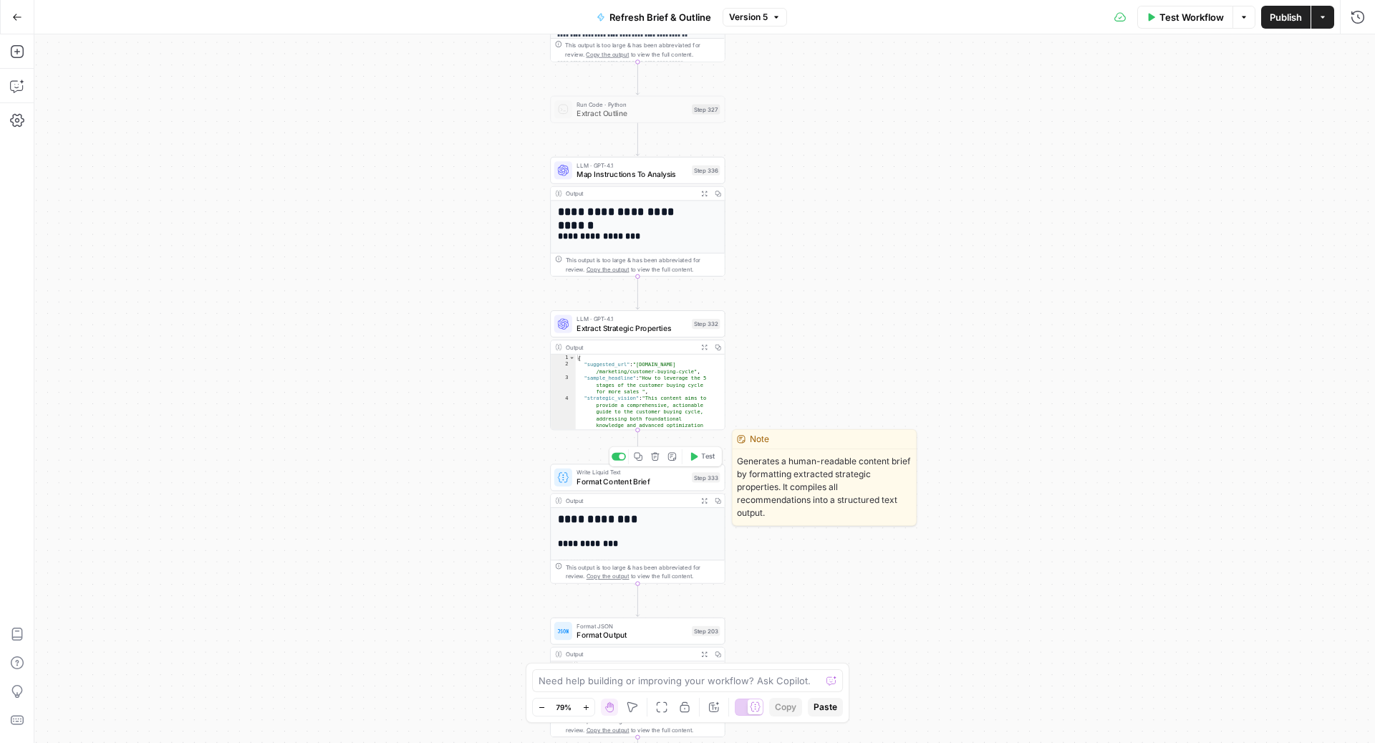
click at [614, 478] on span "Format Content Brief" at bounding box center [632, 481] width 110 height 11
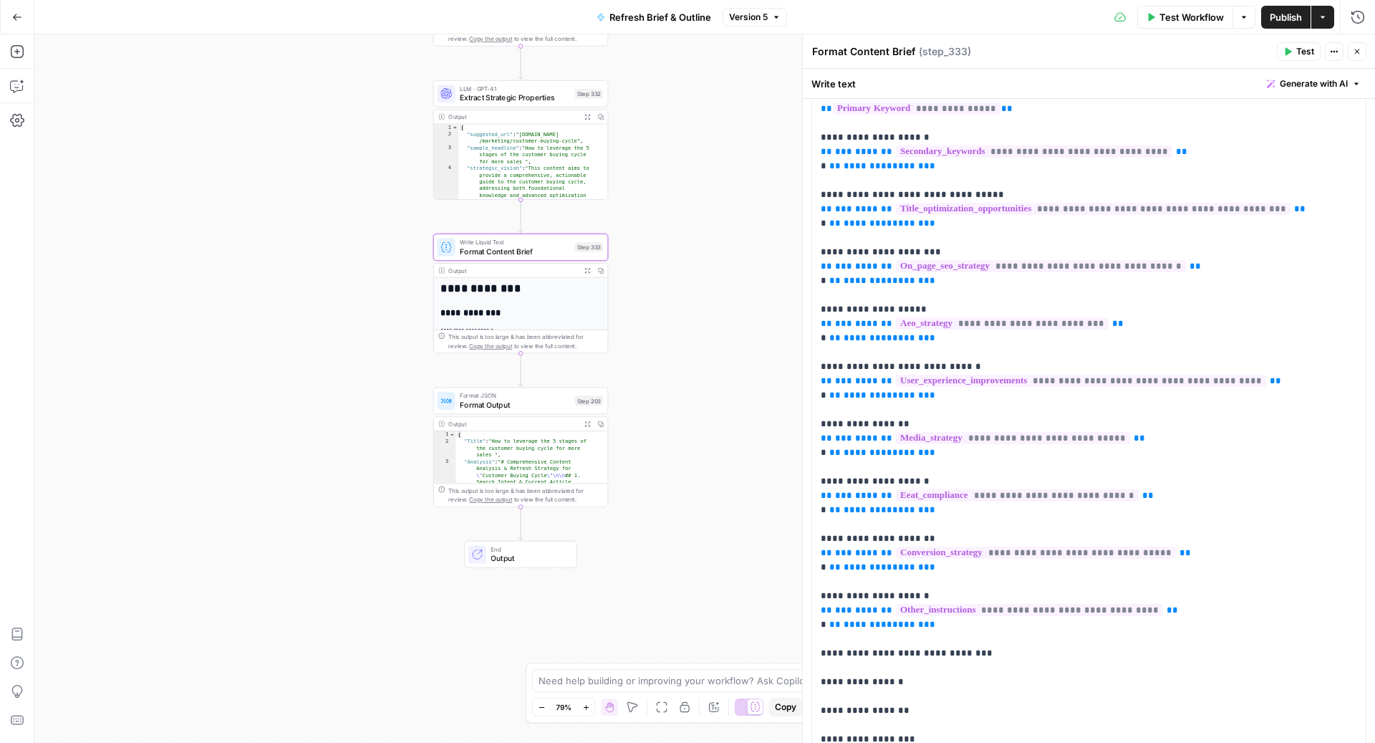
scroll to position [221, 0]
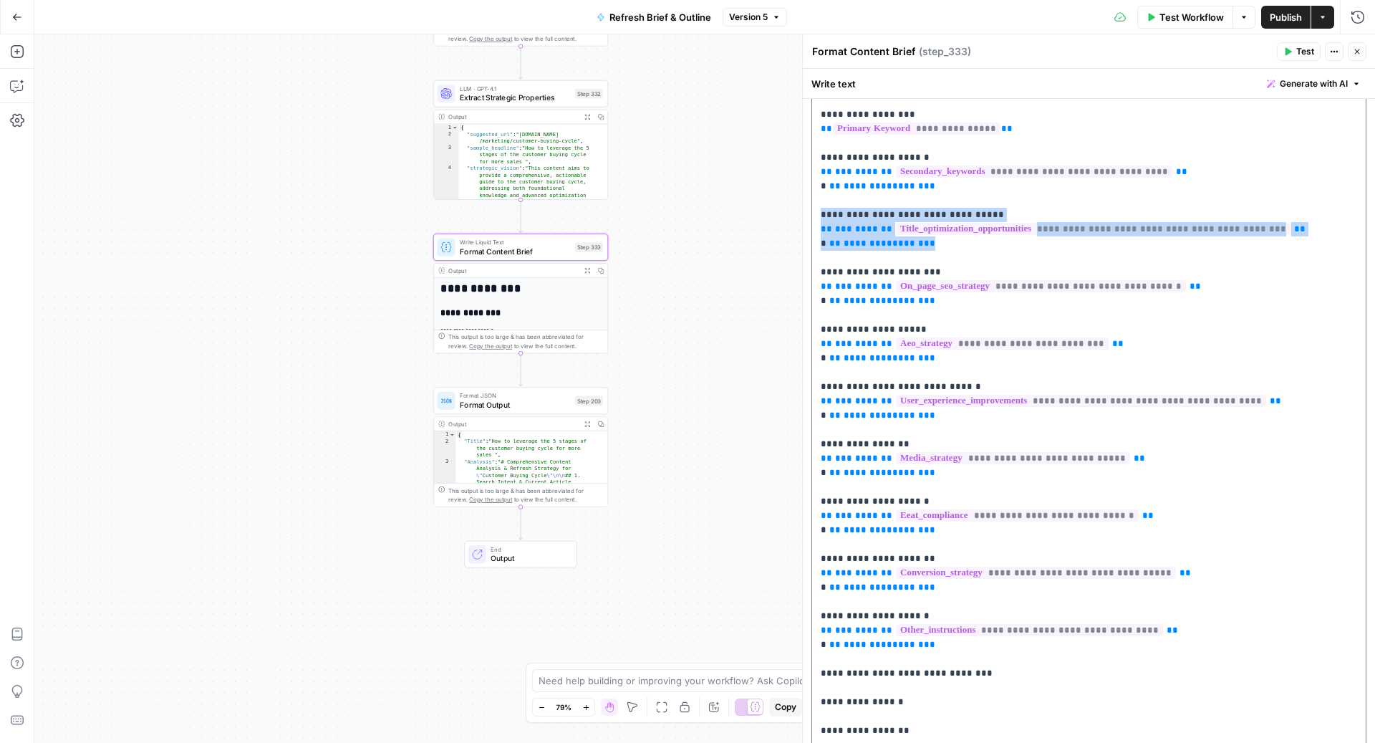
drag, startPoint x: 938, startPoint y: 244, endPoint x: 808, endPoint y: 217, distance: 133.2
click at [809, 217] on div "**********" at bounding box center [1088, 388] width 573 height 708
copy p "**********"
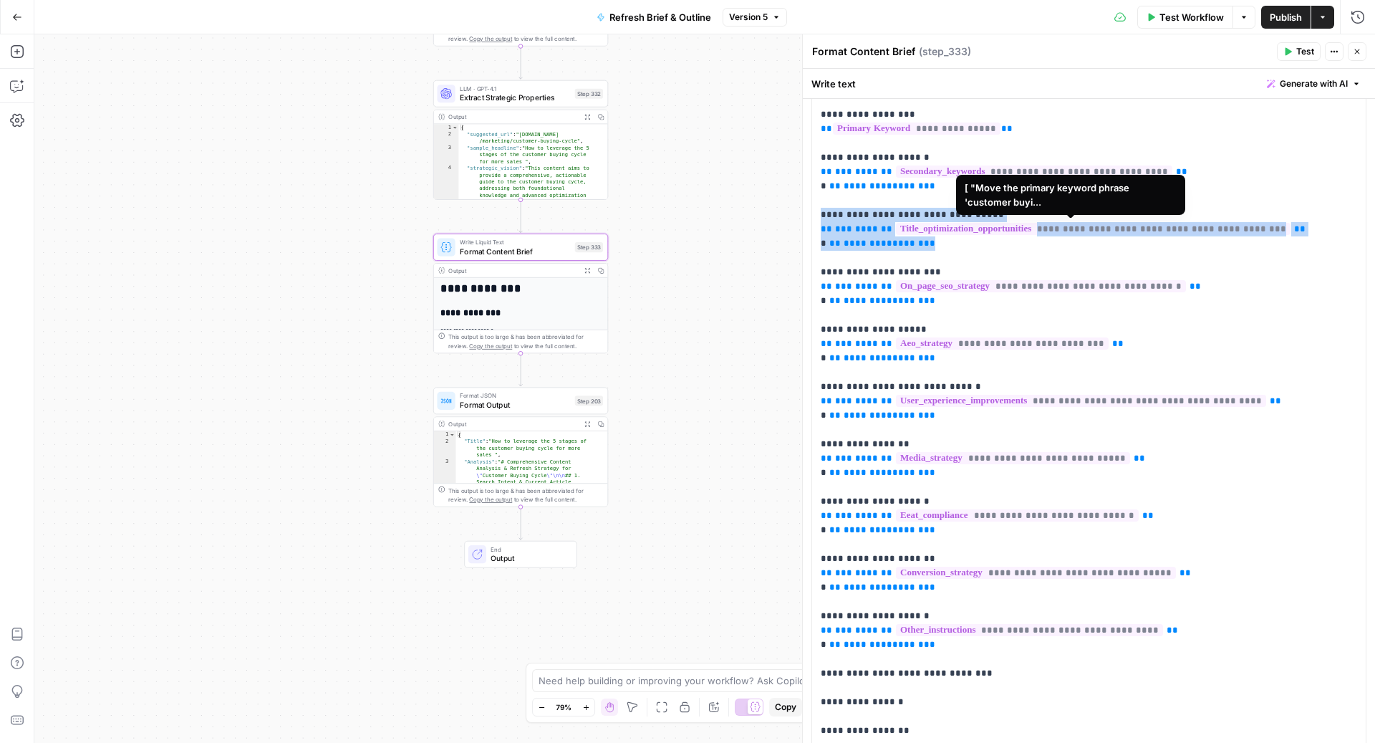
click at [926, 228] on span "**********" at bounding box center [1093, 229] width 395 height 12
click at [926, 243] on p "**********" at bounding box center [1082, 379] width 523 height 831
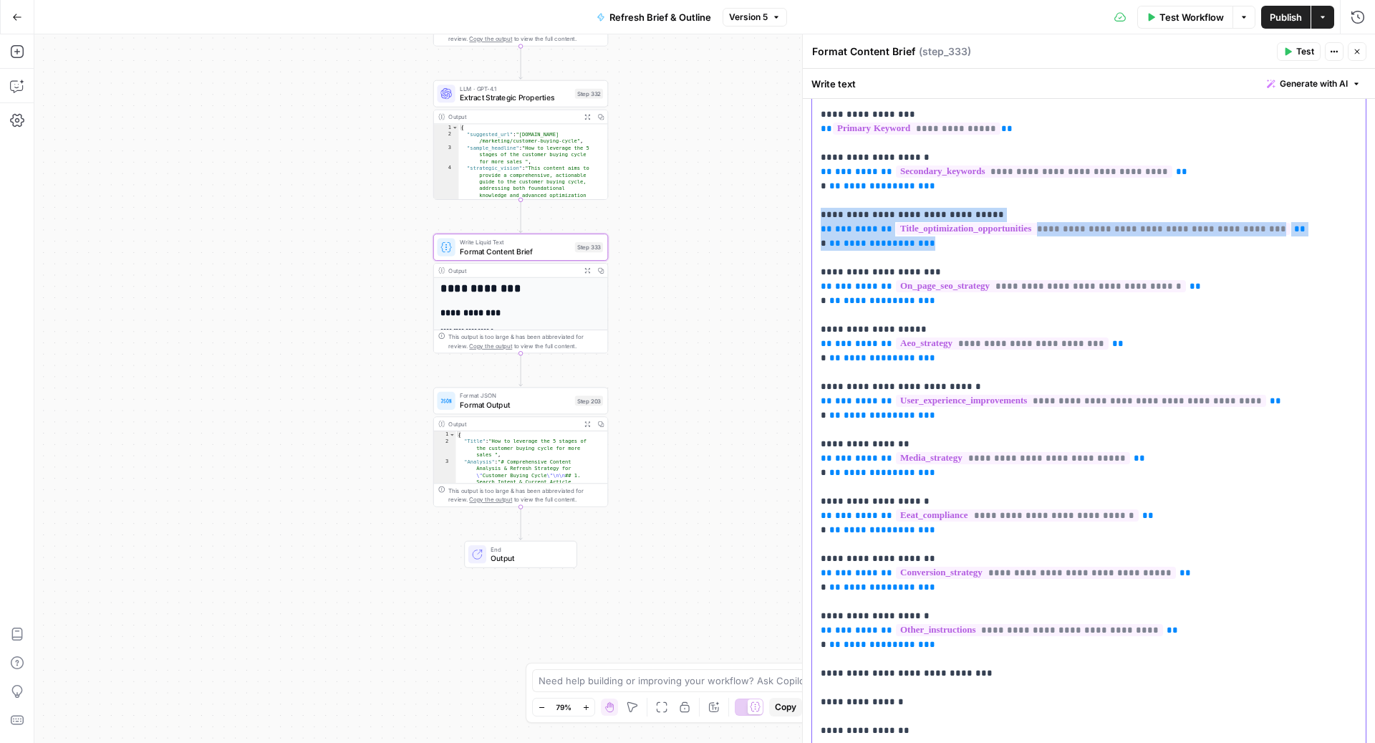
drag, startPoint x: 926, startPoint y: 243, endPoint x: 819, endPoint y: 220, distance: 109.9
click at [819, 220] on div "**********" at bounding box center [1089, 379] width 554 height 842
copy p "**********"
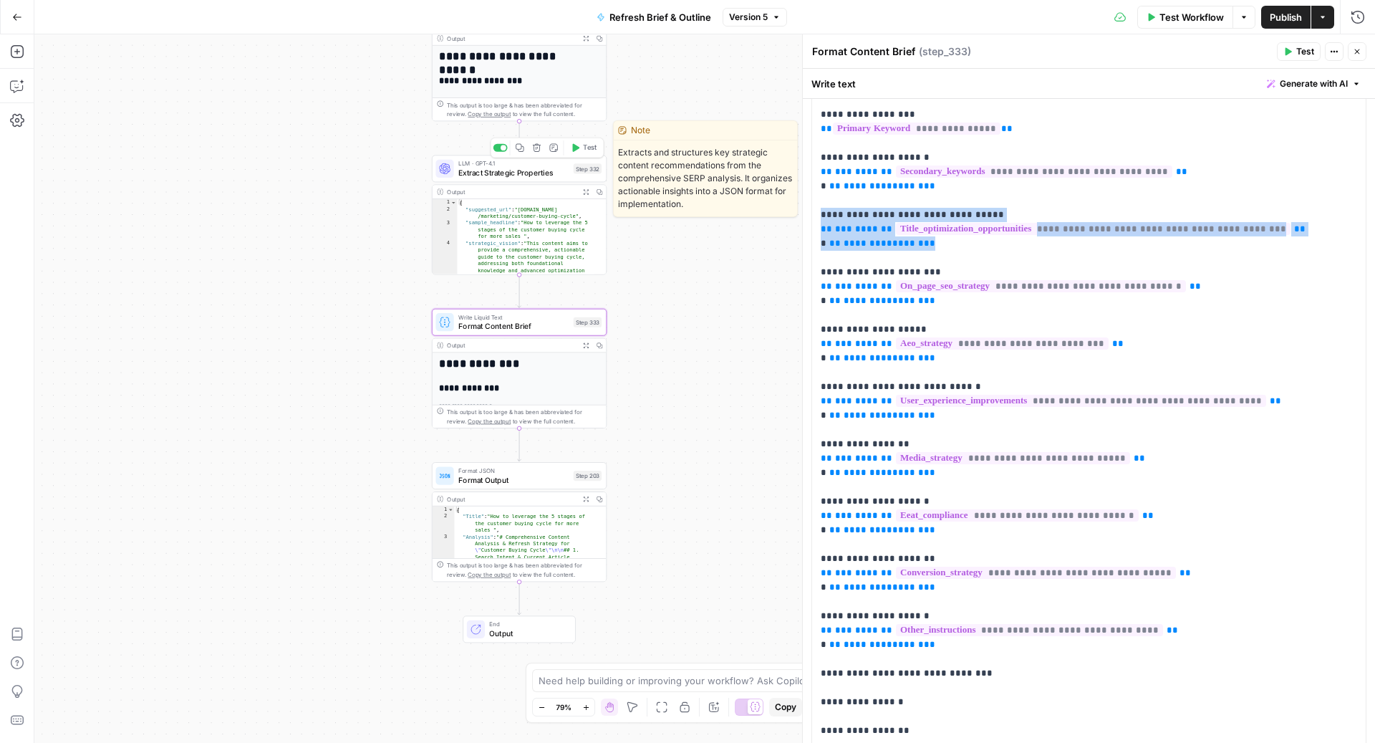
click at [537, 175] on span "Extract Strategic Properties" at bounding box center [513, 172] width 110 height 11
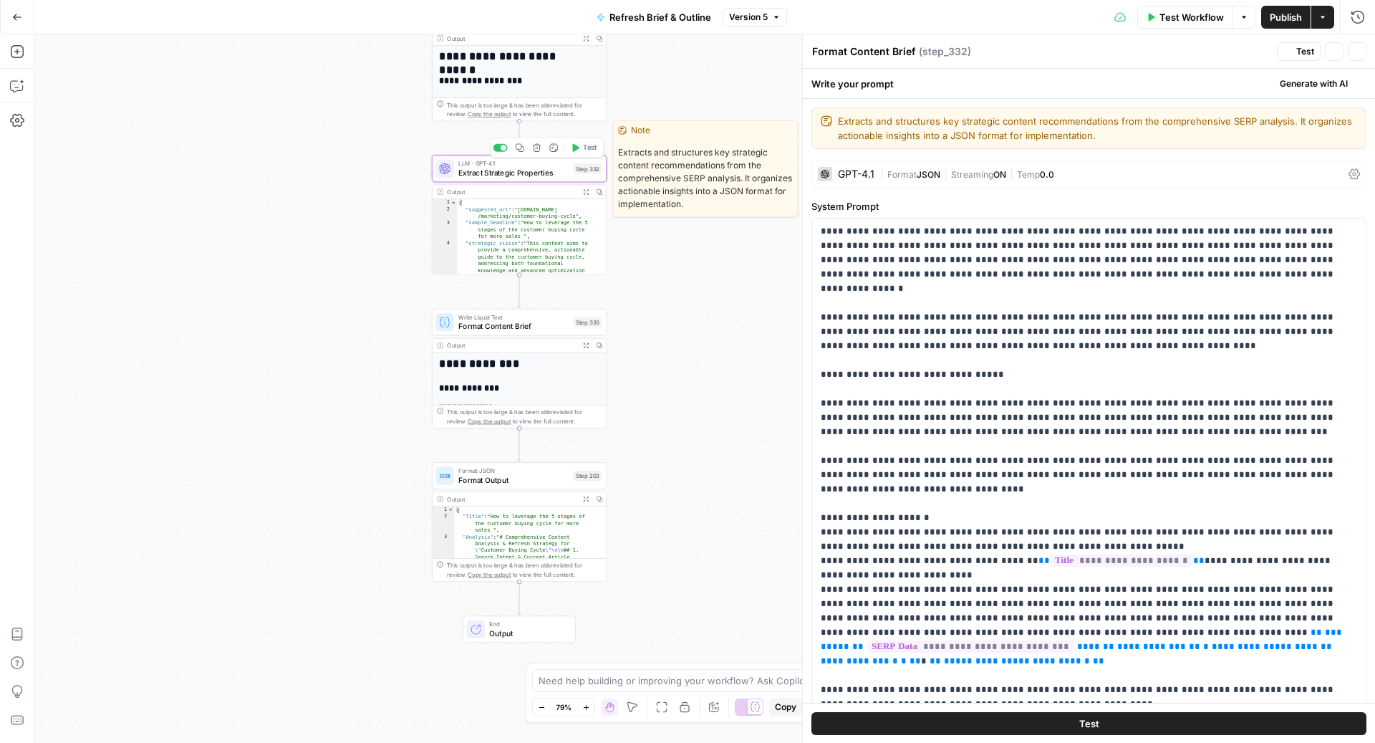
type textarea "Extract Strategic Properties"
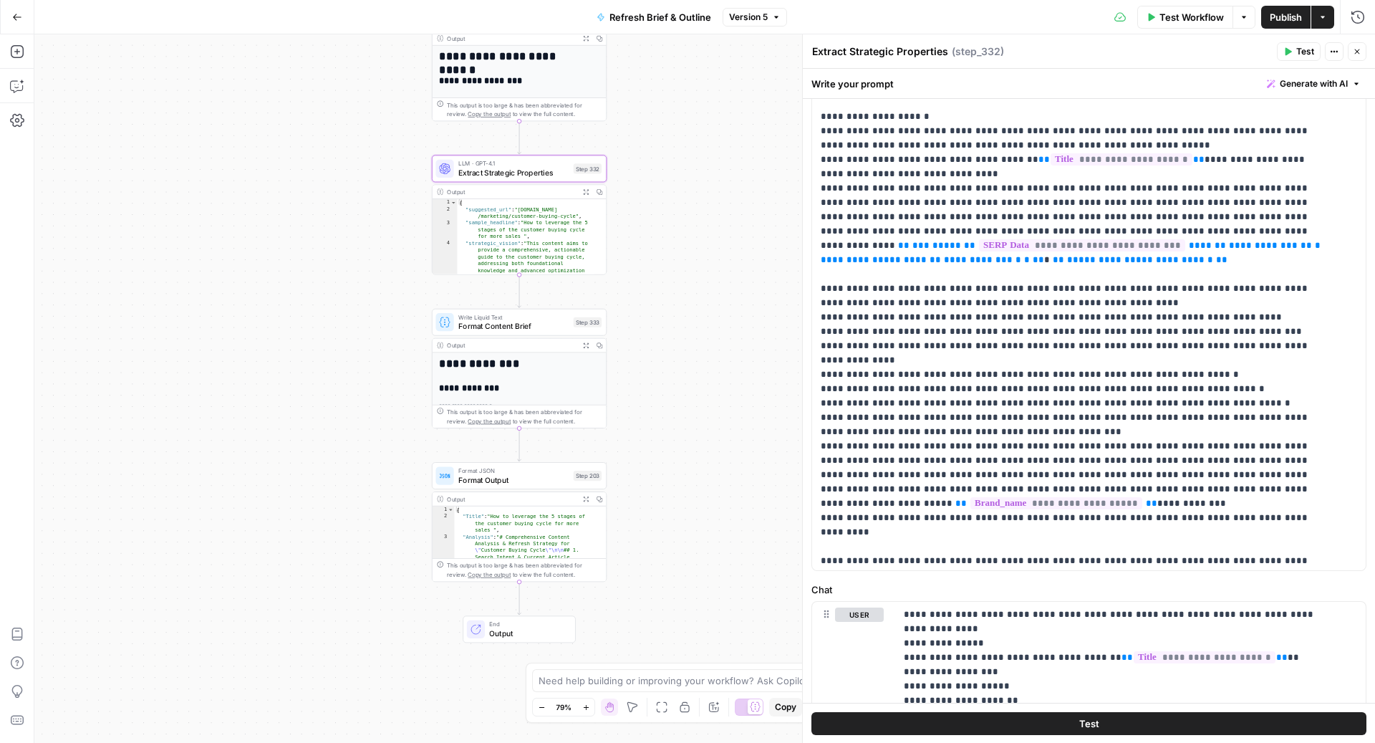
scroll to position [198, 0]
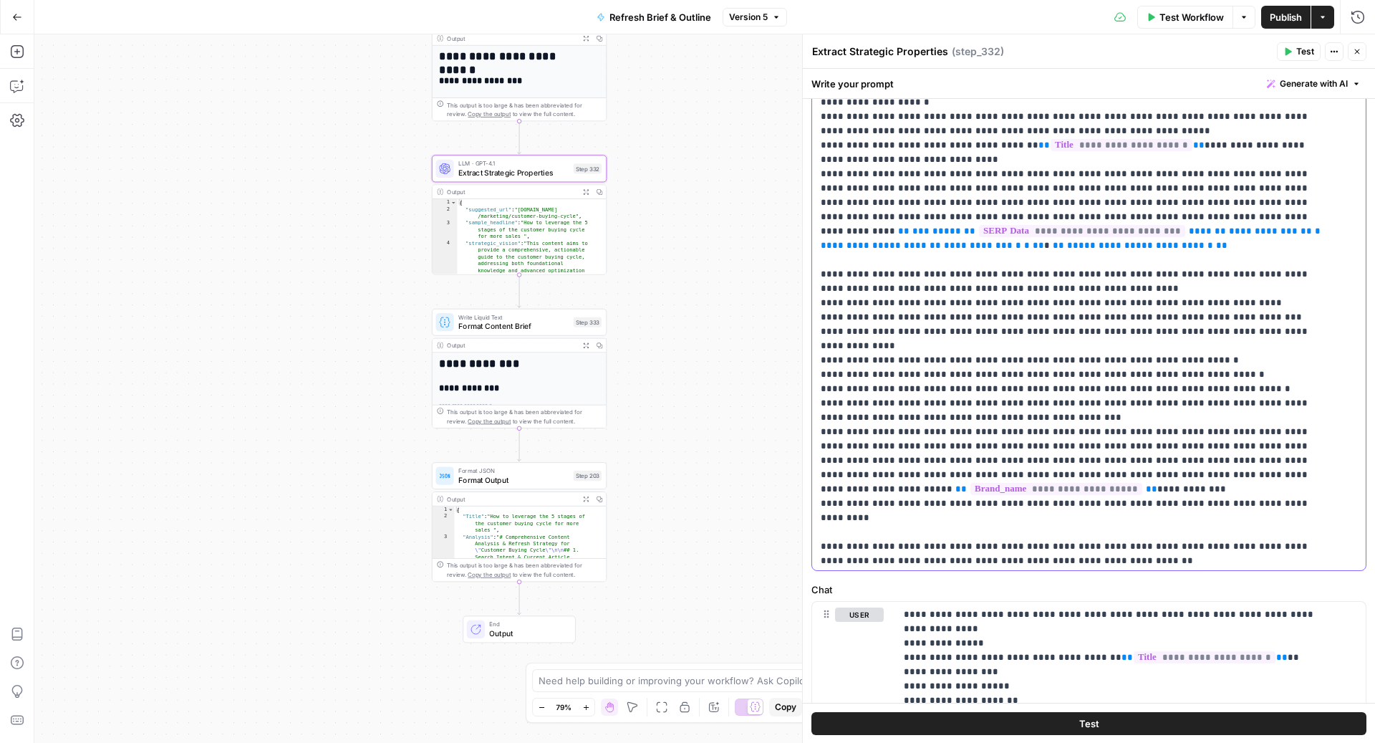
drag, startPoint x: 819, startPoint y: 361, endPoint x: 1093, endPoint y: 372, distance: 273.8
click at [1093, 372] on p "**********" at bounding box center [1075, 245] width 509 height 902
copy p "**********"
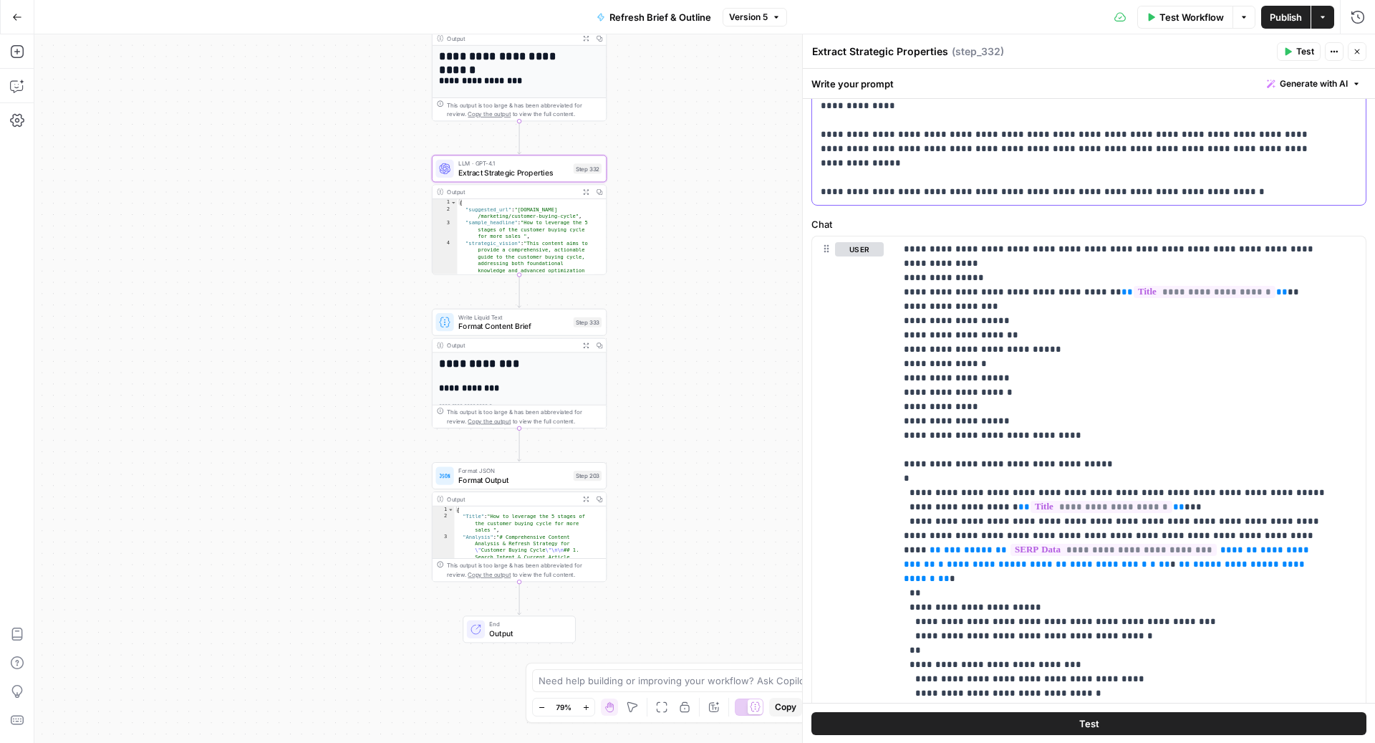
scroll to position [656, 0]
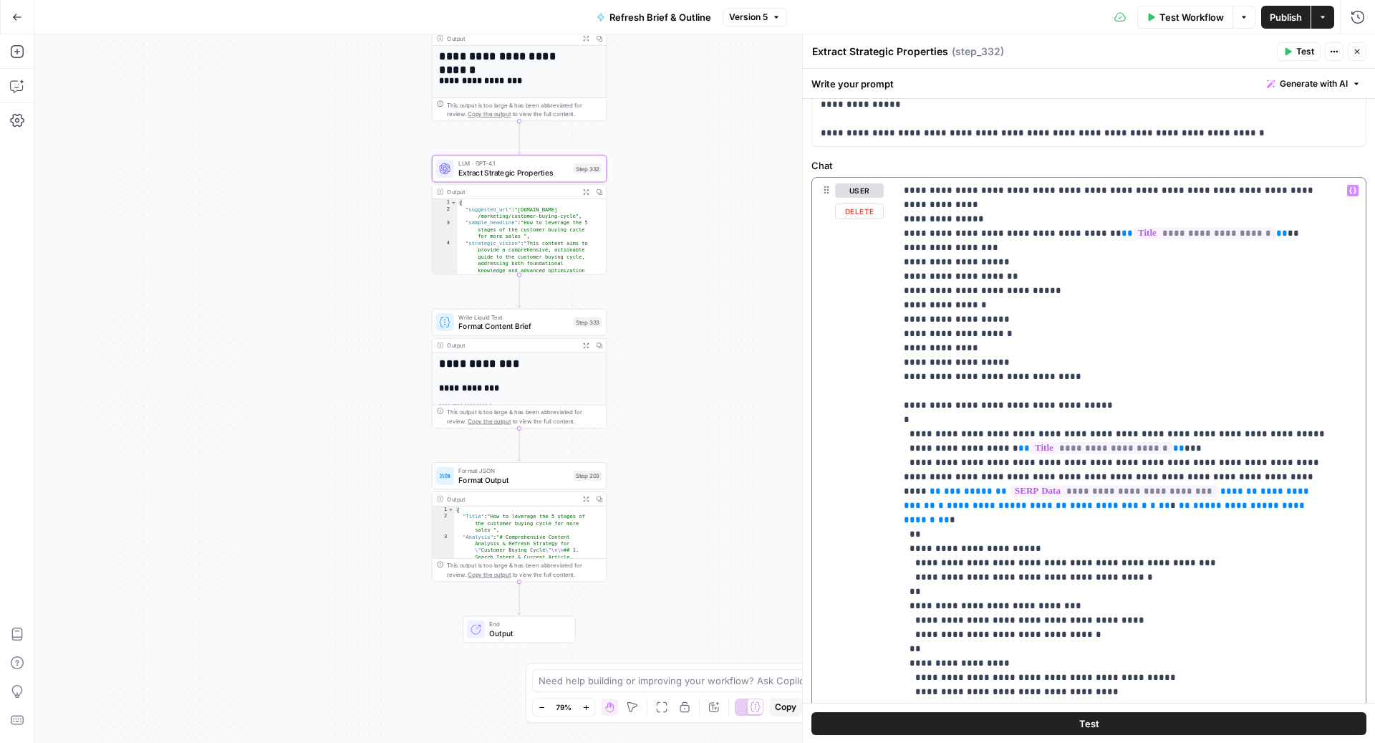
drag, startPoint x: 1066, startPoint y: 360, endPoint x: 852, endPoint y: 360, distance: 214.2
click at [852, 360] on div "**********" at bounding box center [1089, 486] width 554 height 617
copy p "**********"
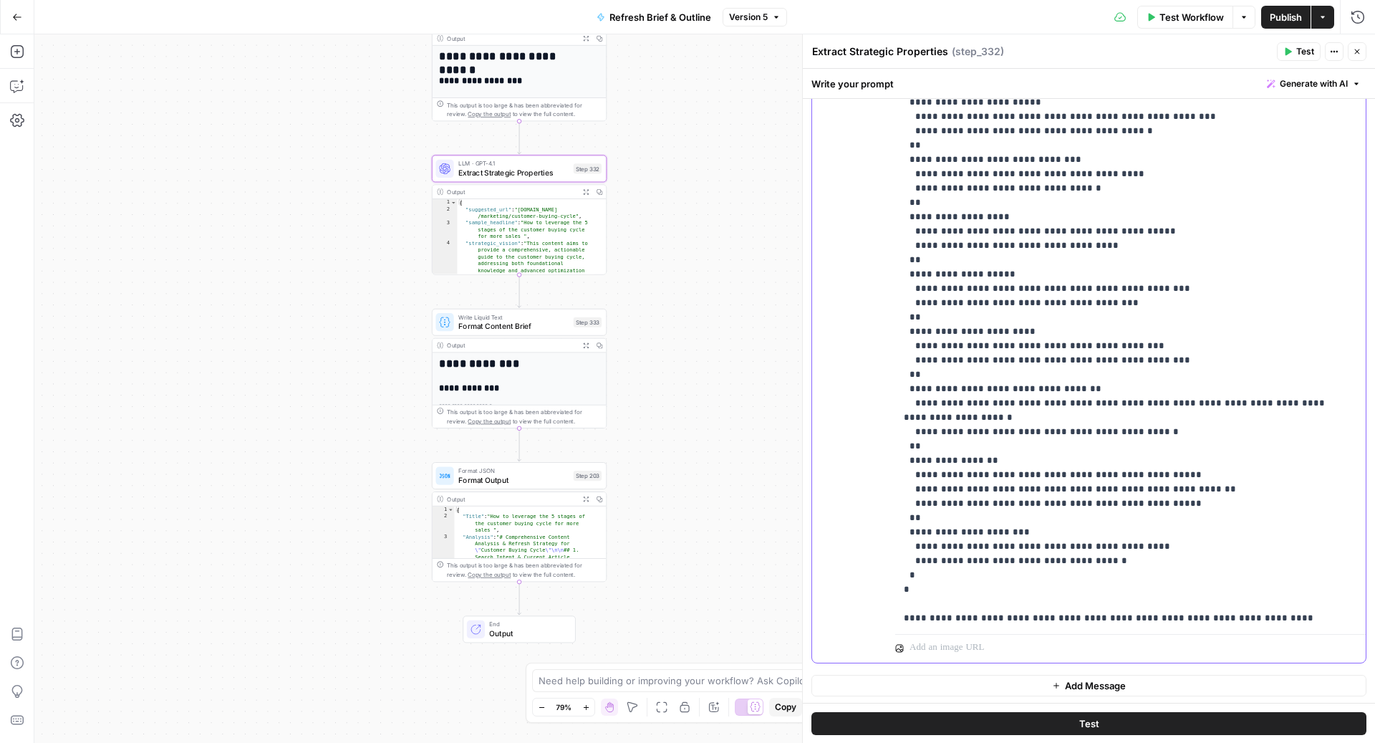
scroll to position [321, 0]
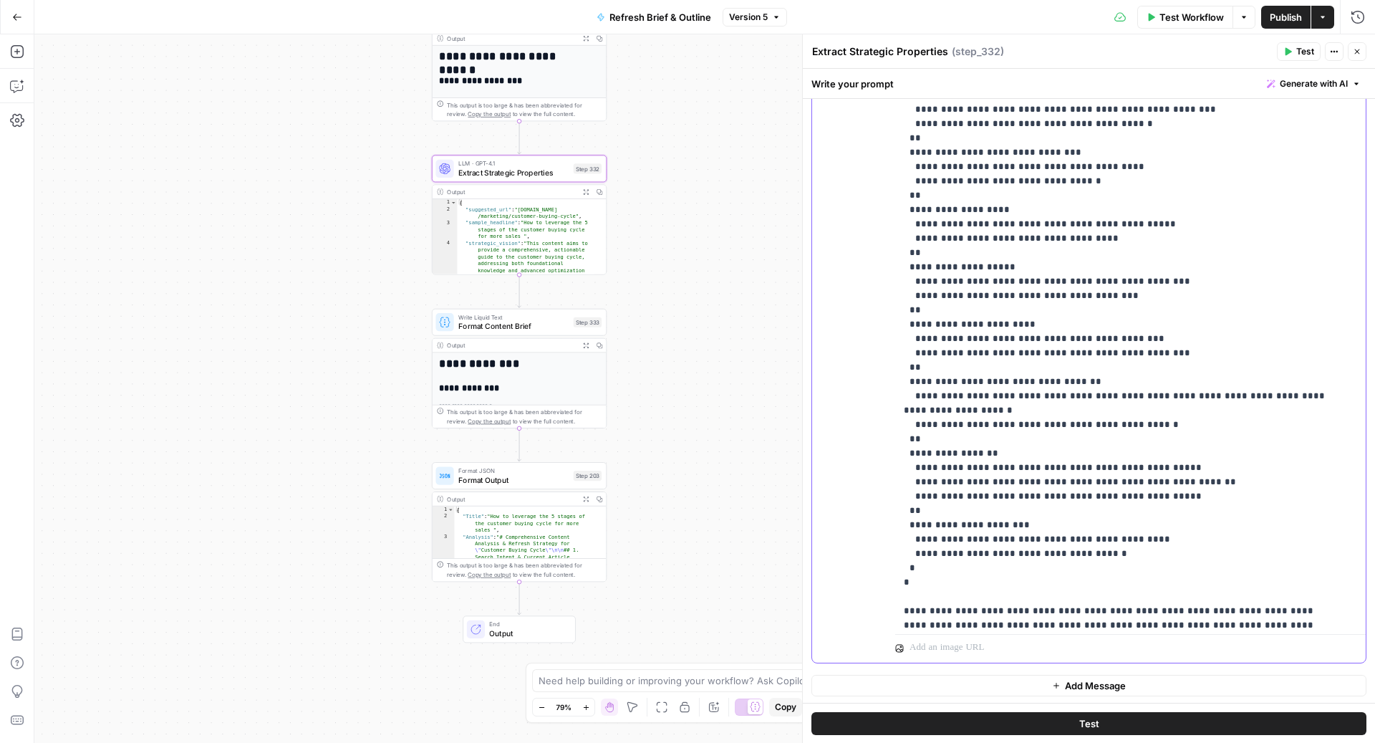
drag, startPoint x: 905, startPoint y: 350, endPoint x: 926, endPoint y: 413, distance: 67.3
click at [926, 413] on p "**********" at bounding box center [1116, 417] width 425 height 1375
click at [885, 345] on div "**********" at bounding box center [1089, 353] width 554 height 617
drag, startPoint x: 885, startPoint y: 347, endPoint x: 966, endPoint y: 347, distance: 81.7
click at [966, 347] on div "**********" at bounding box center [1089, 353] width 554 height 617
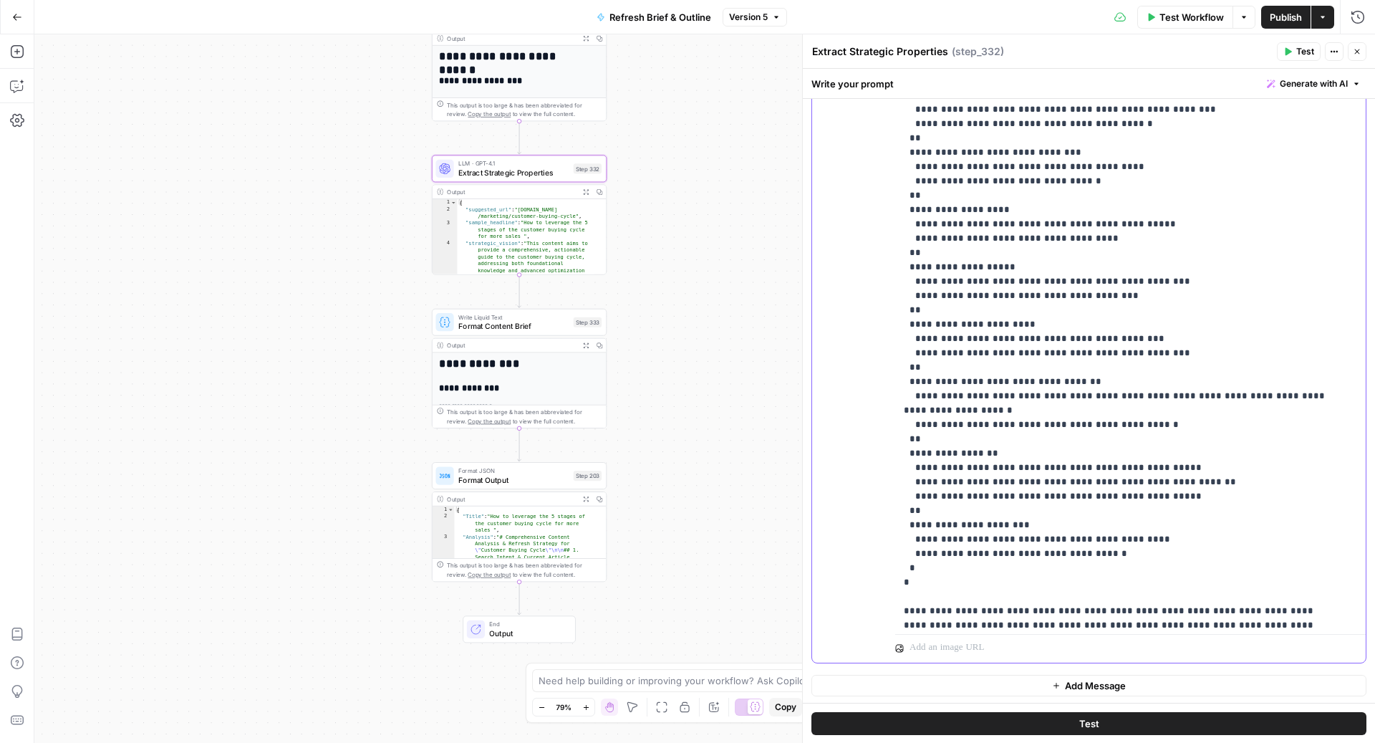
drag, startPoint x: 920, startPoint y: 409, endPoint x: 898, endPoint y: 350, distance: 63.5
click at [898, 350] on div "**********" at bounding box center [1123, 337] width 457 height 584
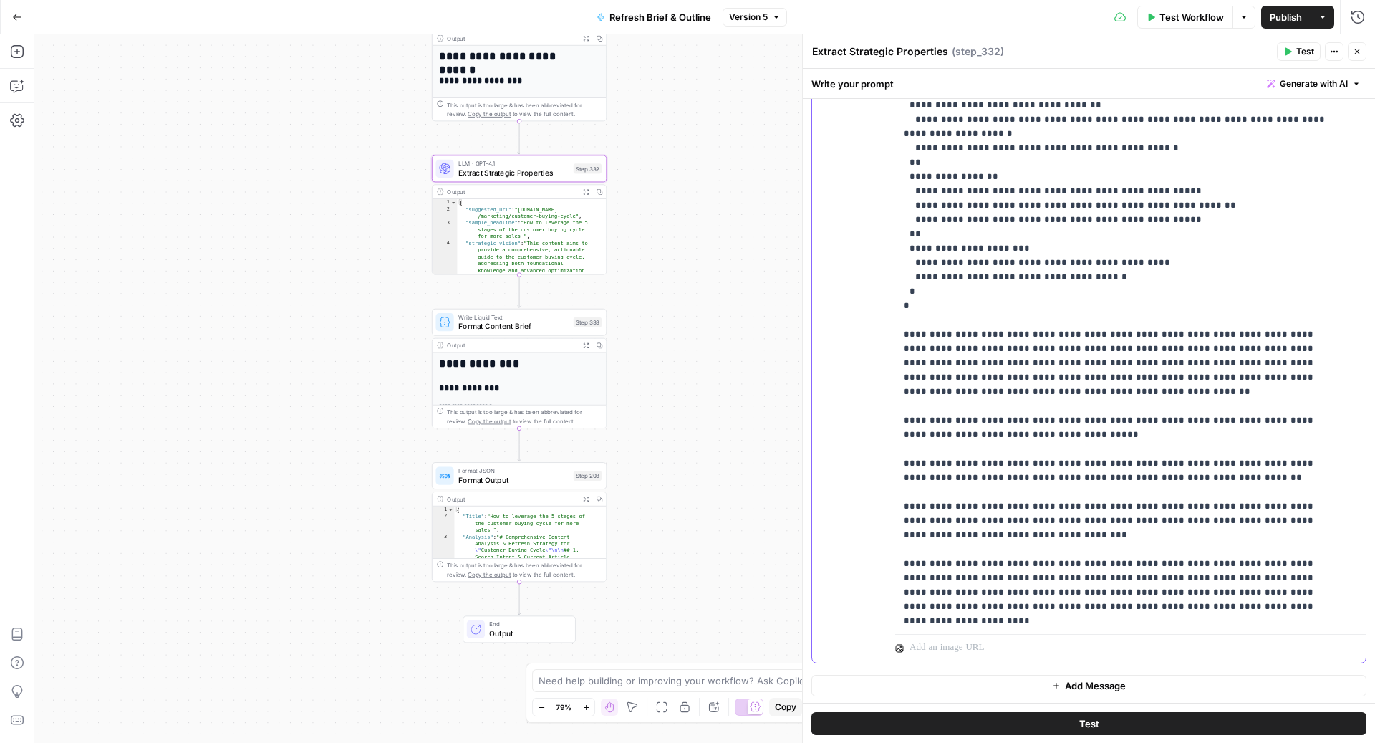
scroll to position [803, 0]
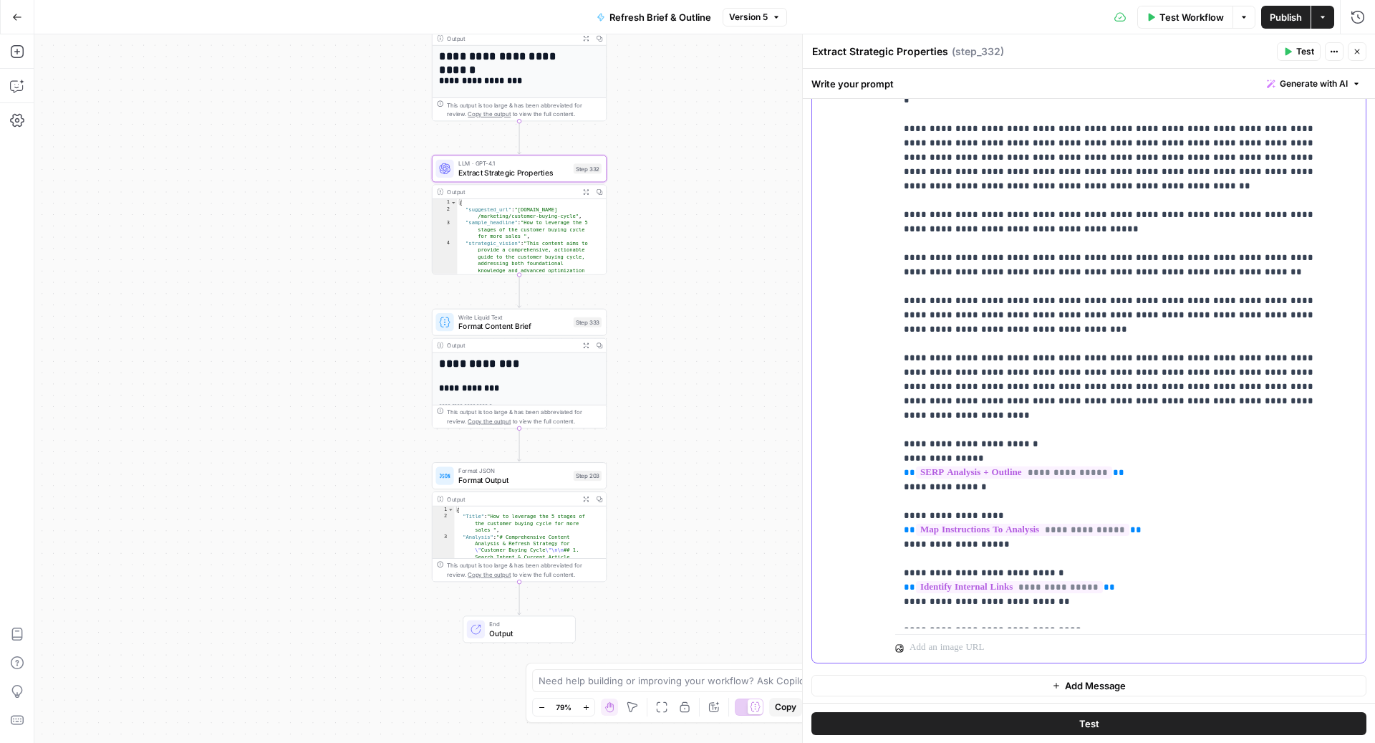
drag, startPoint x: 1073, startPoint y: 615, endPoint x: 899, endPoint y: 587, distance: 176.2
click at [899, 587] on div "**********" at bounding box center [1123, 337] width 457 height 584
copy p "**********"
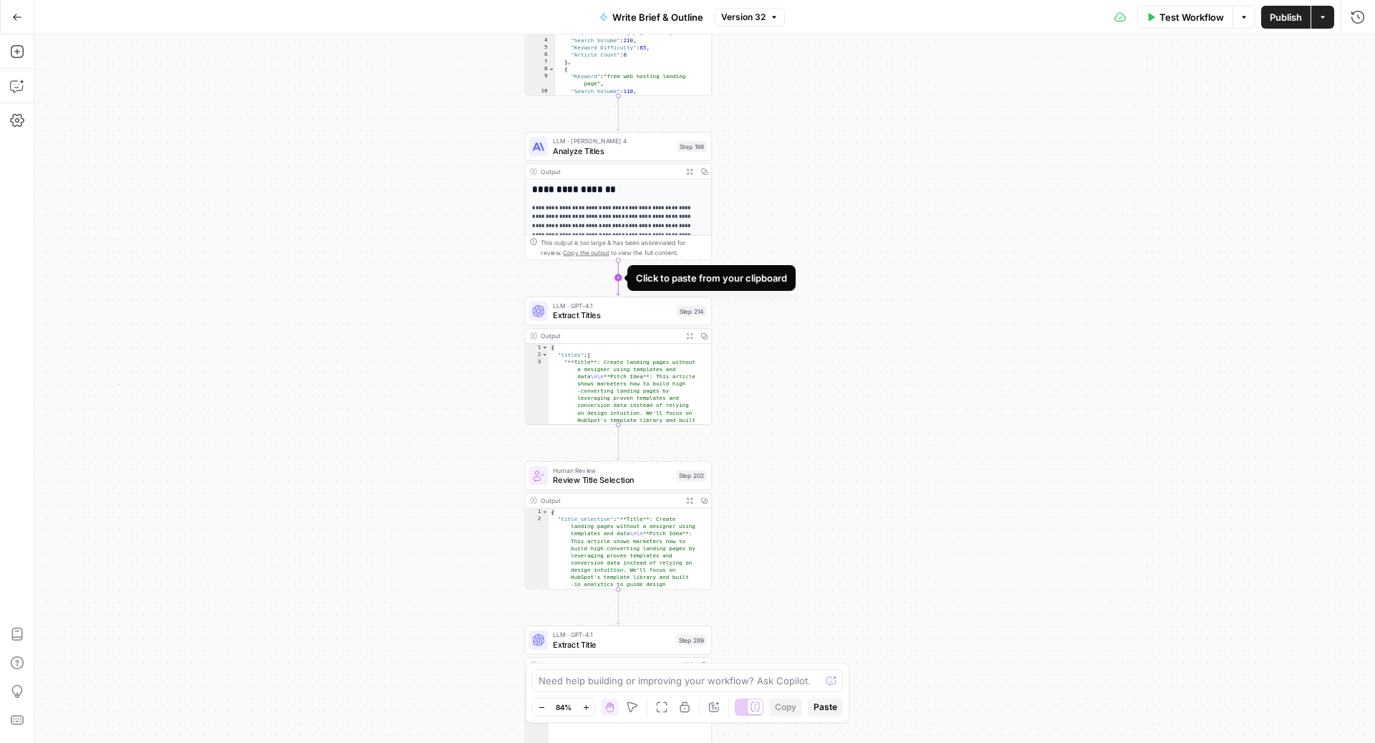
click at [619, 274] on icon "Edge from step_198 to step_214" at bounding box center [619, 278] width 4 height 36
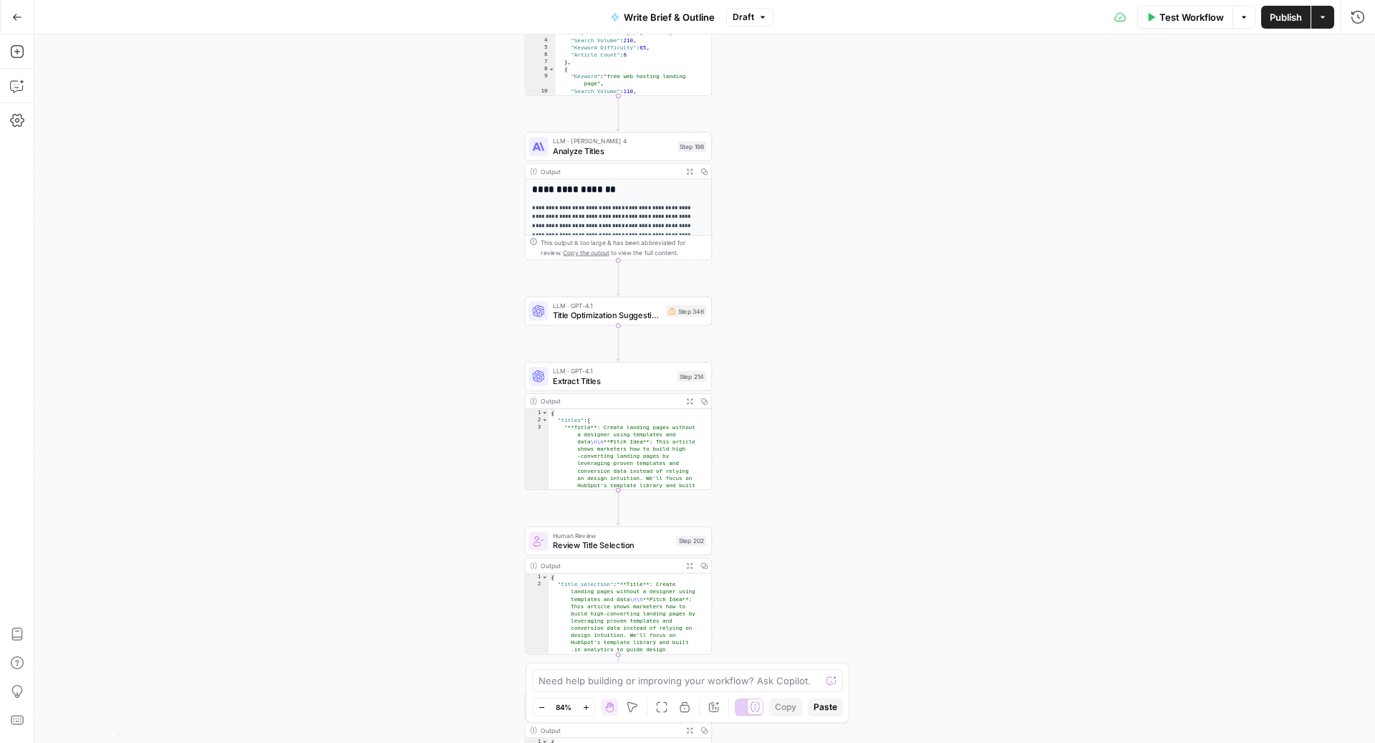
click at [574, 316] on span "Title Optimization Suggestions" at bounding box center [607, 315] width 108 height 12
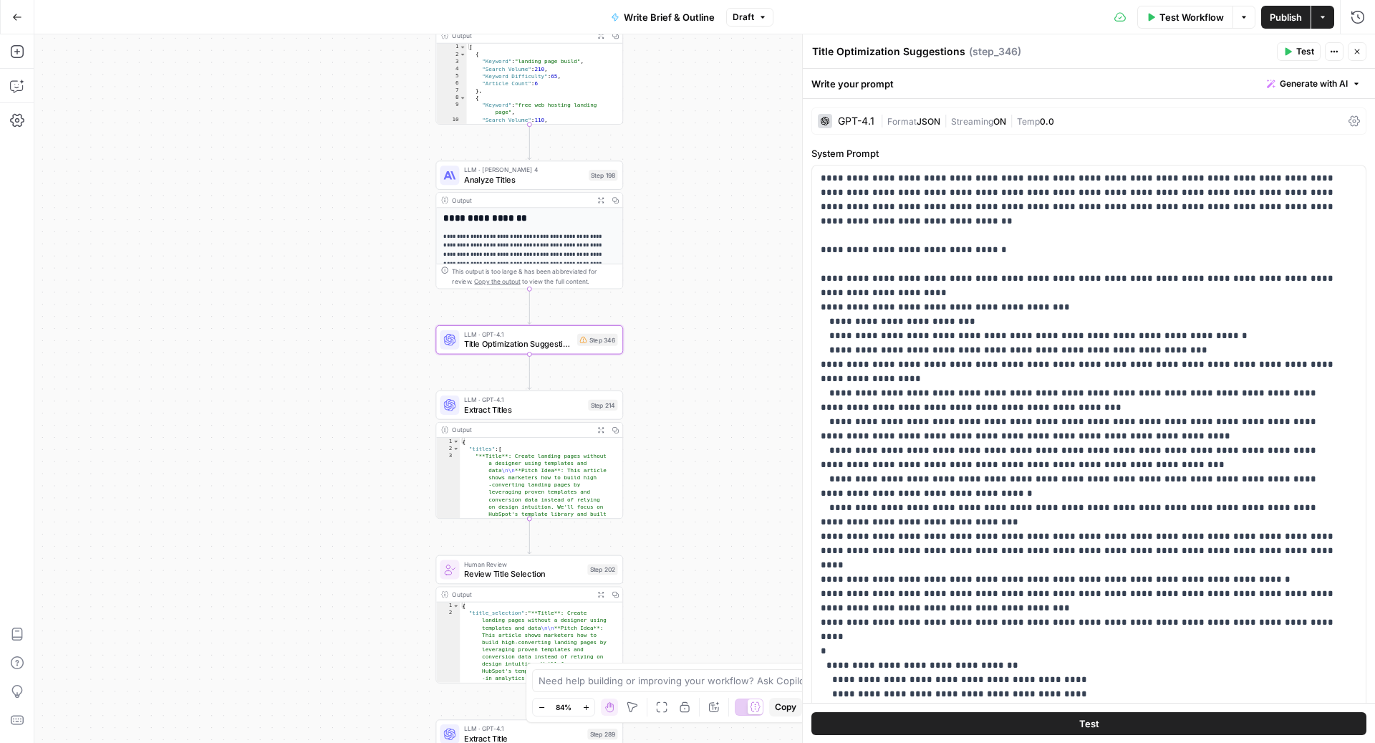
scroll to position [451, 0]
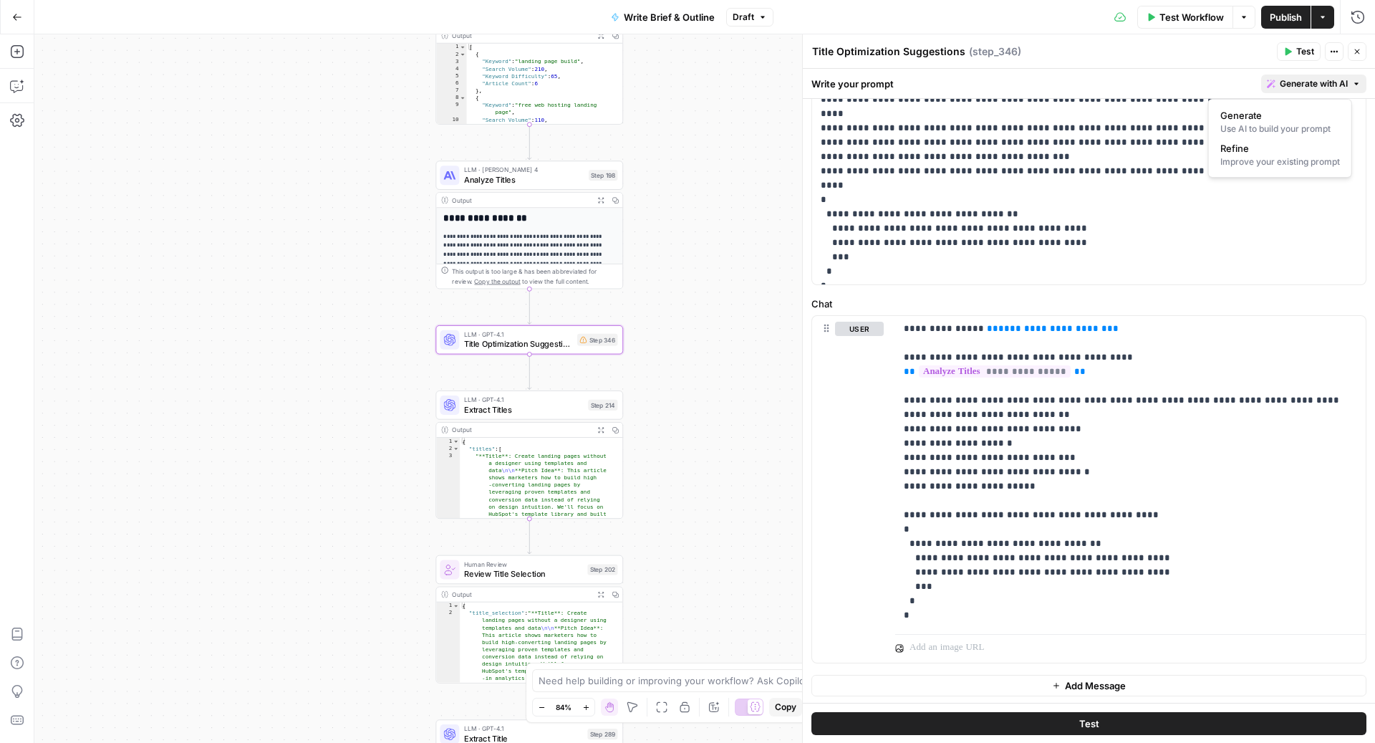
click at [1288, 81] on span "Generate with AI" at bounding box center [1314, 83] width 68 height 13
click at [1254, 153] on span "Refine" at bounding box center [1278, 148] width 114 height 14
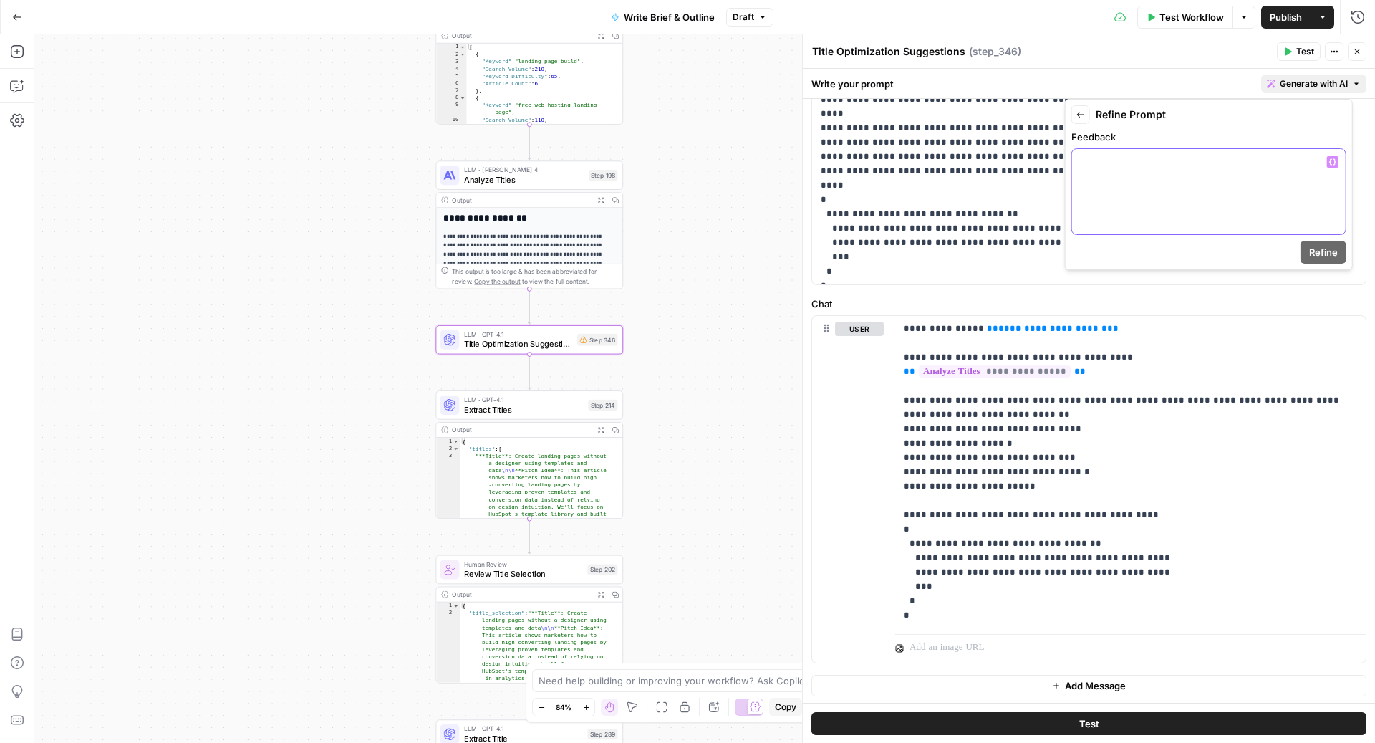
click at [1176, 196] on div at bounding box center [1209, 191] width 274 height 85
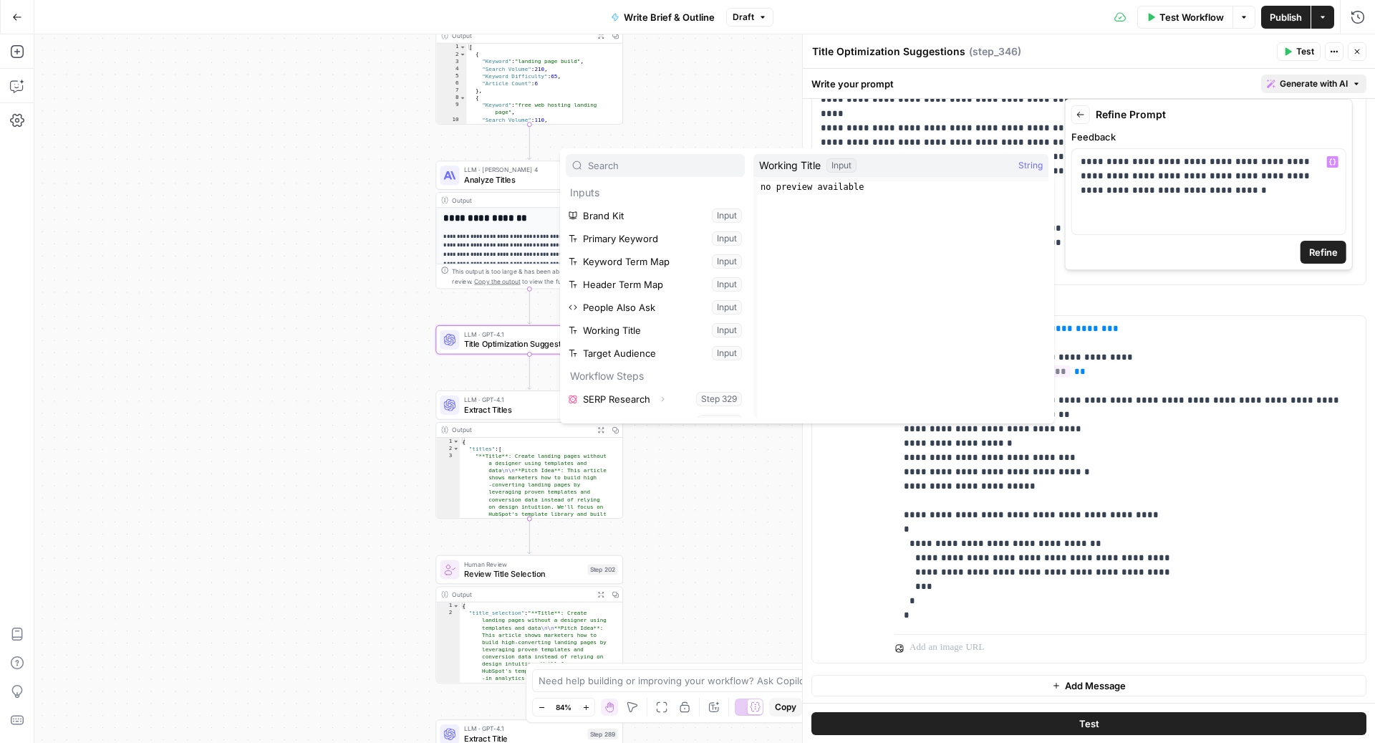
scroll to position [38, 0]
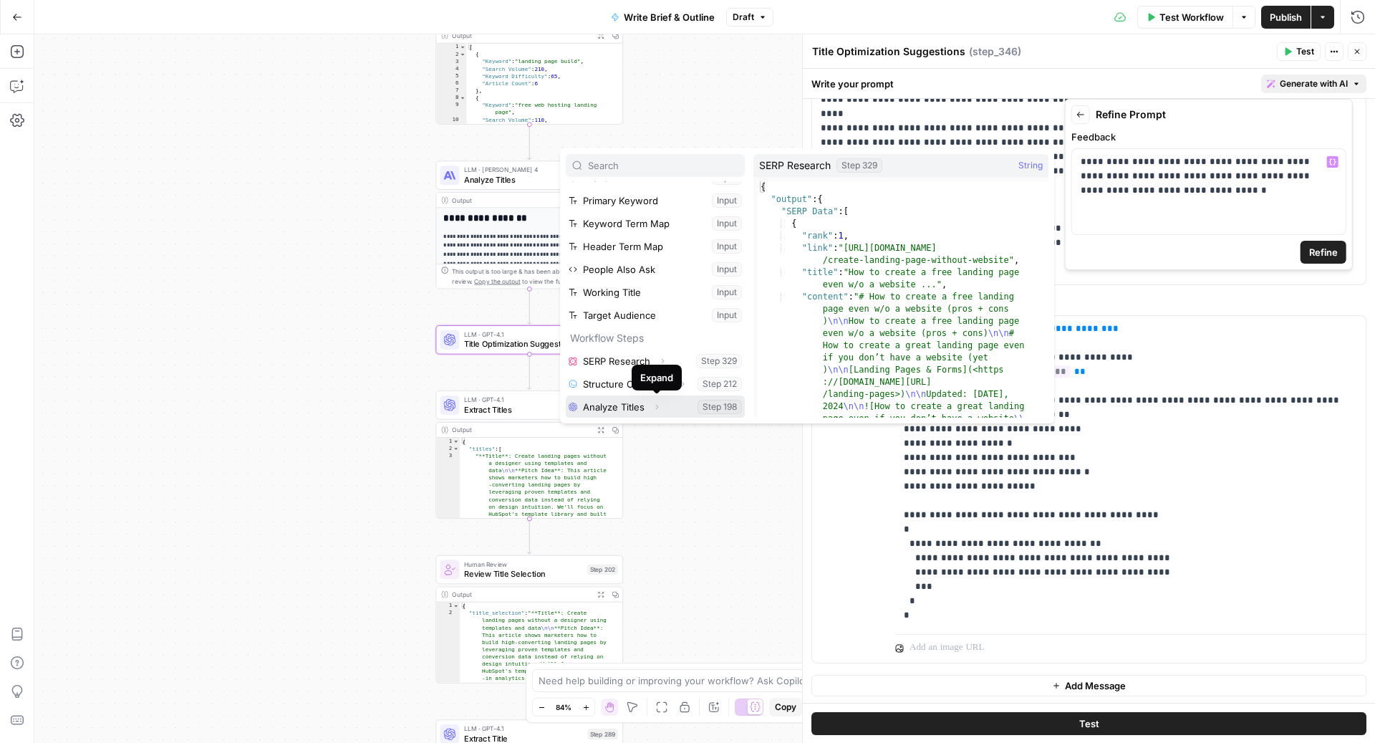
click at [660, 408] on icon "button" at bounding box center [657, 407] width 9 height 9
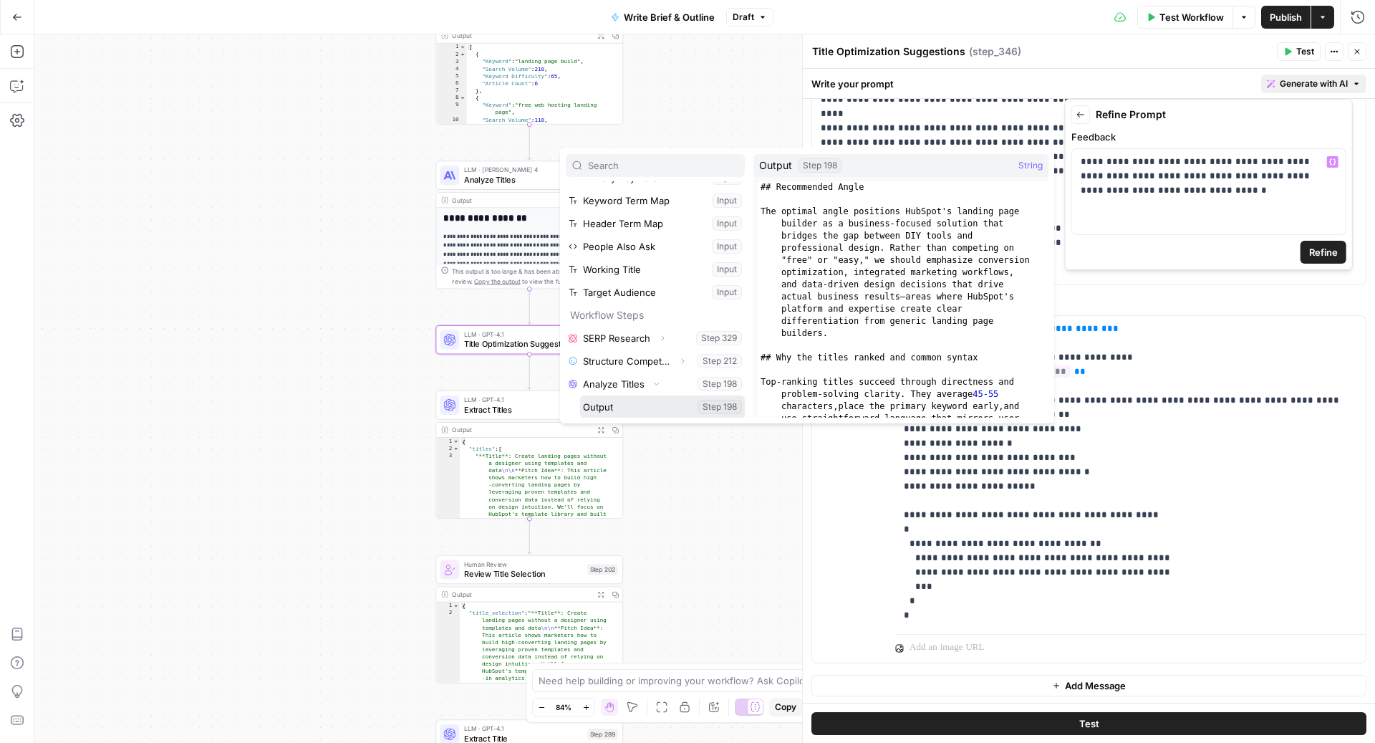
click at [655, 407] on button "Select variable Output" at bounding box center [662, 406] width 165 height 23
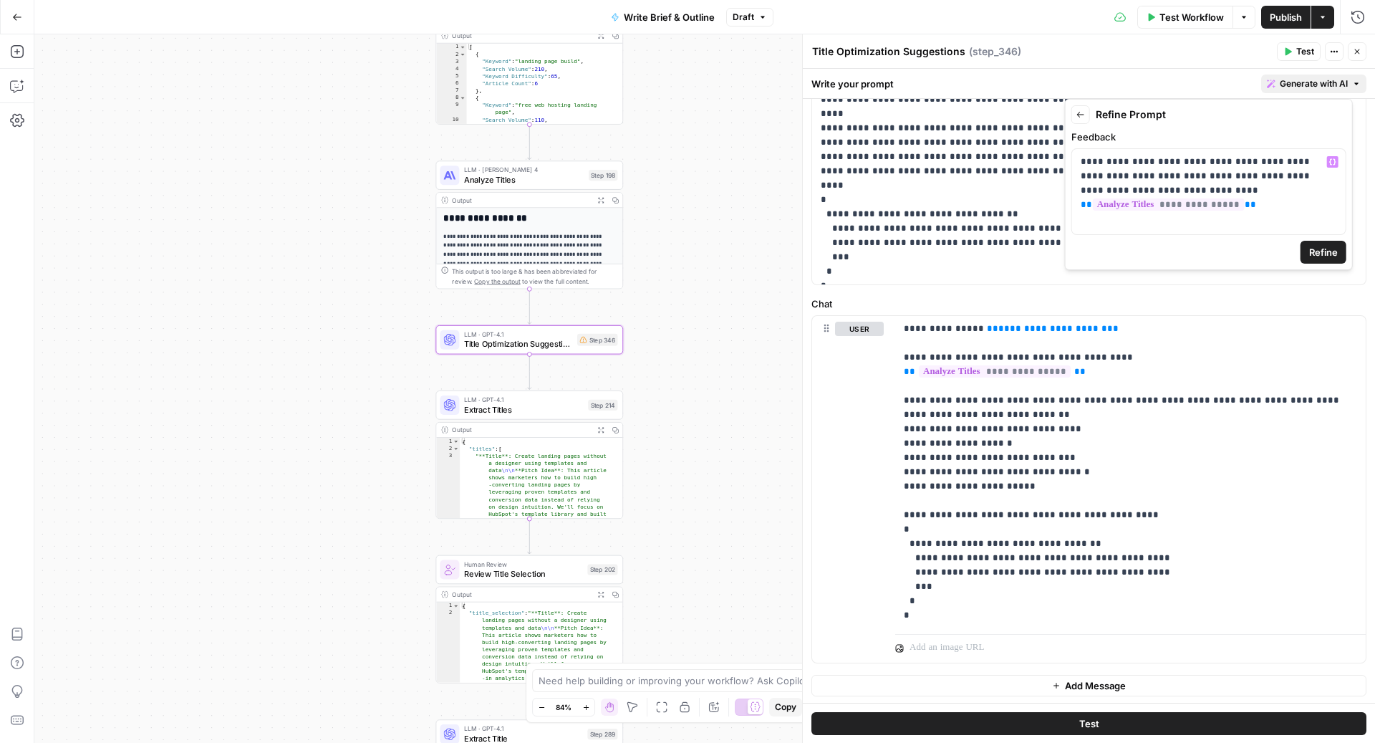
click at [1333, 245] on span "Refine" at bounding box center [1323, 252] width 29 height 14
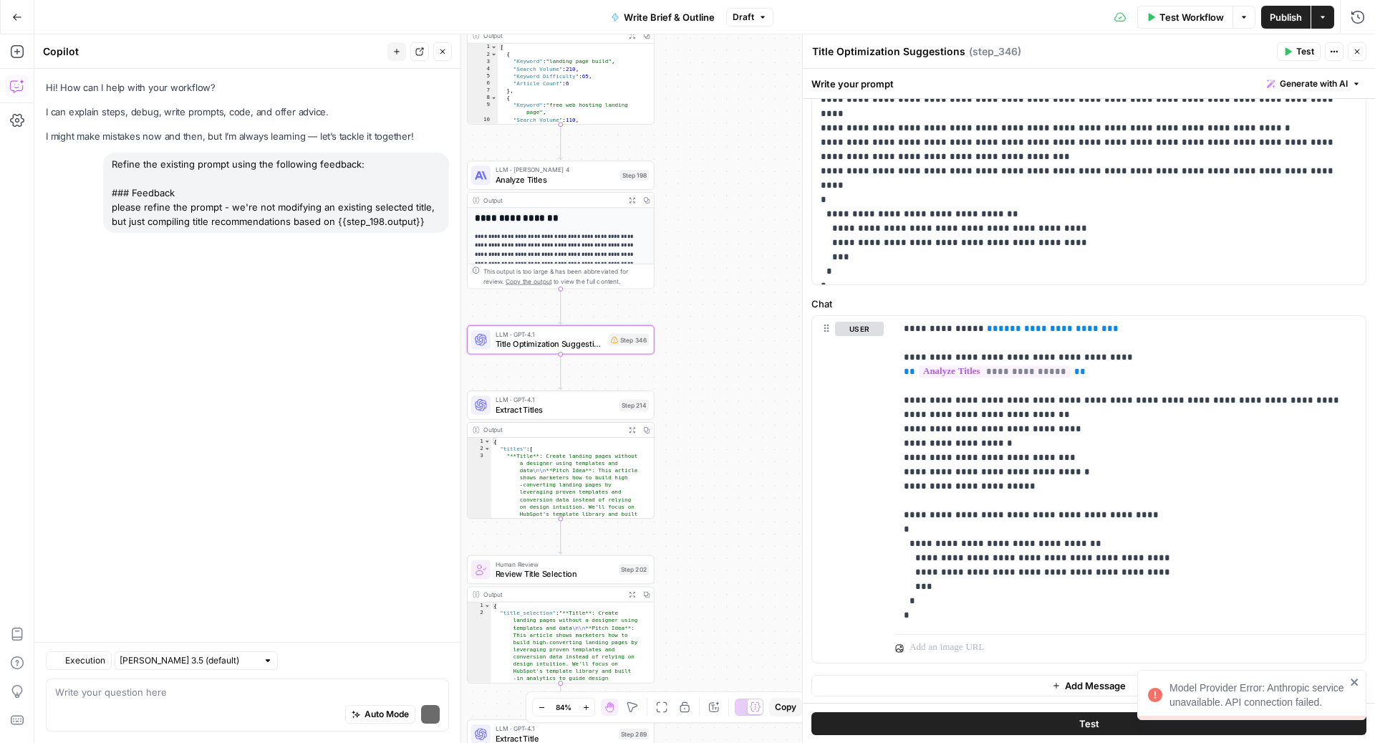
click at [302, 292] on div "Hi! How can I help with your workflow? I can explain steps, debug, write prompt…" at bounding box center [247, 355] width 426 height 573
drag, startPoint x: 423, startPoint y: 224, endPoint x: 64, endPoint y: 158, distance: 364.1
click at [64, 158] on div "Refine the existing prompt using the following feedback: ### Feedback please re…" at bounding box center [247, 204] width 403 height 103
copy div "Refine the existing prompt using the following feedback: ### Feedback please re…"
click at [171, 703] on div "Auto Mode Send" at bounding box center [247, 715] width 385 height 32
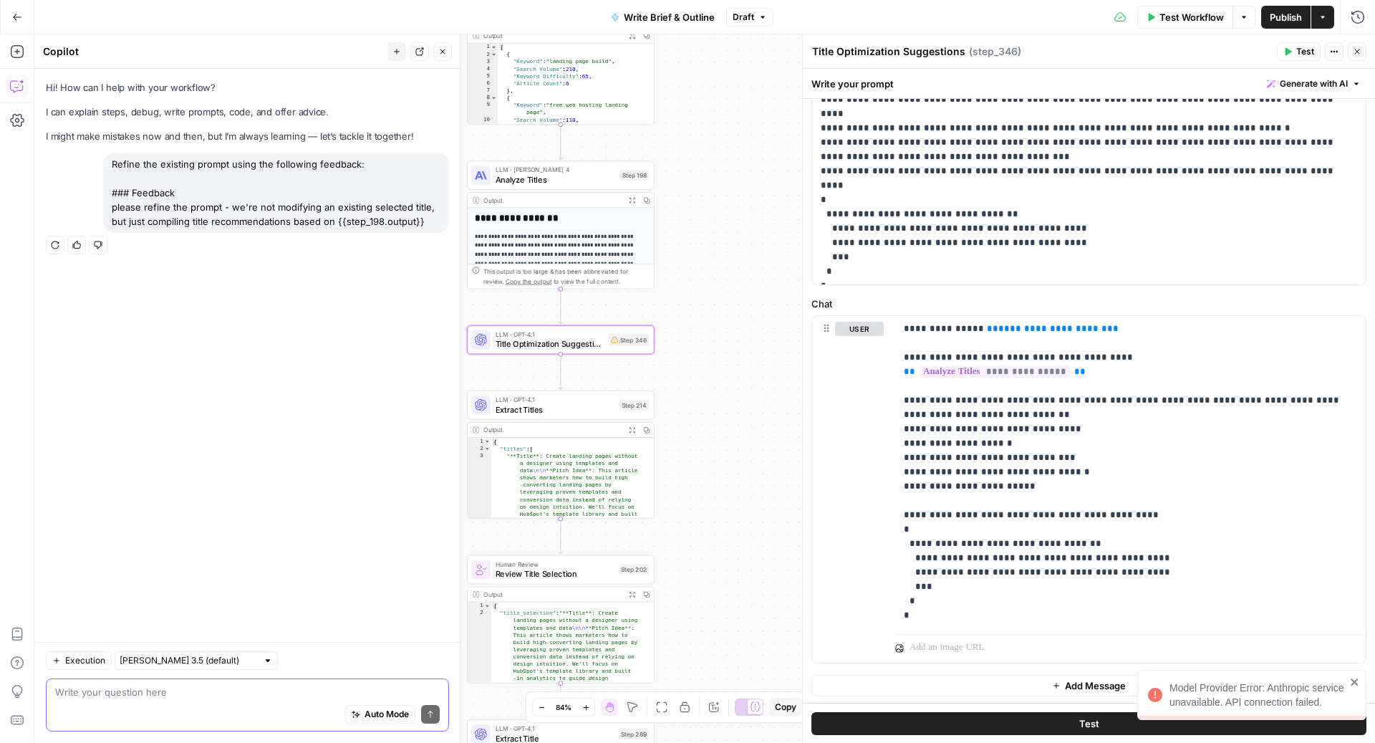
paste textarea "Refine the existing prompt using the following feedback: ### Feedback please re…"
type textarea "Refine the existing prompt using the following feedback: ### Feedback please re…"
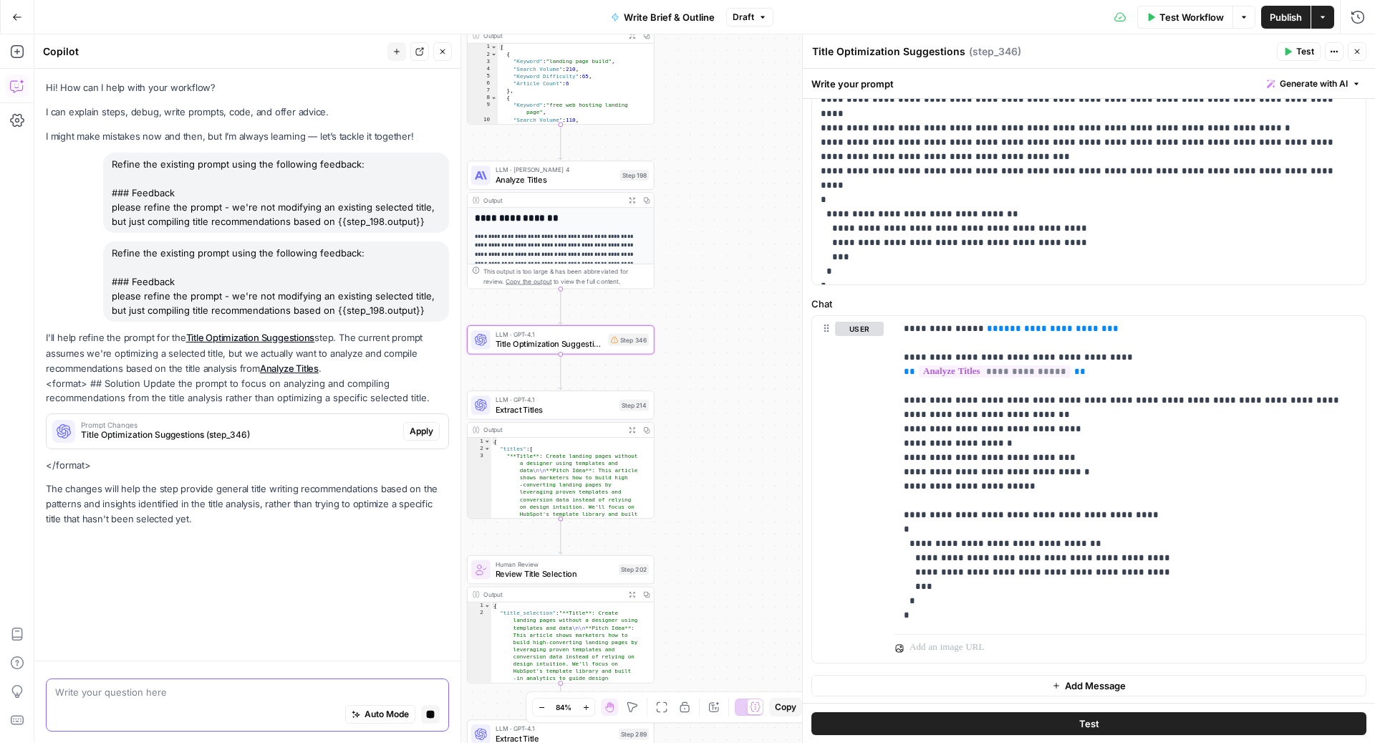
scroll to position [0, 0]
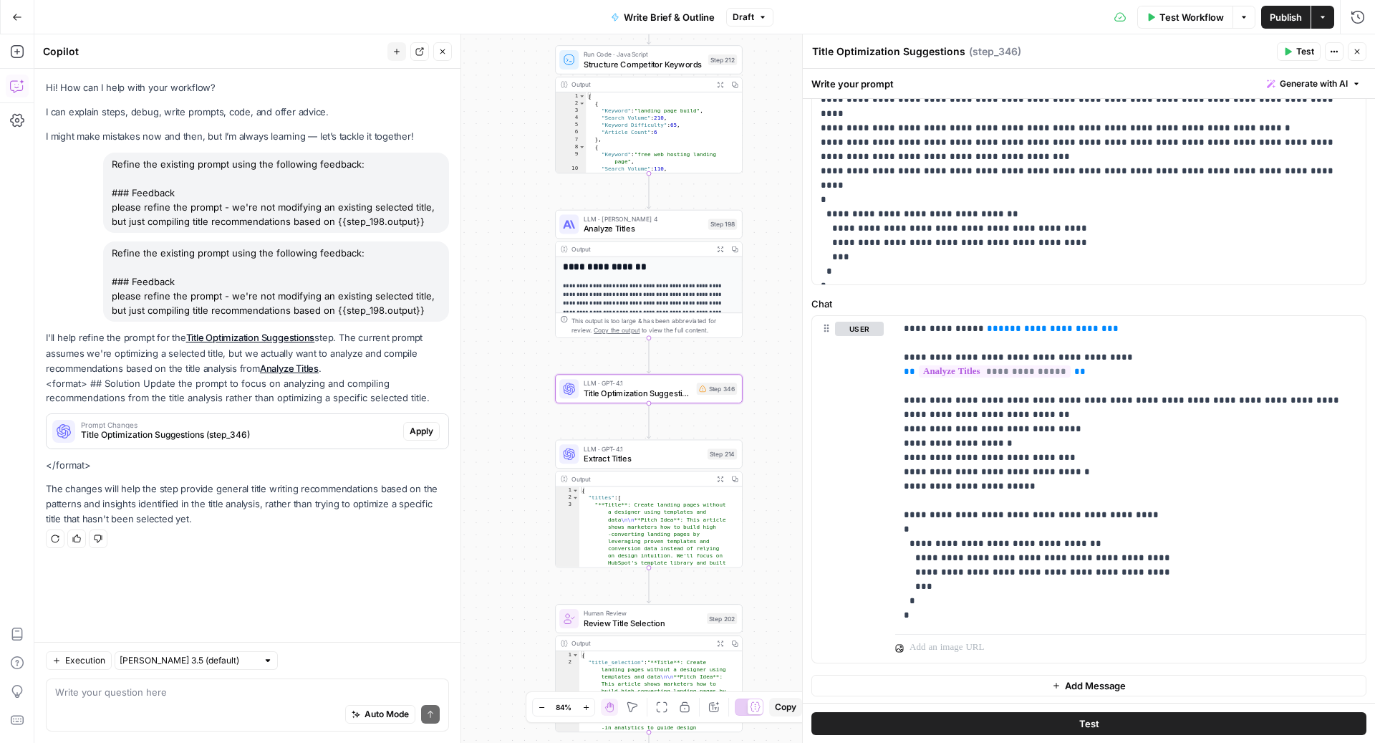
click at [428, 435] on span "Apply" at bounding box center [422, 431] width 24 height 13
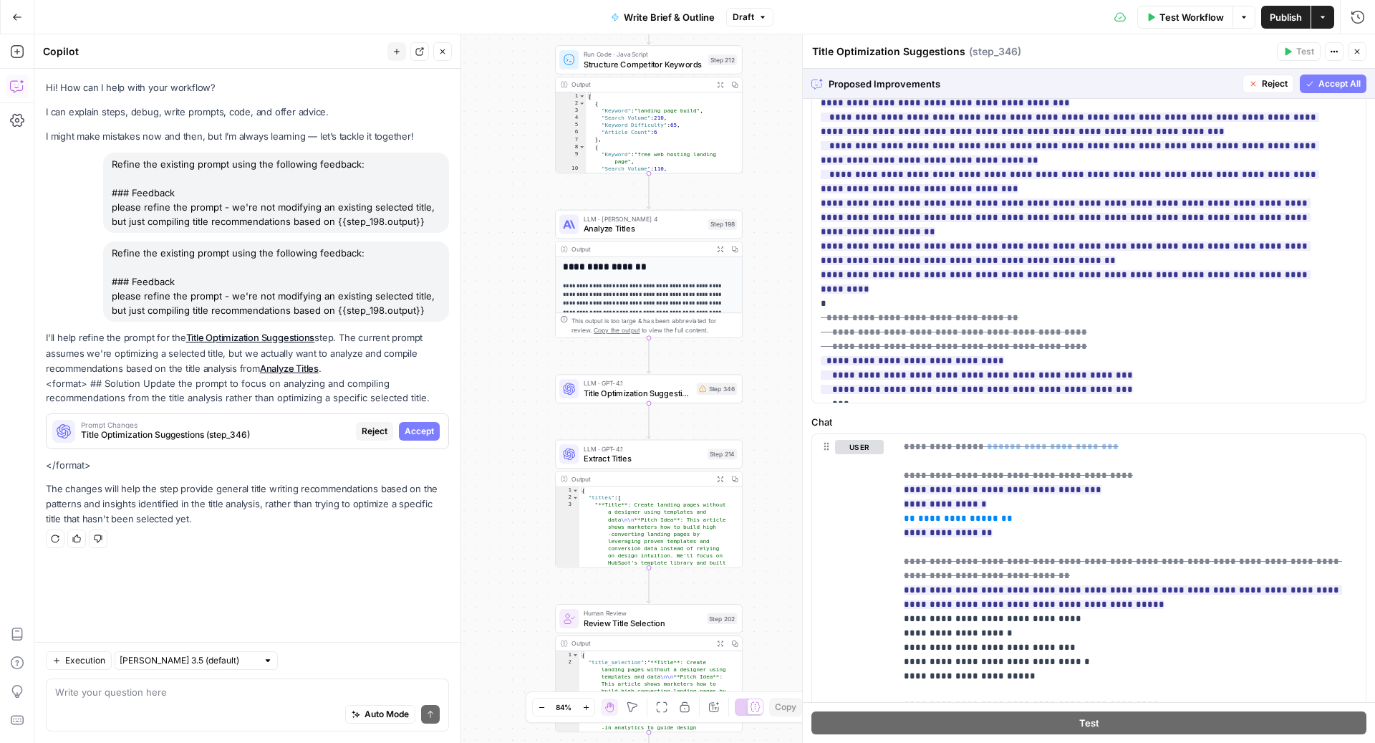
scroll to position [345, 0]
click at [1300, 88] on button "Accept All" at bounding box center [1333, 83] width 67 height 19
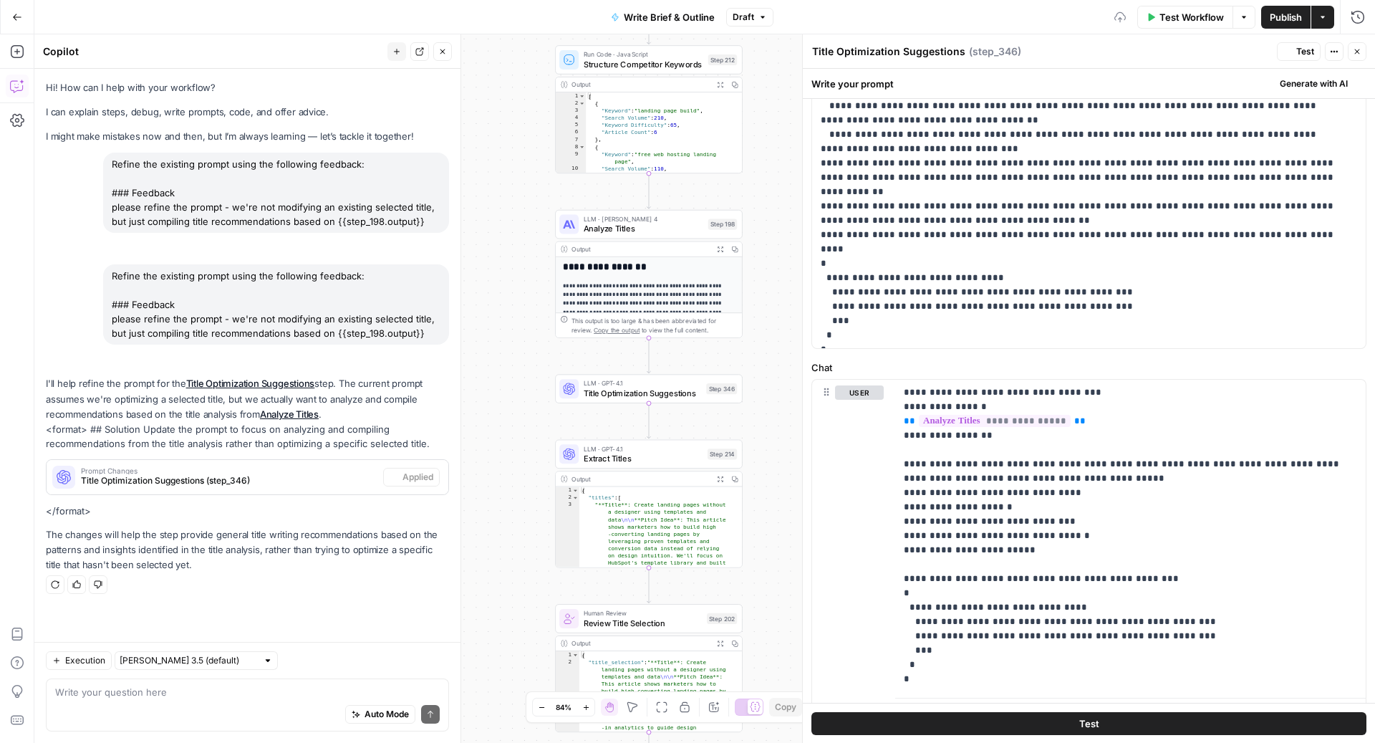
scroll to position [0, 0]
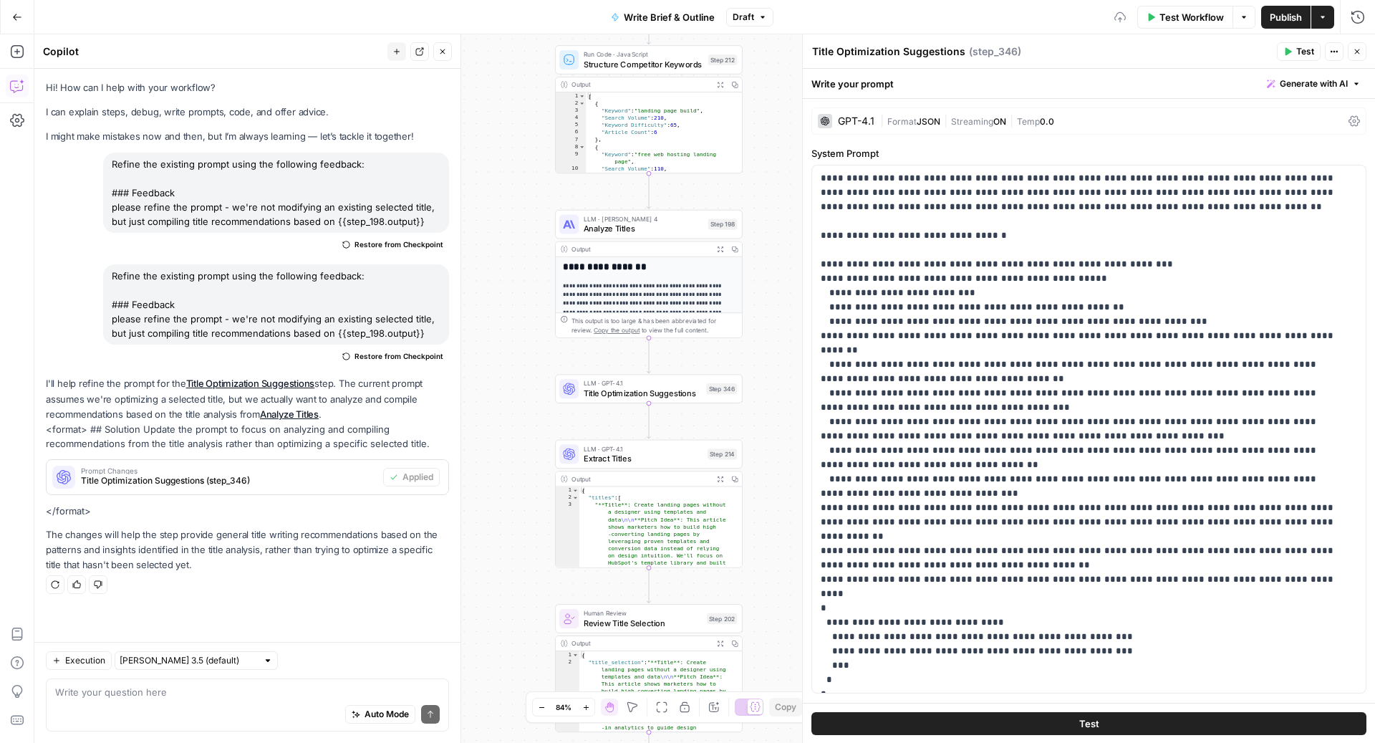
click at [1293, 53] on button "Test" at bounding box center [1299, 51] width 44 height 19
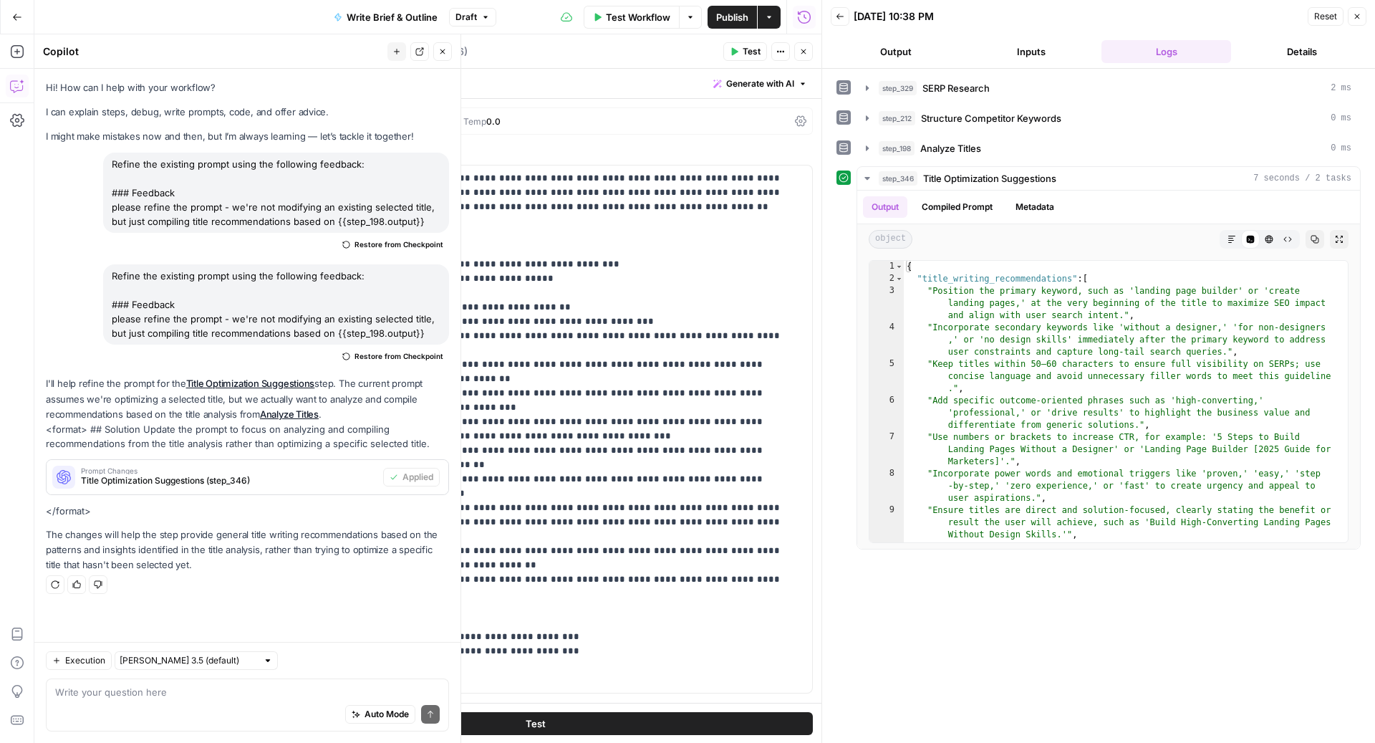
click at [443, 52] on icon "button" at bounding box center [443, 51] width 5 height 5
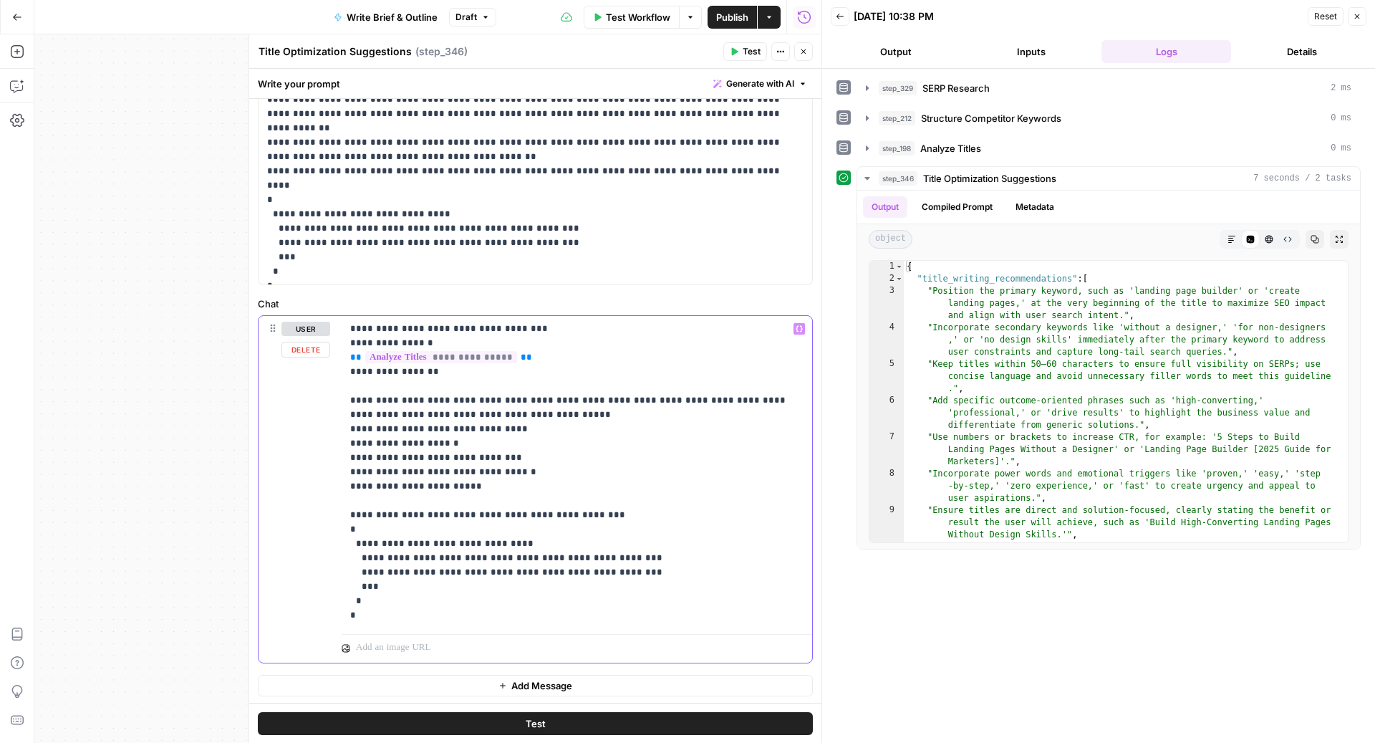
click at [387, 398] on p "**********" at bounding box center [570, 472] width 440 height 301
click at [798, 54] on button "Close" at bounding box center [803, 51] width 19 height 19
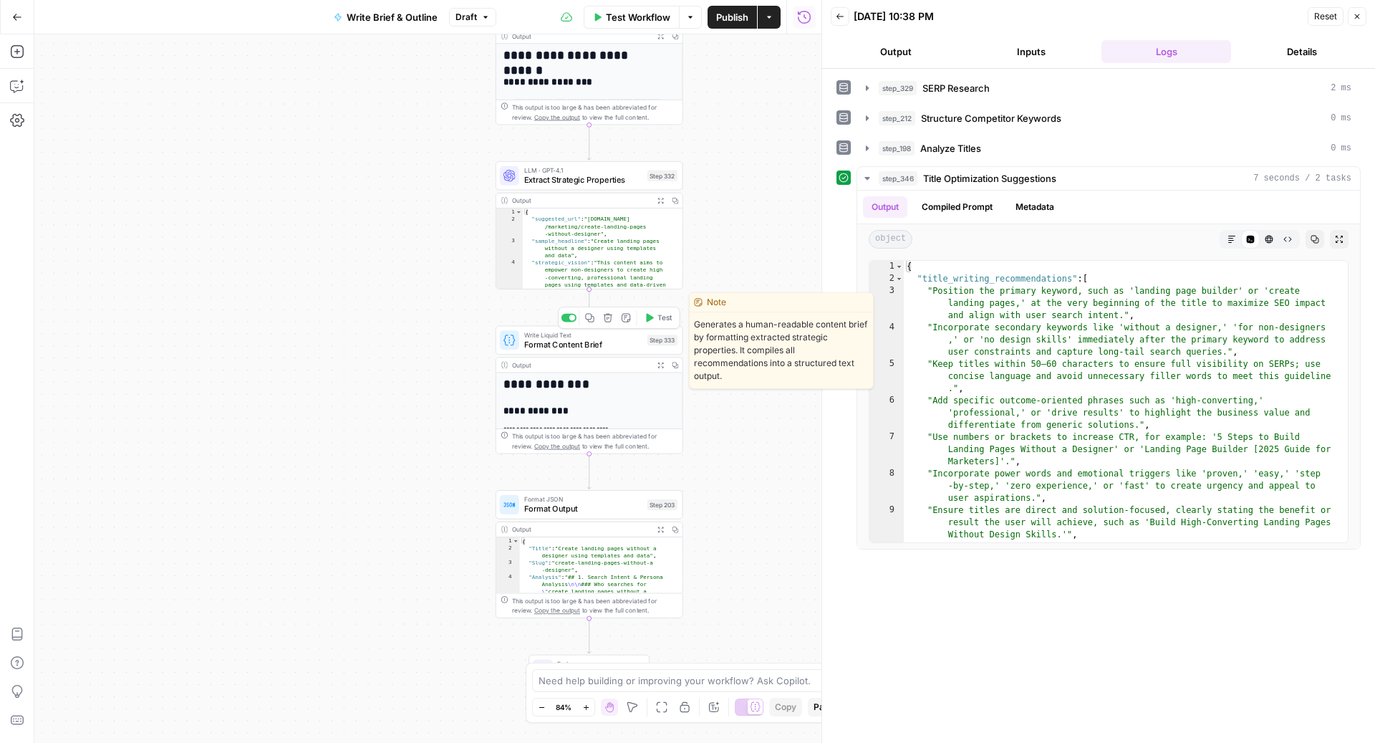
click at [545, 340] on span "Format Content Brief" at bounding box center [583, 344] width 118 height 12
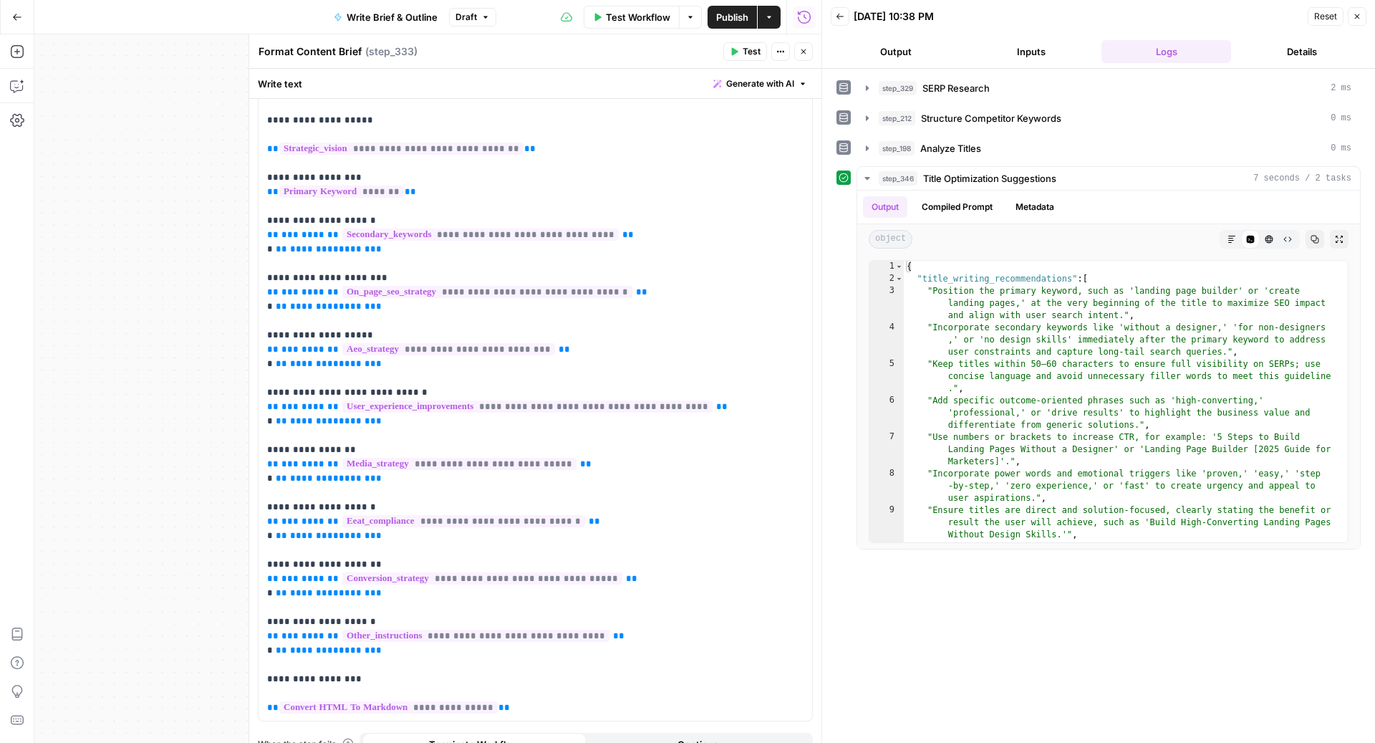
scroll to position [161, 0]
click at [401, 261] on p "**********" at bounding box center [528, 368] width 523 height 688
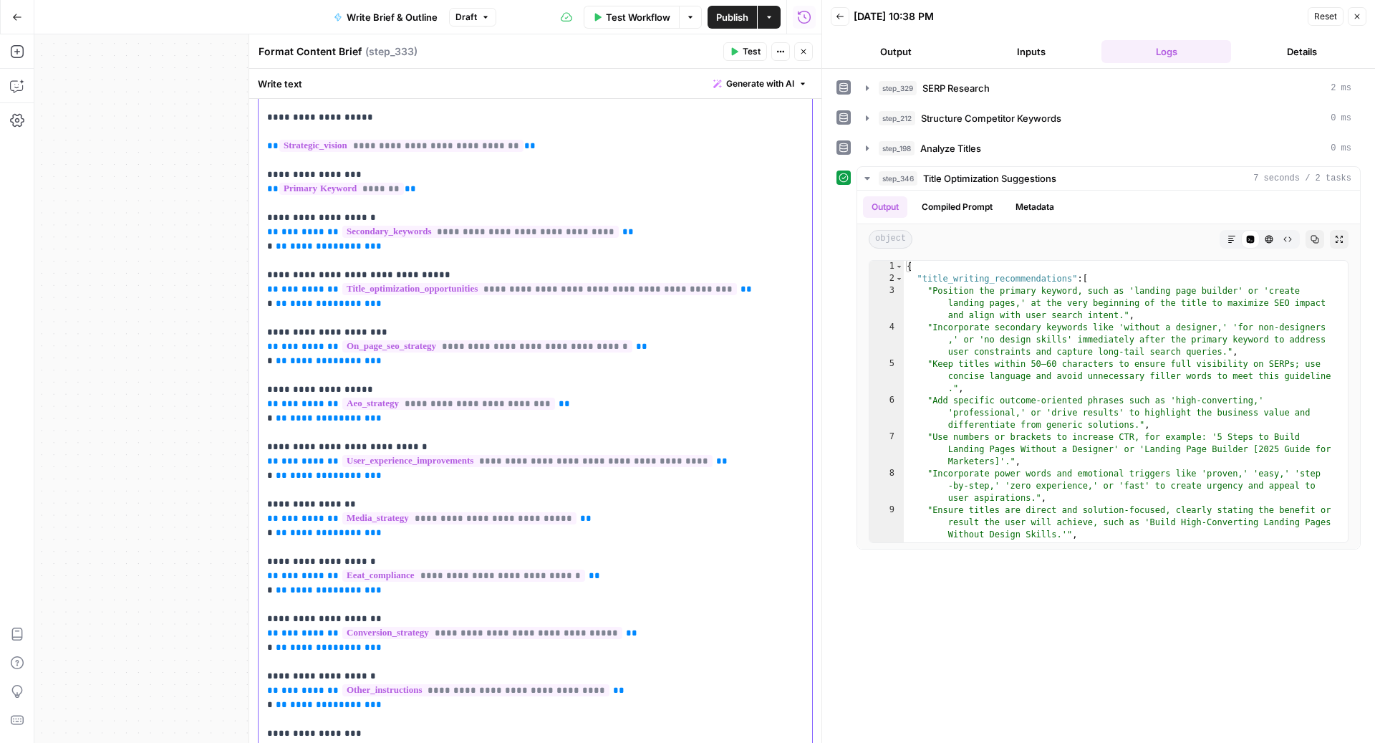
click at [436, 287] on span "**********" at bounding box center [539, 289] width 395 height 12
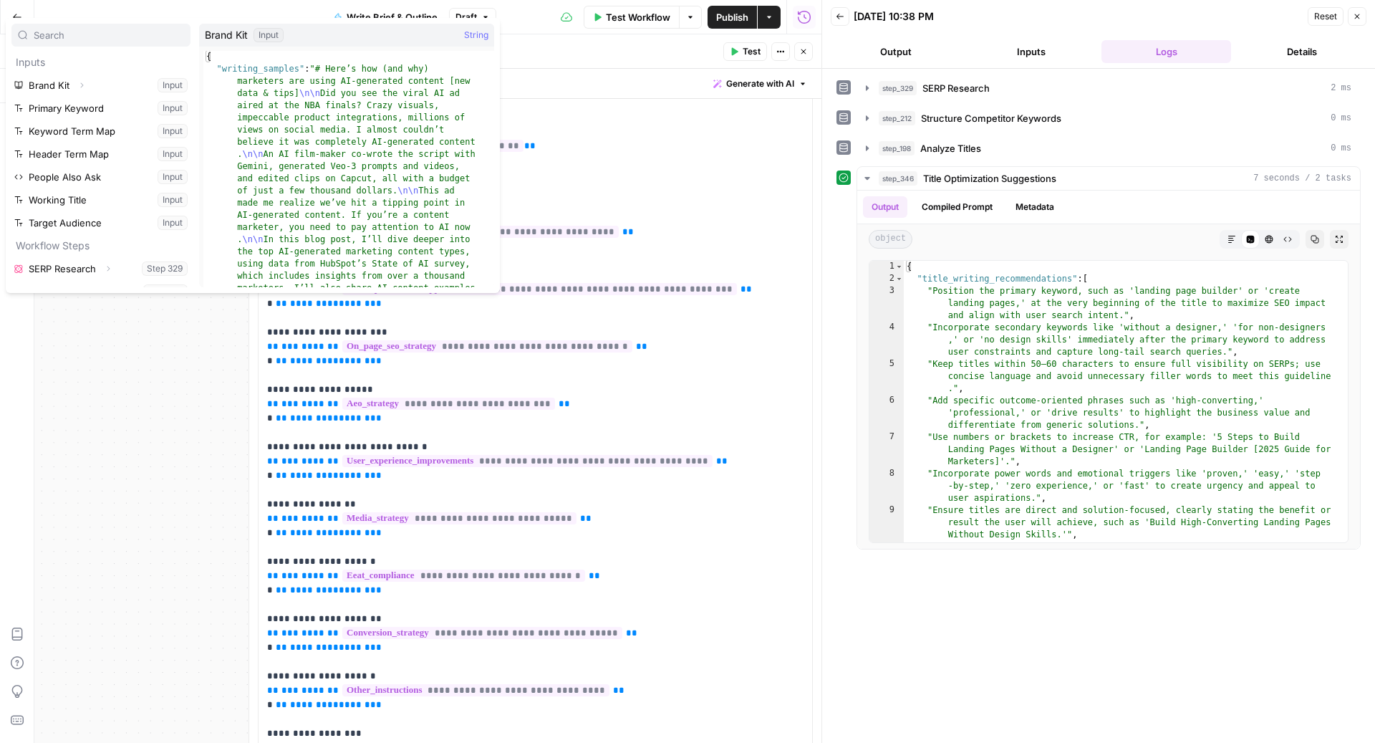
click at [806, 54] on icon "button" at bounding box center [803, 51] width 9 height 9
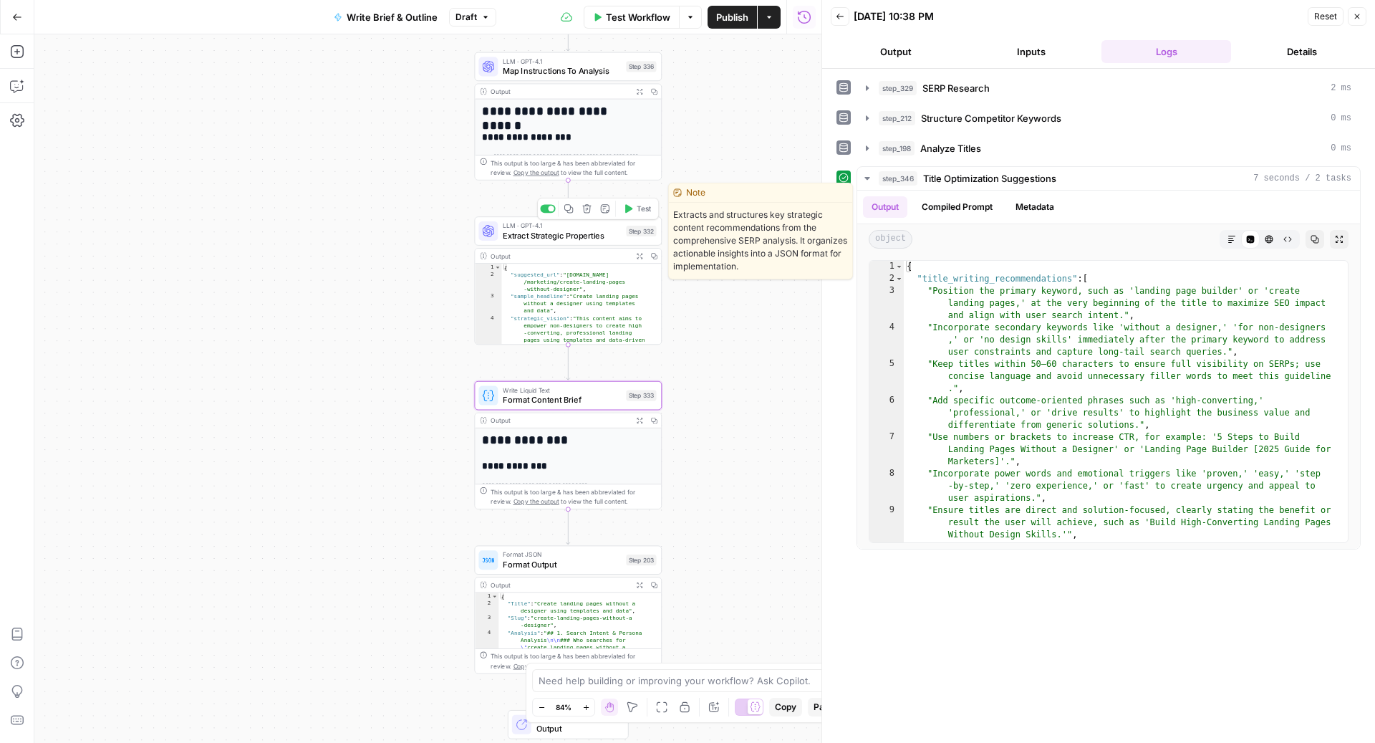
click at [584, 231] on span "Extract Strategic Properties" at bounding box center [562, 235] width 118 height 12
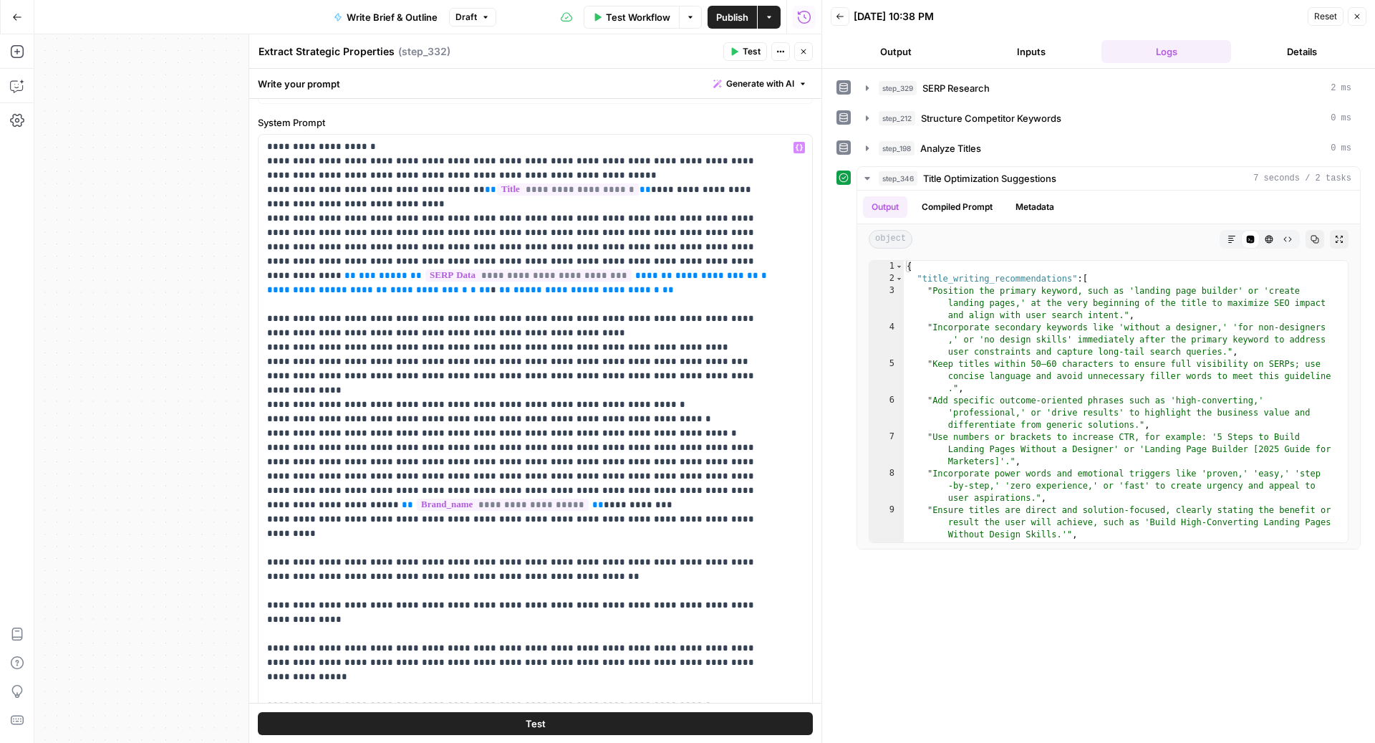
scroll to position [110, 0]
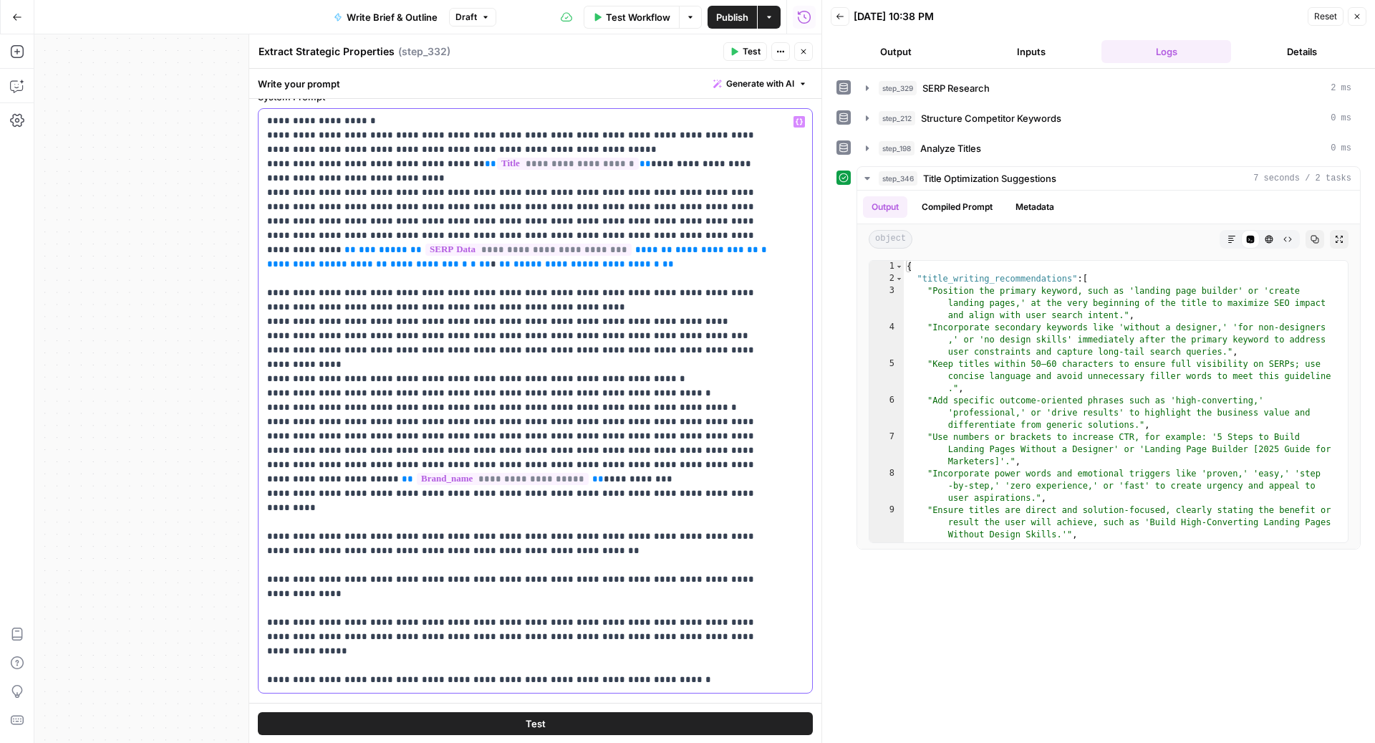
click at [675, 360] on p "**********" at bounding box center [521, 250] width 509 height 874
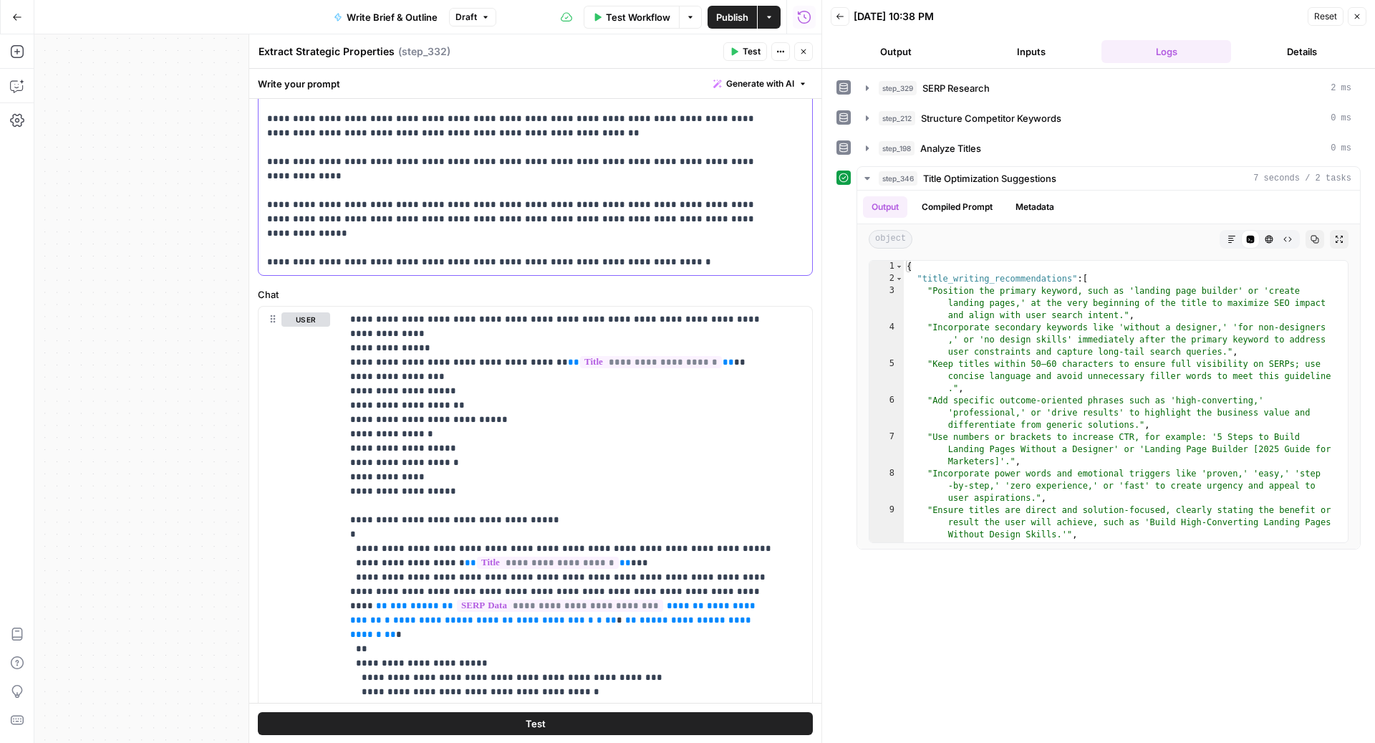
scroll to position [557, 0]
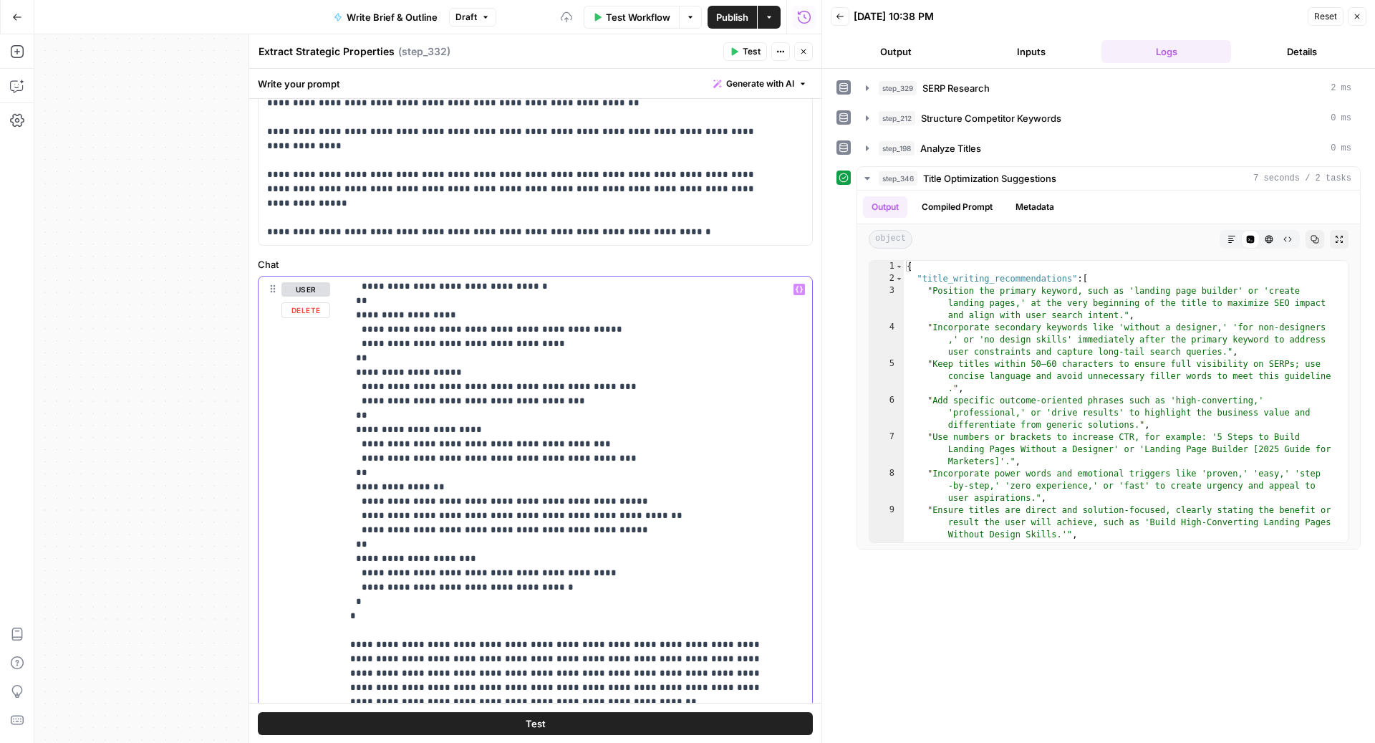
scroll to position [457, 0]
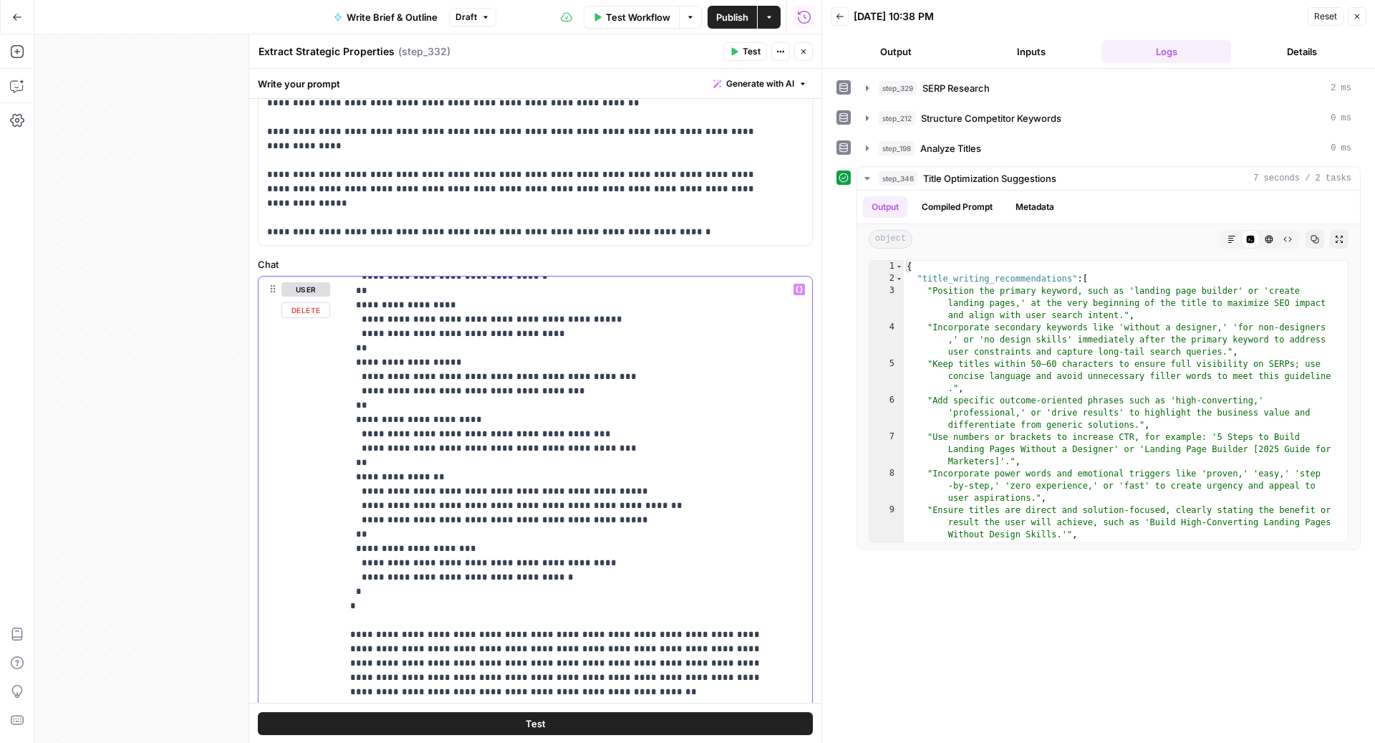
click at [375, 432] on p "**********" at bounding box center [562, 426] width 425 height 1203
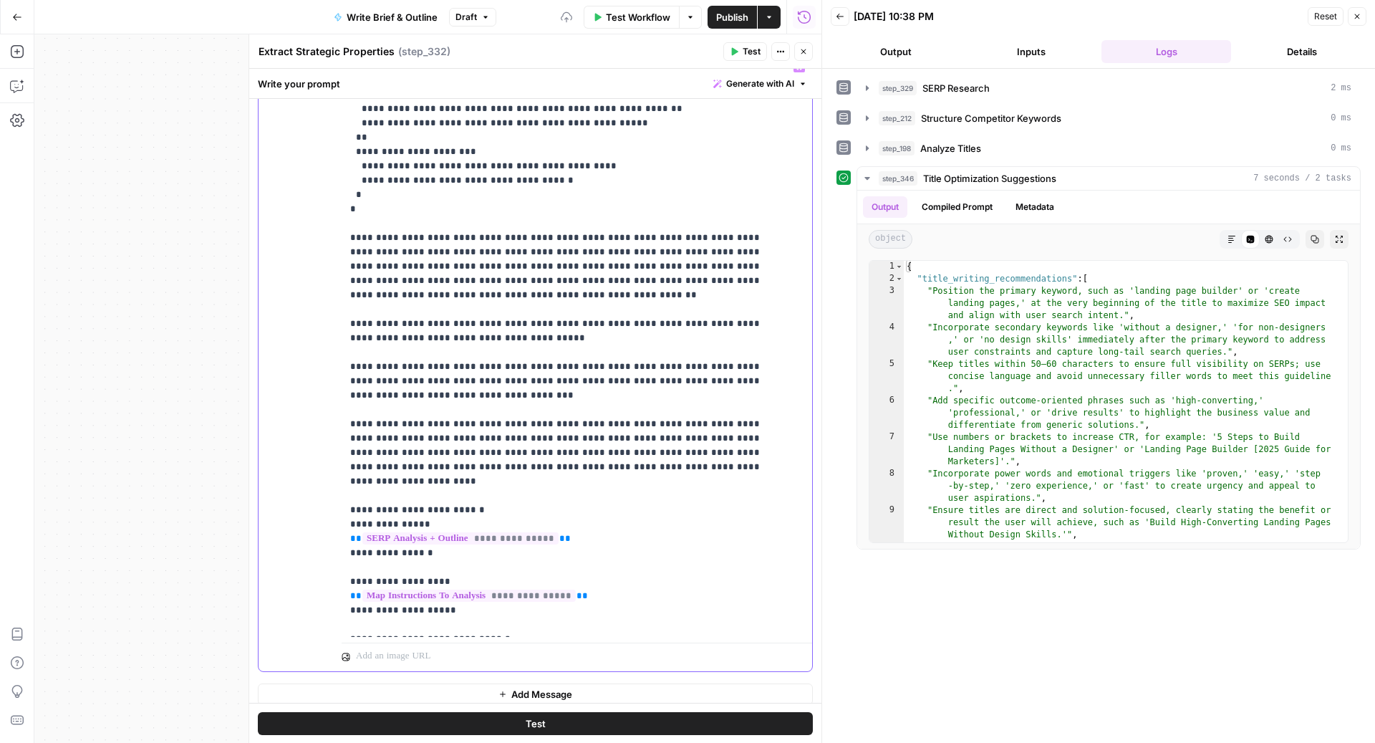
scroll to position [789, 0]
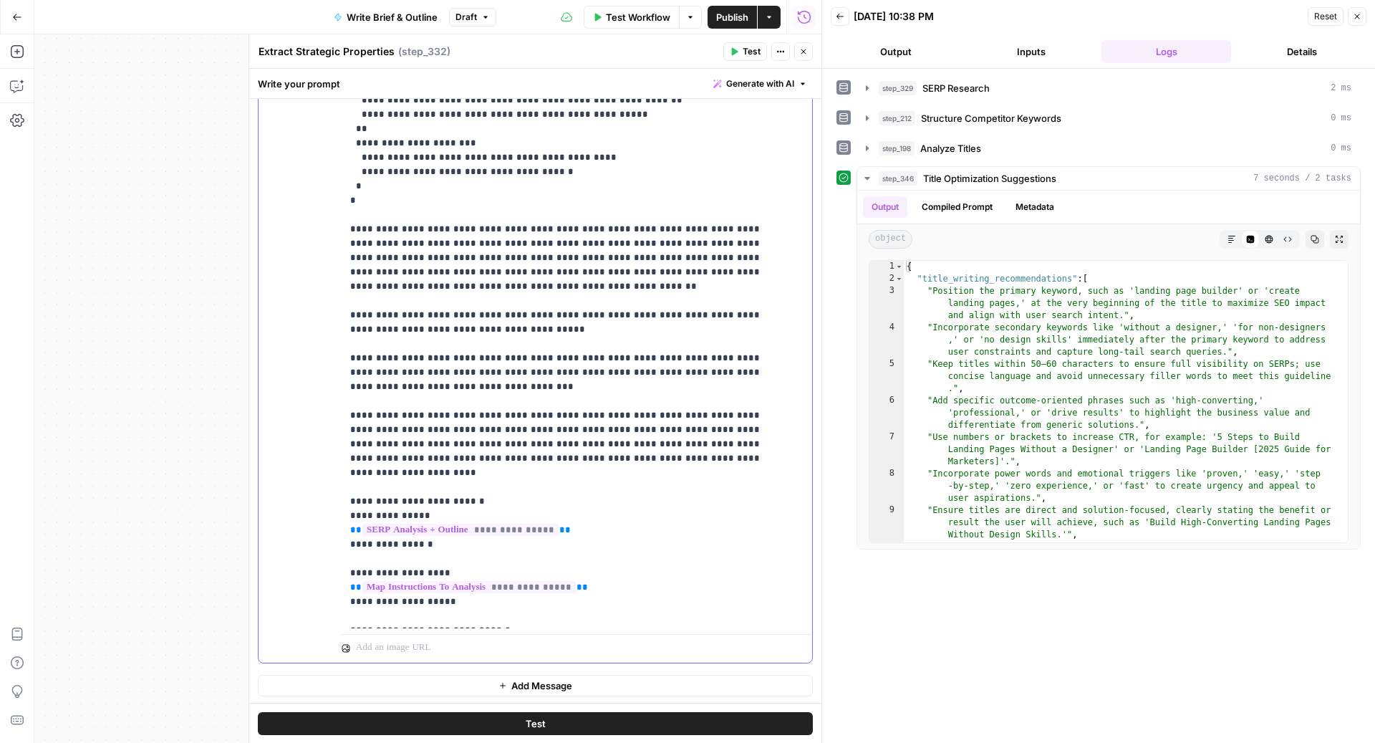
click at [522, 625] on div "**********" at bounding box center [570, 337] width 457 height 584
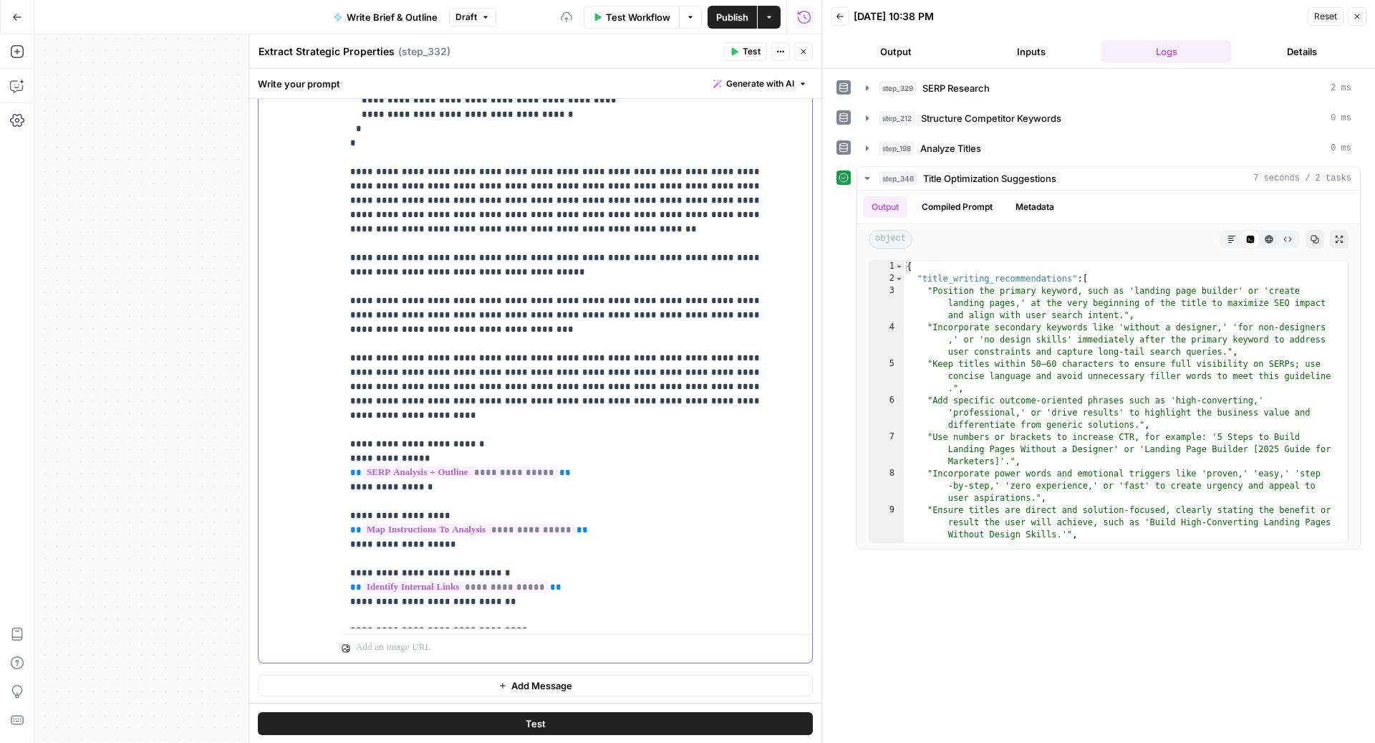
drag, startPoint x: 602, startPoint y: 600, endPoint x: 298, endPoint y: 600, distance: 304.4
click at [298, 600] on div "**********" at bounding box center [536, 353] width 554 height 617
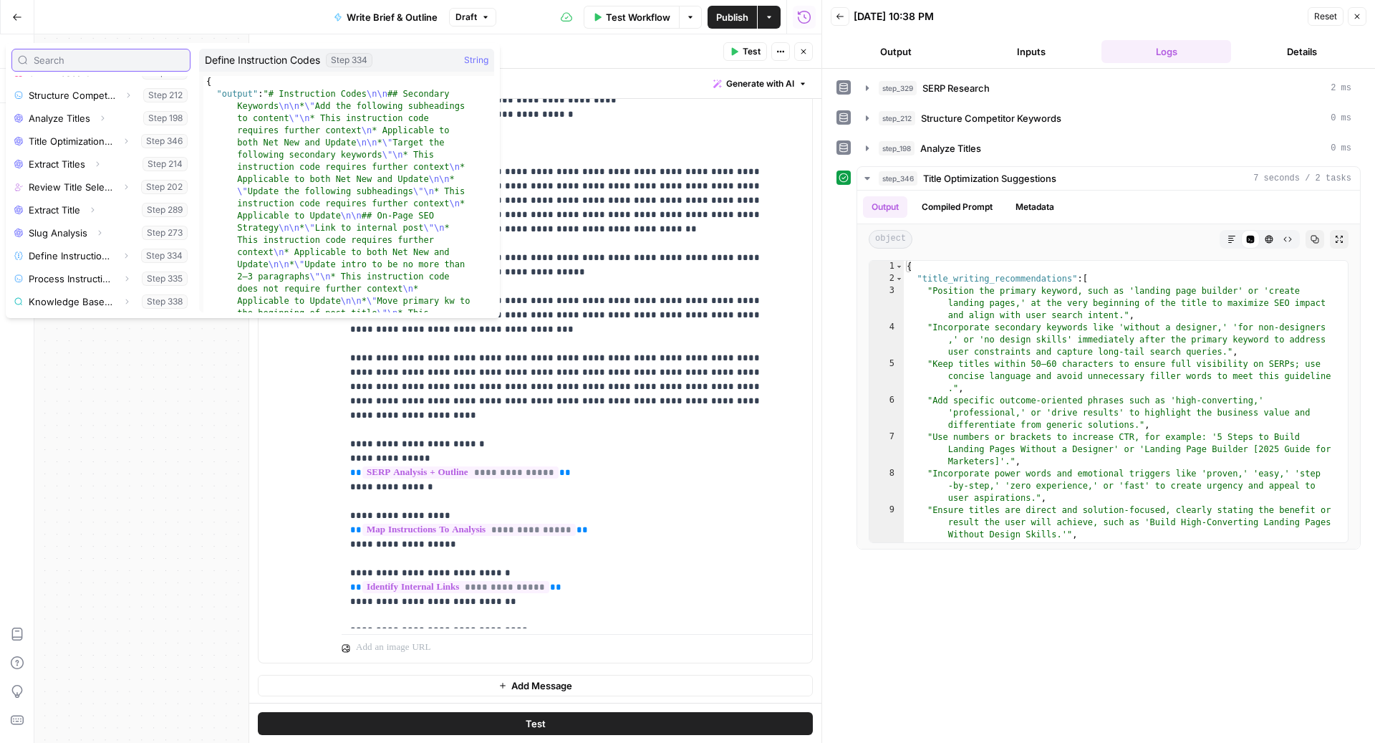
scroll to position [232, 0]
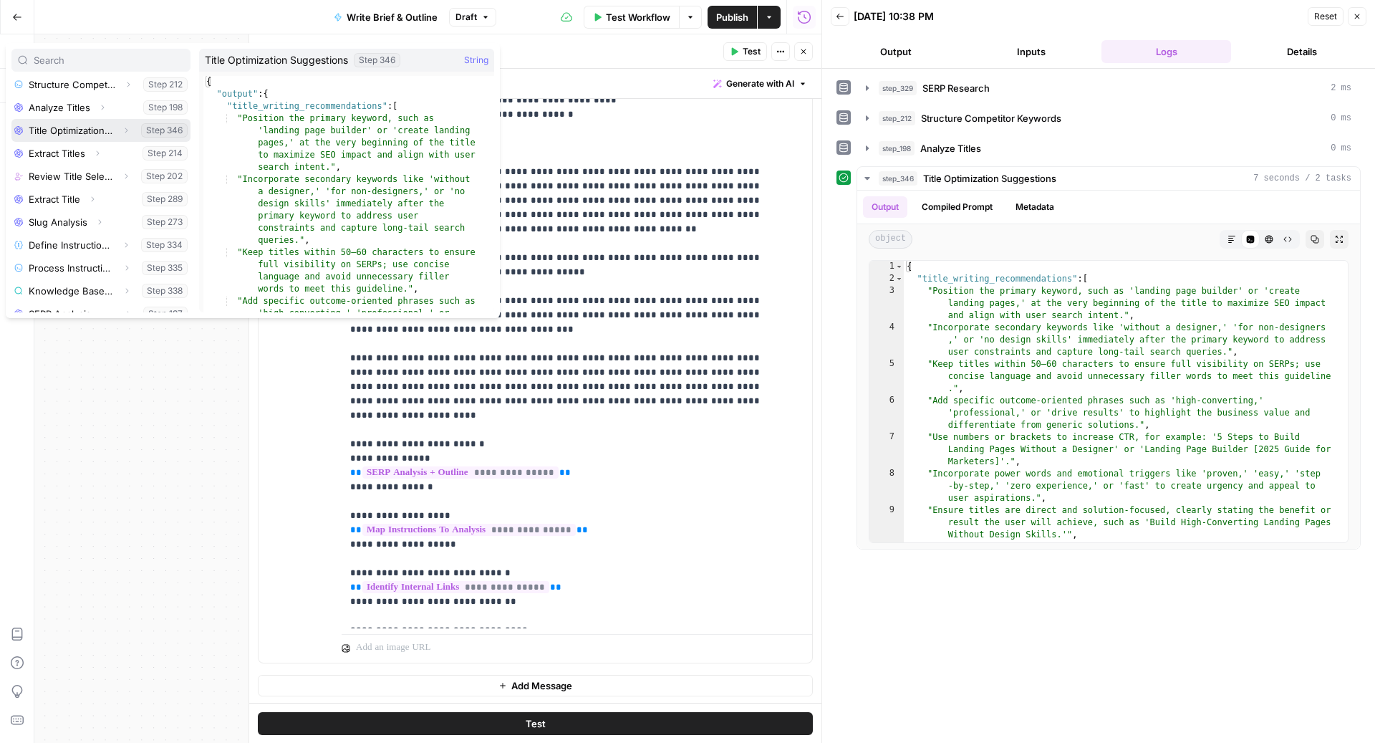
click at [122, 129] on icon "button" at bounding box center [126, 130] width 9 height 9
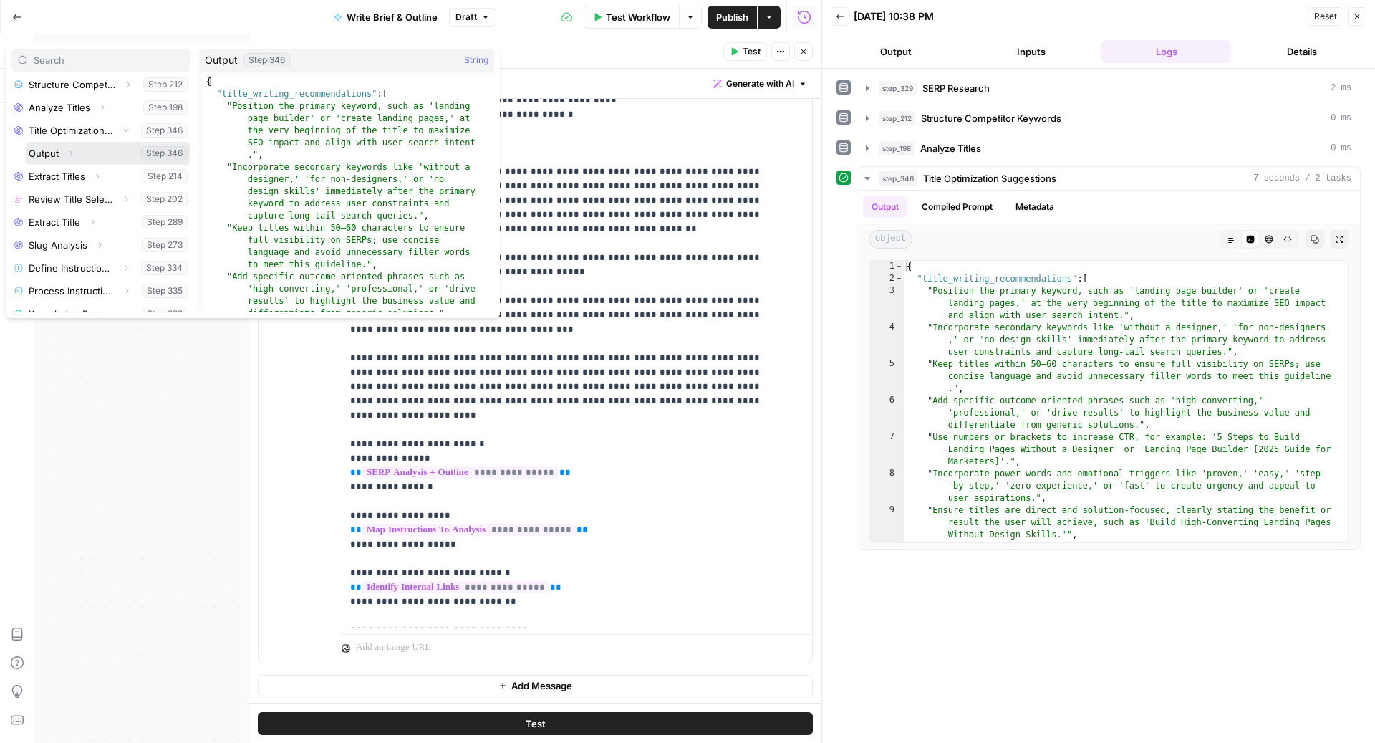
click at [70, 151] on icon "button" at bounding box center [71, 152] width 3 height 5
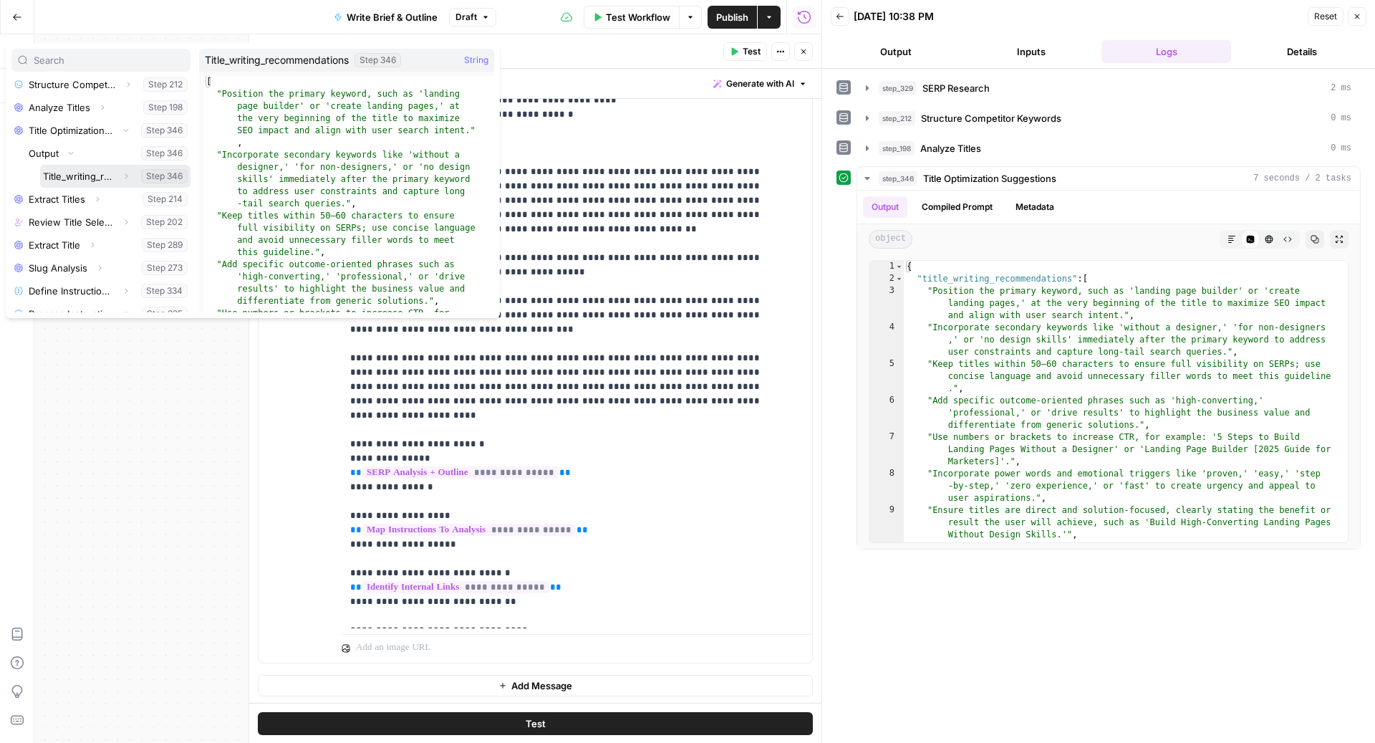
click at [85, 172] on button "Select variable Title_writing_recommendations" at bounding box center [115, 176] width 150 height 23
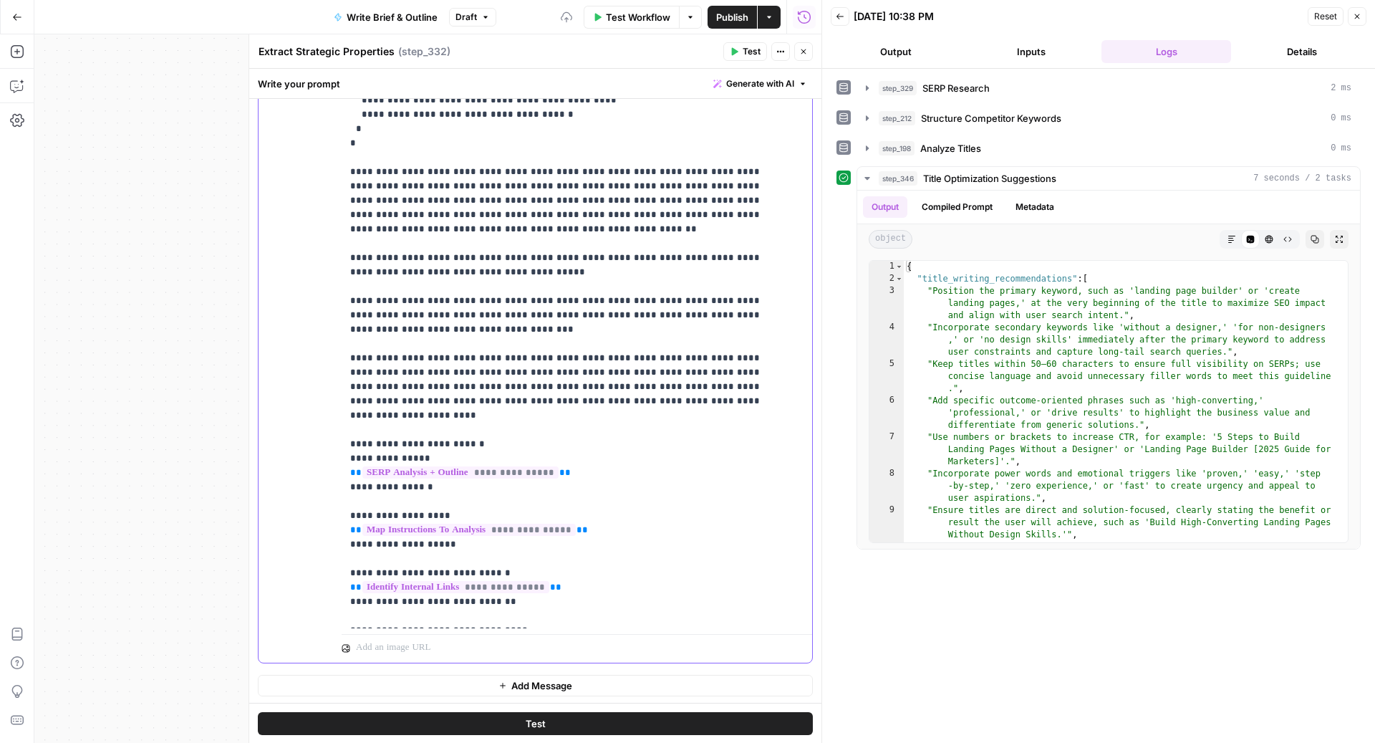
drag, startPoint x: 355, startPoint y: 586, endPoint x: 489, endPoint y: 587, distance: 134.7
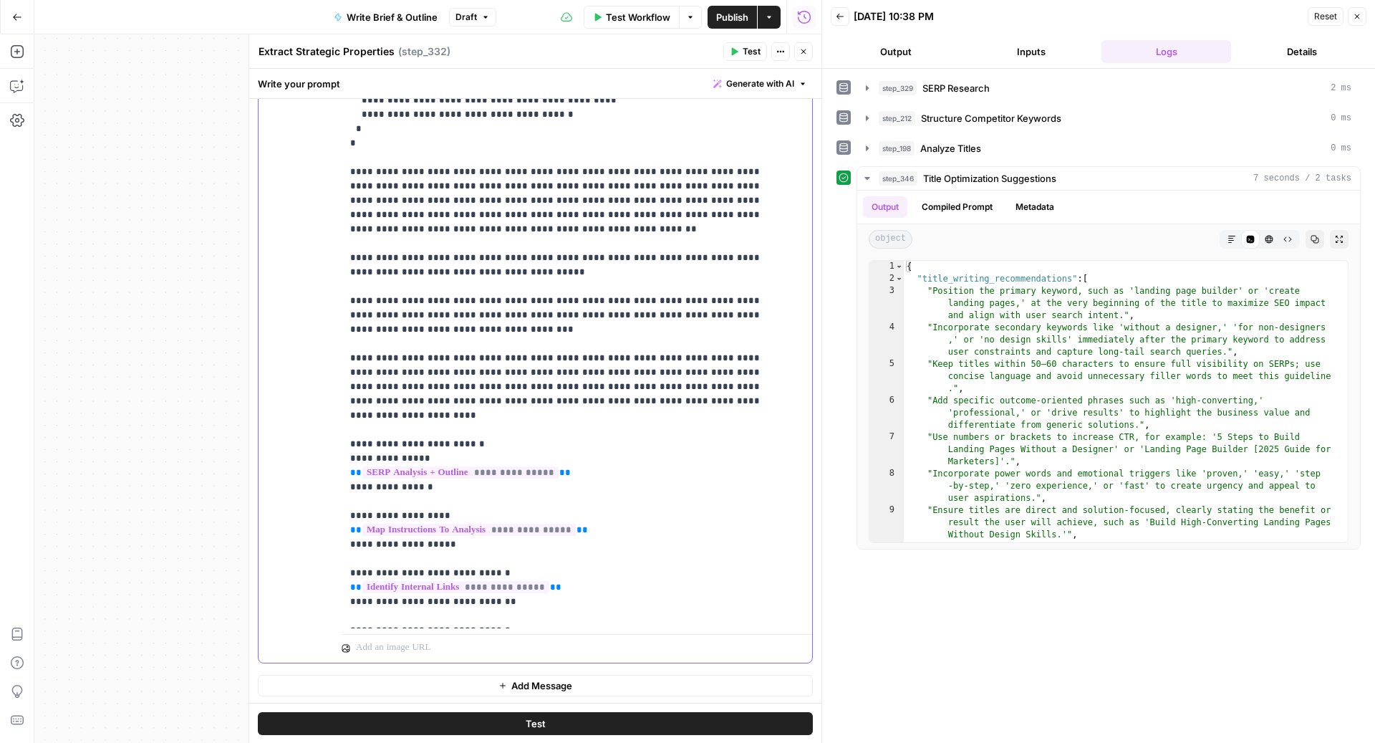
copy p "**********"
drag, startPoint x: 359, startPoint y: 615, endPoint x: 496, endPoint y: 617, distance: 136.8
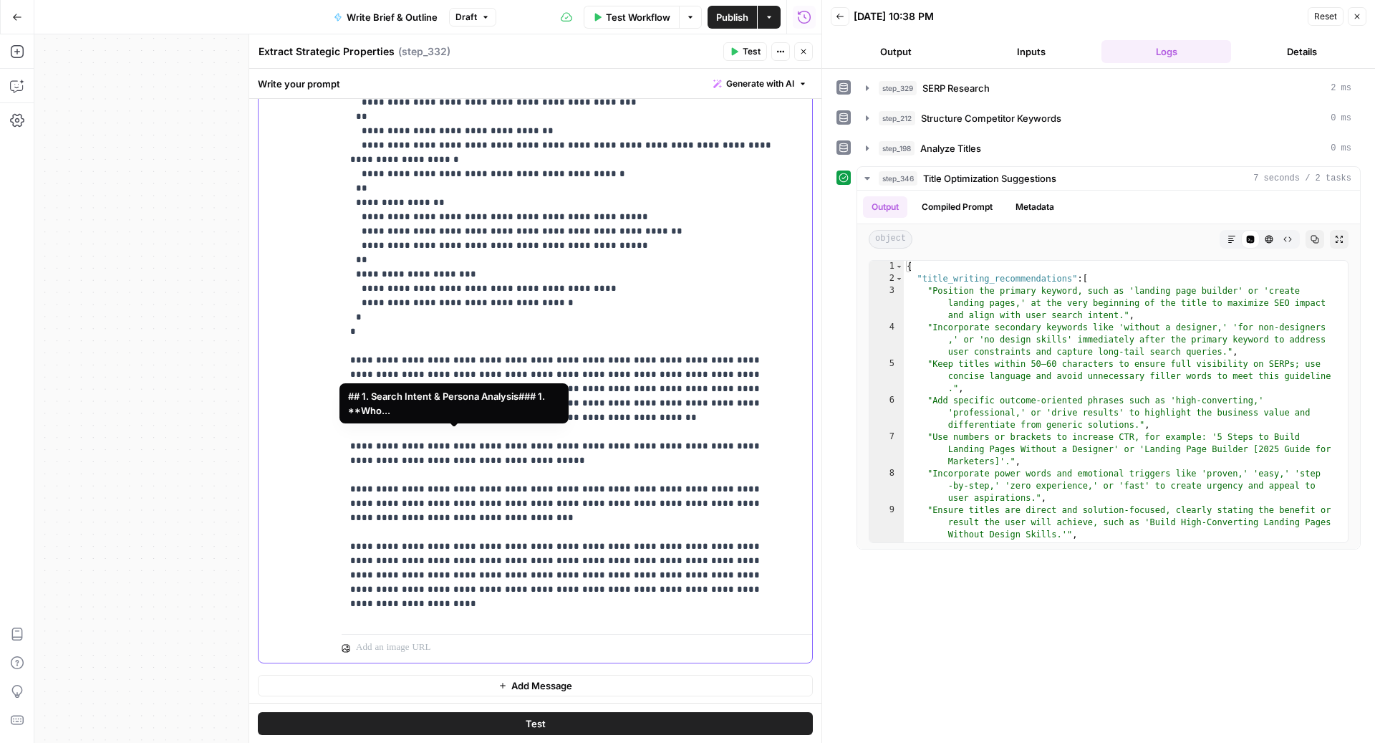
scroll to position [382, 0]
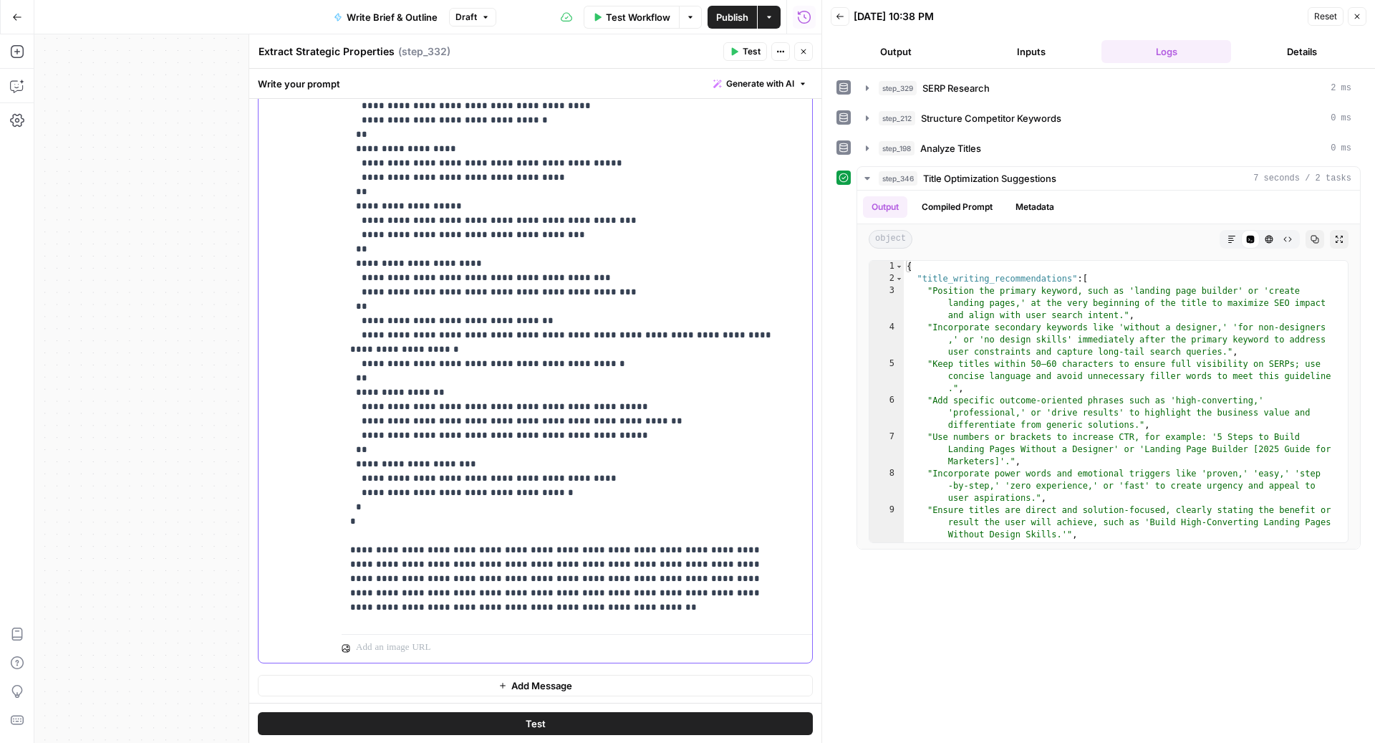
click at [367, 292] on p "**********" at bounding box center [562, 335] width 425 height 1332
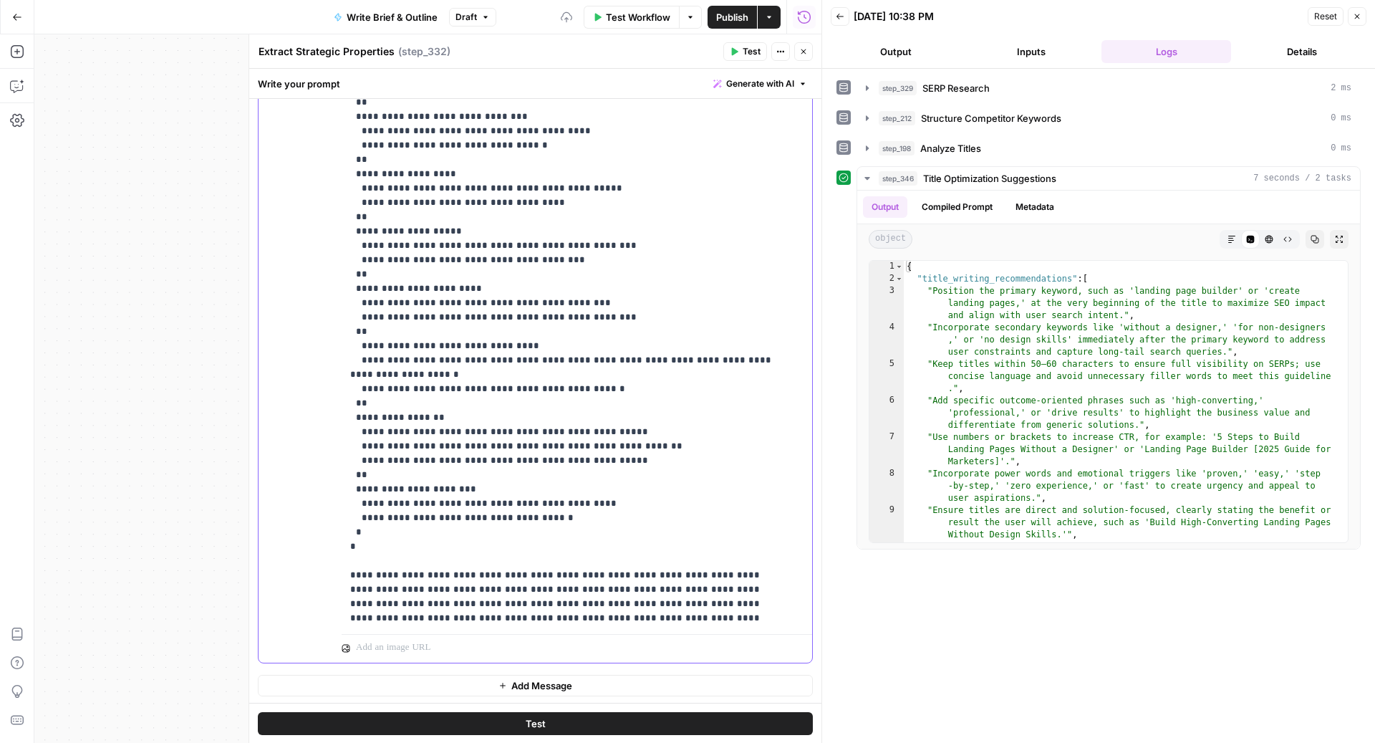
scroll to position [354, 0]
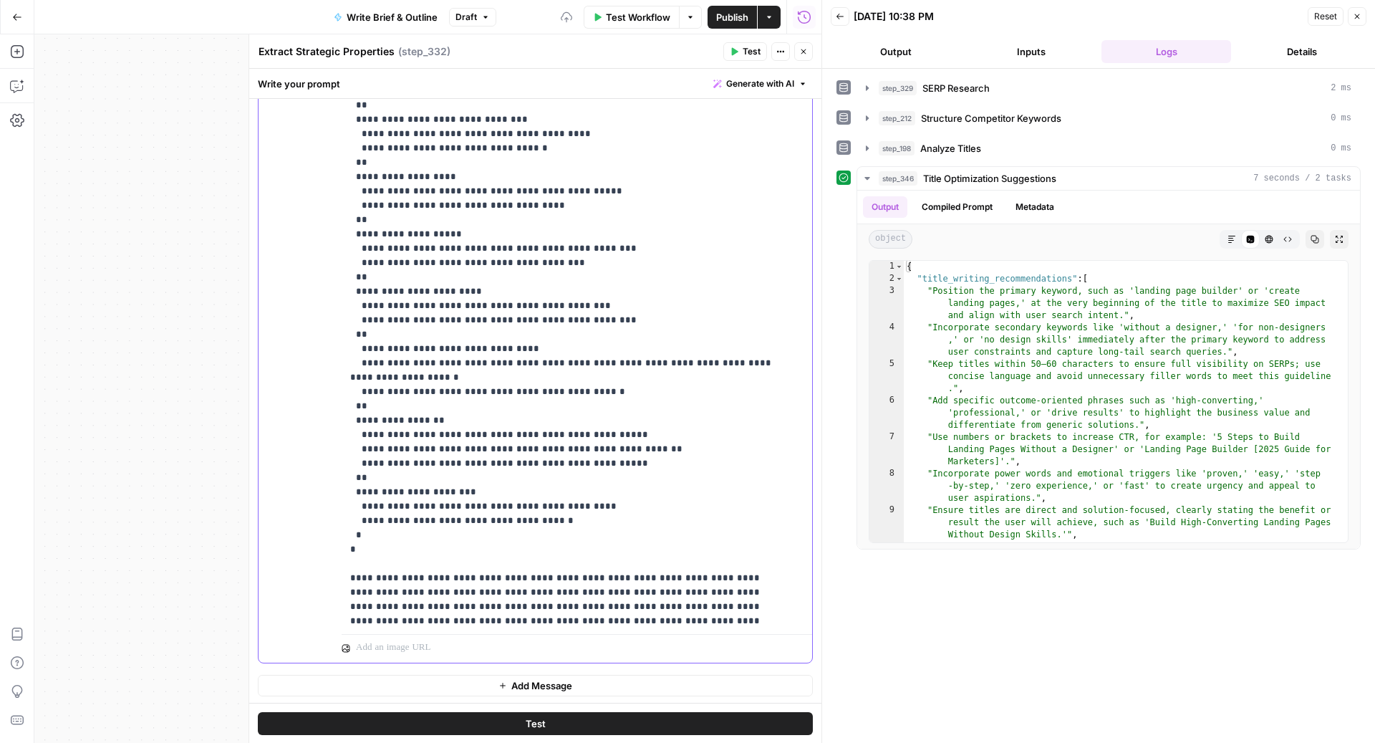
click at [384, 315] on p "**********" at bounding box center [562, 363] width 425 height 1332
click at [420, 314] on p "**********" at bounding box center [562, 363] width 425 height 1332
click at [404, 315] on p "**********" at bounding box center [562, 363] width 425 height 1332
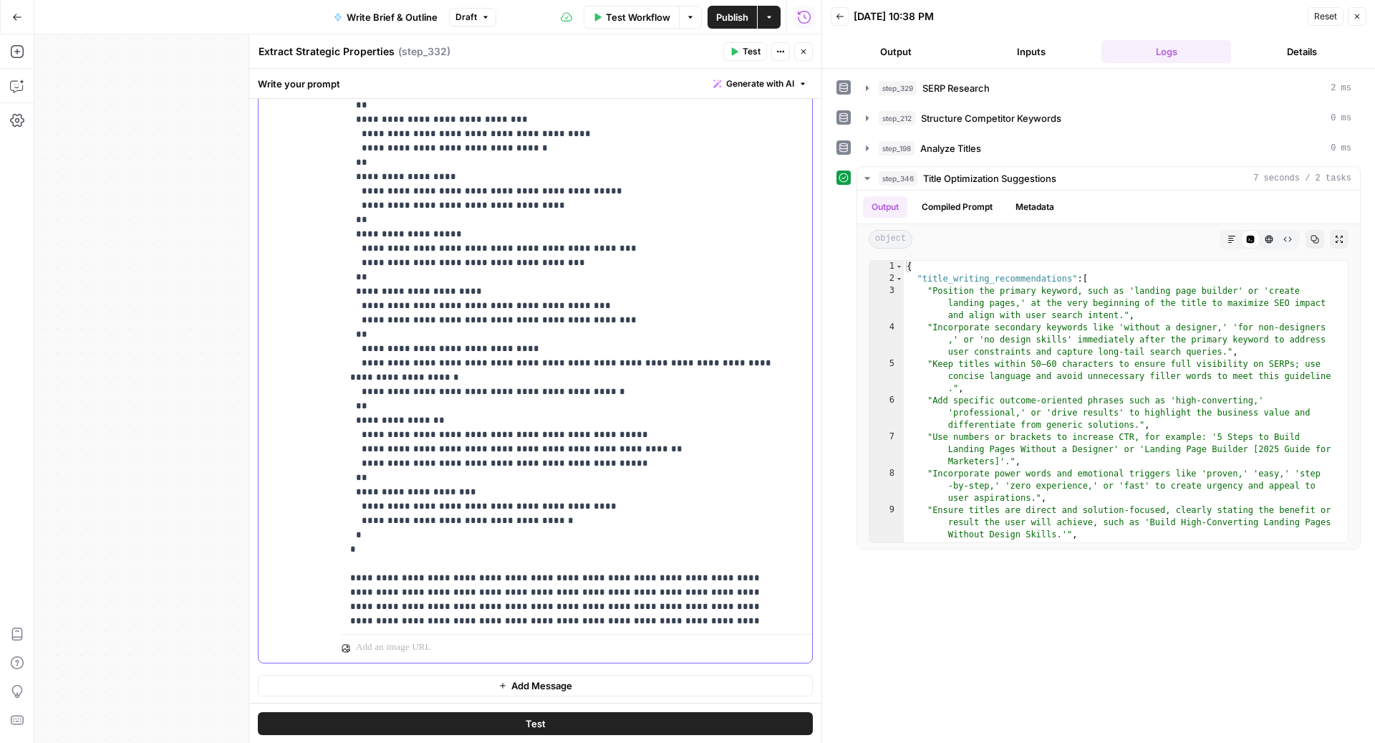
copy p "**********"
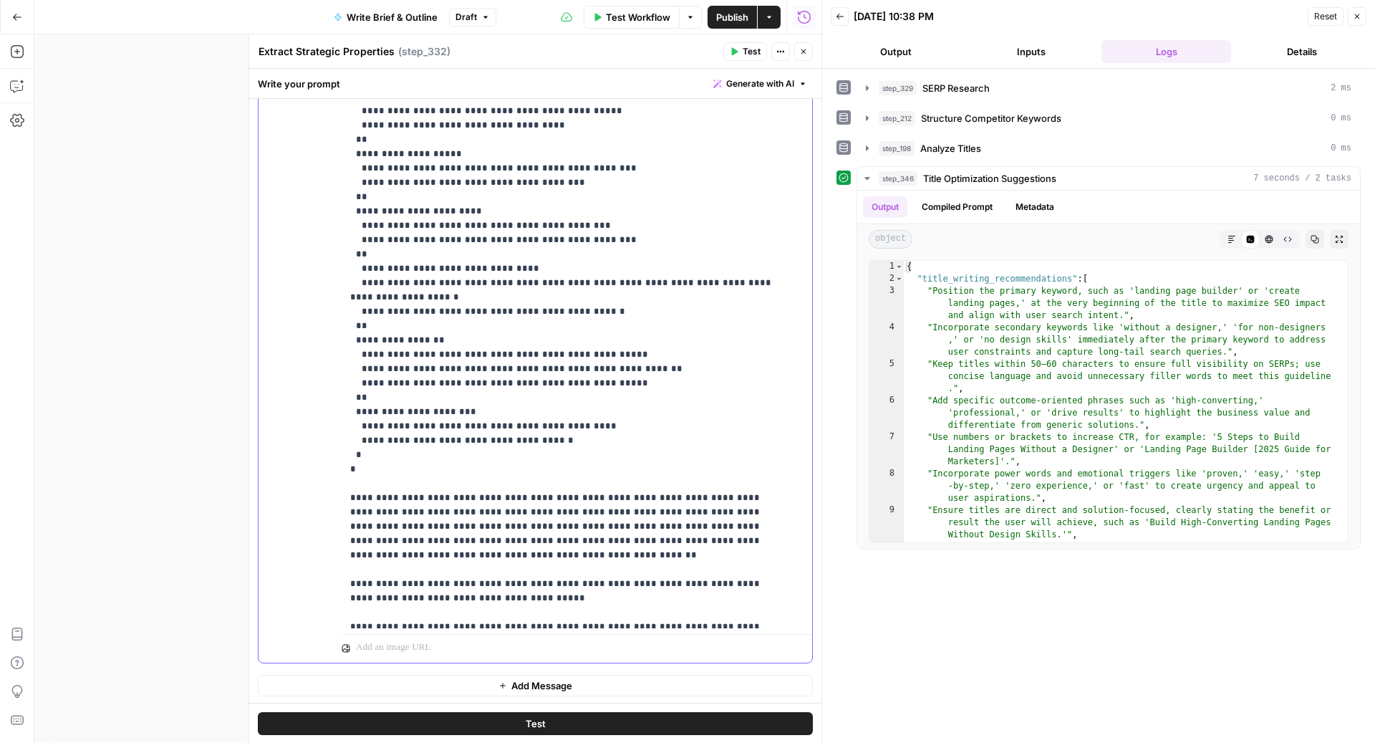
scroll to position [397, 0]
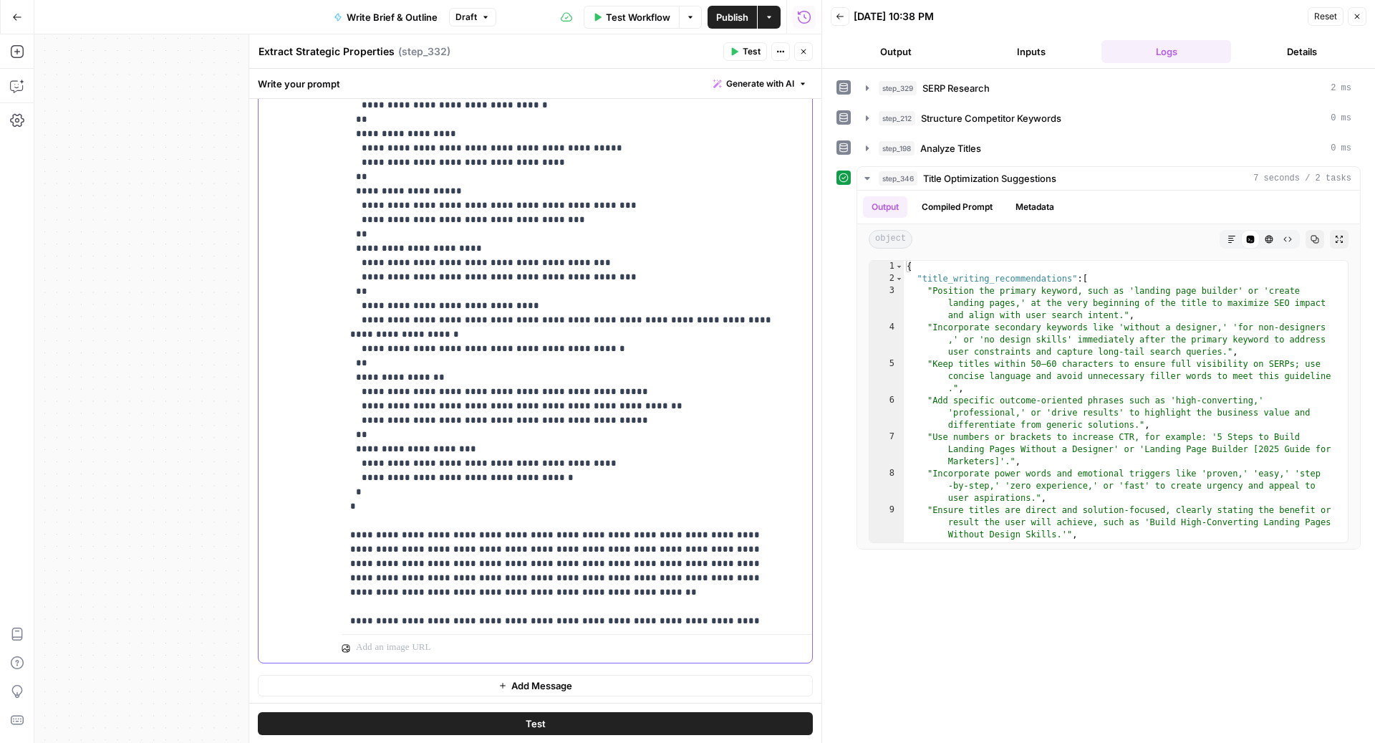
drag, startPoint x: 559, startPoint y: 307, endPoint x: 334, endPoint y: 307, distance: 224.9
click at [334, 307] on div "**********" at bounding box center [536, 353] width 554 height 617
click at [591, 289] on p "**********" at bounding box center [562, 313] width 425 height 1318
click at [625, 289] on p "**********" at bounding box center [562, 313] width 425 height 1318
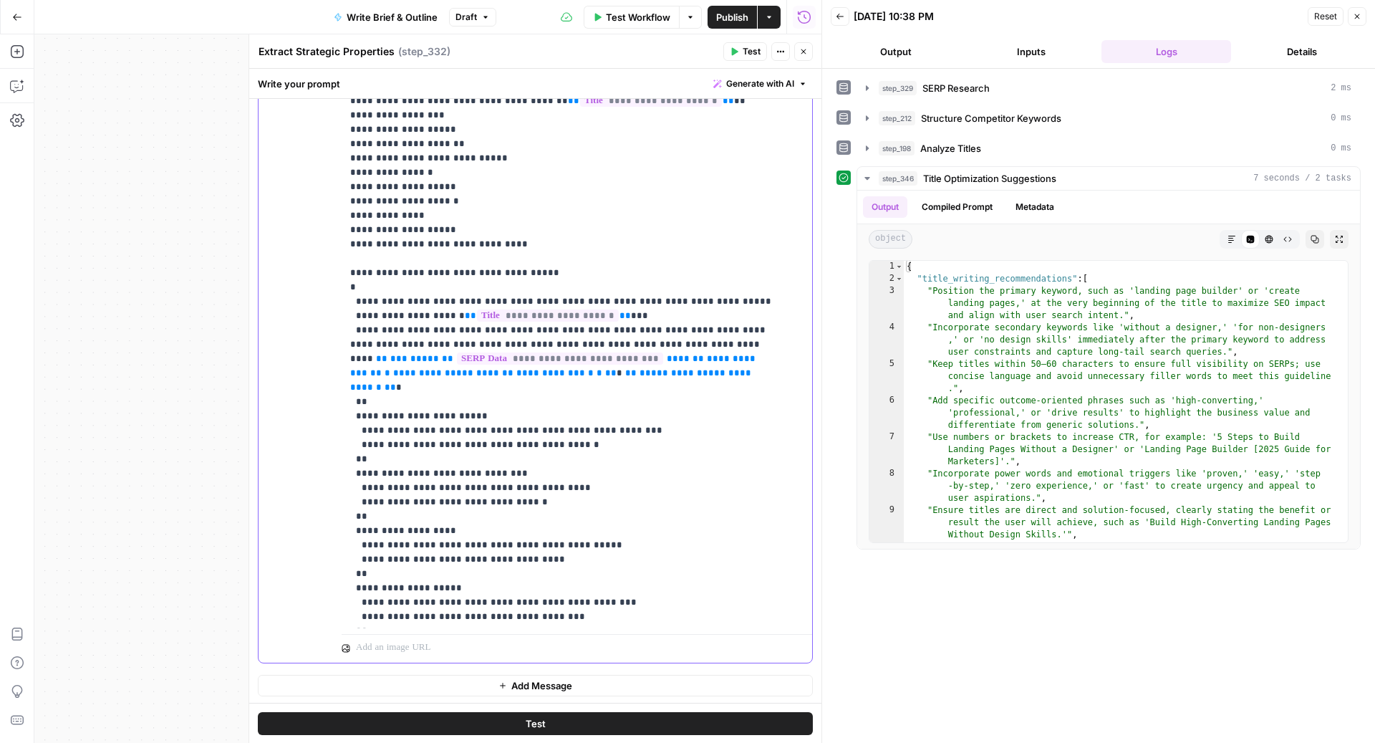
scroll to position [748, 0]
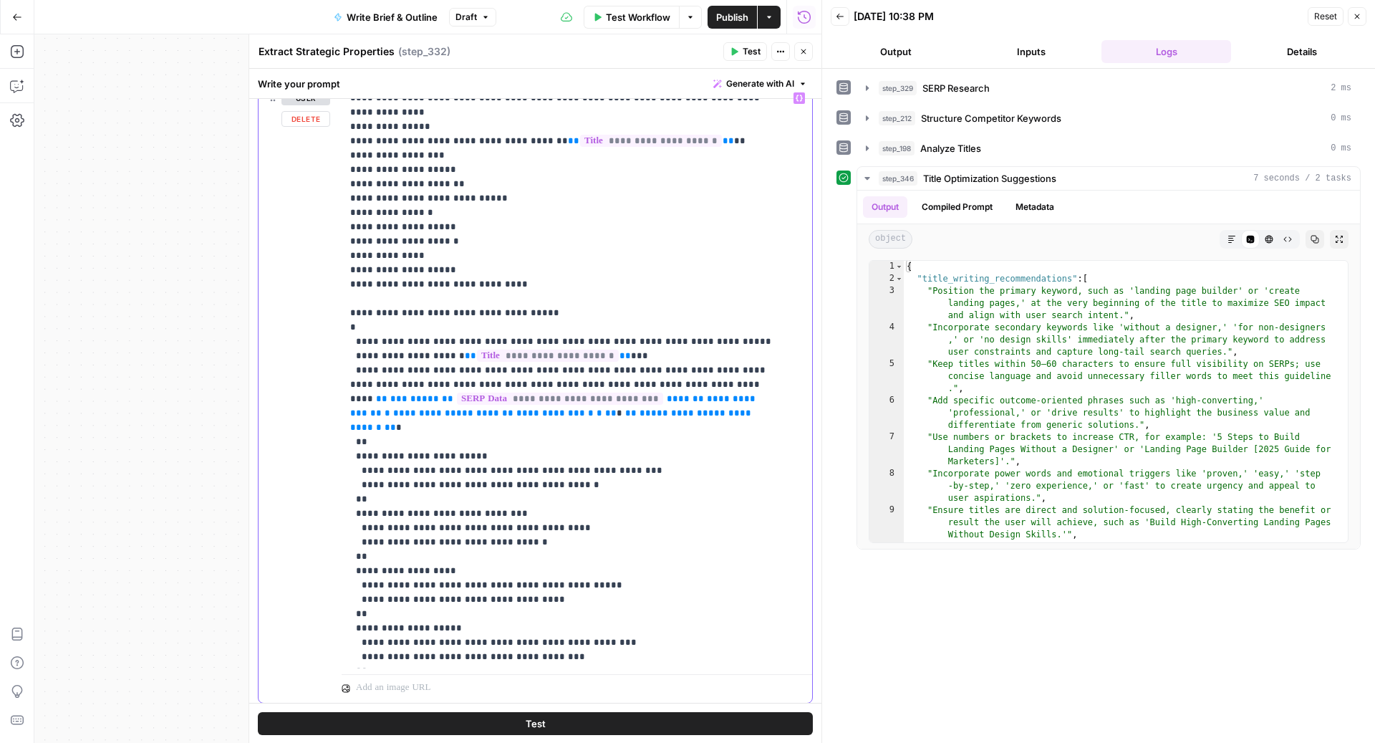
click at [417, 271] on p "**********" at bounding box center [562, 750] width 425 height 1318
click at [443, 266] on p "**********" at bounding box center [562, 750] width 425 height 1318
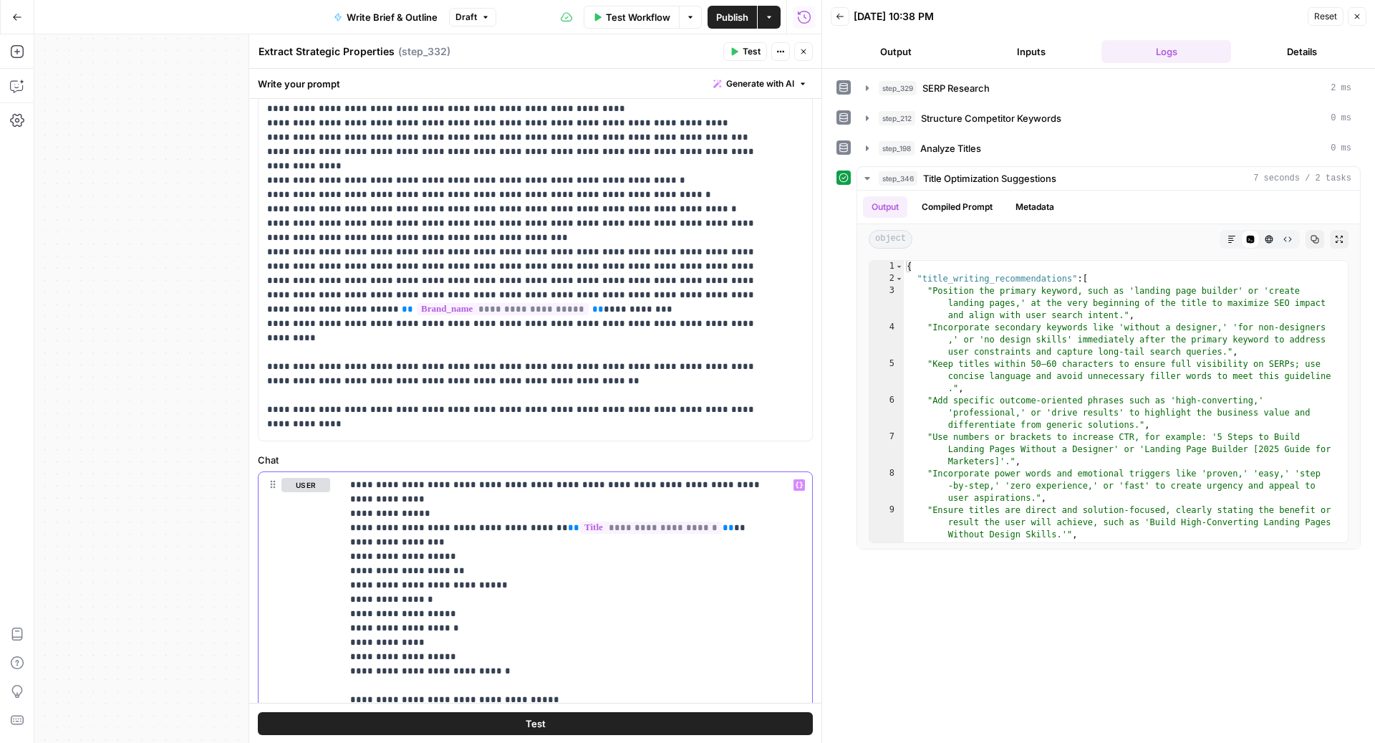
scroll to position [181, 0]
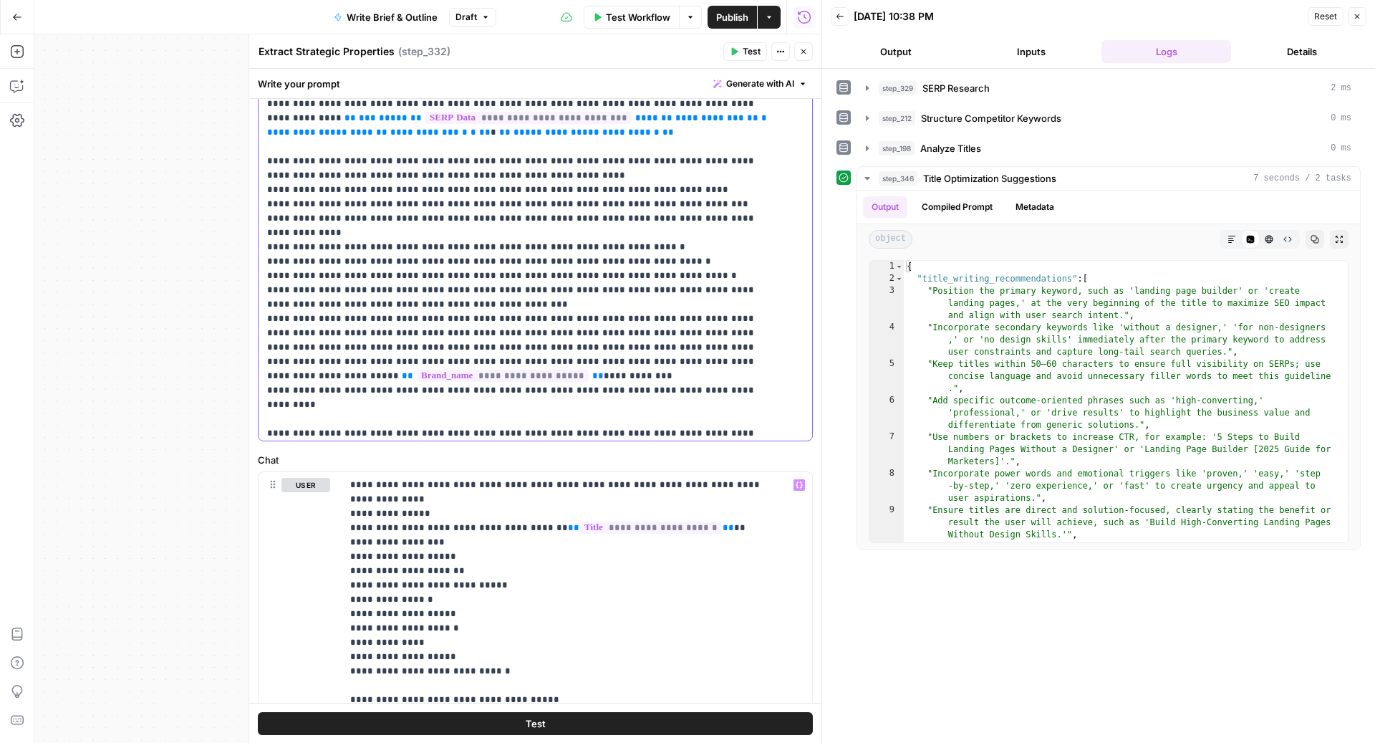
click at [322, 244] on p "**********" at bounding box center [521, 132] width 509 height 902
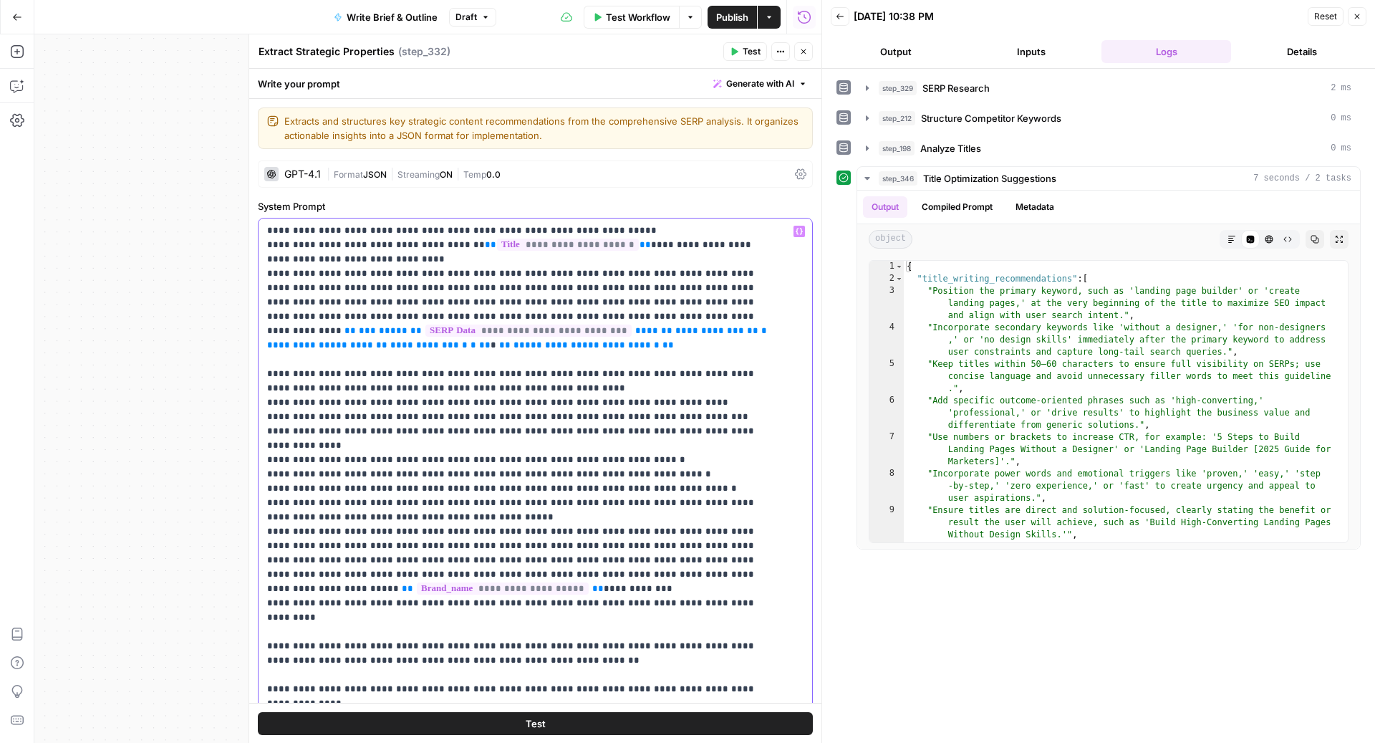
scroll to position [0, 0]
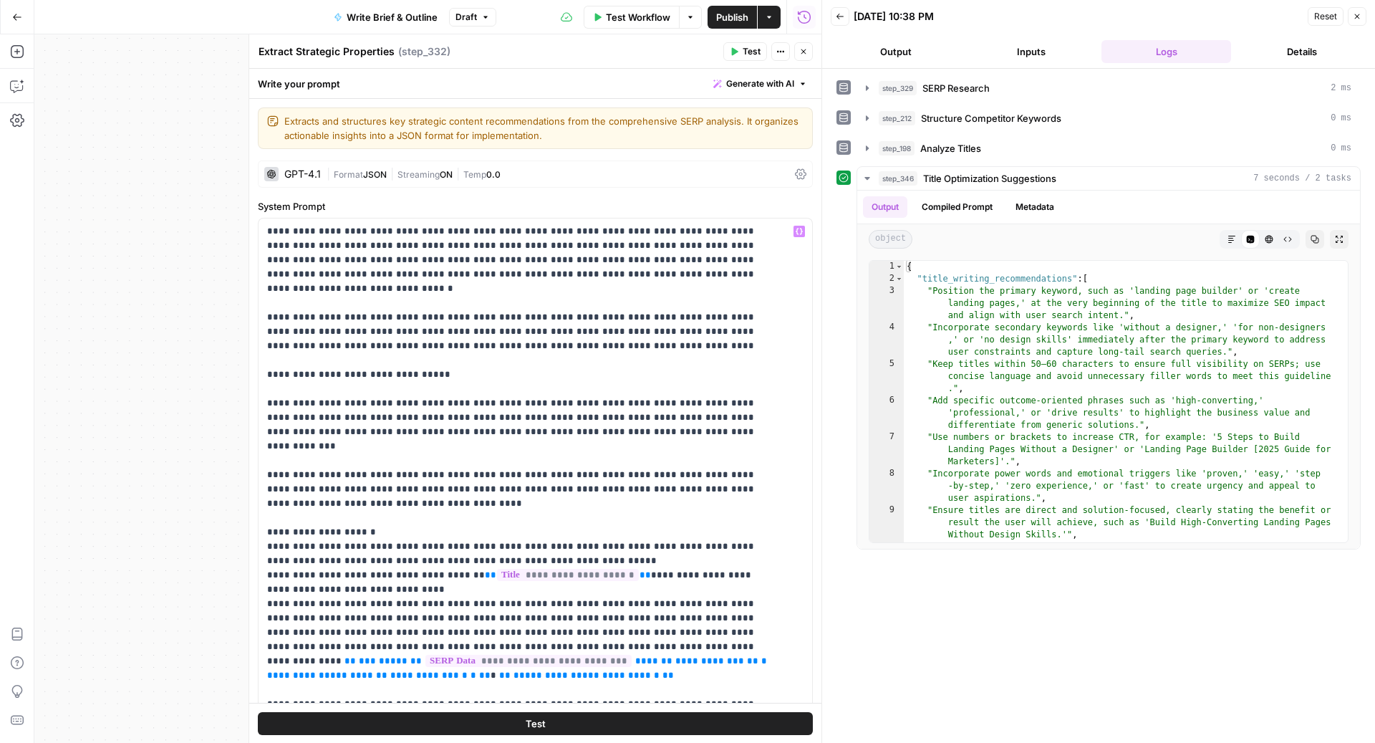
click at [802, 51] on icon "button" at bounding box center [803, 51] width 9 height 9
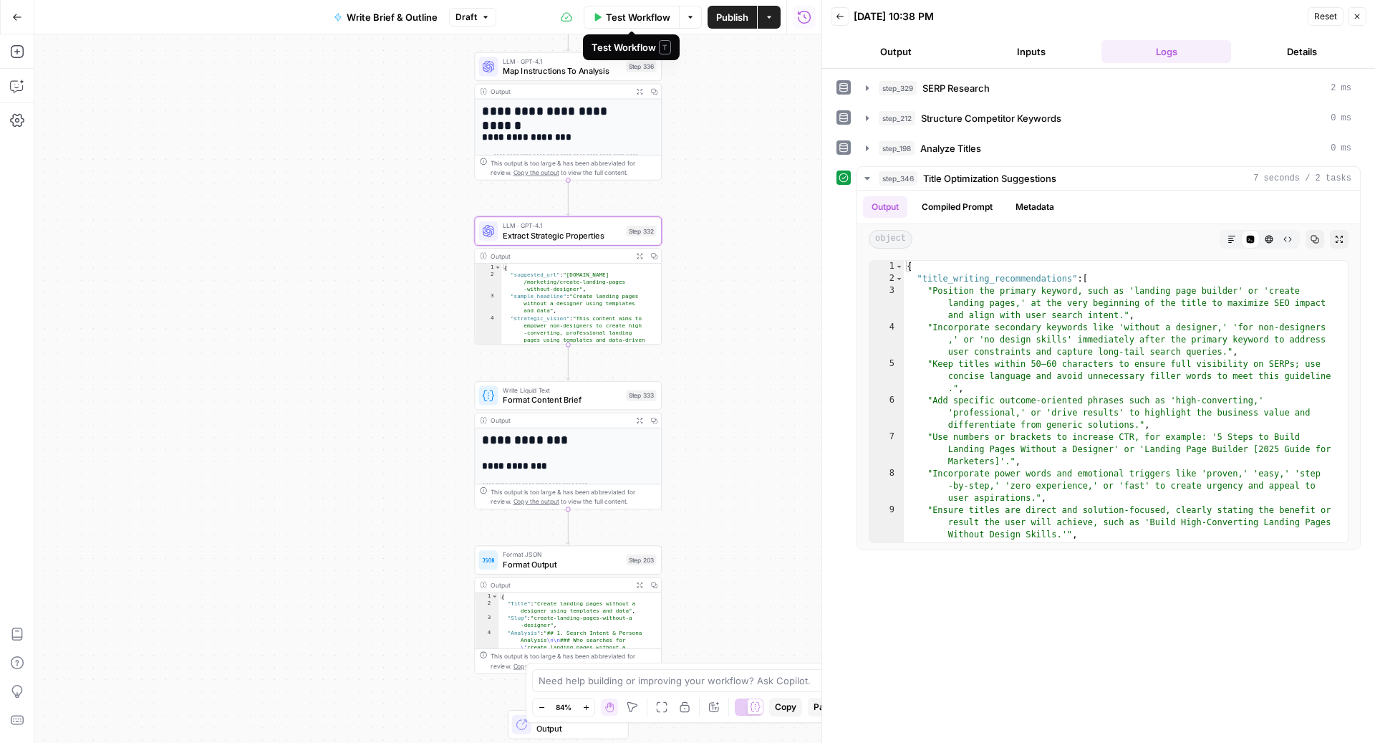
click at [722, 17] on span "Publish" at bounding box center [732, 17] width 32 height 14
click at [622, 12] on span "Test Workflow" at bounding box center [625, 17] width 64 height 14
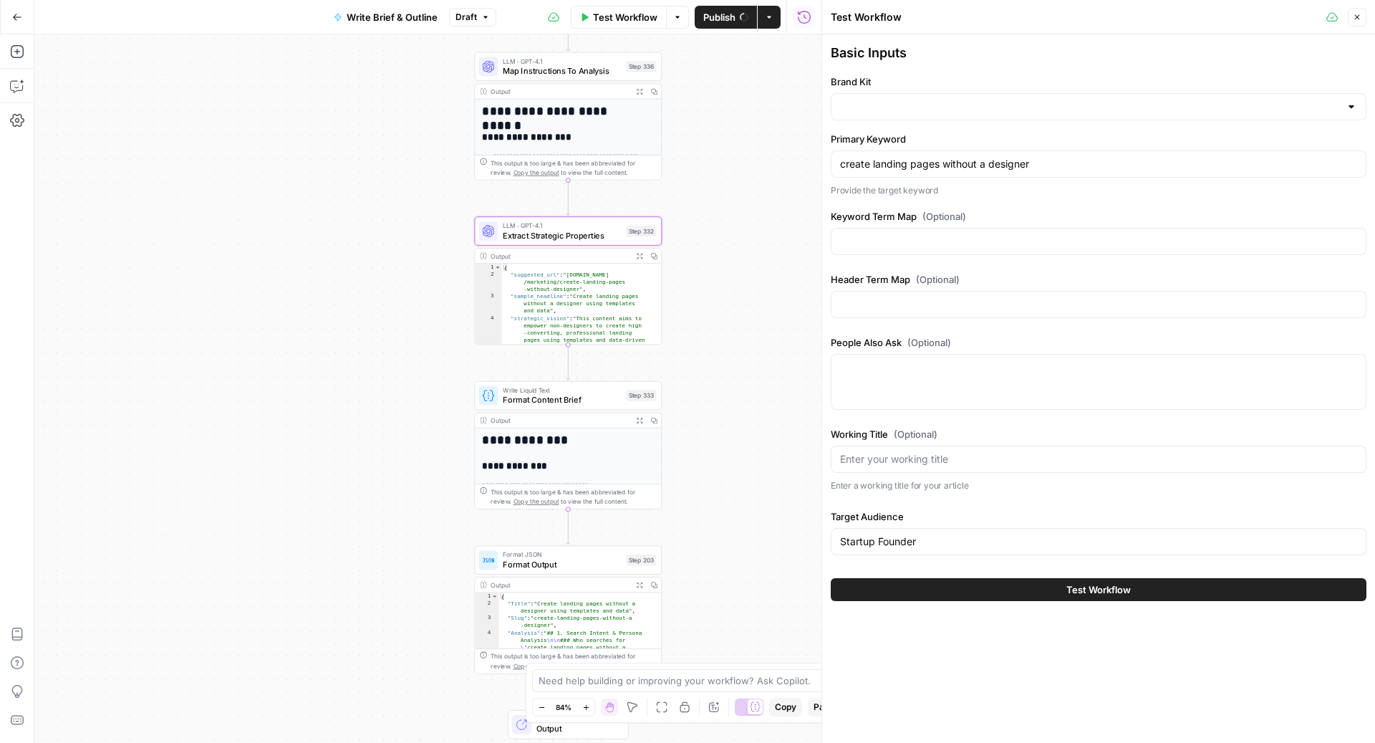
click at [970, 589] on button "Test Workflow" at bounding box center [1099, 589] width 536 height 23
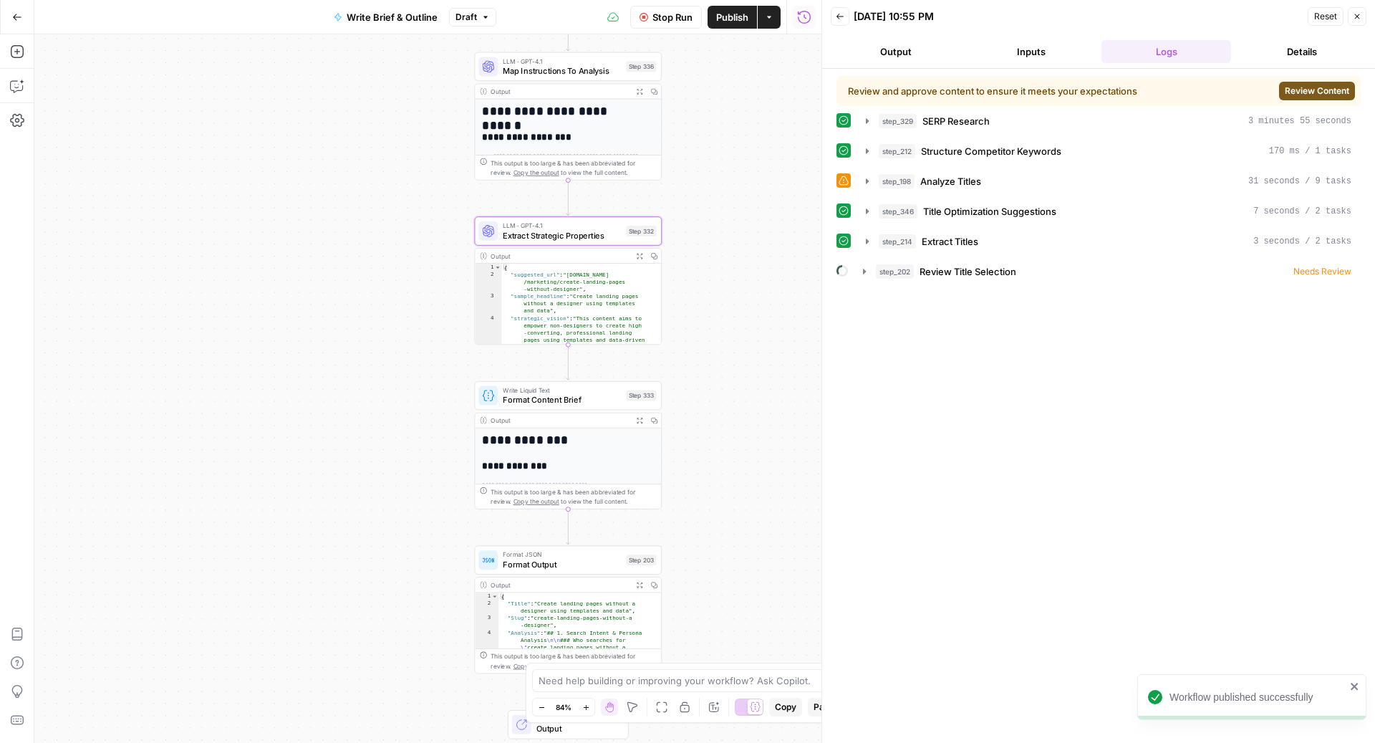
click at [1344, 85] on span "Review Content" at bounding box center [1317, 91] width 64 height 13
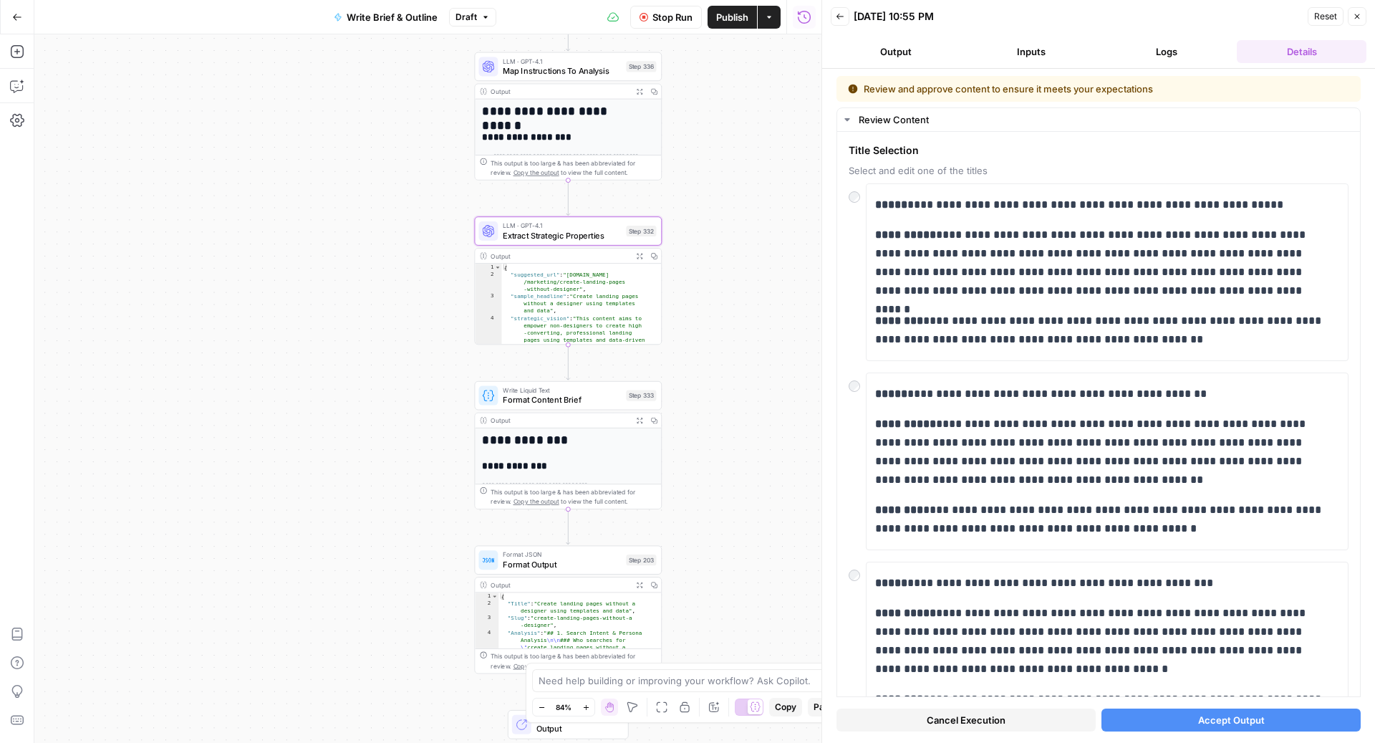
click at [1186, 719] on button "Accept Output" at bounding box center [1231, 719] width 259 height 23
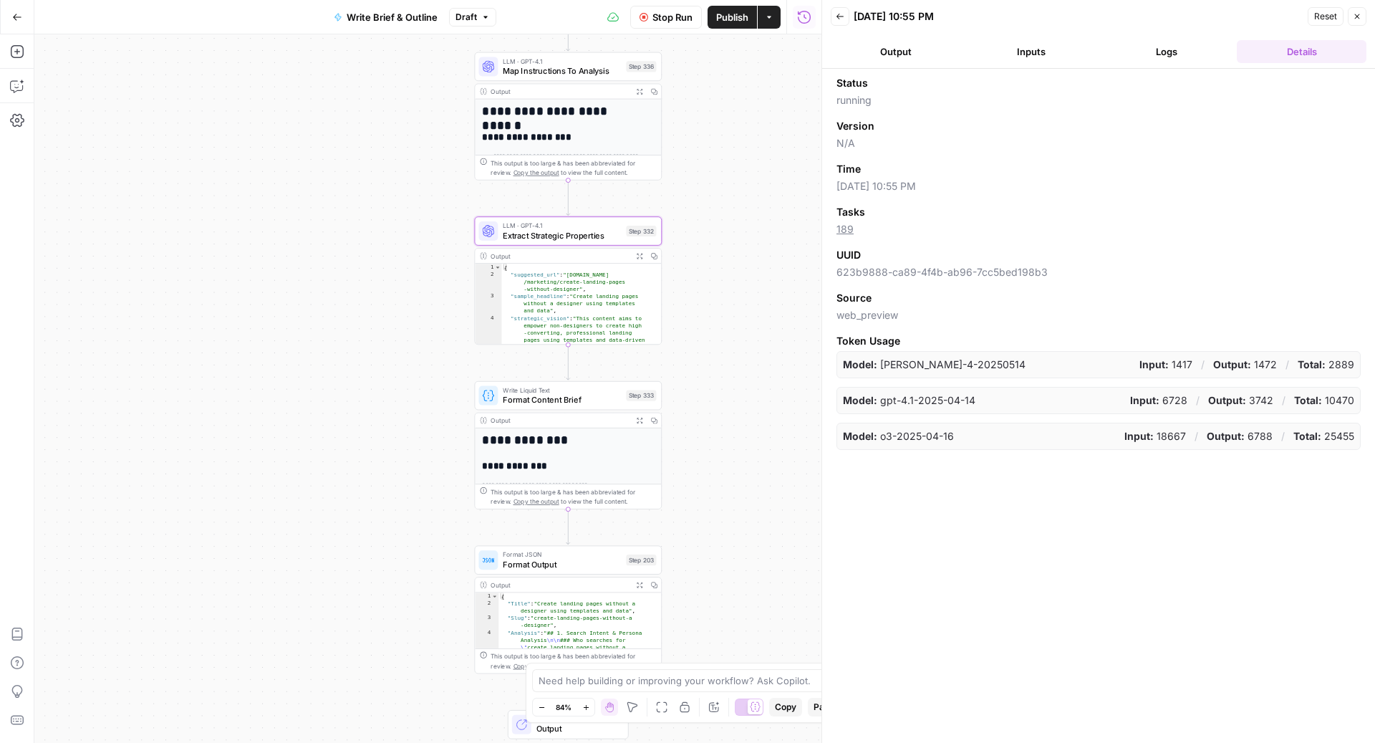
click at [1152, 53] on button "Logs" at bounding box center [1167, 51] width 130 height 23
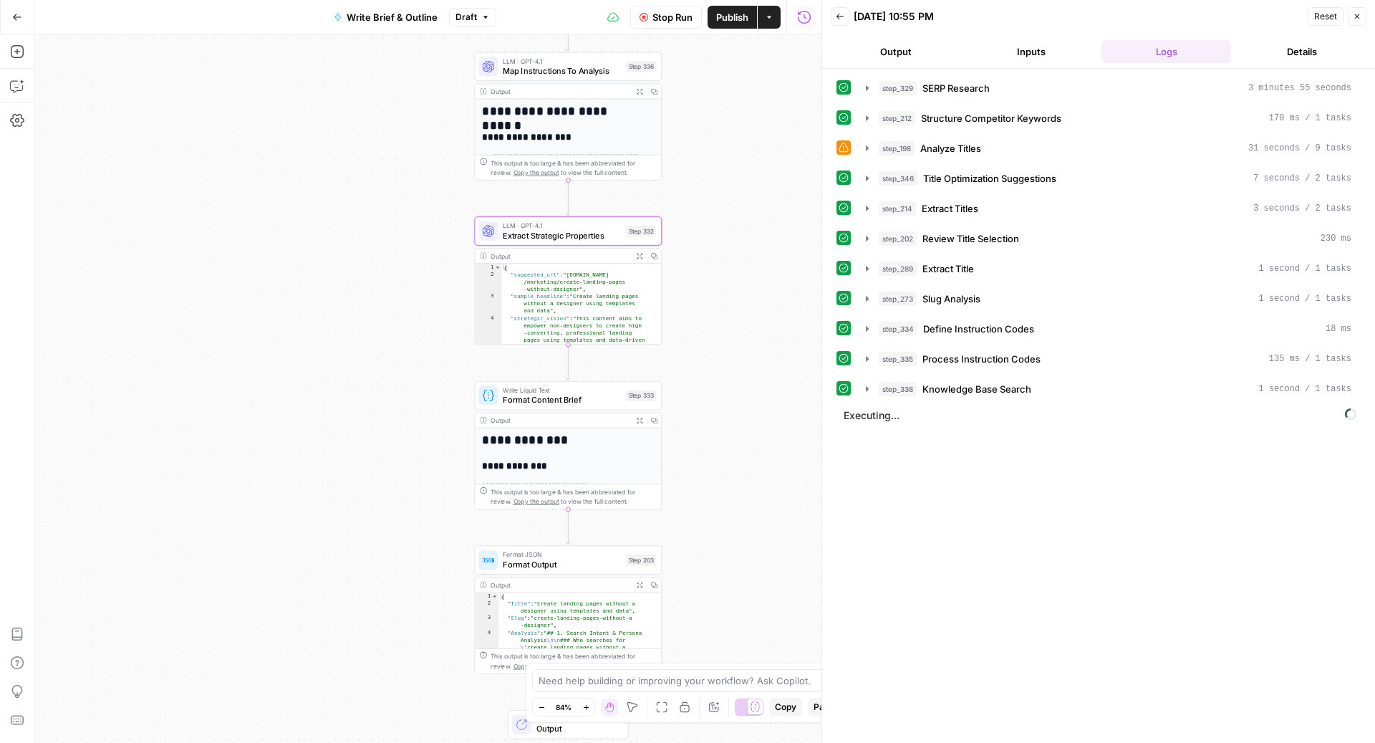
click at [1299, 49] on button "Details" at bounding box center [1302, 51] width 130 height 23
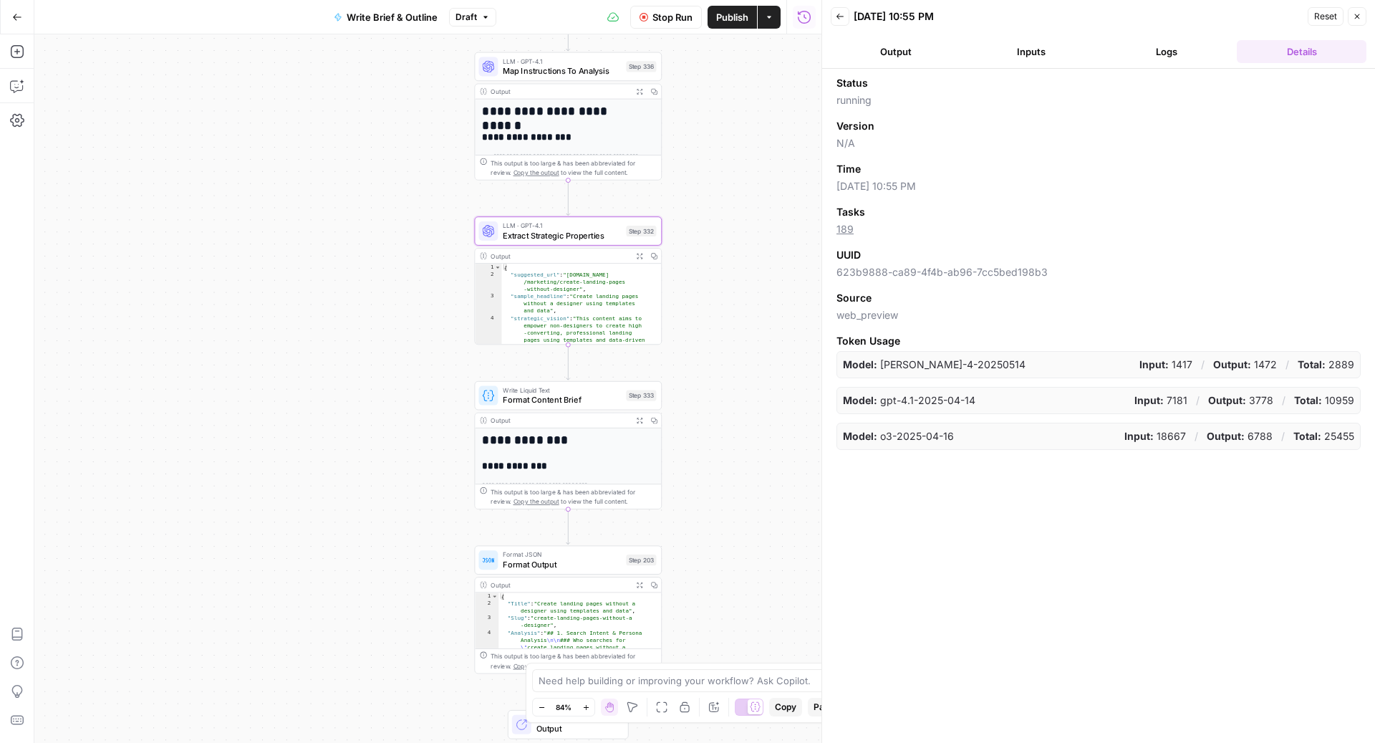
click at [1164, 44] on button "Logs" at bounding box center [1167, 51] width 130 height 23
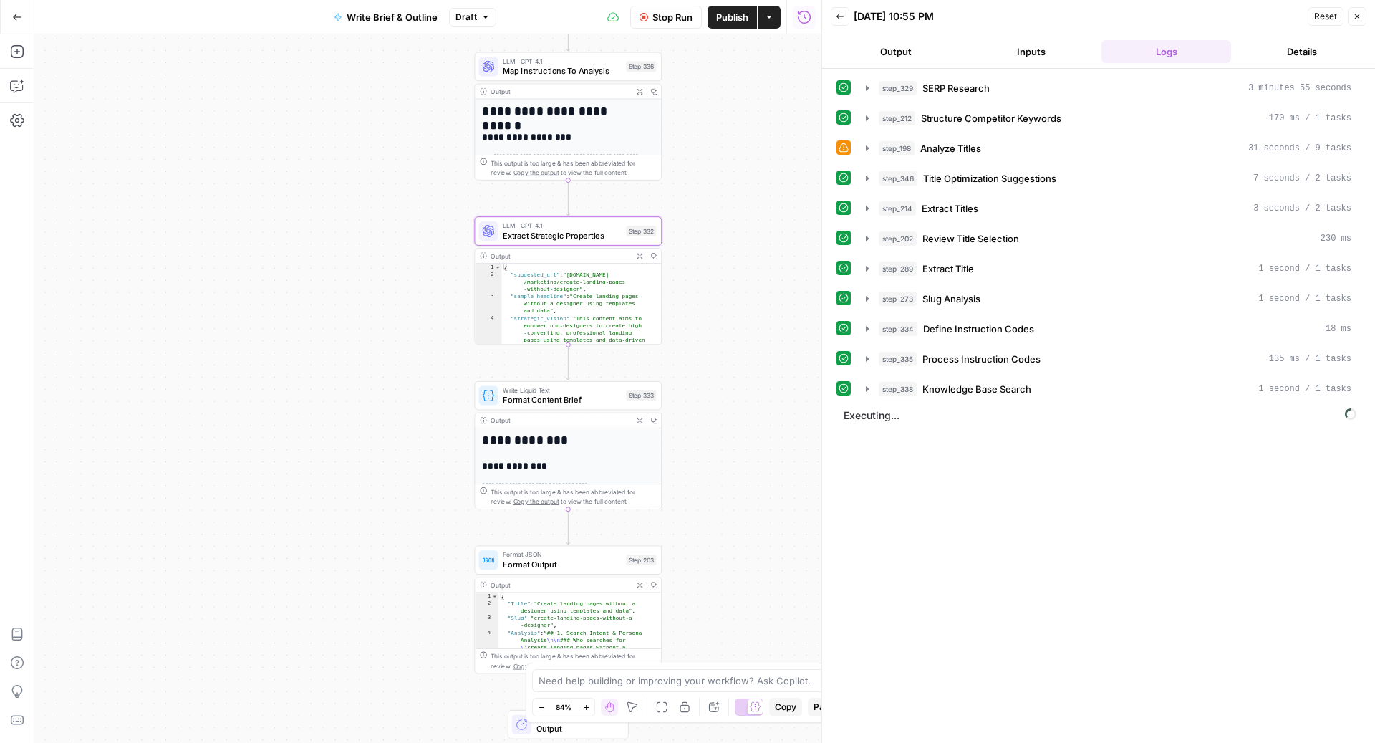
click at [1299, 43] on button "Details" at bounding box center [1302, 51] width 130 height 23
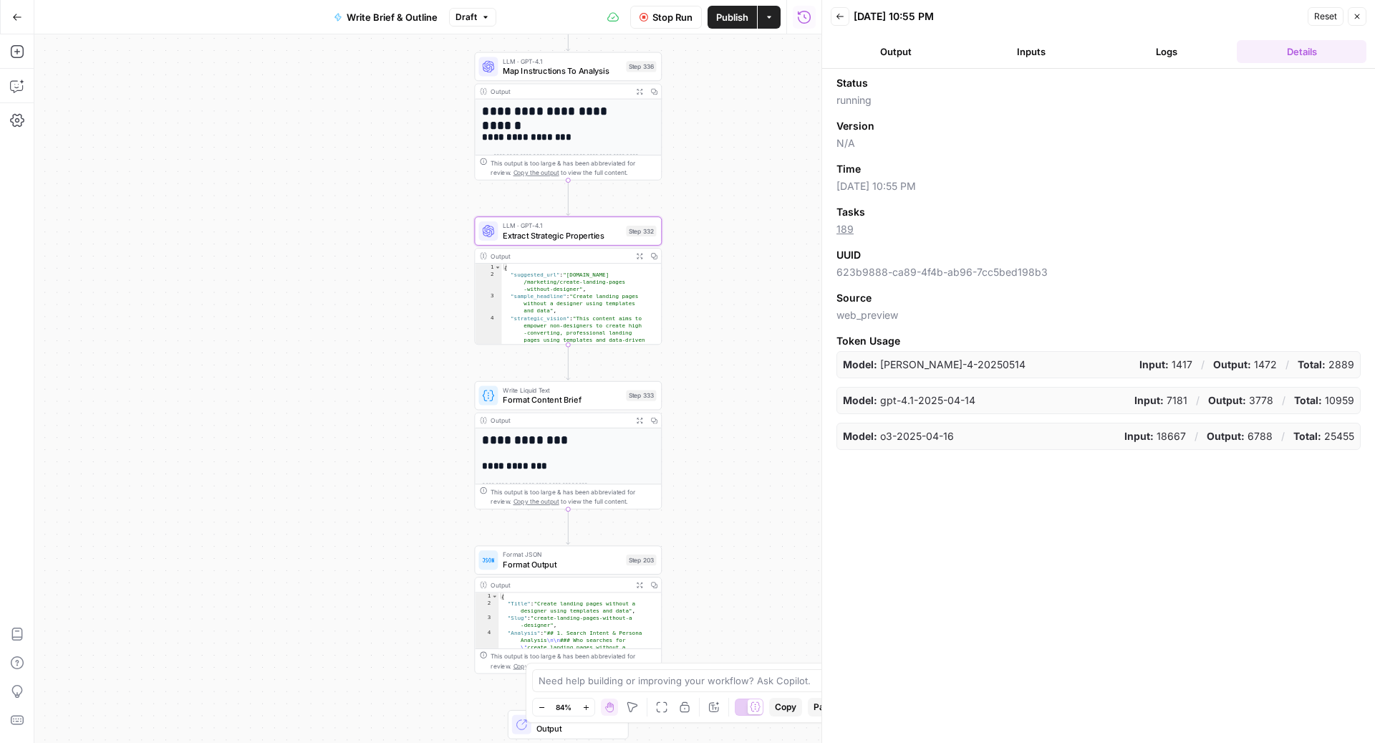
click at [1163, 44] on button "Logs" at bounding box center [1167, 51] width 130 height 23
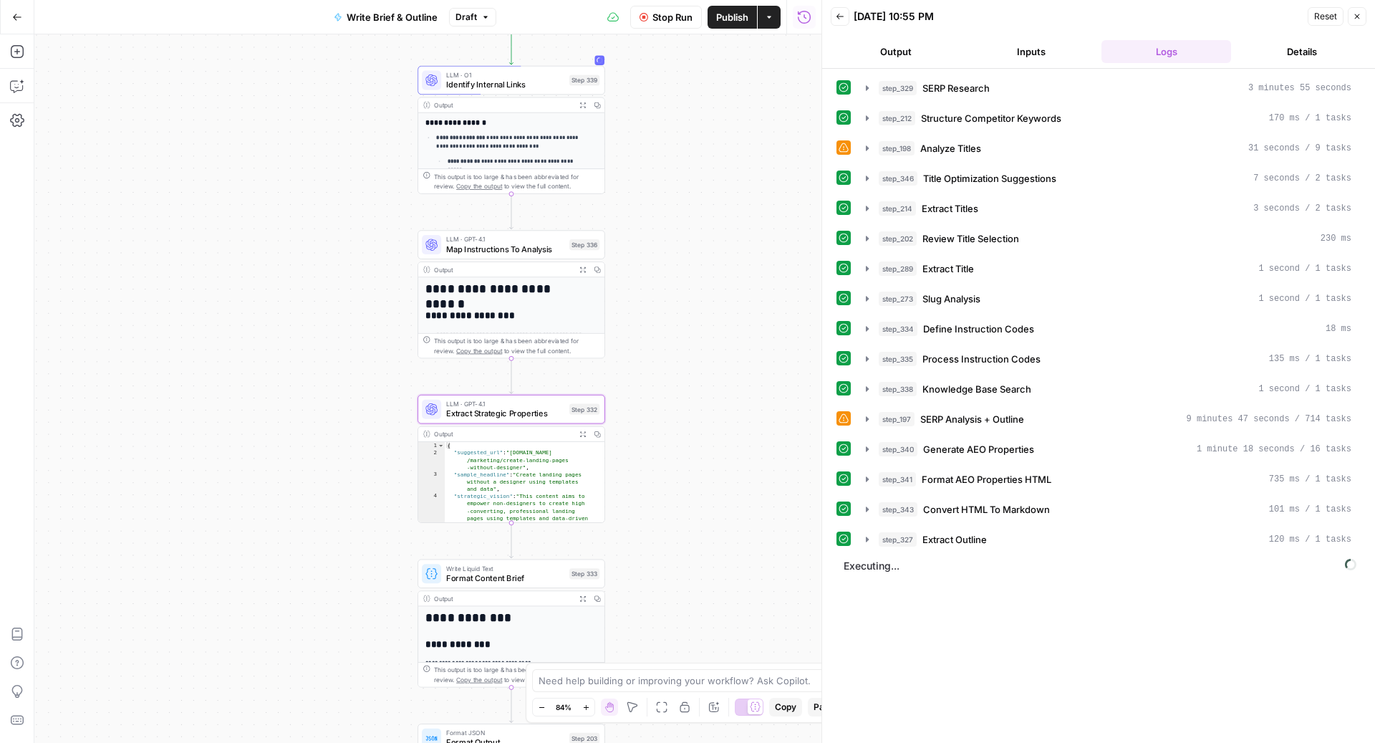
click at [1031, 19] on div "[DATE] 10:55 PM" at bounding box center [1079, 16] width 450 height 14
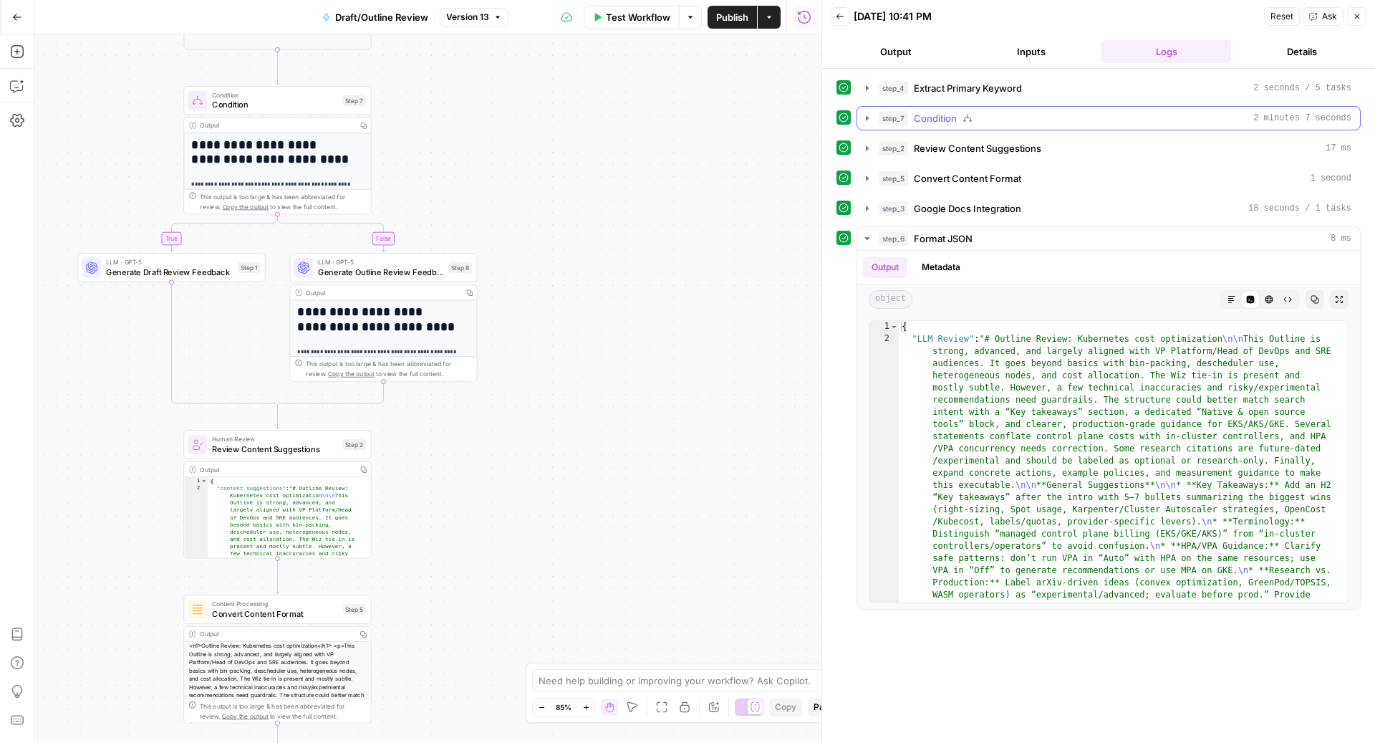
click at [1036, 111] on div "step_7 Condition 2 minutes 7 seconds" at bounding box center [1115, 118] width 473 height 14
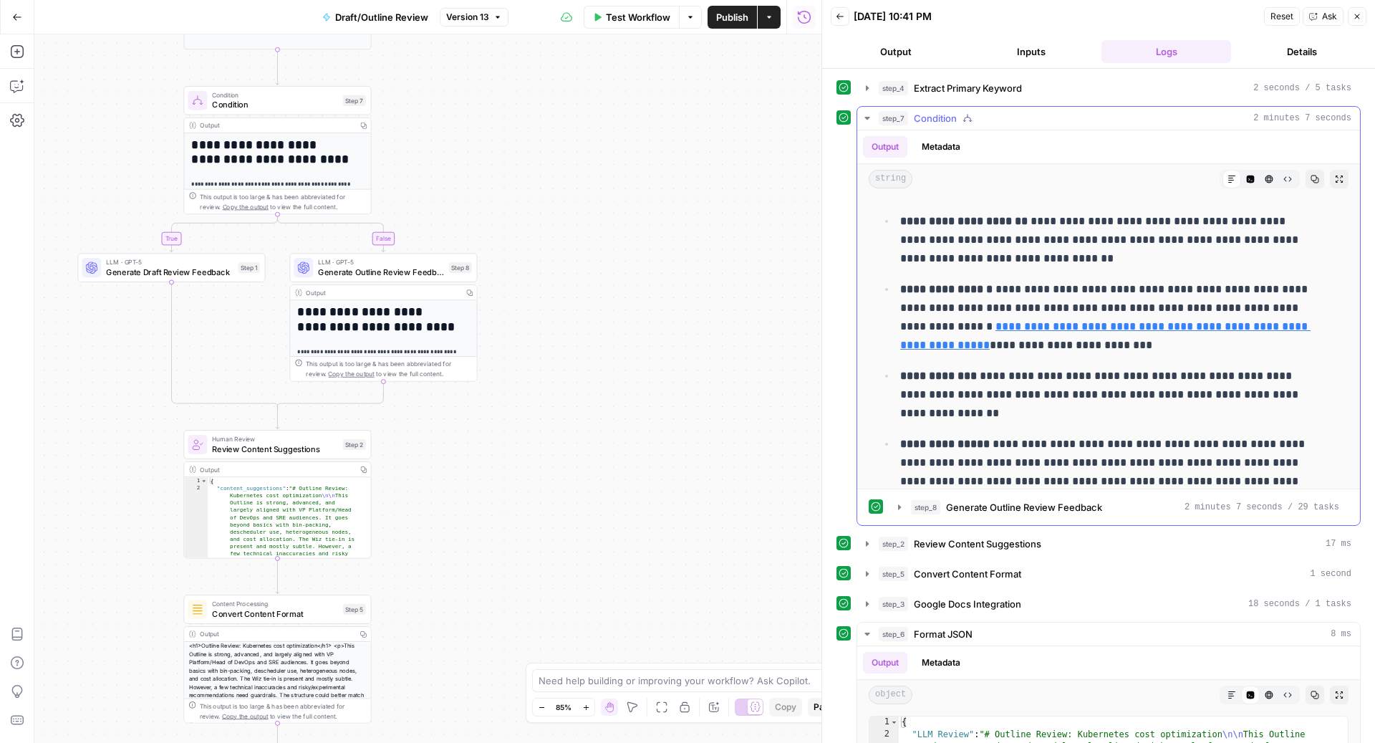
scroll to position [891, 0]
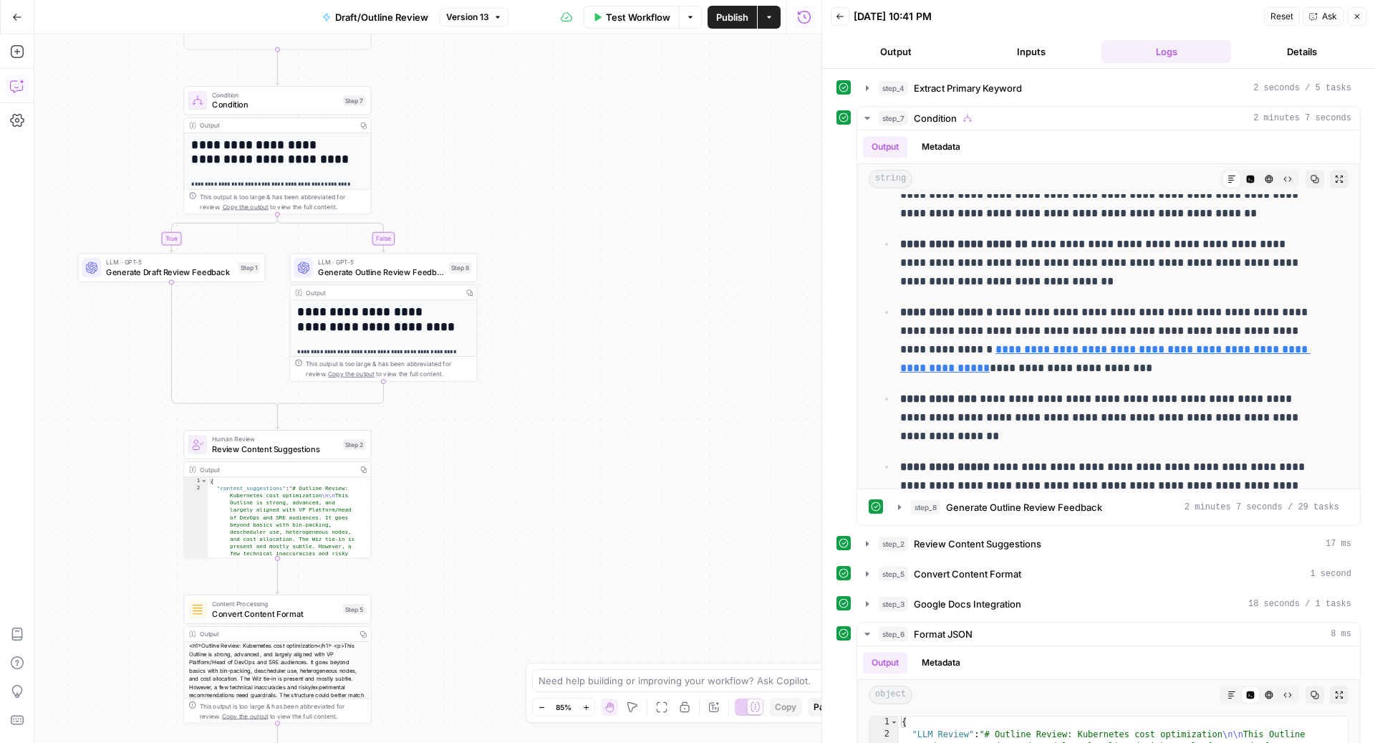
click at [18, 84] on icon "button" at bounding box center [17, 86] width 14 height 14
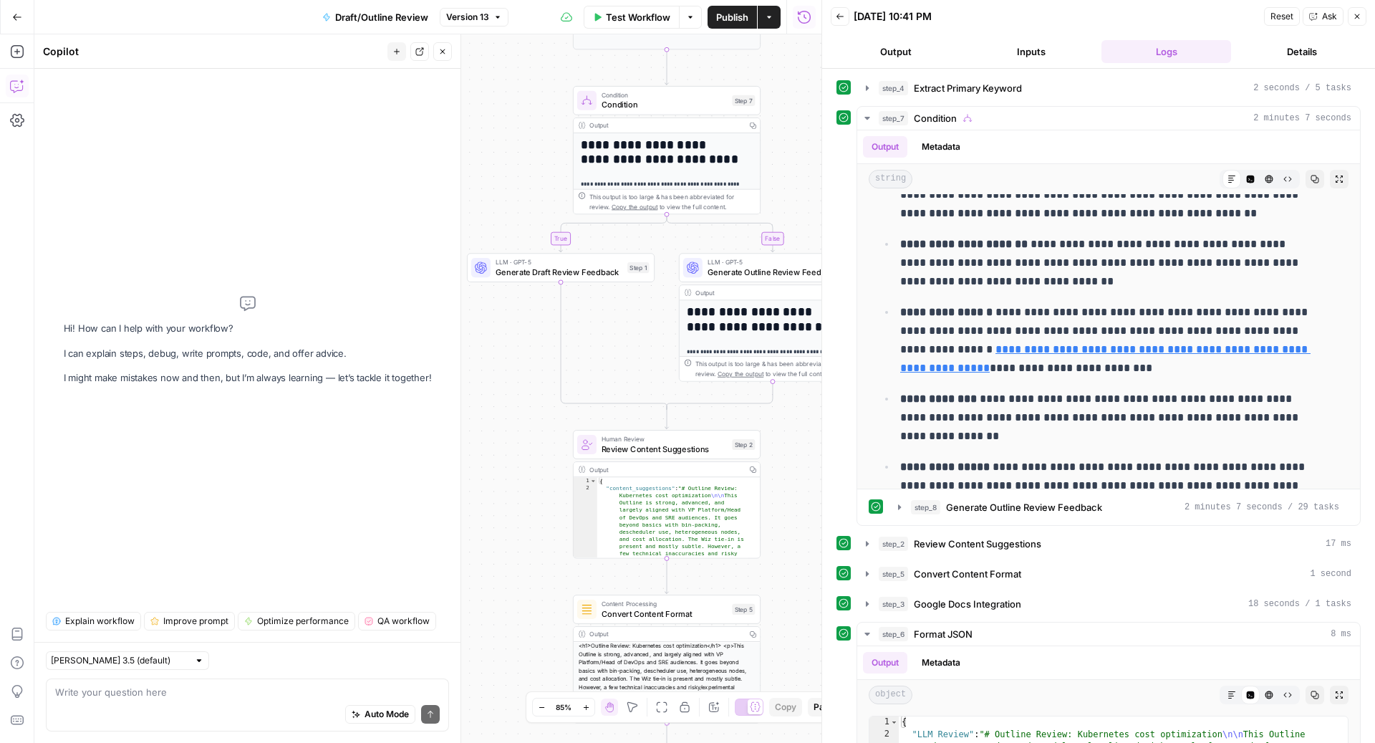
click at [240, 701] on div "Auto Mode Send" at bounding box center [247, 715] width 385 height 32
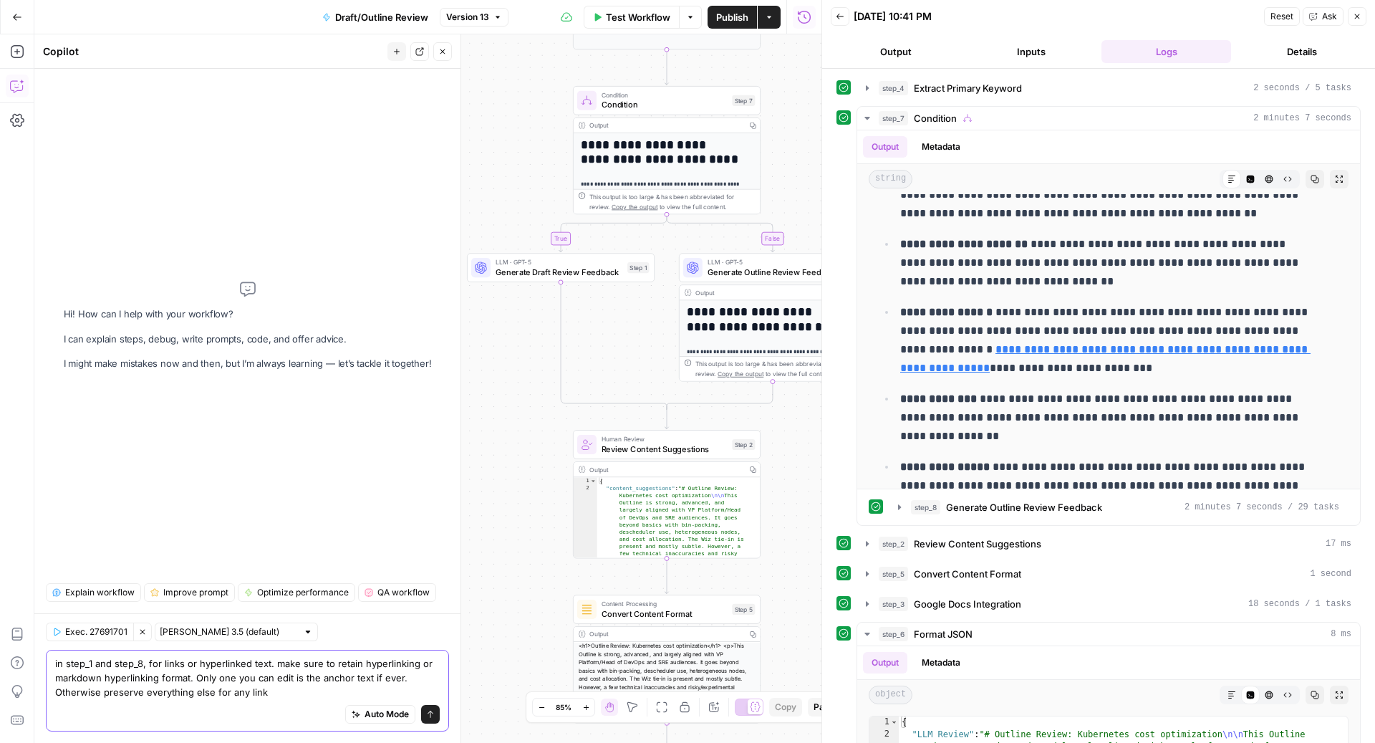
type textarea "in step_1 and step_8, for links or hyperlinked text. make sure to retain hyperl…"
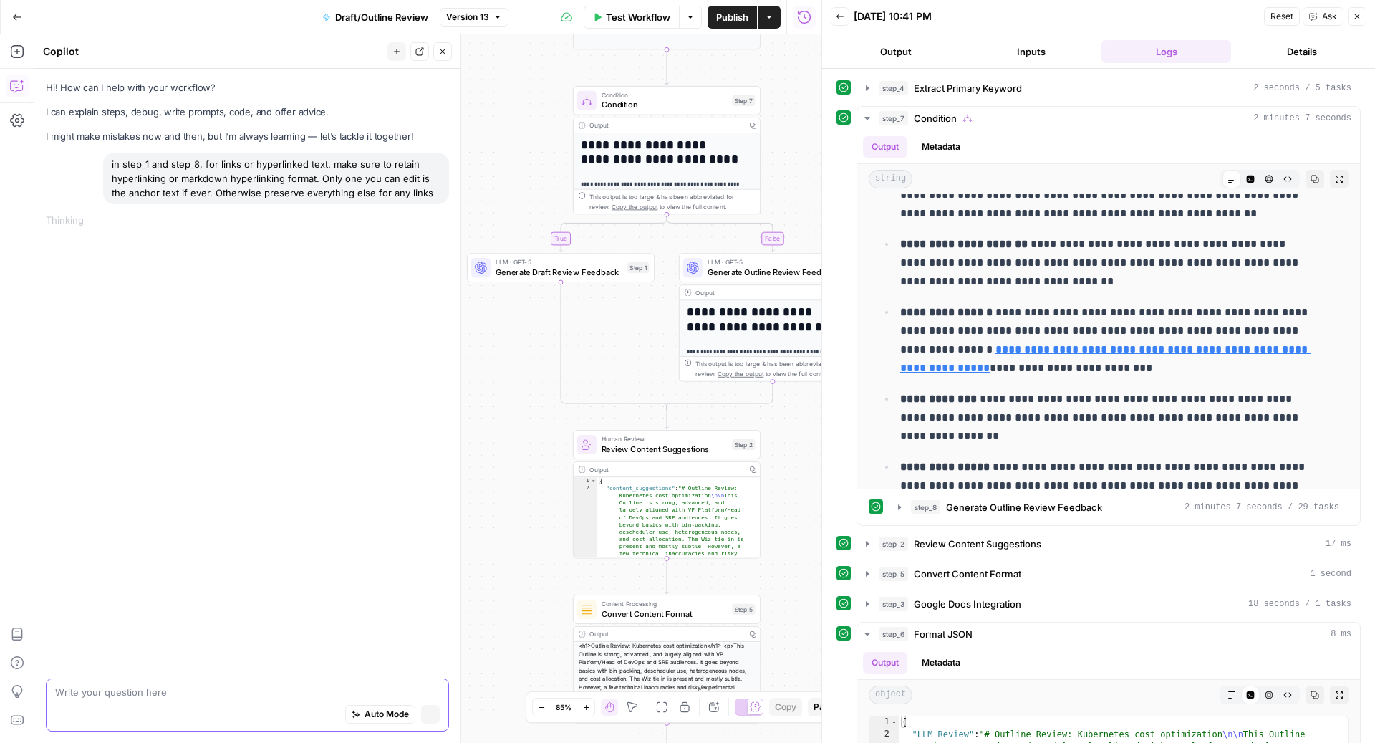
scroll to position [0, 0]
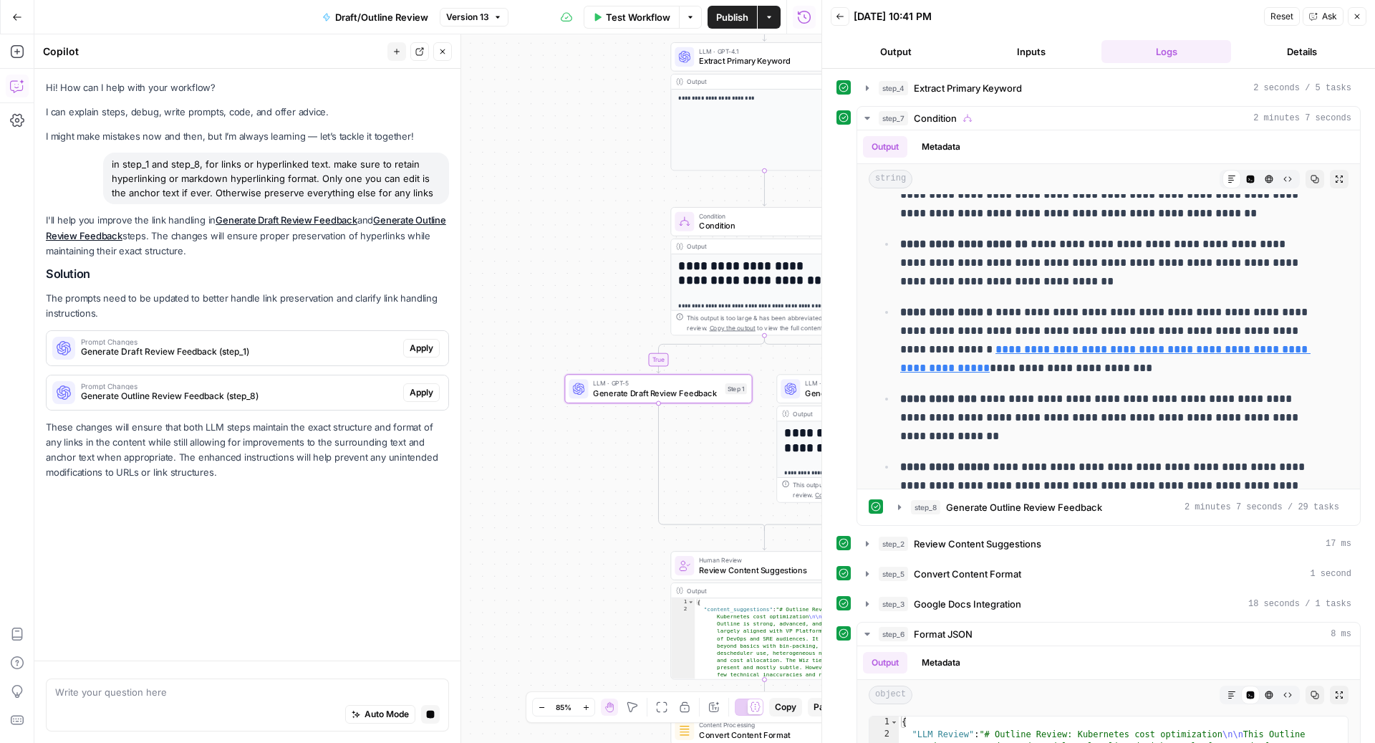
click at [427, 346] on span "Apply" at bounding box center [422, 348] width 24 height 13
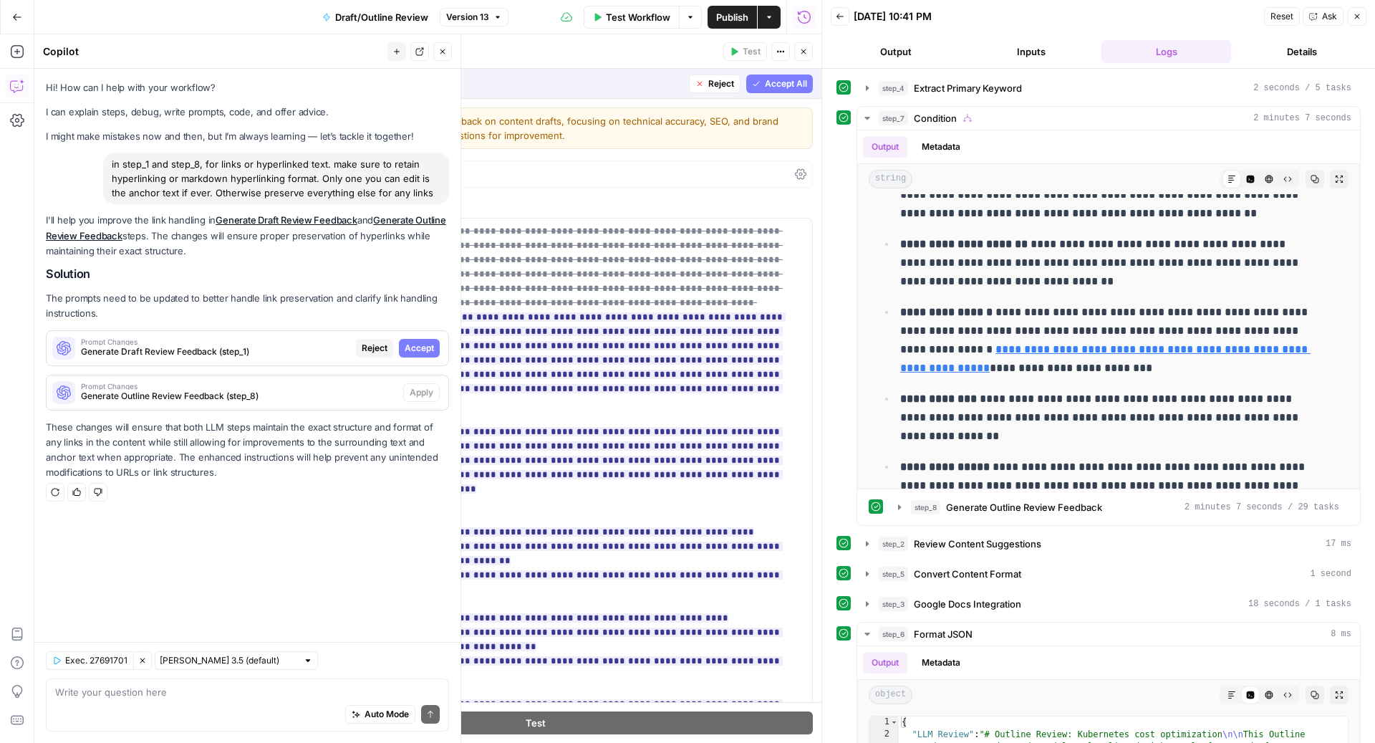
click at [765, 82] on span "Accept All" at bounding box center [786, 83] width 42 height 13
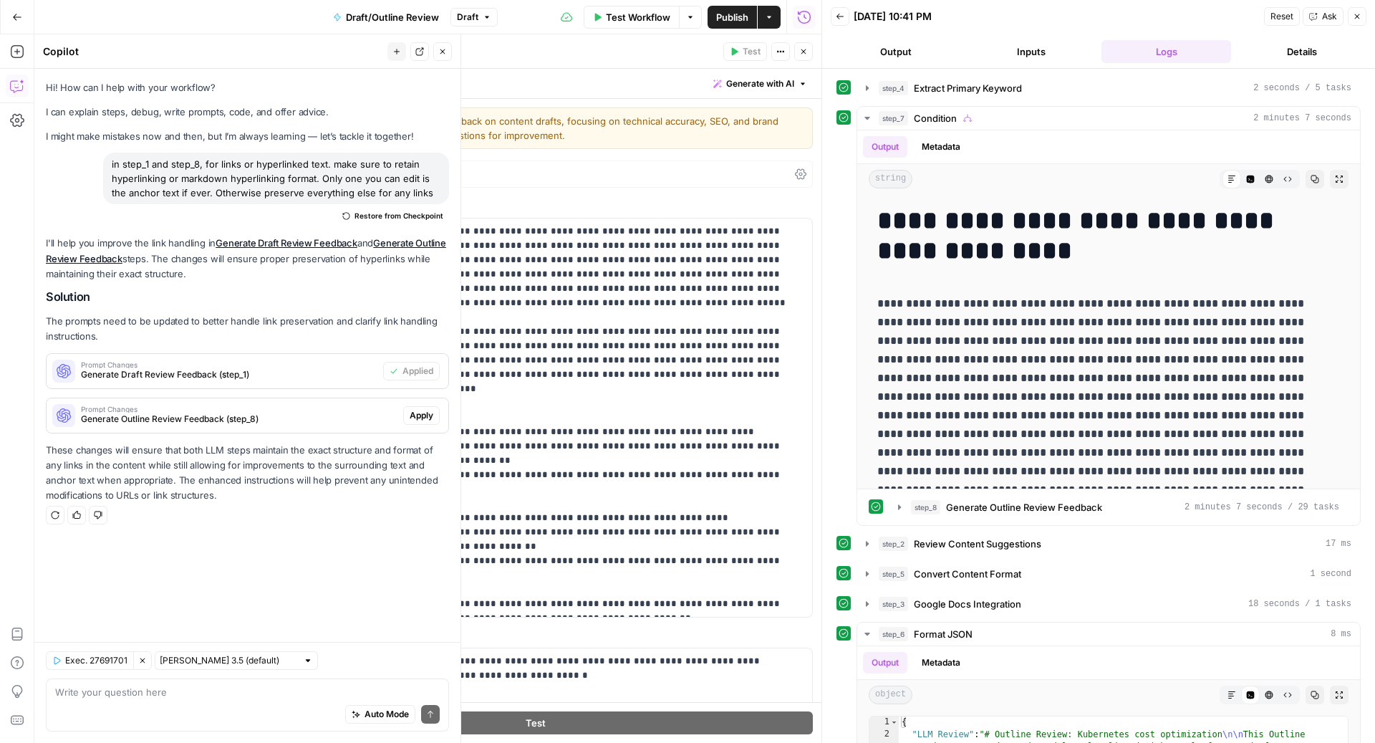
click at [806, 47] on icon "button" at bounding box center [803, 51] width 9 height 9
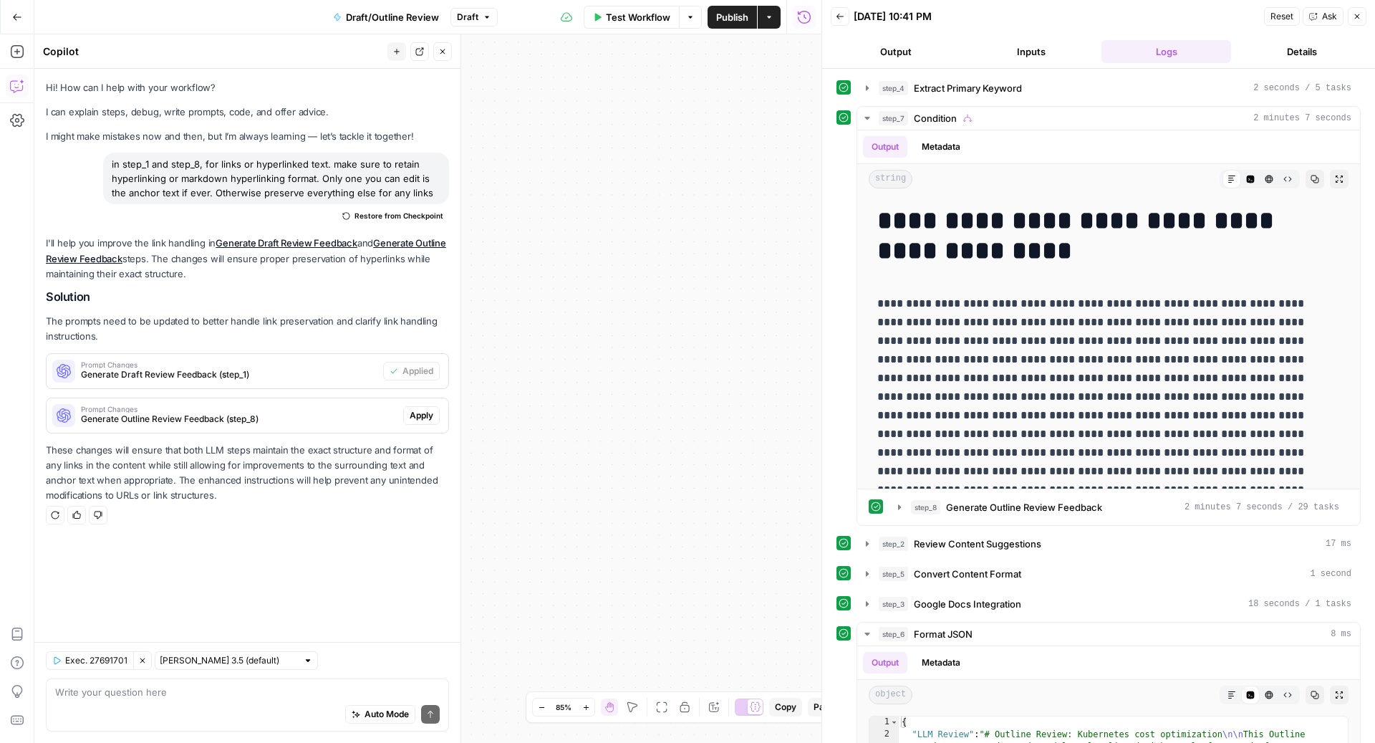
click at [434, 413] on button "Apply" at bounding box center [421, 415] width 37 height 19
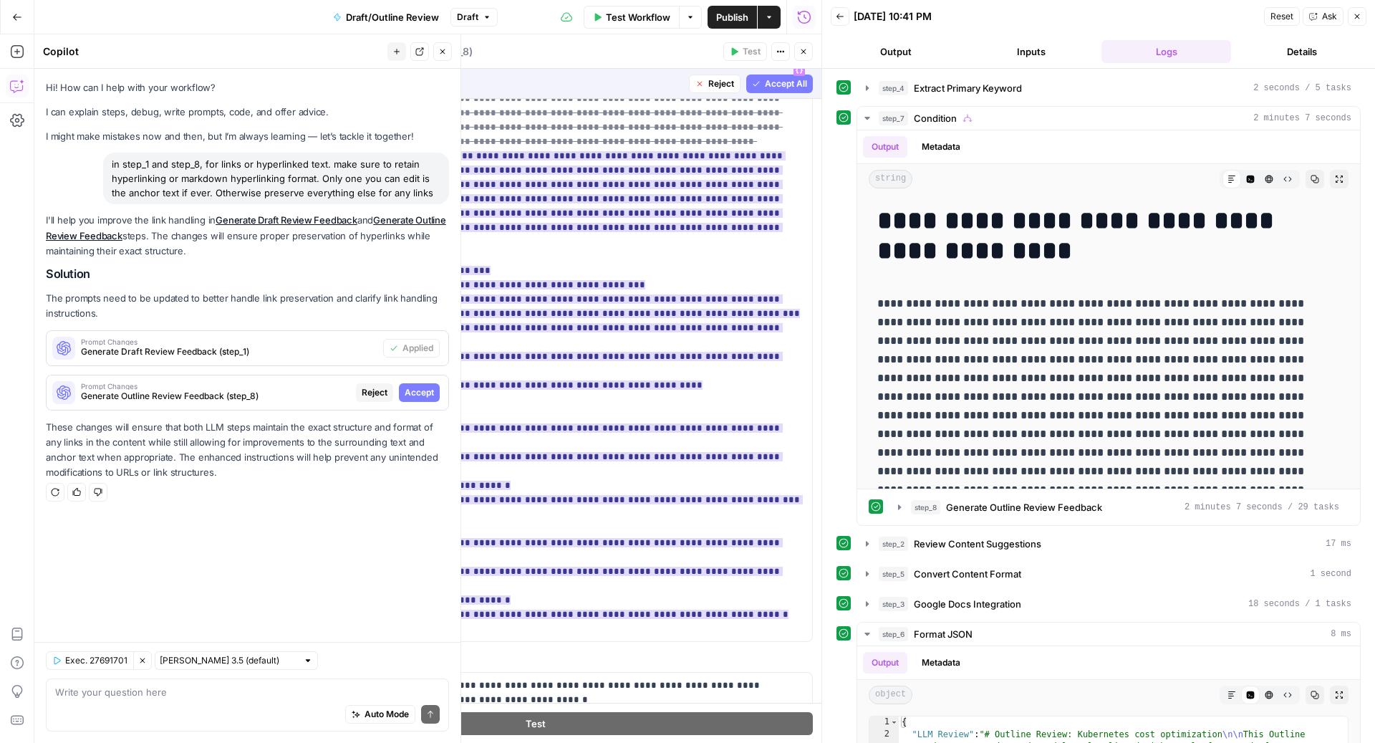
scroll to position [147, 0]
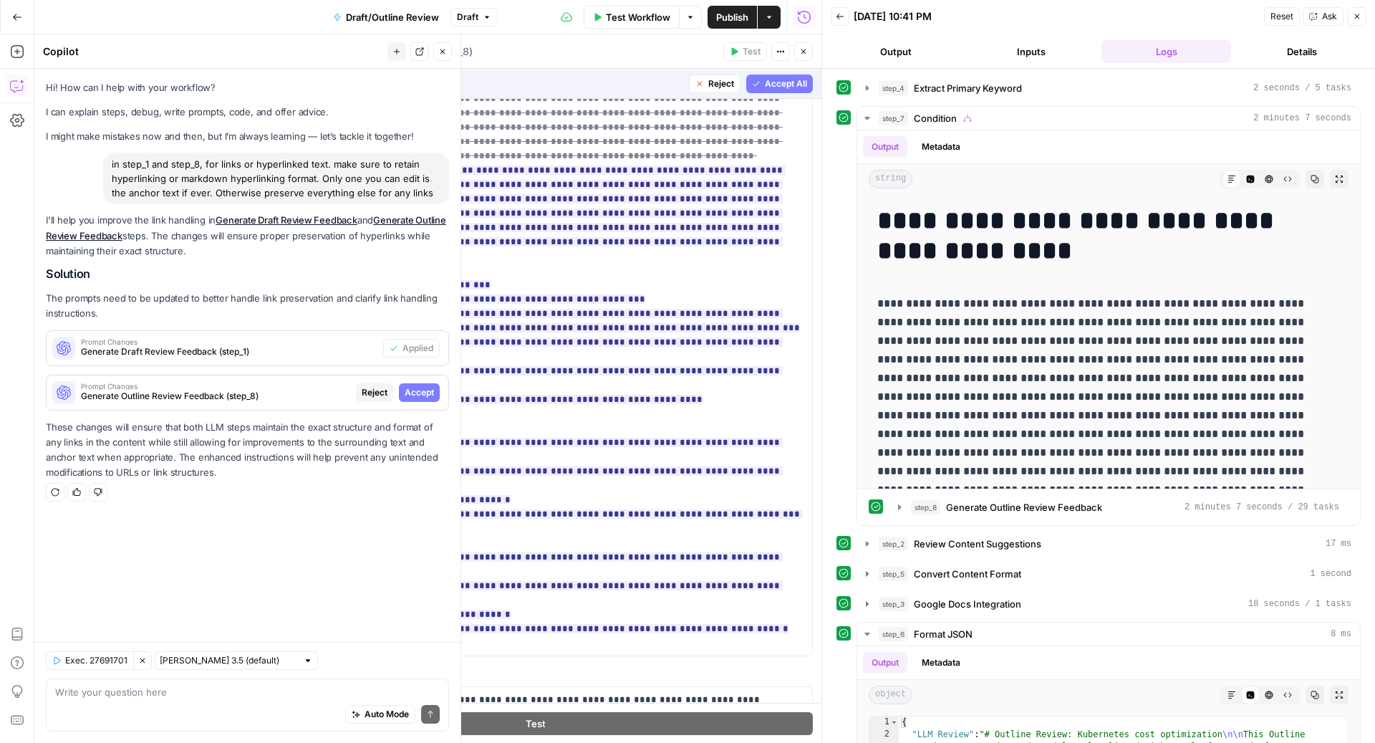
click at [408, 390] on span "Accept" at bounding box center [419, 392] width 29 height 13
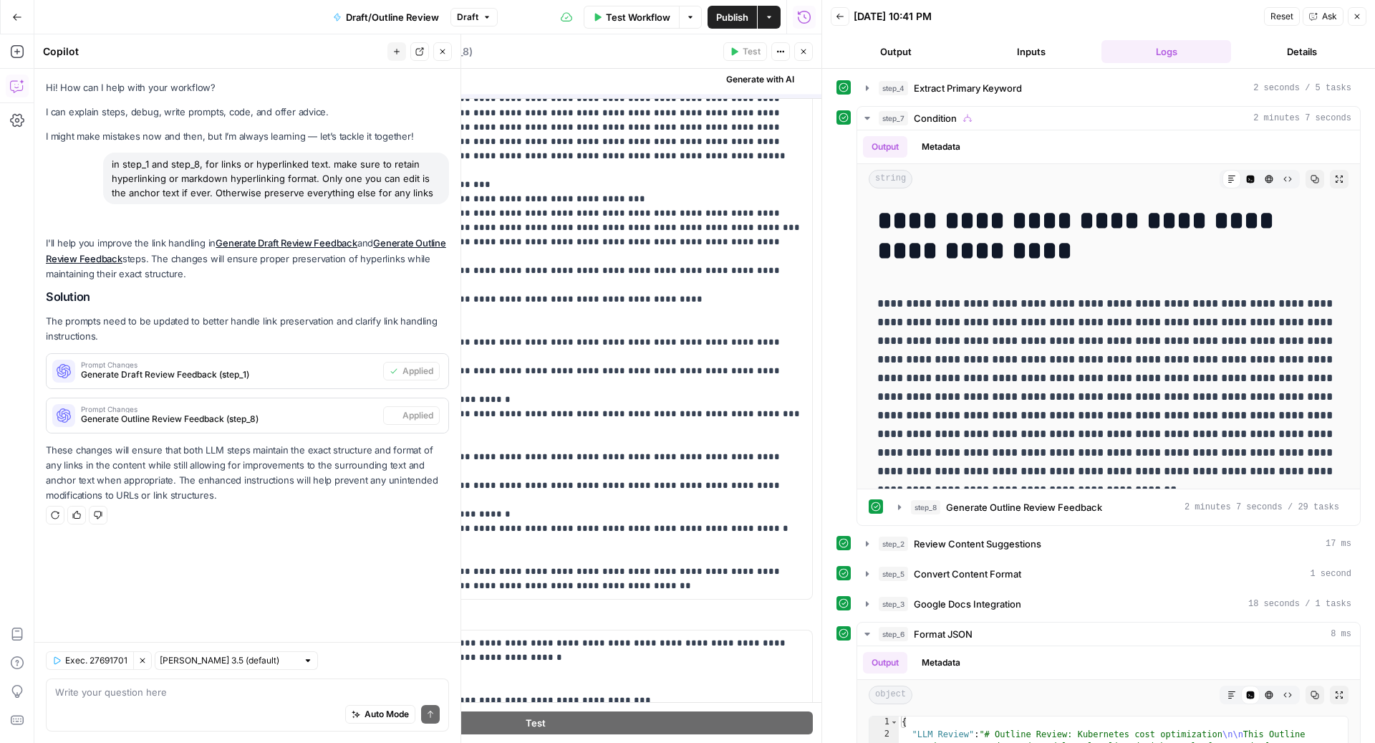
scroll to position [0, 0]
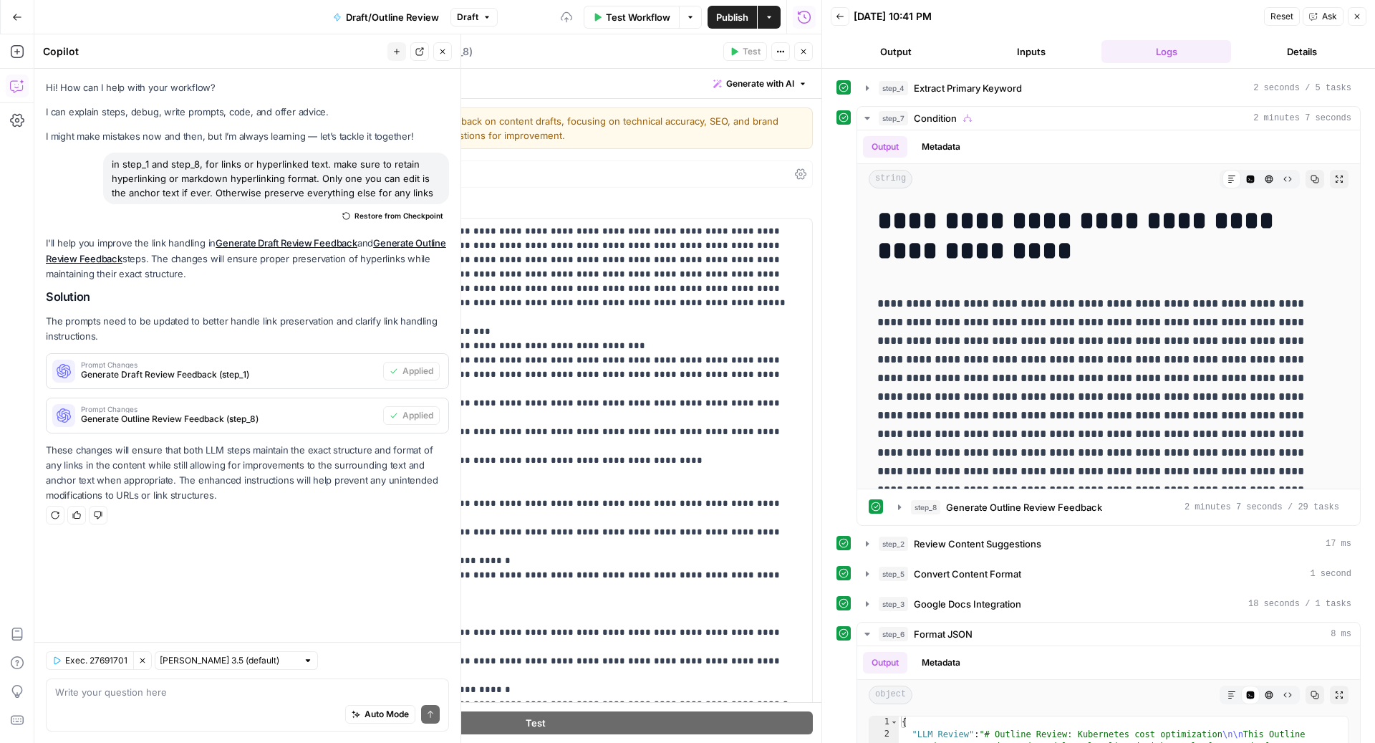
click at [805, 47] on button "Close" at bounding box center [803, 51] width 19 height 19
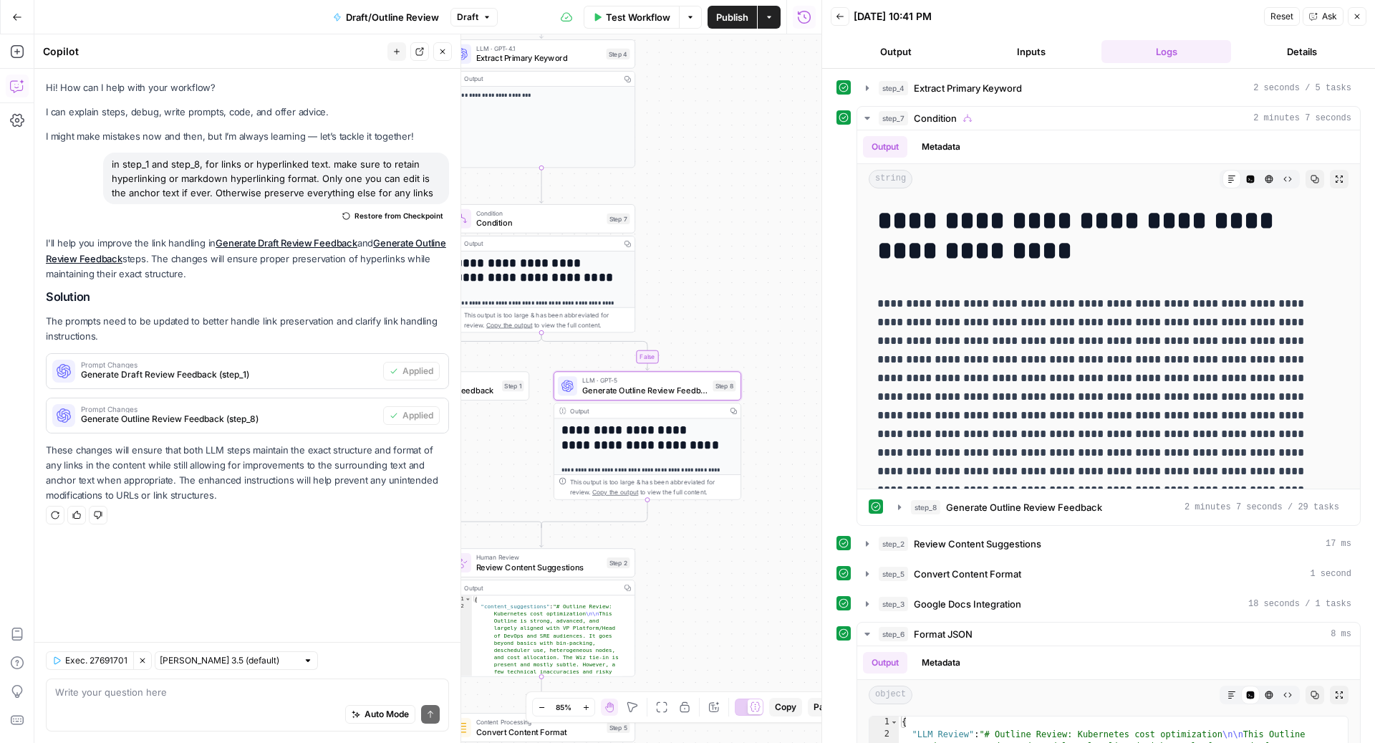
click at [491, 390] on span "Generate Draft Review Feedback" at bounding box center [433, 390] width 127 height 12
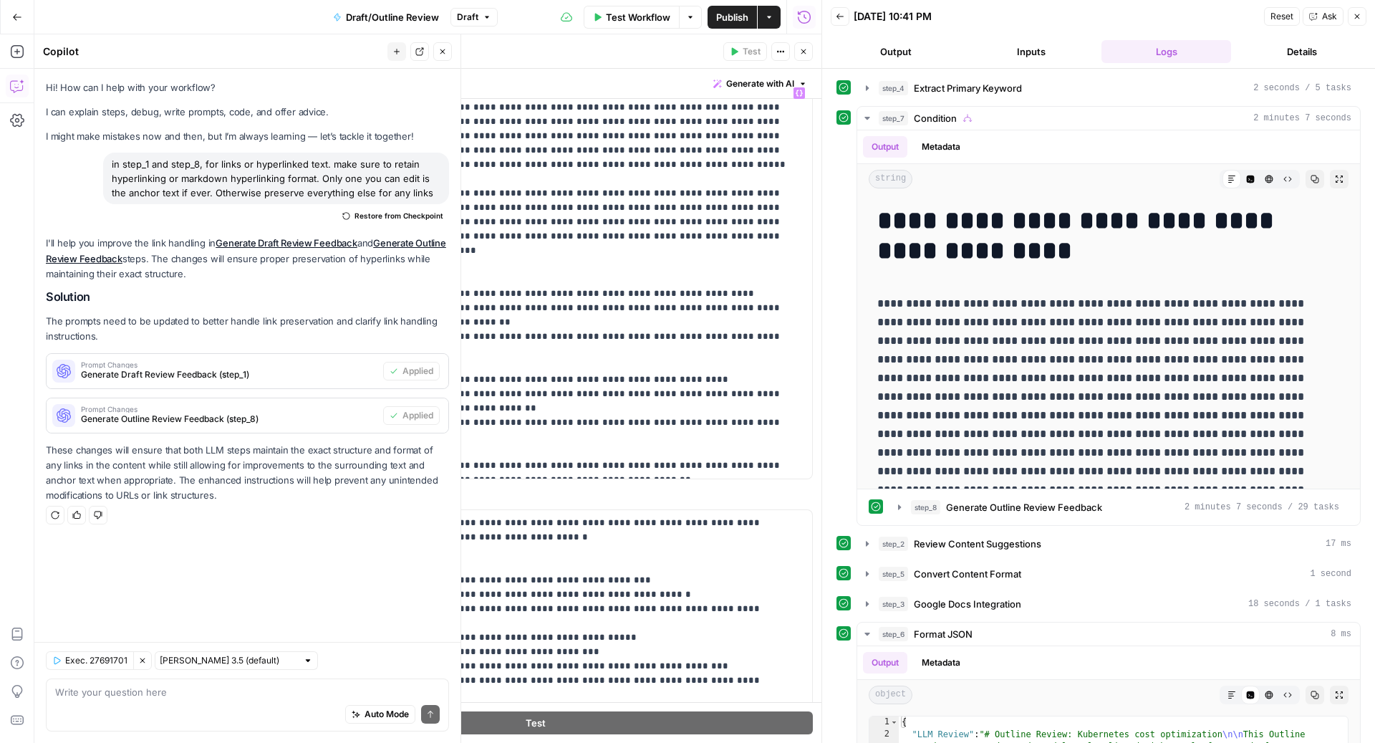
scroll to position [153, 0]
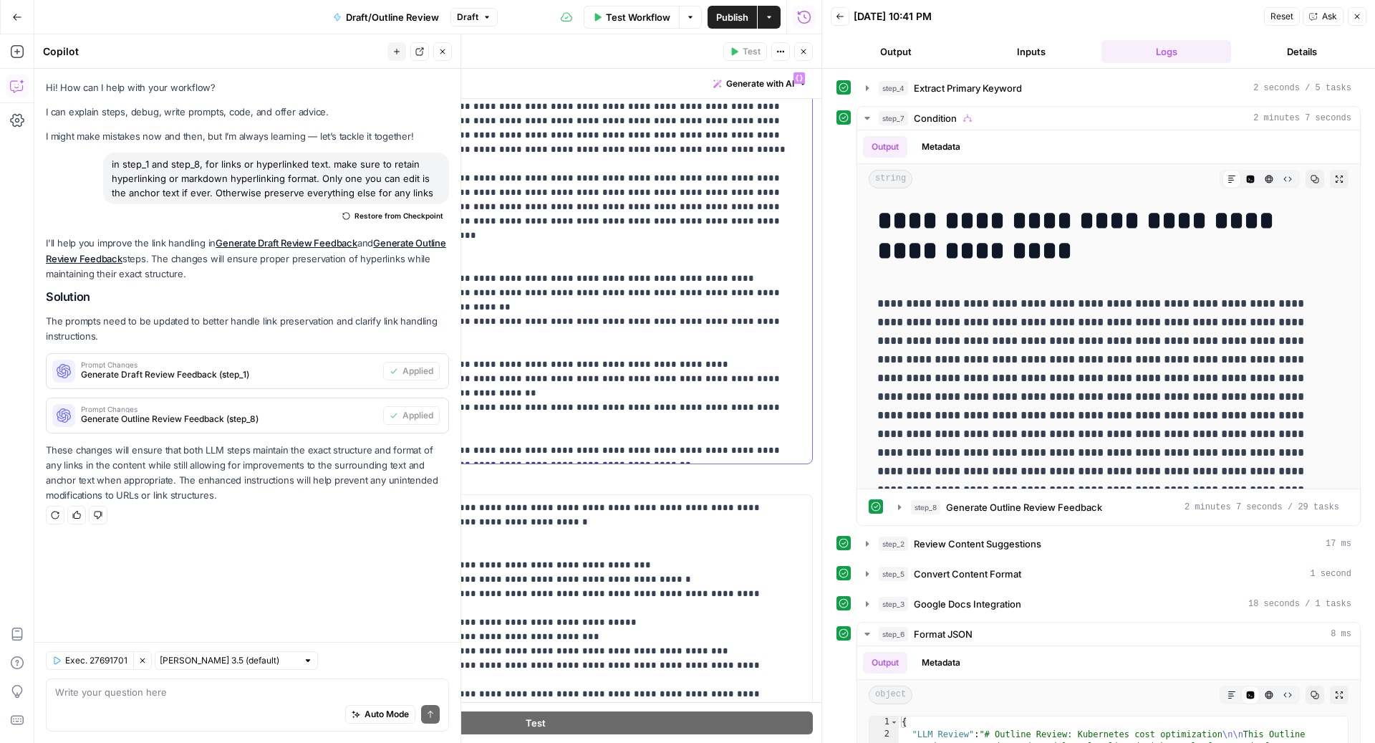
drag, startPoint x: 609, startPoint y: 446, endPoint x: 269, endPoint y: 176, distance: 434.4
click at [269, 176] on p "**********" at bounding box center [528, 264] width 523 height 387
copy p "**********"
click at [802, 54] on icon "button" at bounding box center [803, 51] width 9 height 9
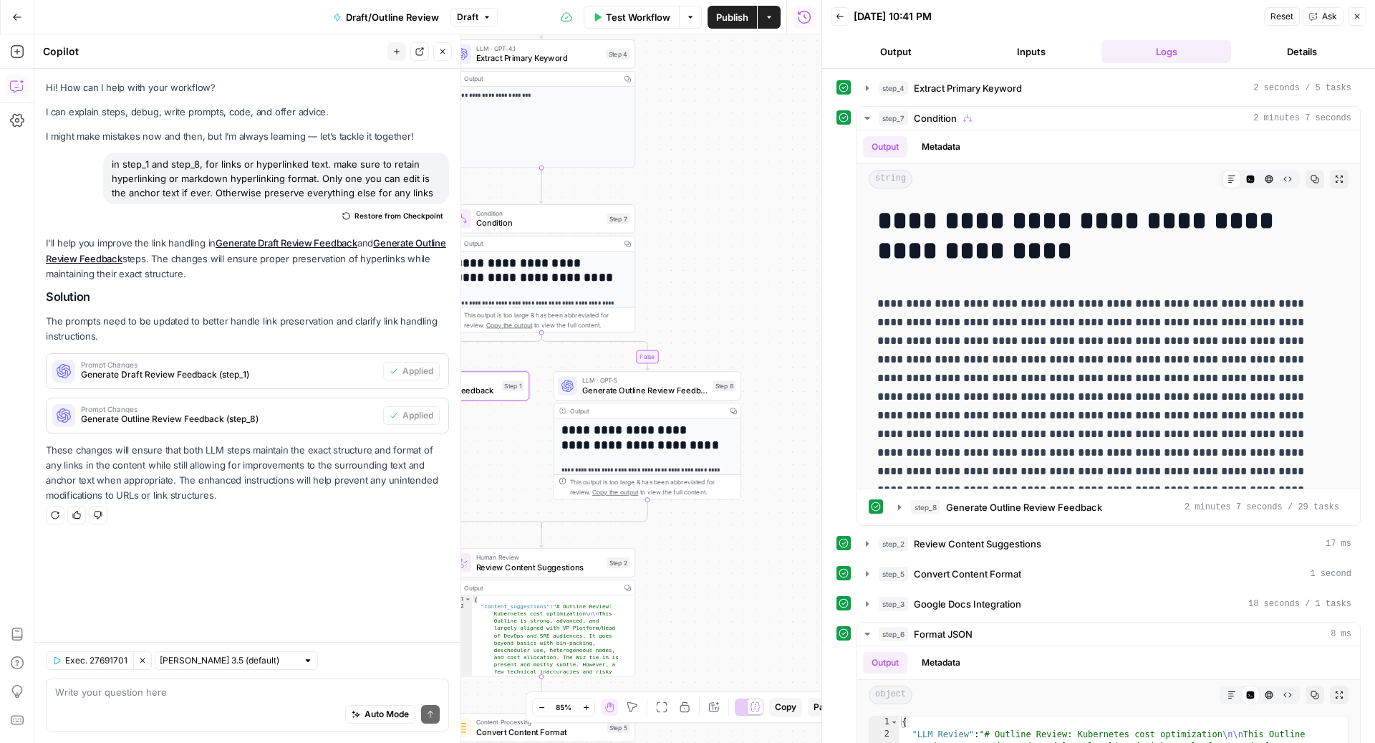
click at [619, 395] on span "Generate Outline Review Feedback" at bounding box center [645, 390] width 126 height 12
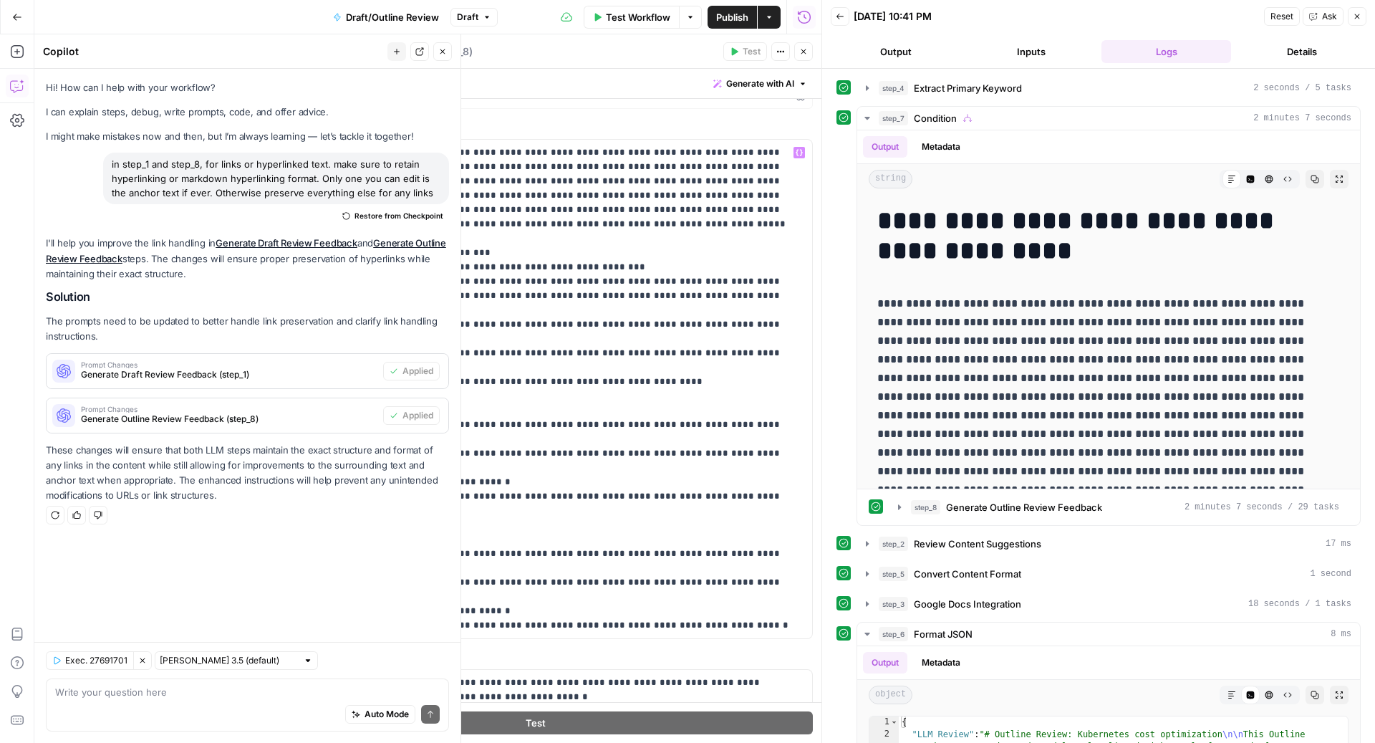
scroll to position [121, 0]
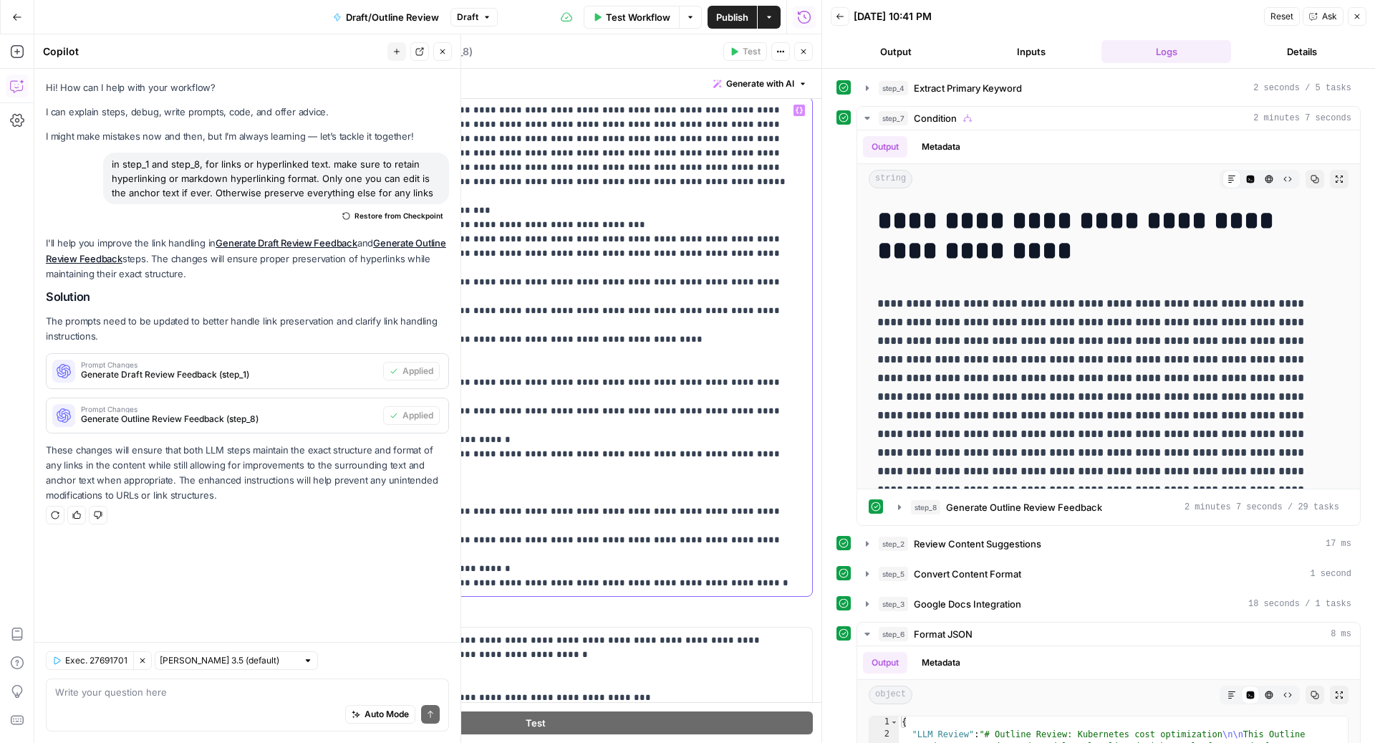
drag, startPoint x: 628, startPoint y: 575, endPoint x: 266, endPoint y: 212, distance: 512.6
click at [267, 212] on p "**********" at bounding box center [528, 346] width 523 height 487
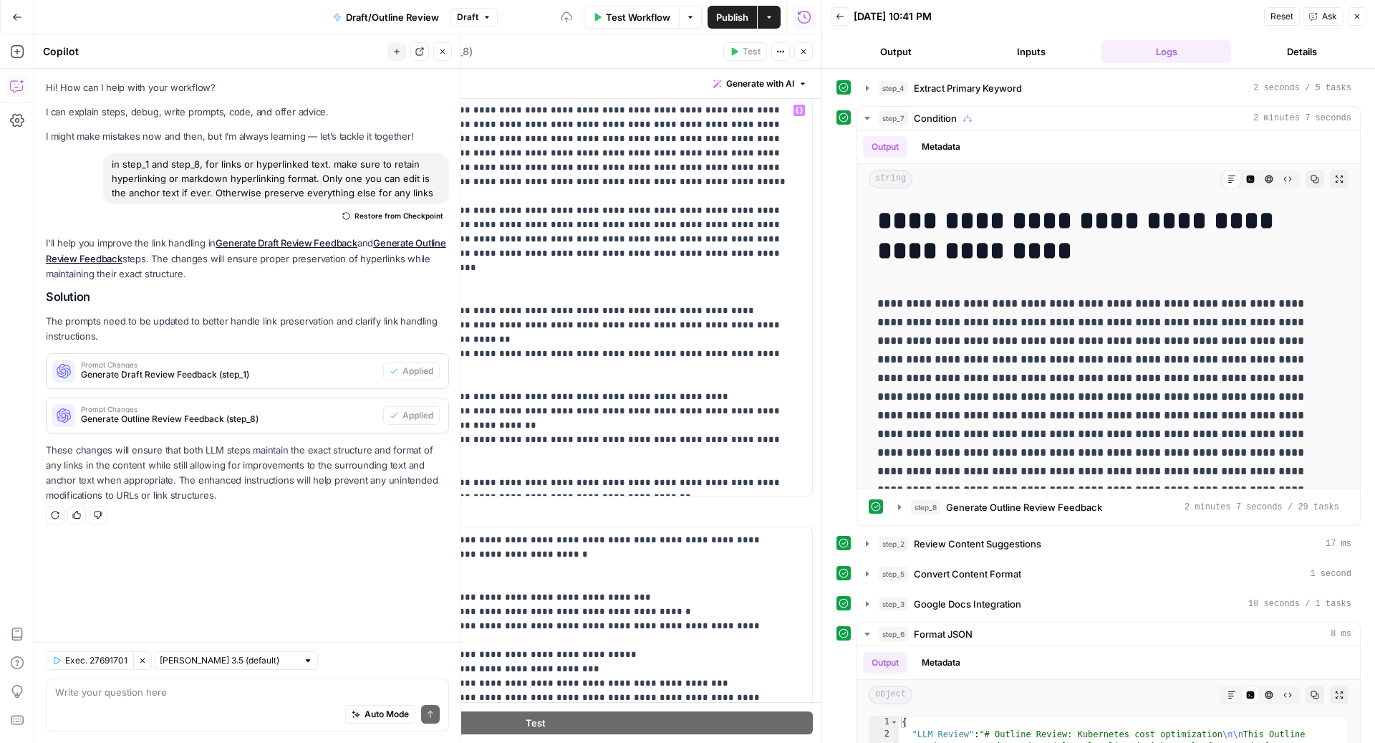
click at [809, 44] on button "Close" at bounding box center [803, 51] width 19 height 19
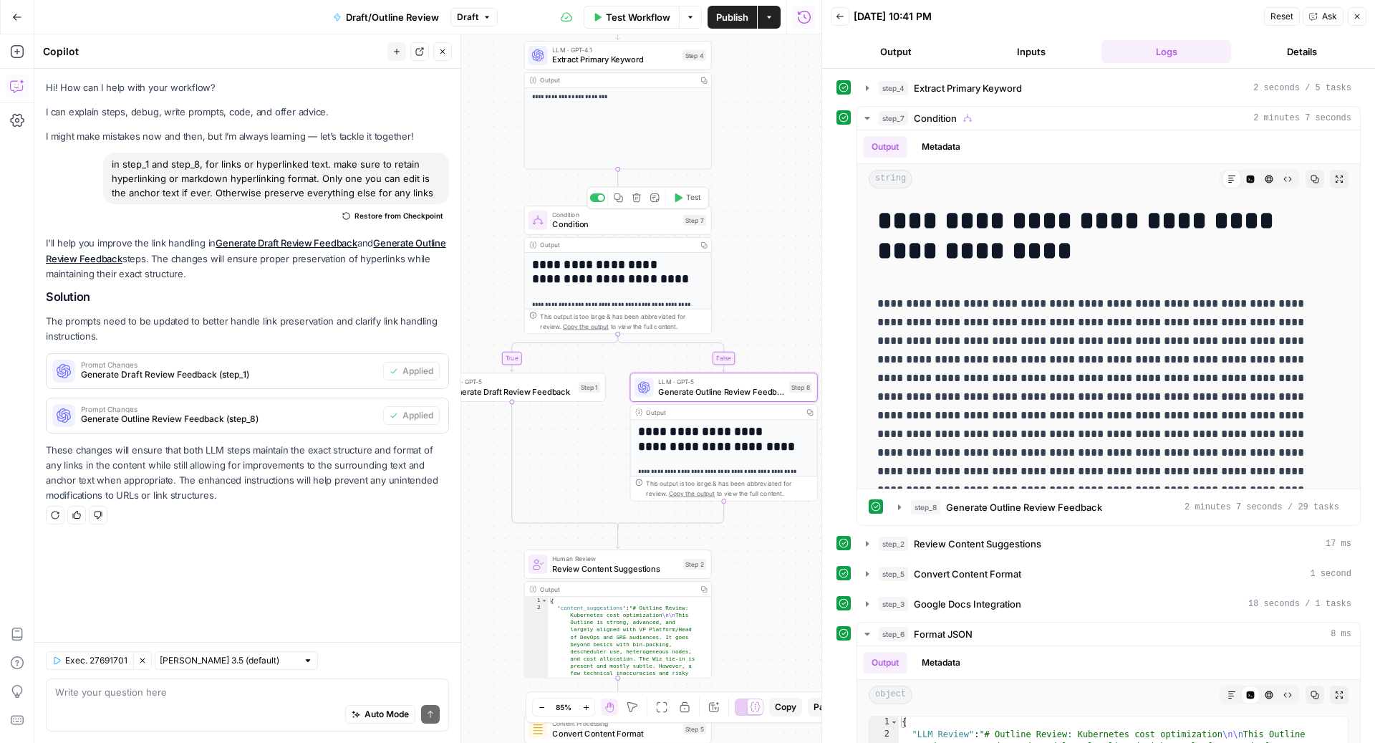
click at [688, 194] on span "Test" at bounding box center [693, 197] width 14 height 11
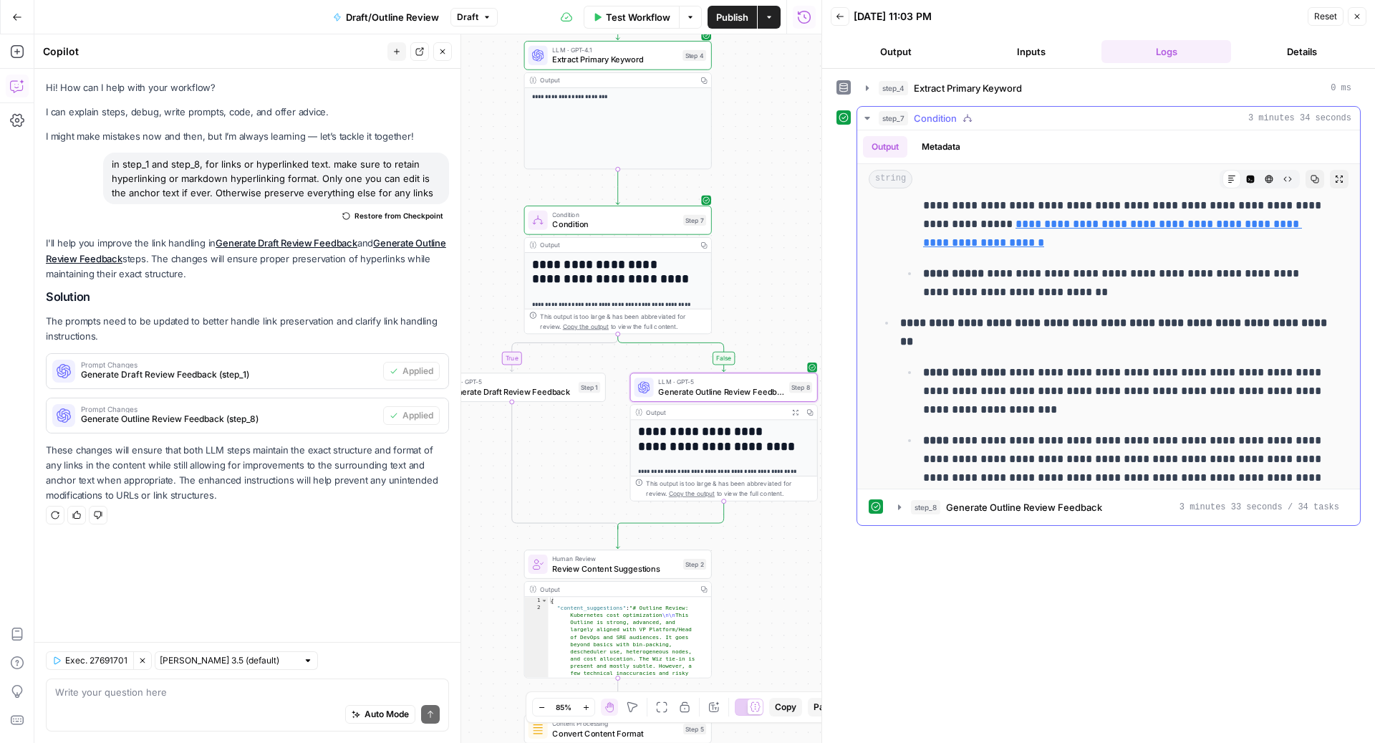
scroll to position [3172, 0]
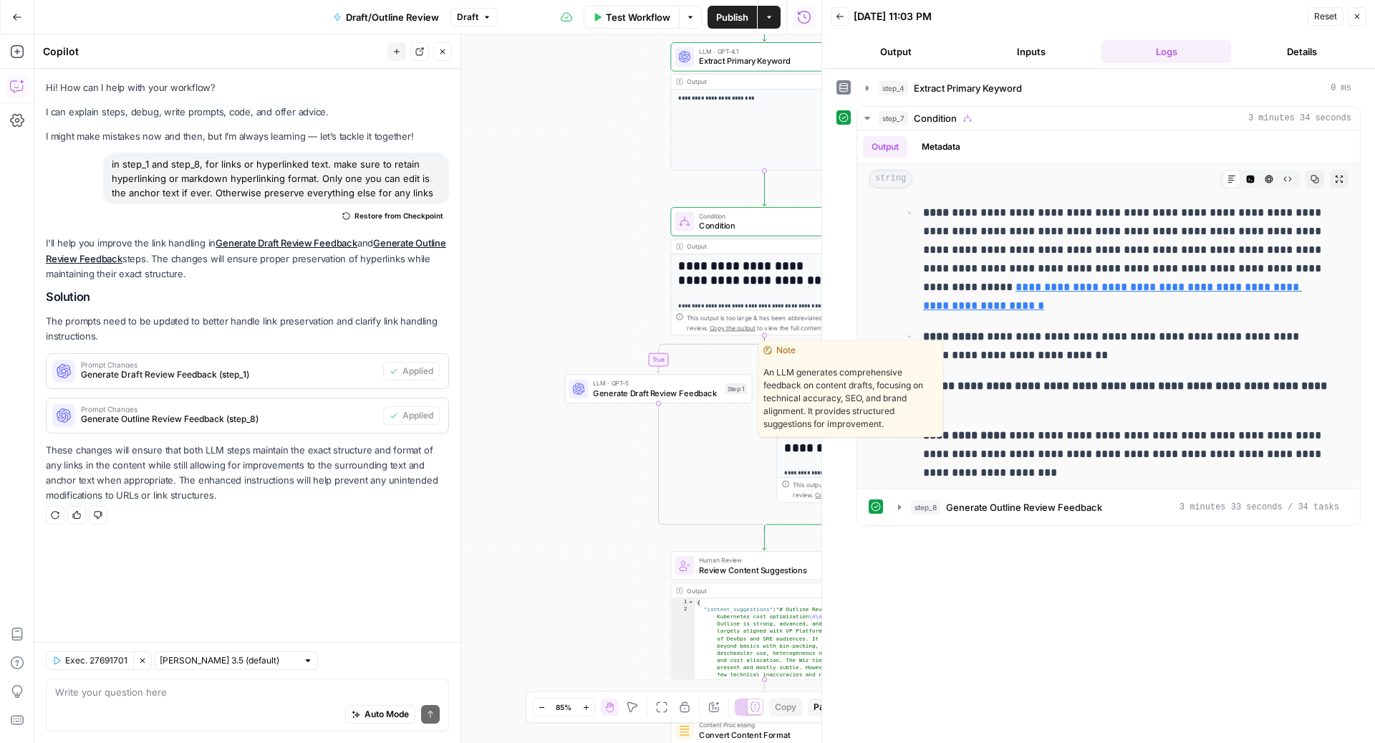
click at [612, 396] on span "Generate Draft Review Feedback" at bounding box center [656, 393] width 127 height 12
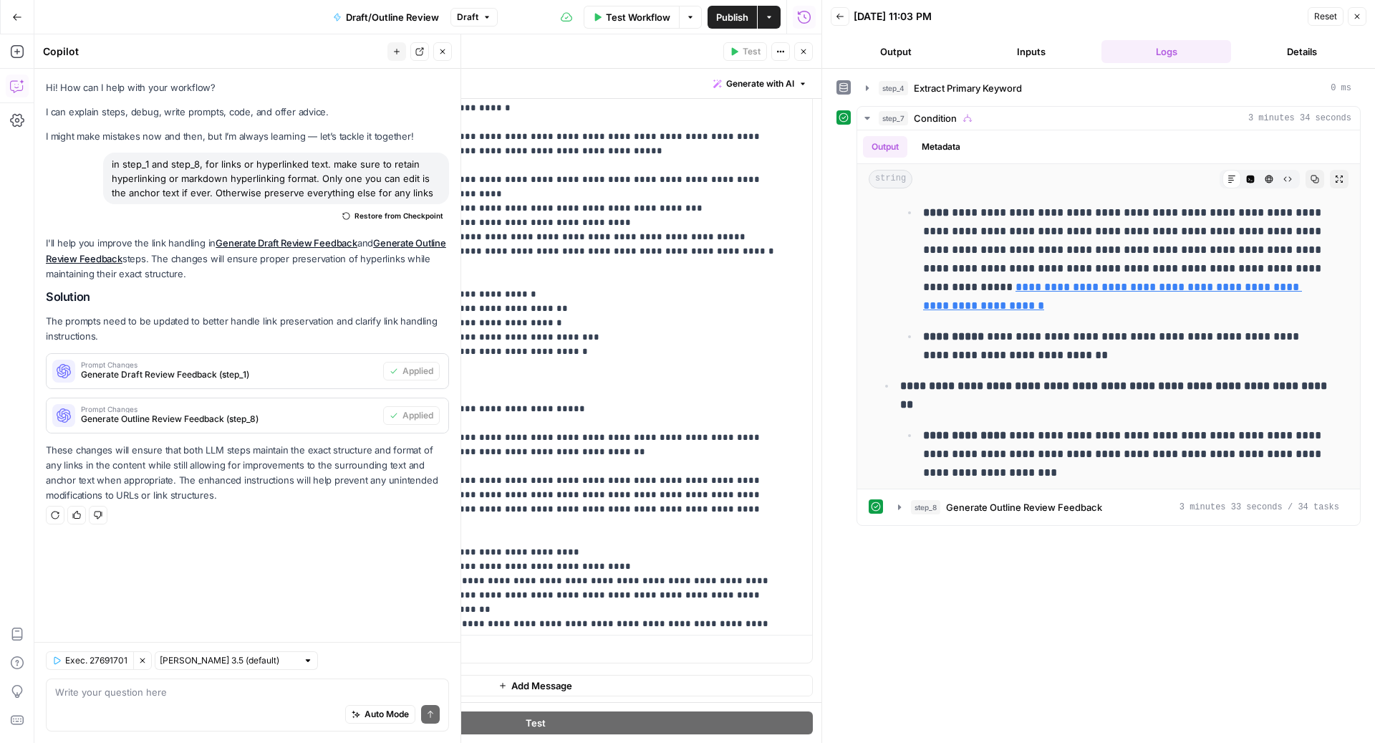
scroll to position [1218, 0]
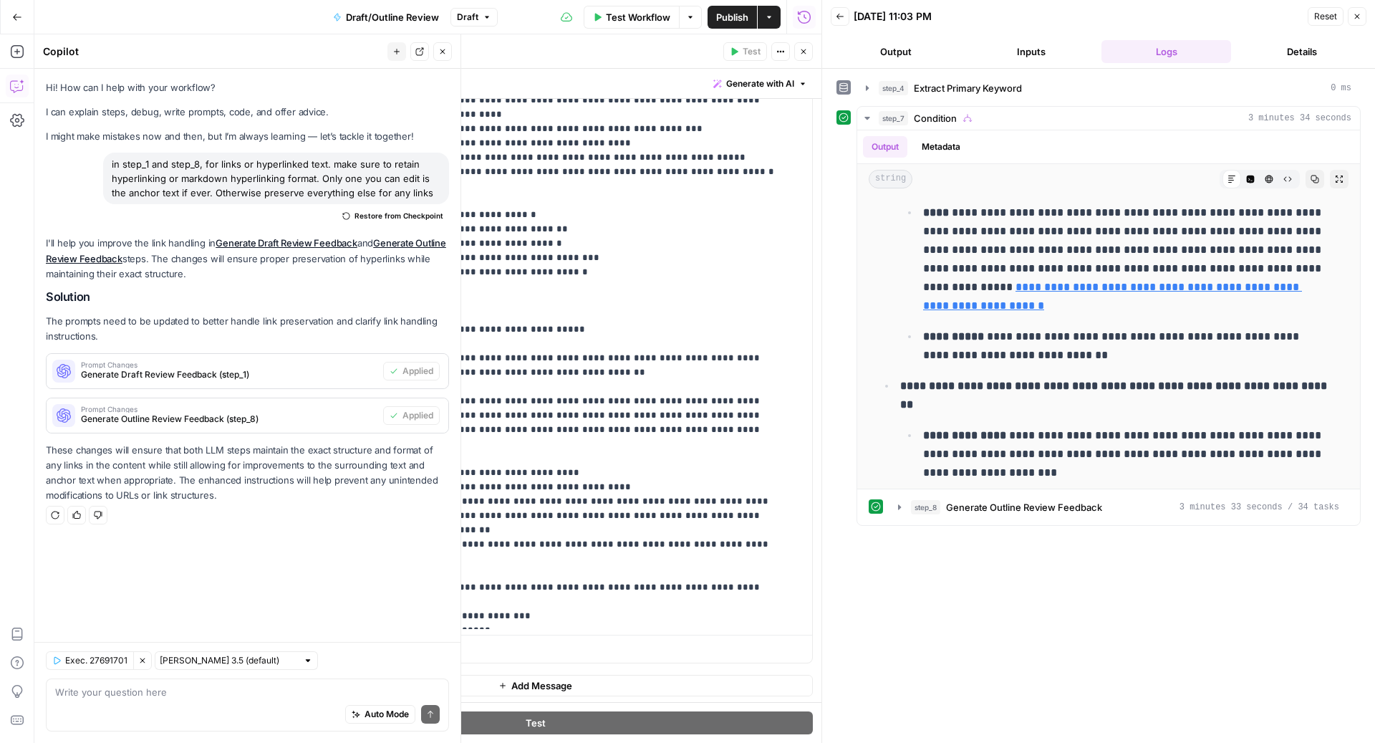
click at [1010, 56] on button "Inputs" at bounding box center [1031, 51] width 130 height 23
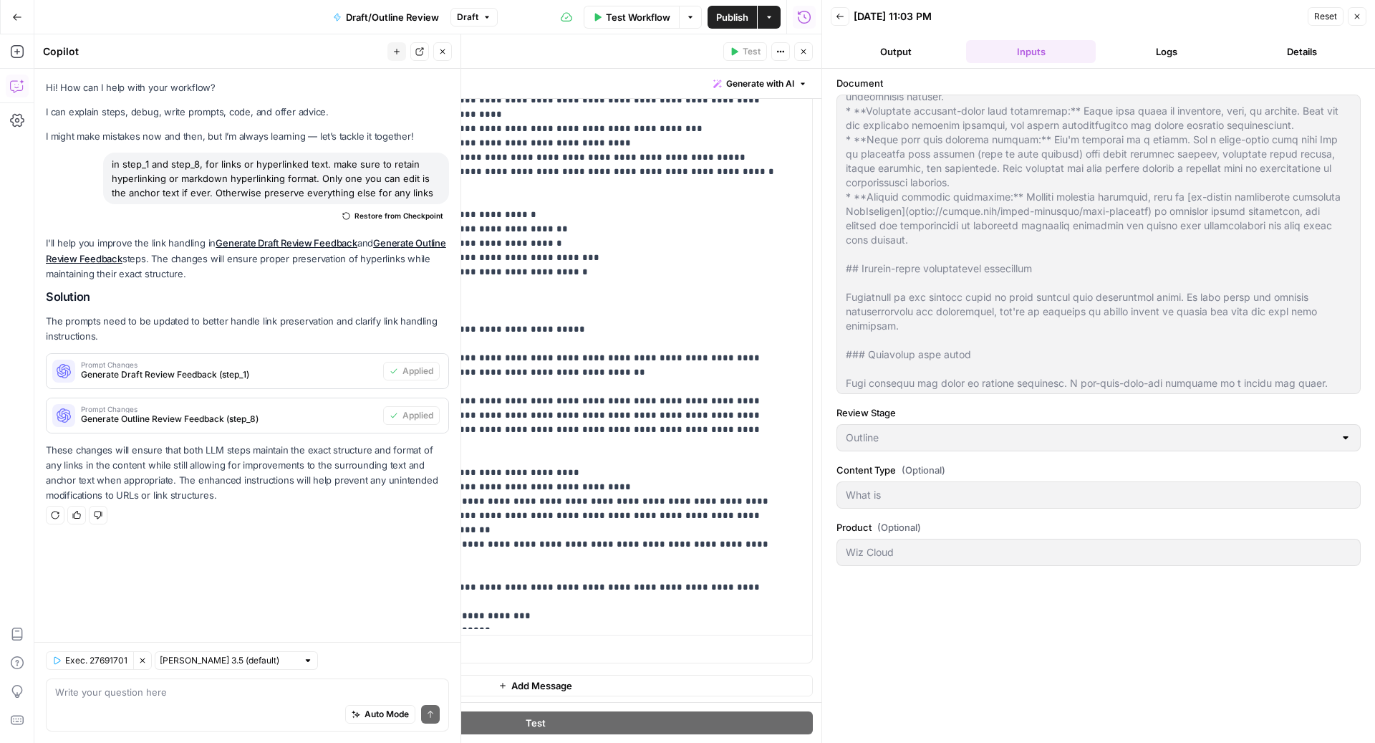
scroll to position [4280, 0]
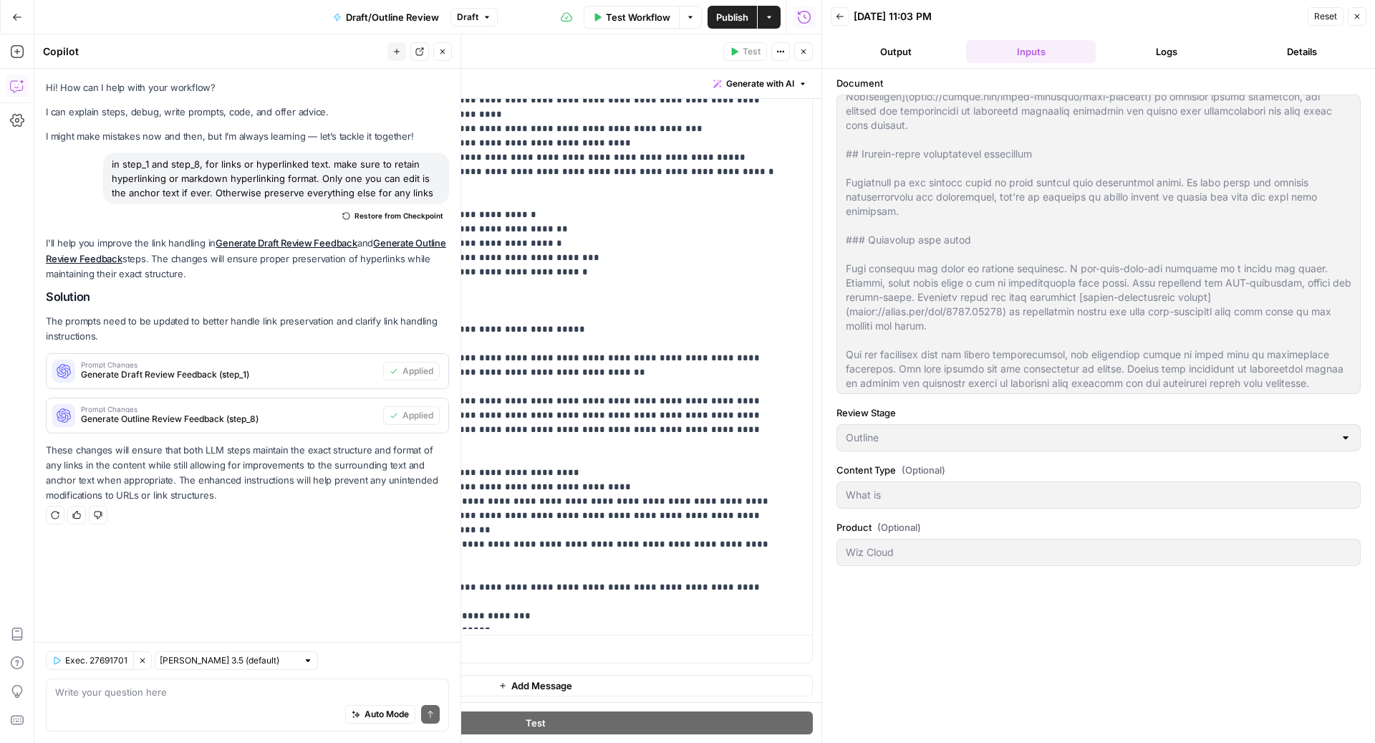
click at [1188, 54] on button "Logs" at bounding box center [1167, 51] width 130 height 23
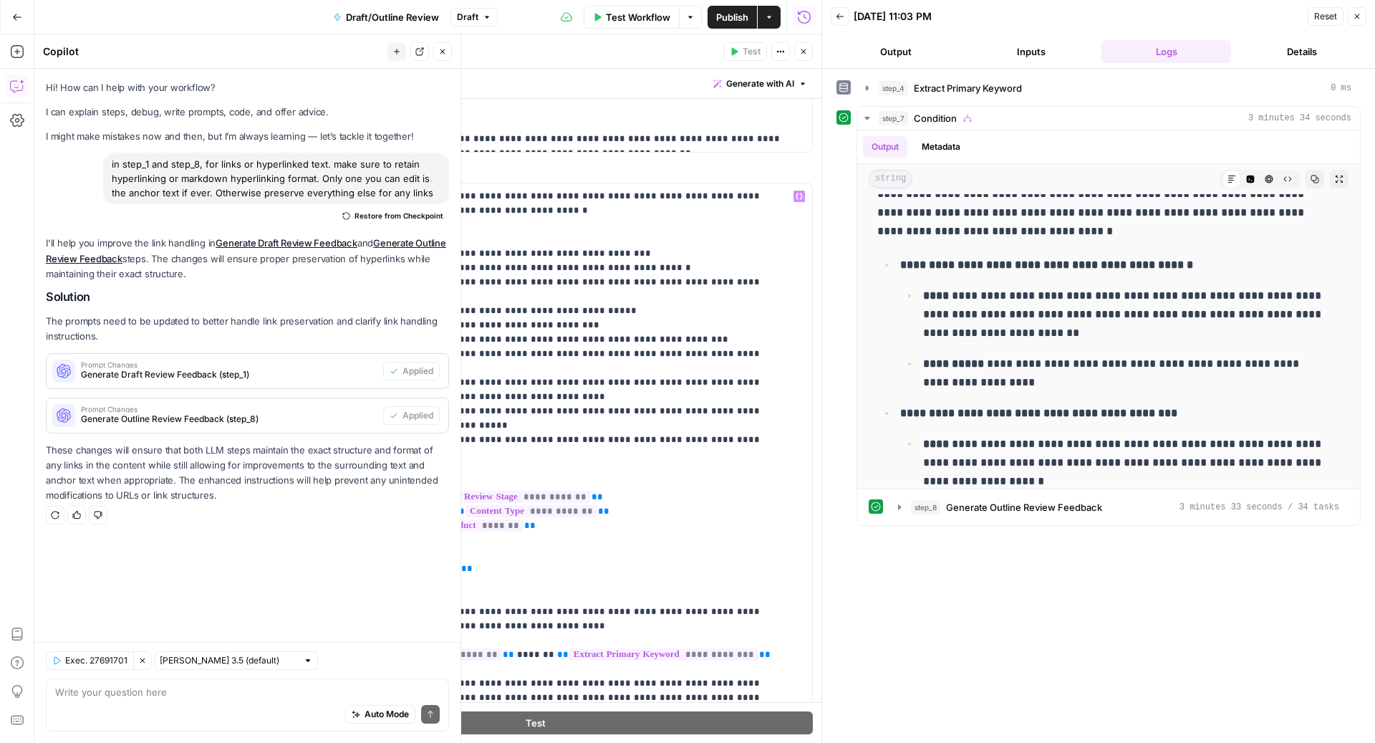
scroll to position [319, 0]
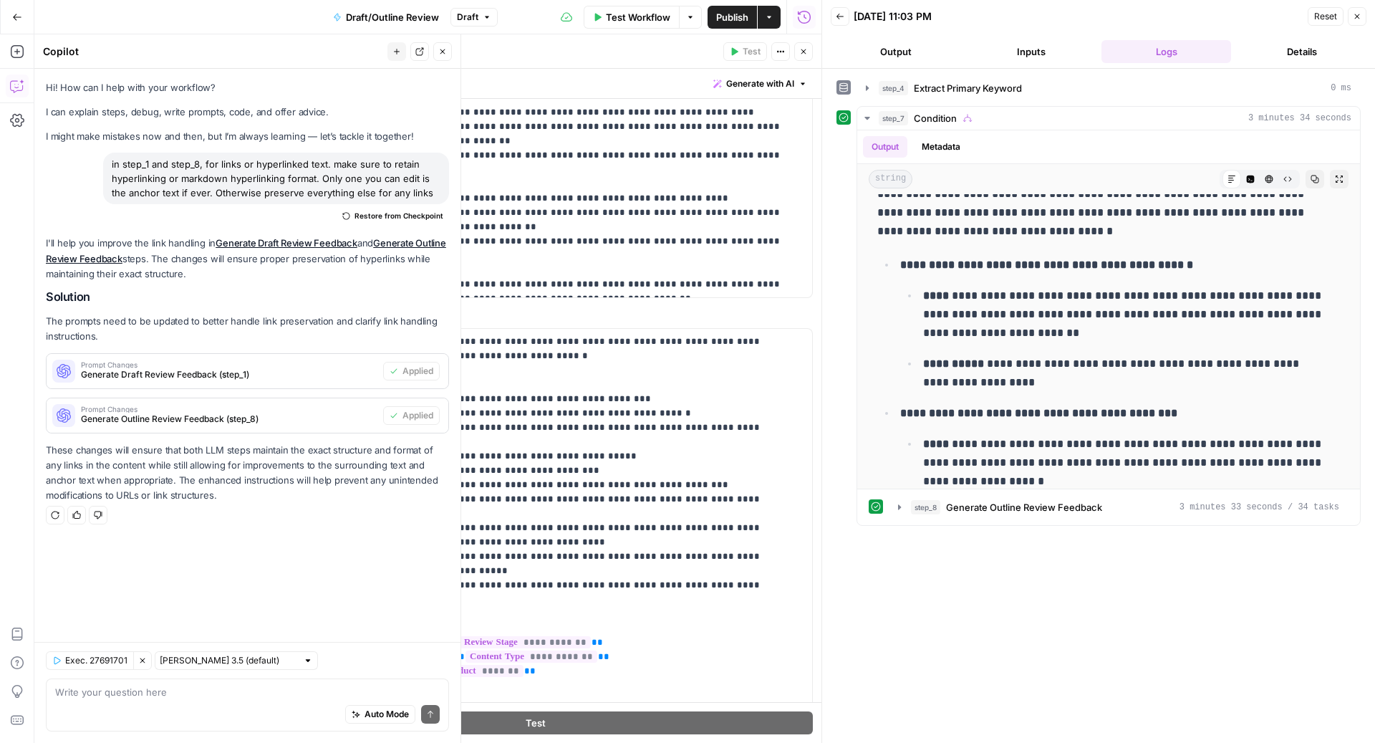
click at [812, 45] on button "Close" at bounding box center [803, 51] width 19 height 19
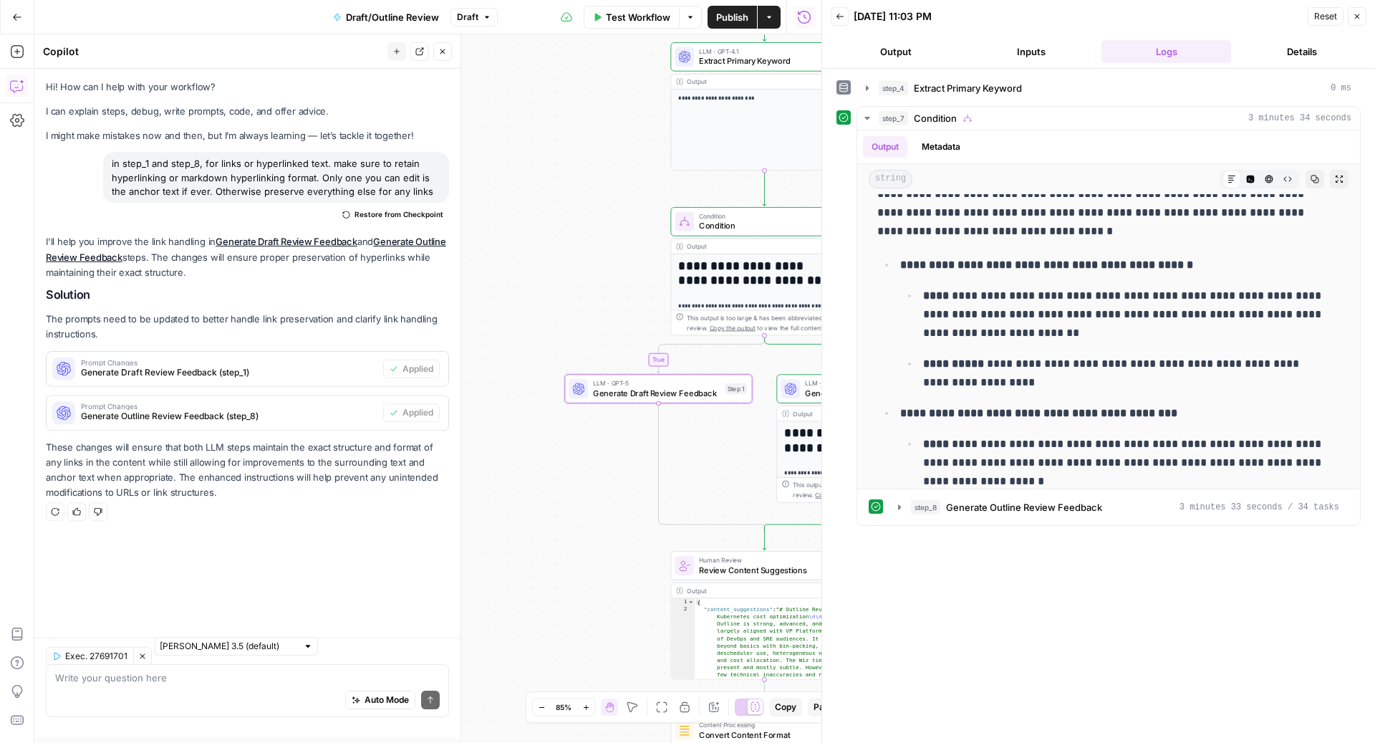
click at [812, 45] on div "LLM · GPT-4.1 Extract Primary Keyword Step 4" at bounding box center [764, 56] width 188 height 29
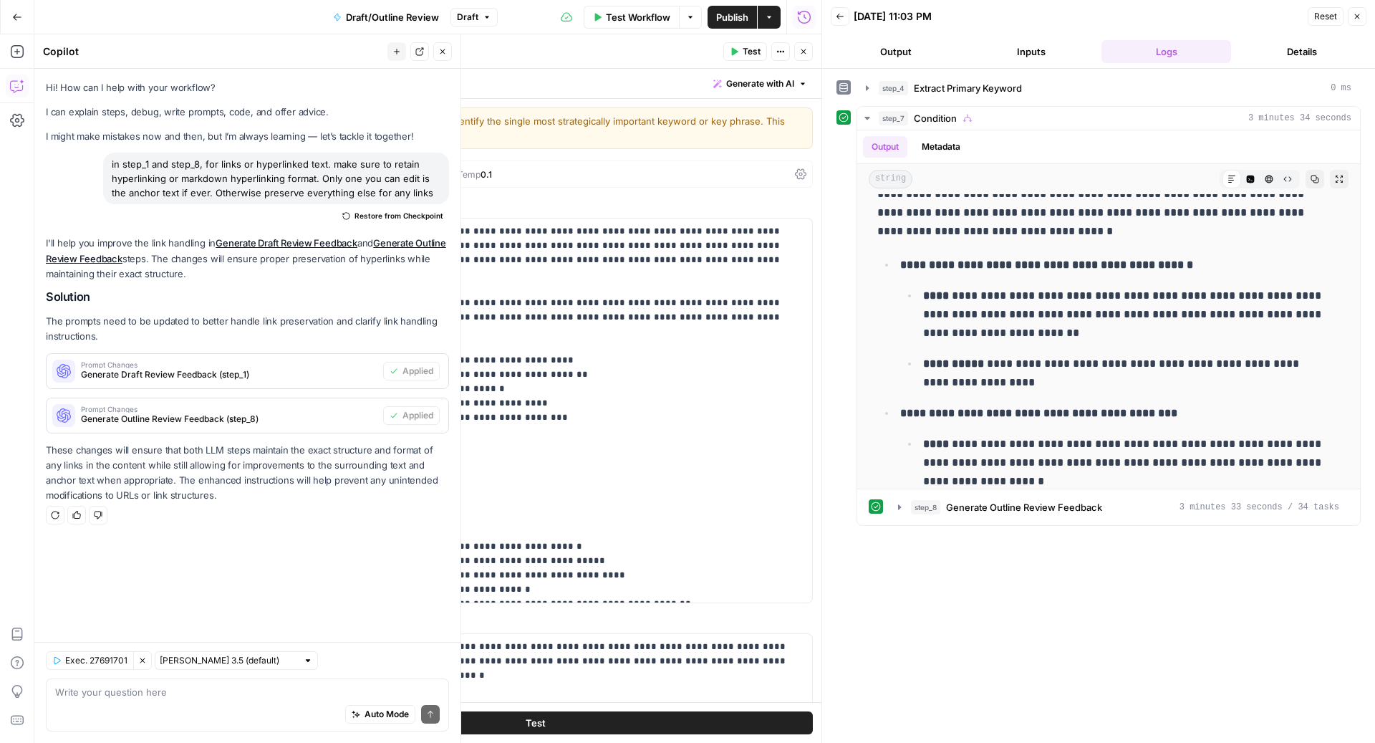
click at [1356, 16] on icon "button" at bounding box center [1357, 16] width 9 height 9
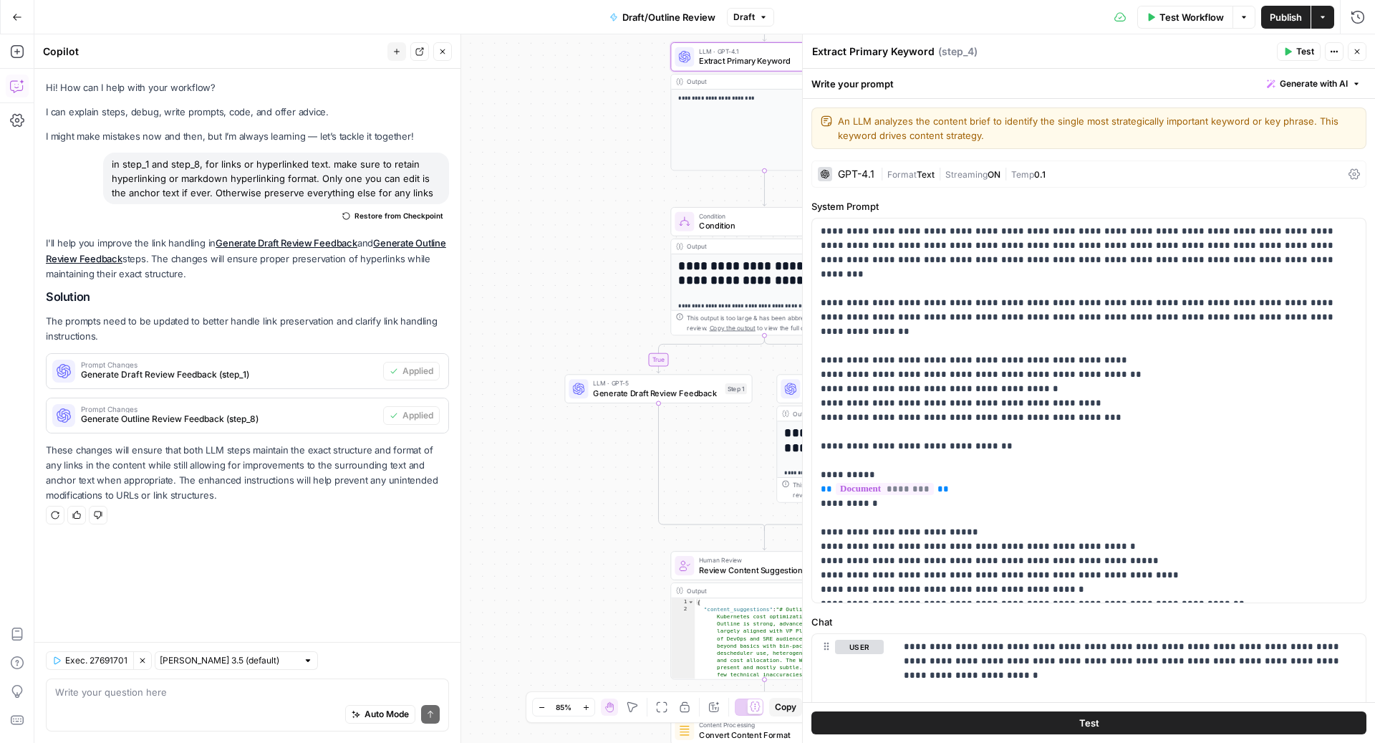
click at [1354, 62] on header "Extract Primary Keyword Extract Primary Keyword ( step_4 ) Test Actions Close" at bounding box center [1089, 51] width 572 height 34
click at [1359, 50] on icon "button" at bounding box center [1357, 51] width 9 height 9
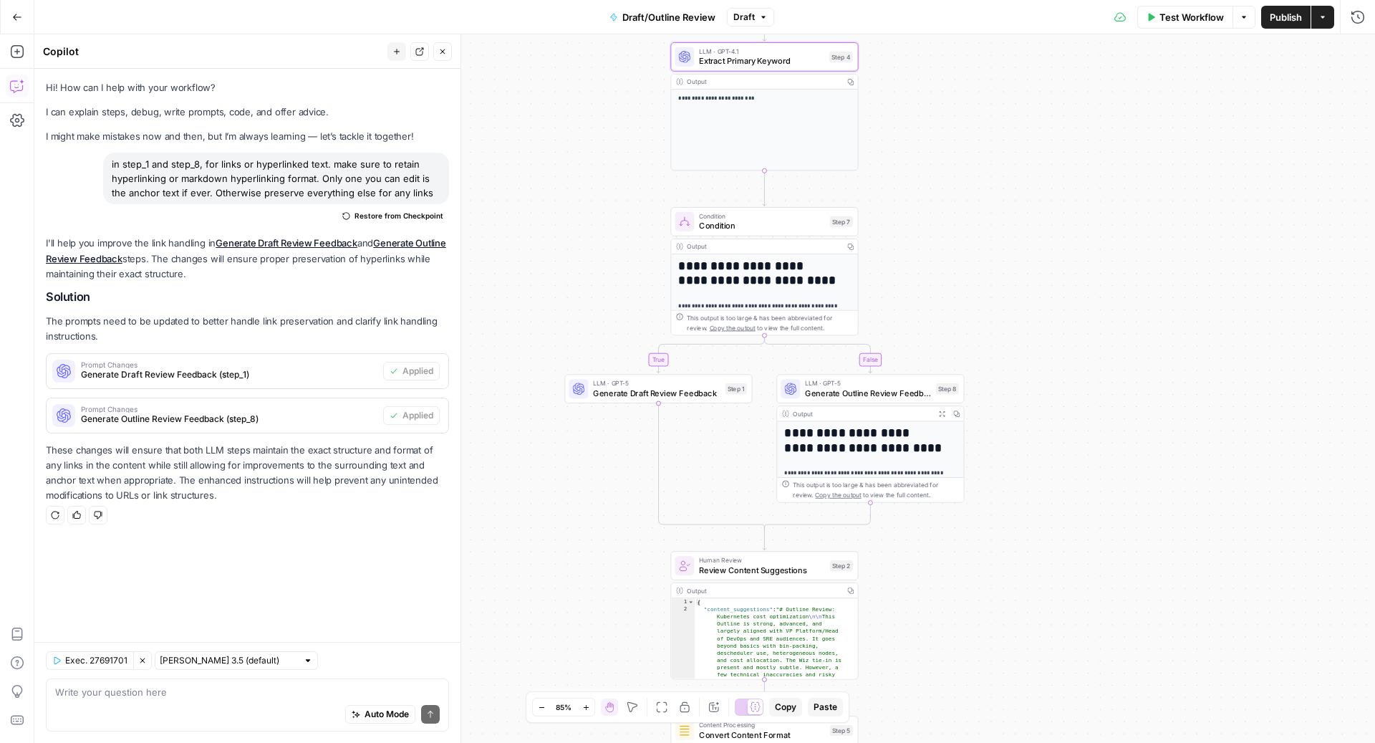
click at [1289, 14] on span "Publish" at bounding box center [1286, 17] width 32 height 14
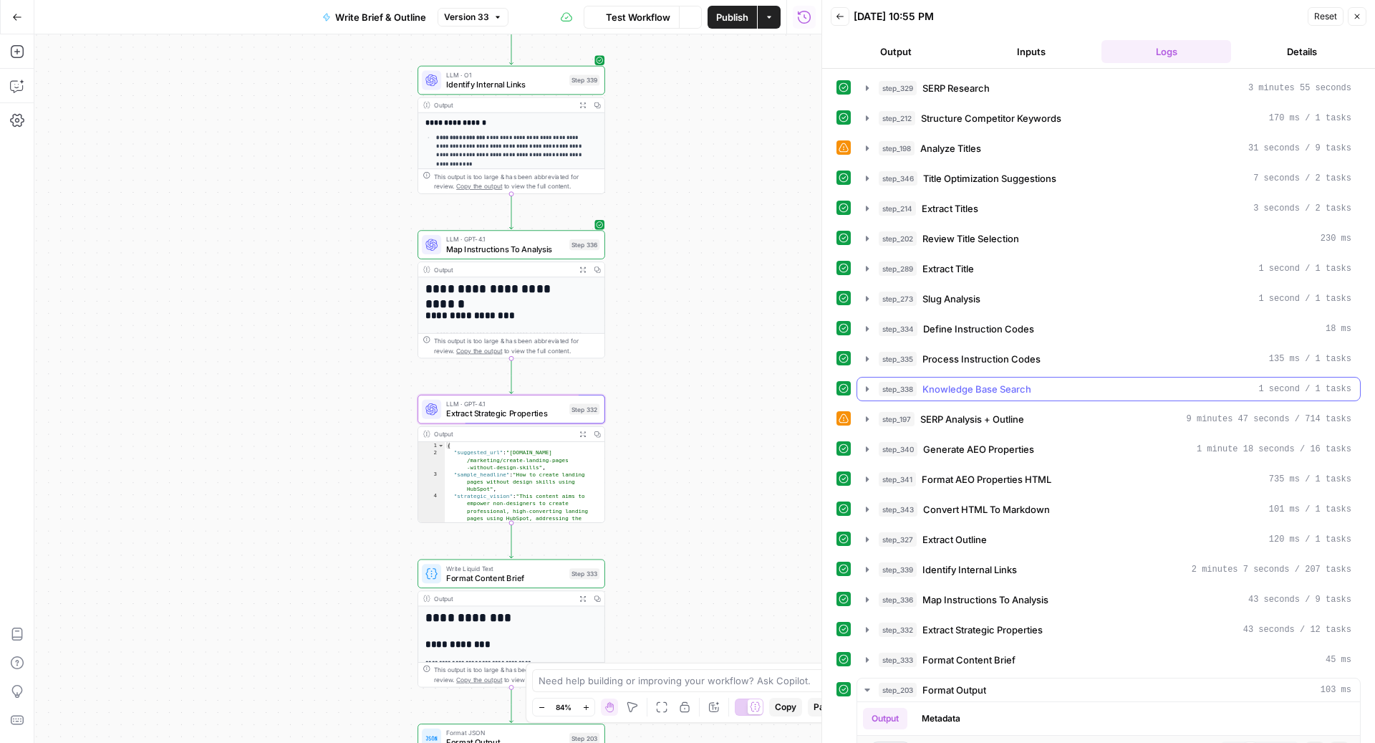
scroll to position [314, 0]
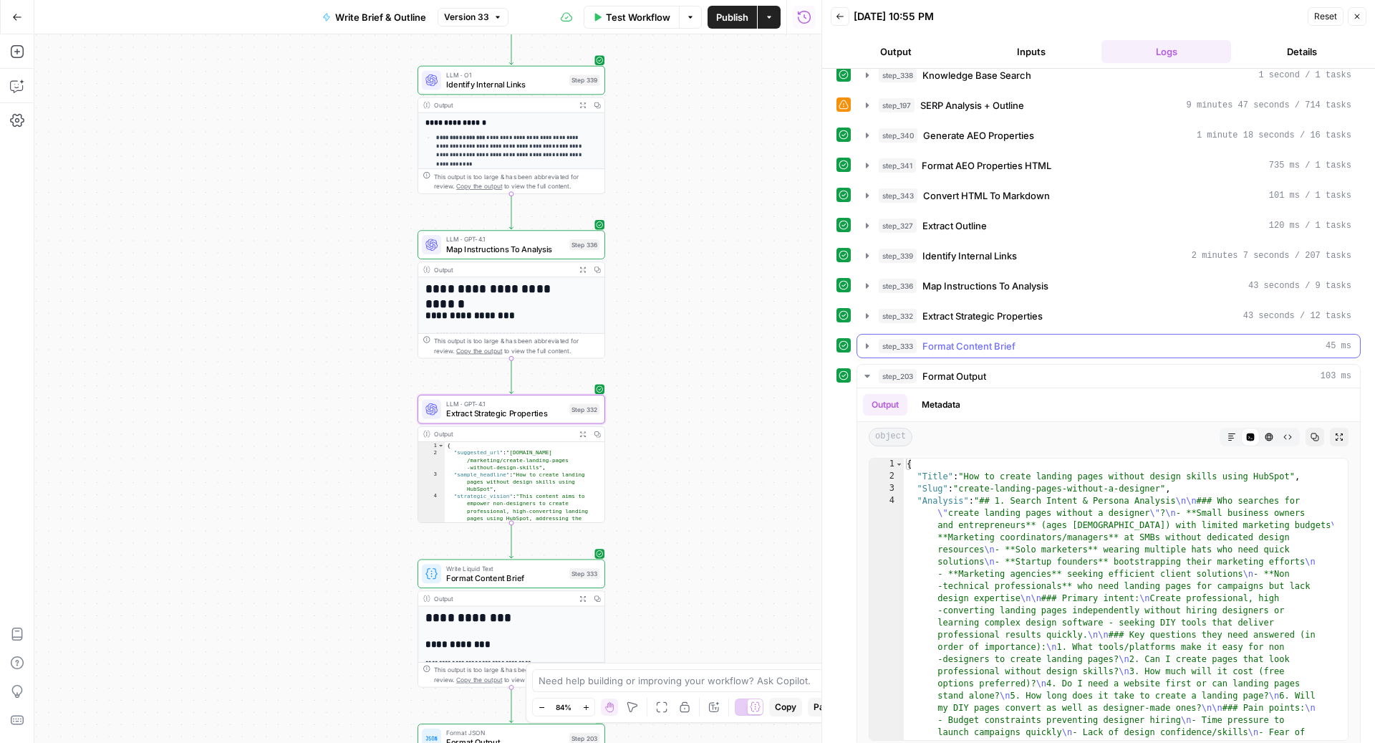
click at [1074, 339] on div "step_333 Format Content Brief 45 ms" at bounding box center [1115, 346] width 473 height 14
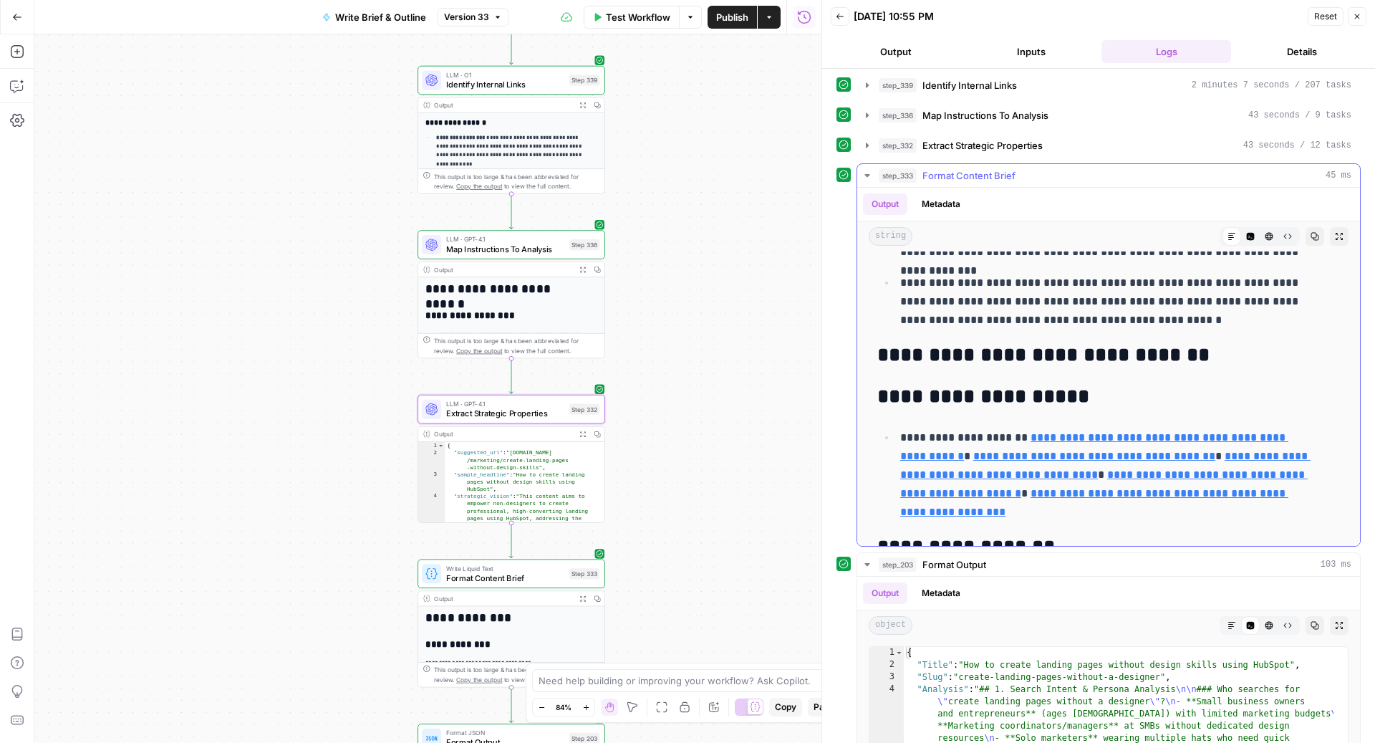
scroll to position [553, 0]
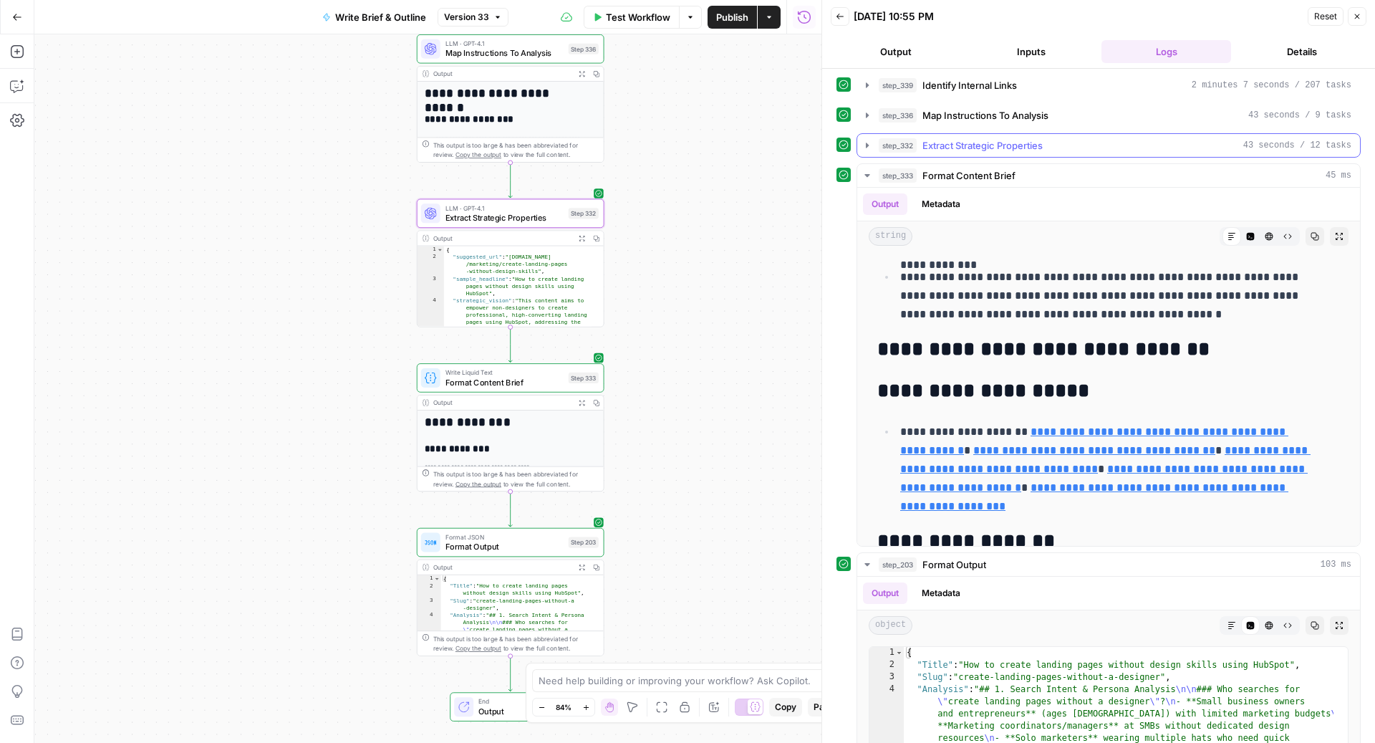
click at [1054, 138] on div "step_332 Extract Strategic Properties 43 seconds / 12 tasks" at bounding box center [1115, 145] width 473 height 14
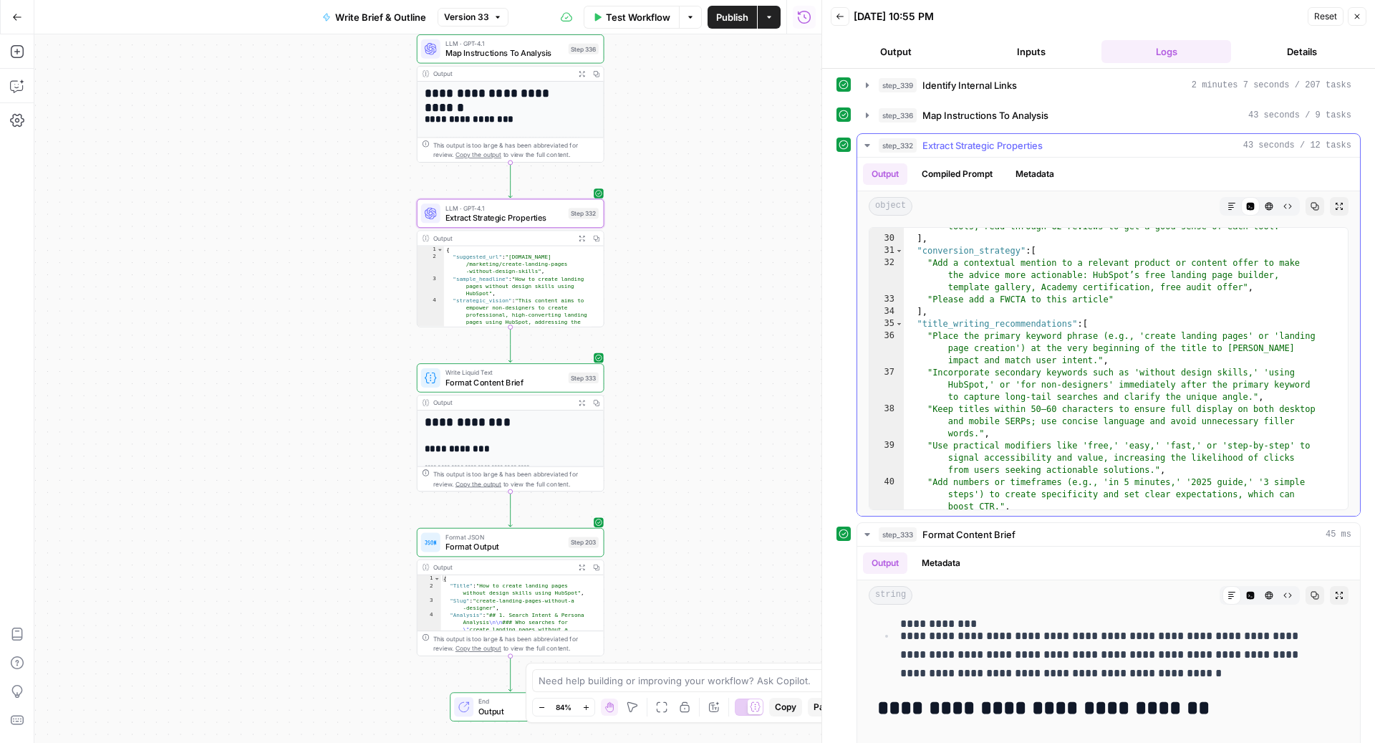
scroll to position [822, 0]
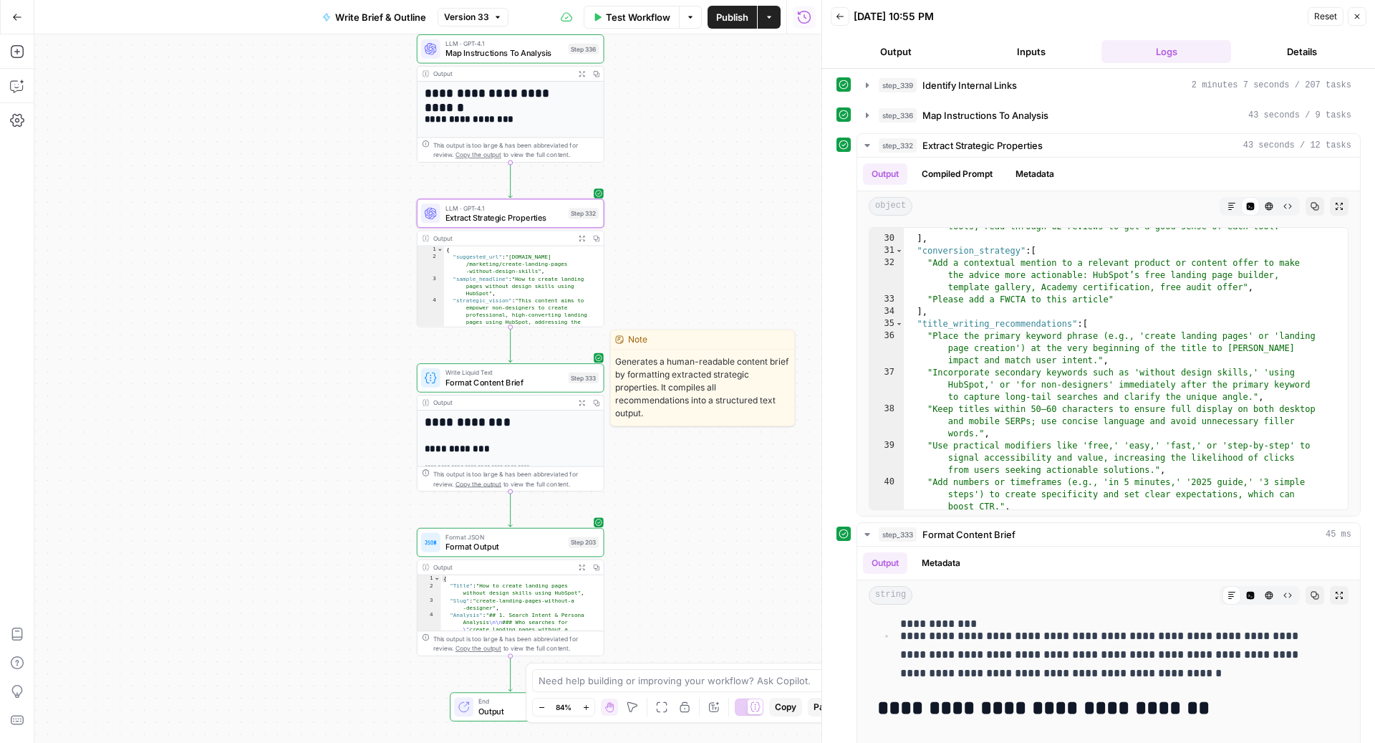
click at [513, 377] on span "Format Content Brief" at bounding box center [505, 382] width 118 height 12
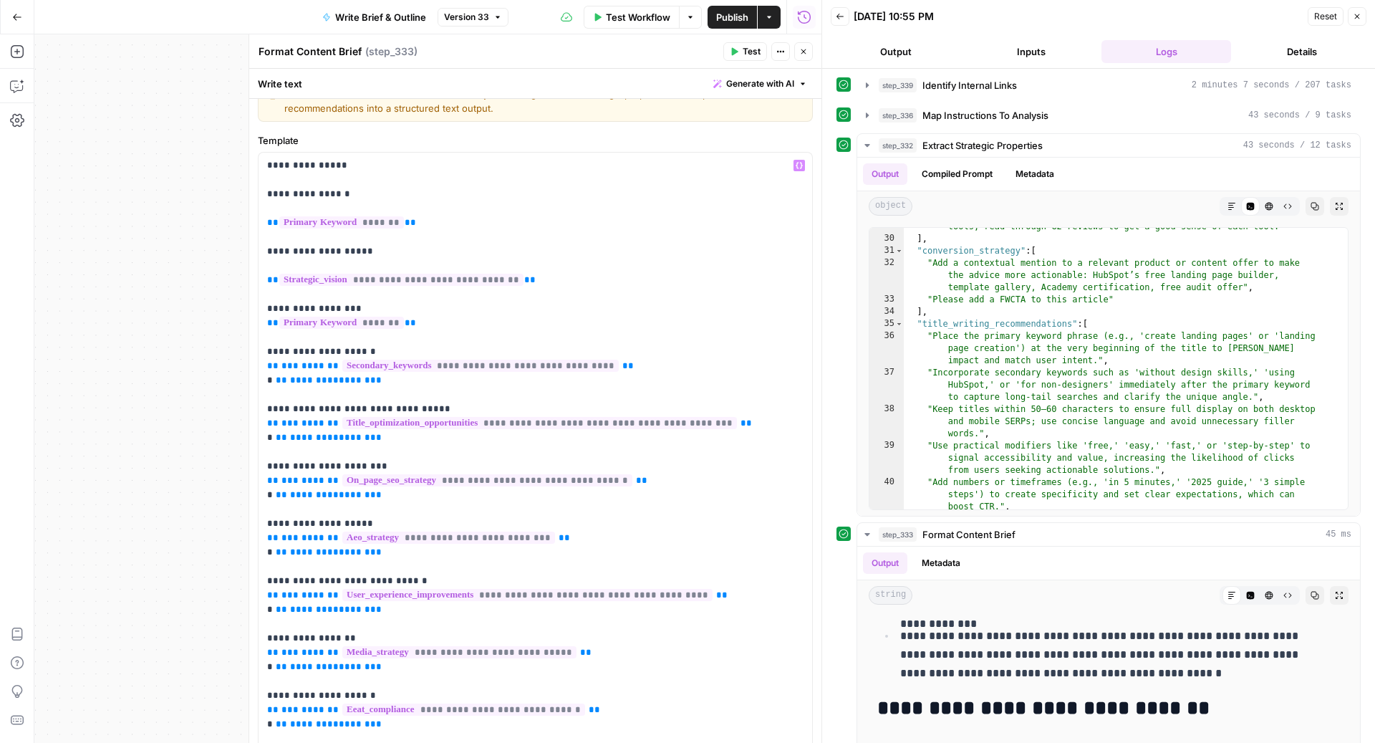
scroll to position [33, 0]
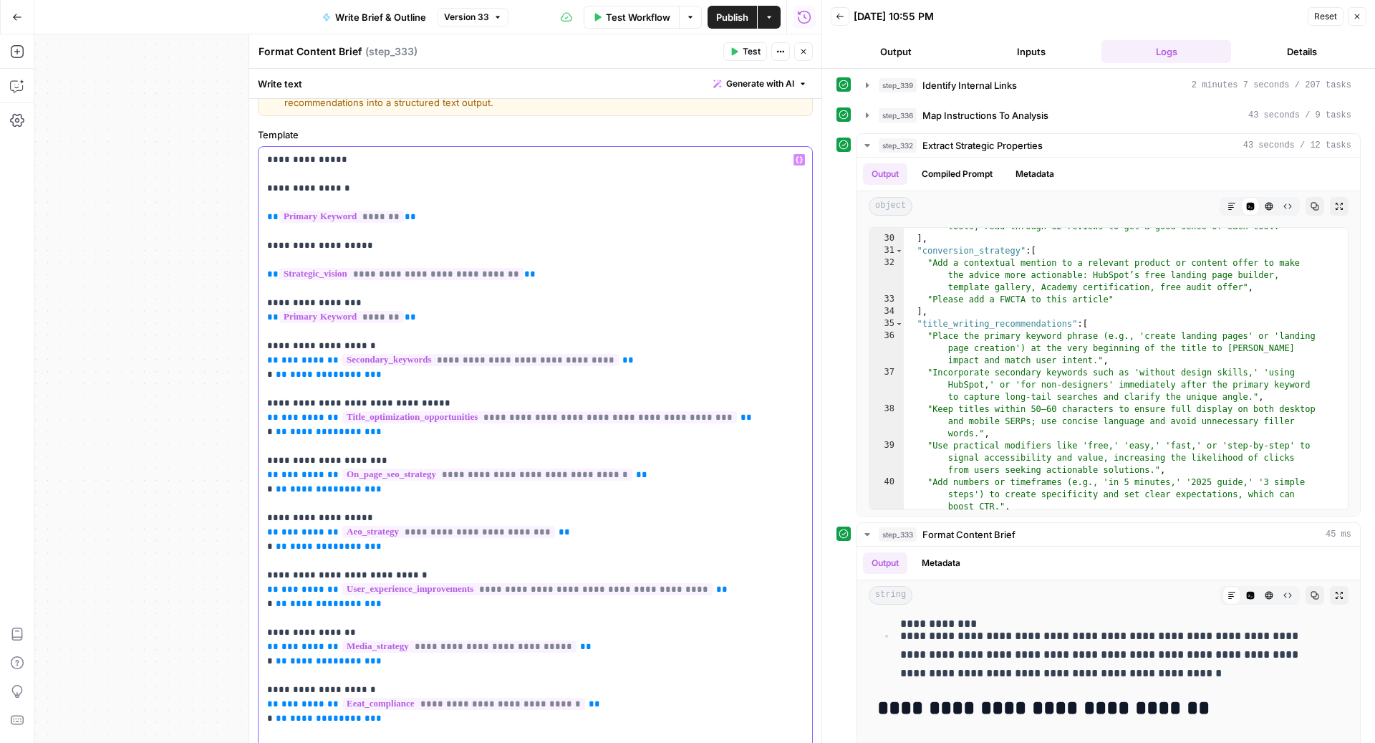
click at [501, 412] on span "**********" at bounding box center [539, 417] width 395 height 12
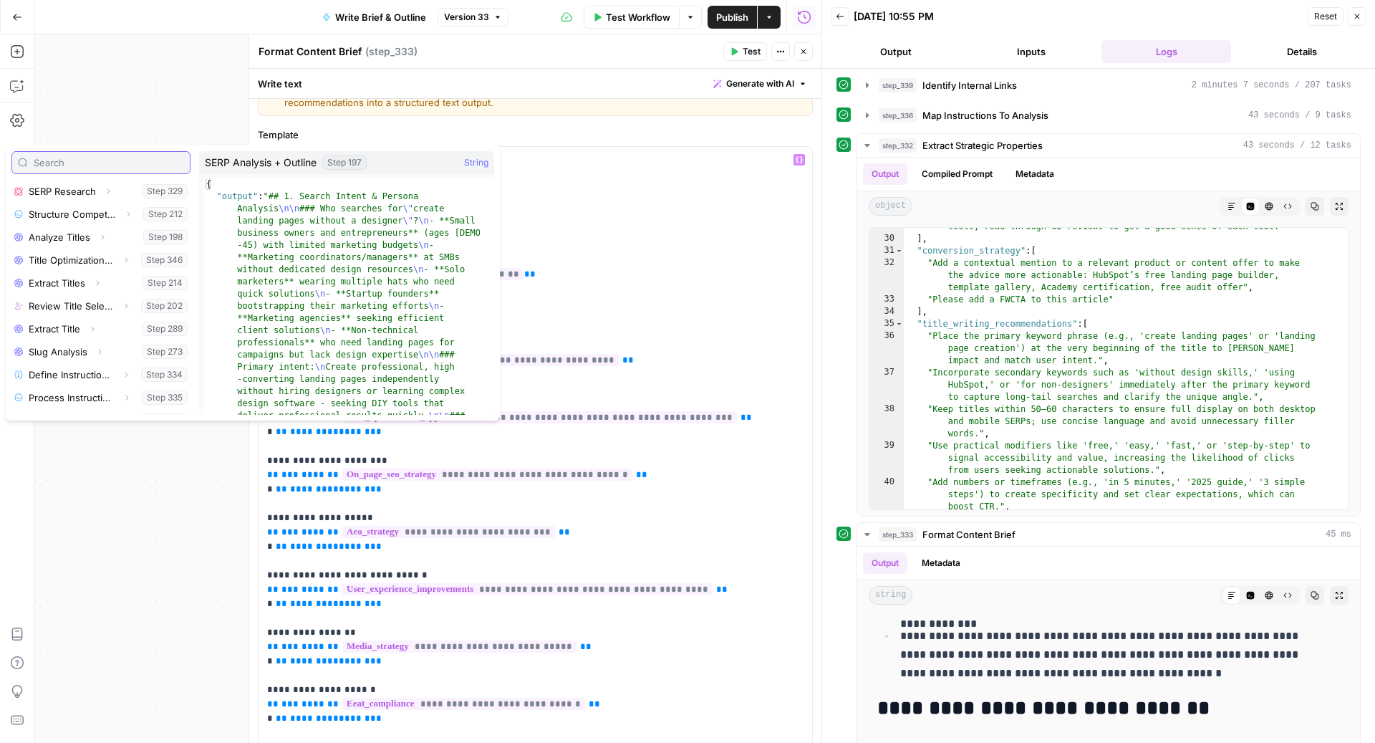
scroll to position [405, 0]
click at [122, 402] on icon "button" at bounding box center [126, 404] width 9 height 9
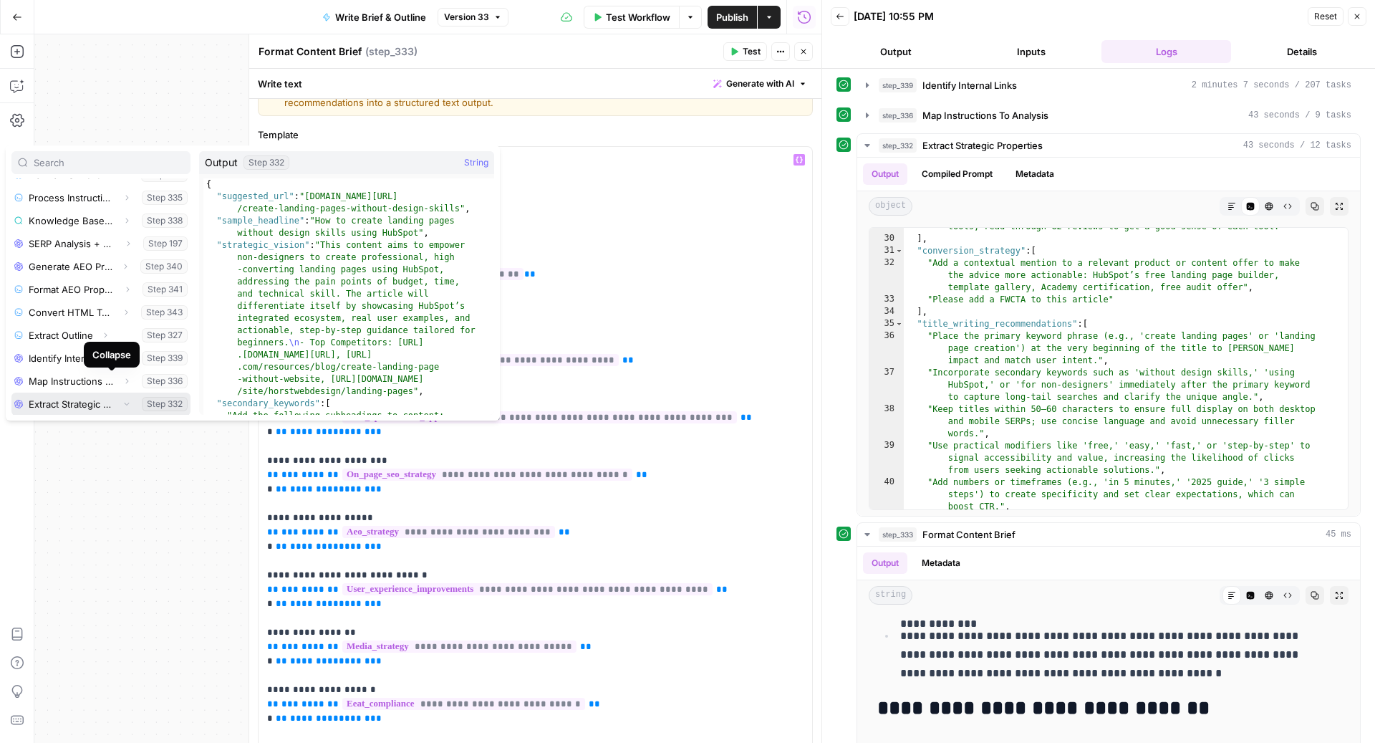
scroll to position [428, 0]
click at [69, 401] on icon "button" at bounding box center [71, 404] width 9 height 9
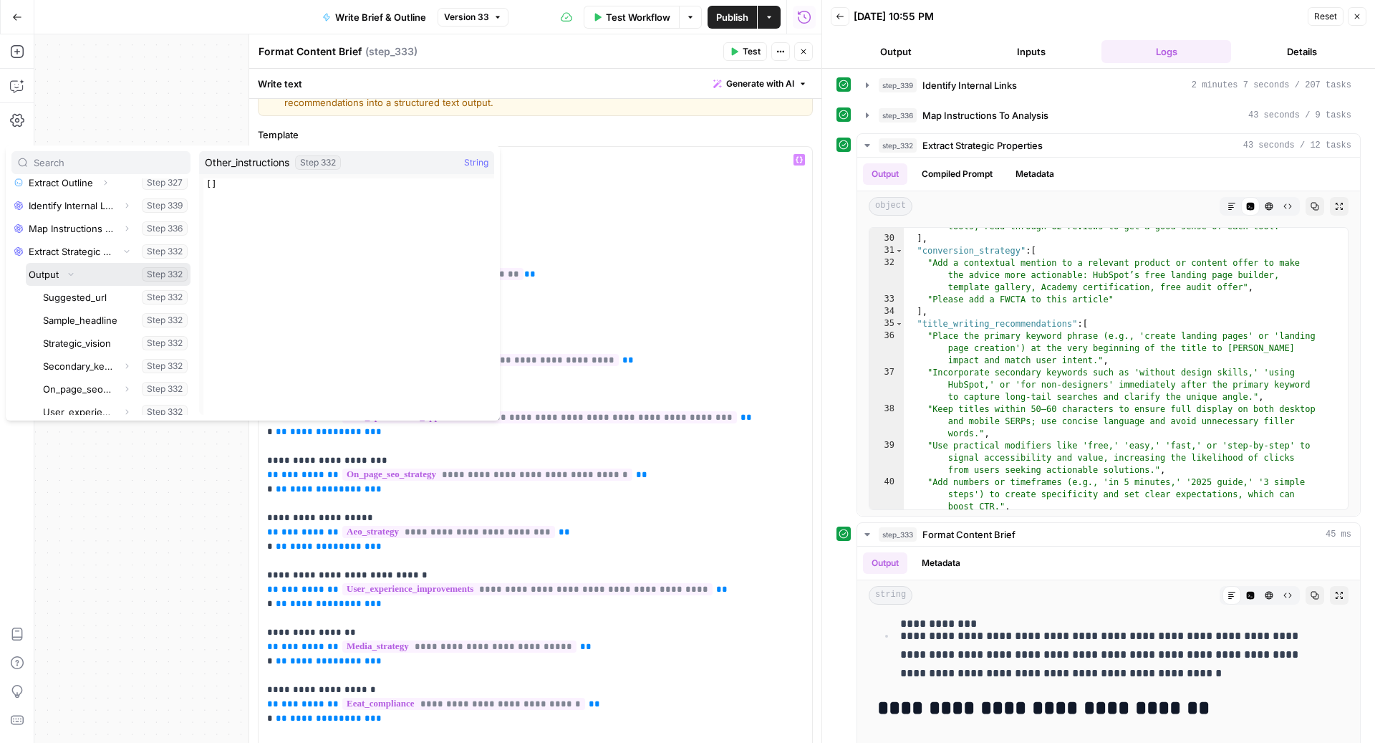
scroll to position [703, 0]
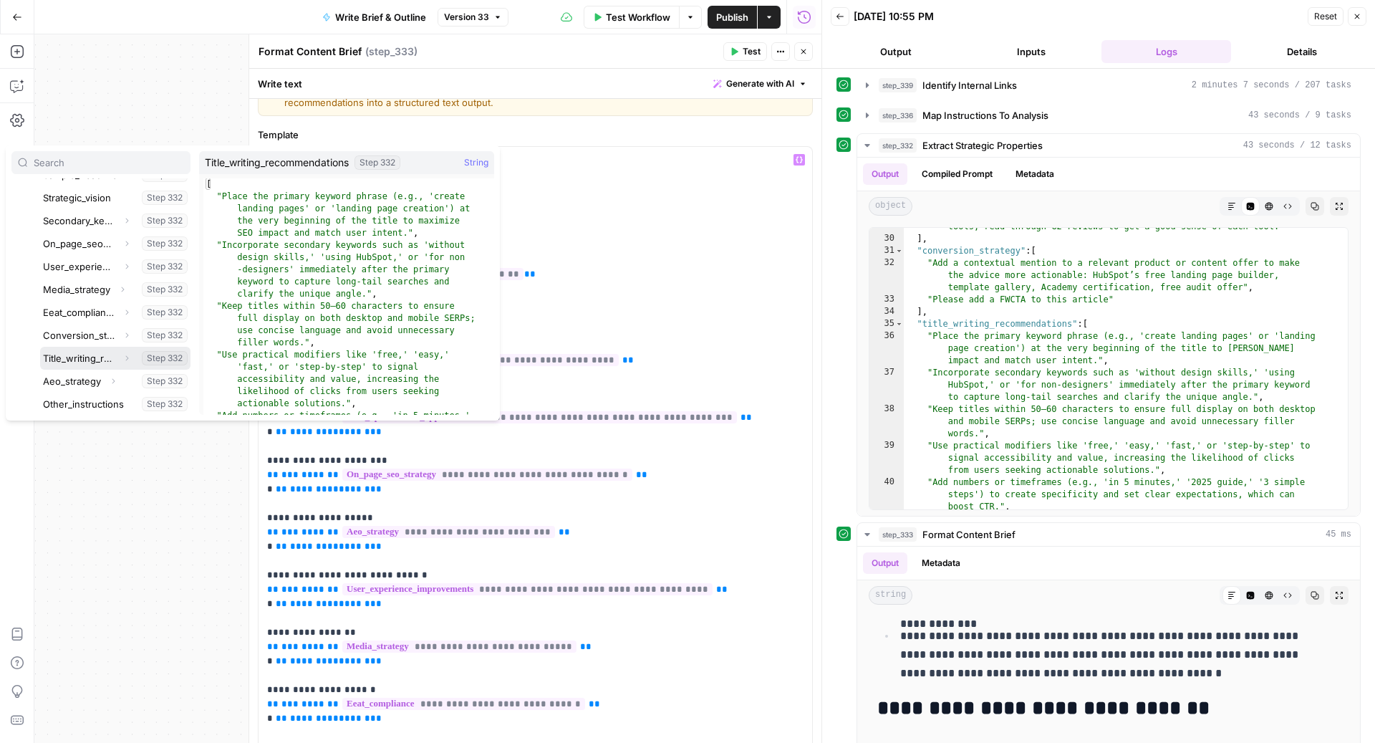
click at [80, 352] on button "Select variable Title_writing_recommendations" at bounding box center [115, 358] width 150 height 23
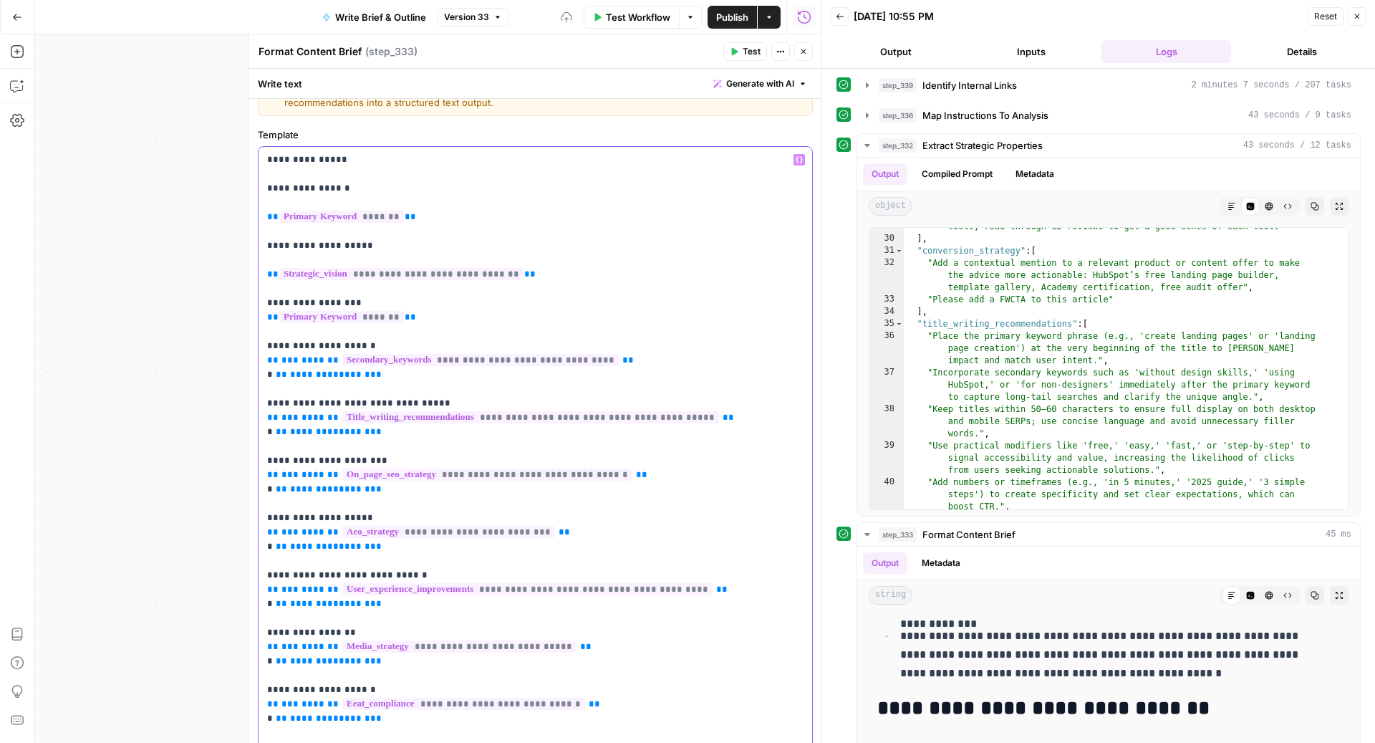
click at [348, 401] on p "**********" at bounding box center [528, 525] width 523 height 745
click at [375, 402] on p "**********" at bounding box center [528, 525] width 523 height 745
click at [319, 408] on p "**********" at bounding box center [528, 525] width 523 height 745
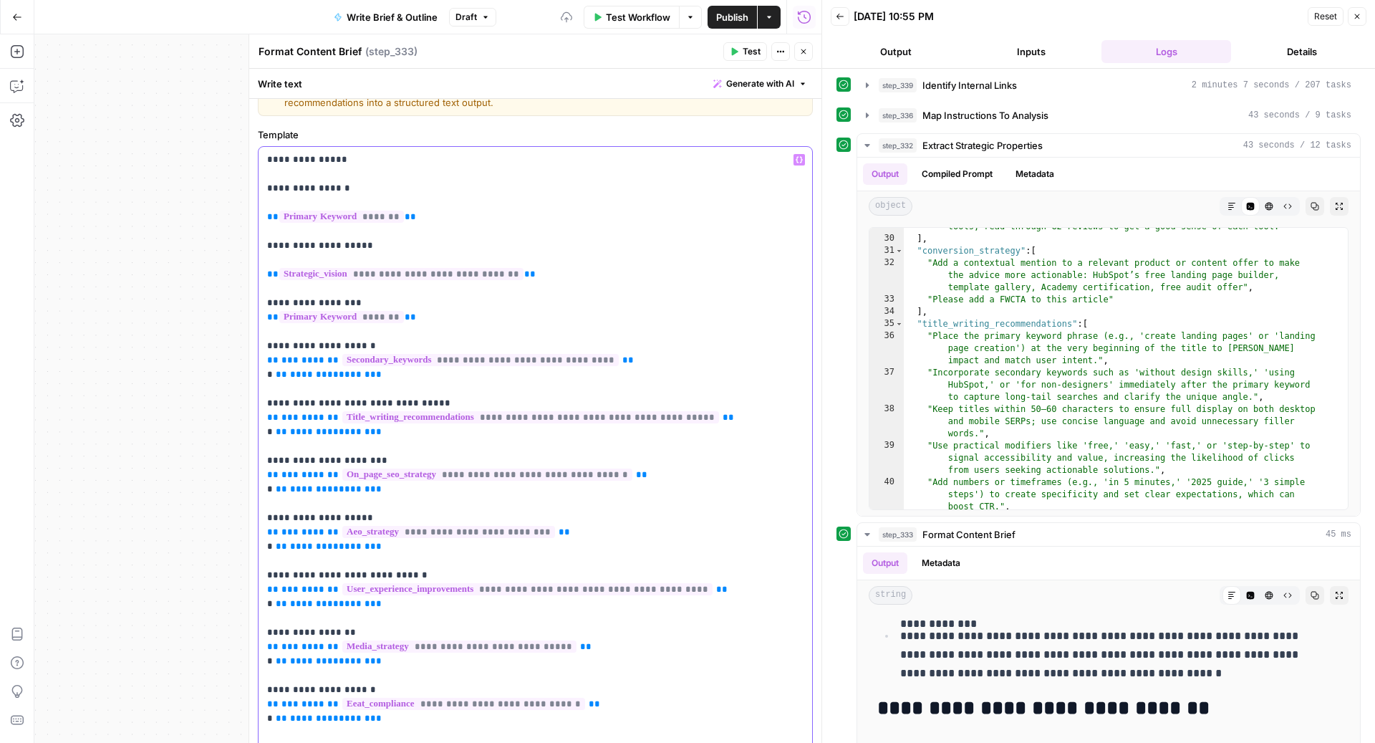
click at [383, 401] on p "**********" at bounding box center [528, 525] width 523 height 745
click at [804, 54] on icon "button" at bounding box center [803, 51] width 9 height 9
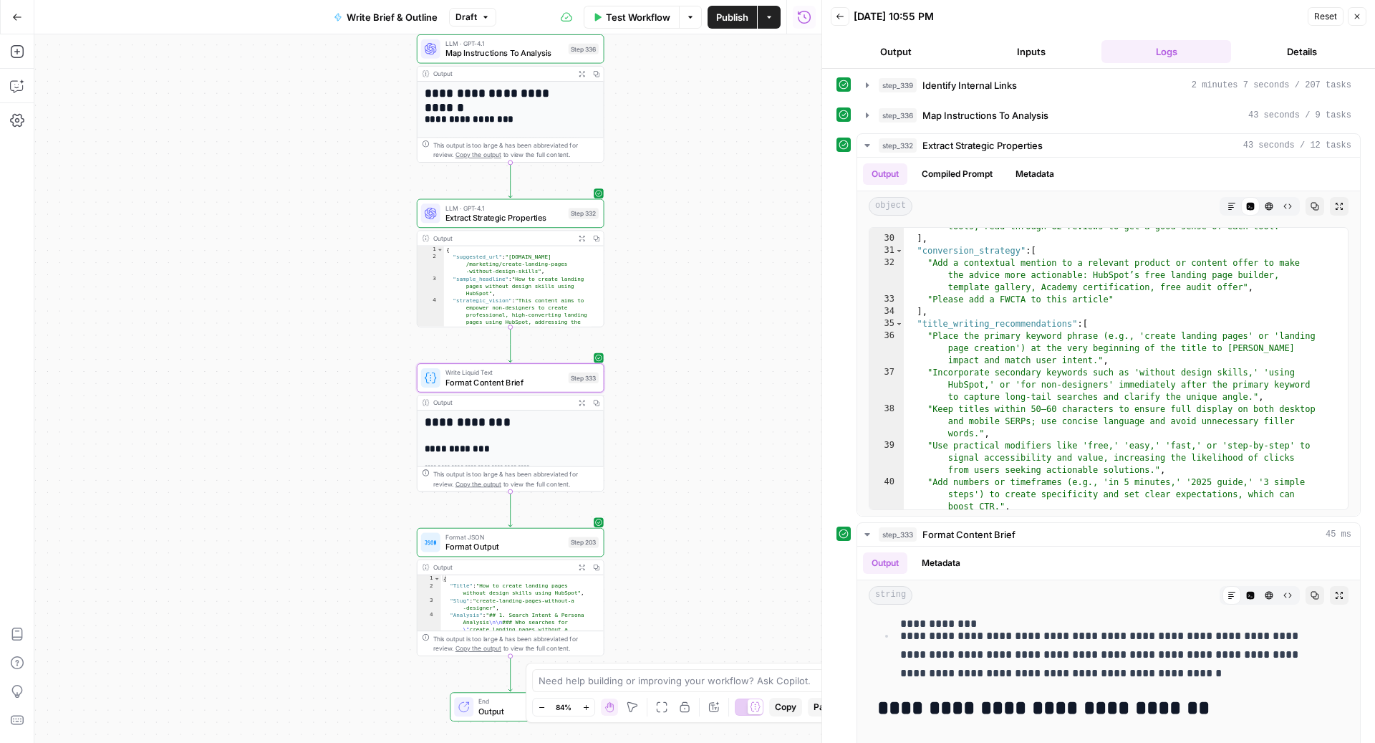
click at [726, 14] on span "Publish" at bounding box center [732, 17] width 32 height 14
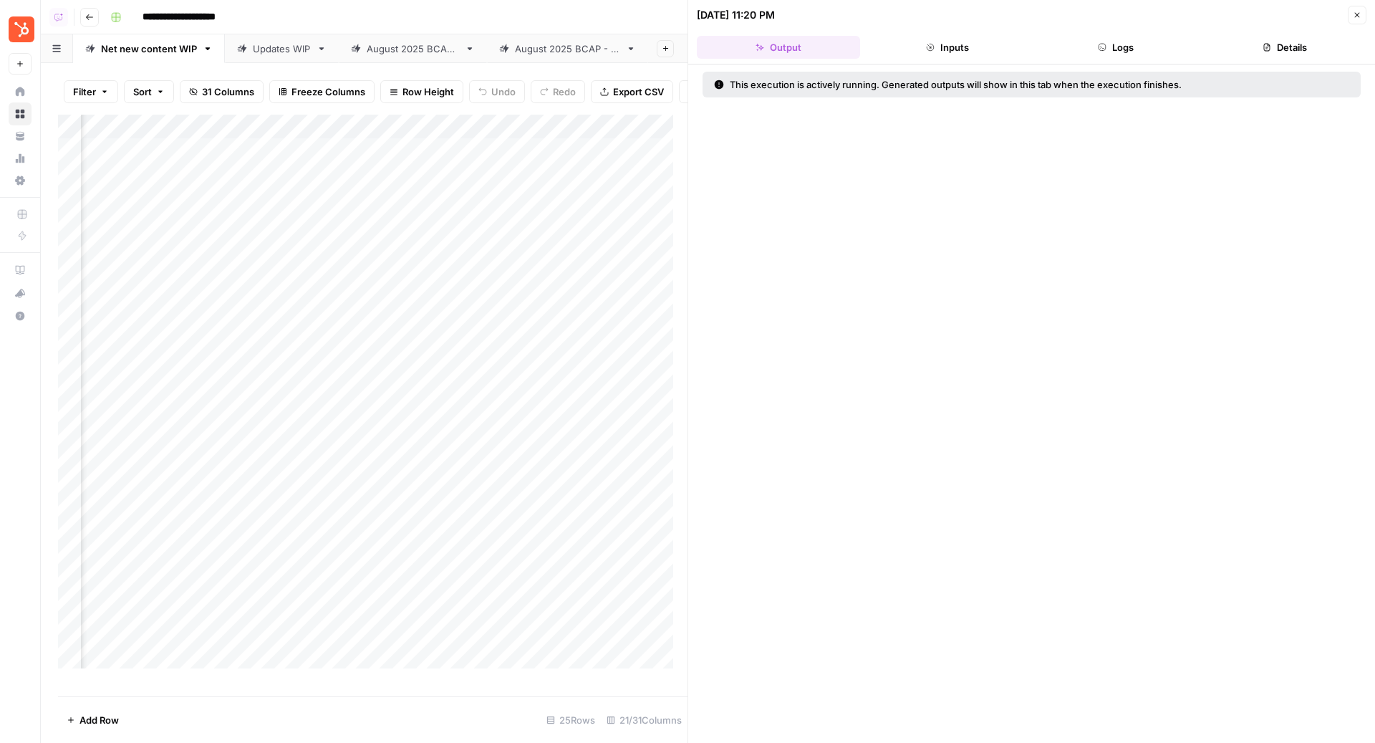
scroll to position [0, 1395]
click at [1357, 14] on icon "button" at bounding box center [1357, 15] width 9 height 9
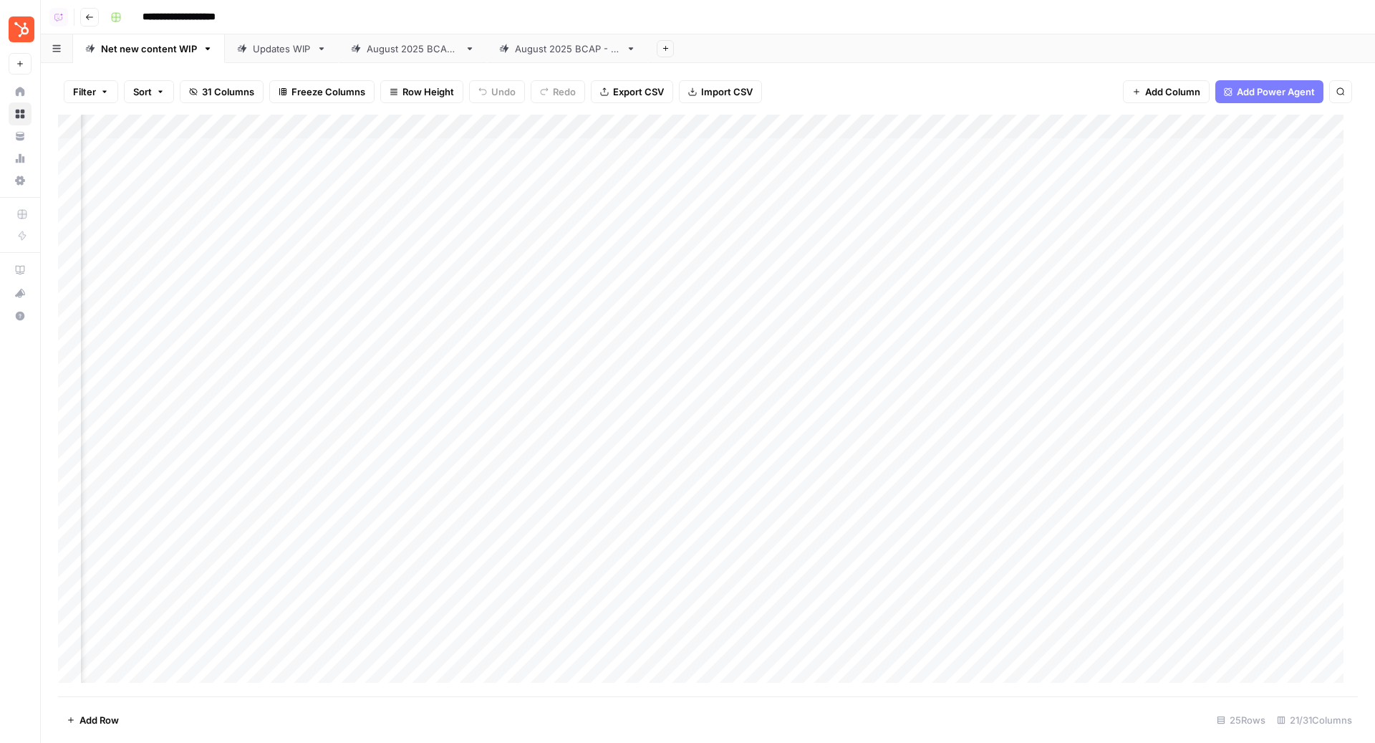
scroll to position [0, 1539]
click at [913, 176] on div "Add Column" at bounding box center [708, 406] width 1300 height 582
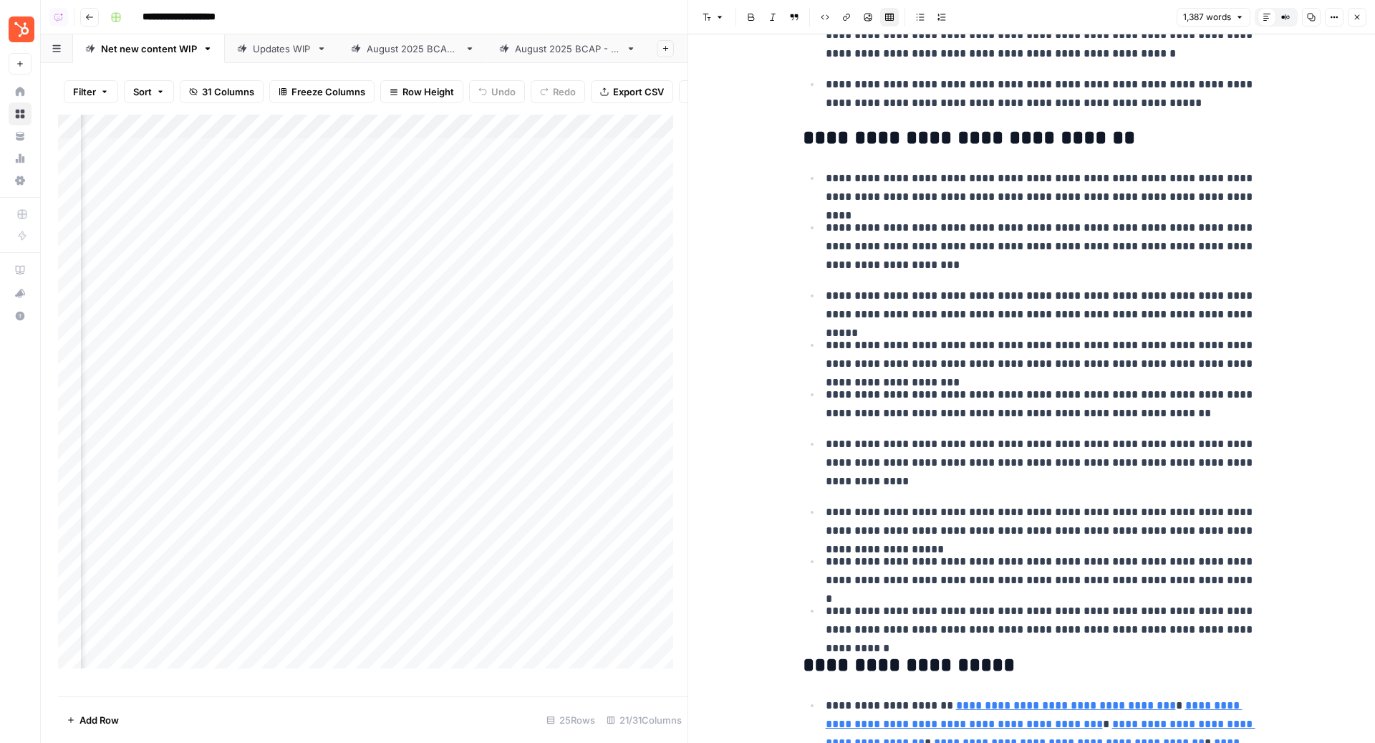
scroll to position [525, 0]
